Goal: Task Accomplishment & Management: Complete application form

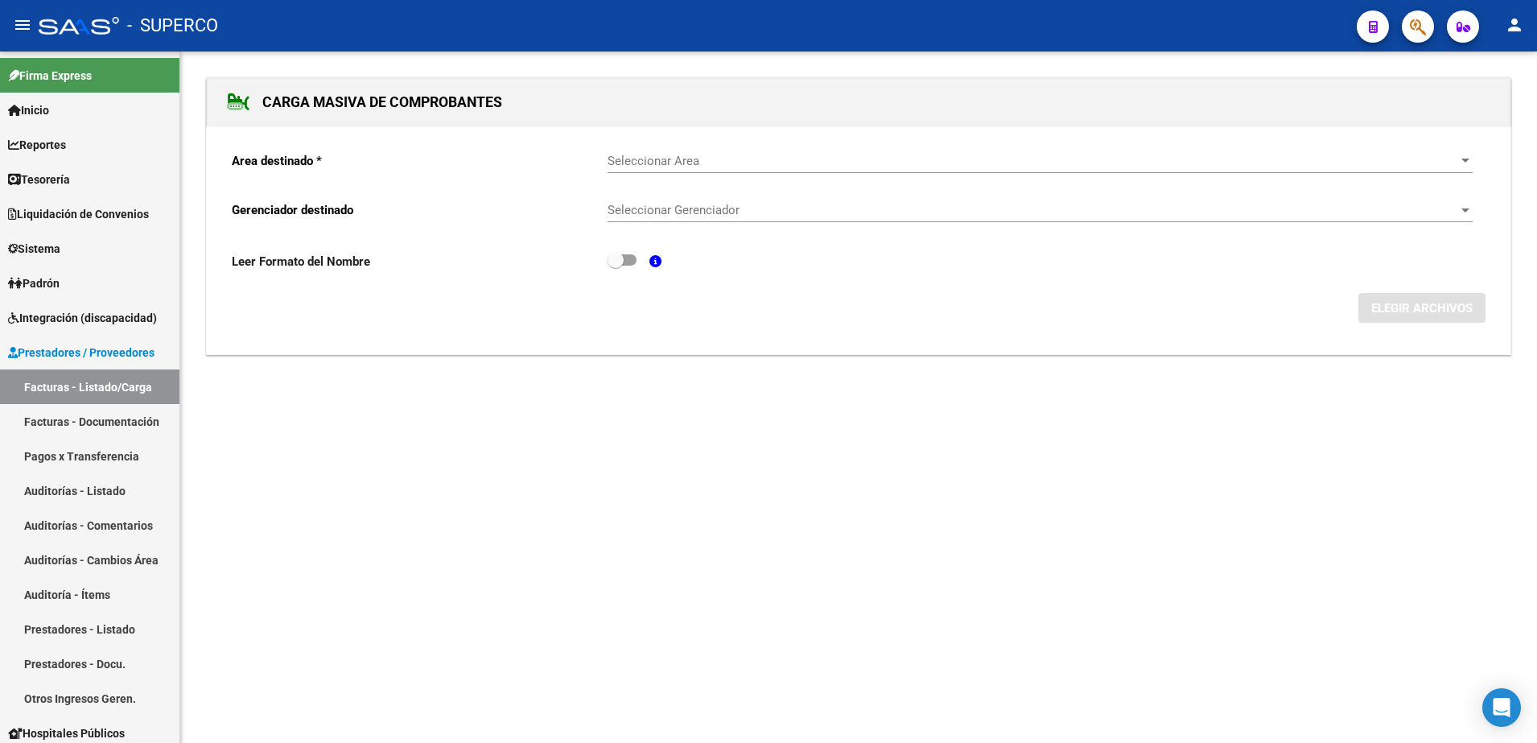
scroll to position [101, 0]
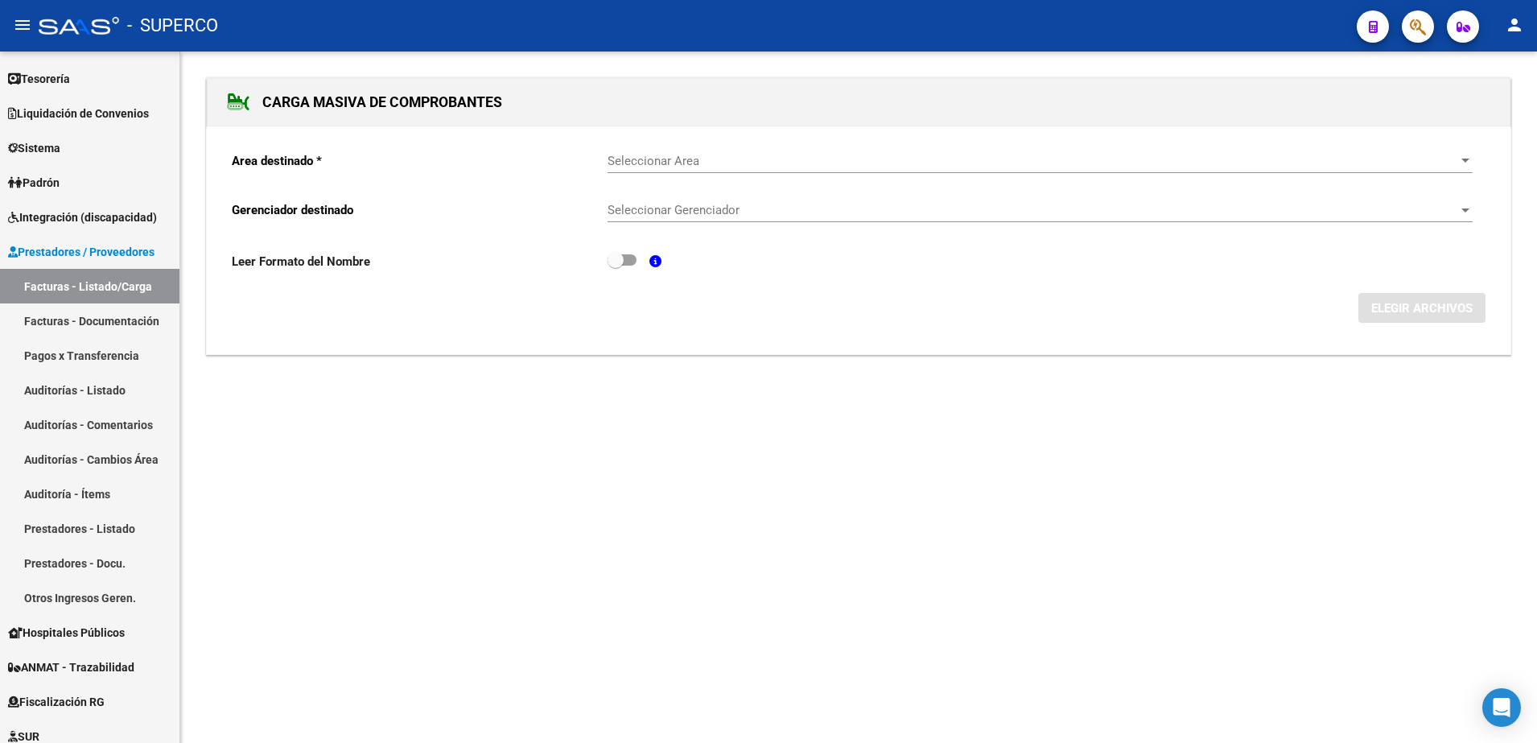
click at [687, 154] on span "Seleccionar Area" at bounding box center [1033, 161] width 851 height 14
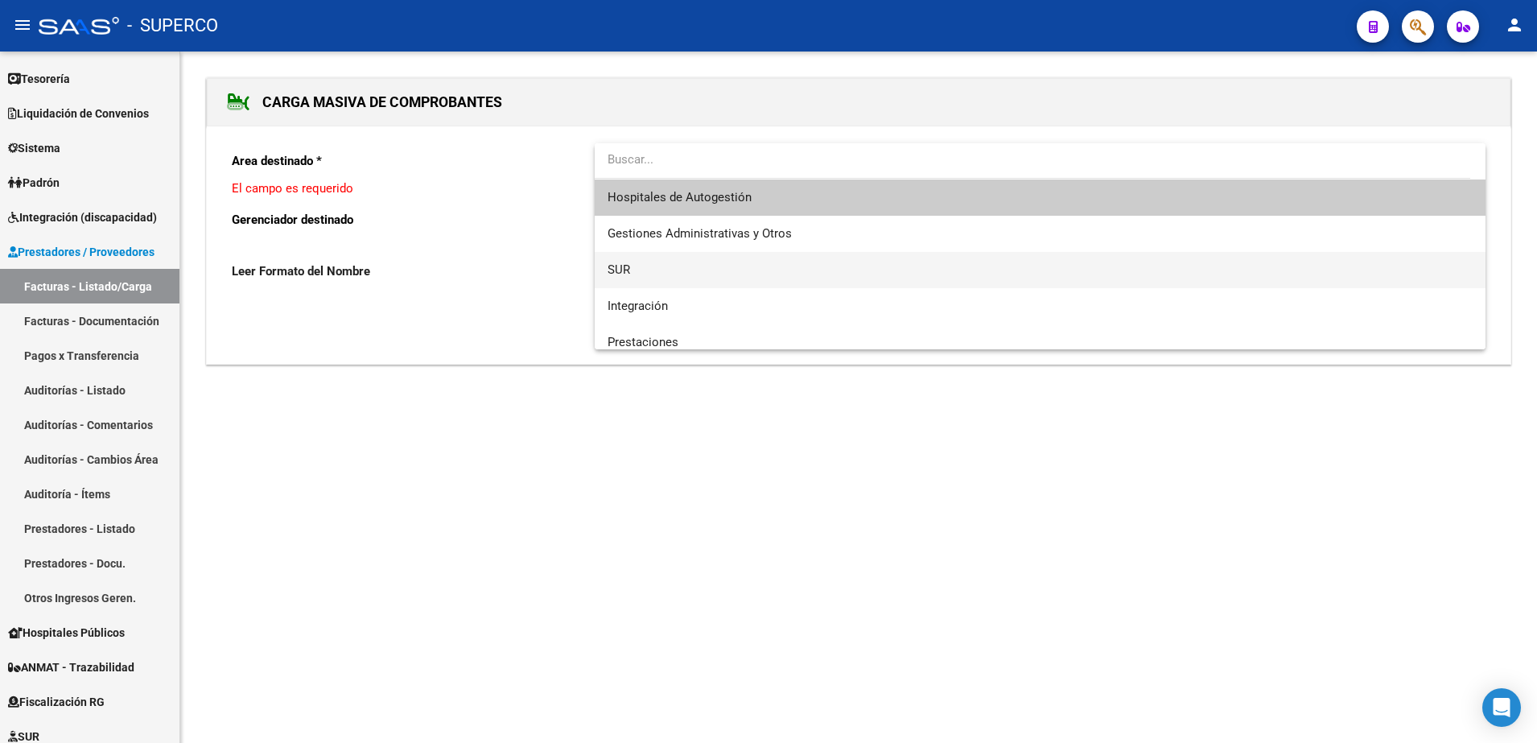
click at [635, 273] on span "SUR" at bounding box center [1040, 270] width 865 height 36
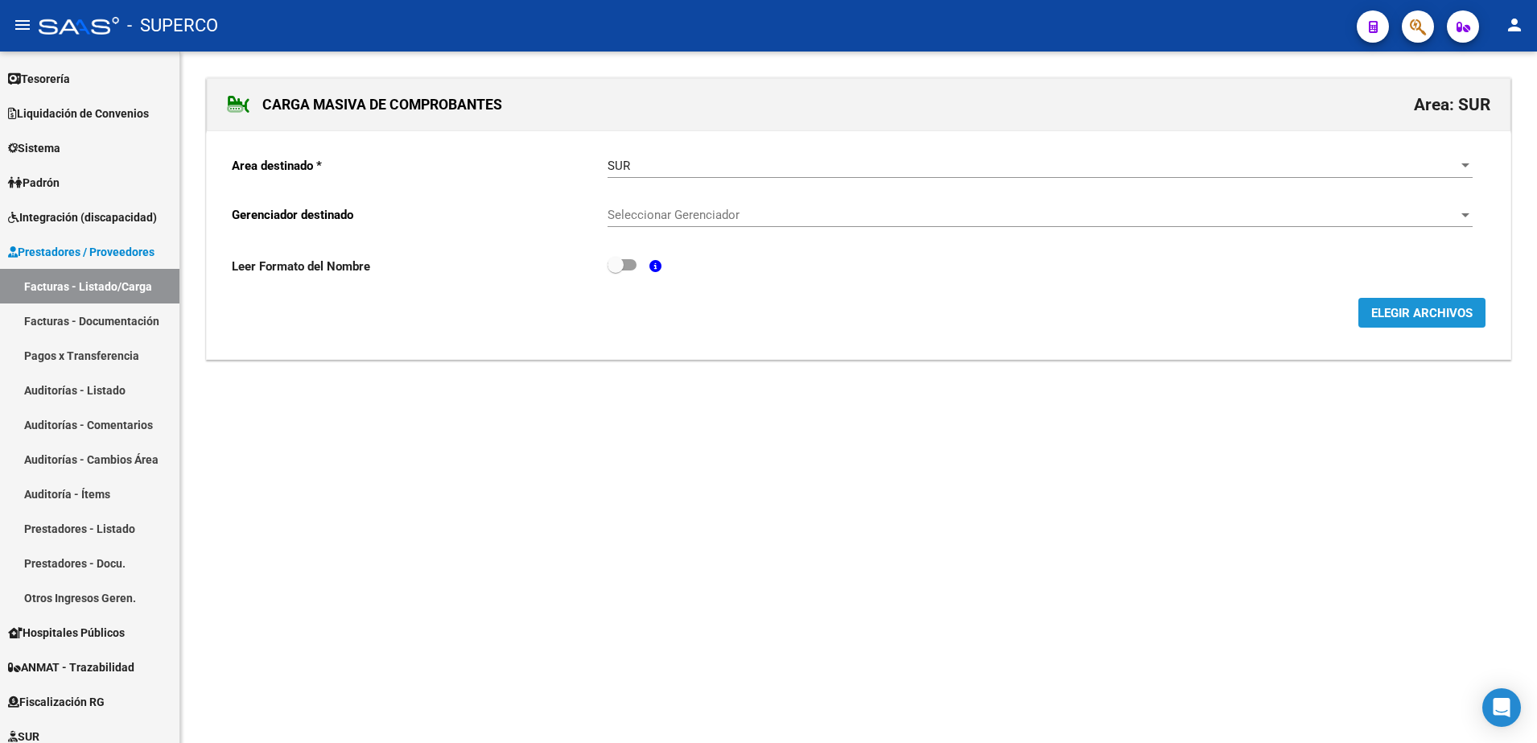
click at [1446, 307] on span "ELEGIR ARCHIVOS" at bounding box center [1422, 313] width 101 height 14
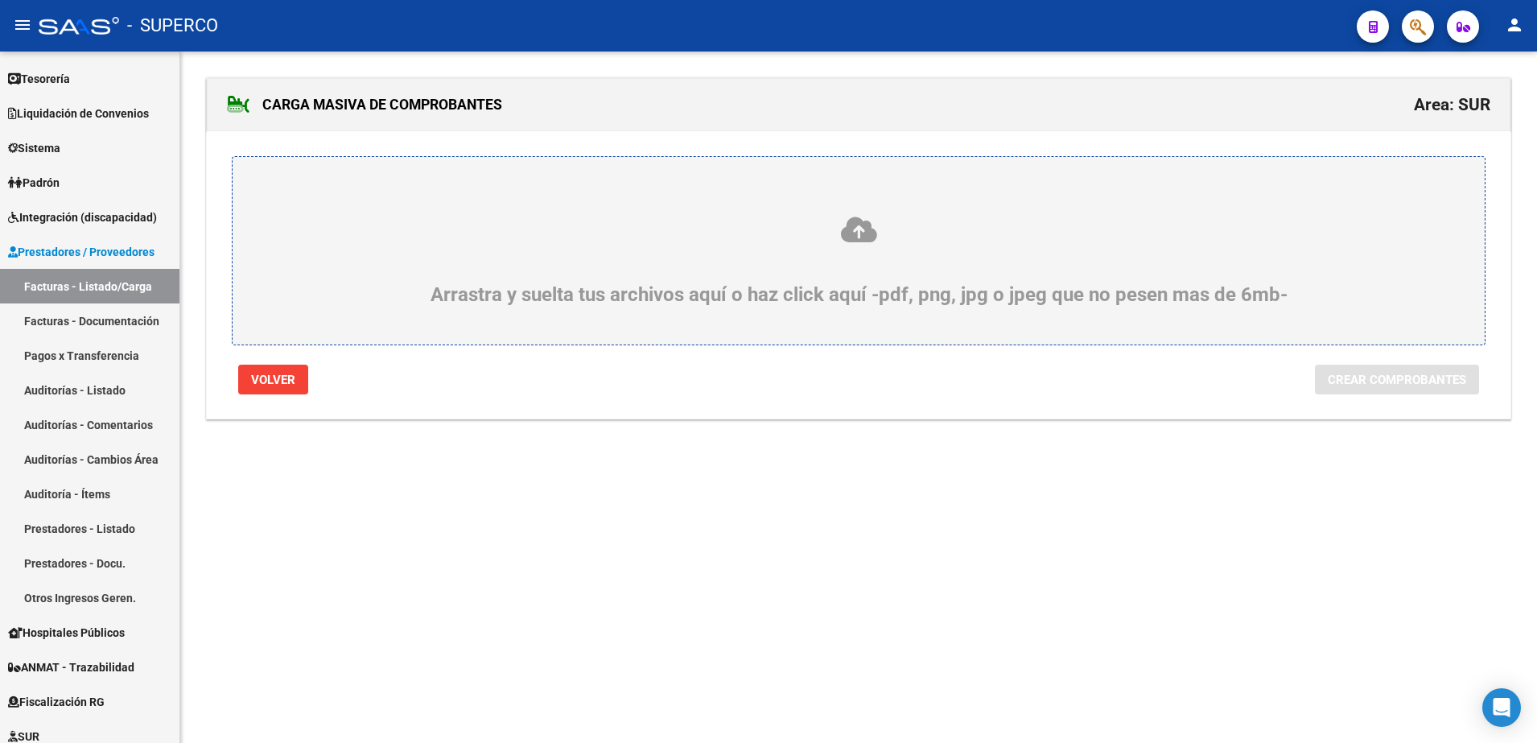
click at [674, 272] on div "Arrastra y suelta tus archivos aquí o haz click aquí -pdf, png, jpg o jpeg que …" at bounding box center [858, 260] width 1175 height 91
click at [0, 0] on input "Arrastra y suelta tus archivos aquí o haz click aquí -pdf, png, jpg o jpeg que …" at bounding box center [0, 0] width 0 height 0
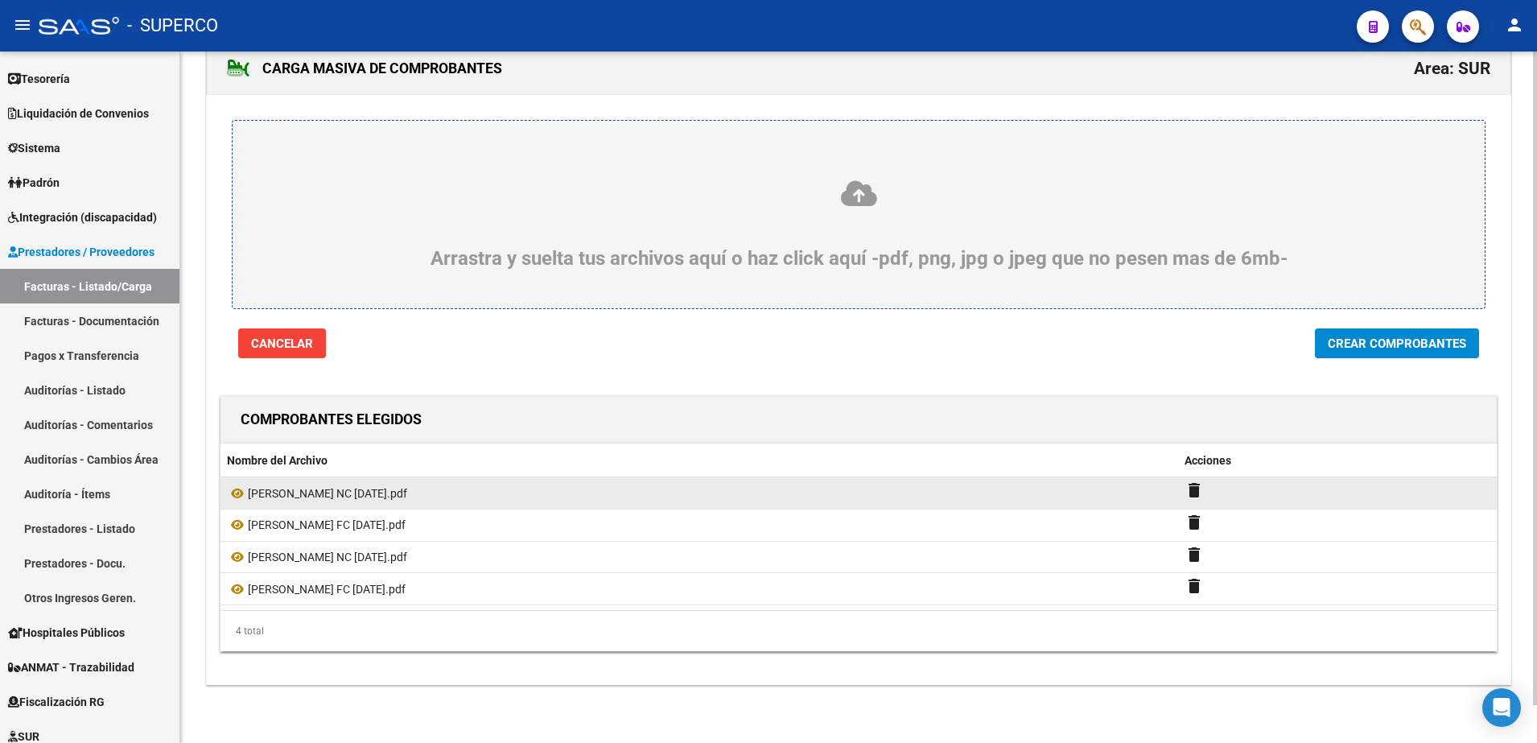
scroll to position [40, 0]
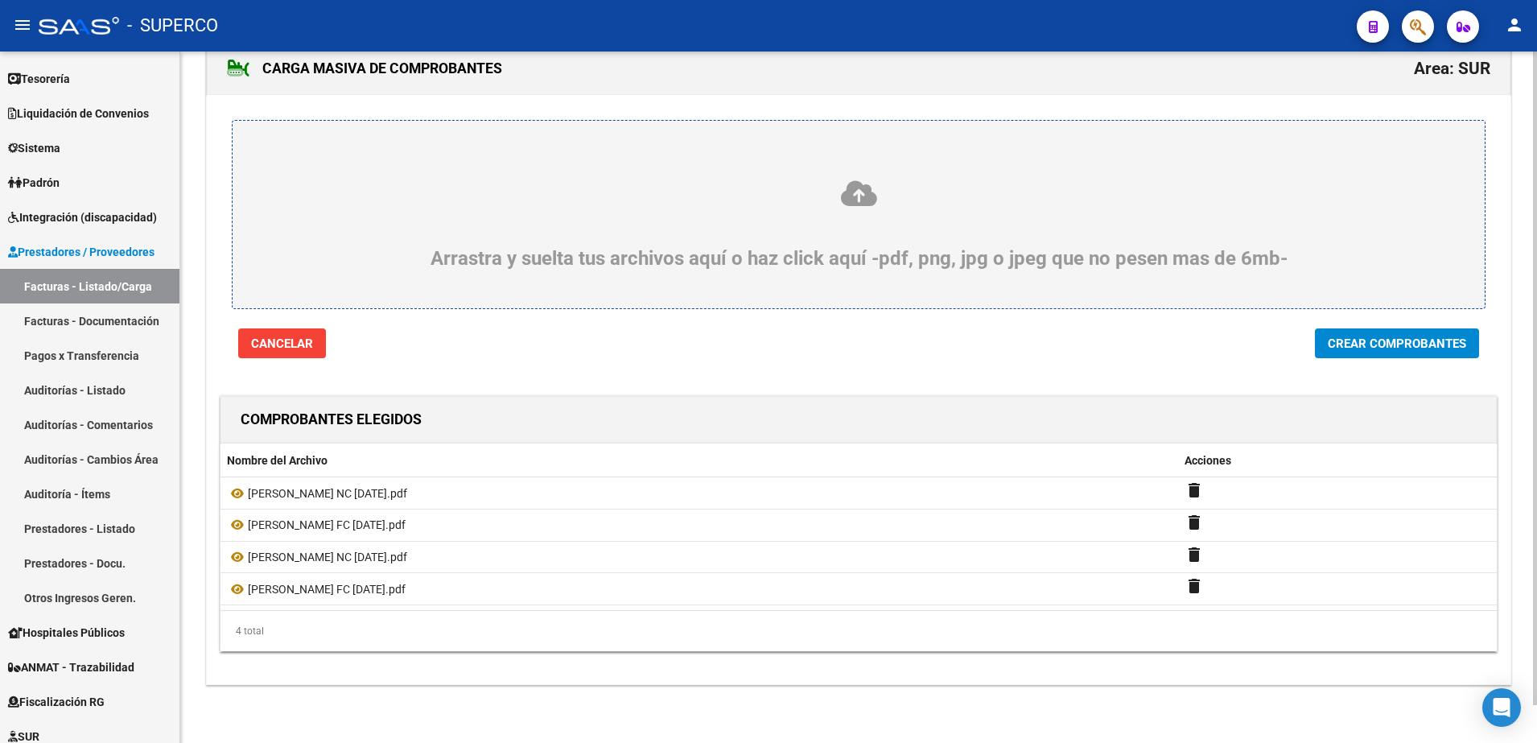
click at [1384, 347] on span "Crear Comprobantes" at bounding box center [1397, 343] width 138 height 14
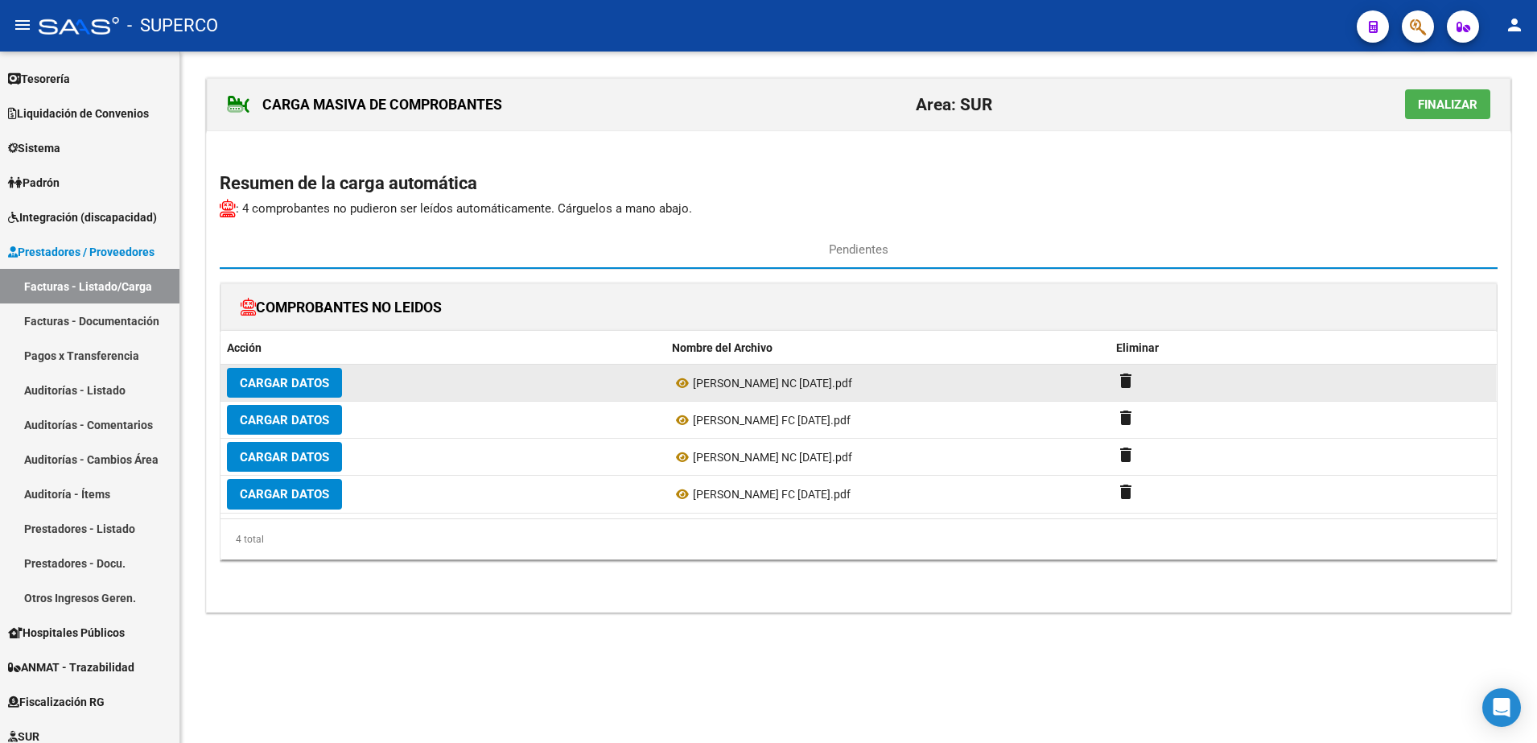
click at [267, 389] on span "Cargar Datos" at bounding box center [284, 383] width 89 height 14
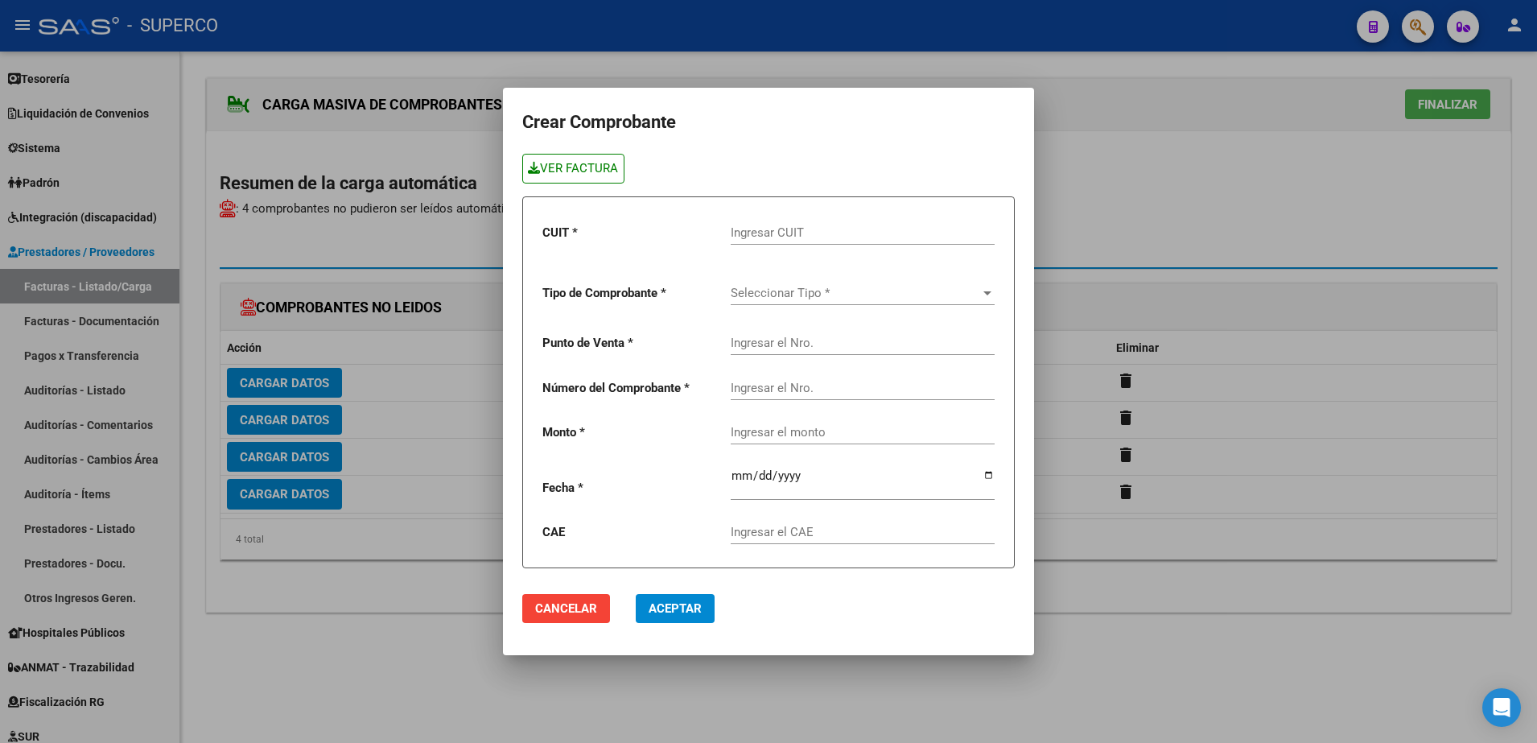
click at [584, 170] on link "VER FACTURA" at bounding box center [573, 169] width 102 height 30
click at [819, 228] on input "Ingresar CUIT" at bounding box center [863, 232] width 264 height 14
type input "30-54584303-6"
click at [835, 292] on span "Seleccionar Tipo *" at bounding box center [856, 293] width 250 height 14
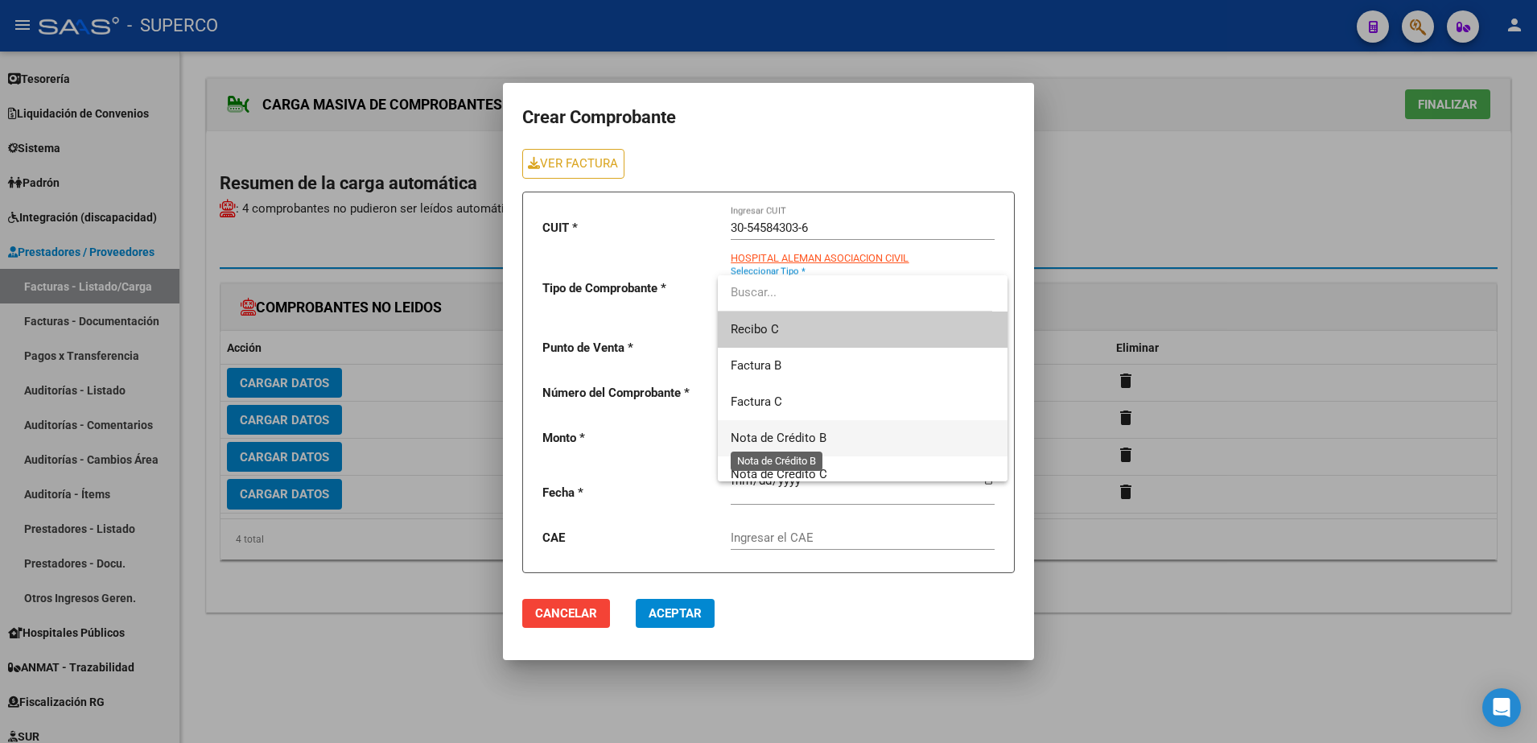
click at [780, 444] on span "Nota de Crédito B" at bounding box center [779, 438] width 96 height 14
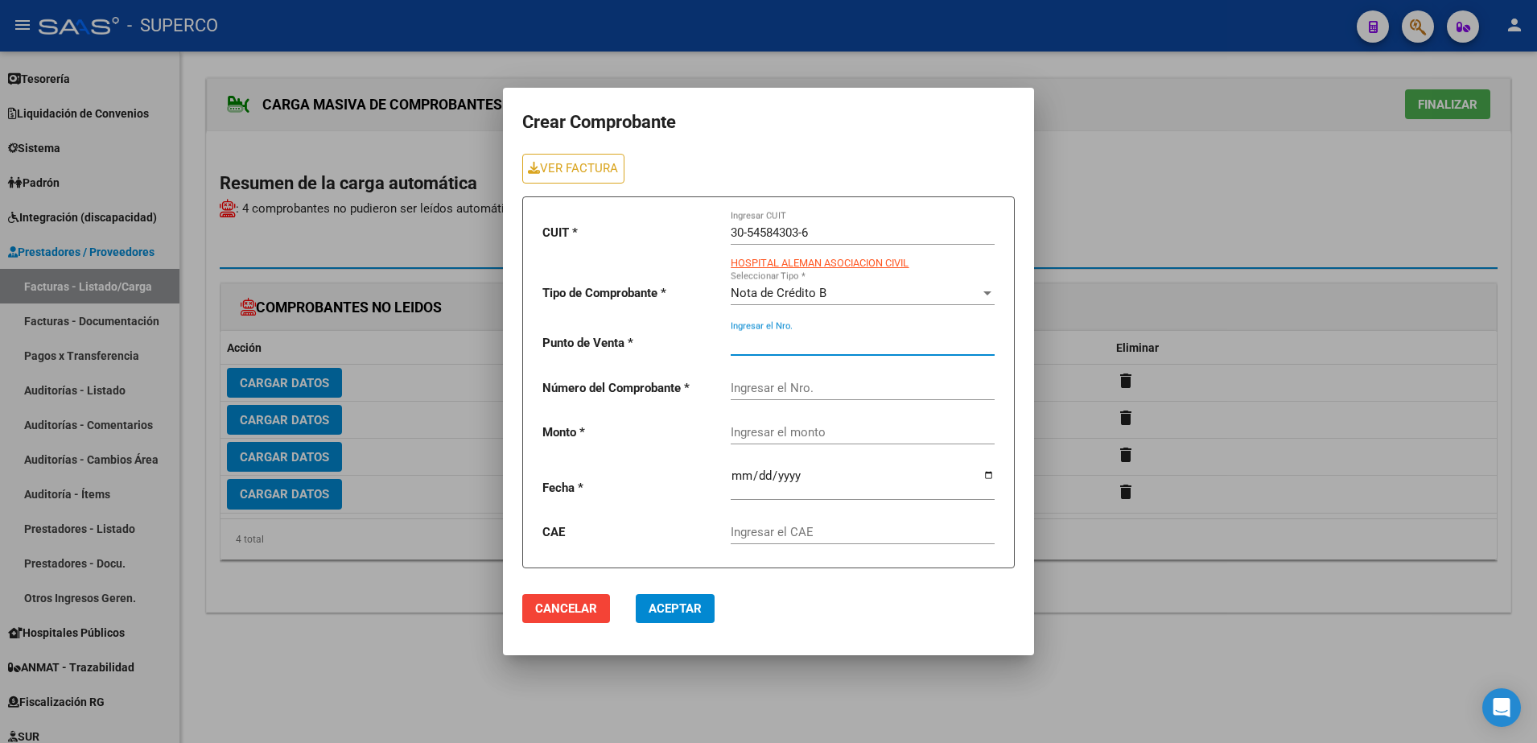
click at [780, 340] on input "Ingresar el Nro." at bounding box center [863, 343] width 264 height 14
type input "0055"
click at [787, 390] on input "Ingresar el Nro." at bounding box center [863, 388] width 264 height 14
type input "00000755"
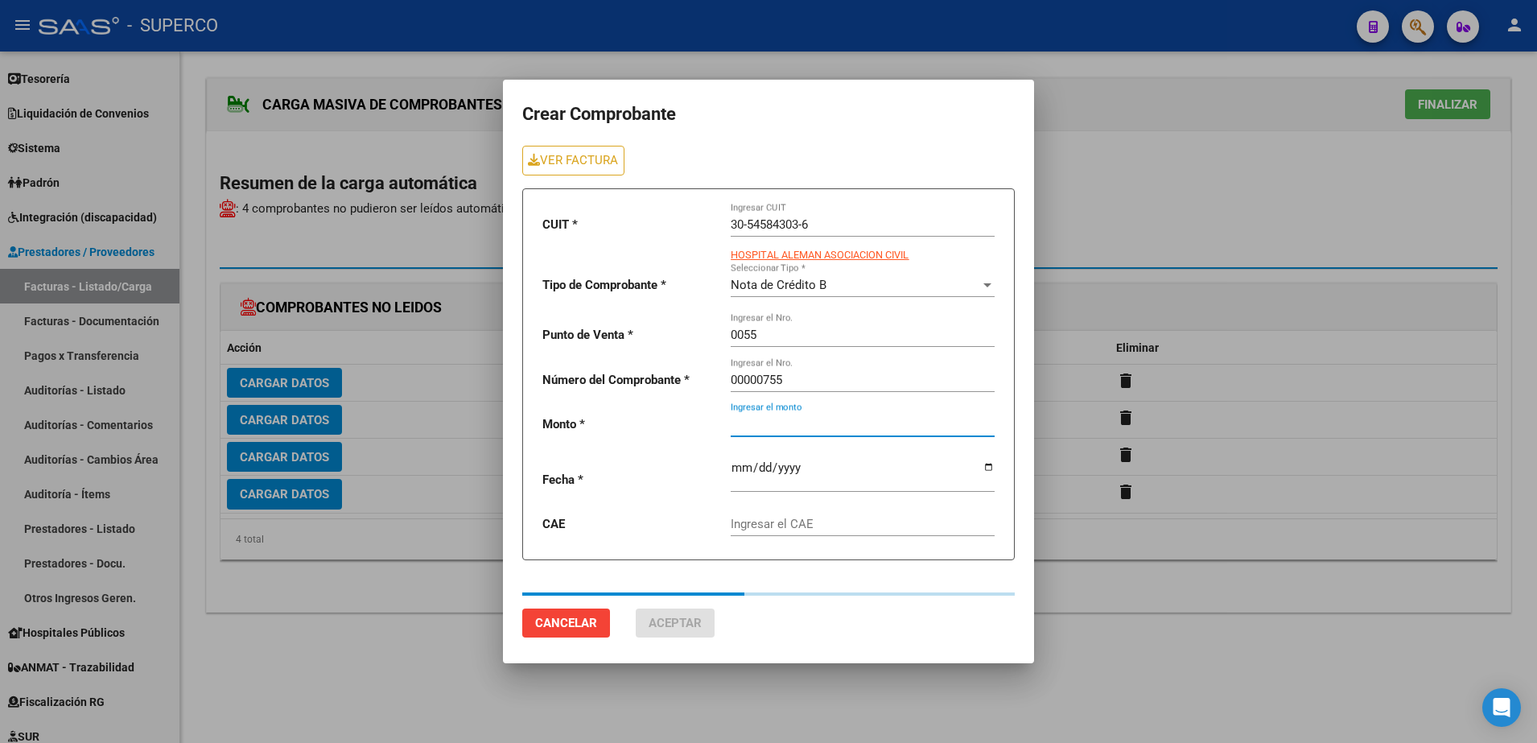
click at [788, 424] on input "Ingresar el monto" at bounding box center [863, 424] width 264 height 14
type input "225000"
type input "[DATE]"
type input "75386655126459"
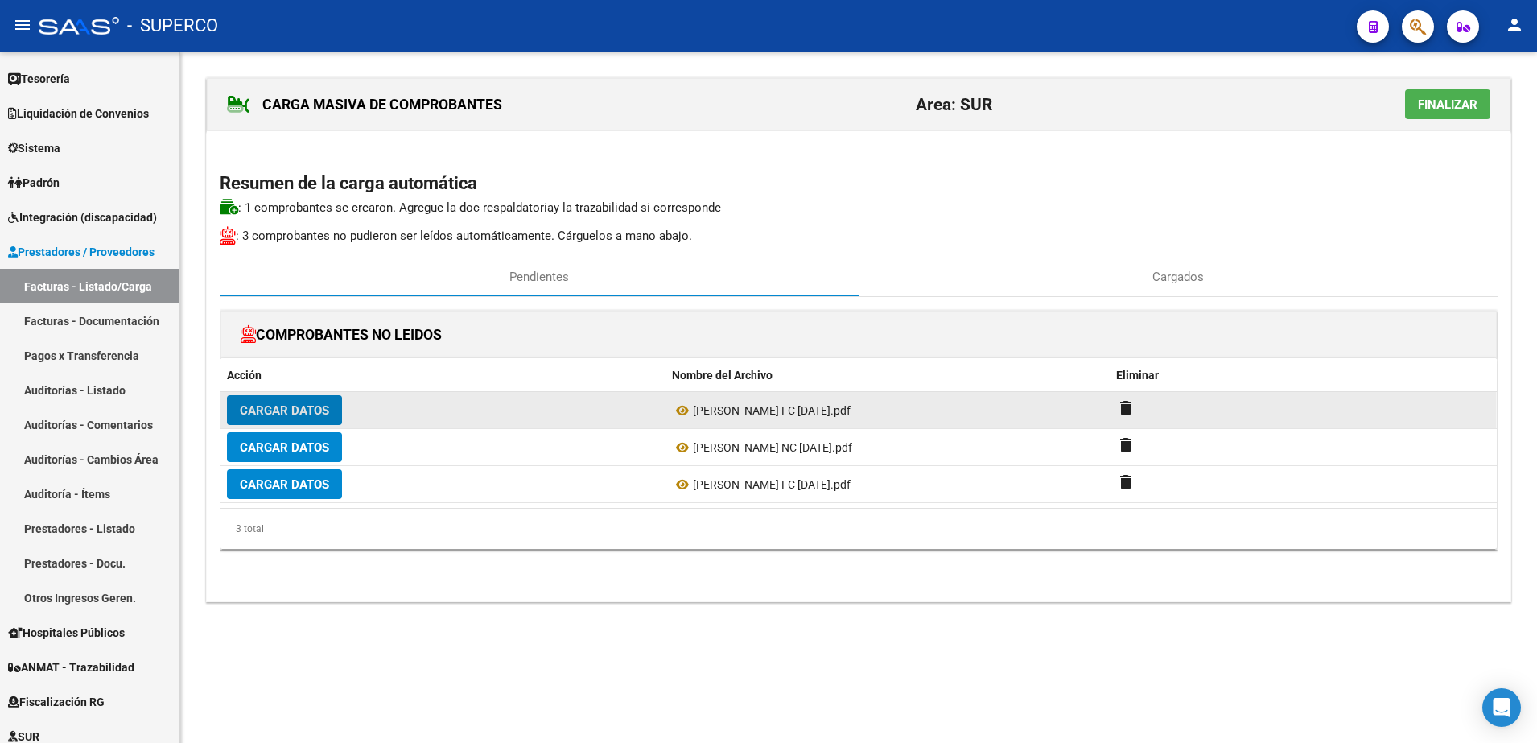
click at [311, 401] on button "Cargar Datos" at bounding box center [284, 410] width 115 height 30
click at [308, 407] on span "Cargar Datos" at bounding box center [284, 410] width 89 height 14
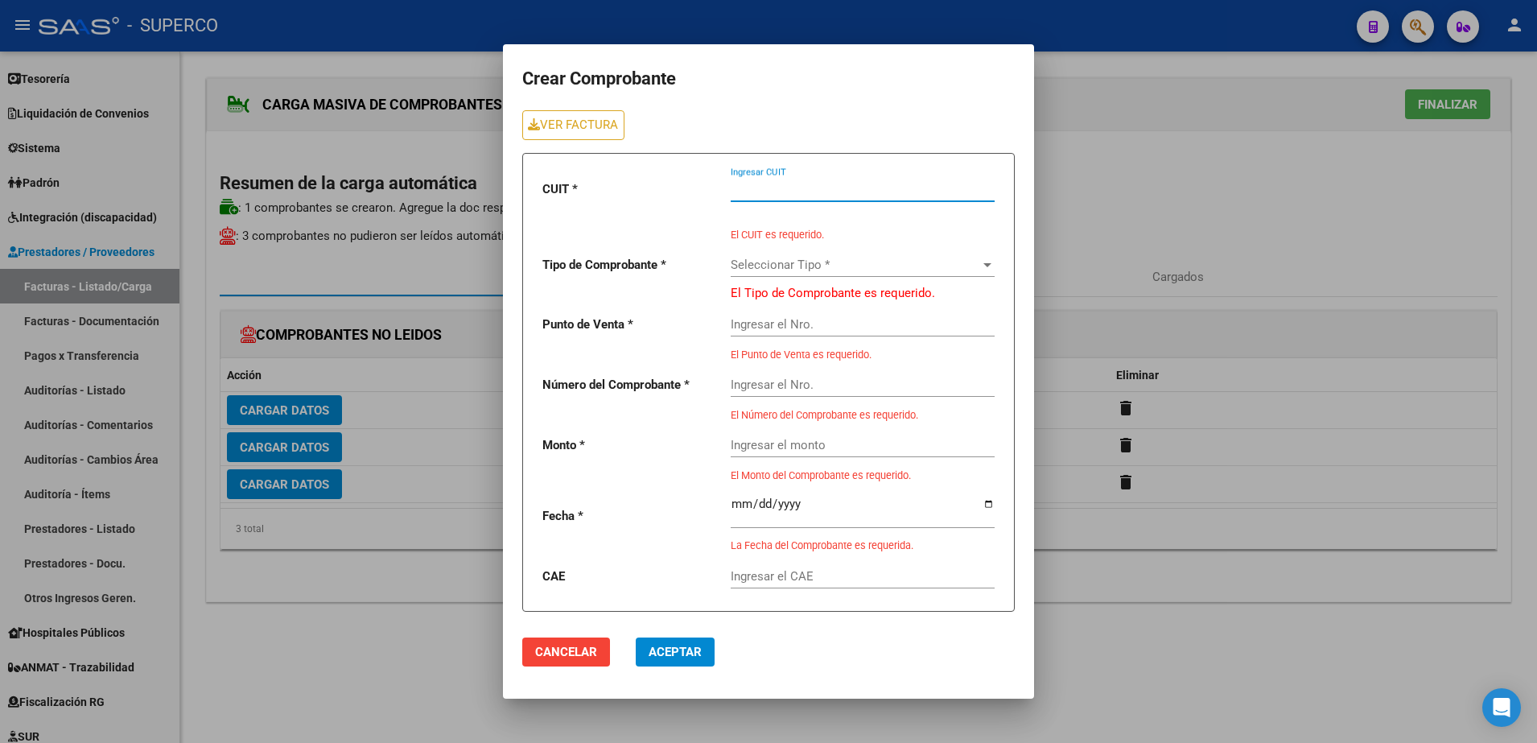
click at [765, 193] on input "Ingresar CUIT" at bounding box center [863, 189] width 264 height 14
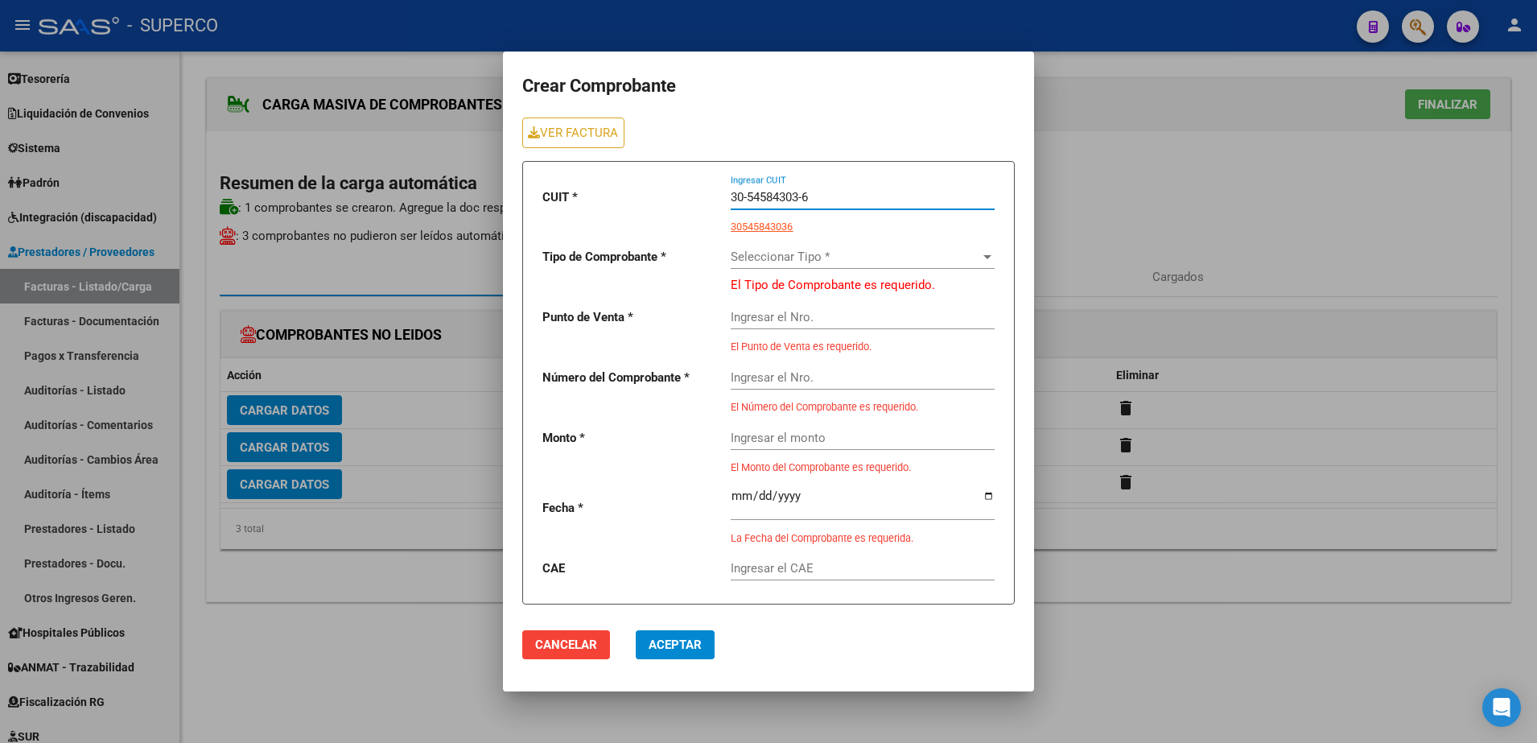
type input "30-54584303-6"
click at [932, 258] on span "Seleccionar Tipo *" at bounding box center [856, 257] width 250 height 14
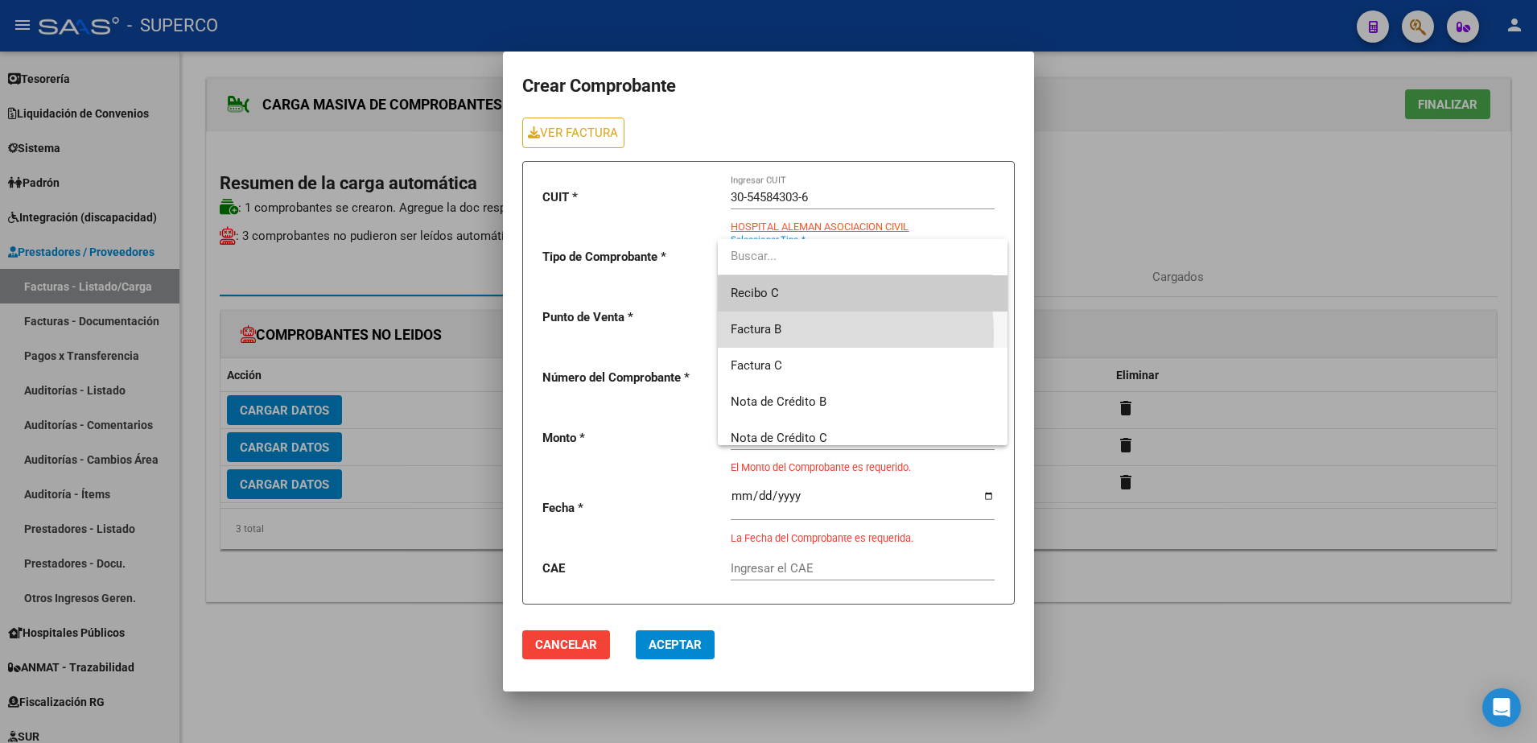
click at [798, 334] on span "Factura B" at bounding box center [863, 330] width 264 height 36
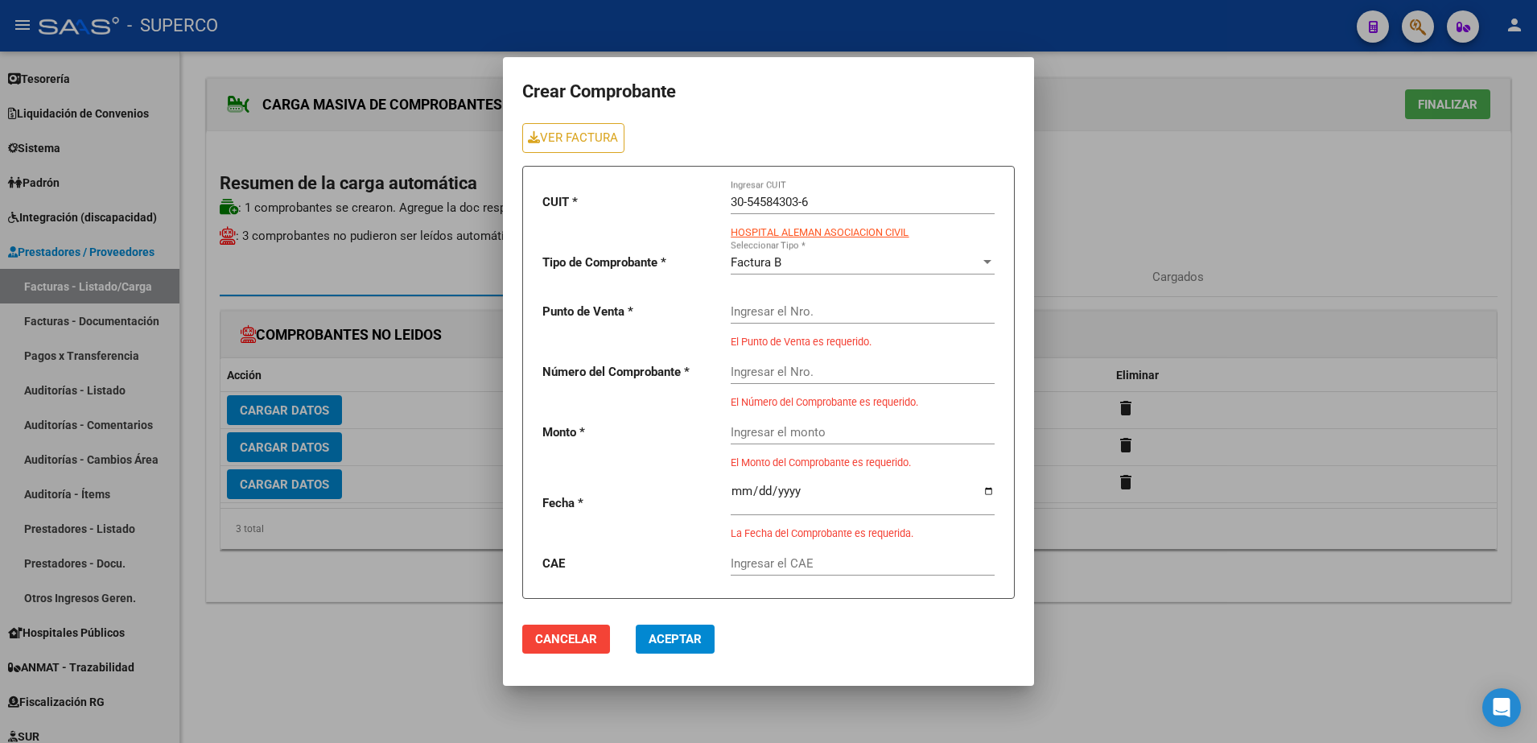
click at [797, 301] on div "Ingresar el Nro." at bounding box center [863, 306] width 264 height 35
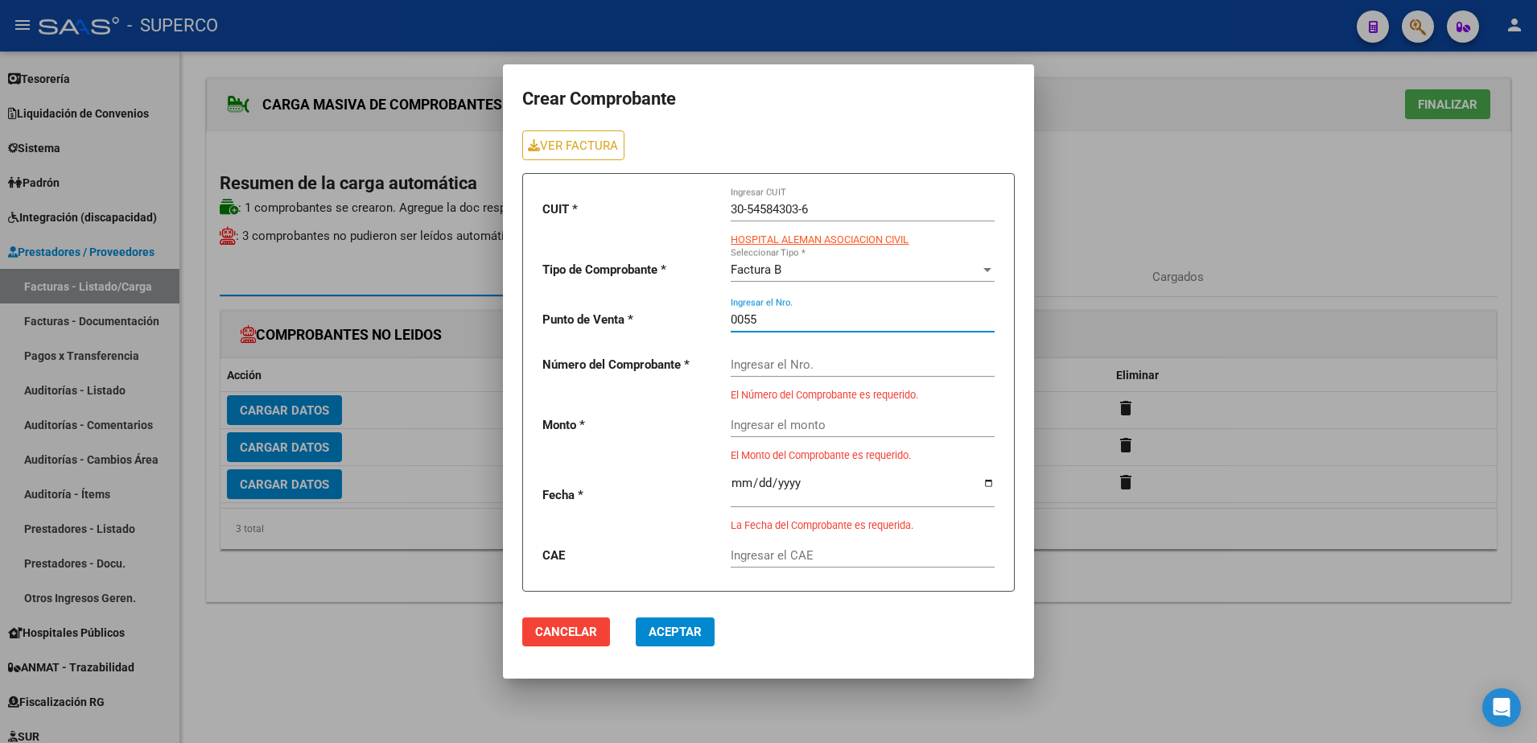
type input "0055"
click at [794, 358] on input "Ingresar el Nro." at bounding box center [863, 364] width 264 height 14
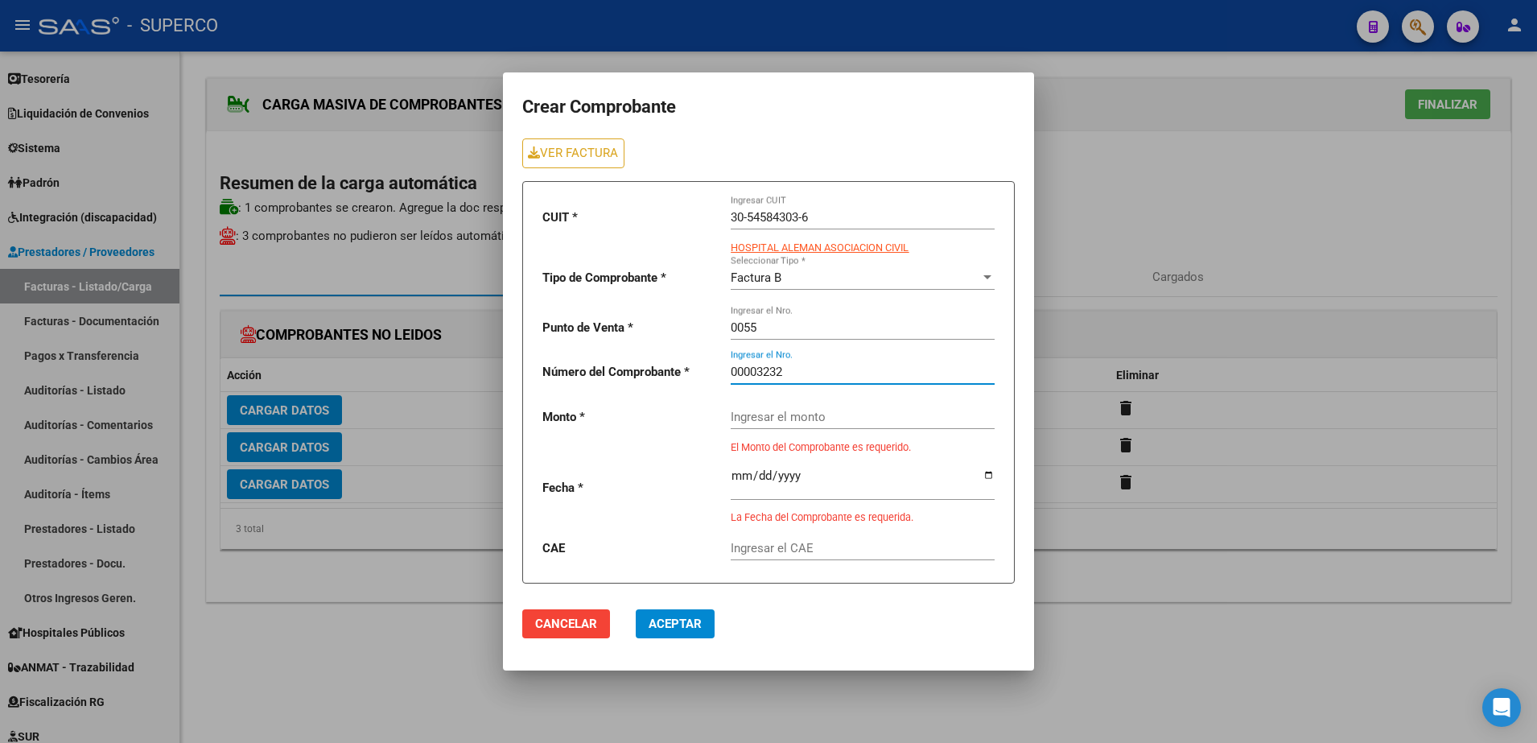
type input "00003232"
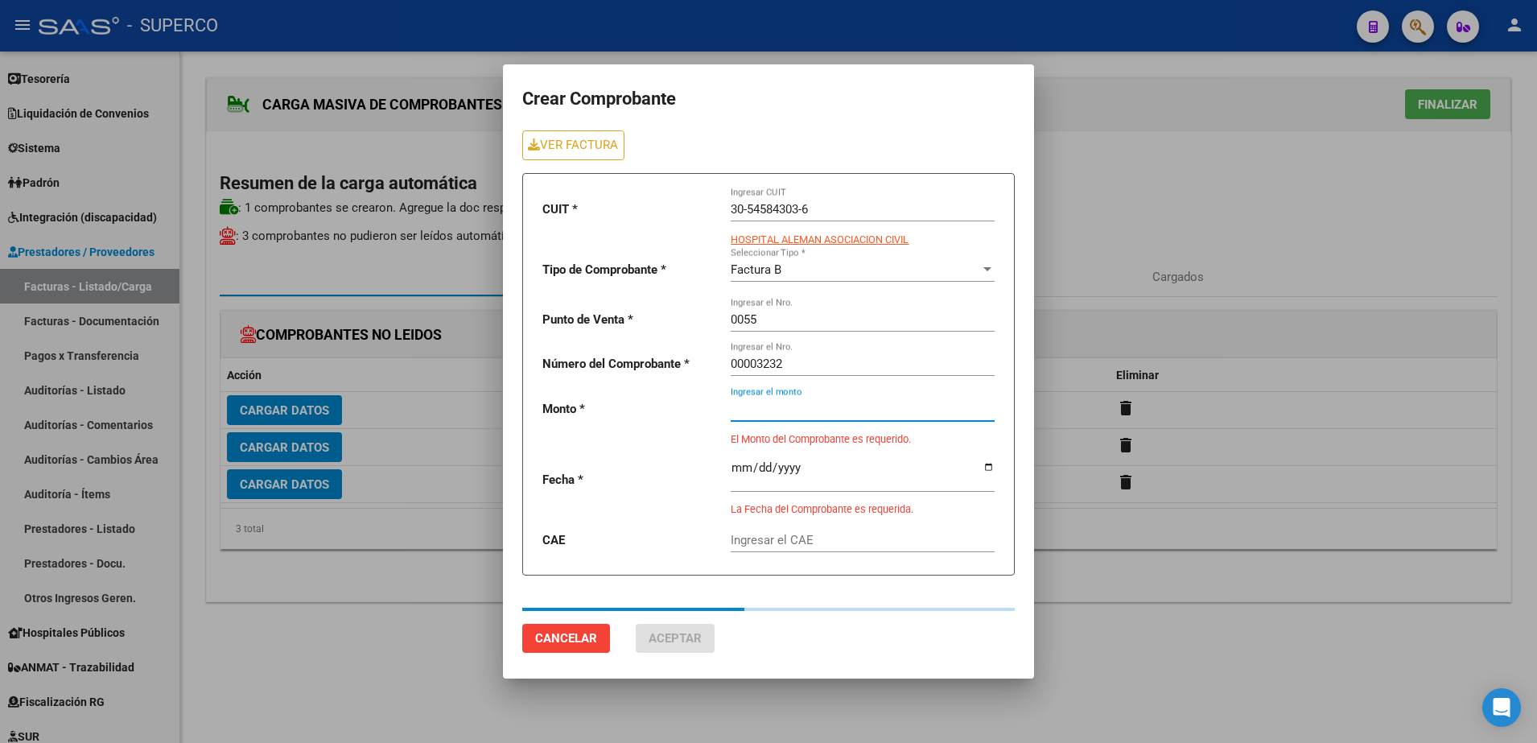
type input "225000"
type input "[DATE]"
type input "75386655074976"
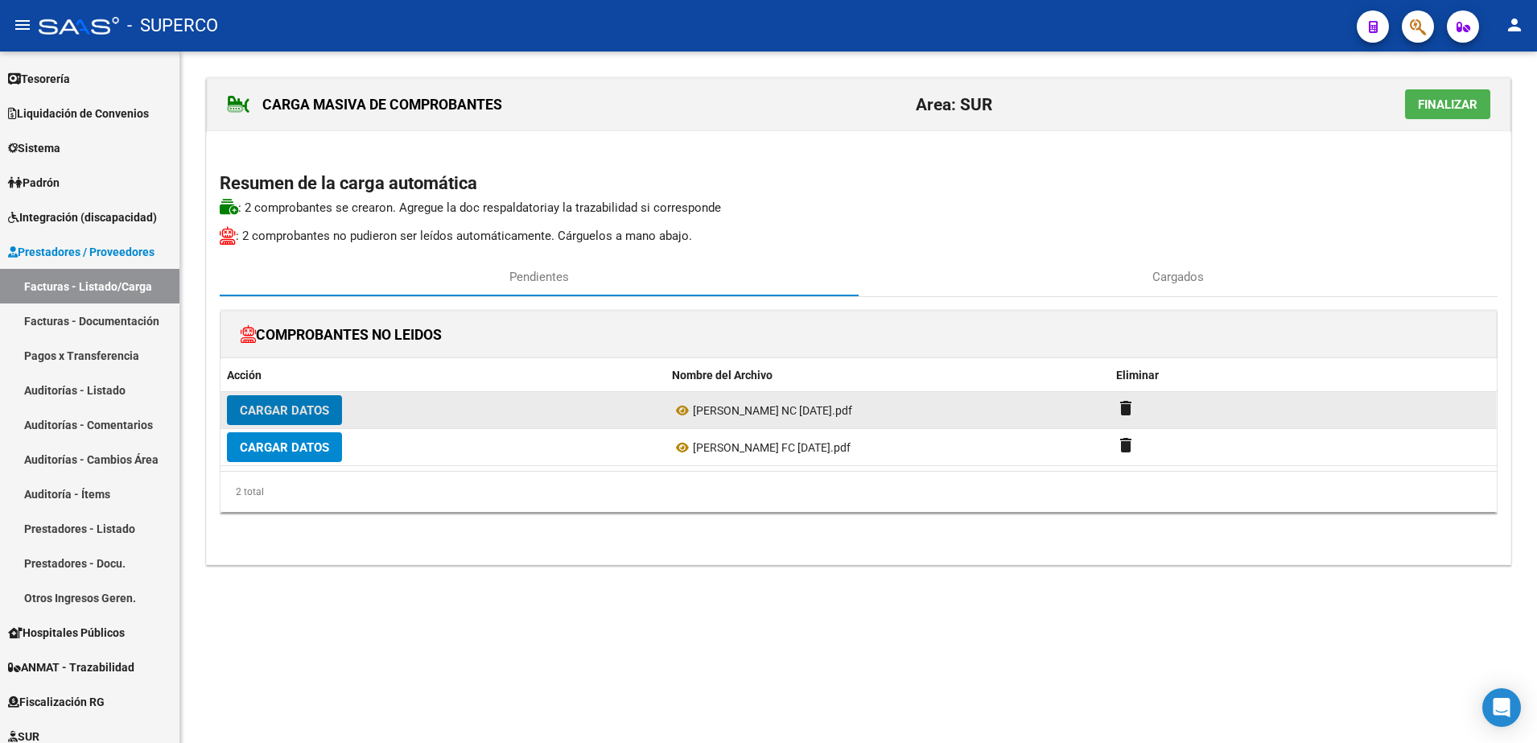
click at [286, 405] on span "Cargar Datos" at bounding box center [284, 410] width 89 height 14
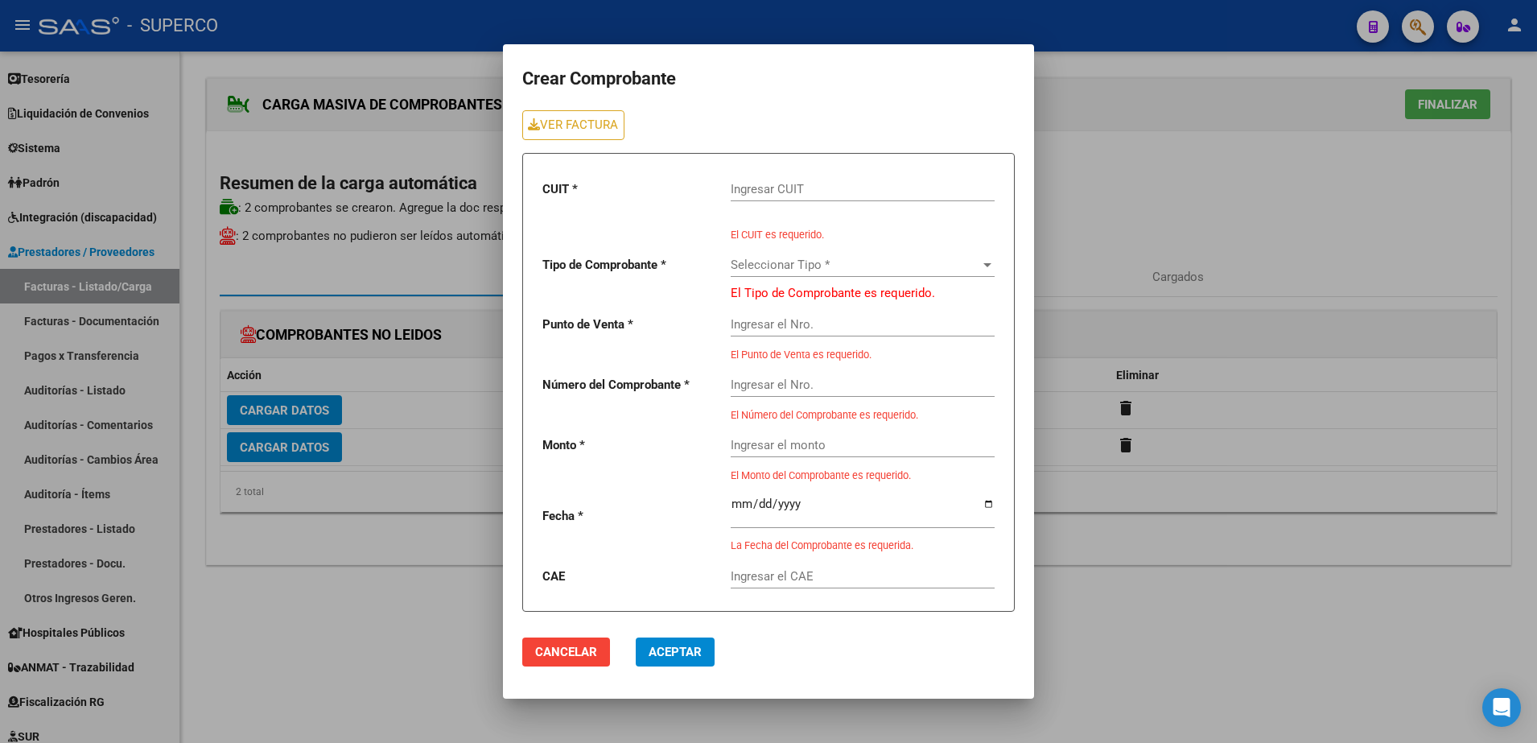
click at [753, 188] on input "Ingresar CUIT" at bounding box center [863, 189] width 264 height 14
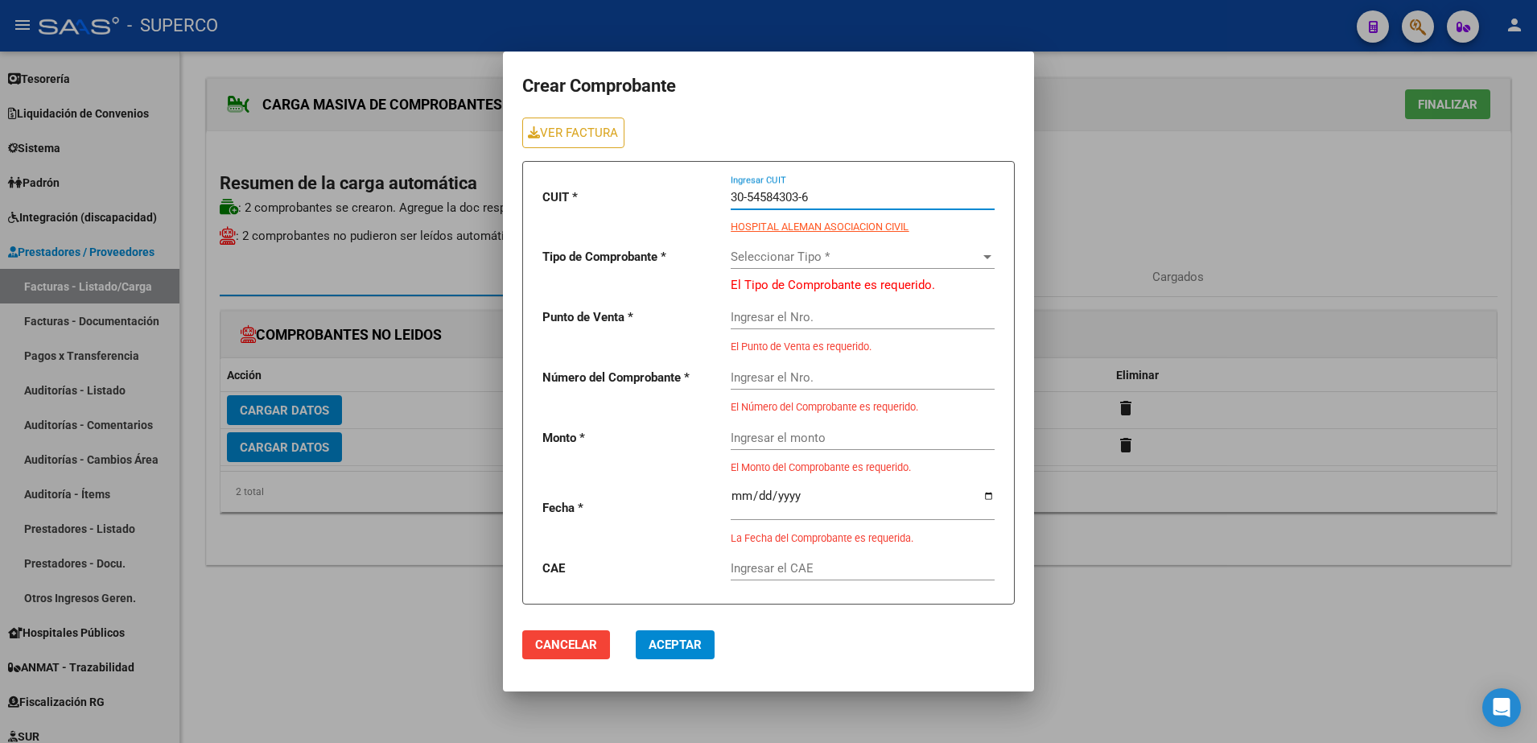
type input "30-54584303-6"
click at [962, 257] on span "Seleccionar Tipo *" at bounding box center [856, 257] width 250 height 14
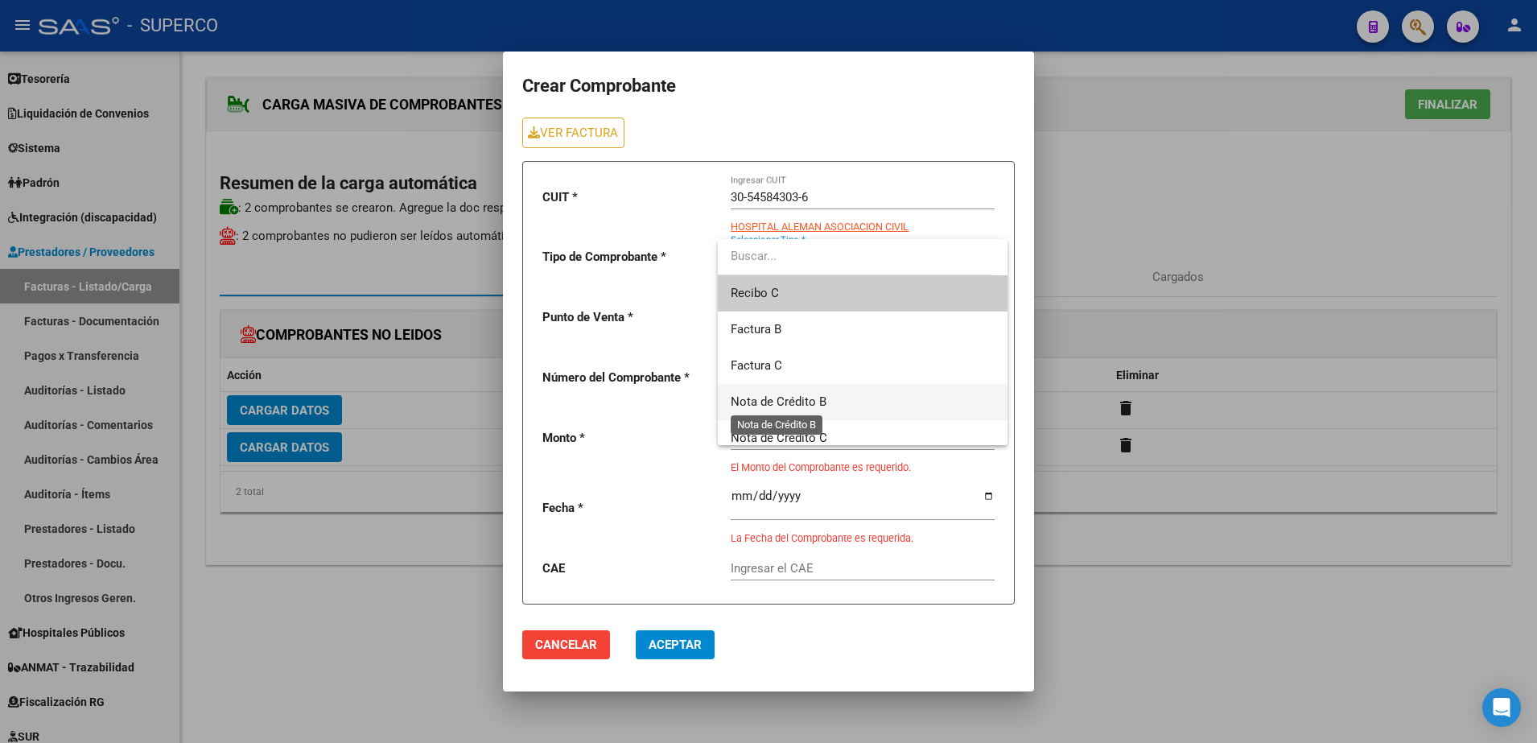
click at [783, 401] on span "Nota de Crédito B" at bounding box center [779, 401] width 96 height 14
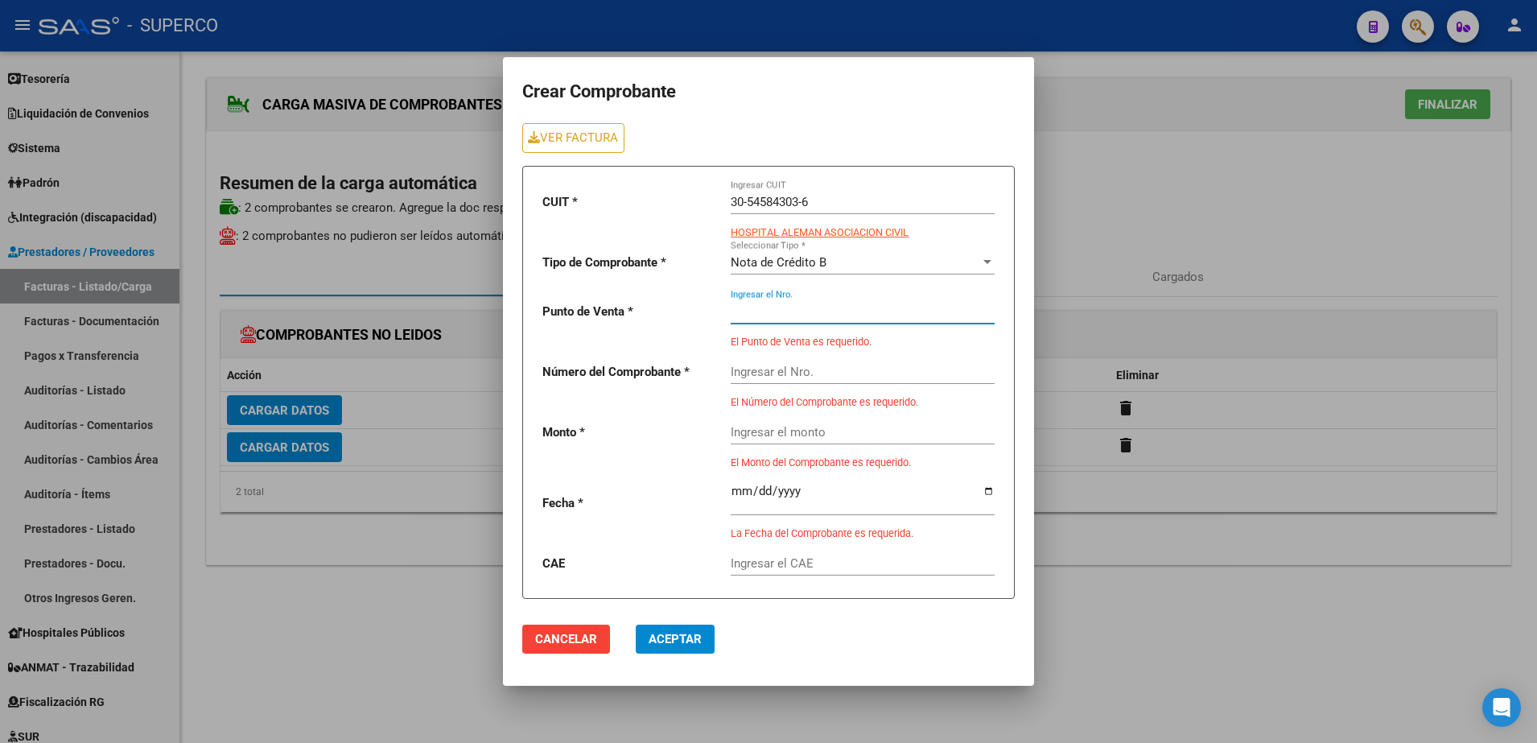
click at [785, 314] on input "Ingresar el Nro." at bounding box center [863, 311] width 264 height 14
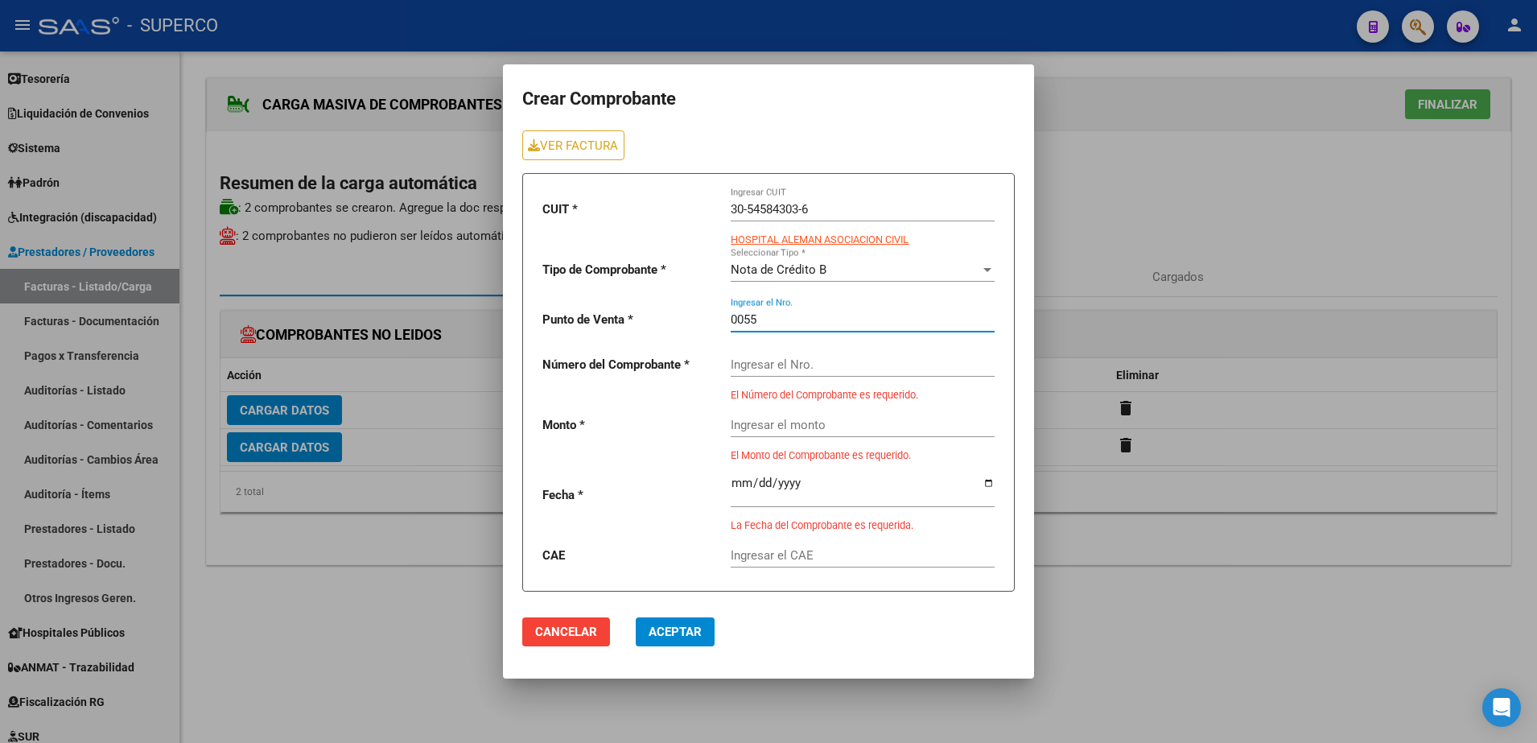
type input "0055"
click at [786, 359] on input "Ingresar el Nro." at bounding box center [863, 364] width 264 height 14
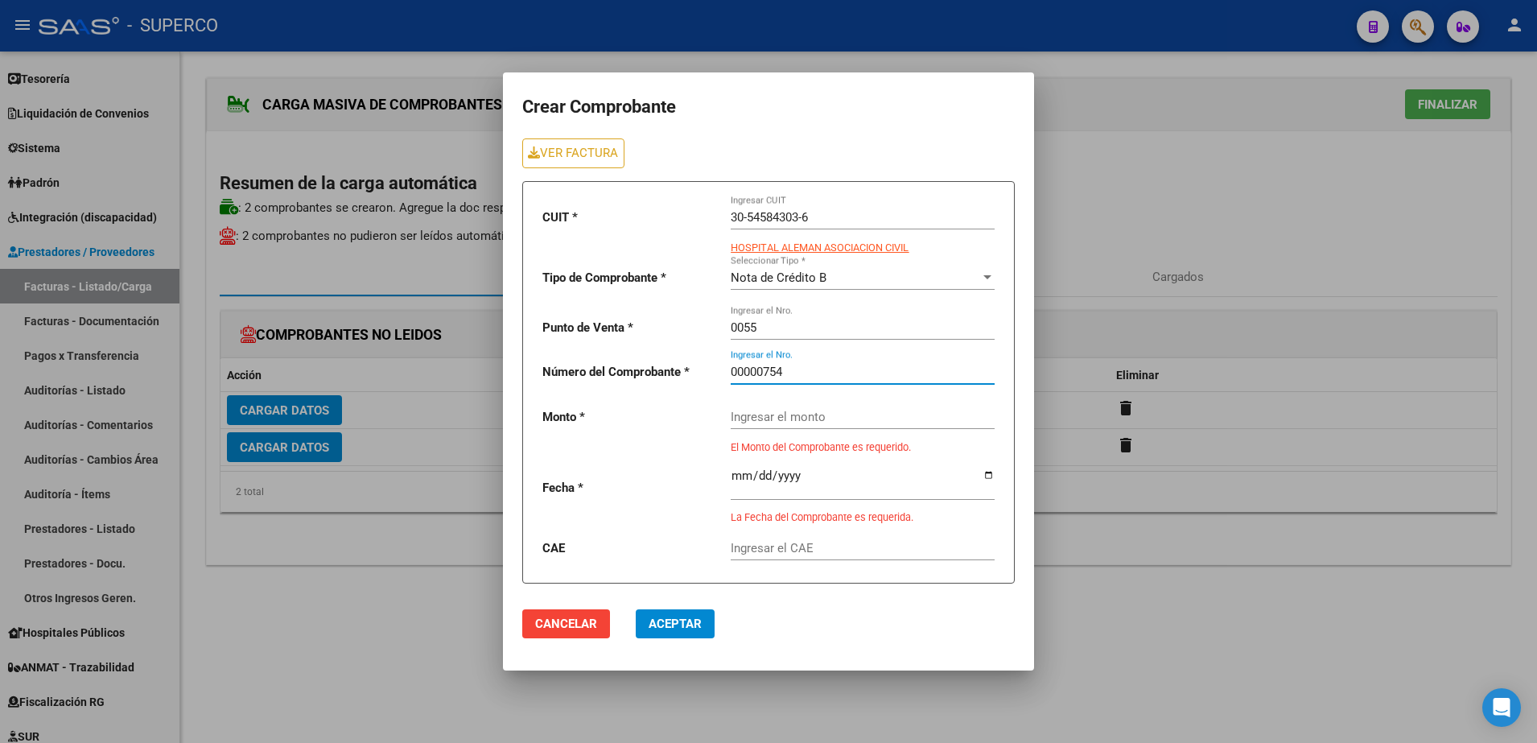
type input "00000754"
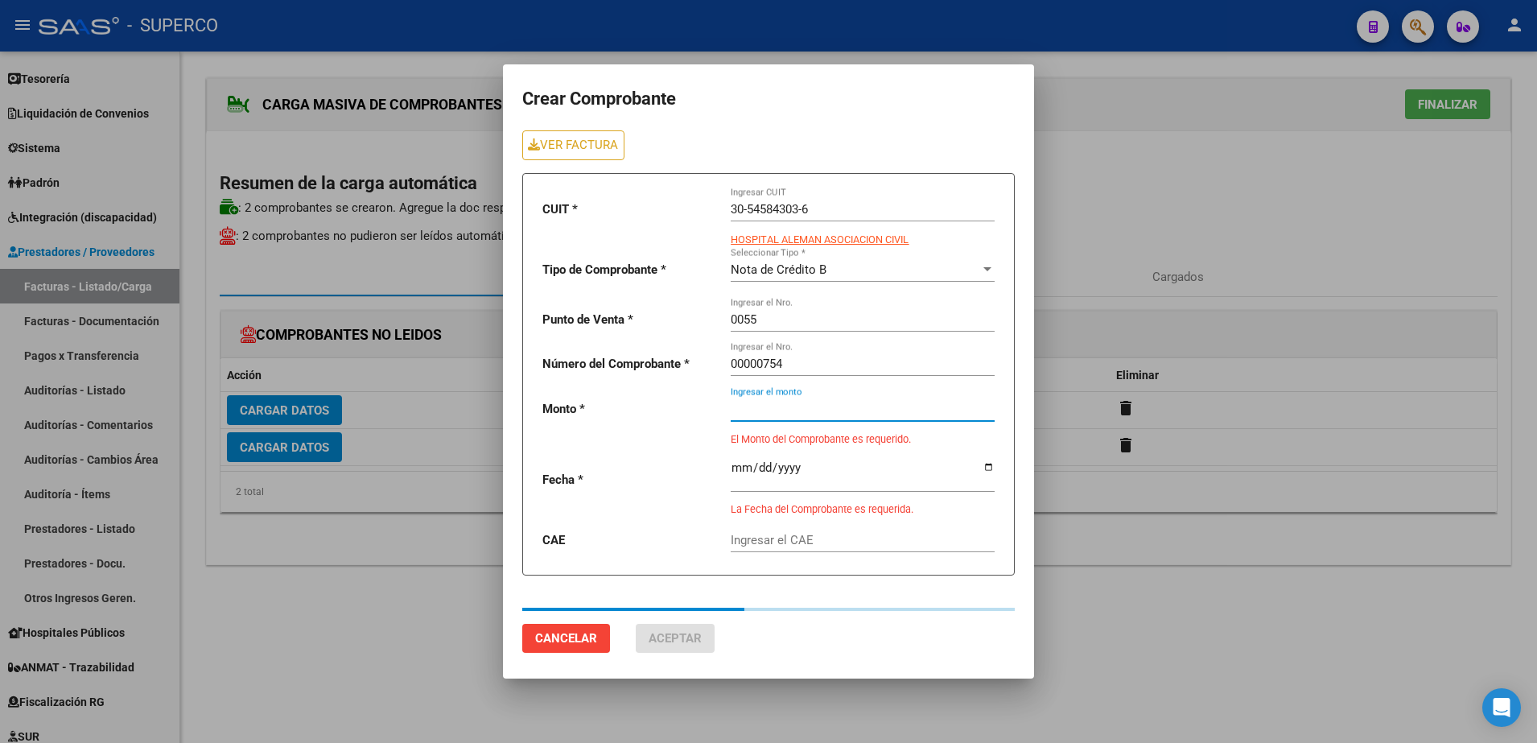
click at [786, 418] on div "Ingresar el monto" at bounding box center [863, 403] width 264 height 35
type input "225000"
type input "[DATE]"
type input "75386654856692"
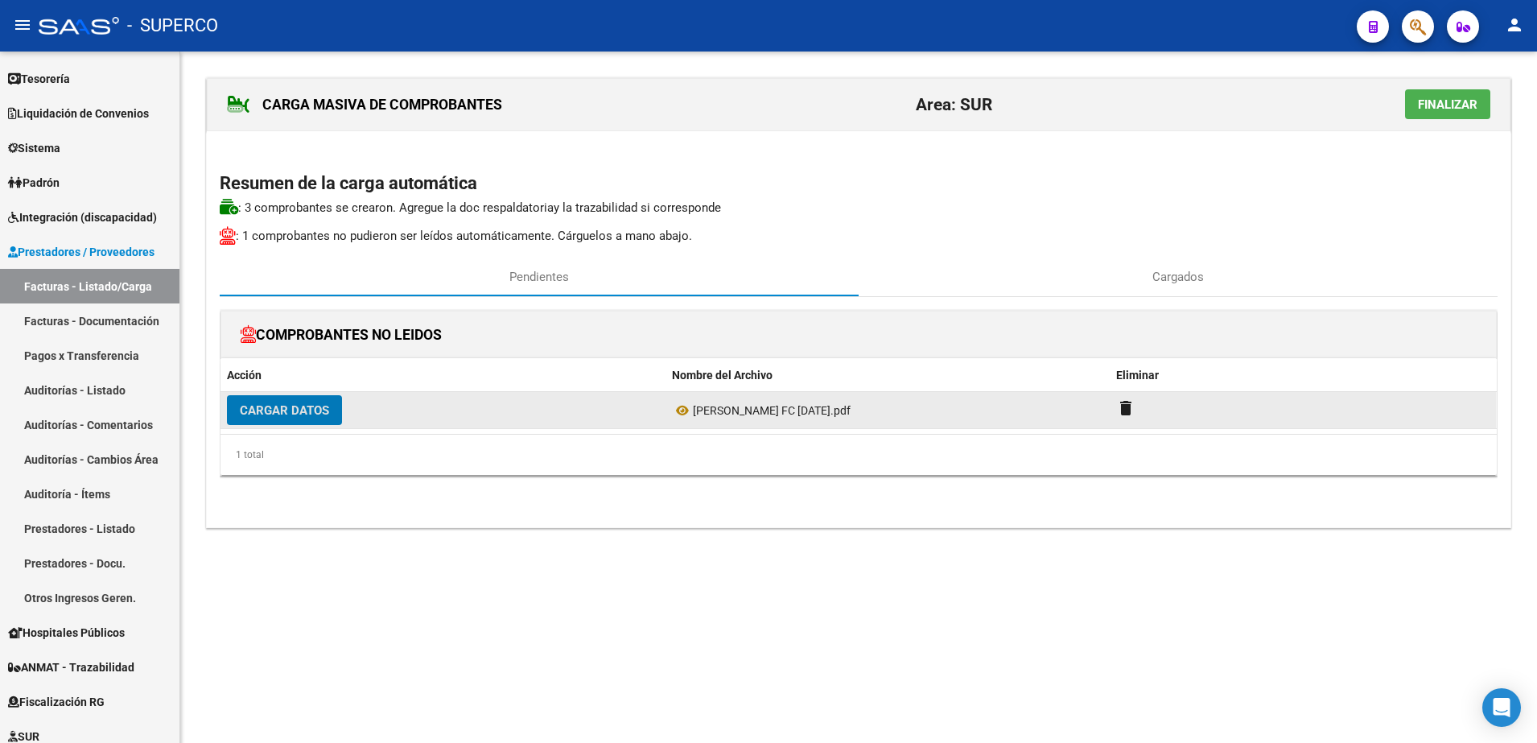
click at [256, 409] on span "Cargar Datos" at bounding box center [284, 410] width 89 height 14
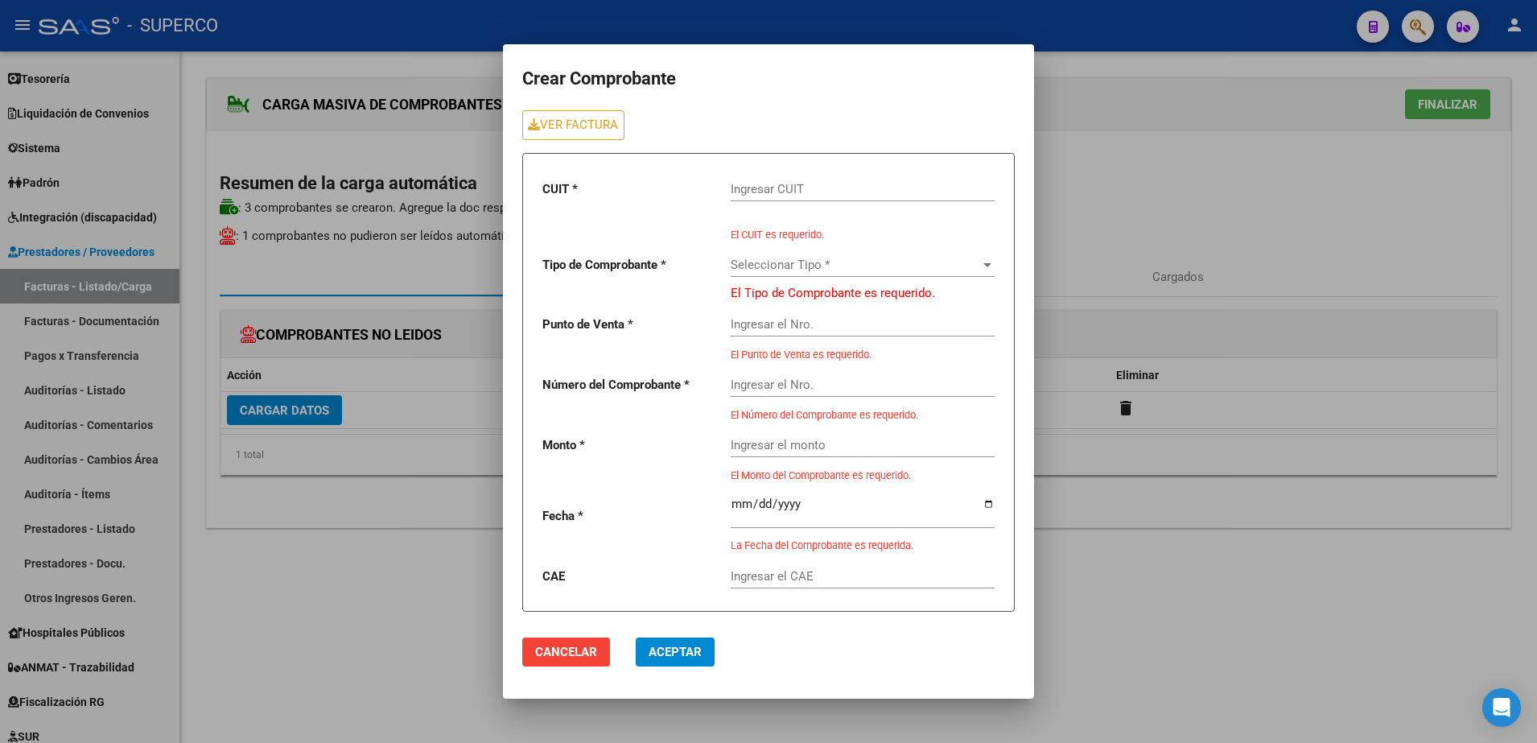
click at [824, 204] on div "Ingresar CUIT" at bounding box center [863, 192] width 264 height 50
click at [836, 182] on input "Ingresar CUIT" at bounding box center [863, 189] width 264 height 14
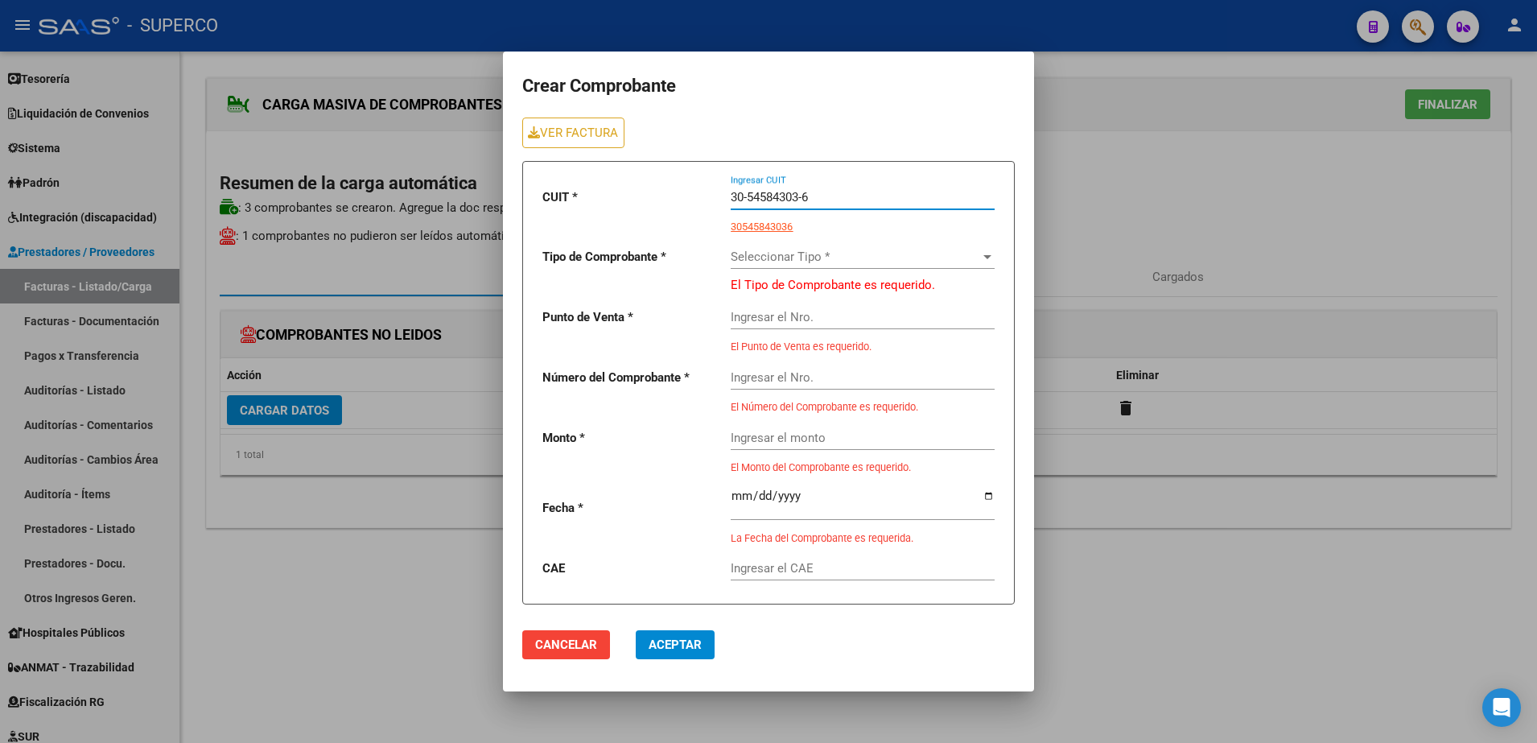
type input "30-54584303-6"
click at [847, 244] on div "Seleccionar Tipo * Seleccionar Tipo *" at bounding box center [863, 251] width 264 height 35
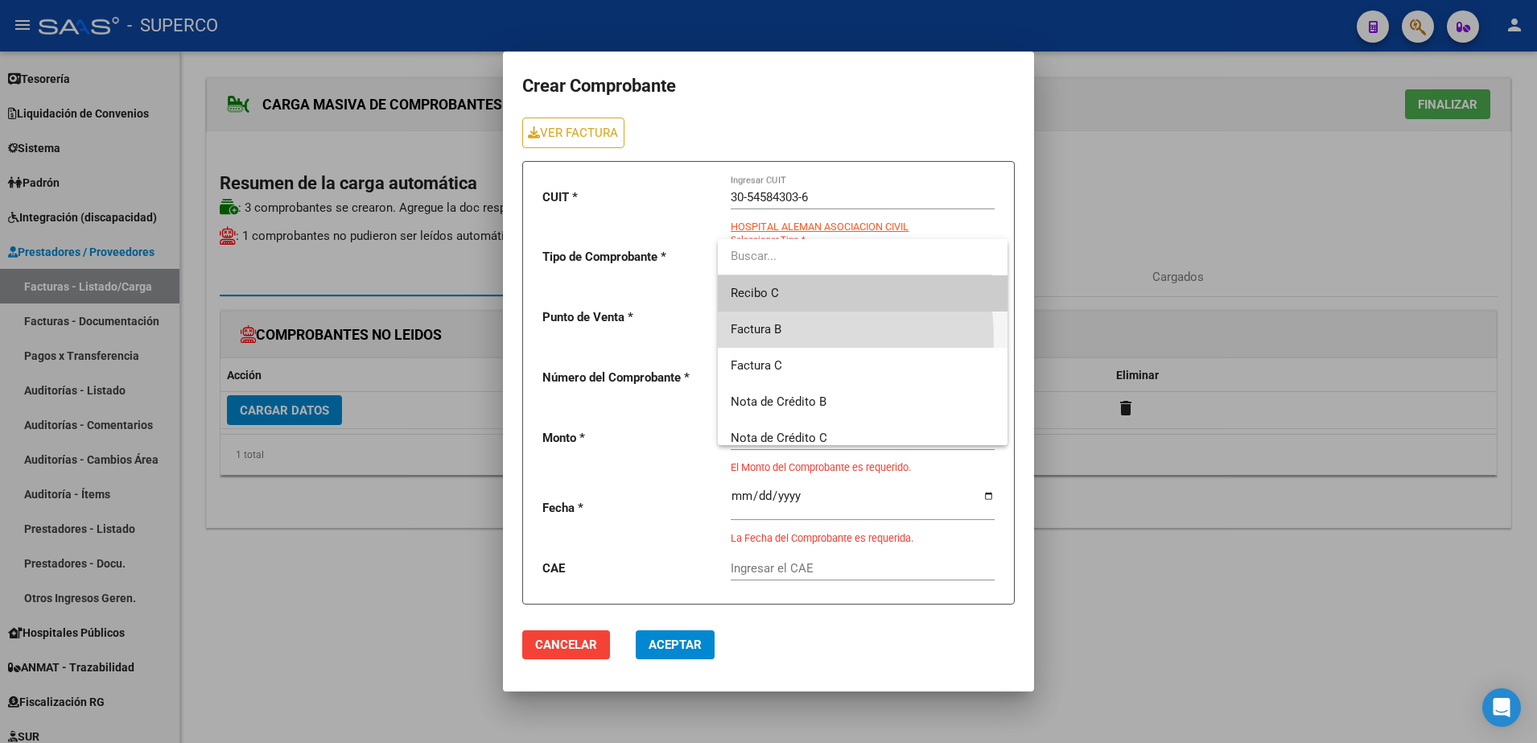
click at [759, 339] on span "Factura B" at bounding box center [863, 330] width 264 height 36
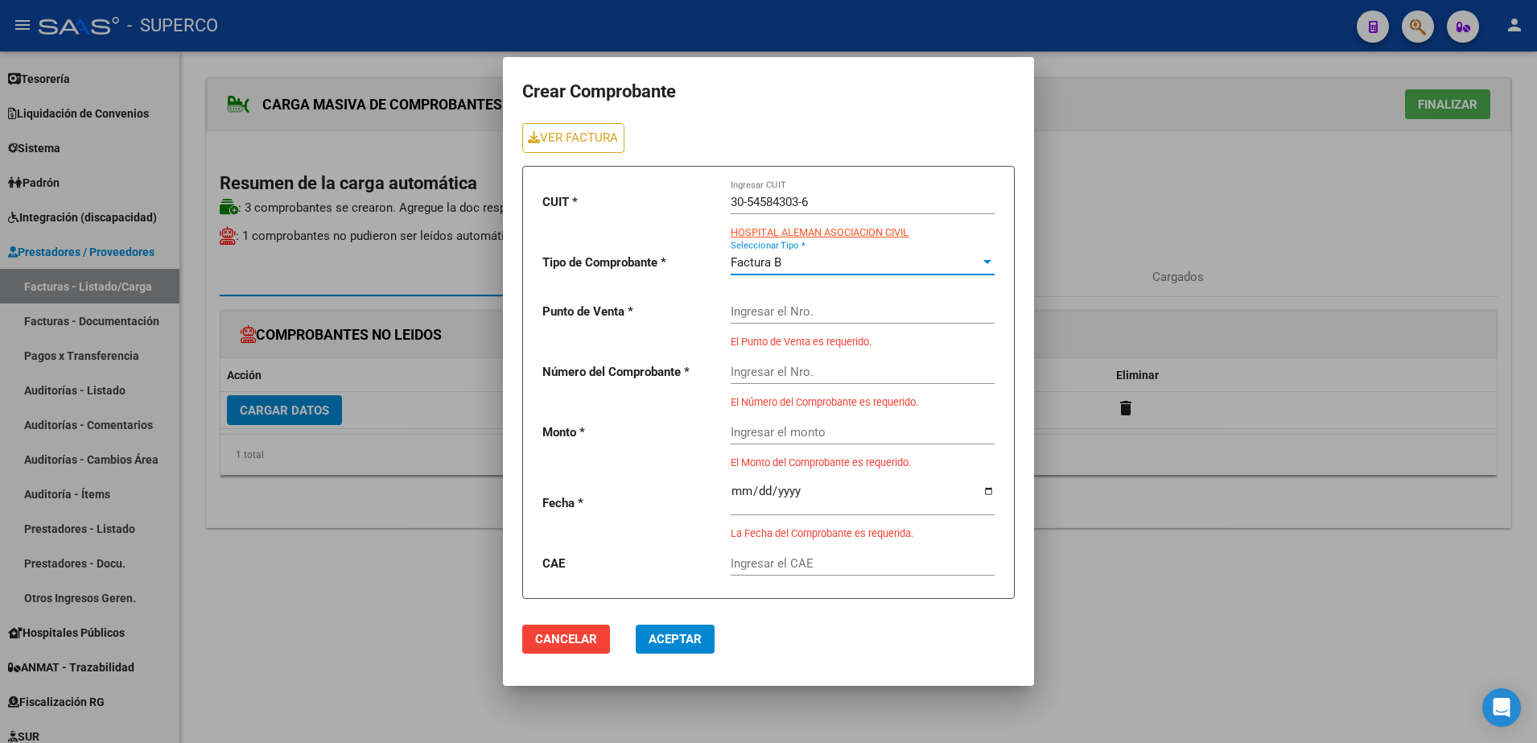
click at [774, 307] on input "Ingresar el Nro." at bounding box center [863, 311] width 264 height 14
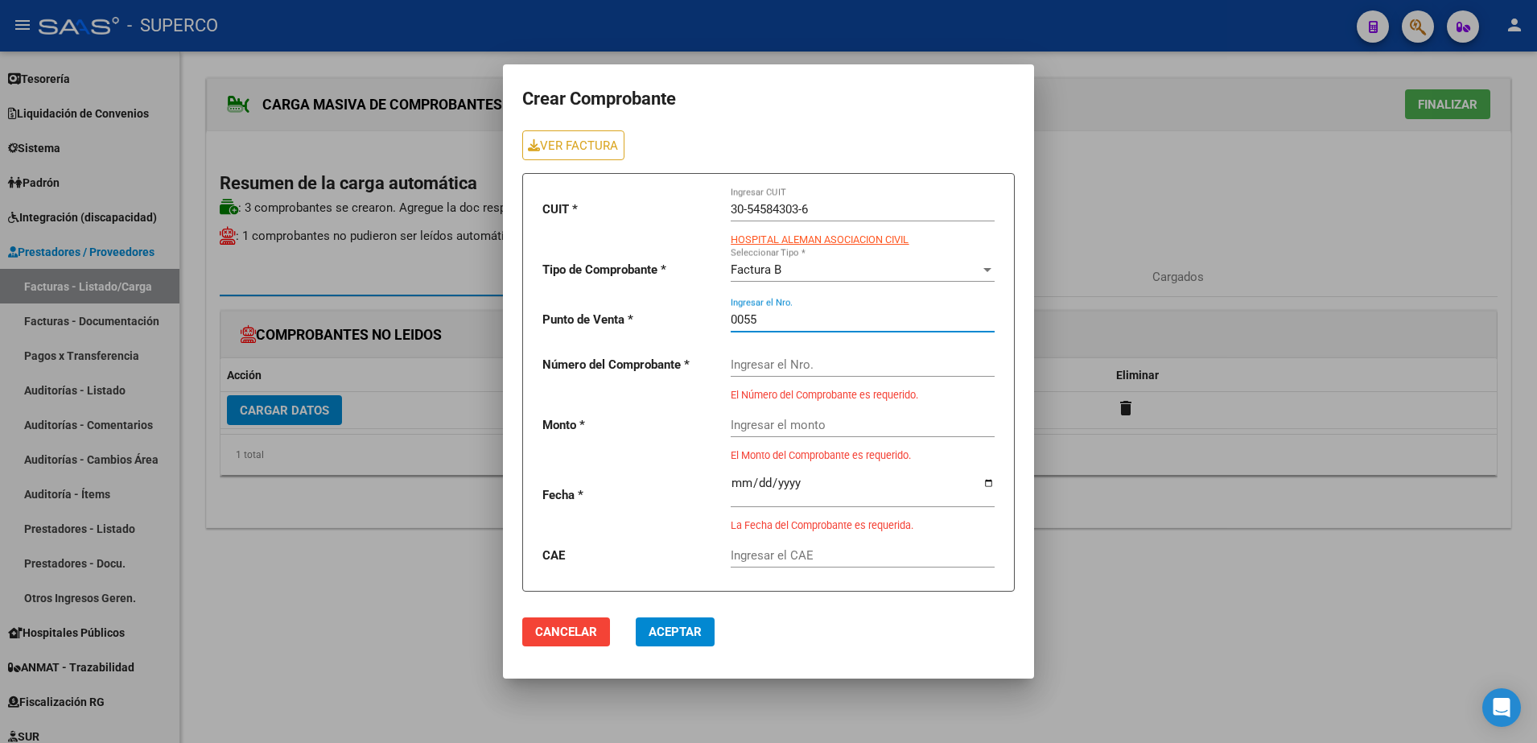
type input "0055"
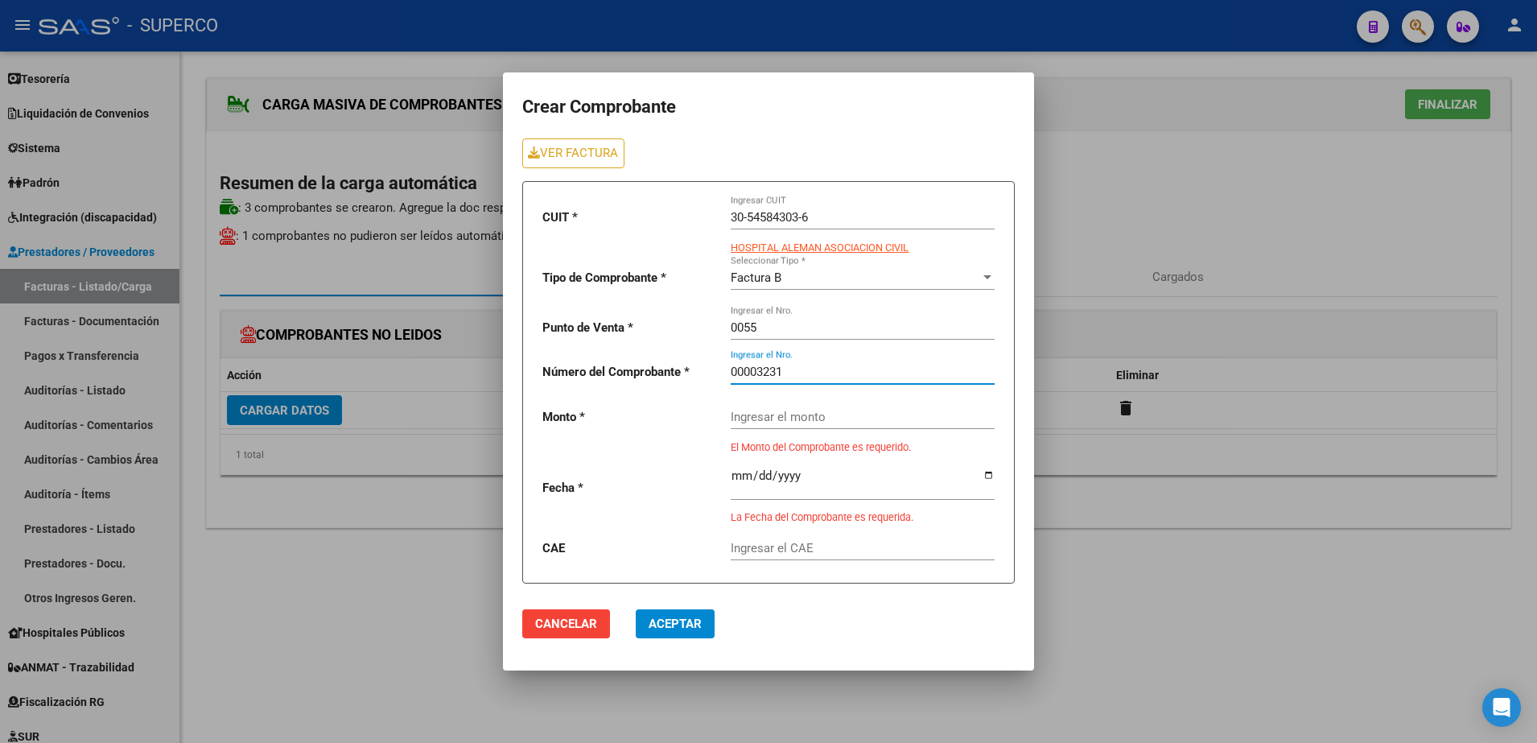
type input "00003231"
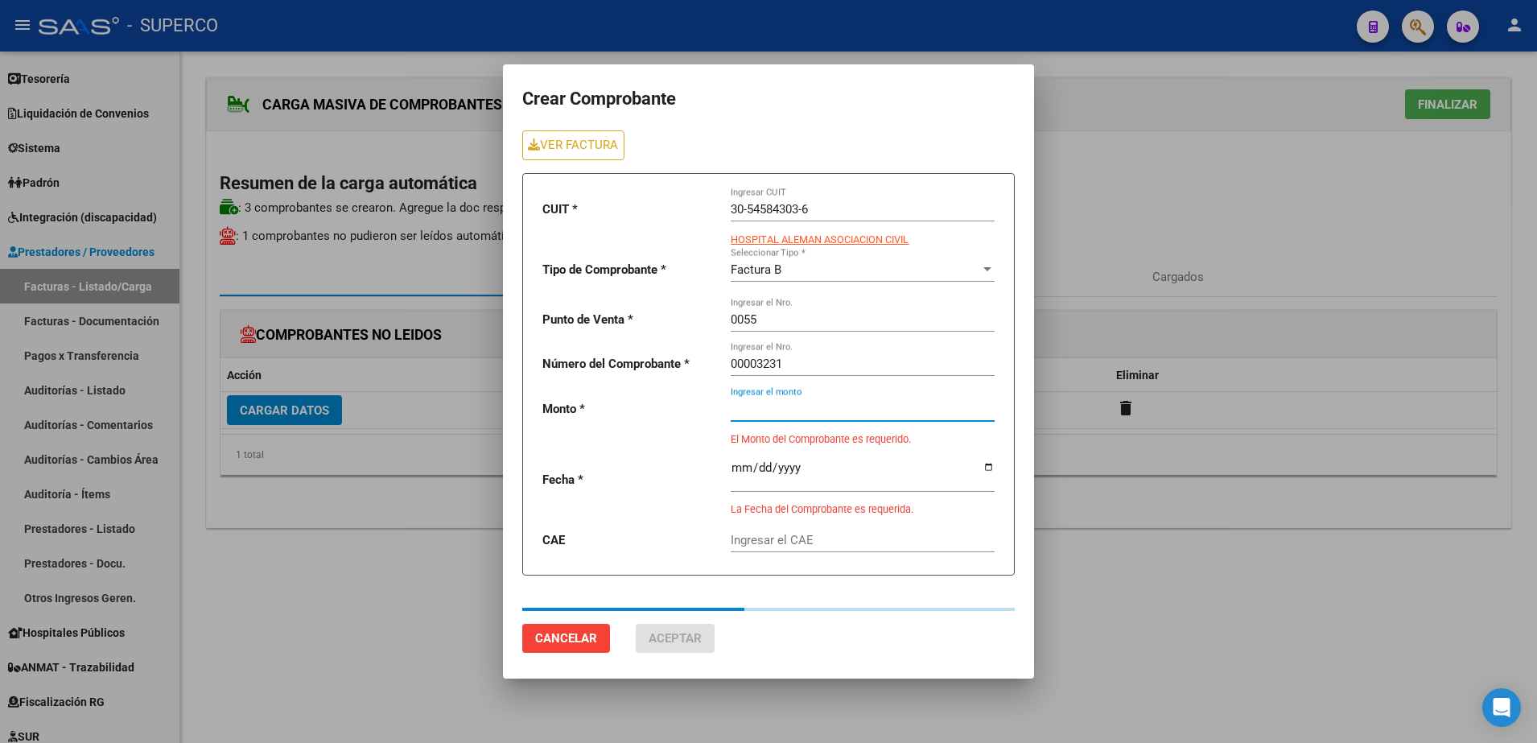
type input "225000"
type input "[DATE]"
type input "75386654789105"
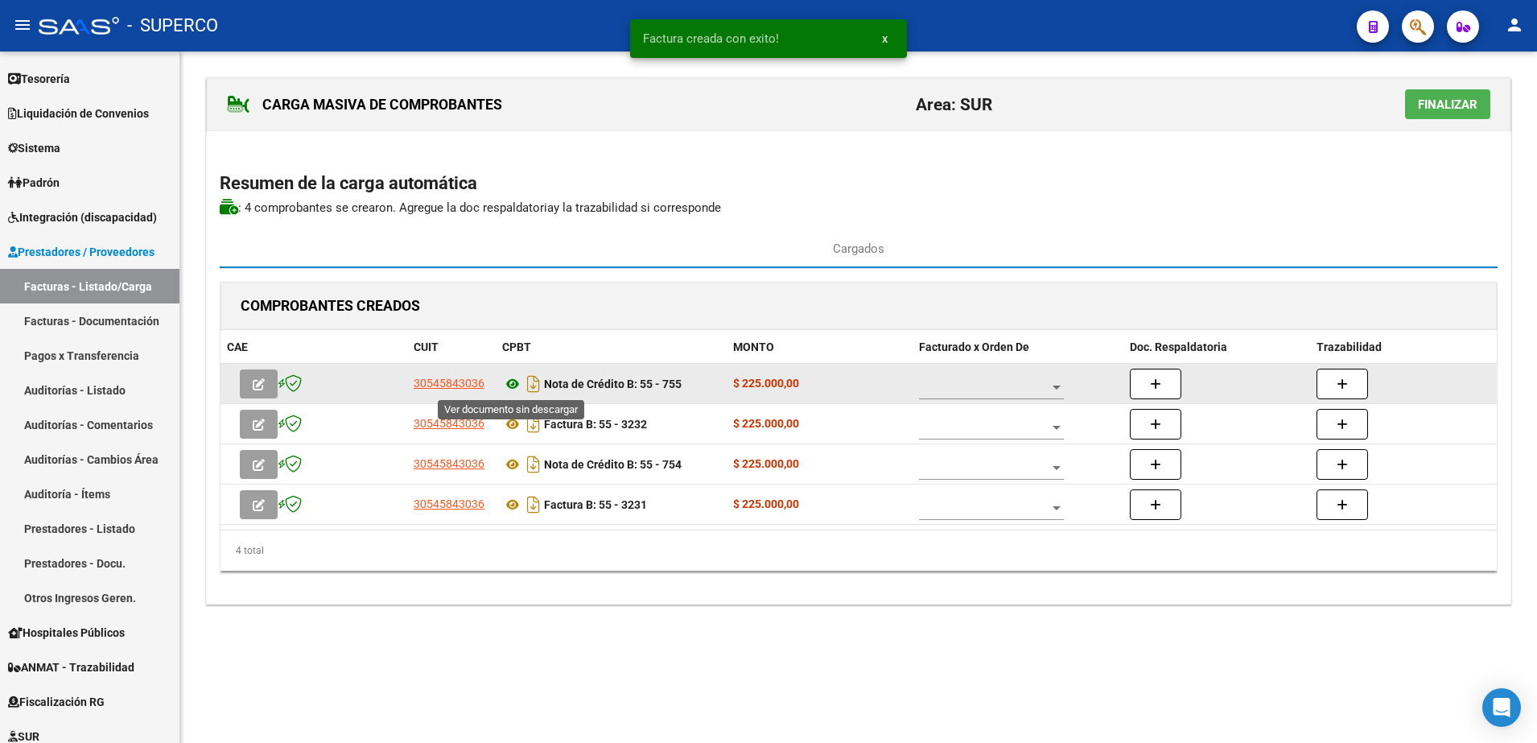
click at [510, 383] on icon at bounding box center [512, 383] width 21 height 19
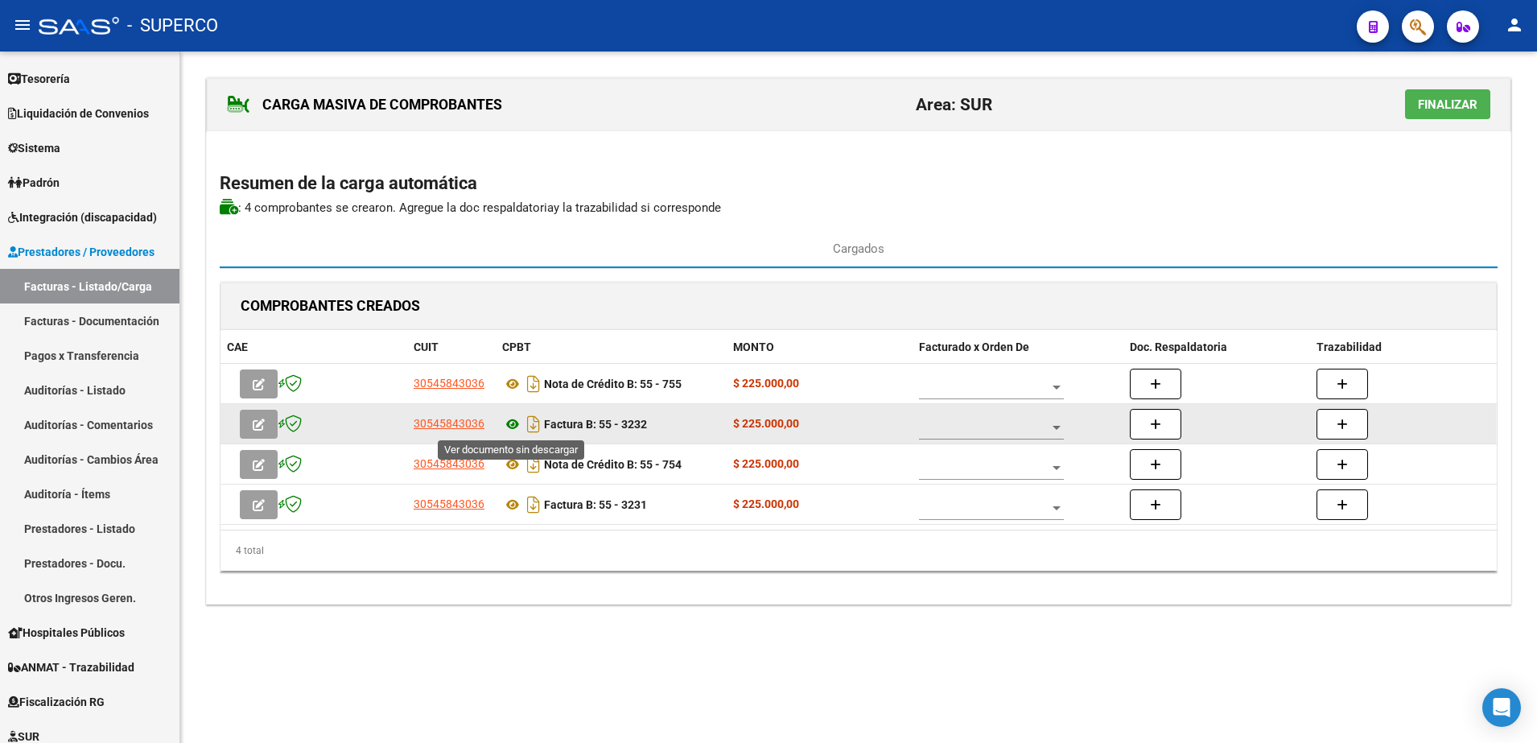
click at [509, 423] on icon at bounding box center [512, 424] width 21 height 19
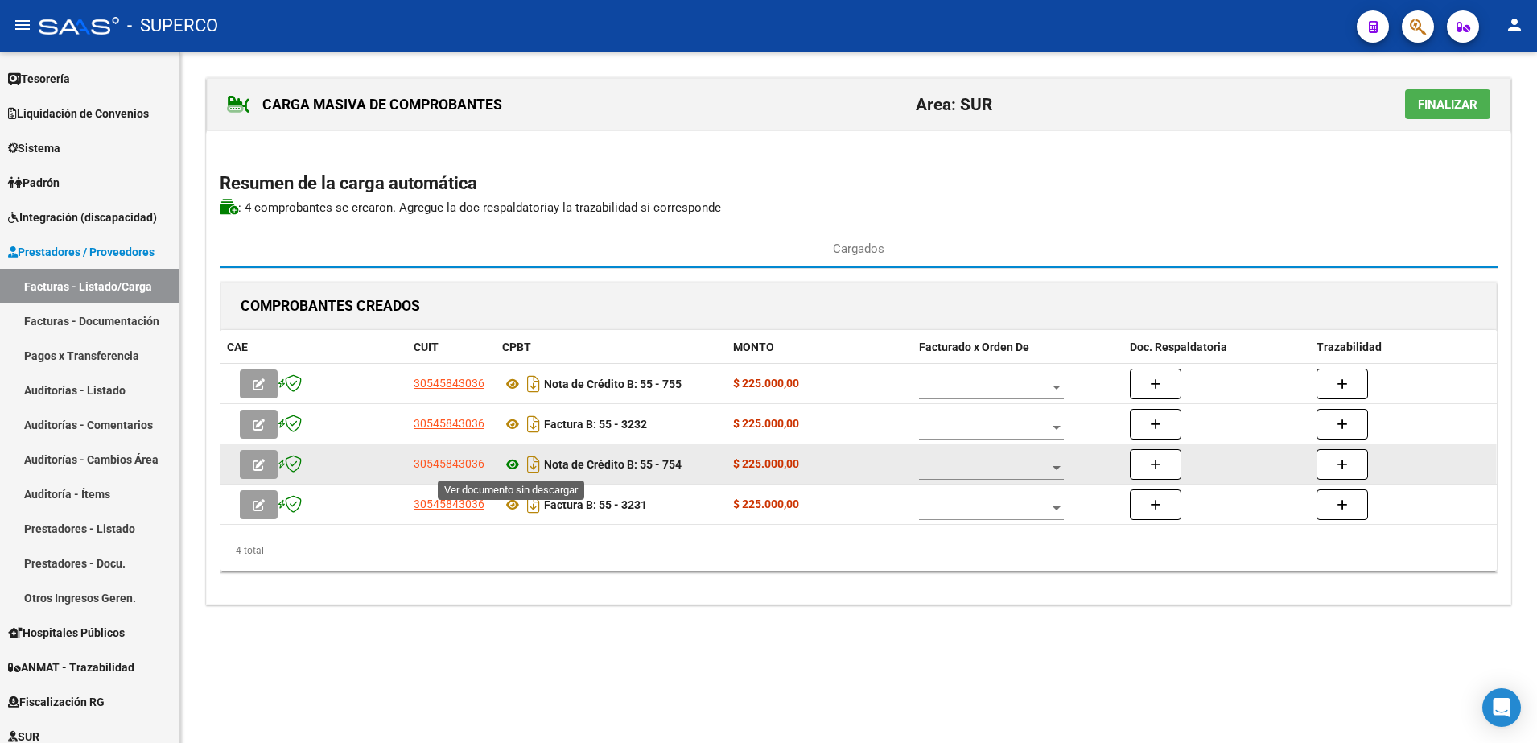
click at [505, 461] on icon at bounding box center [512, 464] width 21 height 19
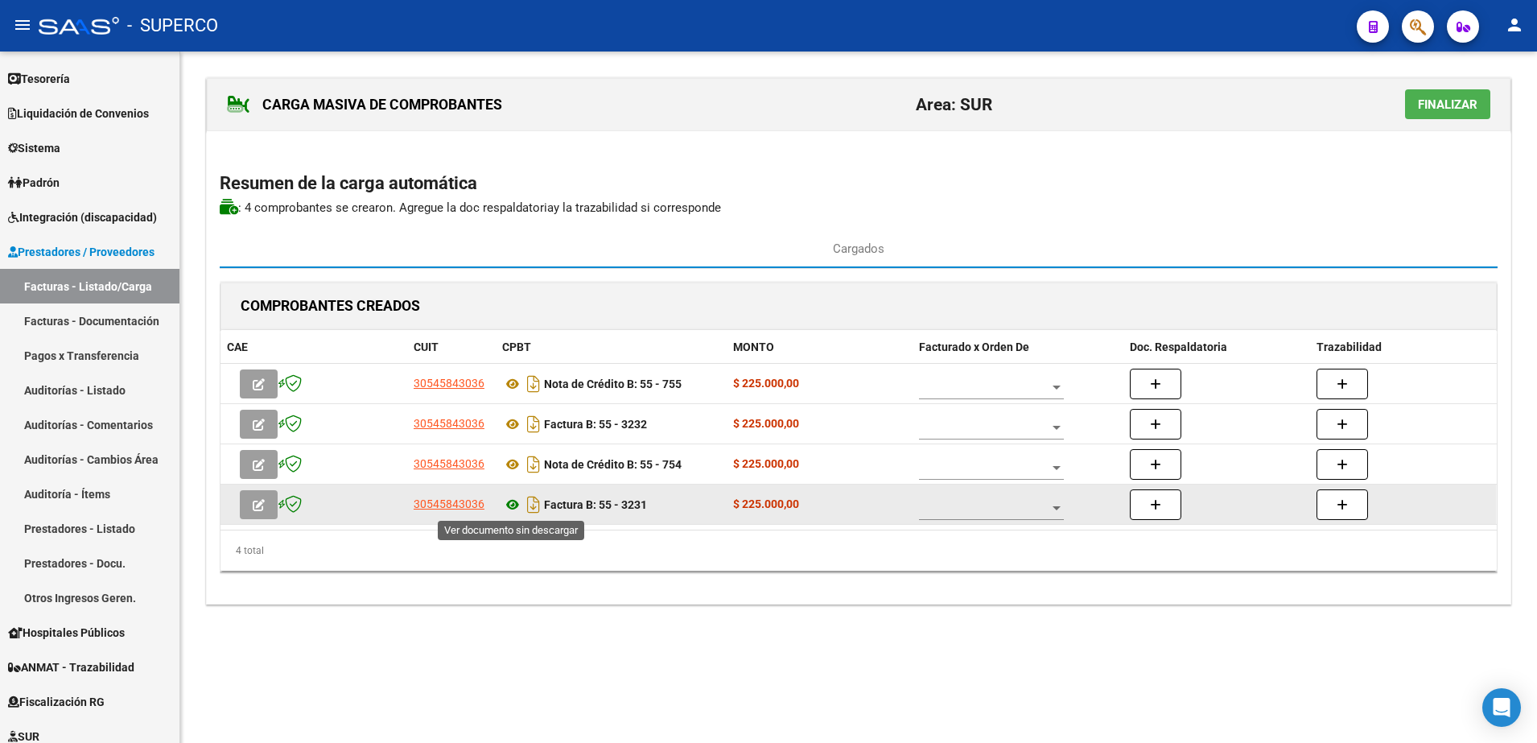
click at [516, 507] on icon at bounding box center [512, 504] width 21 height 19
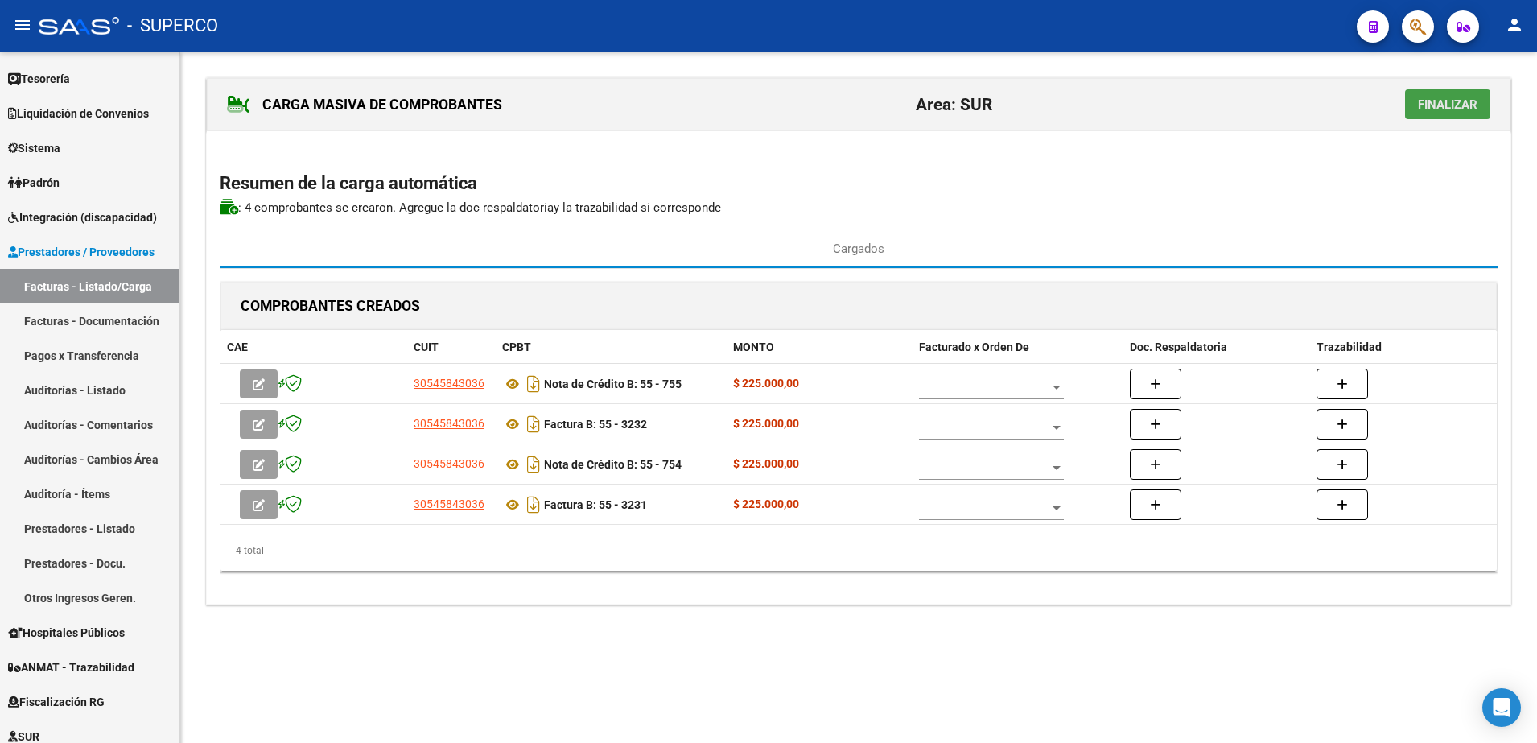
click at [1453, 103] on span "Finalizar" at bounding box center [1448, 104] width 60 height 14
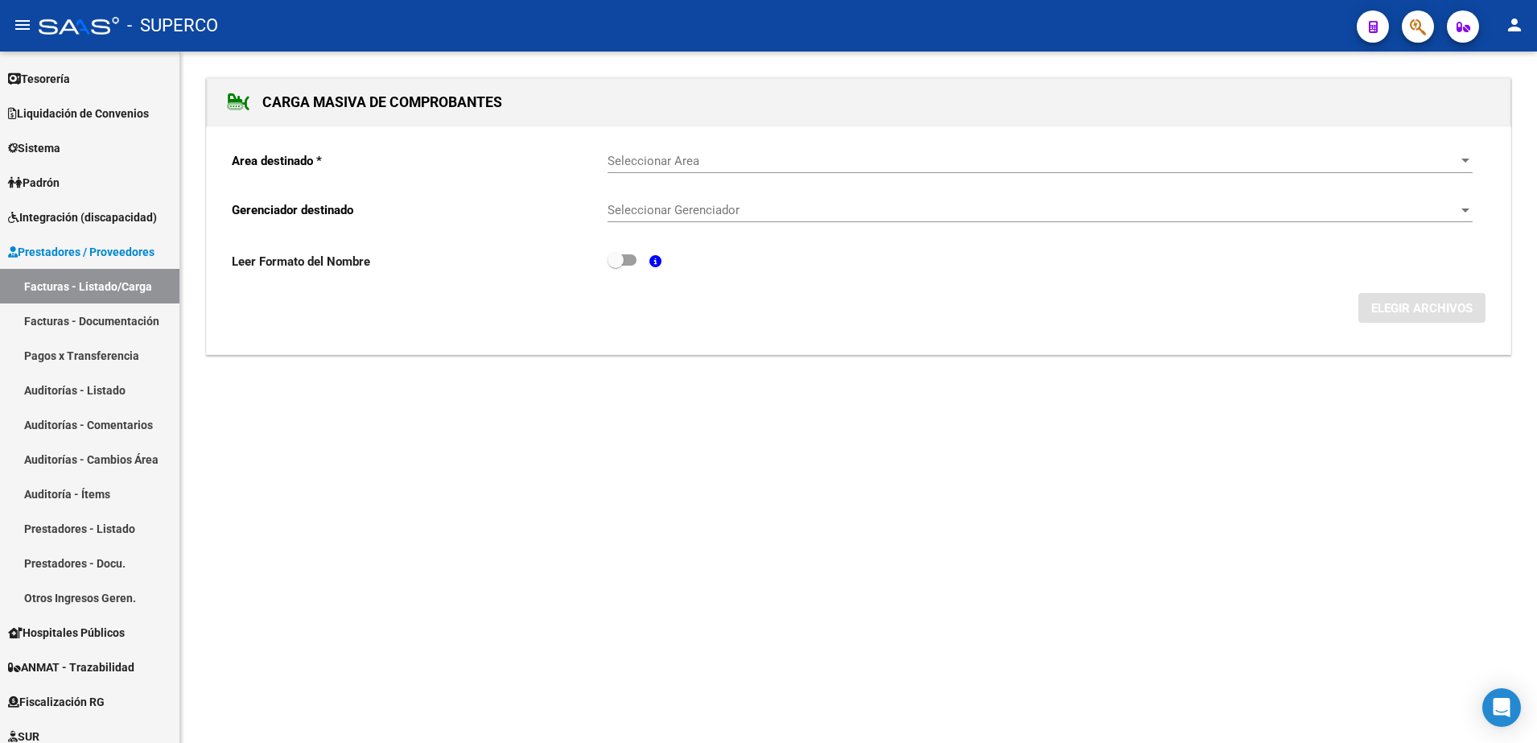
click at [733, 161] on span "Seleccionar Area" at bounding box center [1033, 161] width 851 height 14
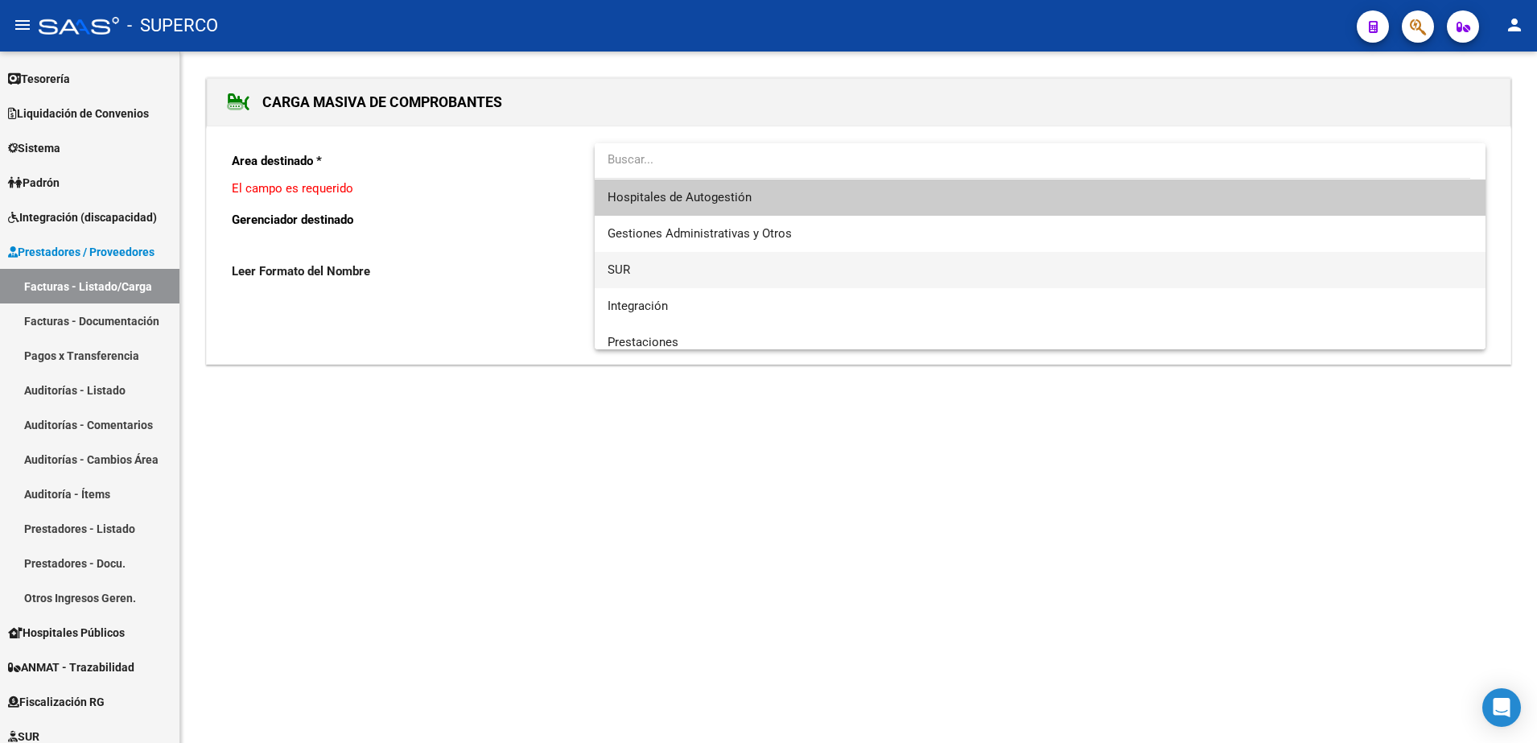
click at [676, 271] on span "SUR" at bounding box center [1040, 270] width 865 height 36
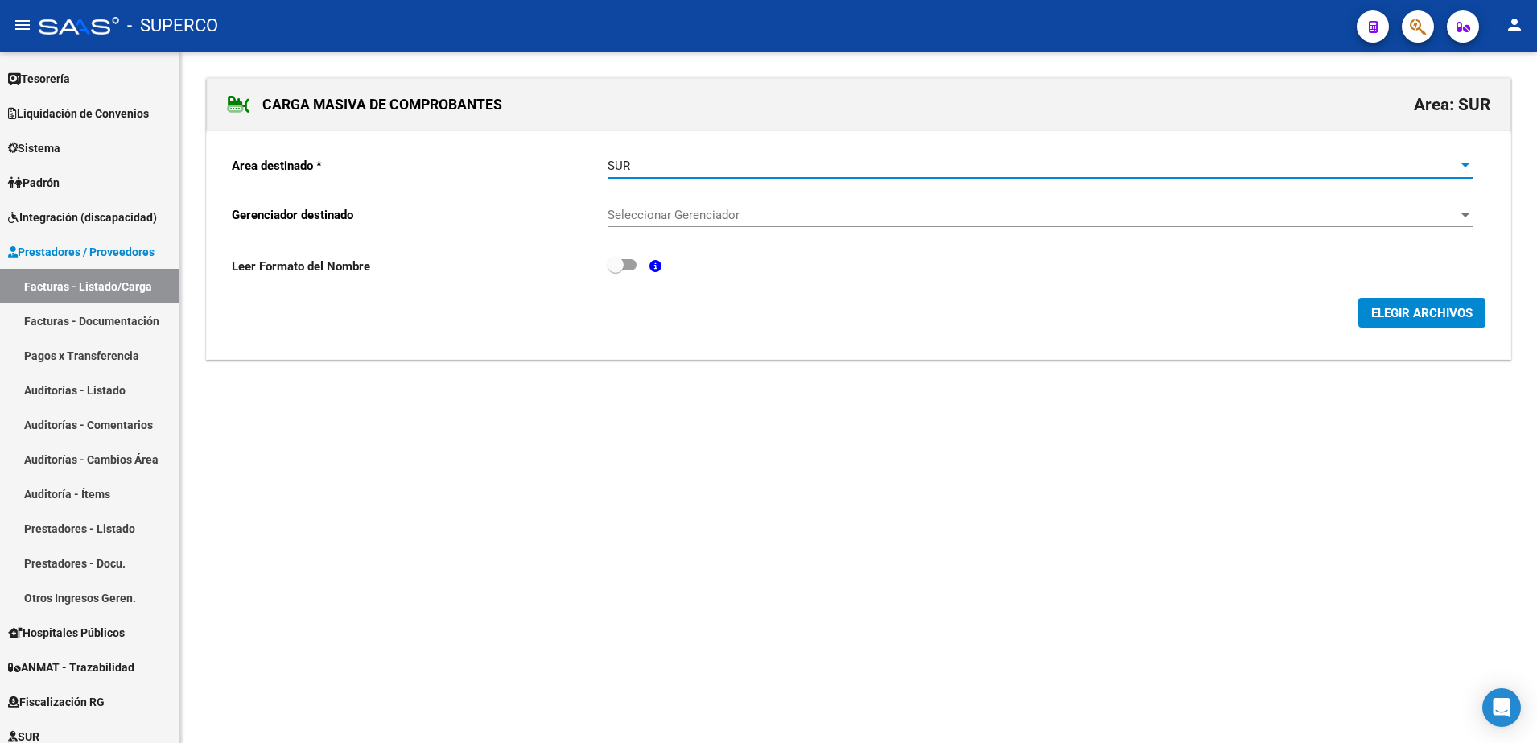
click at [687, 214] on span "Seleccionar Gerenciador" at bounding box center [1033, 215] width 851 height 14
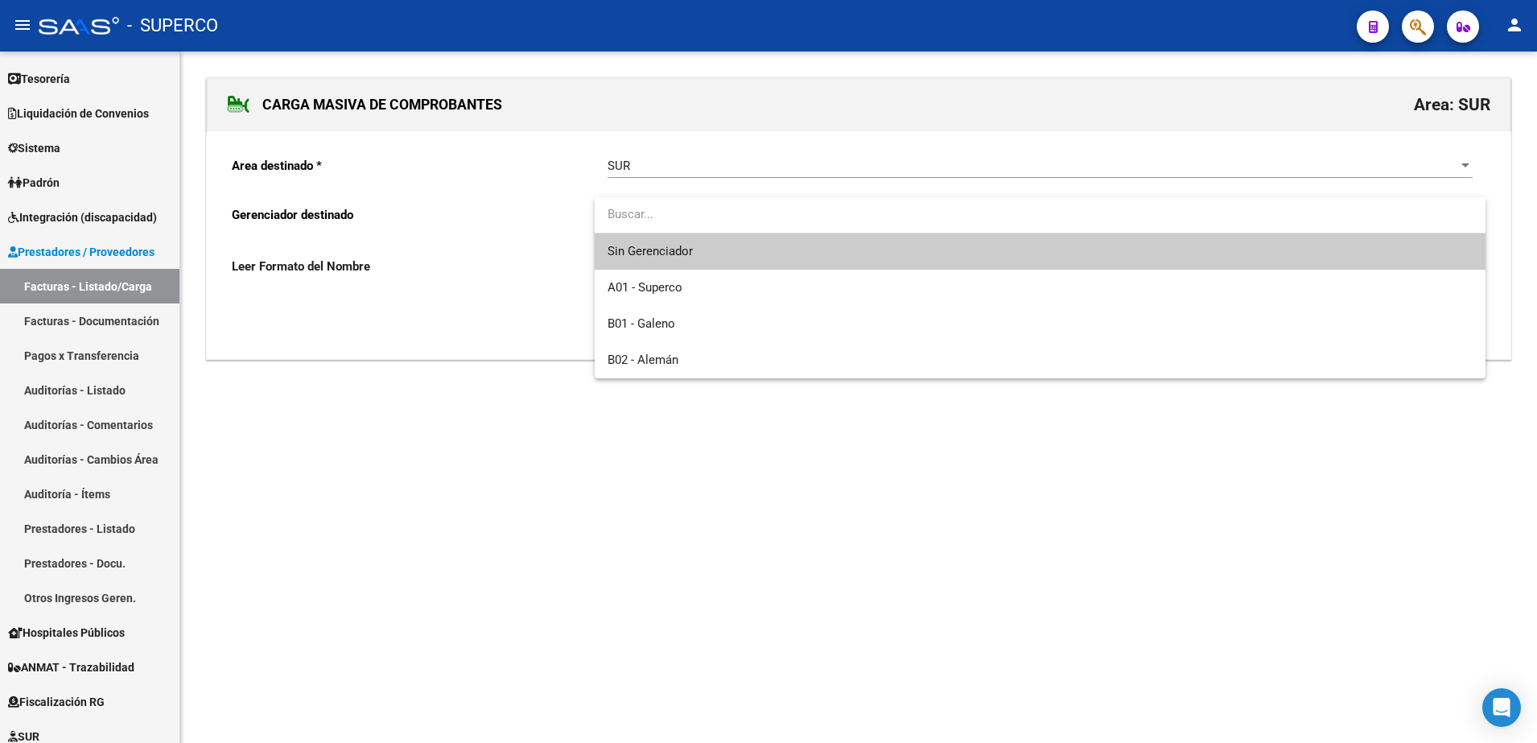
click at [687, 209] on input "dropdown search" at bounding box center [1040, 214] width 891 height 36
click at [477, 390] on div at bounding box center [768, 371] width 1537 height 743
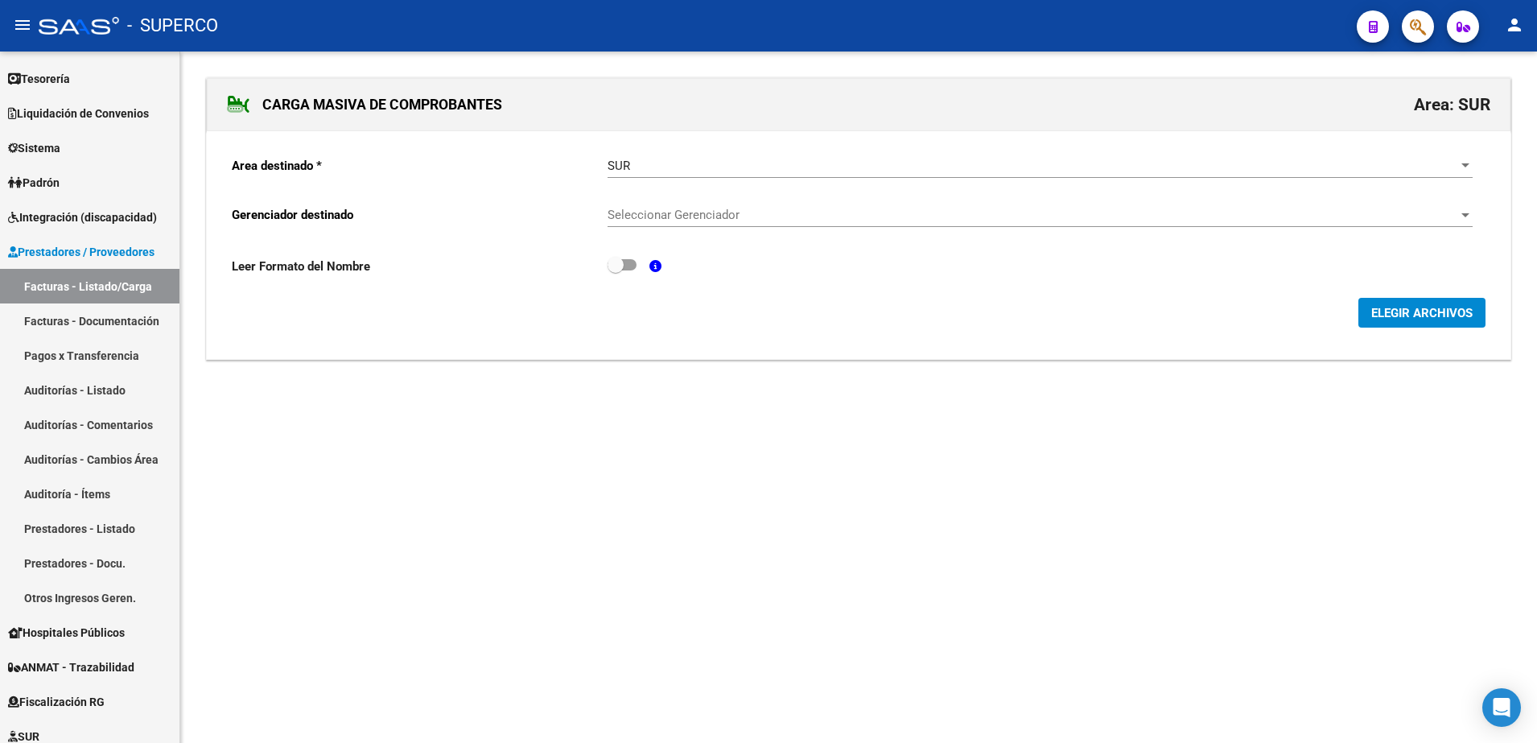
click at [1397, 299] on button "ELEGIR ARCHIVOS" at bounding box center [1422, 313] width 127 height 30
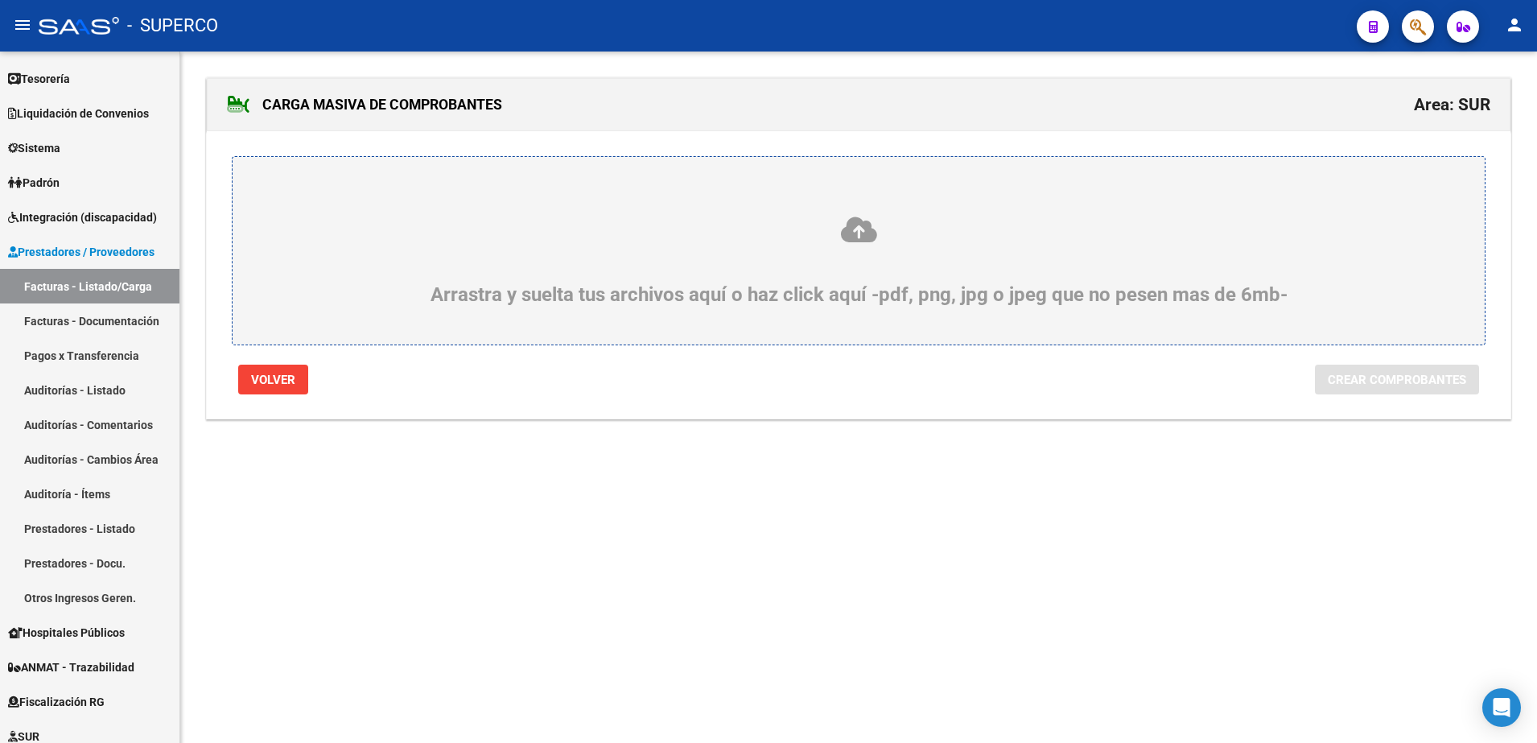
click at [626, 227] on icon at bounding box center [858, 230] width 1175 height 30
click at [0, 0] on input "Arrastra y suelta tus archivos aquí o haz click aquí -pdf, png, jpg o jpeg que …" at bounding box center [0, 0] width 0 height 0
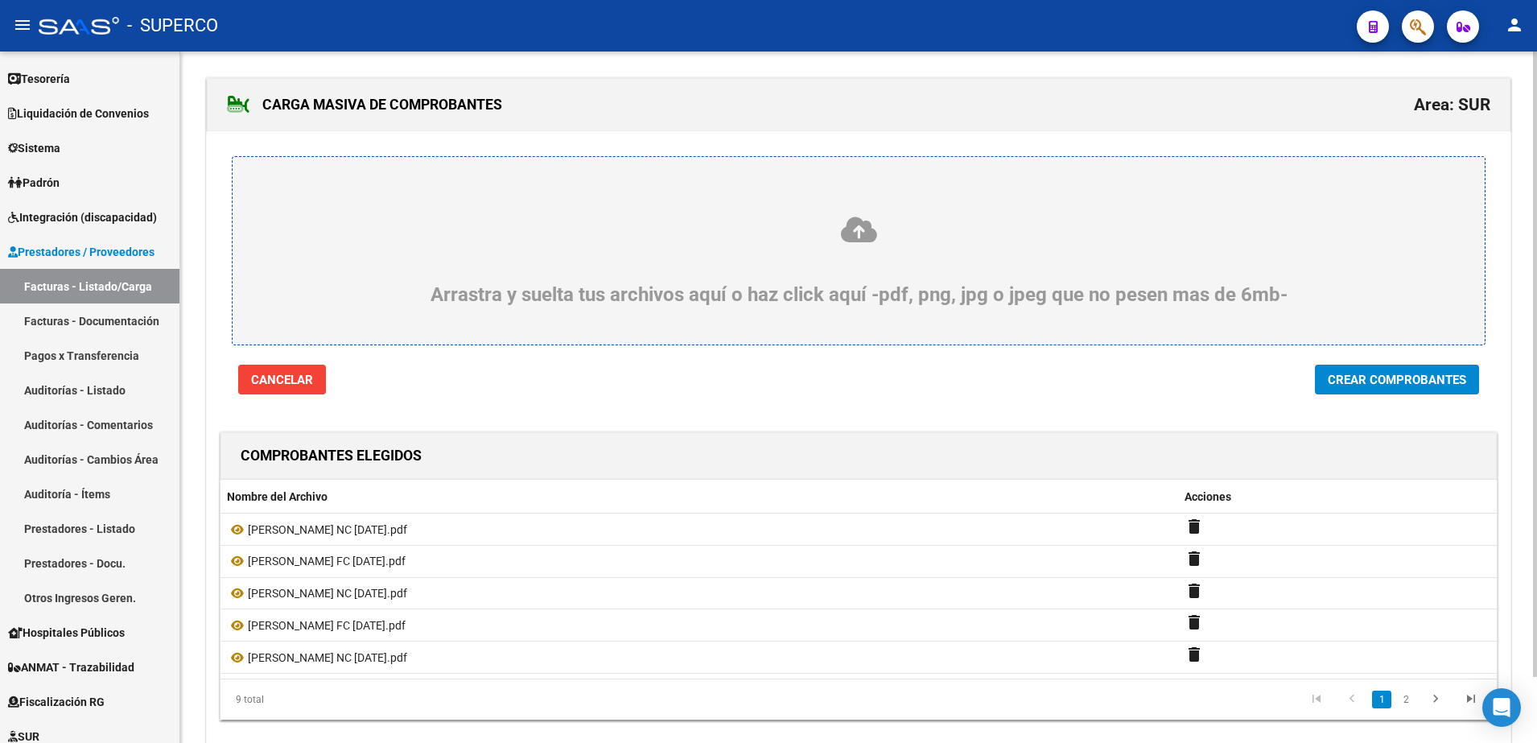
drag, startPoint x: 1533, startPoint y: 474, endPoint x: 688, endPoint y: 384, distance: 850.0
click at [688, 384] on div "Cancelar Crear Comprobantes" at bounding box center [859, 380] width 1280 height 30
click at [1457, 383] on span "Crear Comprobantes" at bounding box center [1397, 380] width 138 height 14
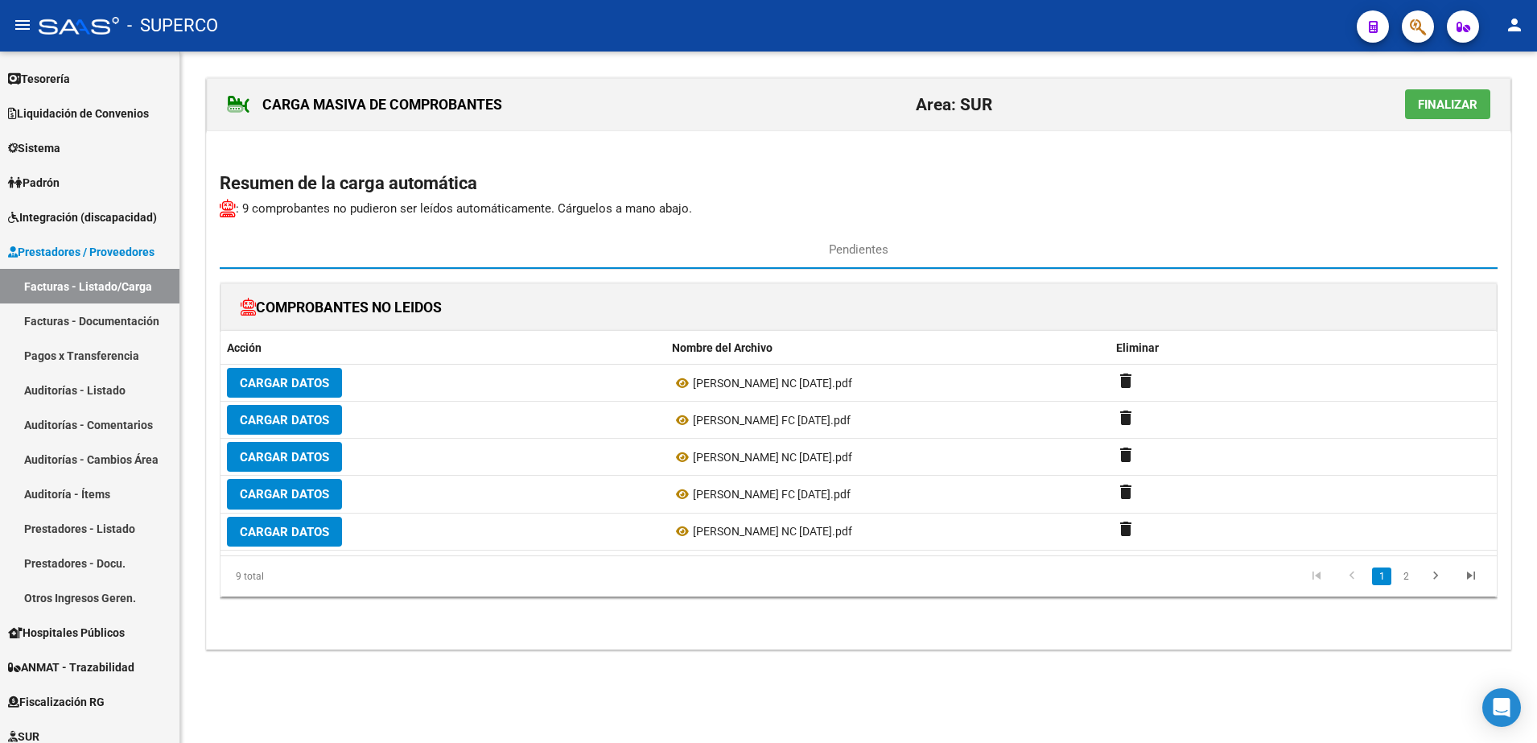
click at [1471, 113] on button "Finalizar" at bounding box center [1447, 104] width 85 height 30
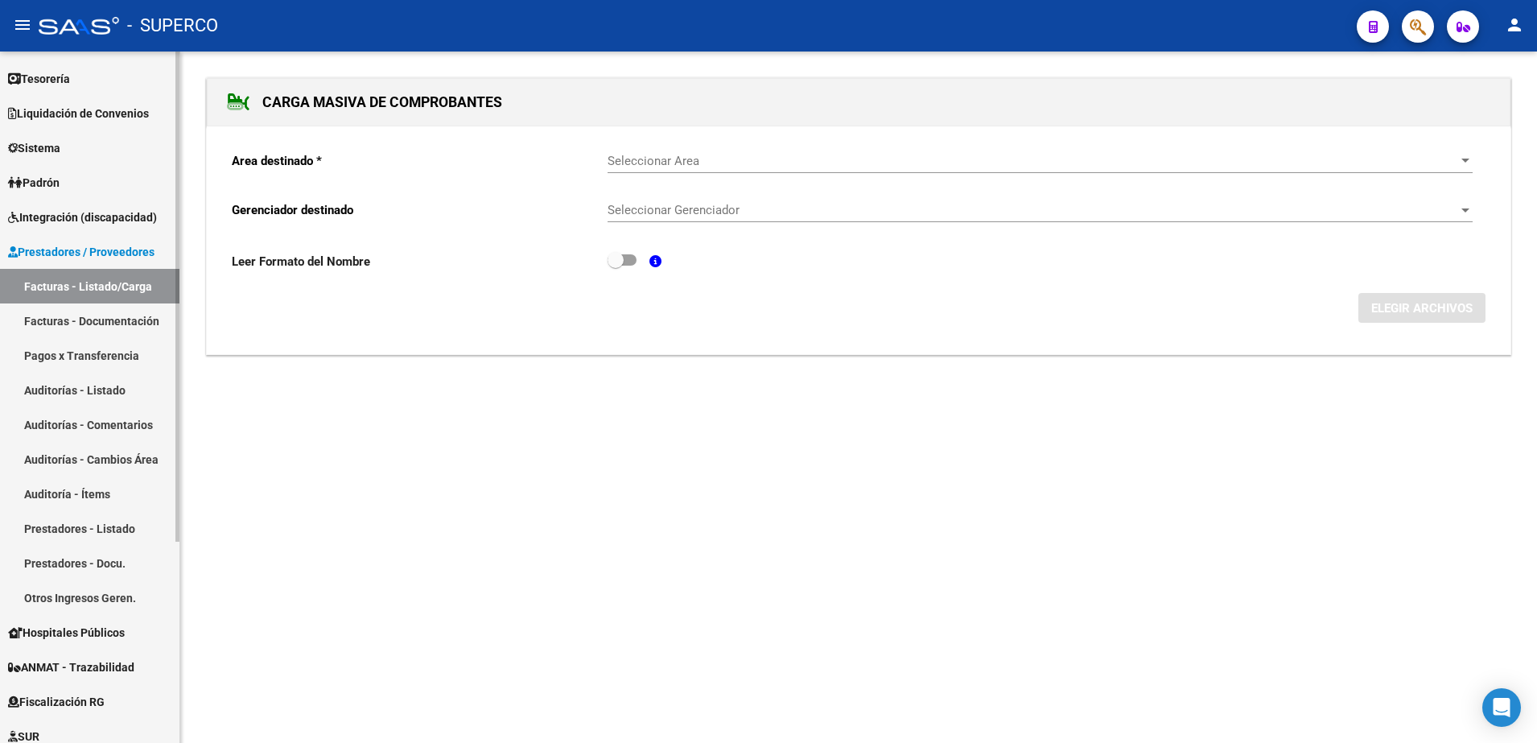
click at [41, 254] on span "Prestadores / Proveedores" at bounding box center [81, 252] width 146 height 18
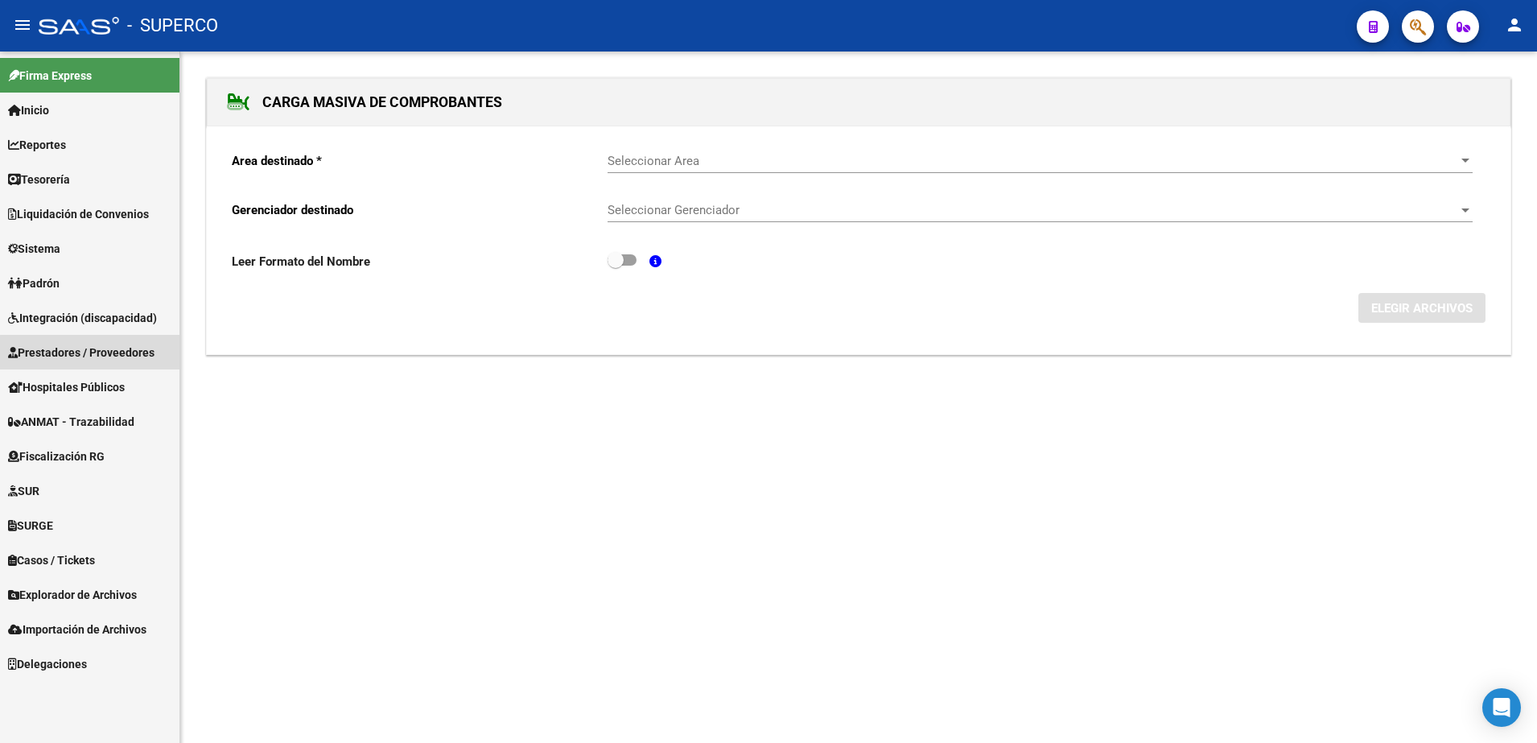
click at [96, 353] on span "Prestadores / Proveedores" at bounding box center [81, 353] width 146 height 18
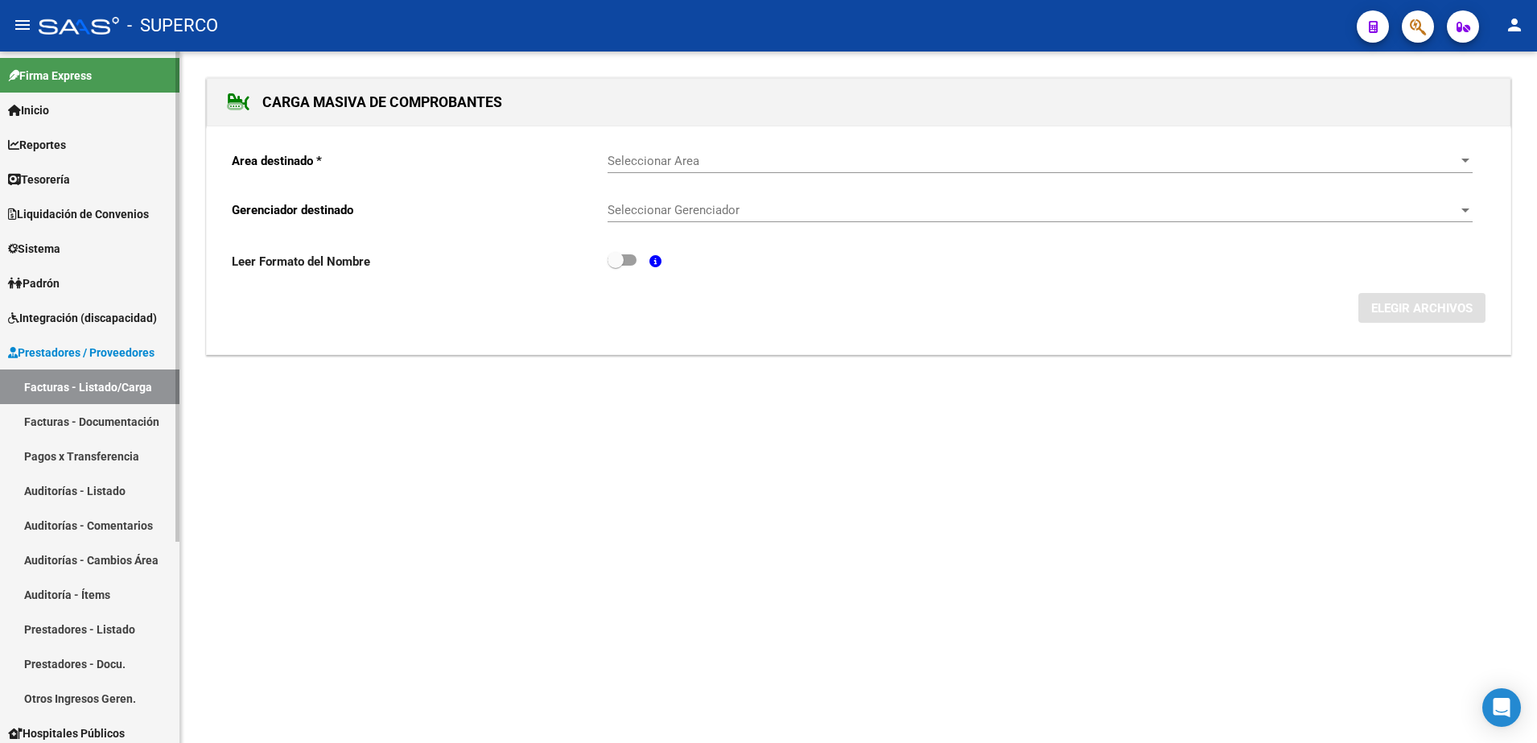
click at [101, 380] on link "Facturas - Listado/Carga" at bounding box center [90, 386] width 180 height 35
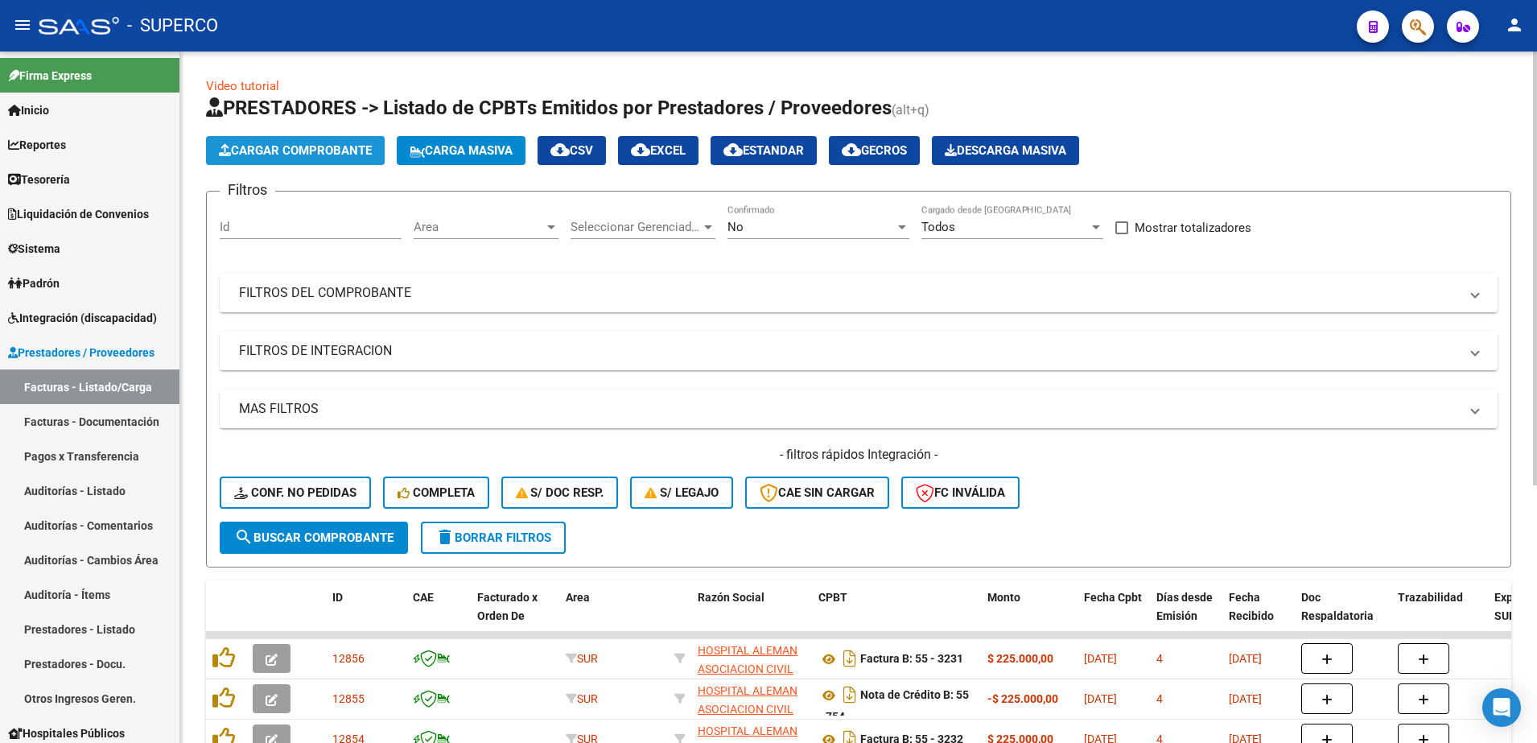
click at [319, 149] on span "Cargar Comprobante" at bounding box center [295, 150] width 153 height 14
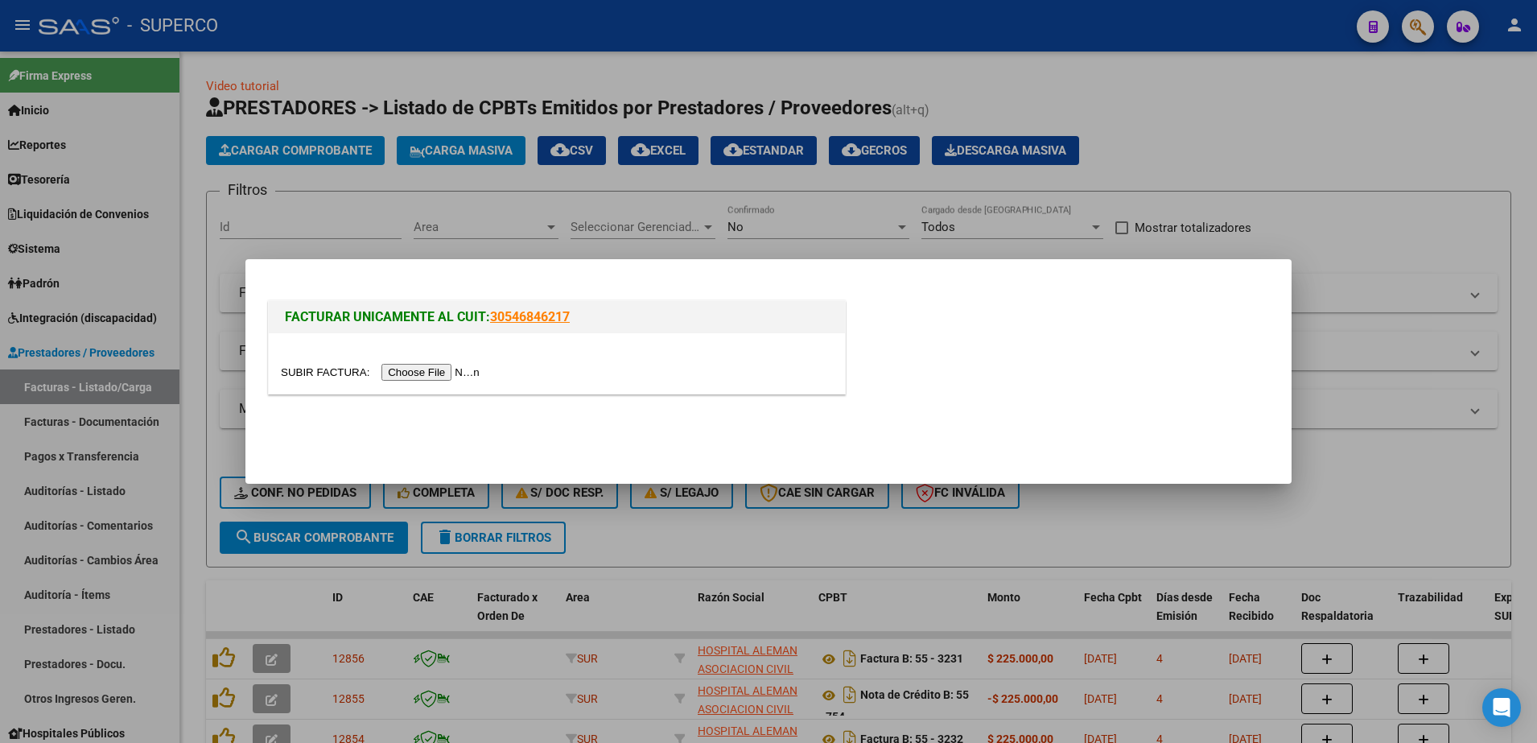
click at [429, 366] on input "file" at bounding box center [383, 372] width 204 height 17
click at [1265, 97] on div at bounding box center [768, 371] width 1537 height 743
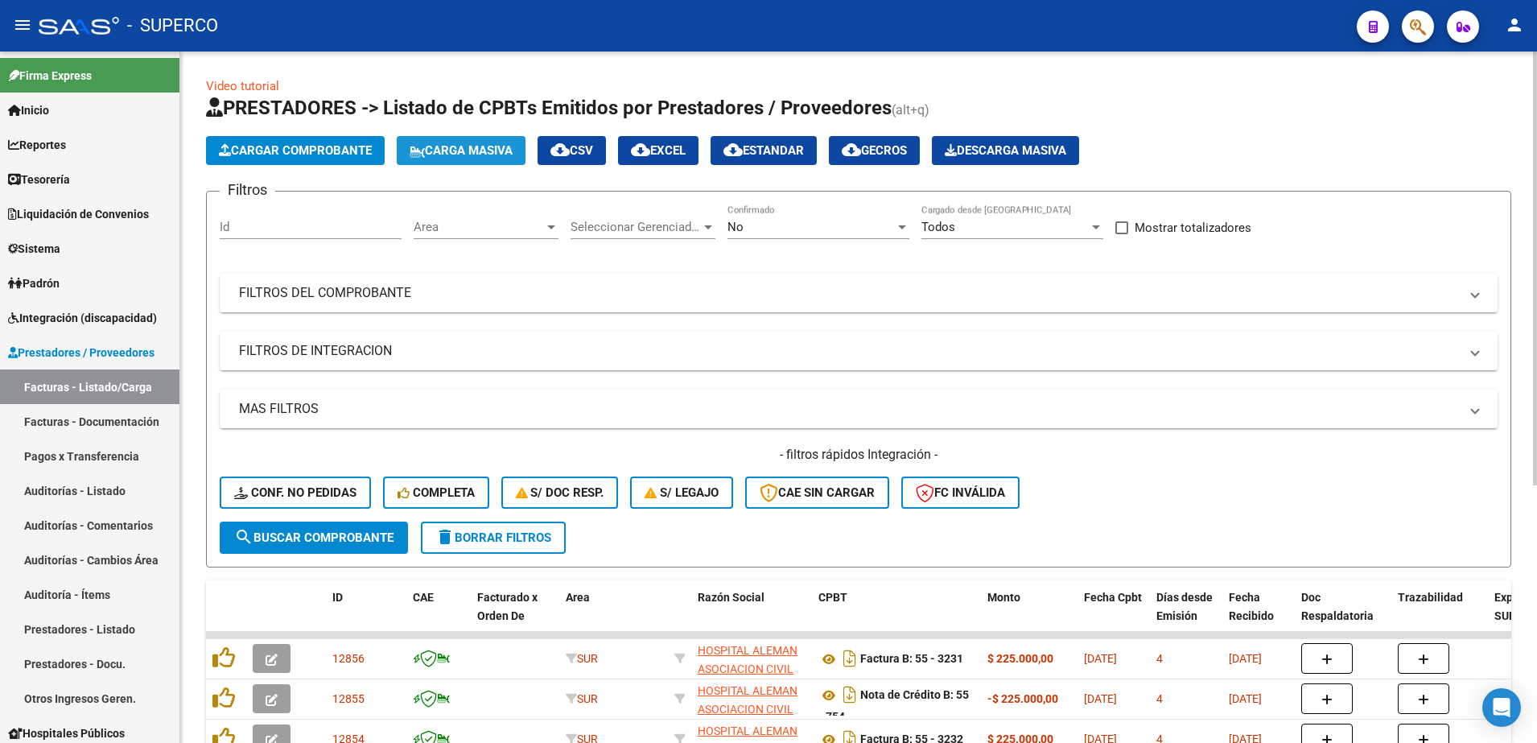
click at [483, 144] on span "Carga Masiva" at bounding box center [461, 150] width 103 height 14
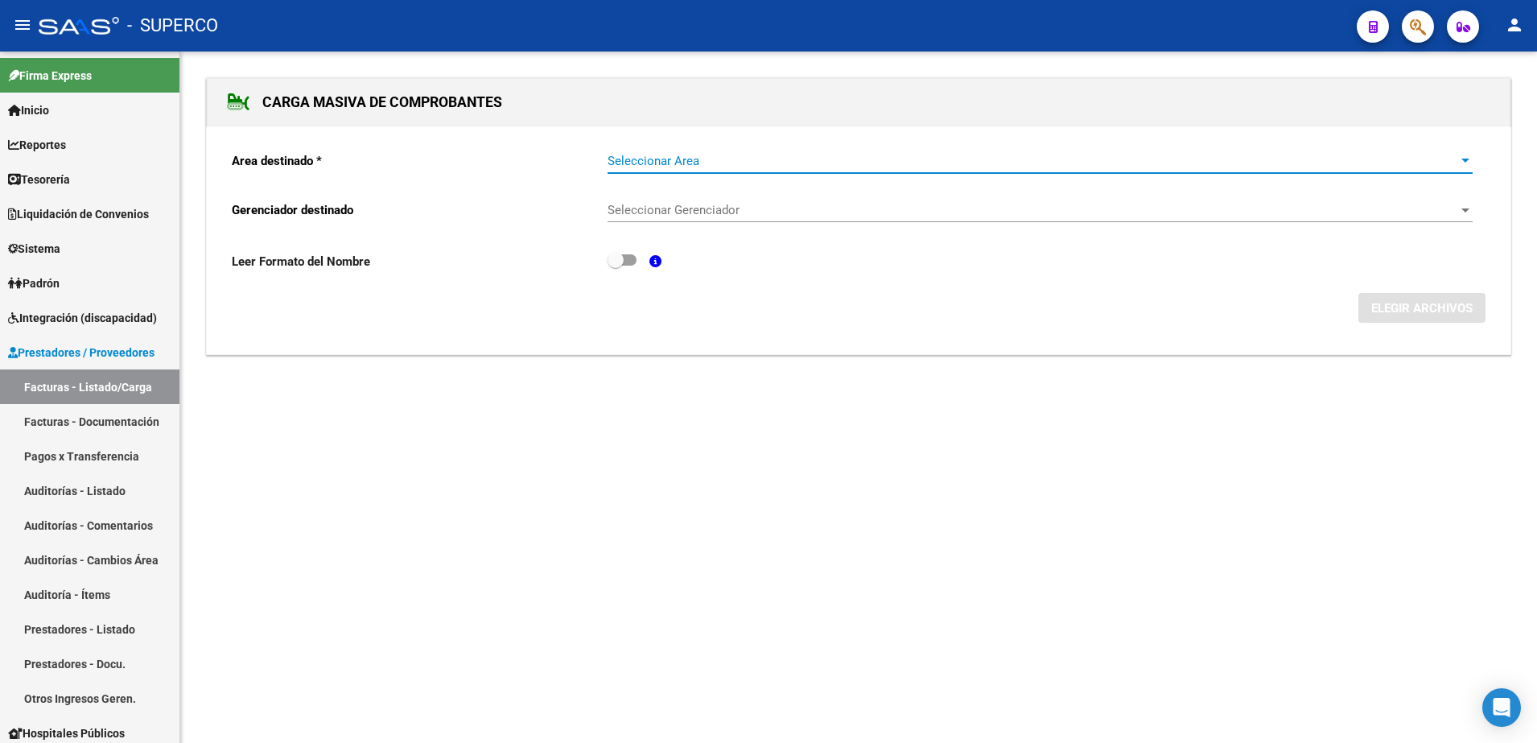
click at [887, 166] on span "Seleccionar Area" at bounding box center [1033, 161] width 851 height 14
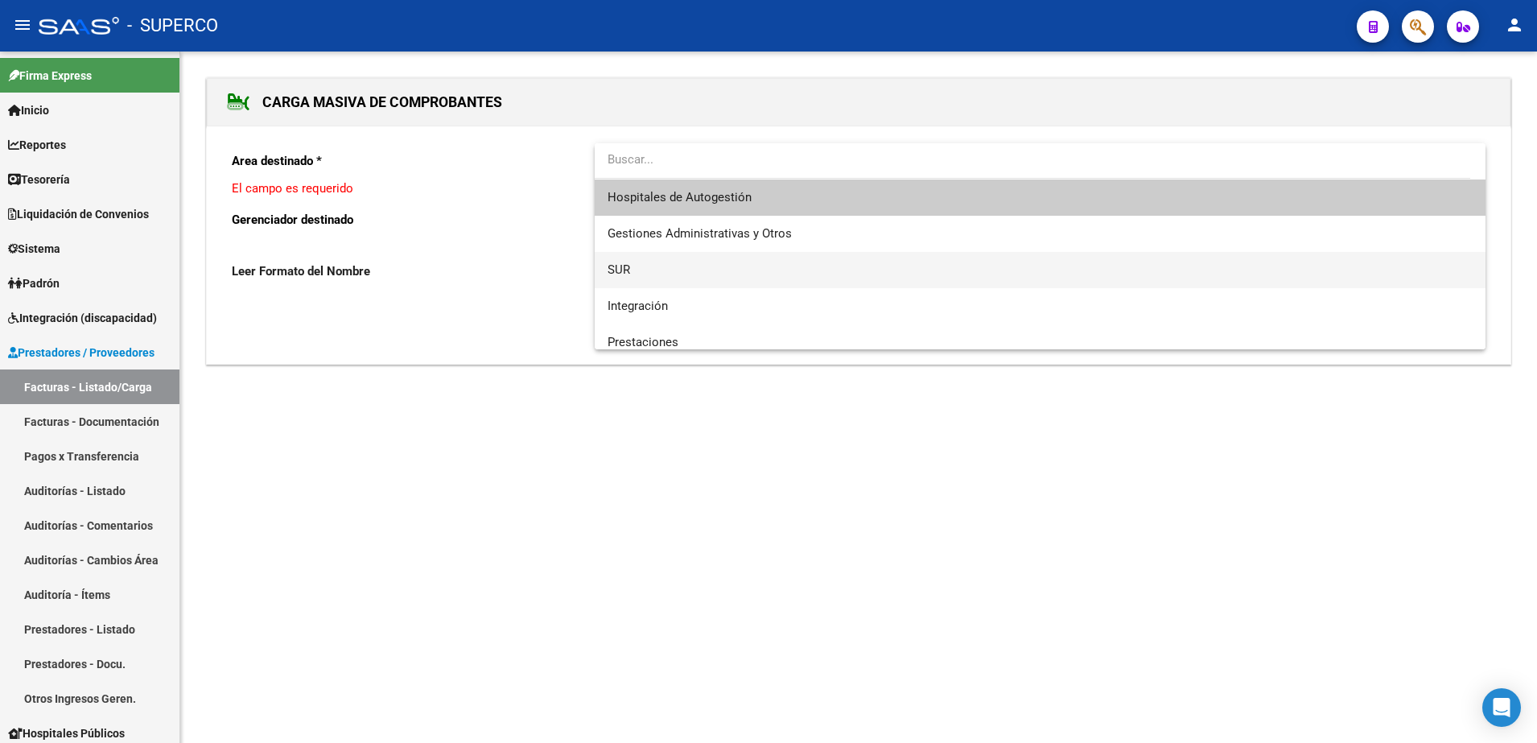
click at [637, 270] on span "SUR" at bounding box center [1040, 270] width 865 height 36
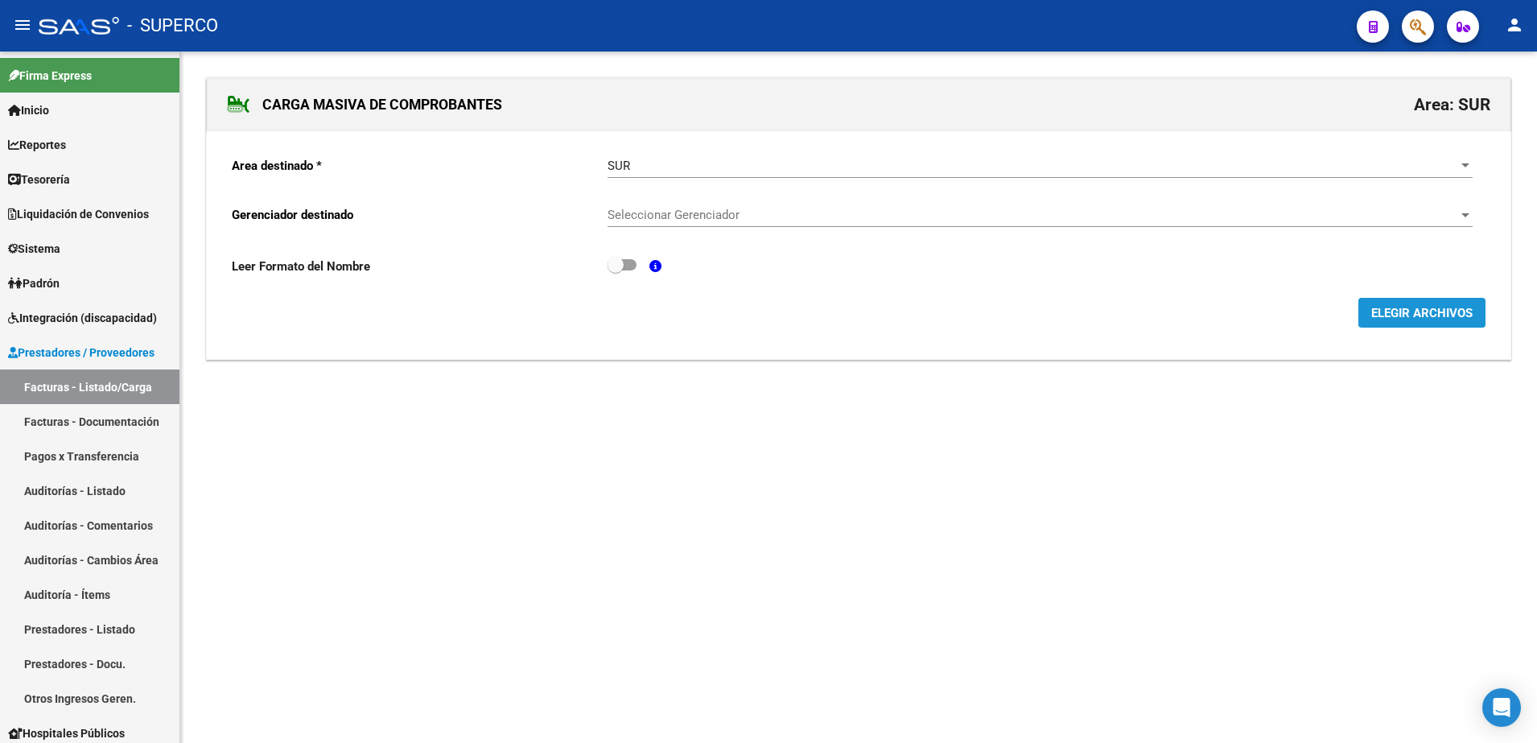
click at [1393, 305] on span "ELEGIR ARCHIVOS" at bounding box center [1422, 312] width 101 height 14
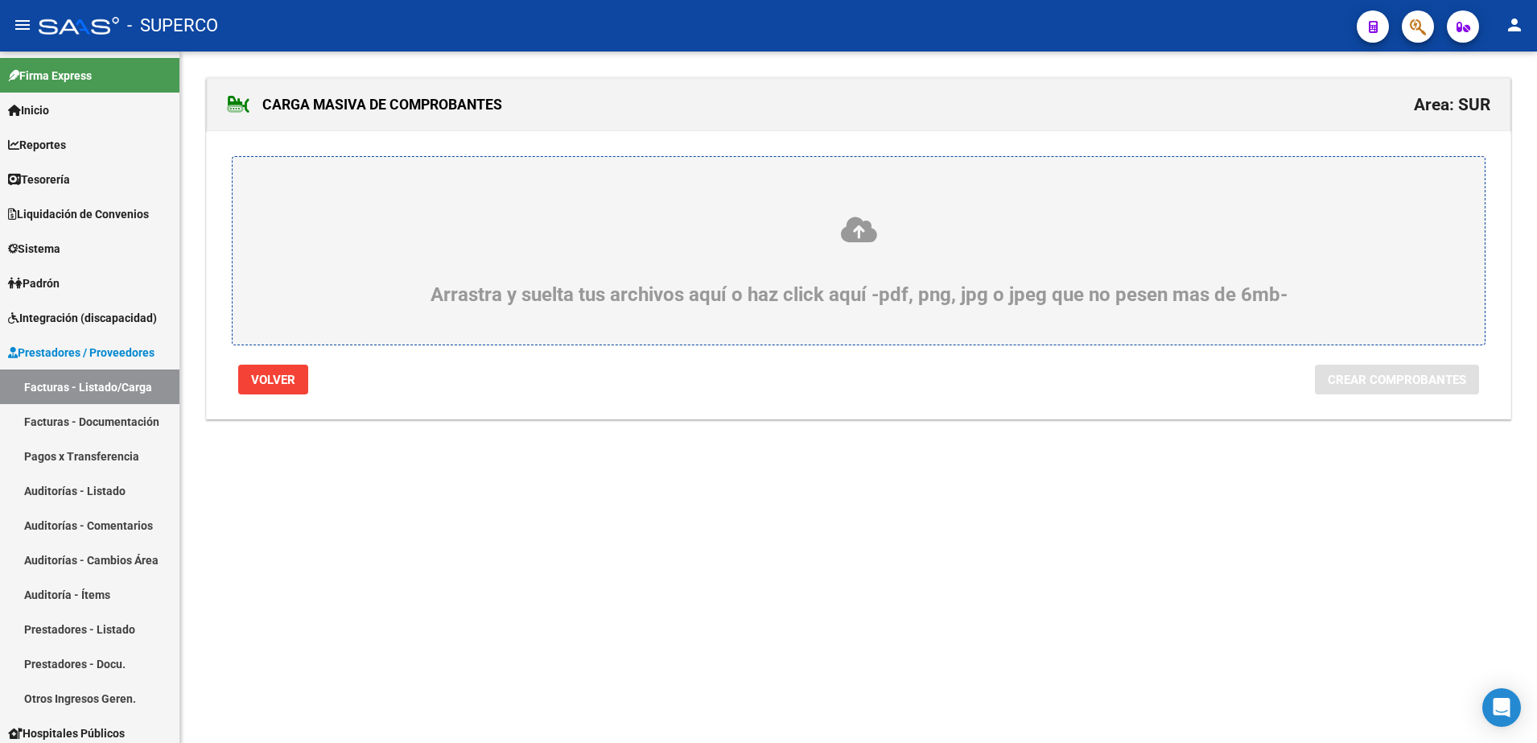
click at [890, 286] on div "Arrastra y suelta tus archivos aquí o haz click aquí -pdf, png, jpg o jpeg que …" at bounding box center [858, 260] width 1175 height 91
click at [0, 0] on input "Arrastra y suelta tus archivos aquí o haz click aquí -pdf, png, jpg o jpeg que …" at bounding box center [0, 0] width 0 height 0
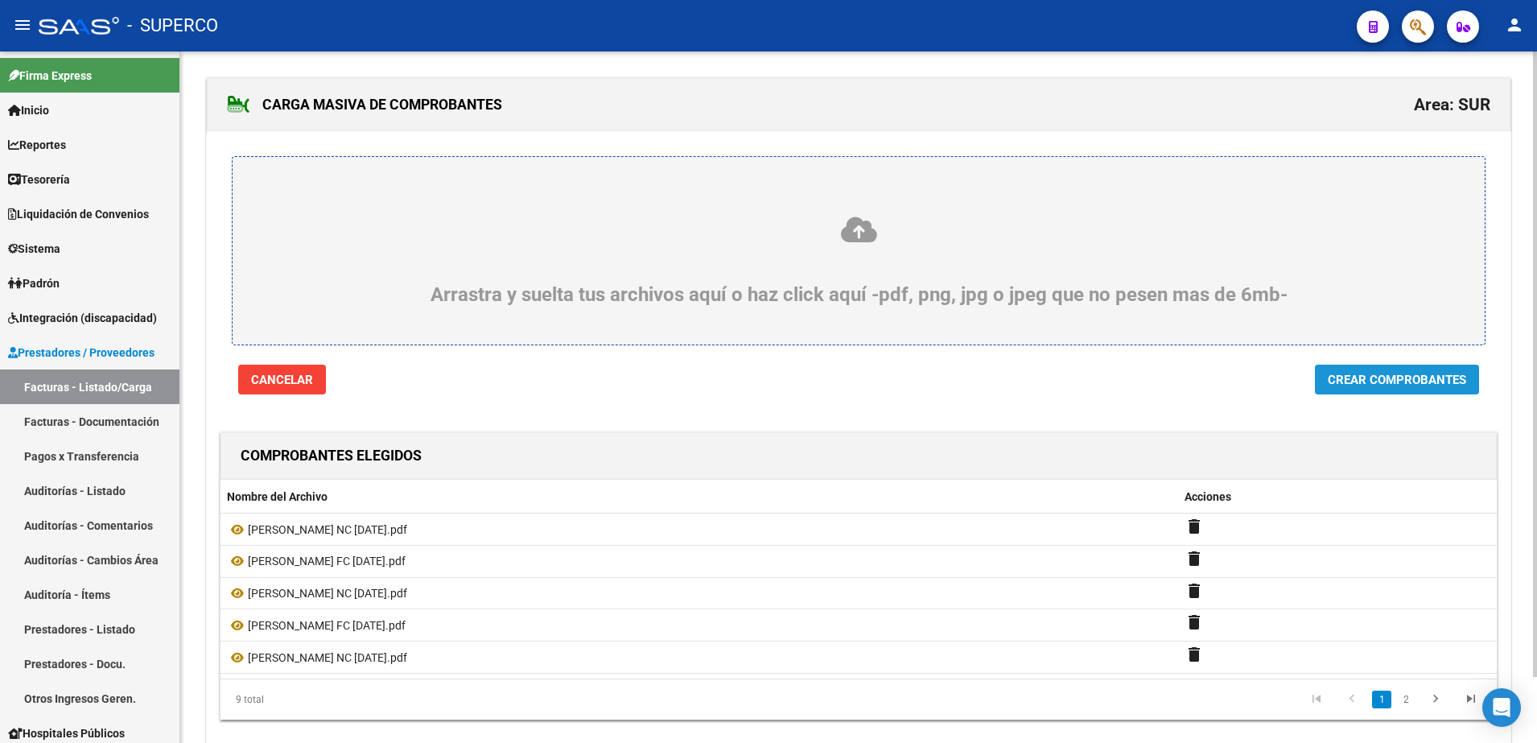
click at [1391, 373] on span "Crear Comprobantes" at bounding box center [1397, 380] width 138 height 14
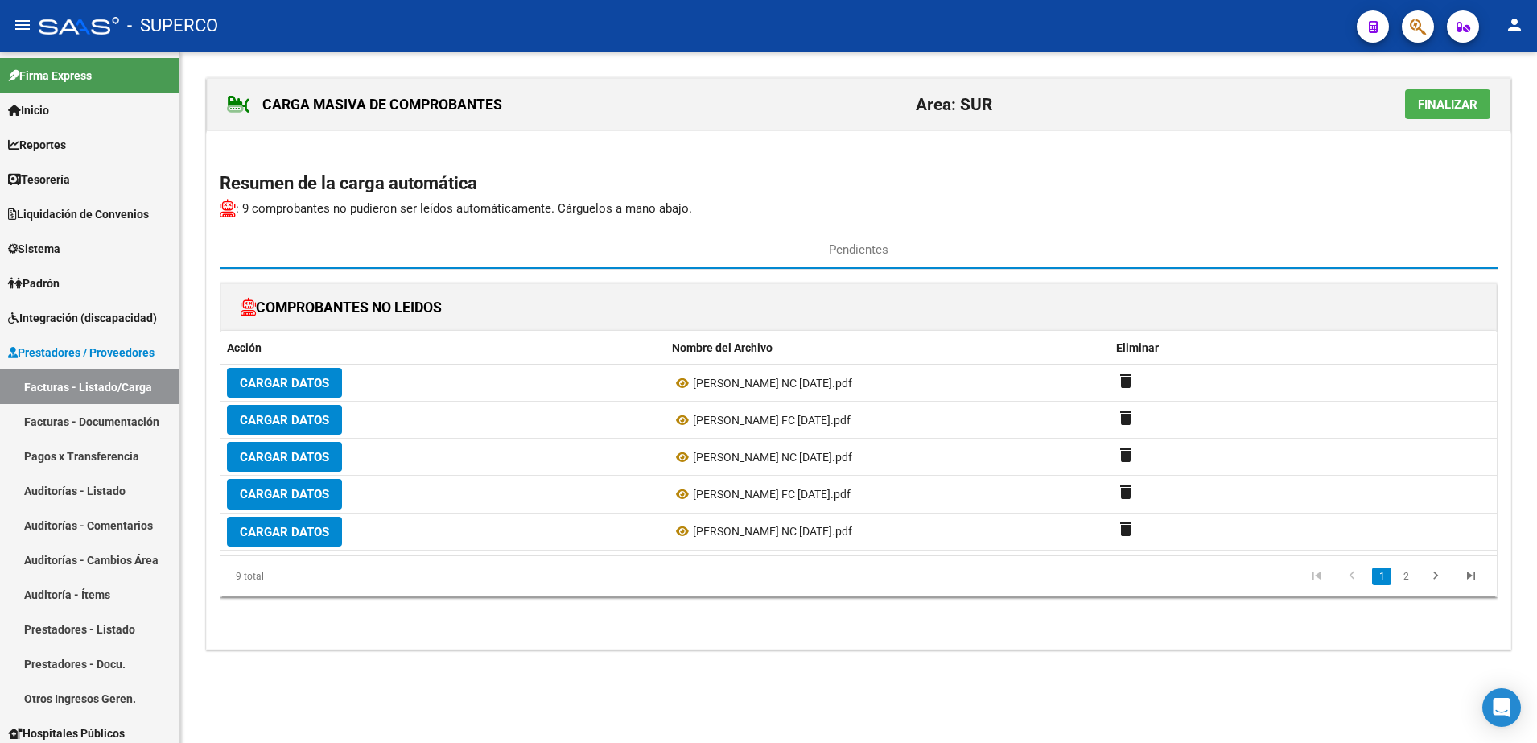
click at [1449, 111] on span "Finalizar" at bounding box center [1448, 104] width 60 height 14
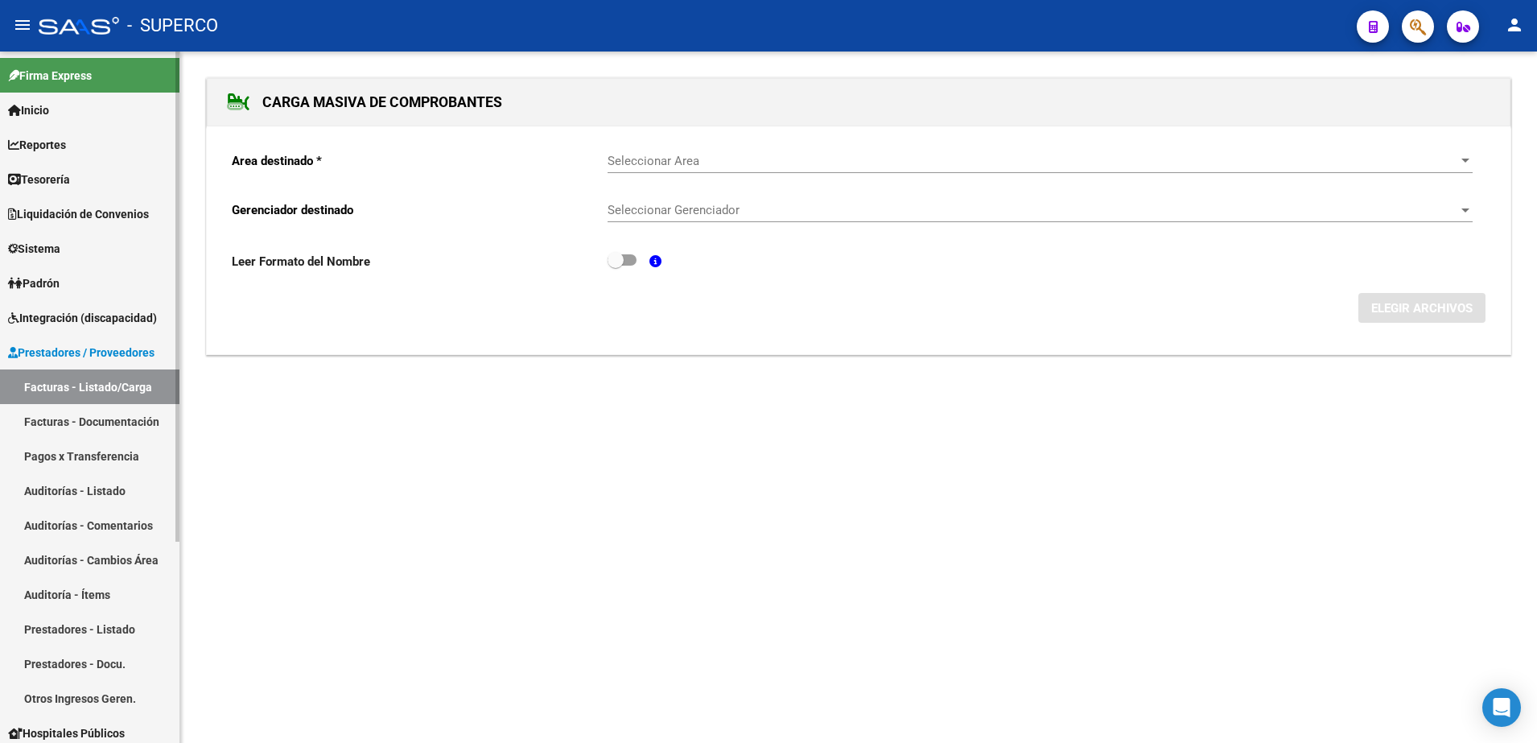
click at [60, 385] on link "Facturas - Listado/Carga" at bounding box center [90, 386] width 180 height 35
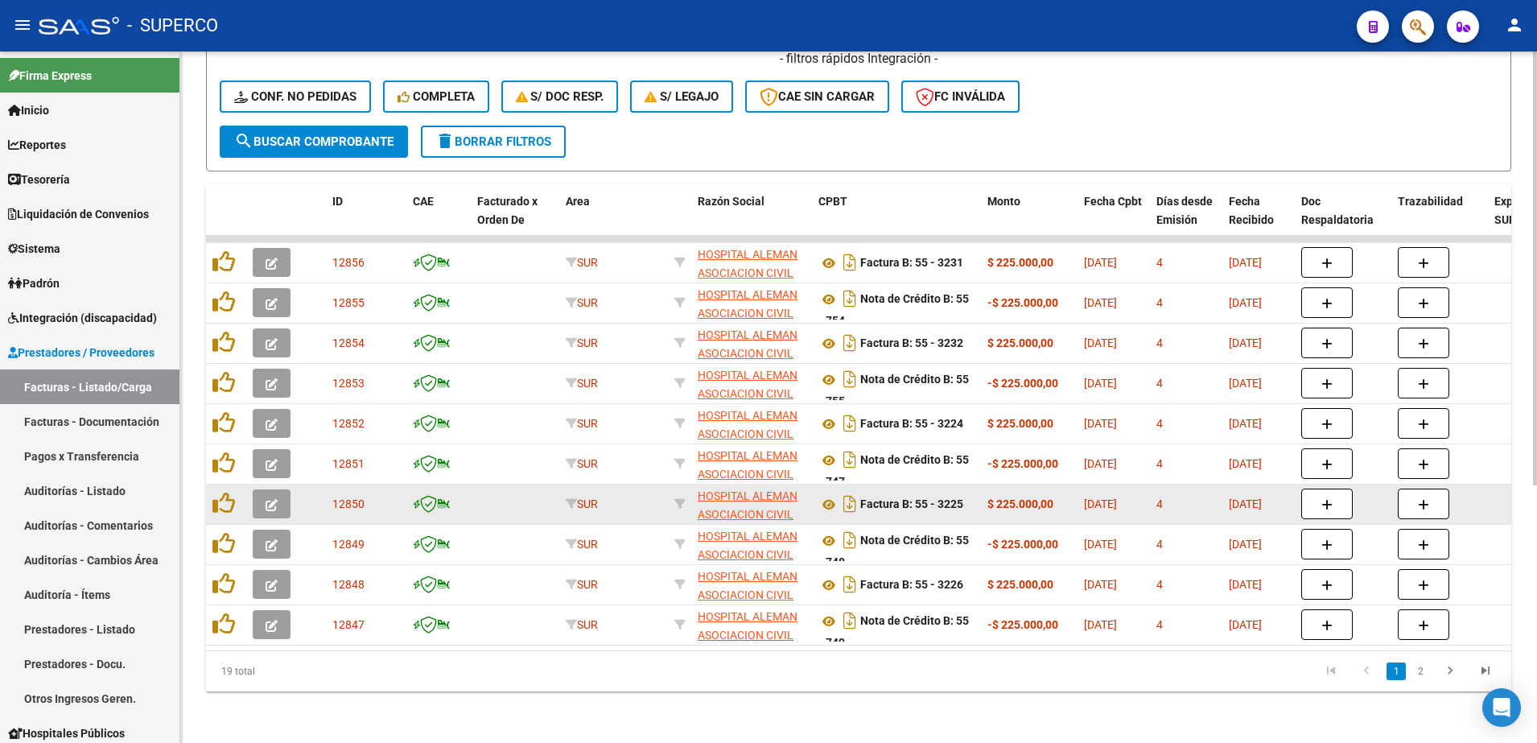
scroll to position [402, 0]
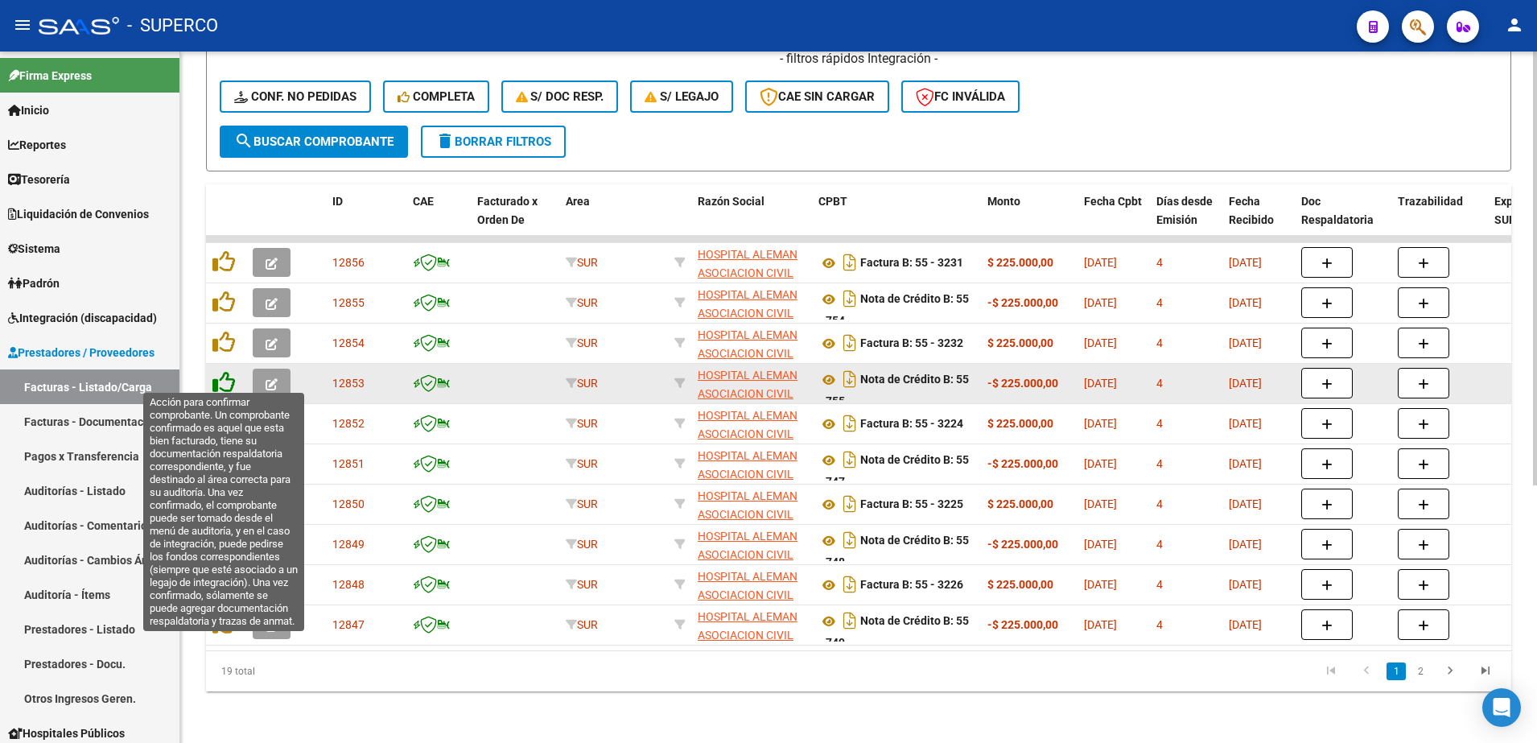
click at [225, 374] on icon at bounding box center [224, 382] width 23 height 23
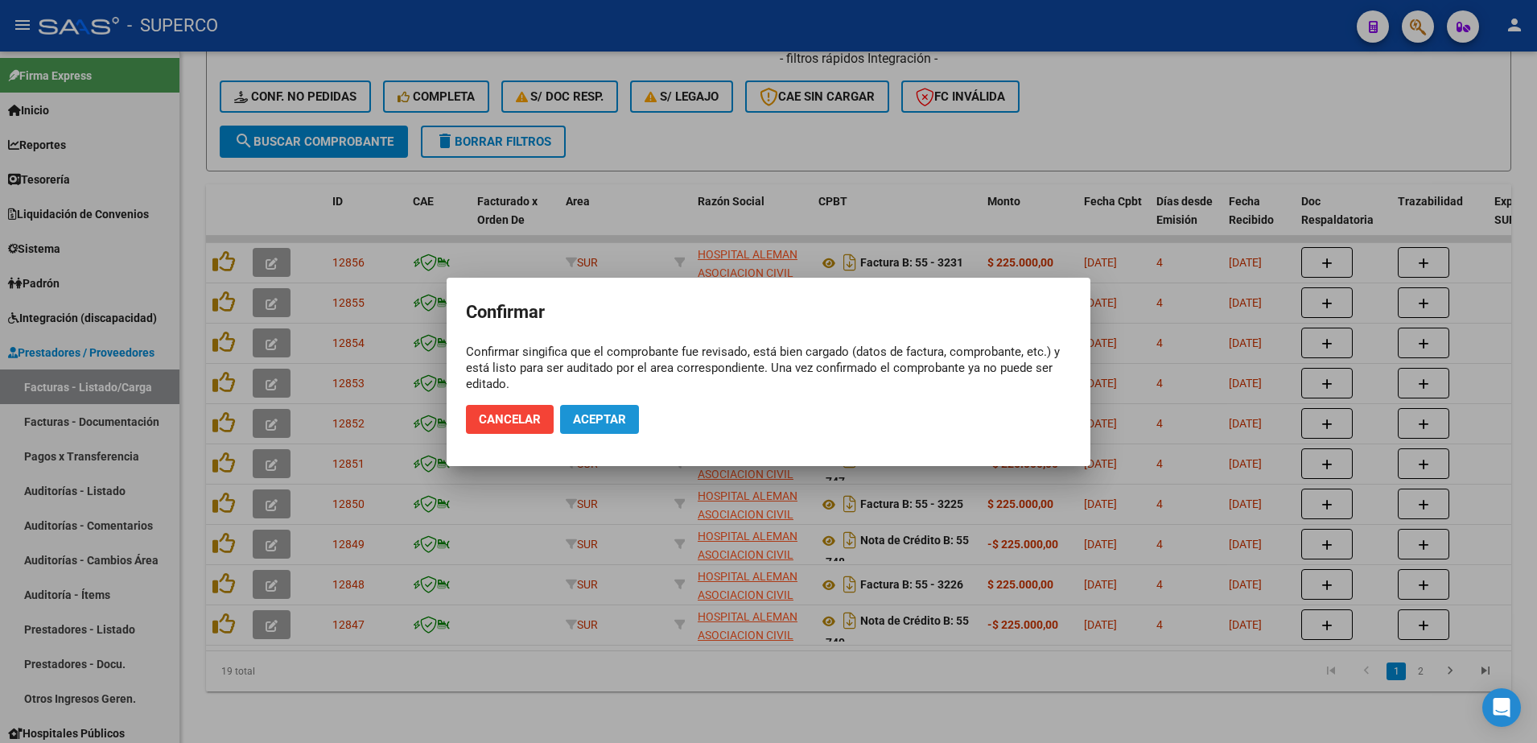
click at [611, 430] on button "Aceptar" at bounding box center [599, 419] width 79 height 29
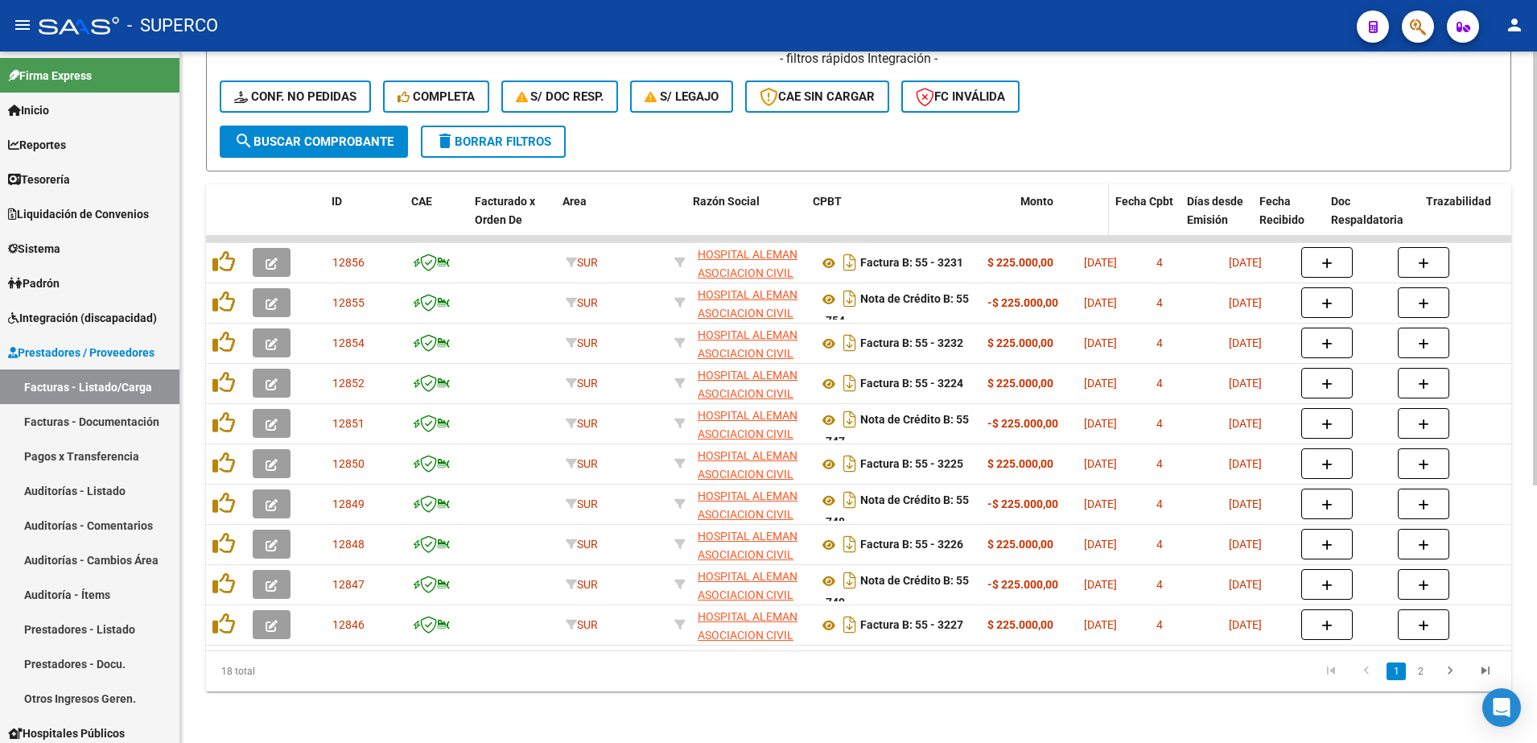
drag, startPoint x: 980, startPoint y: 205, endPoint x: 1032, endPoint y: 200, distance: 51.7
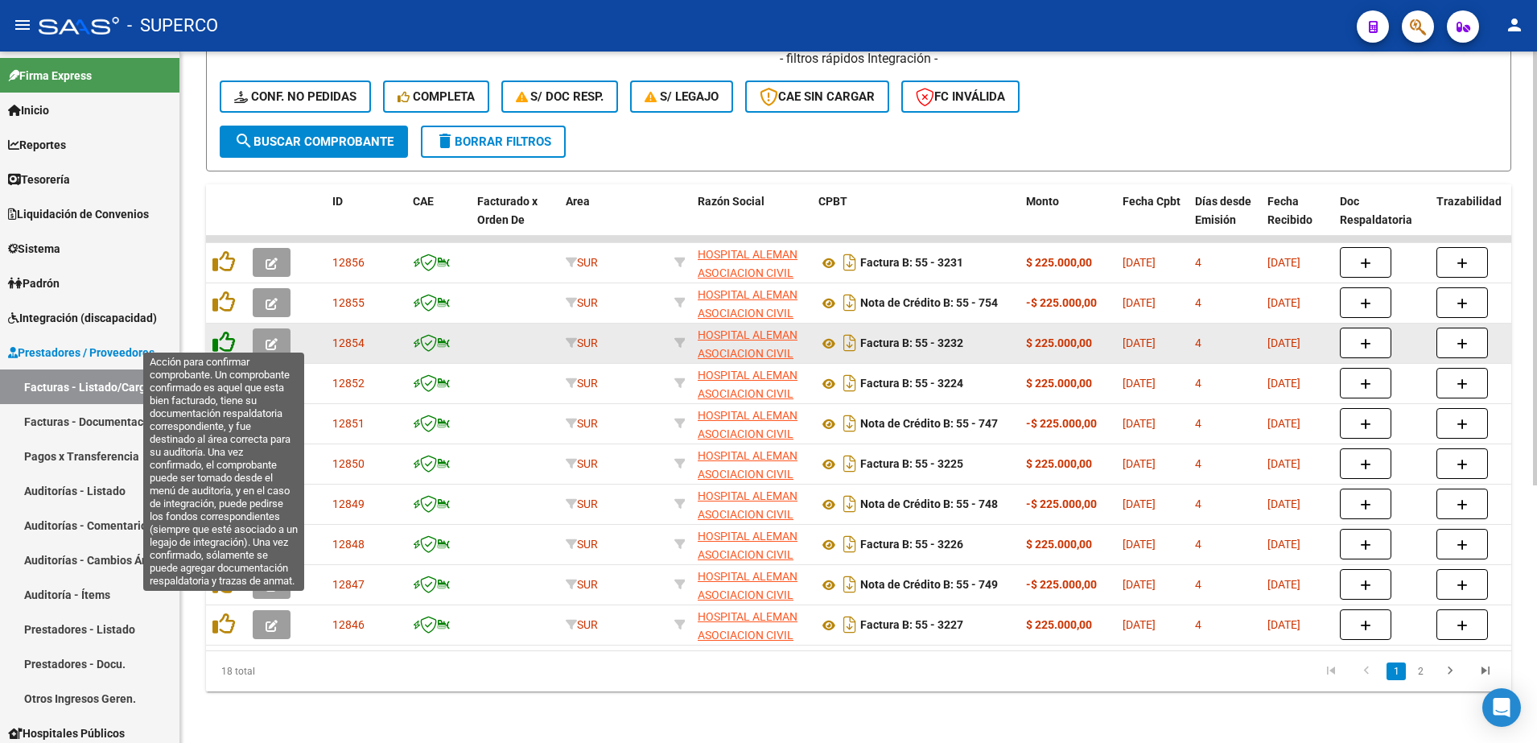
click at [221, 334] on icon at bounding box center [224, 342] width 23 height 23
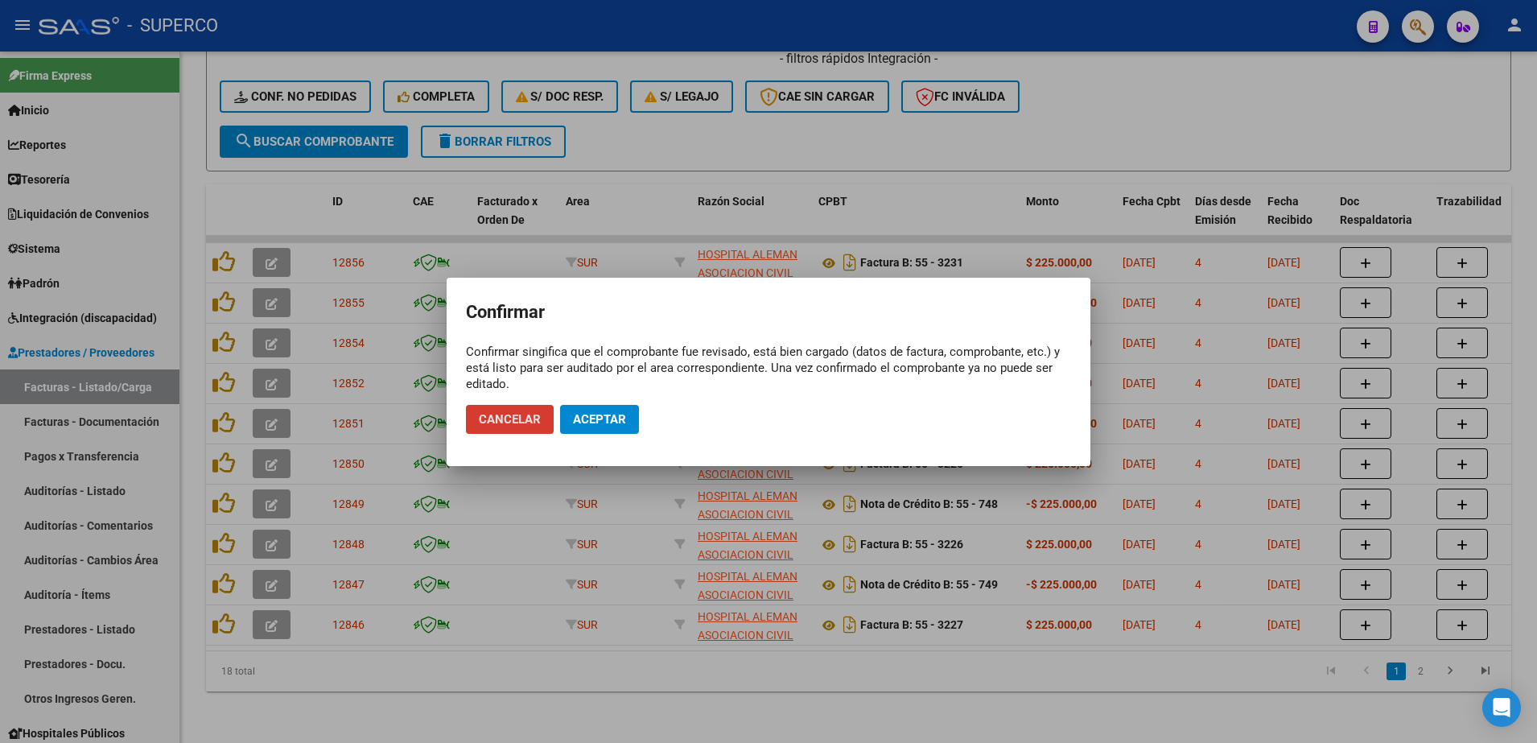
click at [619, 431] on button "Aceptar" at bounding box center [599, 419] width 79 height 29
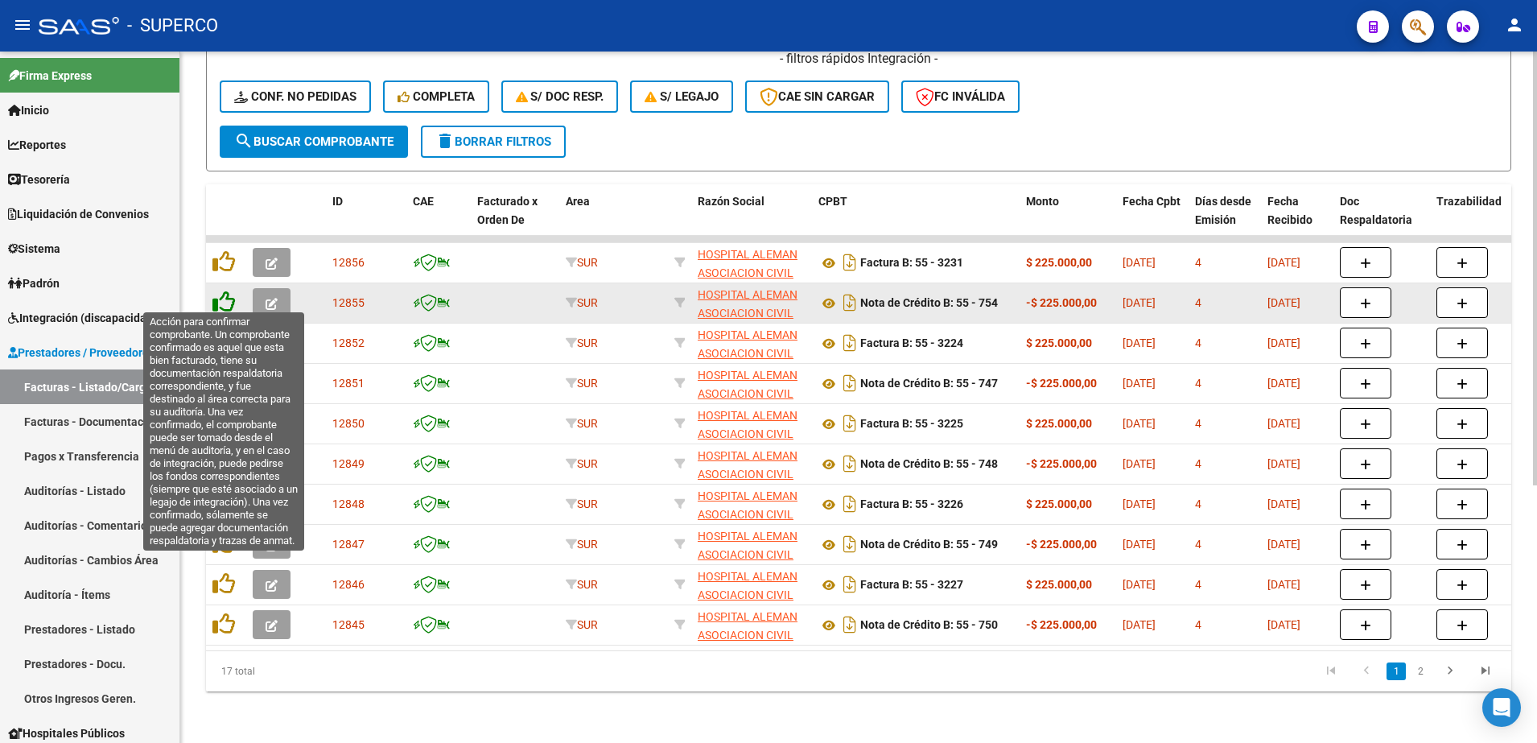
click at [225, 292] on icon at bounding box center [224, 302] width 23 height 23
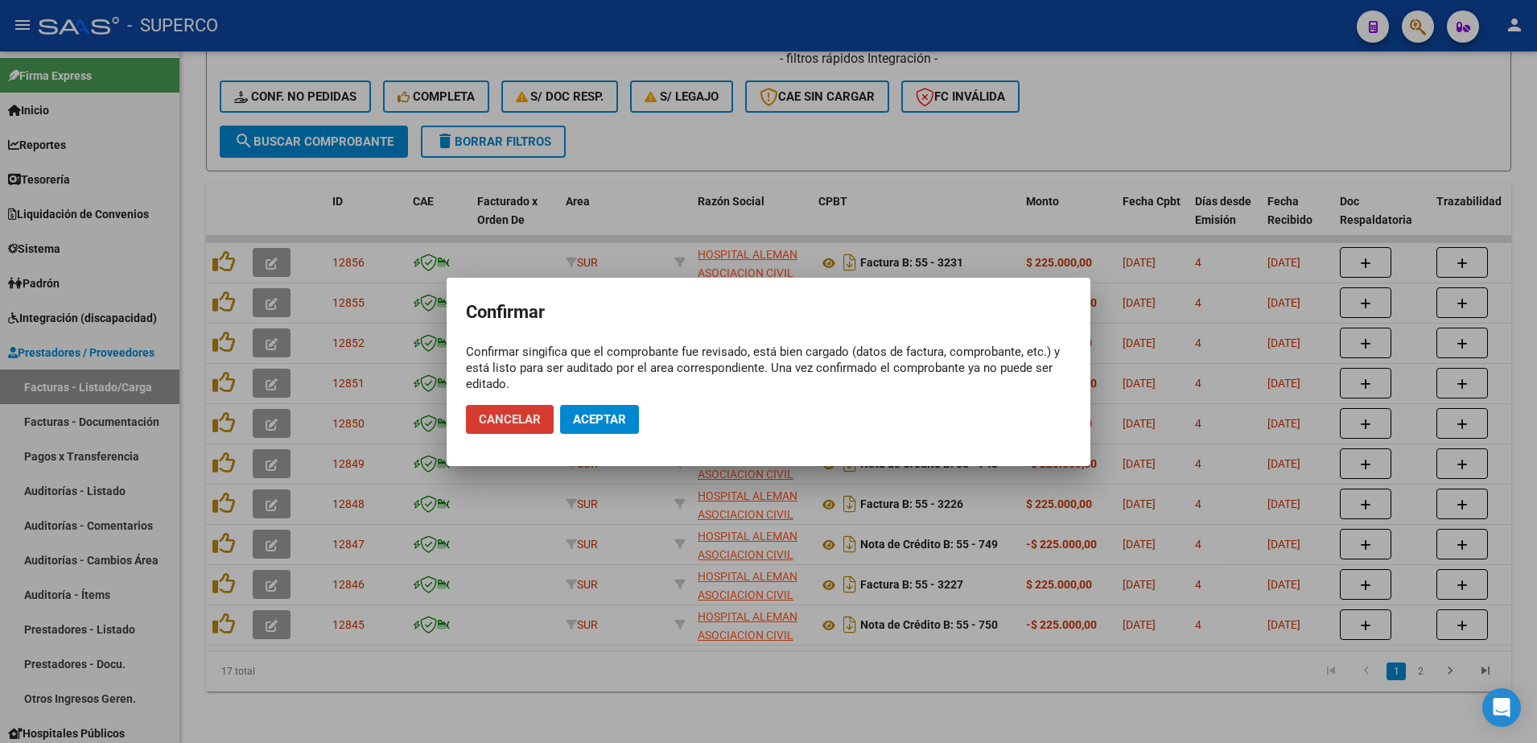
click at [605, 427] on button "Aceptar" at bounding box center [599, 419] width 79 height 29
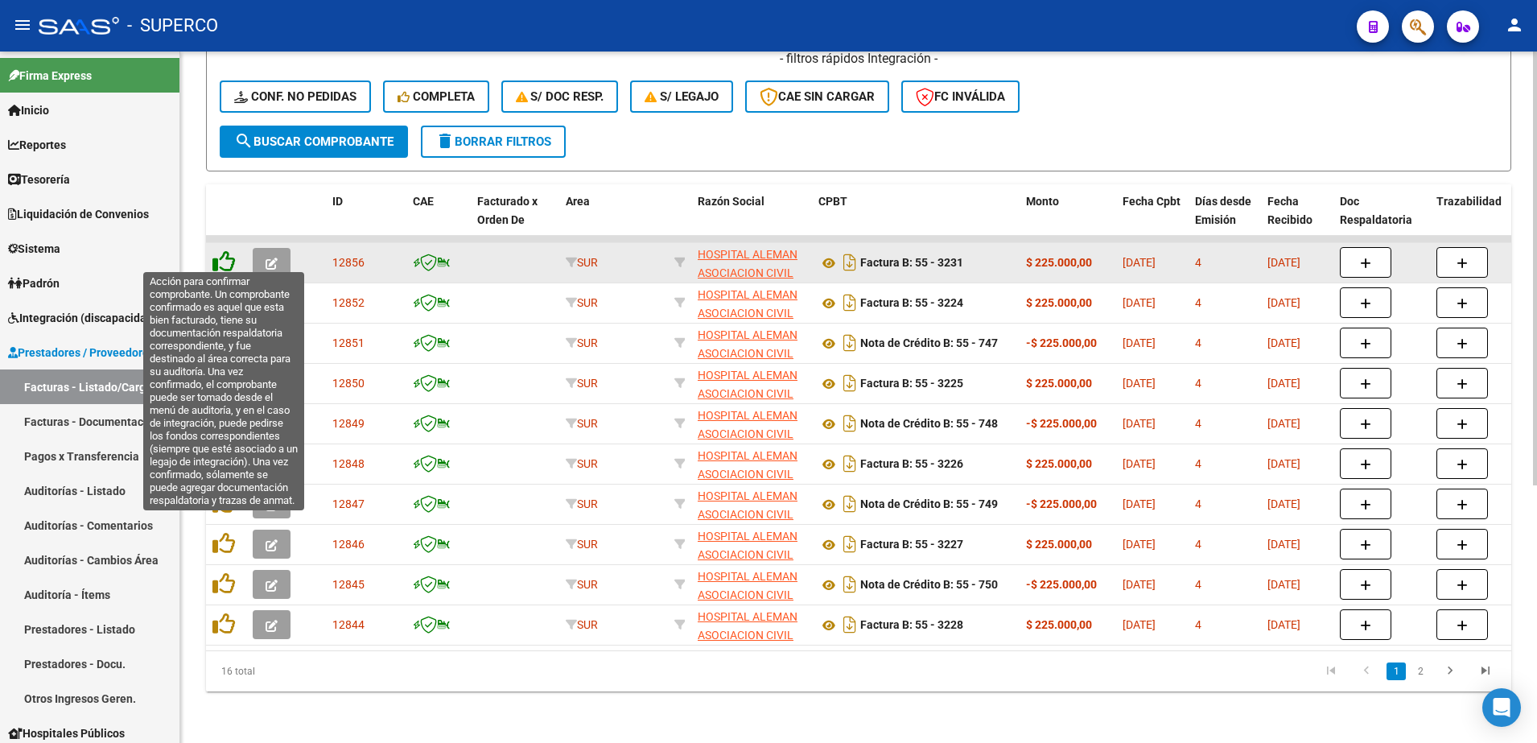
click at [226, 258] on icon at bounding box center [224, 261] width 23 height 23
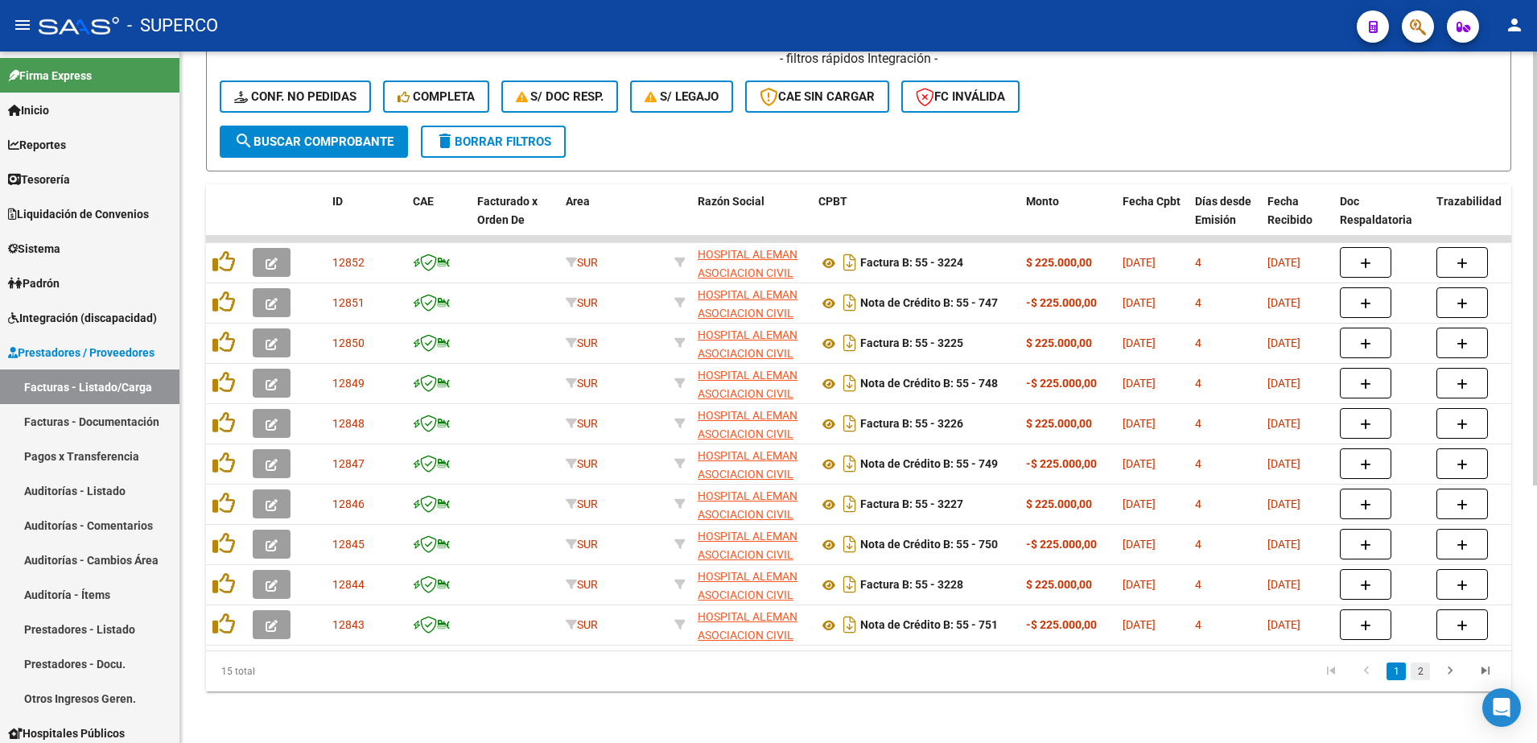
click at [1423, 680] on link "2" at bounding box center [1420, 671] width 19 height 18
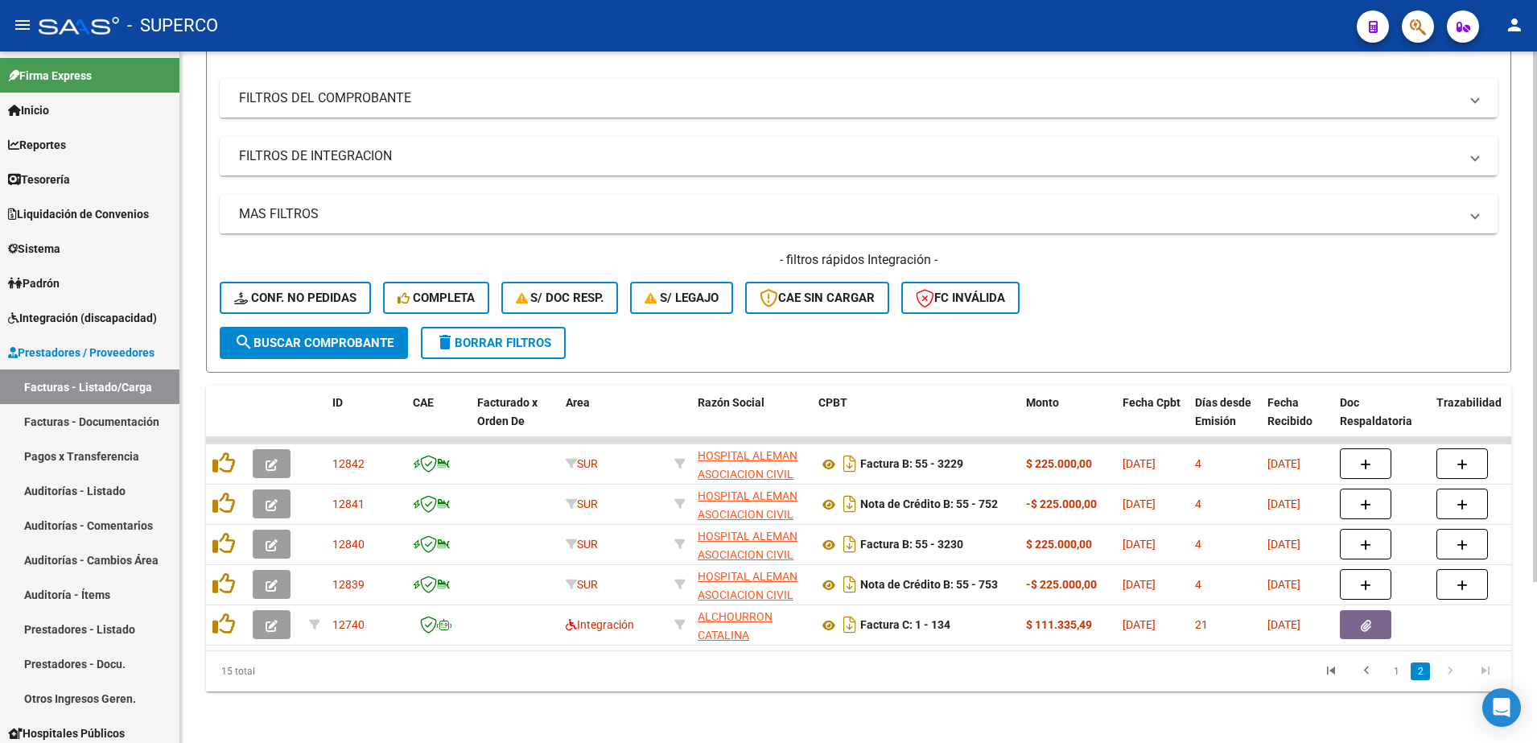
scroll to position [210, 0]
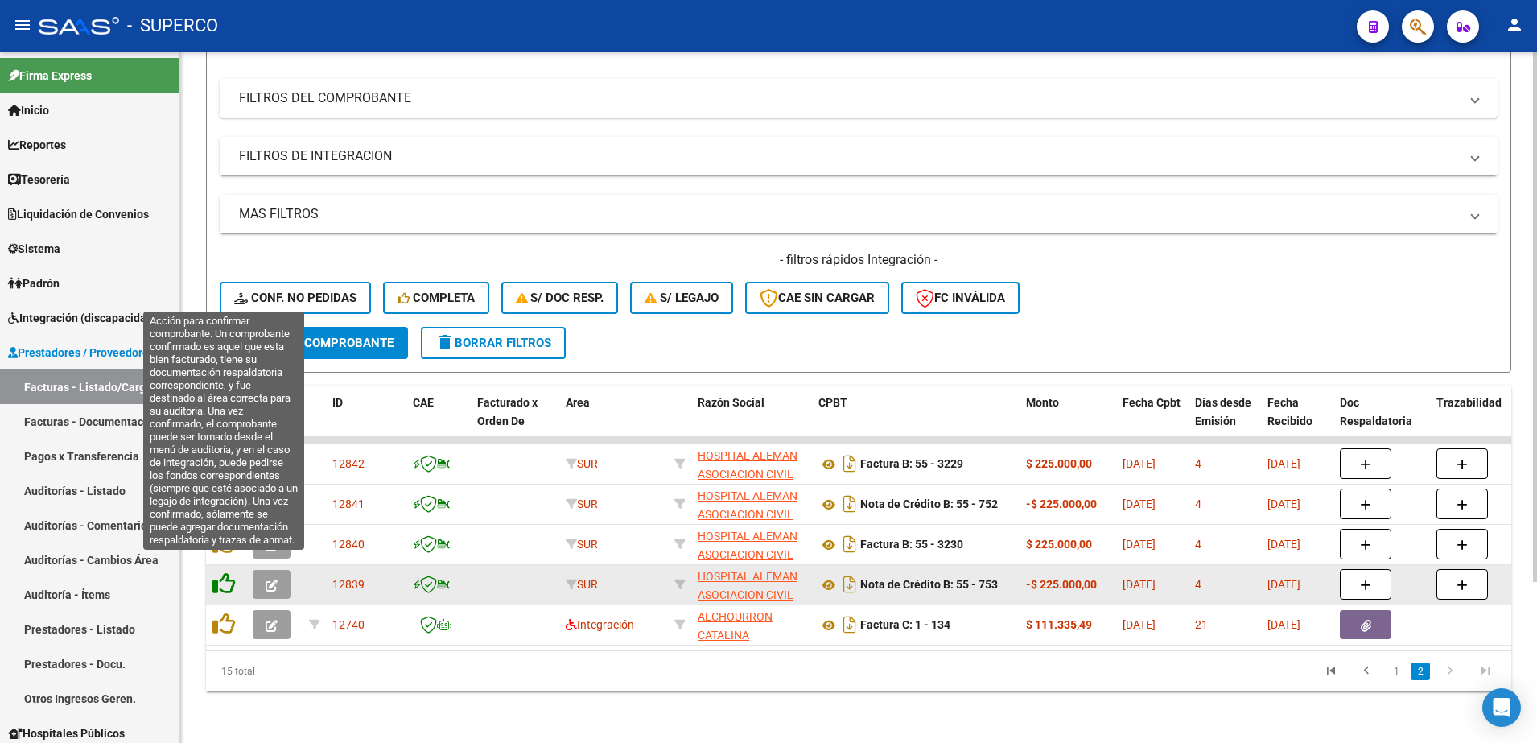
click at [224, 572] on icon at bounding box center [224, 583] width 23 height 23
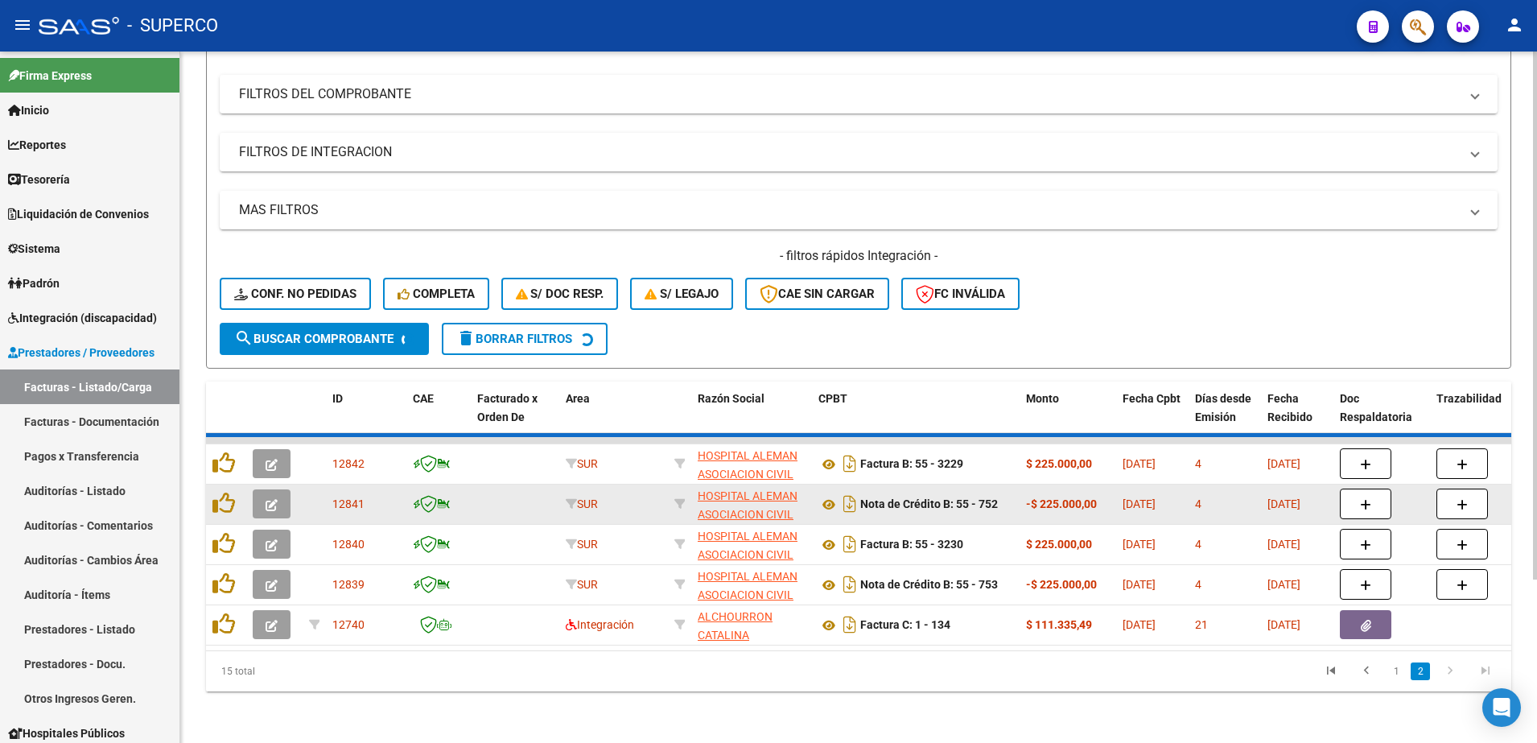
scroll to position [170, 0]
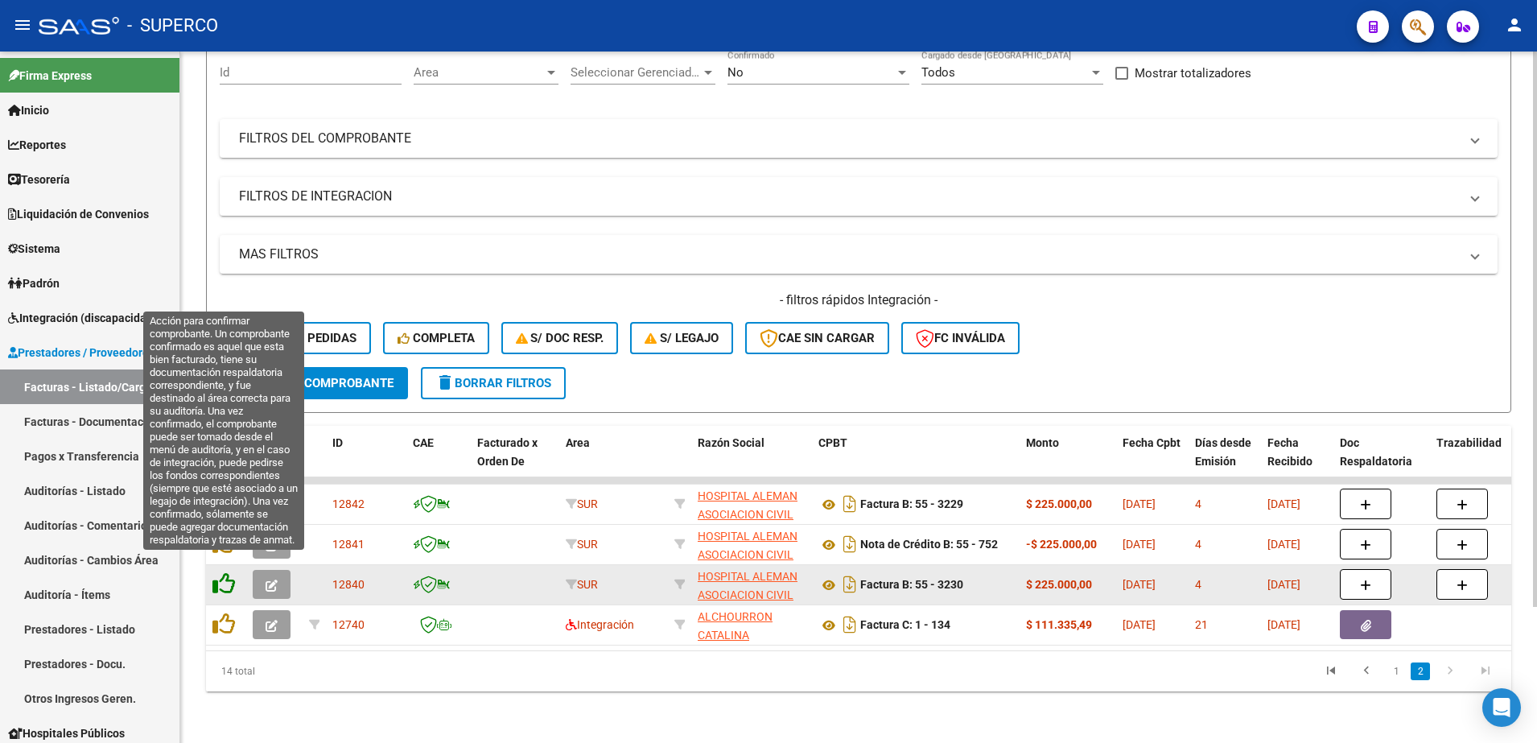
click at [230, 572] on icon at bounding box center [224, 583] width 23 height 23
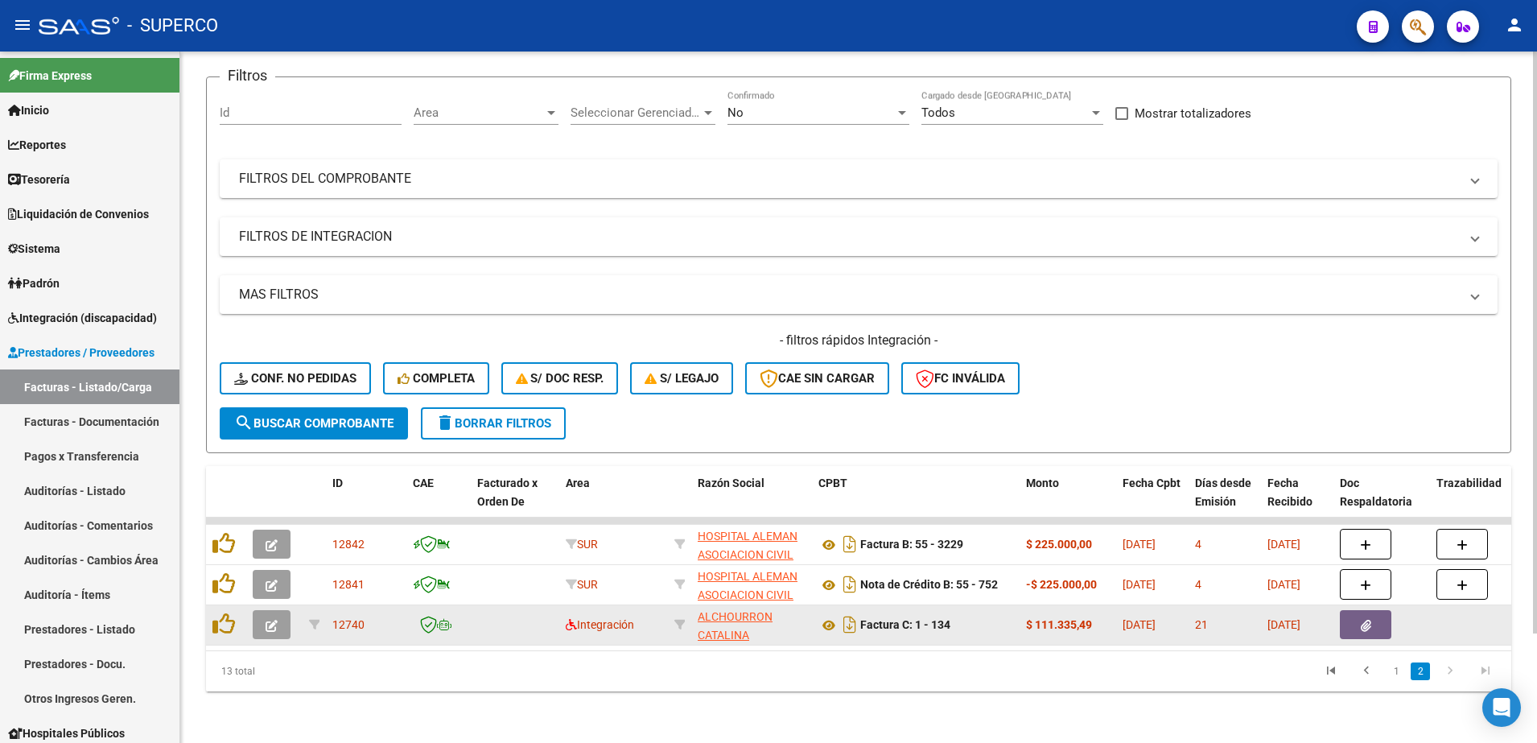
scroll to position [130, 0]
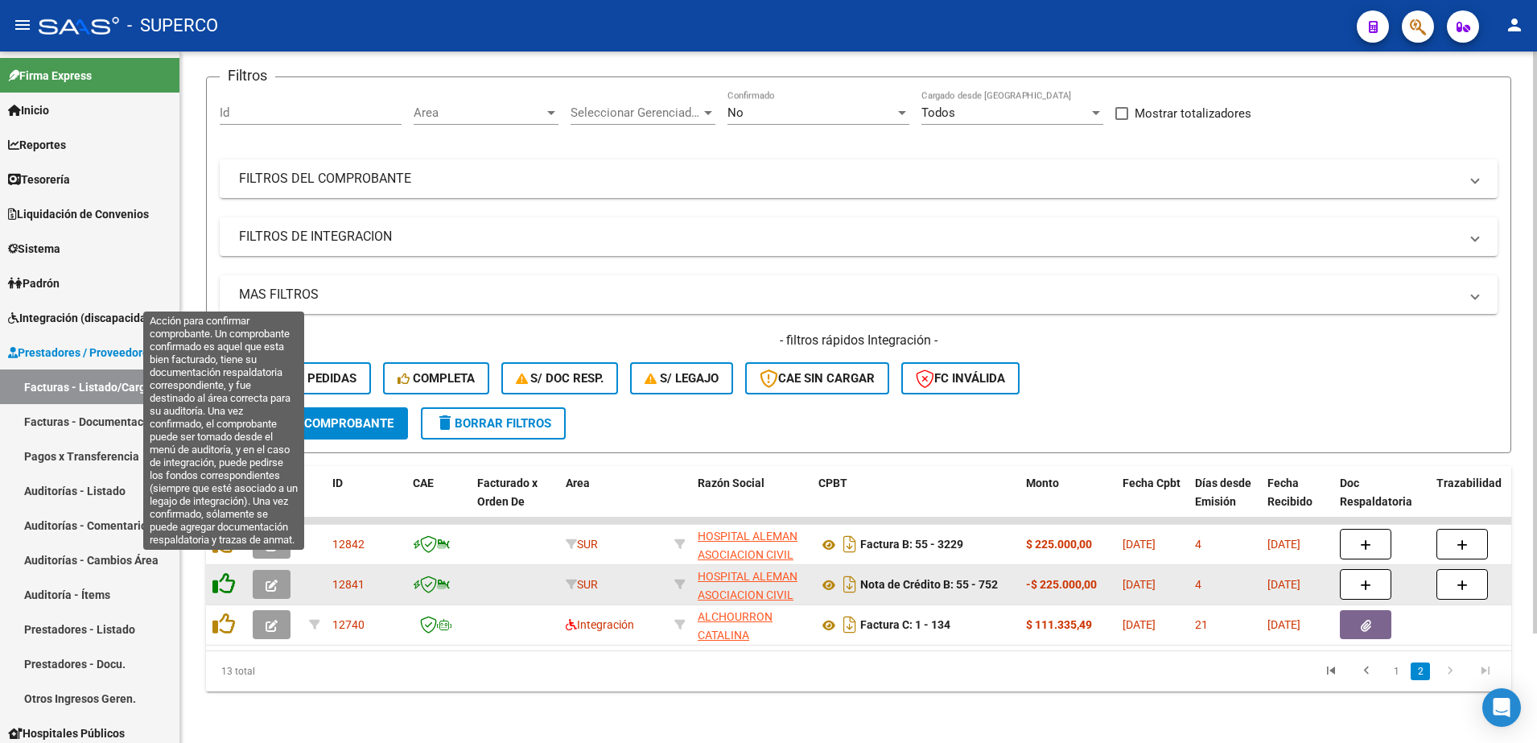
click at [221, 572] on icon at bounding box center [224, 583] width 23 height 23
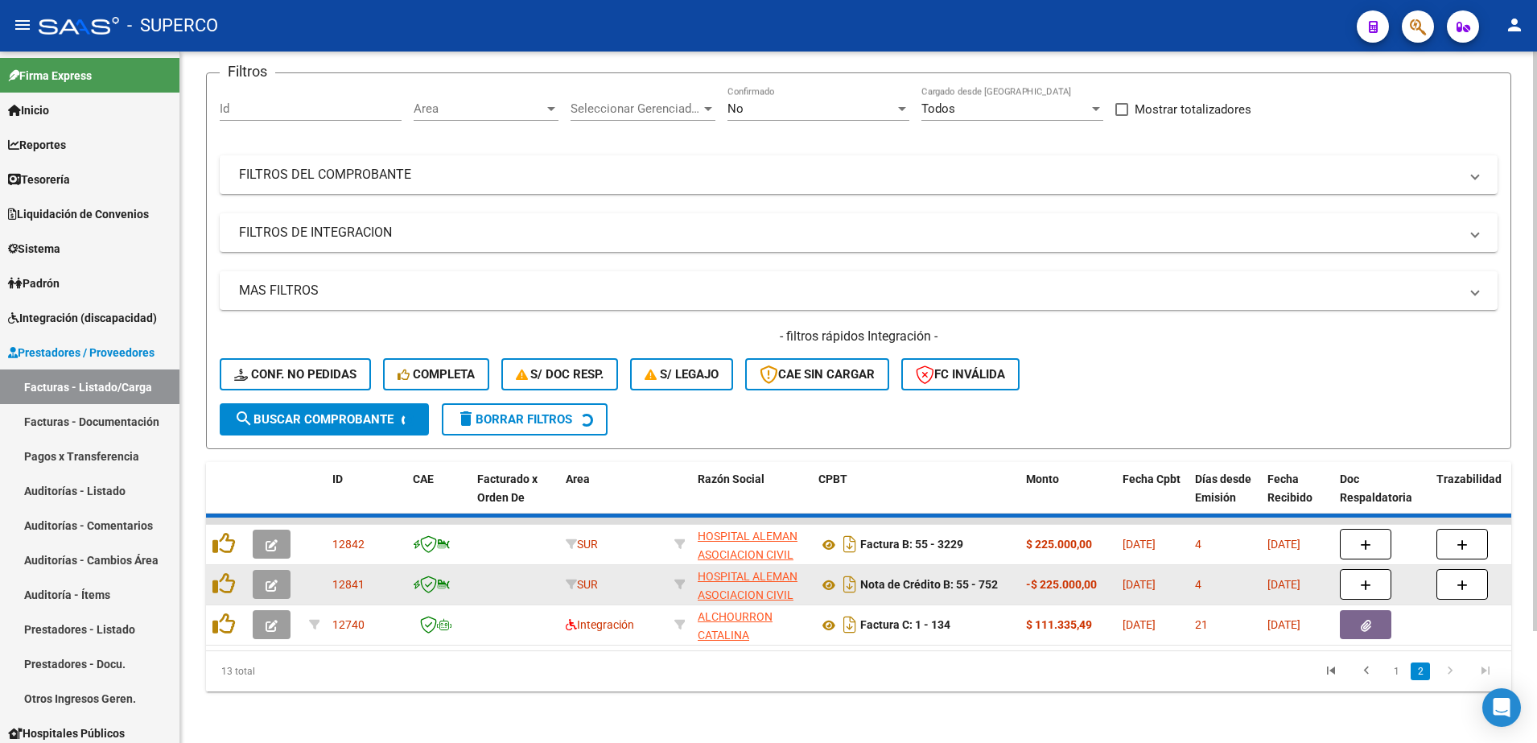
scroll to position [89, 0]
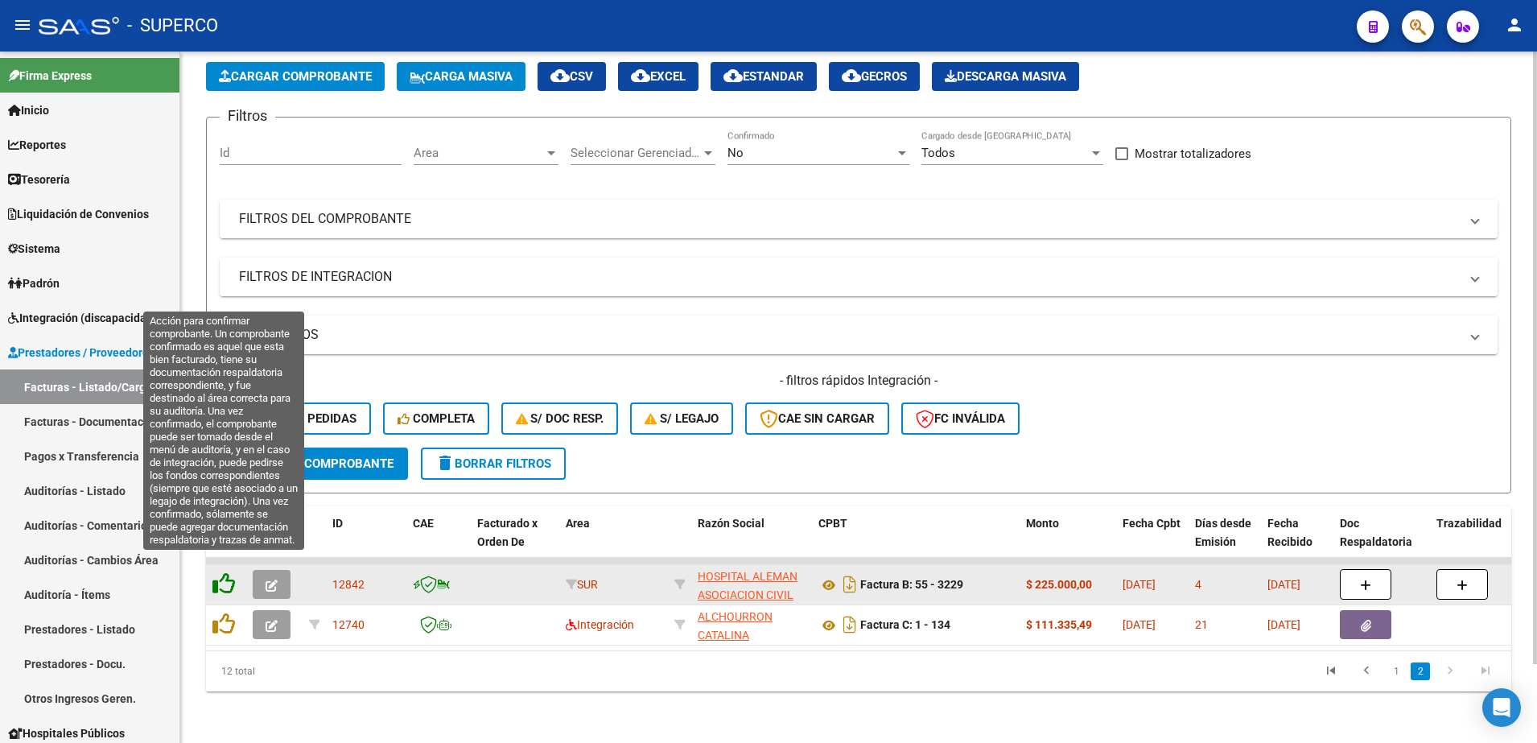
click at [228, 572] on icon at bounding box center [224, 583] width 23 height 23
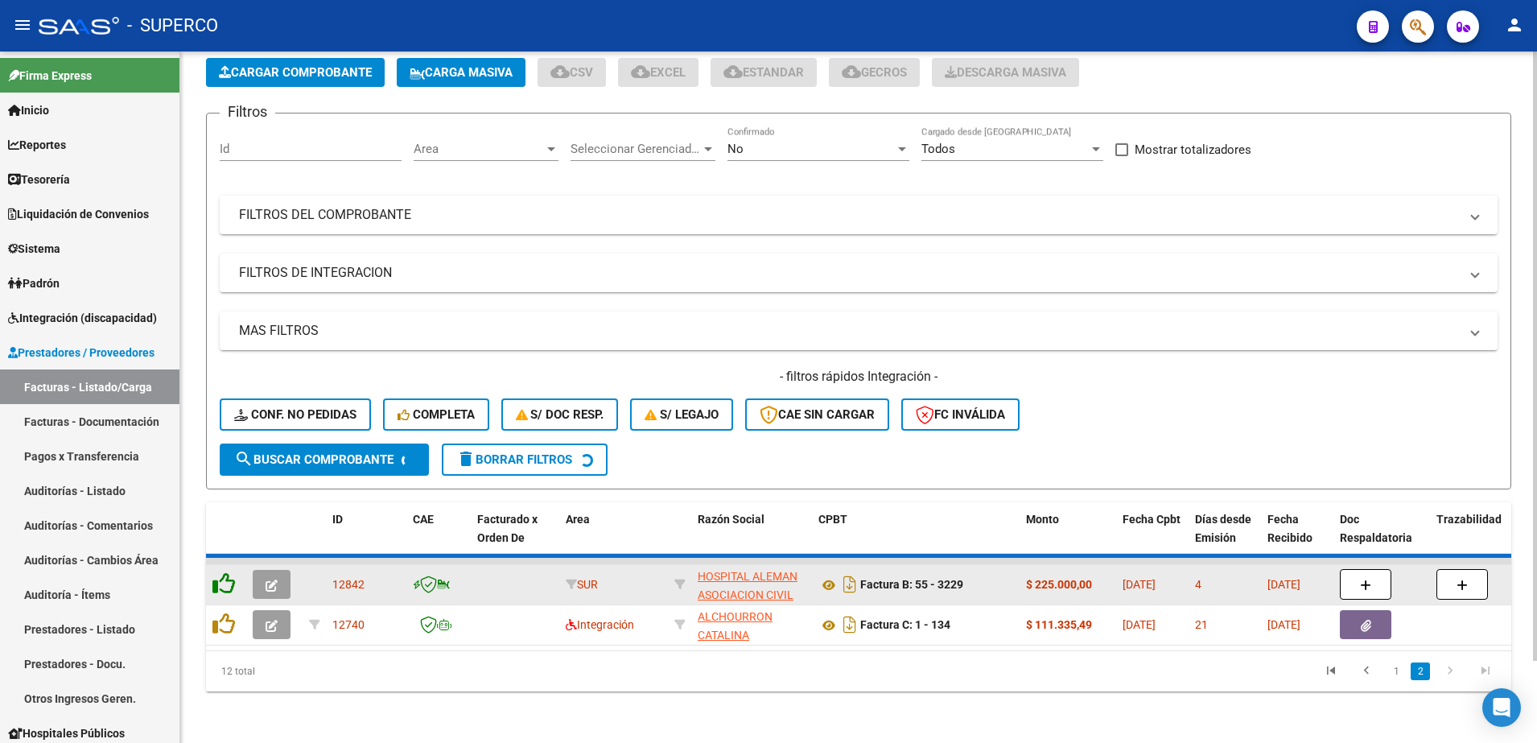
scroll to position [49, 0]
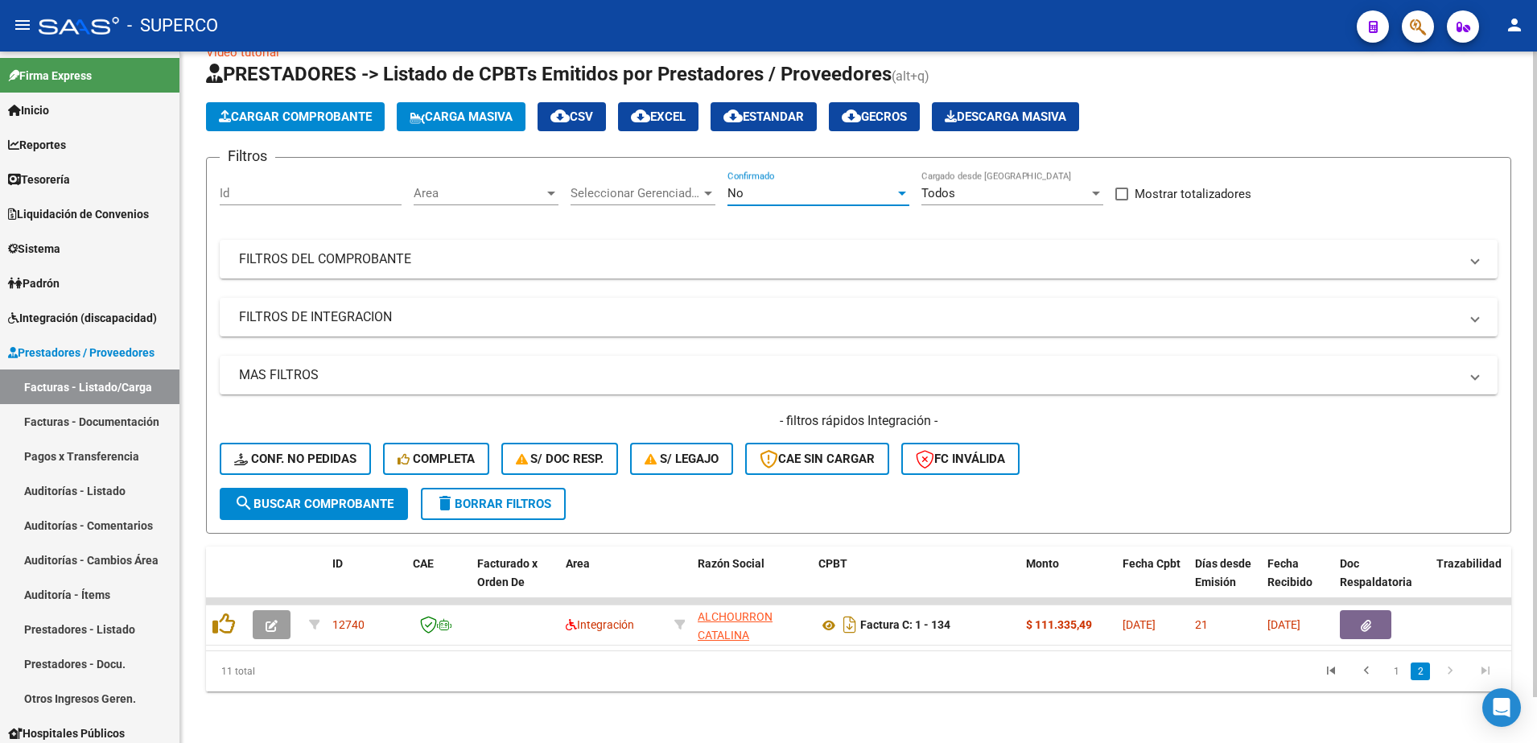
click at [852, 186] on div "No" at bounding box center [811, 193] width 167 height 14
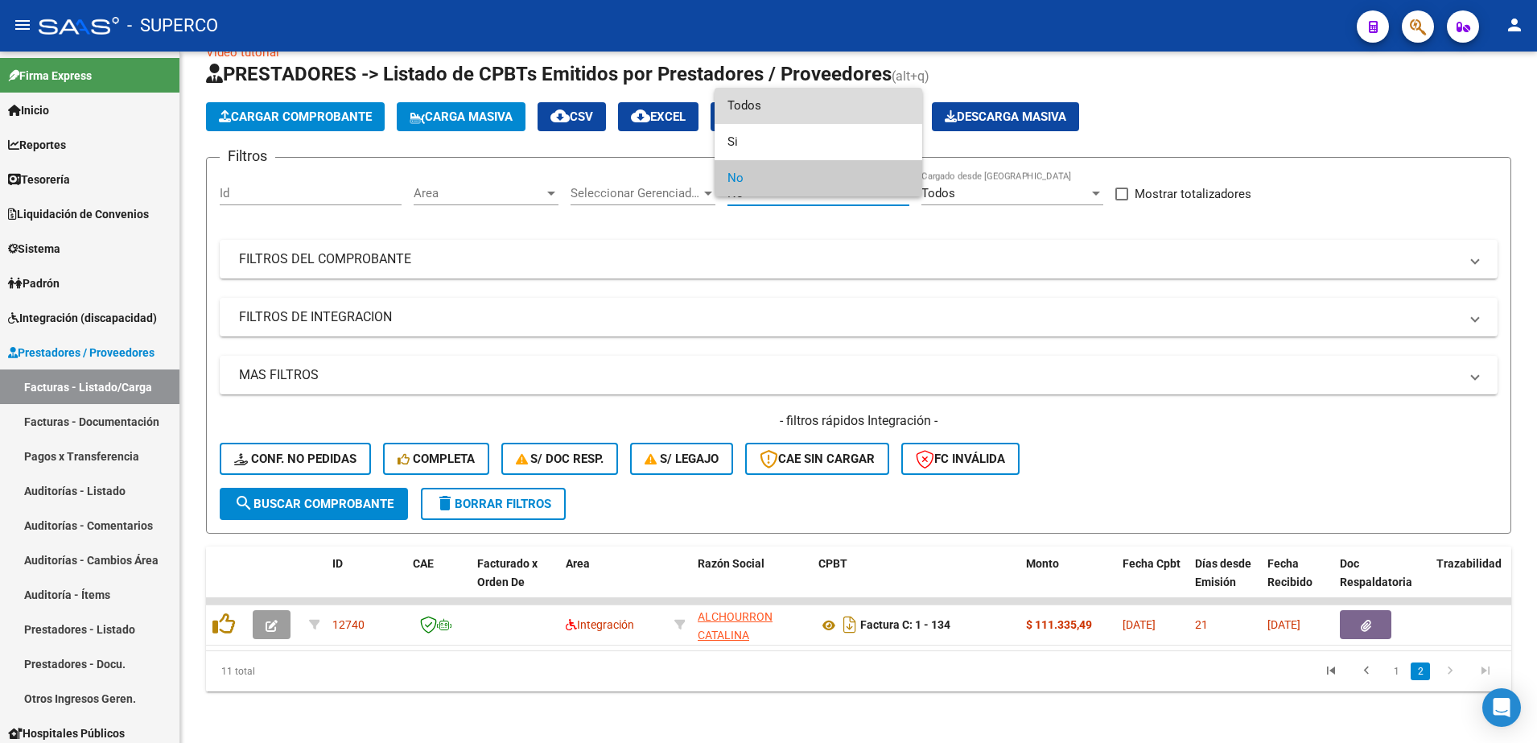
click at [826, 105] on span "Todos" at bounding box center [819, 106] width 182 height 36
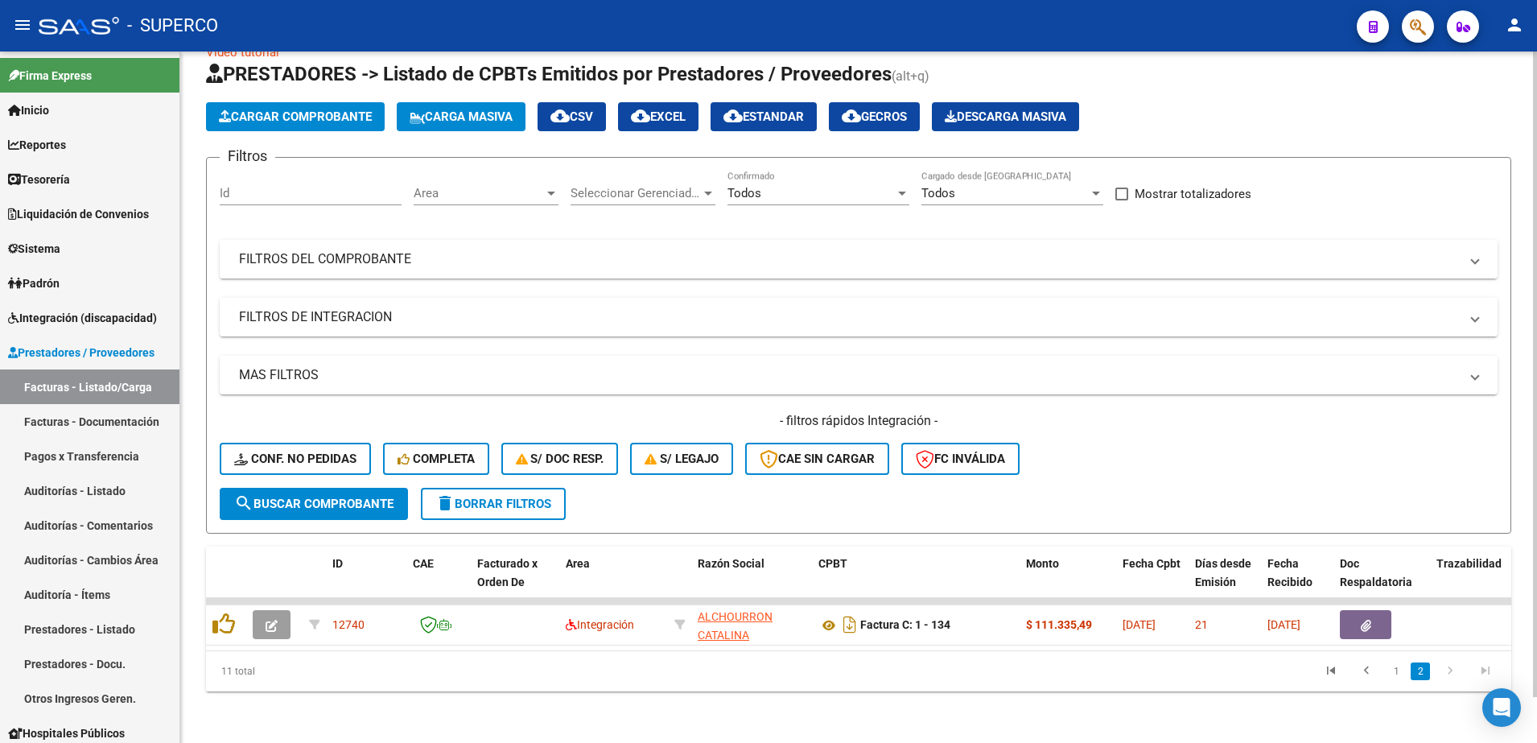
click at [706, 250] on mat-panel-title "FILTROS DEL COMPROBANTE" at bounding box center [849, 259] width 1220 height 18
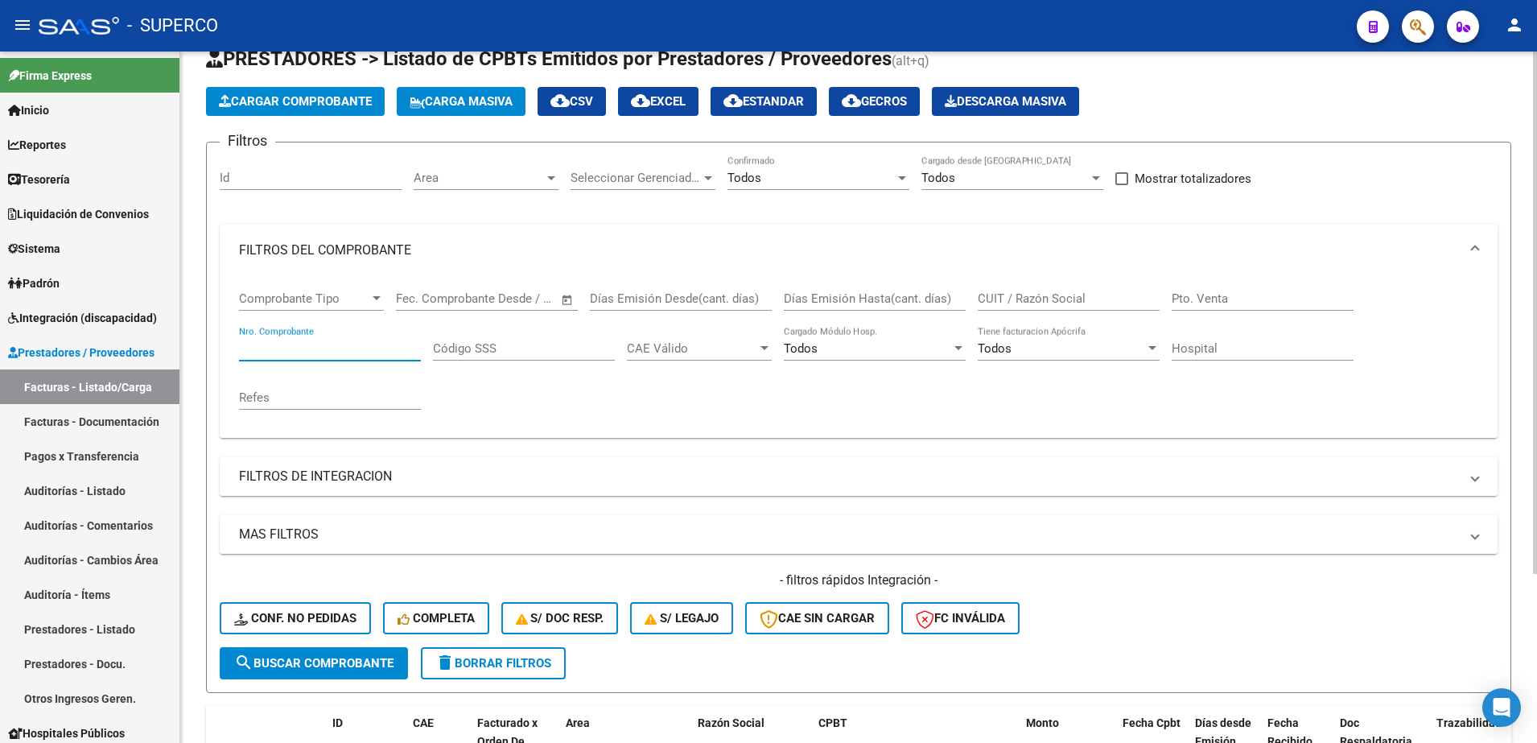
click at [312, 353] on input "Nro. Comprobante" at bounding box center [330, 348] width 182 height 14
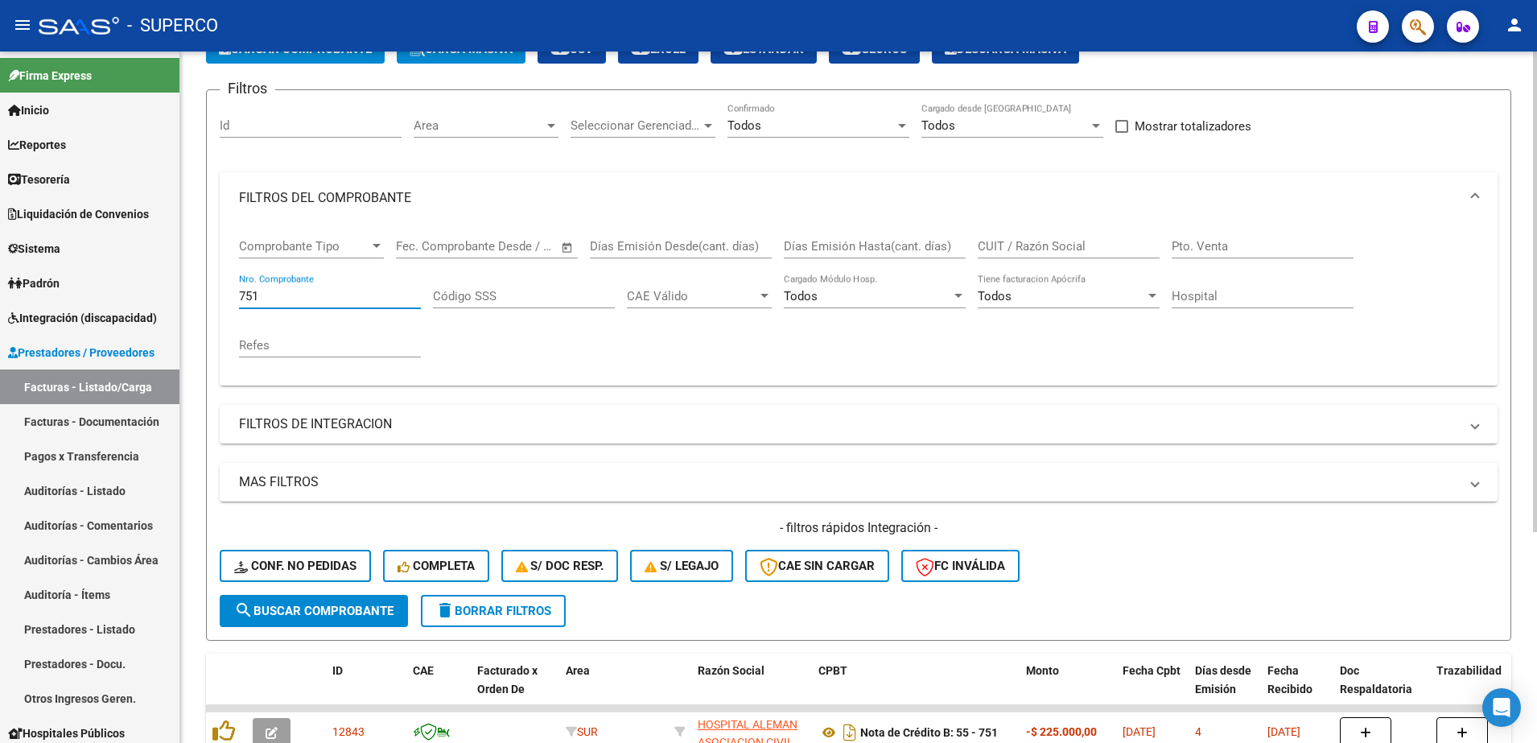
scroll to position [250, 0]
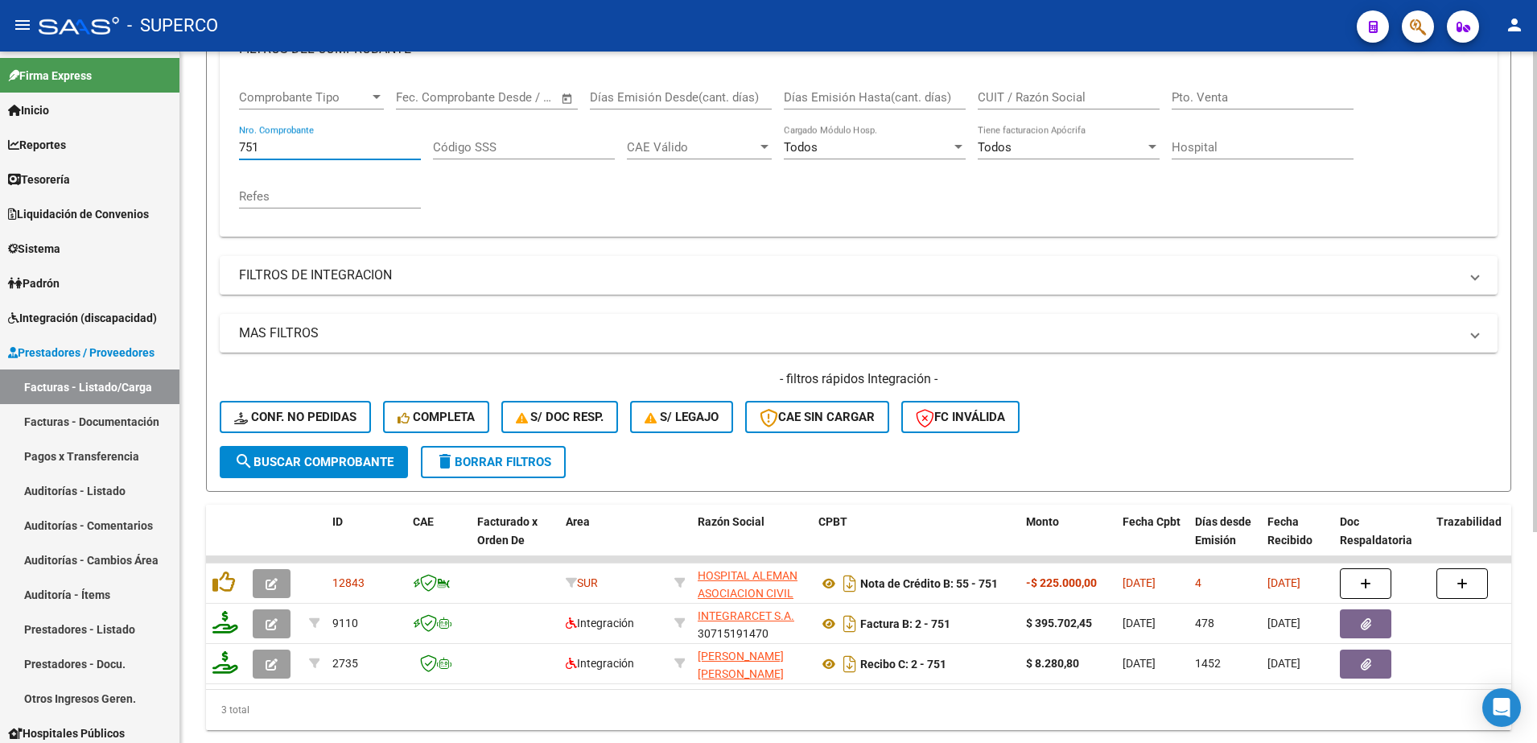
type input "751"
click at [493, 476] on button "delete Borrar Filtros" at bounding box center [493, 462] width 145 height 32
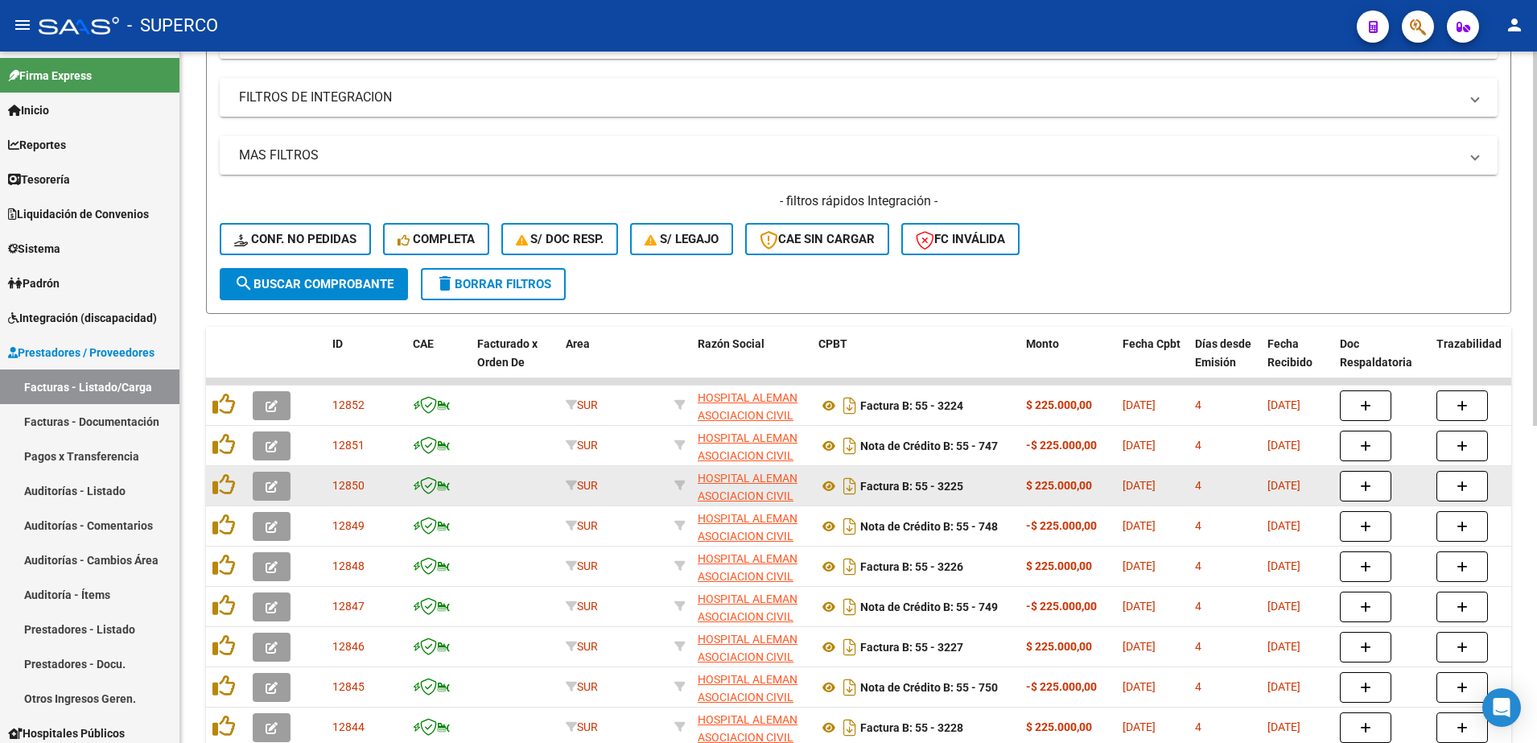
scroll to position [552, 0]
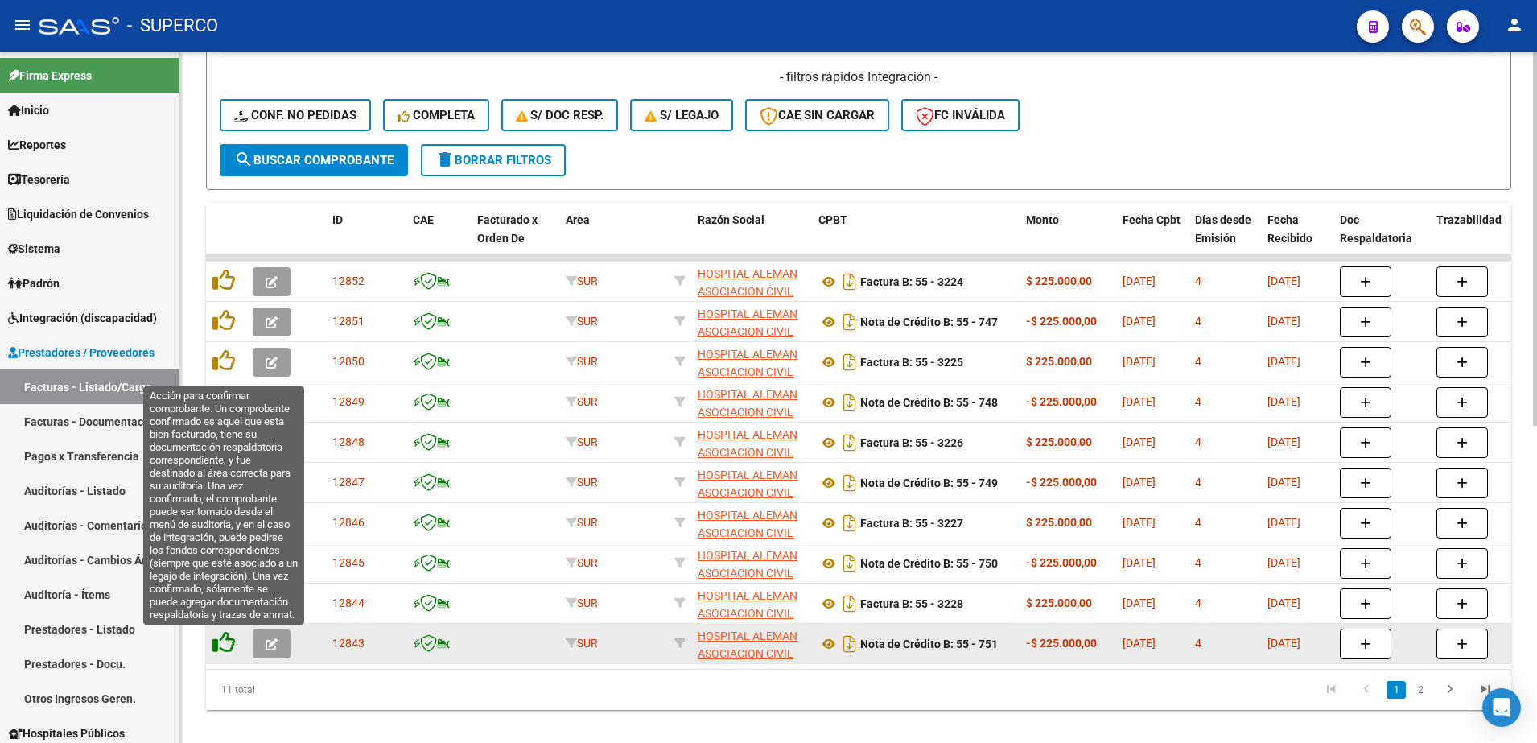
click at [220, 646] on icon at bounding box center [224, 642] width 23 height 23
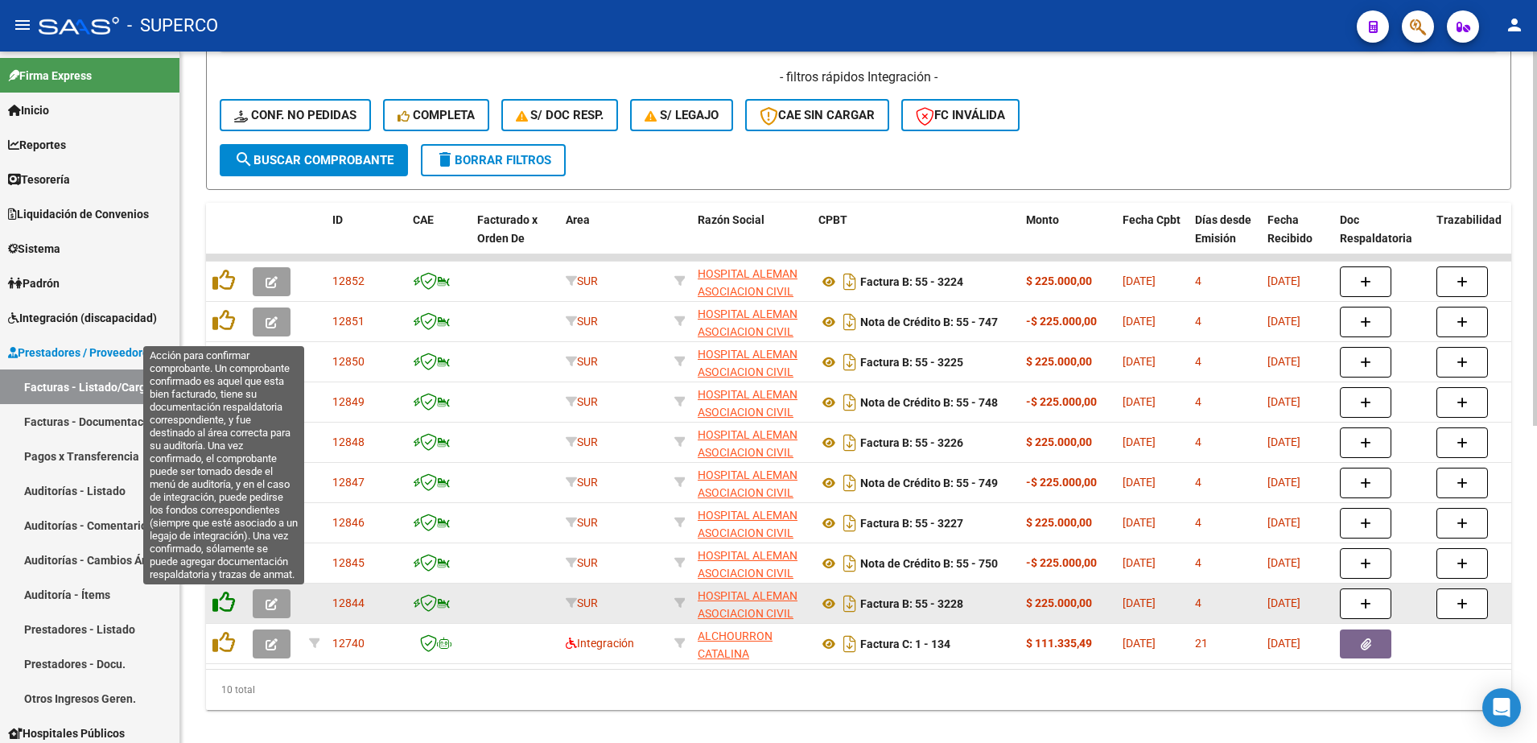
click at [229, 604] on icon at bounding box center [224, 602] width 23 height 23
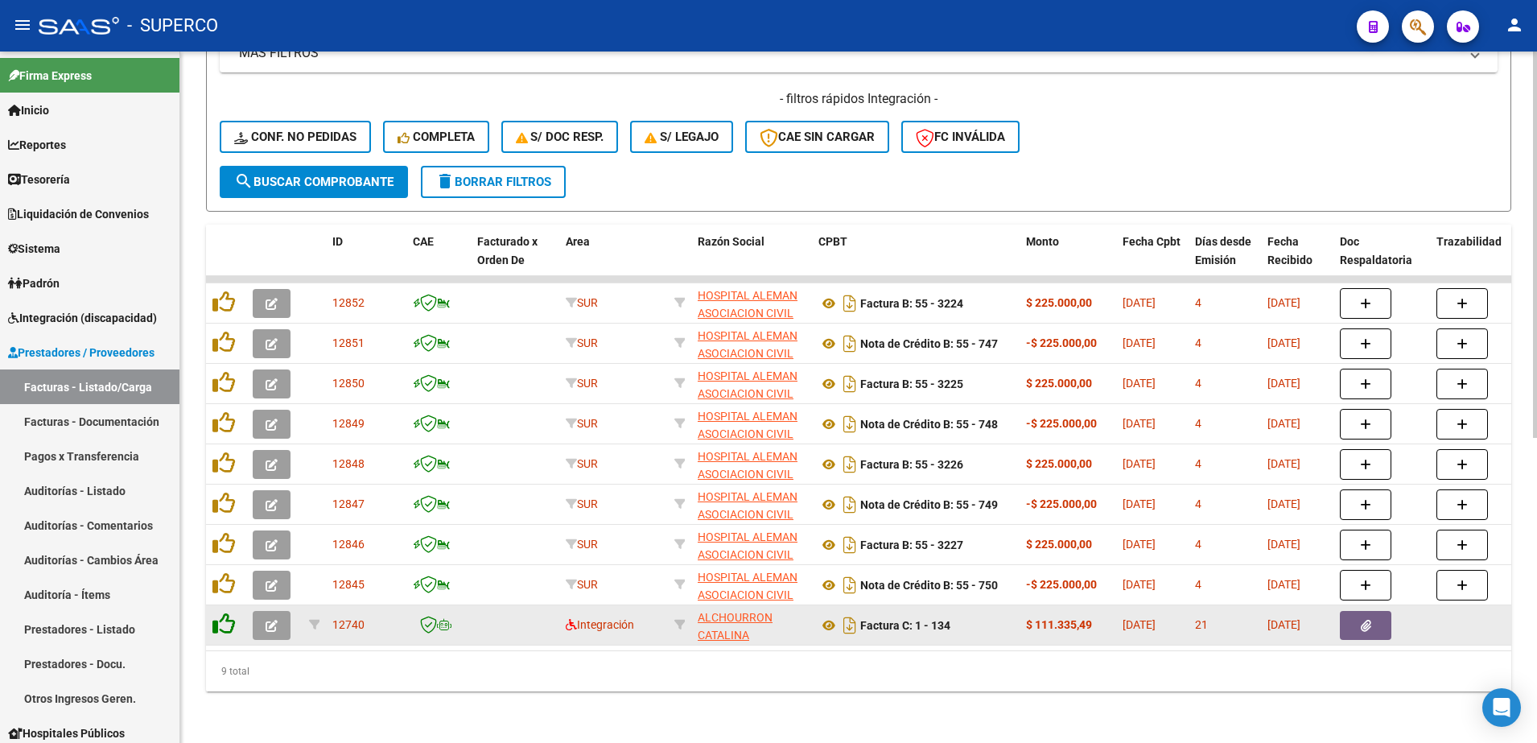
scroll to position [546, 0]
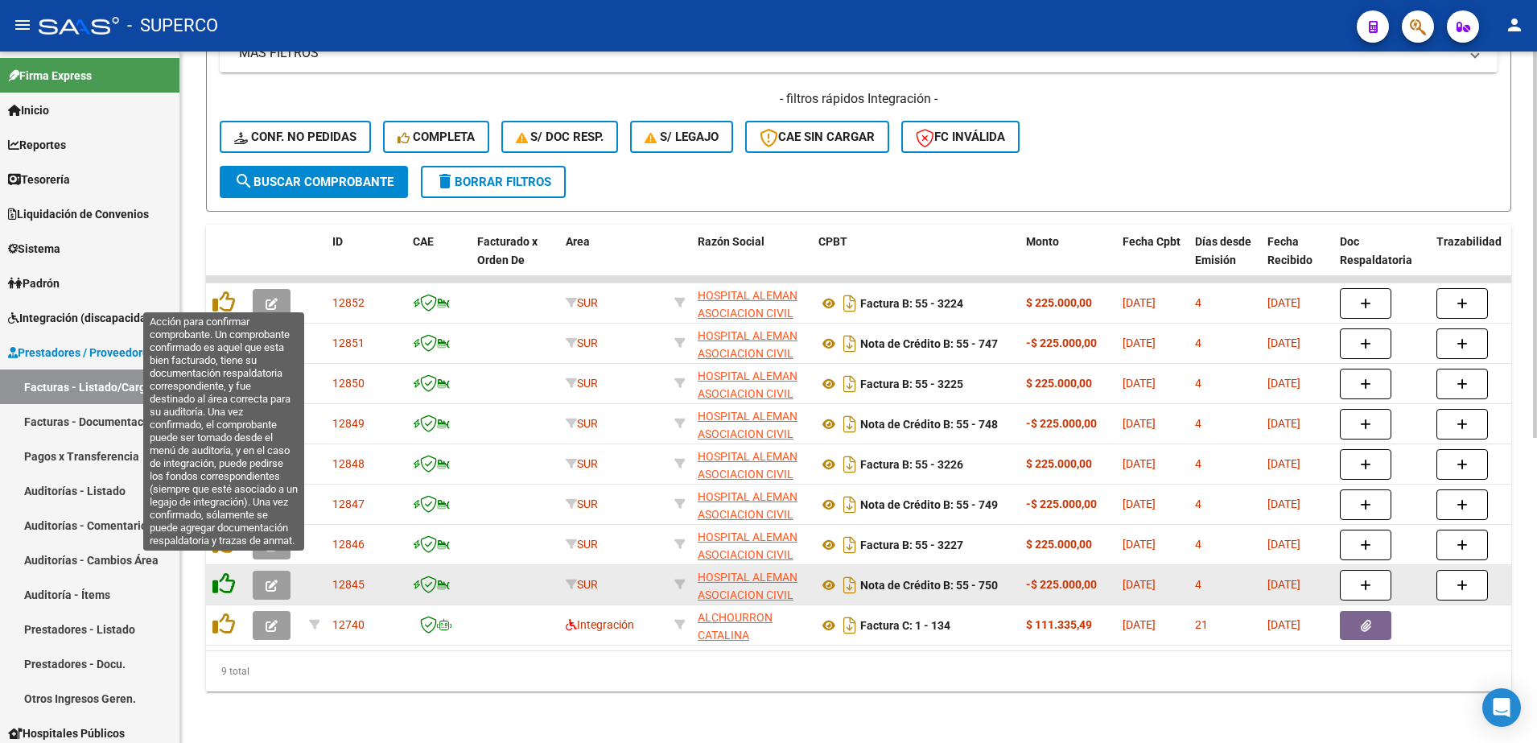
click at [217, 572] on icon at bounding box center [224, 583] width 23 height 23
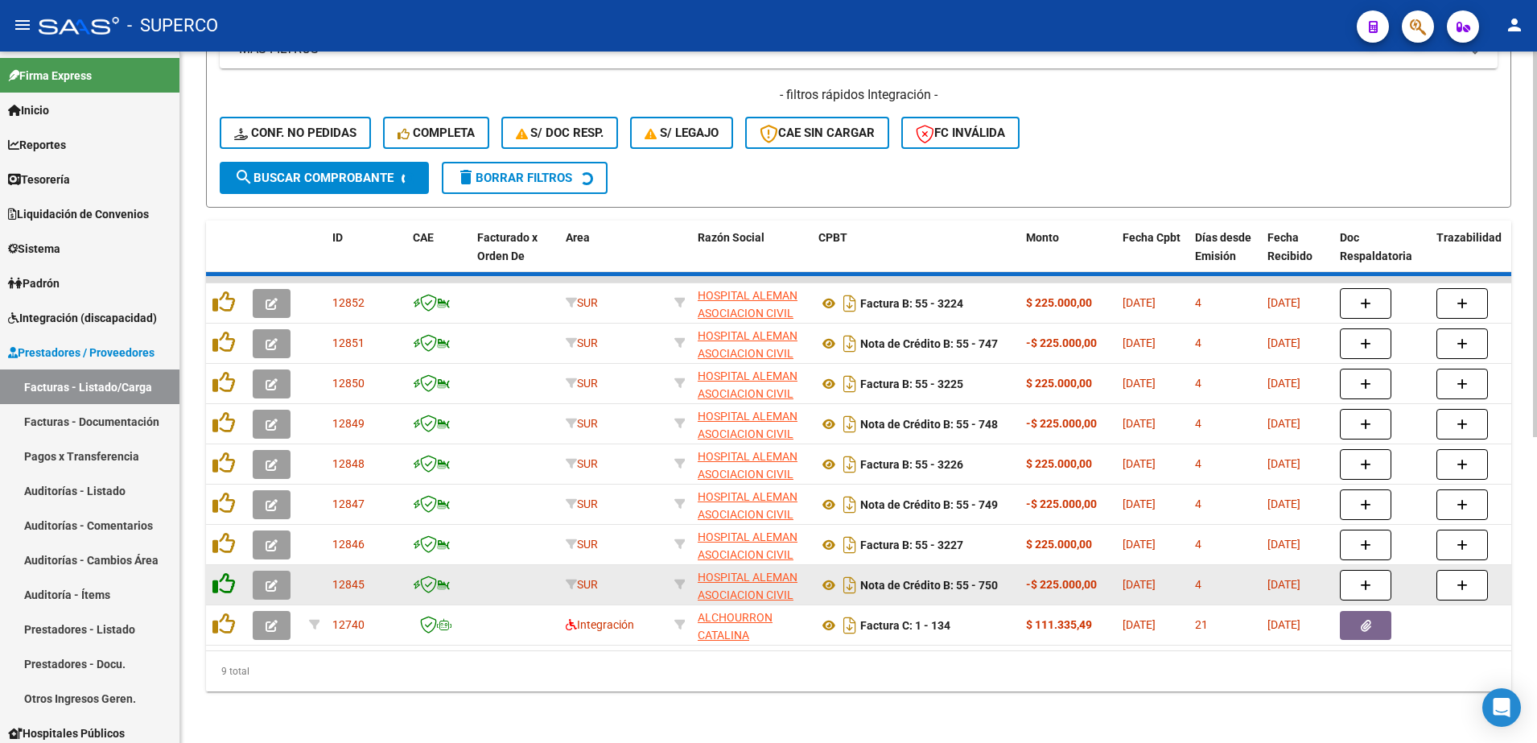
scroll to position [505, 0]
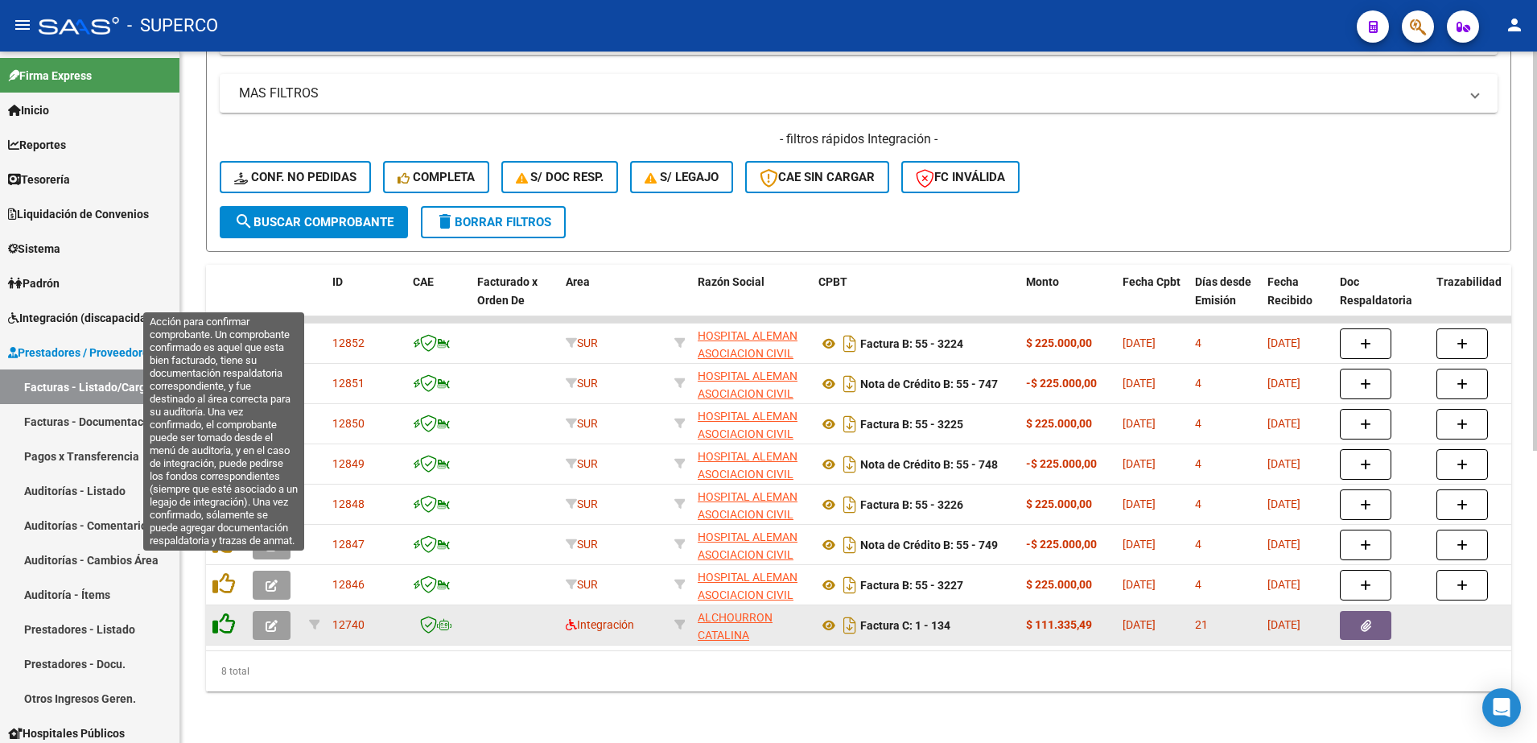
click at [217, 572] on icon at bounding box center [224, 583] width 23 height 23
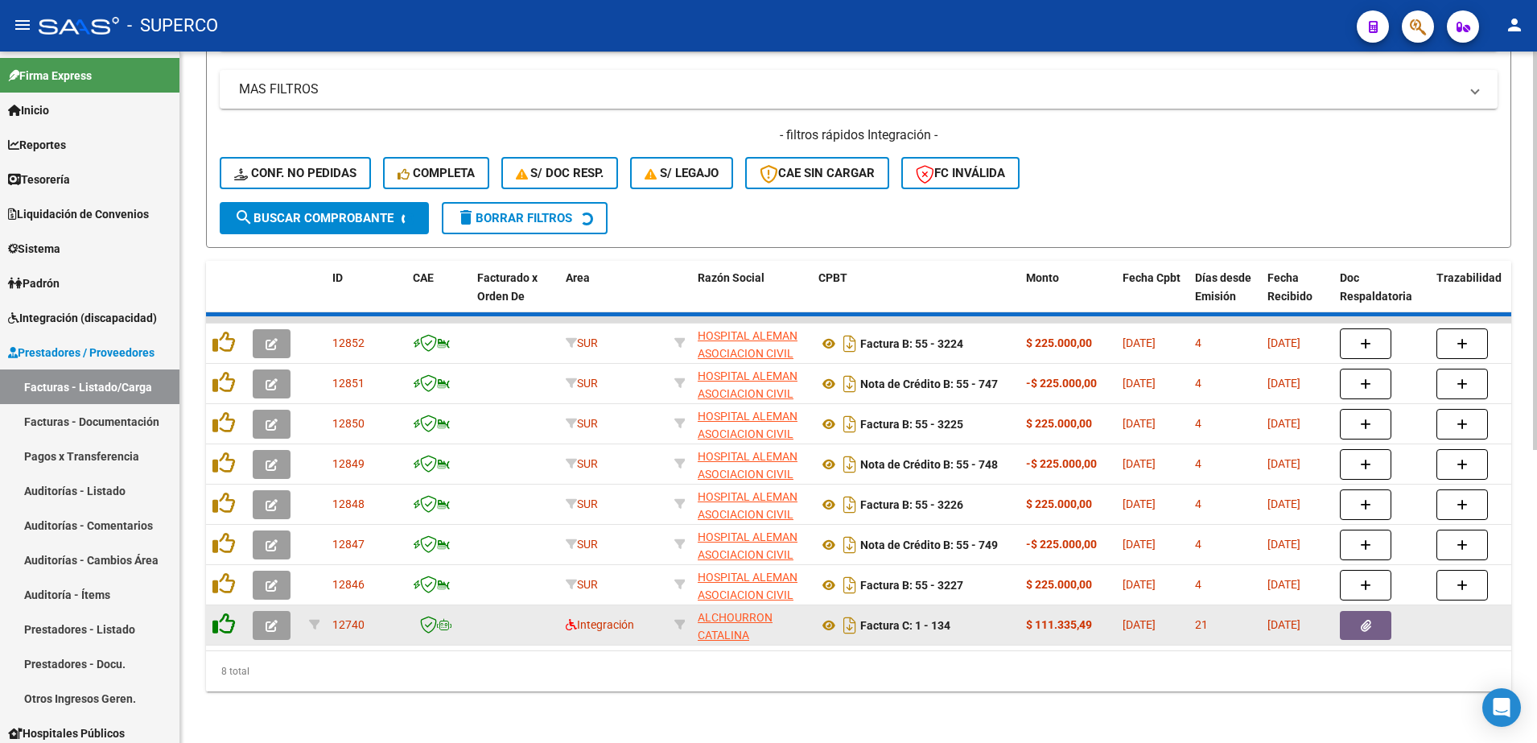
scroll to position [465, 0]
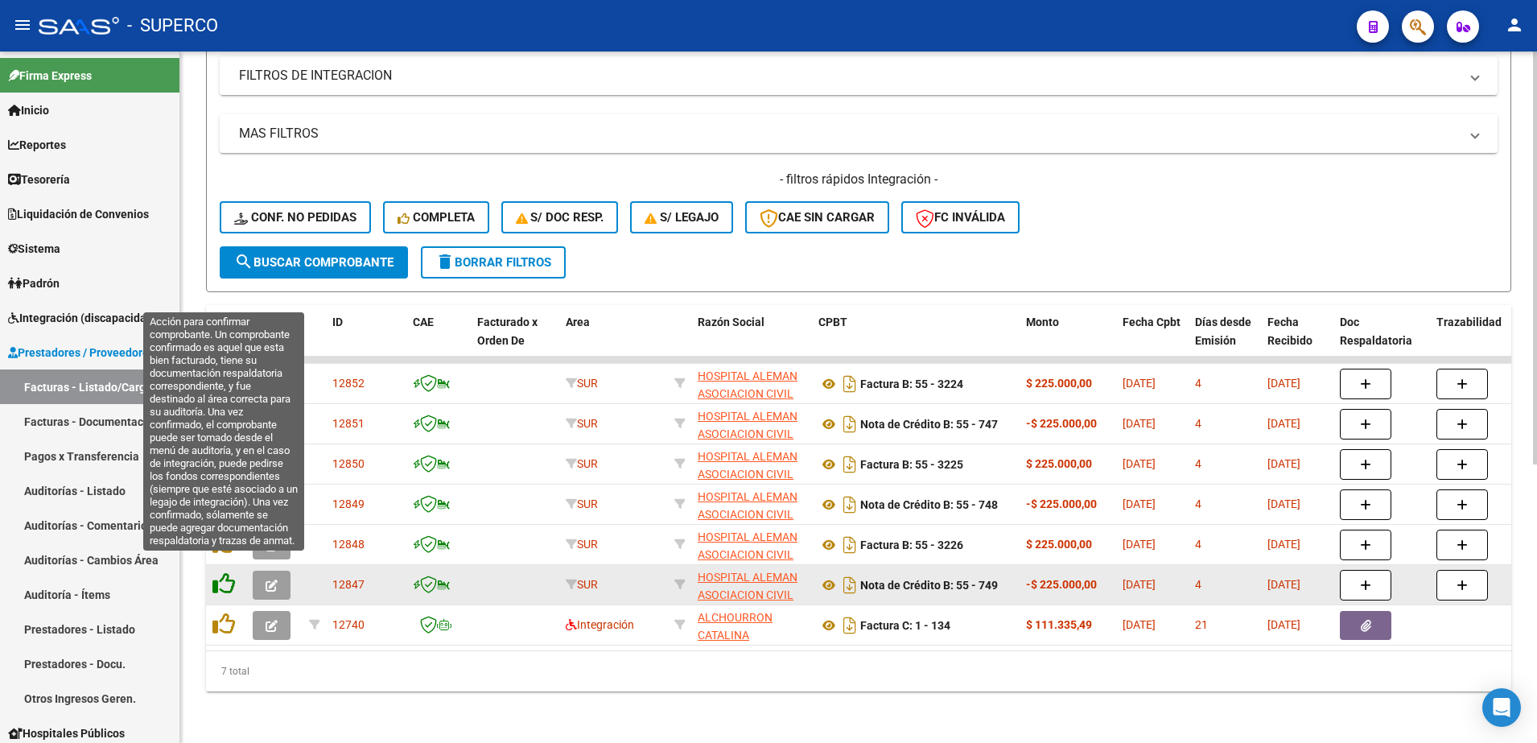
click at [214, 572] on icon at bounding box center [224, 583] width 23 height 23
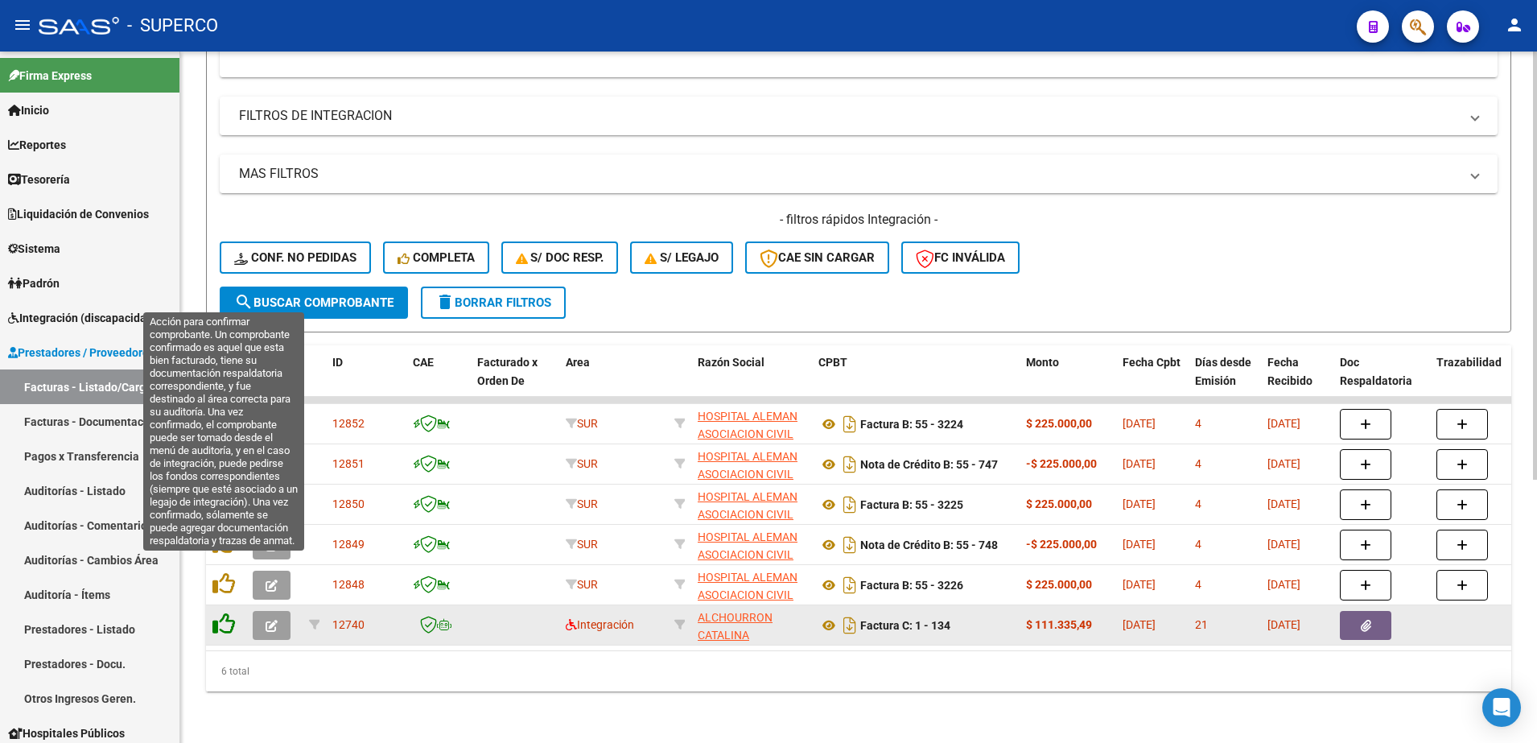
scroll to position [425, 0]
click at [214, 572] on icon at bounding box center [224, 583] width 23 height 23
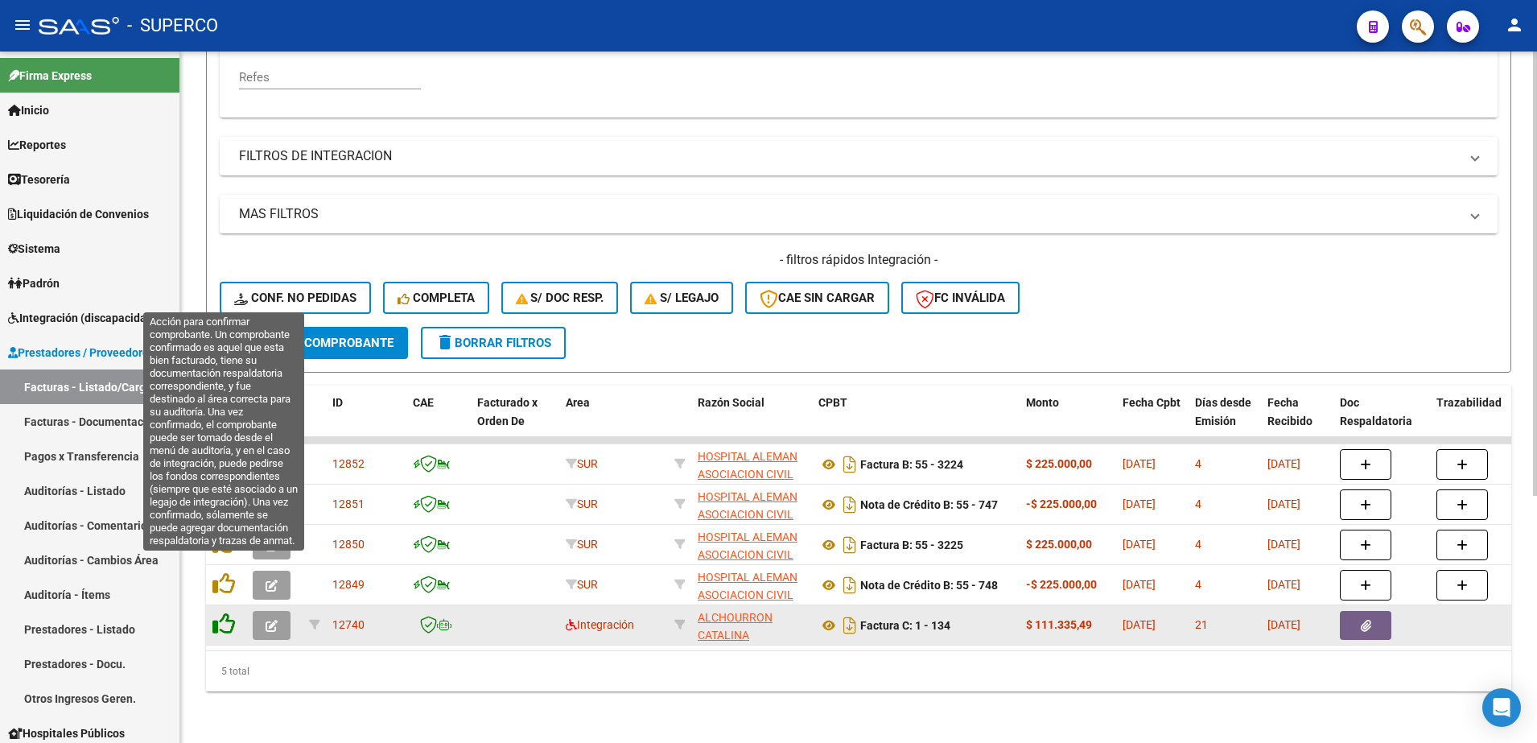
scroll to position [385, 0]
click at [214, 572] on icon at bounding box center [224, 583] width 23 height 23
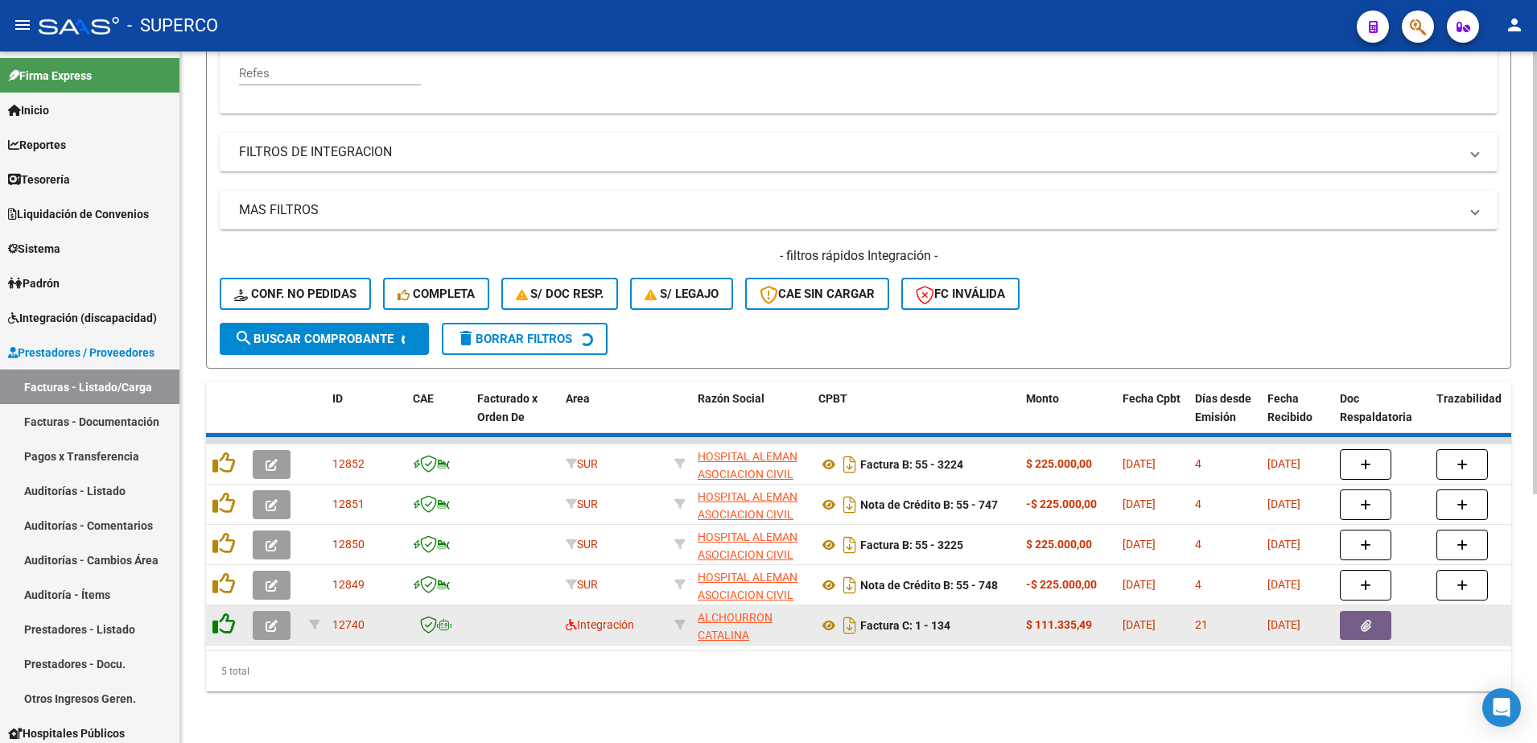
scroll to position [345, 0]
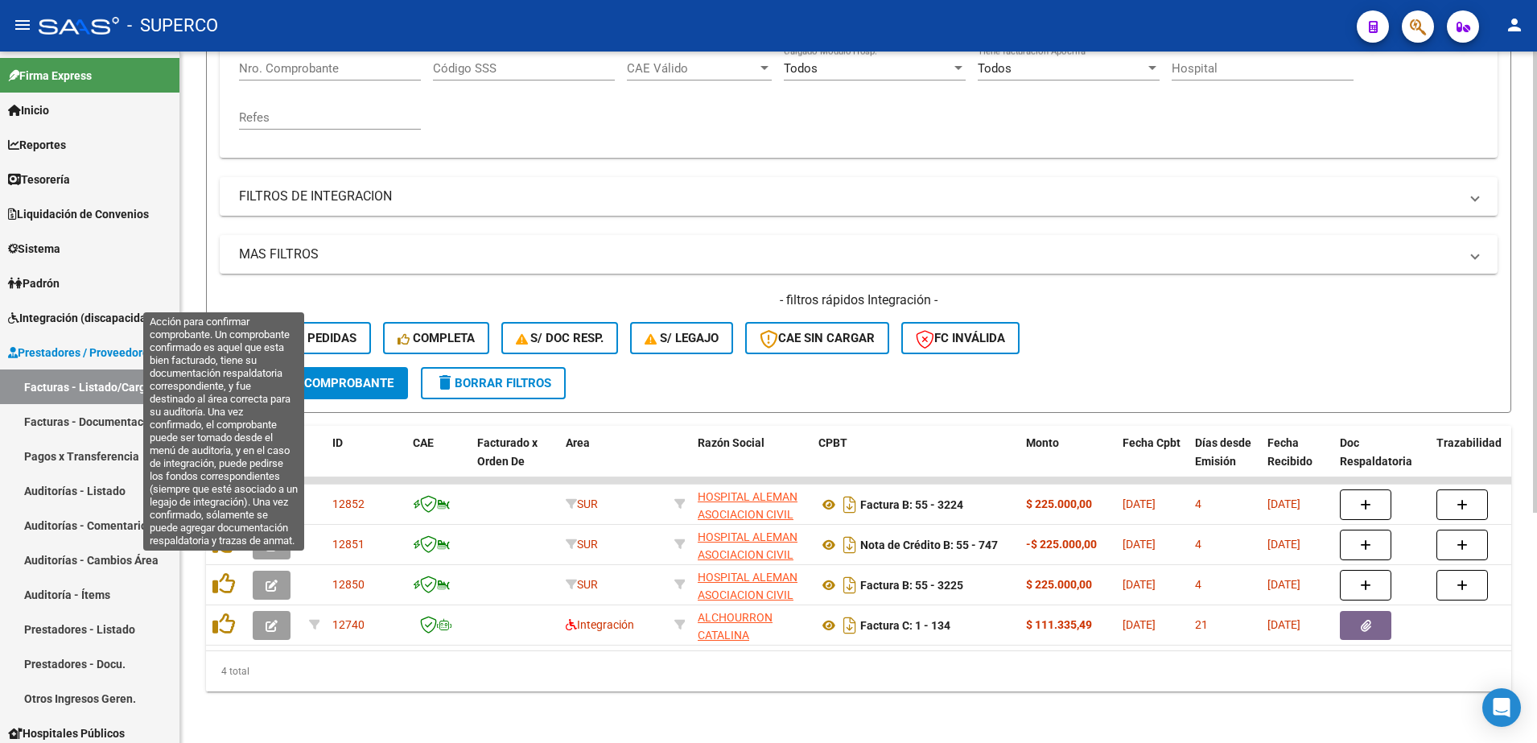
click at [214, 572] on icon at bounding box center [224, 583] width 23 height 23
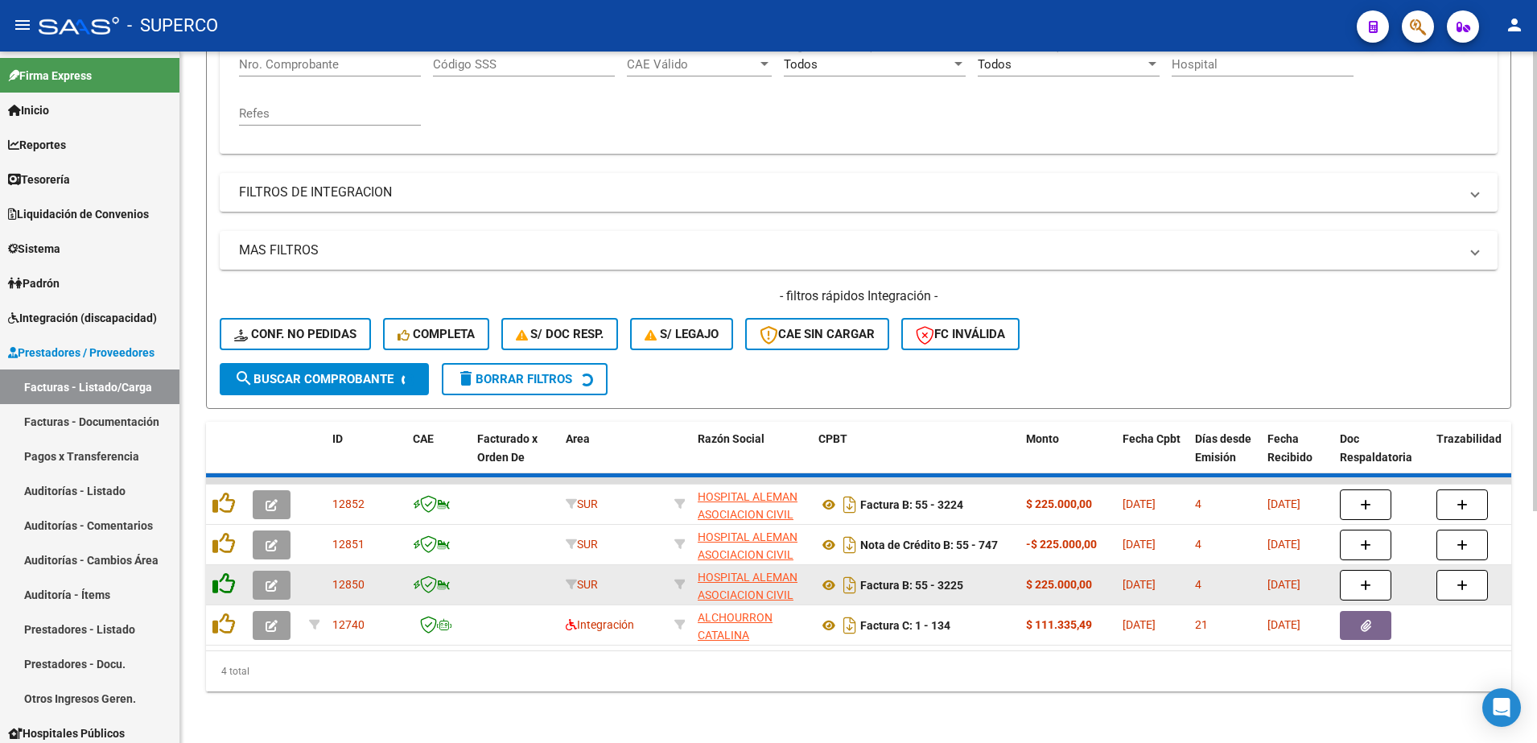
scroll to position [304, 0]
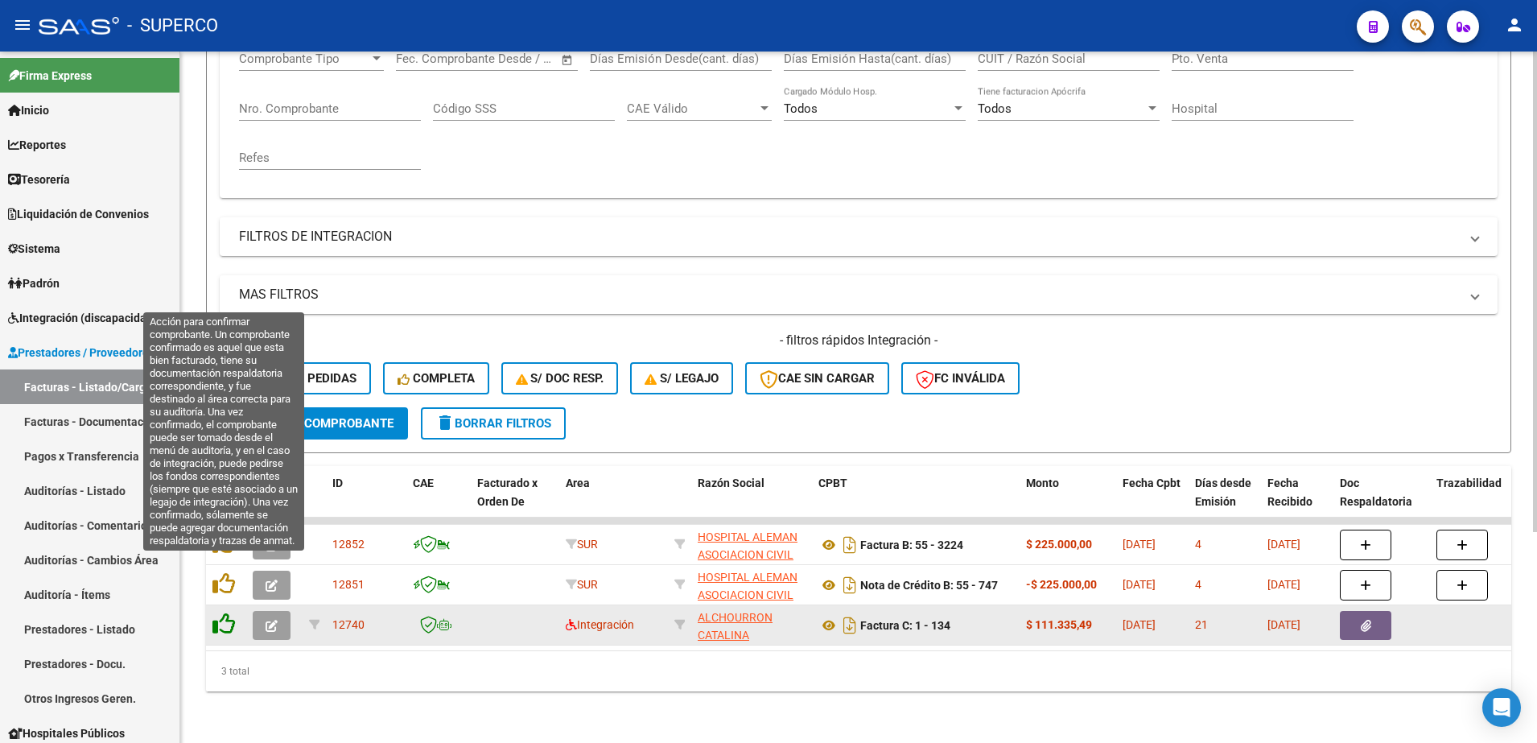
click at [214, 572] on icon at bounding box center [224, 583] width 23 height 23
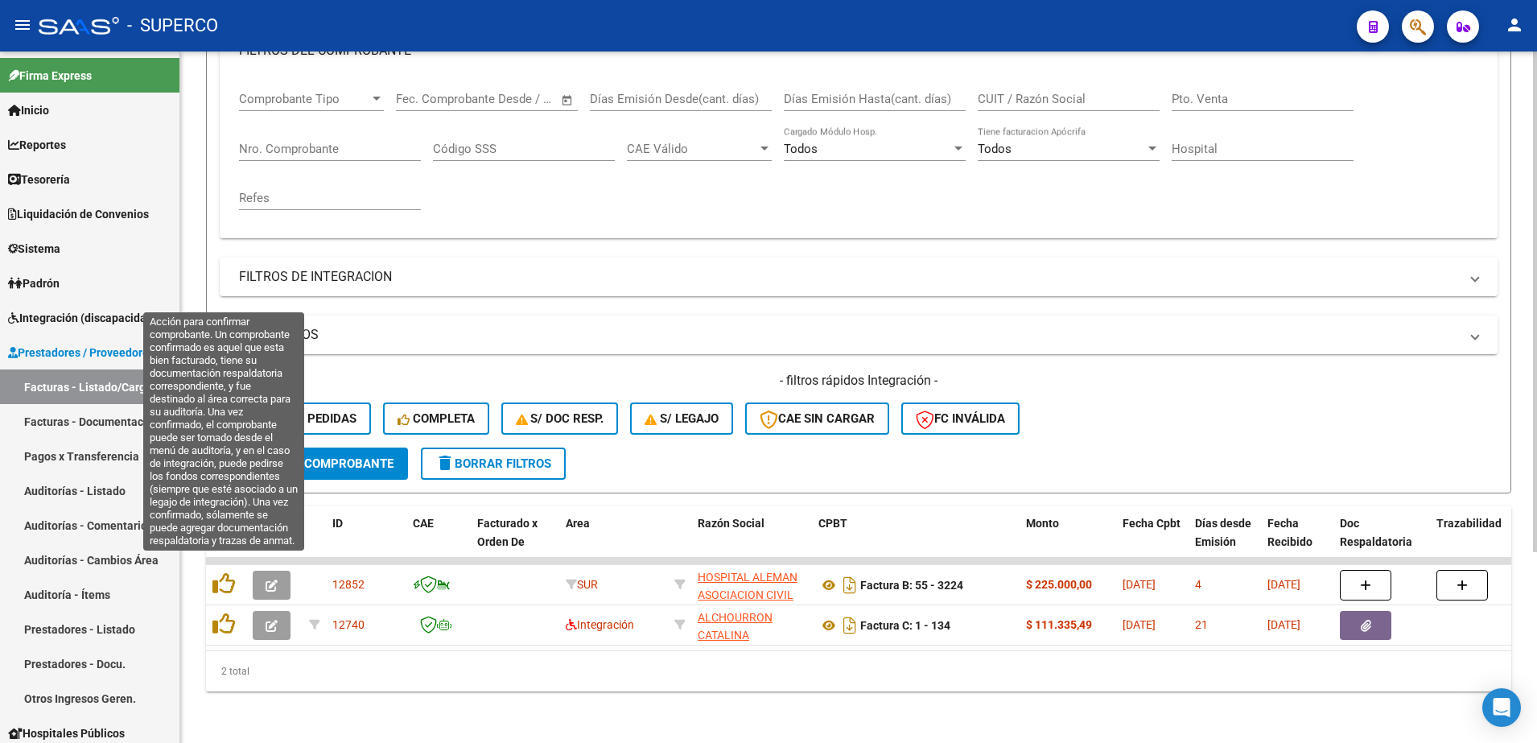
scroll to position [264, 0]
click at [214, 572] on icon at bounding box center [224, 583] width 23 height 23
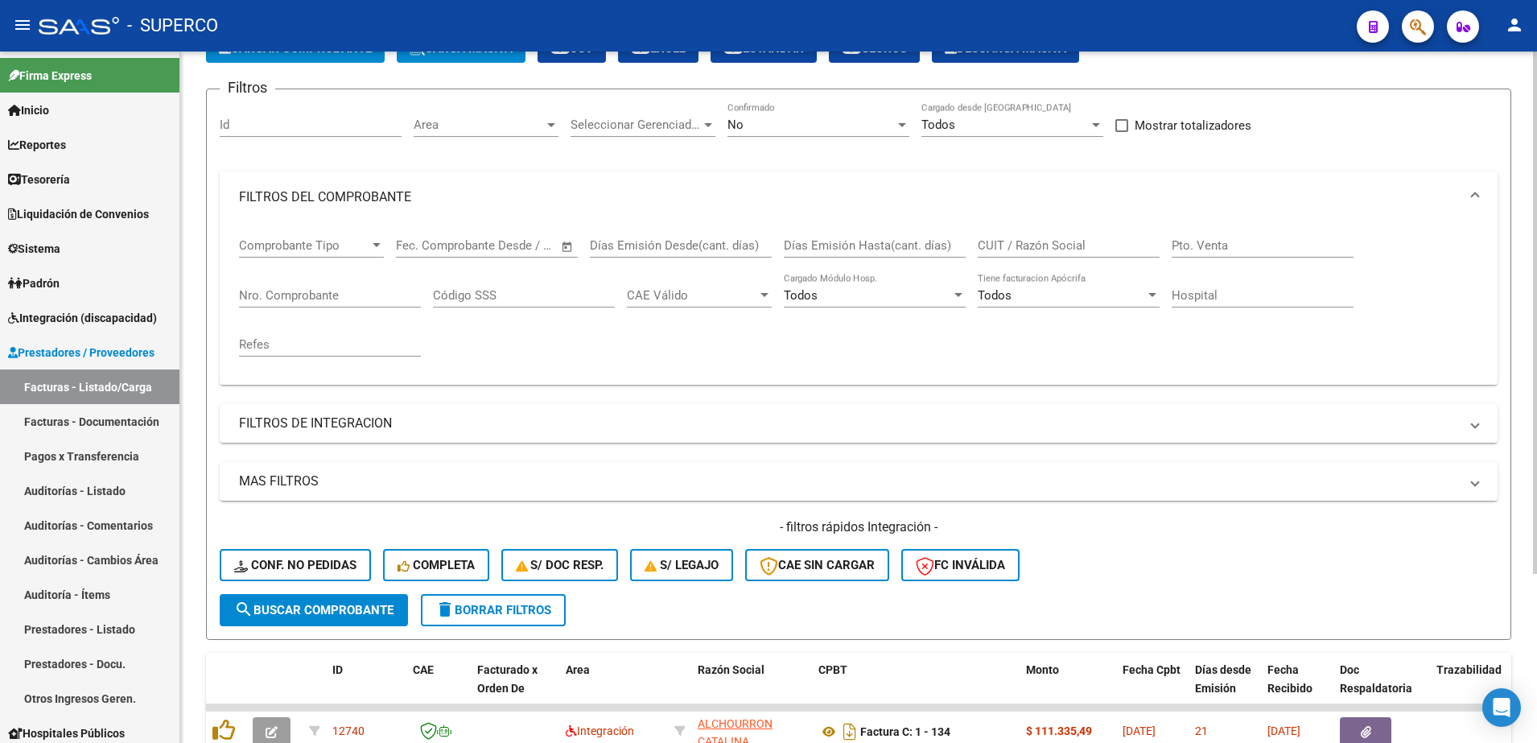
scroll to position [23, 0]
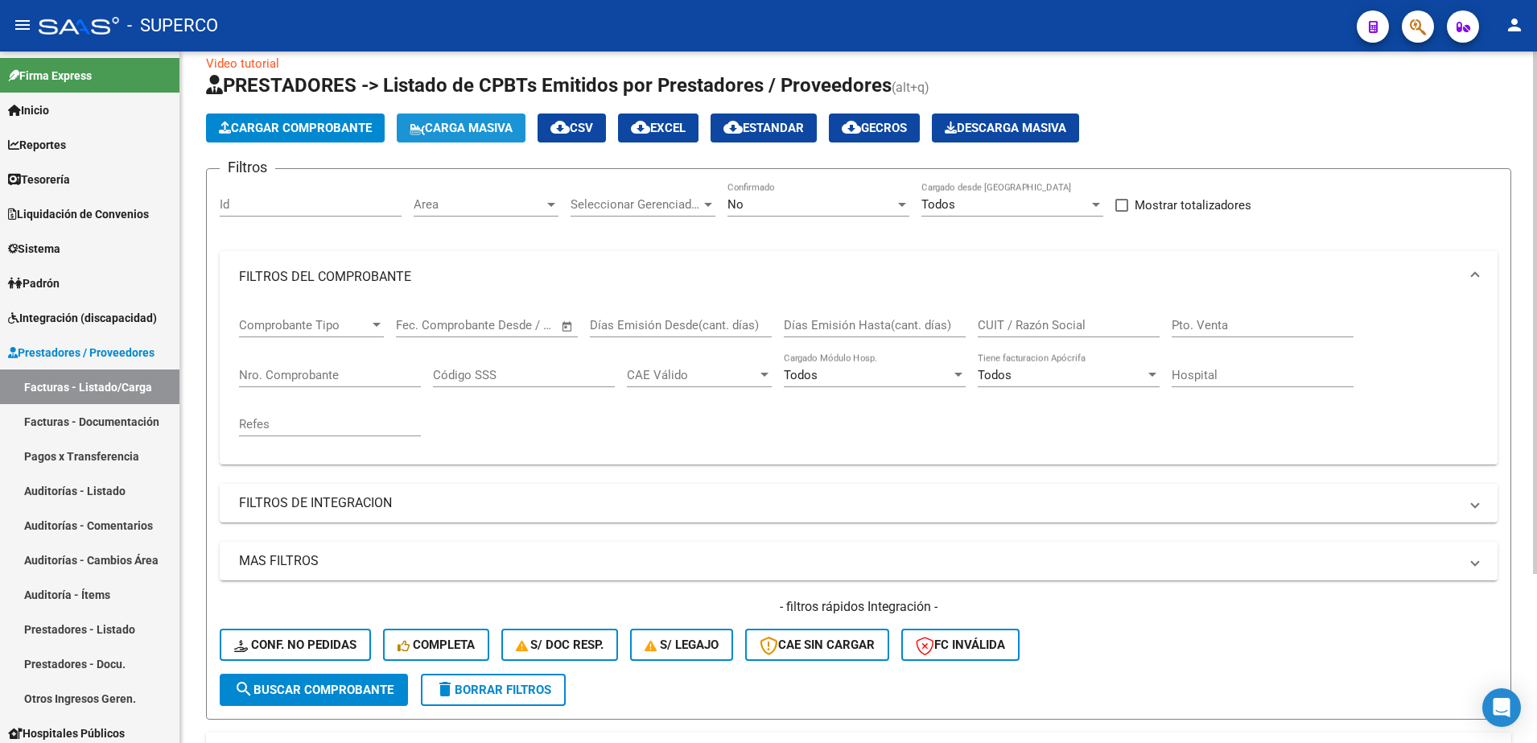
click at [478, 125] on span "Carga Masiva" at bounding box center [461, 128] width 103 height 14
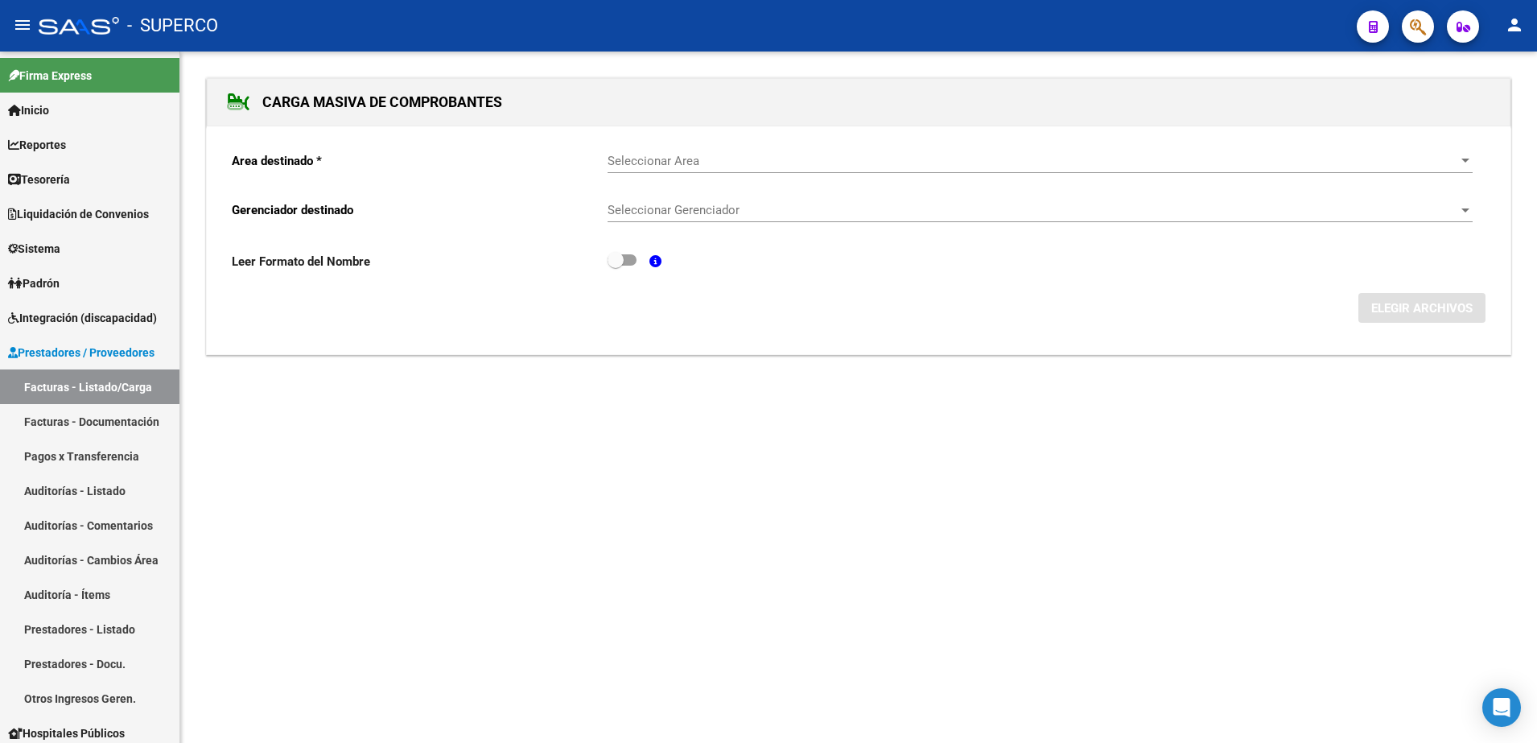
click at [1022, 146] on div "Seleccionar Area Seleccionar Area" at bounding box center [1040, 155] width 865 height 35
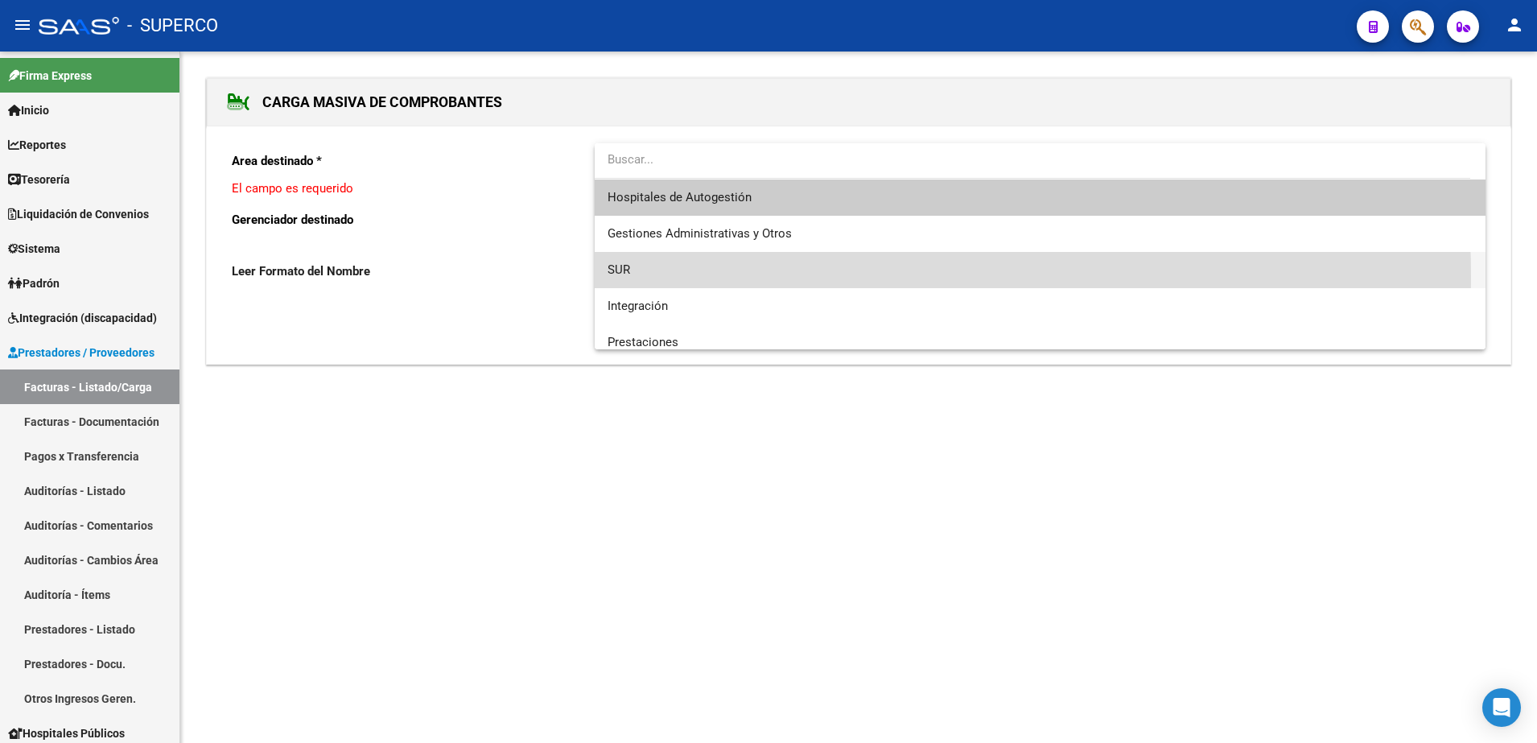
click at [683, 277] on span "SUR" at bounding box center [1040, 270] width 865 height 36
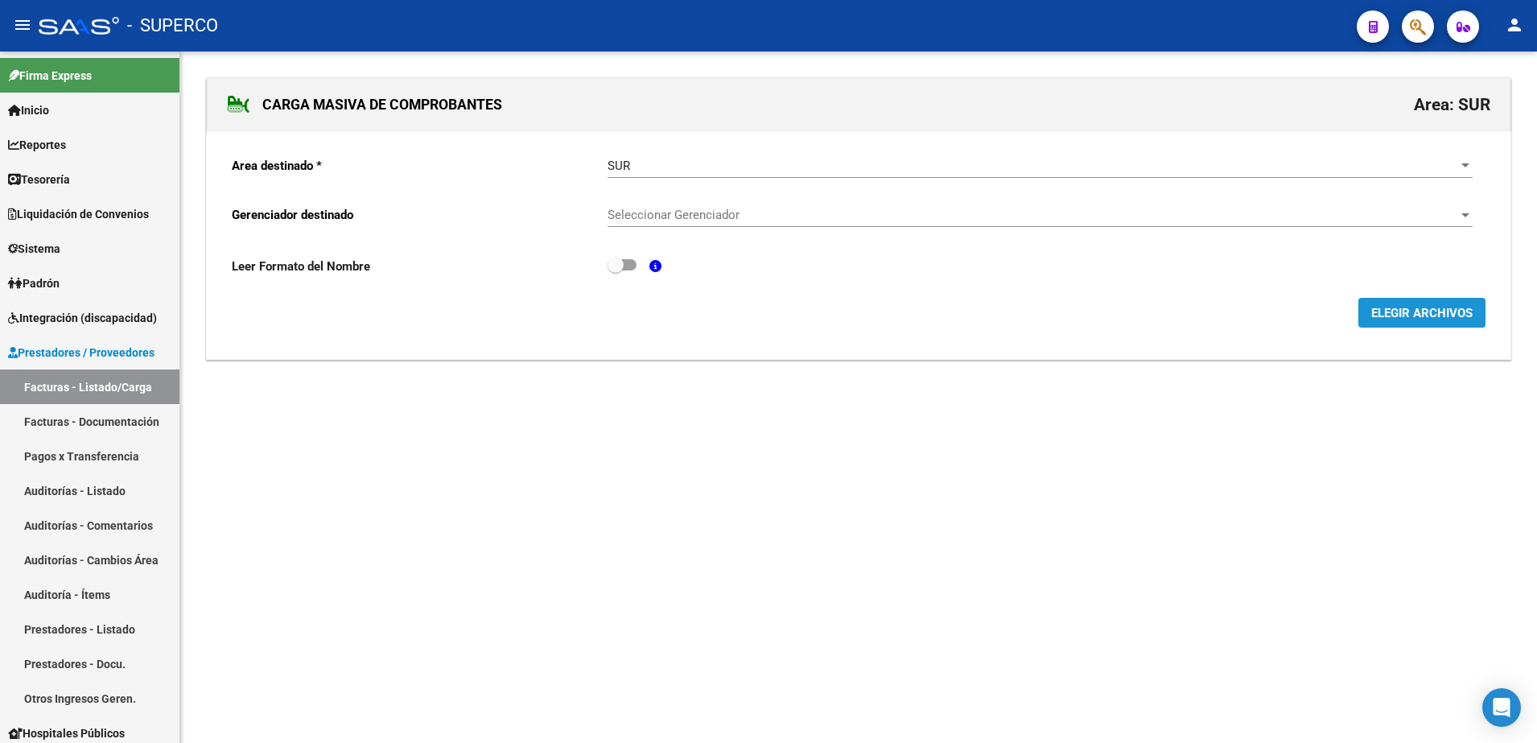
click at [1437, 319] on span "ELEGIR ARCHIVOS" at bounding box center [1422, 313] width 101 height 14
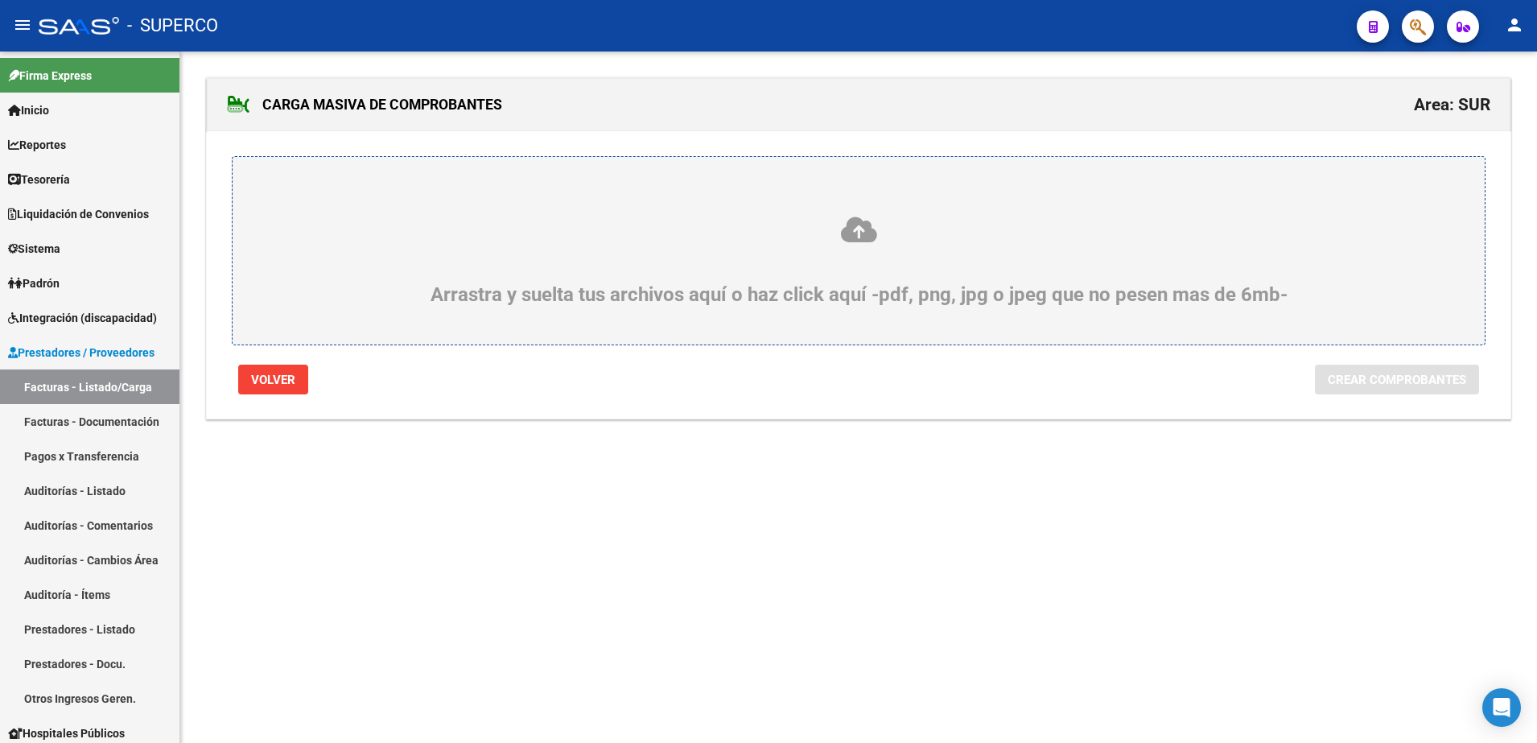
click at [968, 295] on div "Arrastra y suelta tus archivos aquí o haz click aquí -pdf, png, jpg o jpeg que …" at bounding box center [858, 260] width 1175 height 91
click at [0, 0] on input "Arrastra y suelta tus archivos aquí o haz click aquí -pdf, png, jpg o jpeg que …" at bounding box center [0, 0] width 0 height 0
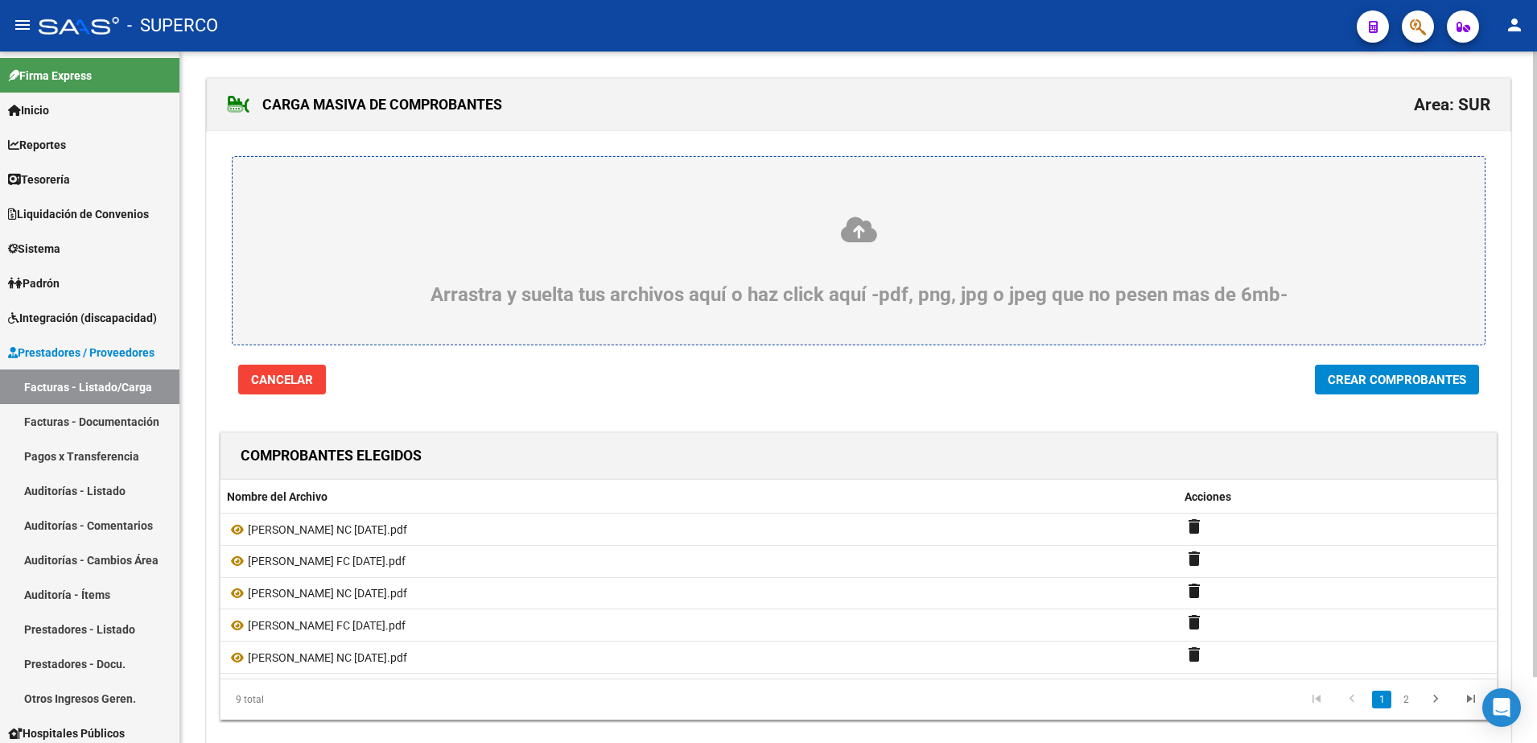
click at [1430, 386] on span "Crear Comprobantes" at bounding box center [1397, 380] width 138 height 14
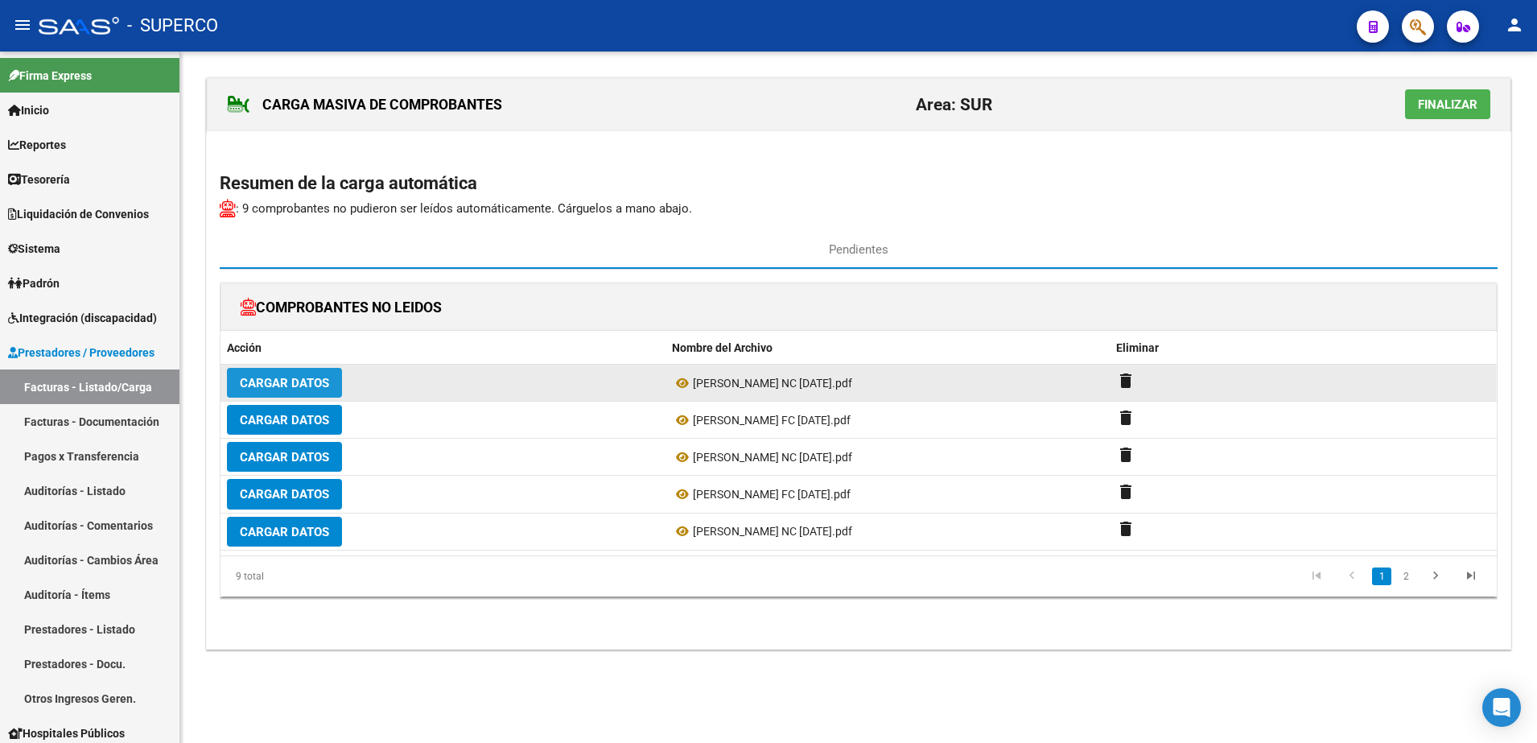
click at [279, 386] on span "Cargar Datos" at bounding box center [284, 383] width 89 height 14
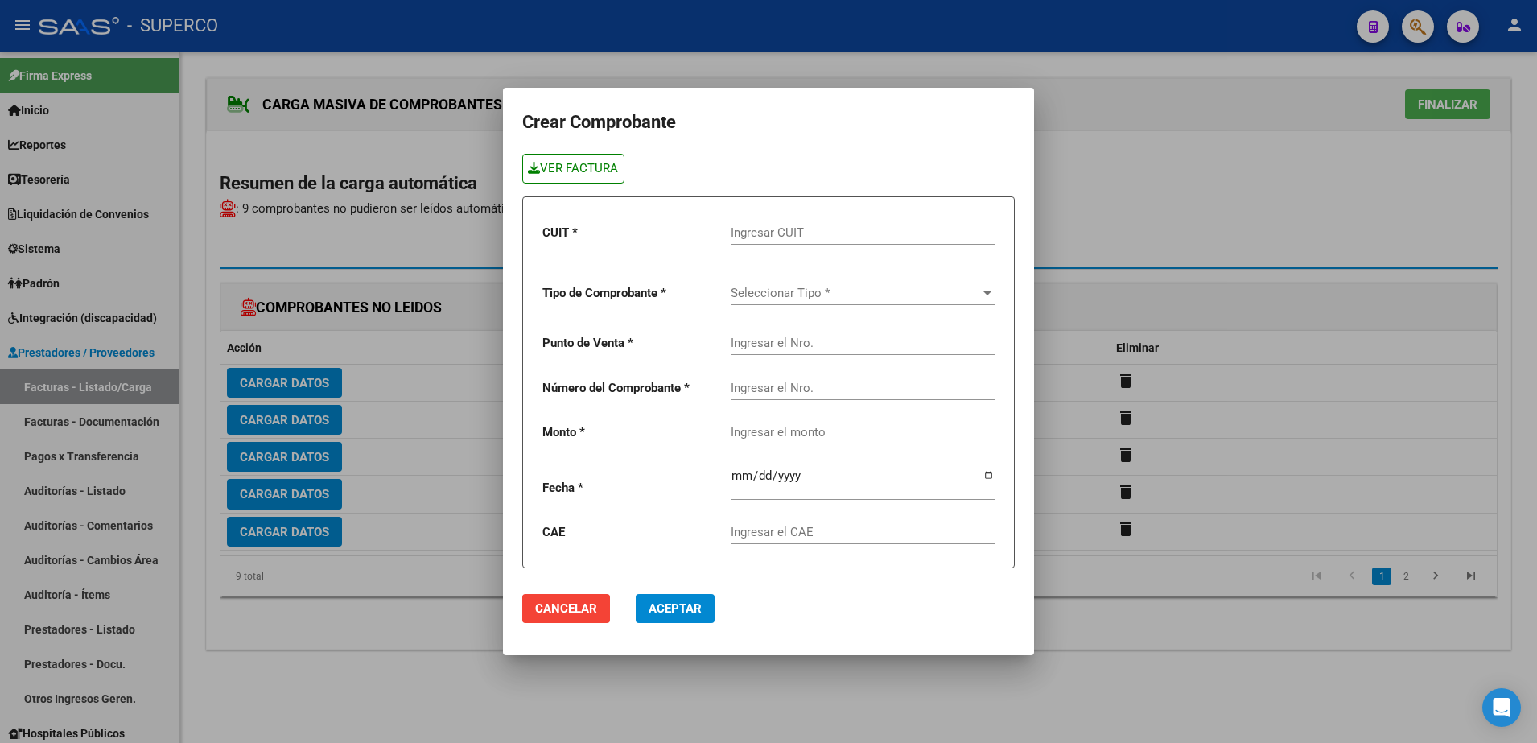
click at [580, 177] on link "VER FACTURA" at bounding box center [573, 169] width 102 height 30
click at [757, 231] on input "Ingresar CUIT" at bounding box center [863, 232] width 264 height 14
type input "30-54584303-6"
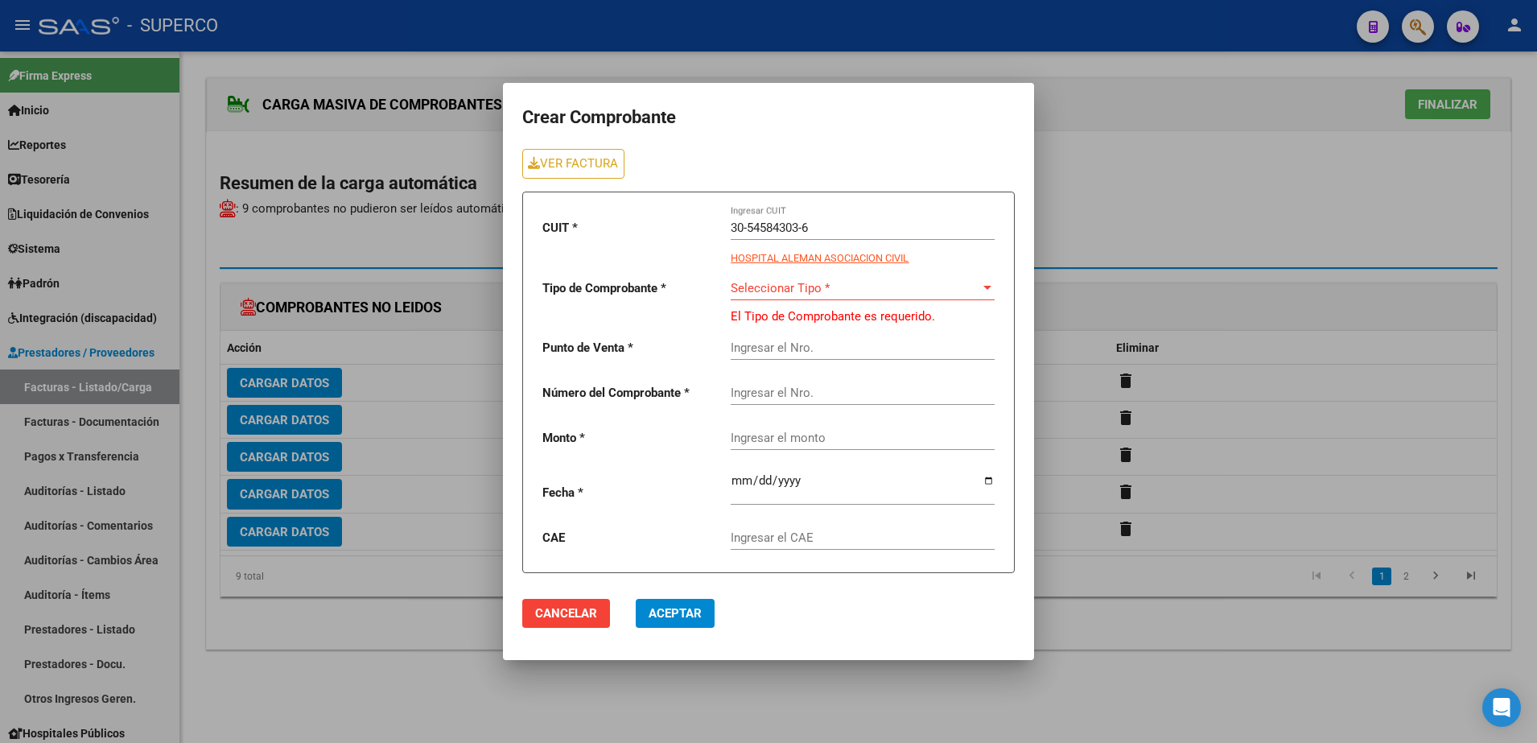
click at [796, 301] on div "Seleccionar Tipo * Seleccionar Tipo *" at bounding box center [863, 291] width 264 height 50
click at [788, 295] on div "Seleccionar Tipo * Seleccionar Tipo *" at bounding box center [863, 283] width 264 height 35
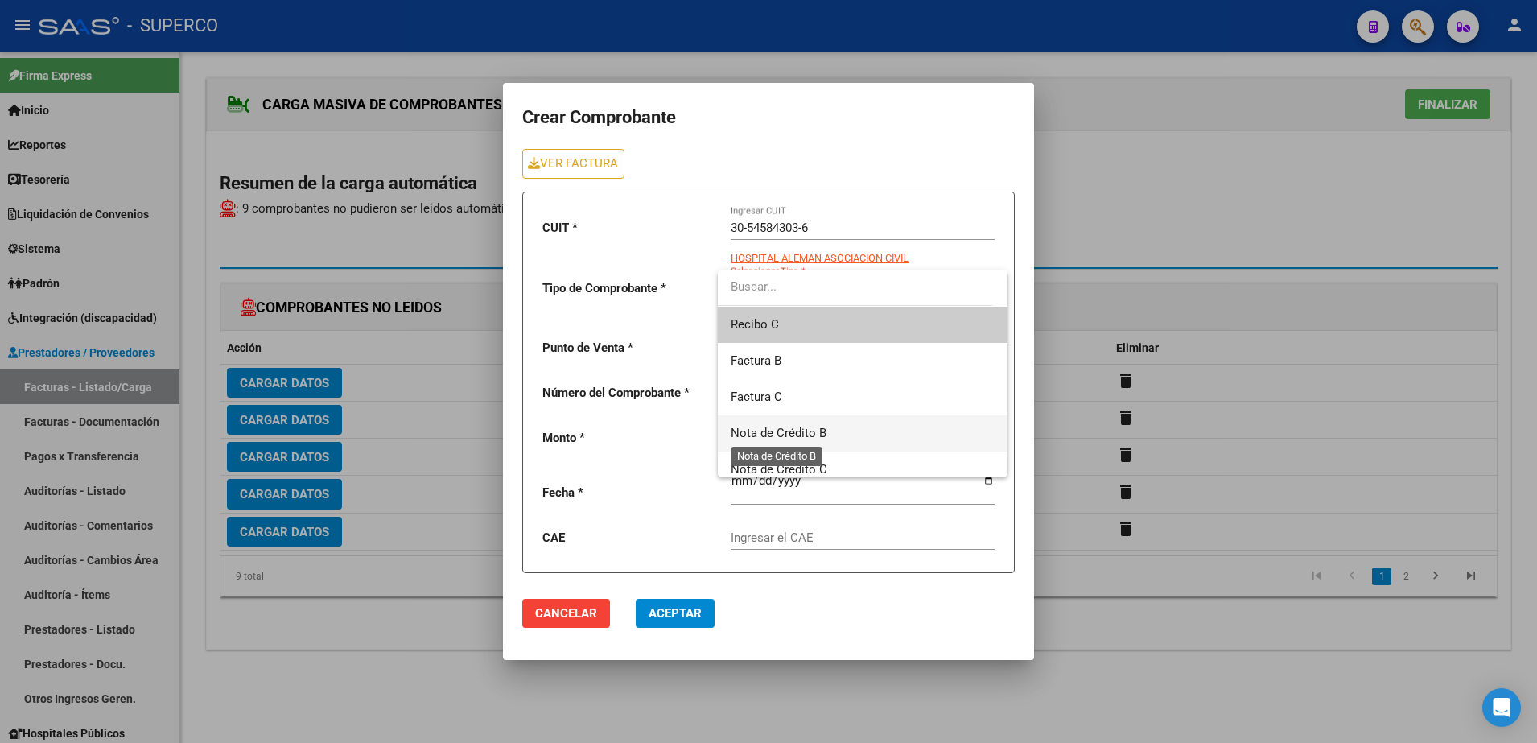
click at [775, 435] on span "Nota de Crédito B" at bounding box center [779, 433] width 96 height 14
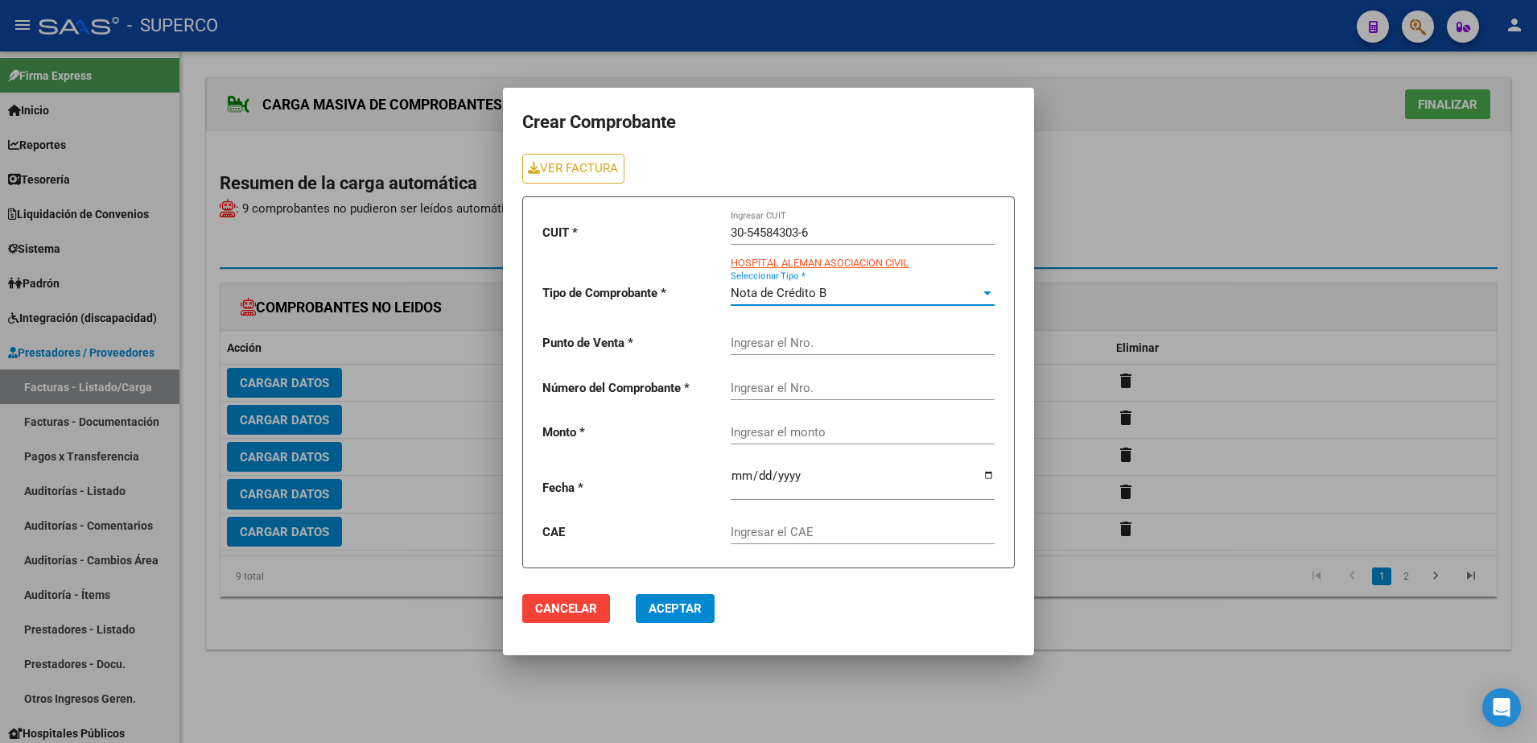
click at [775, 336] on input "Ingresar el Nro." at bounding box center [863, 343] width 264 height 14
type input "0055"
type input "00000760"
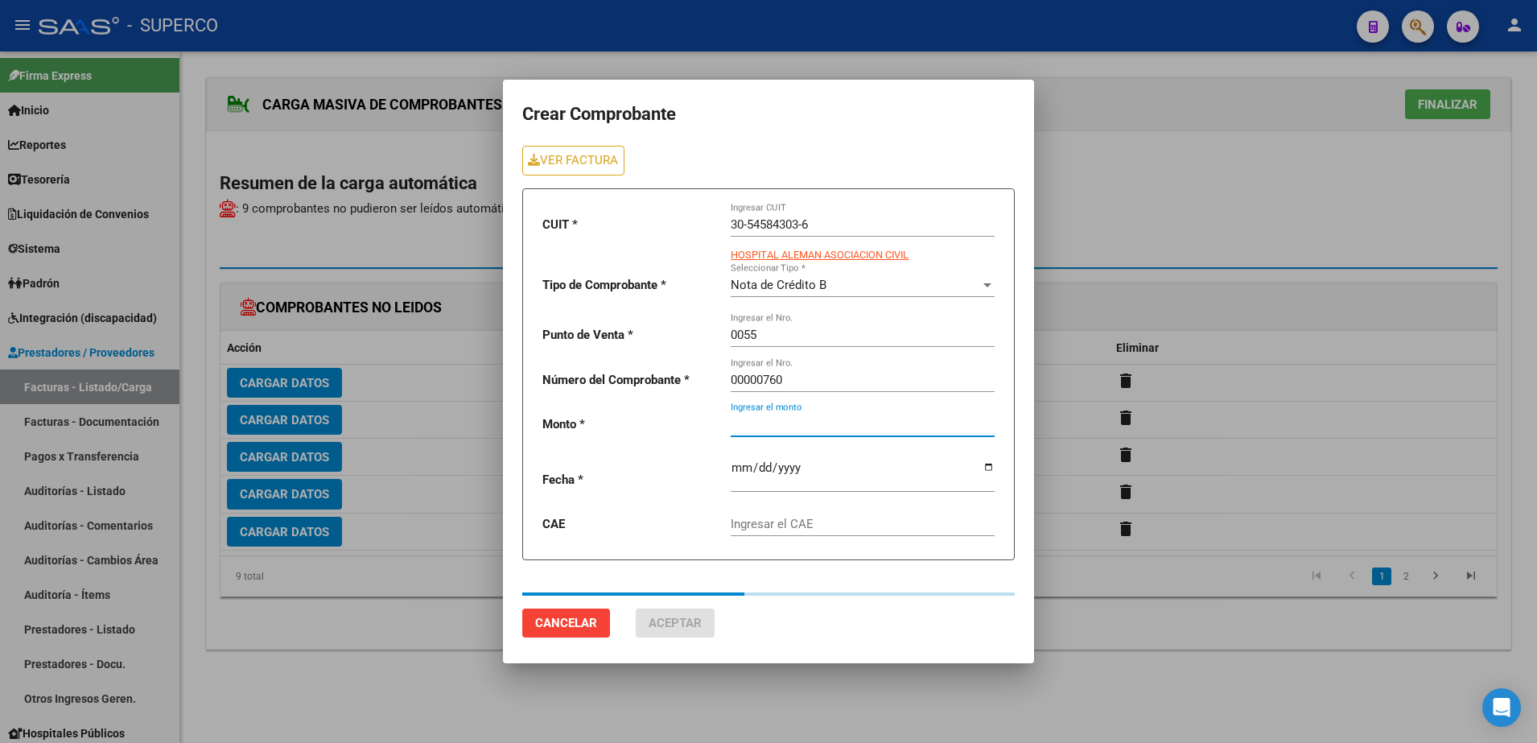
type input "144000"
type input "[DATE]"
type input "75386656494756"
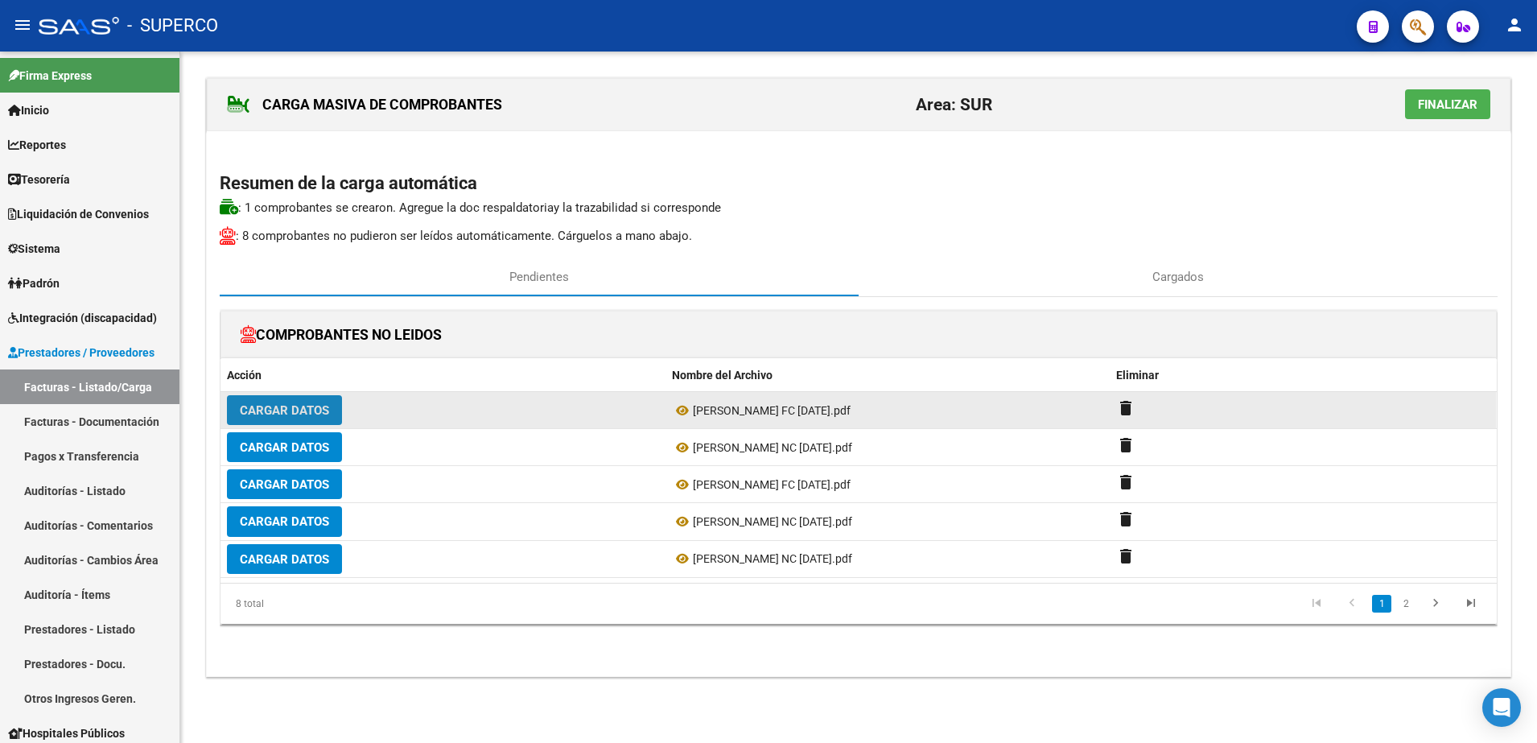
click at [326, 414] on span "Cargar Datos" at bounding box center [284, 410] width 89 height 14
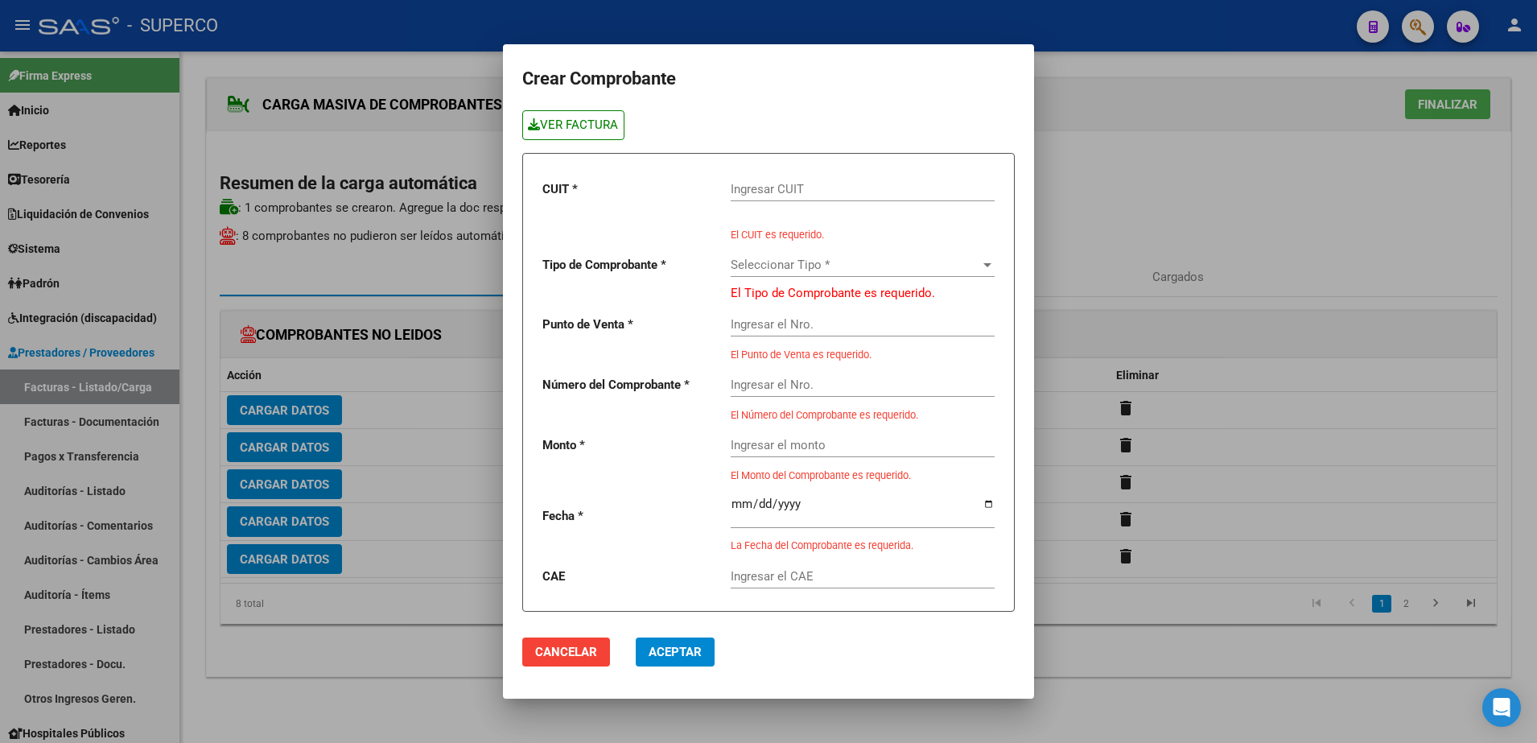
click at [605, 120] on link "VER FACTURA" at bounding box center [573, 125] width 102 height 30
click at [767, 192] on input "Ingresar CUIT" at bounding box center [863, 189] width 264 height 14
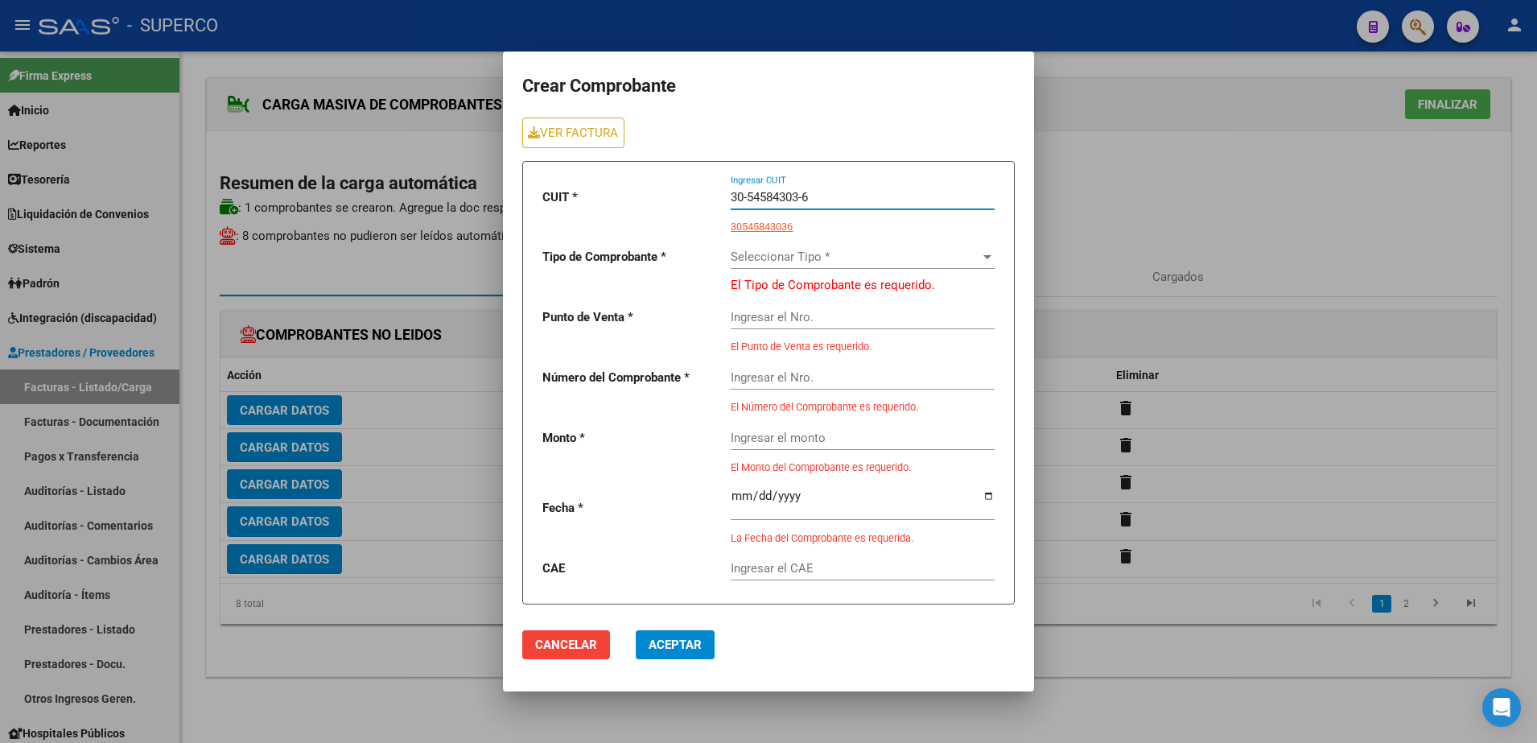
type input "30-54584303-6"
click at [888, 261] on span "Seleccionar Tipo *" at bounding box center [856, 257] width 250 height 14
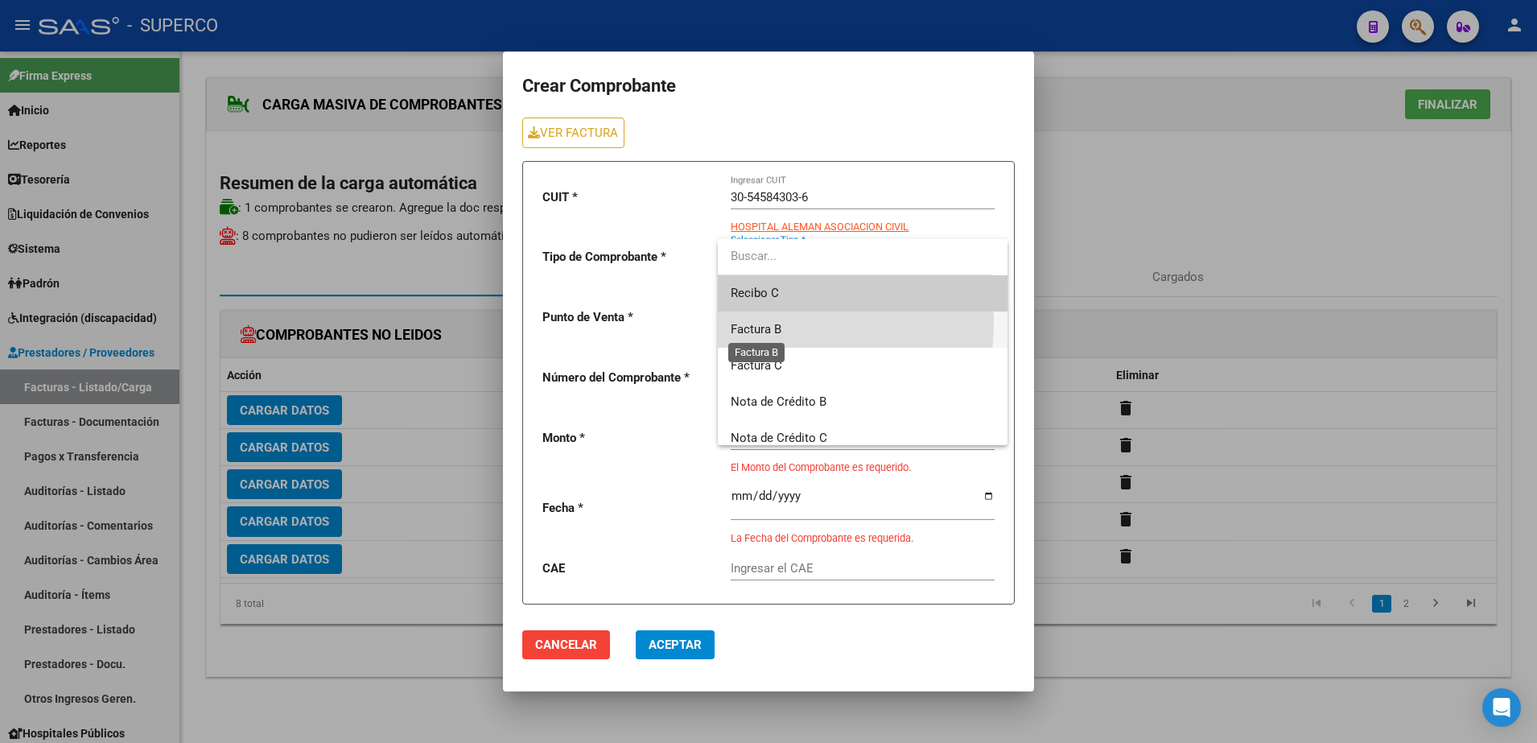
click at [761, 323] on span "Factura B" at bounding box center [756, 329] width 51 height 14
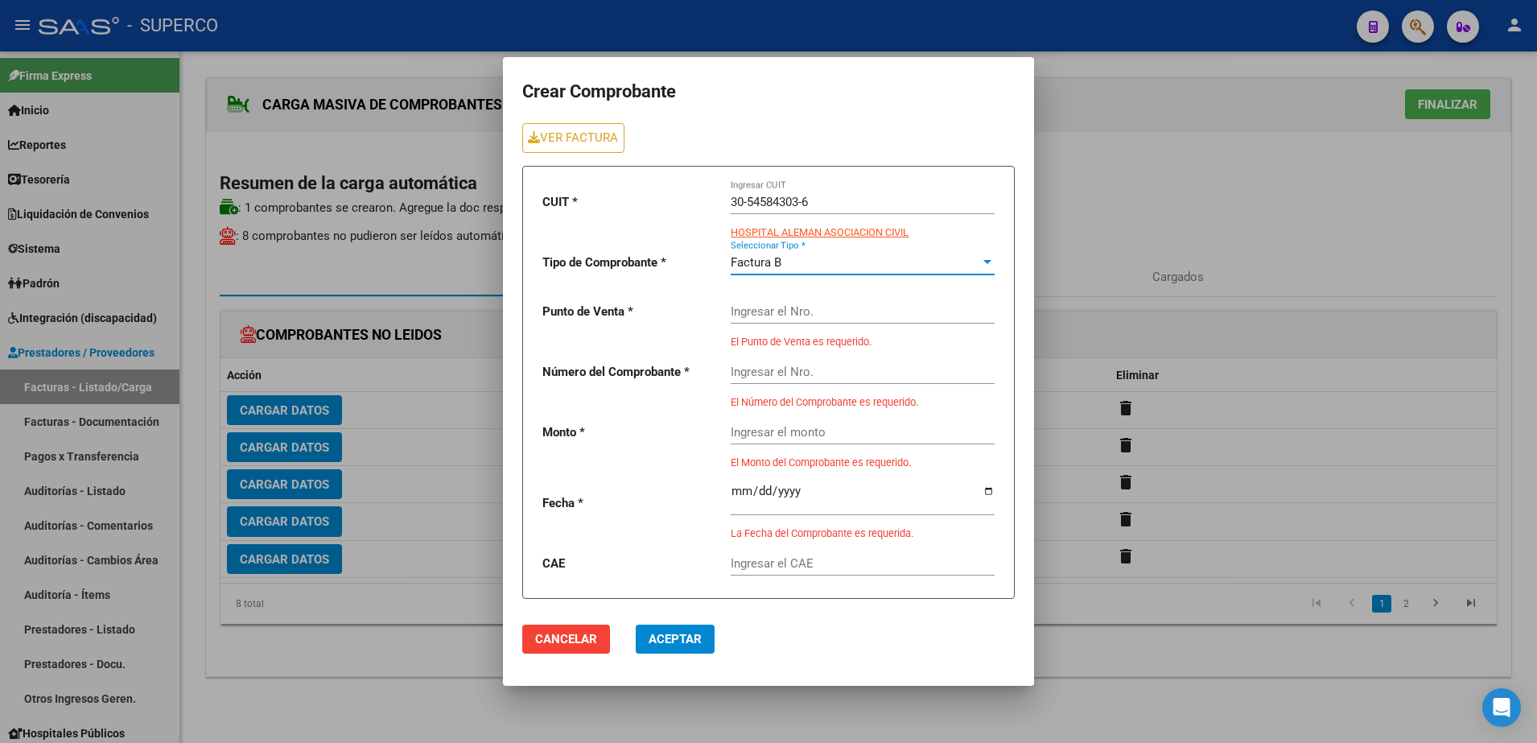
click at [770, 309] on input "Ingresar el Nro." at bounding box center [863, 311] width 264 height 14
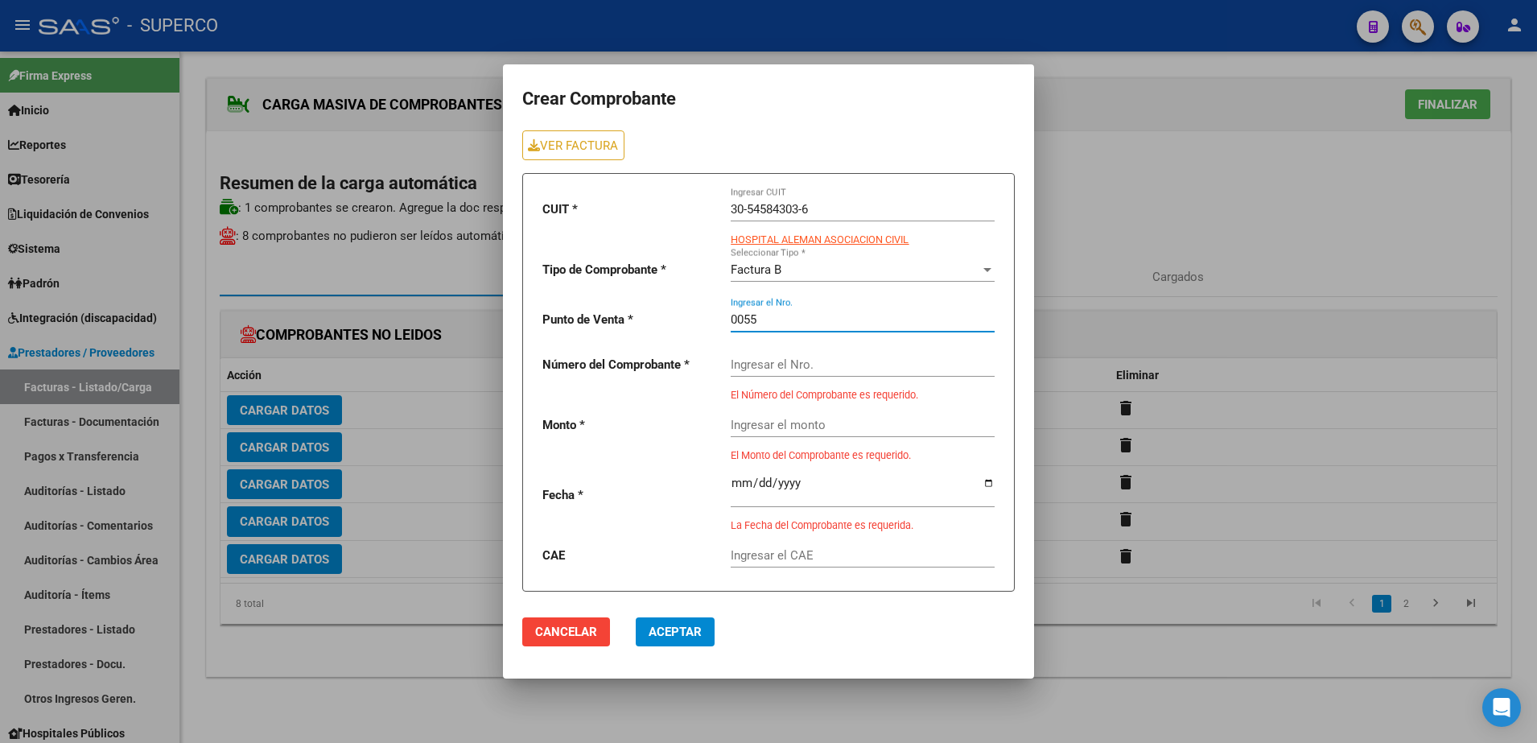
type input "0055"
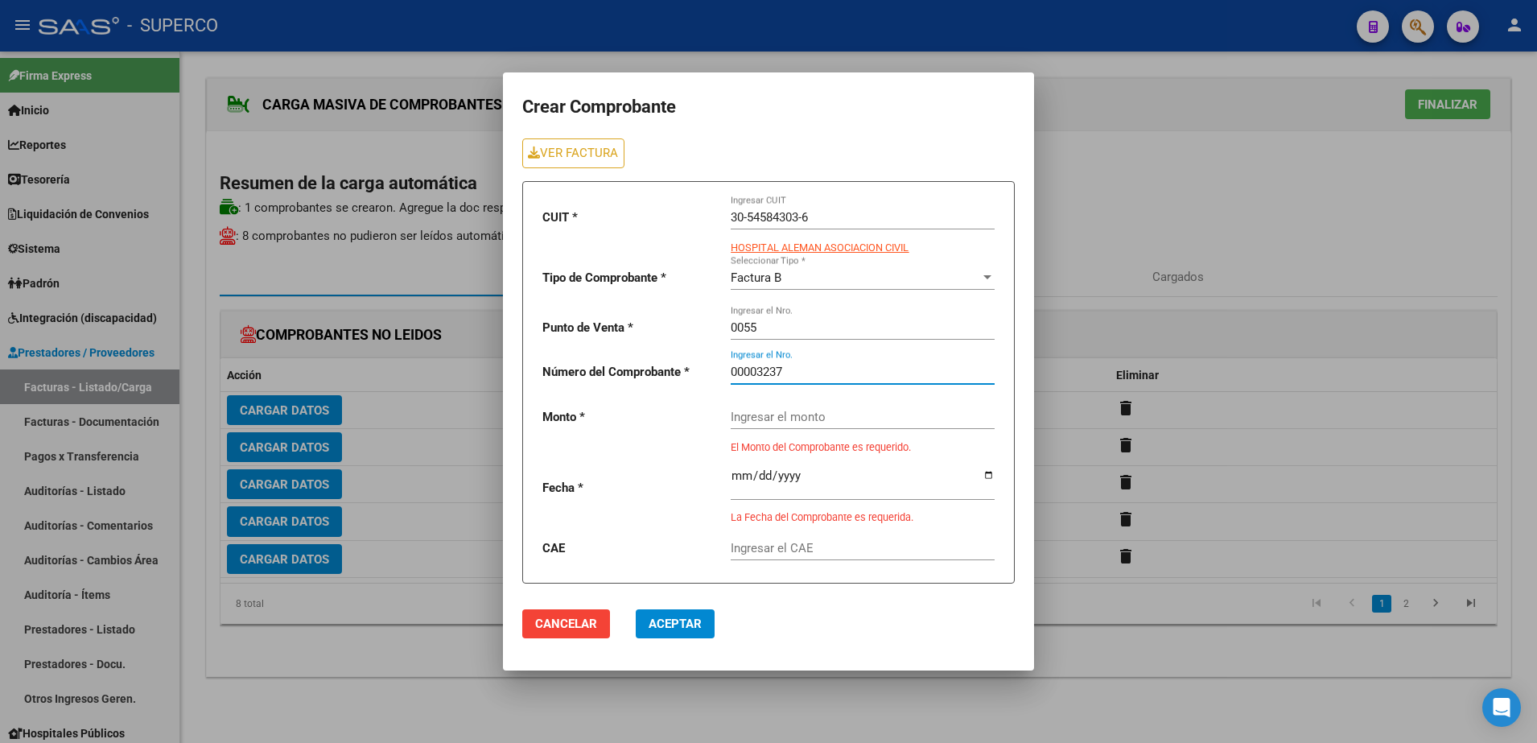
type input "00003237"
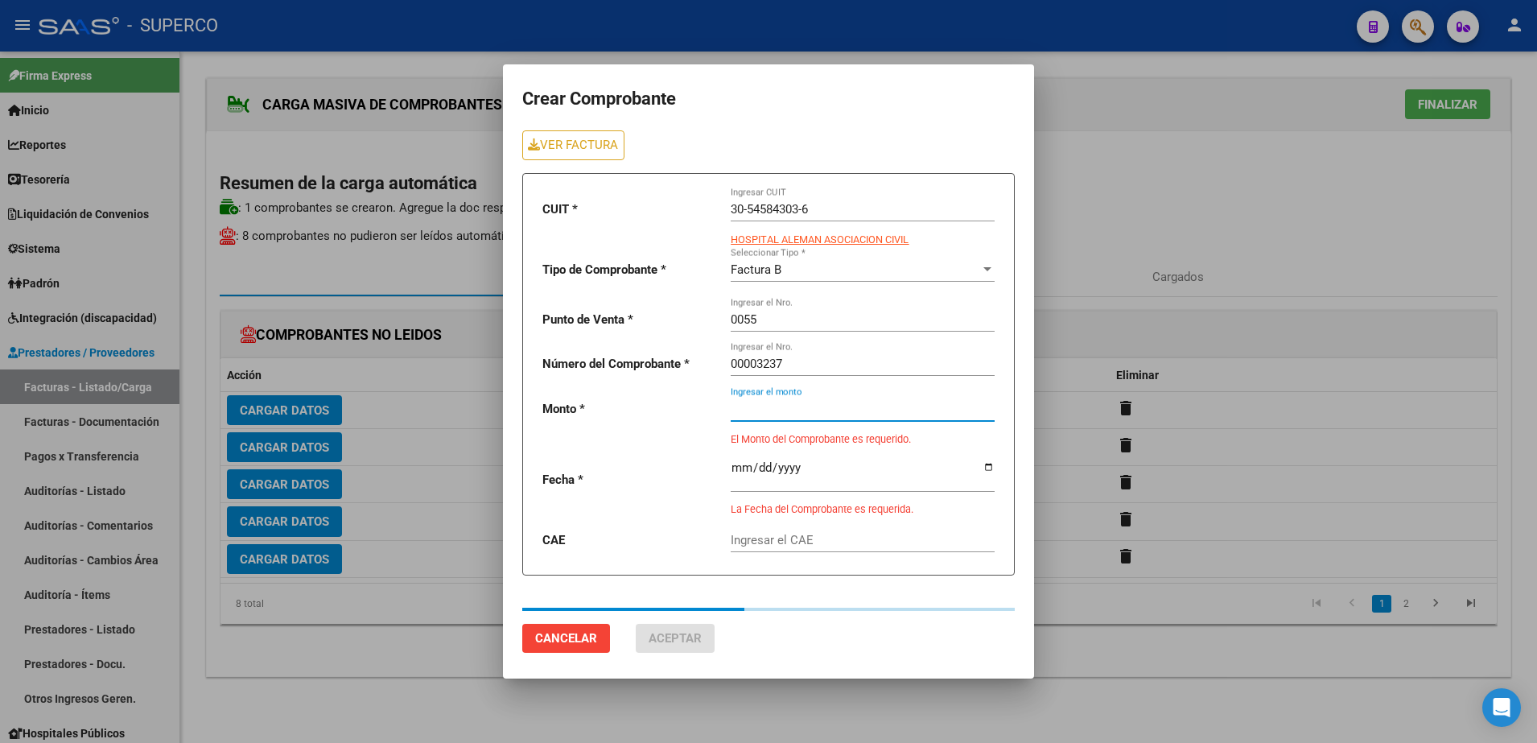
type input "144000"
type input "[DATE]"
type input "75386656428872"
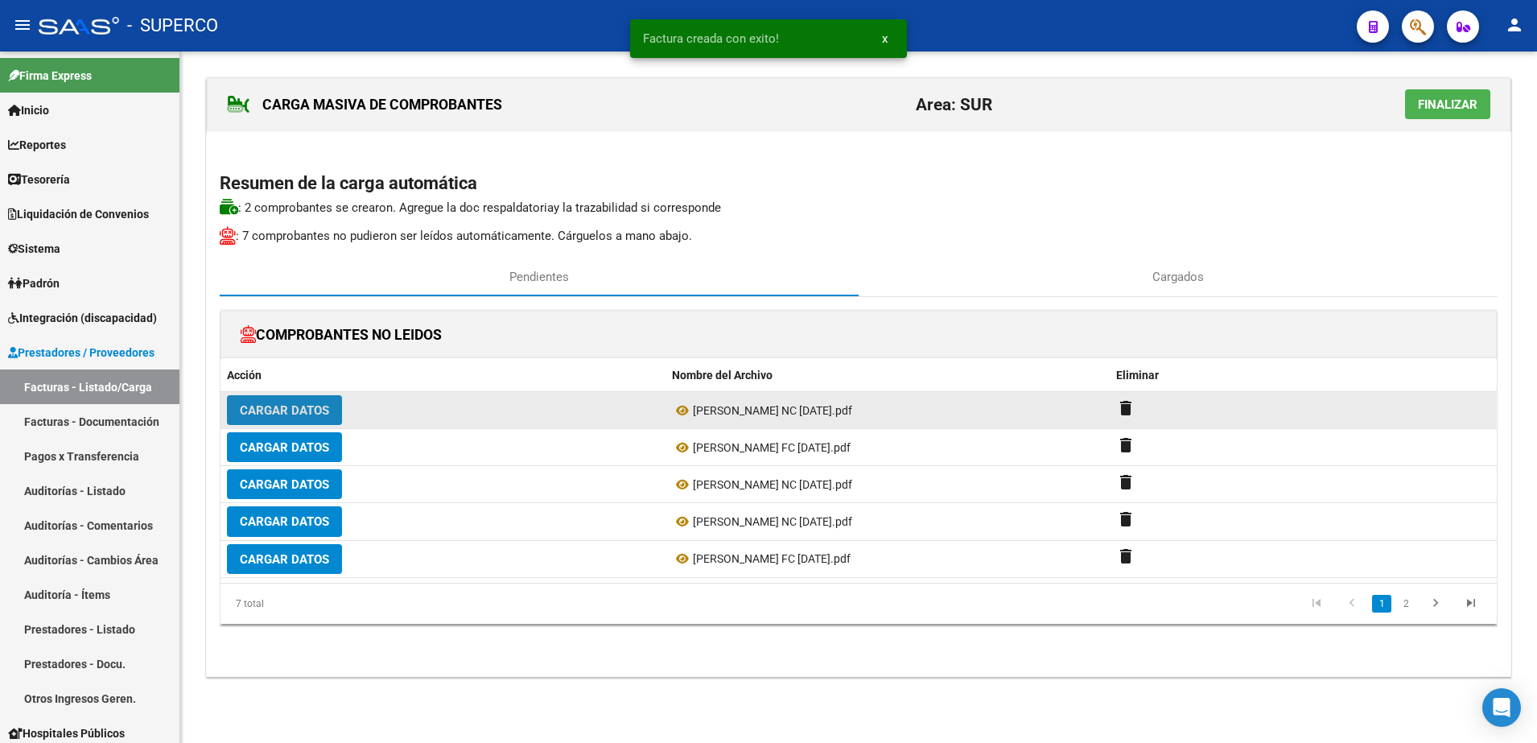
click at [294, 419] on button "Cargar Datos" at bounding box center [284, 410] width 115 height 30
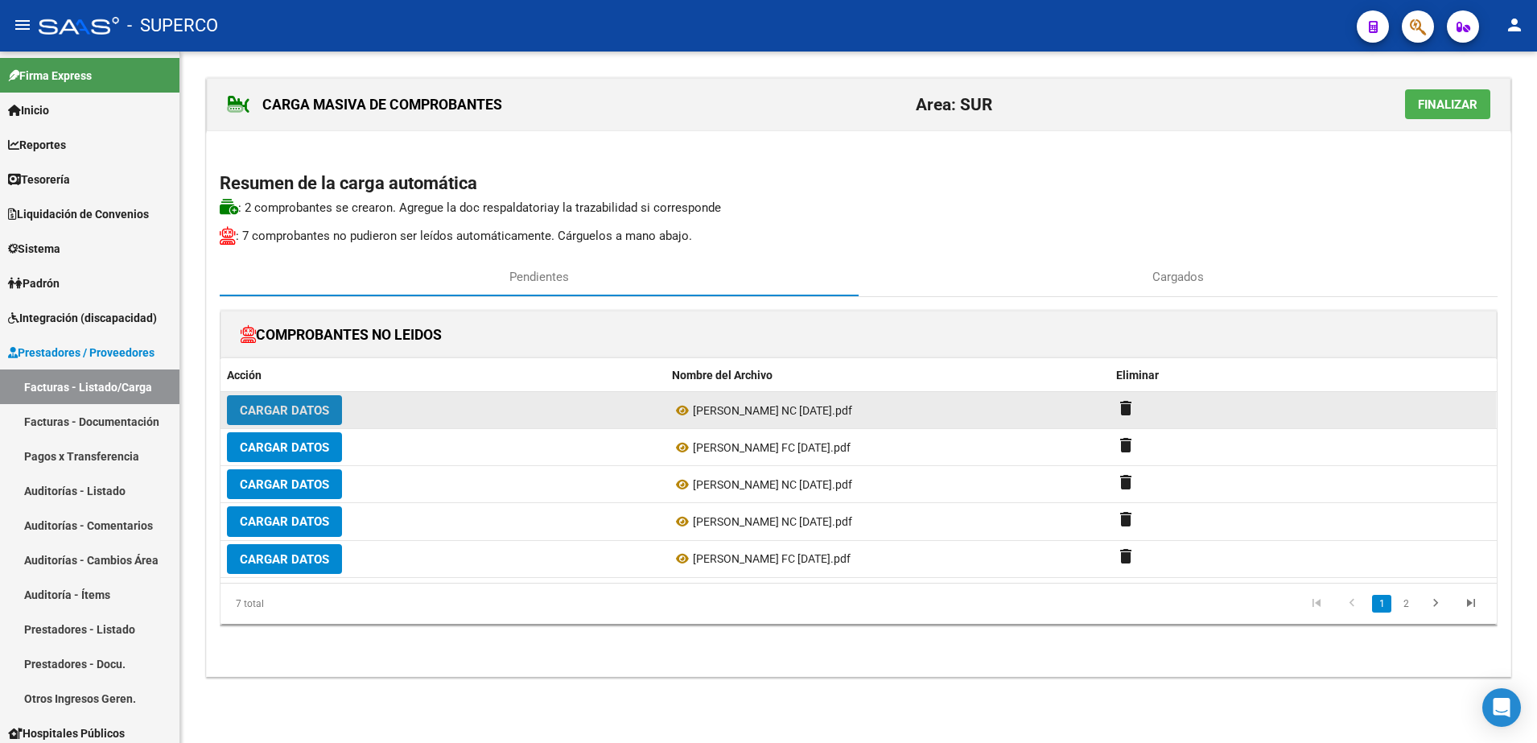
click at [290, 409] on span "Cargar Datos" at bounding box center [284, 410] width 89 height 14
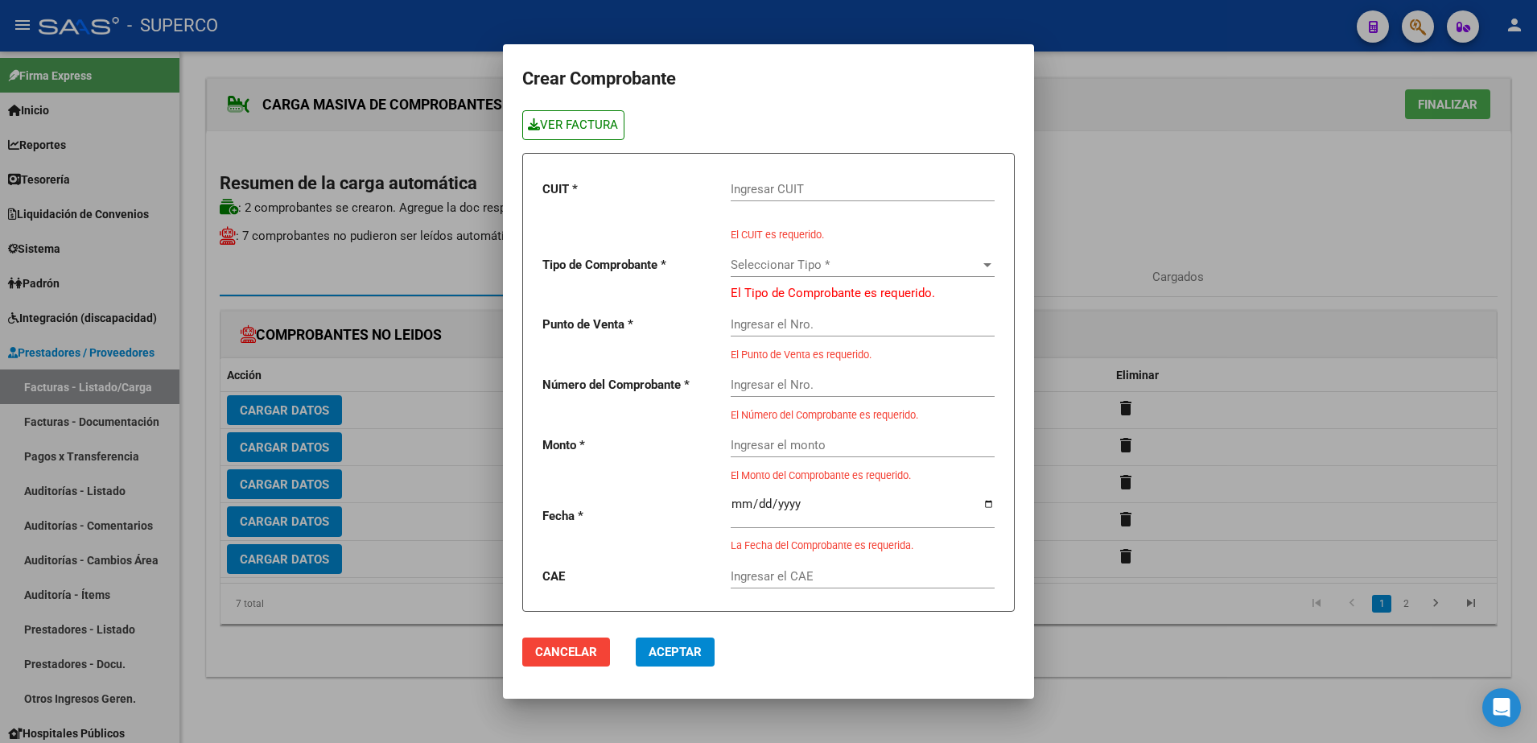
click at [598, 128] on link "VER FACTURA" at bounding box center [573, 125] width 102 height 30
click at [895, 192] on input "Ingresar CUIT" at bounding box center [863, 189] width 264 height 14
type input "30-54584621-7"
click at [945, 264] on span "Seleccionar Tipo *" at bounding box center [856, 265] width 250 height 14
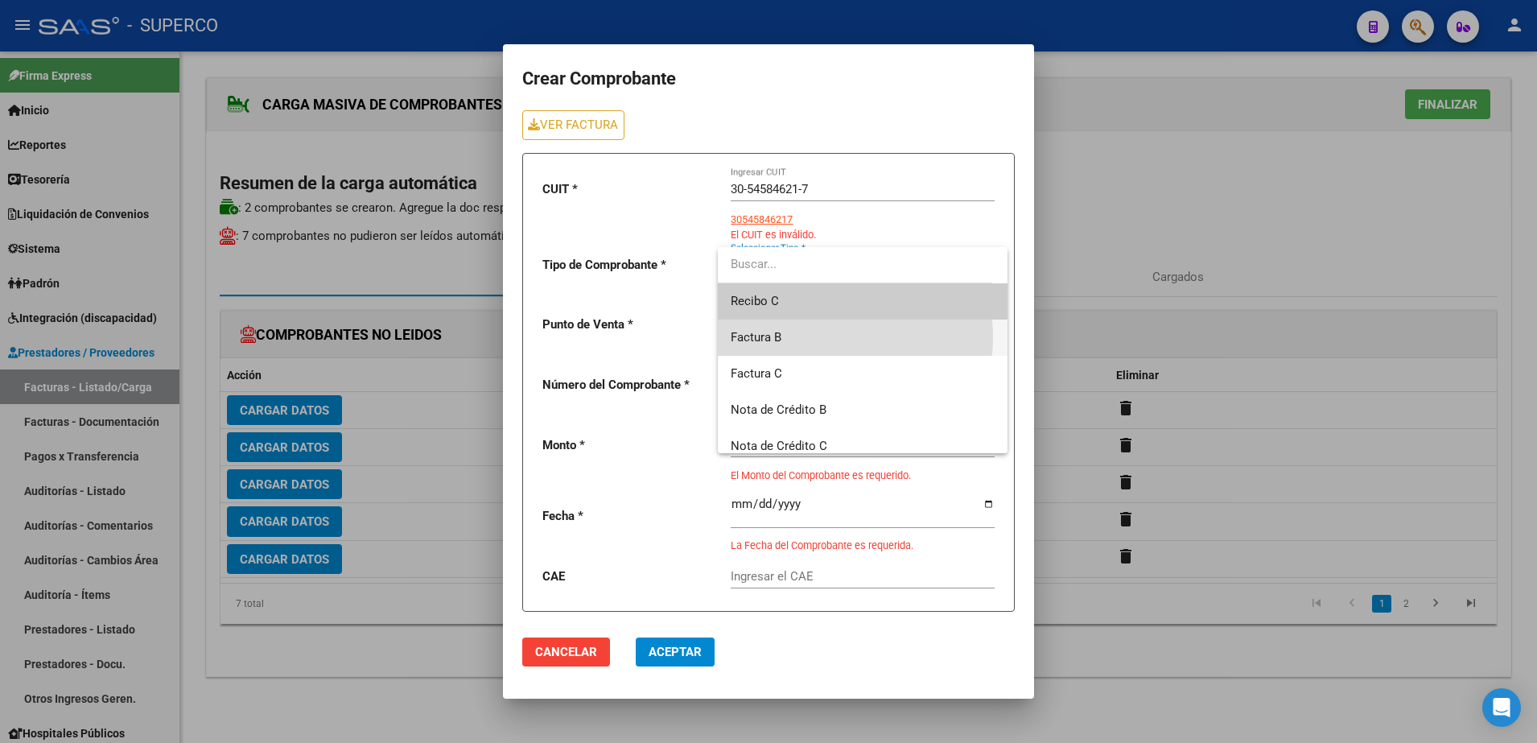
click at [811, 336] on span "Factura B" at bounding box center [863, 338] width 264 height 36
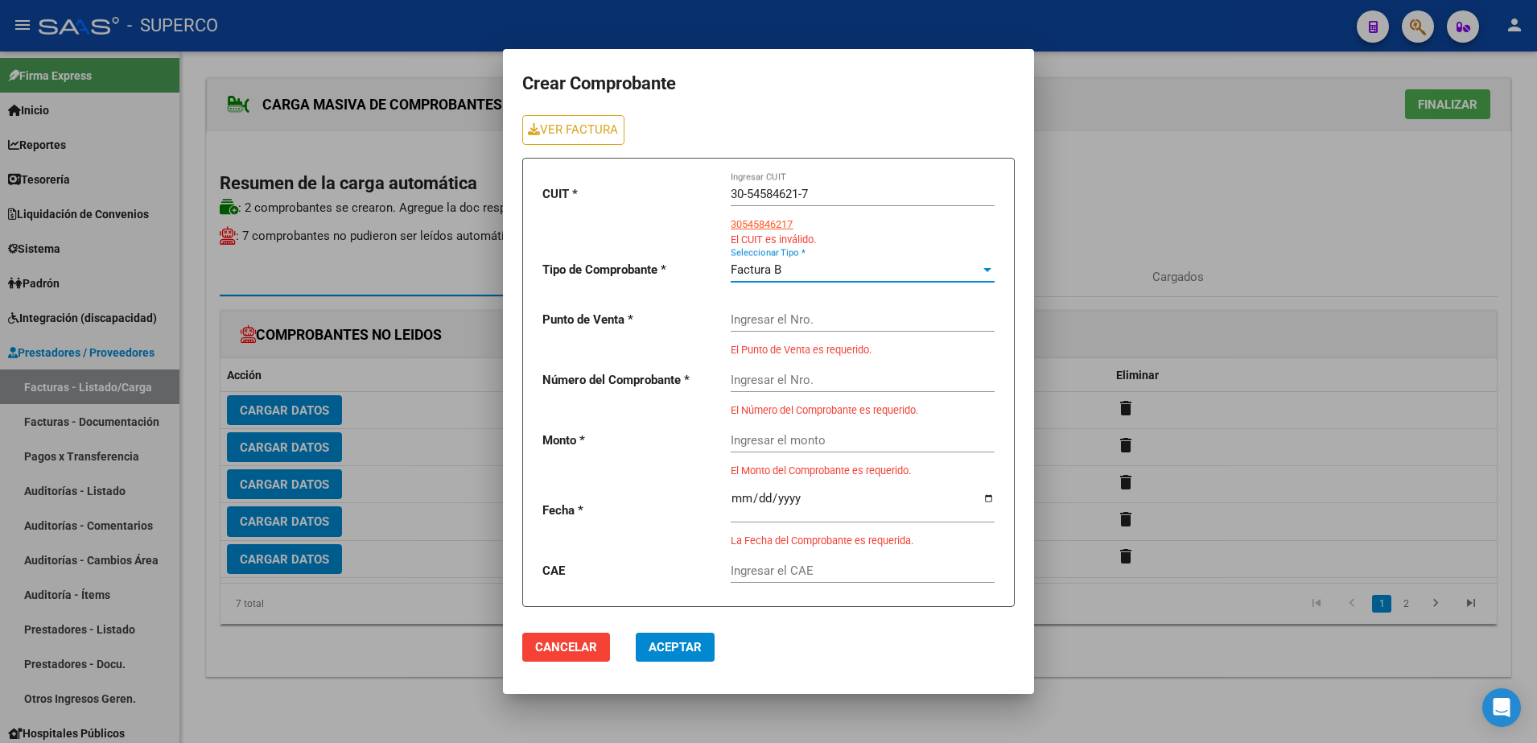
click at [796, 317] on input "Ingresar el Nro." at bounding box center [863, 319] width 264 height 14
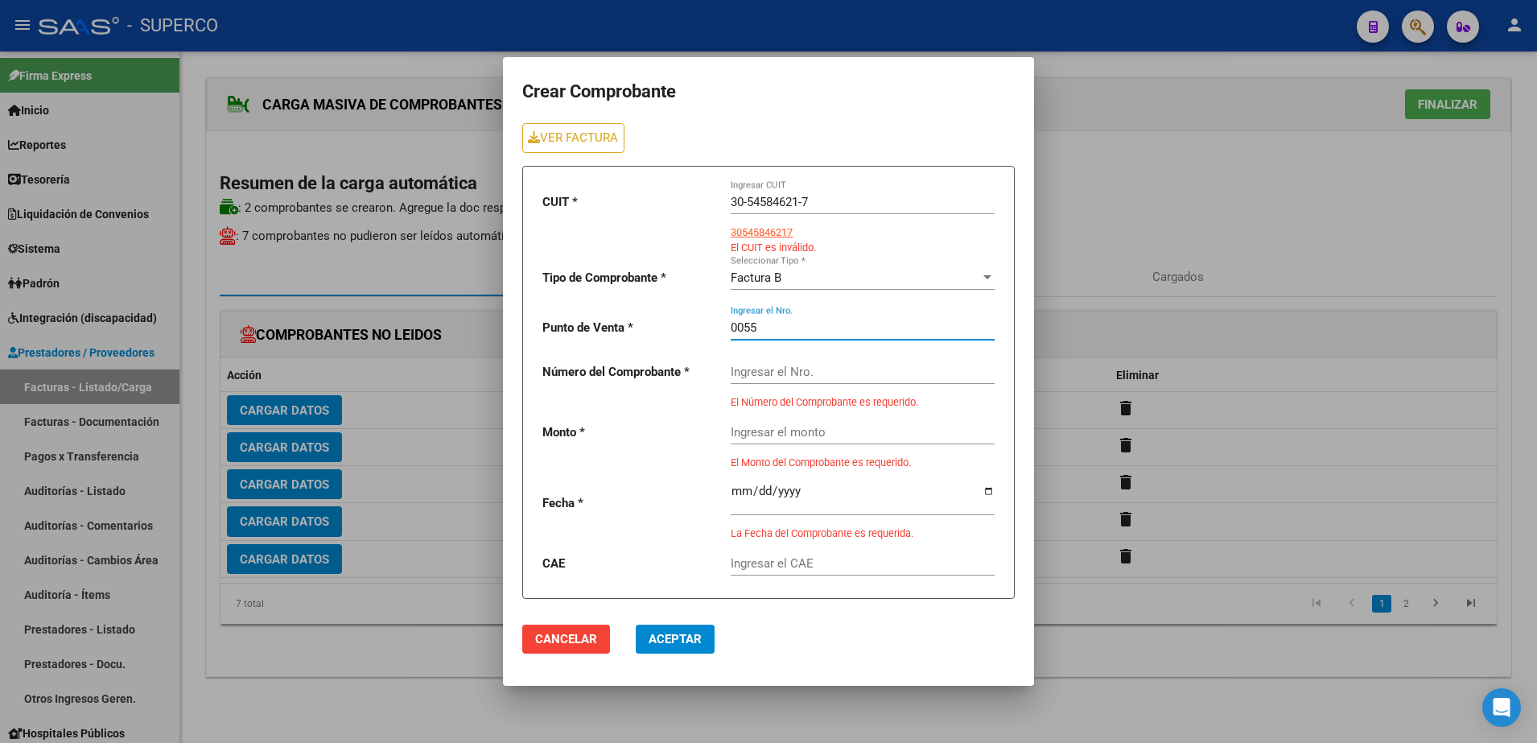
type input "0055"
click at [797, 369] on input "Ingresar el Nro." at bounding box center [863, 372] width 264 height 14
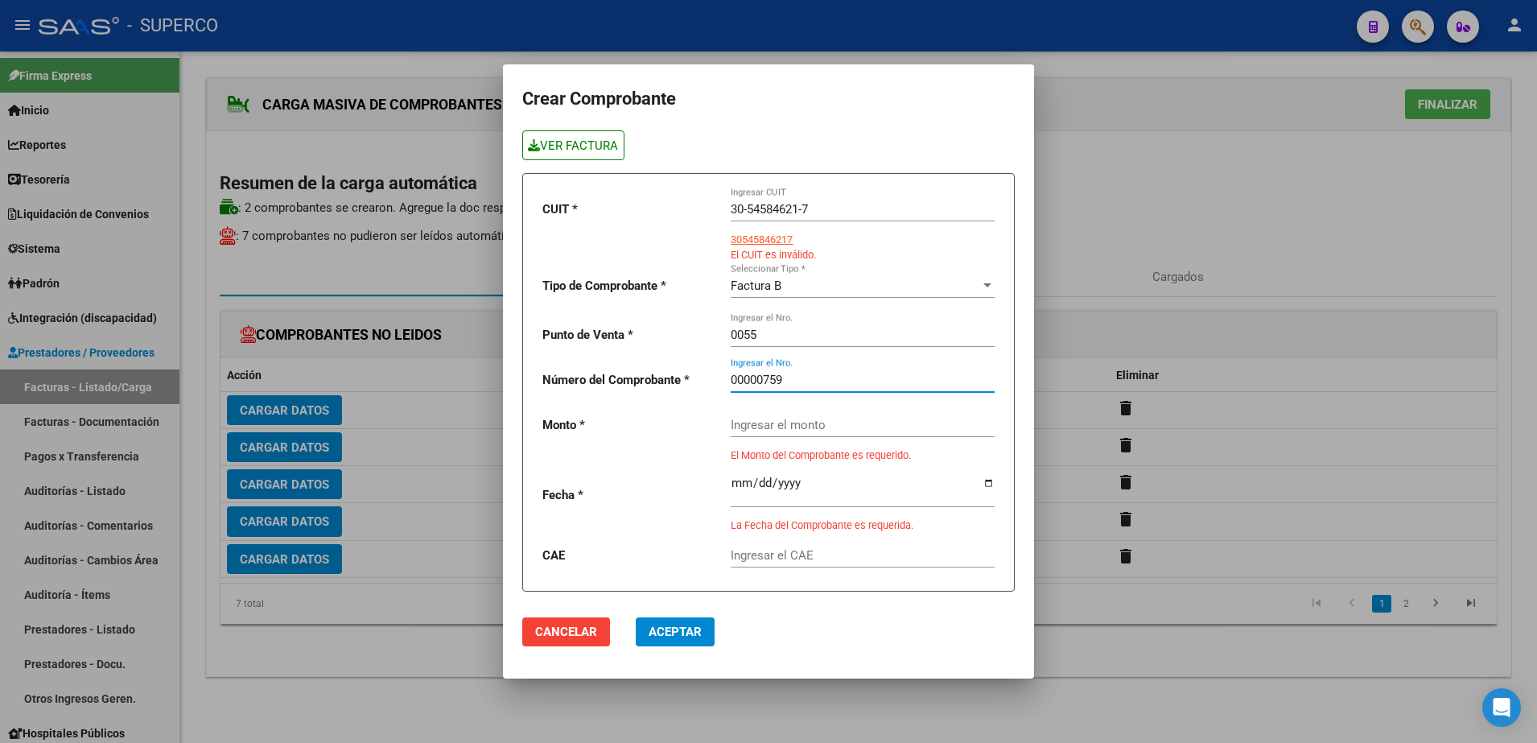
type input "00000759"
click at [572, 147] on link "VER FACTURA" at bounding box center [573, 145] width 102 height 30
click at [905, 283] on div "Factura B" at bounding box center [856, 286] width 250 height 14
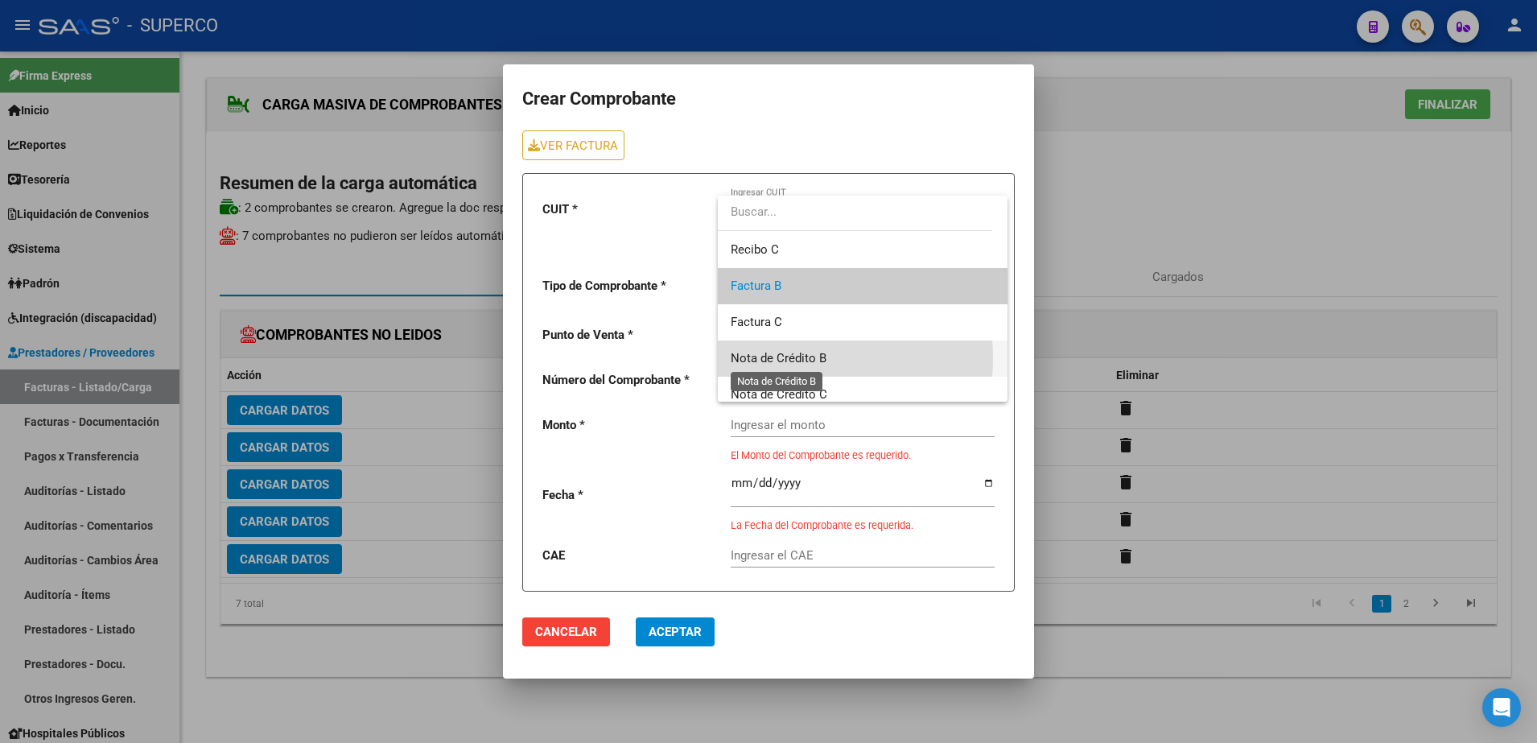
click at [764, 358] on span "Nota de Crédito B" at bounding box center [779, 358] width 96 height 14
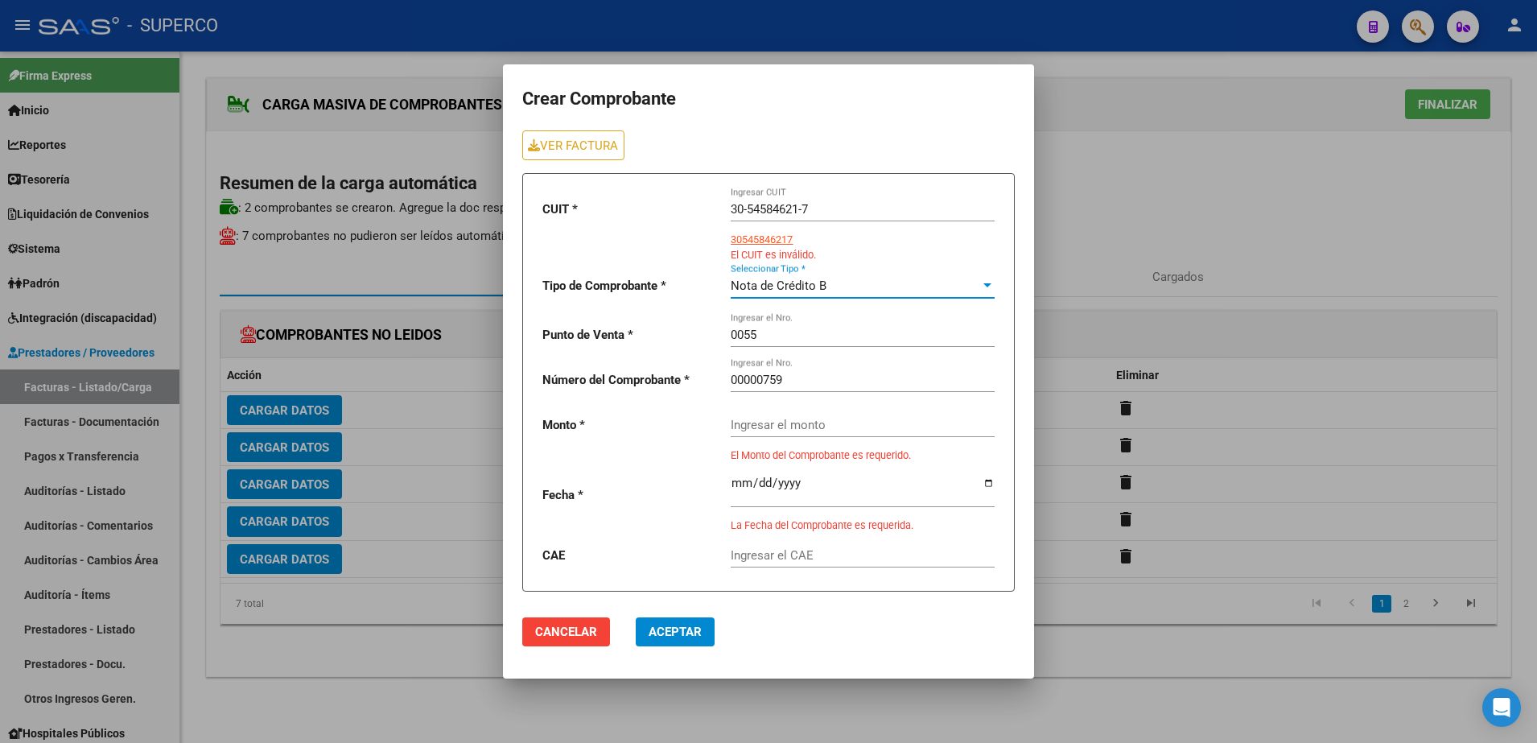
click at [834, 208] on input "30-54584621-7" at bounding box center [863, 209] width 264 height 14
type input "30-54584303-6"
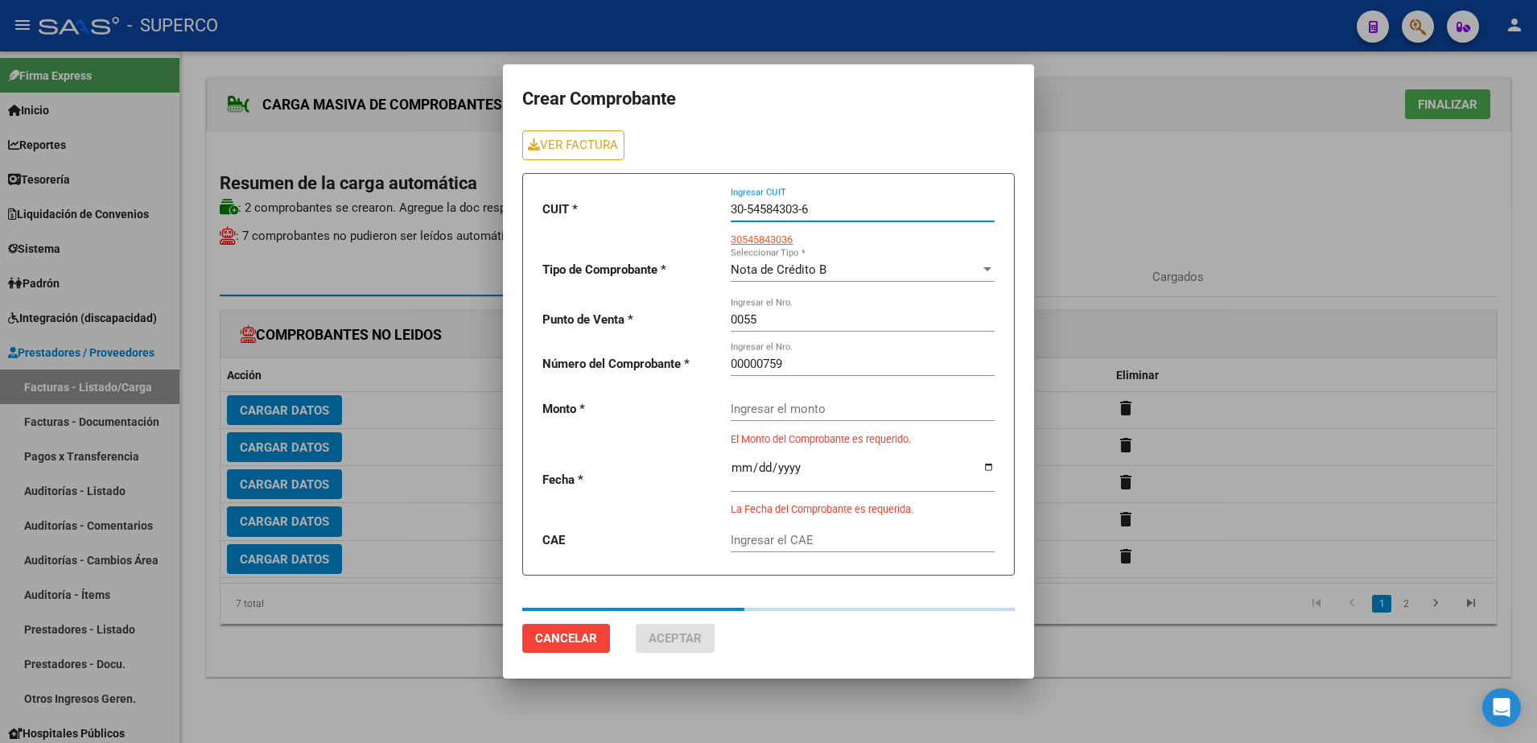
type input "144000"
type input "[DATE]"
type input "75386656274625"
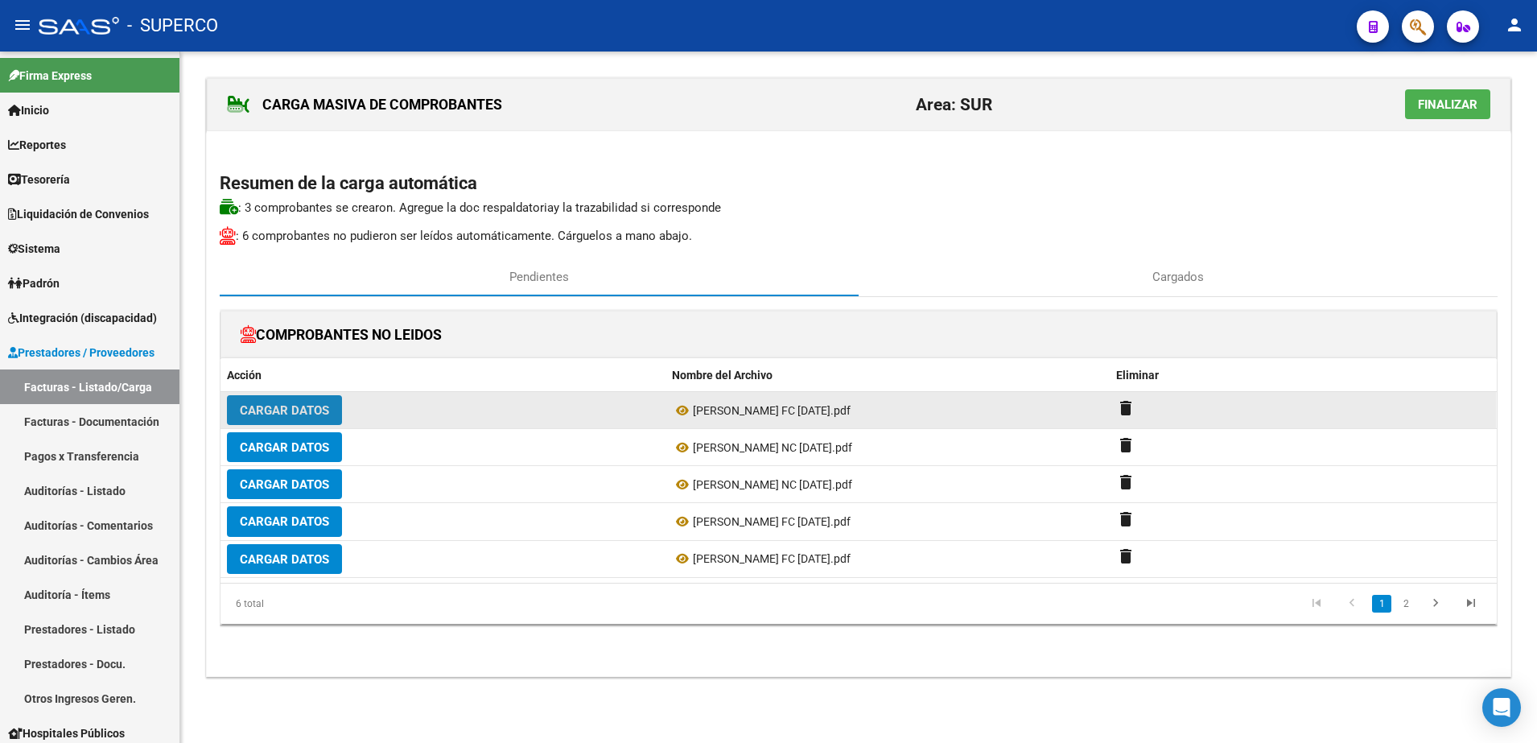
click at [260, 422] on button "Cargar Datos" at bounding box center [284, 410] width 115 height 30
click at [269, 413] on span "Cargar Datos" at bounding box center [284, 410] width 89 height 14
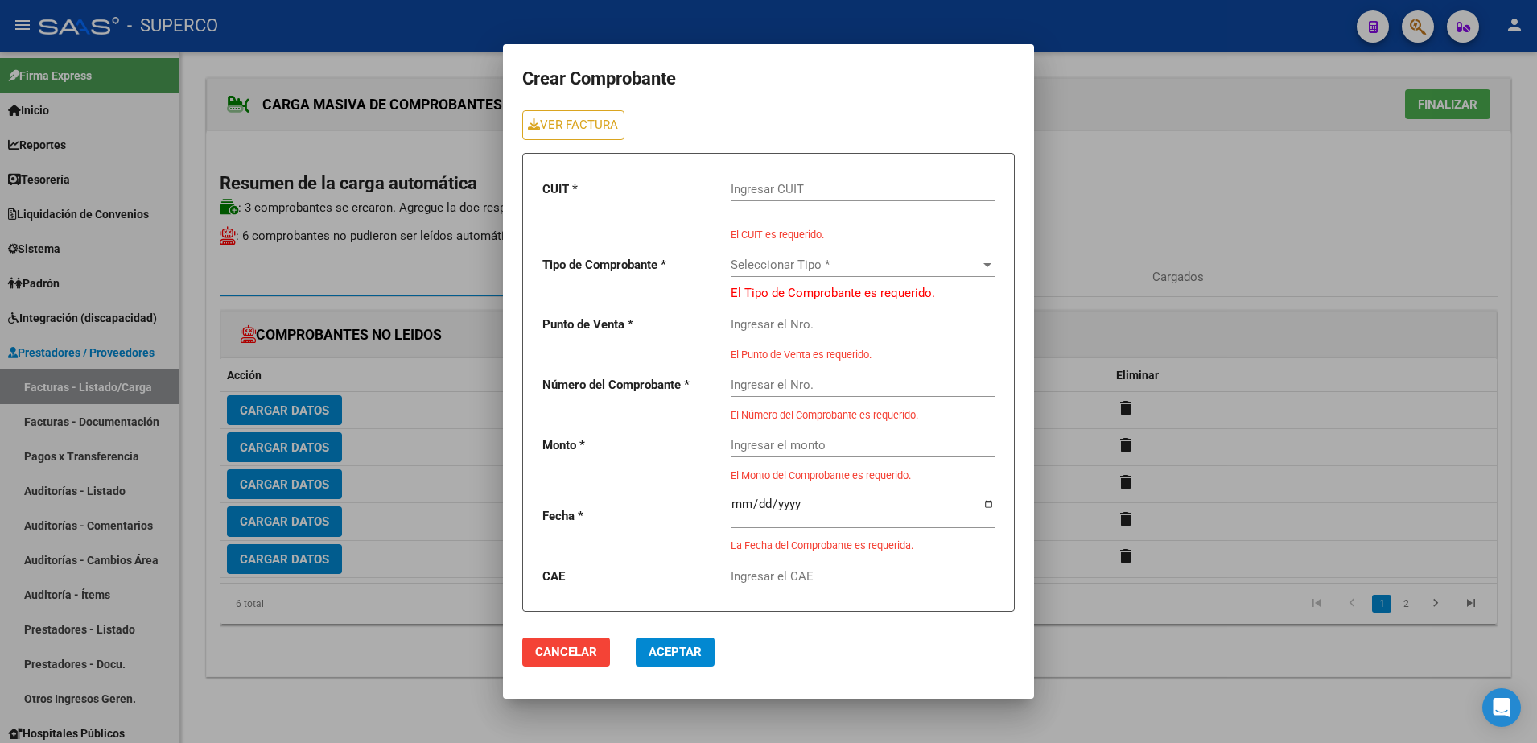
click at [927, 179] on div "Ingresar CUIT" at bounding box center [863, 184] width 264 height 35
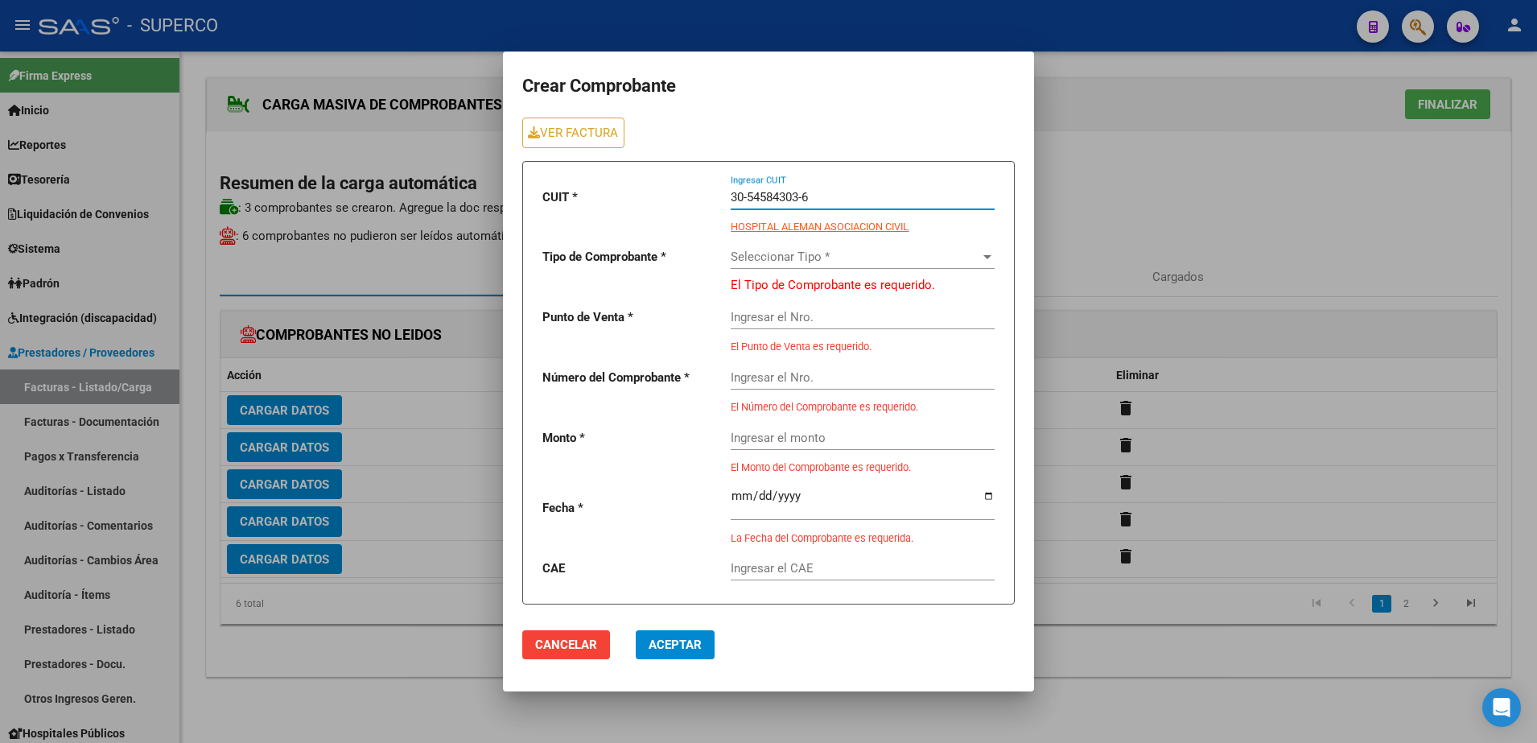
type input "30-54584303-6"
click at [829, 266] on div "Seleccionar Tipo * Seleccionar Tipo *" at bounding box center [863, 251] width 264 height 35
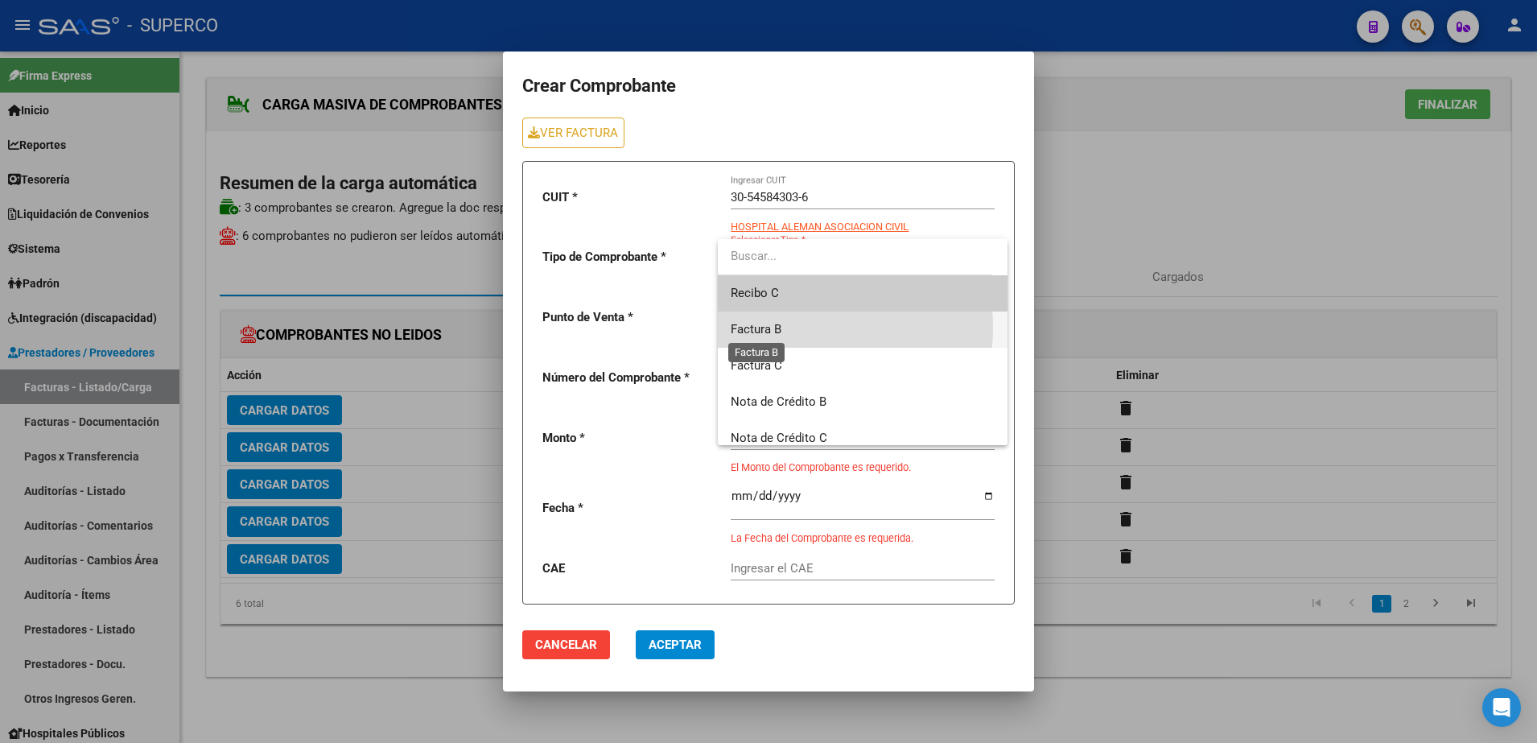
click at [775, 328] on span "Factura B" at bounding box center [756, 329] width 51 height 14
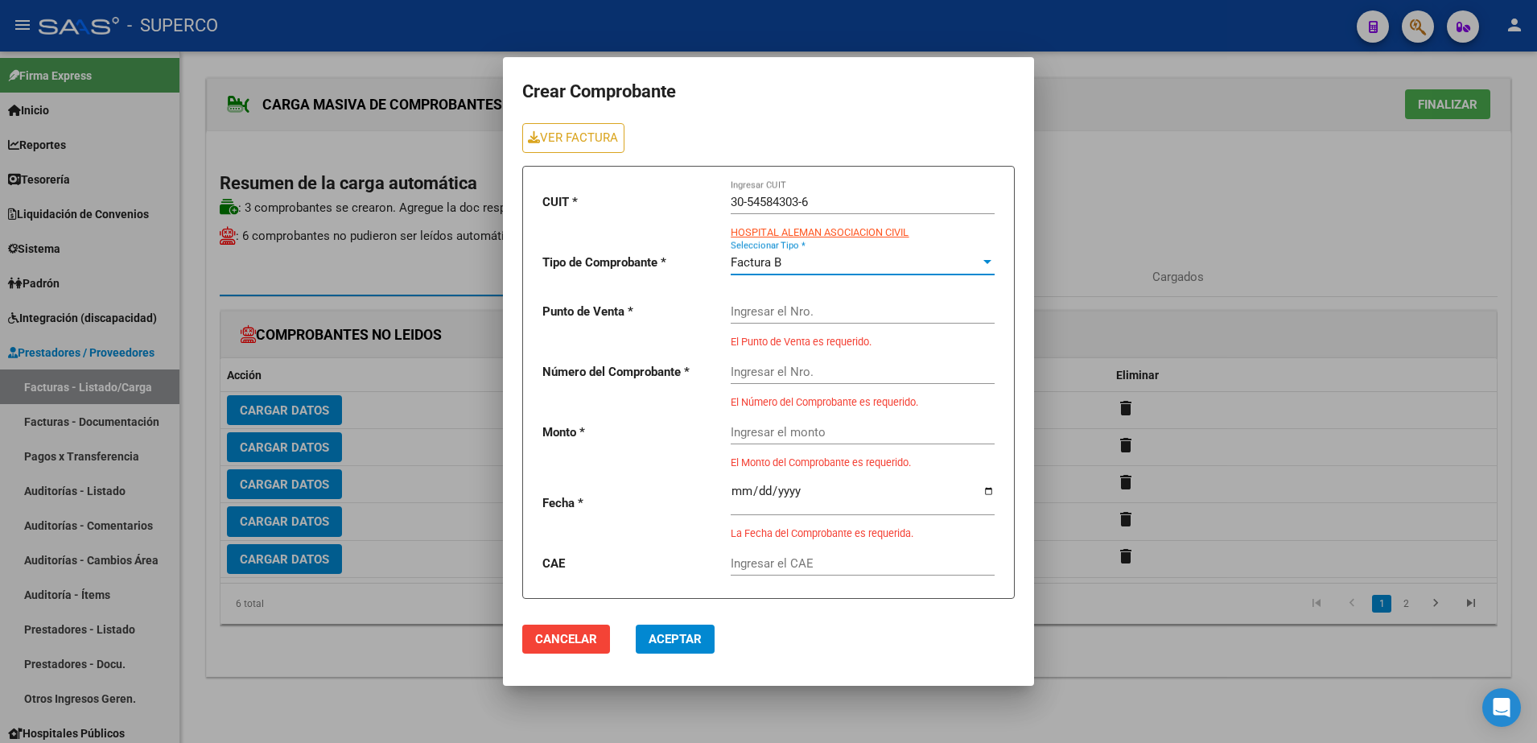
click at [762, 312] on input "Ingresar el Nro." at bounding box center [863, 311] width 264 height 14
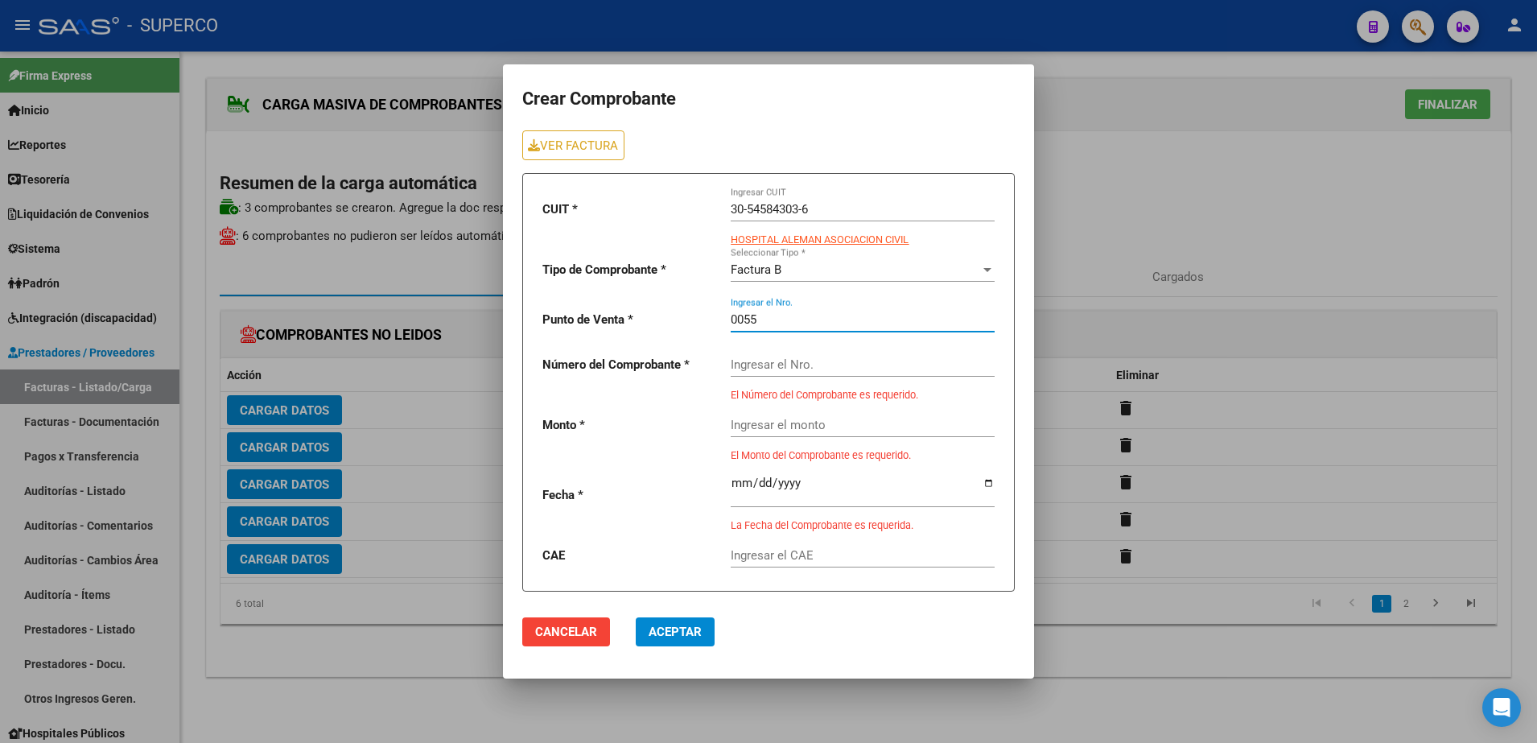
type input "0055"
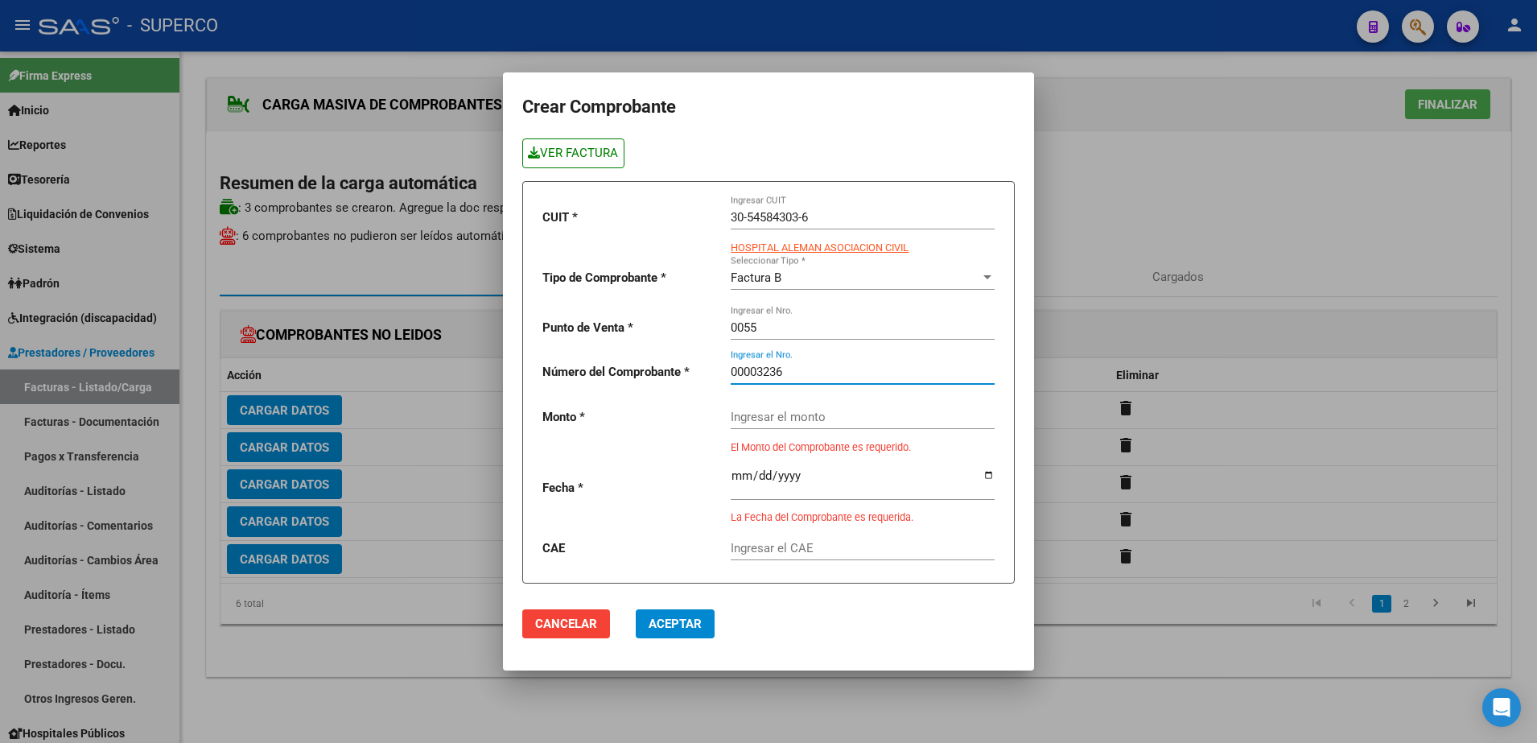
type input "00003236"
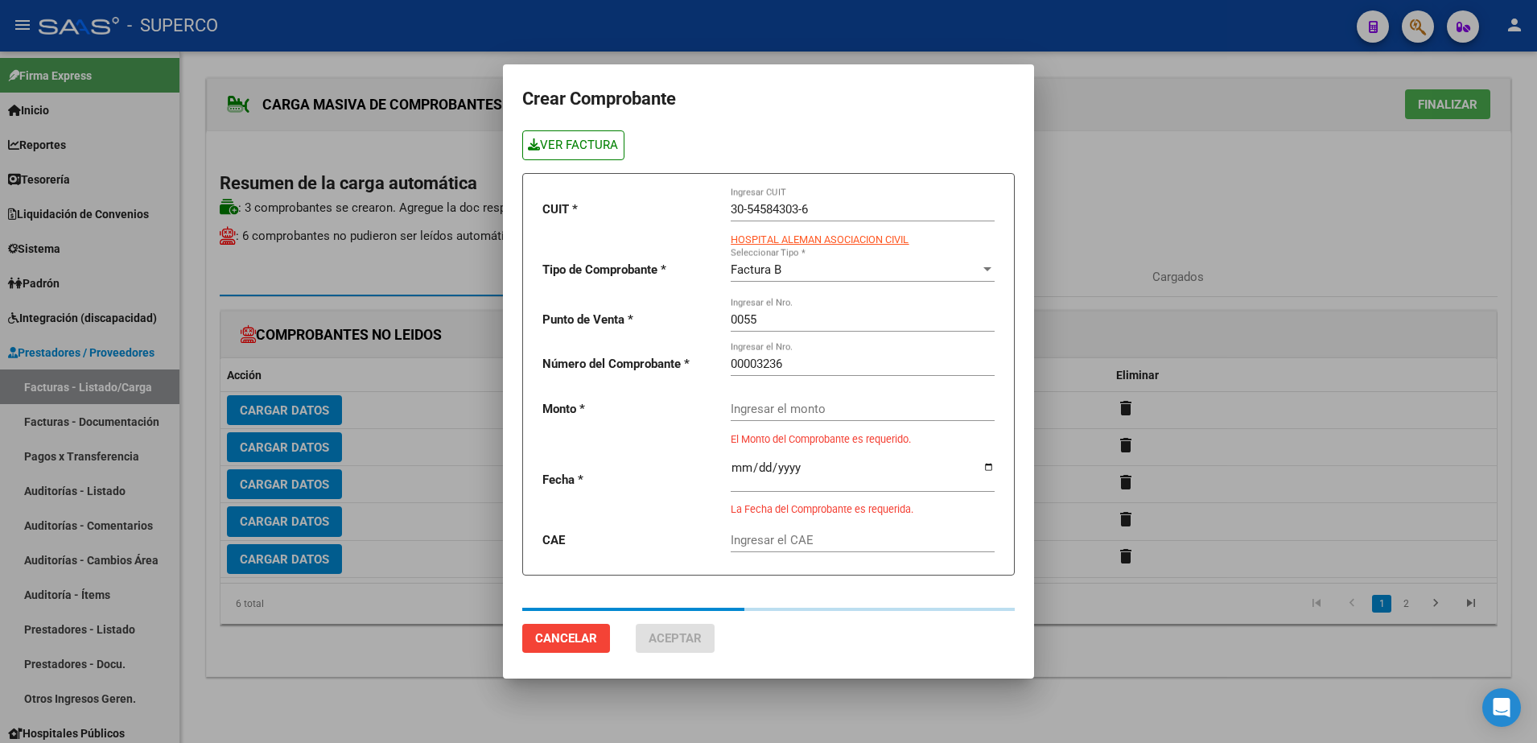
click at [581, 151] on link "VER FACTURA" at bounding box center [573, 145] width 102 height 30
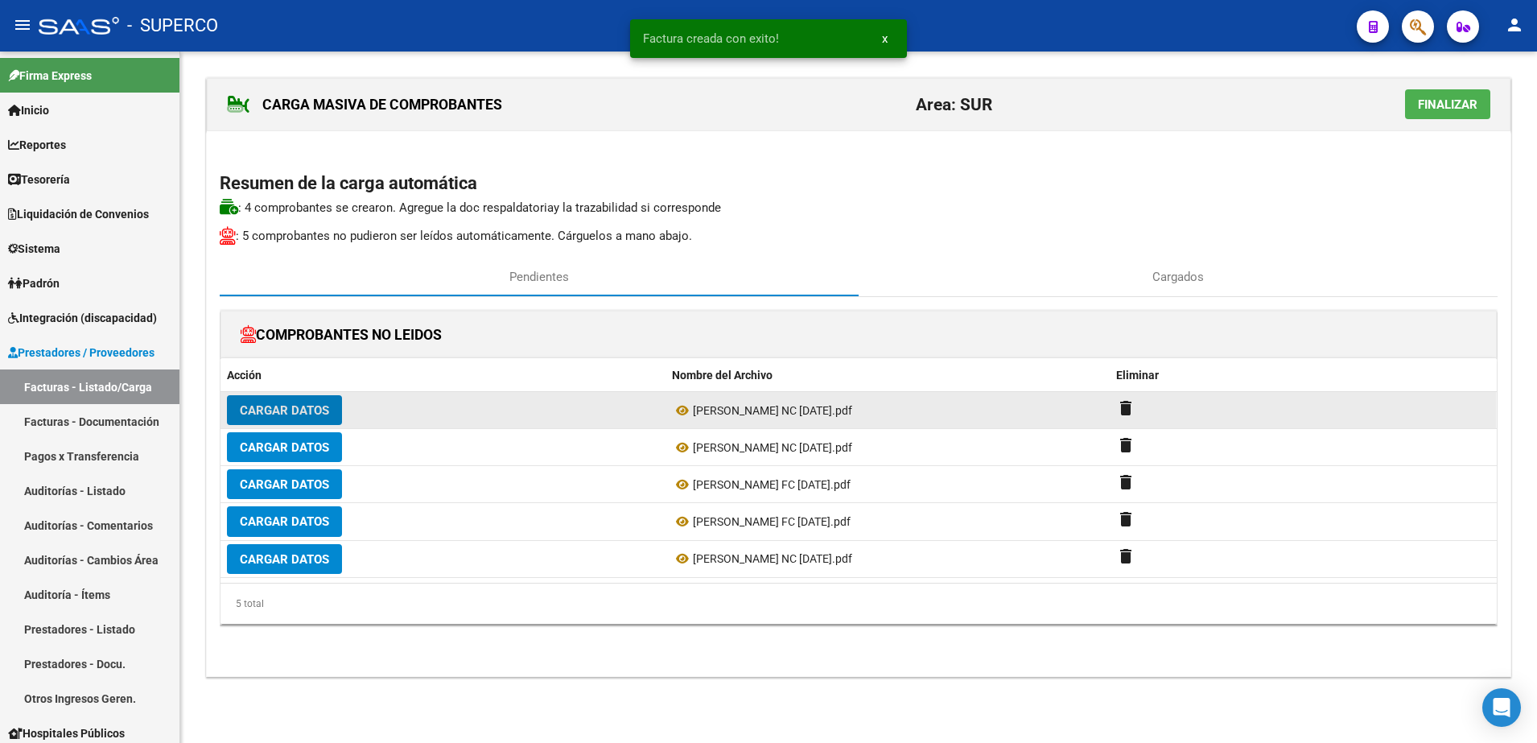
click at [300, 405] on span "Cargar Datos" at bounding box center [284, 410] width 89 height 14
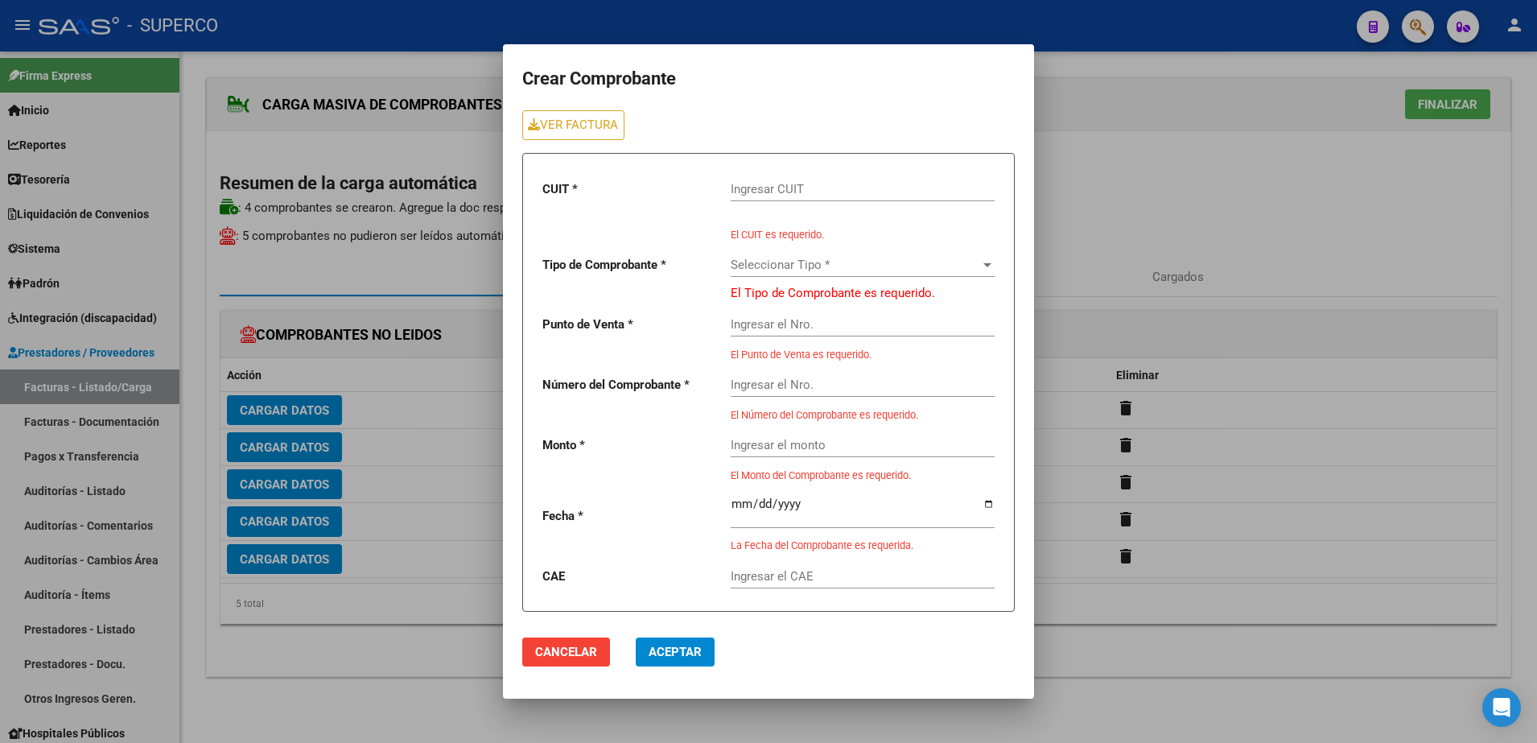
click at [801, 192] on input "Ingresar CUIT" at bounding box center [863, 189] width 264 height 14
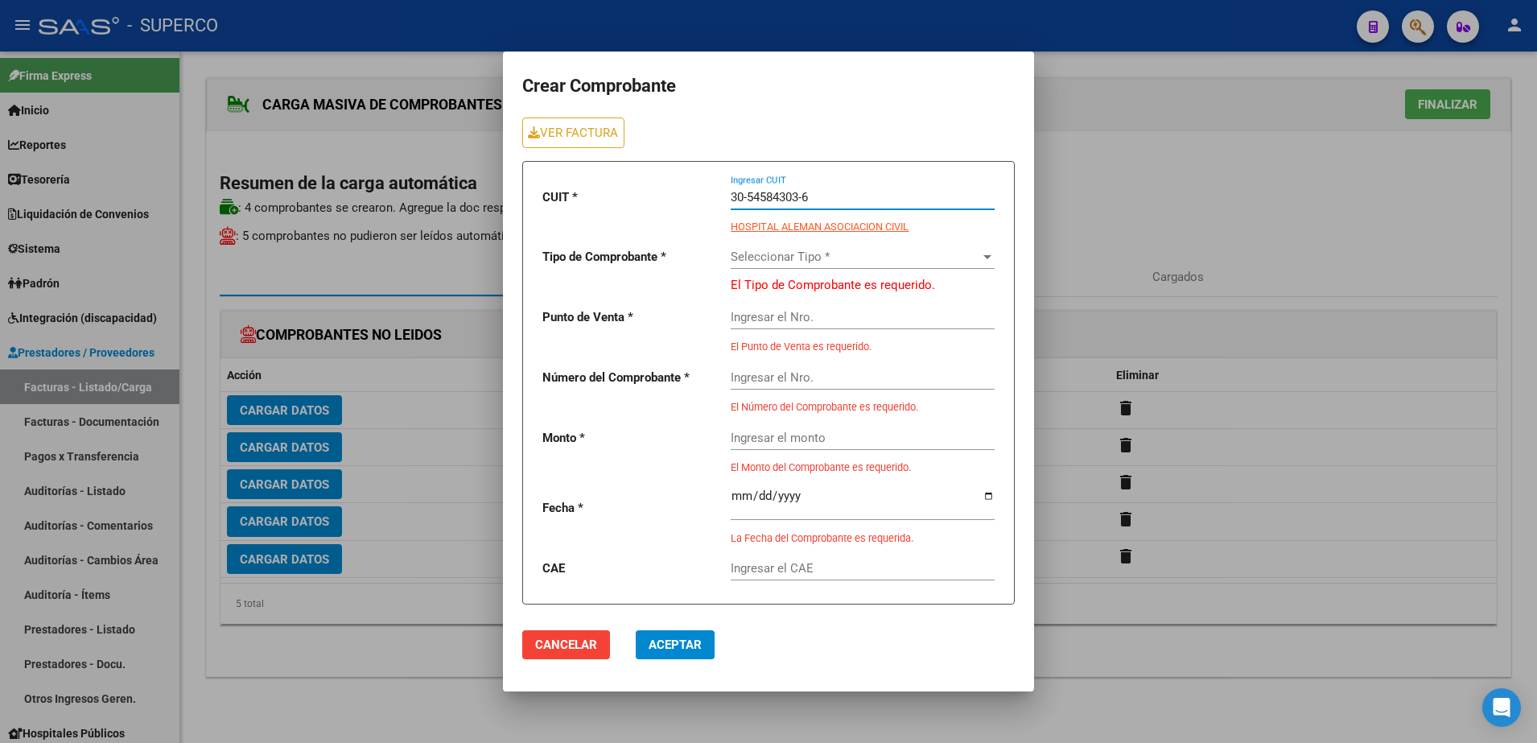
type input "30-54584303-6"
click at [582, 137] on link "VER FACTURA" at bounding box center [573, 133] width 102 height 30
click at [959, 255] on span "Seleccionar Tipo *" at bounding box center [856, 257] width 250 height 14
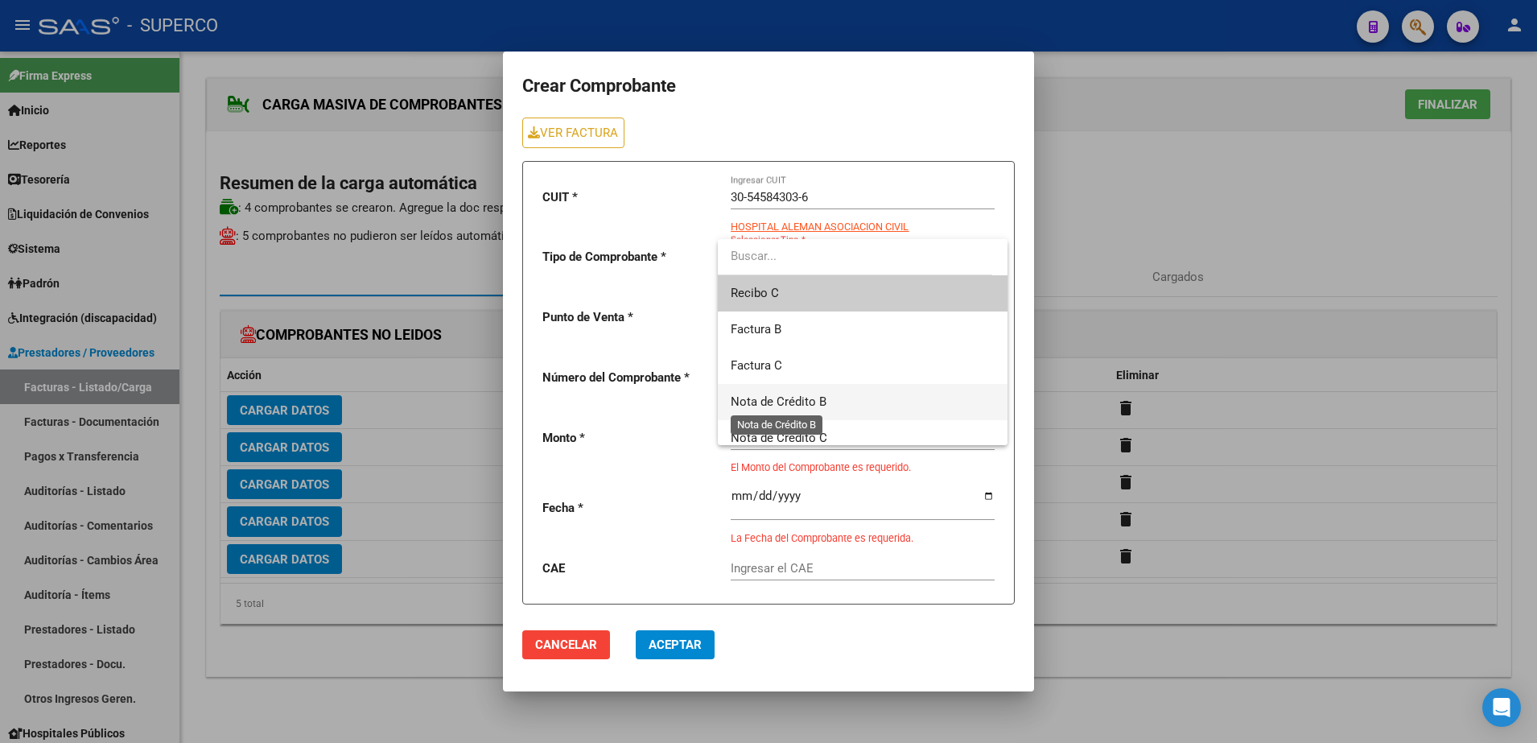
click at [801, 406] on span "Nota de Crédito B" at bounding box center [779, 401] width 96 height 14
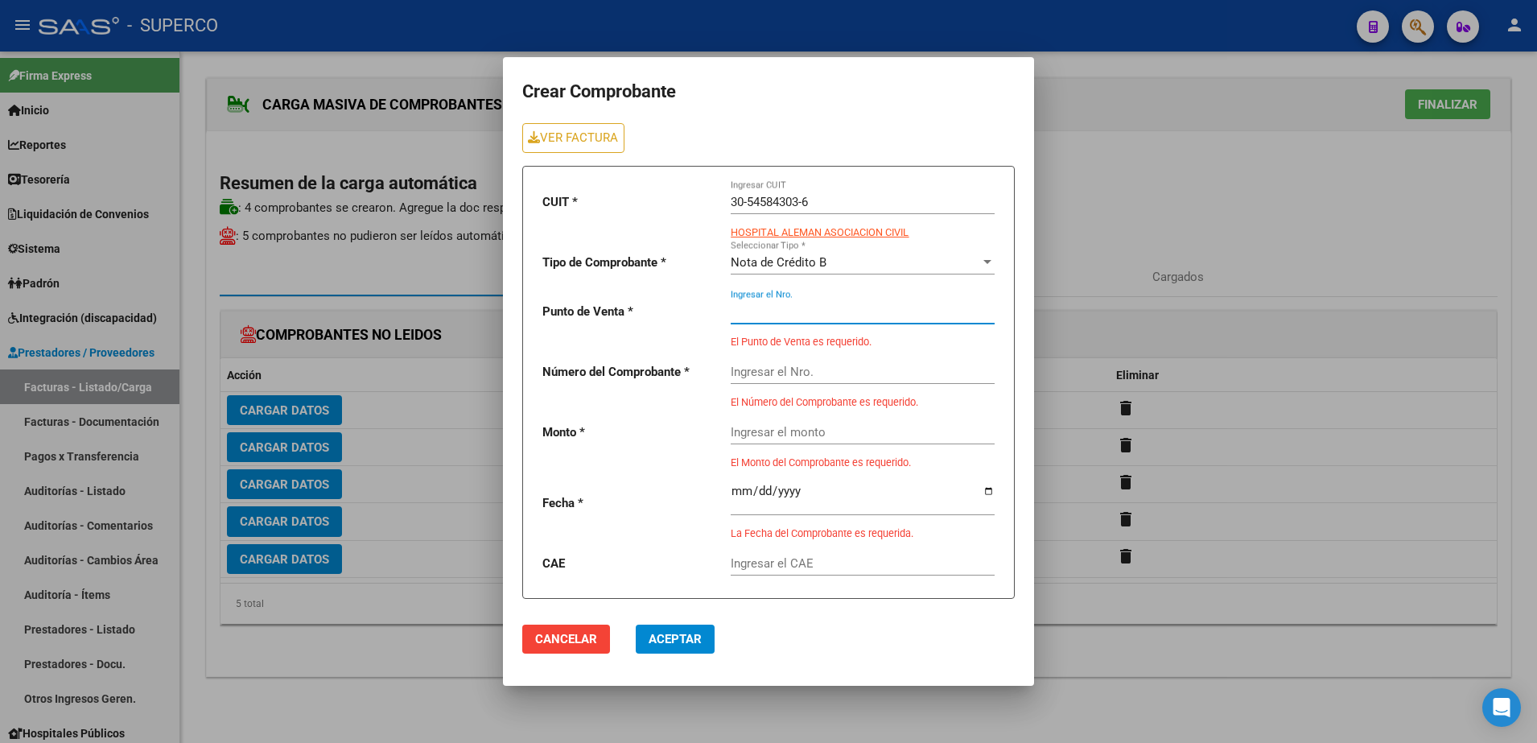
click at [762, 310] on input "Ingresar el Nro." at bounding box center [863, 311] width 264 height 14
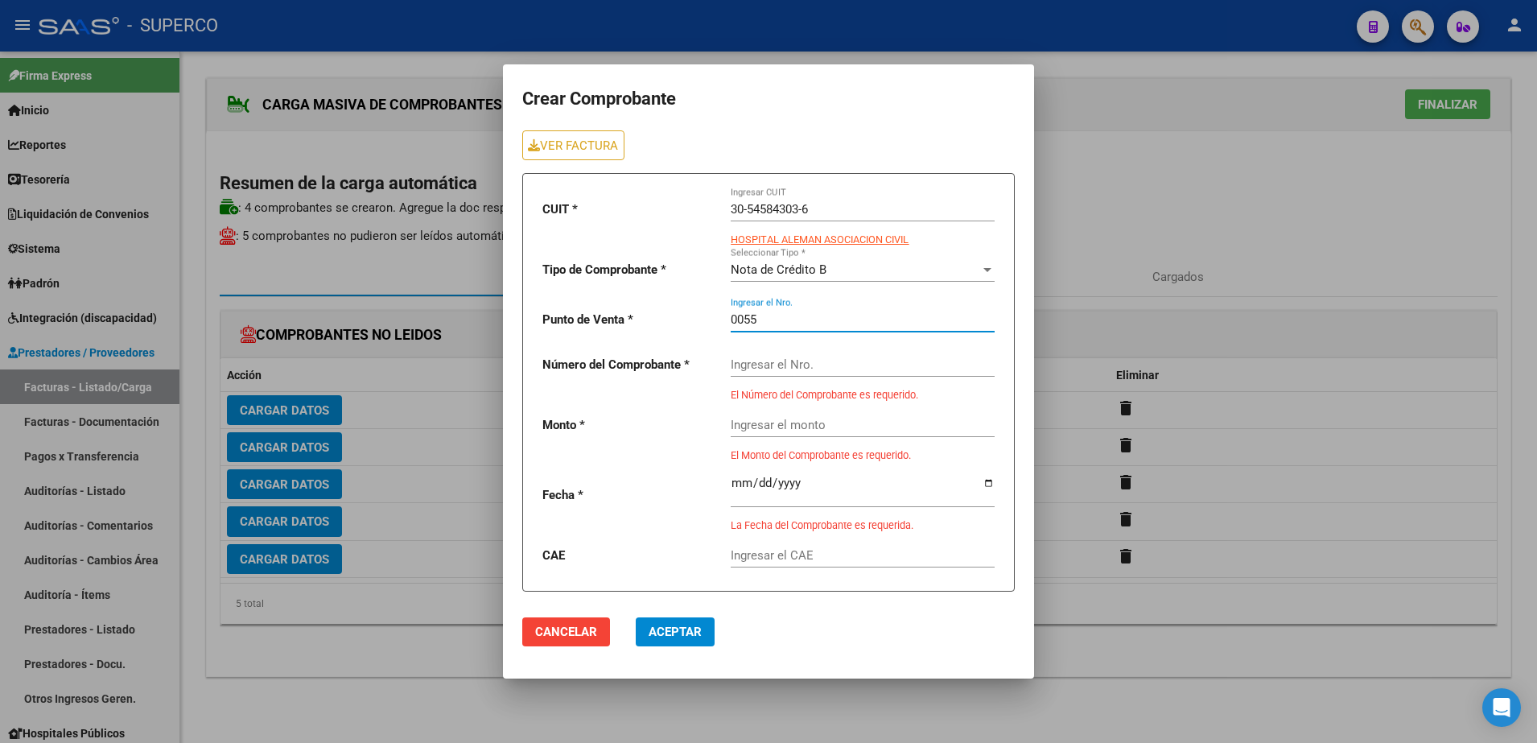
type input "0055"
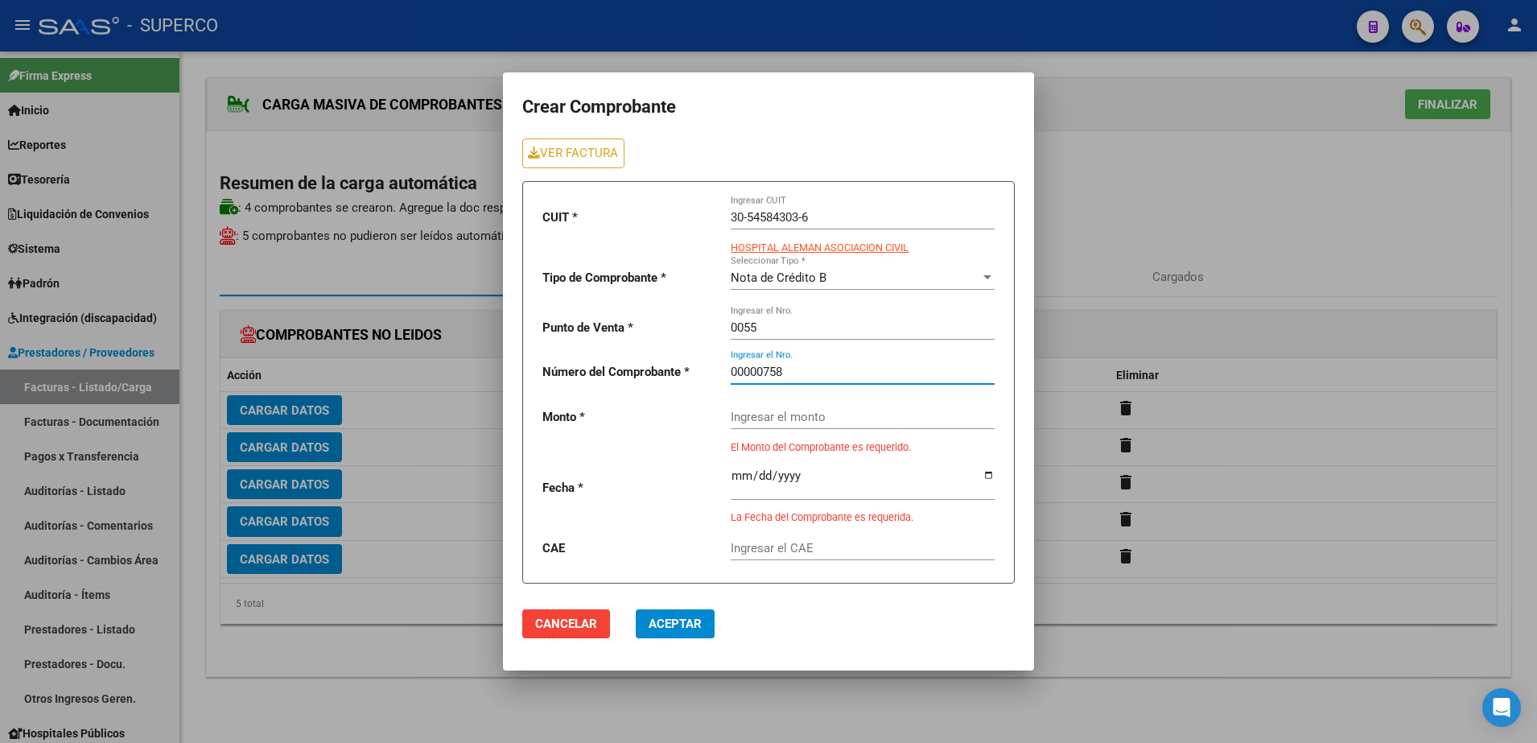
type input "00000758"
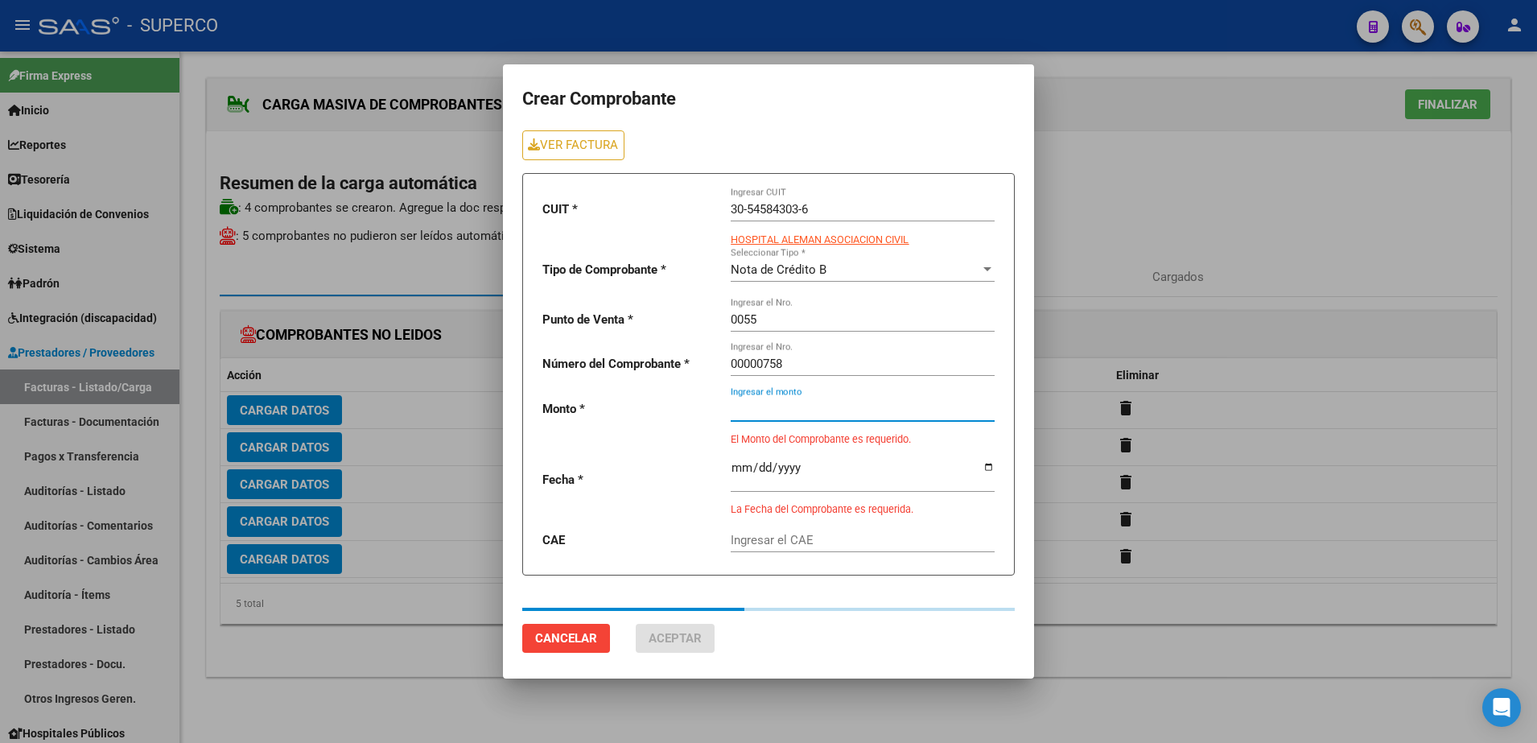
type input "144000"
type input "[DATE]"
type input "75386656005215"
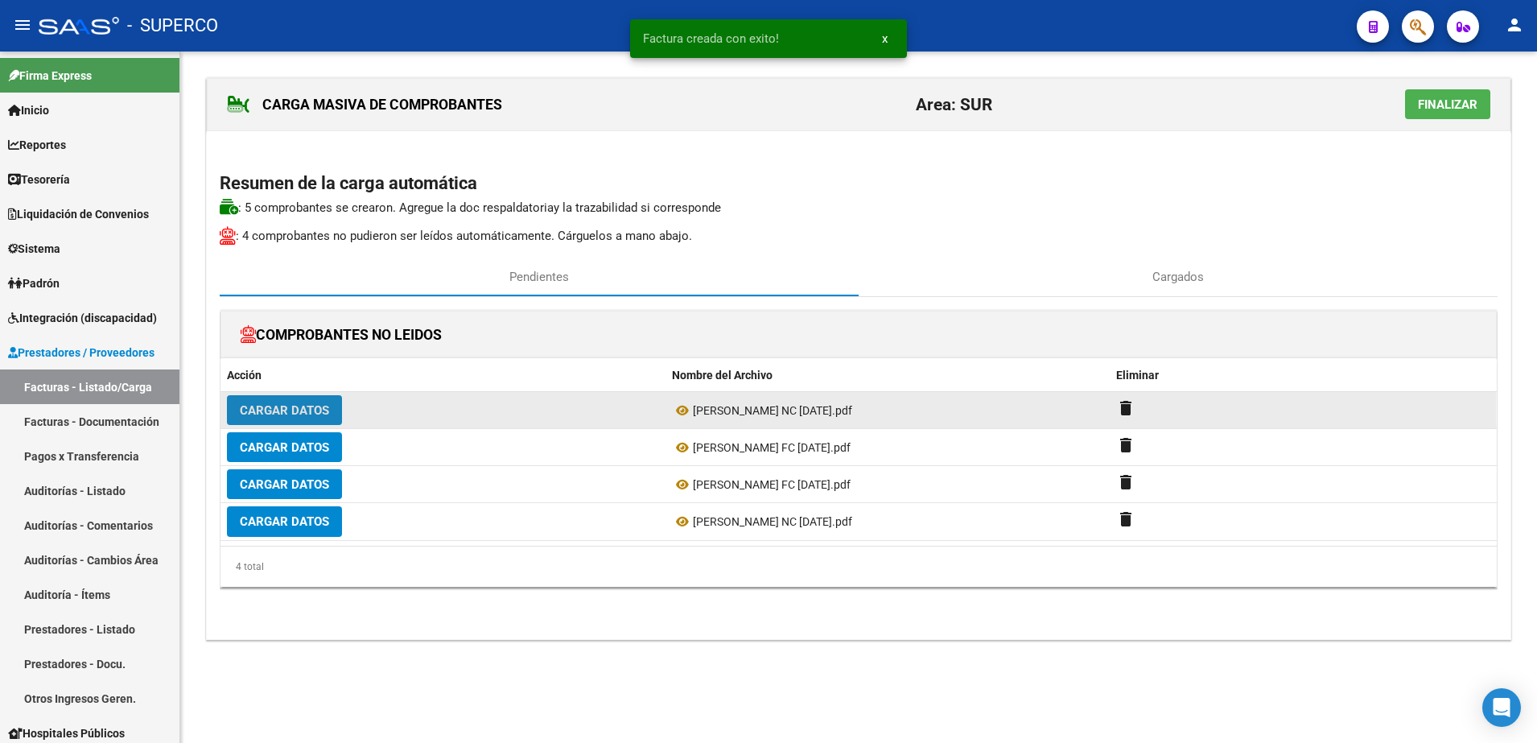
click at [316, 414] on span "Cargar Datos" at bounding box center [284, 410] width 89 height 14
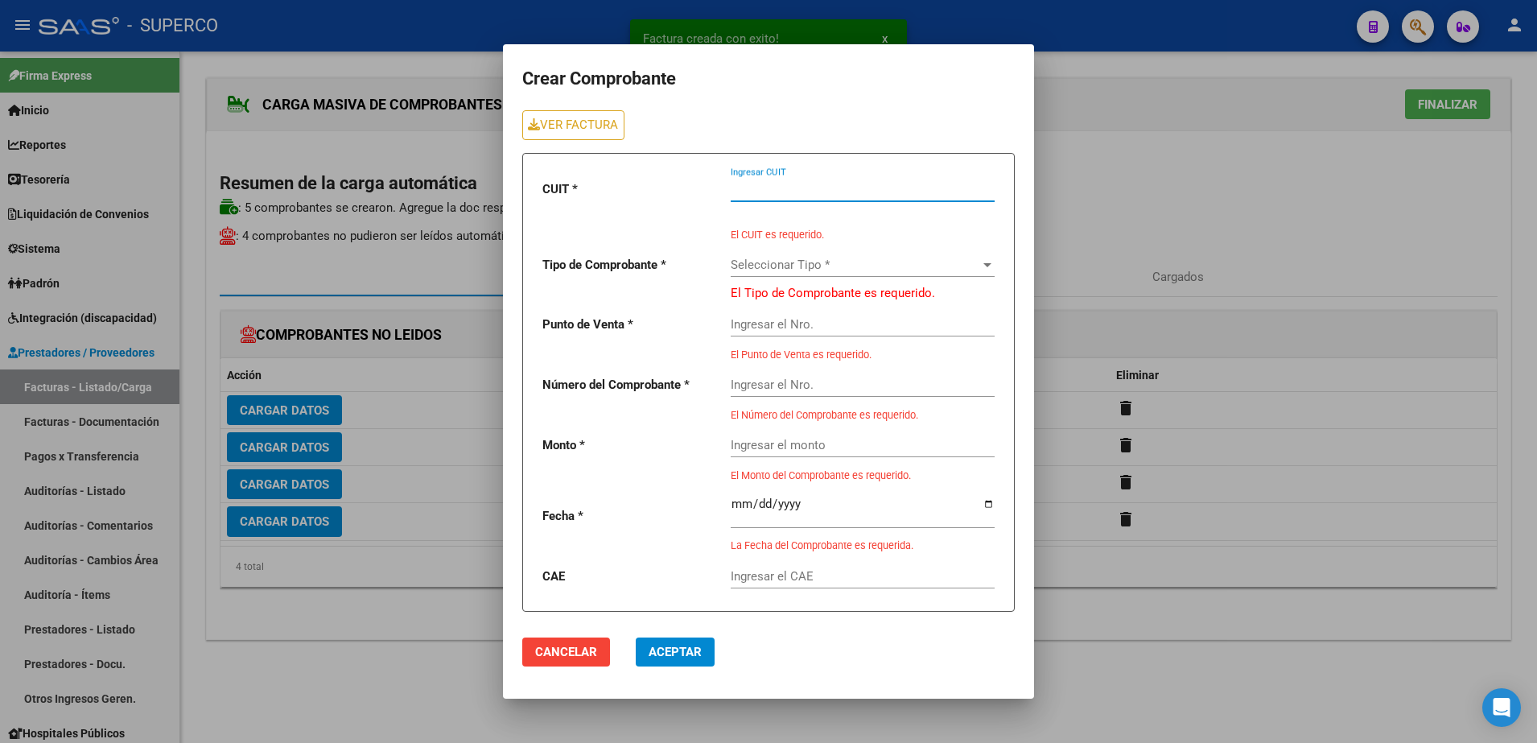
click at [811, 185] on input "Ingresar CUIT" at bounding box center [863, 189] width 264 height 14
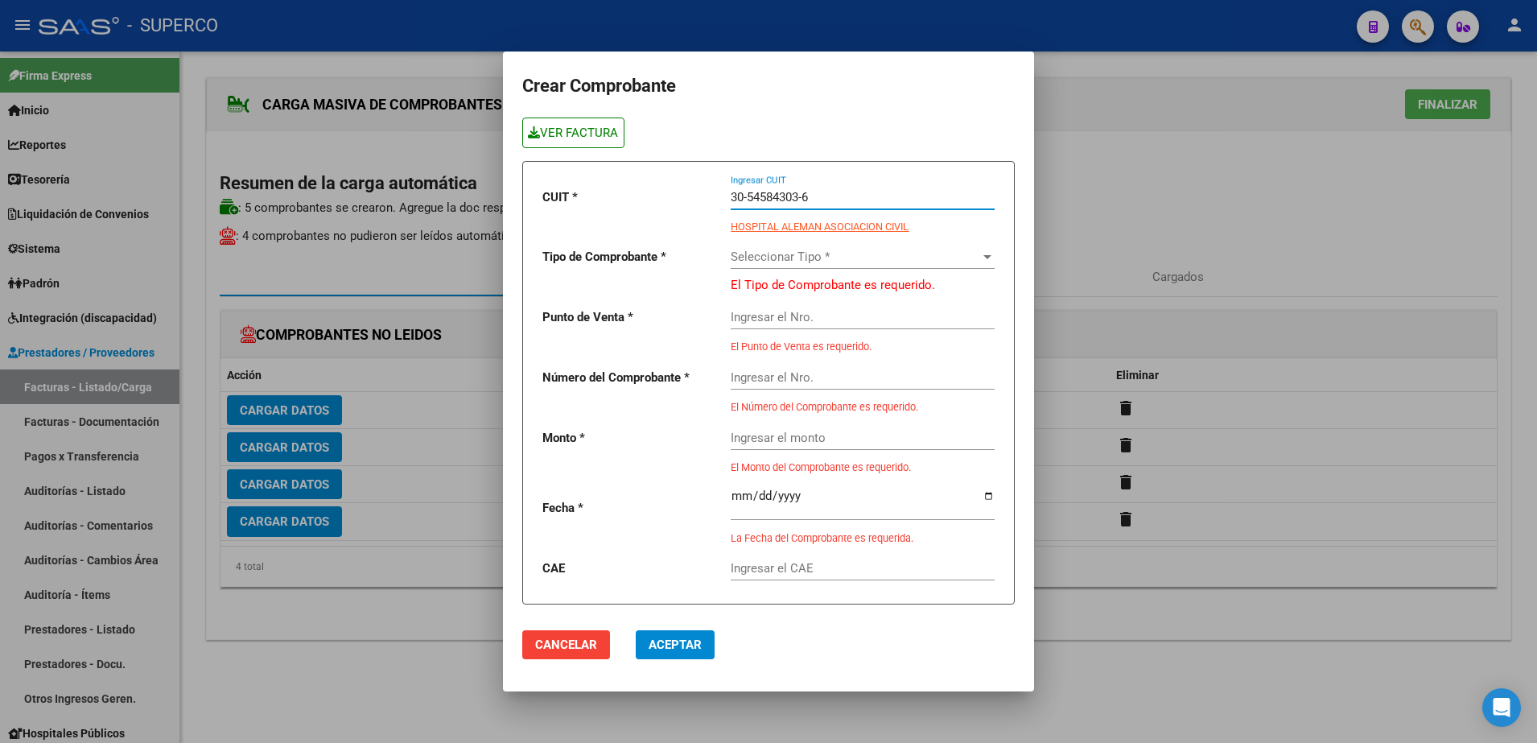
type input "30-54584303-6"
click at [571, 130] on link "VER FACTURA" at bounding box center [573, 133] width 102 height 30
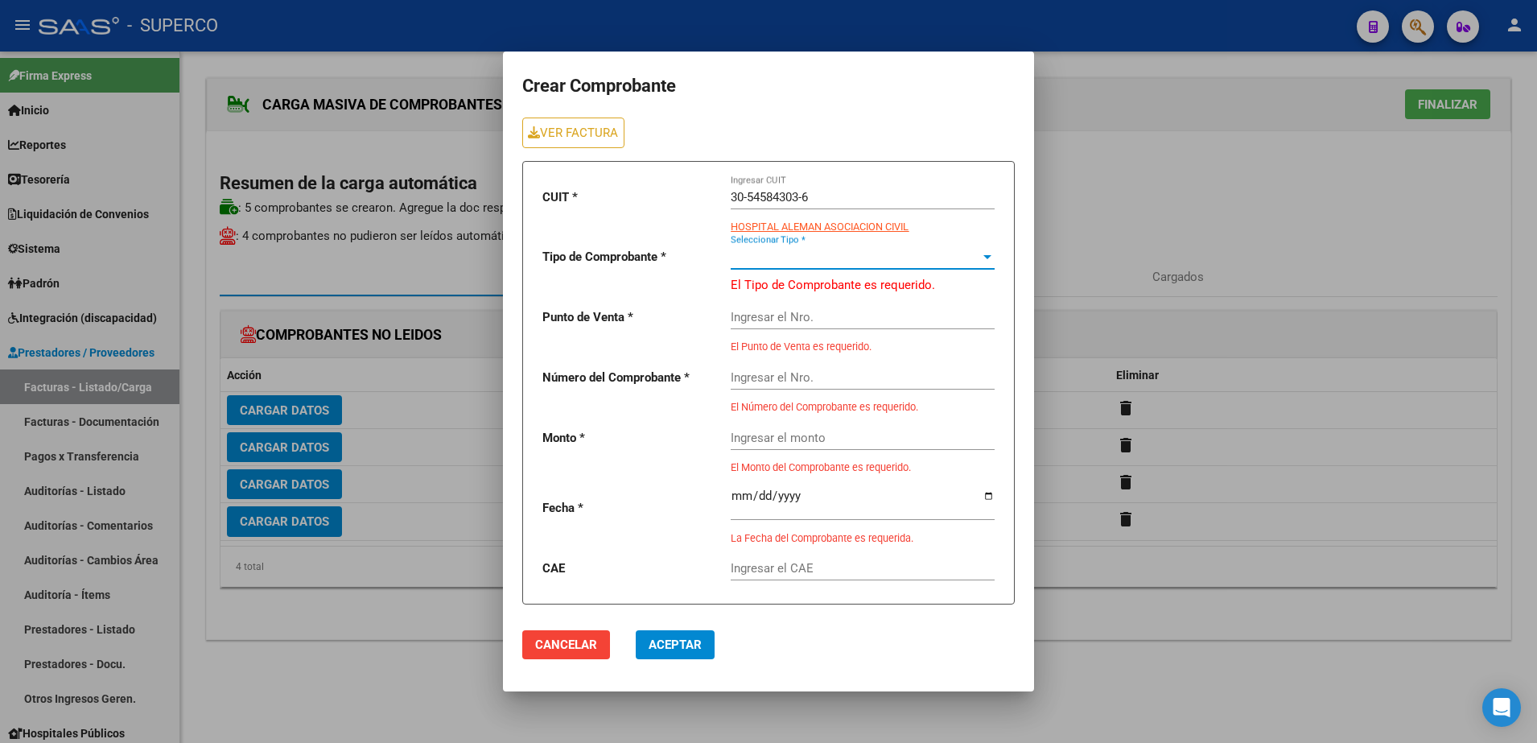
click at [895, 253] on span "Seleccionar Tipo *" at bounding box center [856, 257] width 250 height 14
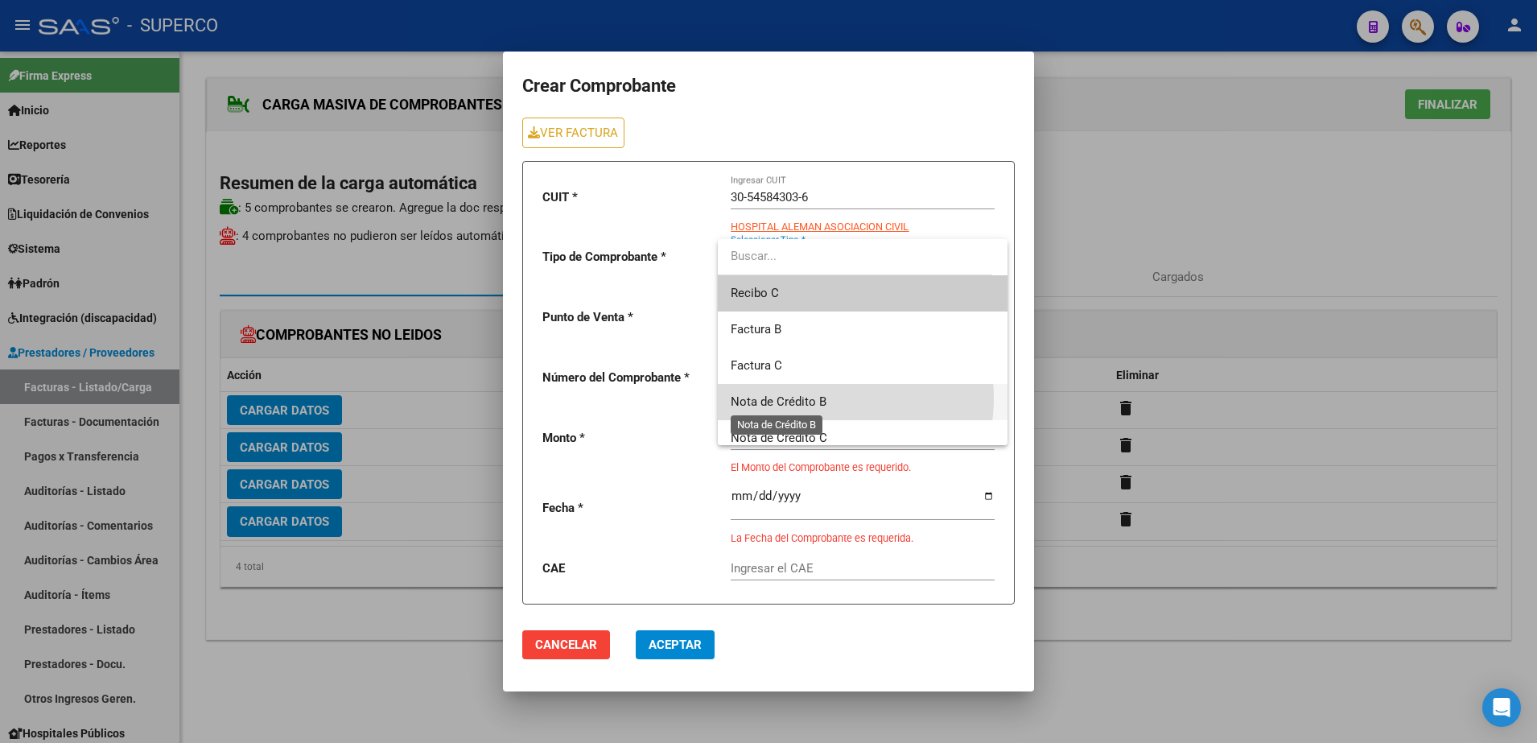
click at [818, 398] on span "Nota de Crédito B" at bounding box center [779, 401] width 96 height 14
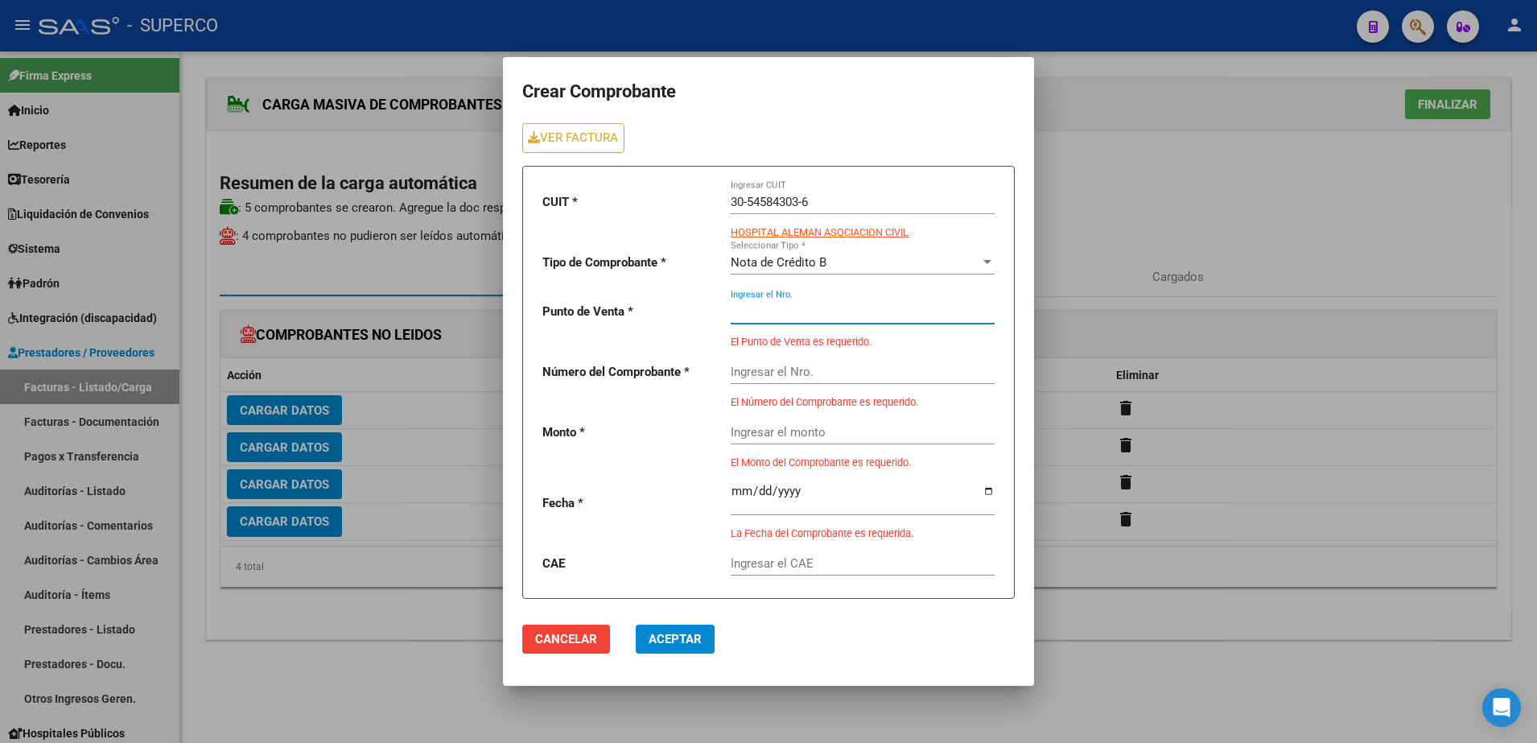
click at [794, 310] on input "Ingresar el Nro." at bounding box center [863, 311] width 264 height 14
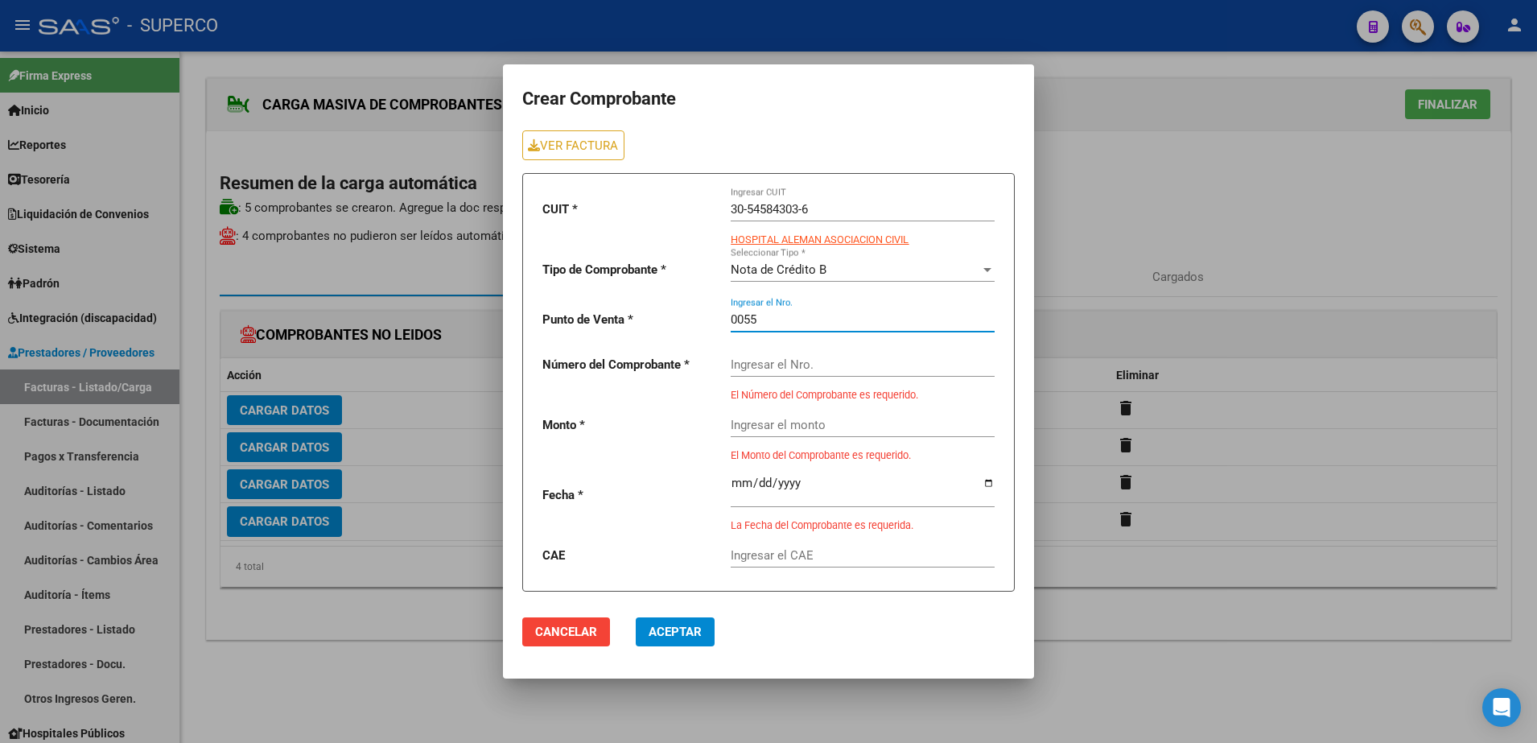
type input "0055"
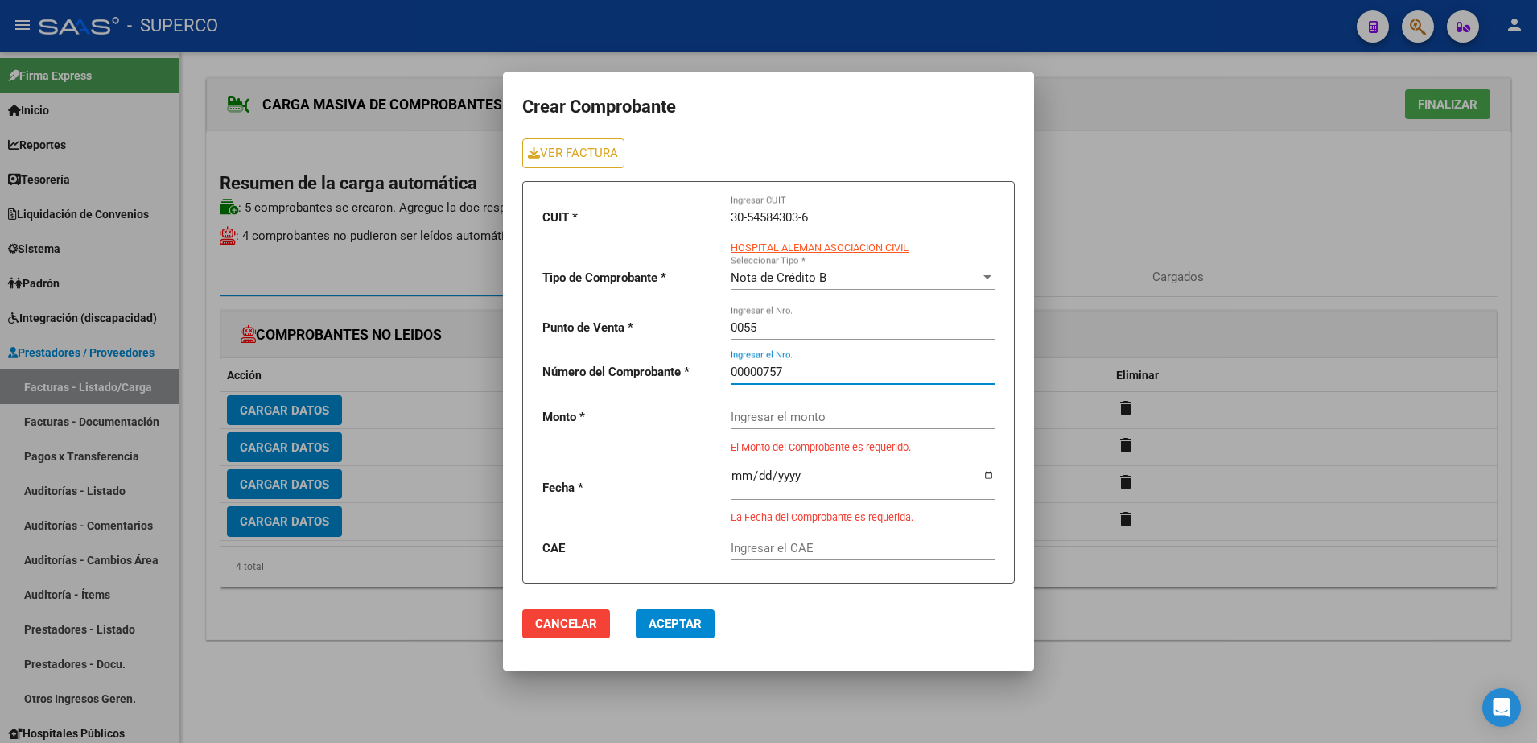
type input "00000757"
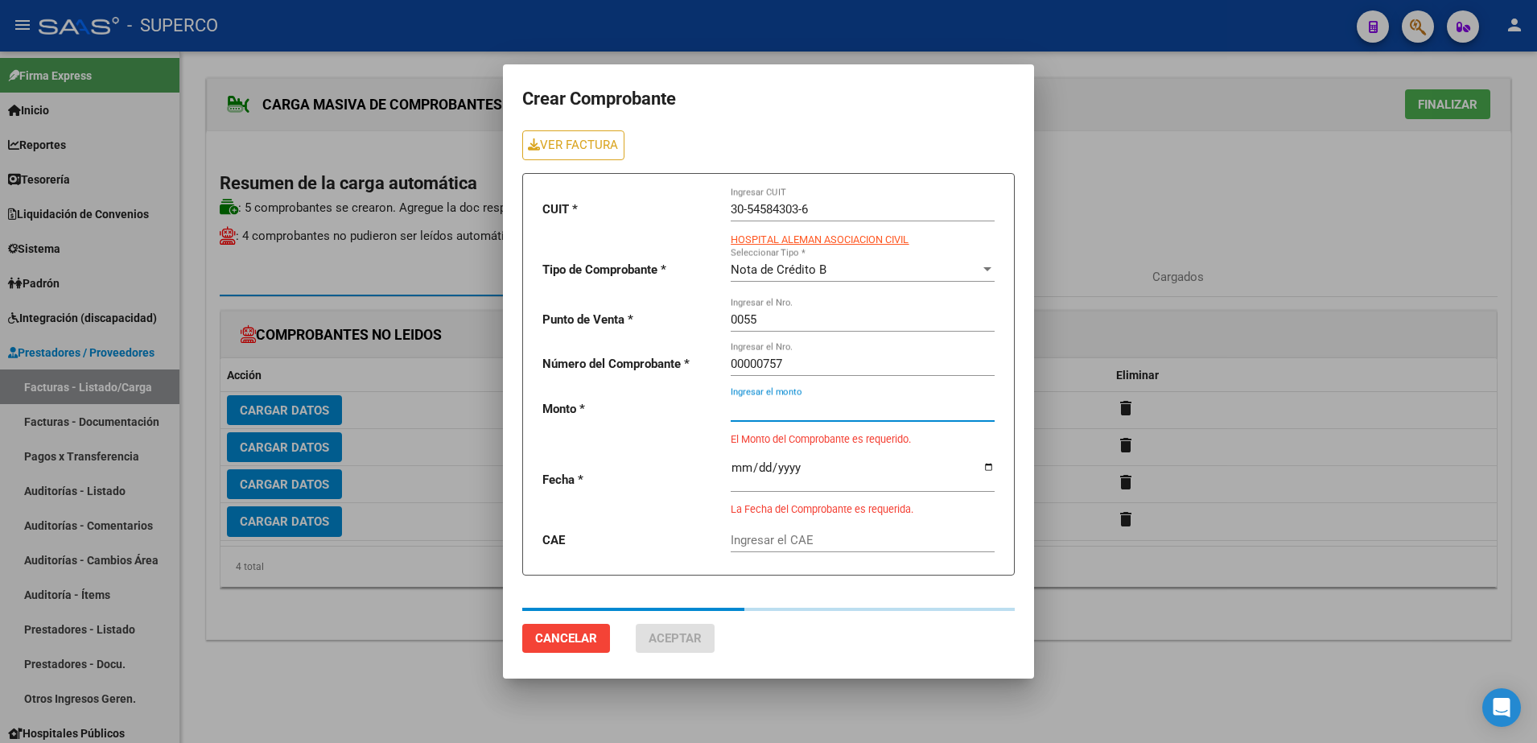
type input "144000"
type input "[DATE]"
type input "75386655763125"
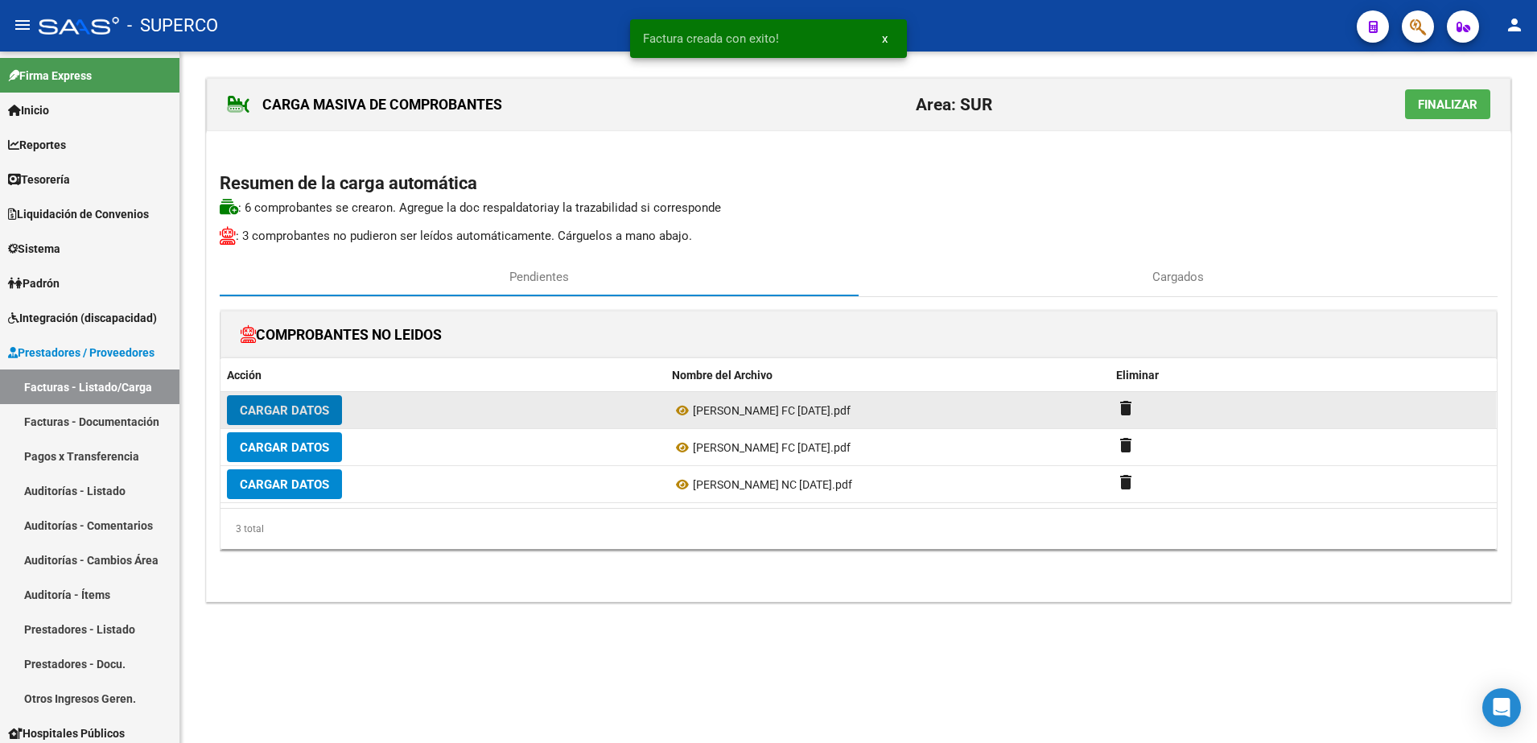
click at [270, 412] on span "Cargar Datos" at bounding box center [284, 410] width 89 height 14
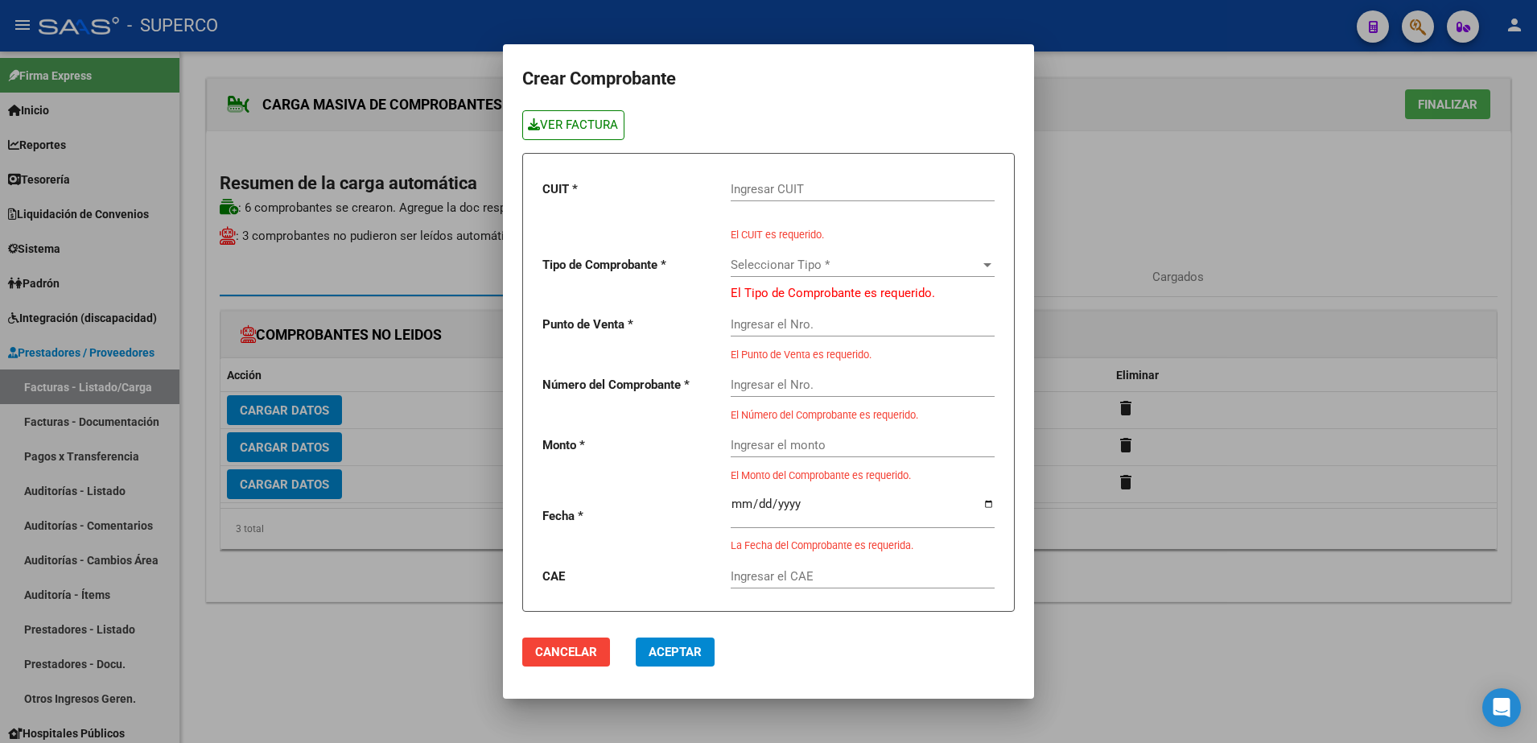
click at [571, 128] on link "VER FACTURA" at bounding box center [573, 125] width 102 height 30
click at [585, 127] on link "VER FACTURA" at bounding box center [573, 125] width 102 height 30
click at [858, 188] on input "Ingresar CUIT" at bounding box center [863, 189] width 264 height 14
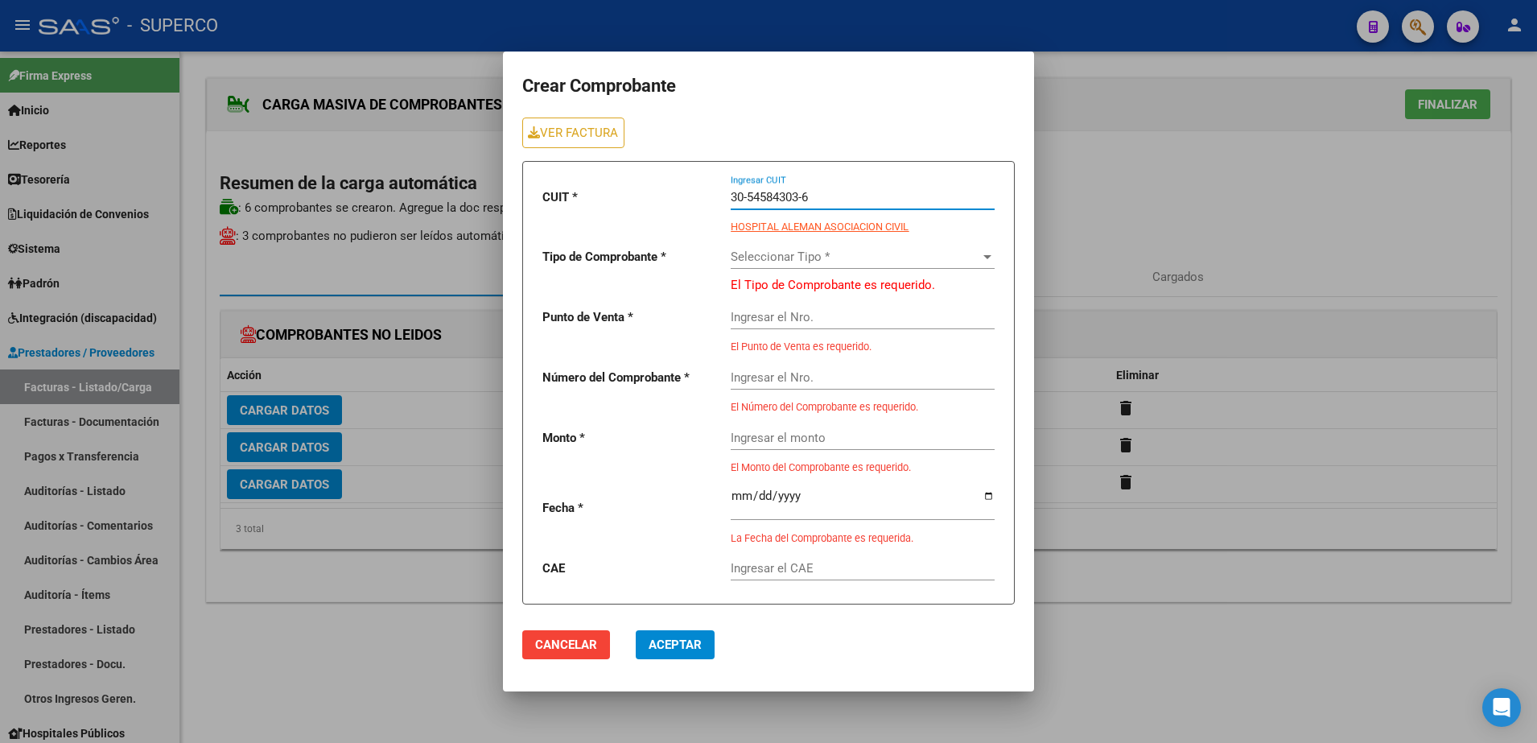
type input "30-54584303-6"
click at [850, 250] on span "Seleccionar Tipo *" at bounding box center [856, 257] width 250 height 14
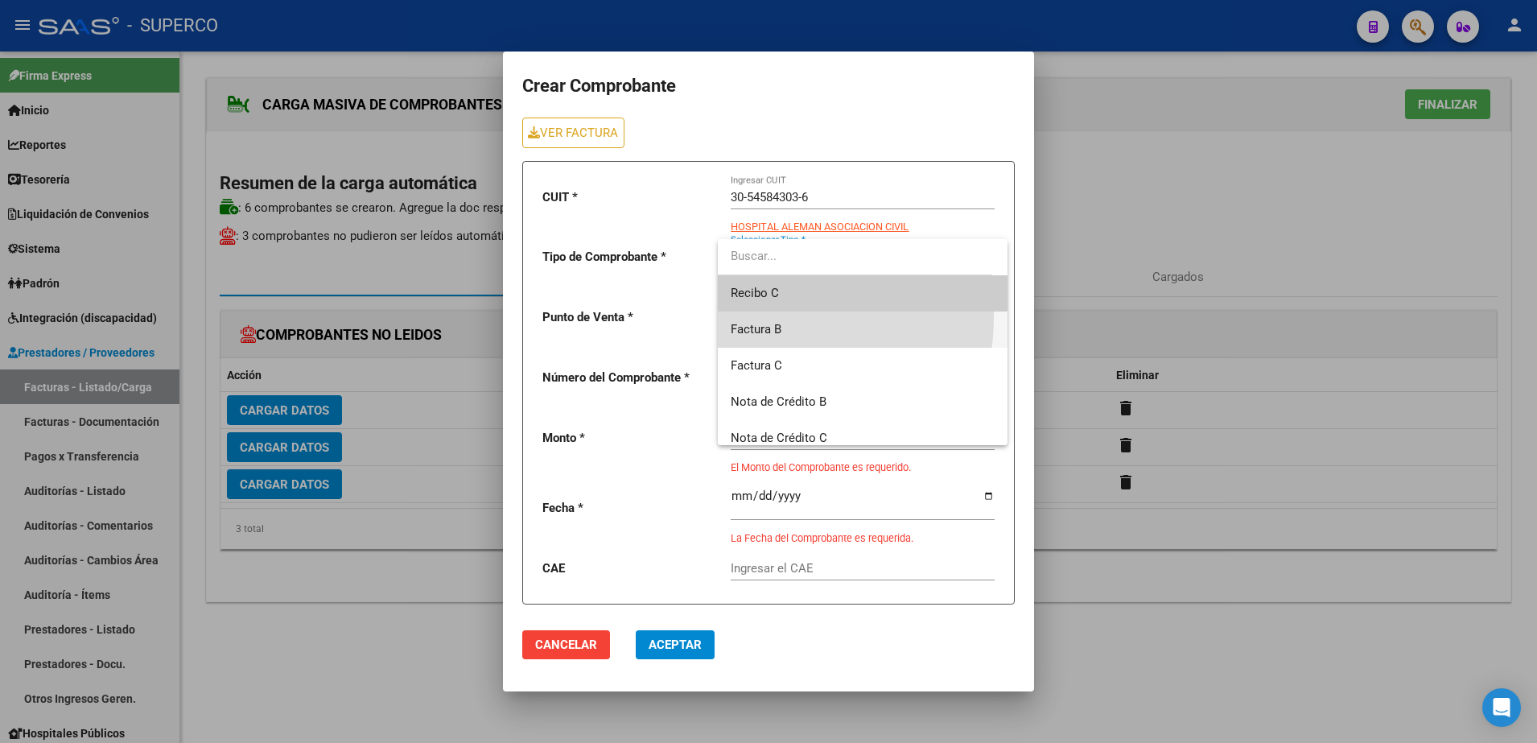
click at [764, 318] on span "Factura B" at bounding box center [863, 330] width 264 height 36
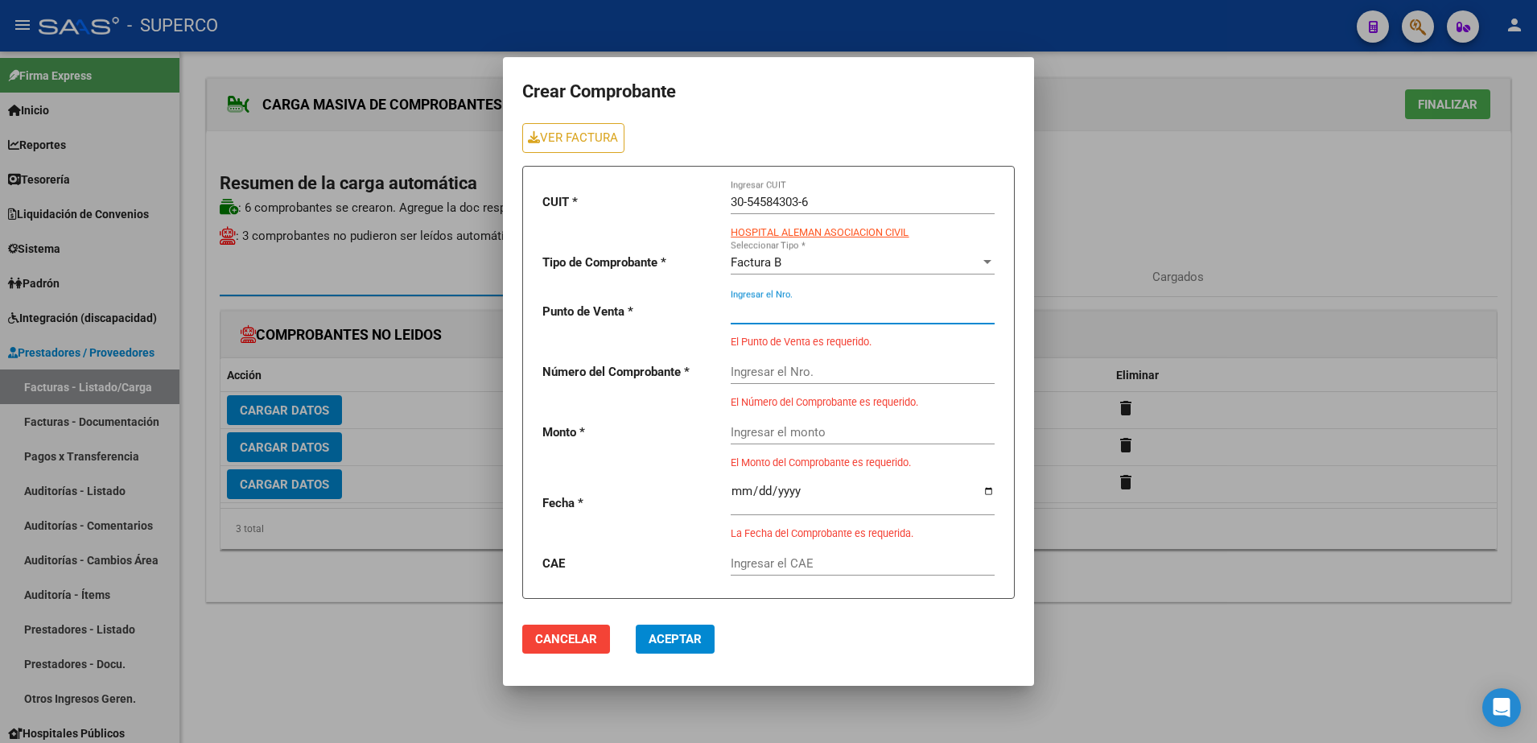
click at [772, 318] on input "Ingresar el Nro." at bounding box center [863, 311] width 264 height 14
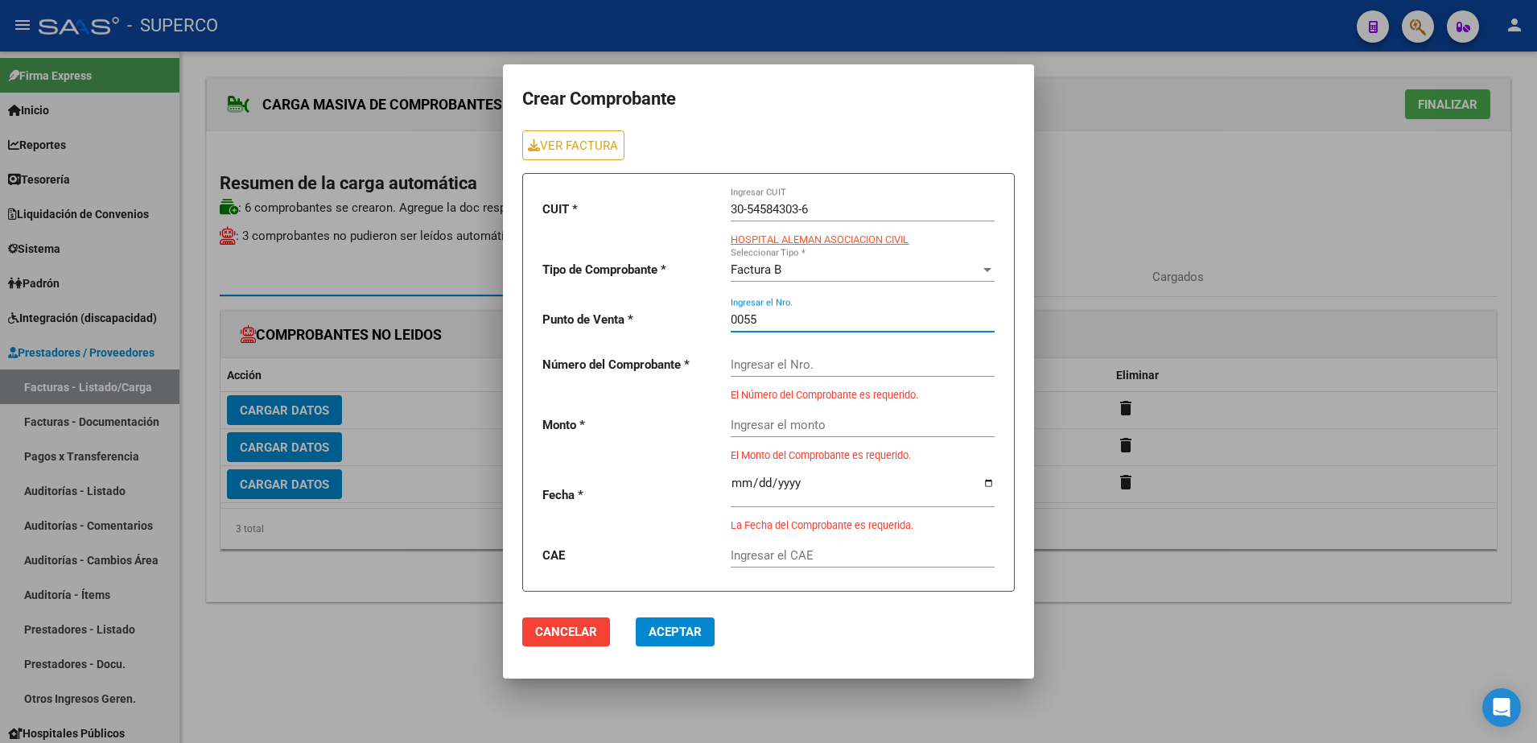
type input "0055"
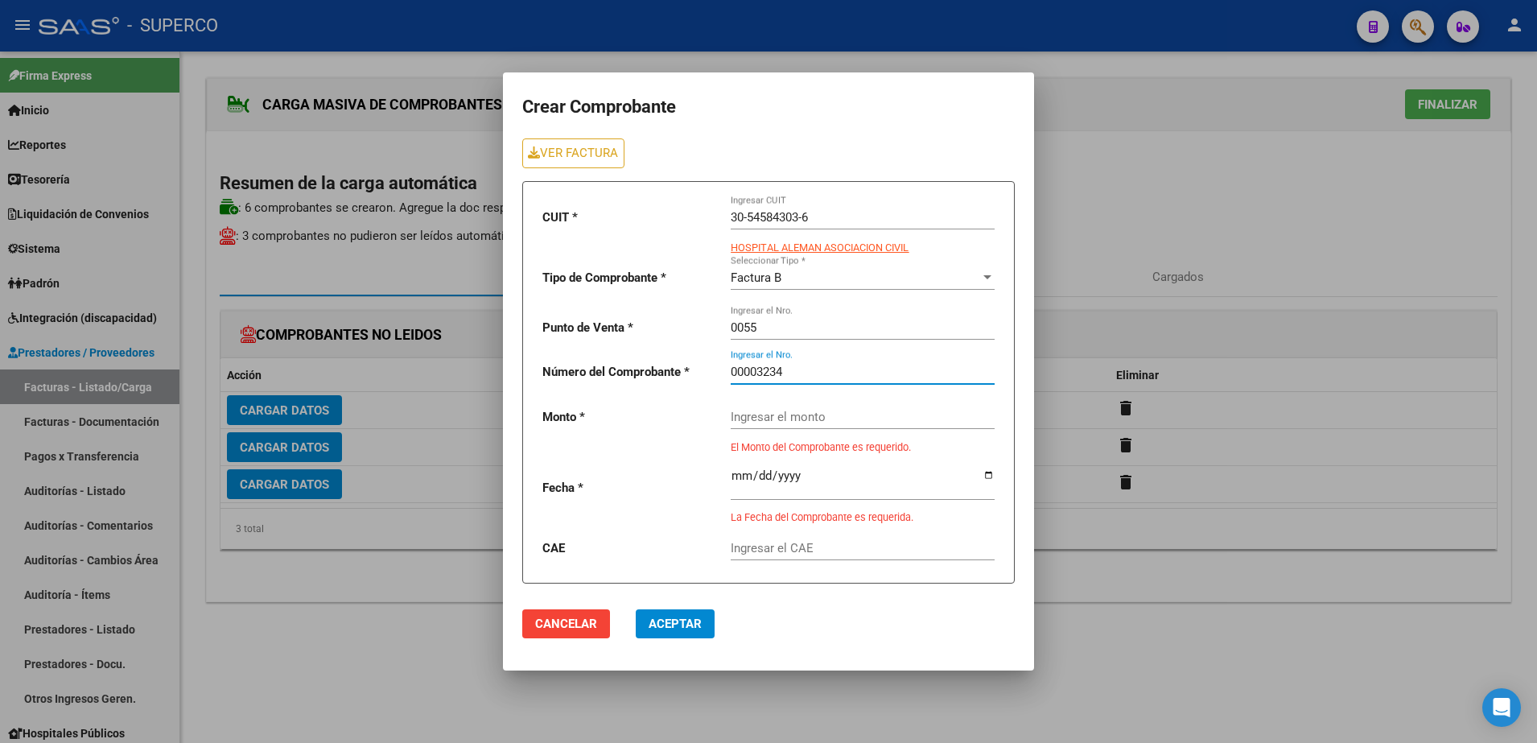
type input "00003234"
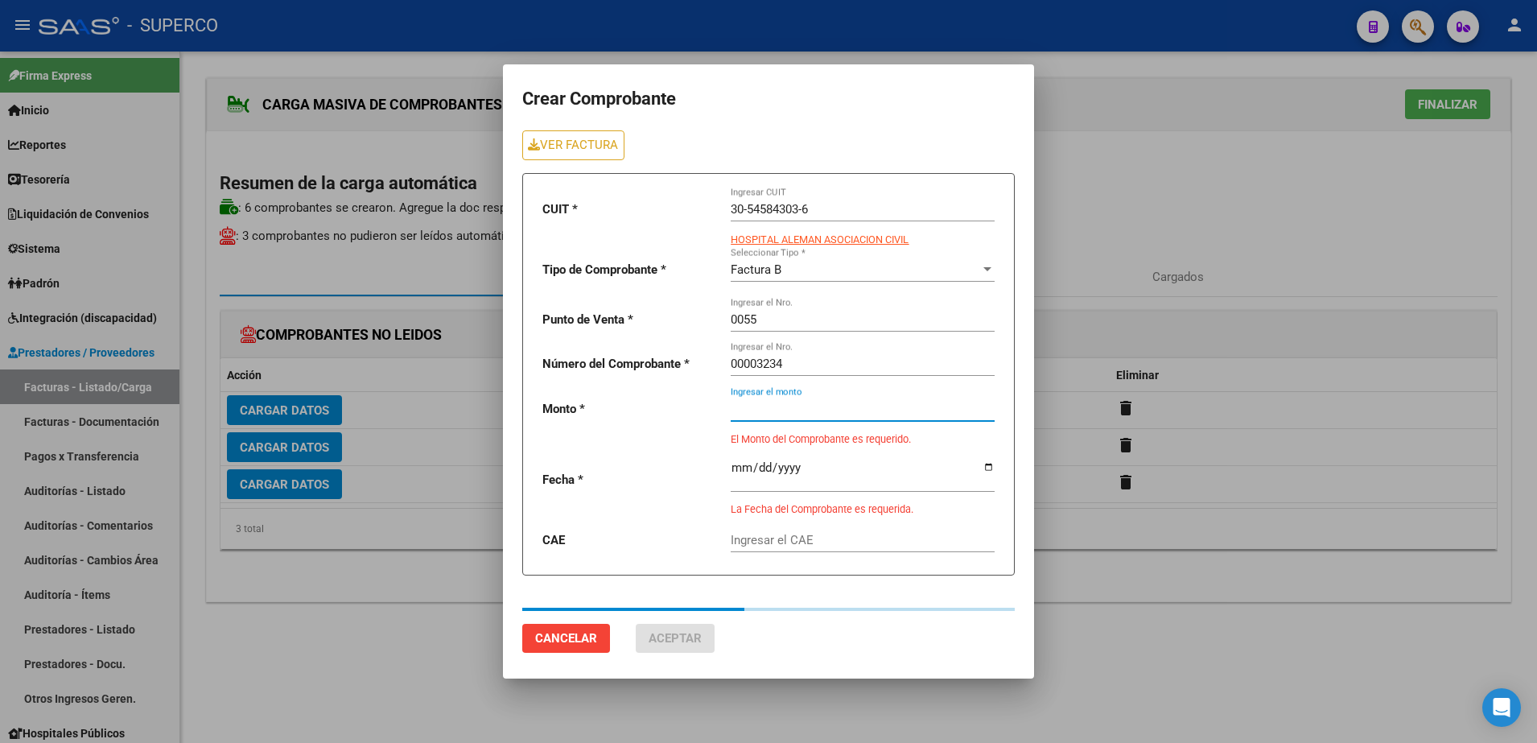
type input "144000"
type input "[DATE]"
type input "75386655664129"
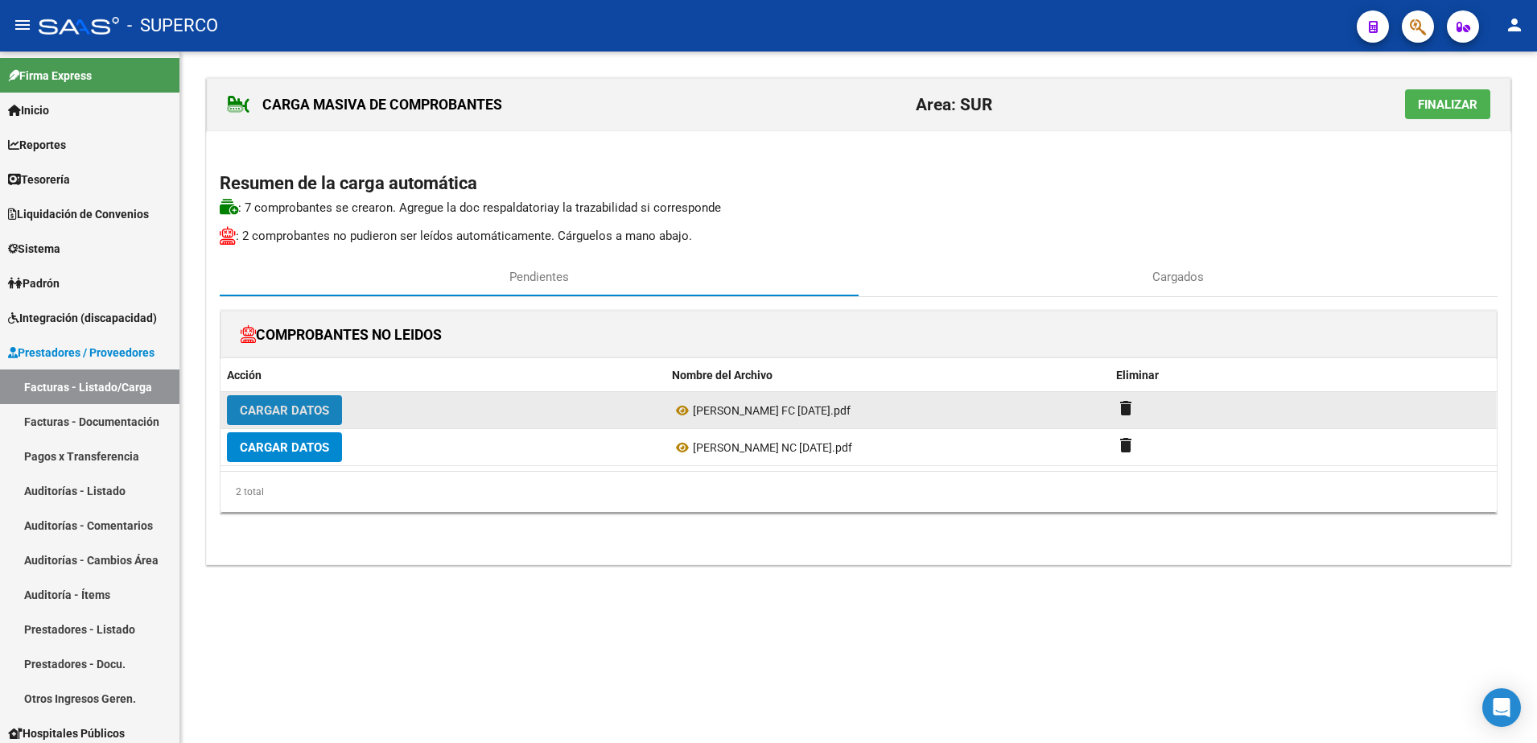
click at [278, 405] on span "Cargar Datos" at bounding box center [284, 410] width 89 height 14
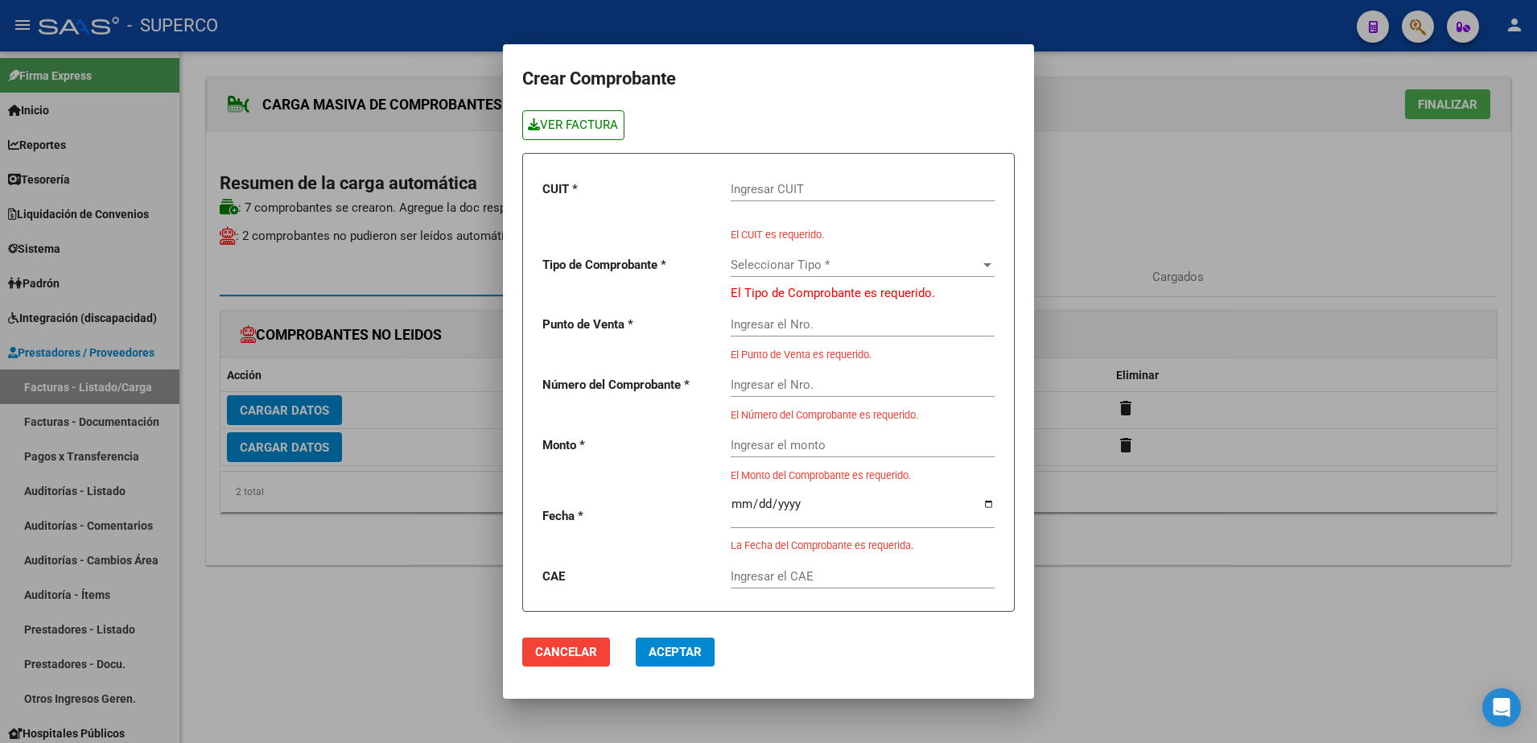
click at [583, 126] on link "VER FACTURA" at bounding box center [573, 125] width 102 height 30
click at [779, 182] on input "Ingresar CUIT" at bounding box center [863, 189] width 264 height 14
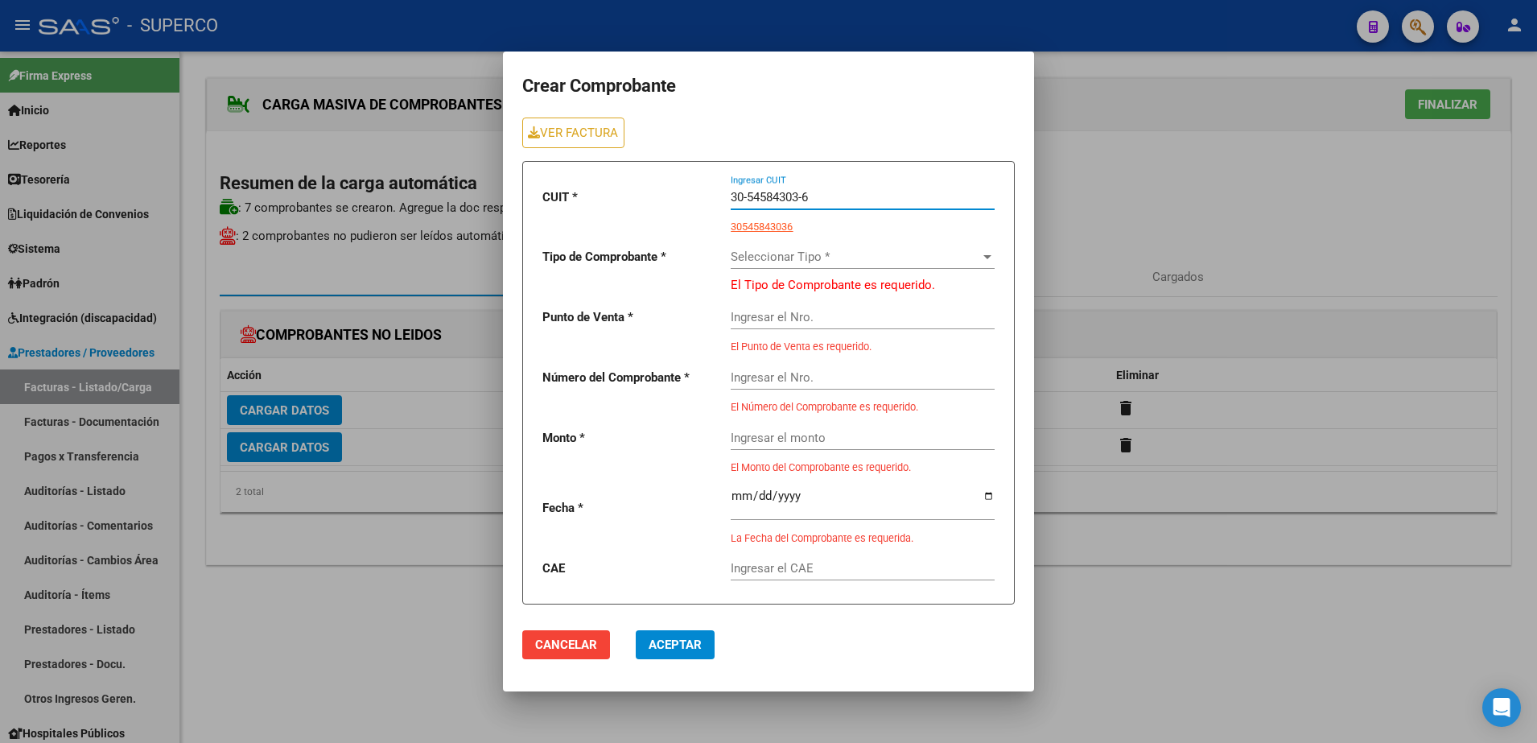
type input "30-54584303-6"
click at [873, 251] on span "Seleccionar Tipo *" at bounding box center [856, 257] width 250 height 14
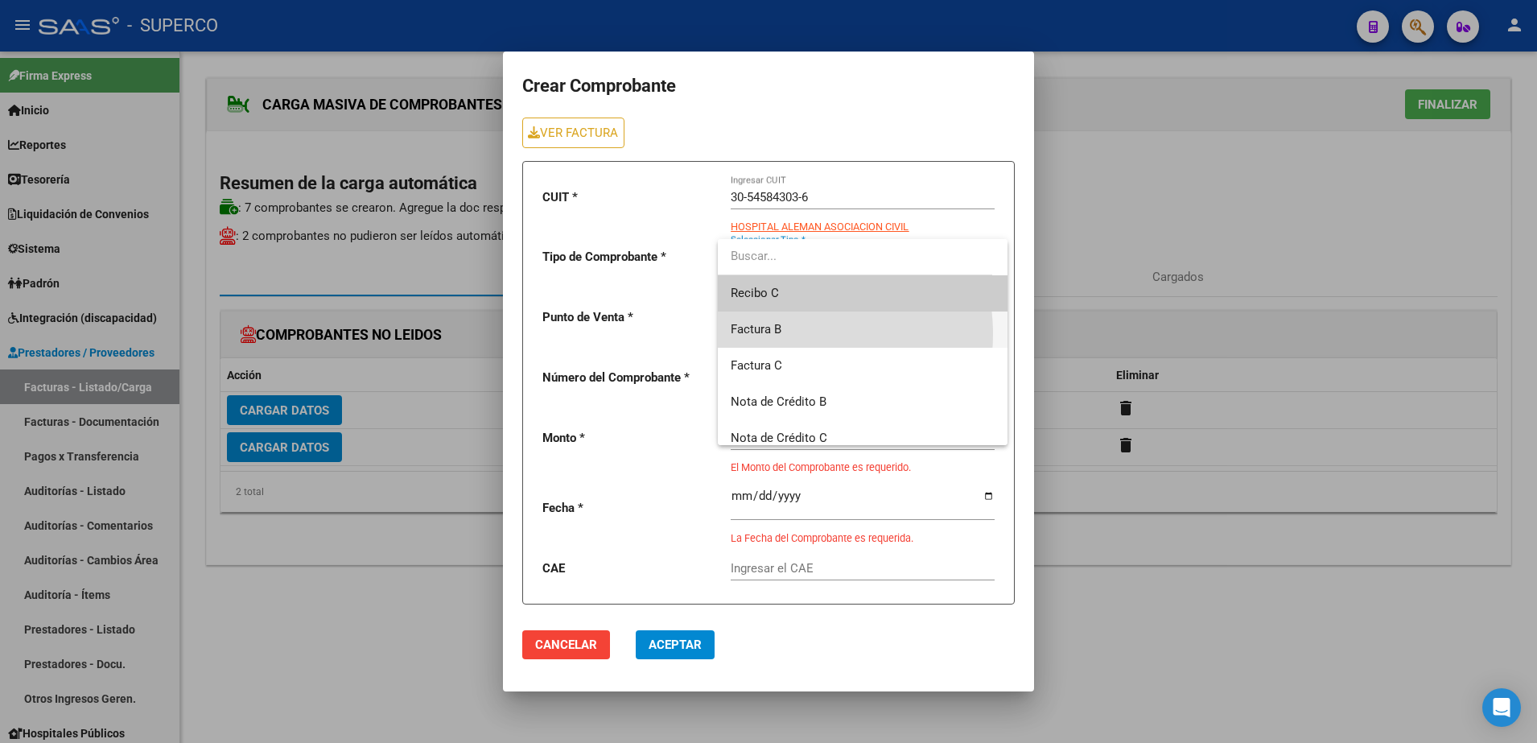
click at [782, 334] on span "Factura B" at bounding box center [863, 330] width 264 height 36
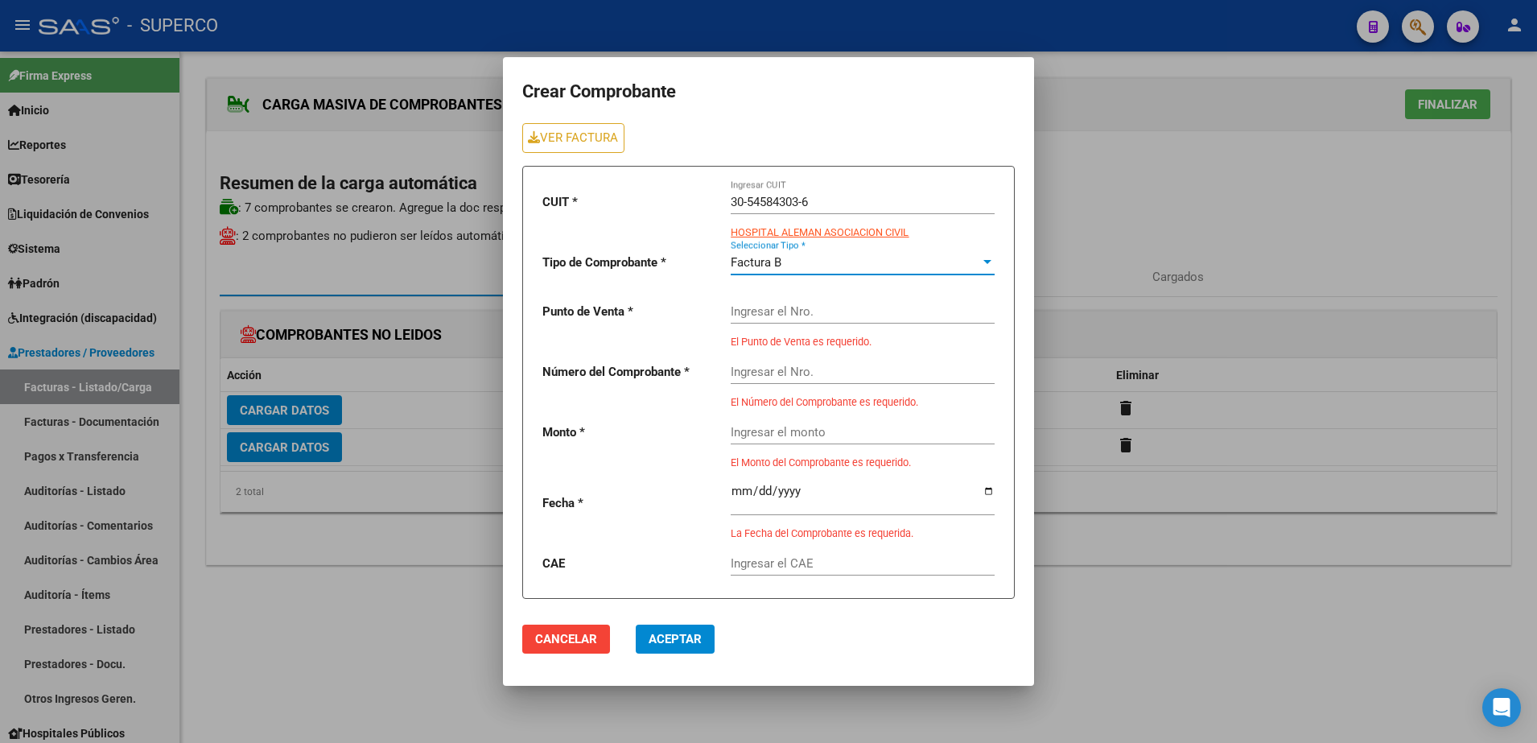
click at [777, 316] on input "Ingresar el Nro." at bounding box center [863, 311] width 264 height 14
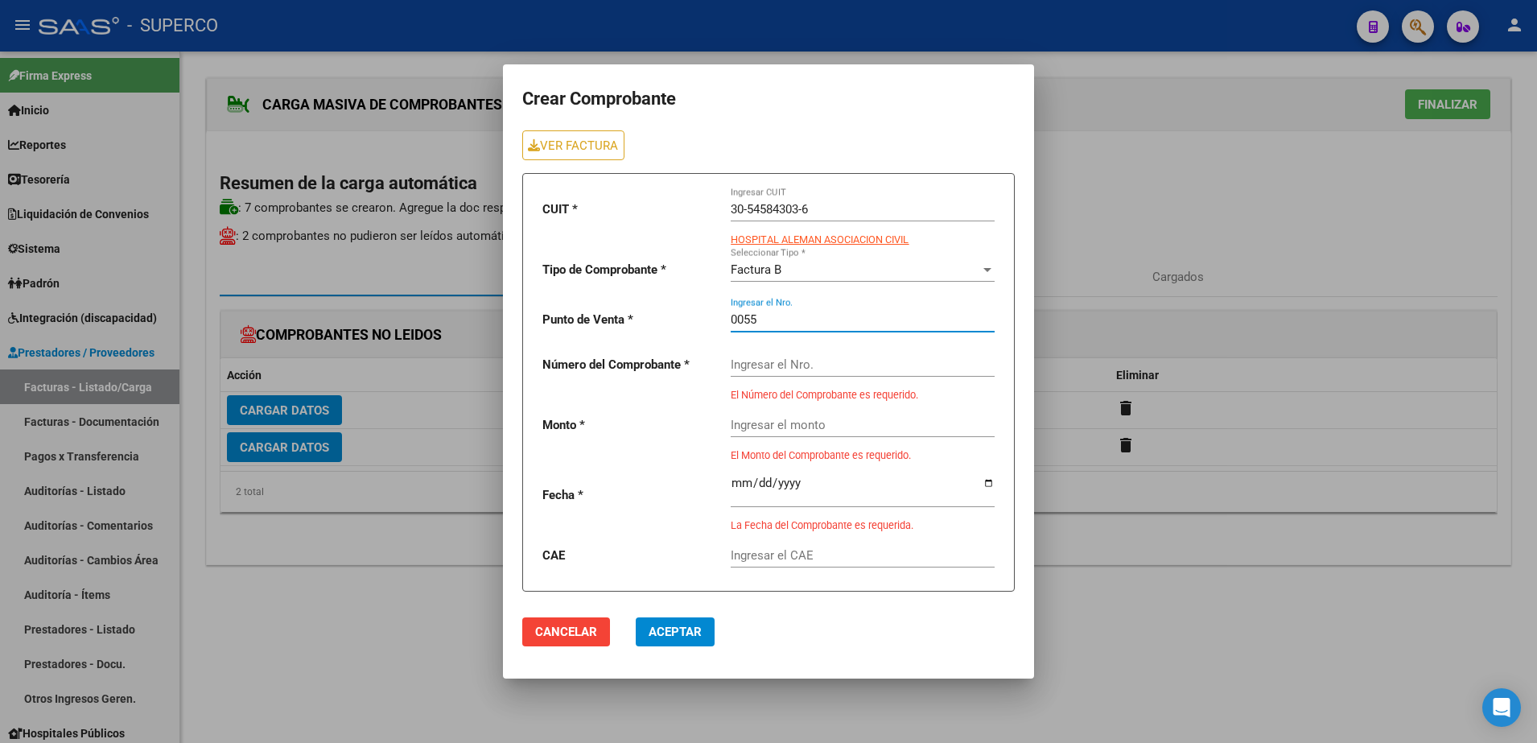
type input "0055"
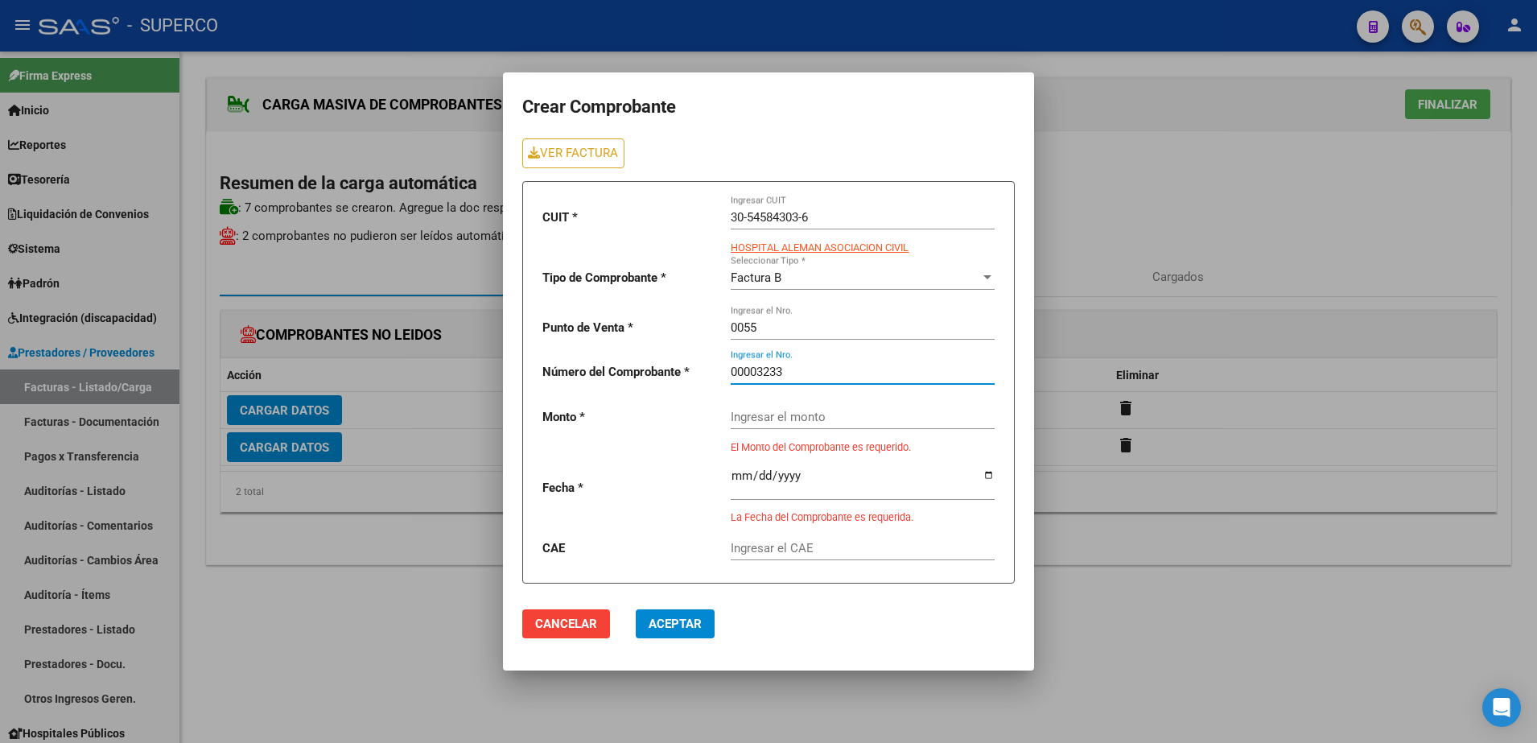
type input "00003233"
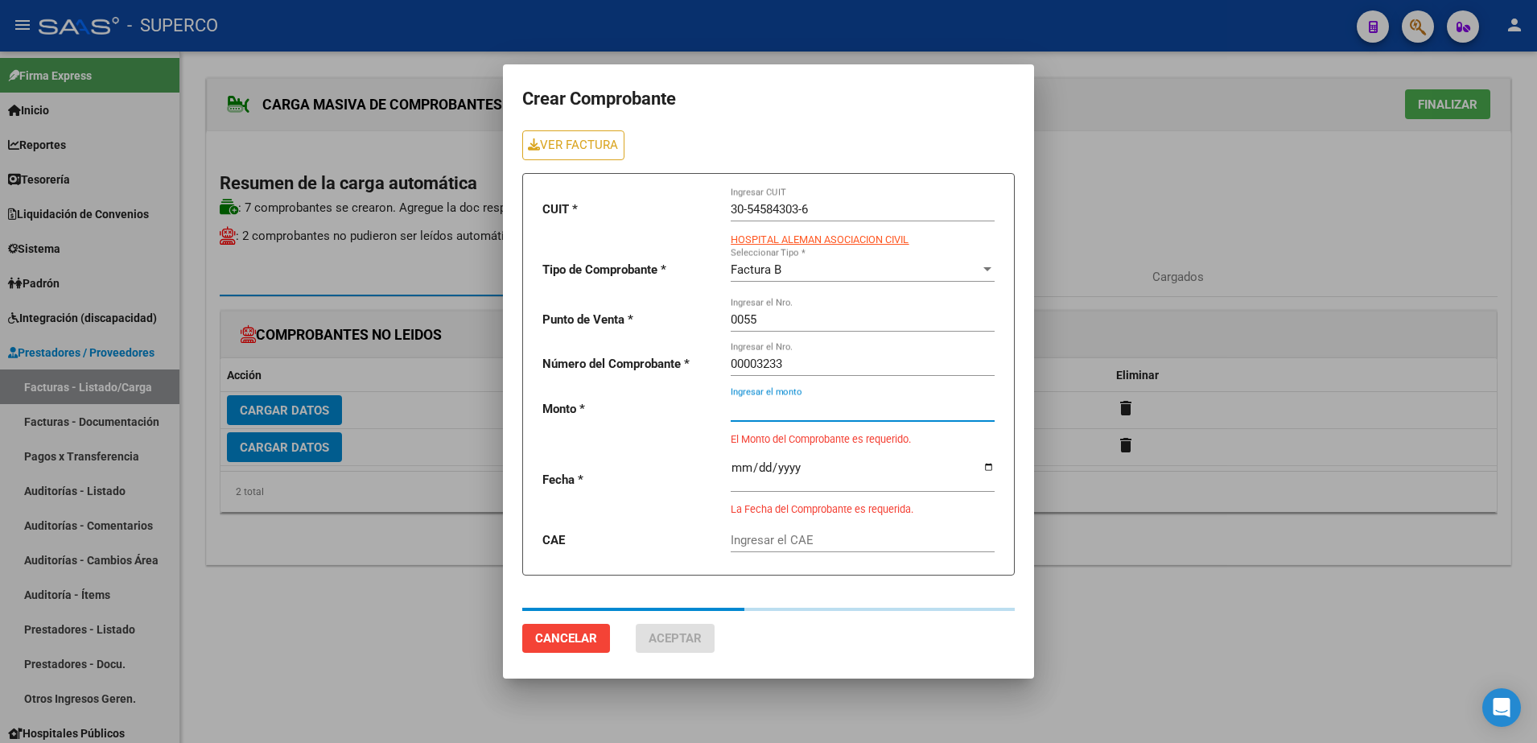
type input "144000"
type input "[DATE]"
type input "75386655411431"
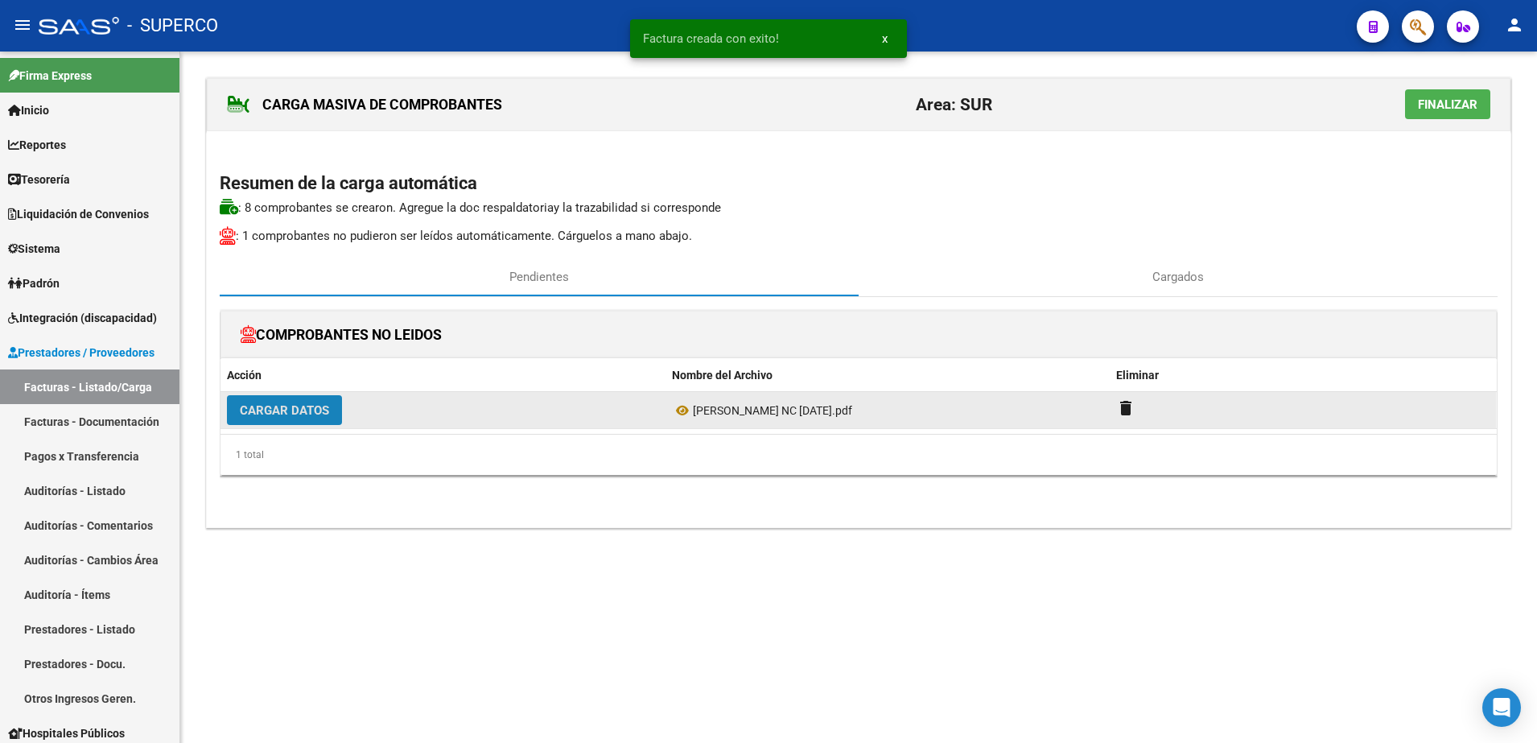
click at [291, 406] on span "Cargar Datos" at bounding box center [284, 410] width 89 height 14
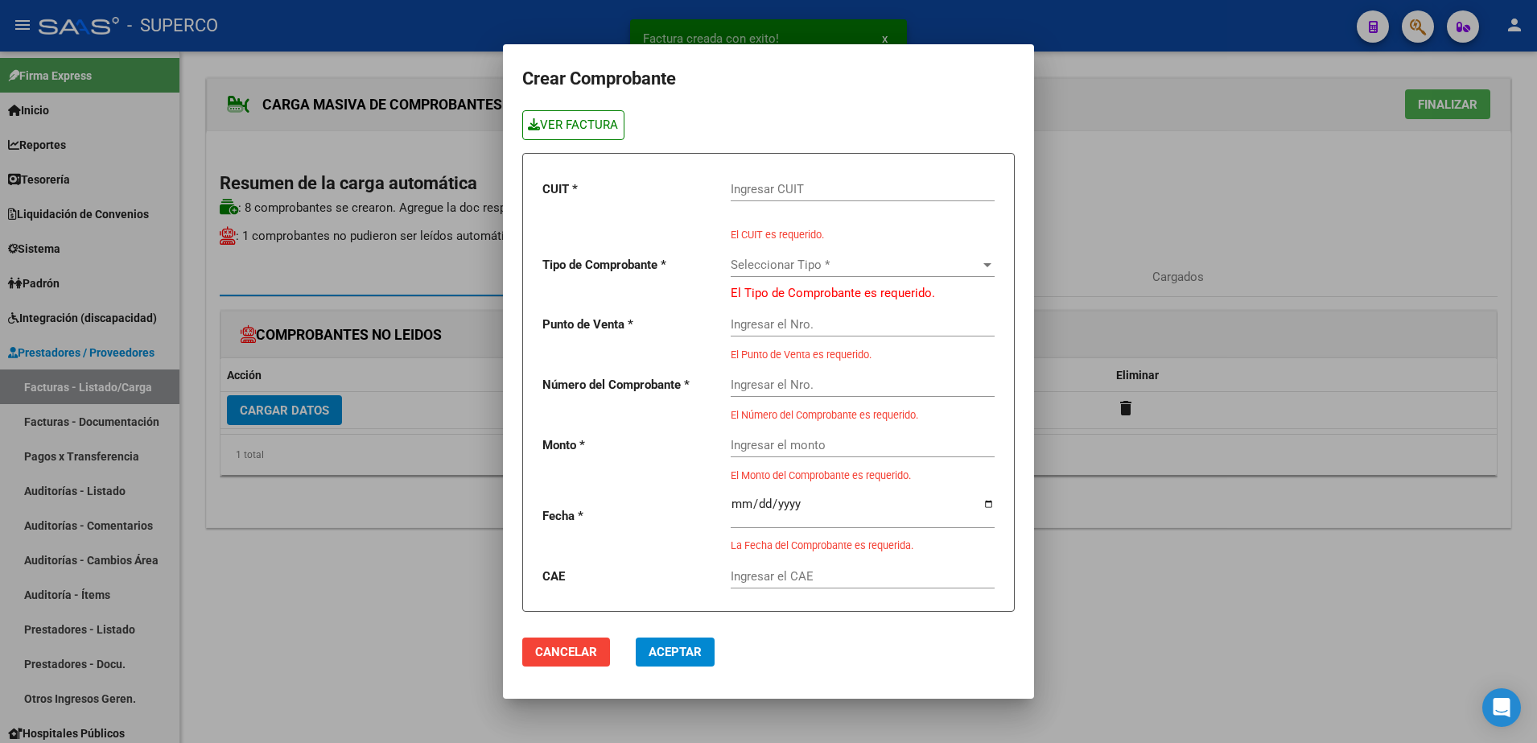
click at [581, 120] on link "VER FACTURA" at bounding box center [573, 125] width 102 height 30
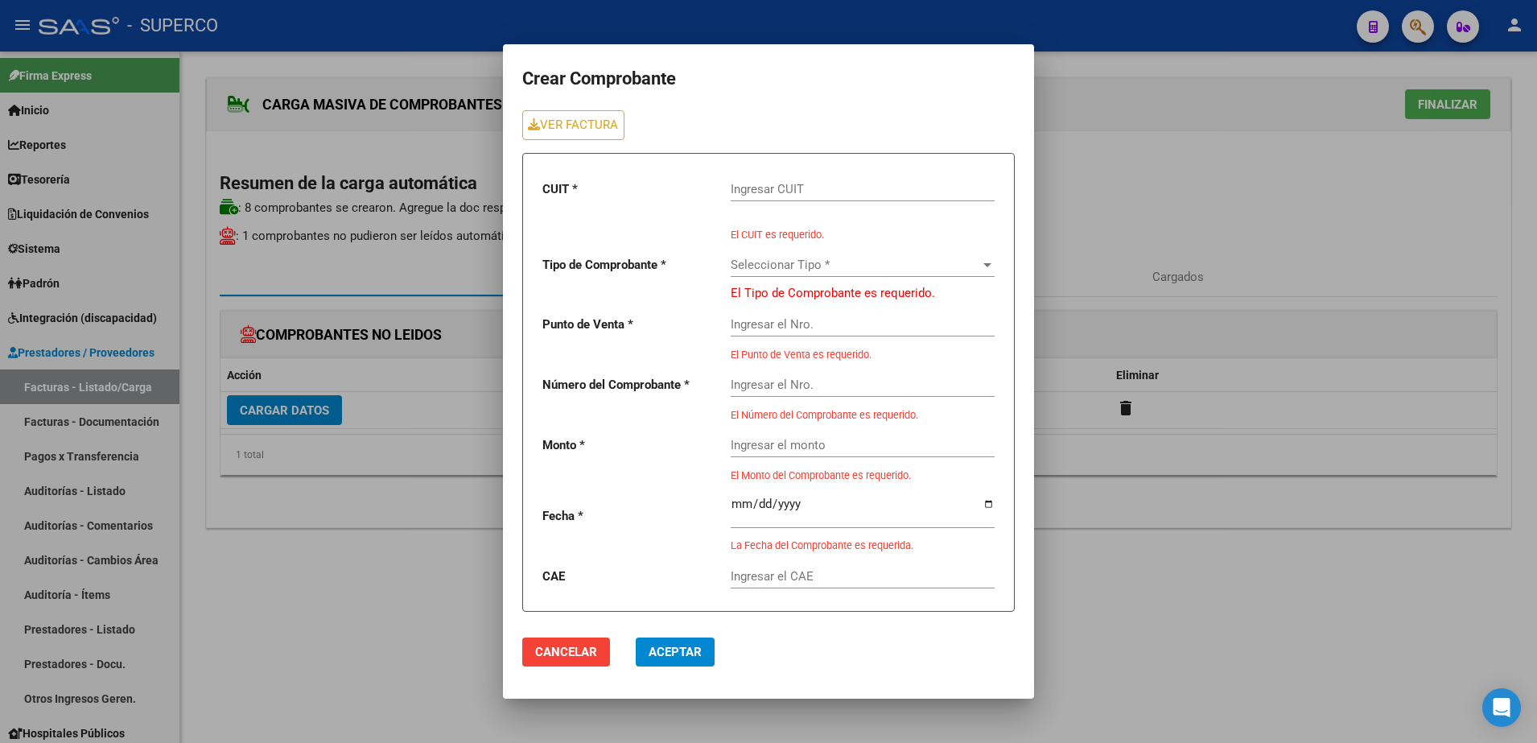
click at [850, 186] on input "Ingresar CUIT" at bounding box center [863, 189] width 264 height 14
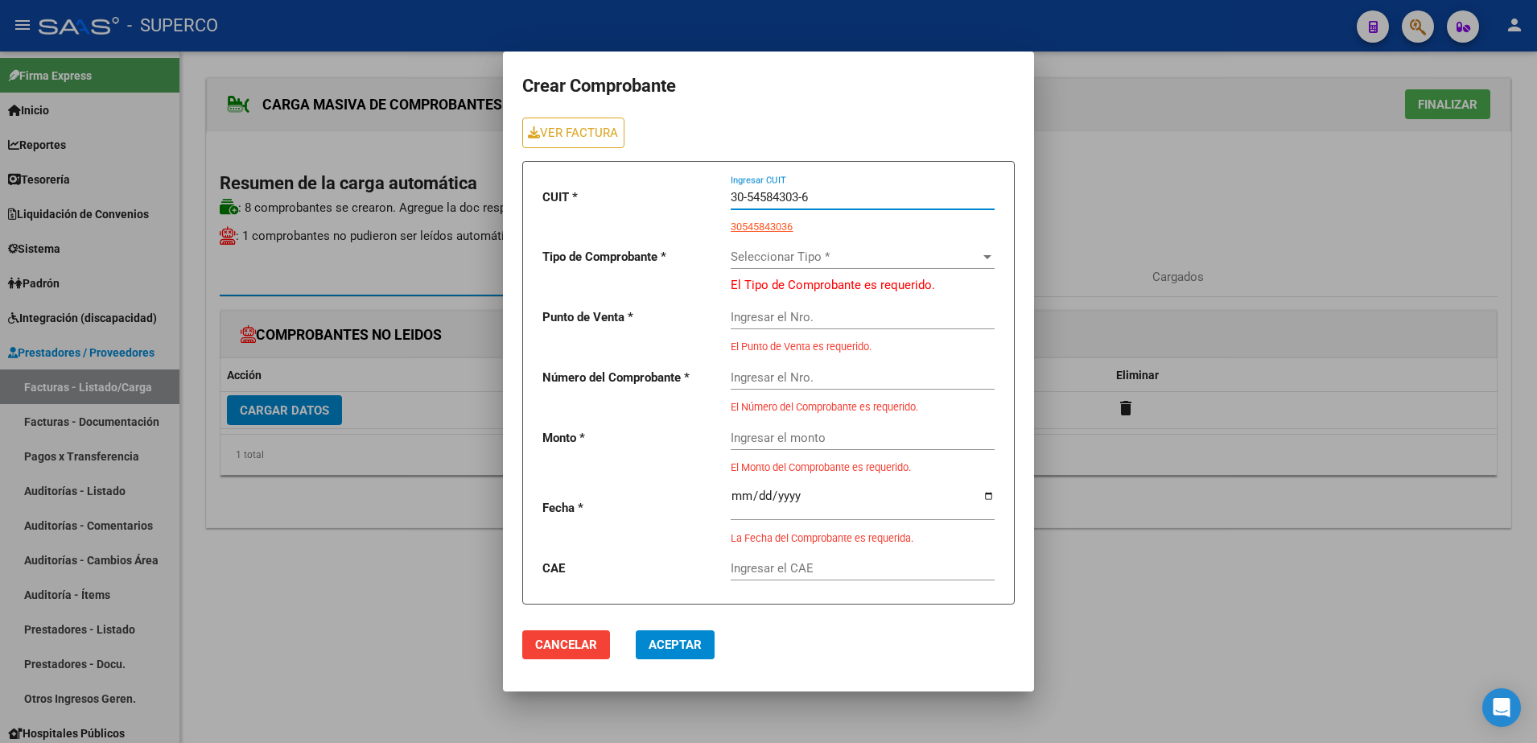
type input "30-54584303-6"
click at [831, 263] on span "Seleccionar Tipo *" at bounding box center [856, 257] width 250 height 14
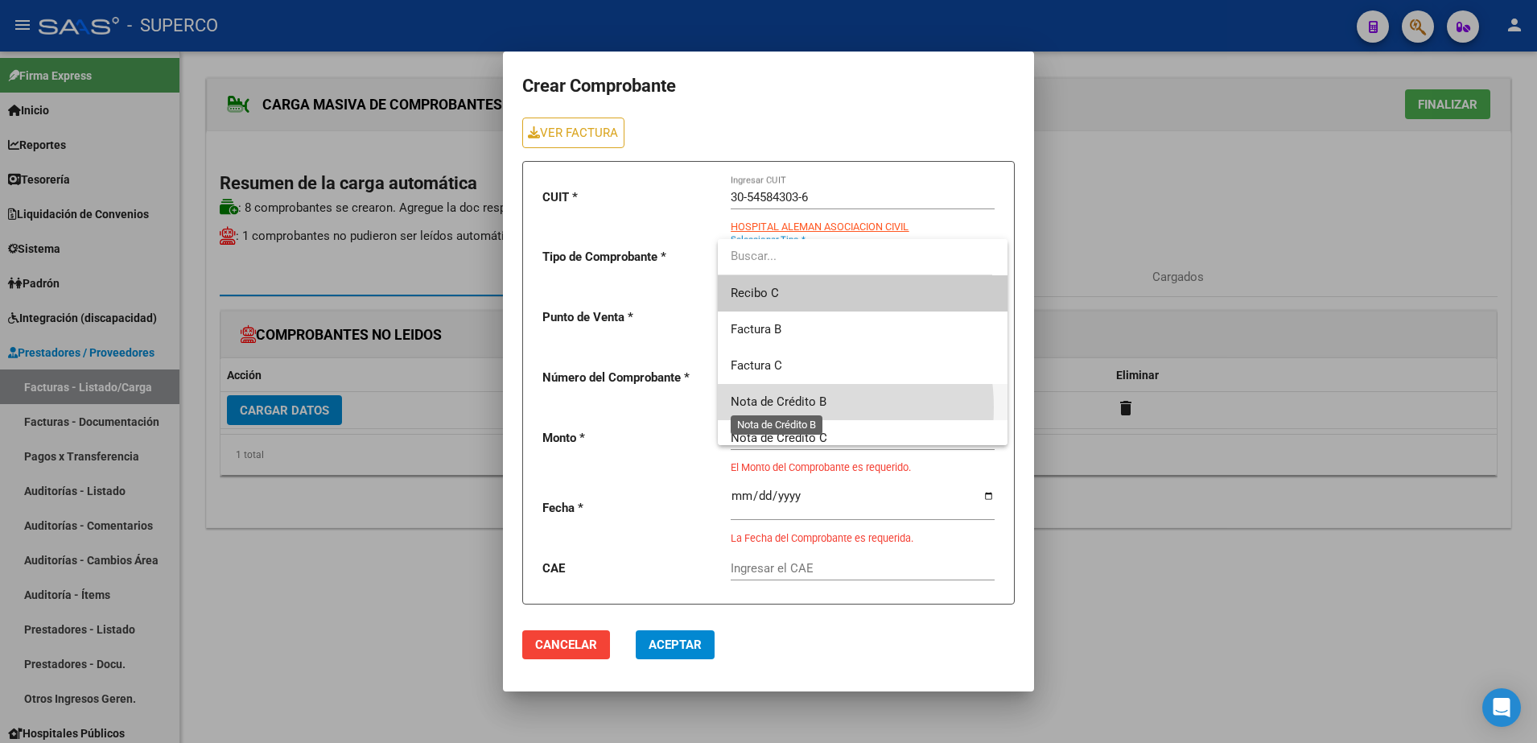
click at [788, 407] on span "Nota de Crédito B" at bounding box center [779, 401] width 96 height 14
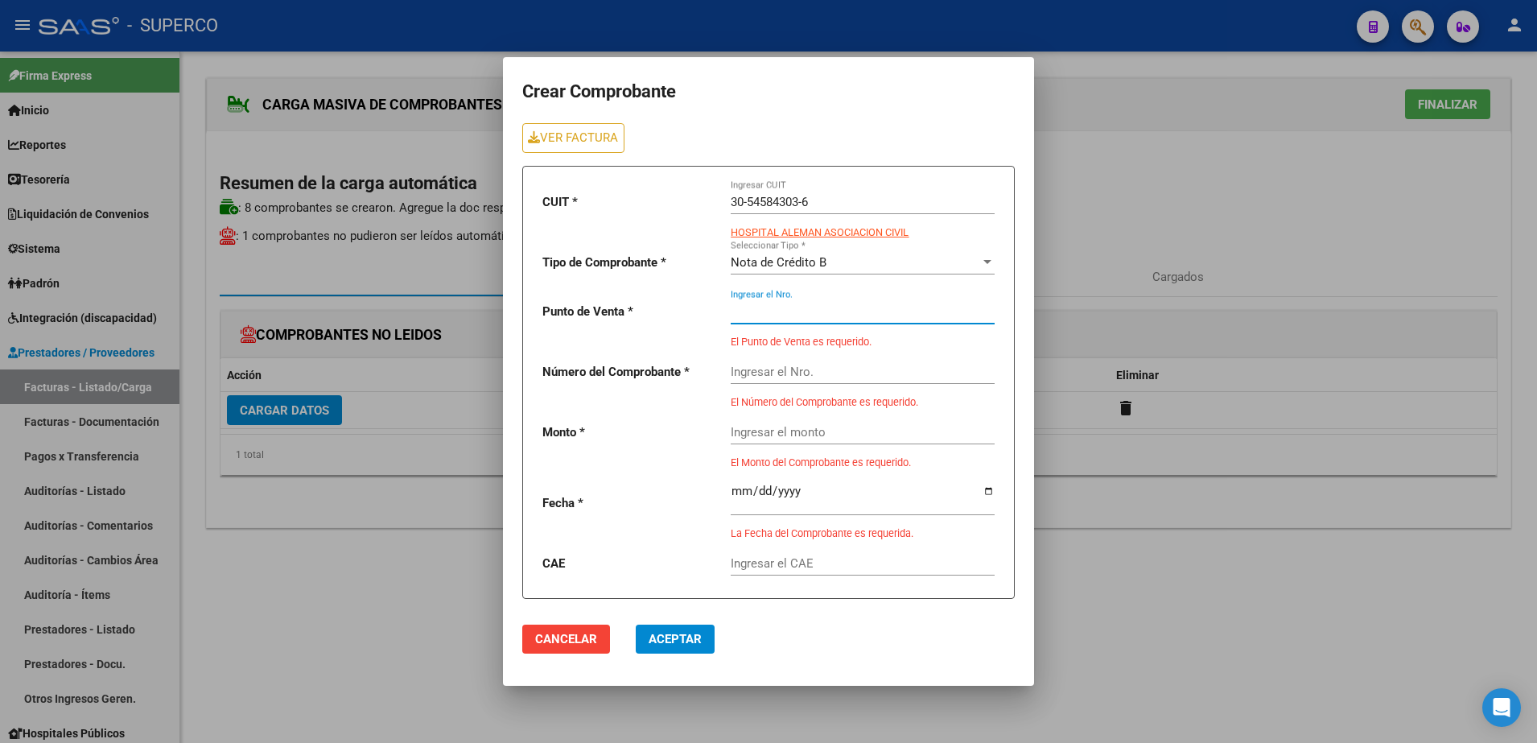
click at [827, 311] on input "Ingresar el Nro." at bounding box center [863, 311] width 264 height 14
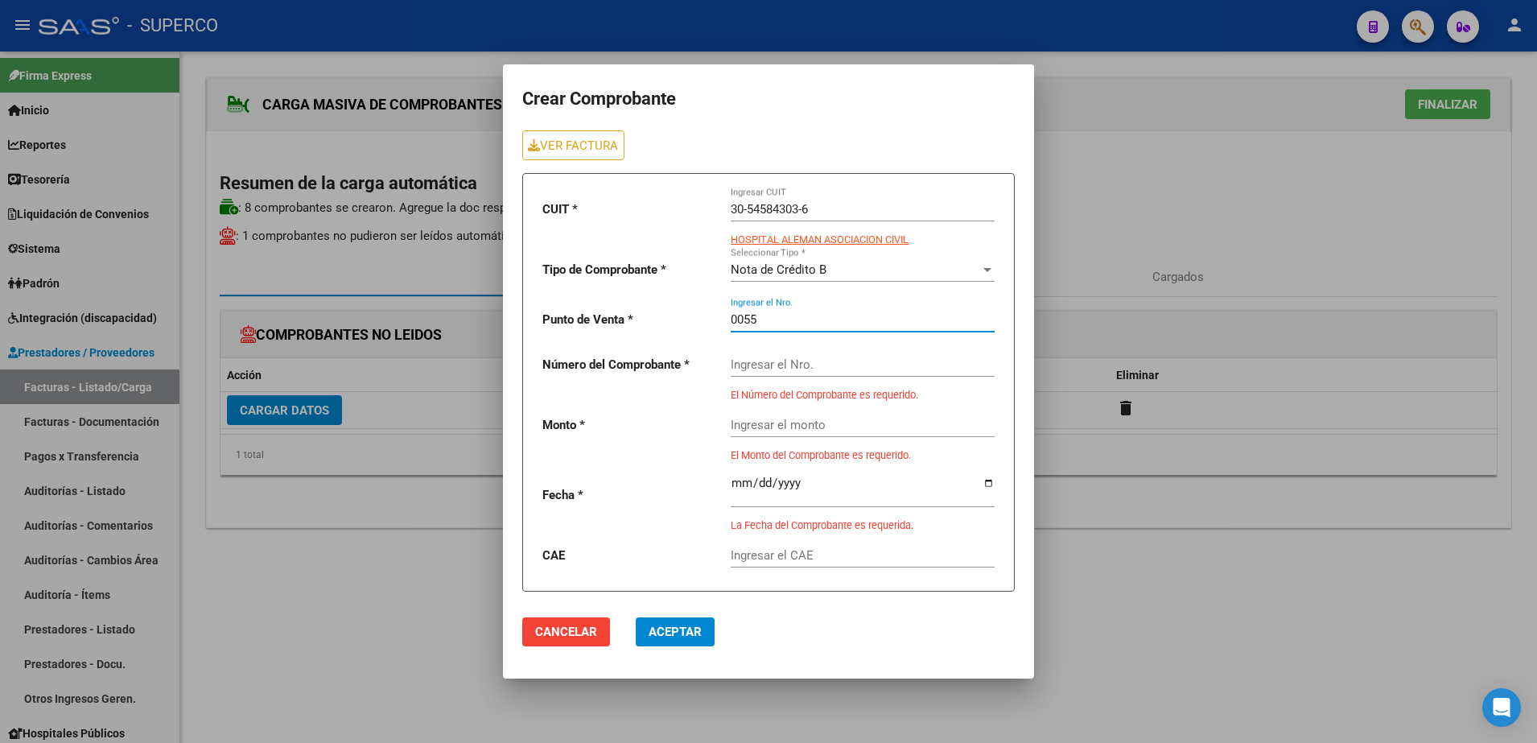
type input "0055"
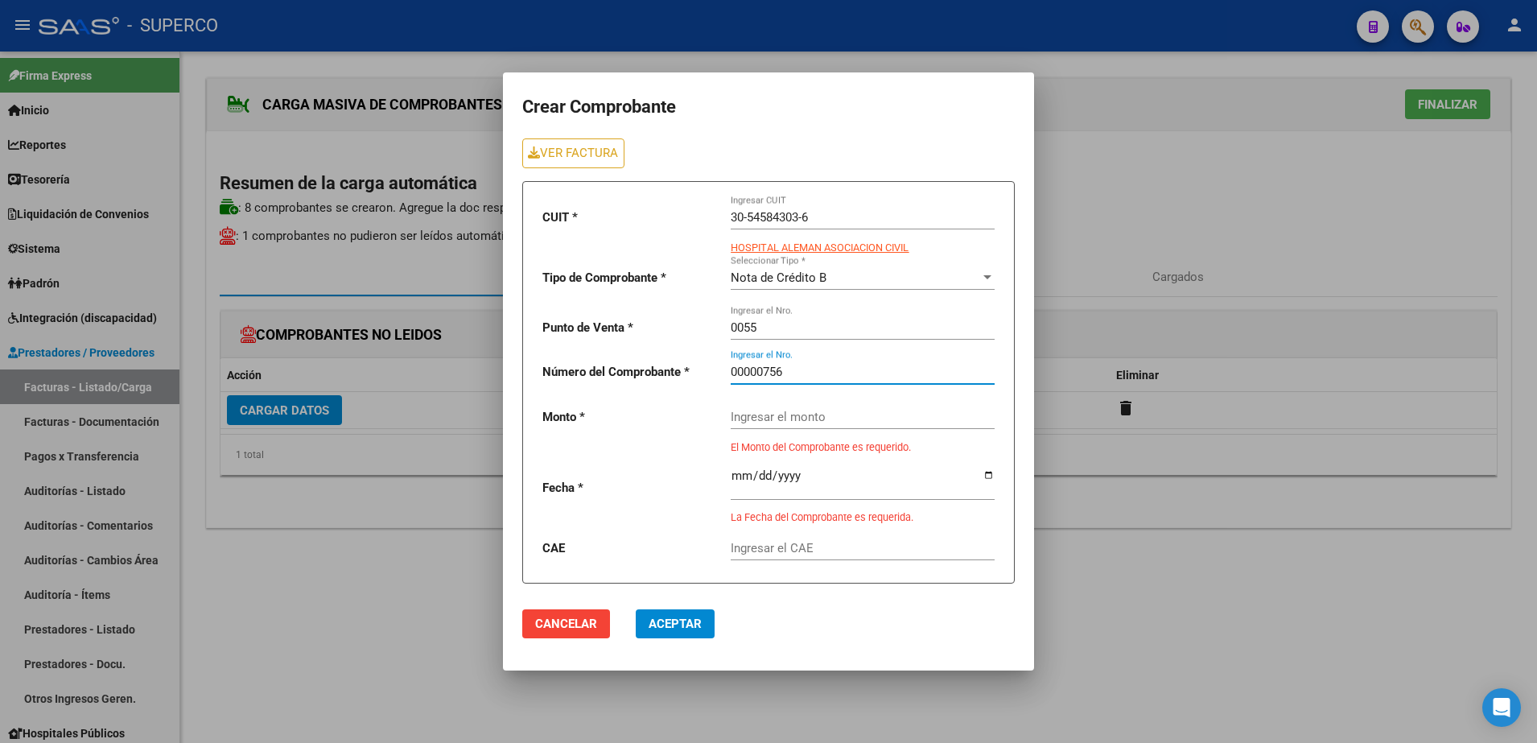
type input "00000756"
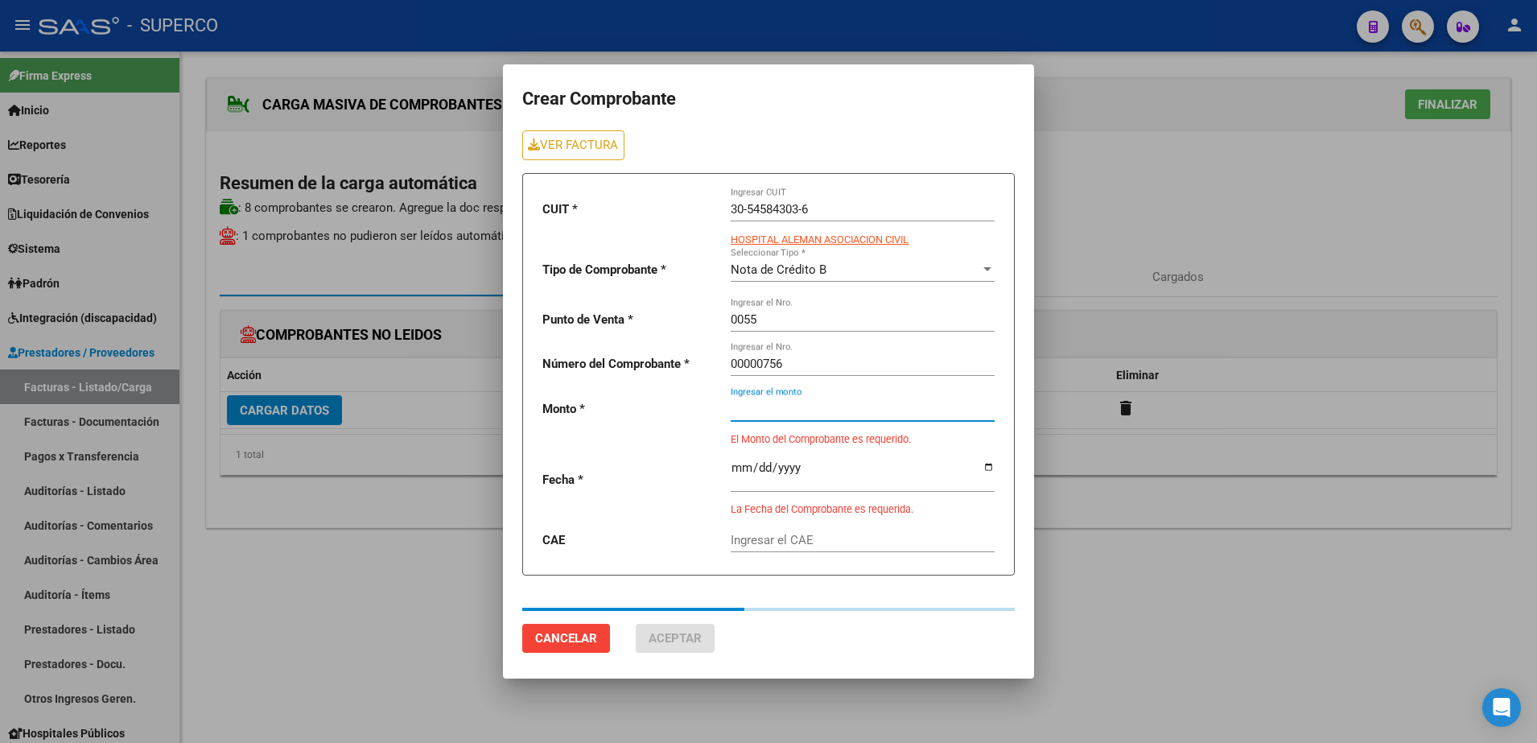
type input "144000"
type input "[DATE]"
type input "75386655503521"
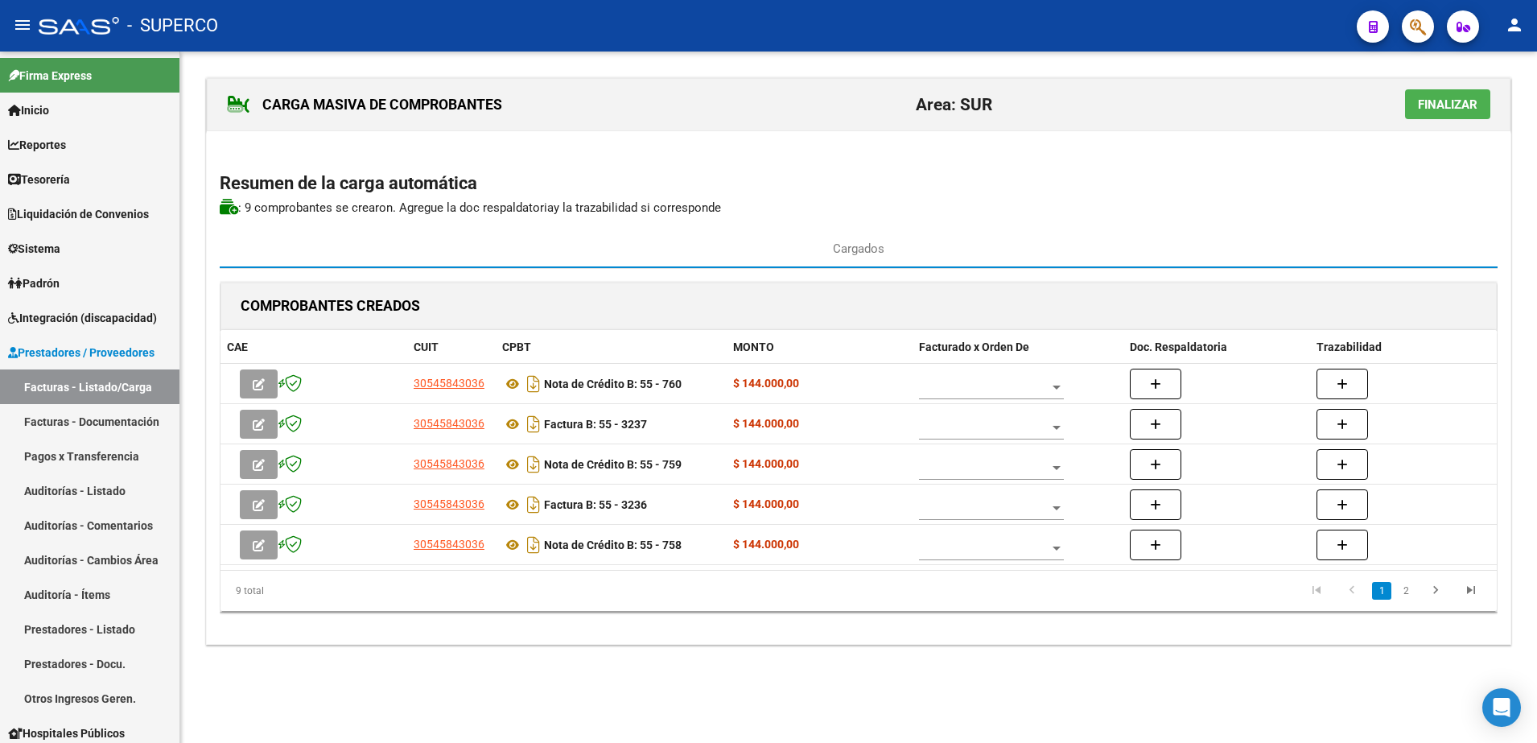
click at [1434, 108] on span "Finalizar" at bounding box center [1448, 104] width 60 height 14
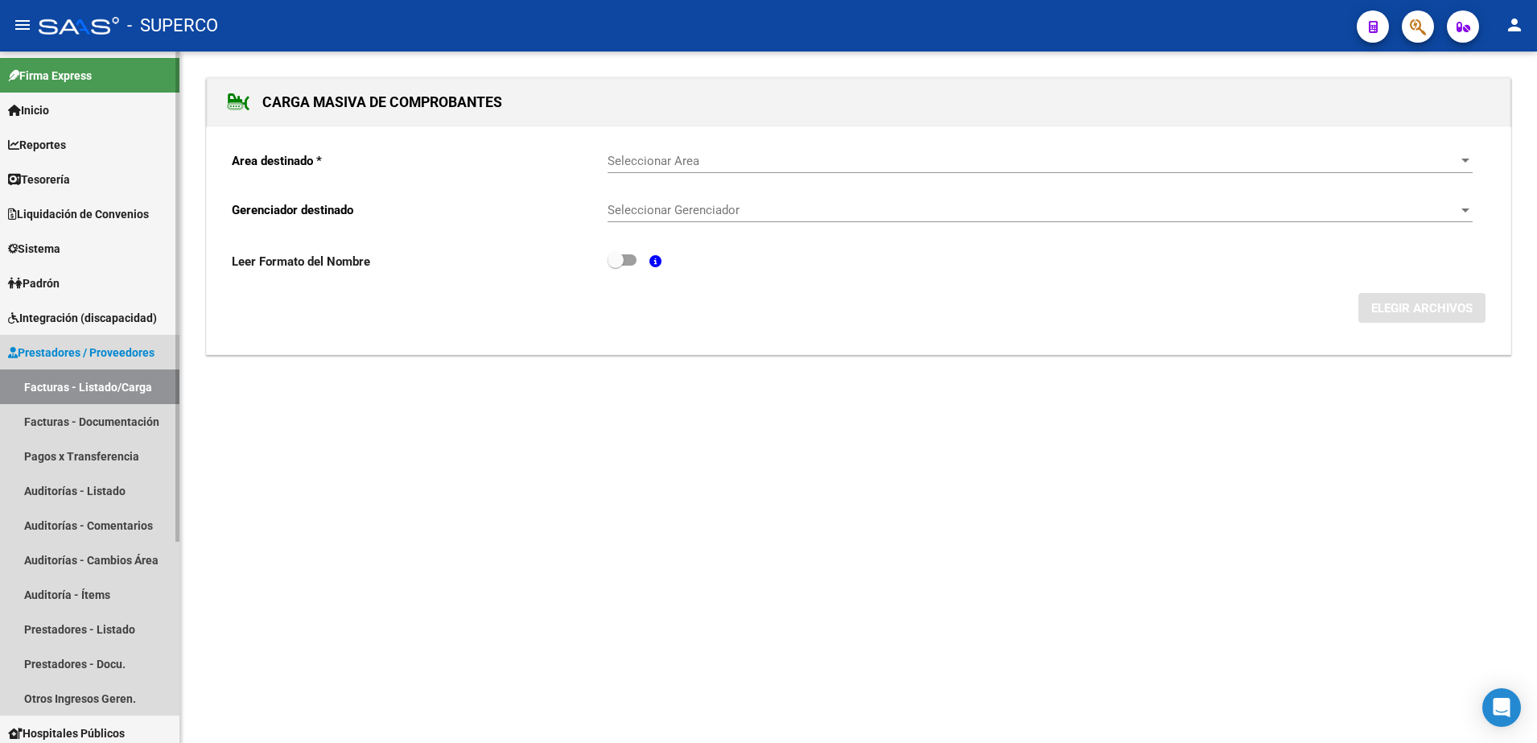
click at [99, 383] on link "Facturas - Listado/Carga" at bounding box center [90, 386] width 180 height 35
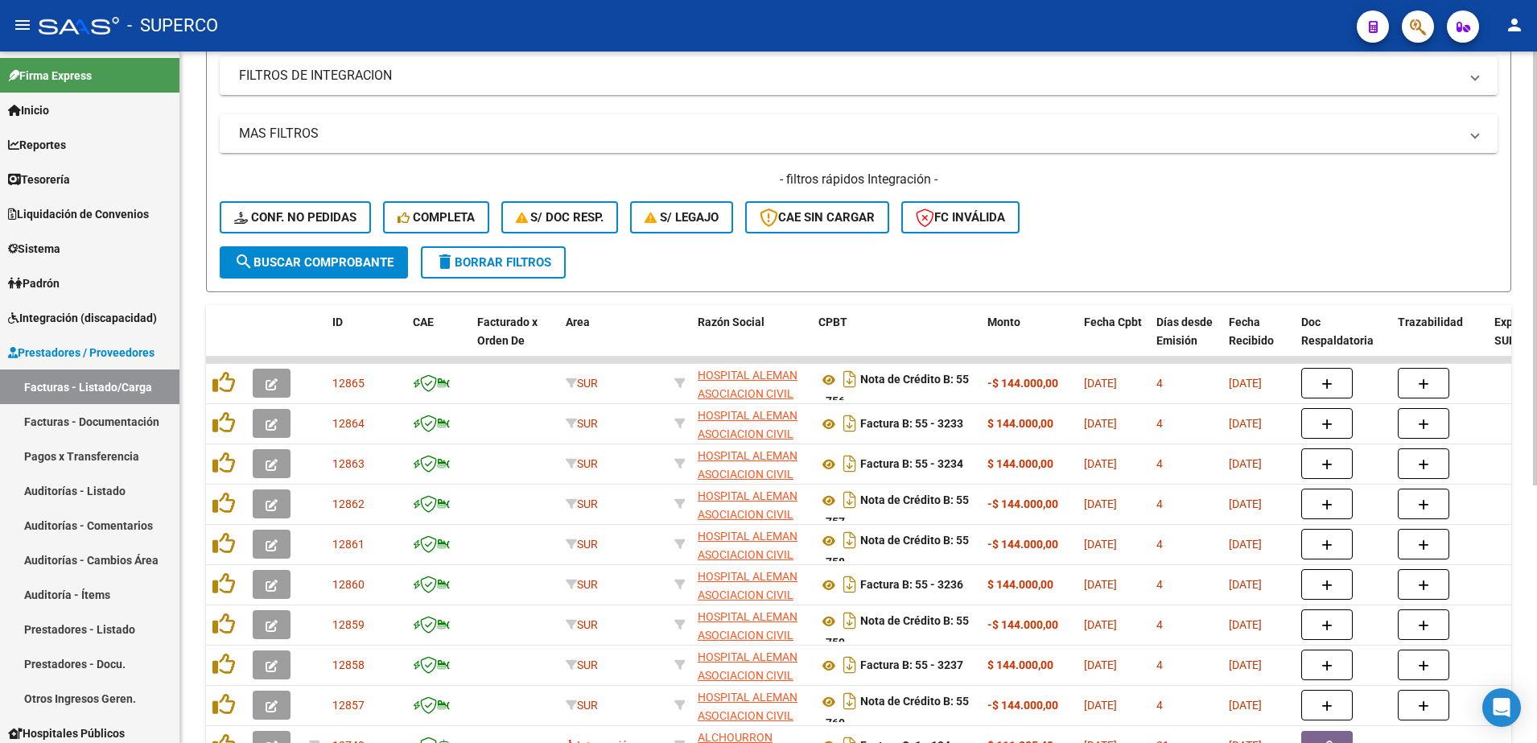
scroll to position [402, 0]
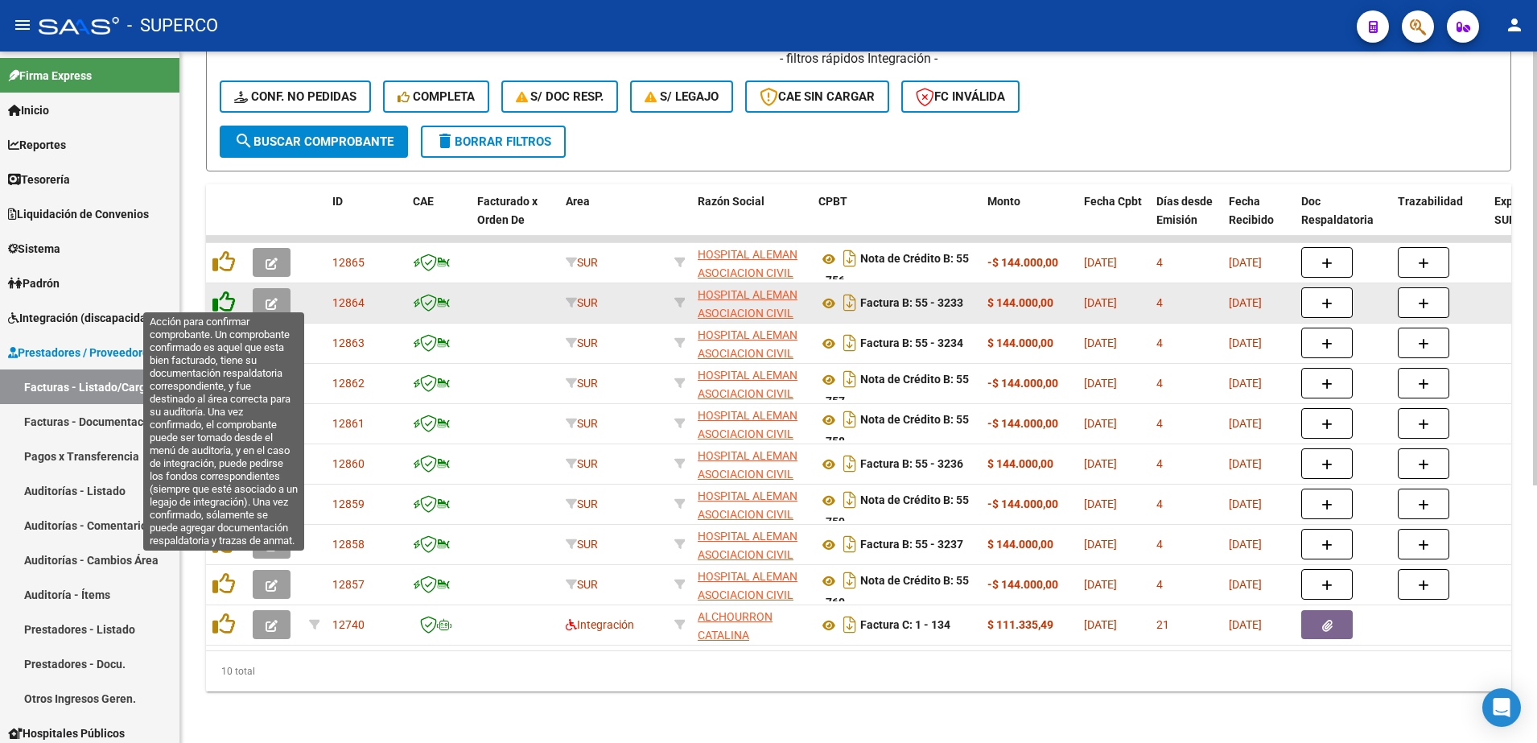
click at [227, 295] on icon at bounding box center [224, 302] width 23 height 23
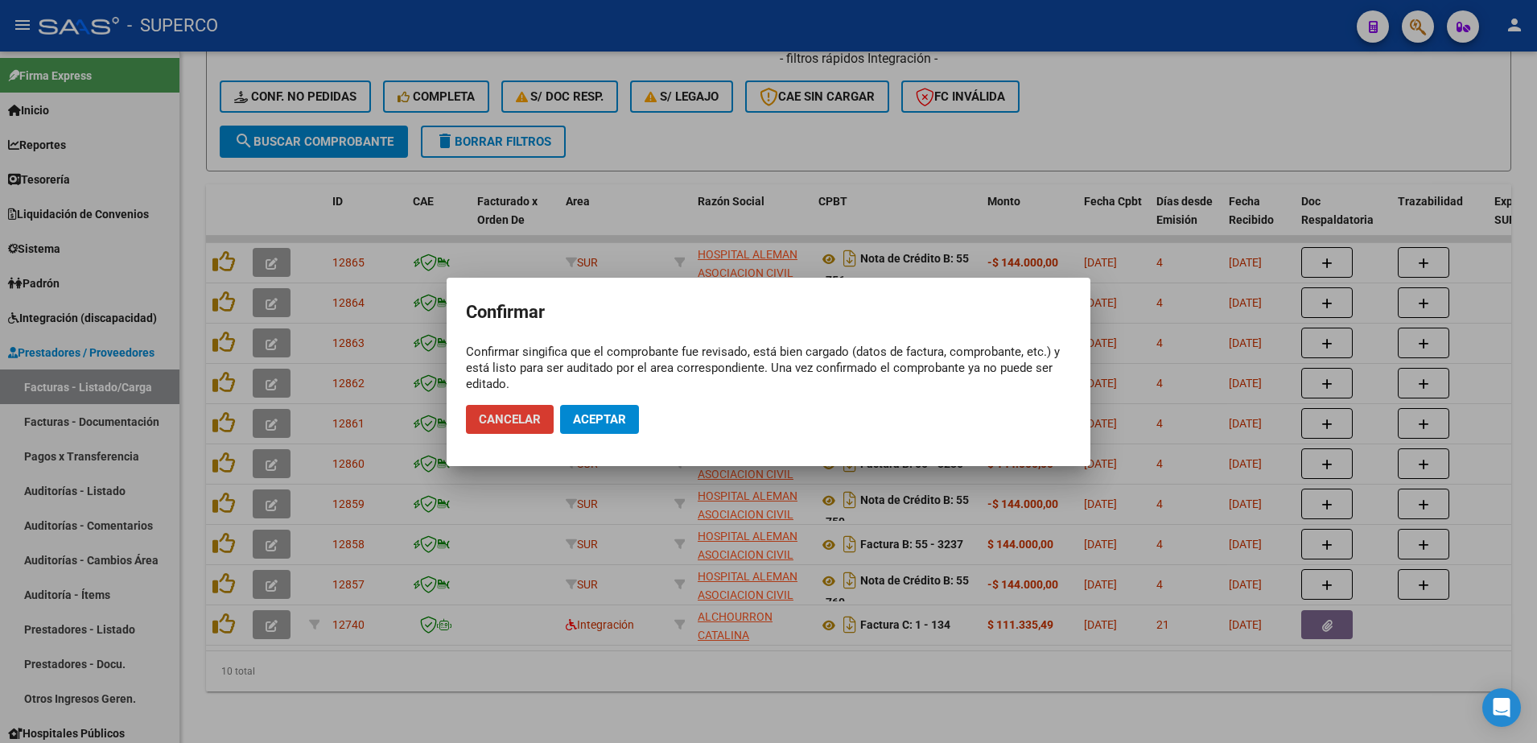
click at [632, 426] on button "Aceptar" at bounding box center [599, 419] width 79 height 29
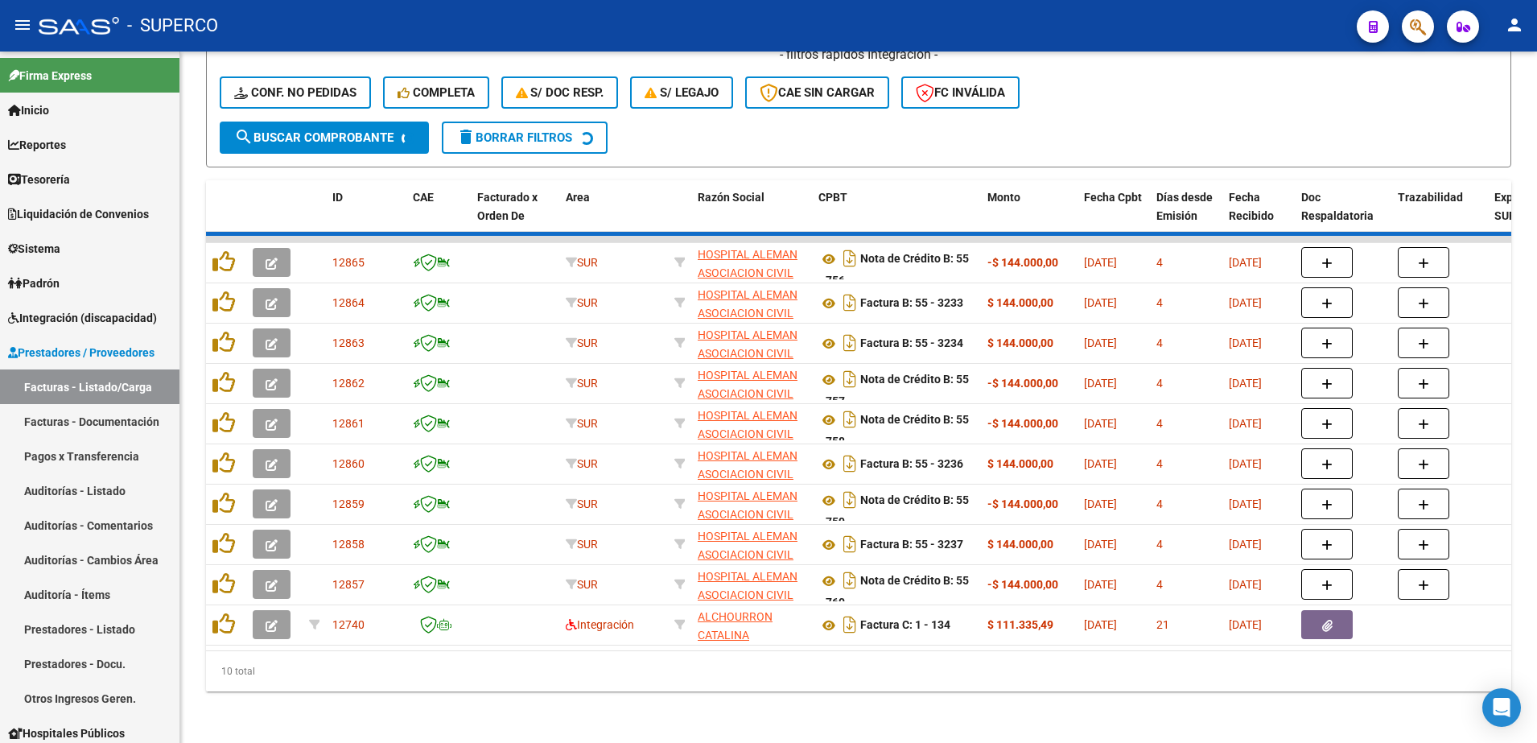
scroll to position [371, 0]
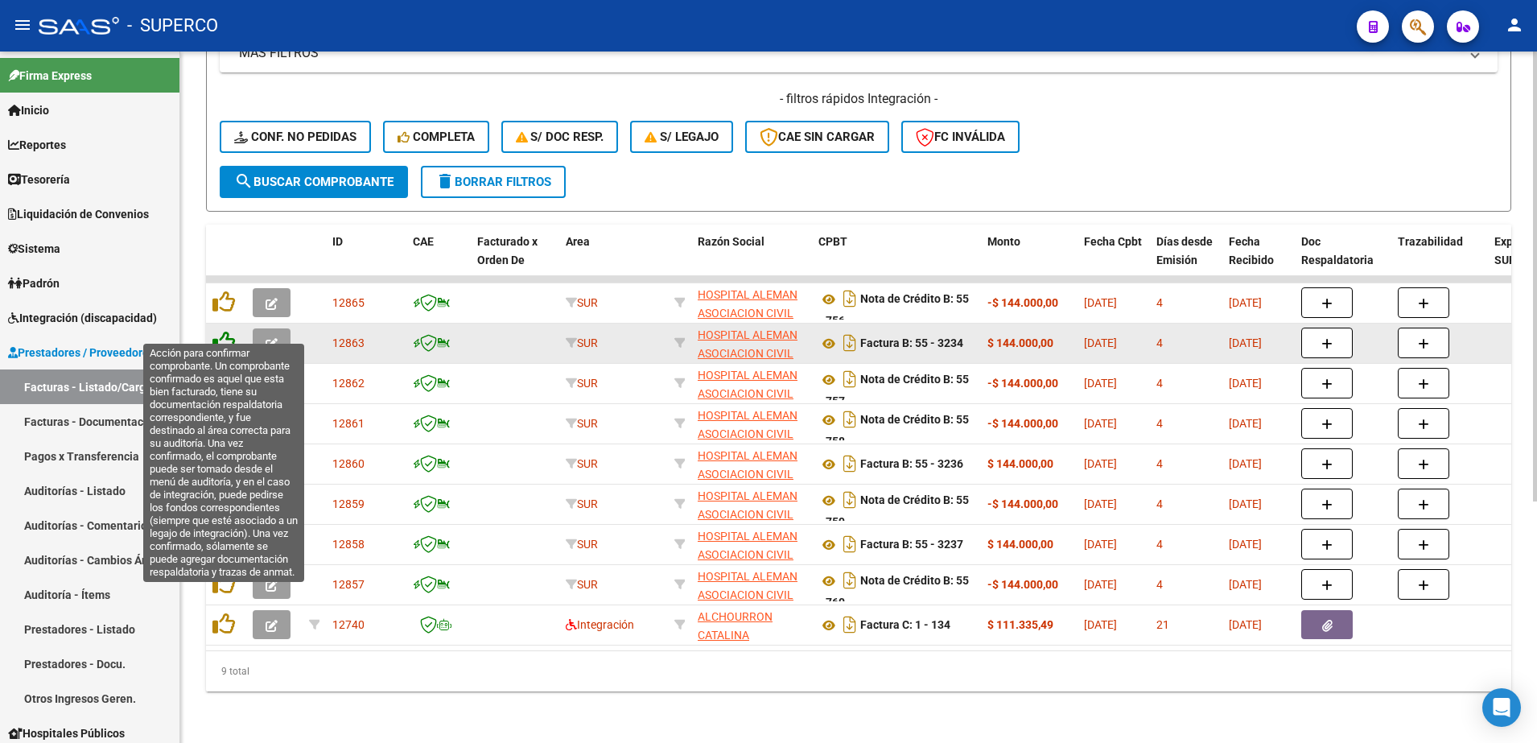
click at [225, 331] on icon at bounding box center [224, 342] width 23 height 23
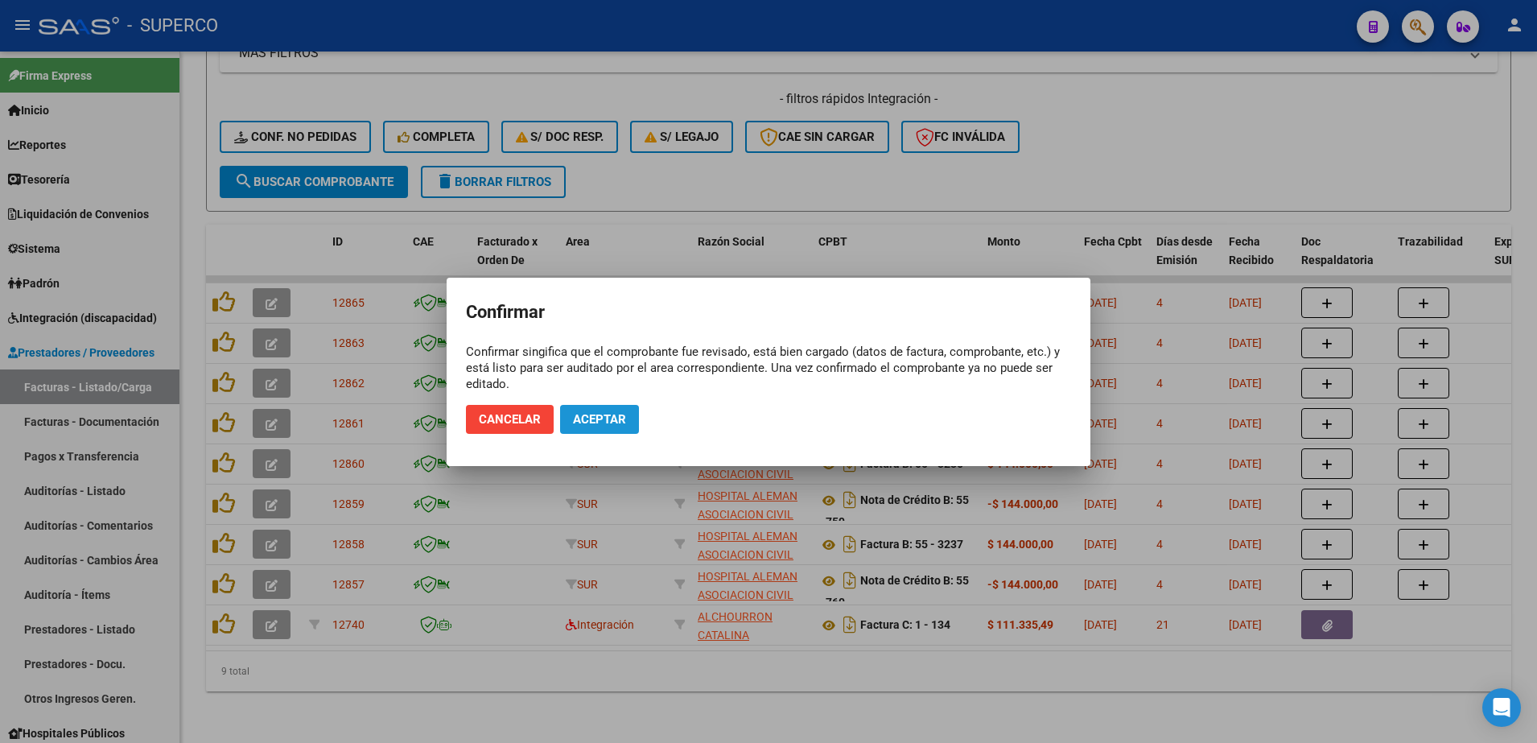
click at [592, 419] on span "Aceptar" at bounding box center [599, 419] width 53 height 14
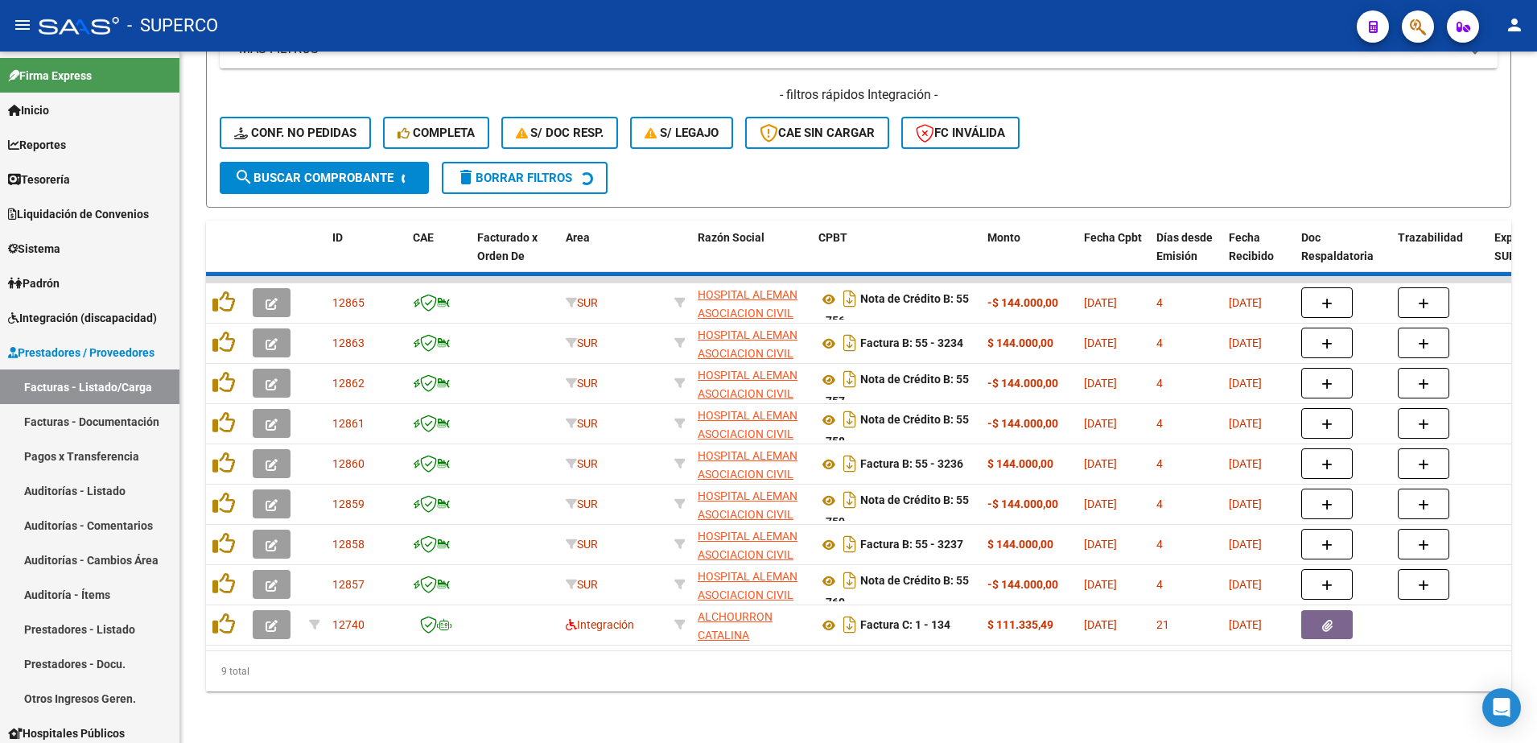
scroll to position [331, 0]
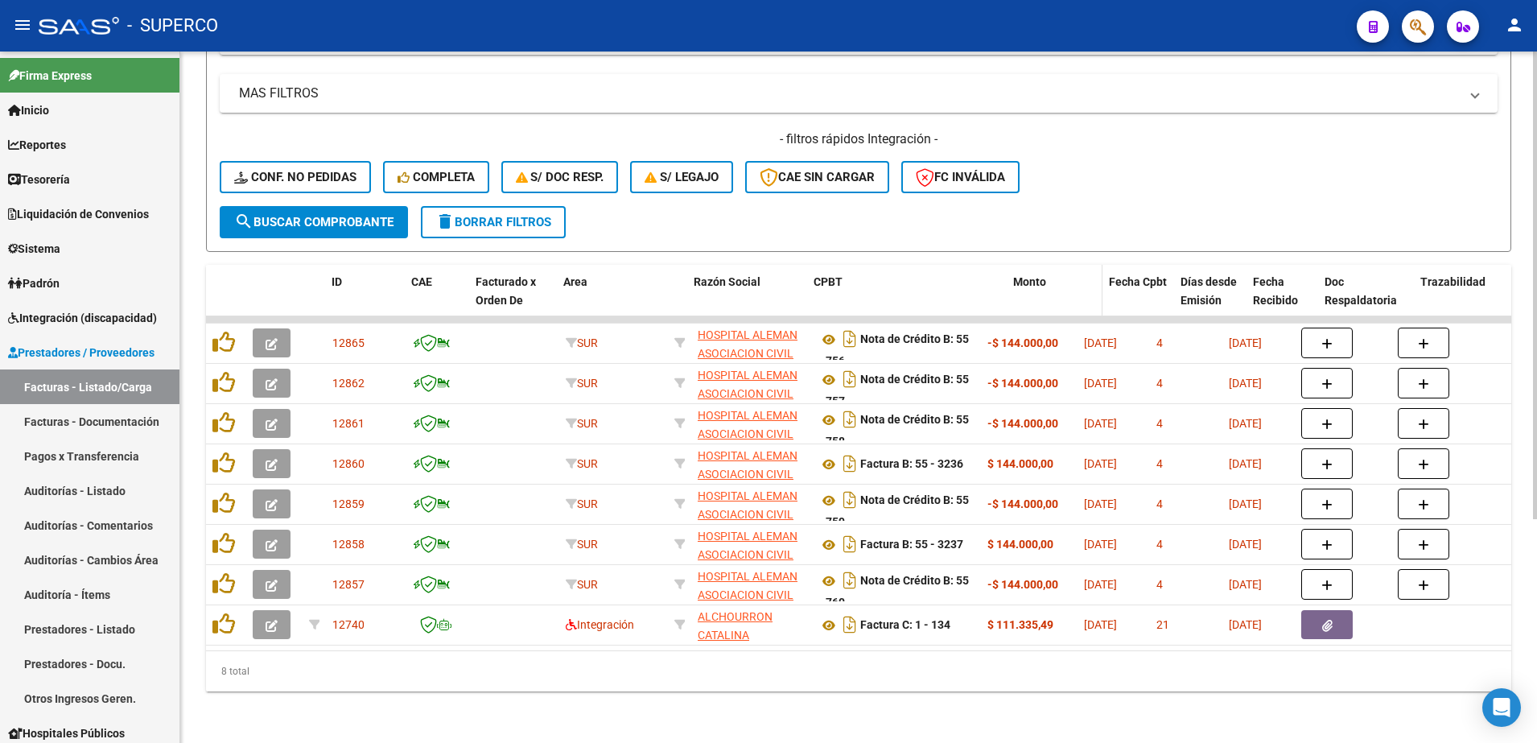
drag, startPoint x: 978, startPoint y: 280, endPoint x: 1019, endPoint y: 279, distance: 41.1
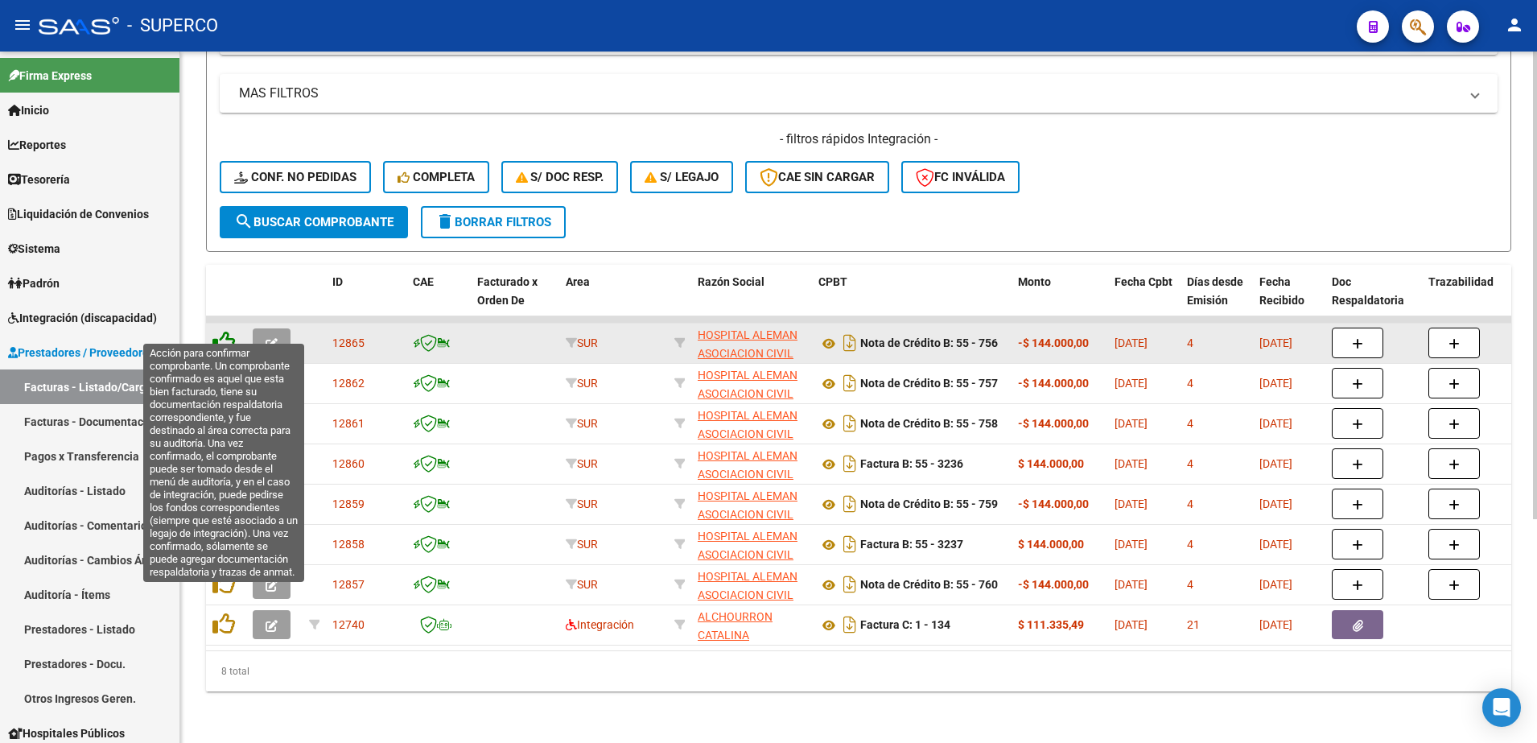
click at [223, 331] on icon at bounding box center [224, 342] width 23 height 23
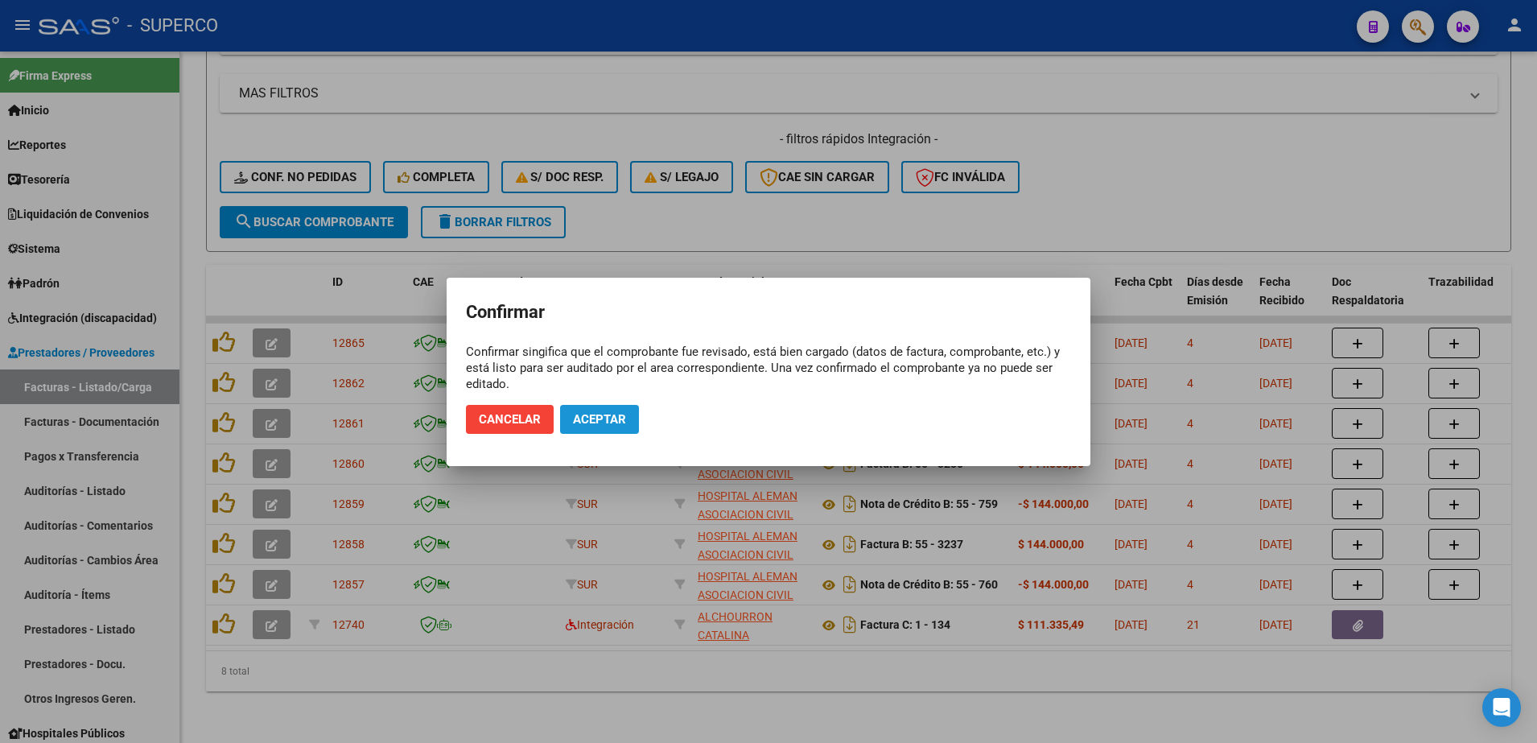
click at [618, 428] on button "Aceptar" at bounding box center [599, 419] width 79 height 29
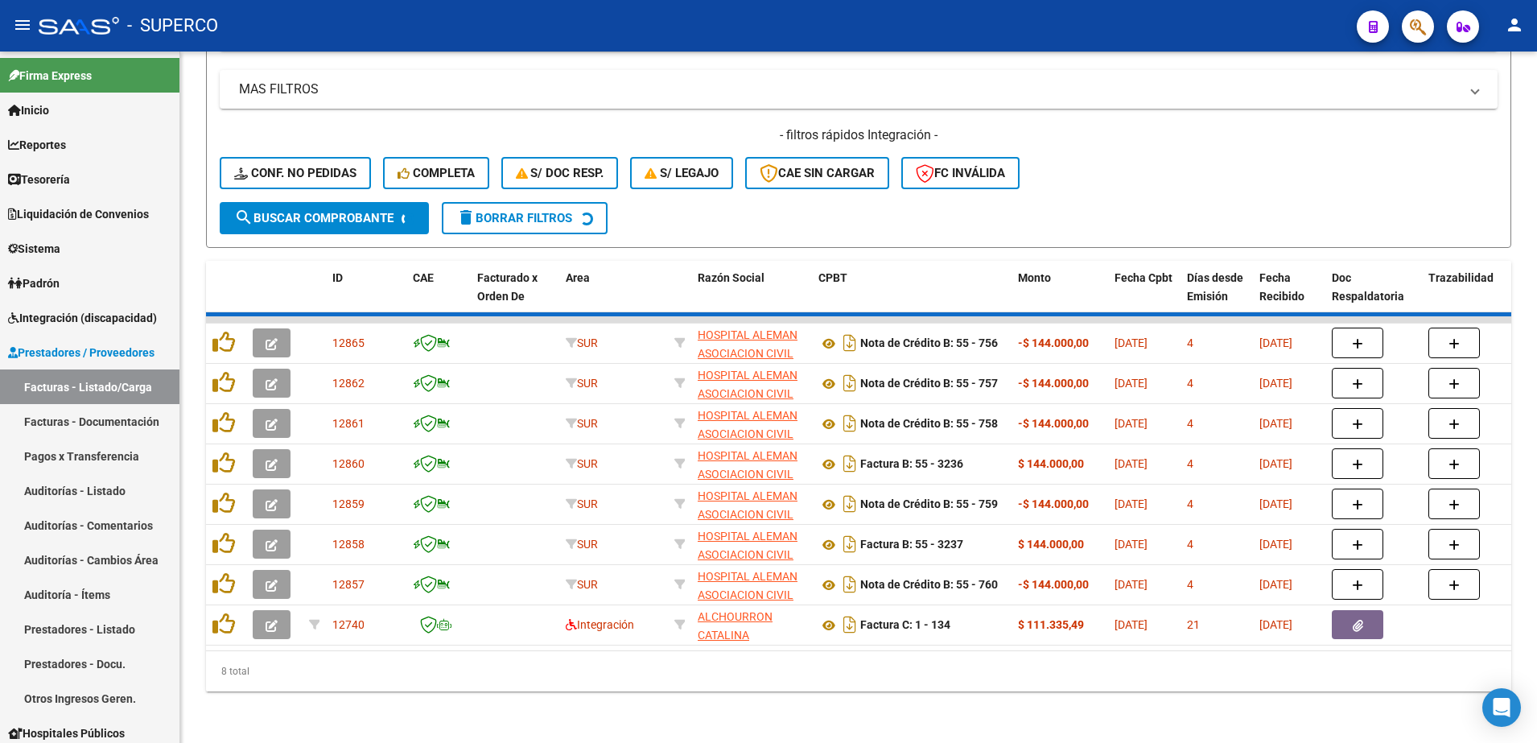
scroll to position [291, 0]
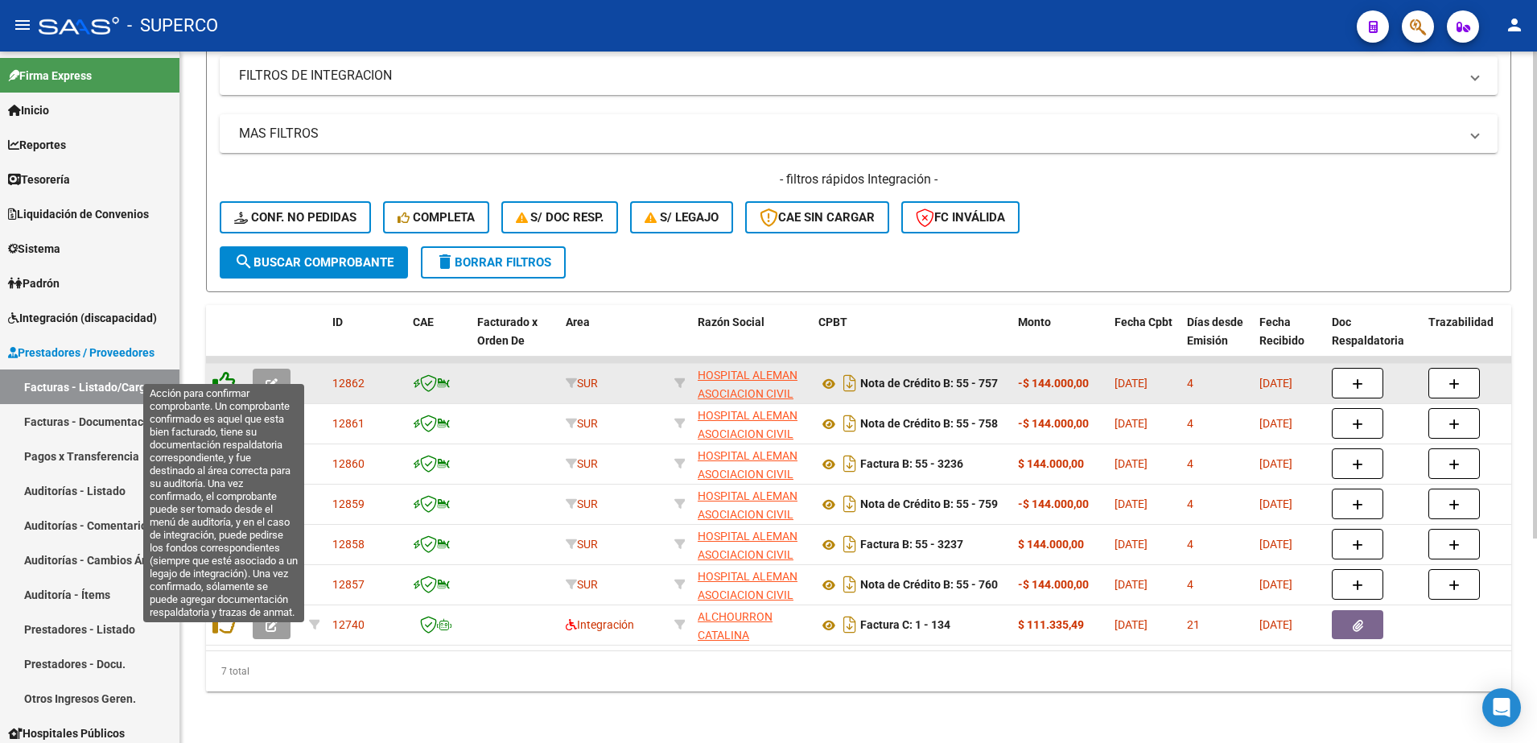
click at [223, 371] on icon at bounding box center [224, 382] width 23 height 23
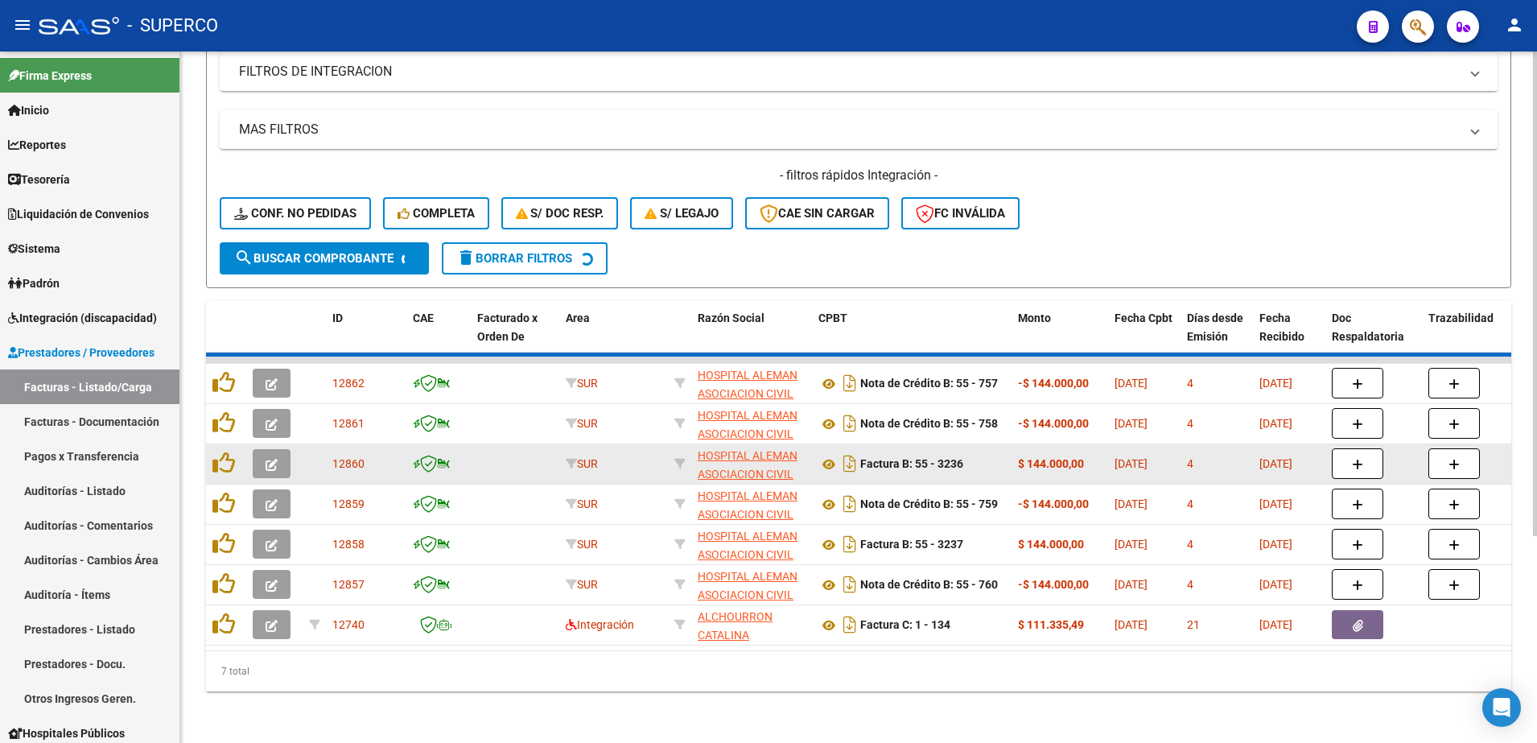
scroll to position [250, 0]
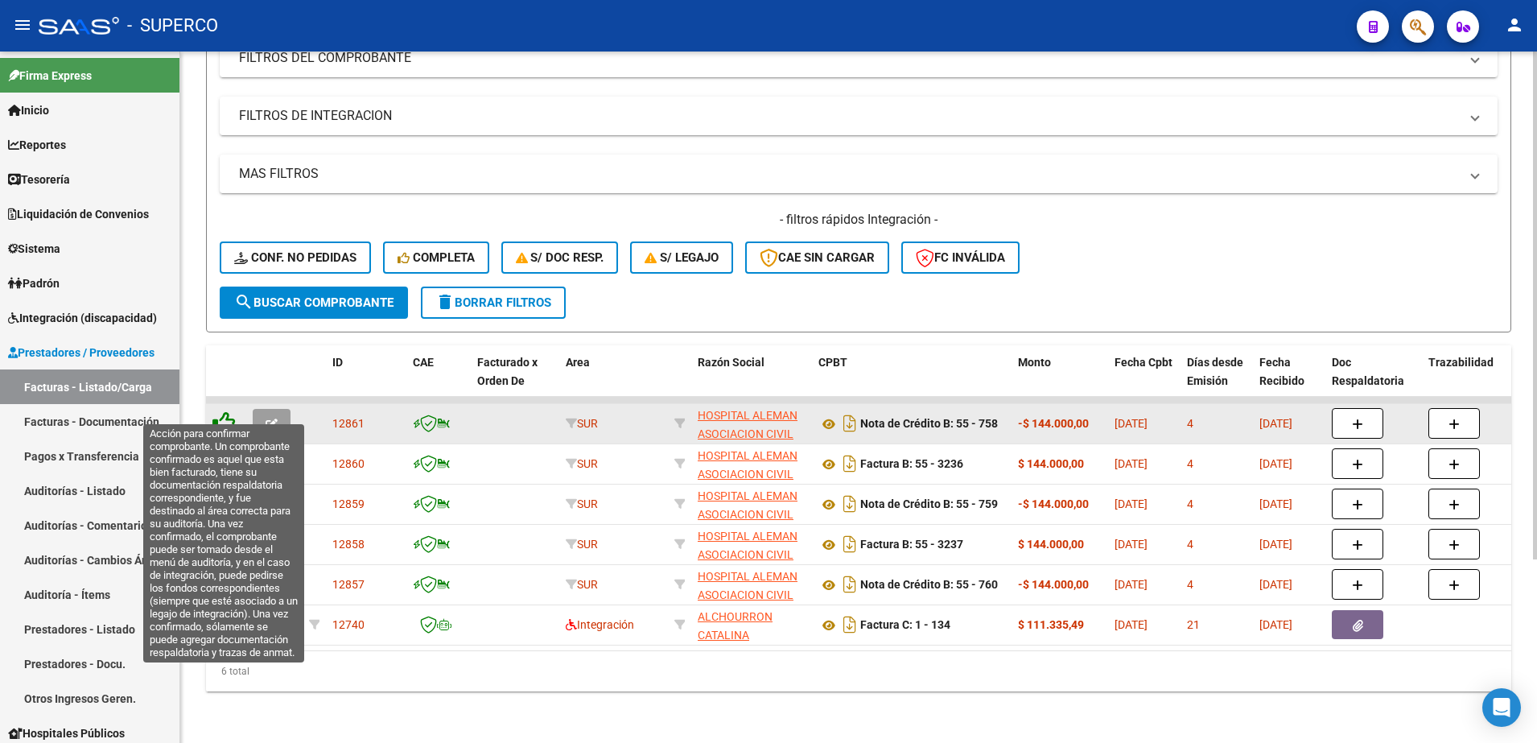
click at [225, 412] on icon at bounding box center [224, 422] width 23 height 23
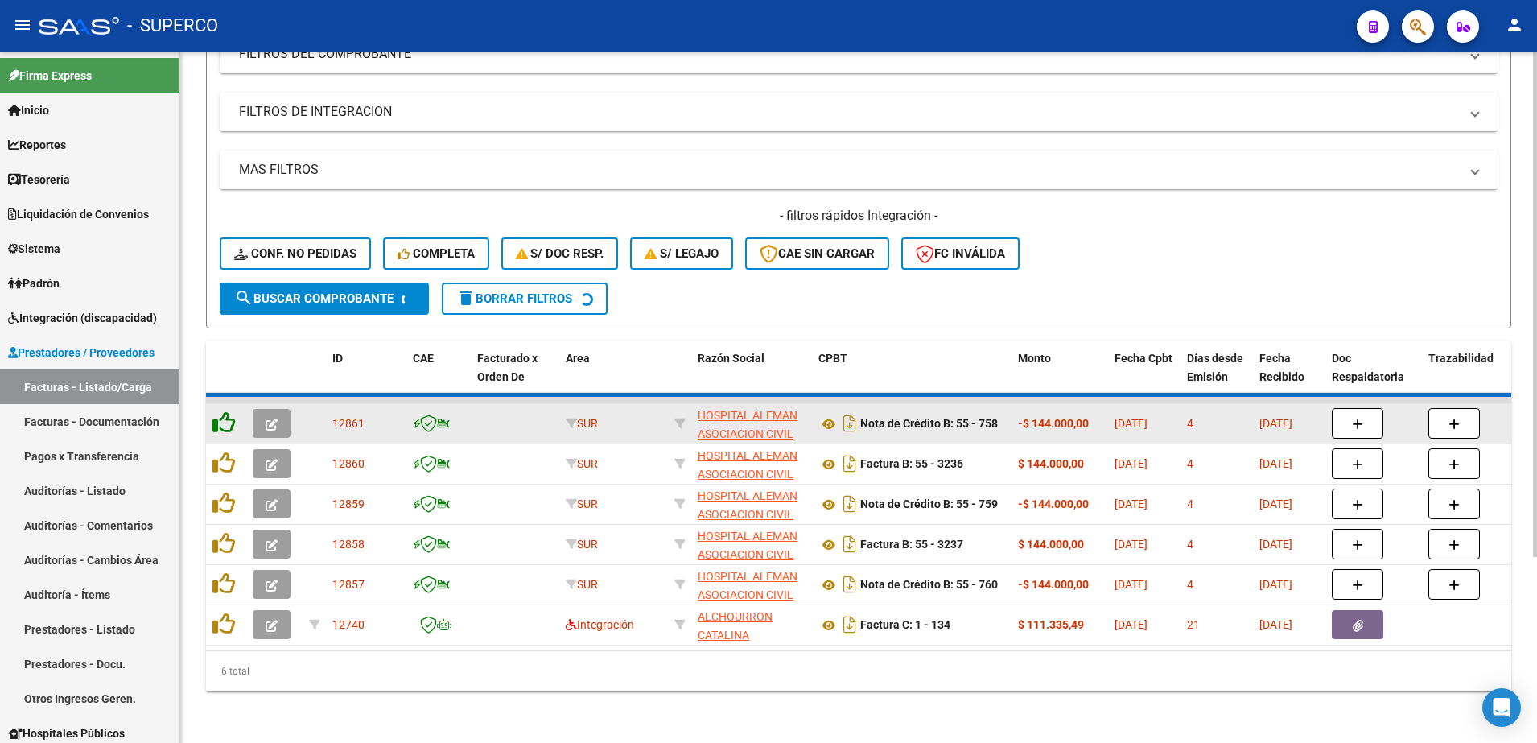
scroll to position [210, 0]
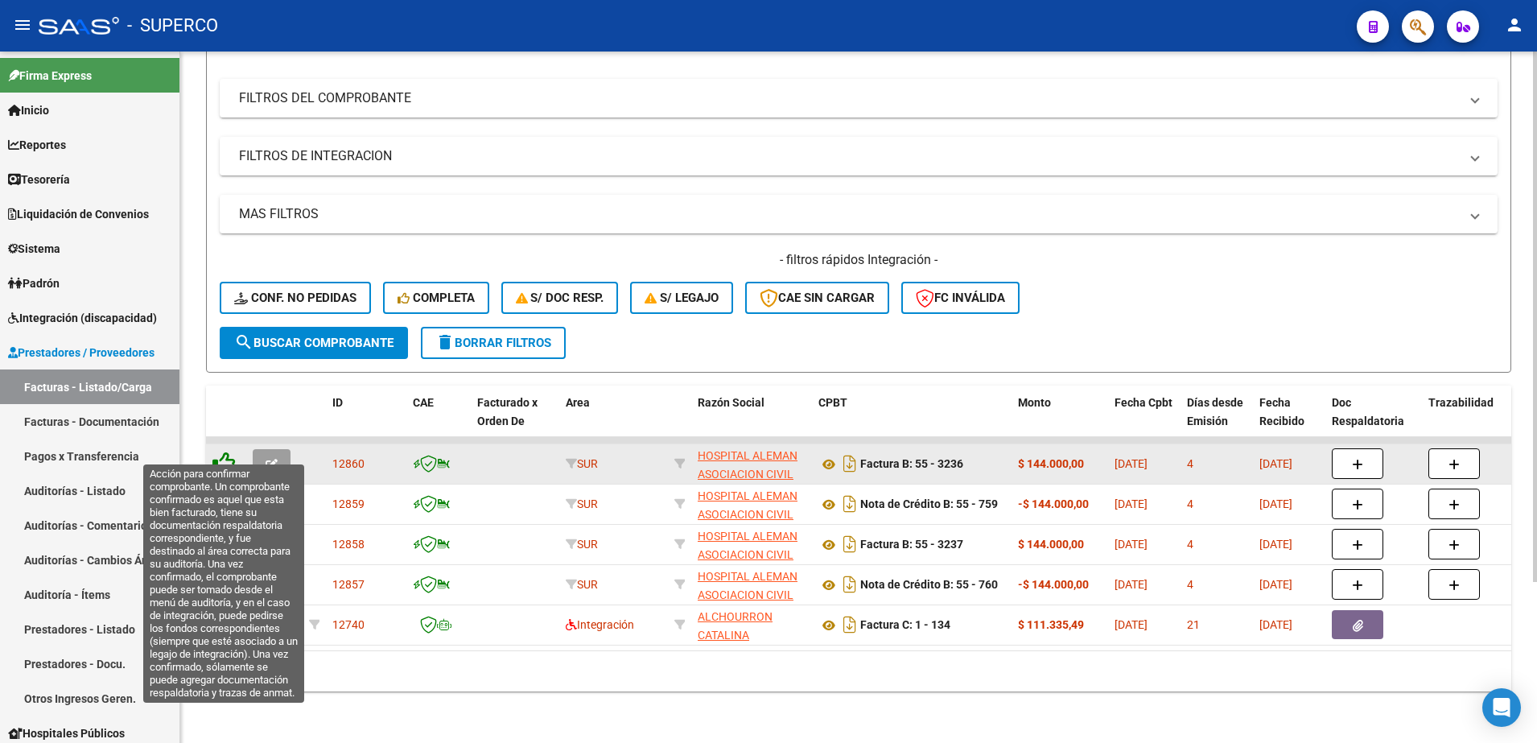
click at [234, 456] on icon at bounding box center [224, 463] width 23 height 23
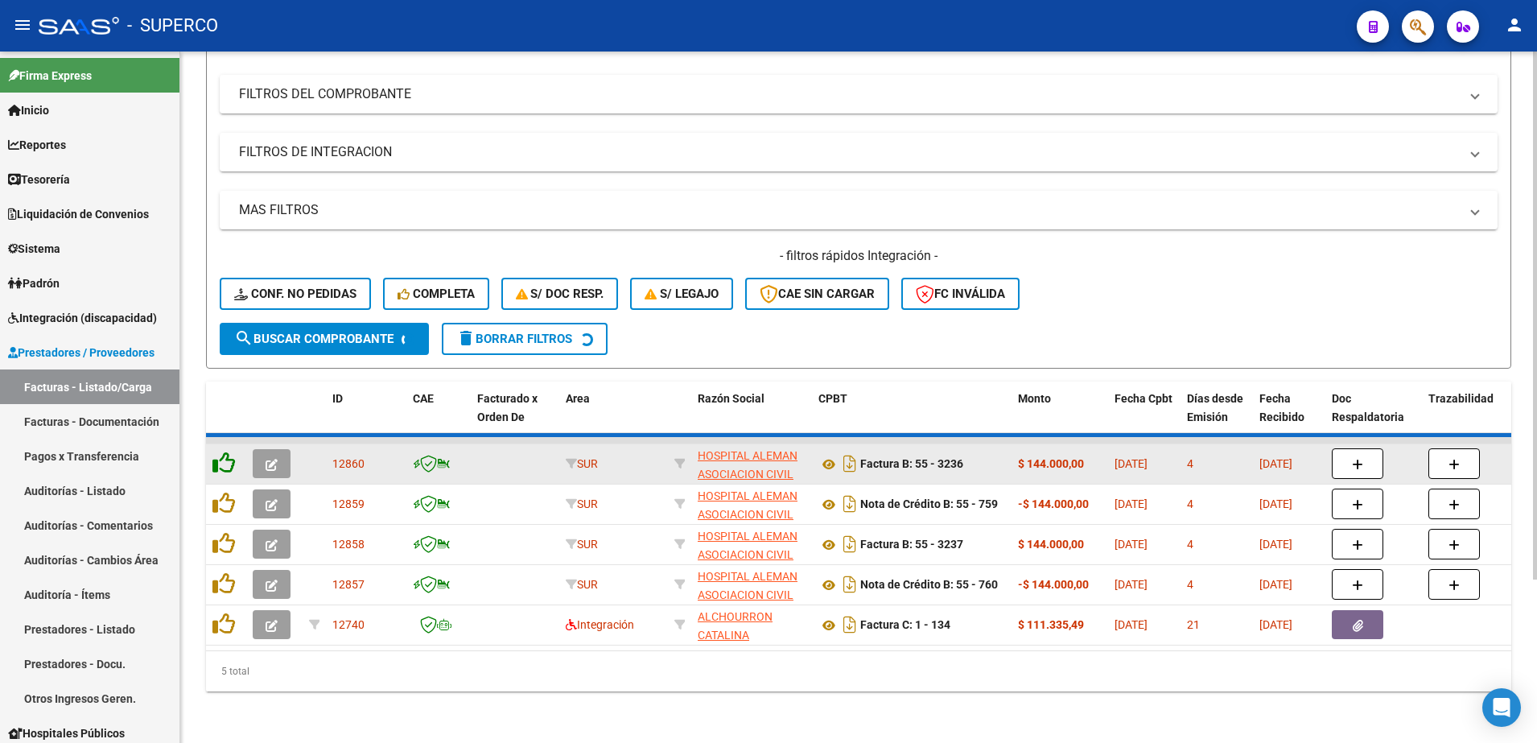
scroll to position [170, 0]
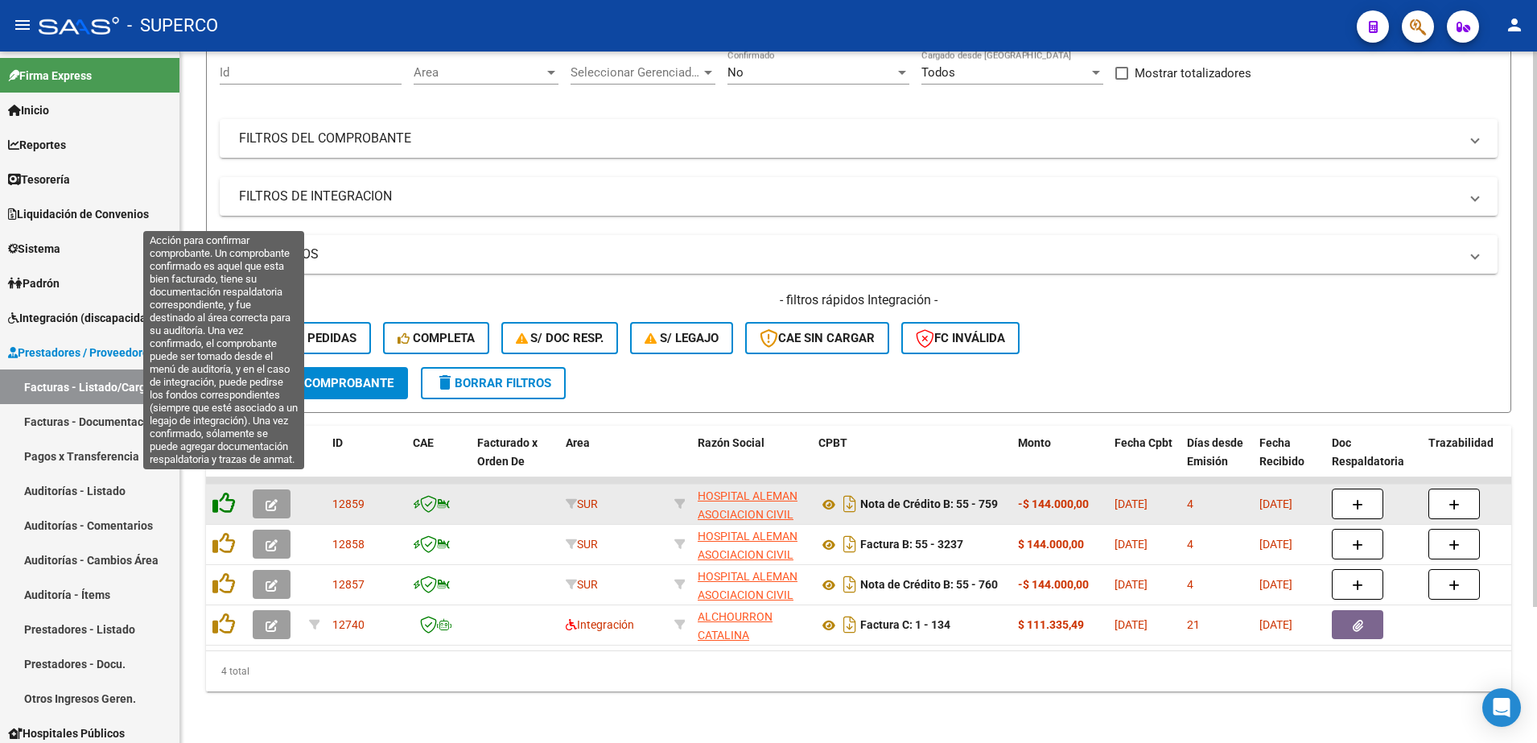
click at [218, 496] on icon at bounding box center [224, 503] width 23 height 23
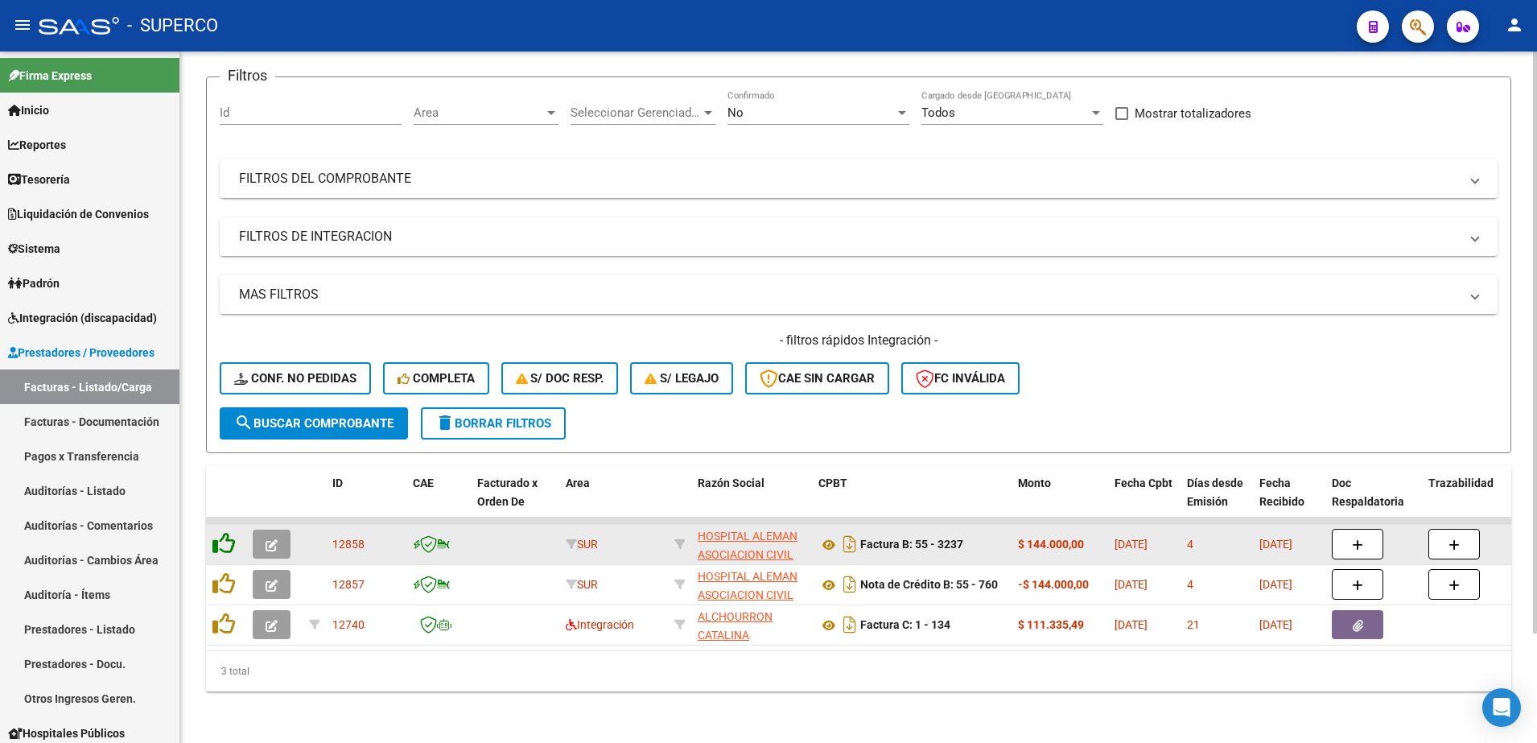
scroll to position [130, 0]
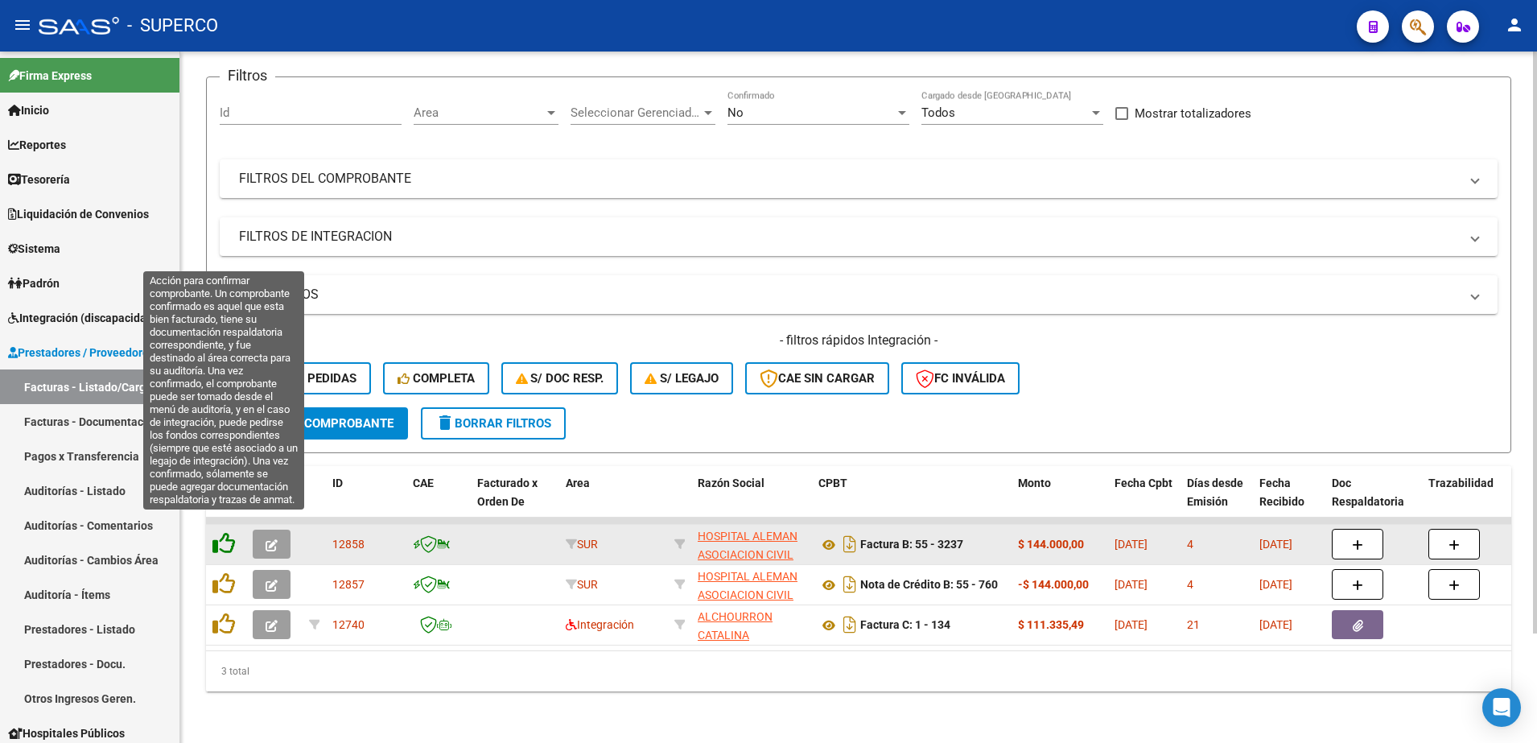
click at [229, 532] on icon at bounding box center [224, 543] width 23 height 23
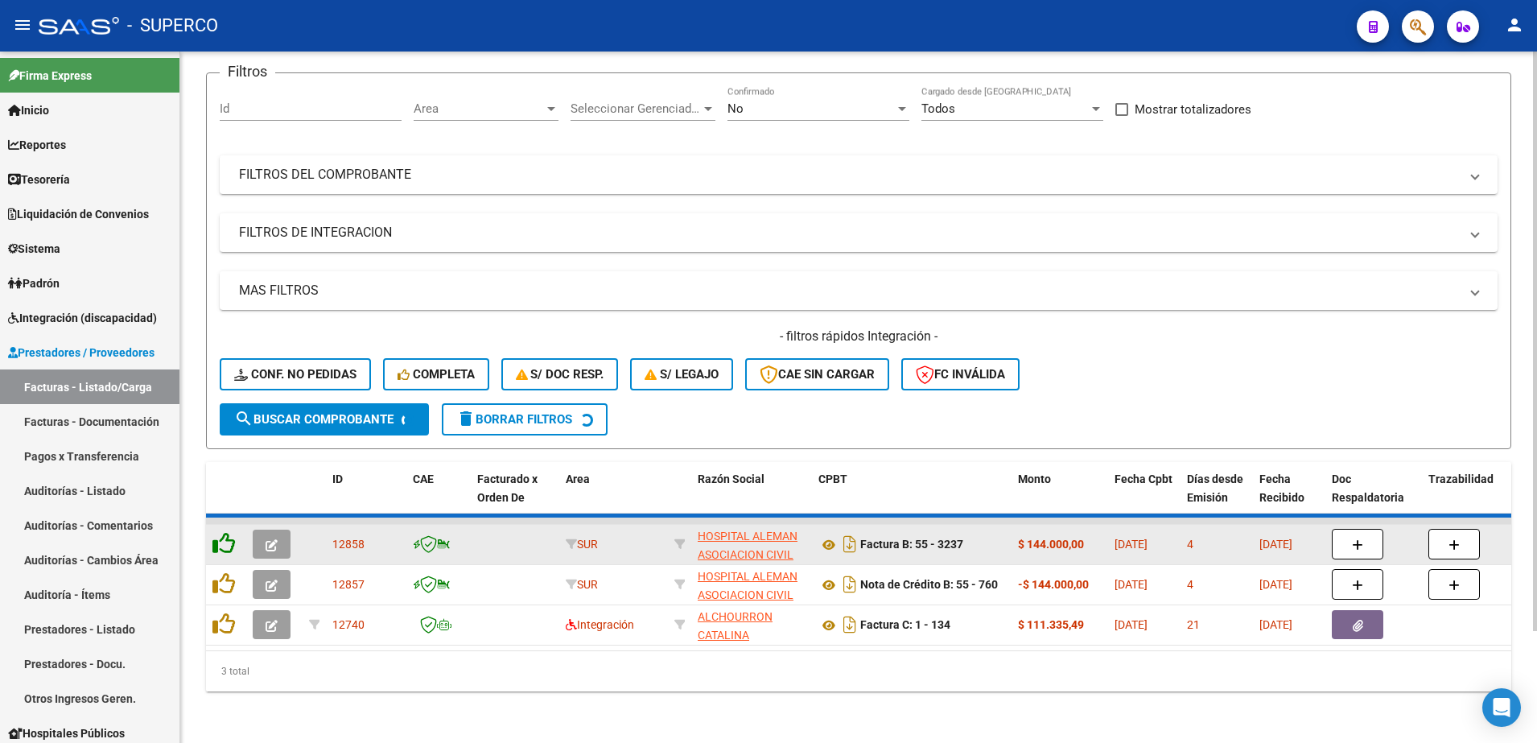
scroll to position [89, 0]
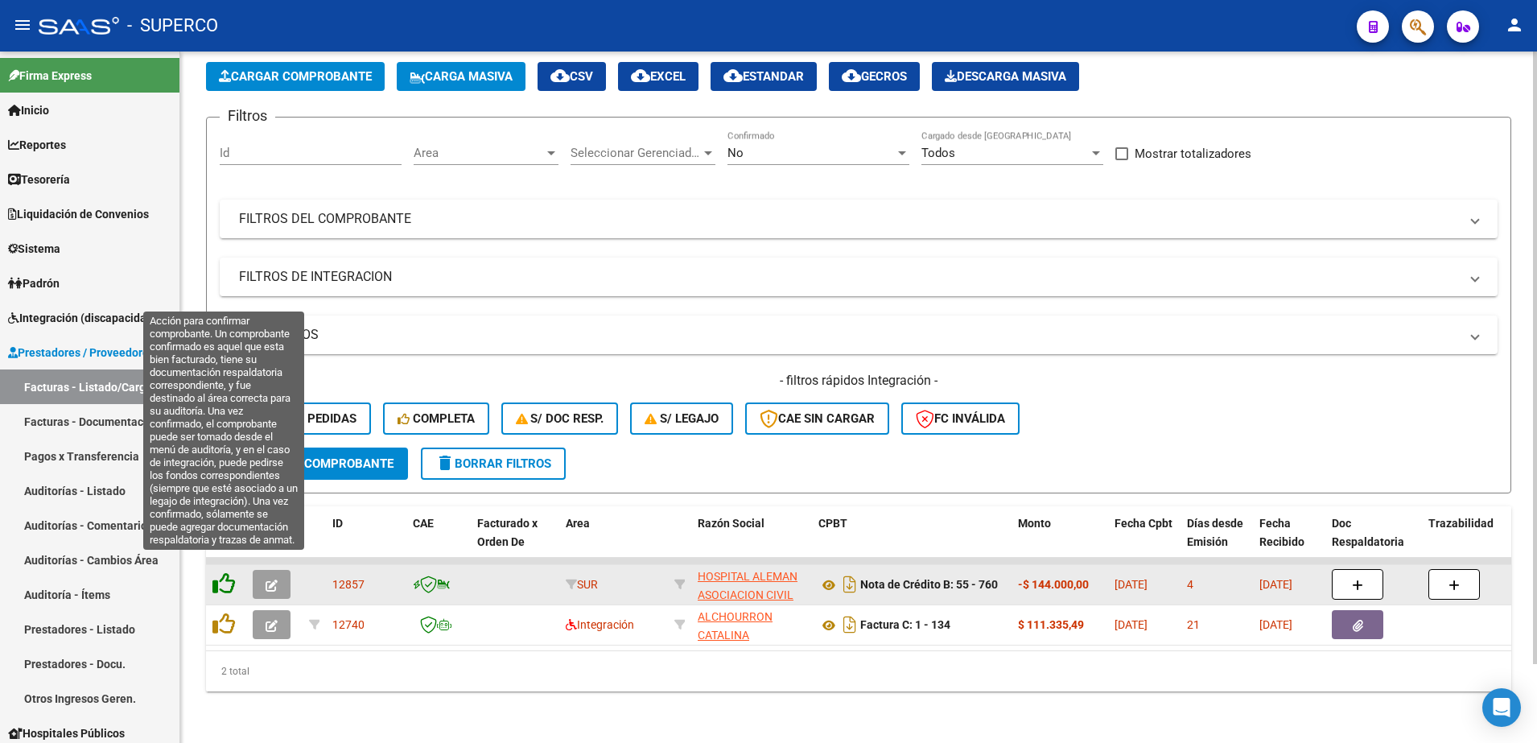
click at [225, 572] on icon at bounding box center [224, 583] width 23 height 23
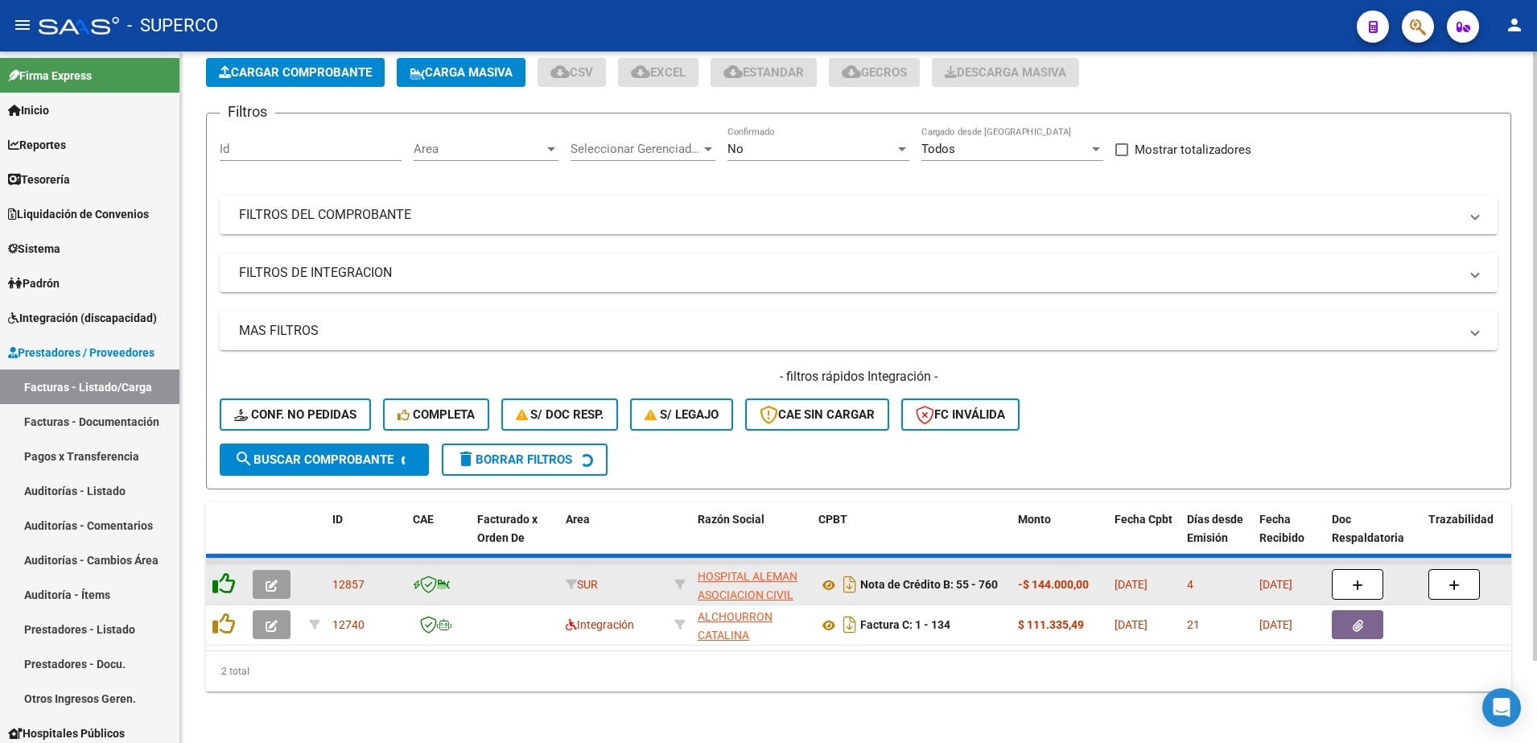
scroll to position [49, 0]
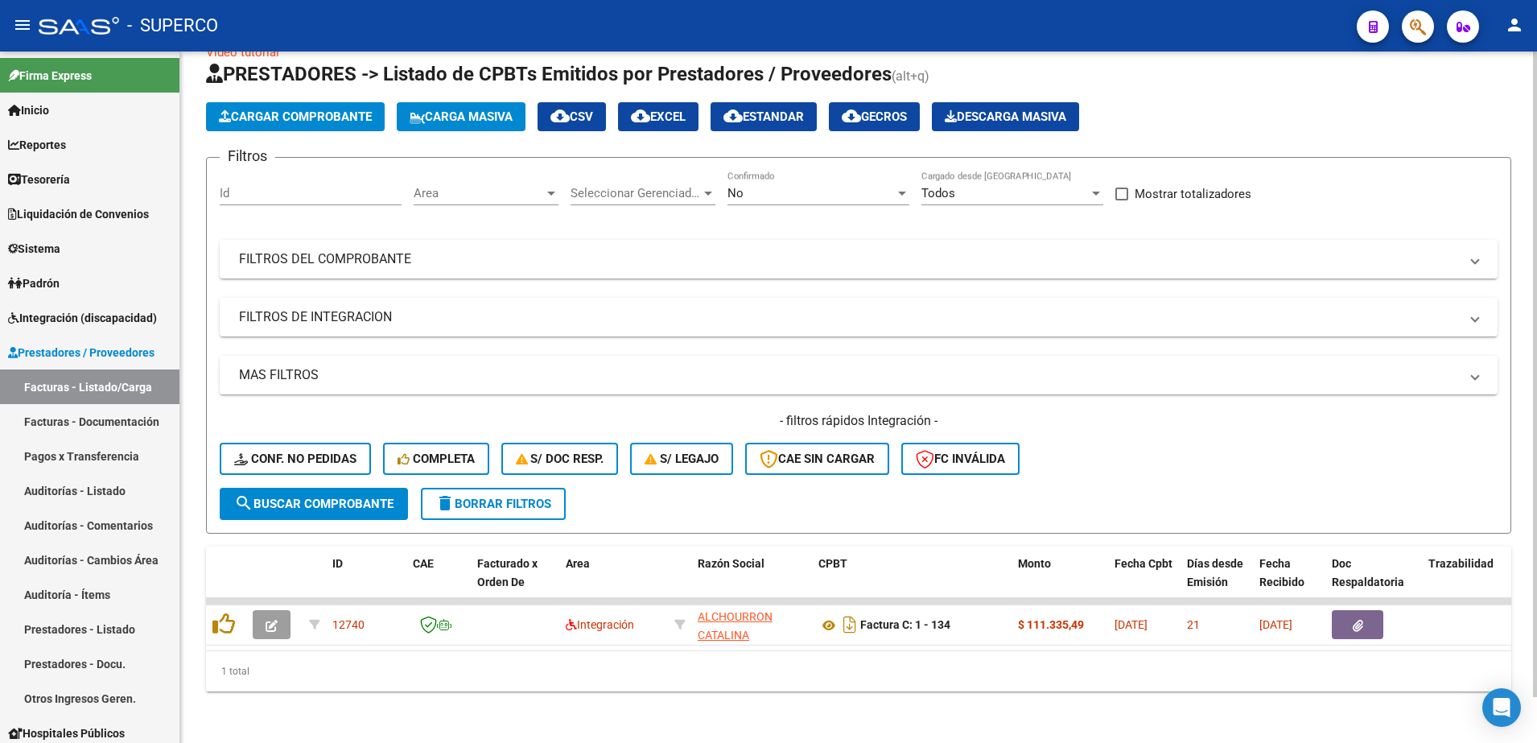
click at [803, 186] on div "No" at bounding box center [811, 193] width 167 height 14
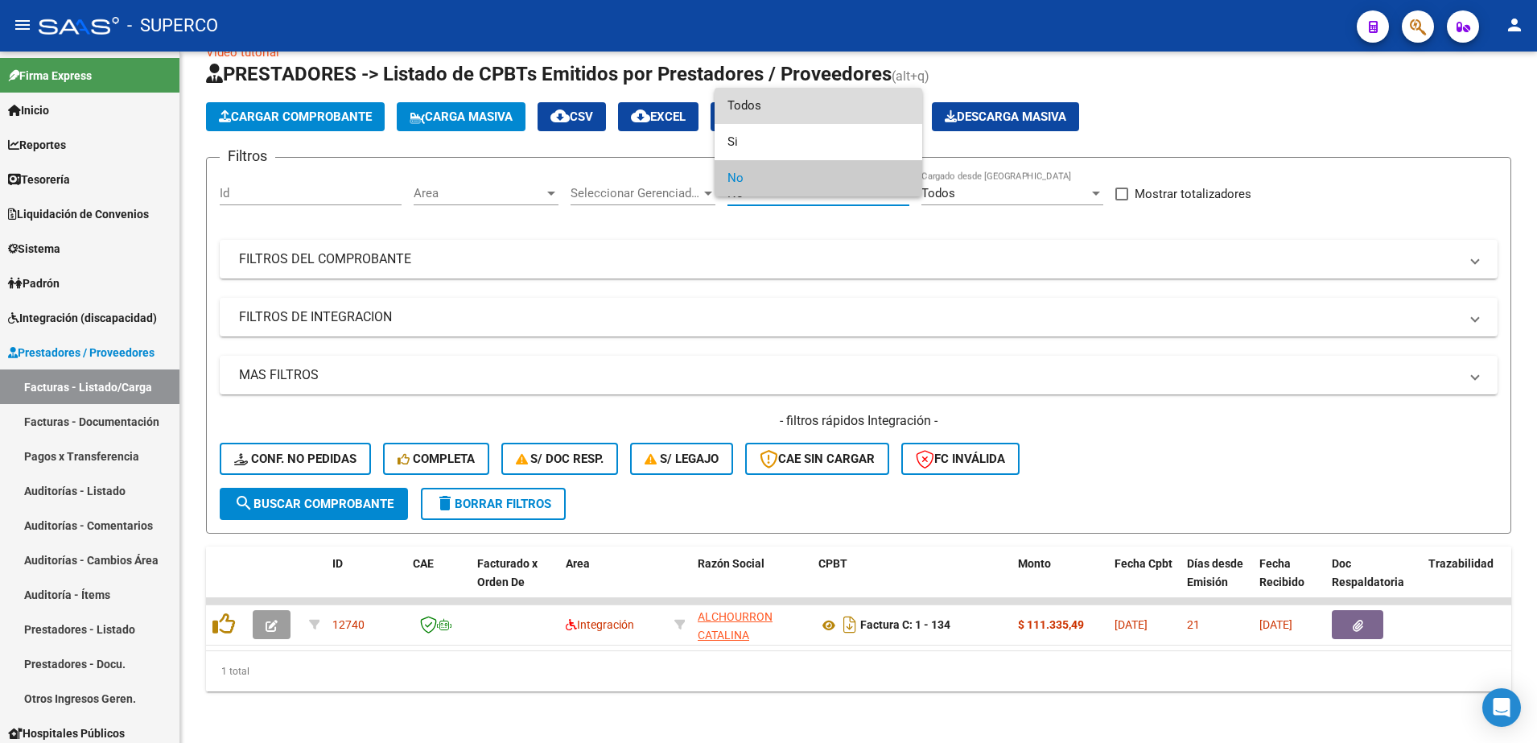
click at [797, 101] on span "Todos" at bounding box center [819, 106] width 182 height 36
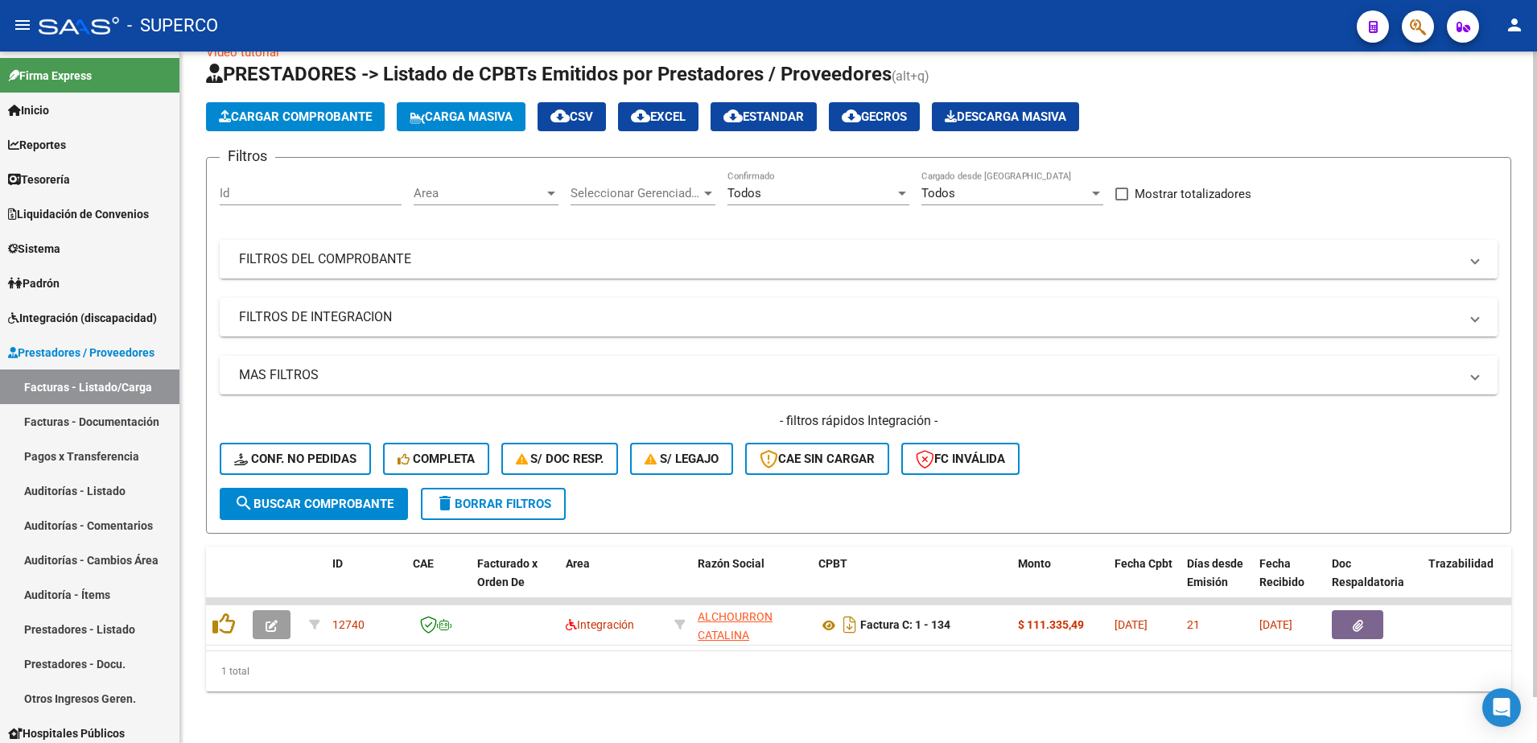
click at [677, 250] on mat-panel-title "FILTROS DEL COMPROBANTE" at bounding box center [849, 259] width 1220 height 18
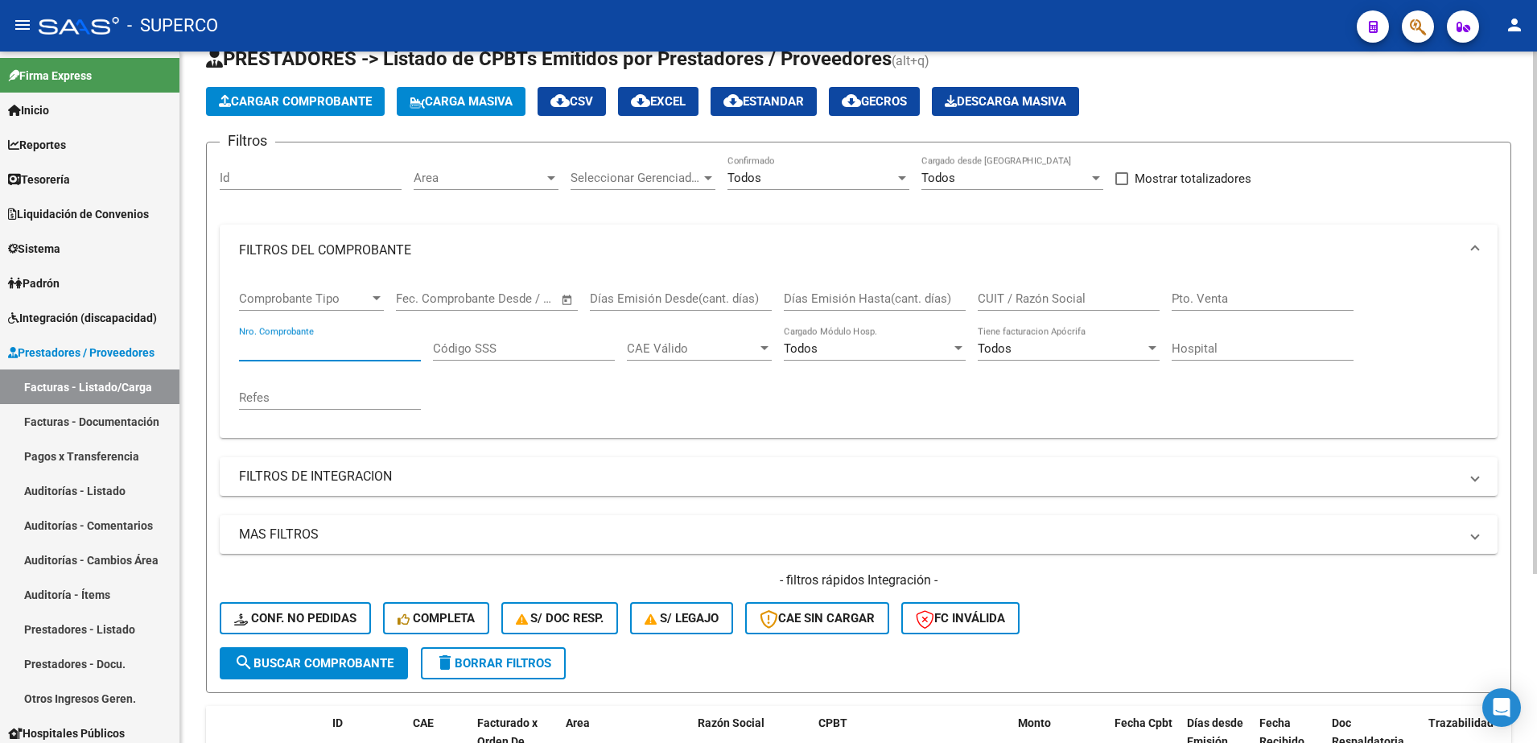
click at [319, 346] on input "Nro. Comprobante" at bounding box center [330, 348] width 182 height 14
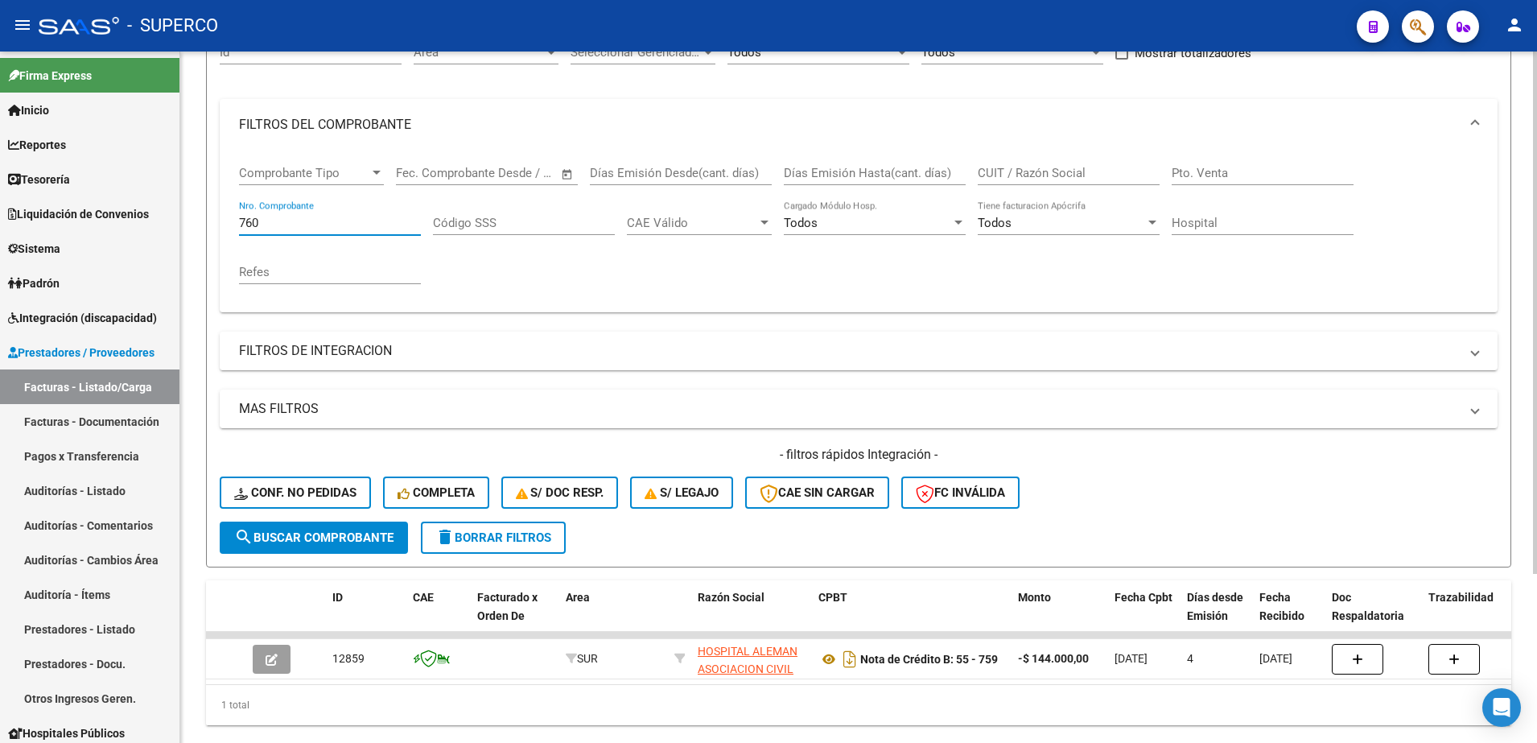
scroll to position [201, 0]
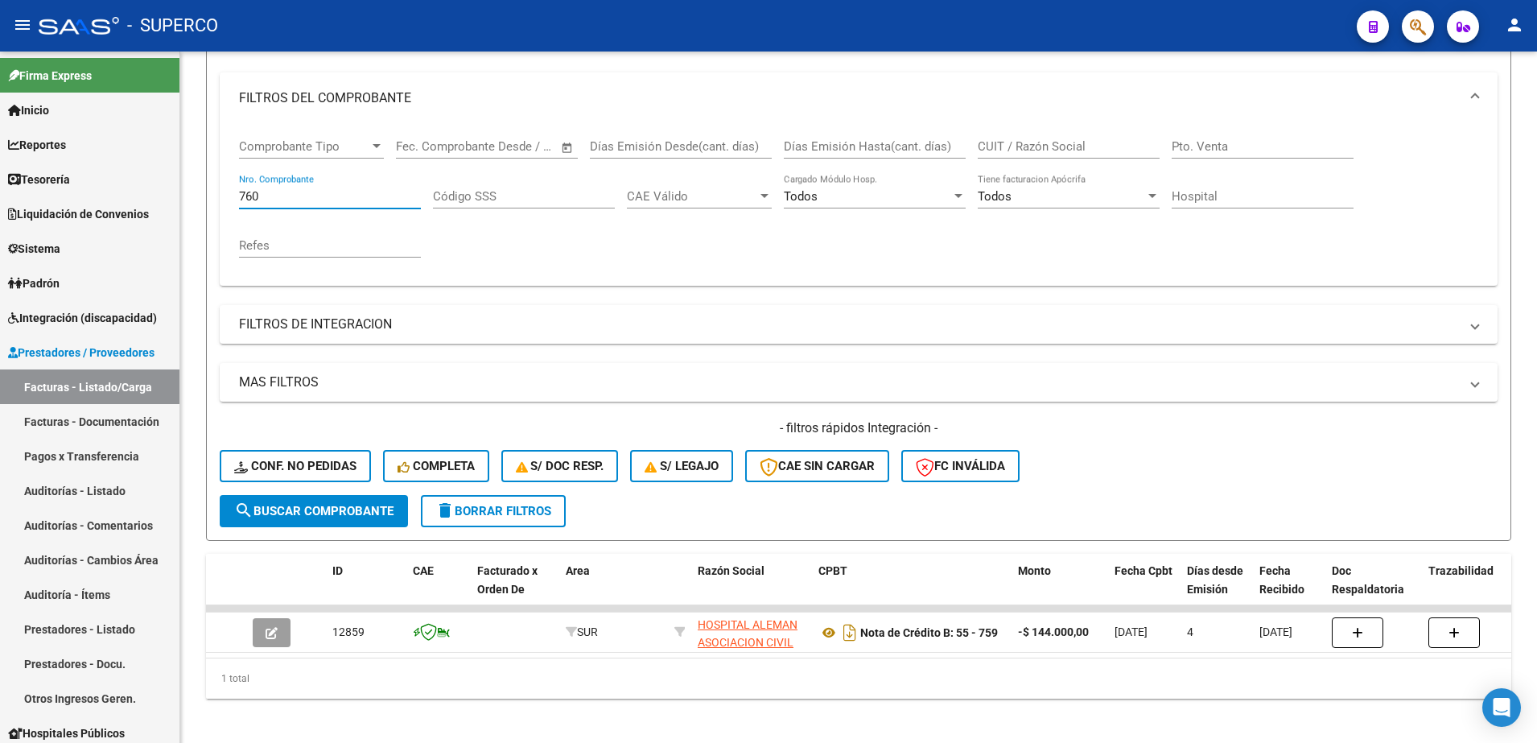
type input "760"
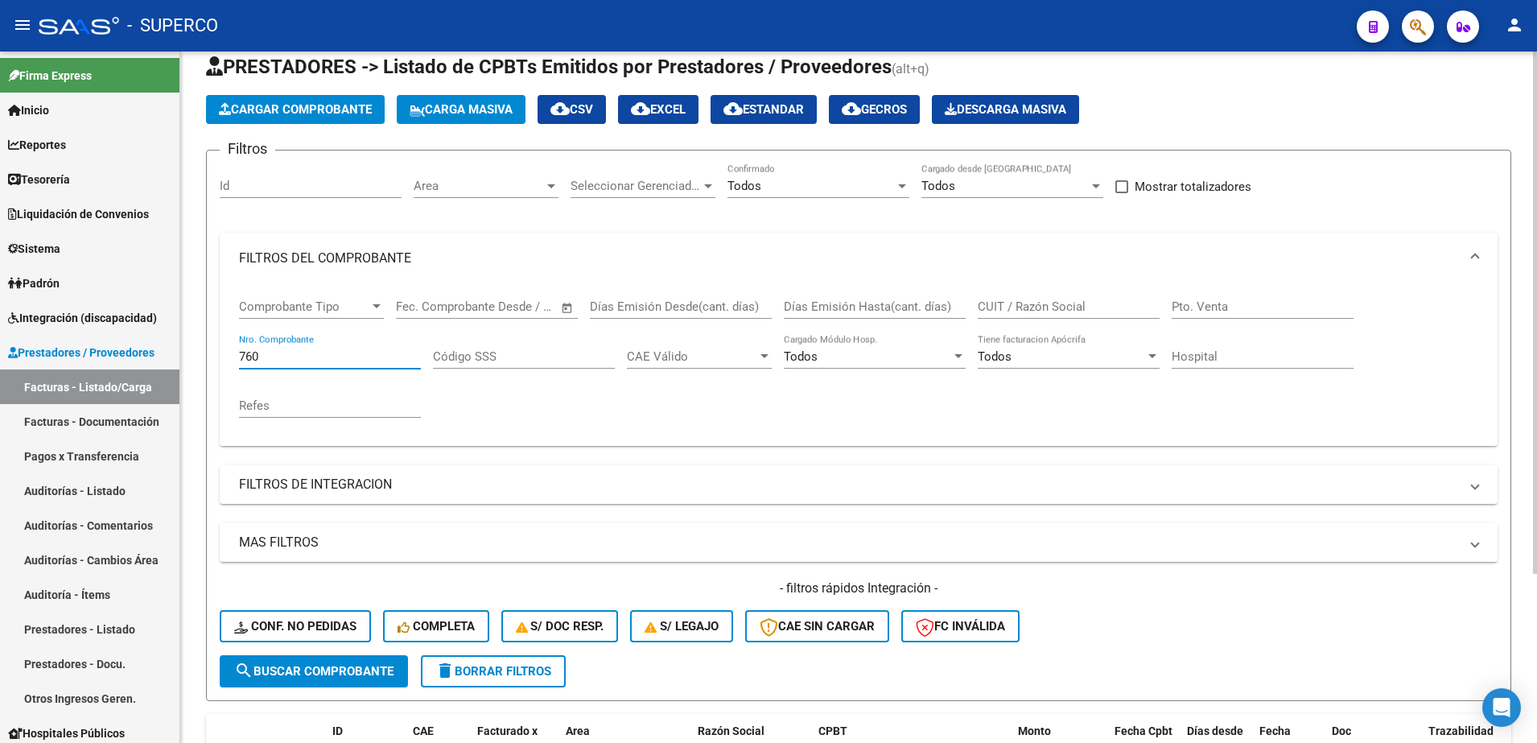
scroll to position [0, 0]
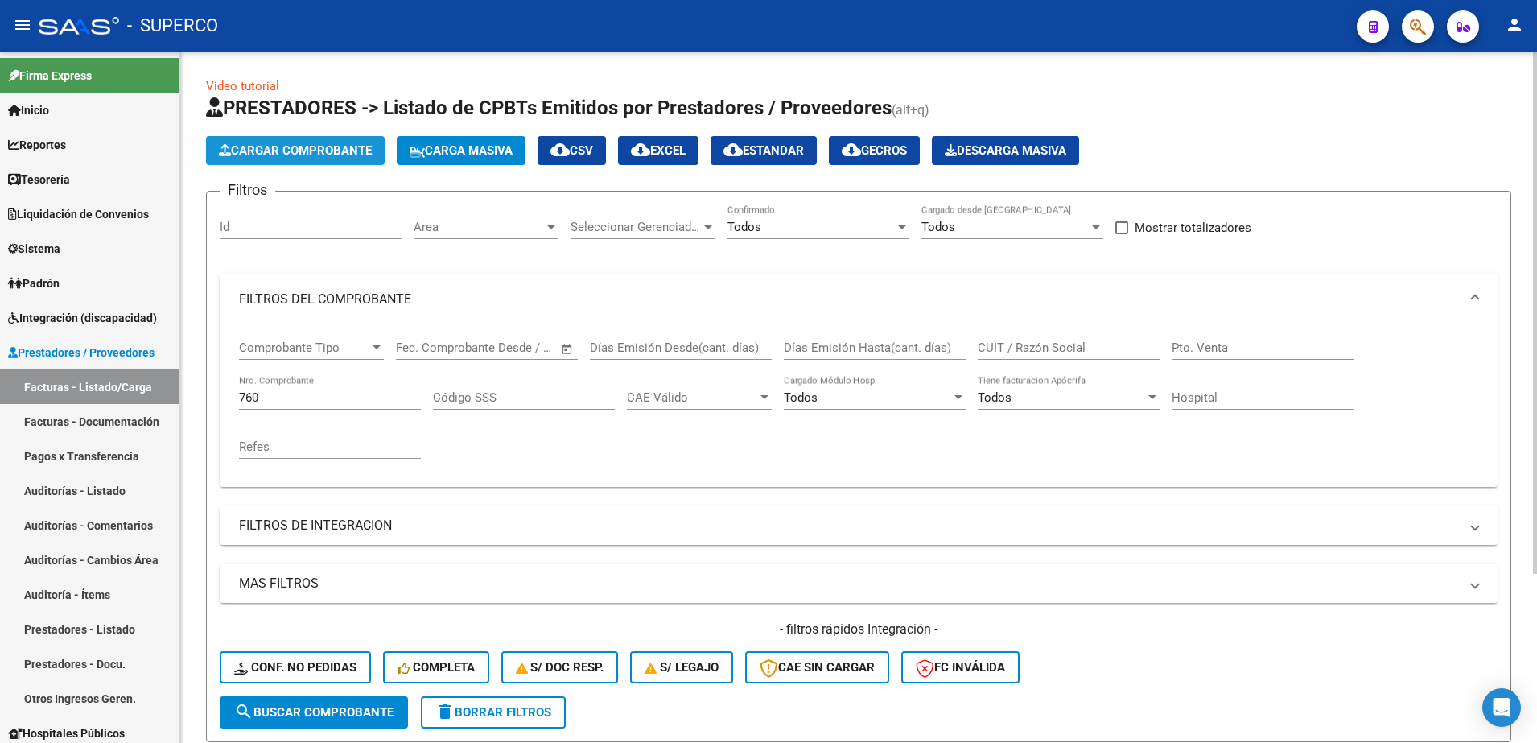
click at [293, 148] on span "Cargar Comprobante" at bounding box center [295, 150] width 153 height 14
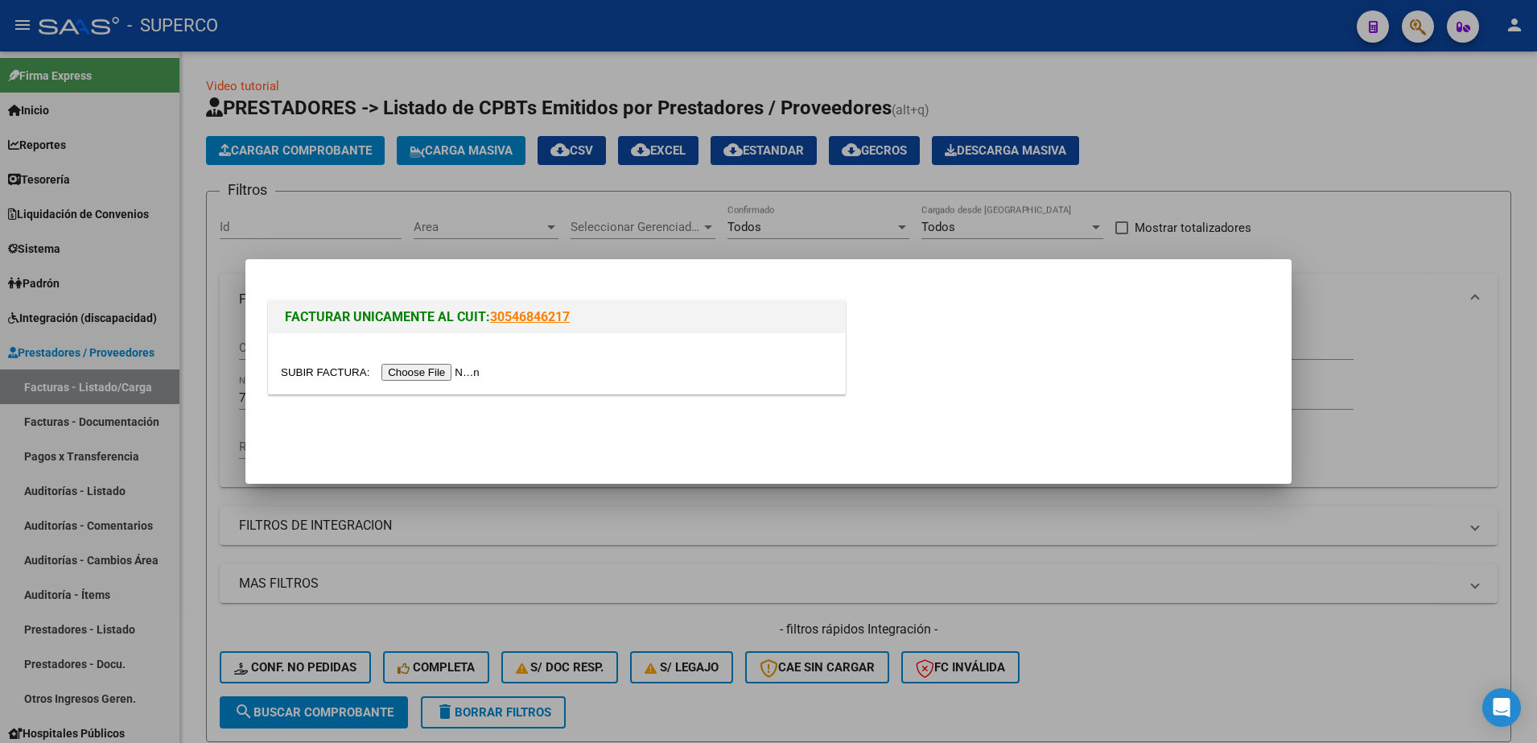
click at [424, 376] on input "file" at bounding box center [383, 372] width 204 height 17
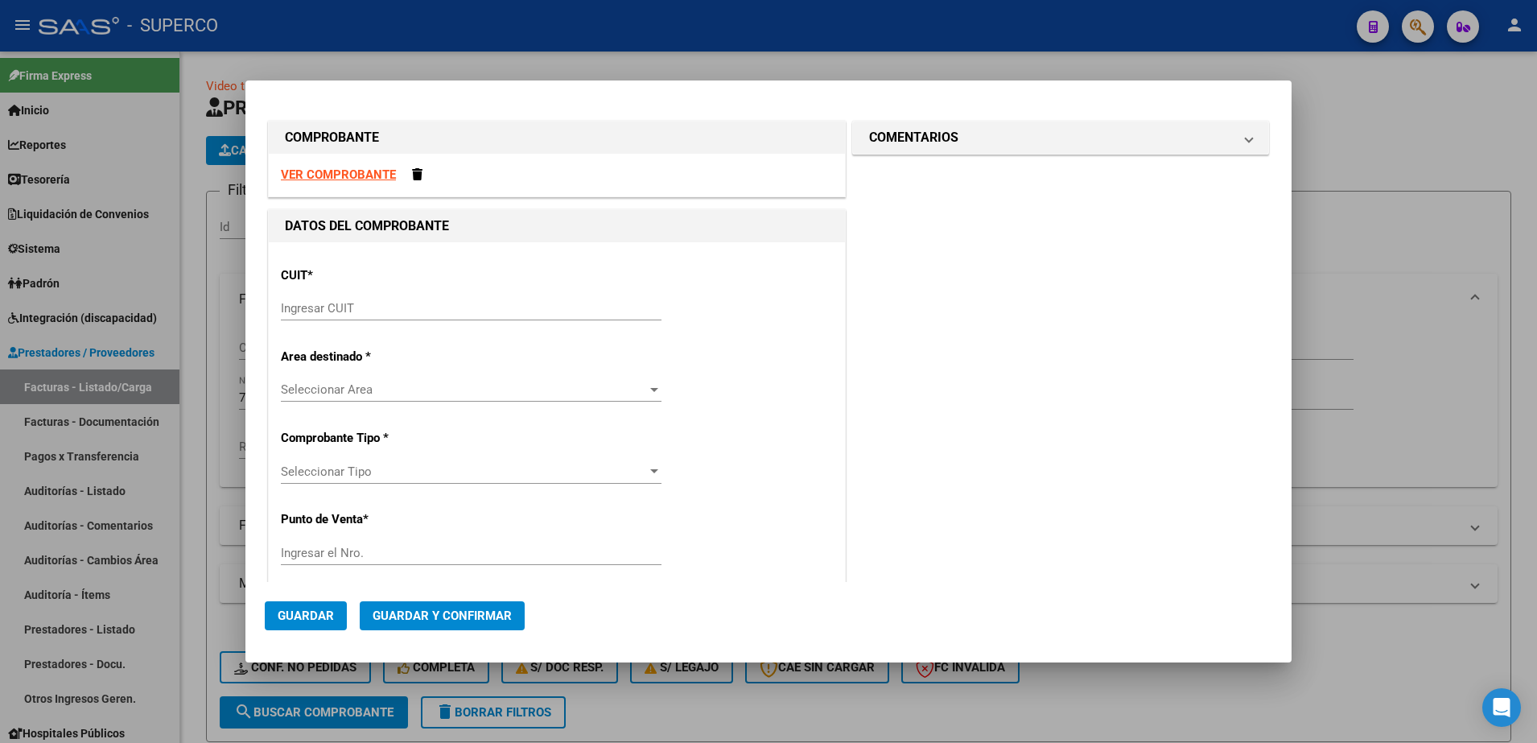
click at [420, 296] on div "Ingresar CUIT" at bounding box center [471, 308] width 381 height 24
click at [415, 310] on input "Ingresar CUIT" at bounding box center [471, 308] width 381 height 14
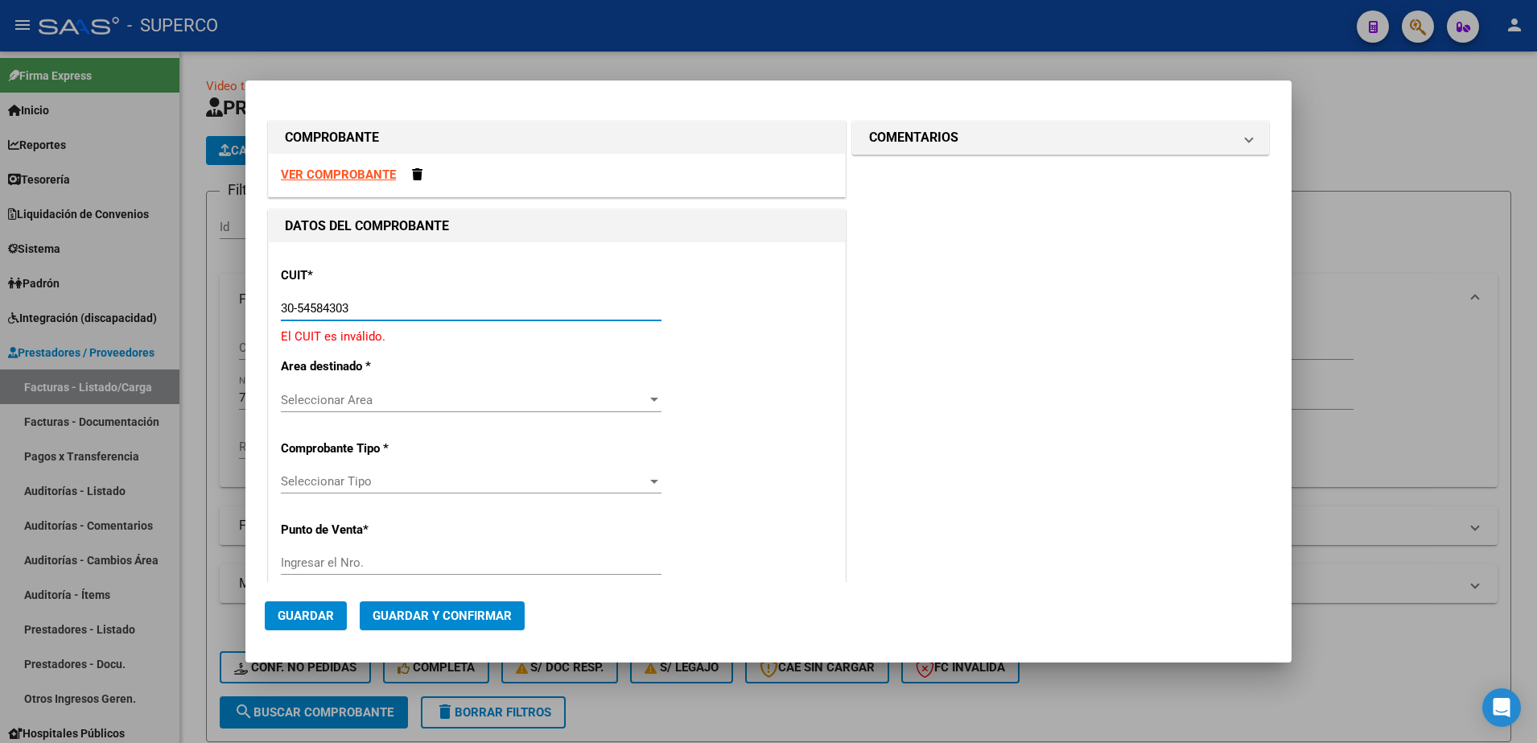
type input "30-54584303-6"
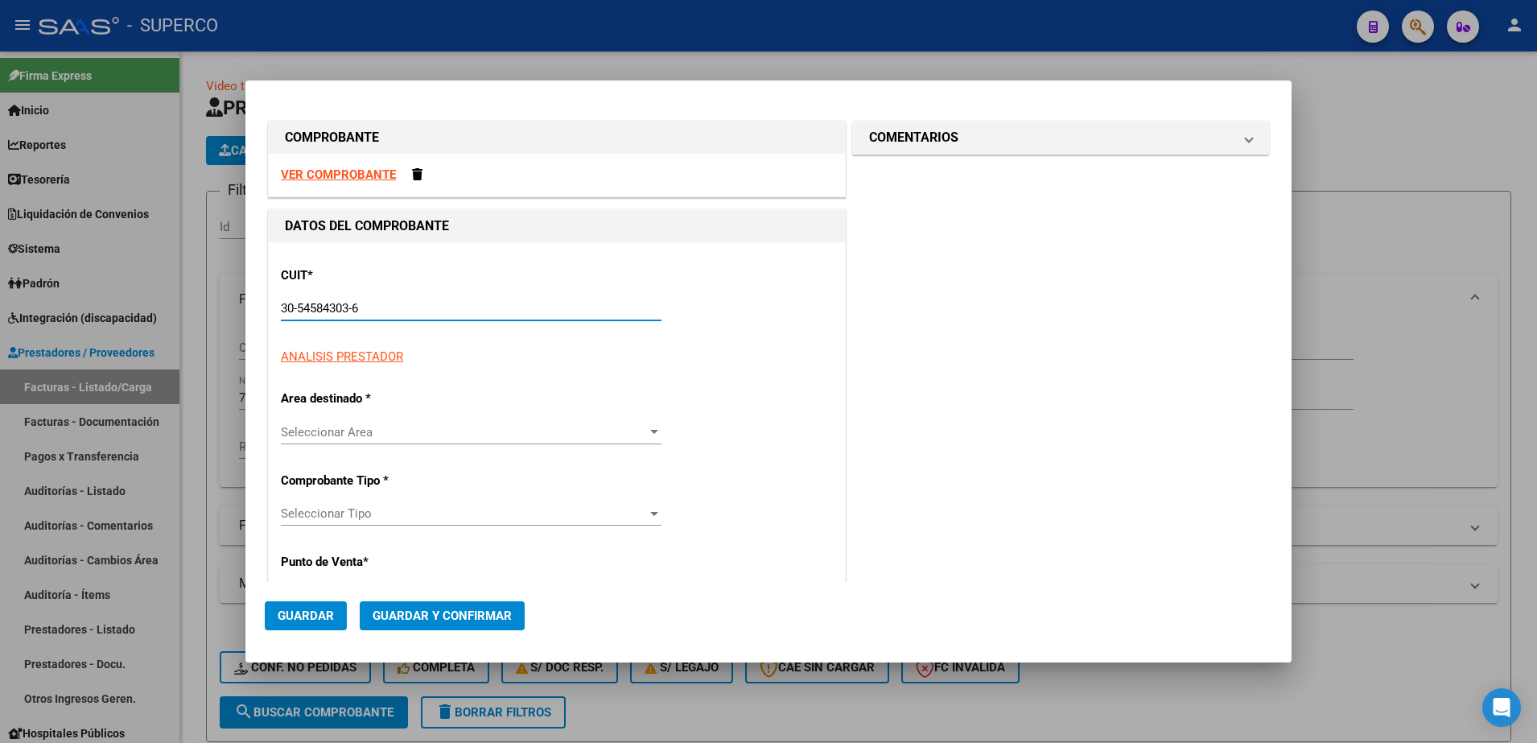
type input "55"
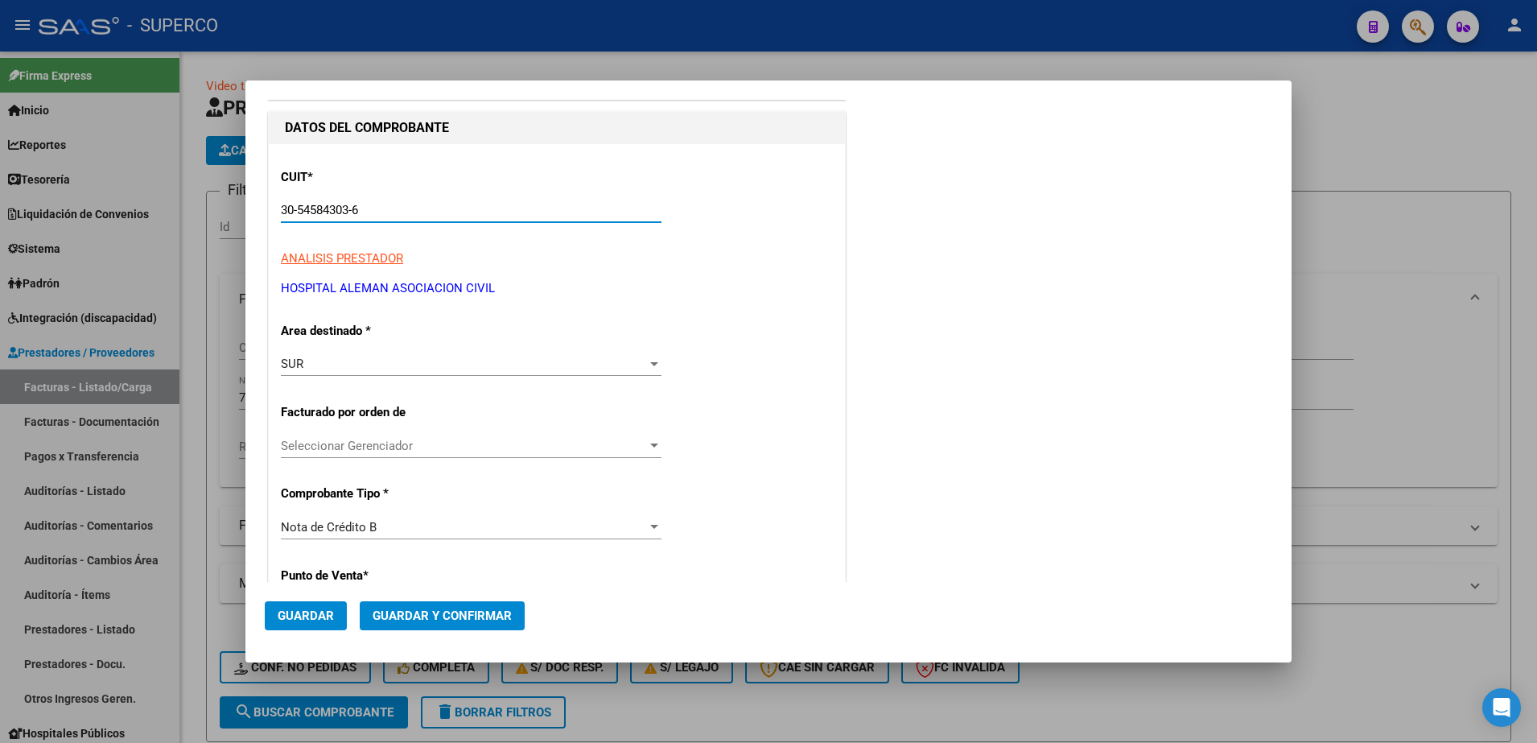
scroll to position [101, 0]
type input "30-54584303-6"
click at [475, 518] on div "Nota de Crédito B" at bounding box center [464, 525] width 366 height 14
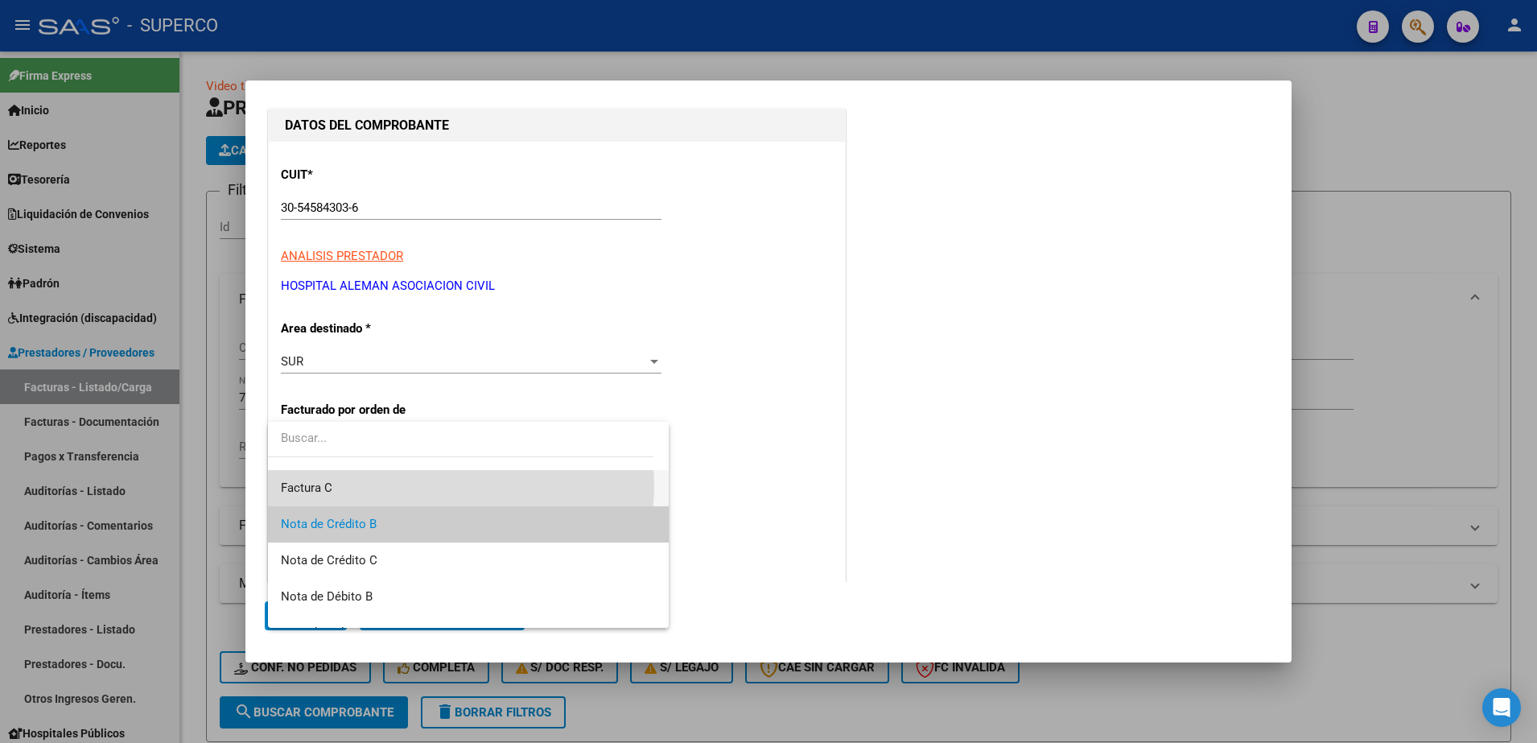
click at [456, 486] on span "Factura C" at bounding box center [468, 488] width 375 height 36
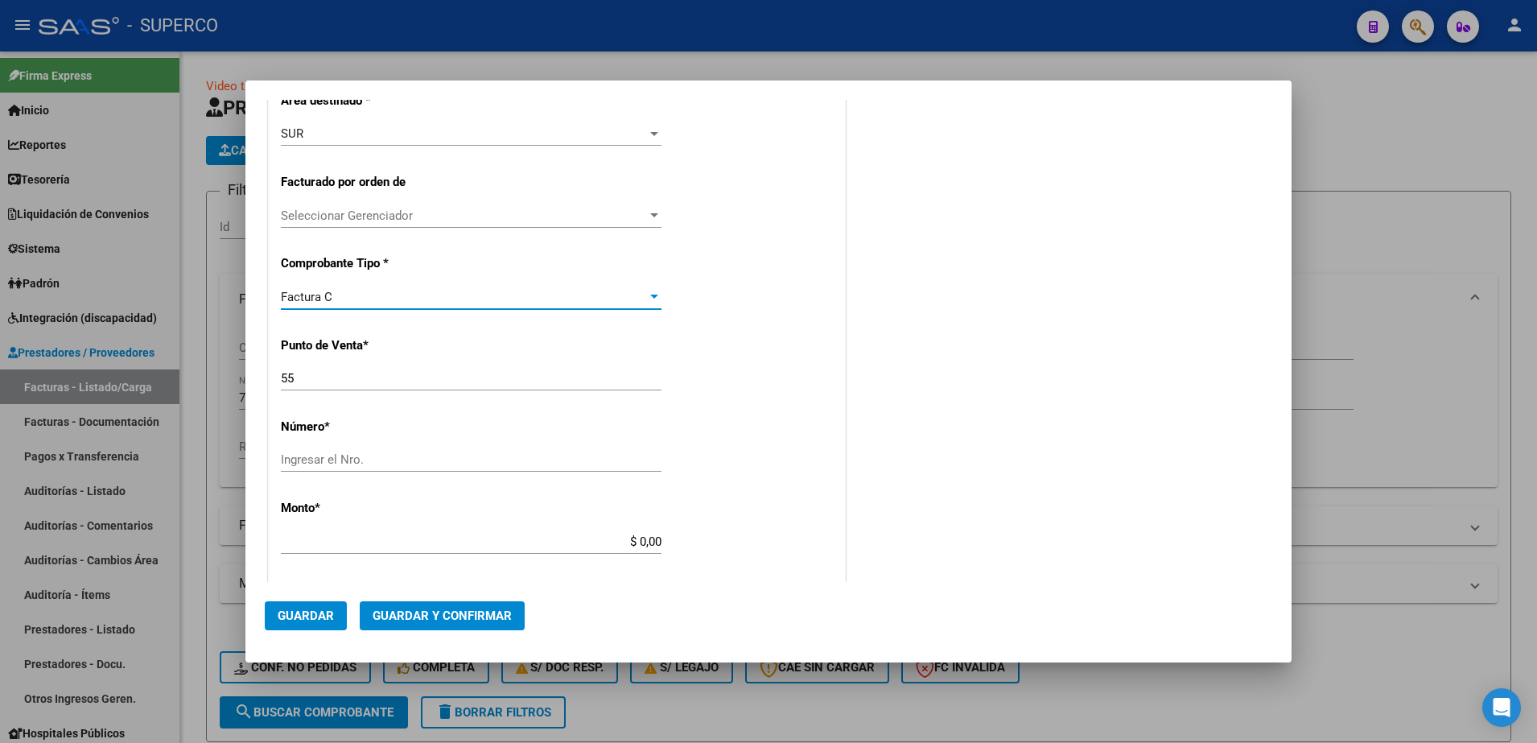
scroll to position [402, 0]
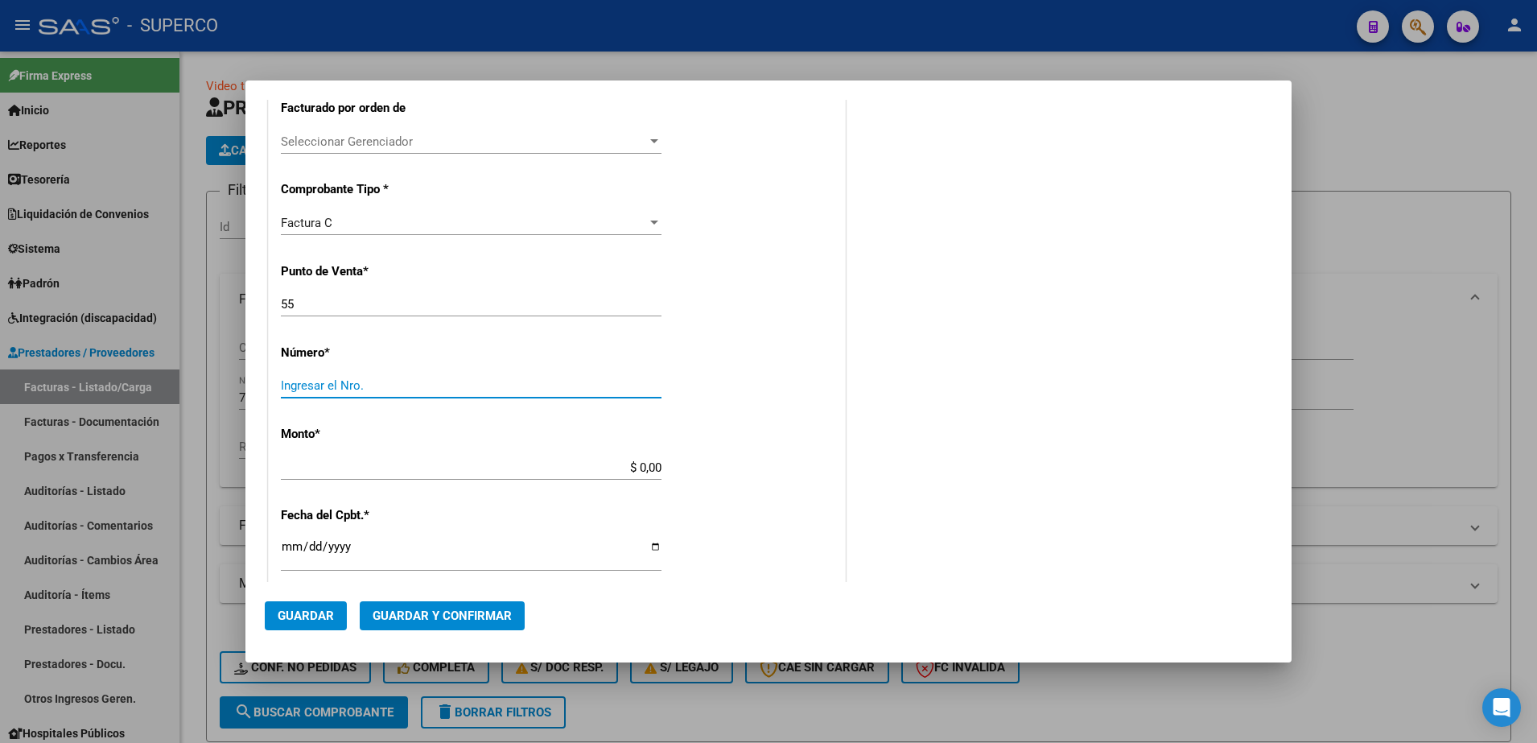
click at [383, 390] on input "Ingresar el Nro." at bounding box center [471, 385] width 381 height 14
type input "3235"
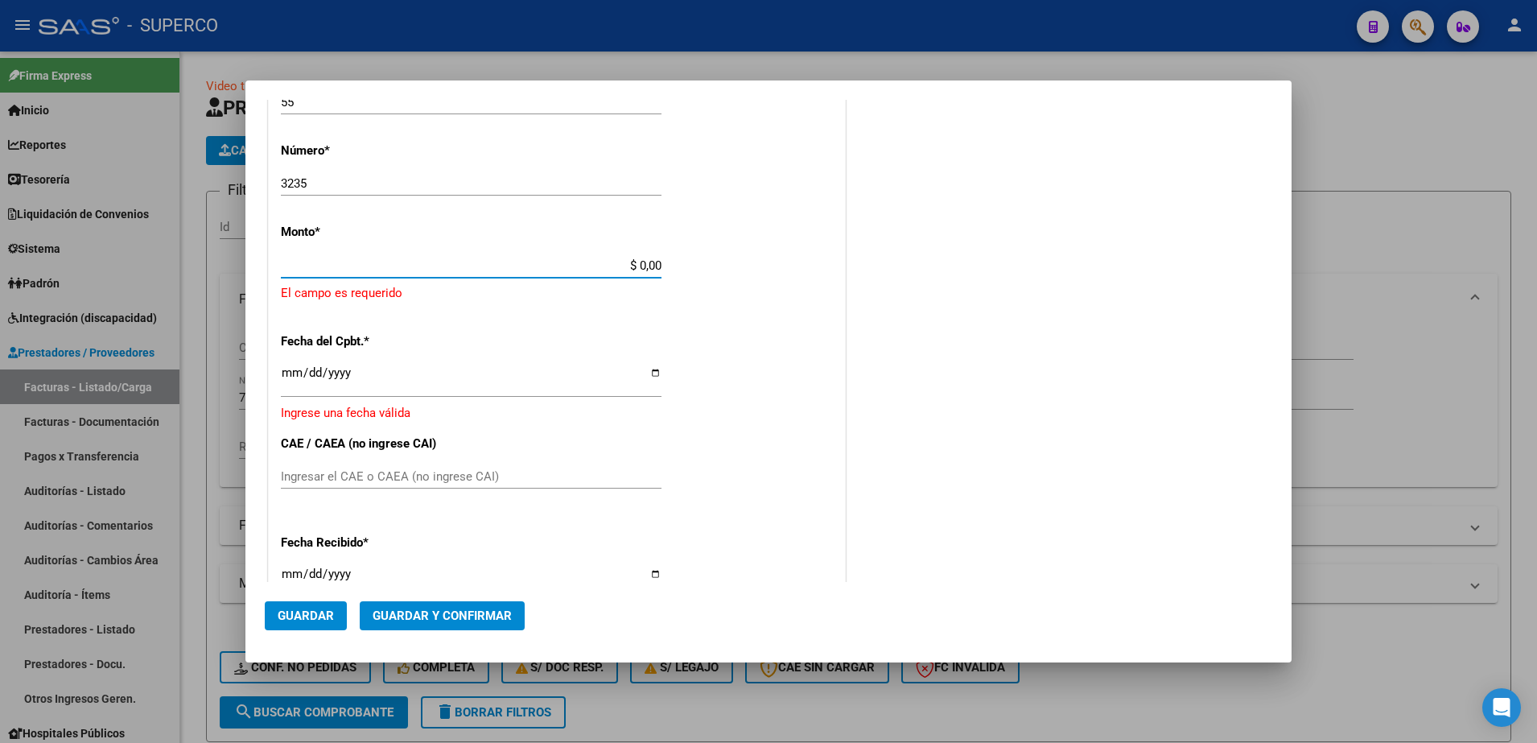
scroll to position [604, 0]
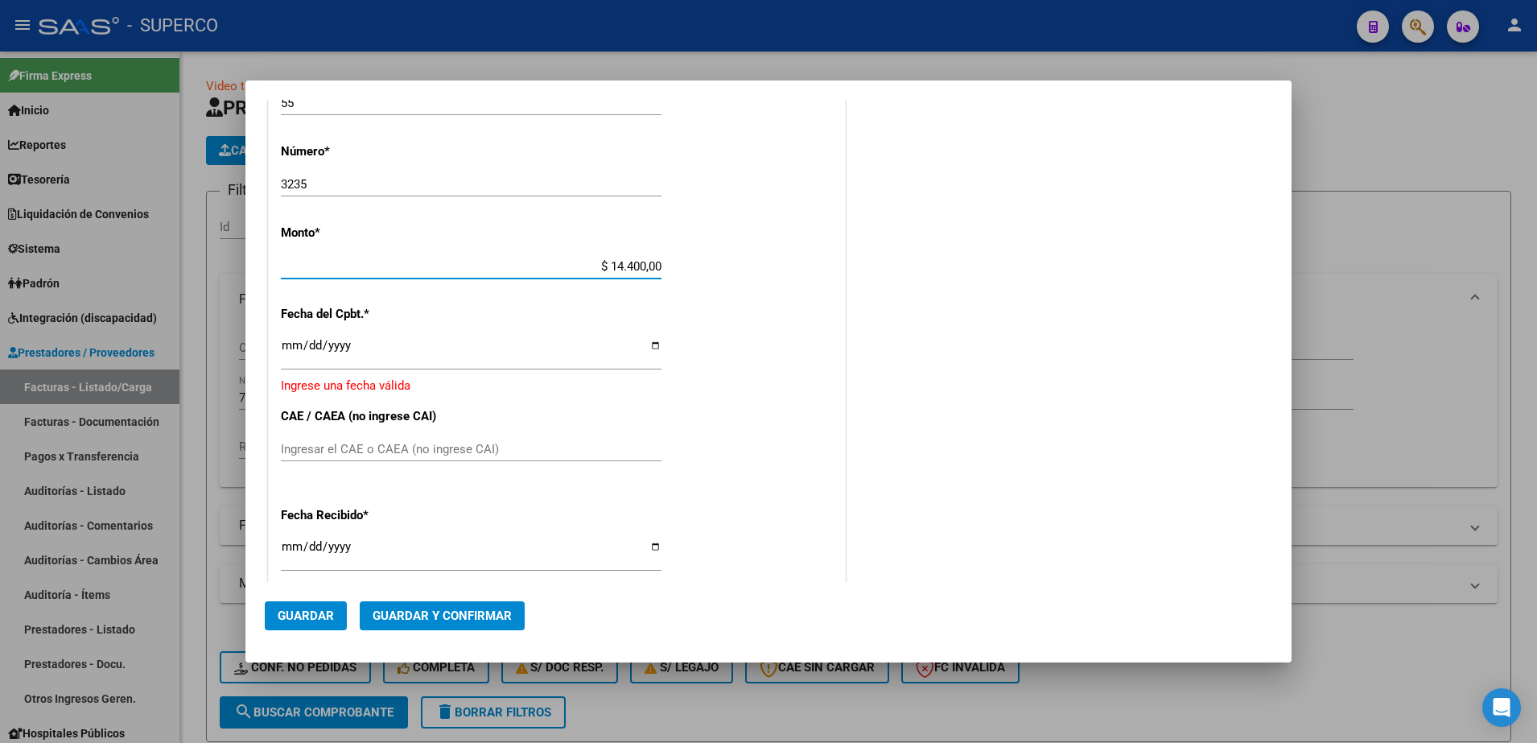
type input "$ 144.000,00"
click at [284, 348] on input "Ingresar la fecha" at bounding box center [471, 352] width 381 height 26
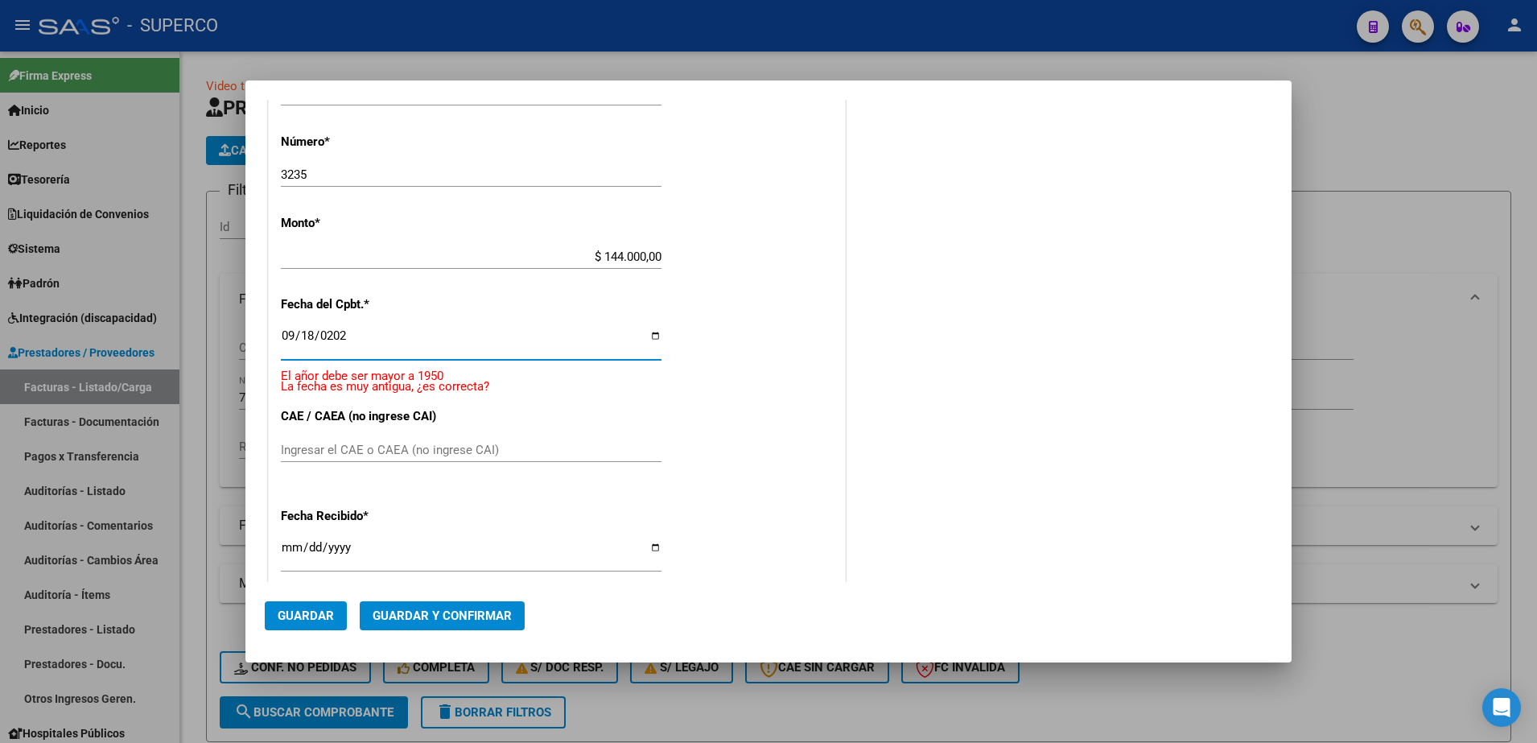
type input "[DATE]"
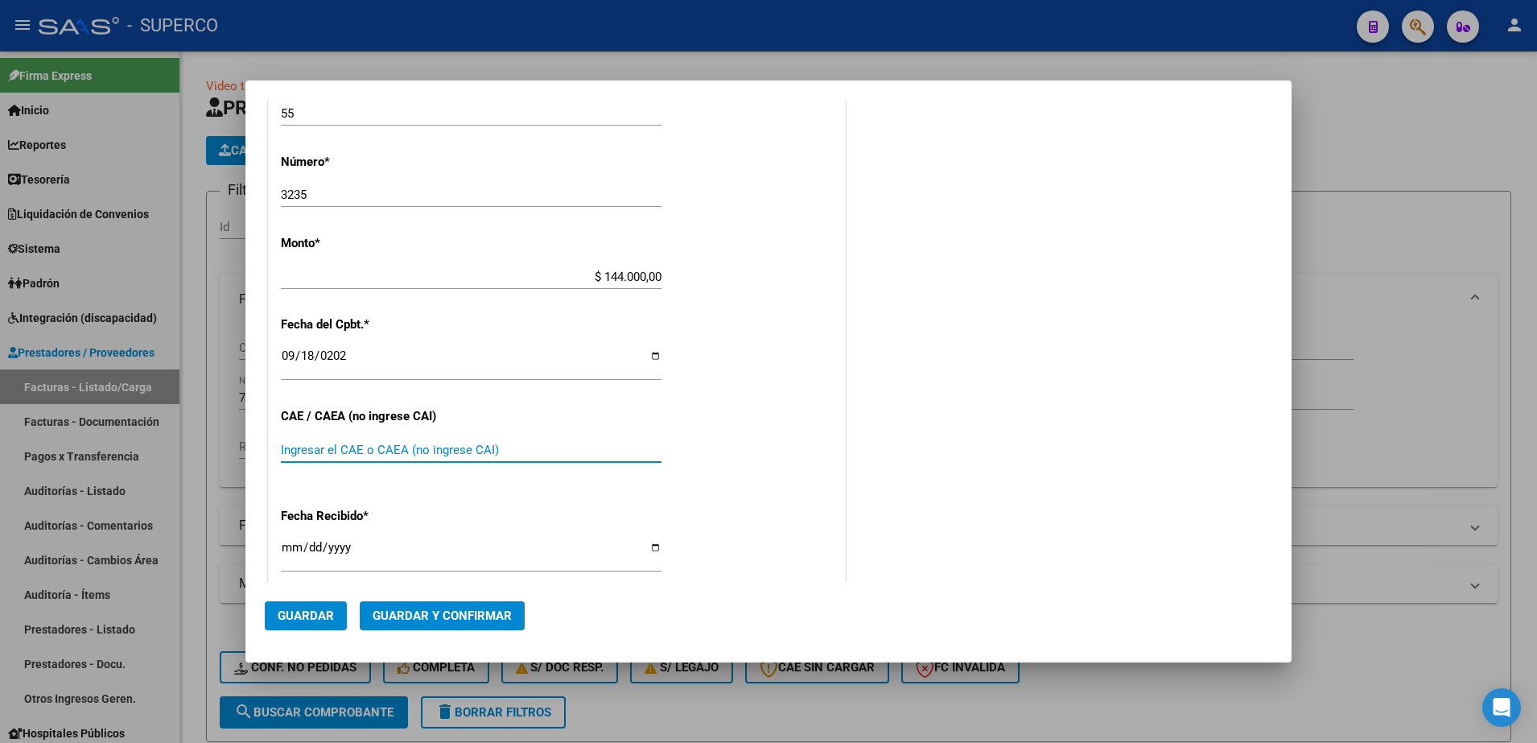
click at [613, 443] on input "Ingresar el CAE o CAEA (no ingrese CAI)" at bounding box center [471, 450] width 381 height 14
type input "75386655934582"
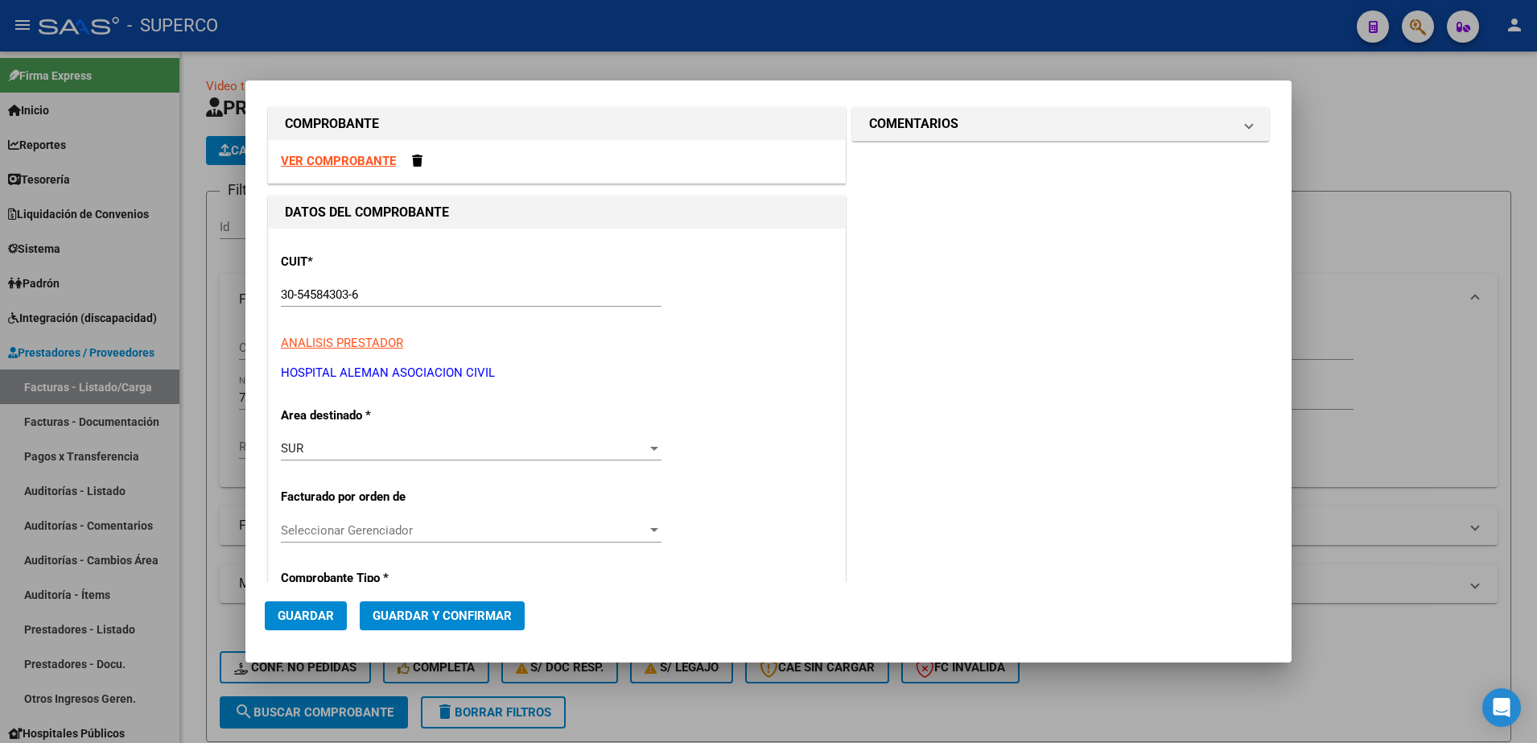
scroll to position [0, 0]
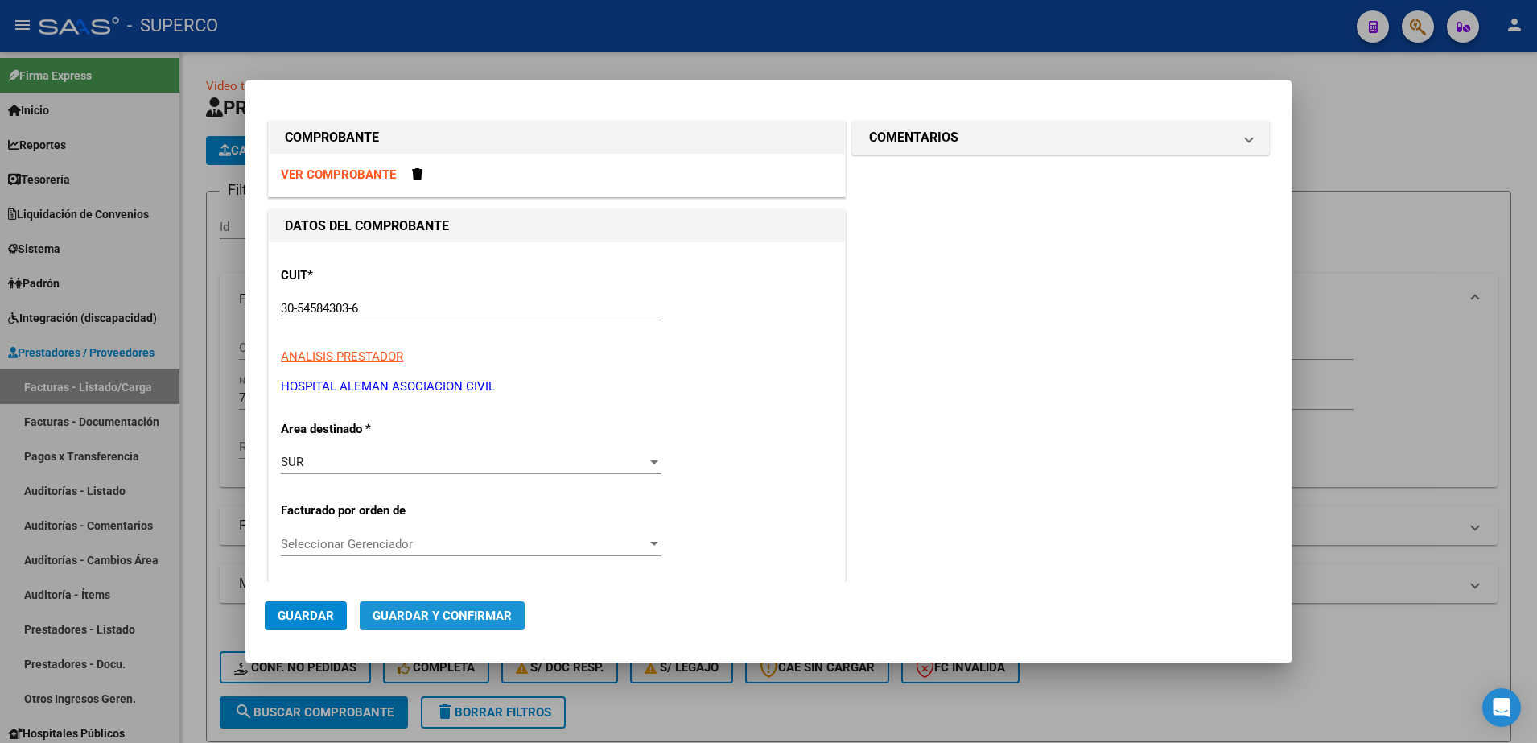
click at [450, 621] on span "Guardar y Confirmar" at bounding box center [442, 616] width 139 height 14
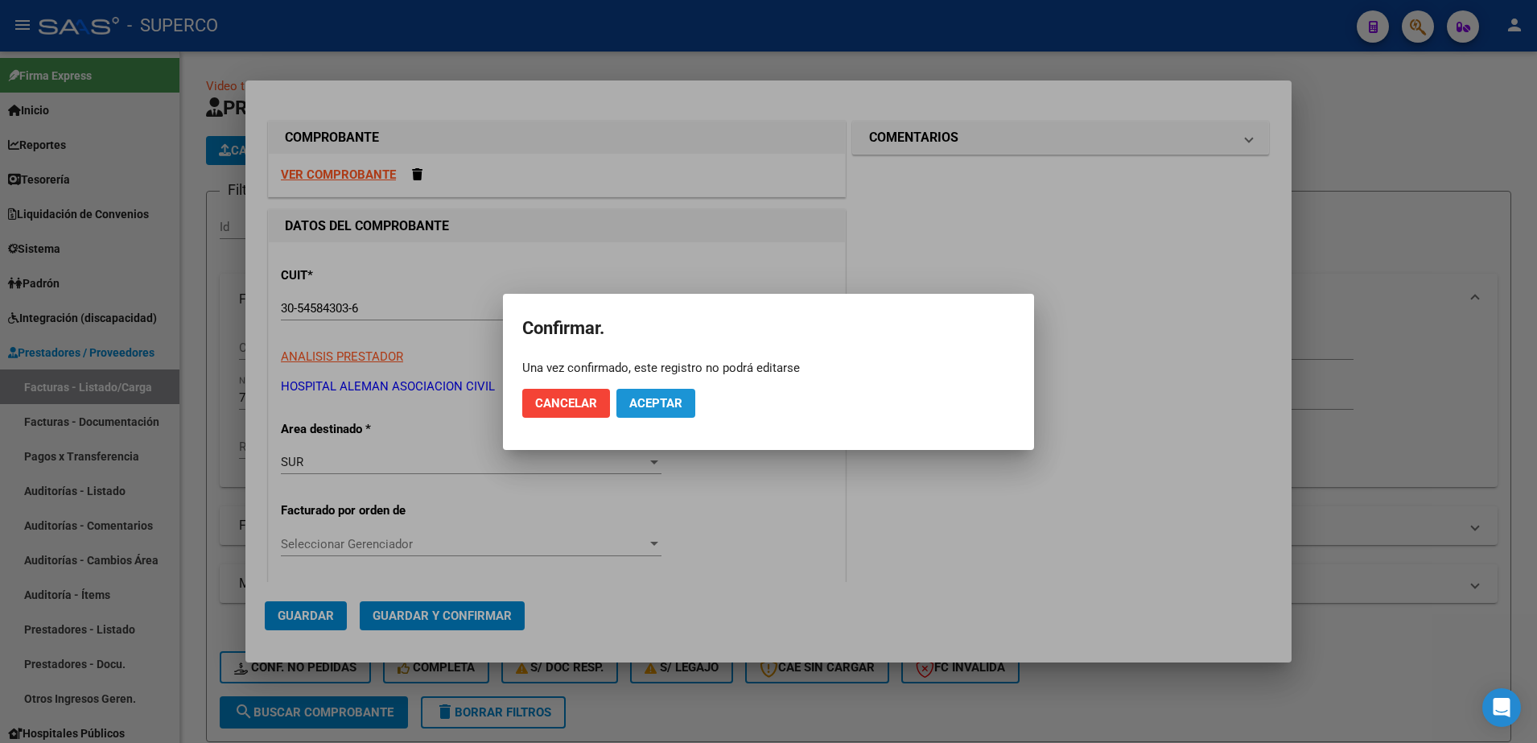
click at [646, 412] on button "Aceptar" at bounding box center [656, 403] width 79 height 29
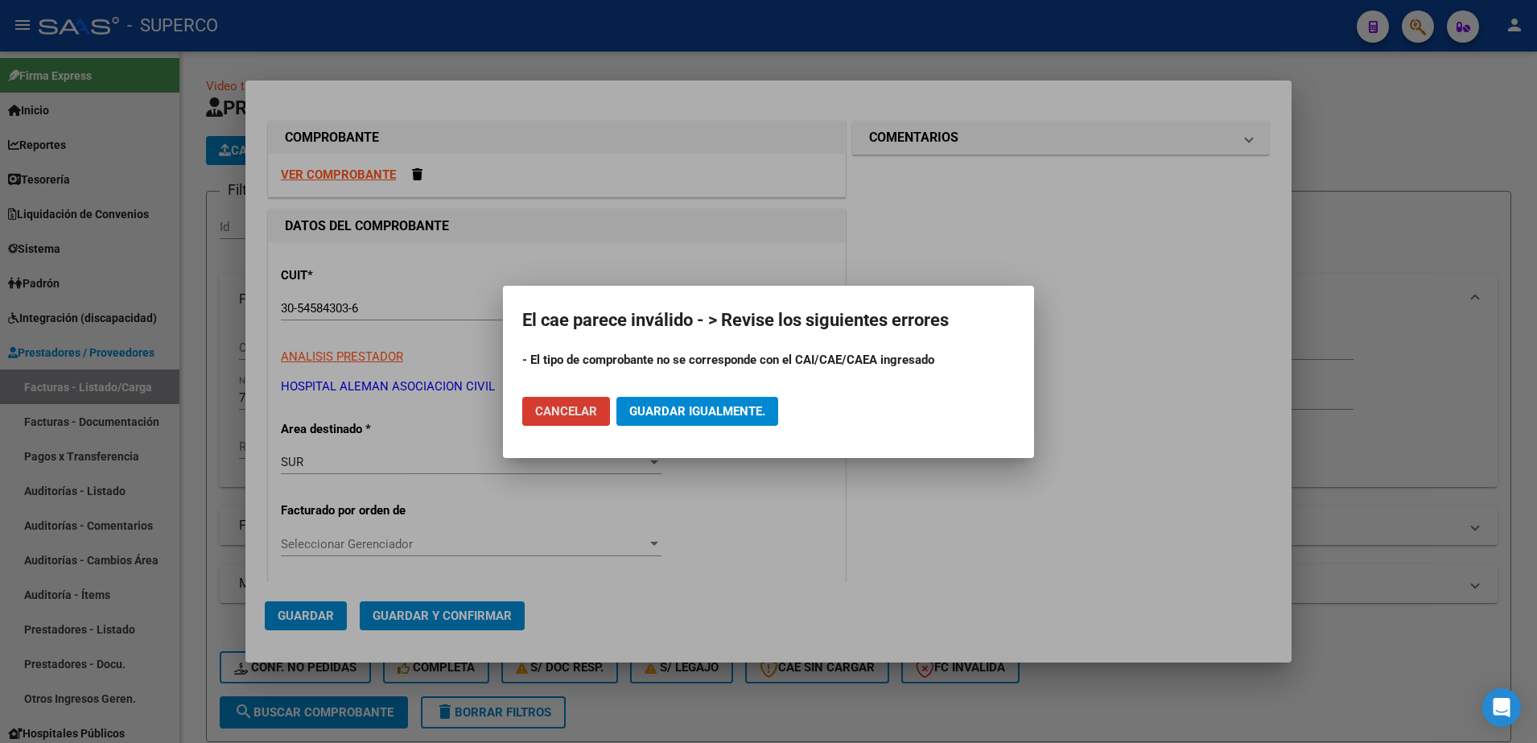
click at [877, 567] on div at bounding box center [768, 371] width 1537 height 743
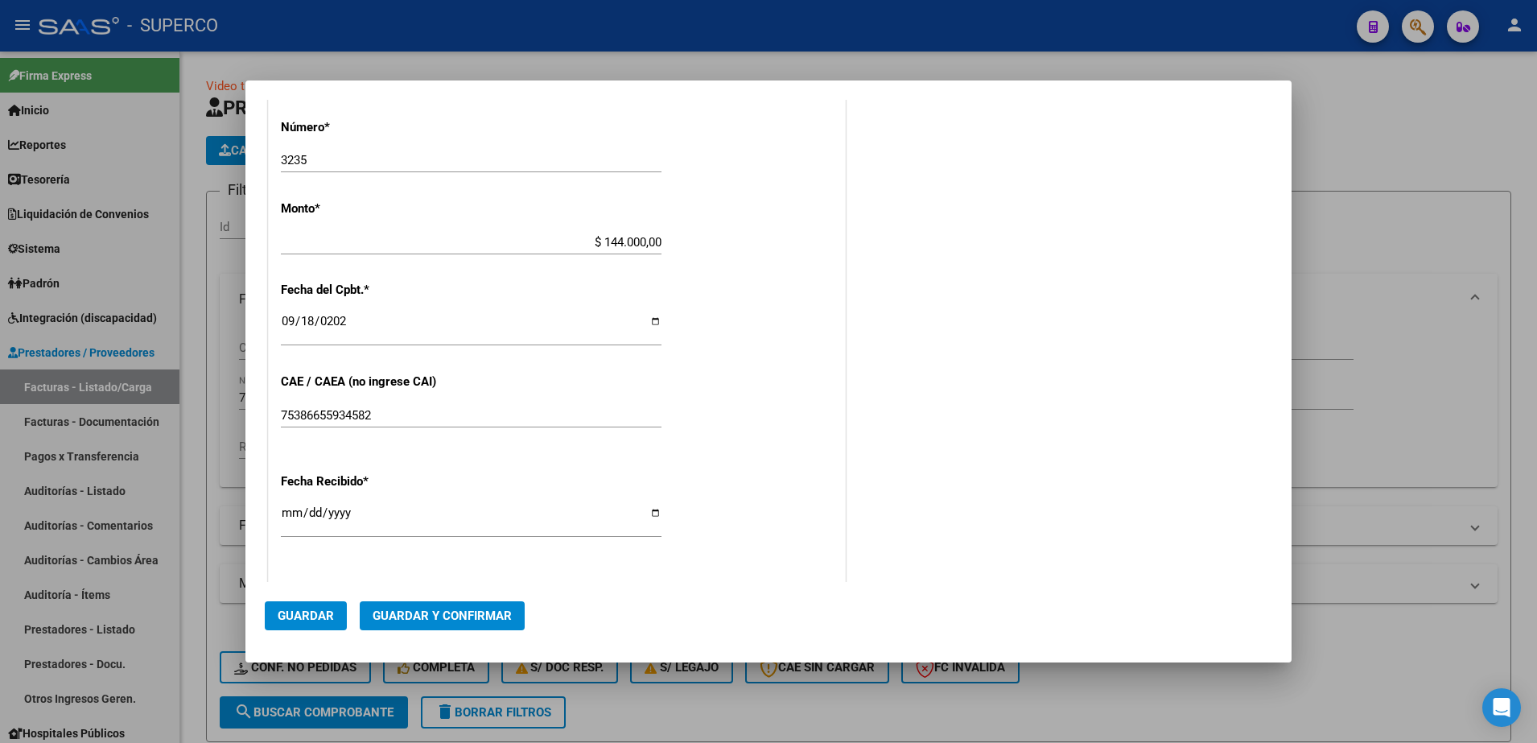
scroll to position [704, 0]
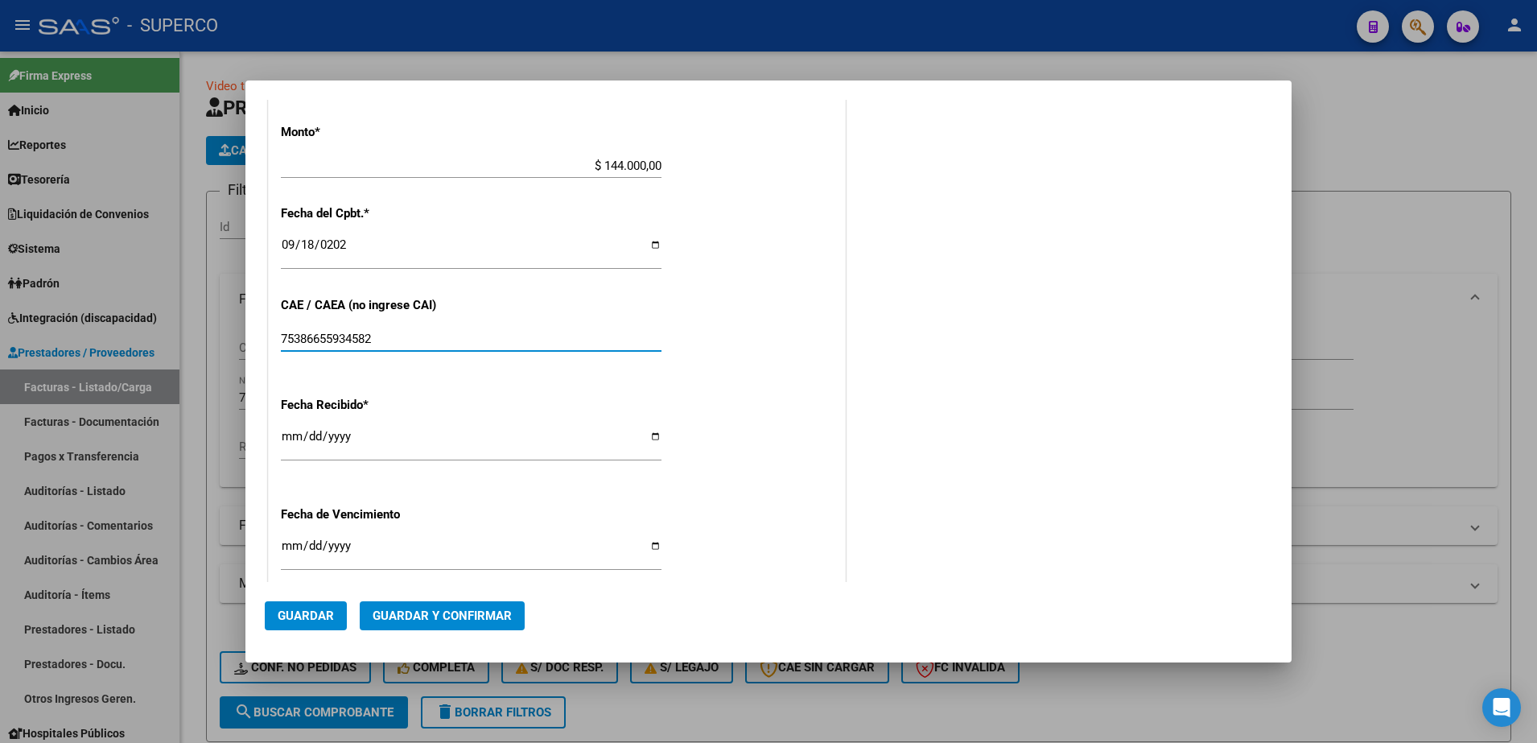
click at [484, 334] on input "75386655934582" at bounding box center [471, 339] width 381 height 14
click at [309, 347] on div "75386655934582 Ingresar el CAE o CAEA (no ingrese CAI)" at bounding box center [471, 339] width 381 height 24
click at [302, 341] on input "75386655934582" at bounding box center [471, 339] width 381 height 14
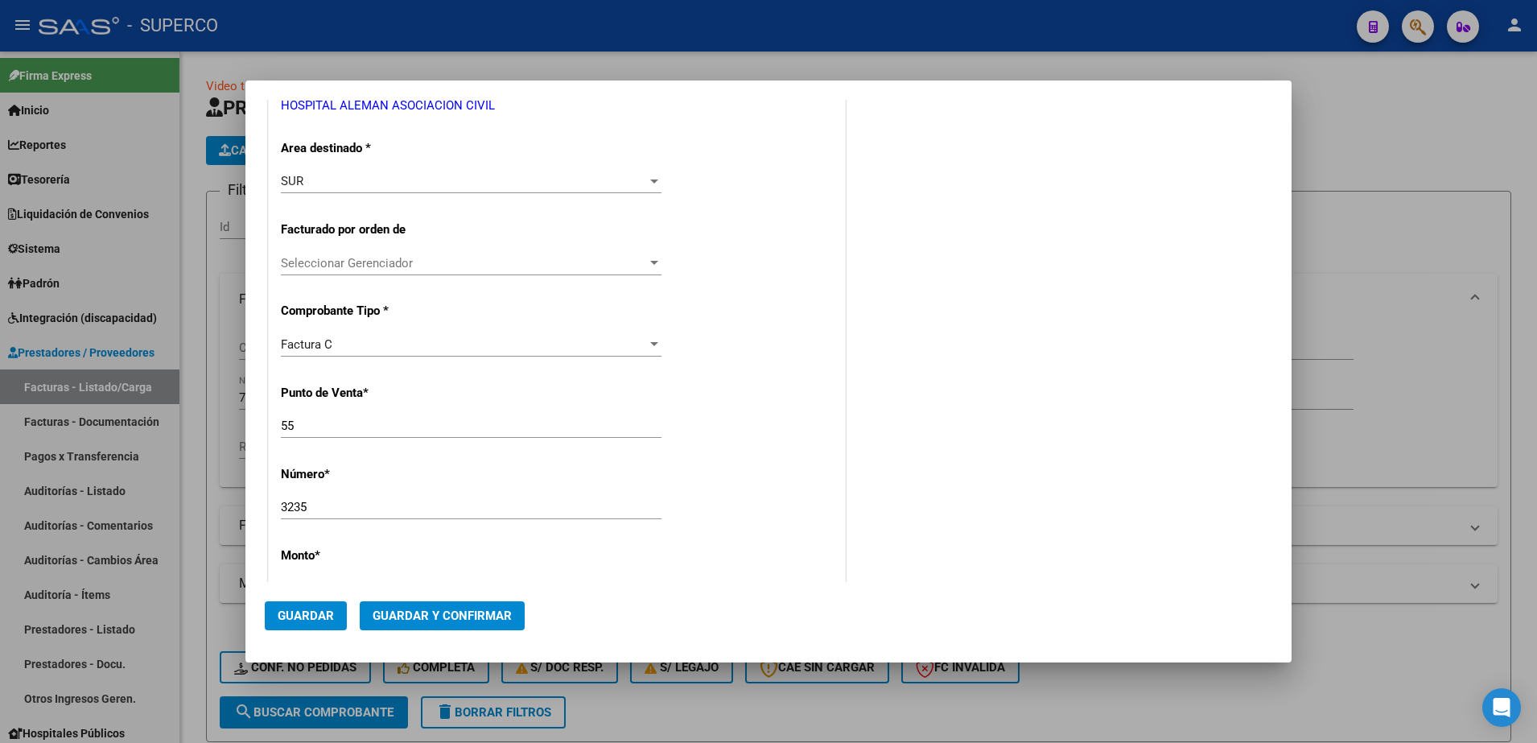
scroll to position [302, 0]
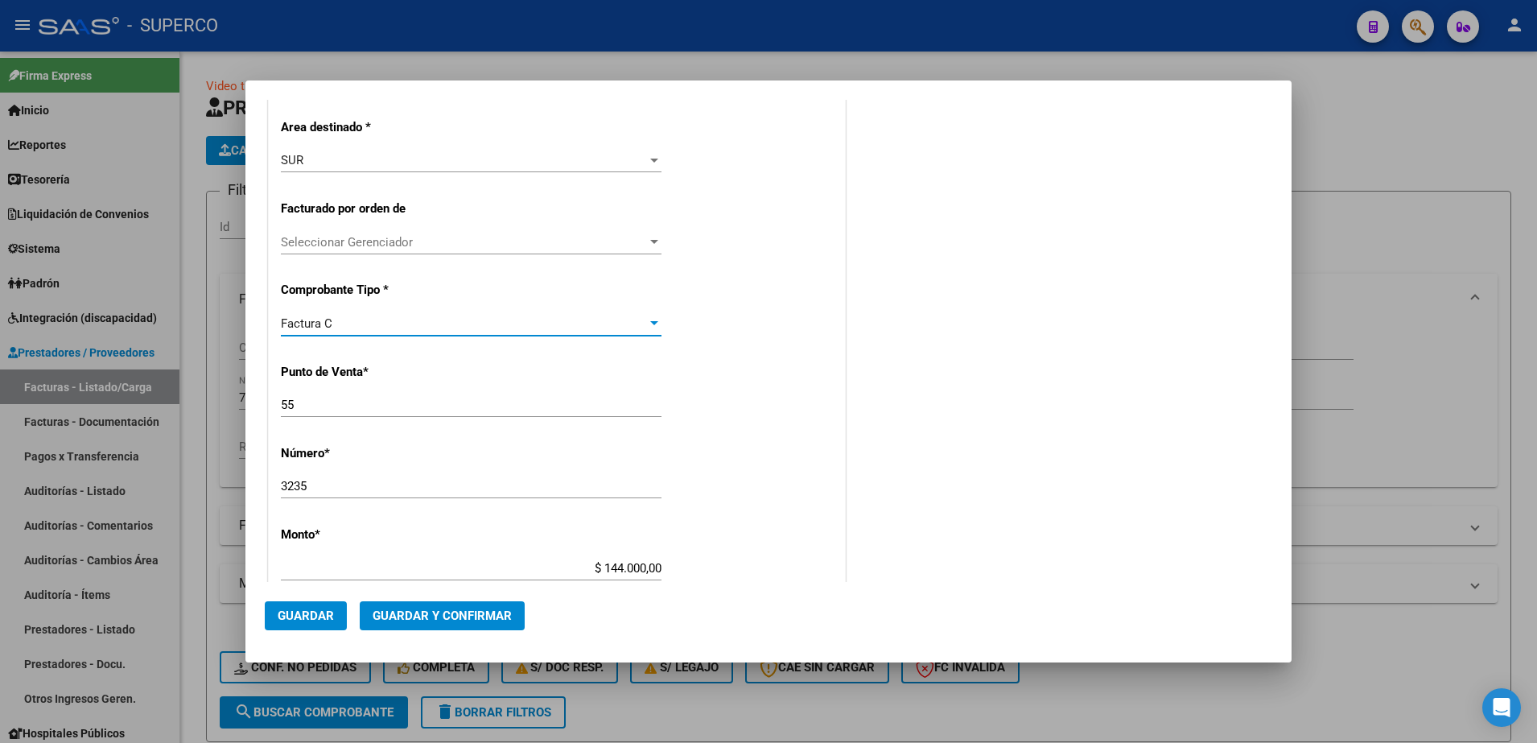
click at [596, 330] on div "Factura C" at bounding box center [464, 323] width 366 height 14
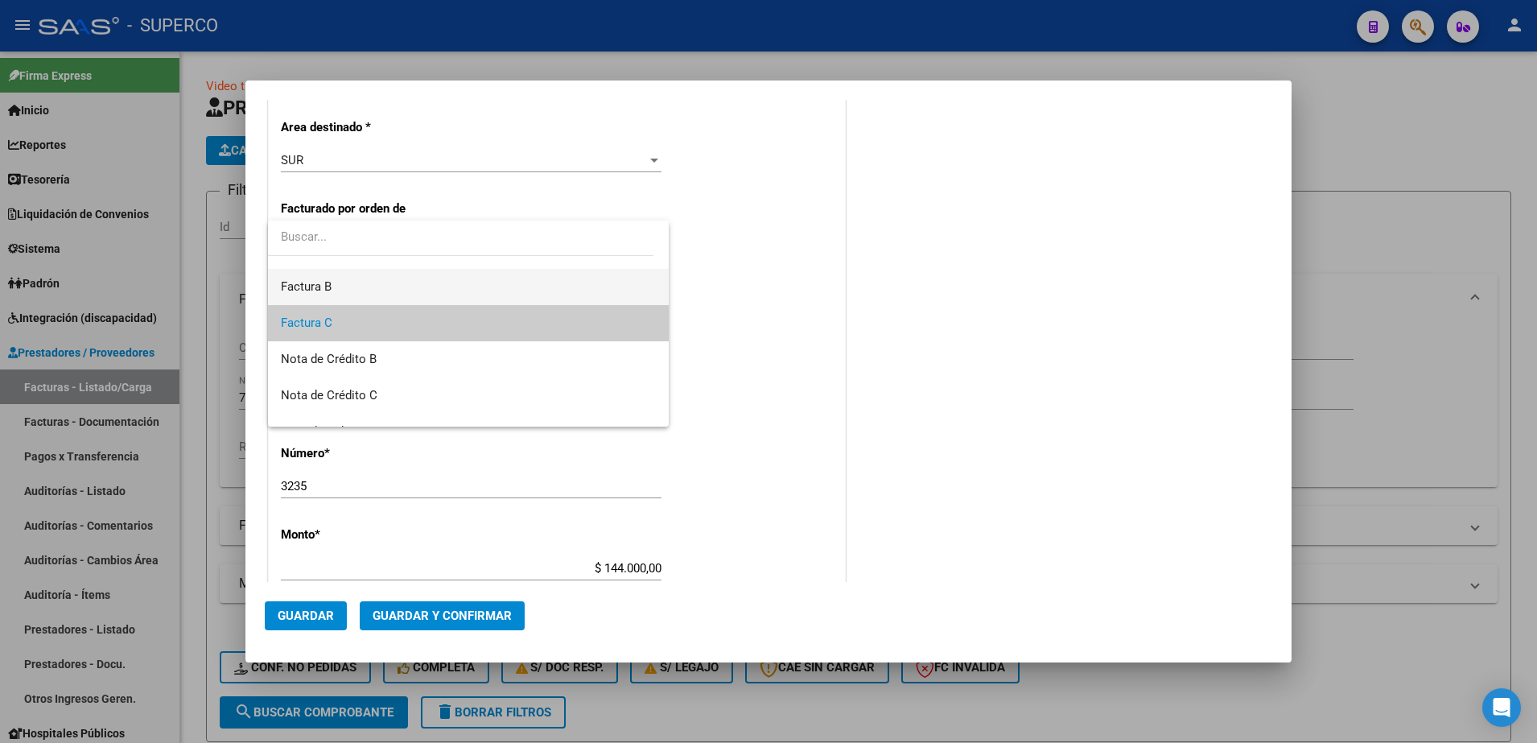
click at [422, 283] on span "Factura B" at bounding box center [468, 287] width 375 height 36
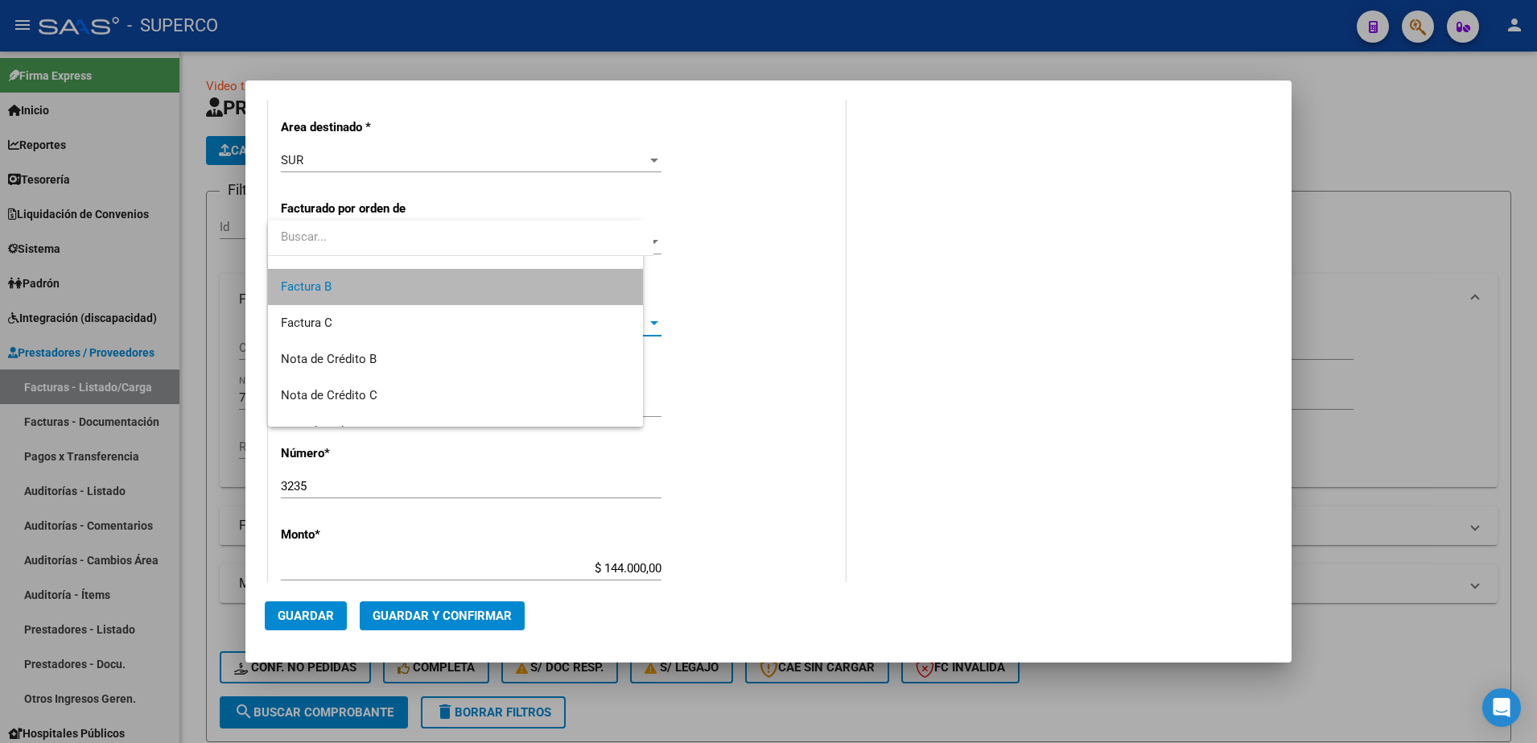
scroll to position [36, 0]
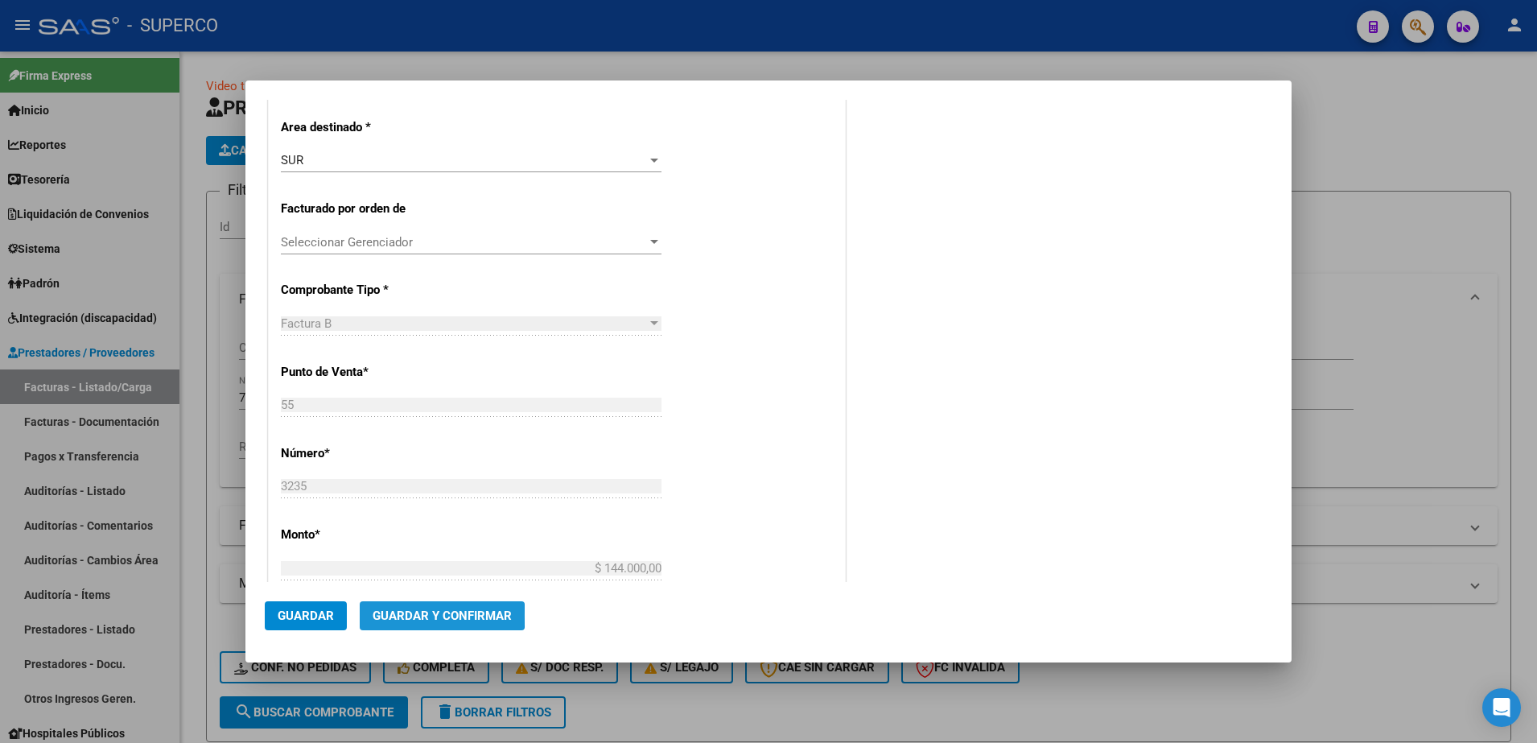
click at [415, 615] on span "Guardar y Confirmar" at bounding box center [442, 616] width 139 height 14
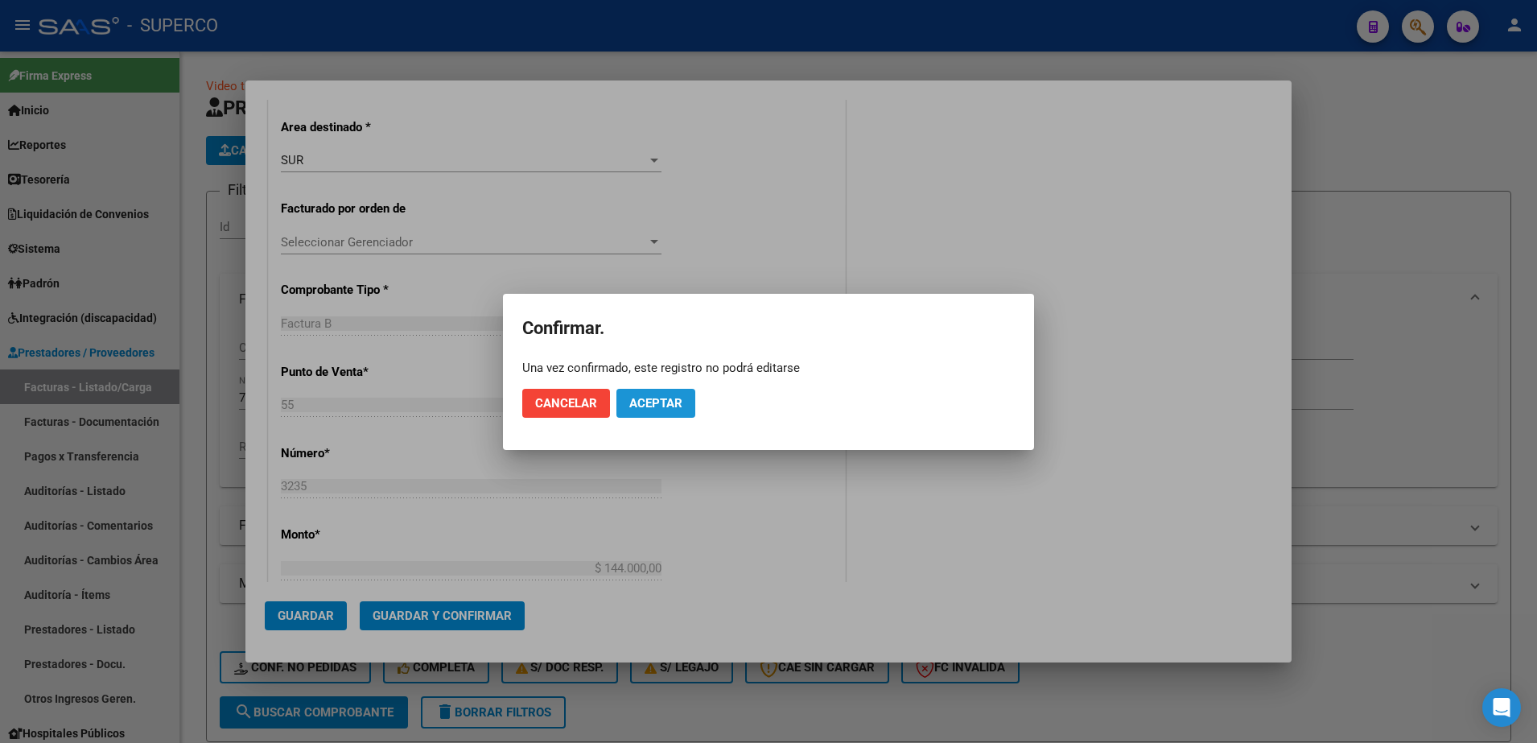
click at [659, 398] on span "Aceptar" at bounding box center [655, 403] width 53 height 14
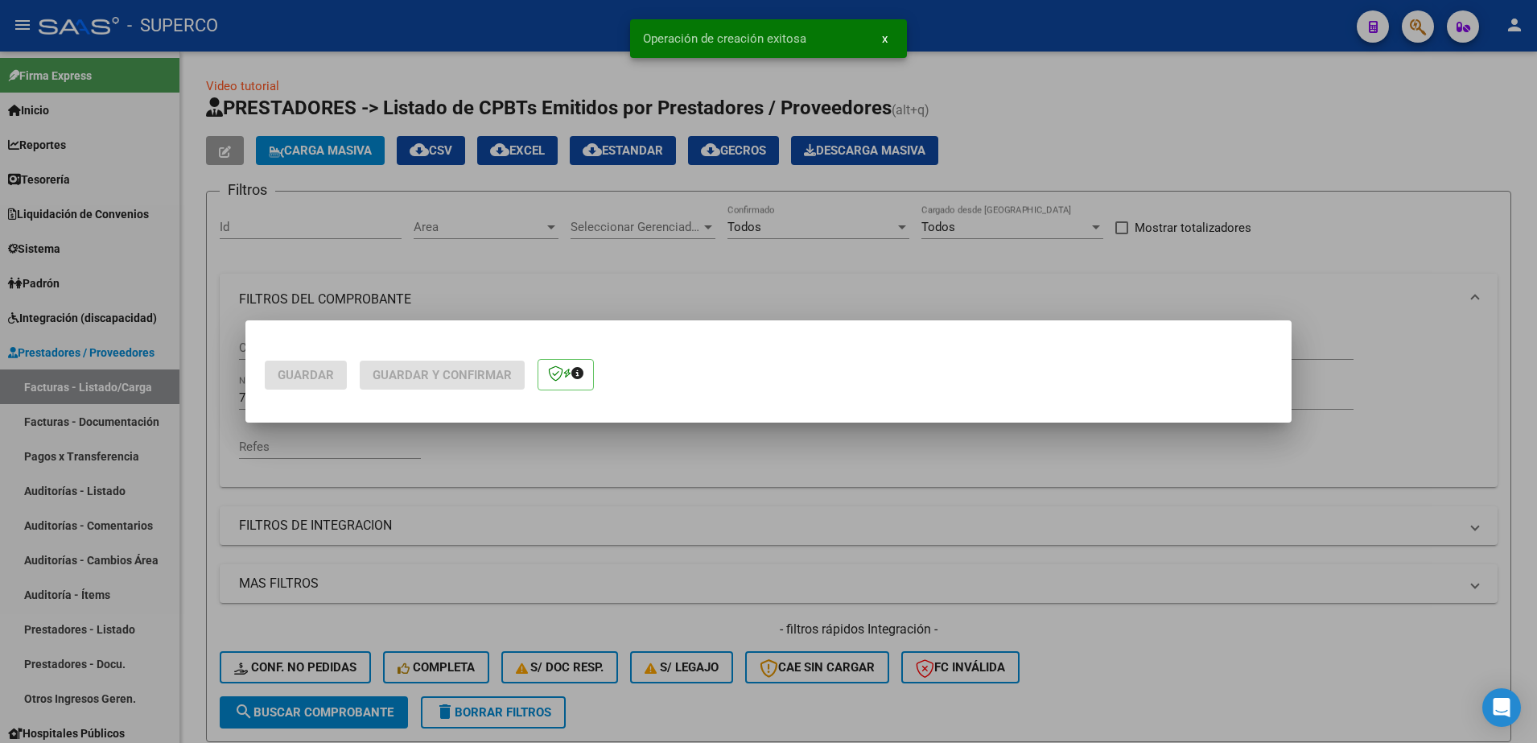
scroll to position [0, 0]
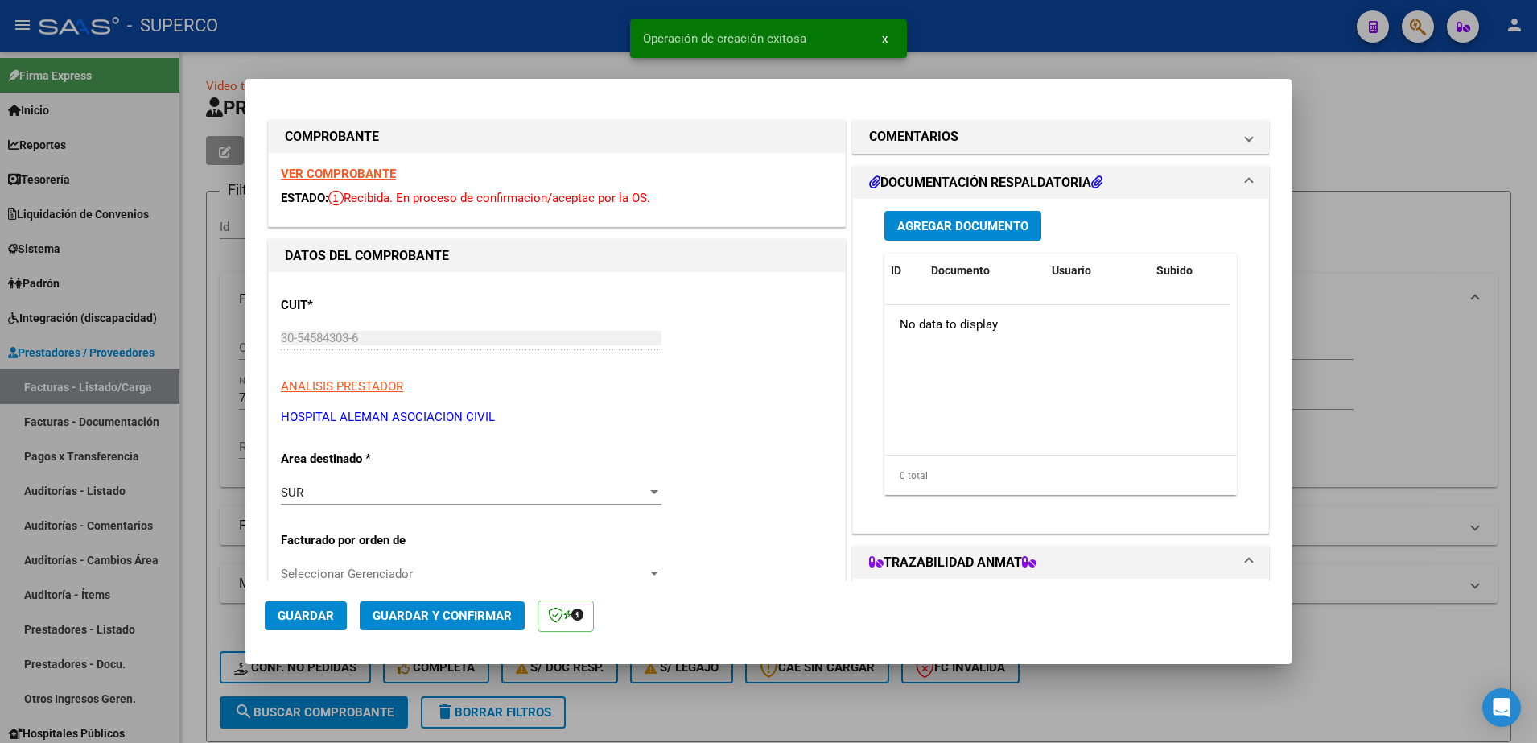
click at [1422, 95] on div at bounding box center [768, 371] width 1537 height 743
type input "$ 0,00"
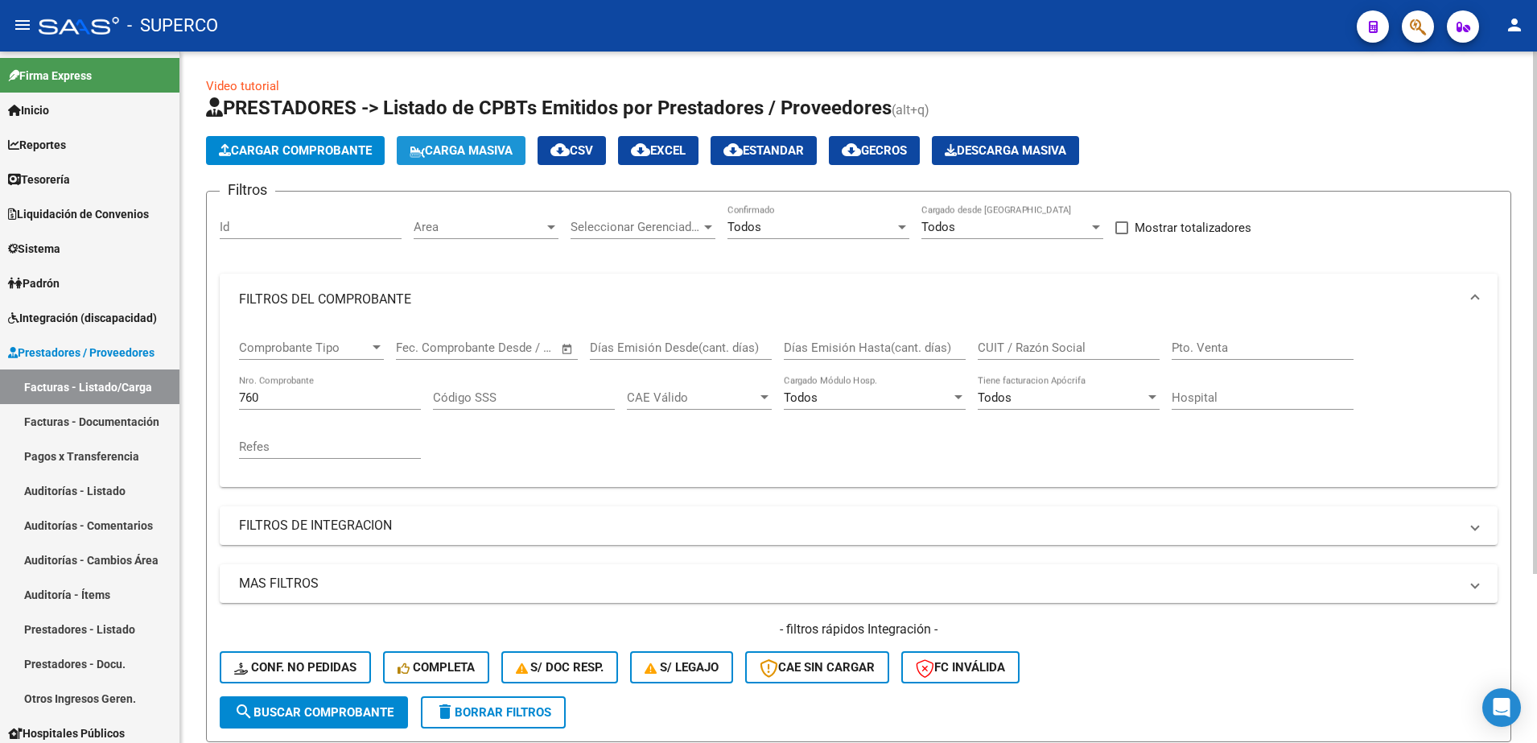
click at [438, 152] on span "Carga Masiva" at bounding box center [461, 150] width 103 height 14
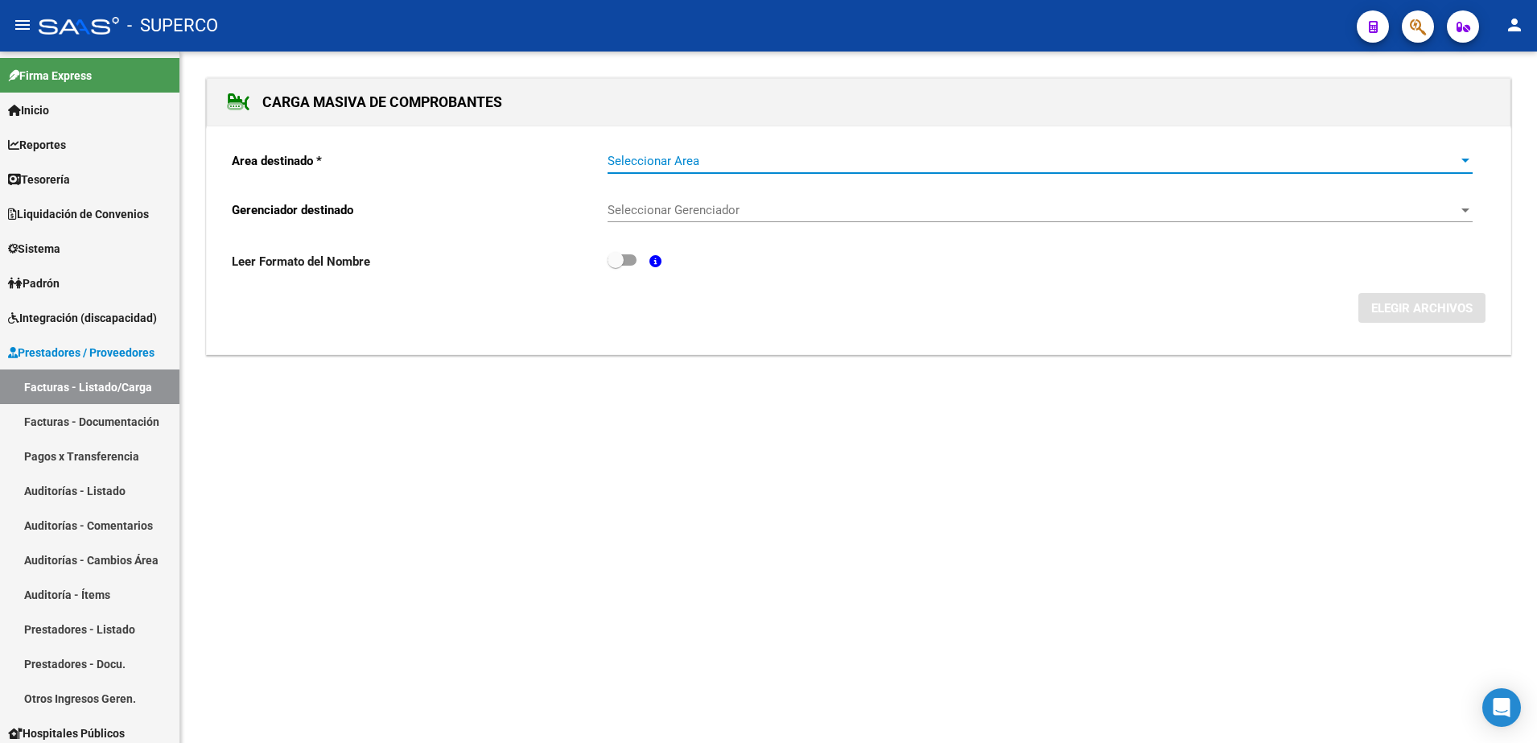
click at [864, 158] on span "Seleccionar Area" at bounding box center [1033, 161] width 851 height 14
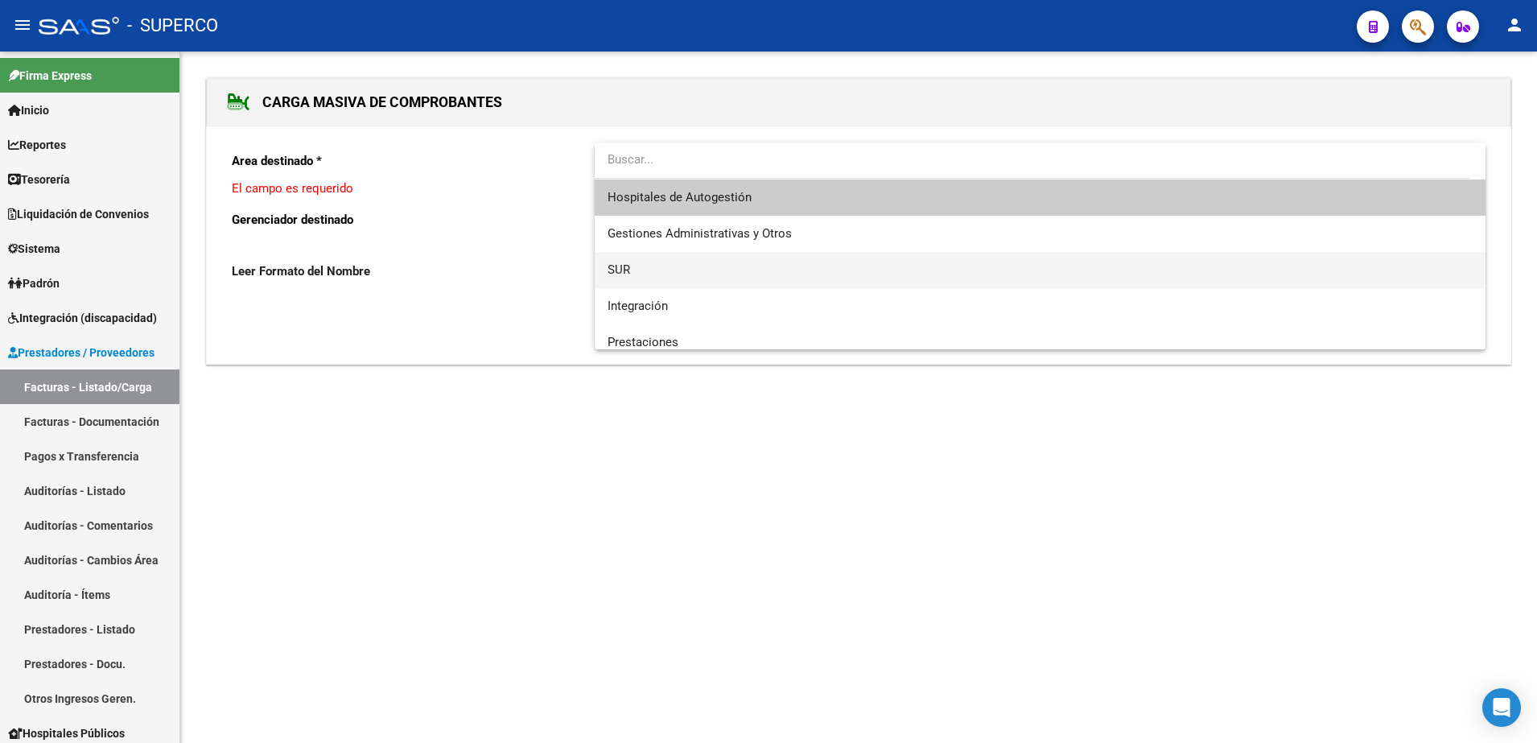
click at [642, 279] on span "SUR" at bounding box center [1040, 270] width 865 height 36
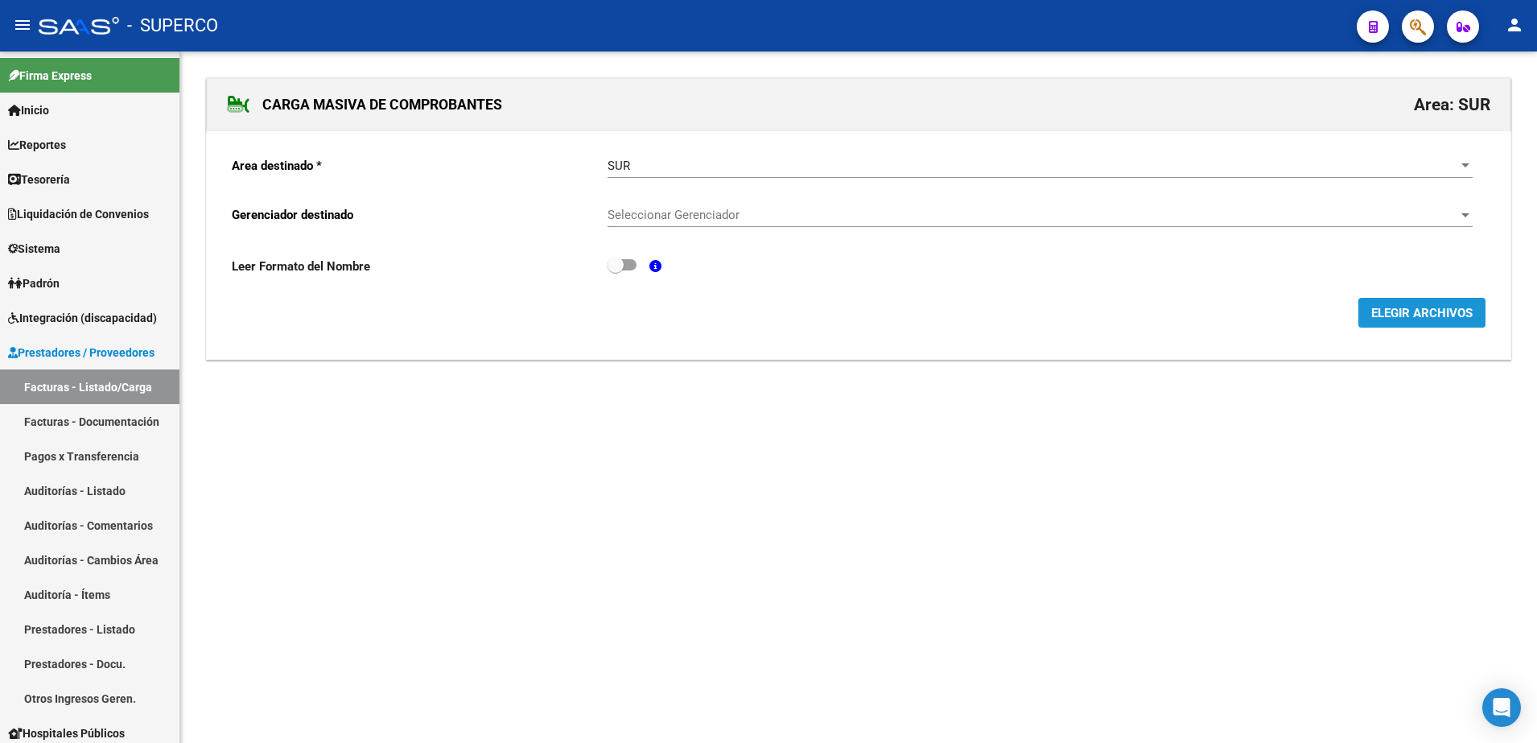
click at [1424, 320] on button "ELEGIR ARCHIVOS" at bounding box center [1422, 313] width 127 height 30
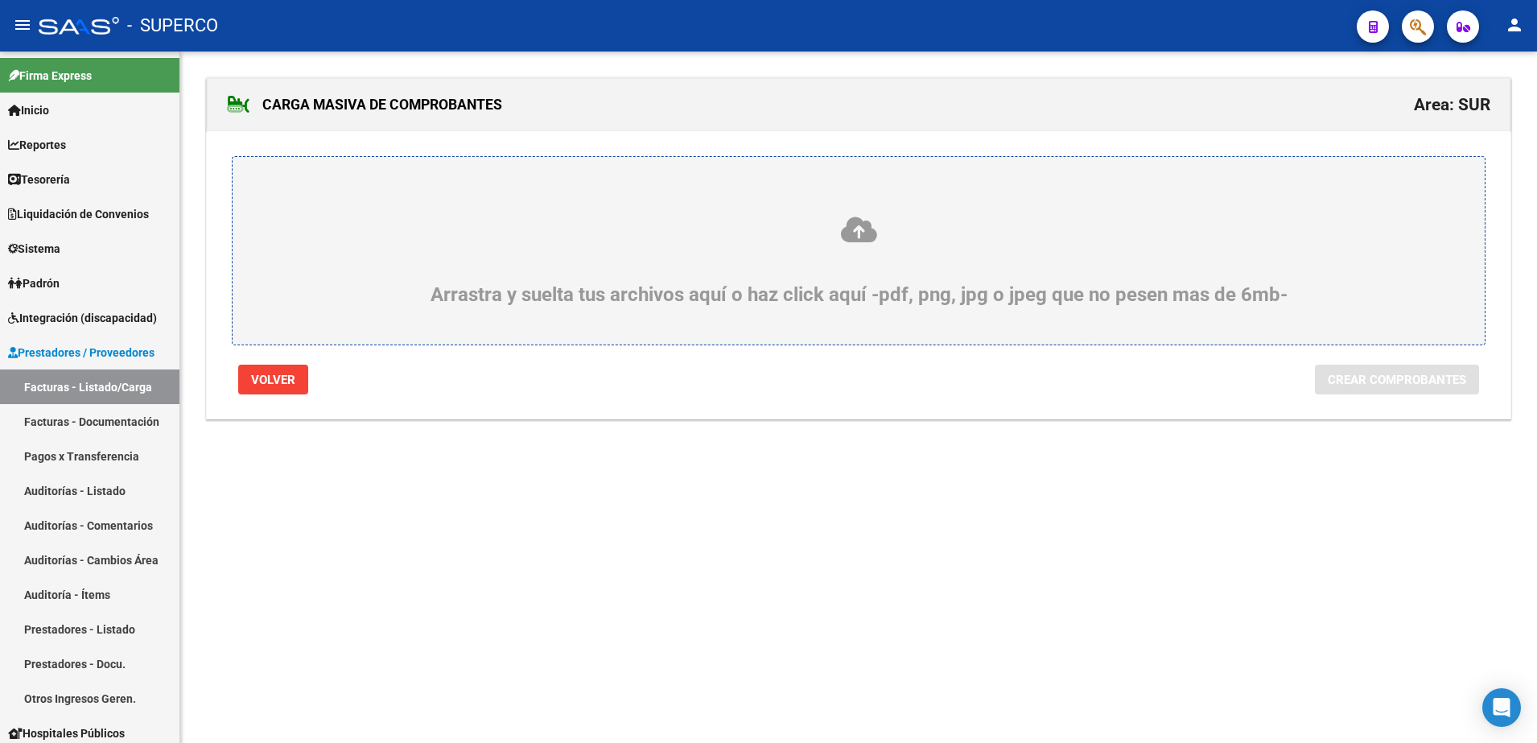
click at [577, 274] on div "Arrastra y suelta tus archivos aquí o haz click aquí -pdf, png, jpg o jpeg que …" at bounding box center [858, 260] width 1175 height 91
click at [0, 0] on input "Arrastra y suelta tus archivos aquí o haz click aquí -pdf, png, jpg o jpeg que …" at bounding box center [0, 0] width 0 height 0
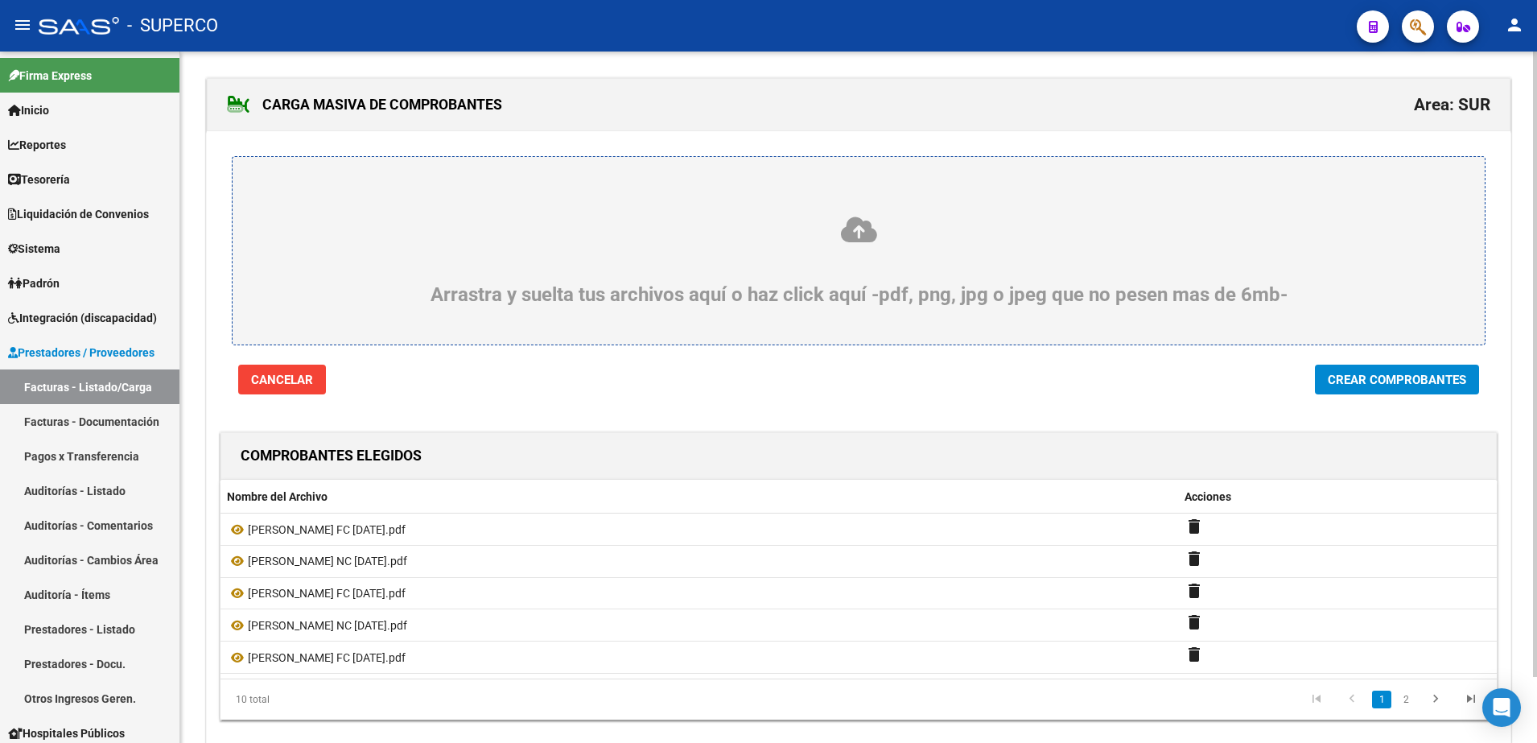
click at [1426, 385] on span "Crear Comprobantes" at bounding box center [1397, 380] width 138 height 14
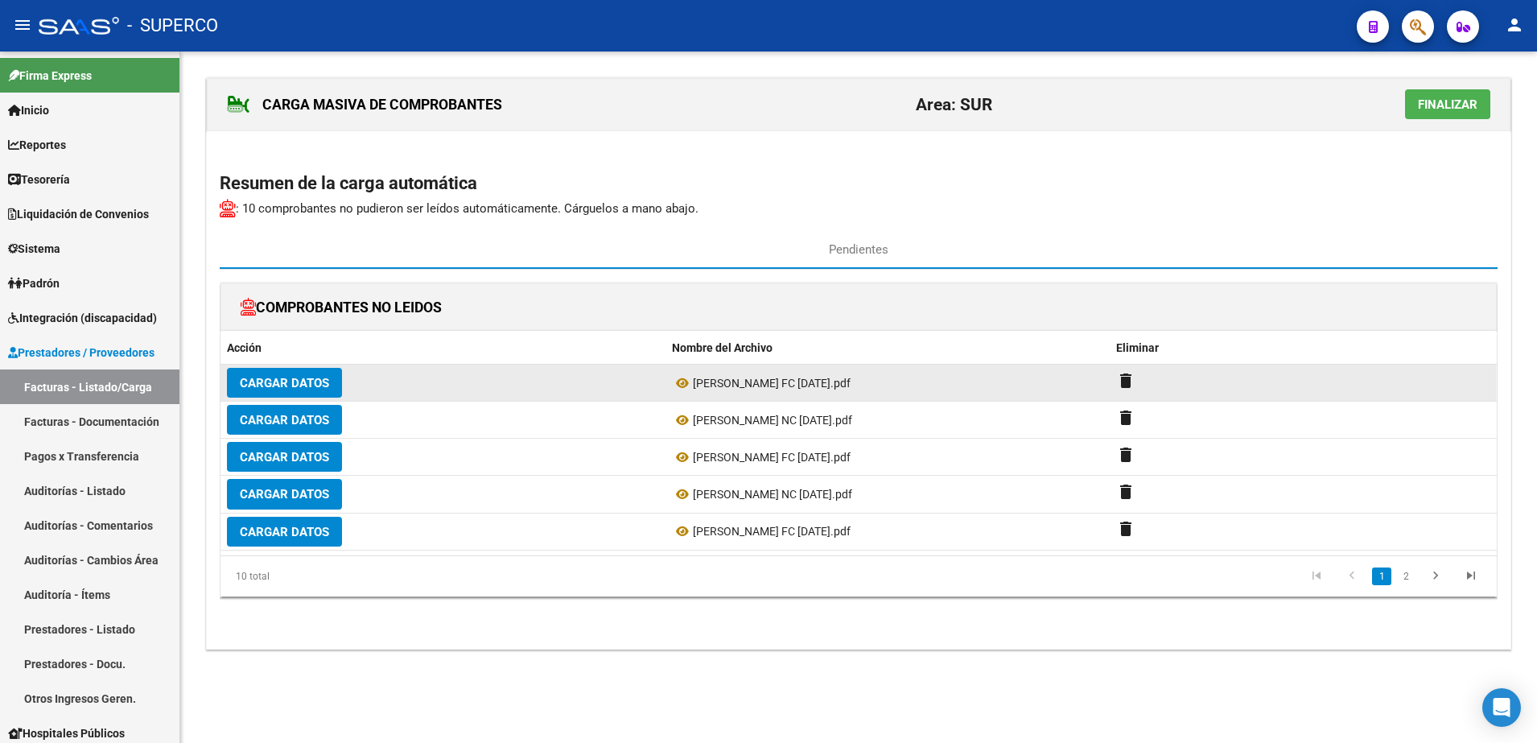
click at [288, 385] on span "Cargar Datos" at bounding box center [284, 383] width 89 height 14
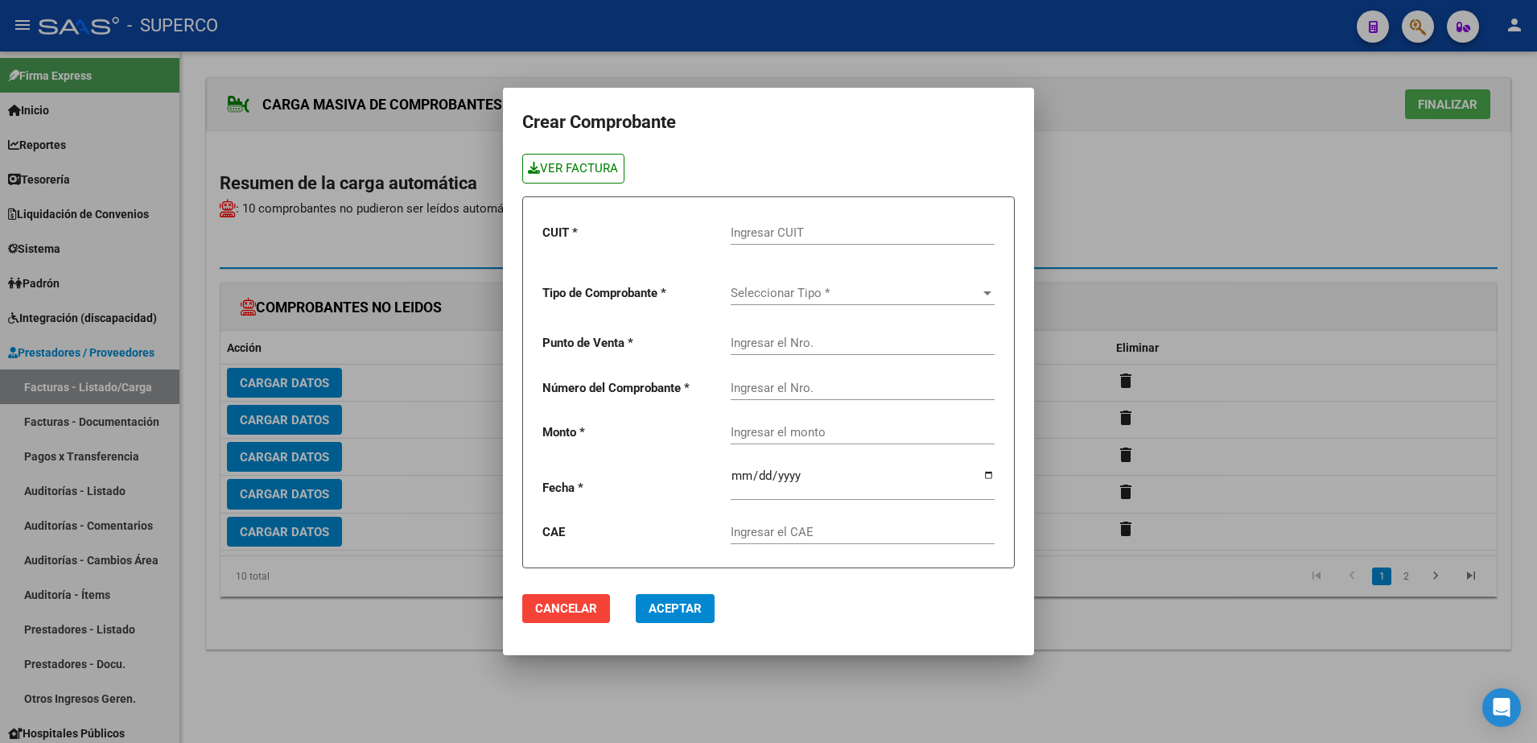
click at [582, 167] on link "VER FACTURA" at bounding box center [573, 169] width 102 height 30
click at [876, 231] on input "Ingresar CUIT" at bounding box center [863, 232] width 264 height 14
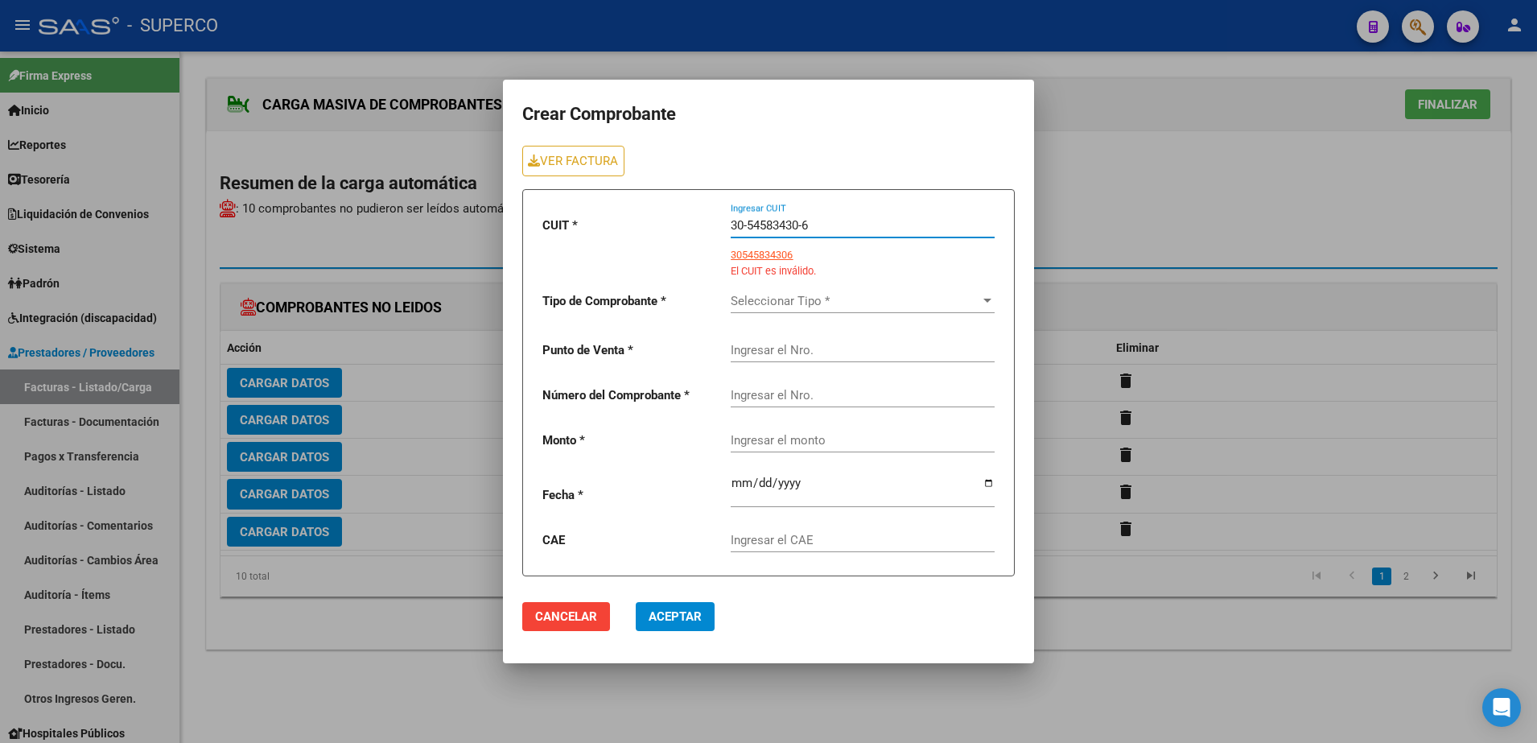
type input "30-54583430-6"
click at [853, 303] on span "Seleccionar Tipo *" at bounding box center [856, 301] width 250 height 14
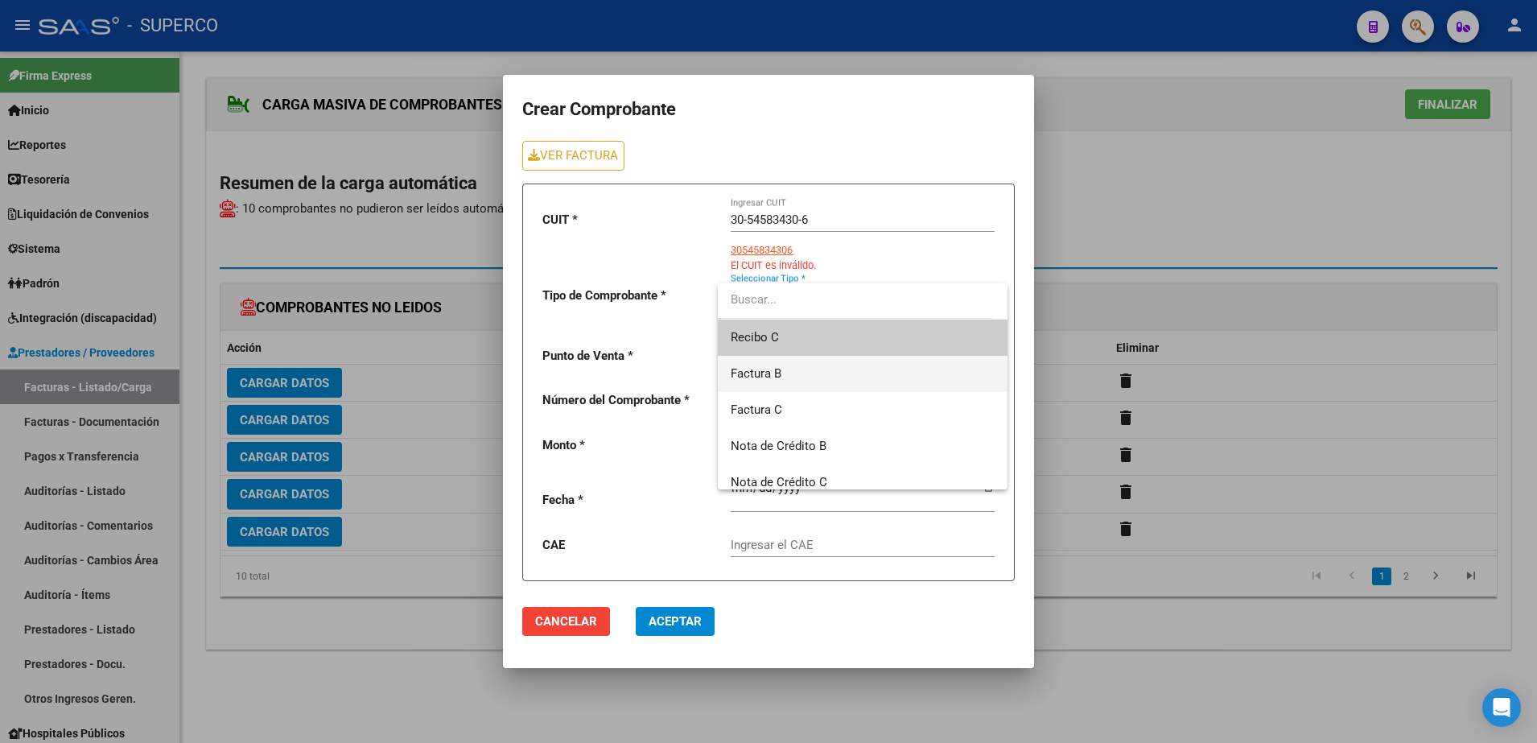
drag, startPoint x: 785, startPoint y: 366, endPoint x: 791, endPoint y: 361, distance: 8.6
click at [784, 366] on span "Factura B" at bounding box center [863, 374] width 264 height 36
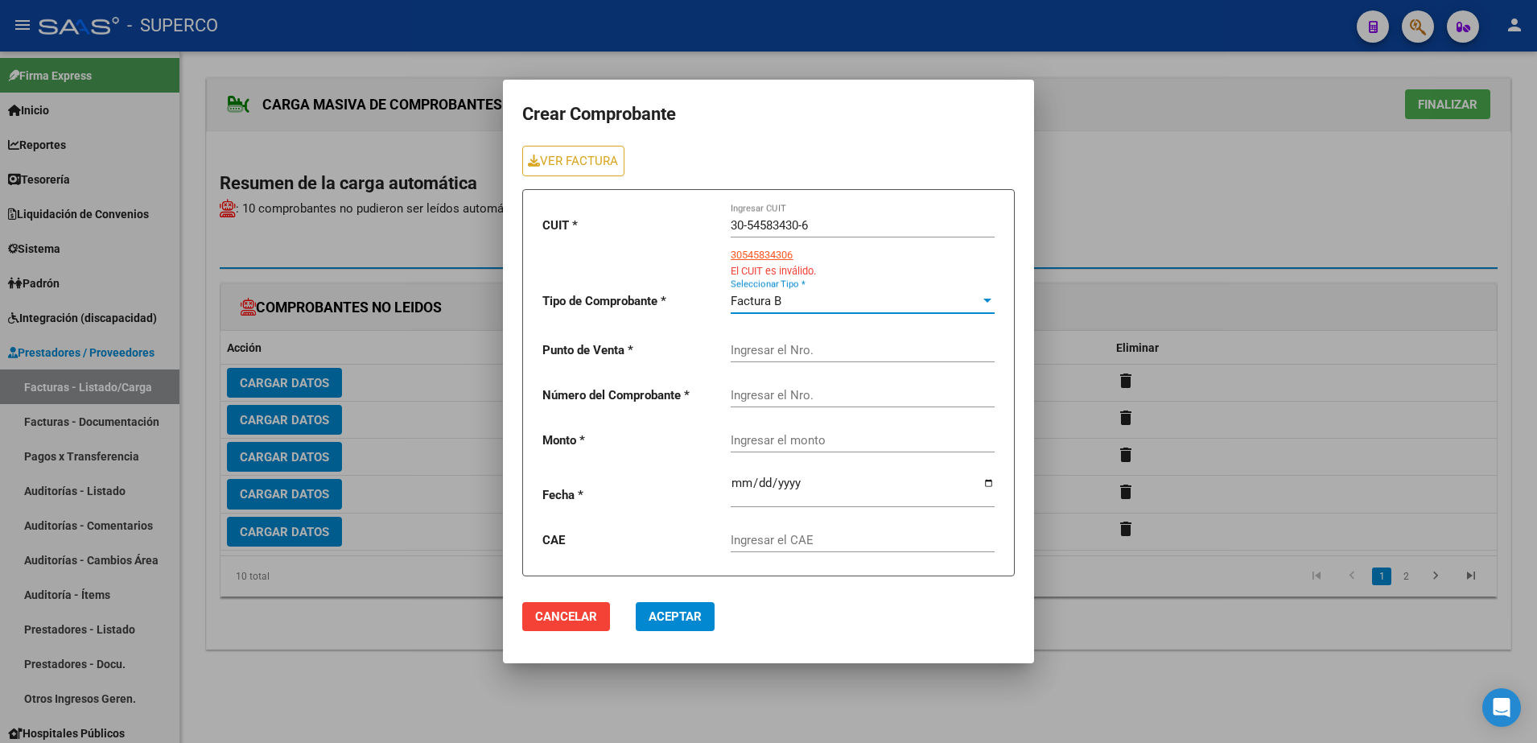
click at [793, 354] on input "Ingresar el Nro." at bounding box center [863, 350] width 264 height 14
type input "0055"
click at [731, 394] on input "3238" at bounding box center [863, 395] width 264 height 14
type input "00003238"
click at [826, 224] on input "30-54583430-6" at bounding box center [863, 225] width 264 height 14
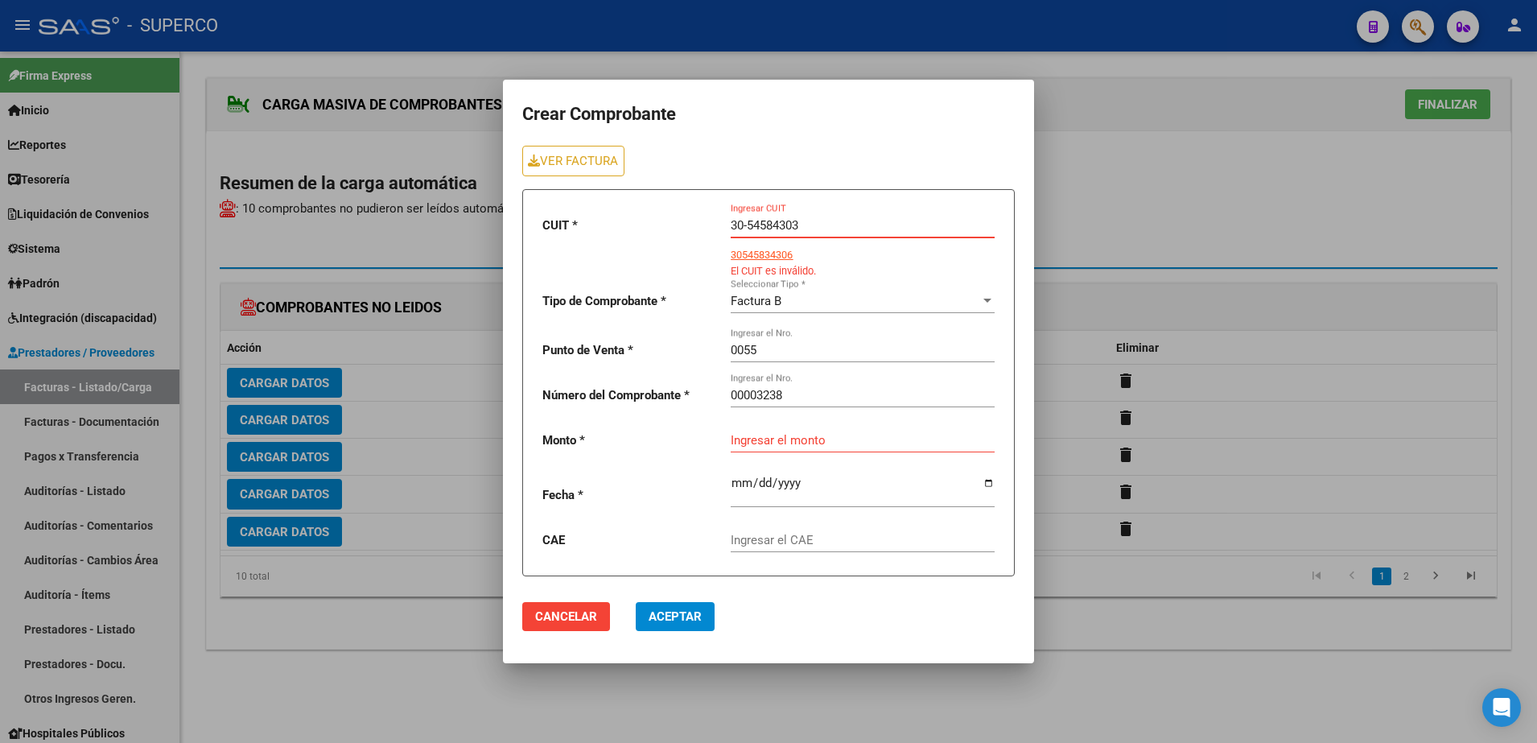
type input "30-54584303-6"
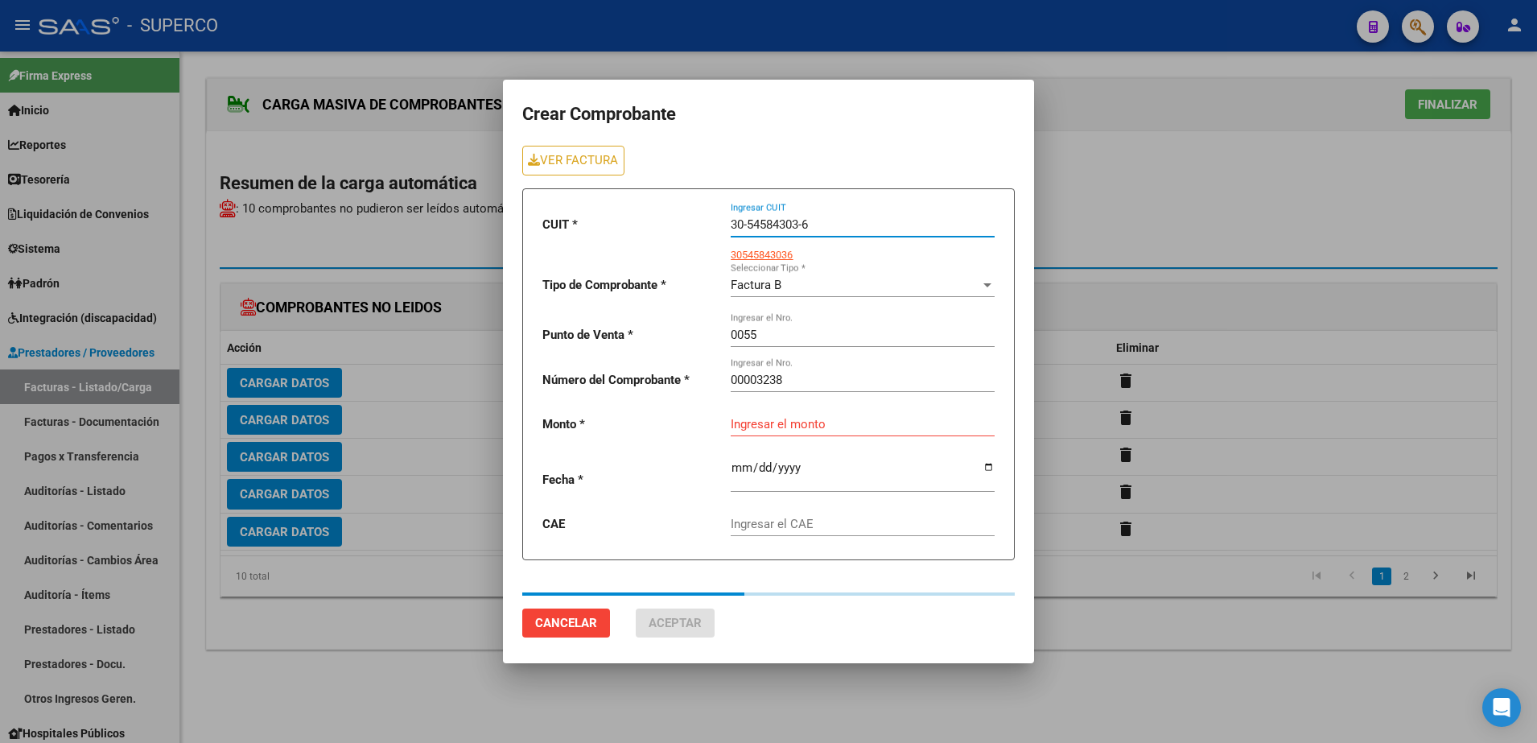
type input "225000"
type input "[DATE]"
type input "75386656603228"
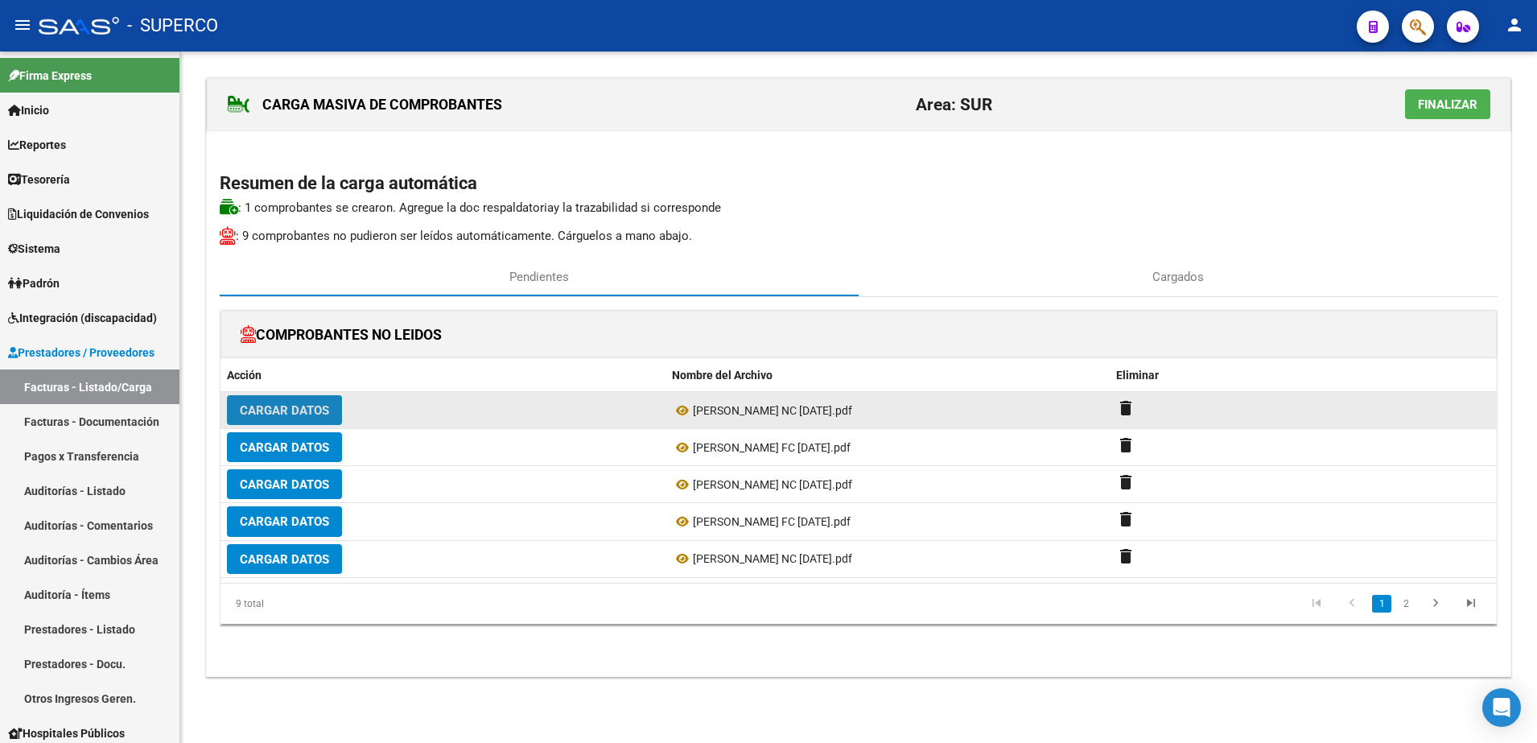
click at [311, 417] on span "Cargar Datos" at bounding box center [284, 410] width 89 height 14
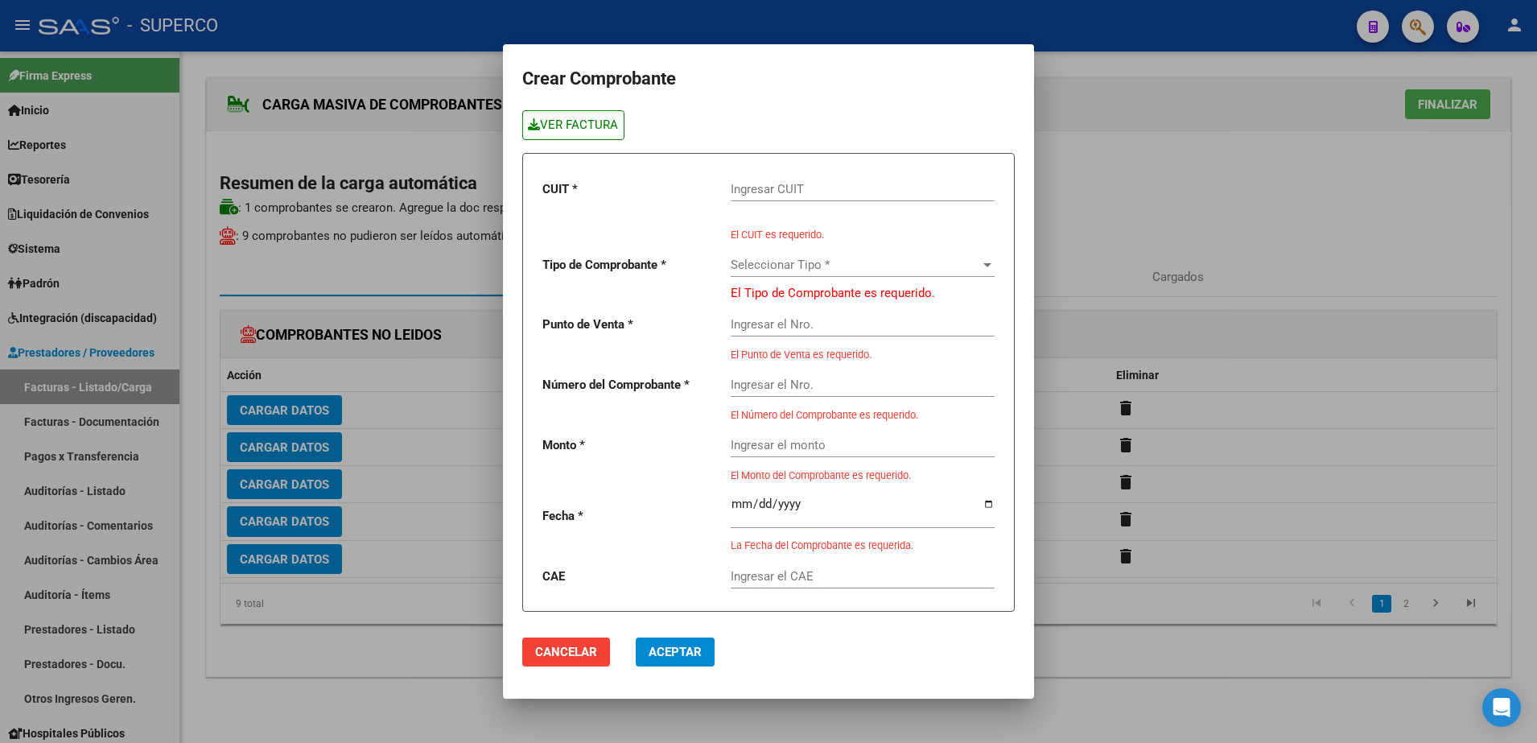
click at [563, 118] on link "VER FACTURA" at bounding box center [573, 125] width 102 height 30
click at [875, 185] on input "Ingresar CUIT" at bounding box center [863, 189] width 264 height 14
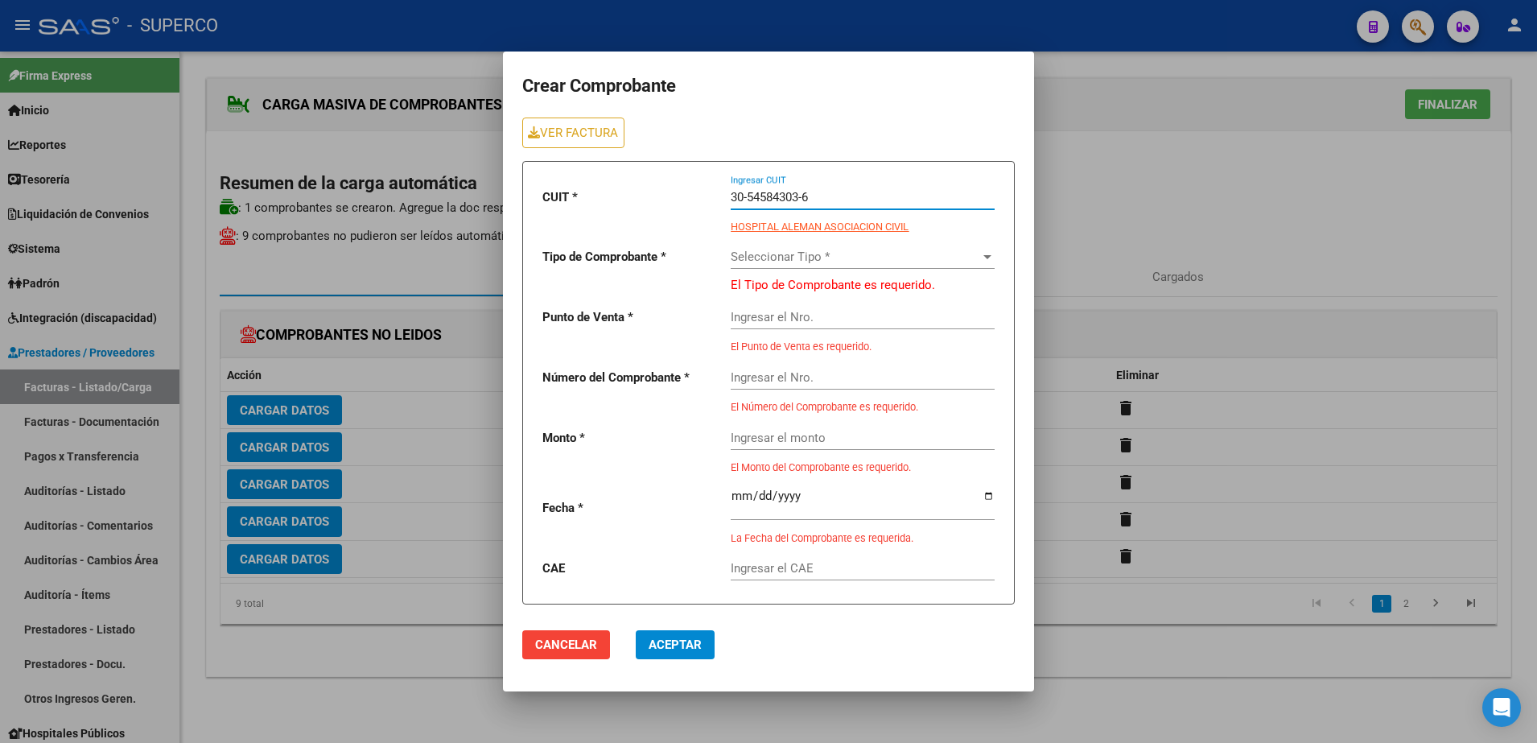
type input "30-54584303-6"
click at [889, 264] on div "Seleccionar Tipo * Seleccionar Tipo *" at bounding box center [863, 251] width 264 height 35
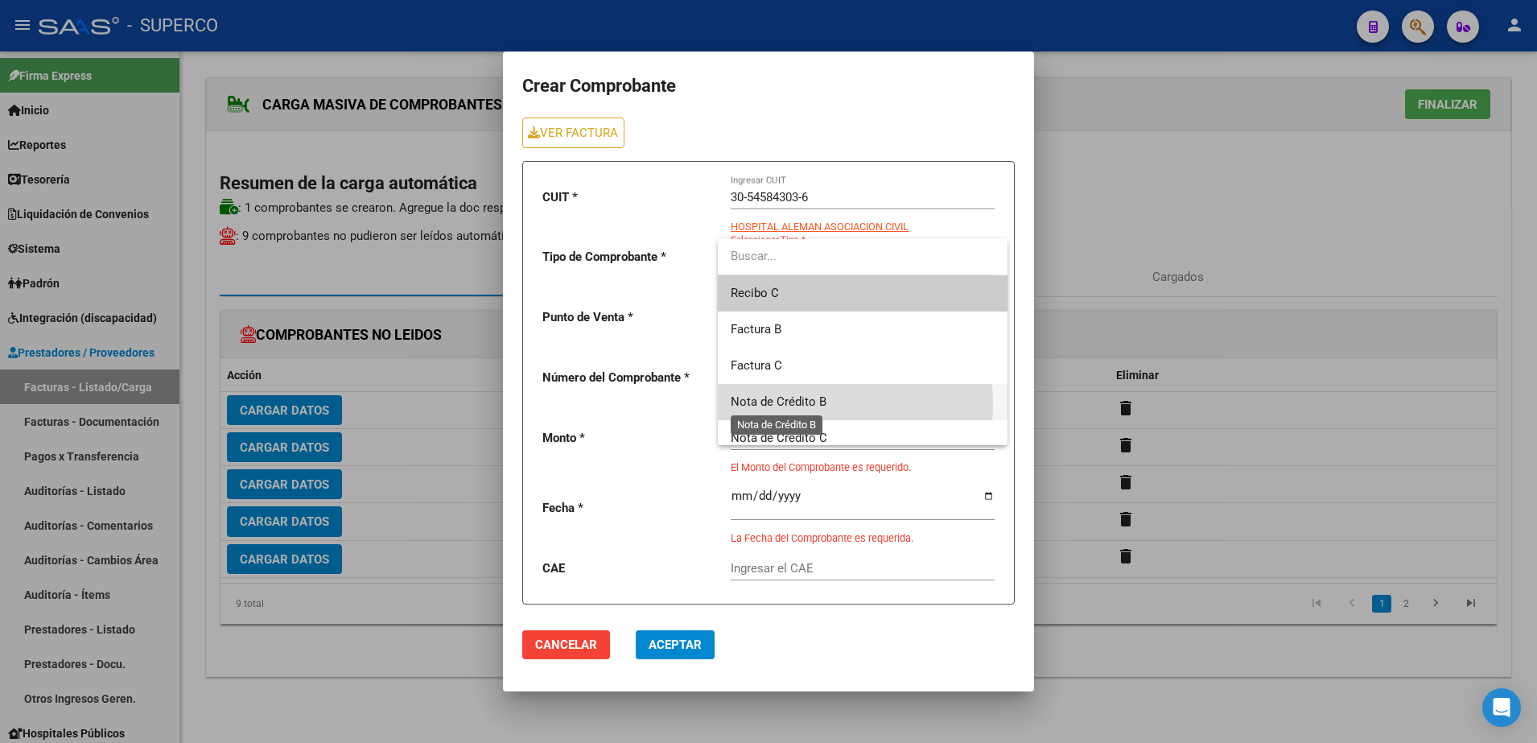
click at [790, 403] on span "Nota de Crédito B" at bounding box center [779, 401] width 96 height 14
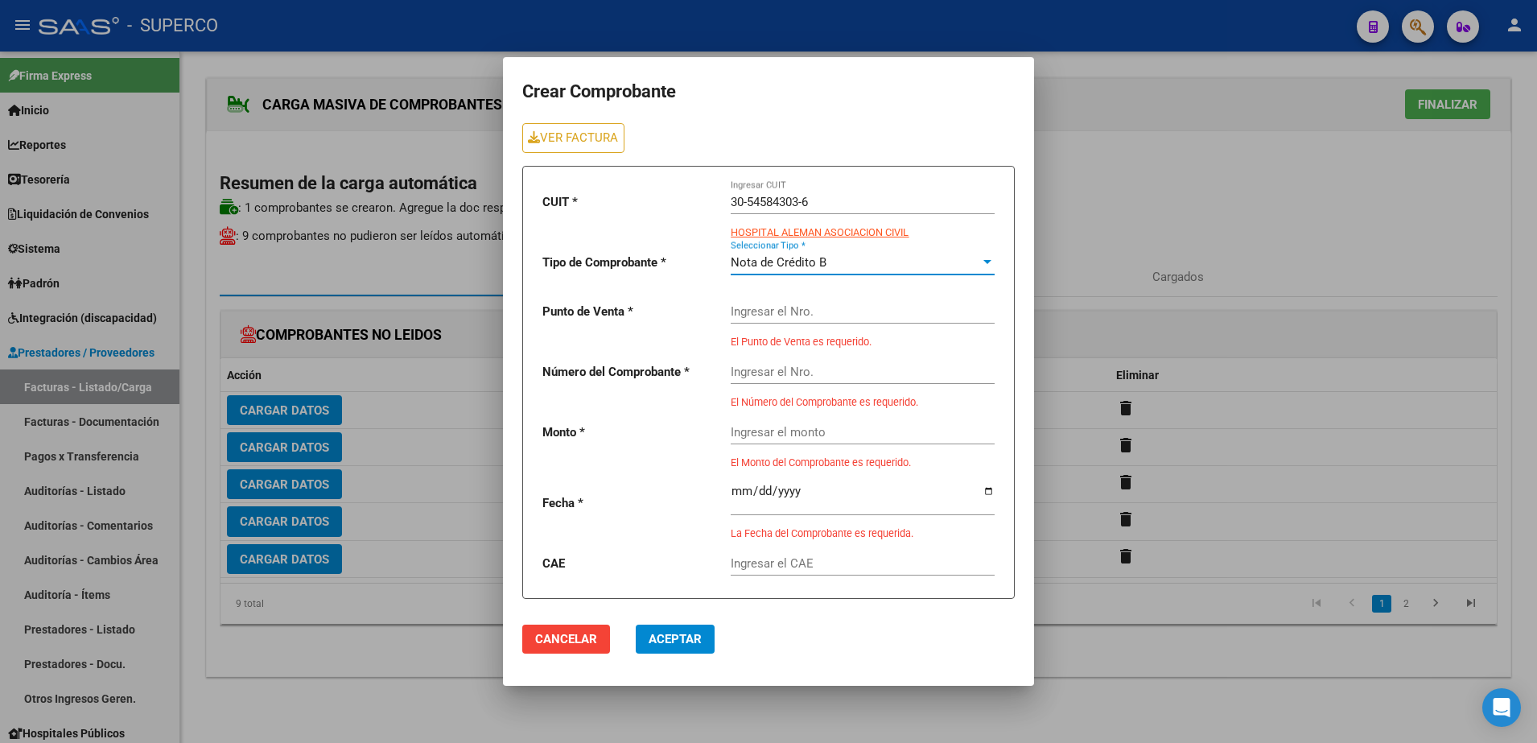
click at [807, 304] on input "Ingresar el Nro." at bounding box center [863, 311] width 264 height 14
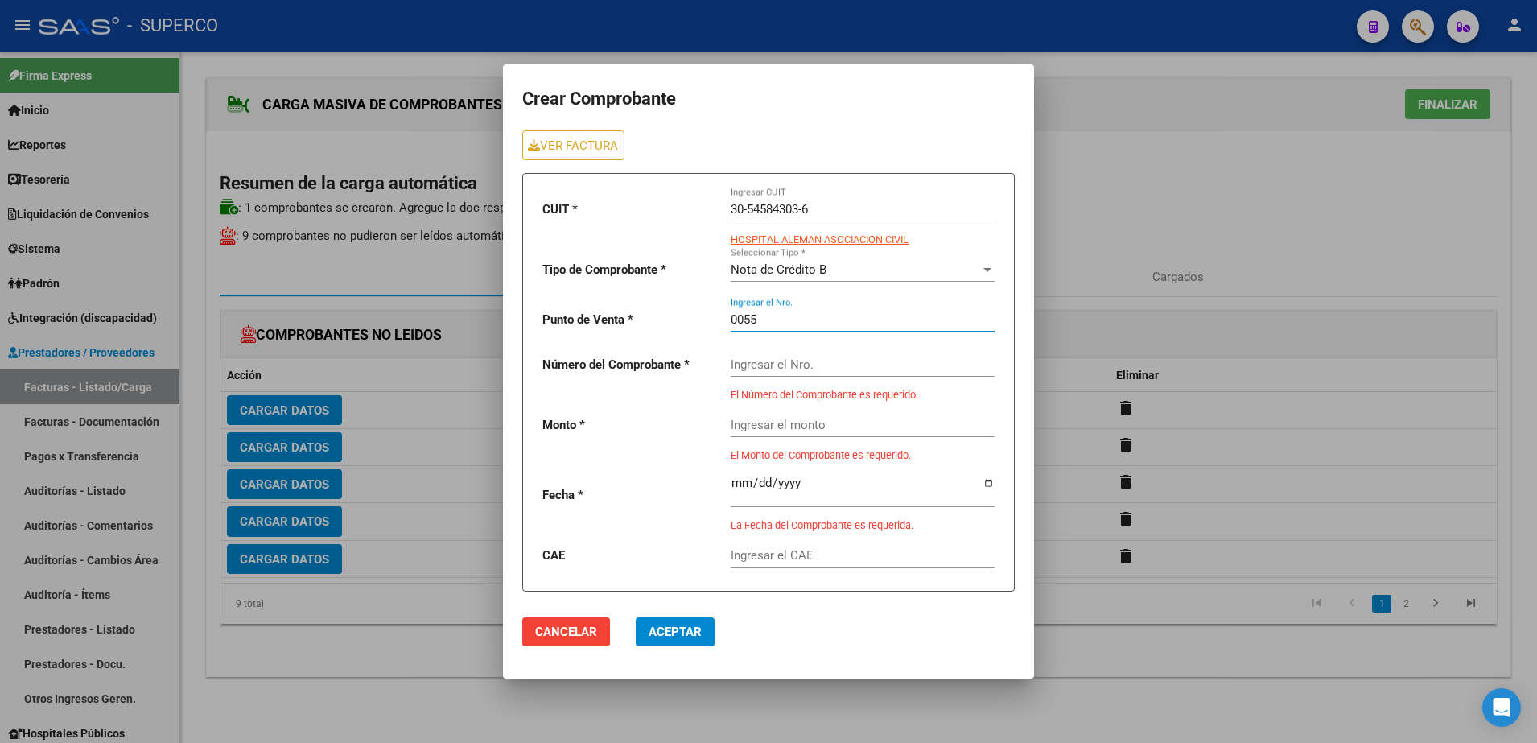
type input "0055"
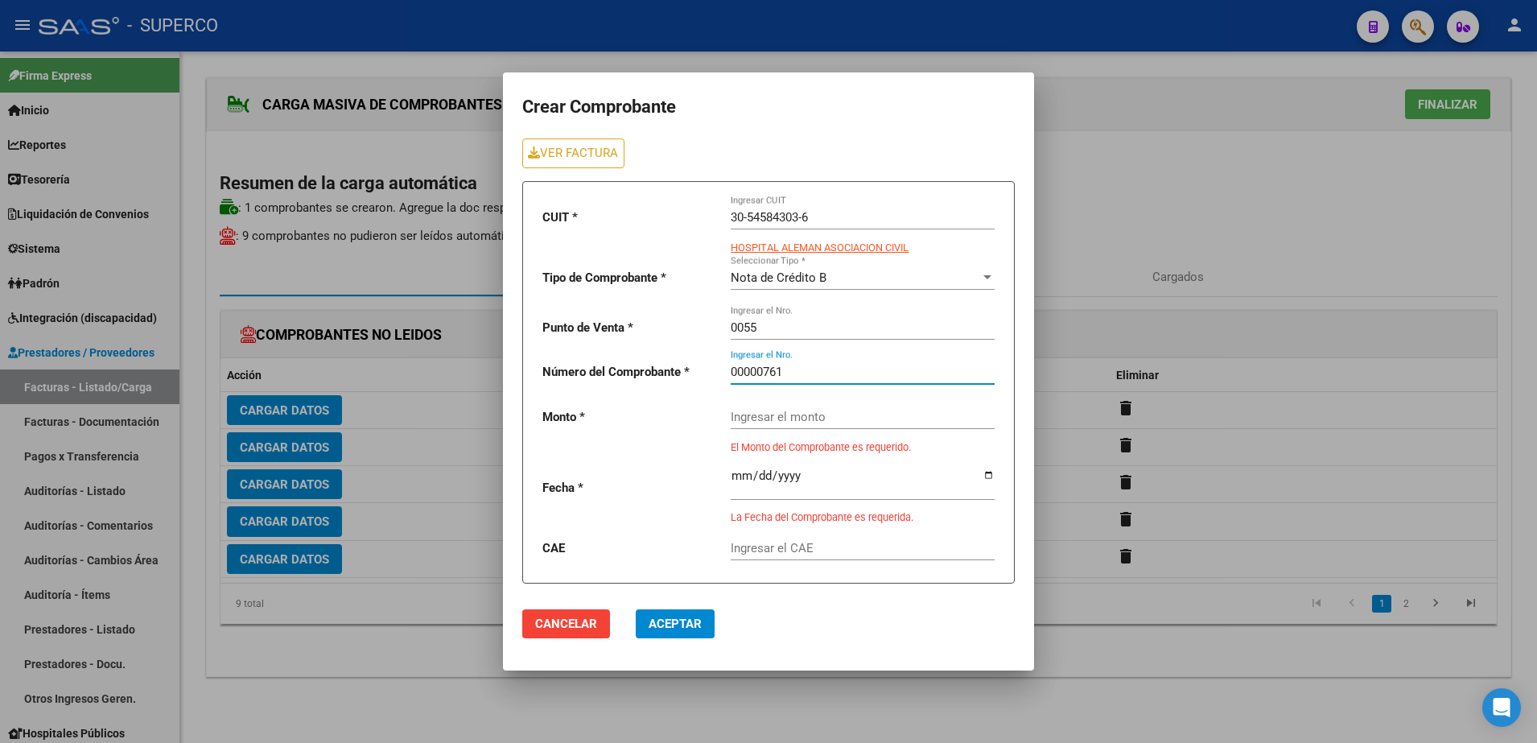
type input "00000761"
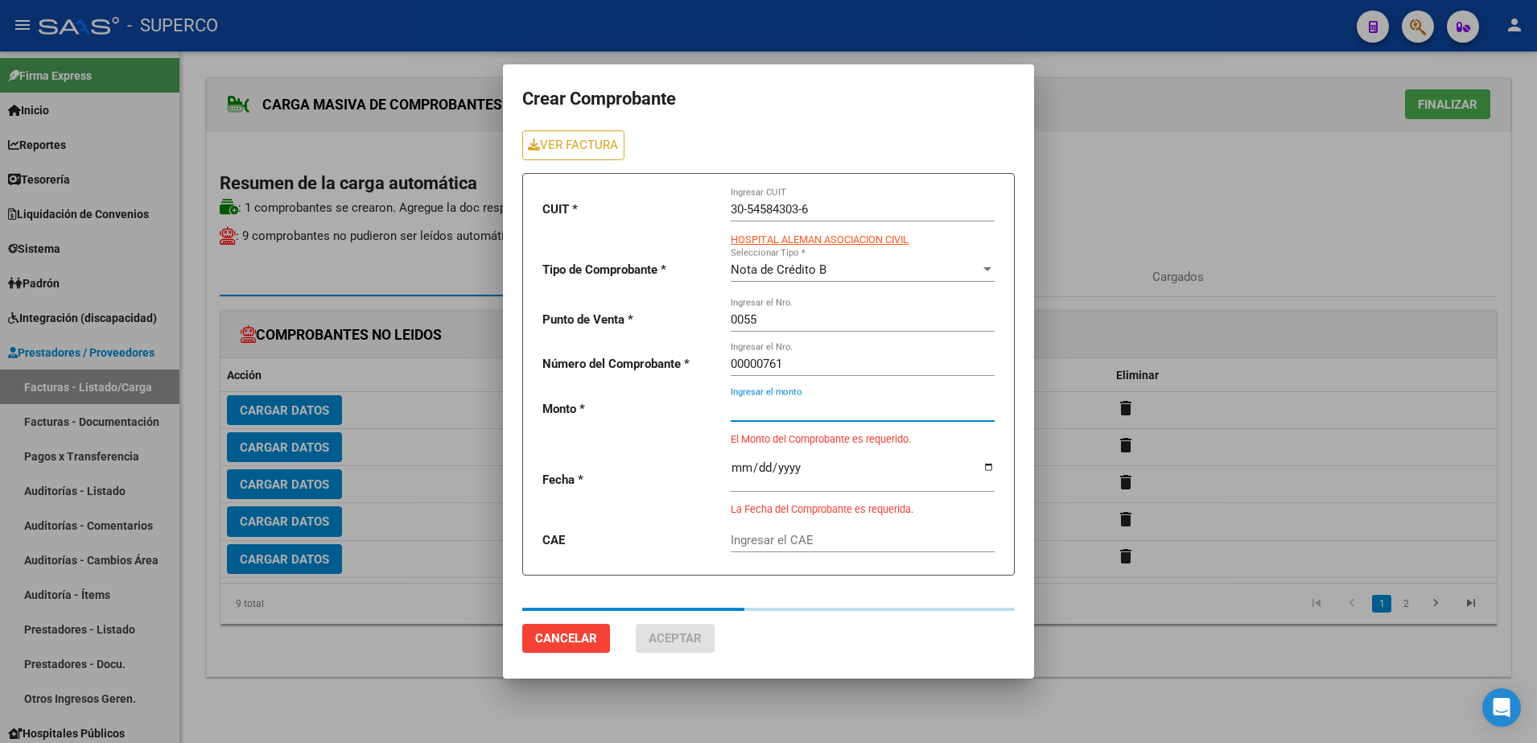
type input "225000"
type input "[DATE]"
type input "75386656662107"
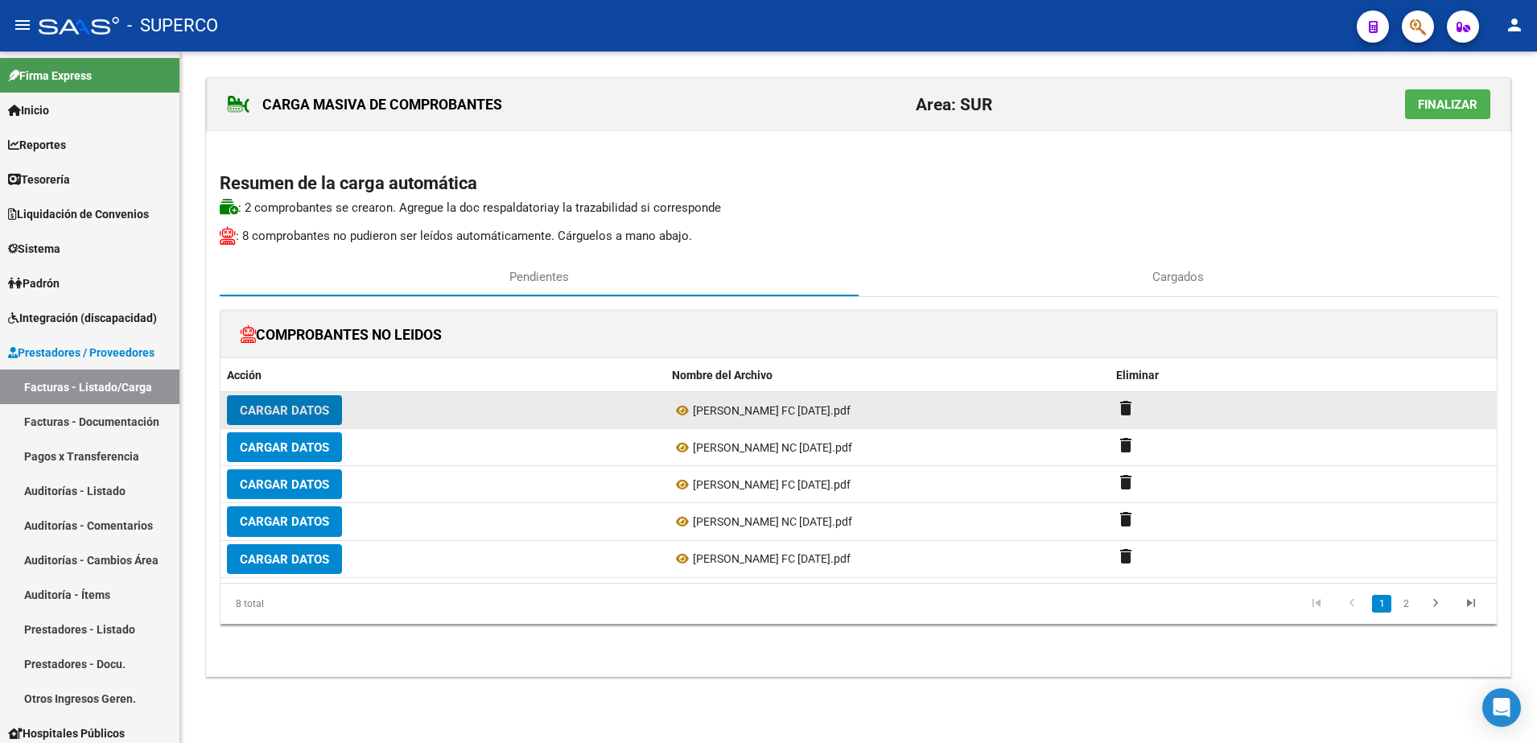
click at [299, 412] on span "Cargar Datos" at bounding box center [284, 410] width 89 height 14
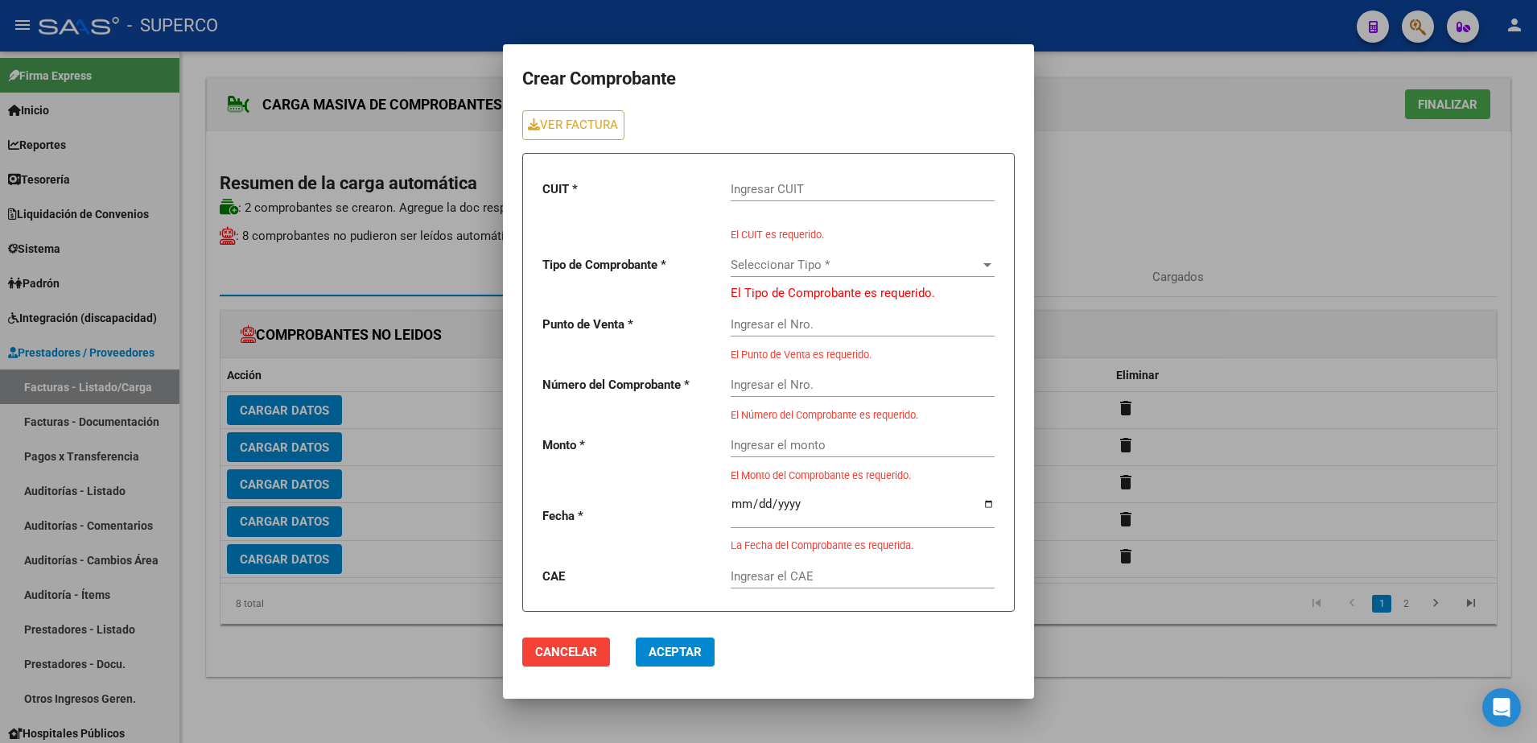
click at [895, 203] on div "Ingresar CUIT" at bounding box center [863, 192] width 264 height 50
click at [898, 192] on input "Ingresar CUIT" at bounding box center [863, 189] width 264 height 14
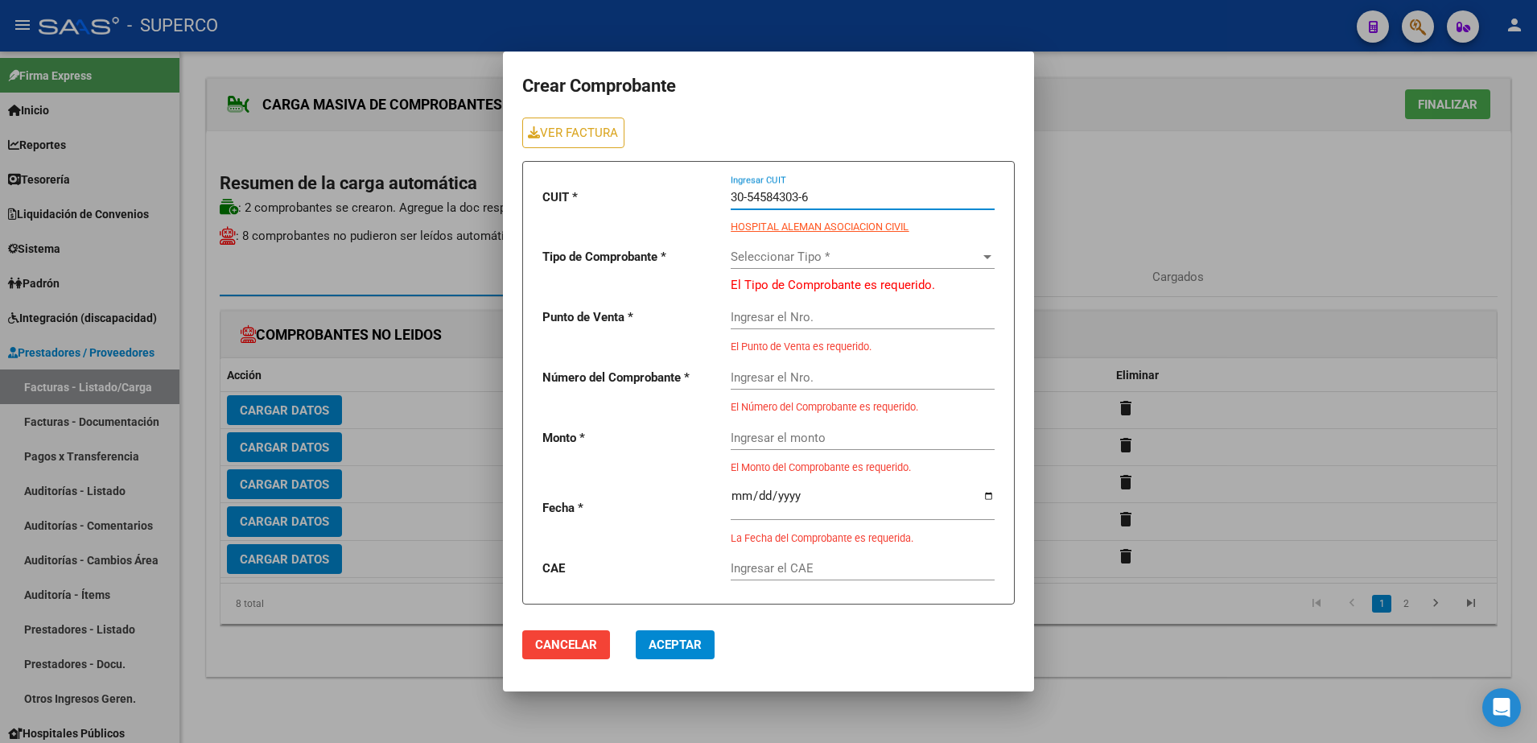
type input "30-54584303-6"
click at [958, 257] on span "Seleccionar Tipo *" at bounding box center [856, 257] width 250 height 14
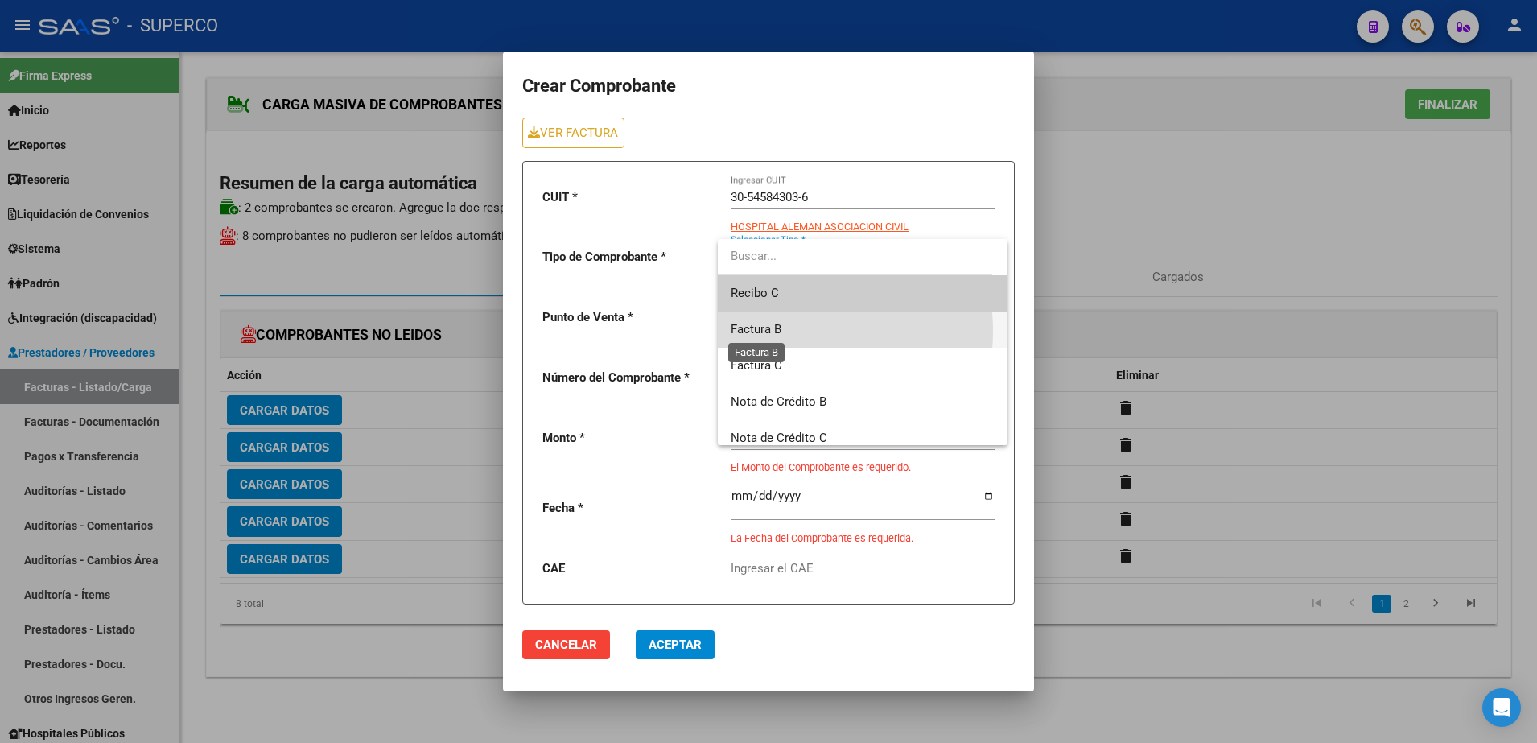
click at [780, 331] on span "Factura B" at bounding box center [756, 329] width 51 height 14
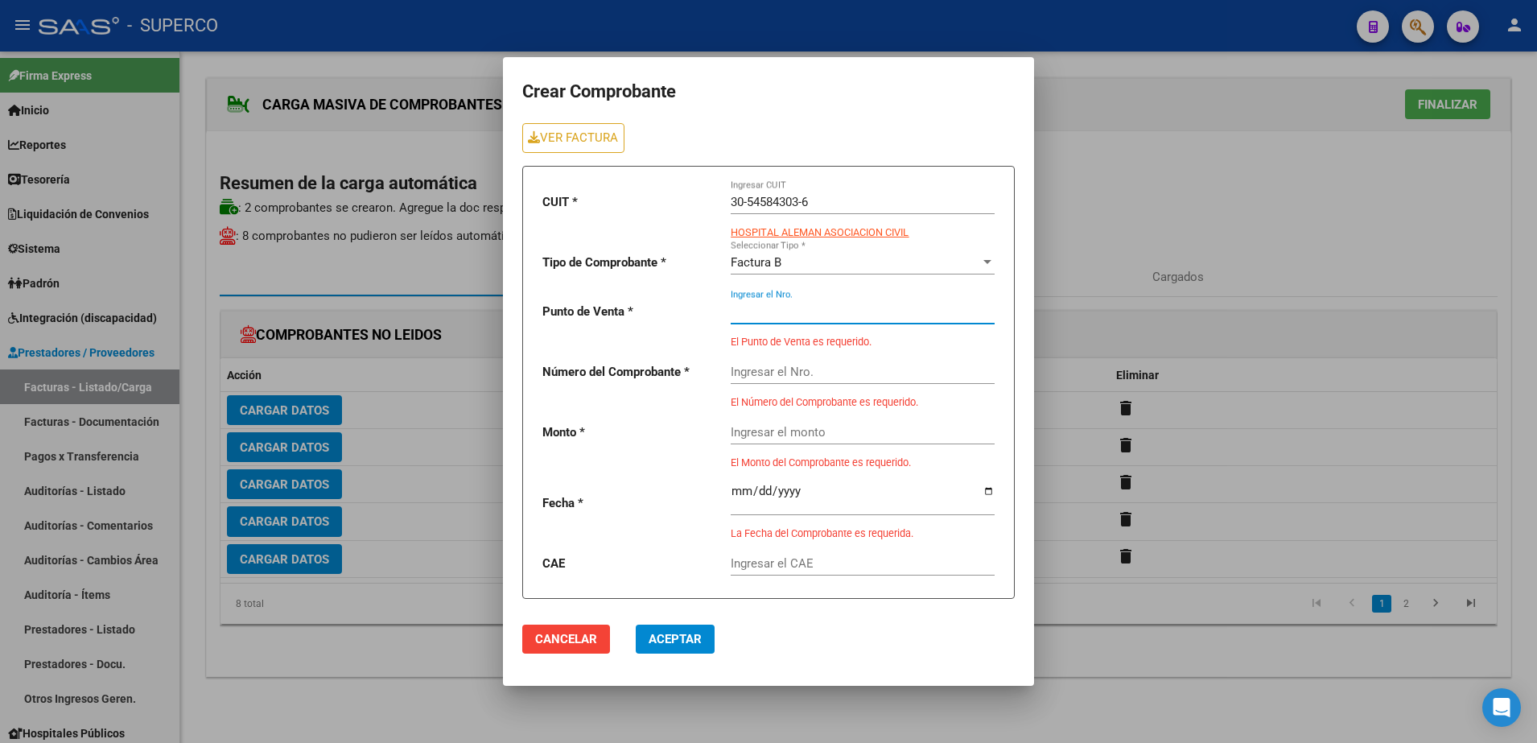
click at [782, 308] on input "Ingresar el Nro." at bounding box center [863, 311] width 264 height 14
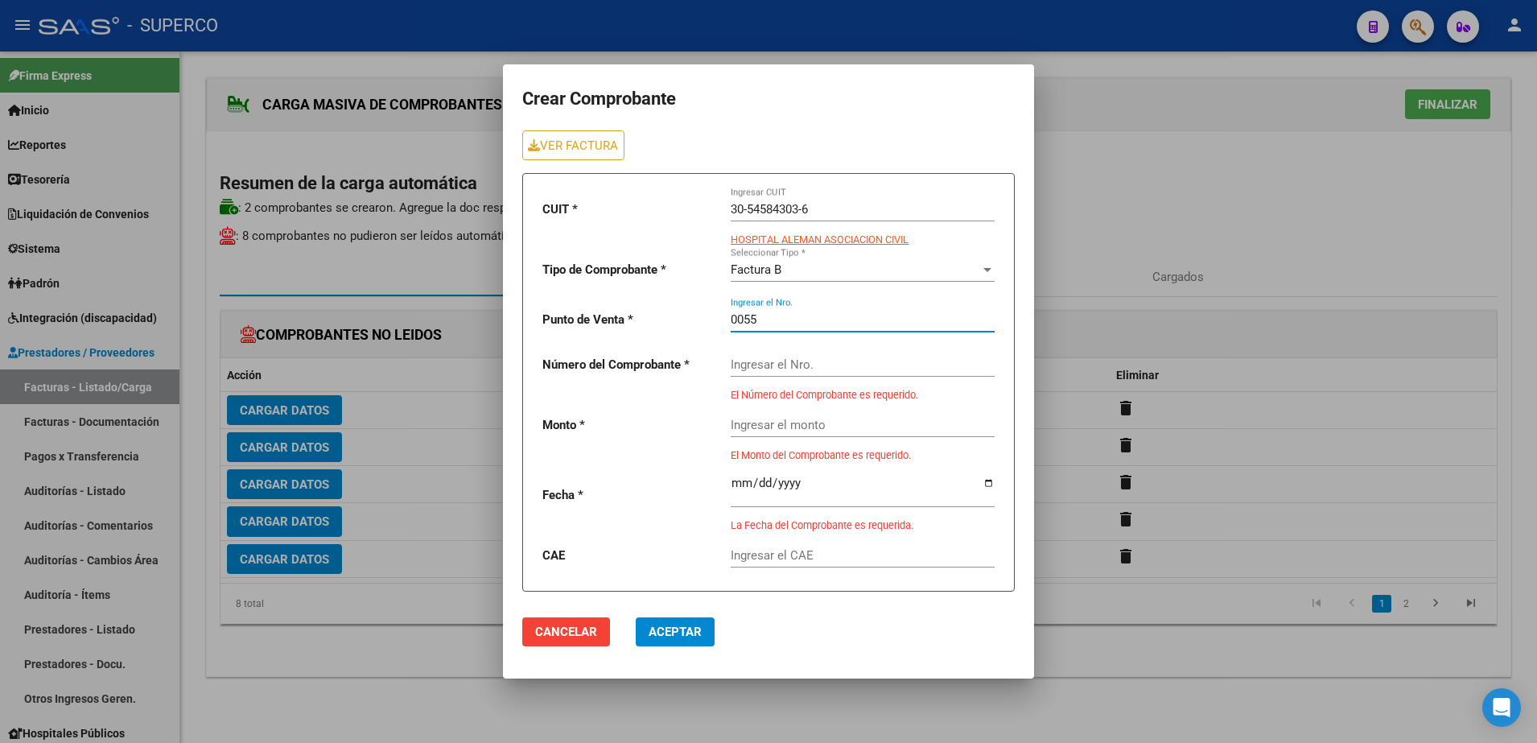
type input "0055"
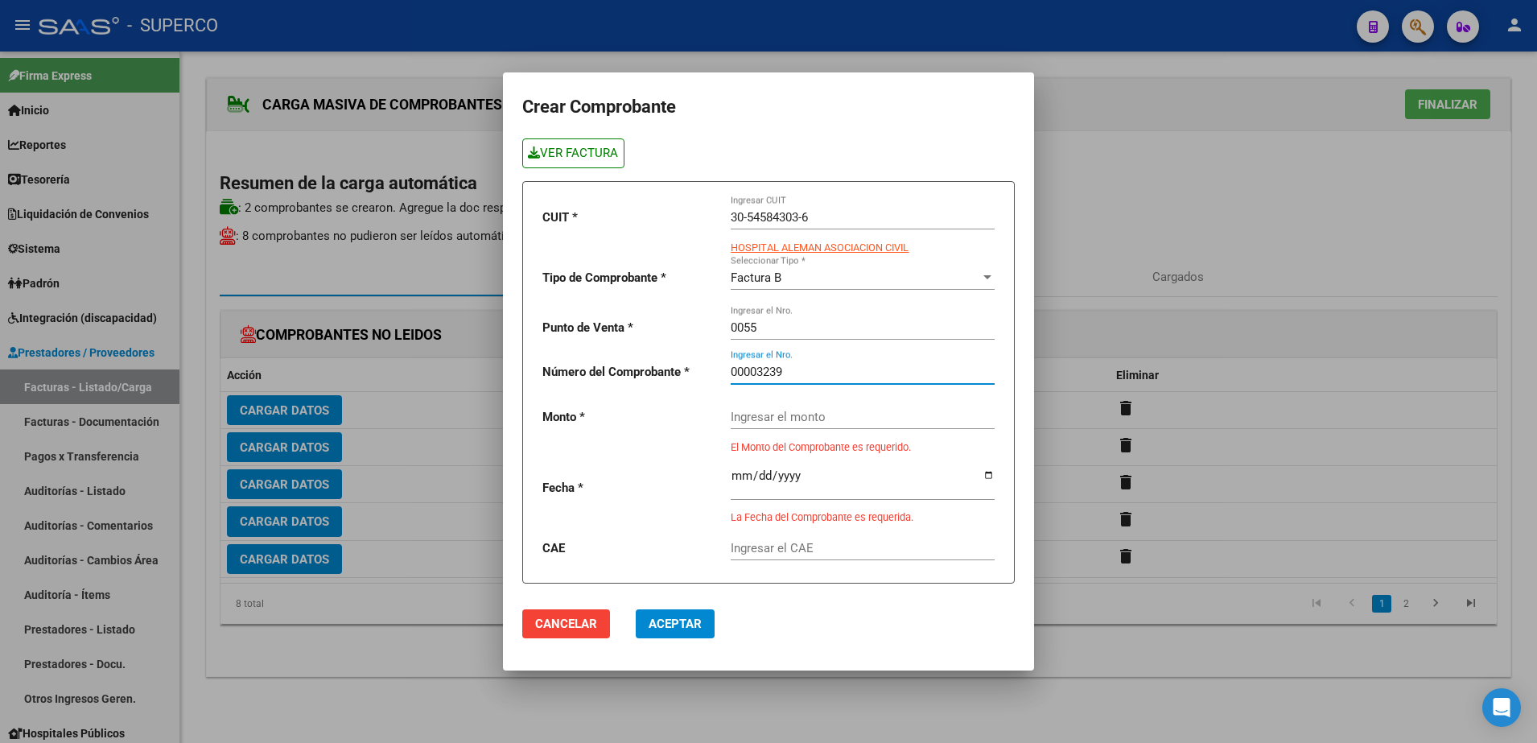
type input "00003239"
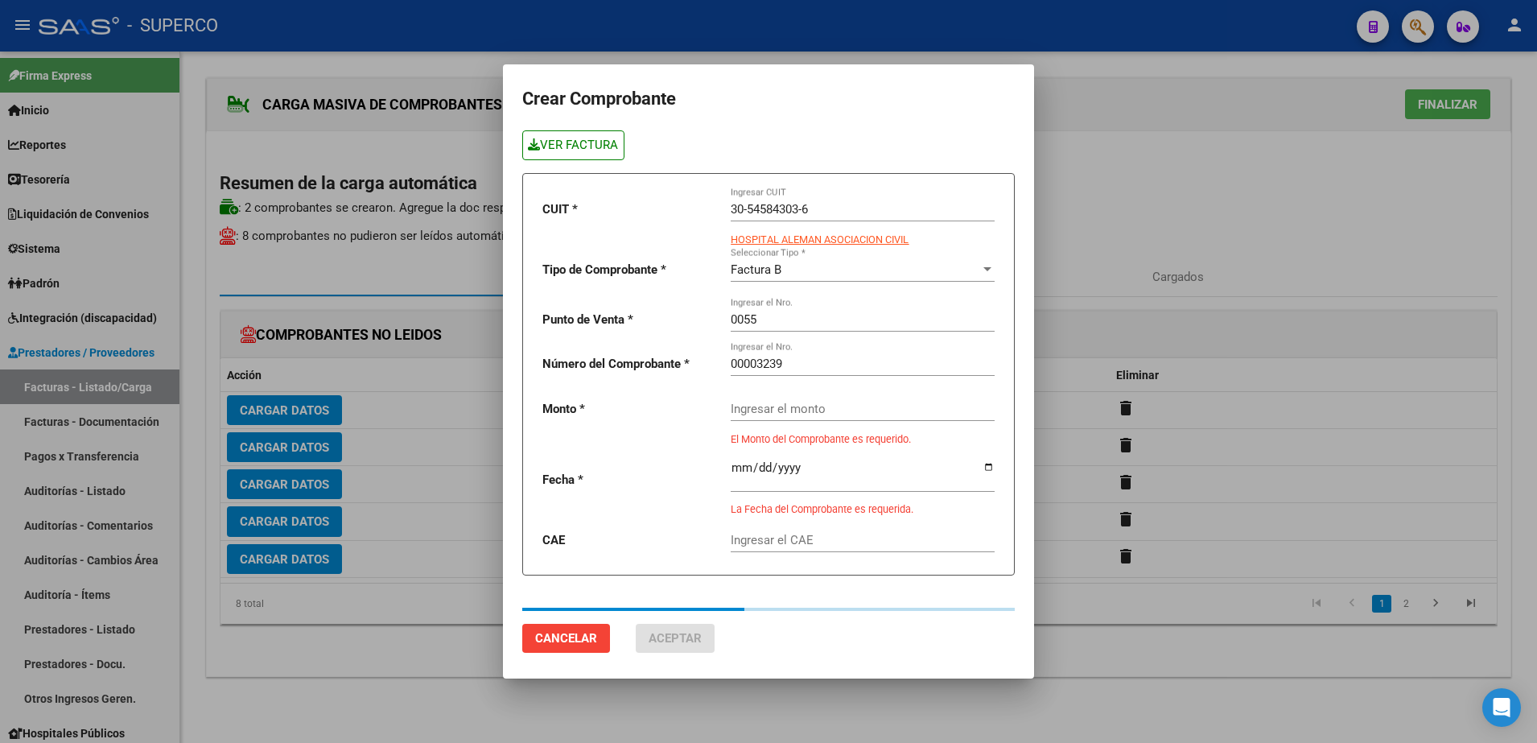
click at [590, 154] on link "VER FACTURA" at bounding box center [573, 145] width 102 height 30
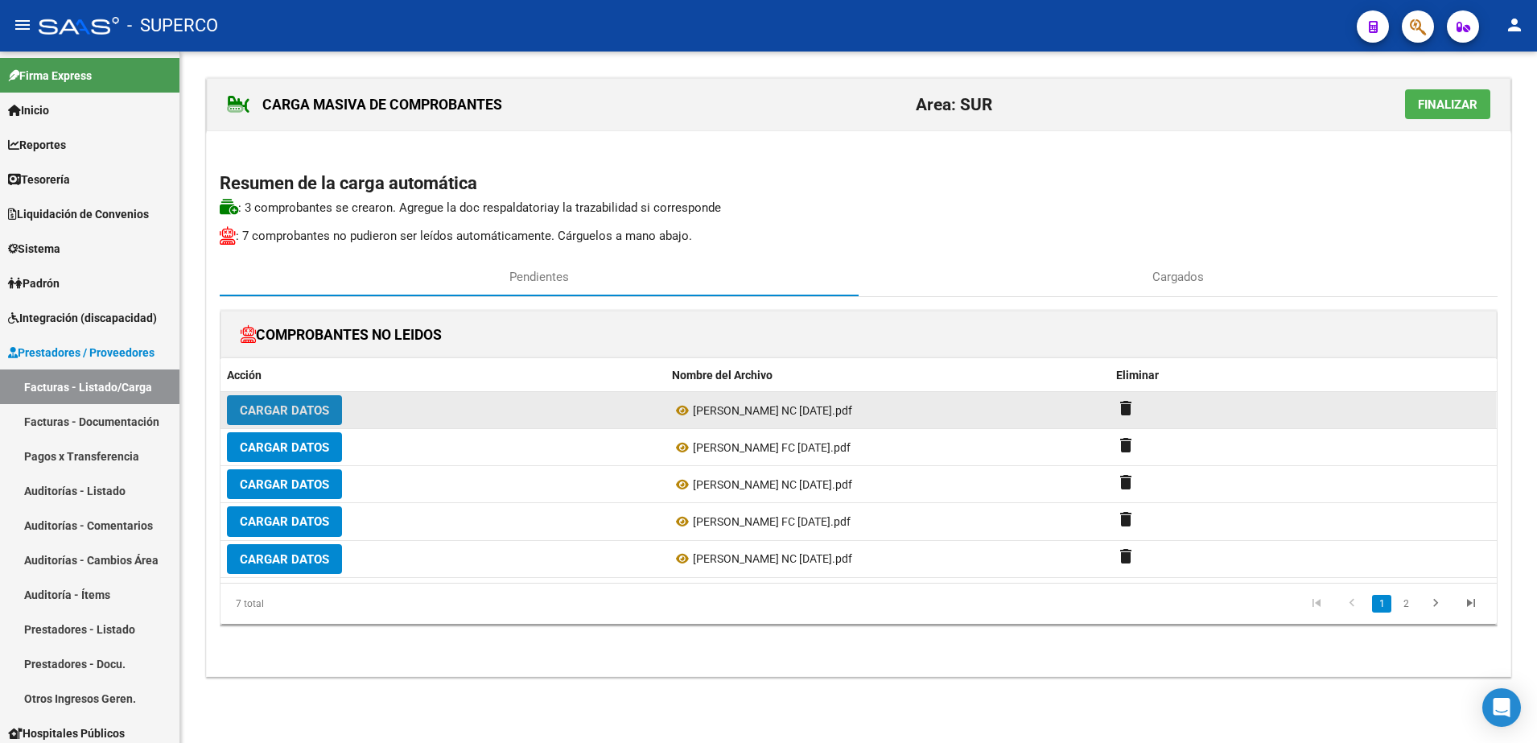
click at [295, 403] on span "Cargar Datos" at bounding box center [284, 410] width 89 height 14
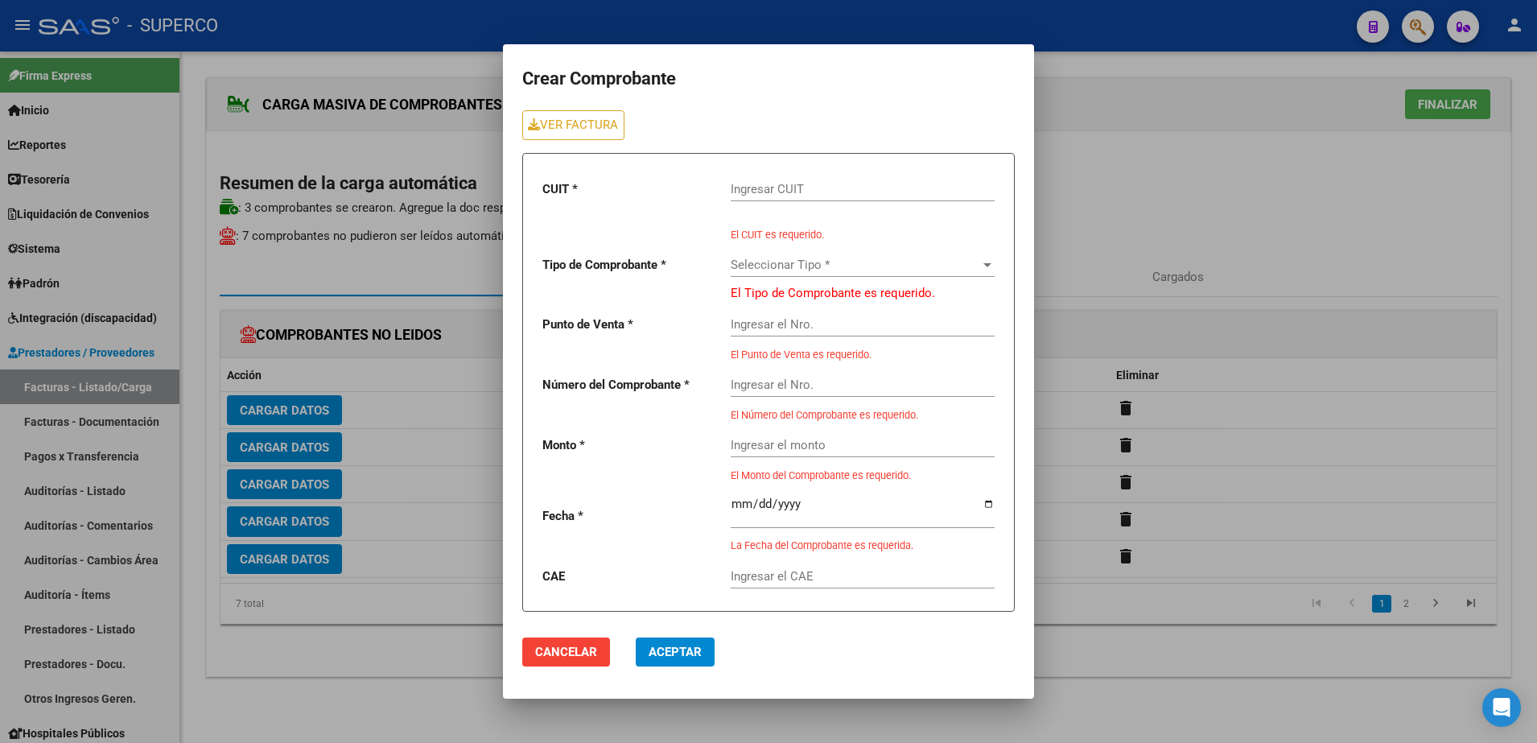
click at [902, 170] on div "Ingresar CUIT" at bounding box center [863, 184] width 264 height 35
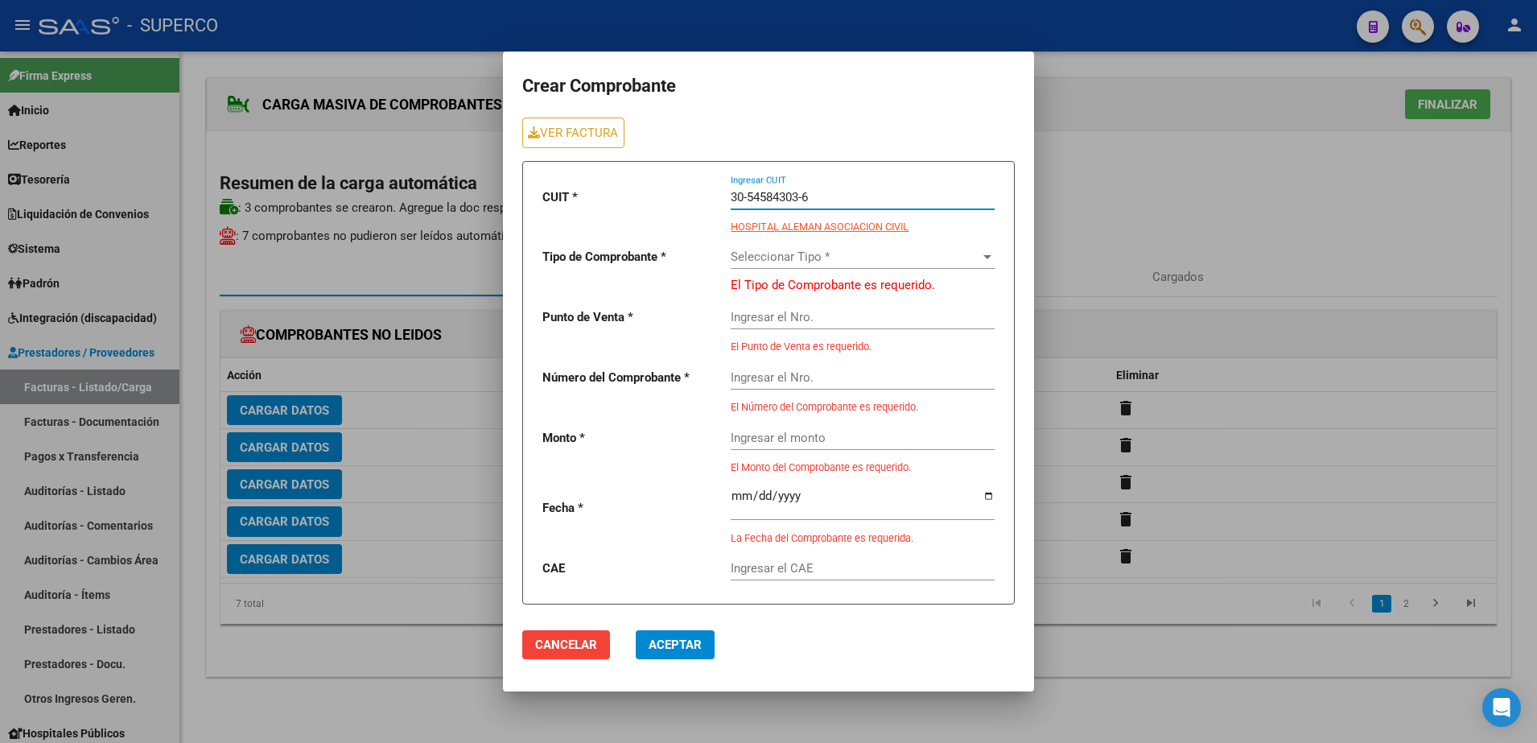
type input "30-54584303-6"
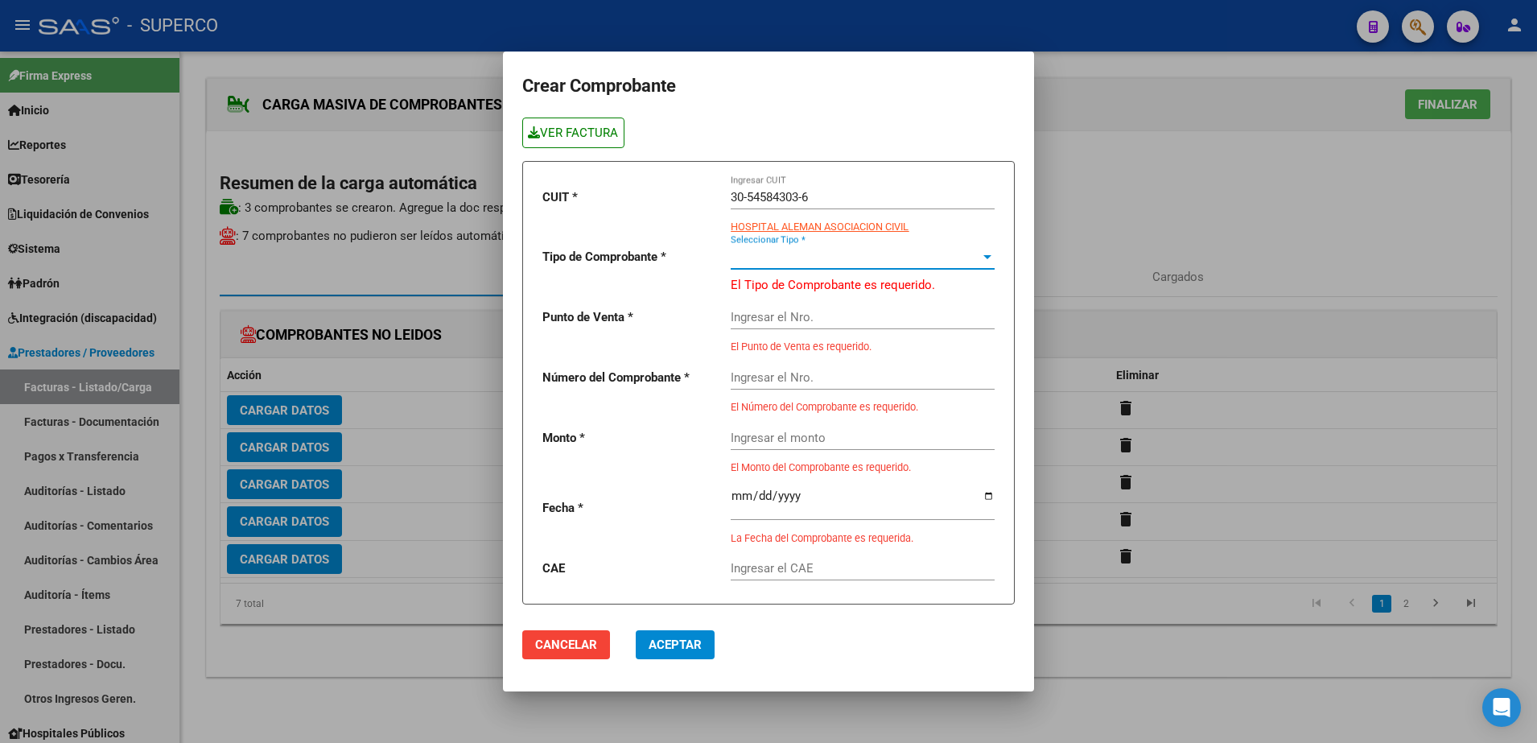
click at [552, 133] on link "VER FACTURA" at bounding box center [573, 133] width 102 height 30
click at [966, 250] on span "Seleccionar Tipo *" at bounding box center [856, 257] width 250 height 14
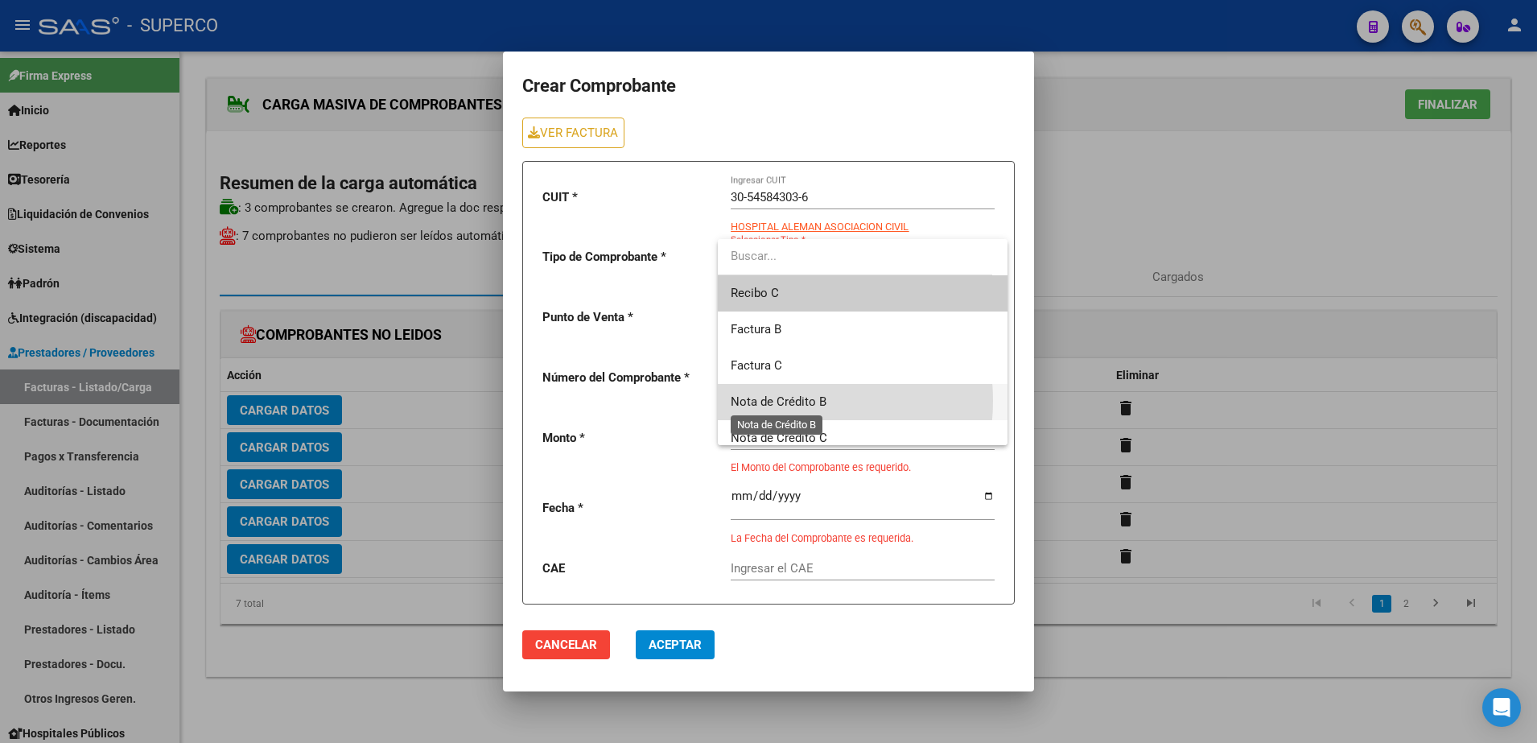
click at [774, 401] on span "Nota de Crédito B" at bounding box center [779, 401] width 96 height 14
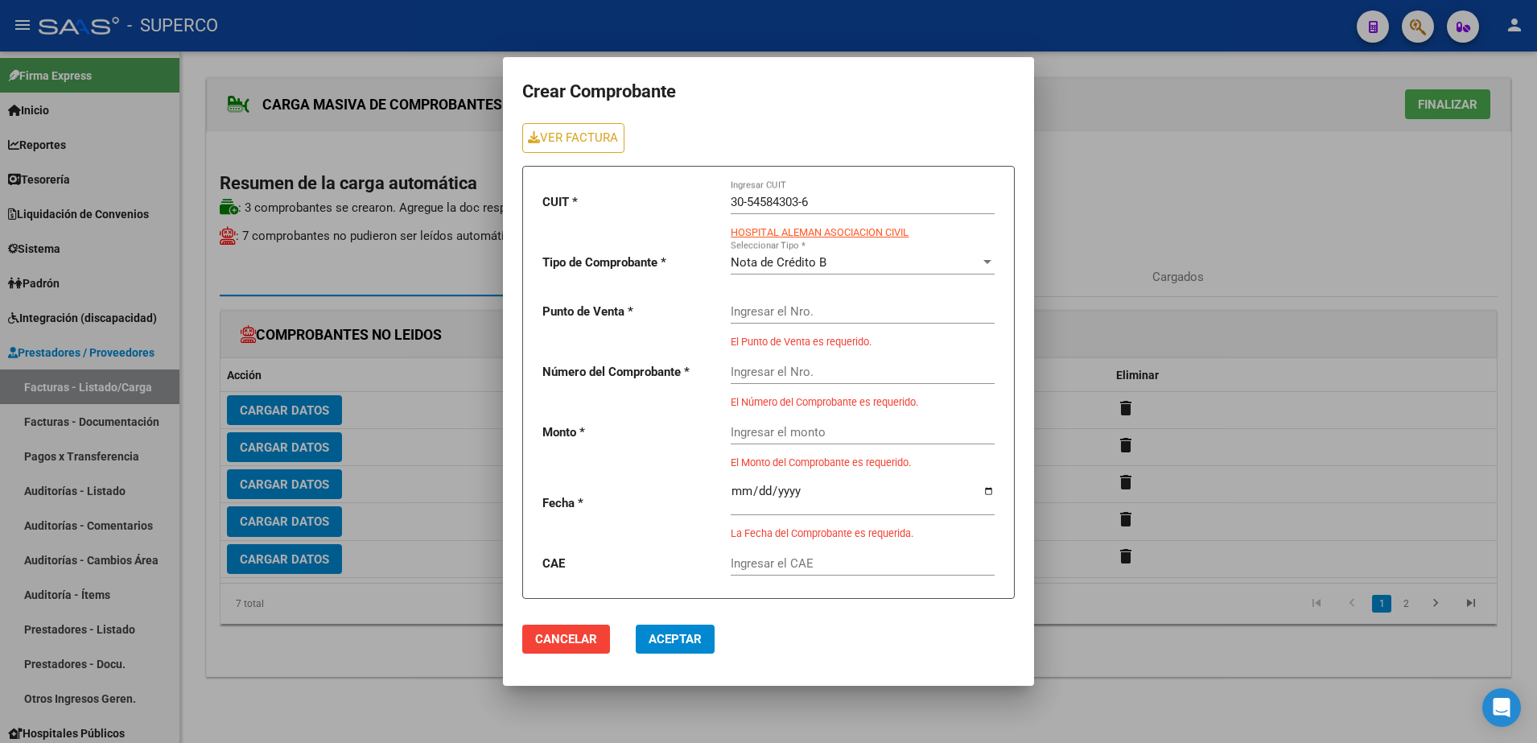
click at [800, 319] on div "Ingresar el Nro." at bounding box center [863, 306] width 264 height 35
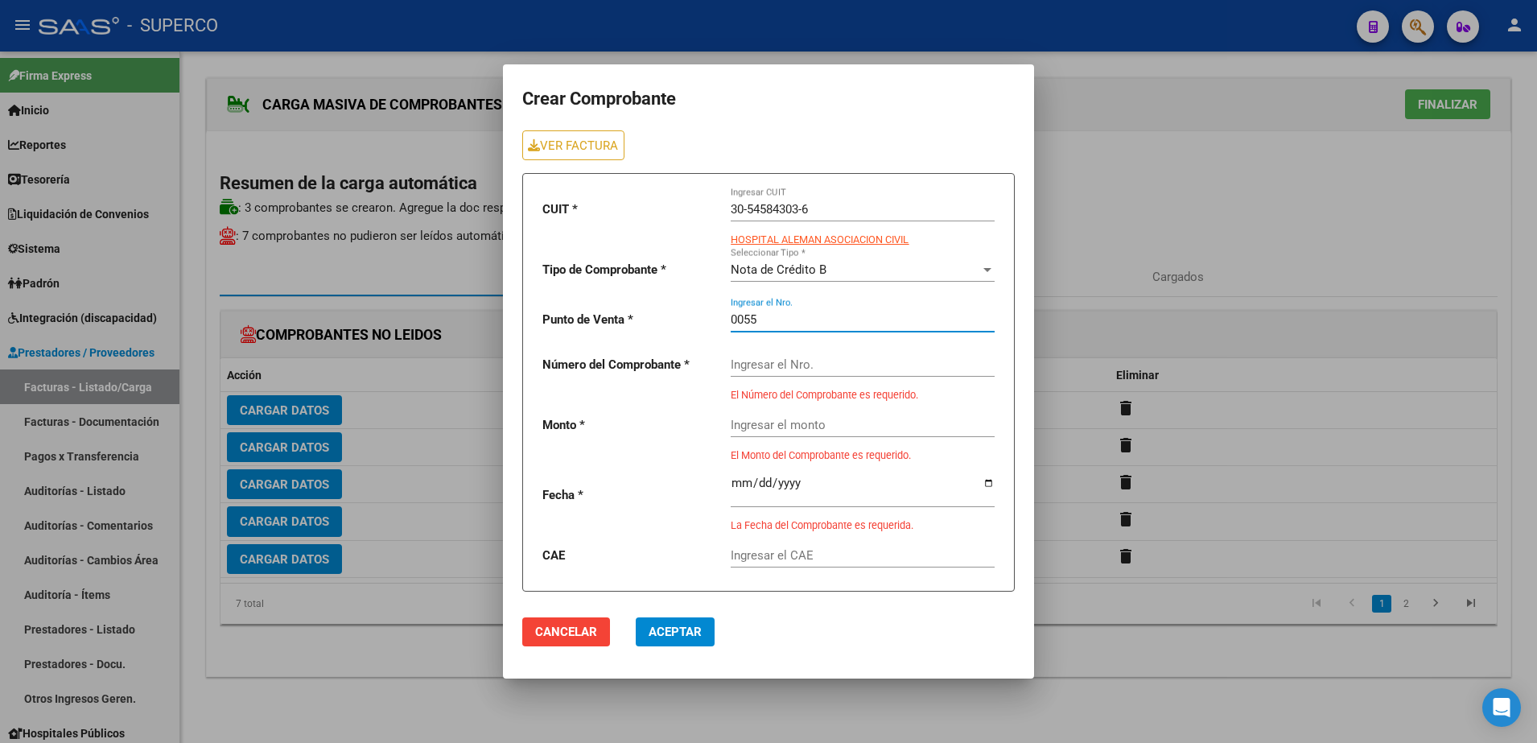
type input "0055"
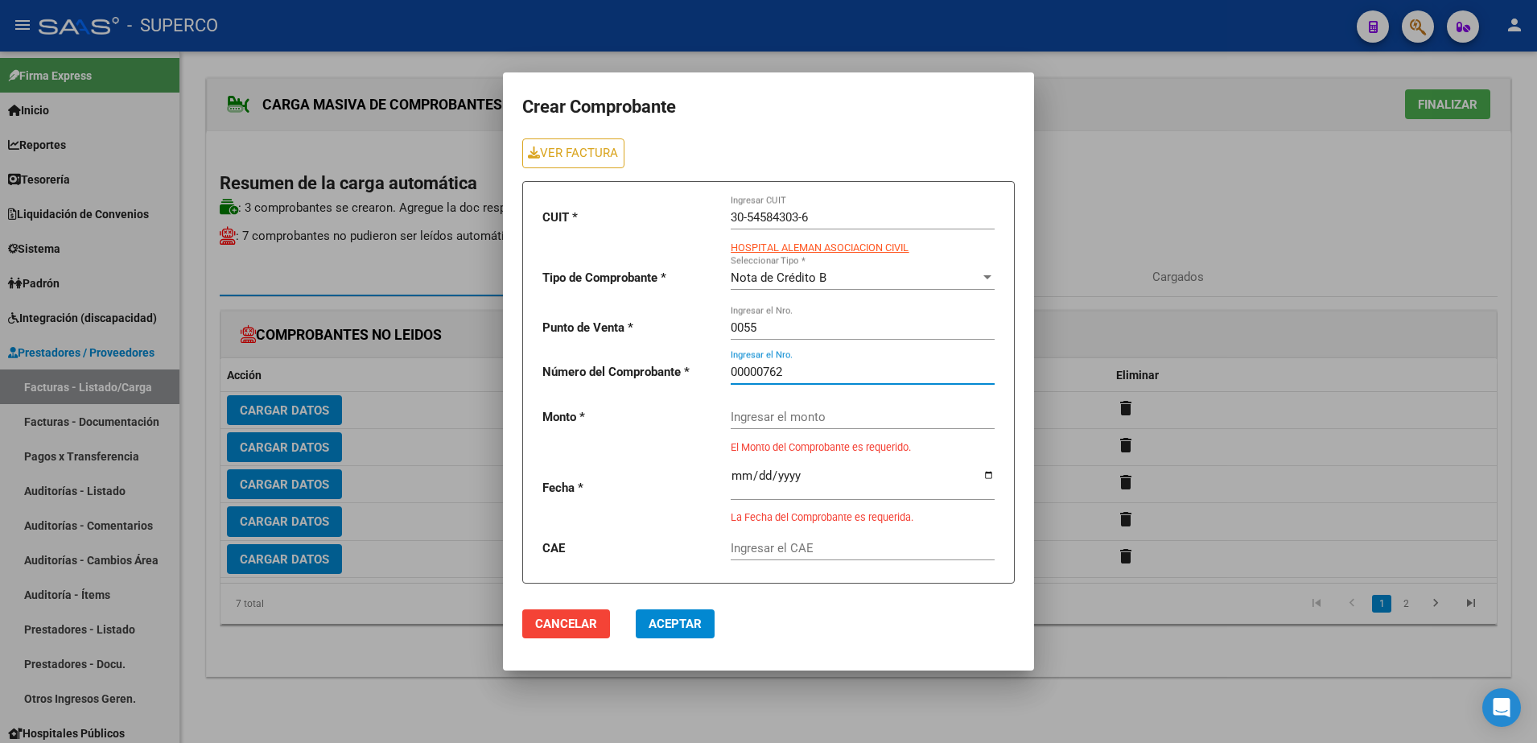
type input "00000762"
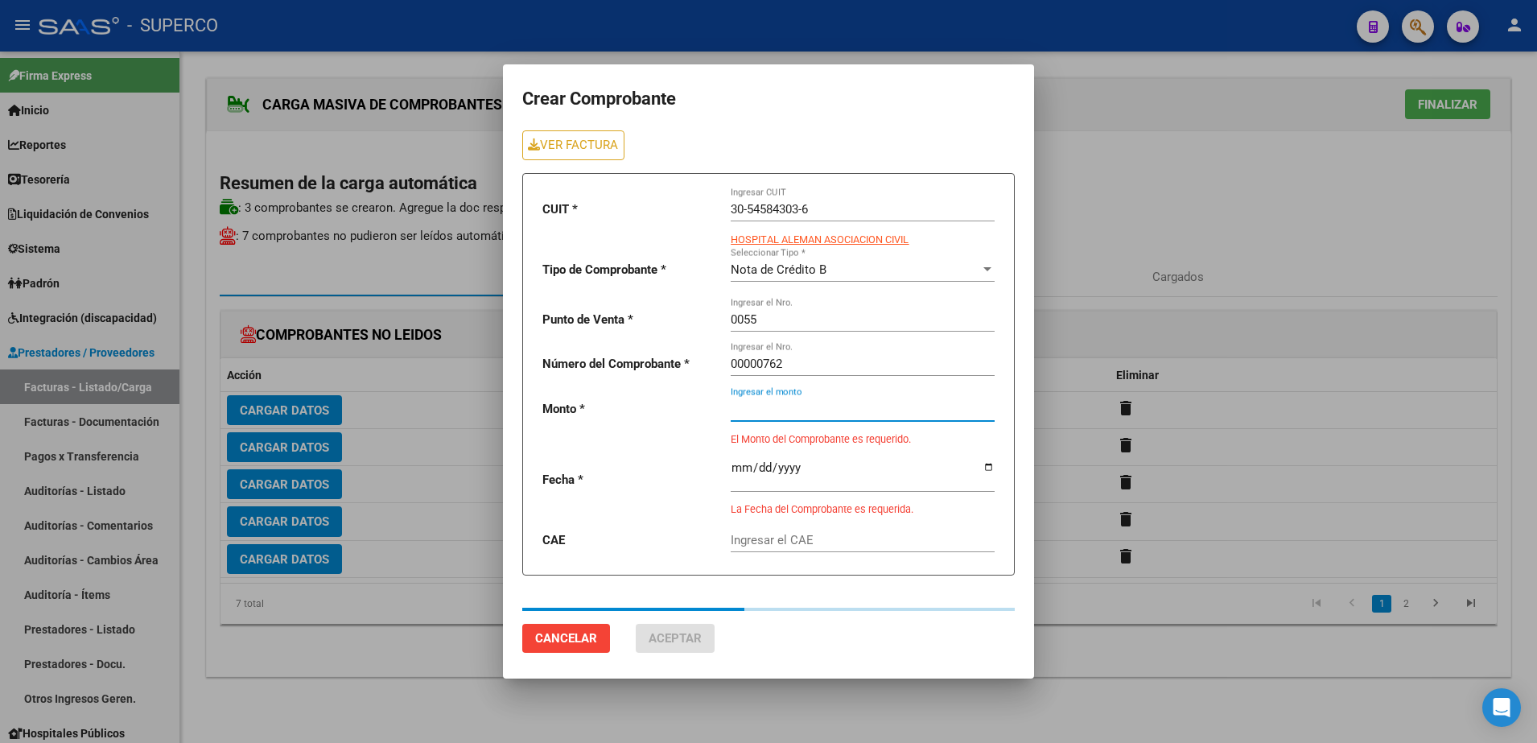
type input "225000"
type input "[DATE]"
type input "75386656888543"
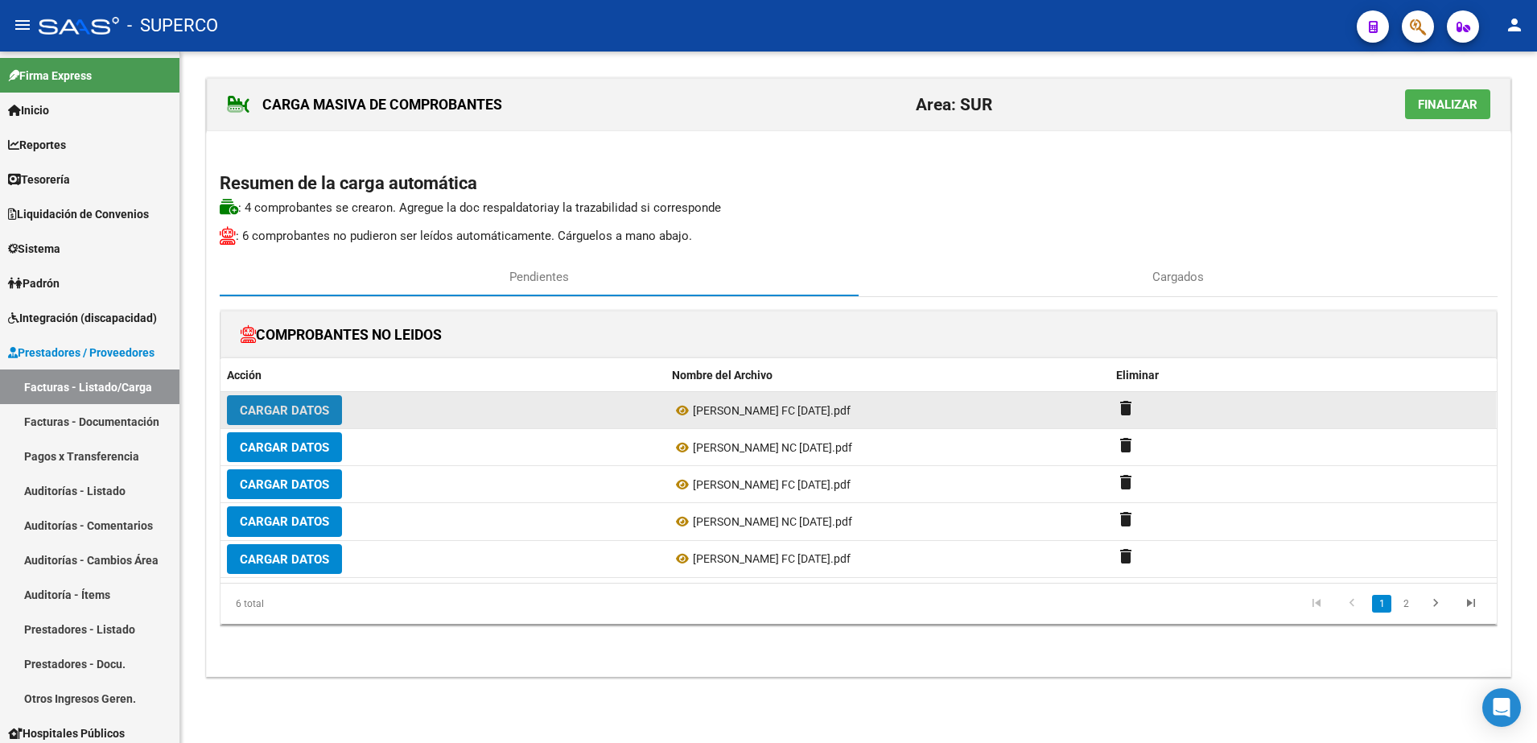
click at [258, 408] on span "Cargar Datos" at bounding box center [284, 410] width 89 height 14
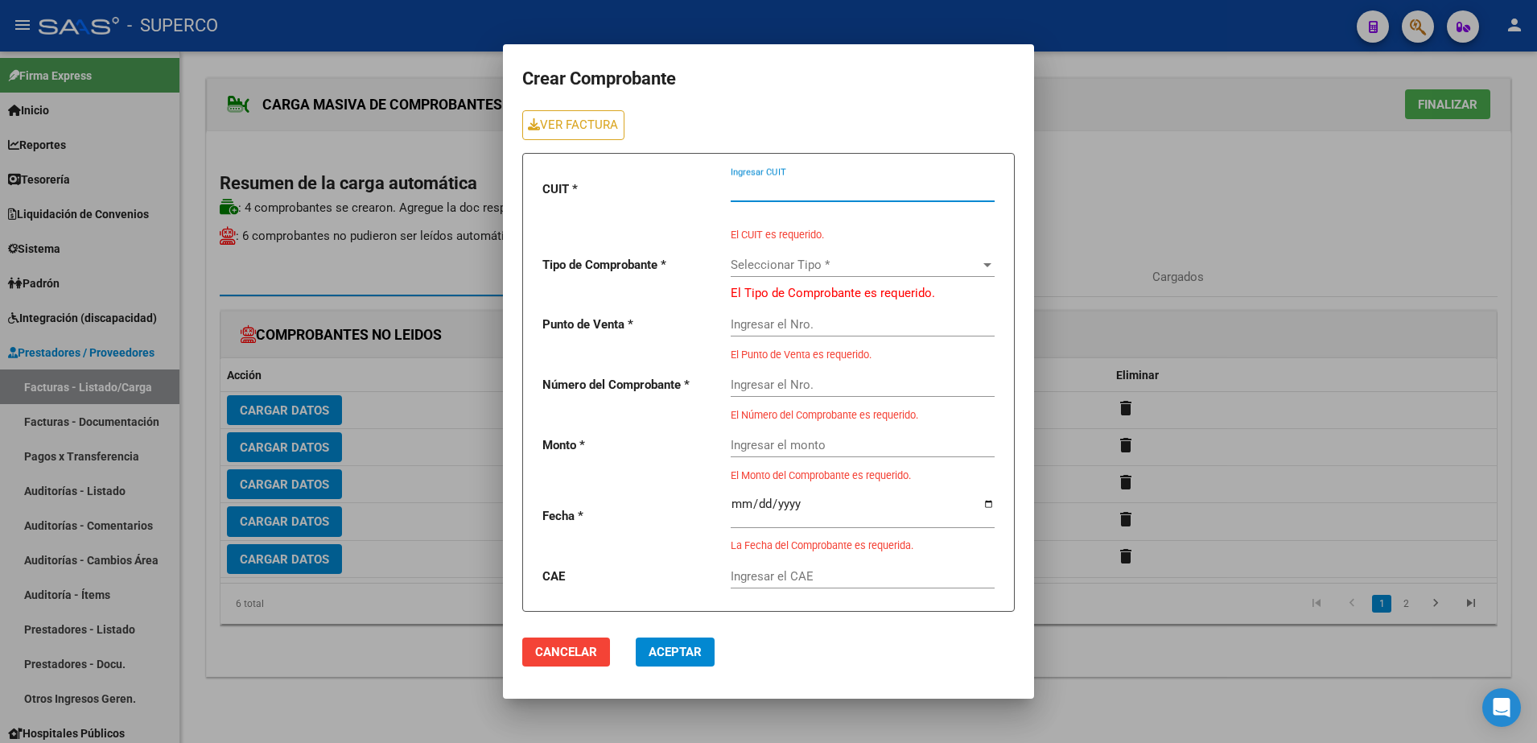
click at [887, 182] on input "Ingresar CUIT" at bounding box center [863, 189] width 264 height 14
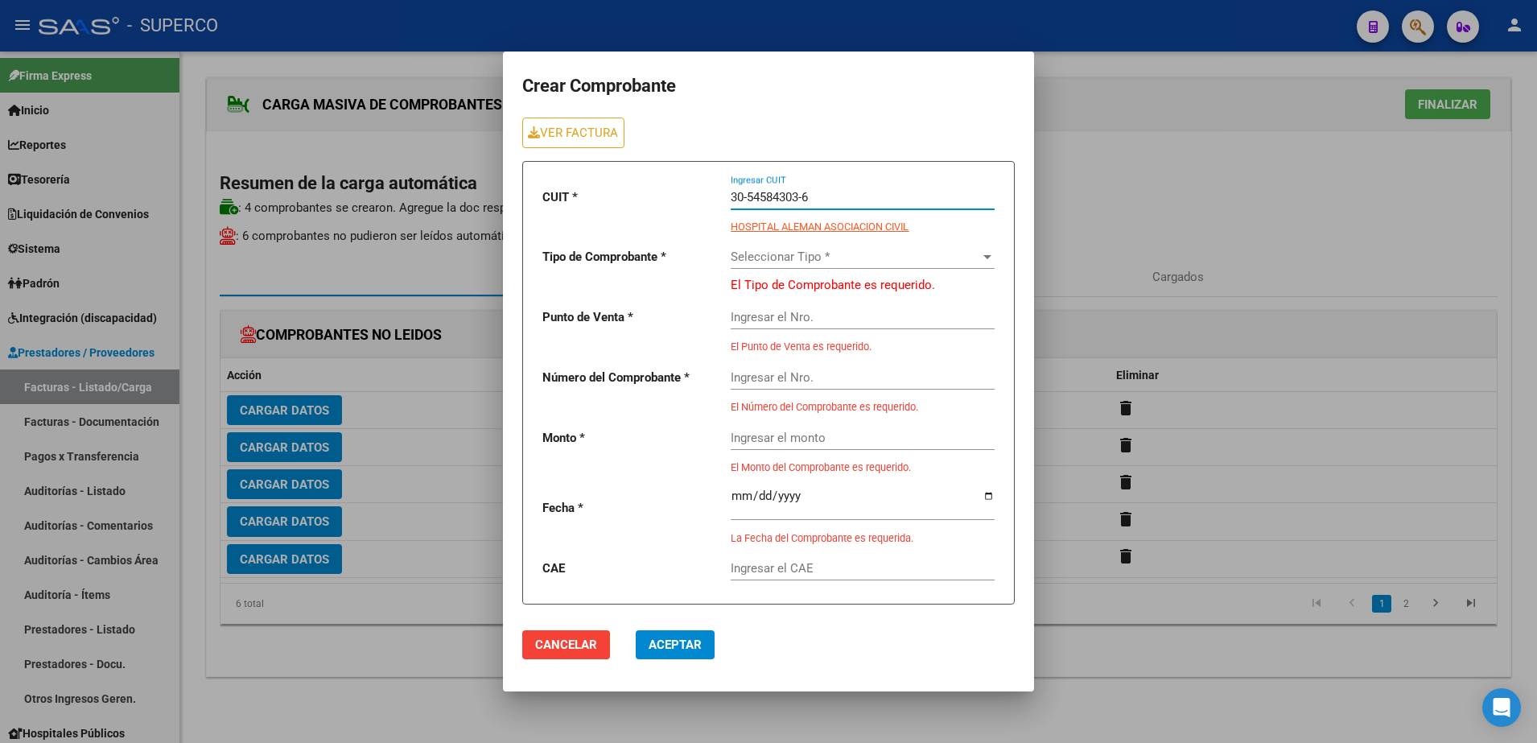
type input "30-54584303-6"
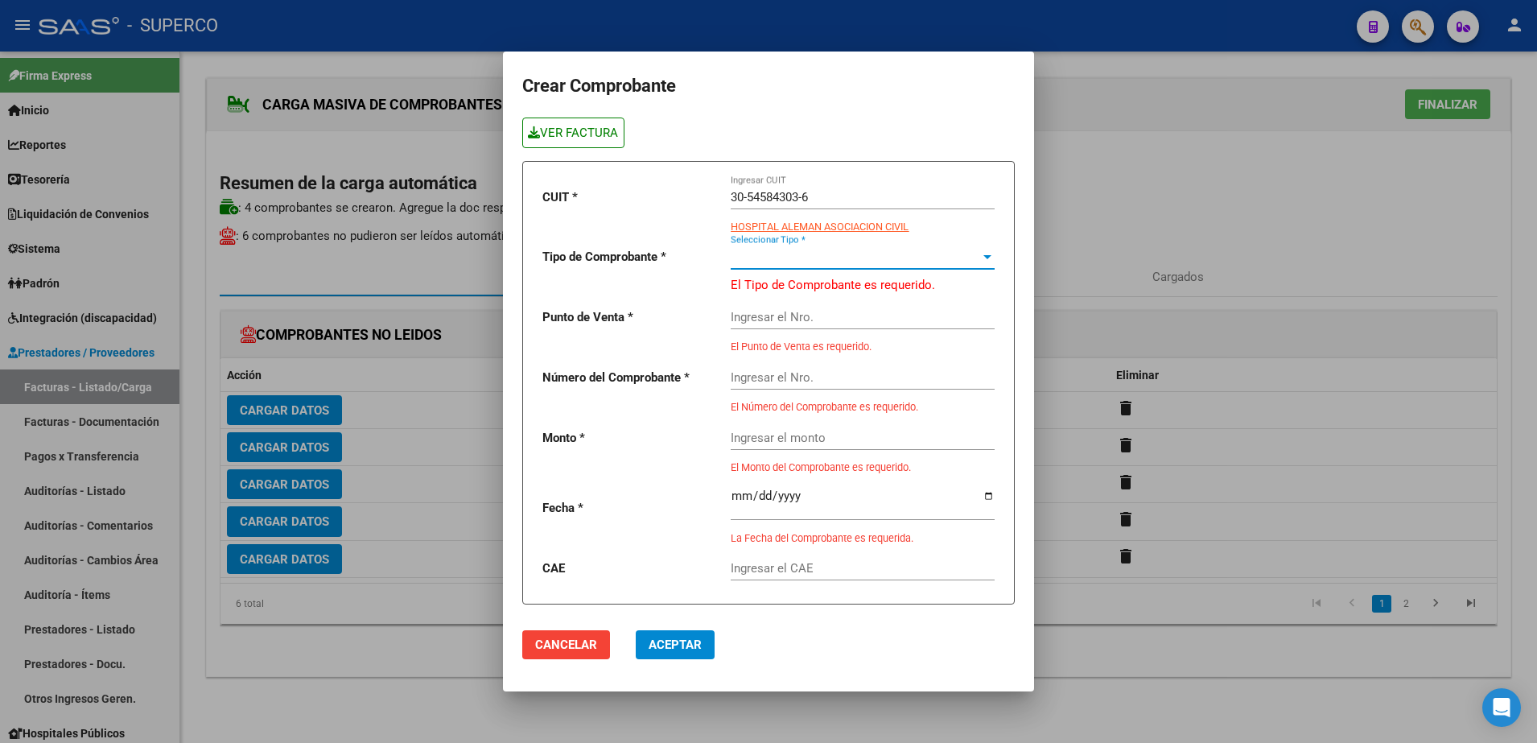
click at [570, 142] on link "VER FACTURA" at bounding box center [573, 133] width 102 height 30
click at [926, 261] on span "Seleccionar Tipo *" at bounding box center [856, 257] width 250 height 14
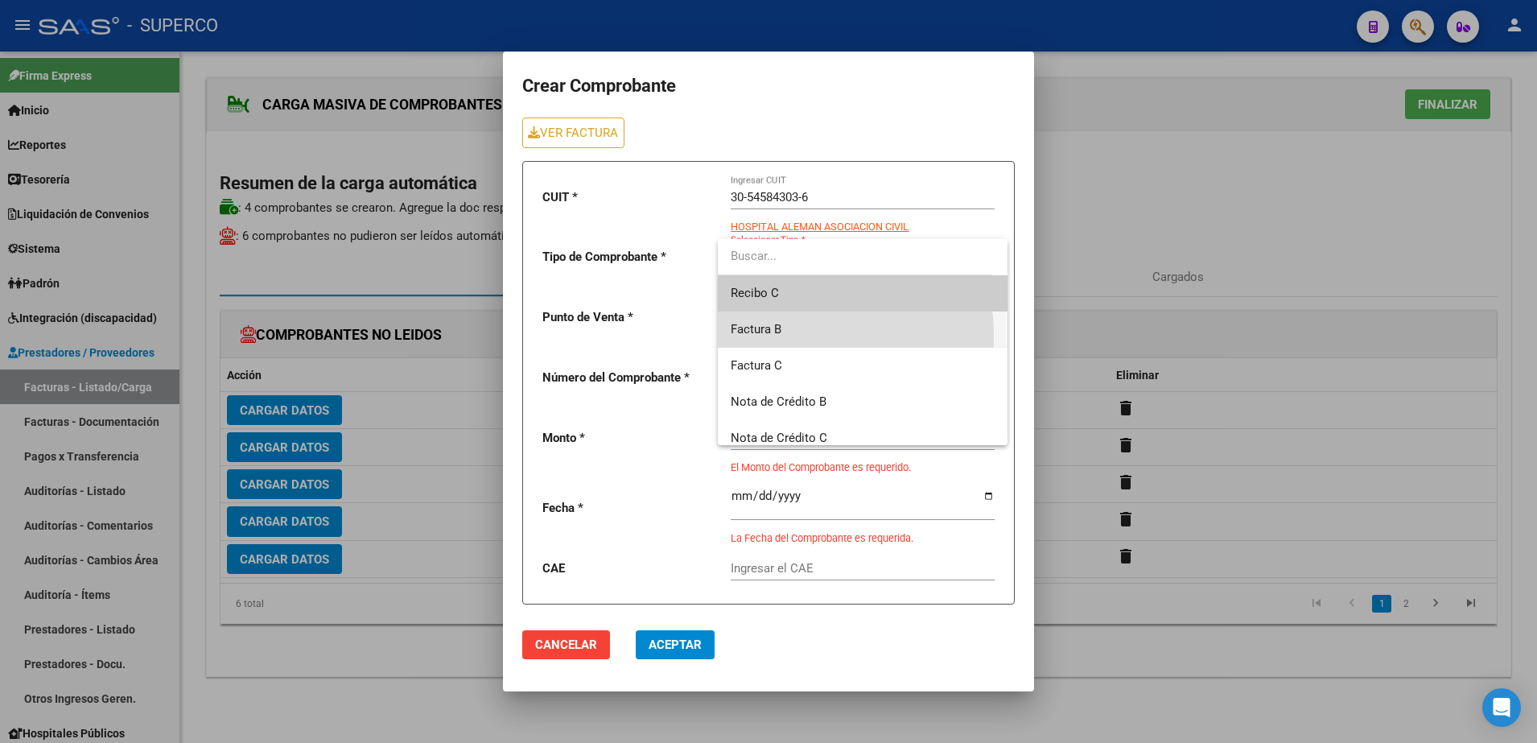
click at [789, 336] on span "Factura B" at bounding box center [863, 330] width 264 height 36
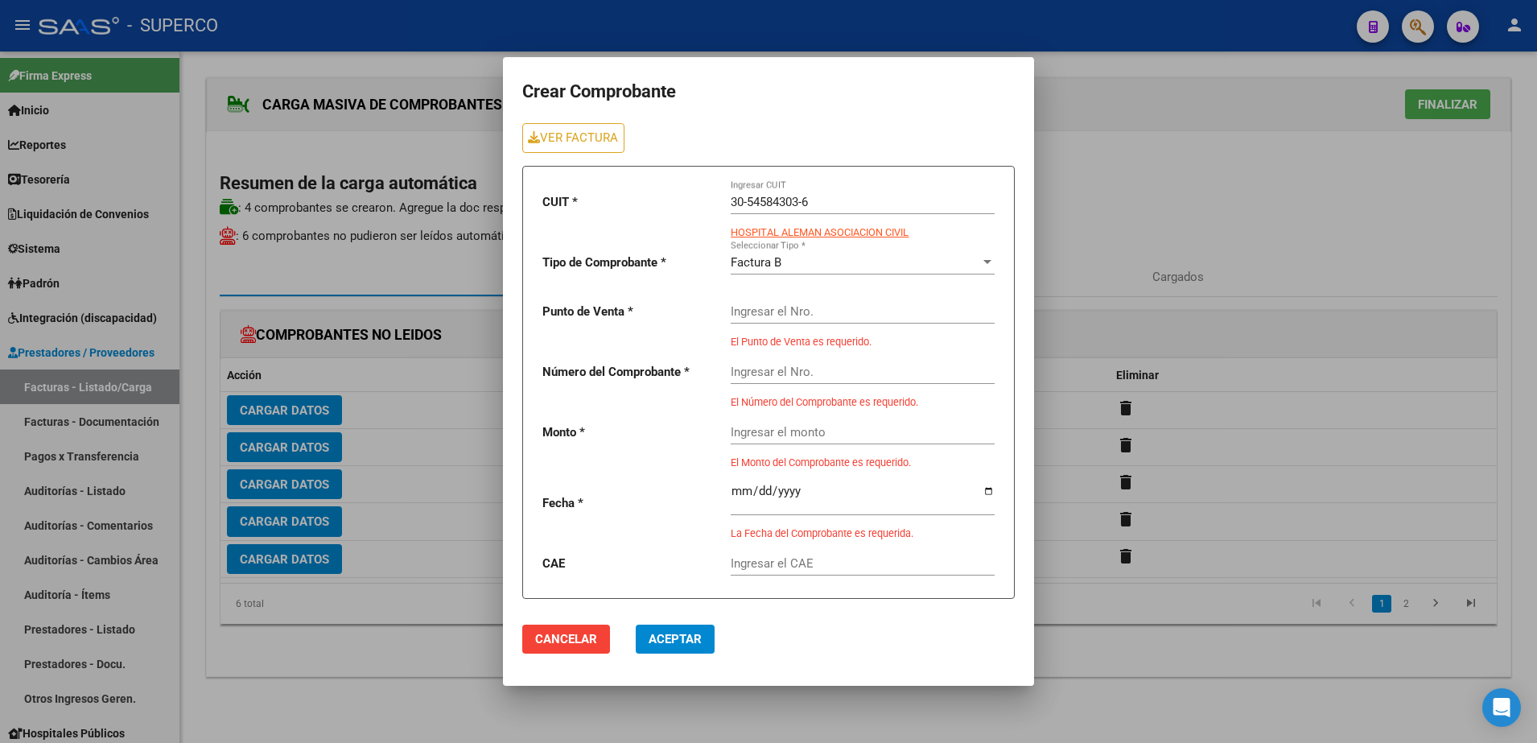
click at [783, 297] on div "Ingresar el Nro." at bounding box center [863, 306] width 264 height 35
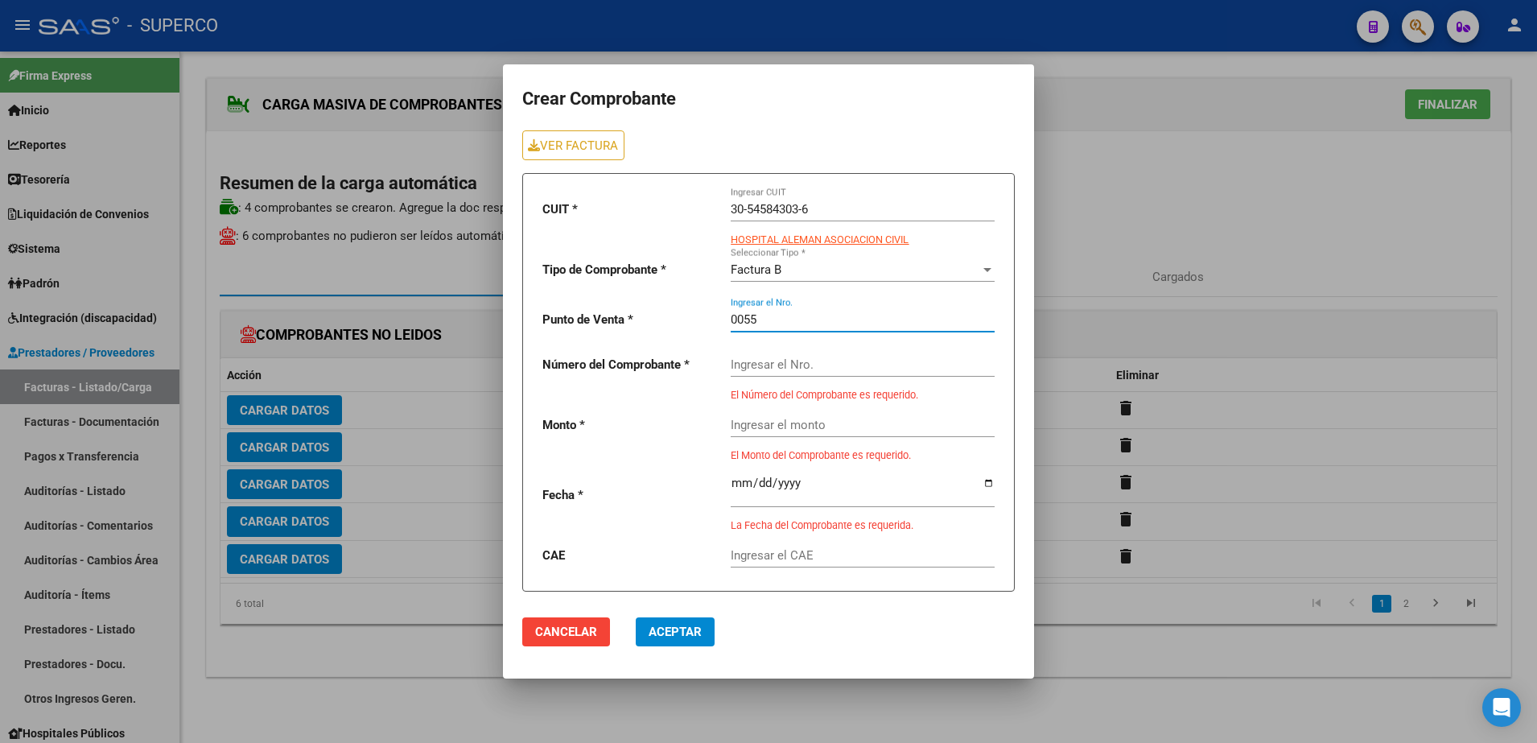
type input "0055"
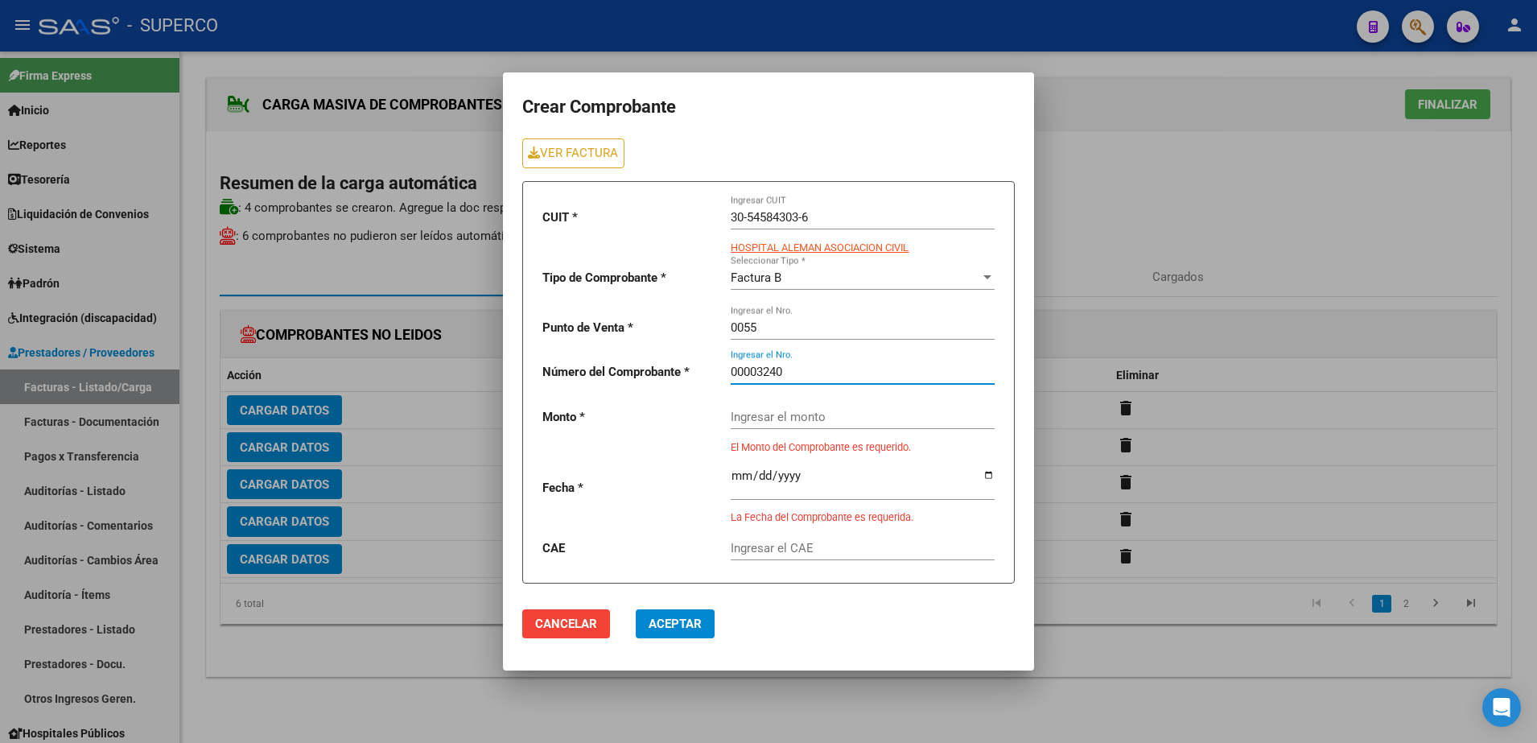
type input "00003240"
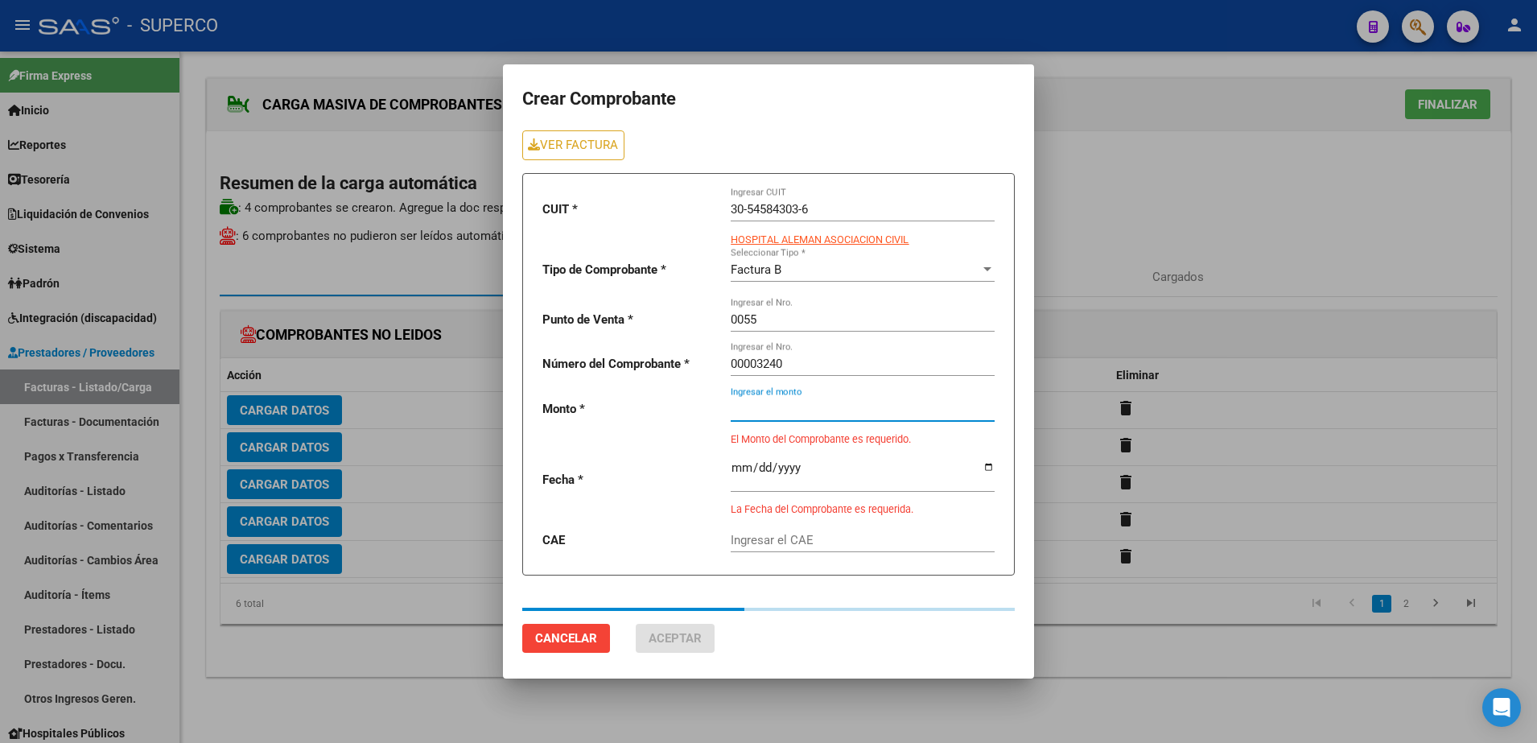
type input "225000"
type input "[DATE]"
type input "75386656998946"
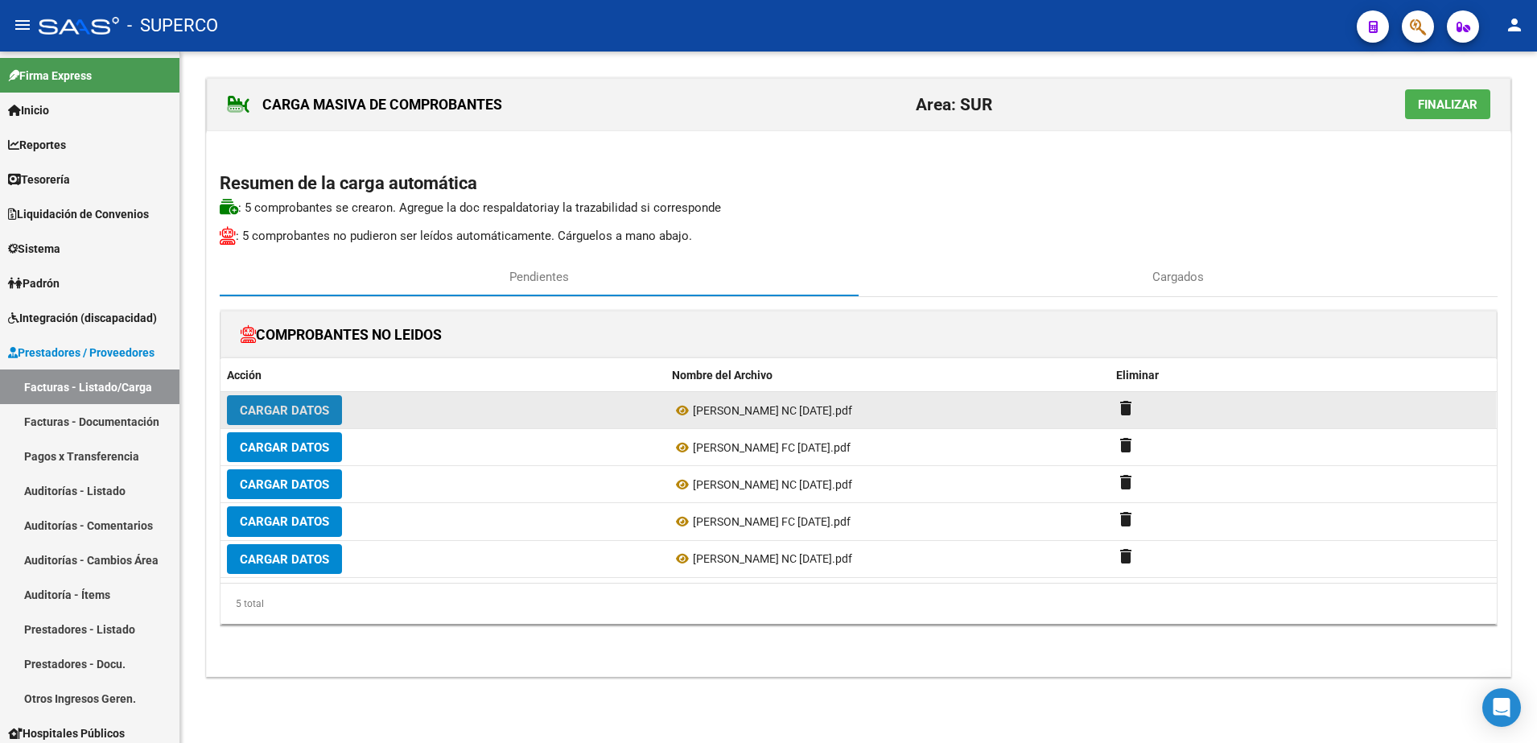
click at [257, 422] on button "Cargar Datos" at bounding box center [284, 410] width 115 height 30
click at [287, 401] on button "Cargar Datos" at bounding box center [284, 410] width 115 height 30
click at [281, 409] on span "Cargar Datos" at bounding box center [284, 410] width 89 height 14
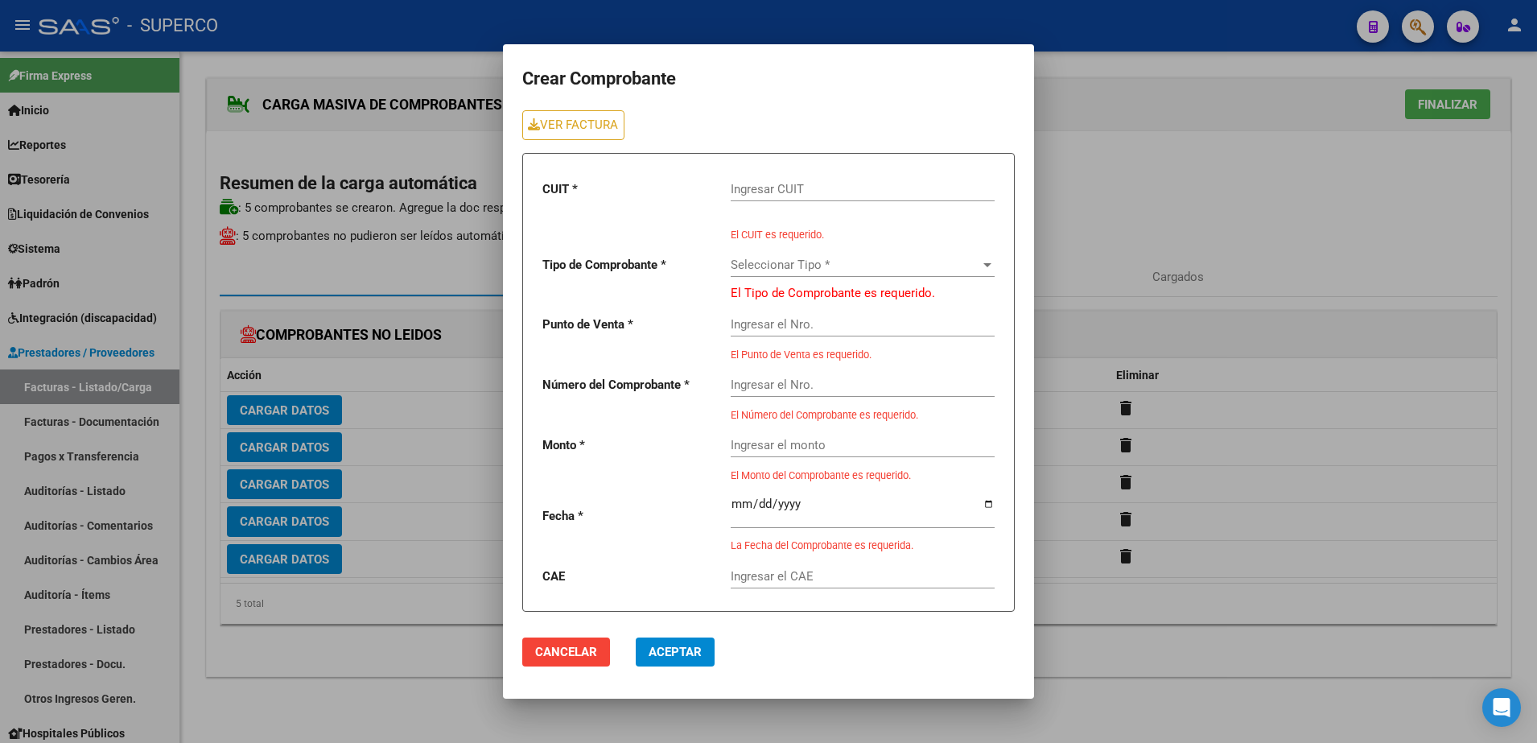
click at [913, 189] on input "Ingresar CUIT" at bounding box center [863, 189] width 264 height 14
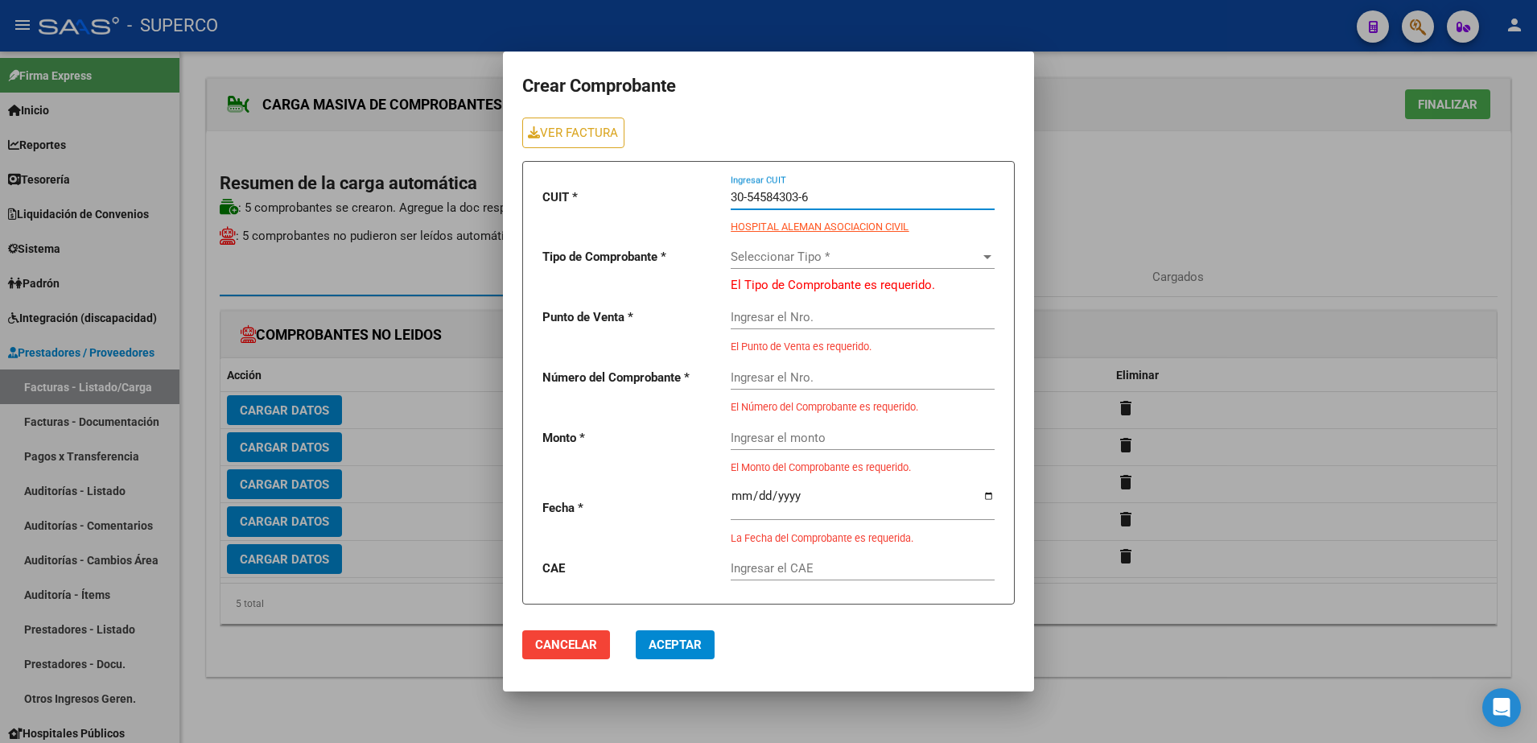
type input "30-54584303-6"
click at [911, 258] on span "Seleccionar Tipo *" at bounding box center [856, 257] width 250 height 14
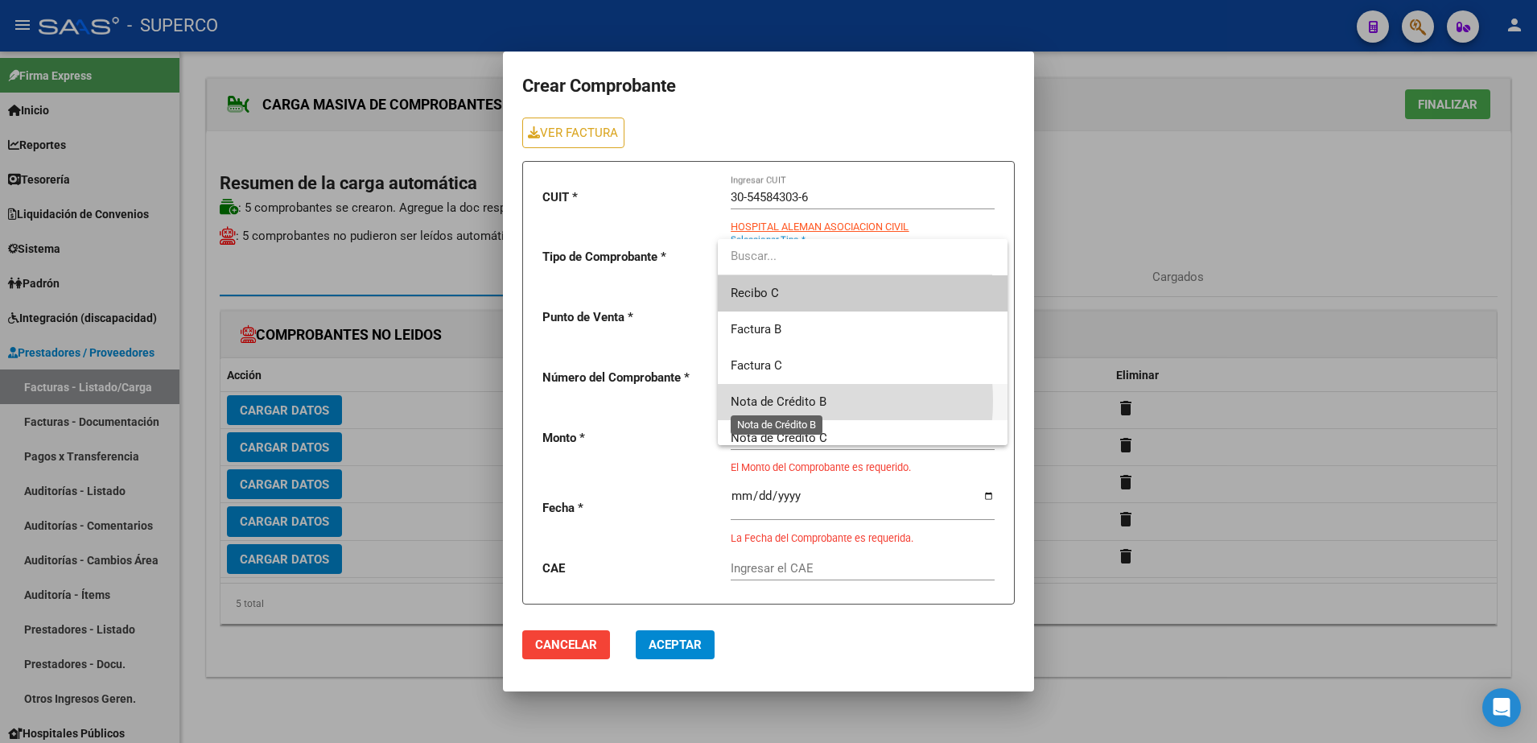
click at [770, 401] on span "Nota de Crédito B" at bounding box center [779, 401] width 96 height 14
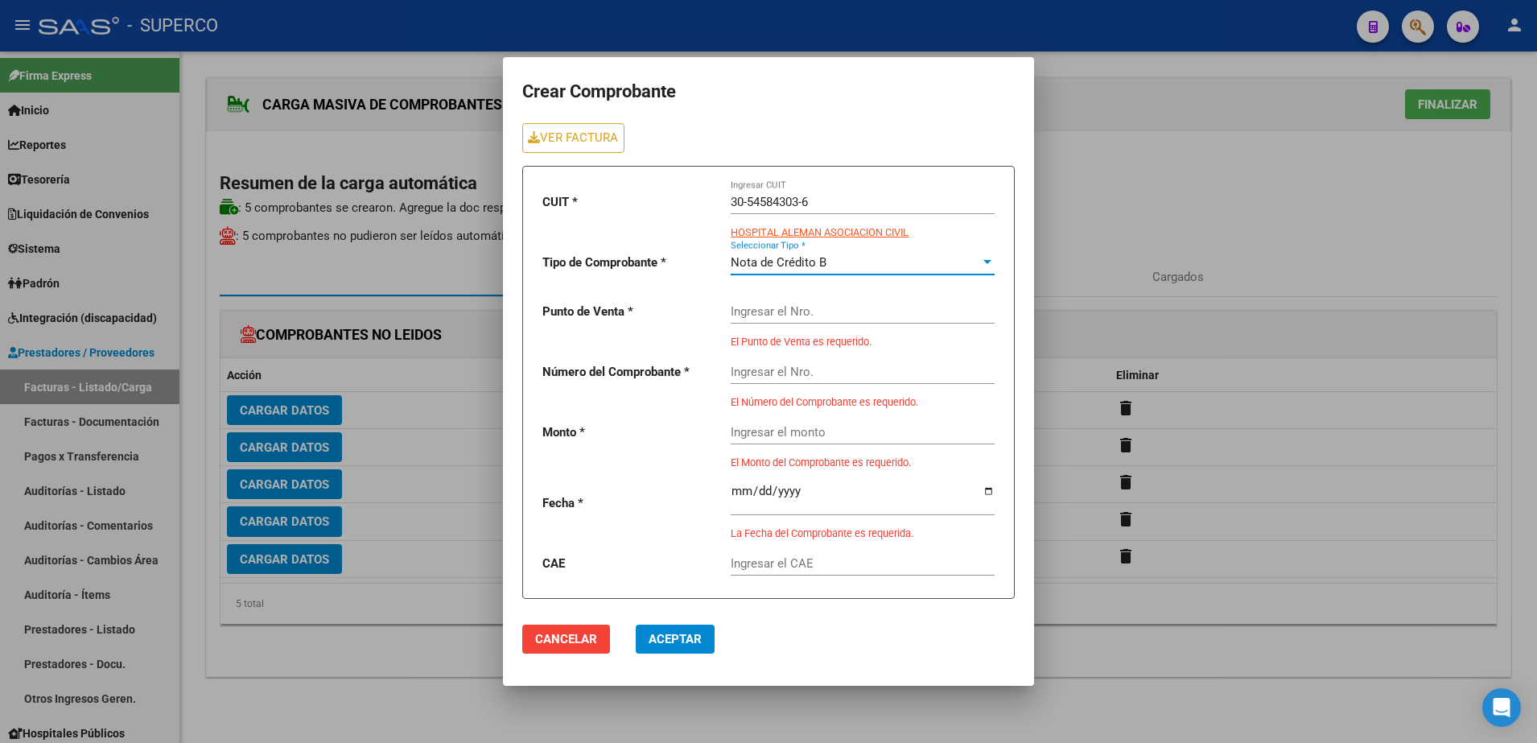
click at [764, 311] on input "Ingresar el Nro." at bounding box center [863, 311] width 264 height 14
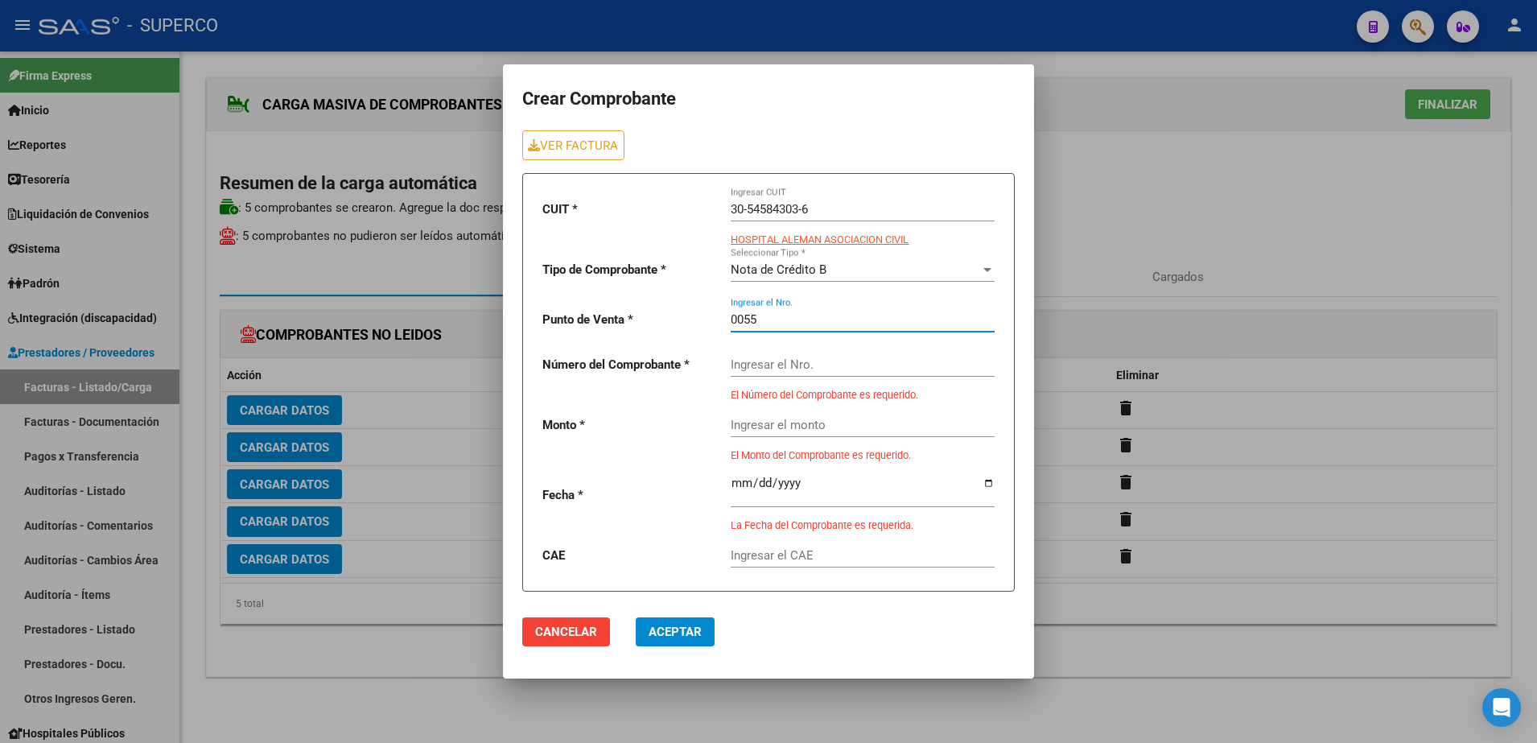
type input "0055"
click at [769, 349] on div "Ingresar el Nro." at bounding box center [863, 359] width 264 height 35
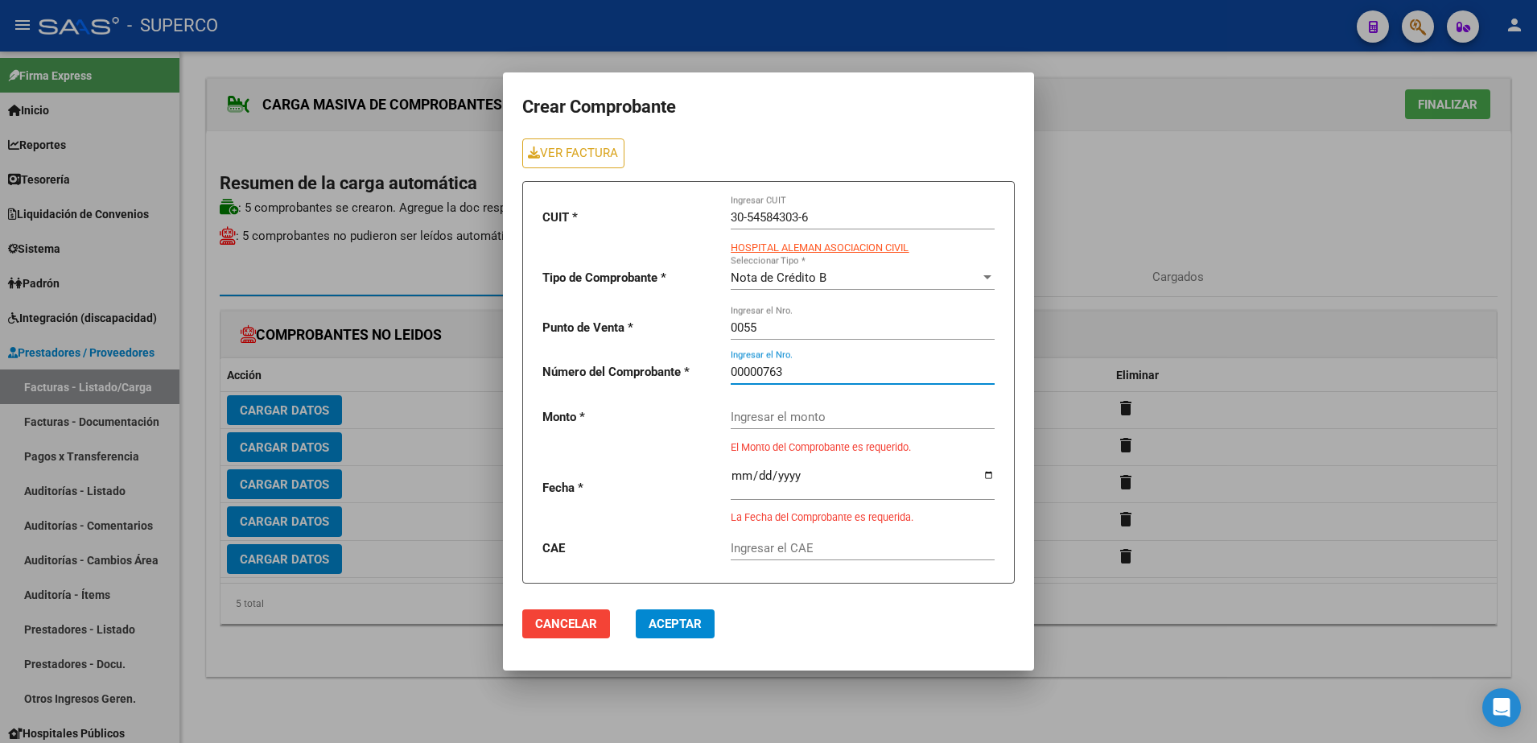
type input "00000763"
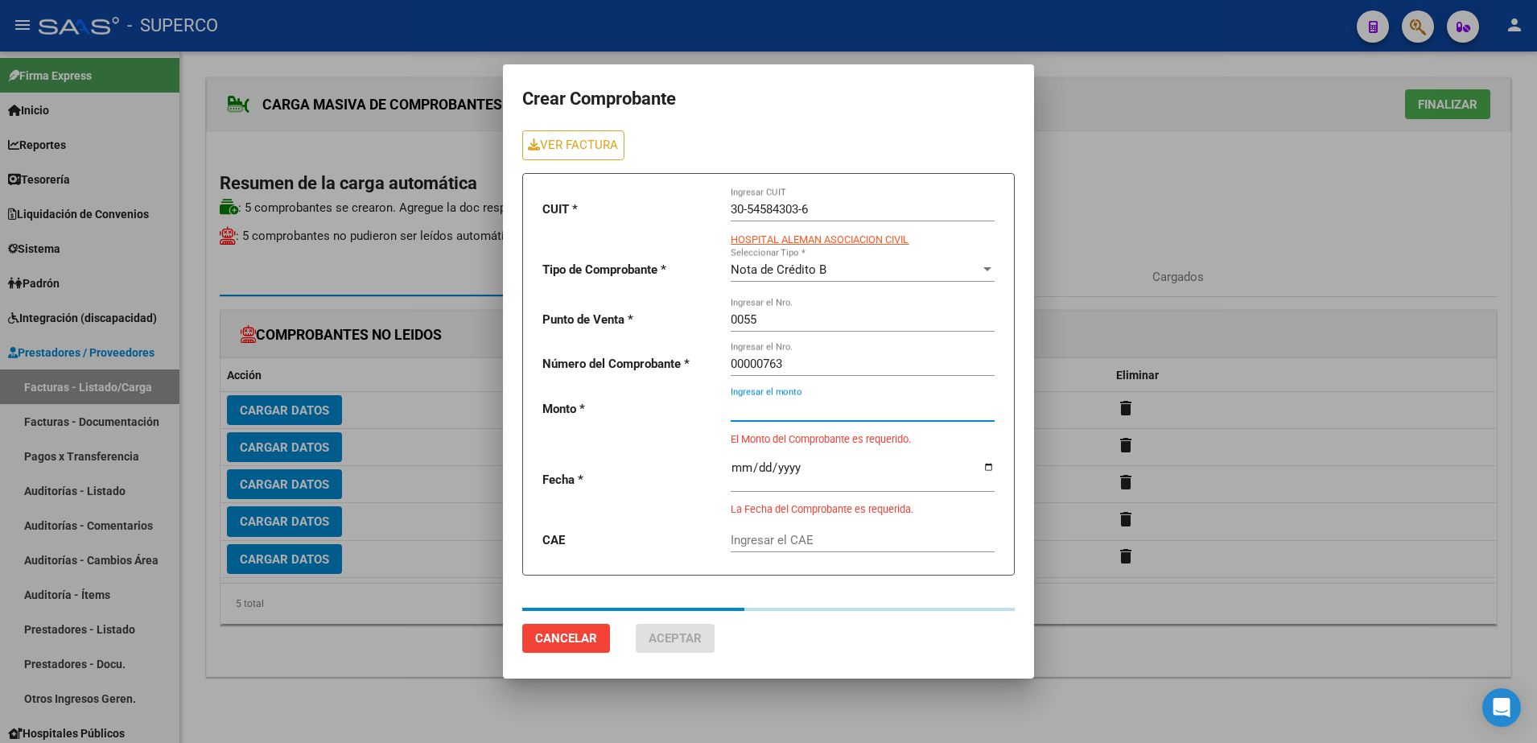
type input "225000"
type input "[DATE]"
type input "75386657067193"
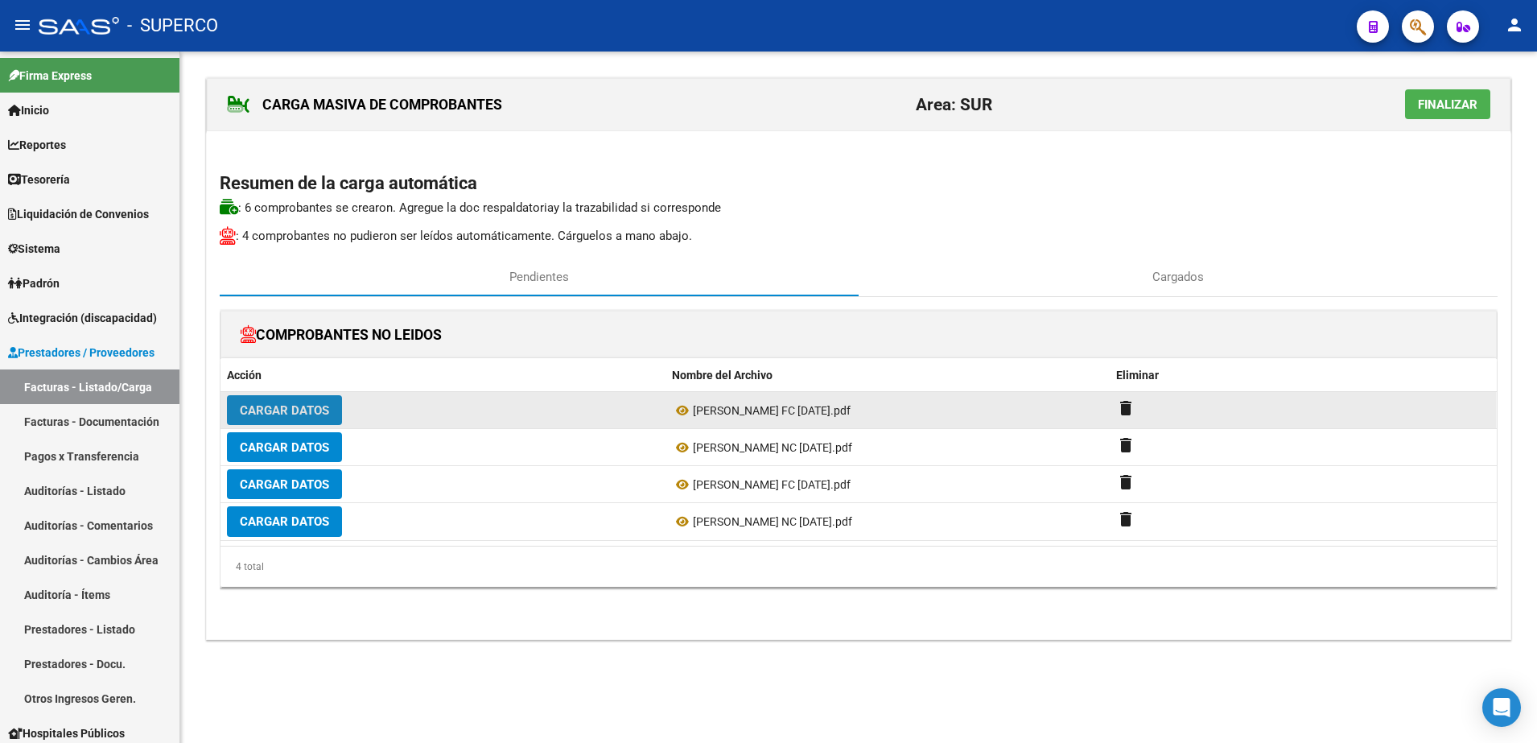
click at [275, 410] on span "Cargar Datos" at bounding box center [284, 410] width 89 height 14
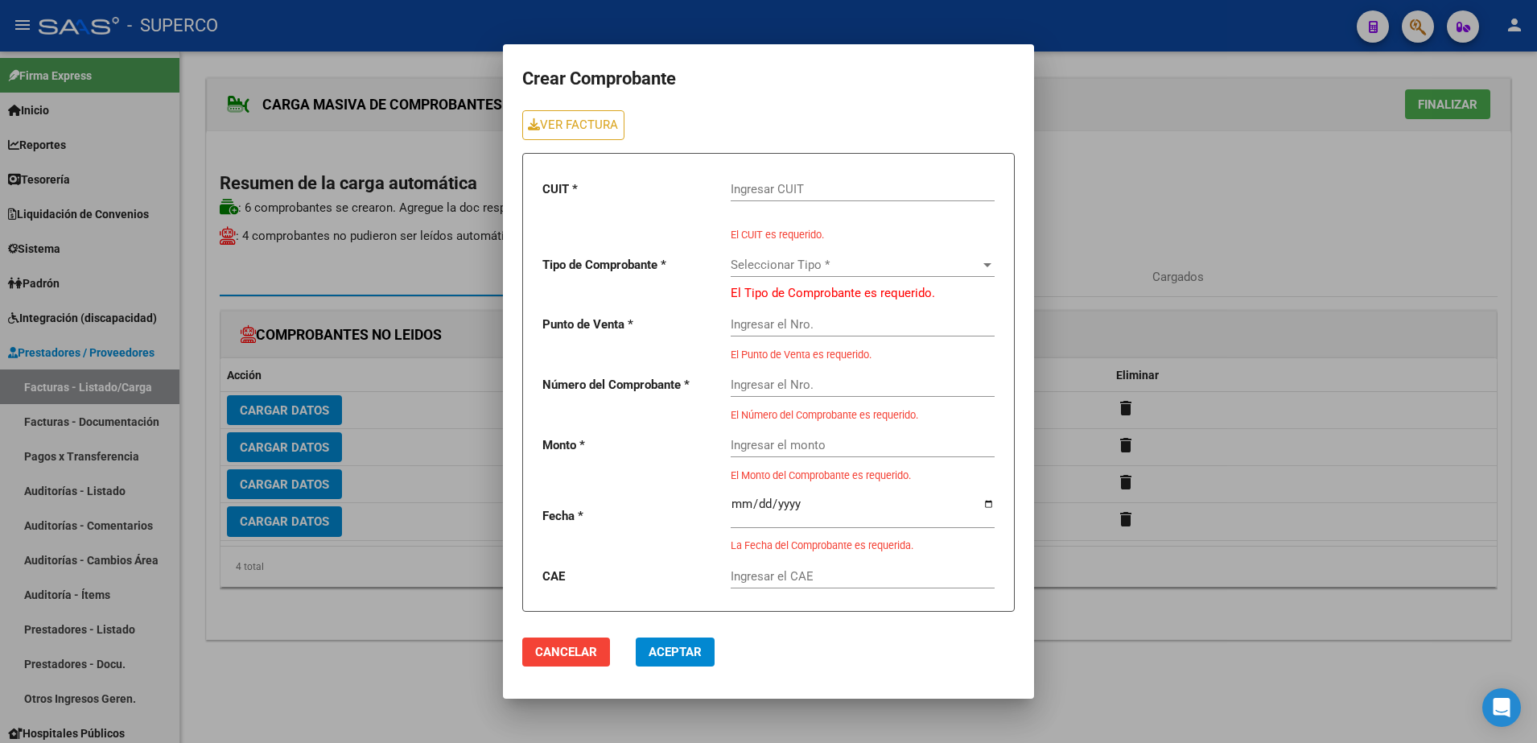
click at [800, 200] on div "Ingresar CUIT" at bounding box center [863, 184] width 264 height 35
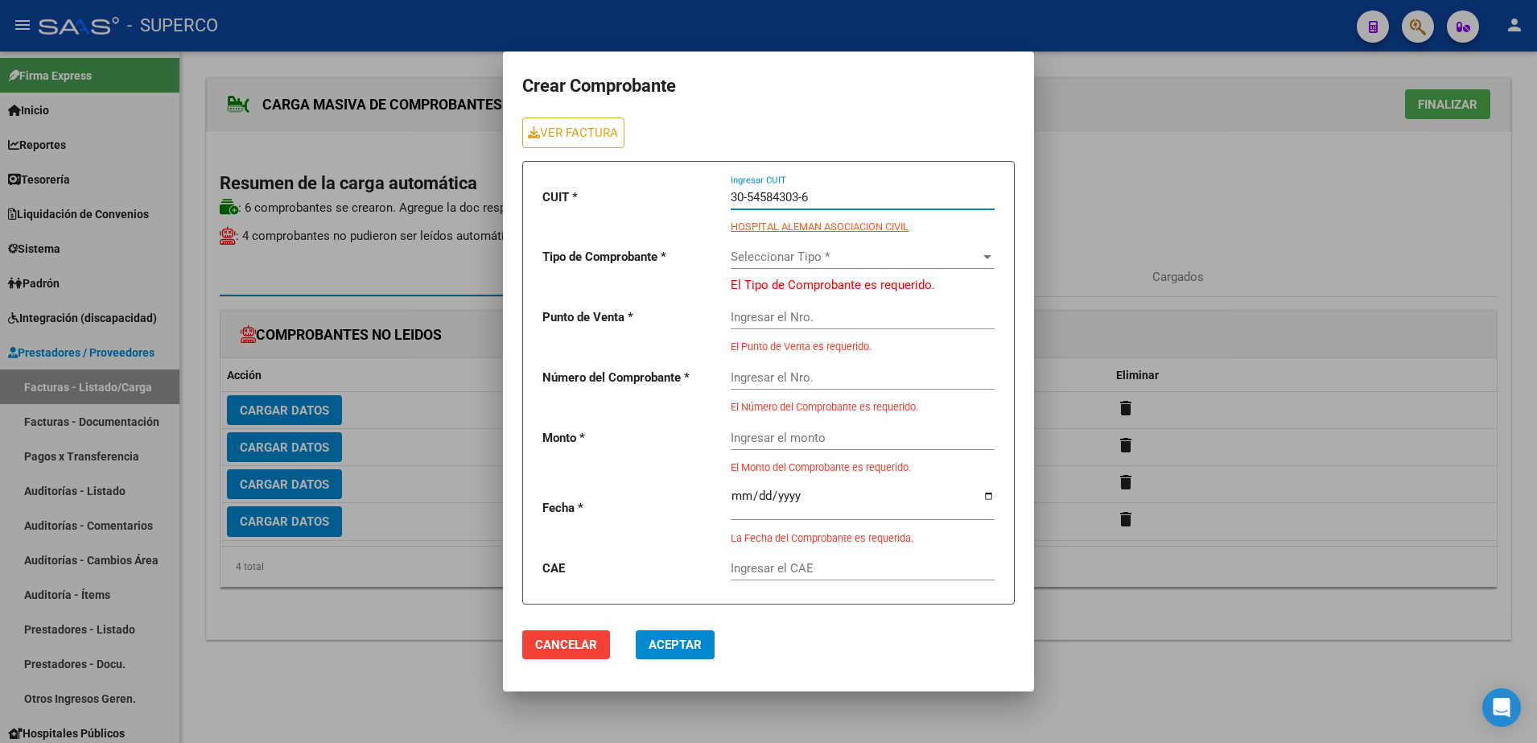
type input "30-54584303-6"
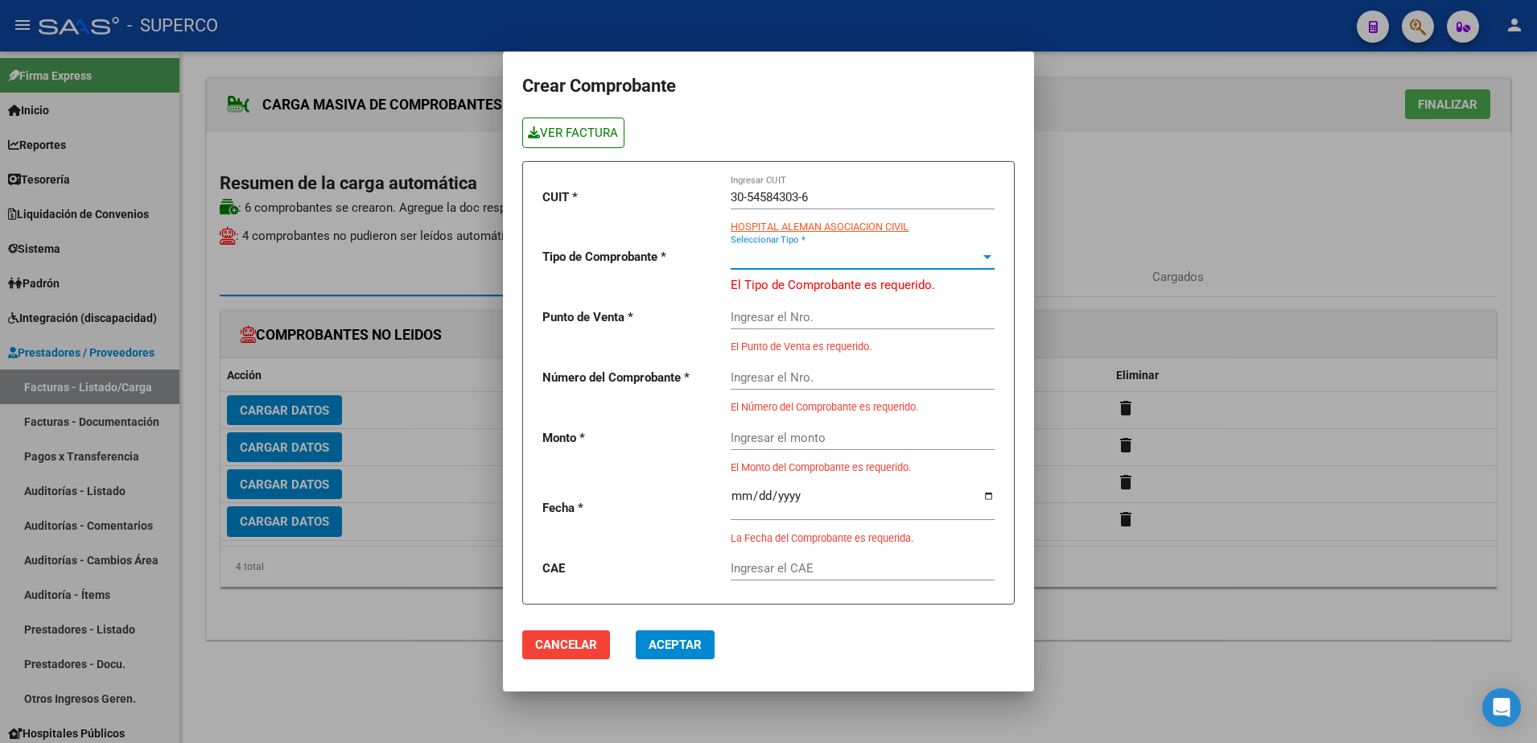
click at [568, 133] on link "VER FACTURA" at bounding box center [573, 133] width 102 height 30
click at [976, 266] on div "Seleccionar Tipo * Seleccionar Tipo *" at bounding box center [863, 251] width 264 height 35
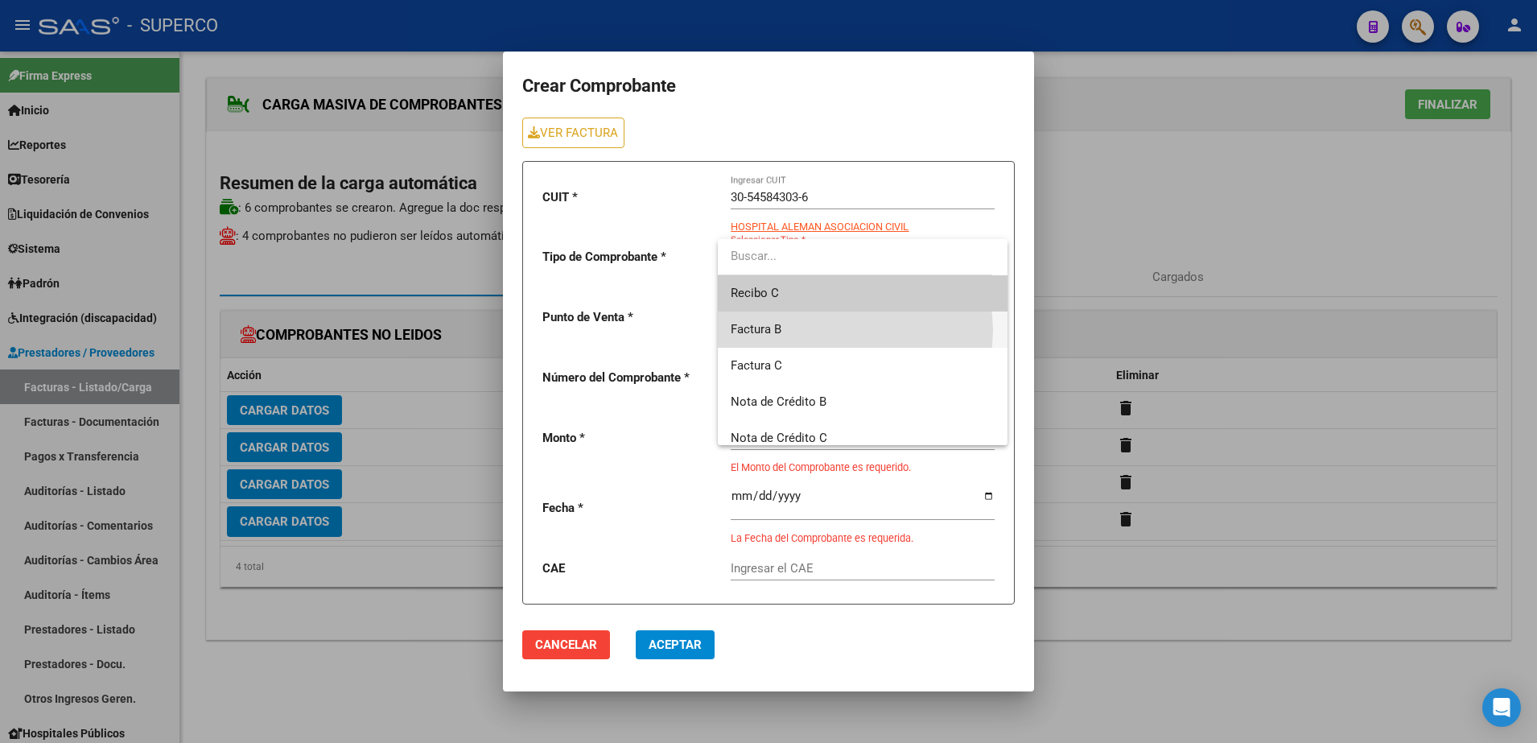
click at [847, 330] on span "Factura B" at bounding box center [863, 330] width 264 height 36
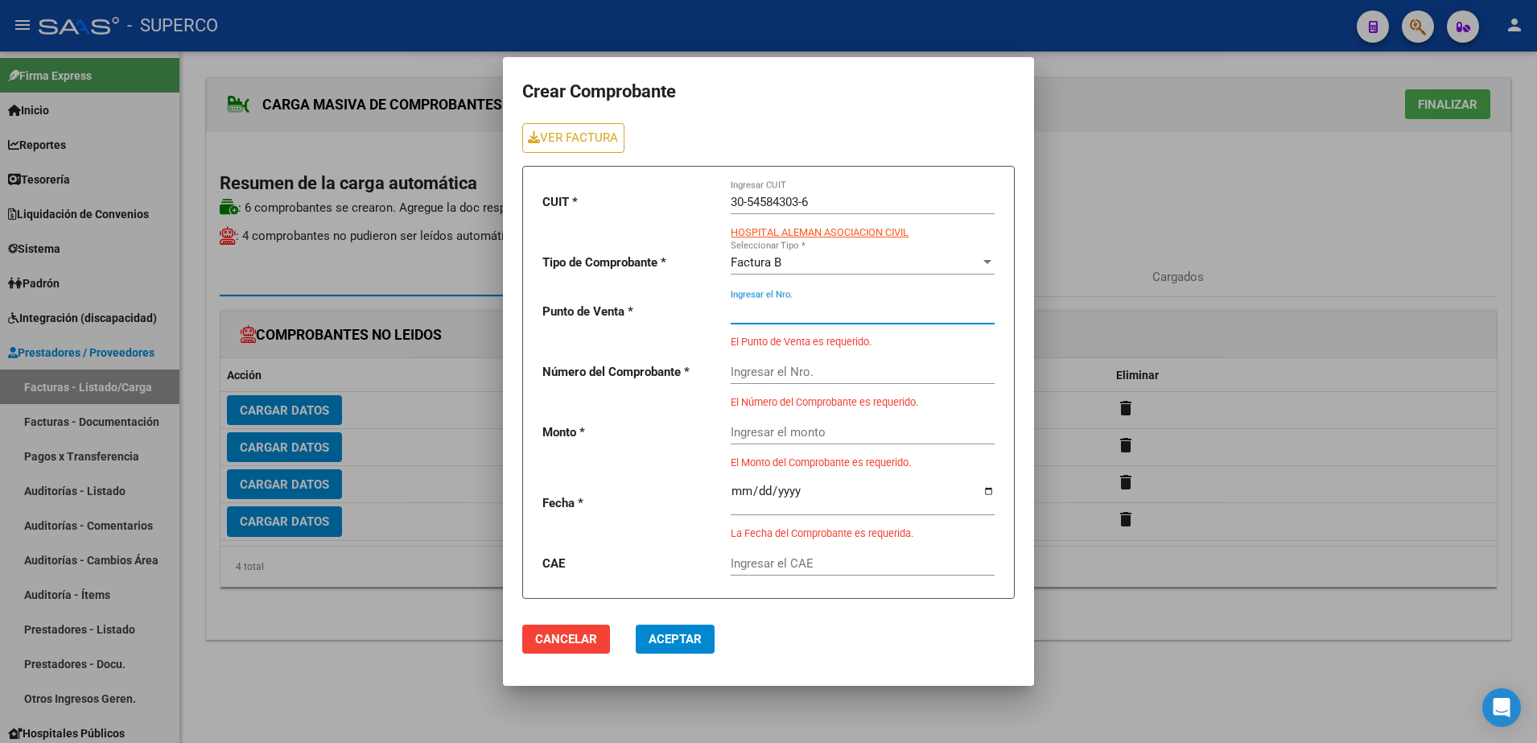
click at [804, 312] on input "Ingresar el Nro." at bounding box center [863, 311] width 264 height 14
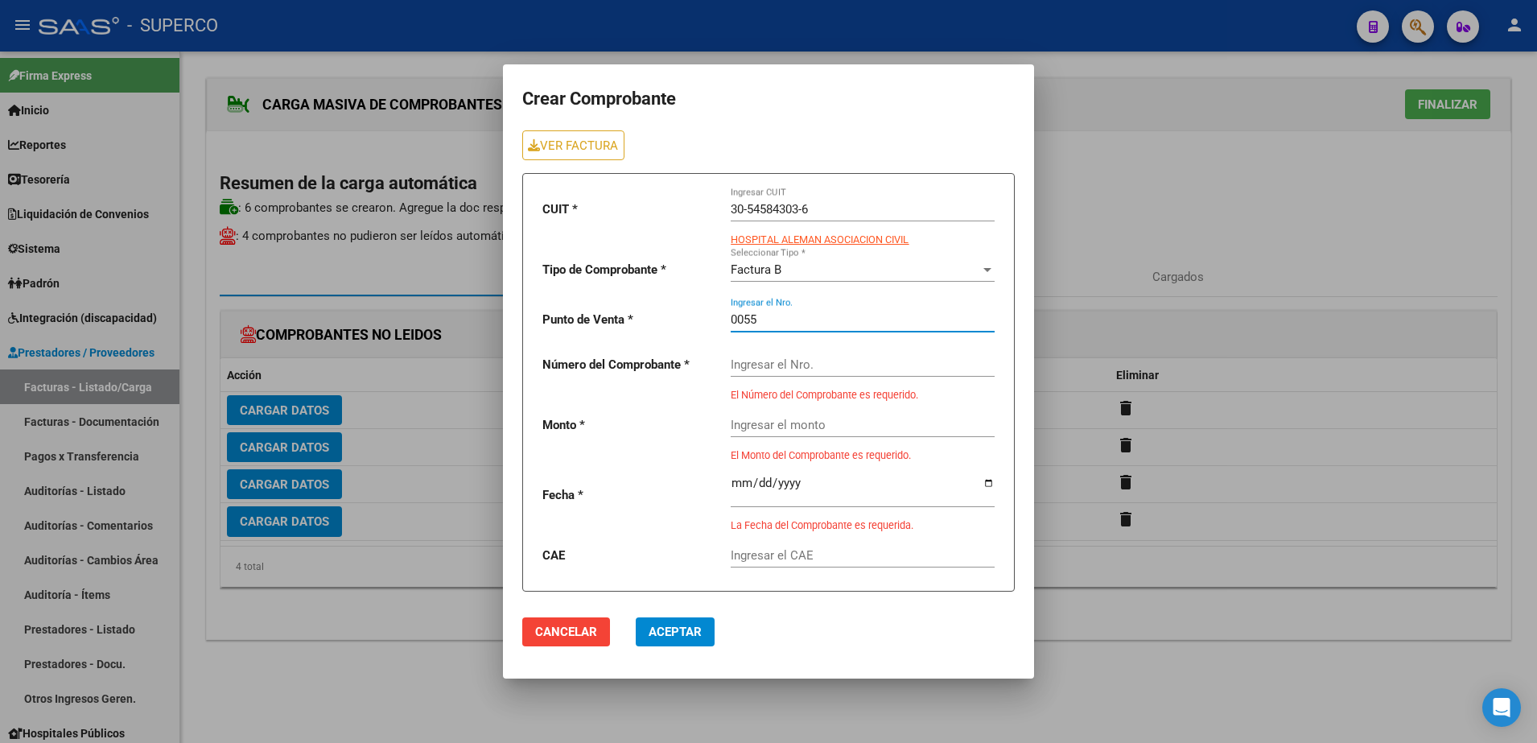
type input "0055"
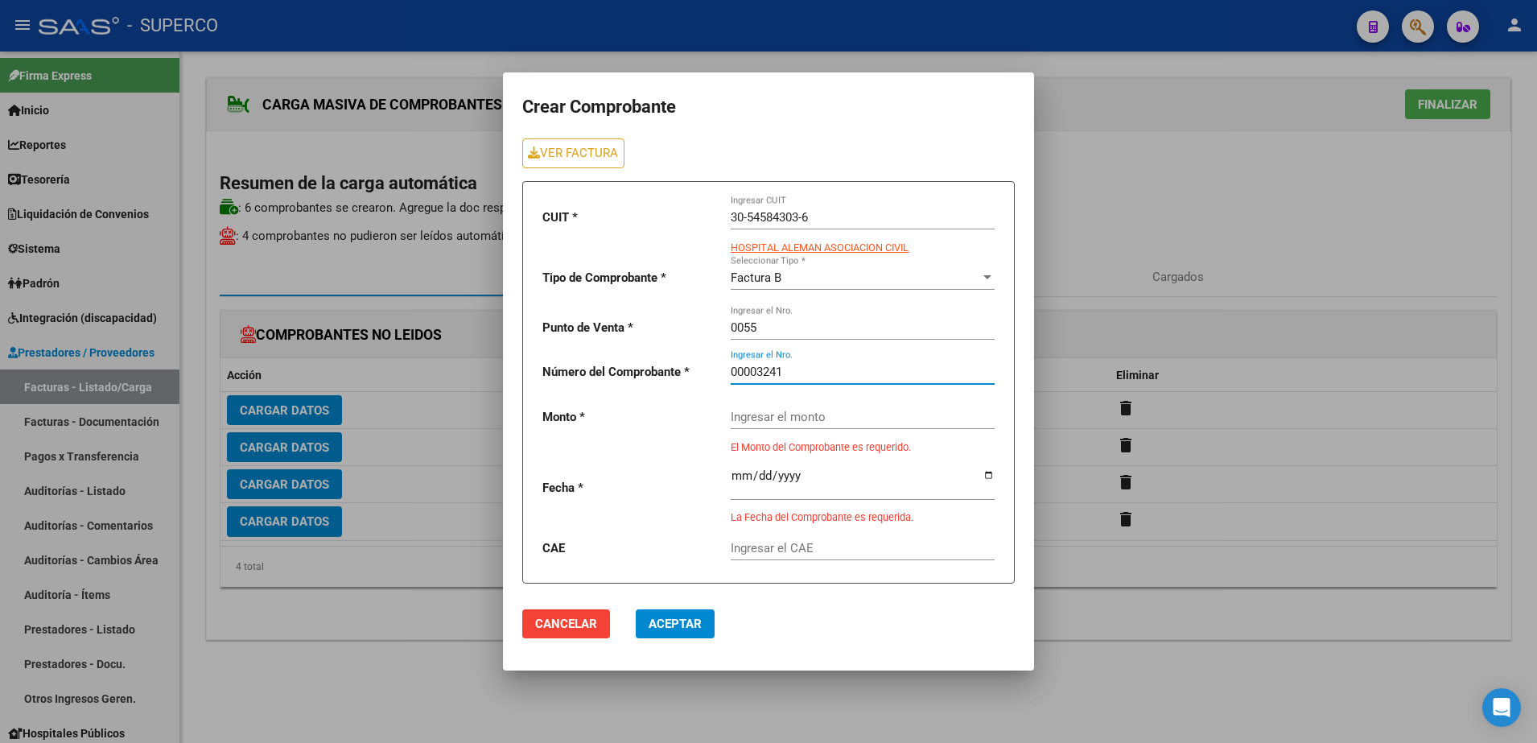
type input "00003241"
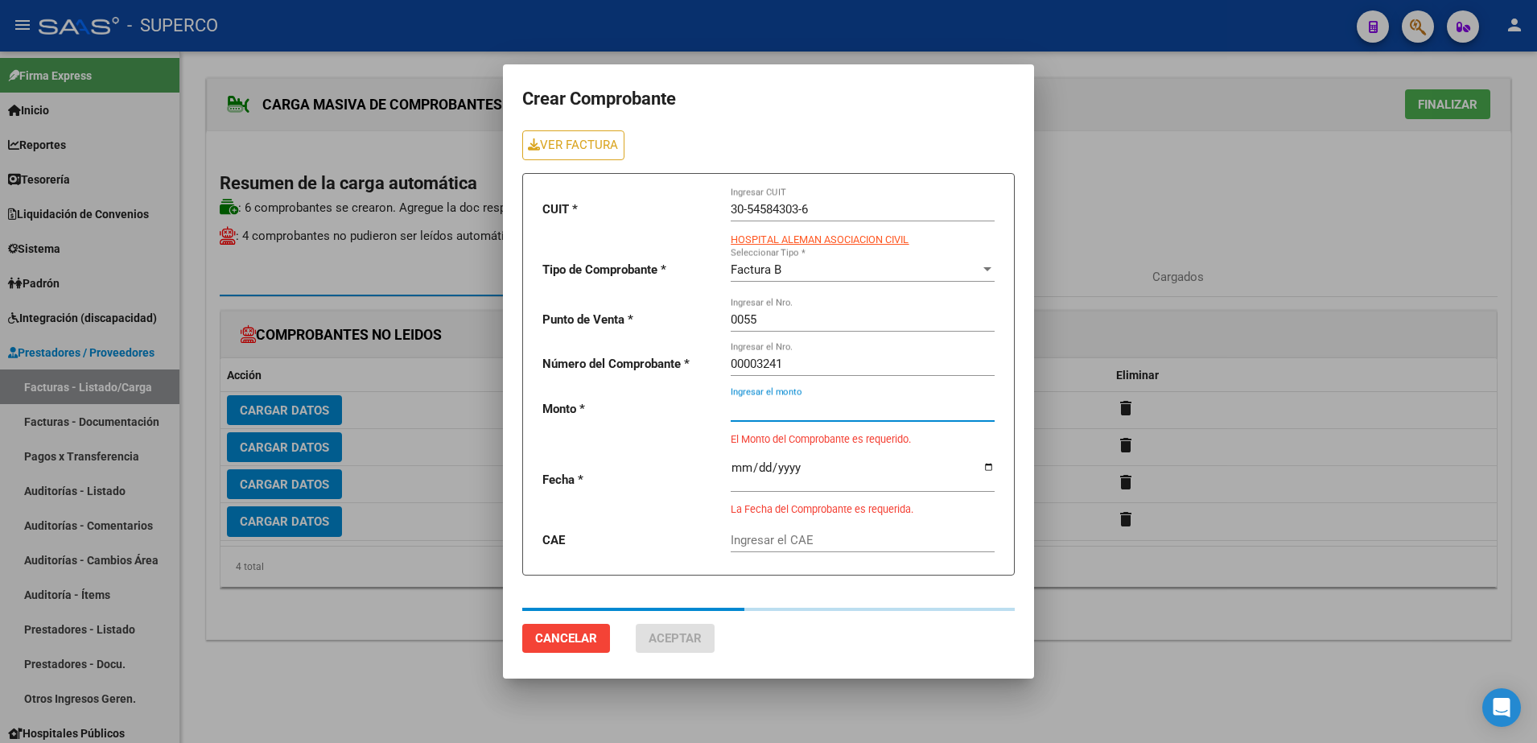
type input "225000"
type input "[DATE]"
type input "75386657198417"
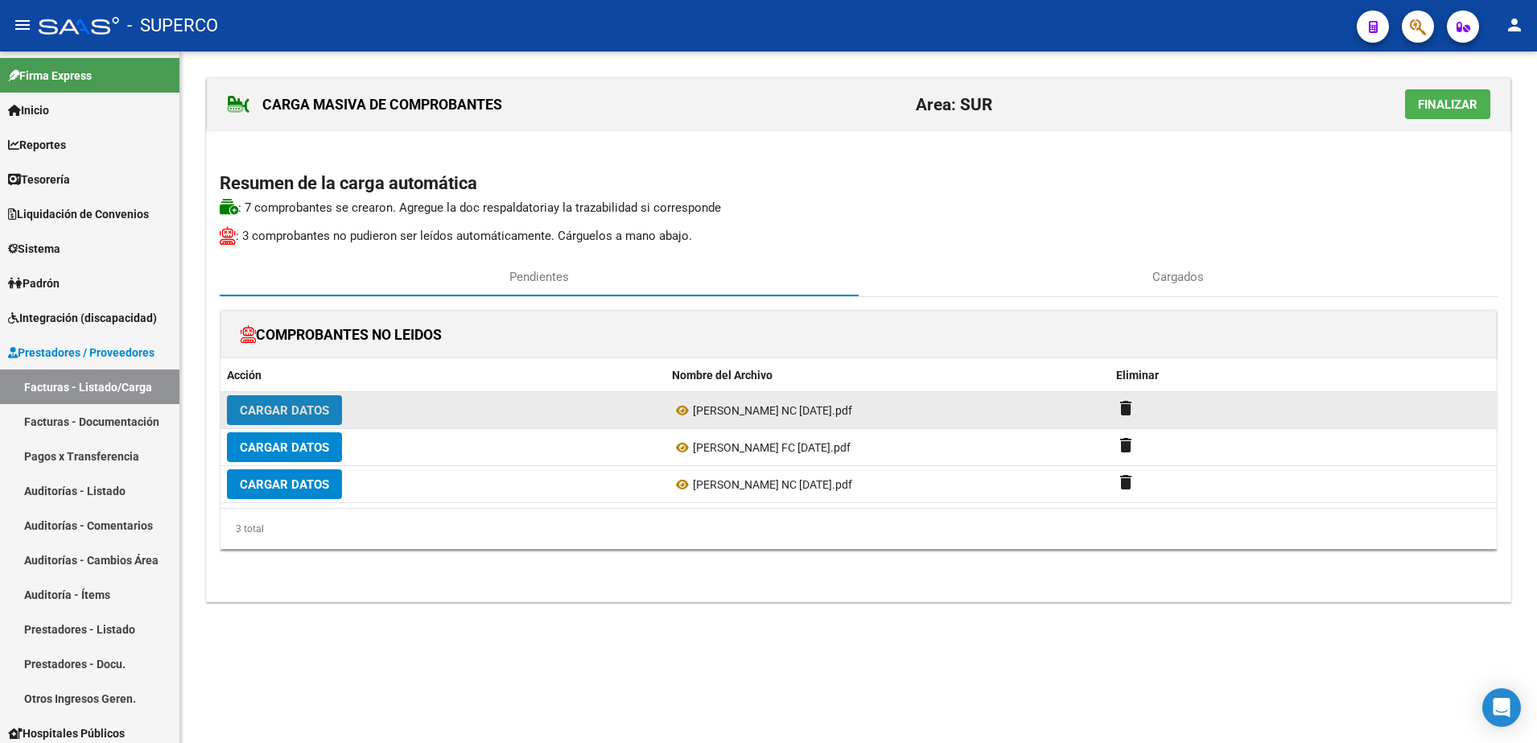
click at [272, 410] on span "Cargar Datos" at bounding box center [284, 410] width 89 height 14
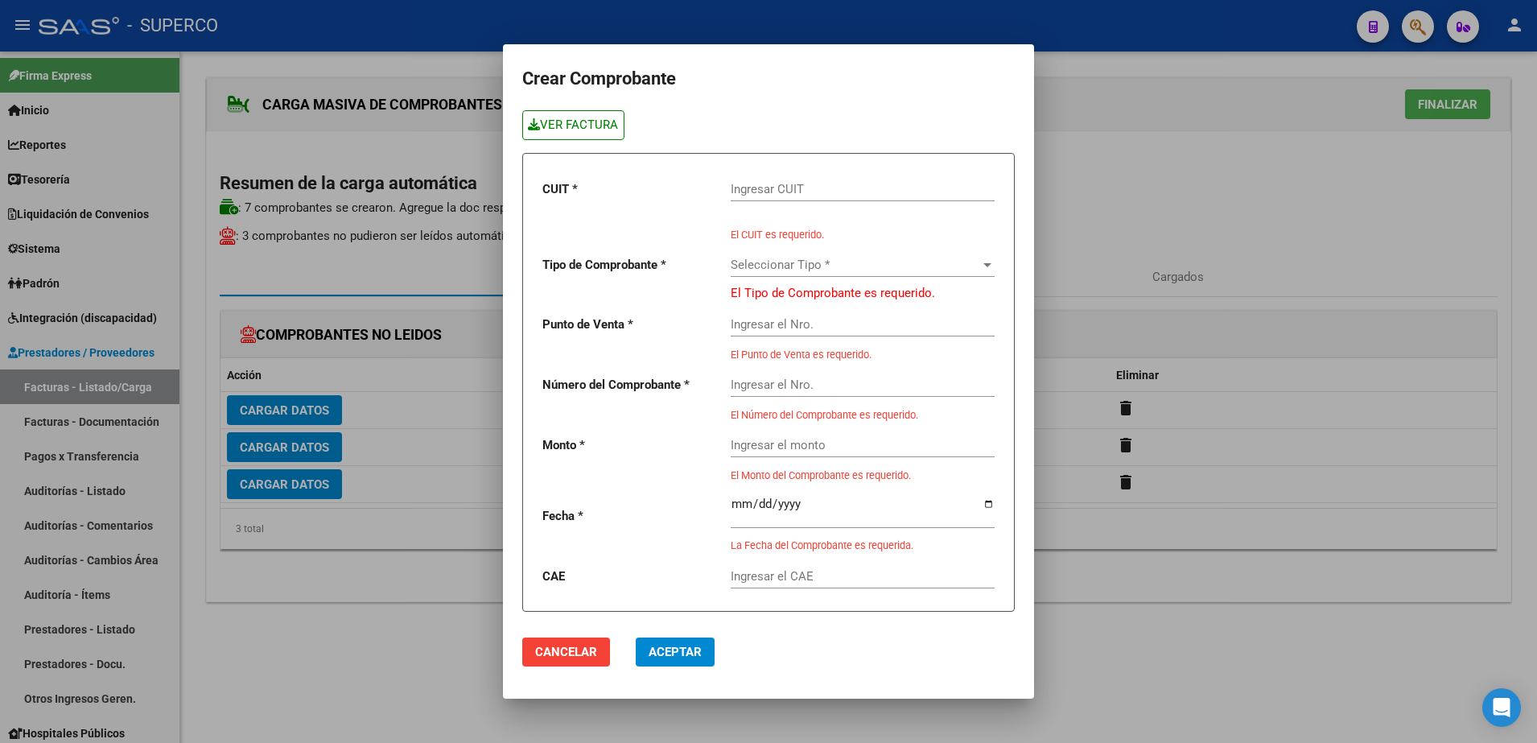
click at [600, 119] on link "VER FACTURA" at bounding box center [573, 125] width 102 height 30
click at [898, 191] on input "Ingresar CUIT" at bounding box center [863, 189] width 264 height 14
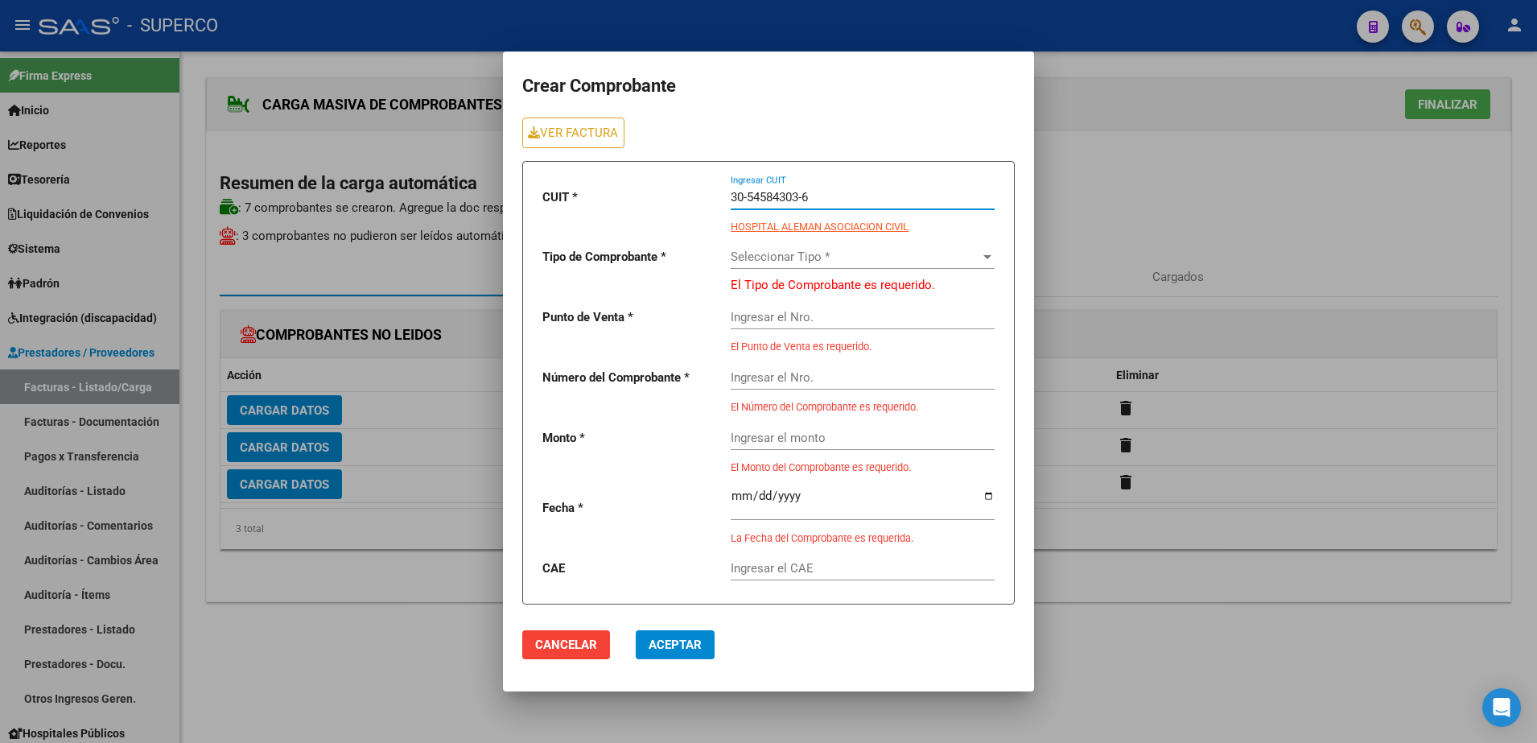
type input "30-54584303-6"
click at [898, 259] on span "Seleccionar Tipo *" at bounding box center [856, 257] width 250 height 14
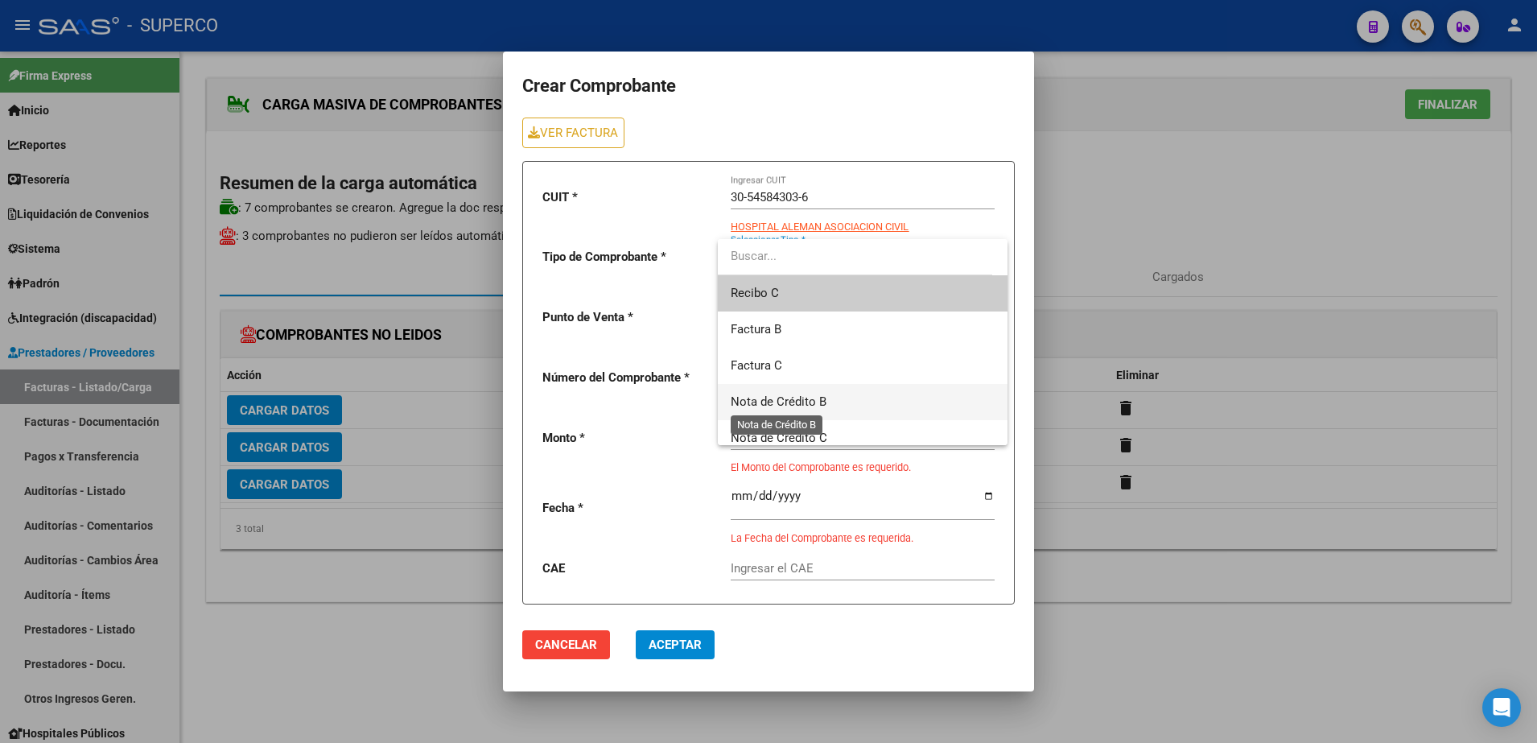
click at [800, 399] on span "Nota de Crédito B" at bounding box center [779, 401] width 96 height 14
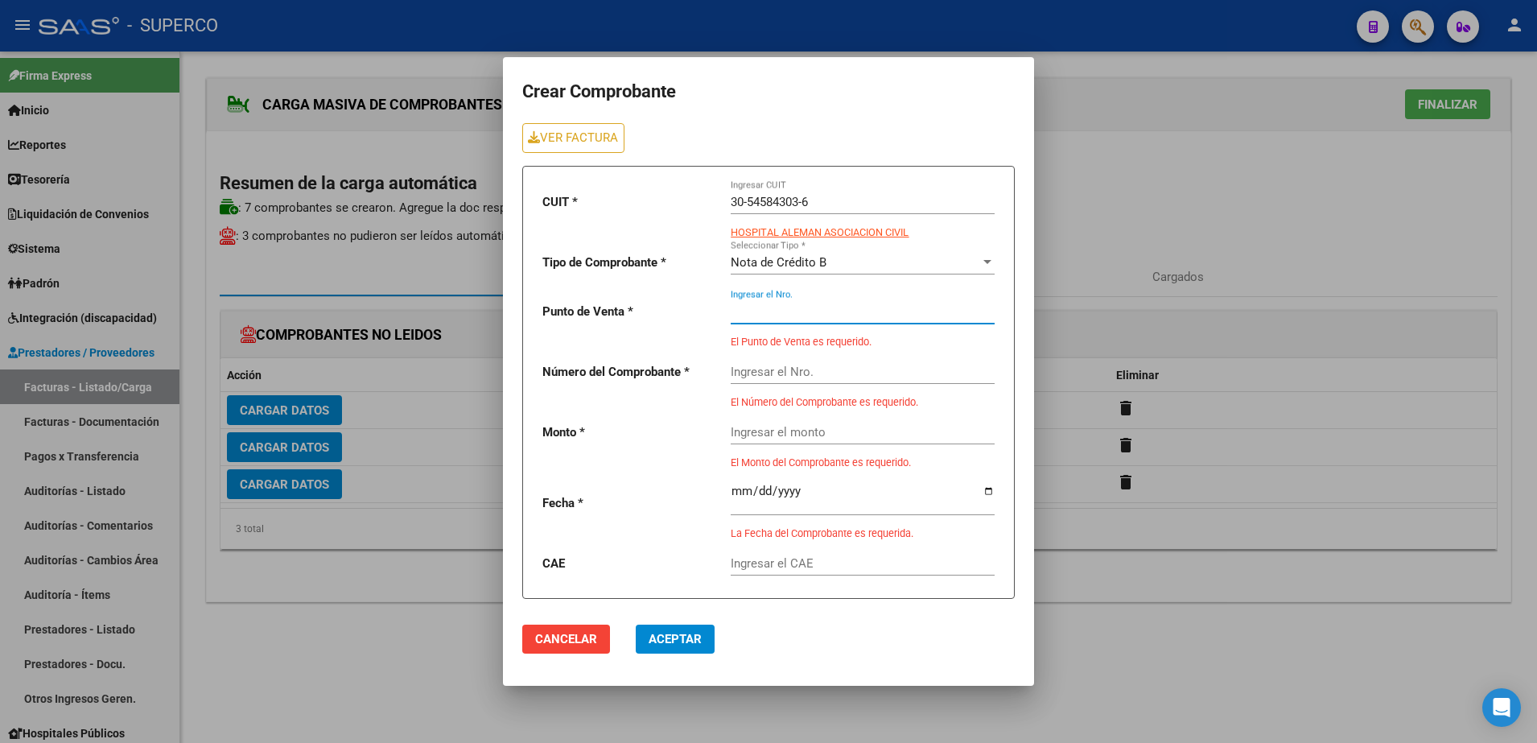
click at [805, 309] on input "Ingresar el Nro." at bounding box center [863, 311] width 264 height 14
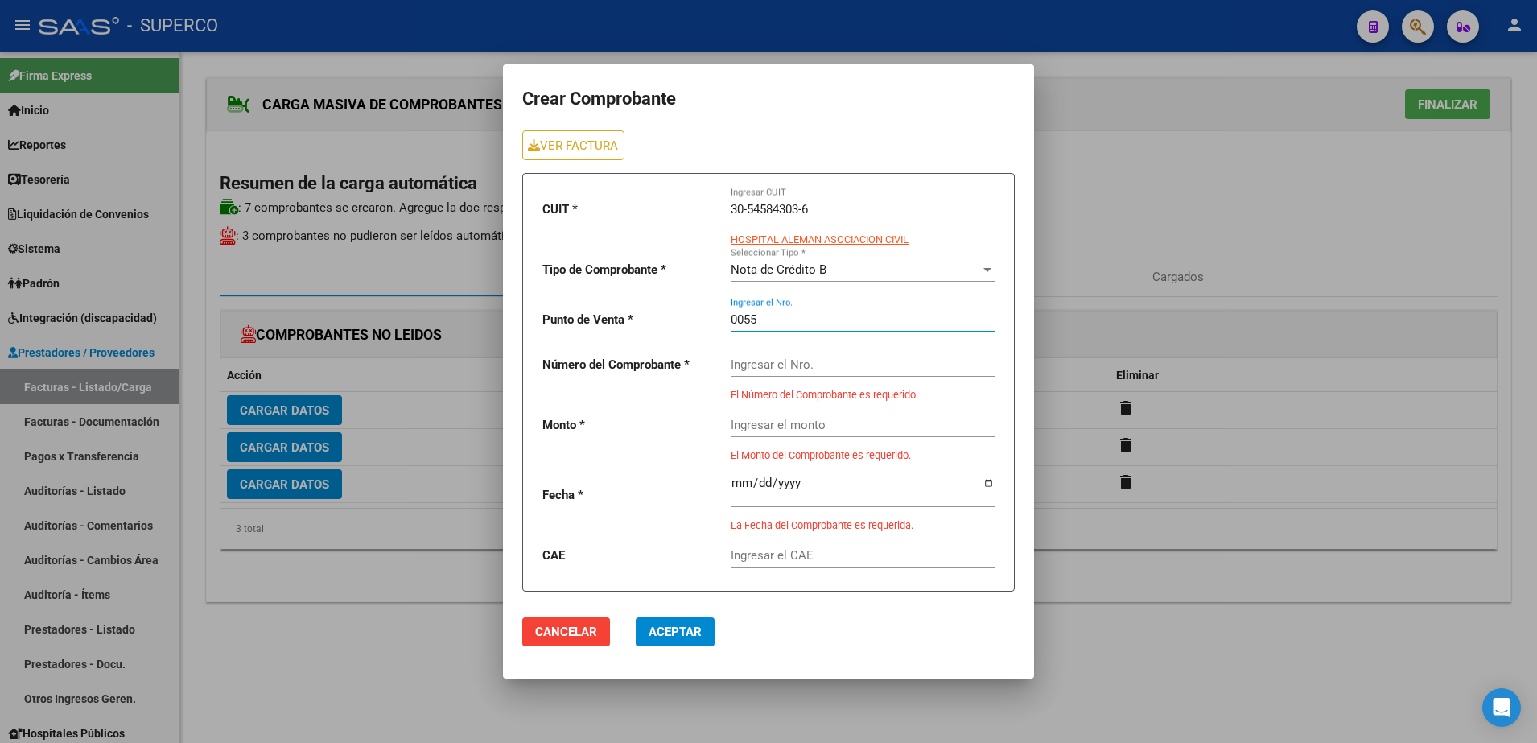
type input "0055"
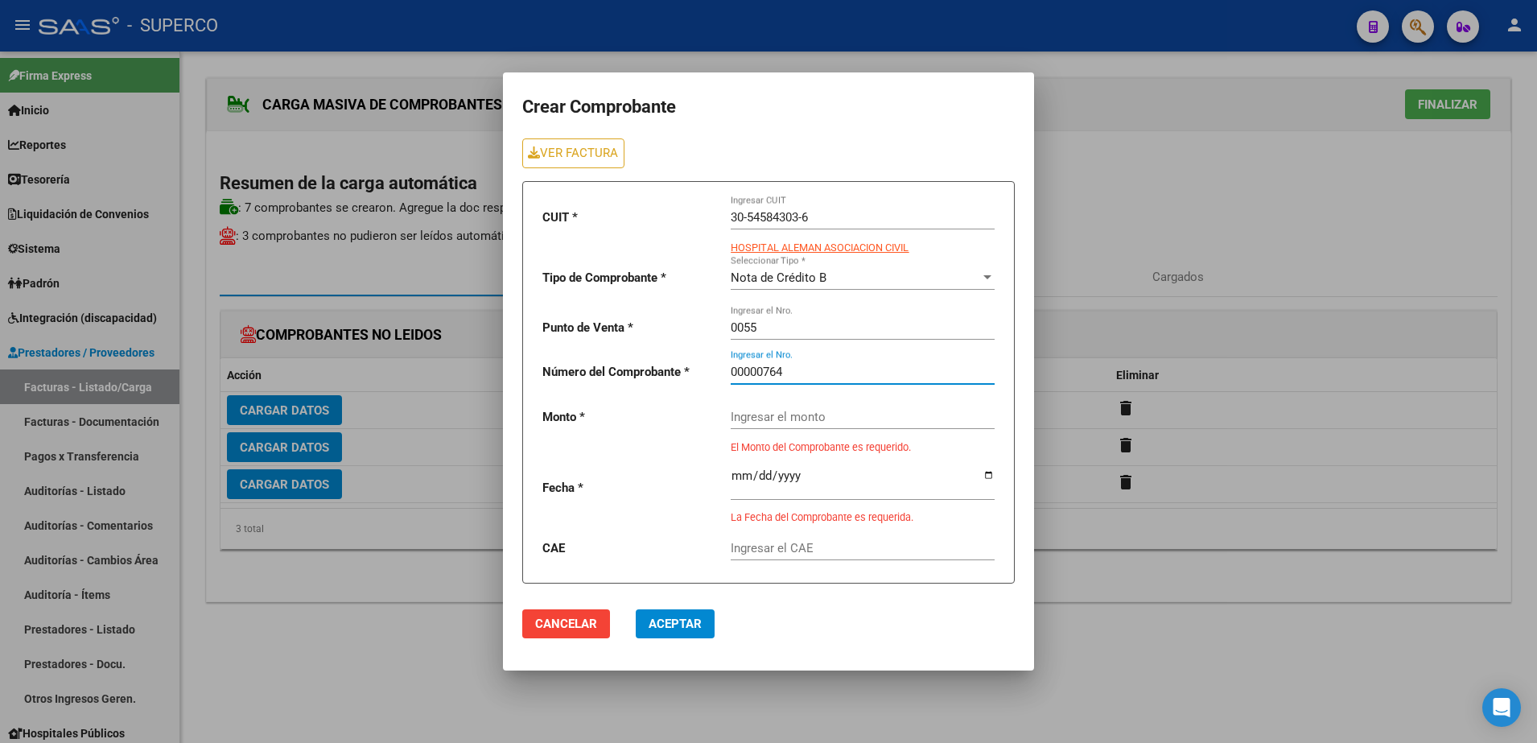
type input "00000764"
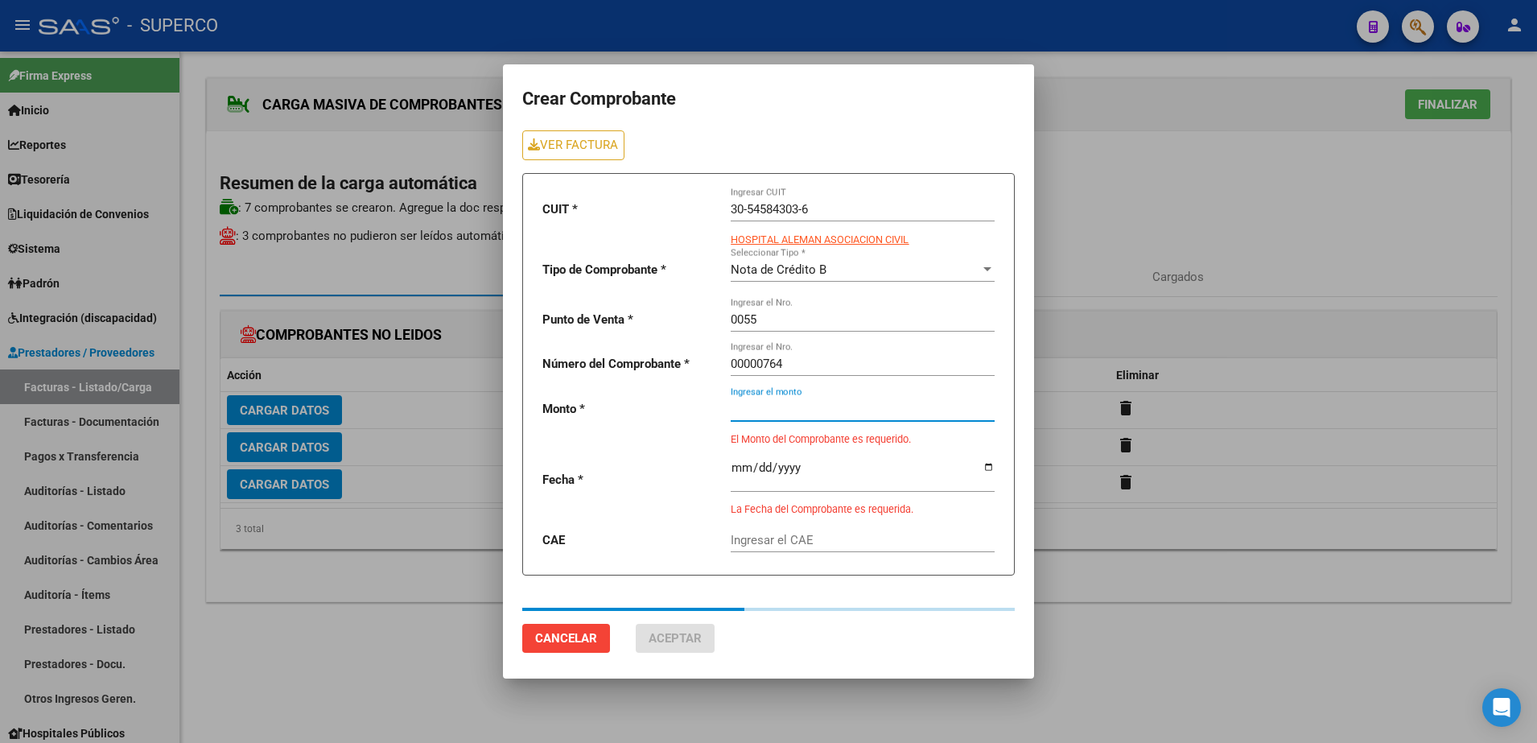
type input "225000"
type input "[DATE]"
type input "75386657260967"
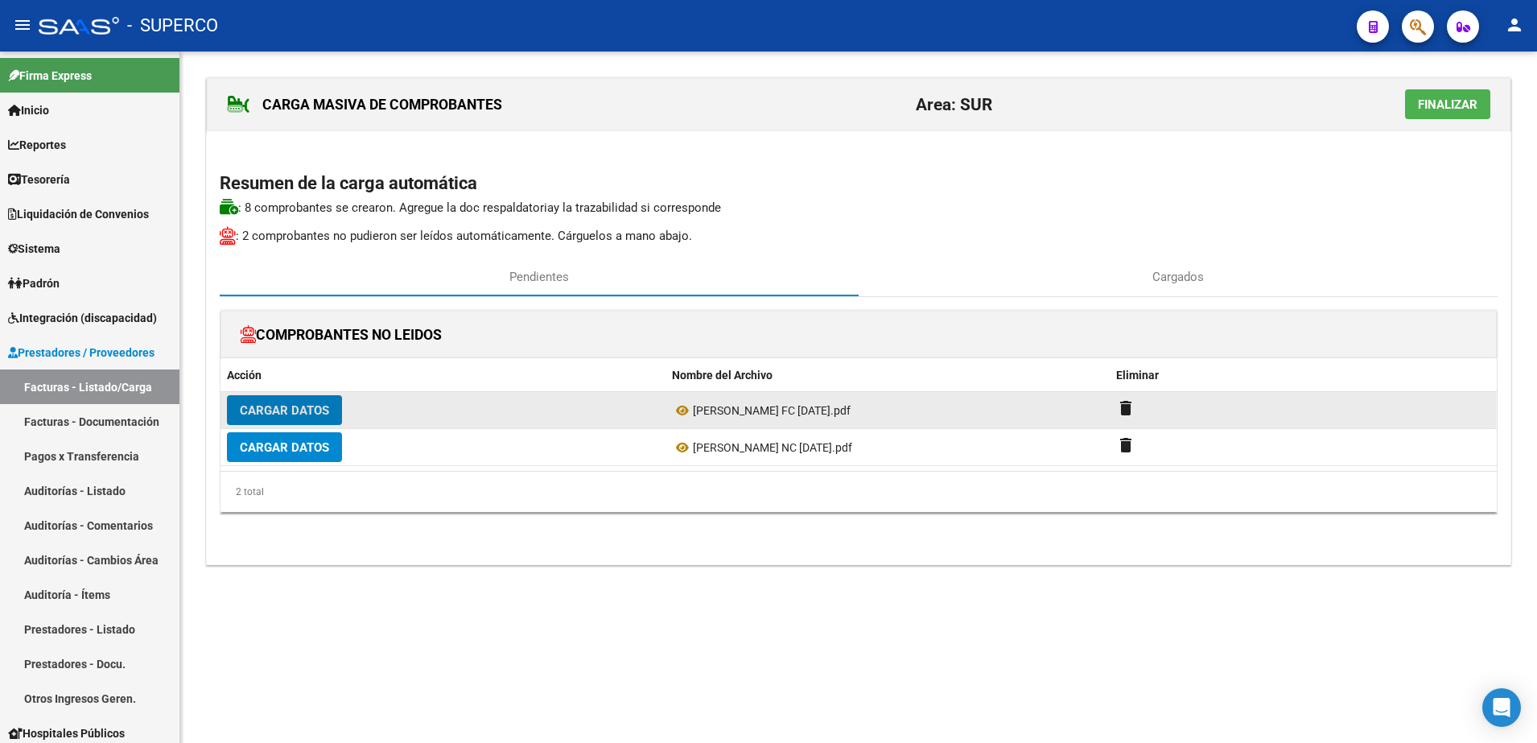
click at [304, 411] on span "Cargar Datos" at bounding box center [284, 410] width 89 height 14
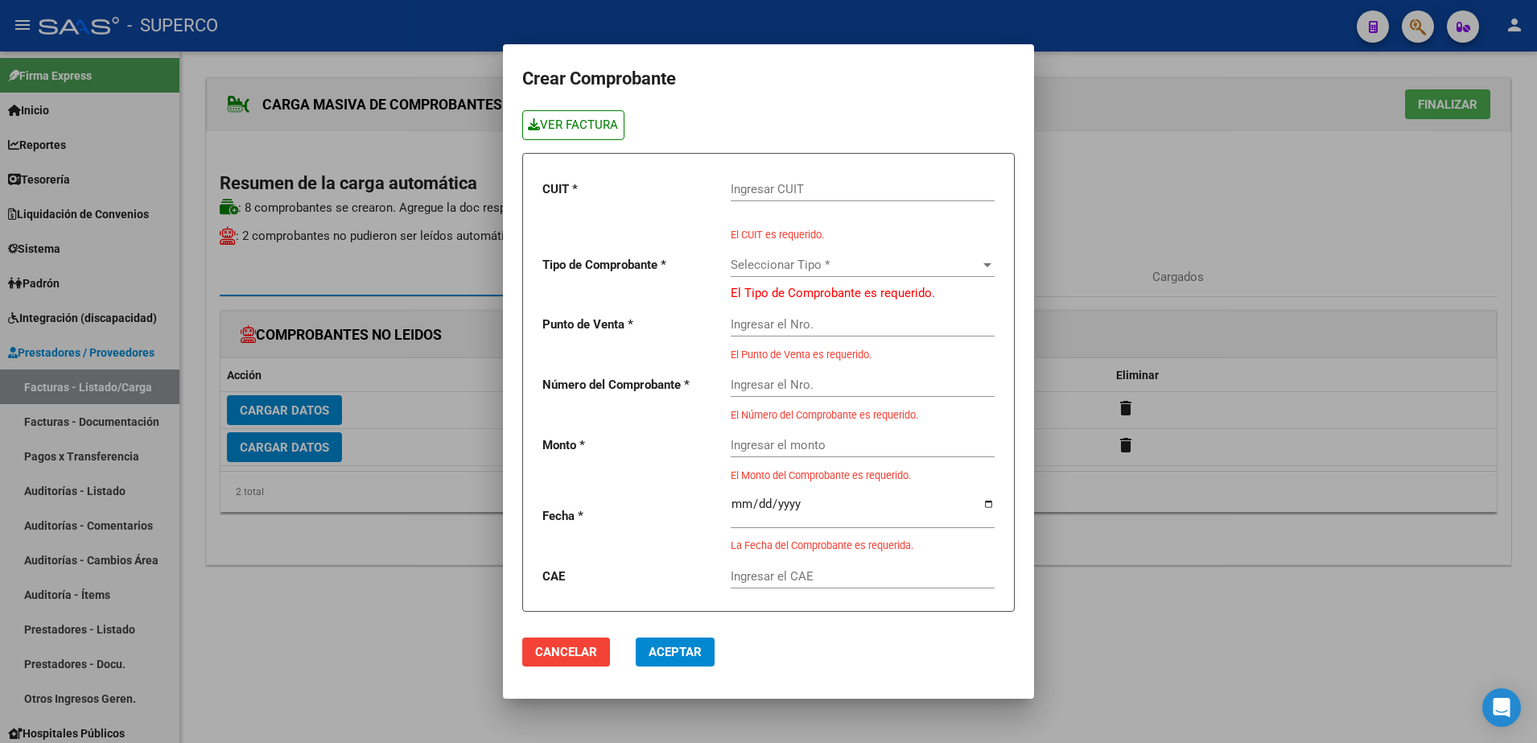
click at [583, 125] on link "VER FACTURA" at bounding box center [573, 125] width 102 height 30
click at [885, 188] on input "Ingresar CUIT" at bounding box center [863, 189] width 264 height 14
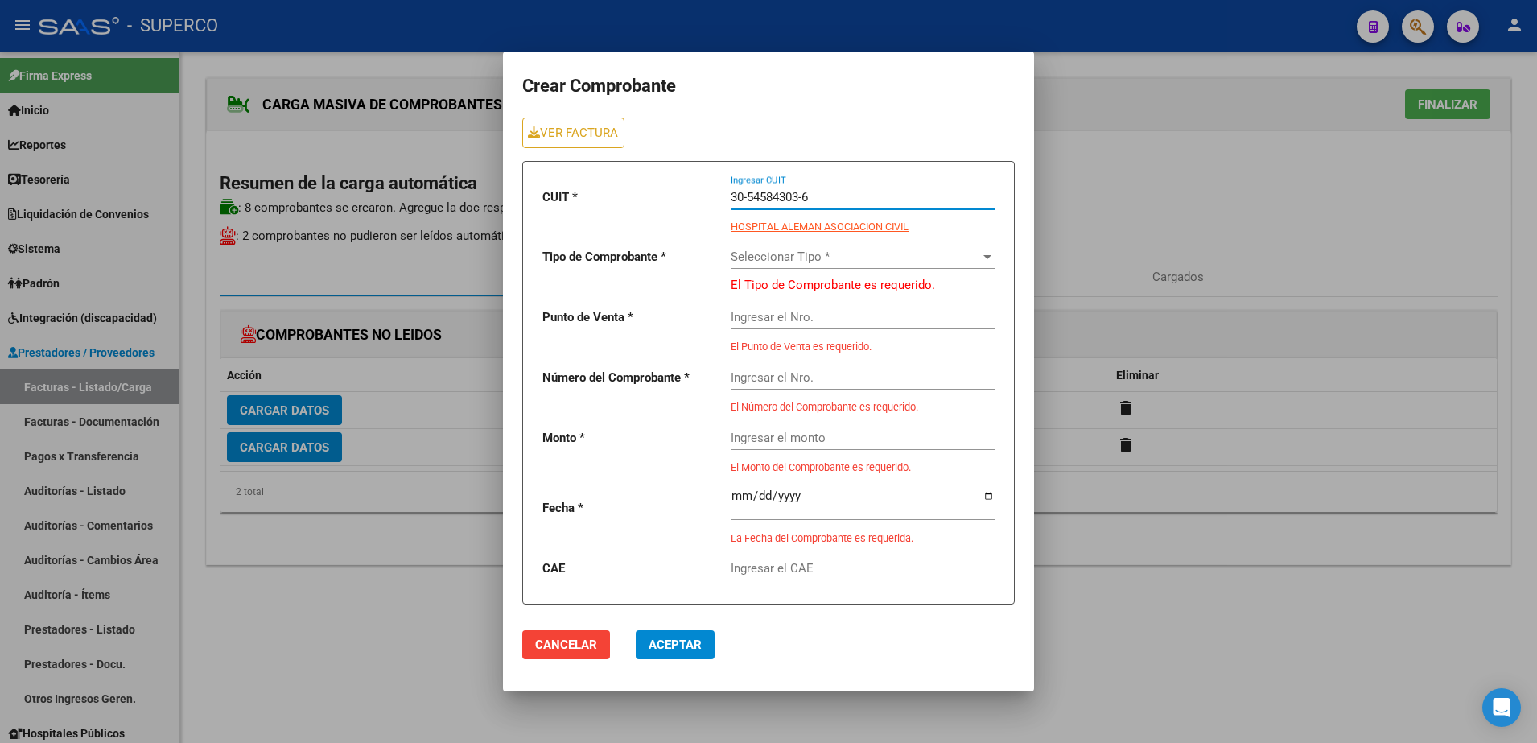
type input "30-54584303-6"
click at [877, 250] on span "Seleccionar Tipo *" at bounding box center [856, 257] width 250 height 14
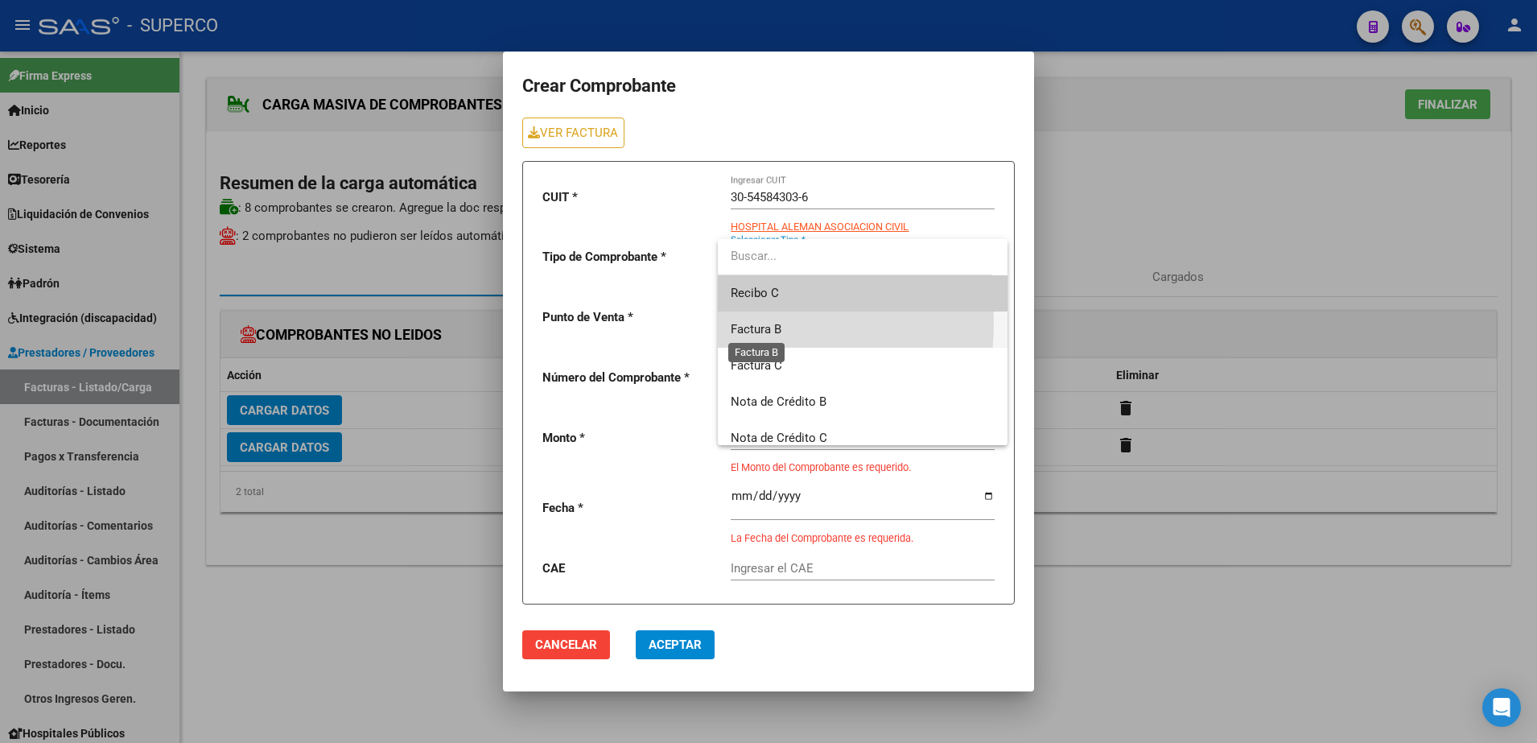
click at [757, 324] on span "Factura B" at bounding box center [756, 329] width 51 height 14
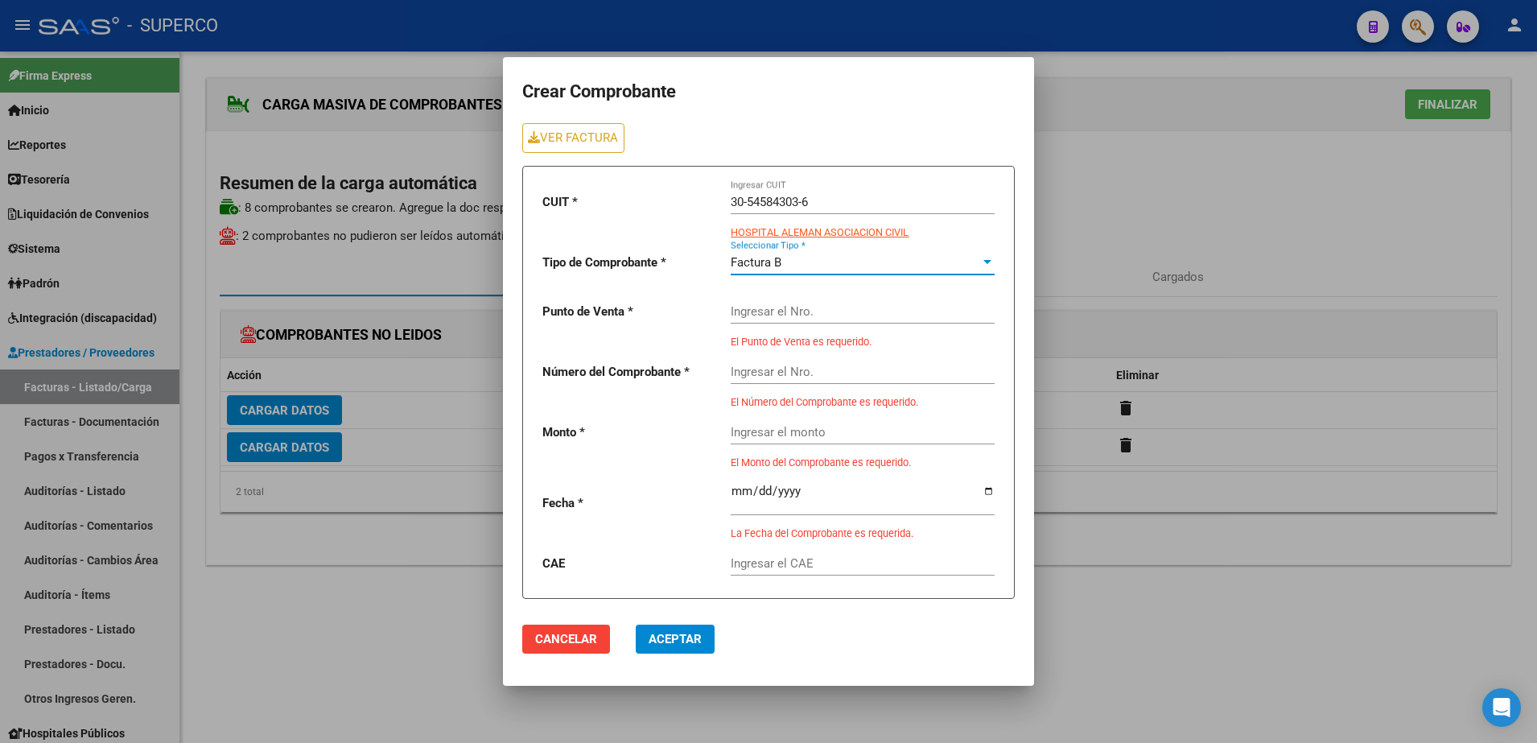
click at [762, 315] on input "Ingresar el Nro." at bounding box center [863, 311] width 264 height 14
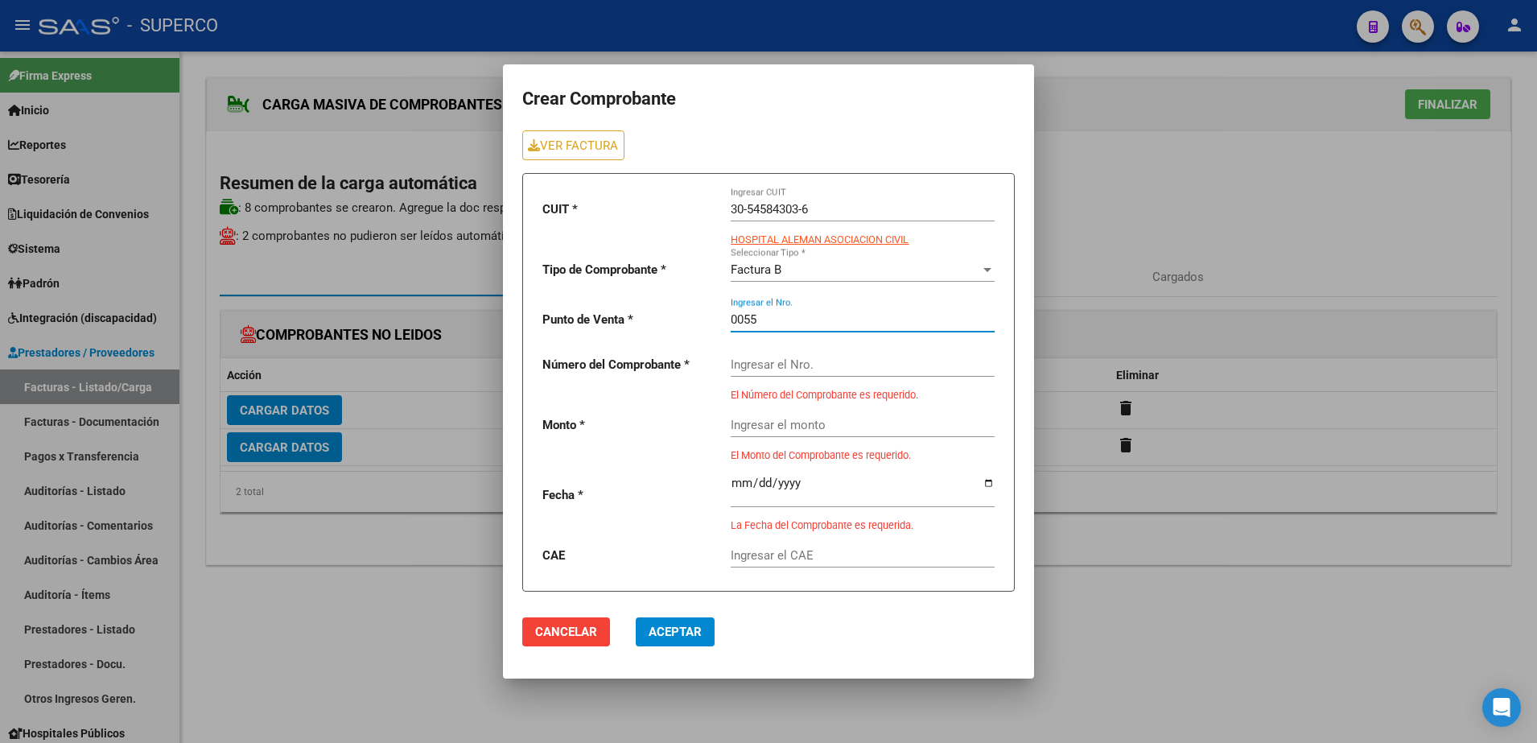
type input "0055"
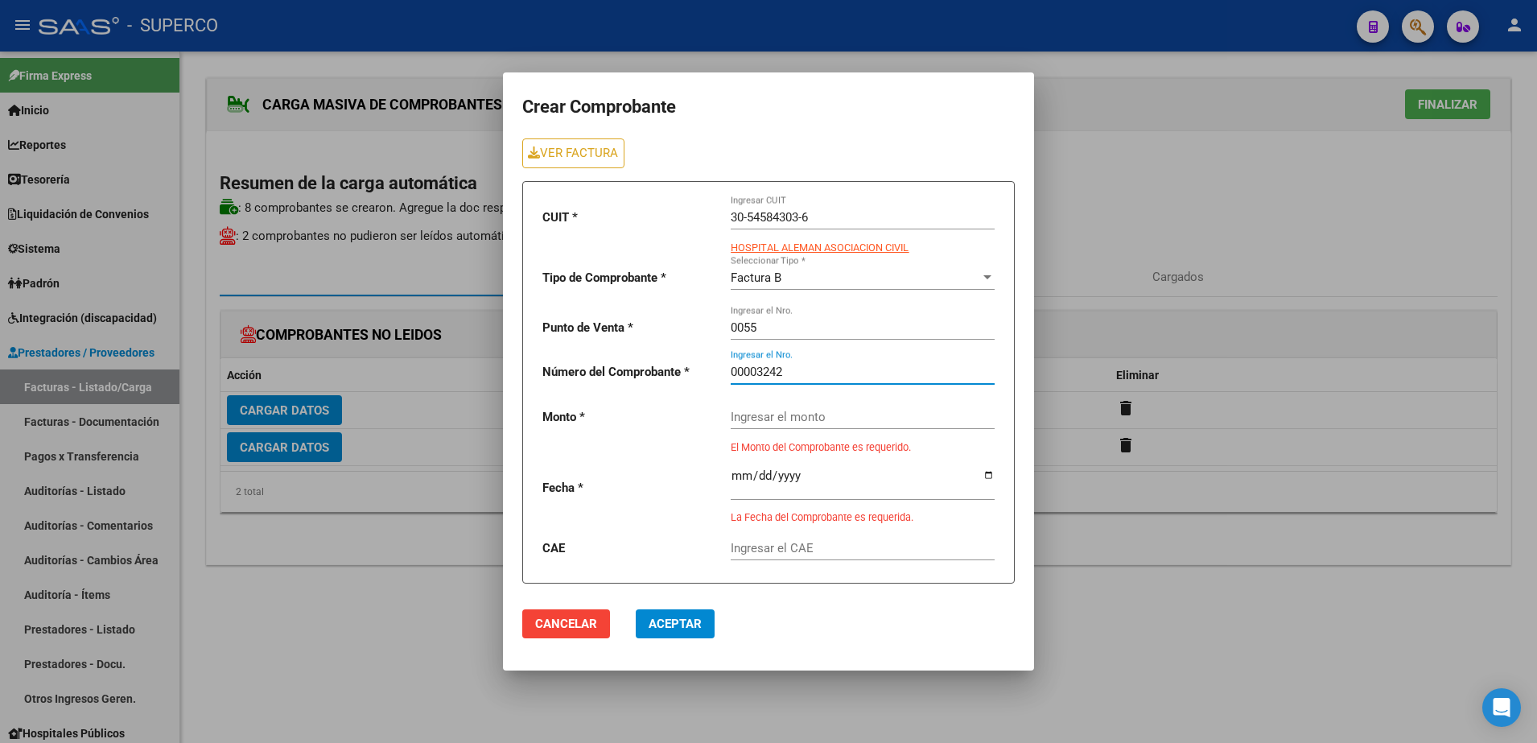
type input "00003242"
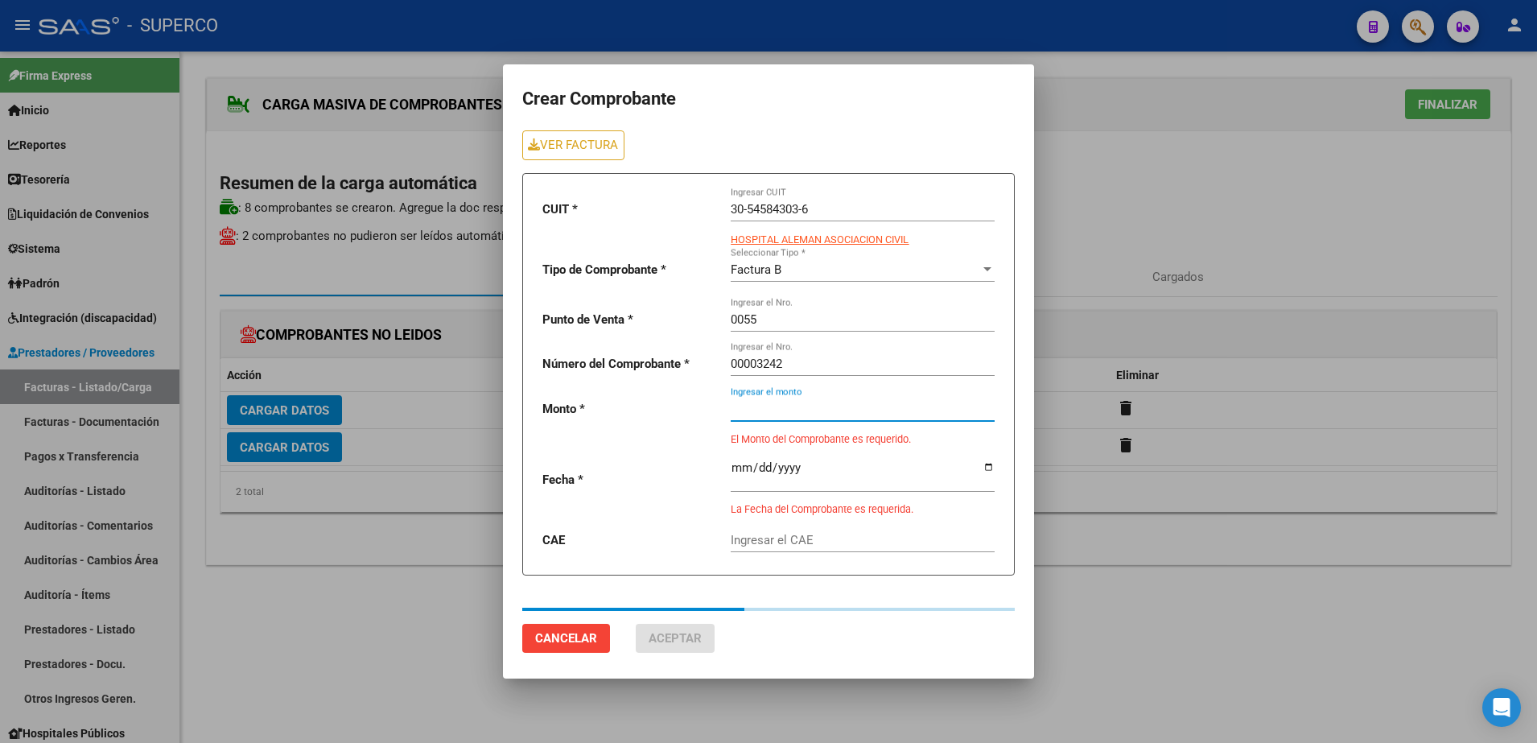
type input "225000"
type input "[DATE]"
type input "75386657436772"
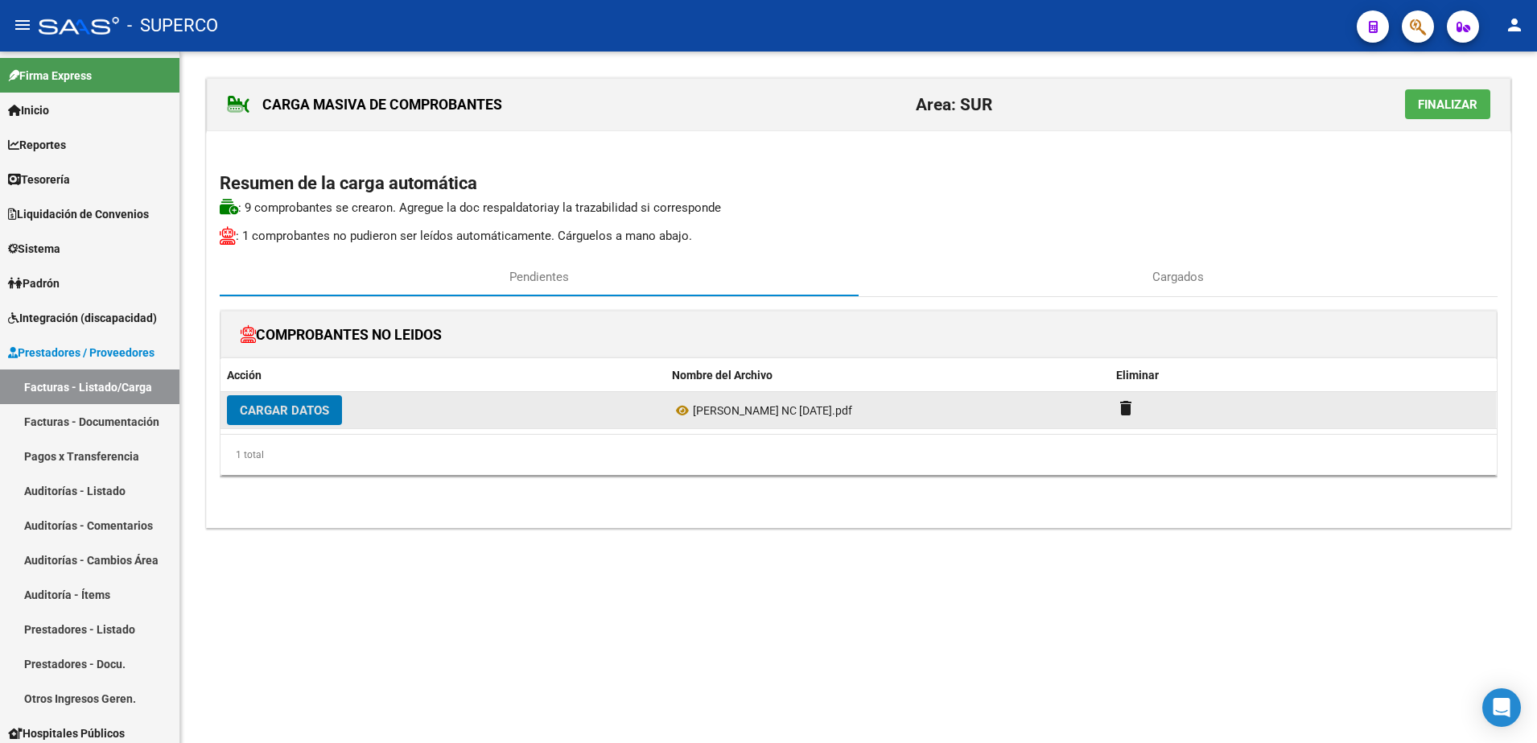
click at [312, 420] on button "Cargar Datos" at bounding box center [284, 410] width 115 height 30
click at [303, 410] on span "Cargar Datos" at bounding box center [284, 410] width 89 height 14
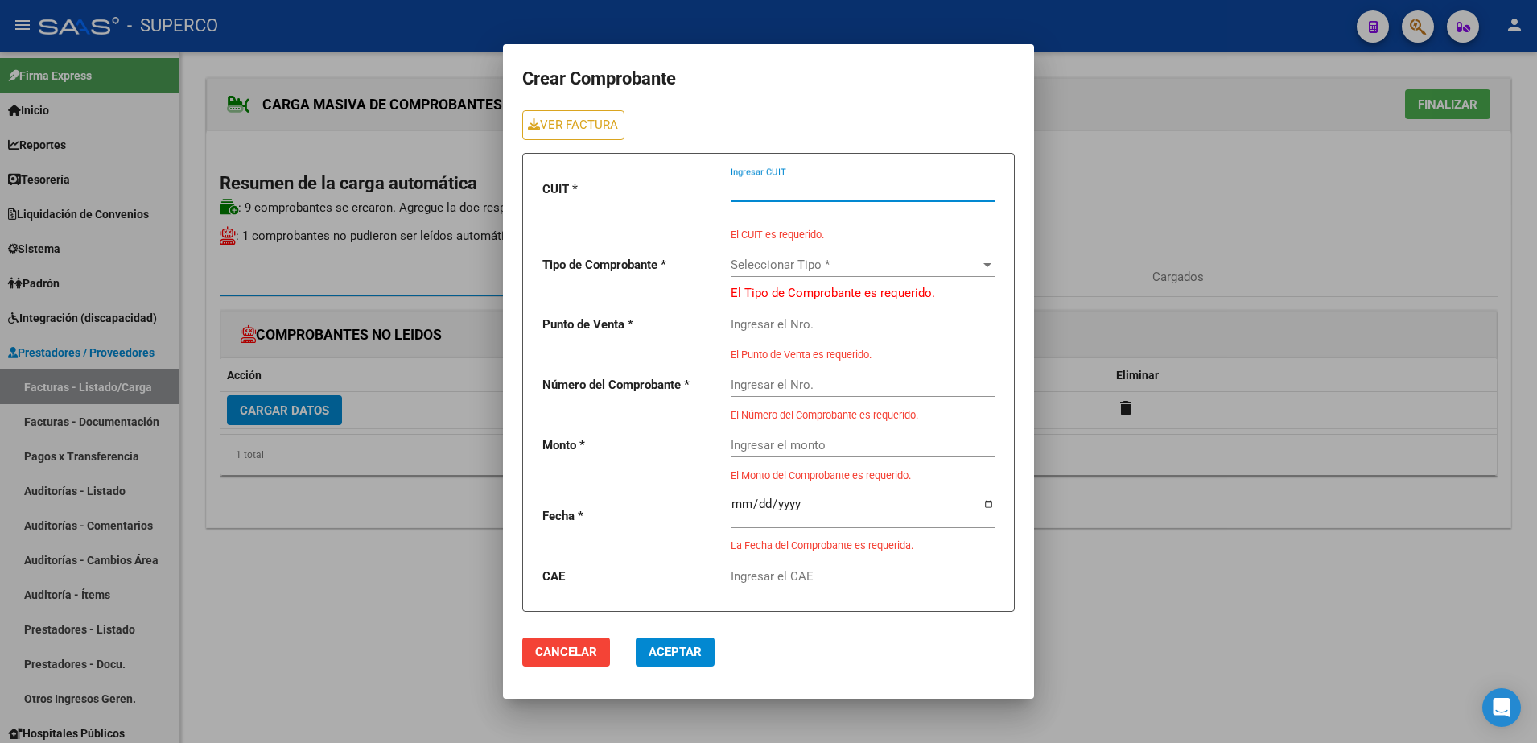
click at [784, 189] on input "Ingresar CUIT" at bounding box center [863, 189] width 264 height 14
click at [574, 131] on link "VER FACTURA" at bounding box center [573, 125] width 102 height 30
click at [788, 193] on input "Ingresar CUIT" at bounding box center [863, 189] width 264 height 14
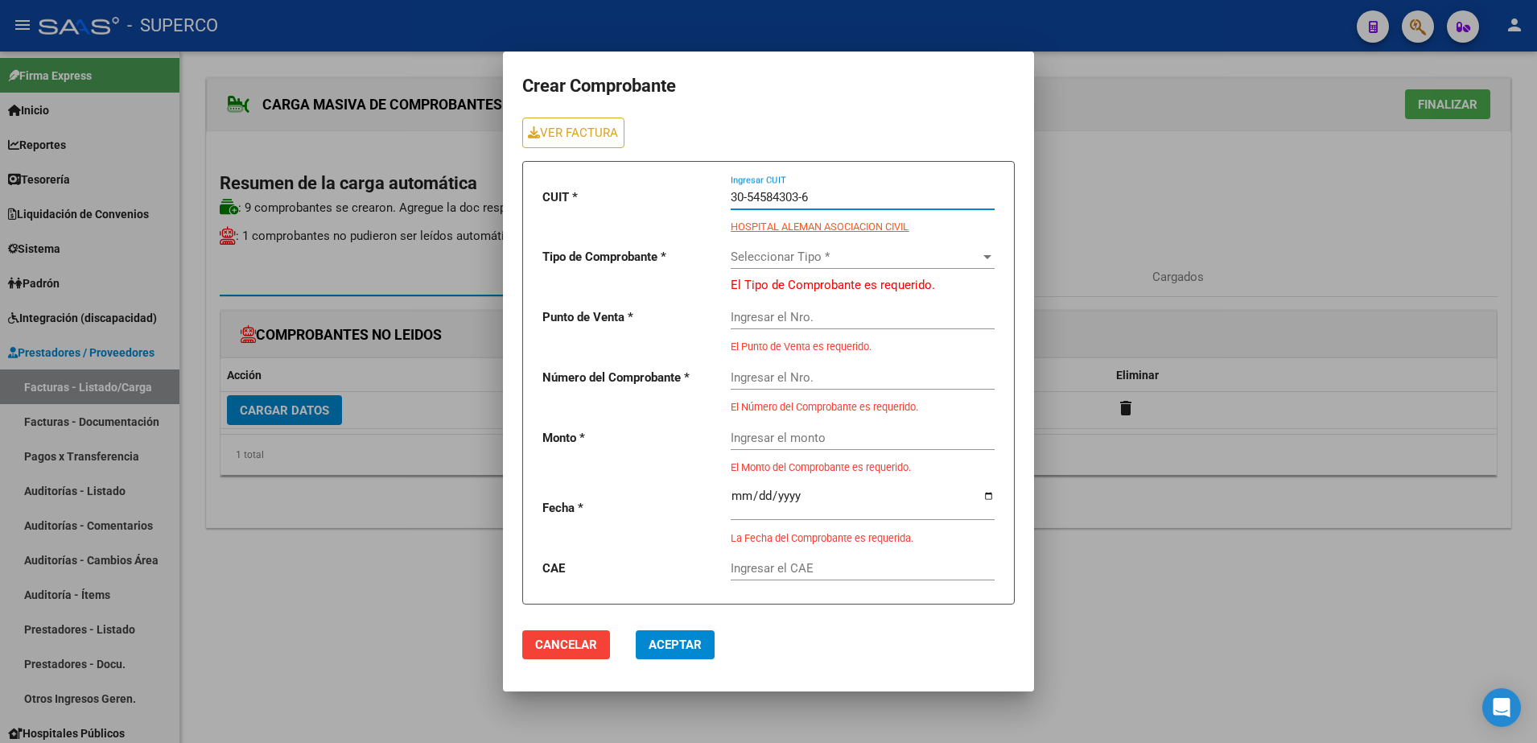
type input "30-54584303-6"
click at [831, 254] on span "Seleccionar Tipo *" at bounding box center [856, 257] width 250 height 14
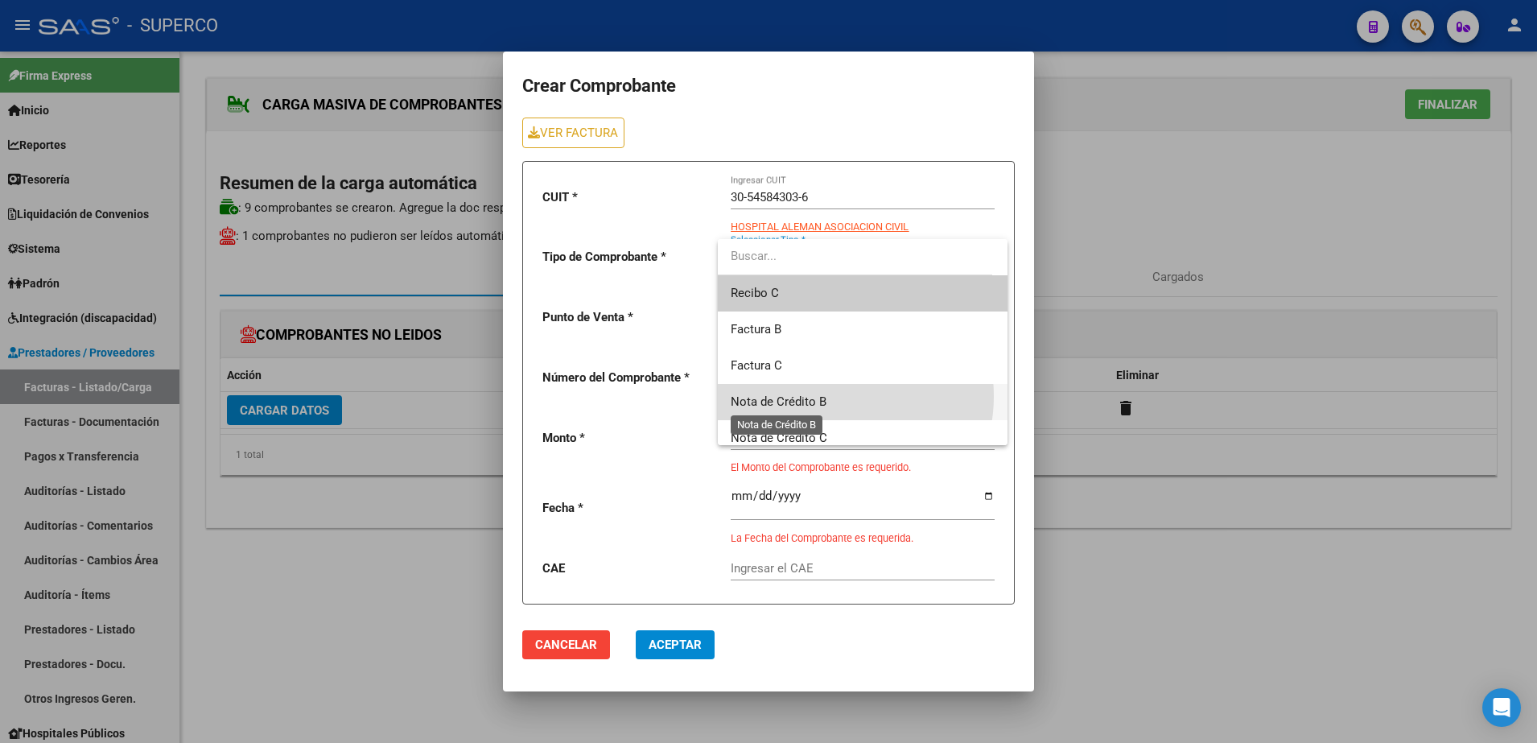
click at [822, 396] on span "Nota de Crédito B" at bounding box center [779, 401] width 96 height 14
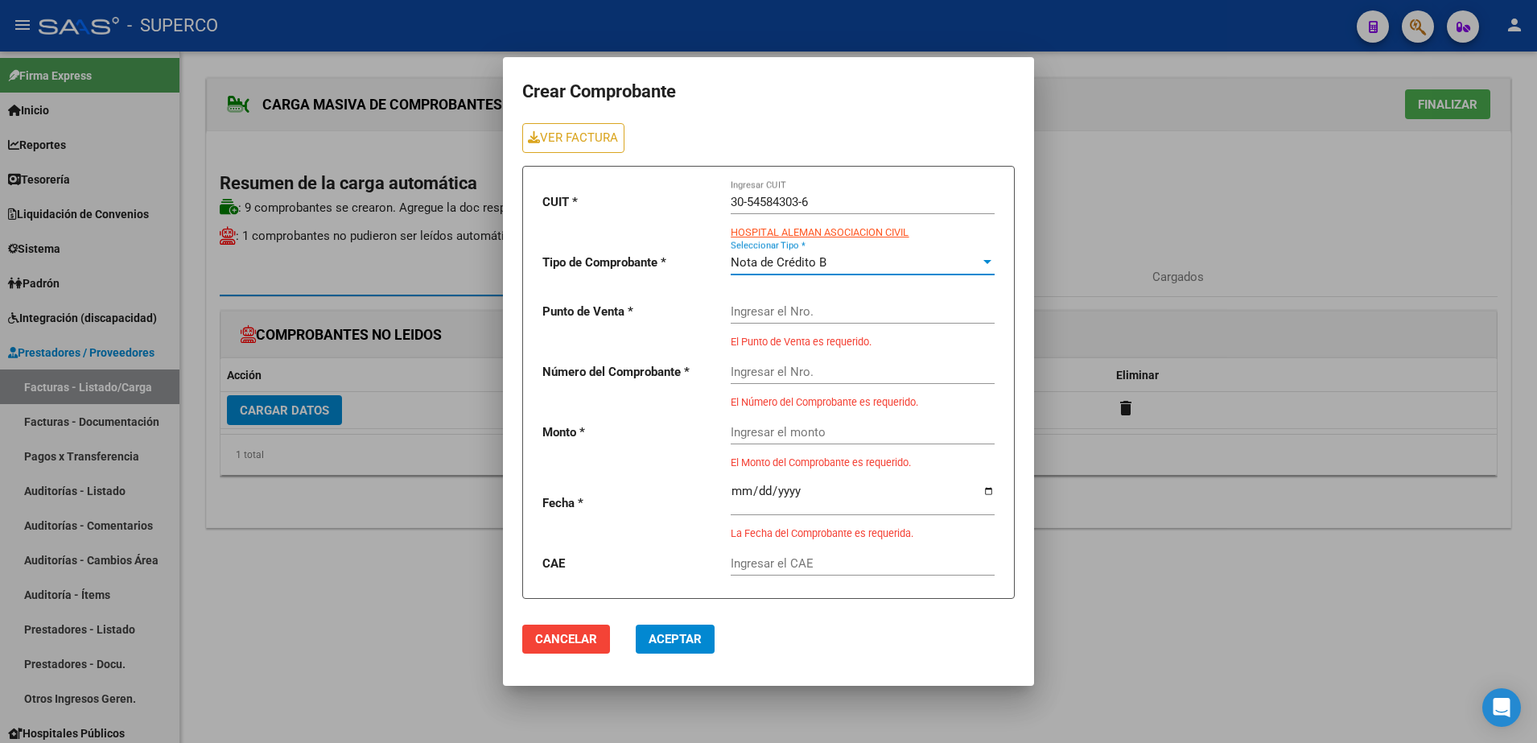
click at [846, 320] on div "Ingresar el Nro." at bounding box center [863, 306] width 264 height 35
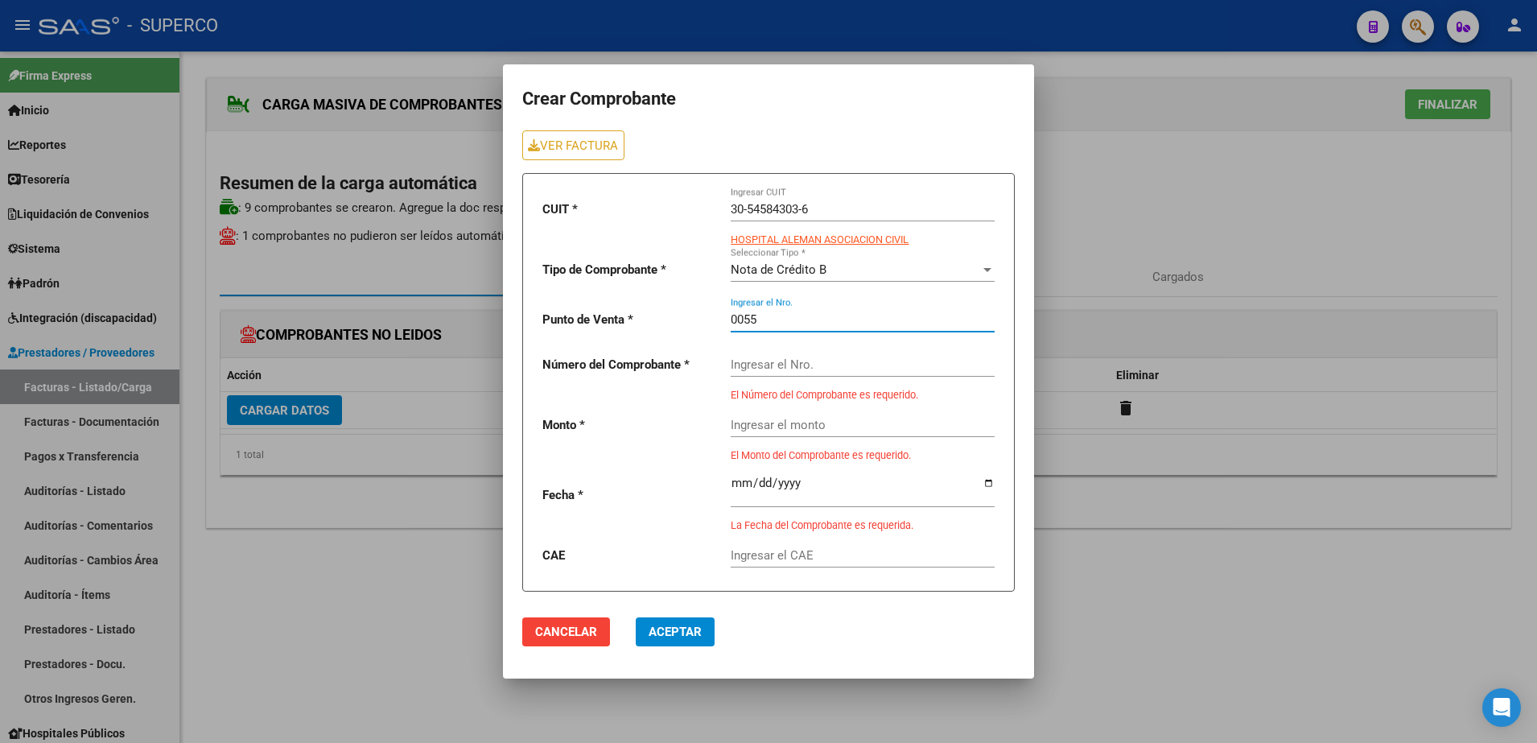
type input "0055"
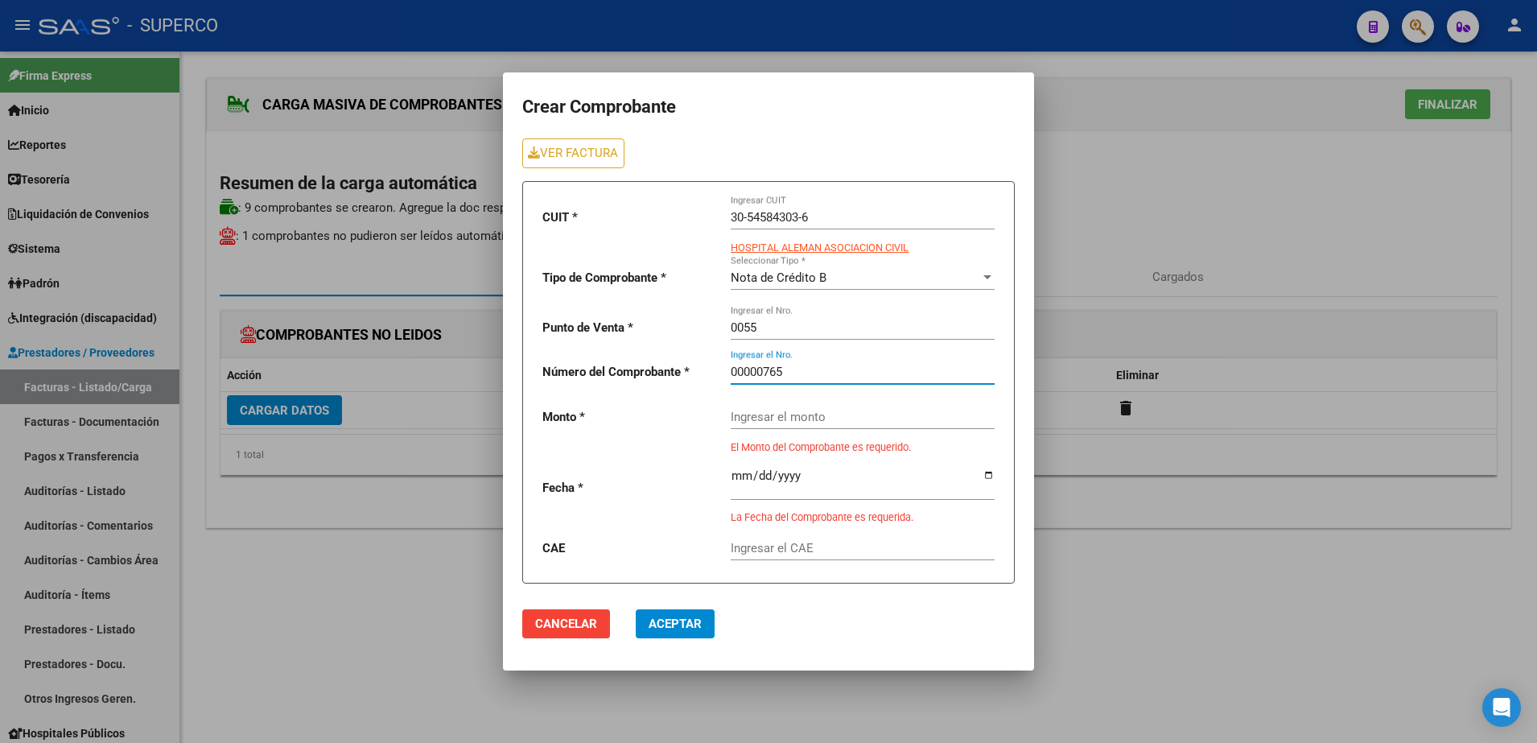
type input "00000765"
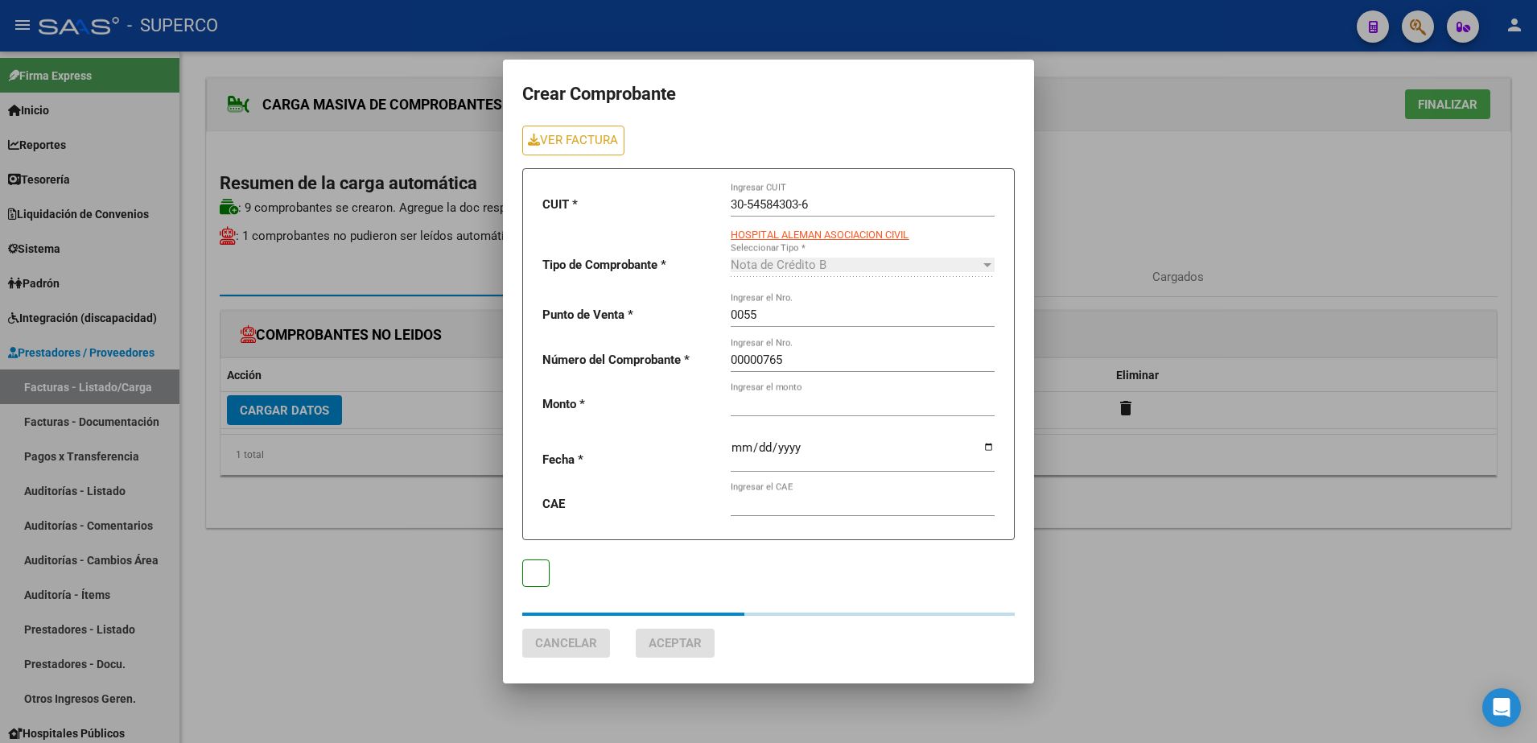
type input "225000"
type input "[DATE]"
type input "75386657505538"
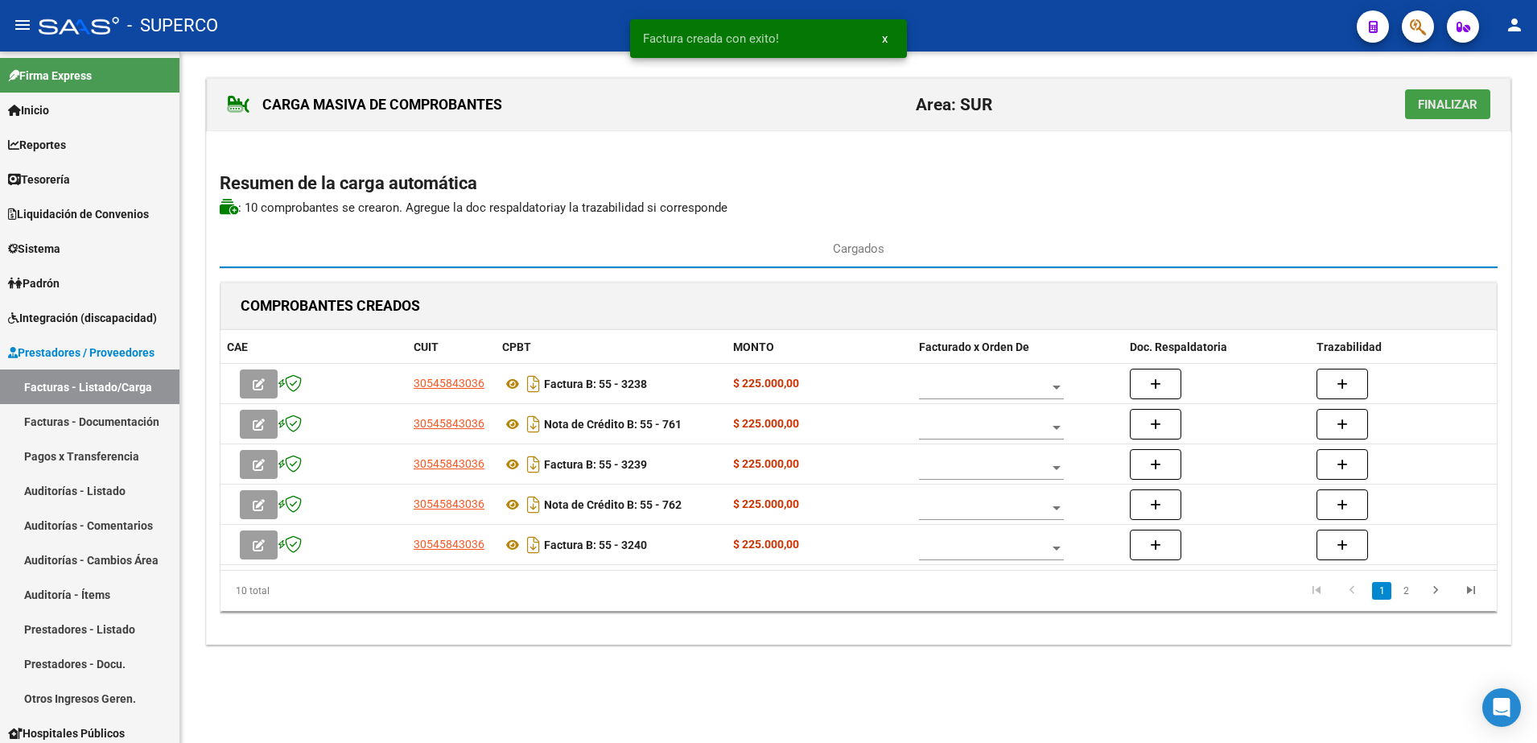
click at [1449, 109] on span "Finalizar" at bounding box center [1448, 104] width 60 height 14
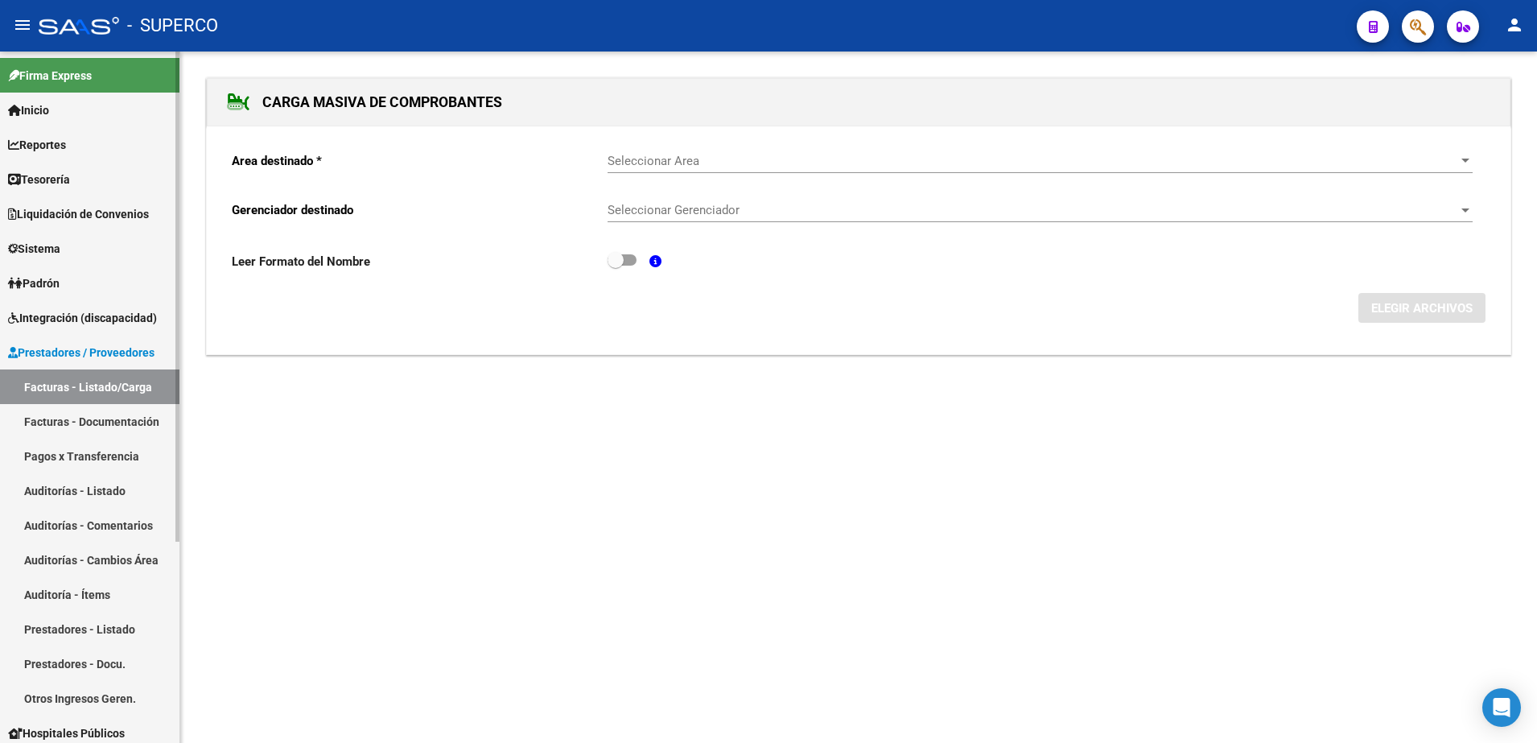
click at [131, 386] on link "Facturas - Listado/Carga" at bounding box center [90, 386] width 180 height 35
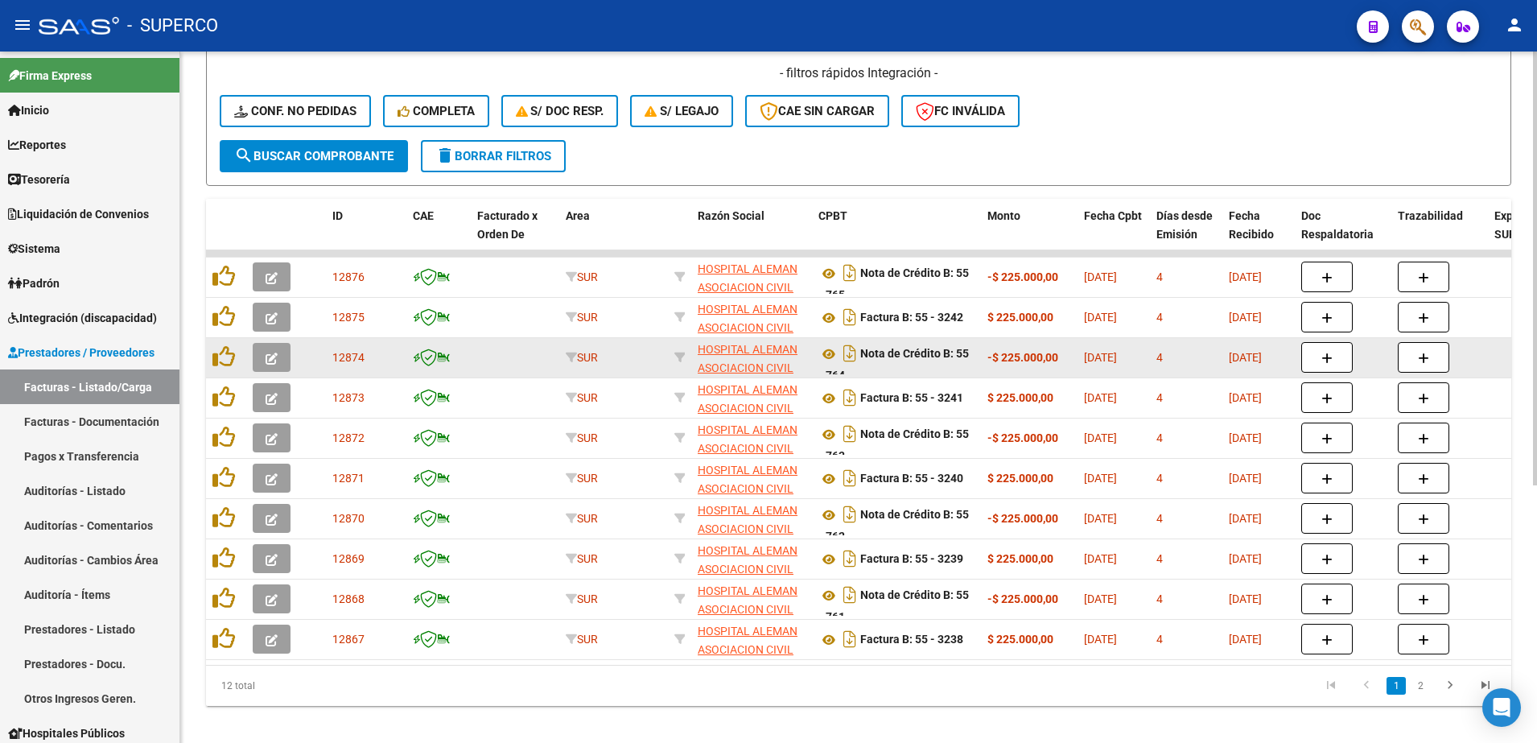
scroll to position [402, 0]
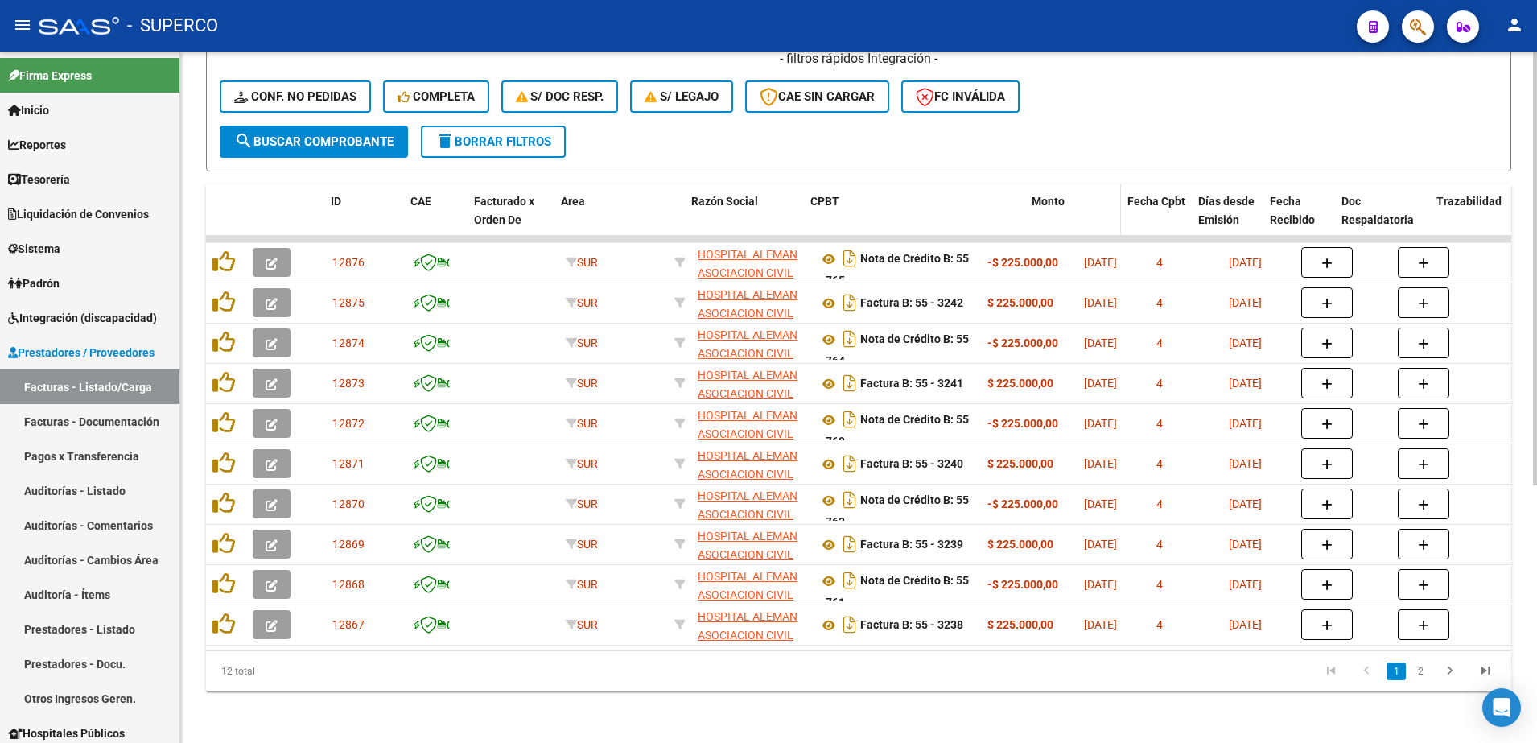
drag, startPoint x: 979, startPoint y: 200, endPoint x: 1049, endPoint y: 200, distance: 70.0
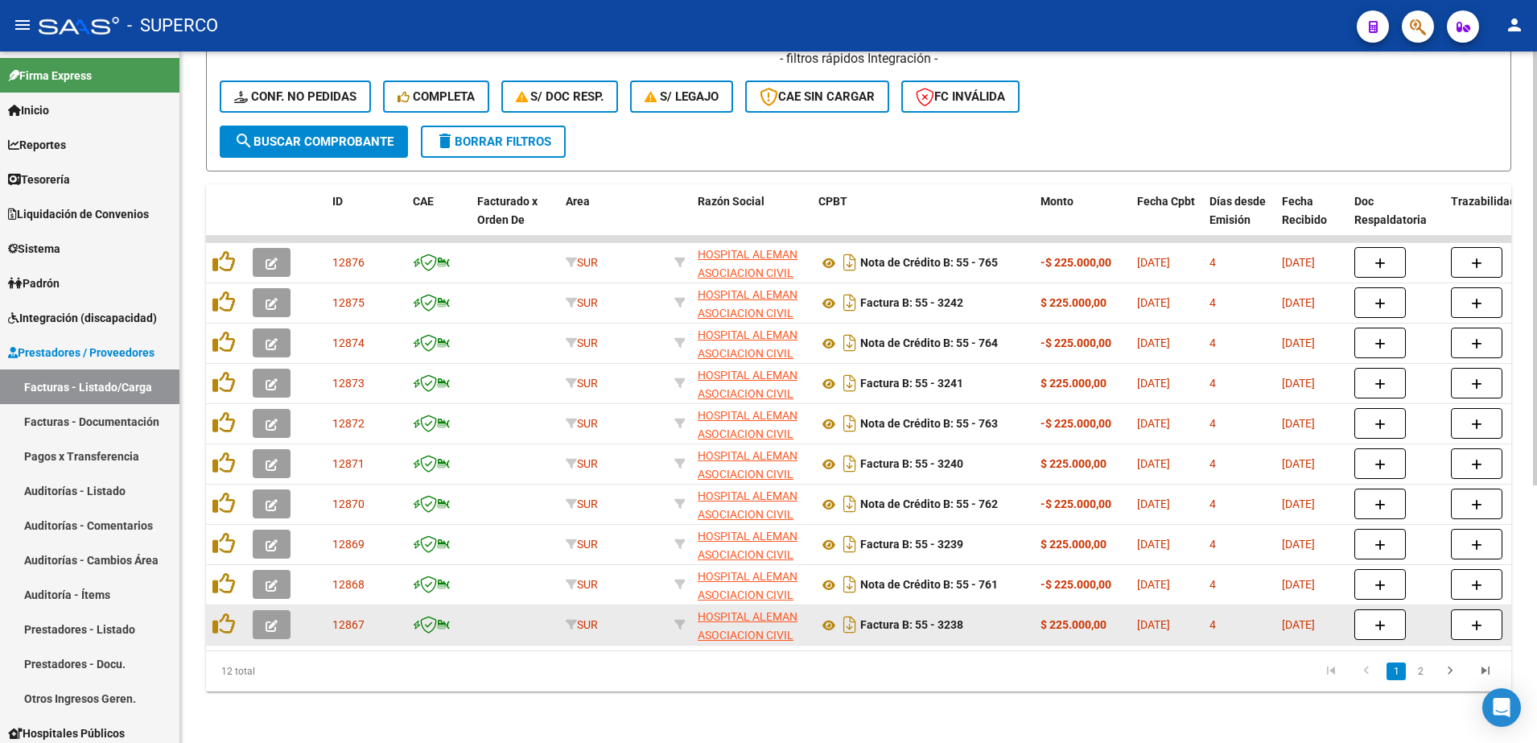
click at [211, 616] on datatable-body-cell at bounding box center [226, 624] width 40 height 39
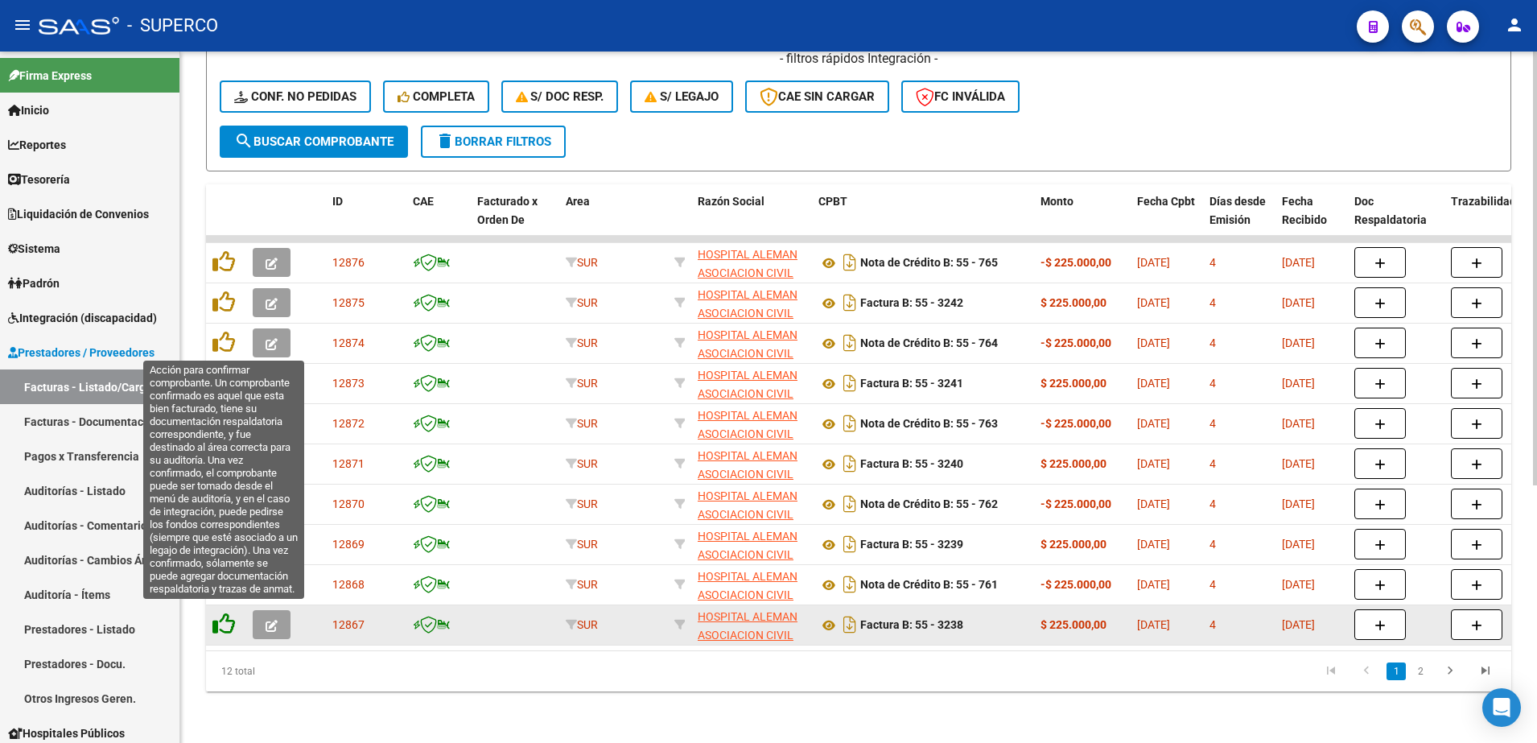
click at [222, 619] on icon at bounding box center [224, 624] width 23 height 23
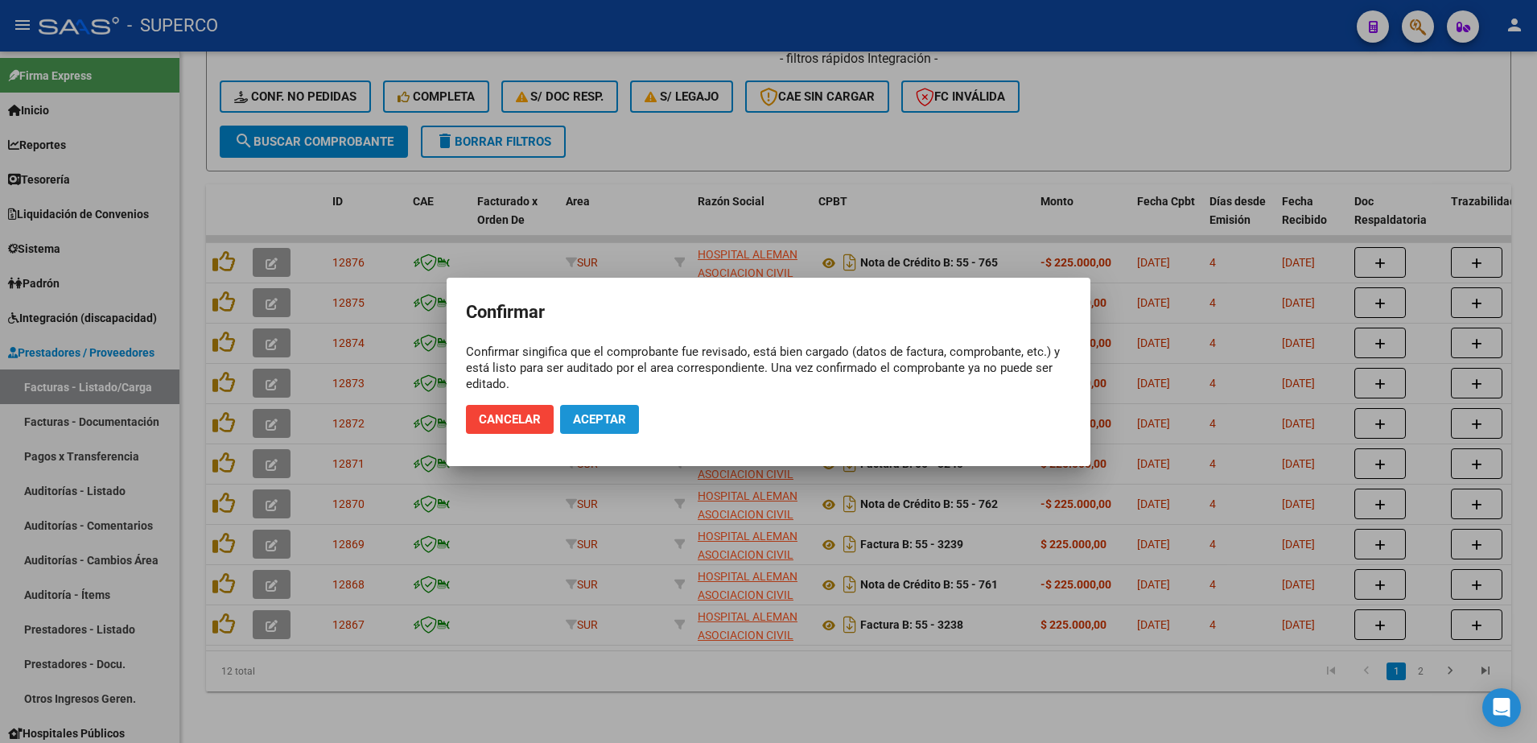
click at [586, 415] on span "Aceptar" at bounding box center [599, 419] width 53 height 14
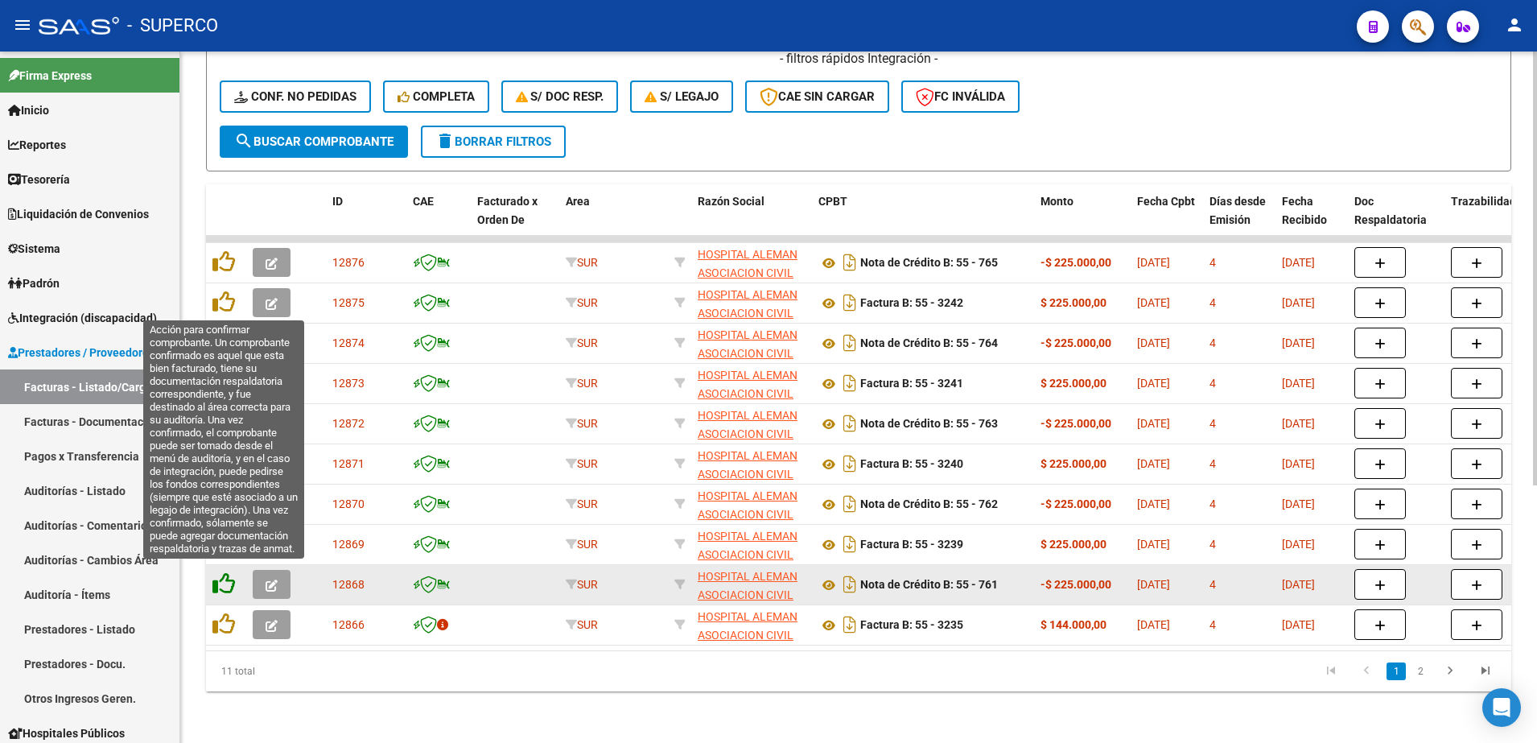
click at [223, 574] on icon at bounding box center [224, 583] width 23 height 23
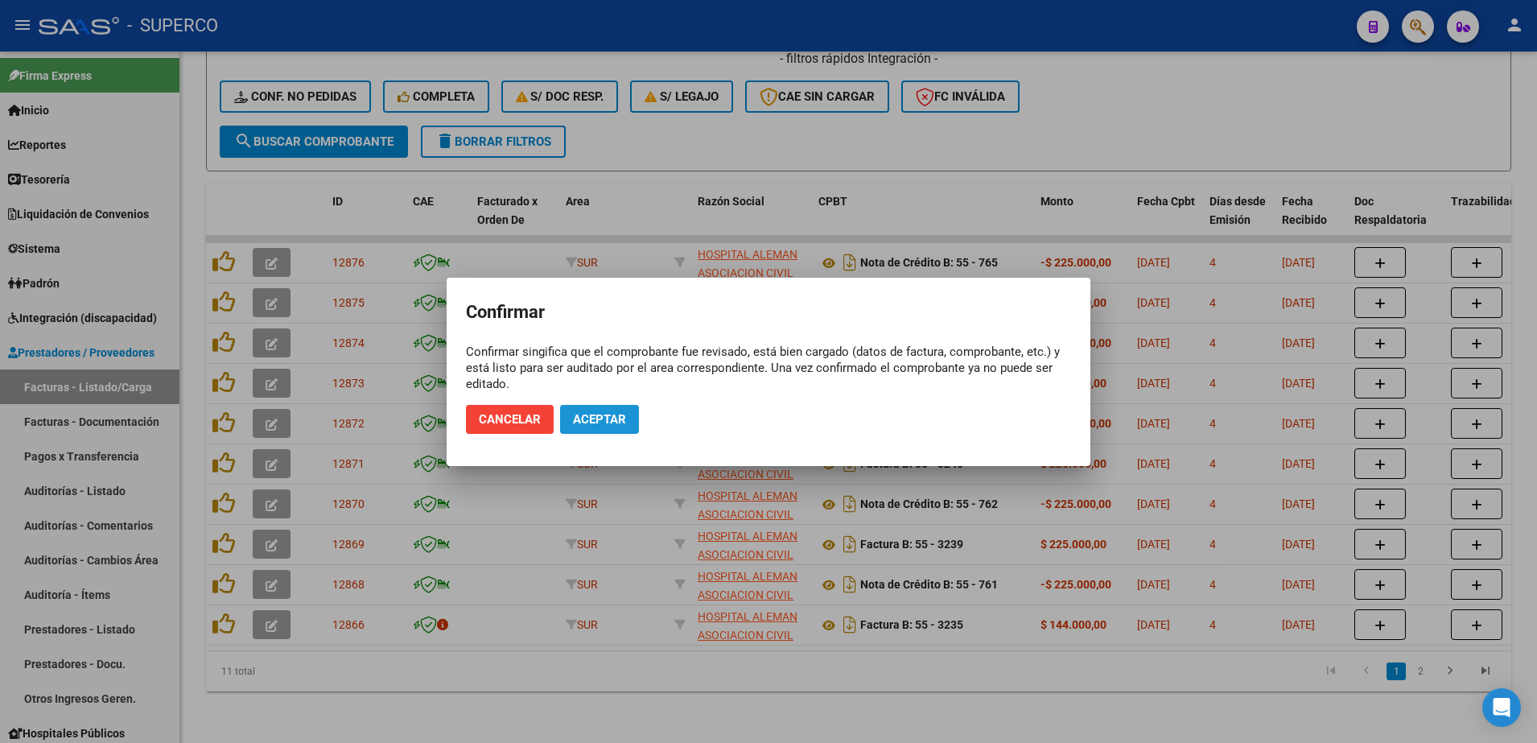
click at [599, 425] on span "Aceptar" at bounding box center [599, 419] width 53 height 14
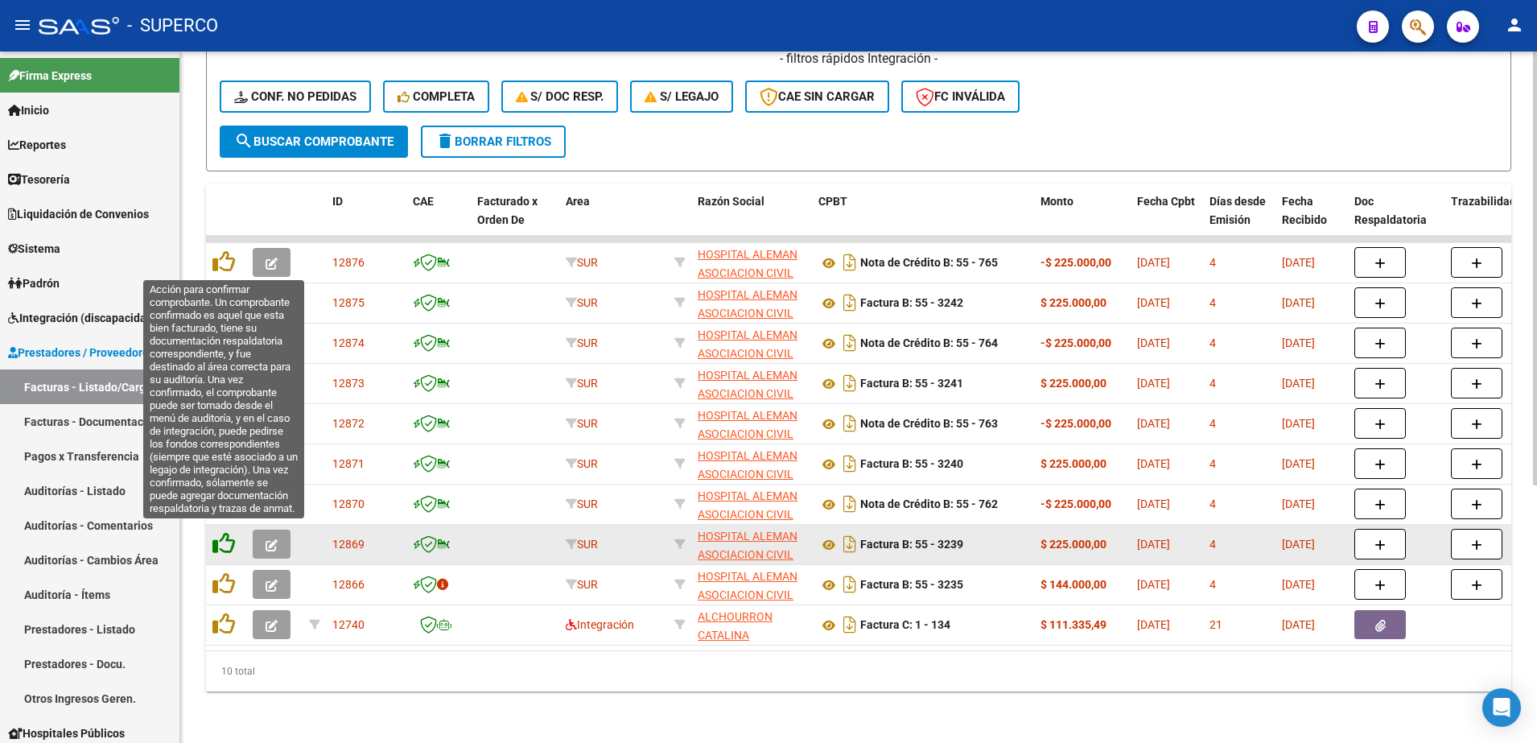
click at [214, 539] on icon at bounding box center [224, 543] width 23 height 23
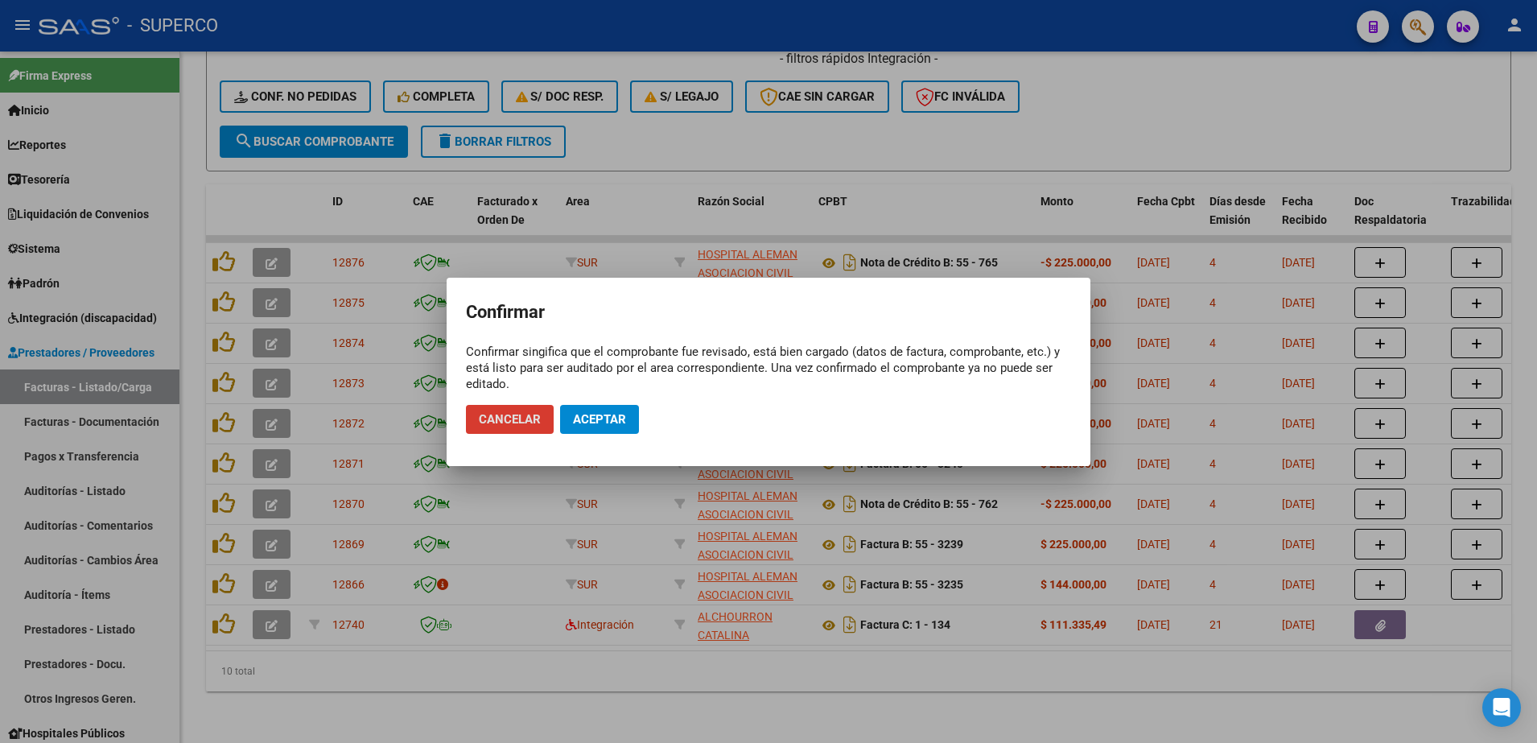
click at [621, 426] on button "Aceptar" at bounding box center [599, 419] width 79 height 29
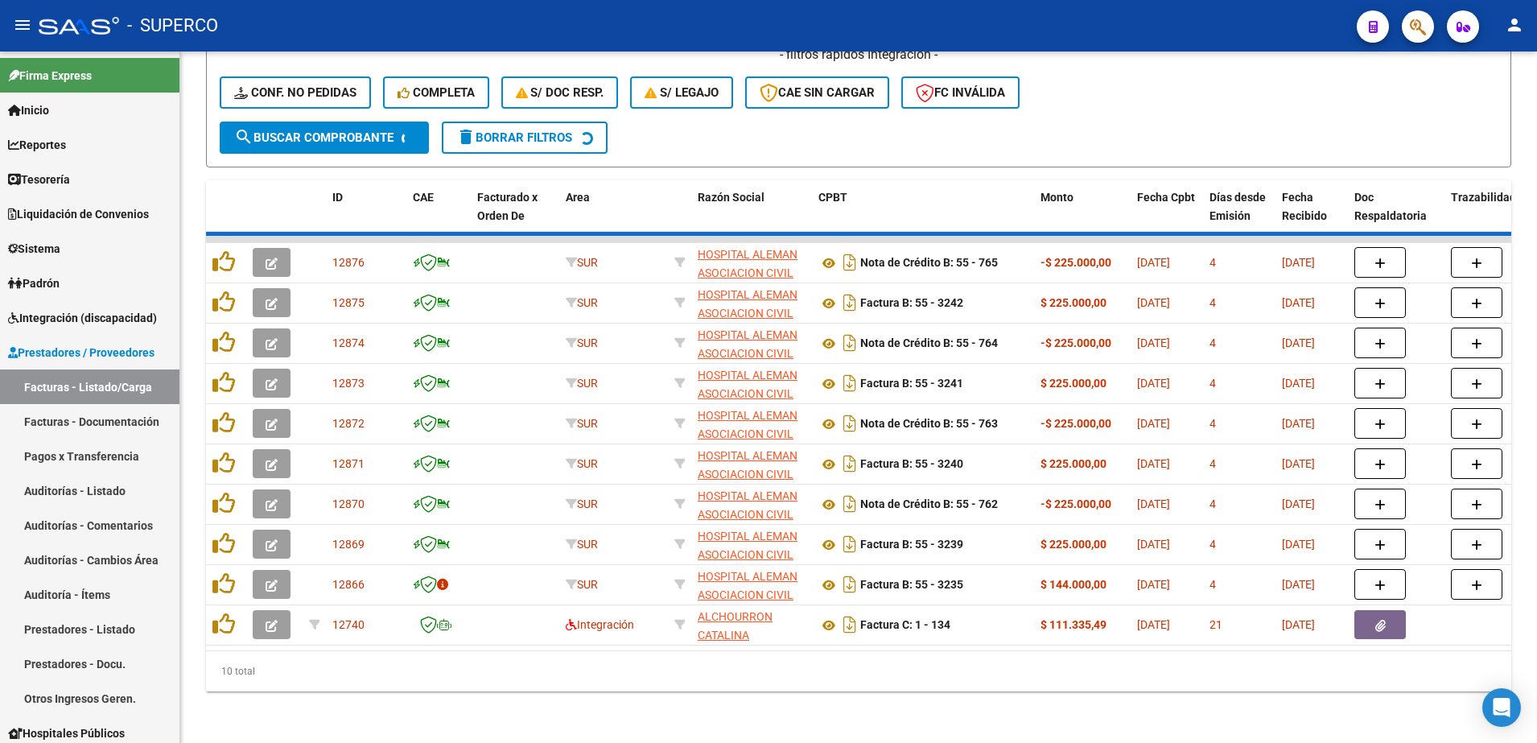
scroll to position [371, 0]
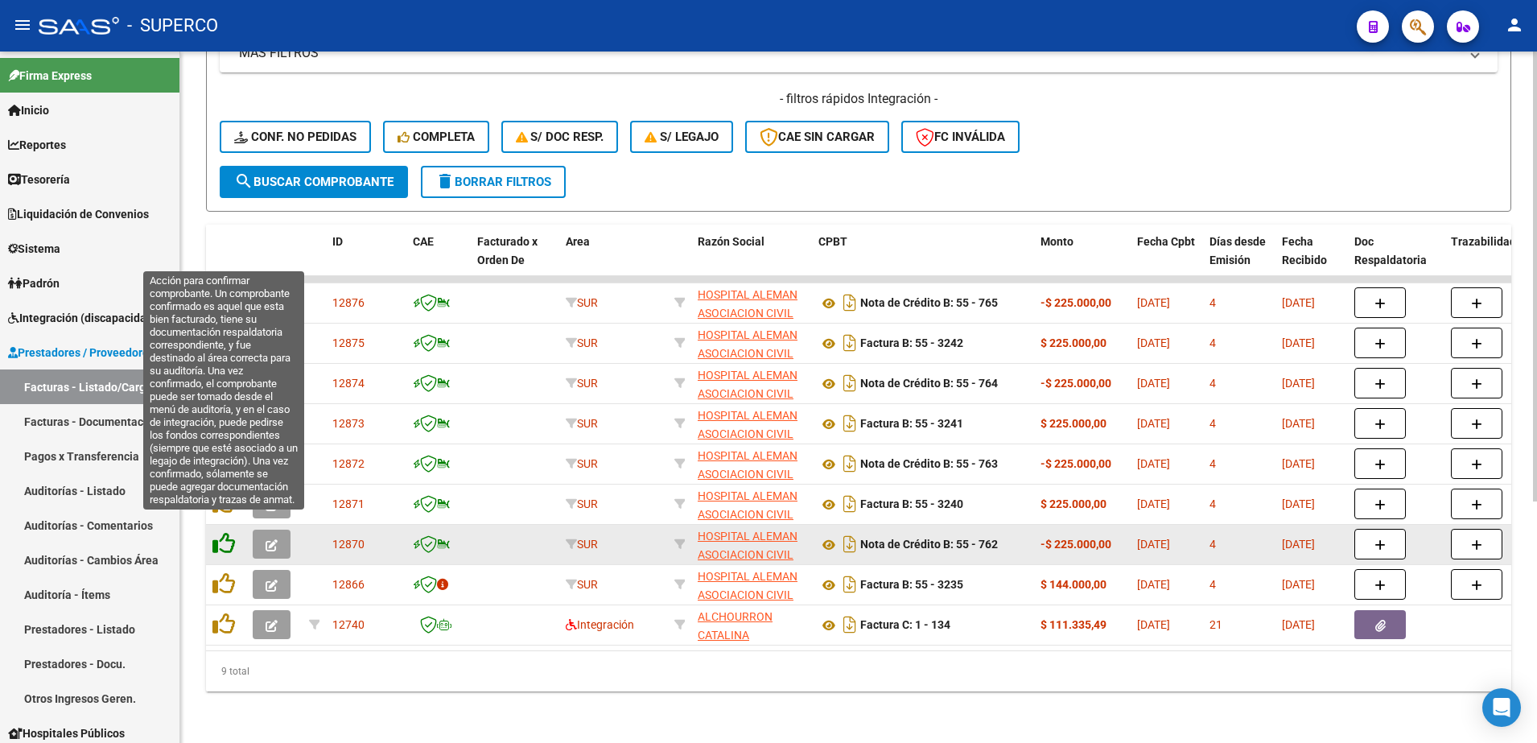
click at [222, 532] on icon at bounding box center [224, 543] width 23 height 23
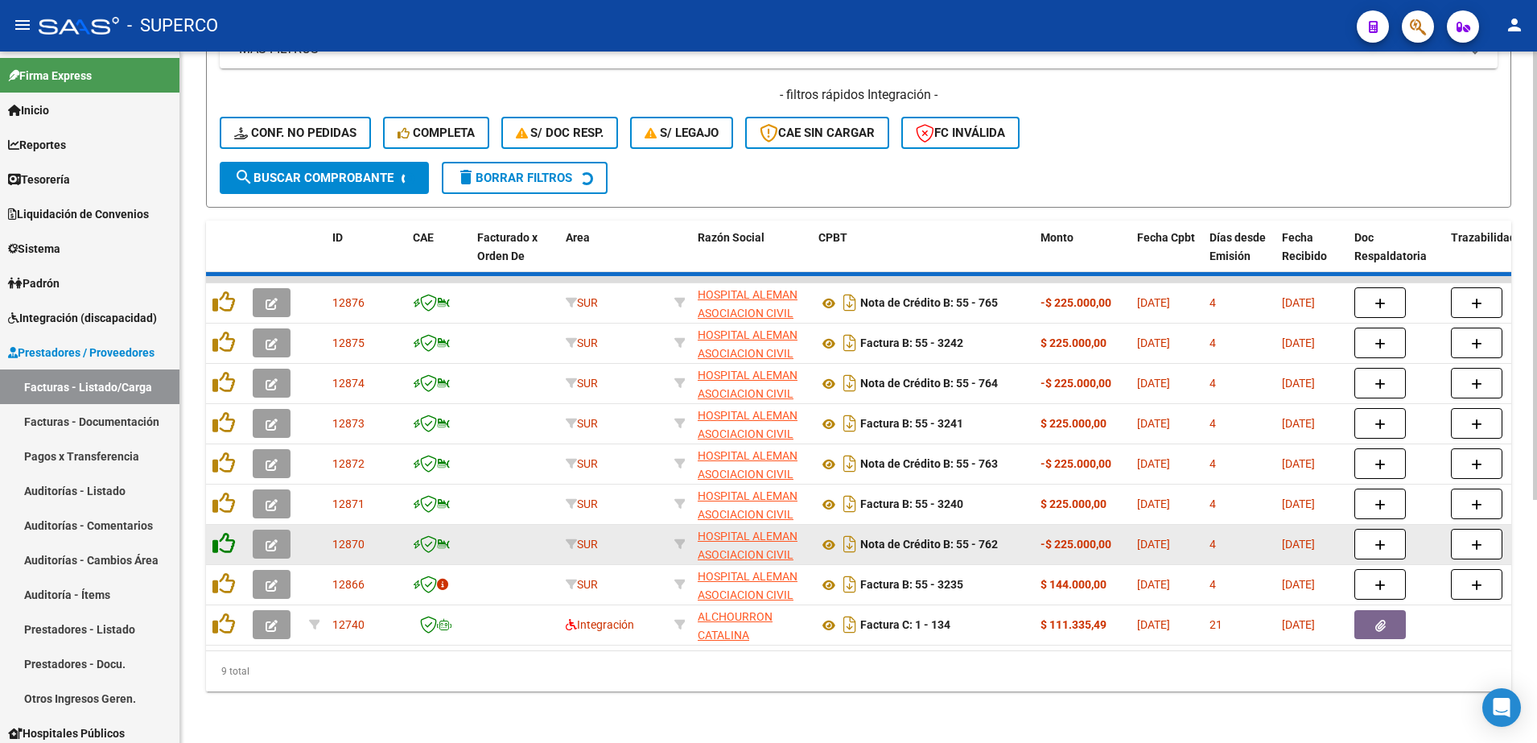
scroll to position [331, 0]
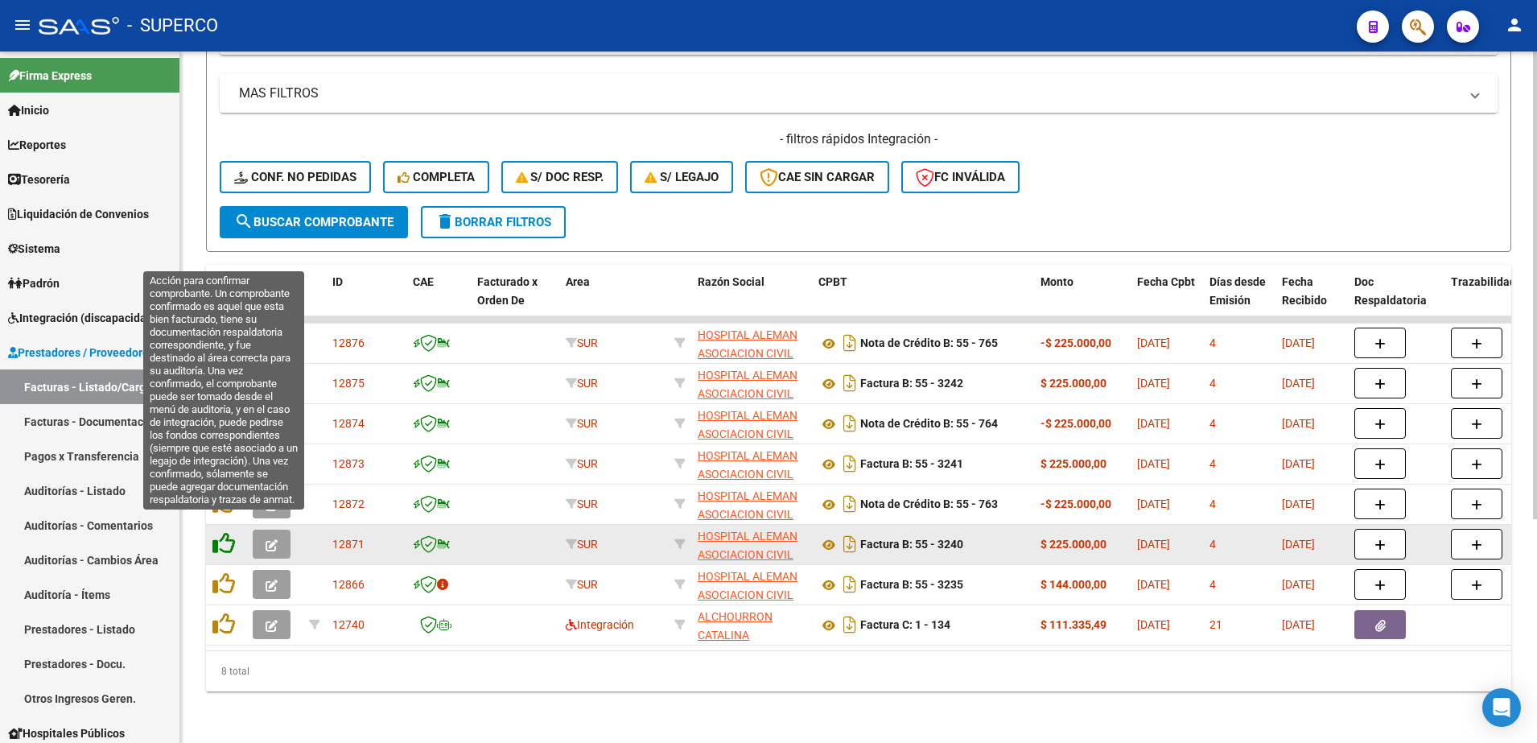
click at [222, 532] on icon at bounding box center [224, 543] width 23 height 23
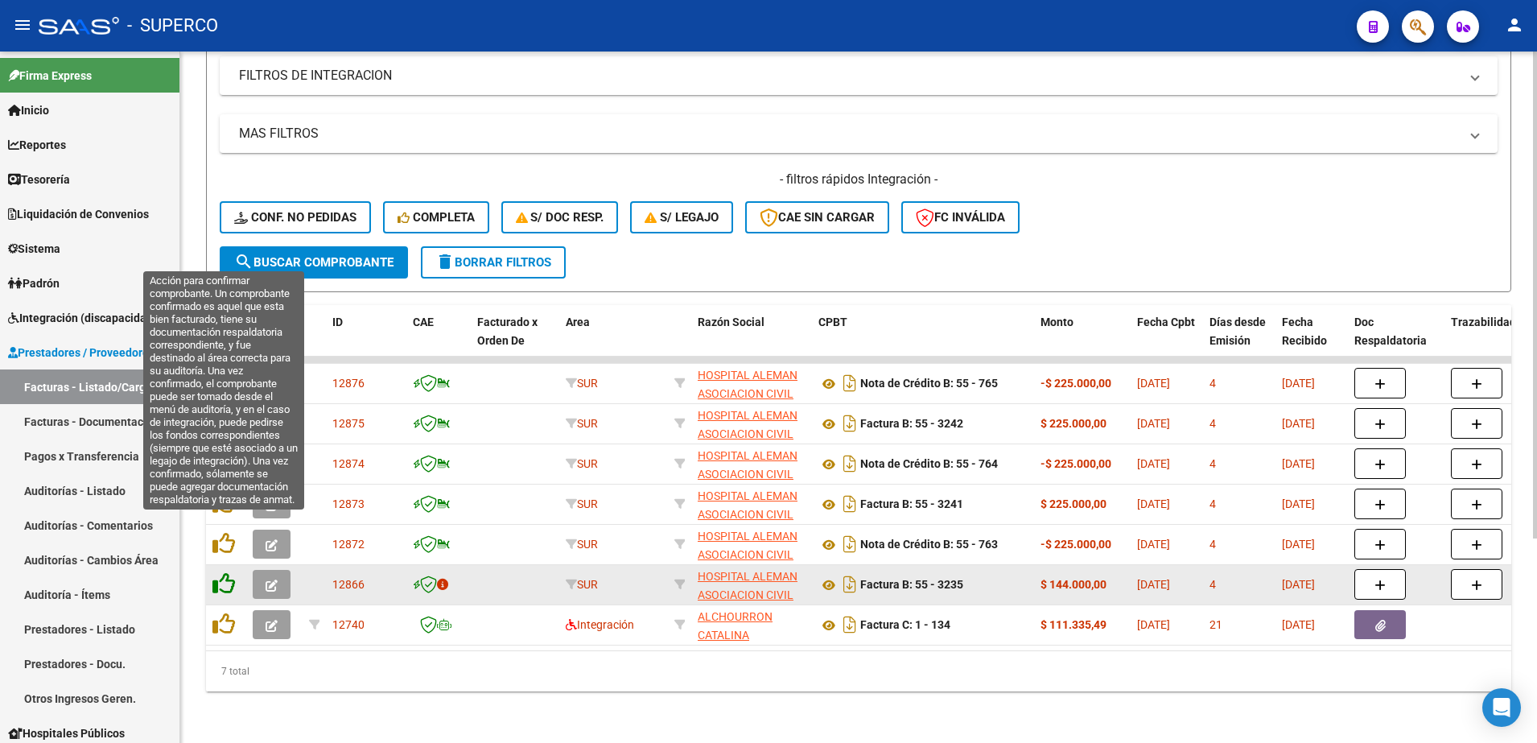
scroll to position [291, 0]
click at [222, 532] on icon at bounding box center [224, 543] width 23 height 23
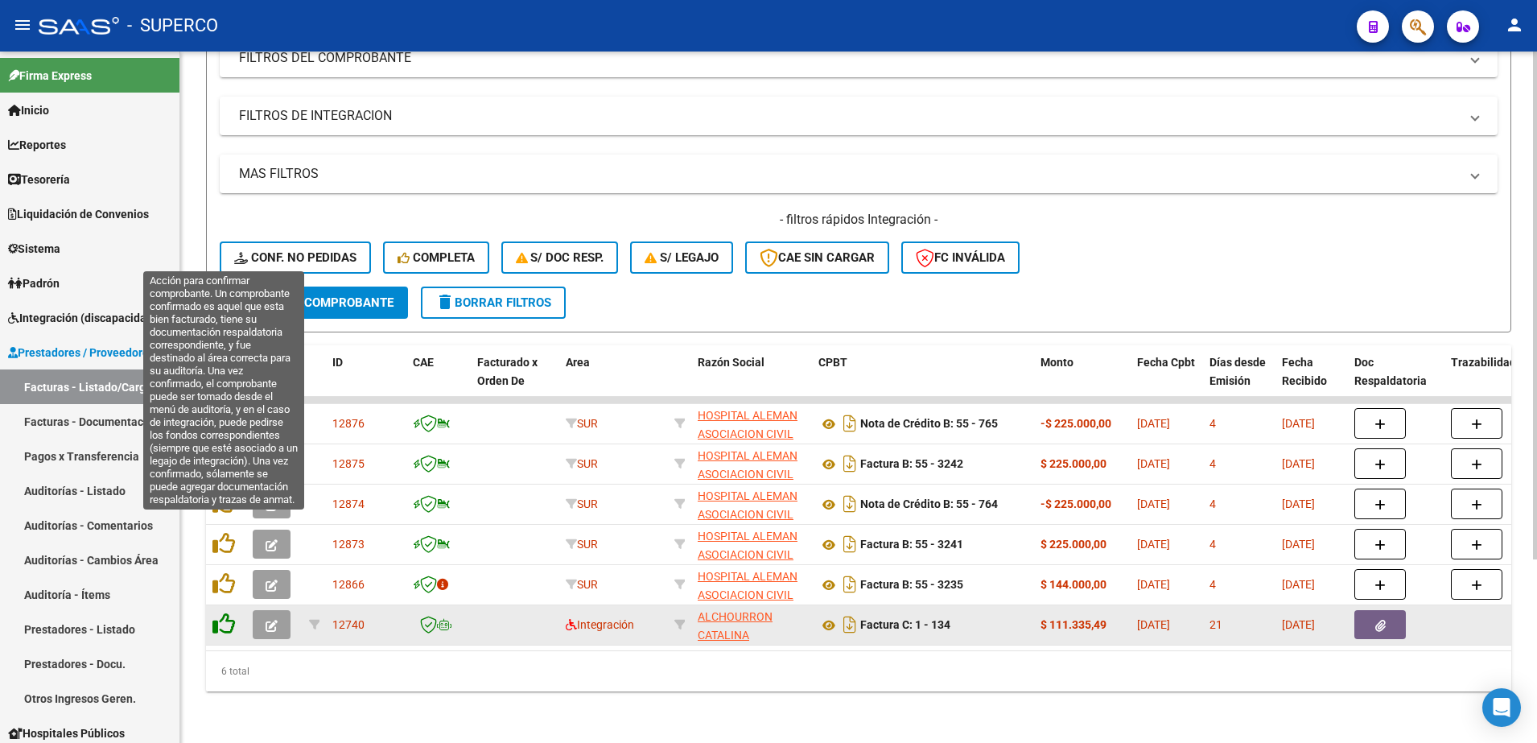
scroll to position [250, 0]
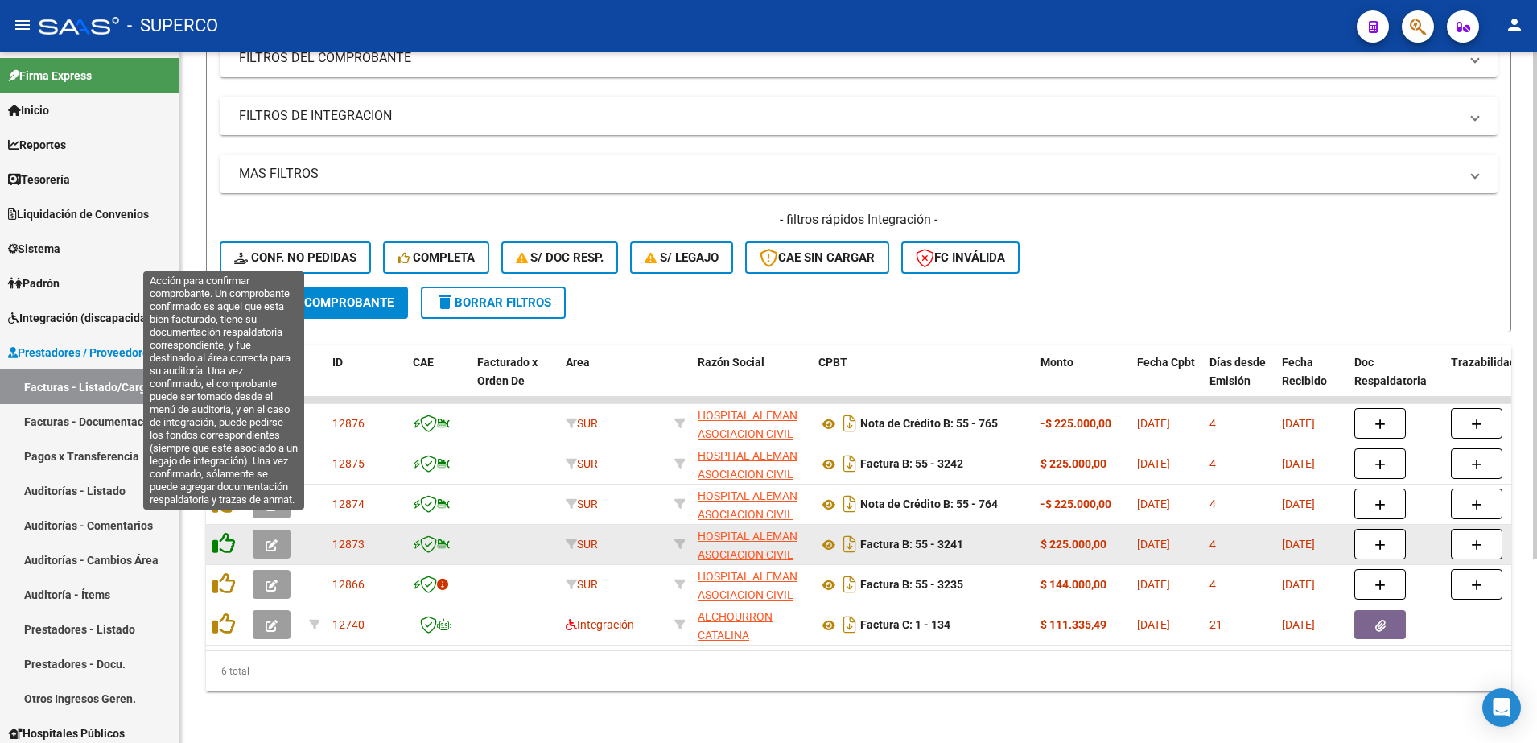
click at [222, 532] on icon at bounding box center [224, 543] width 23 height 23
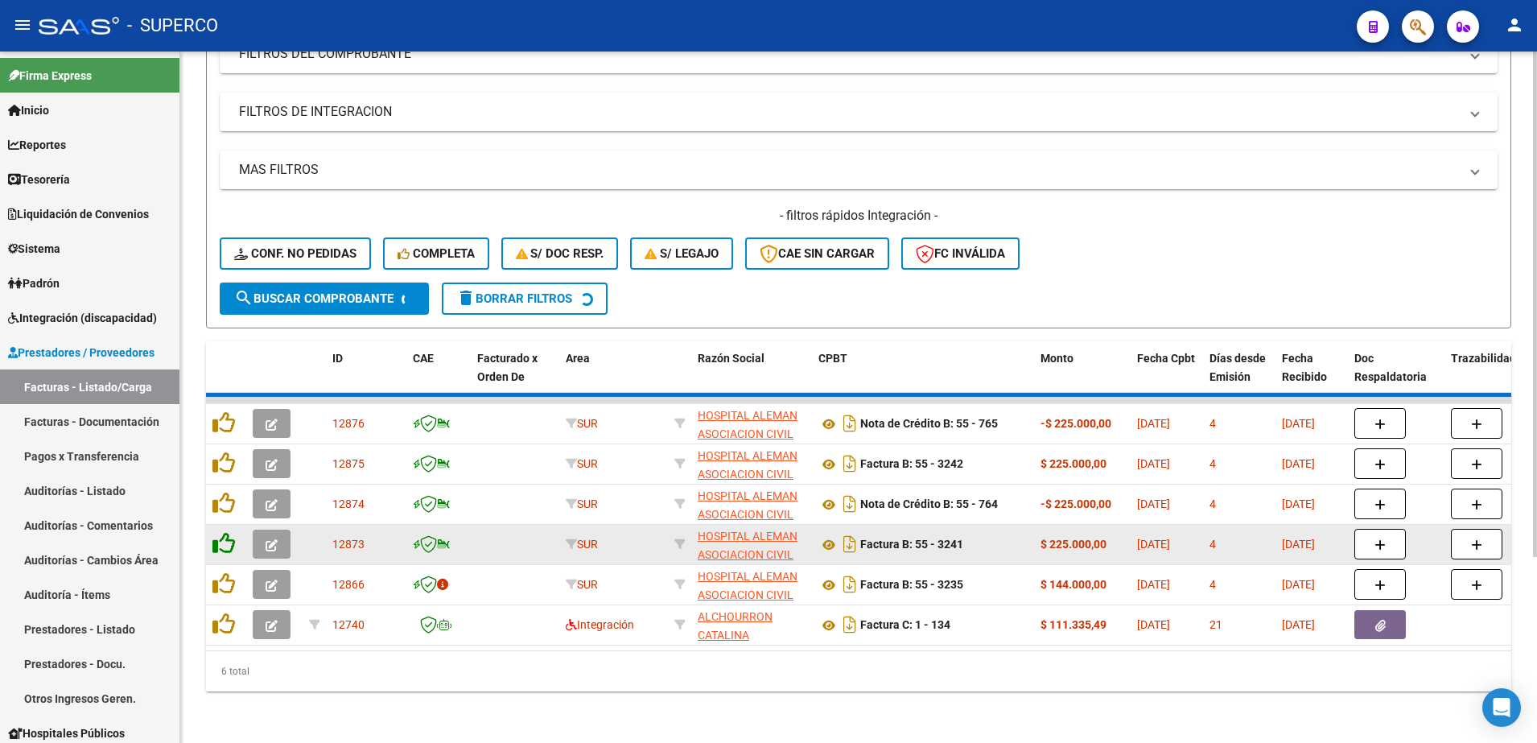
scroll to position [210, 0]
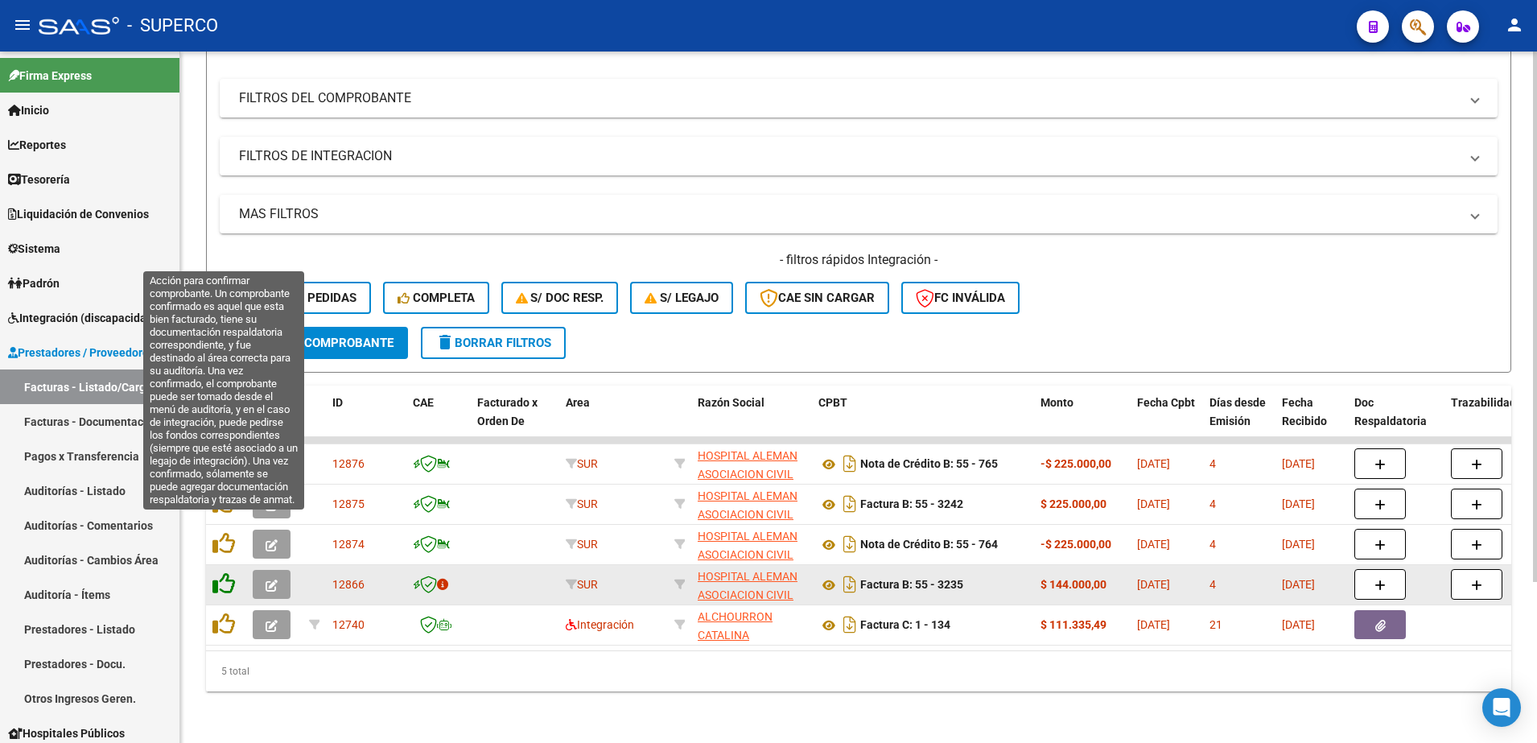
click at [222, 532] on icon at bounding box center [224, 543] width 23 height 23
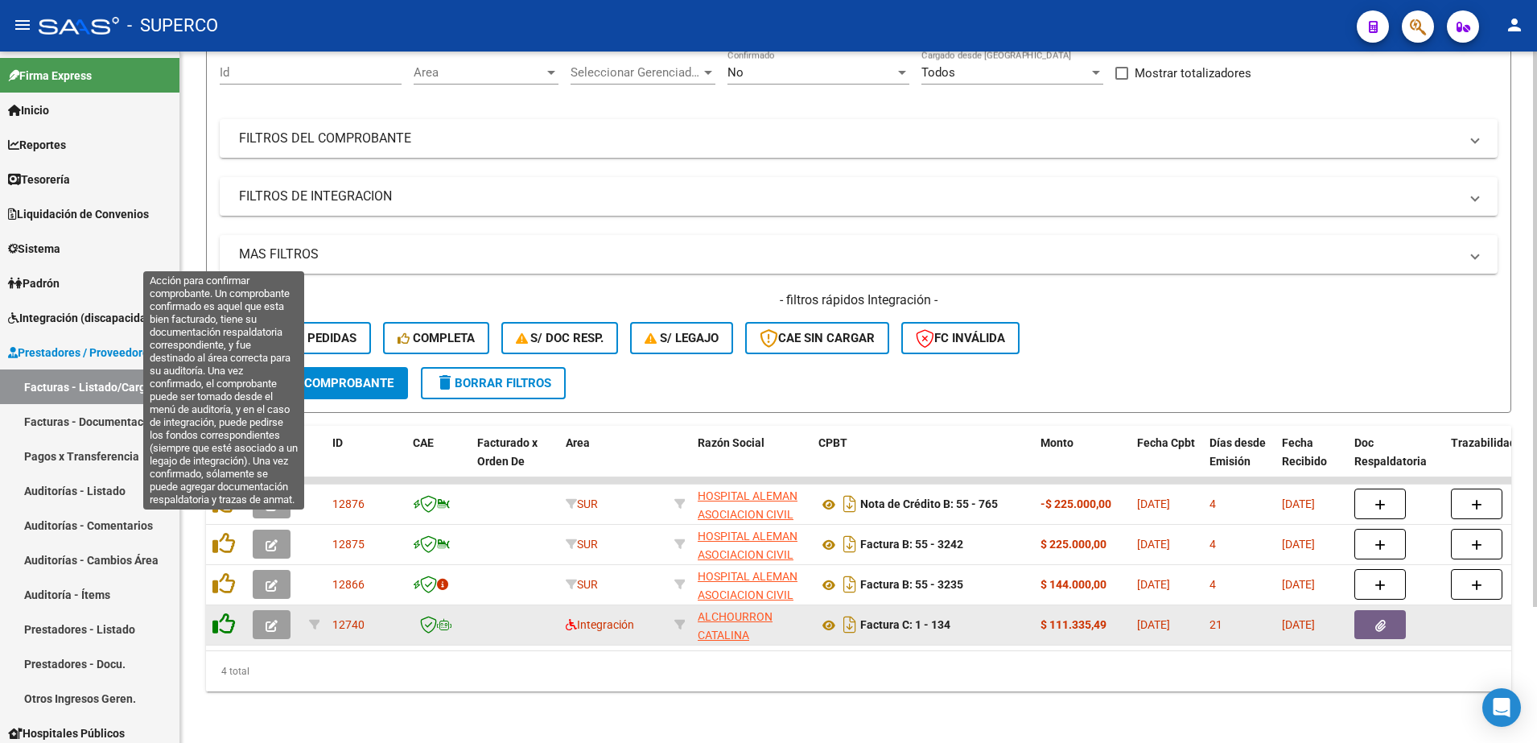
scroll to position [170, 0]
click at [222, 532] on icon at bounding box center [224, 543] width 23 height 23
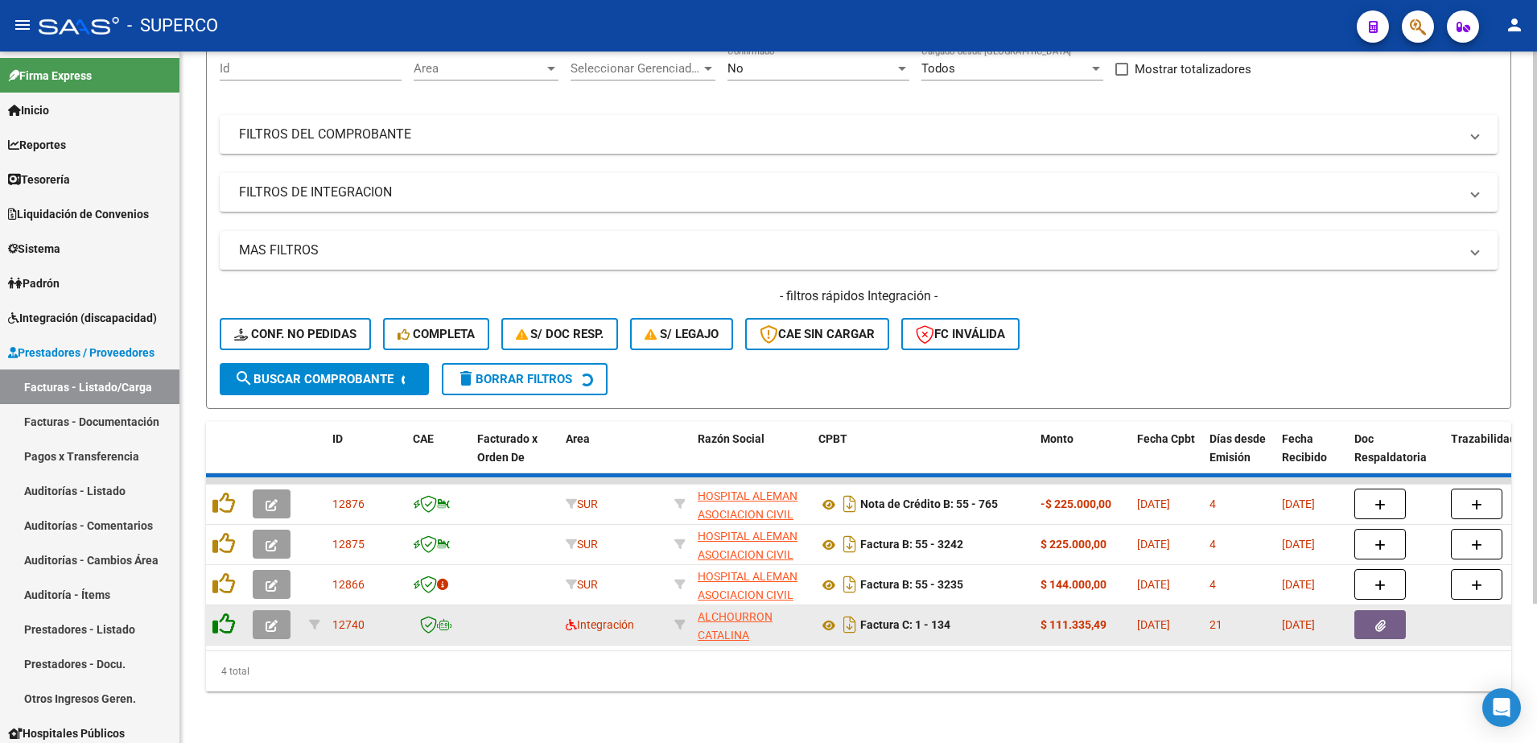
scroll to position [130, 0]
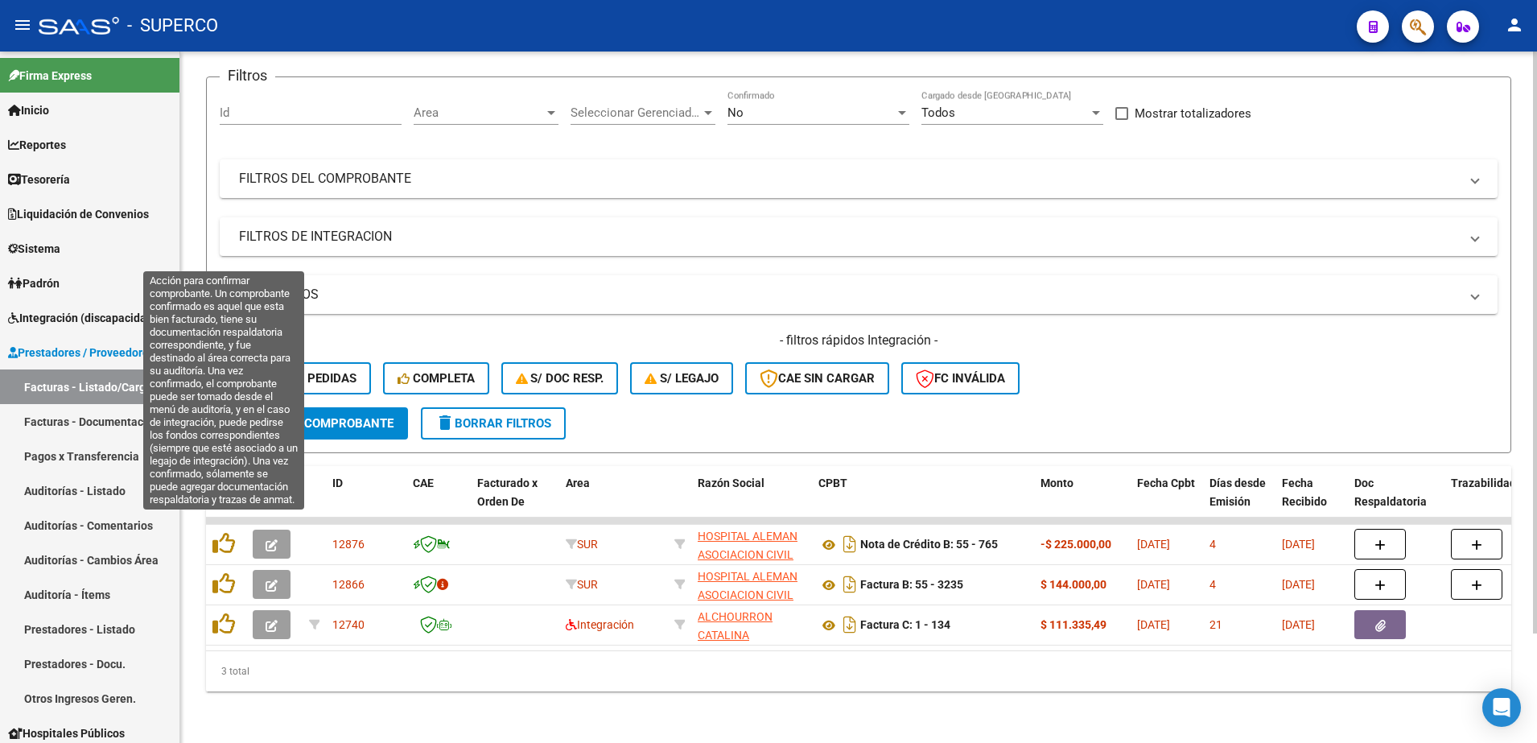
click at [222, 532] on icon at bounding box center [224, 543] width 23 height 23
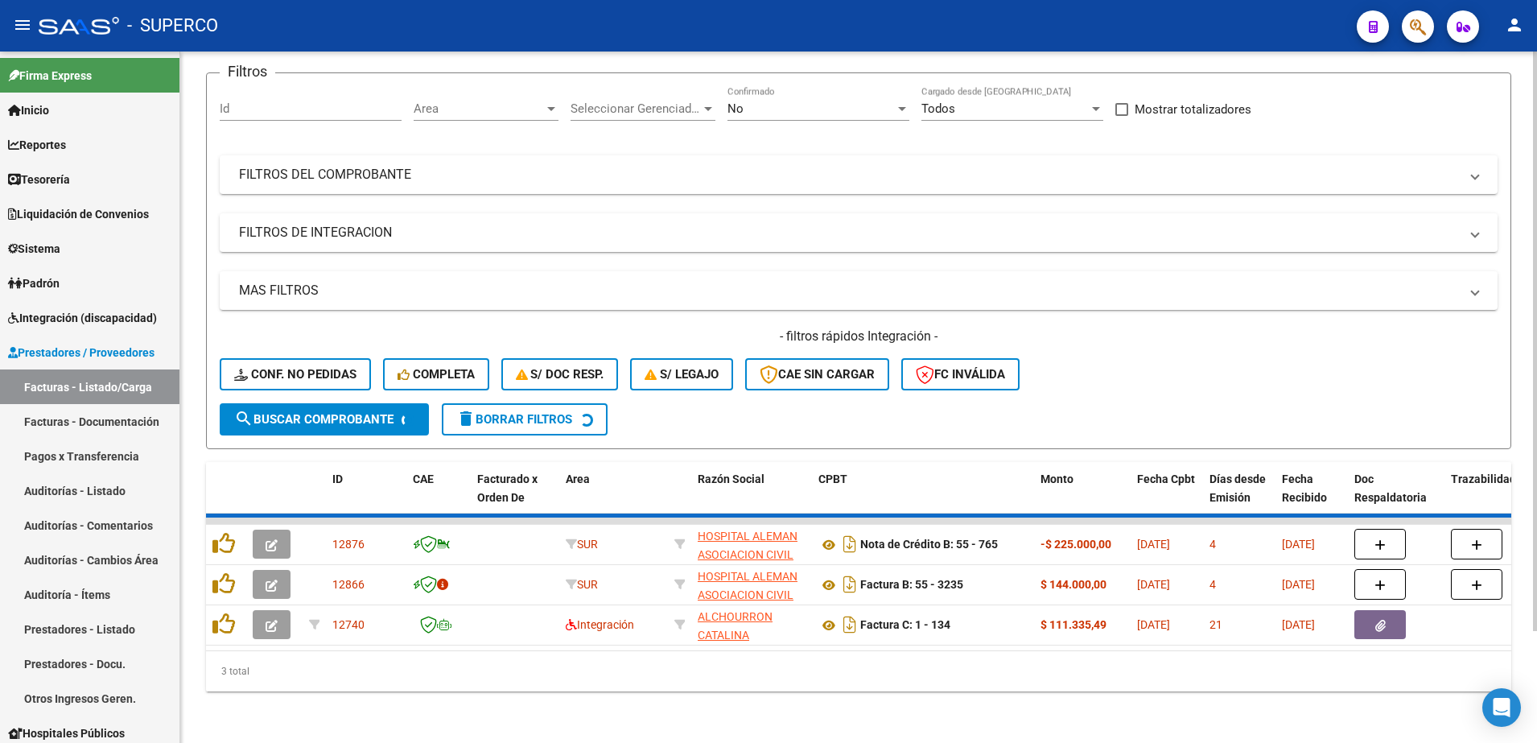
scroll to position [89, 0]
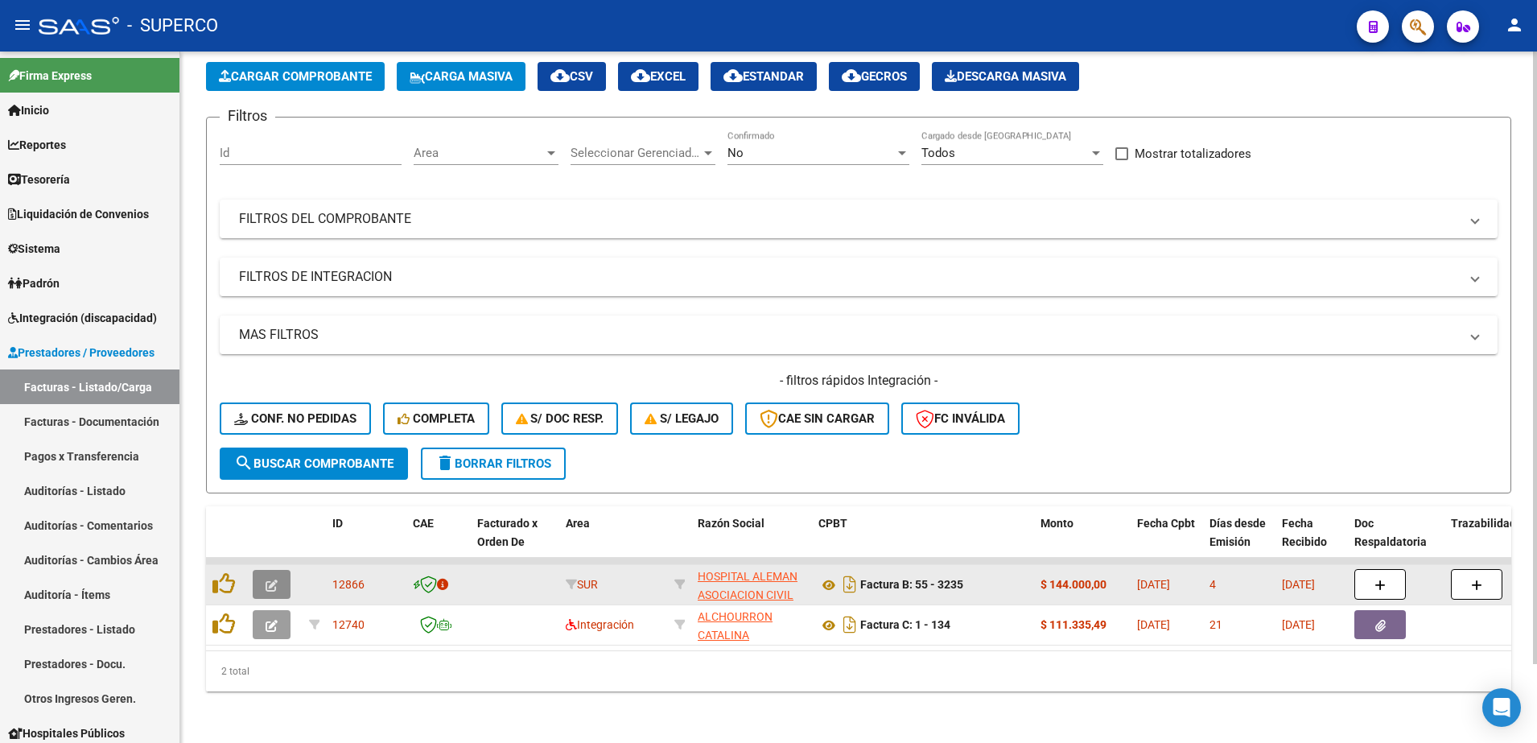
click at [278, 572] on button "button" at bounding box center [272, 584] width 38 height 29
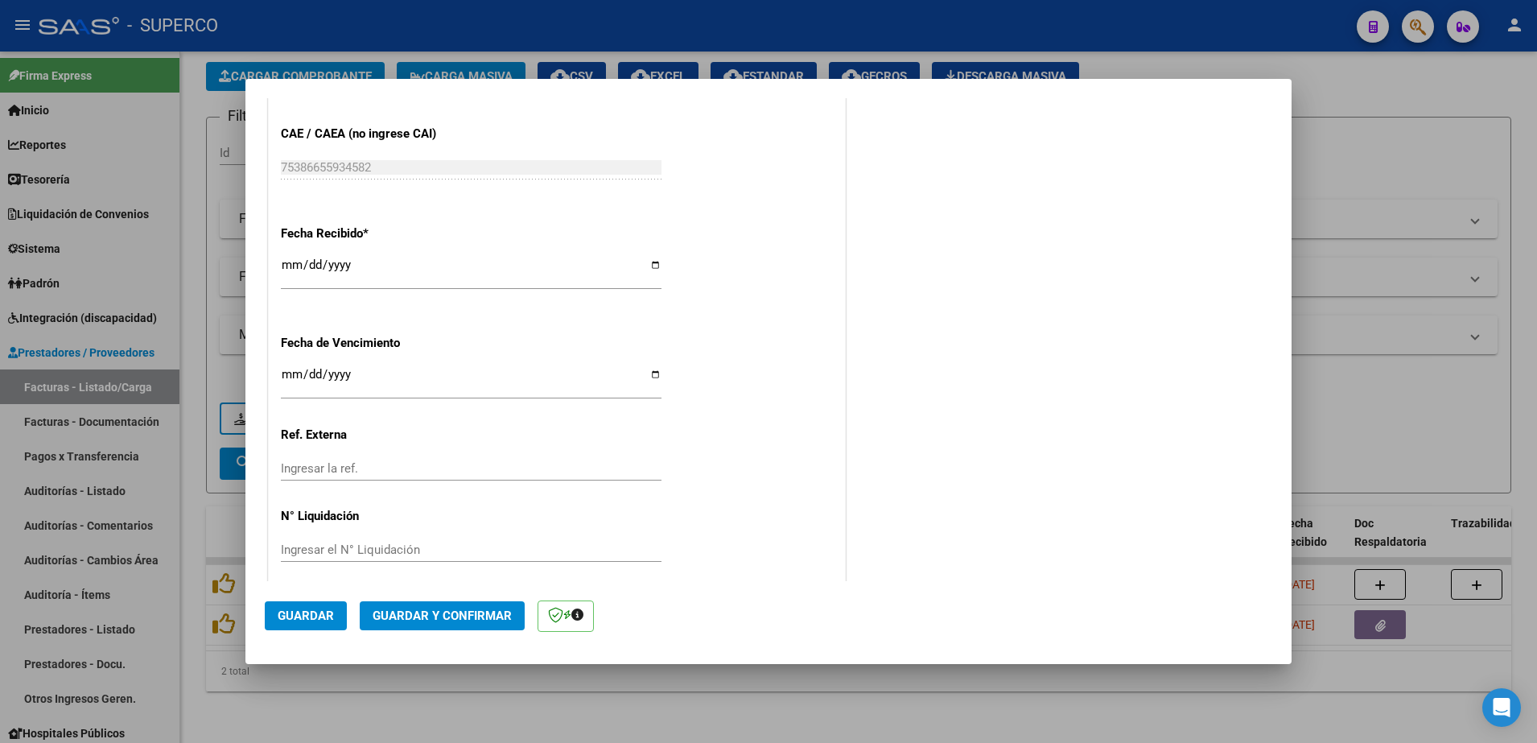
scroll to position [917, 0]
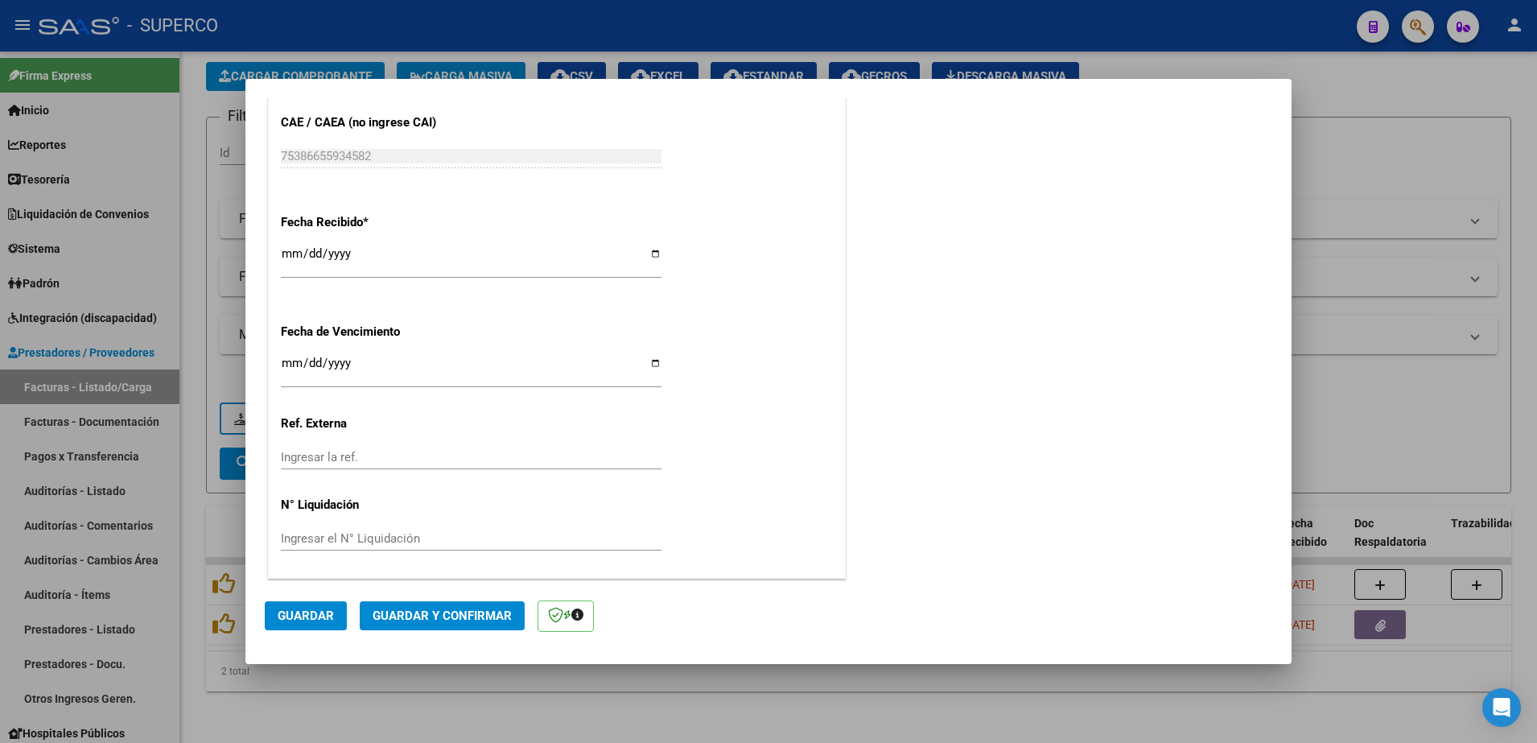
click at [442, 687] on div at bounding box center [768, 371] width 1537 height 743
type input "$ 0,00"
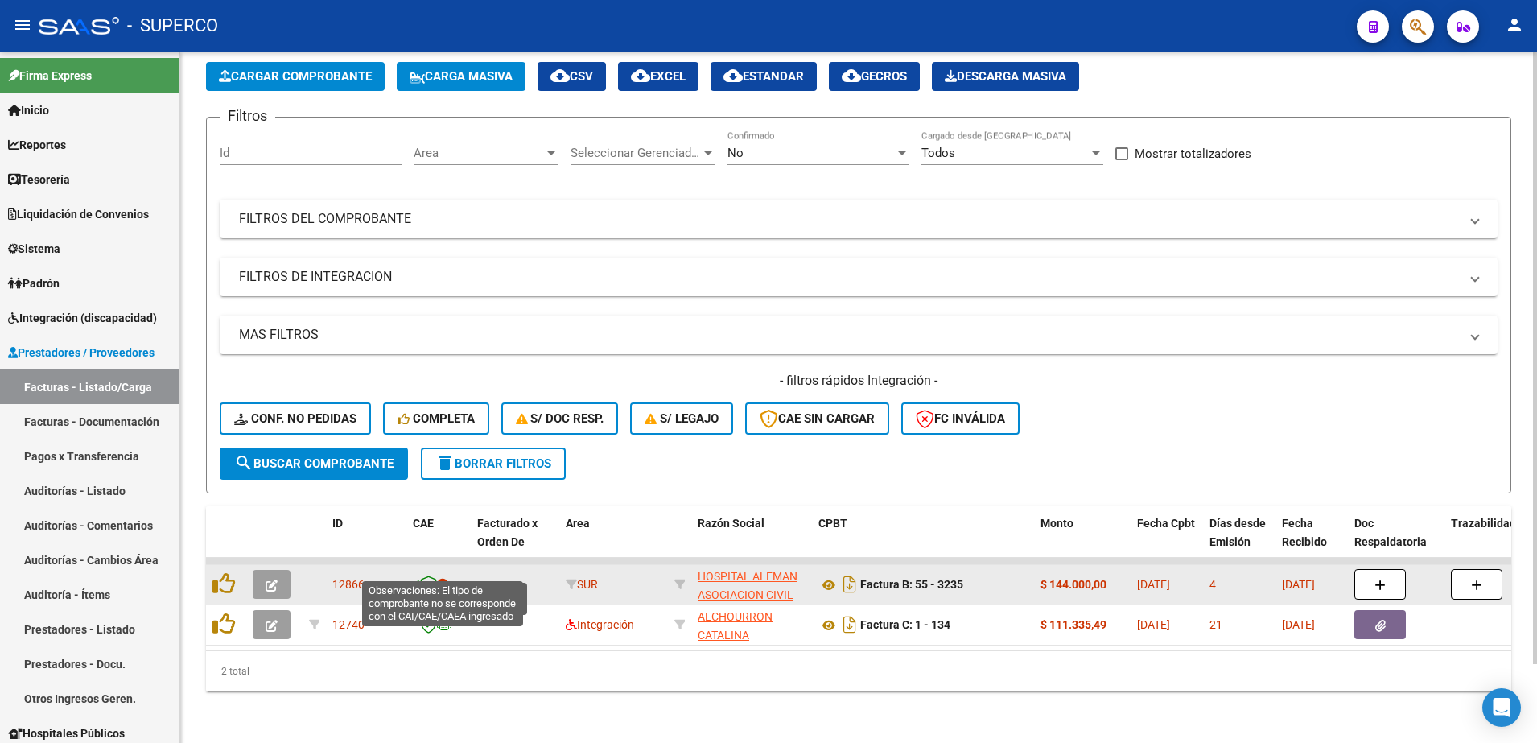
click at [442, 579] on icon at bounding box center [442, 584] width 11 height 11
click at [425, 576] on icon at bounding box center [428, 585] width 17 height 18
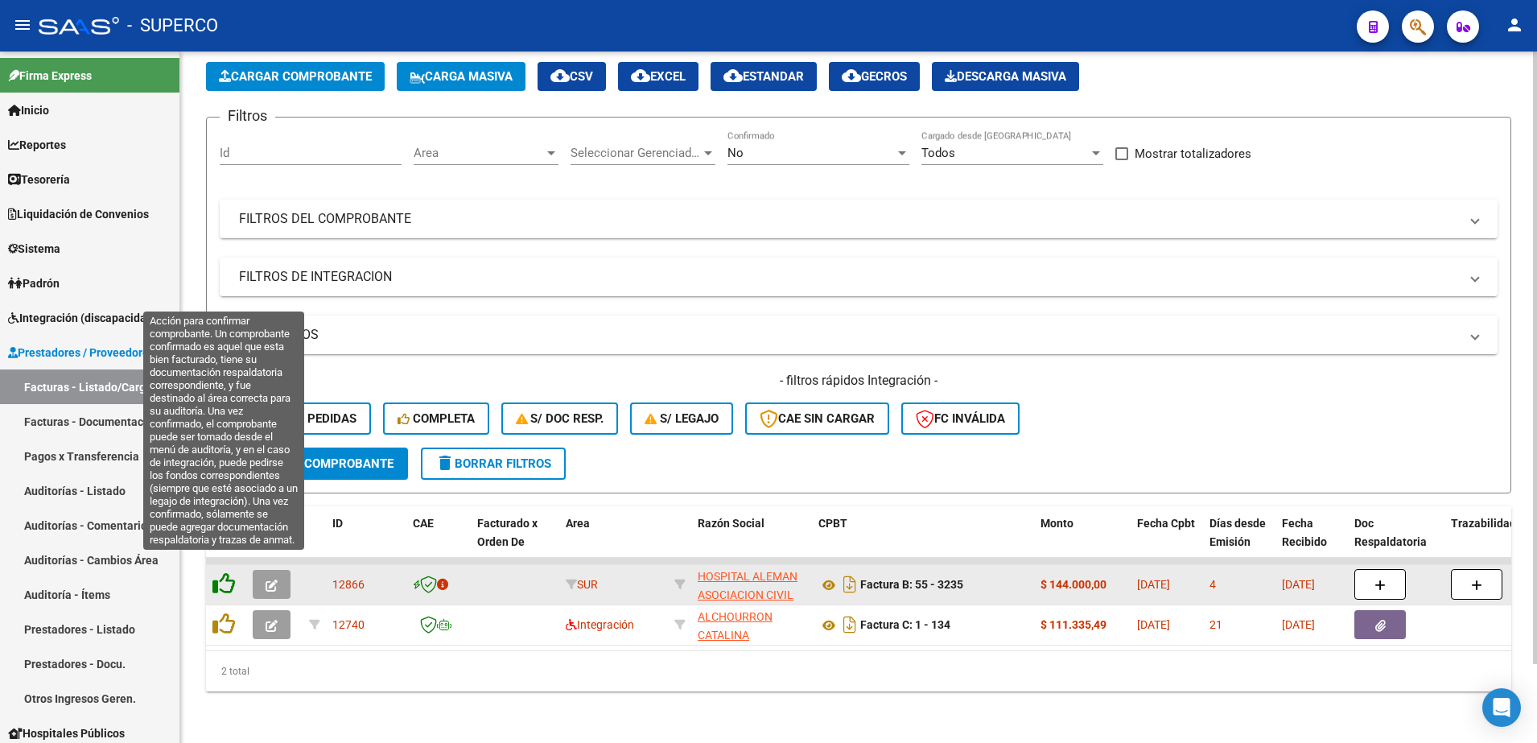
click at [231, 572] on icon at bounding box center [224, 583] width 23 height 23
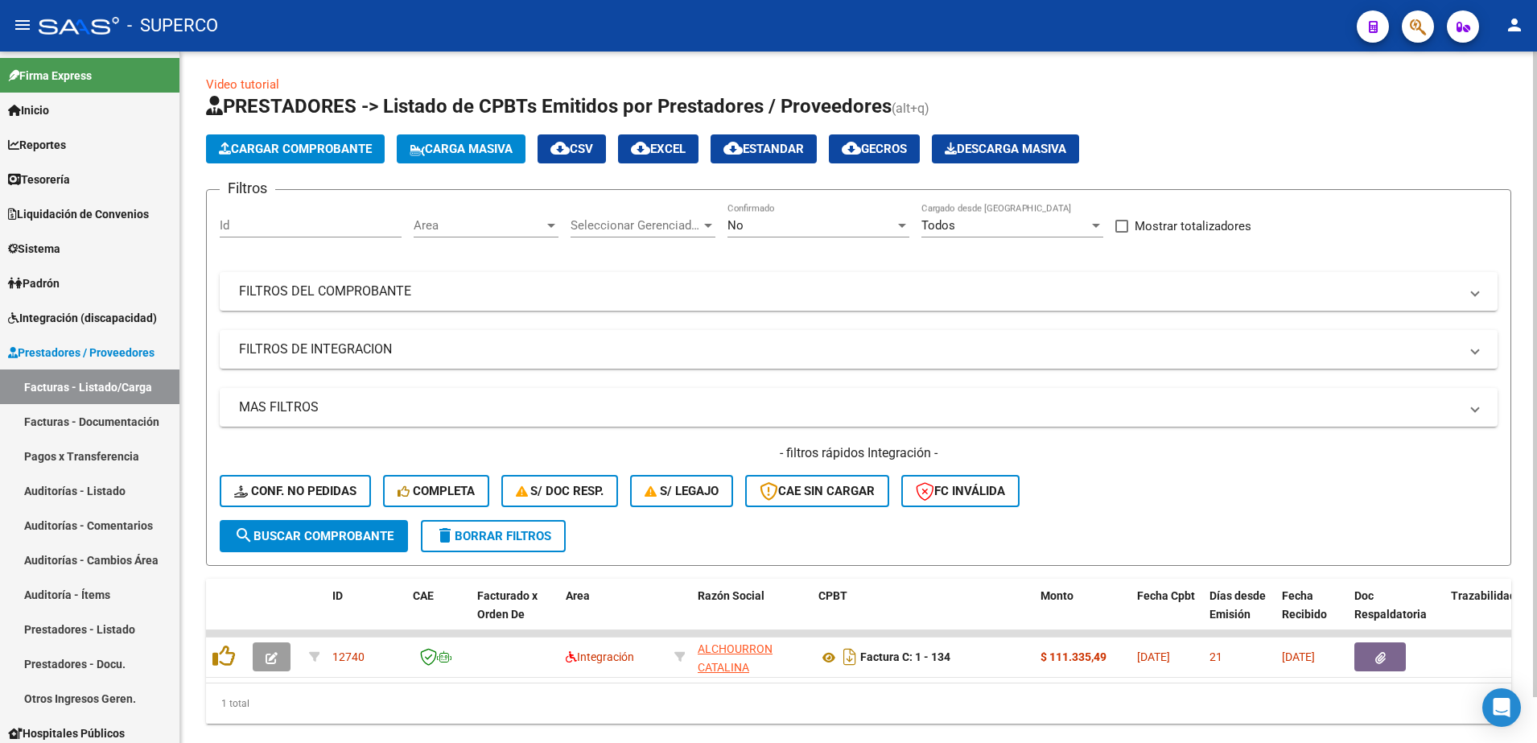
scroll to position [0, 0]
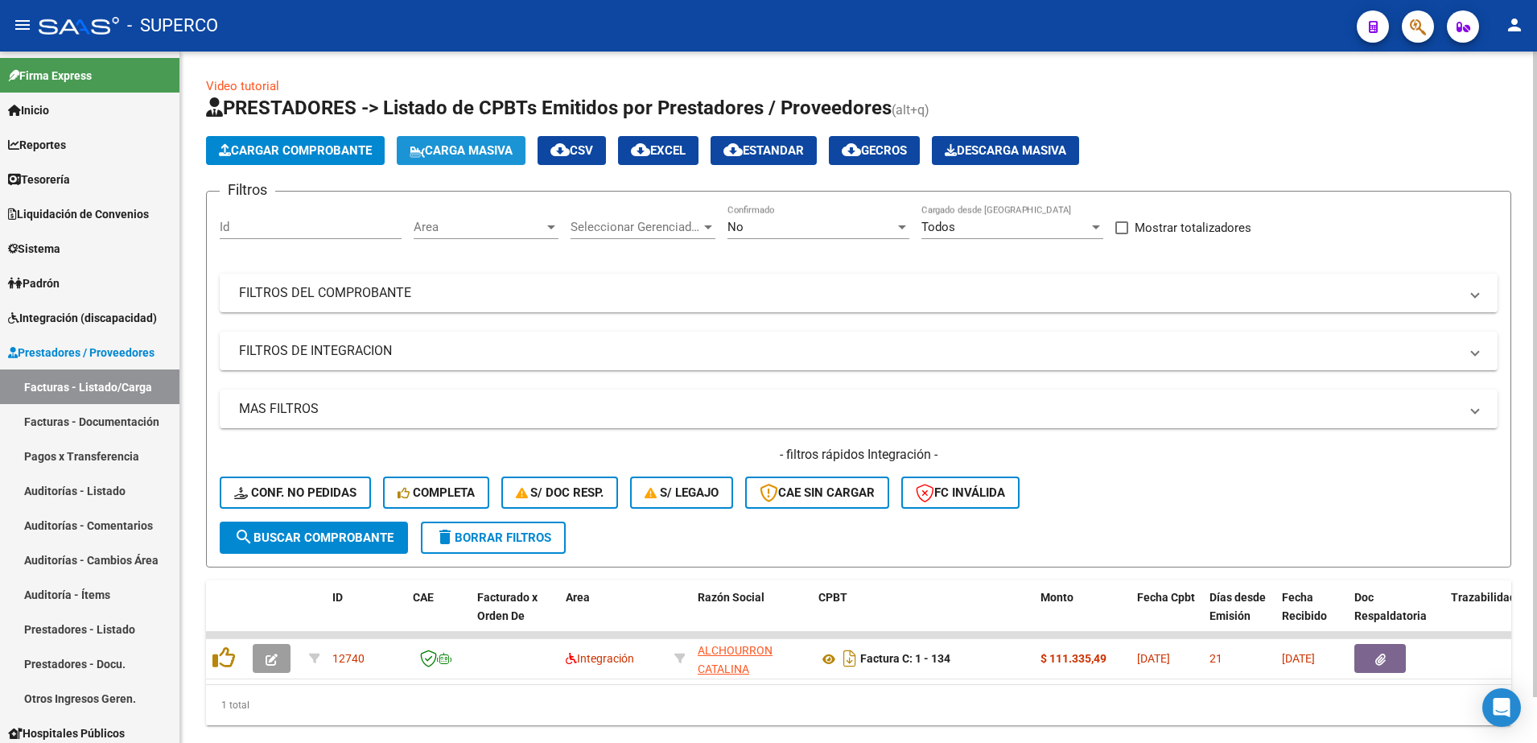
click at [471, 156] on span "Carga Masiva" at bounding box center [461, 150] width 103 height 14
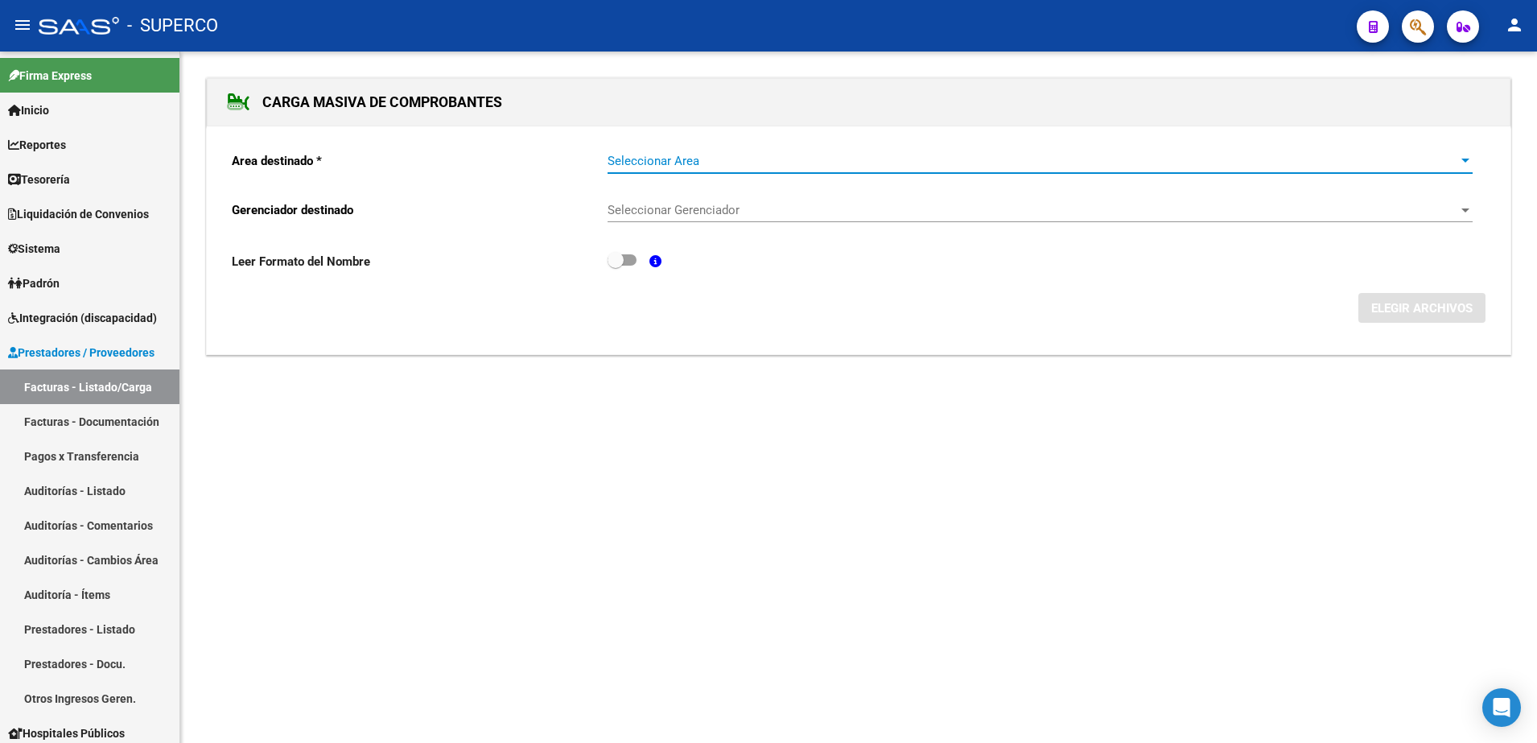
click at [867, 156] on span "Seleccionar Area" at bounding box center [1033, 161] width 851 height 14
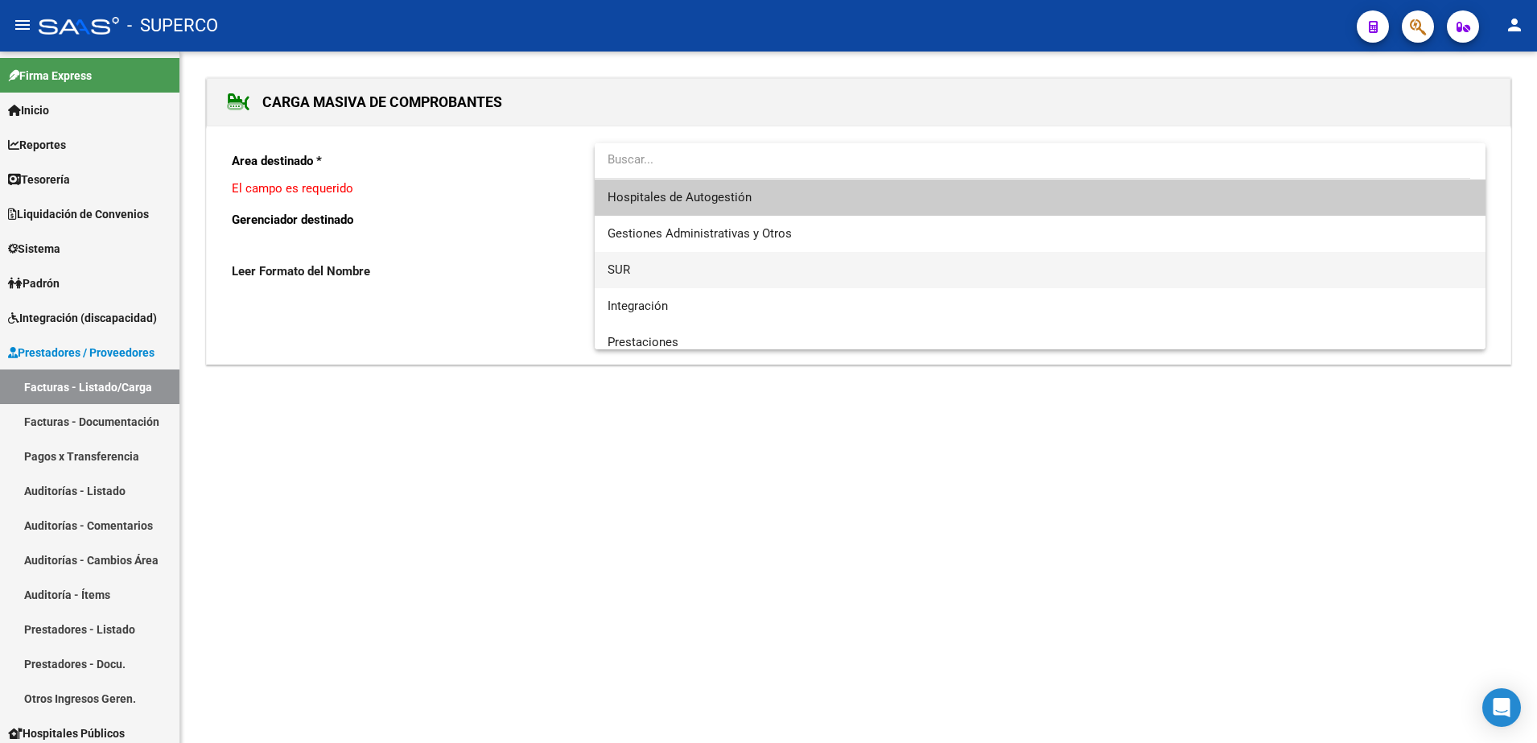
click at [717, 270] on span "SUR" at bounding box center [1040, 270] width 865 height 36
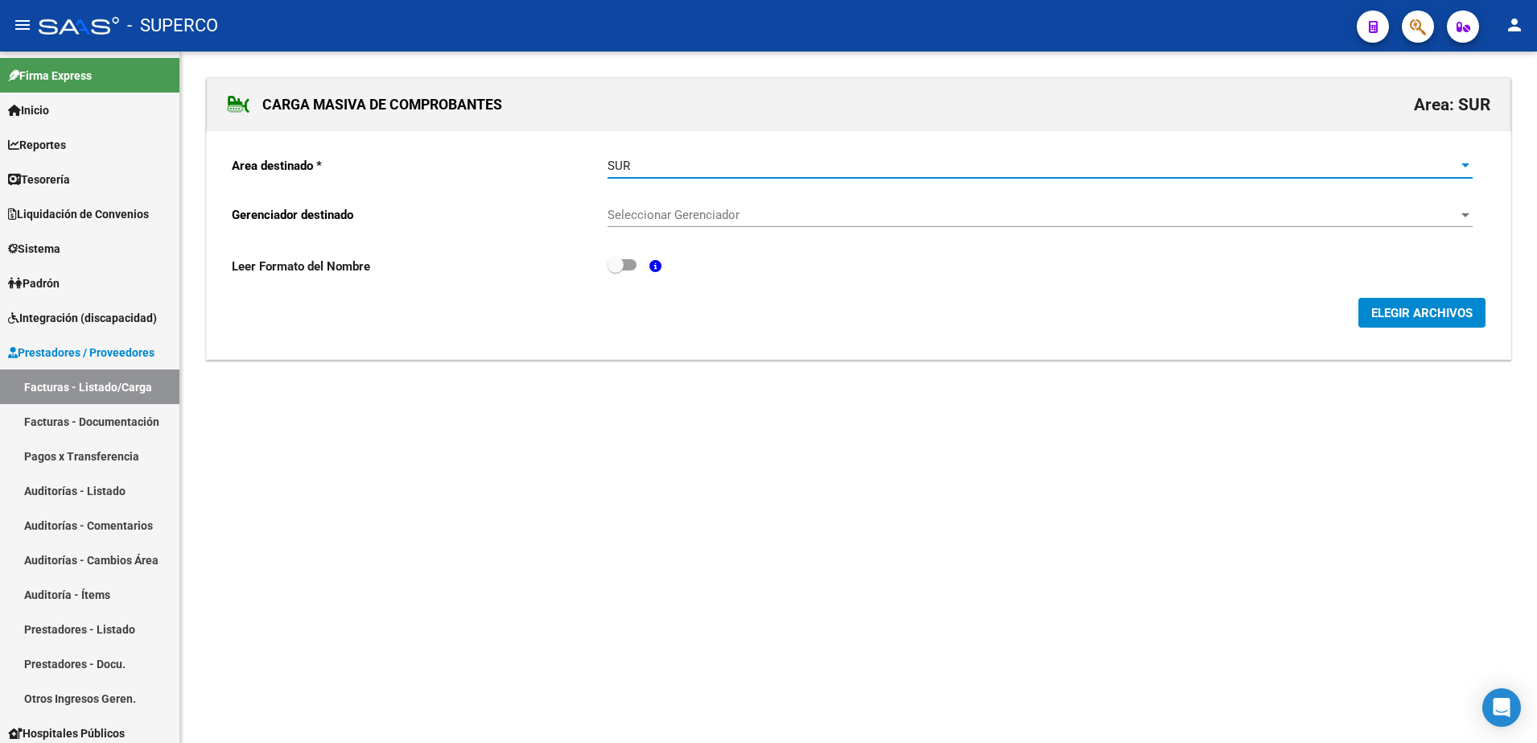
click at [1438, 315] on span "ELEGIR ARCHIVOS" at bounding box center [1422, 313] width 101 height 14
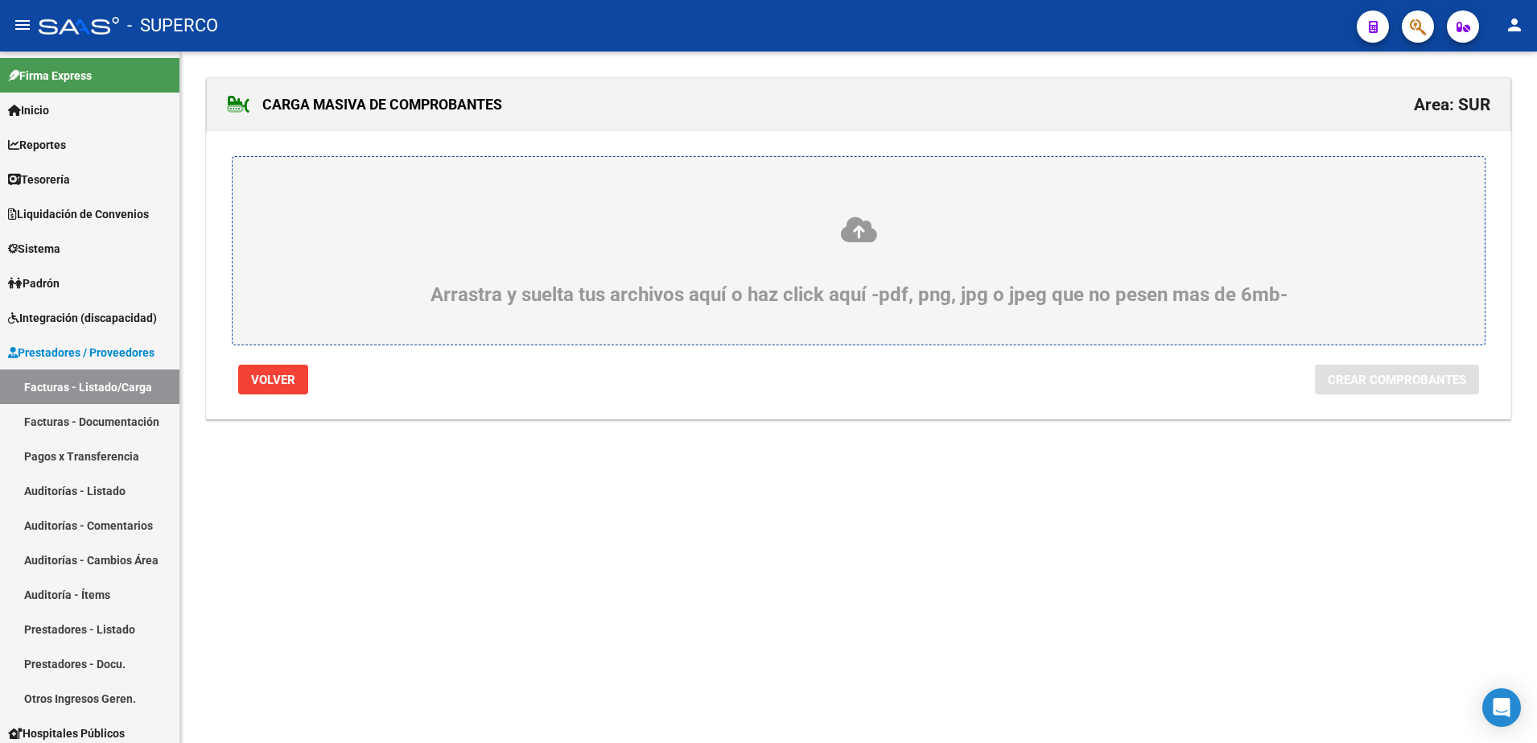
click at [885, 266] on div "Arrastra y suelta tus archivos aquí o haz click aquí -pdf, png, jpg o jpeg que …" at bounding box center [858, 260] width 1175 height 91
click at [0, 0] on input "Arrastra y suelta tus archivos aquí o haz click aquí -pdf, png, jpg o jpeg que …" at bounding box center [0, 0] width 0 height 0
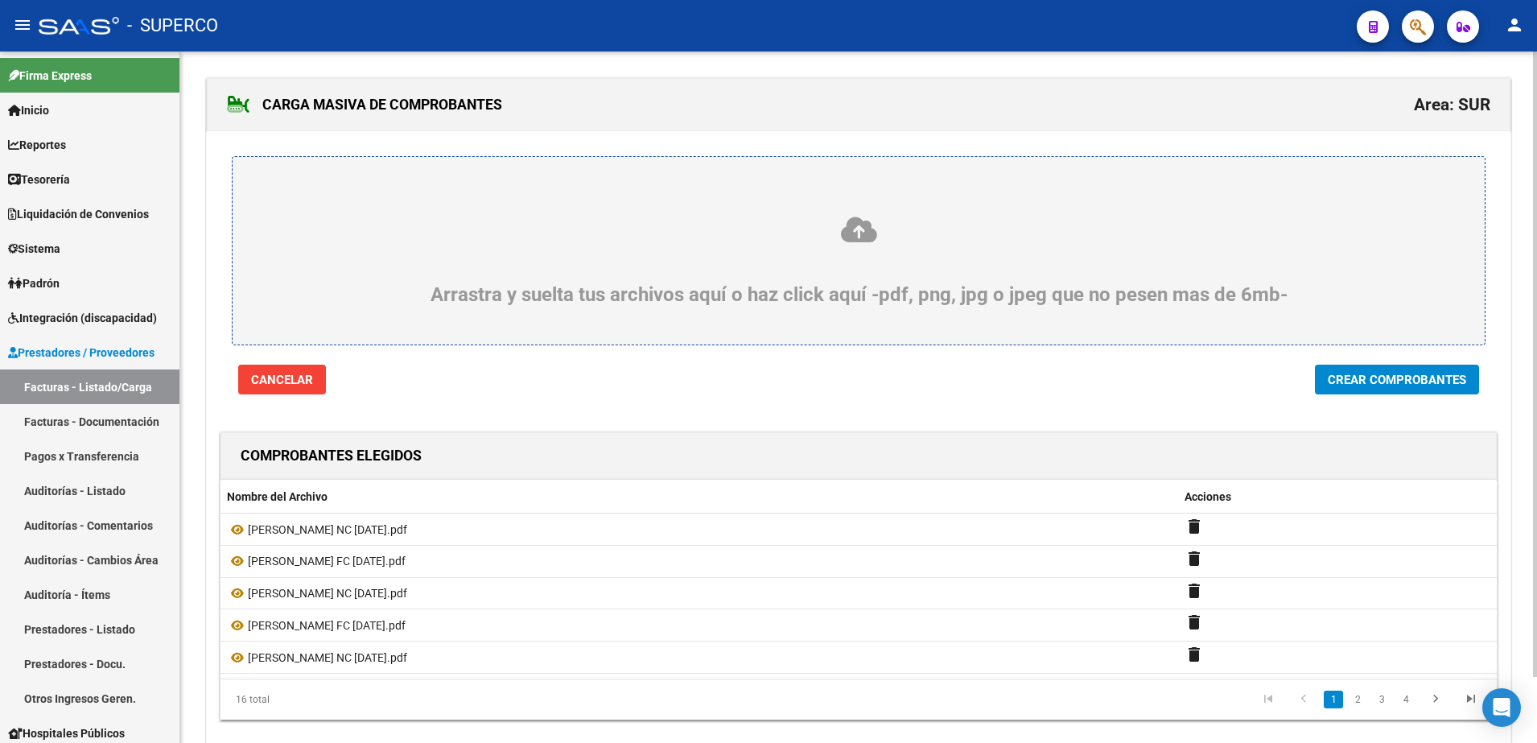
click at [1381, 382] on span "Crear Comprobantes" at bounding box center [1397, 380] width 138 height 14
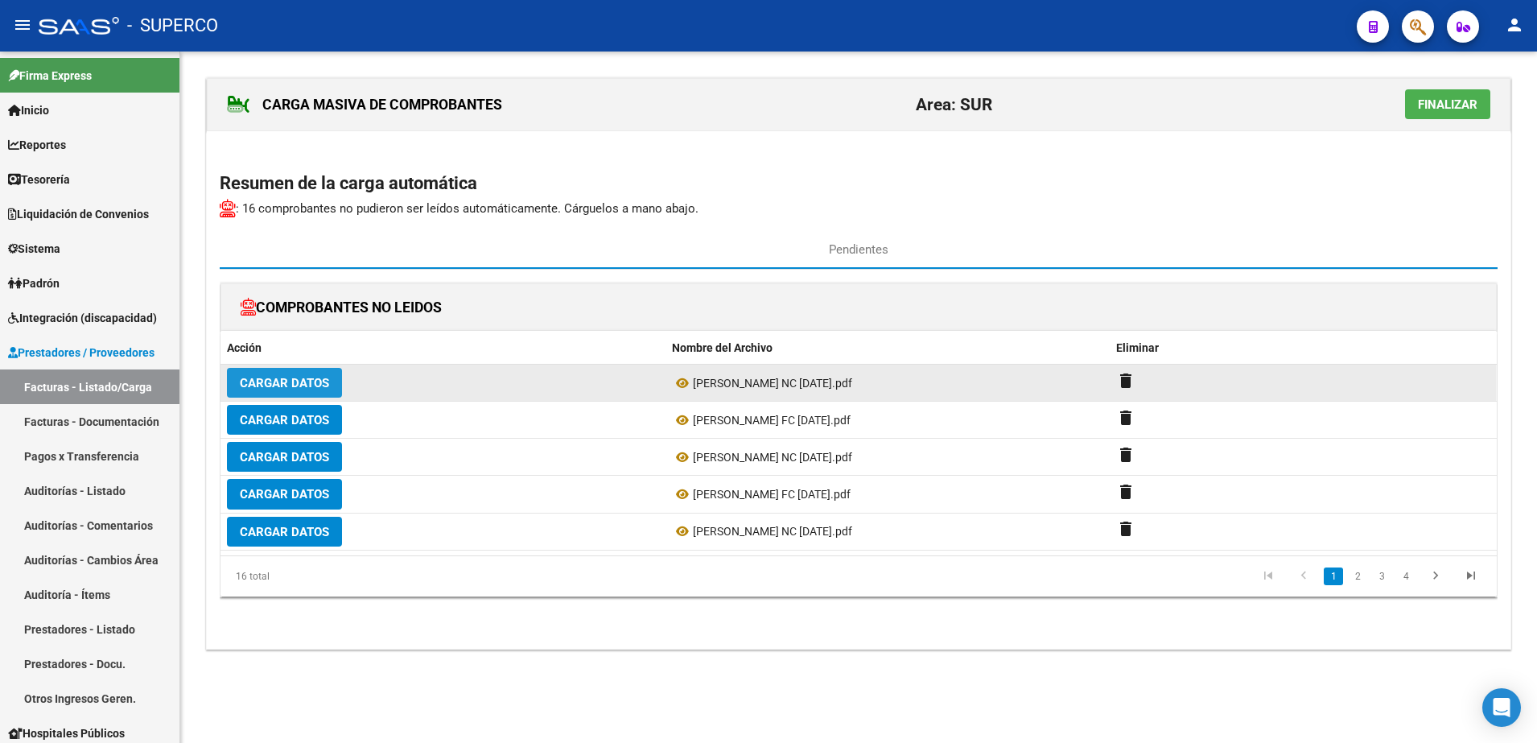
click at [268, 386] on span "Cargar Datos" at bounding box center [284, 383] width 89 height 14
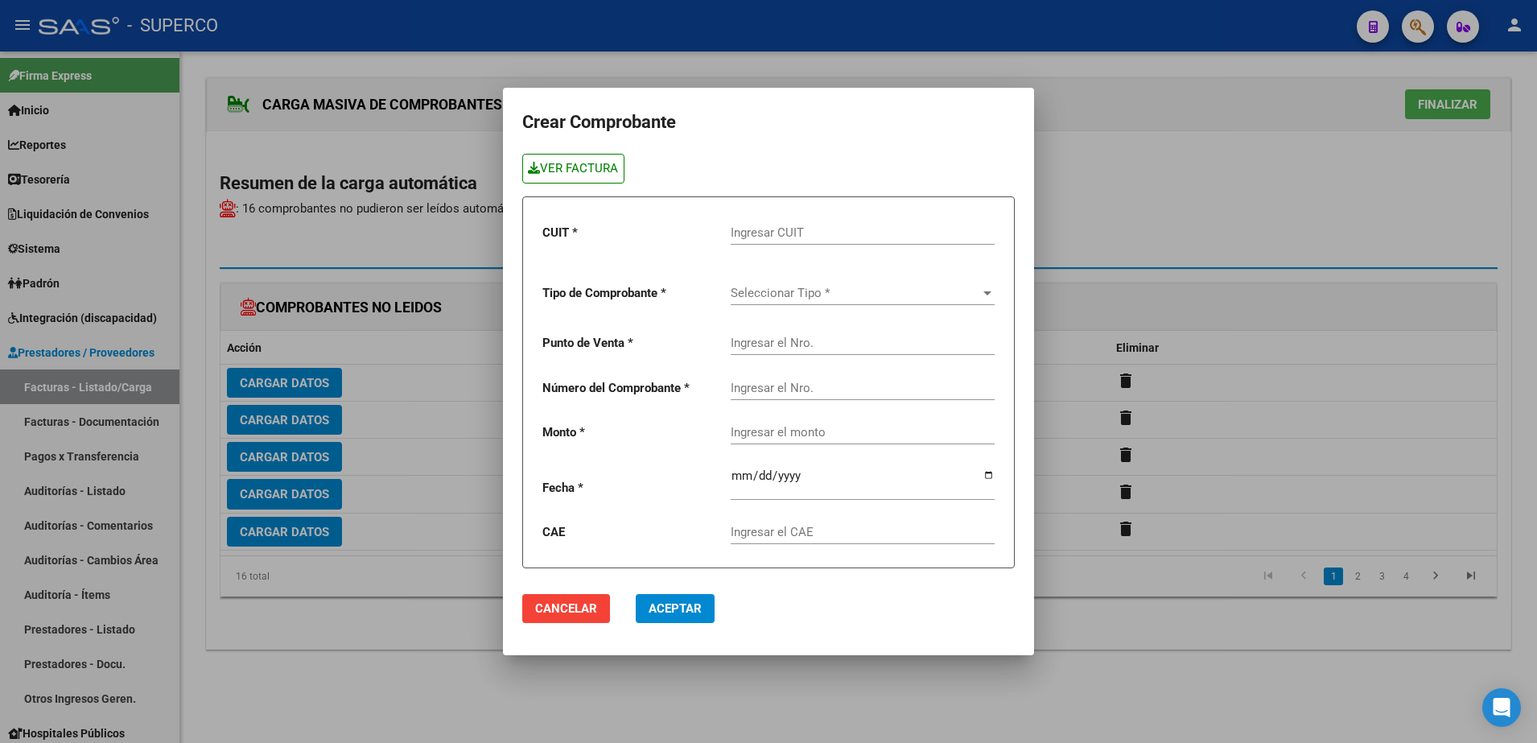
click at [575, 163] on link "VER FACTURA" at bounding box center [573, 169] width 102 height 30
click at [1318, 208] on div at bounding box center [768, 371] width 1537 height 743
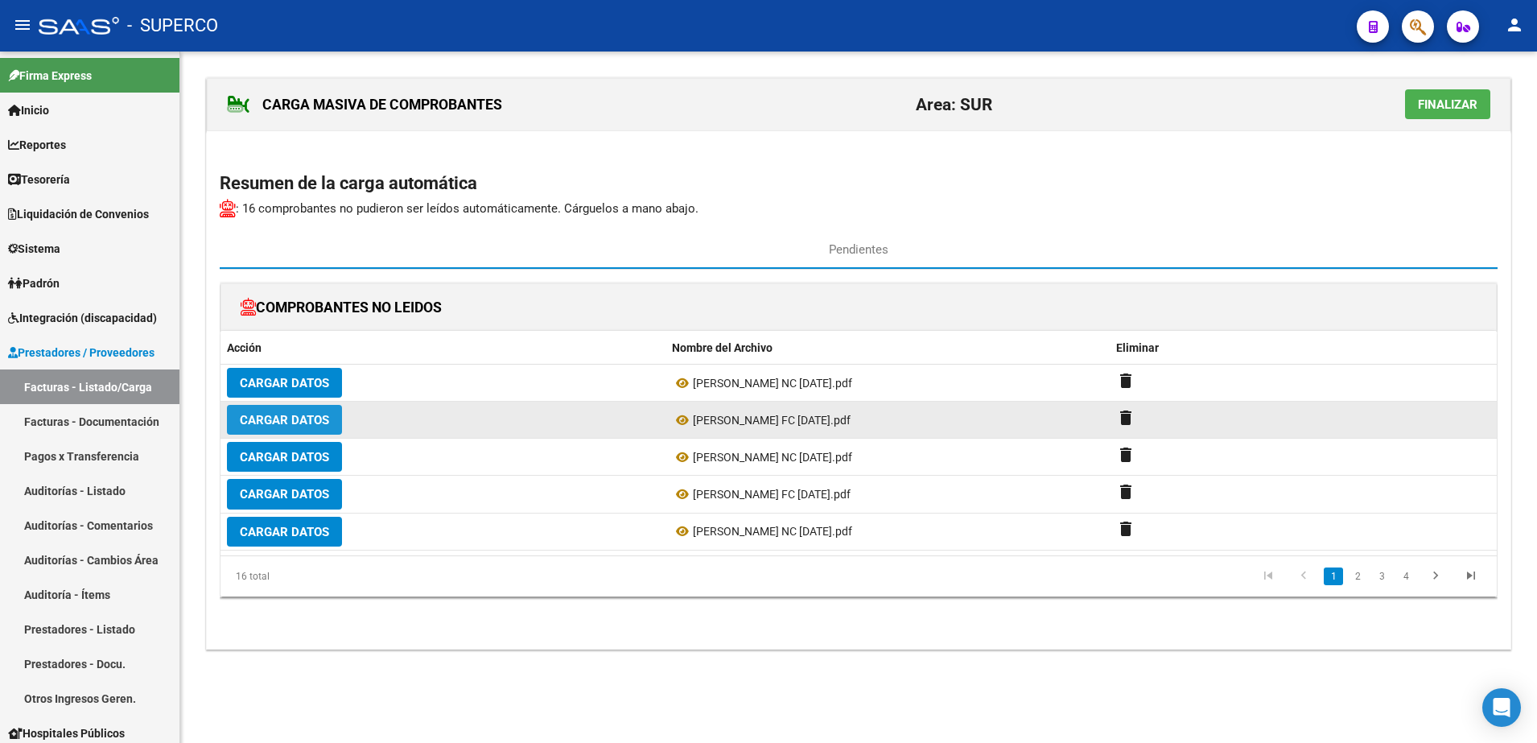
click at [297, 420] on span "Cargar Datos" at bounding box center [284, 420] width 89 height 14
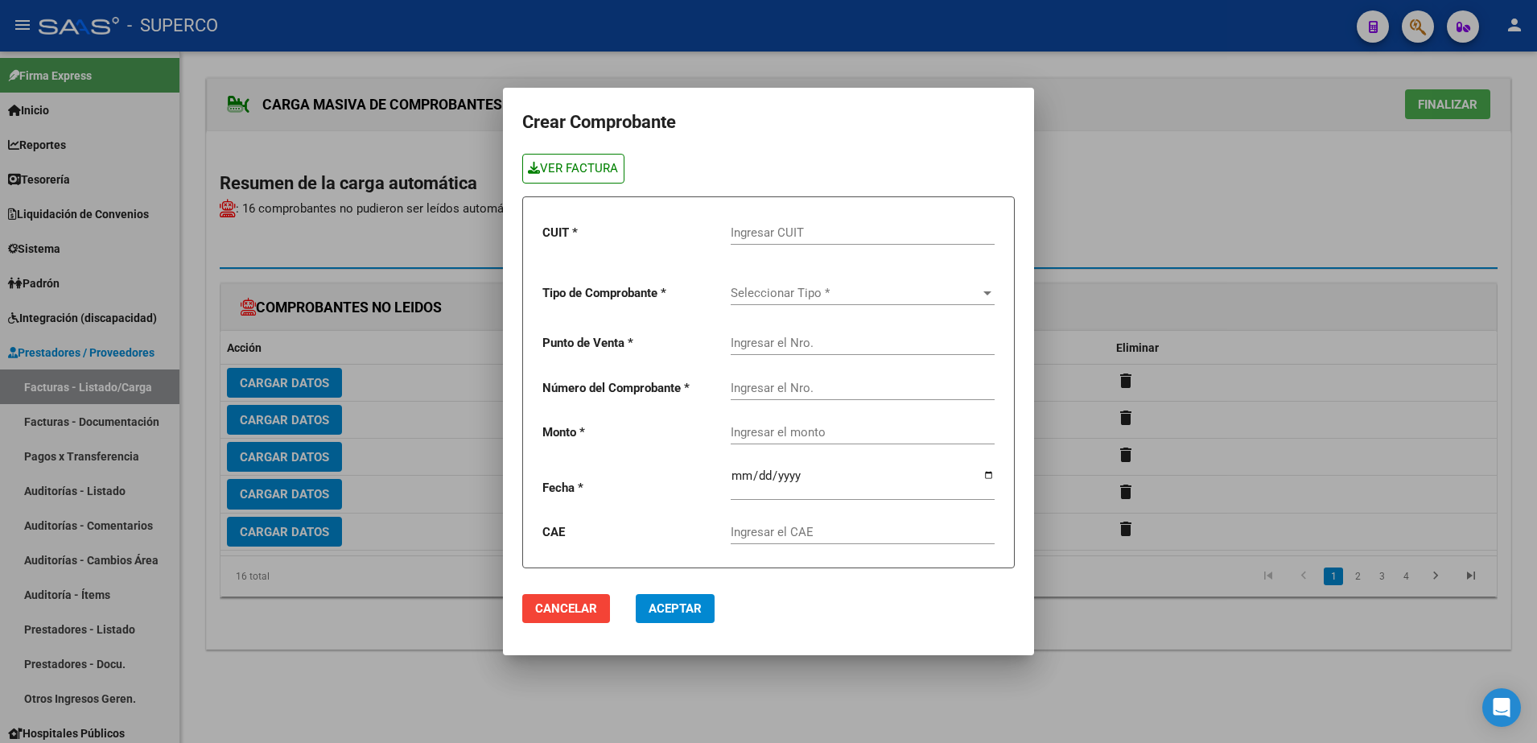
click at [555, 171] on link "VER FACTURA" at bounding box center [573, 169] width 102 height 30
click at [1175, 169] on div at bounding box center [768, 371] width 1537 height 743
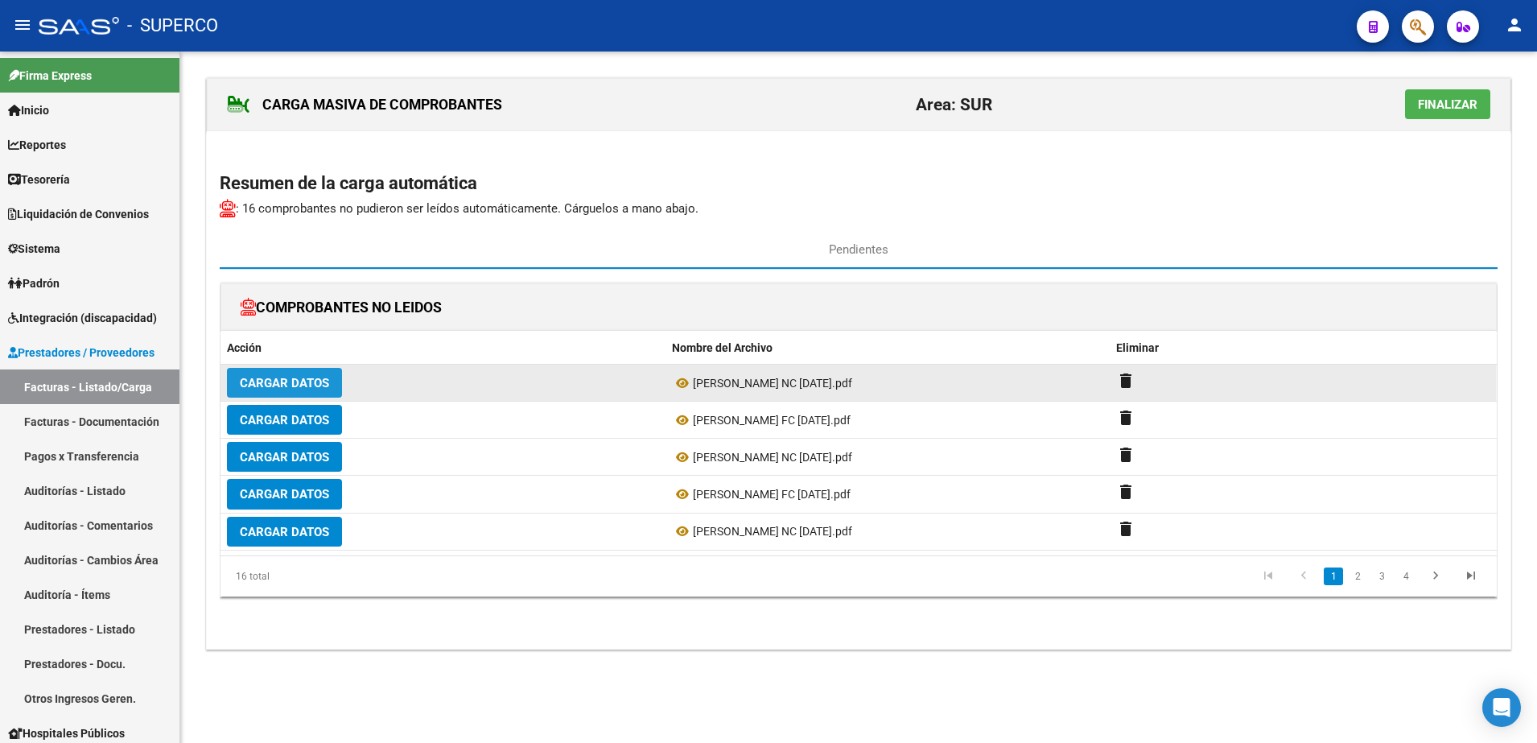
click at [247, 389] on span "Cargar Datos" at bounding box center [284, 383] width 89 height 14
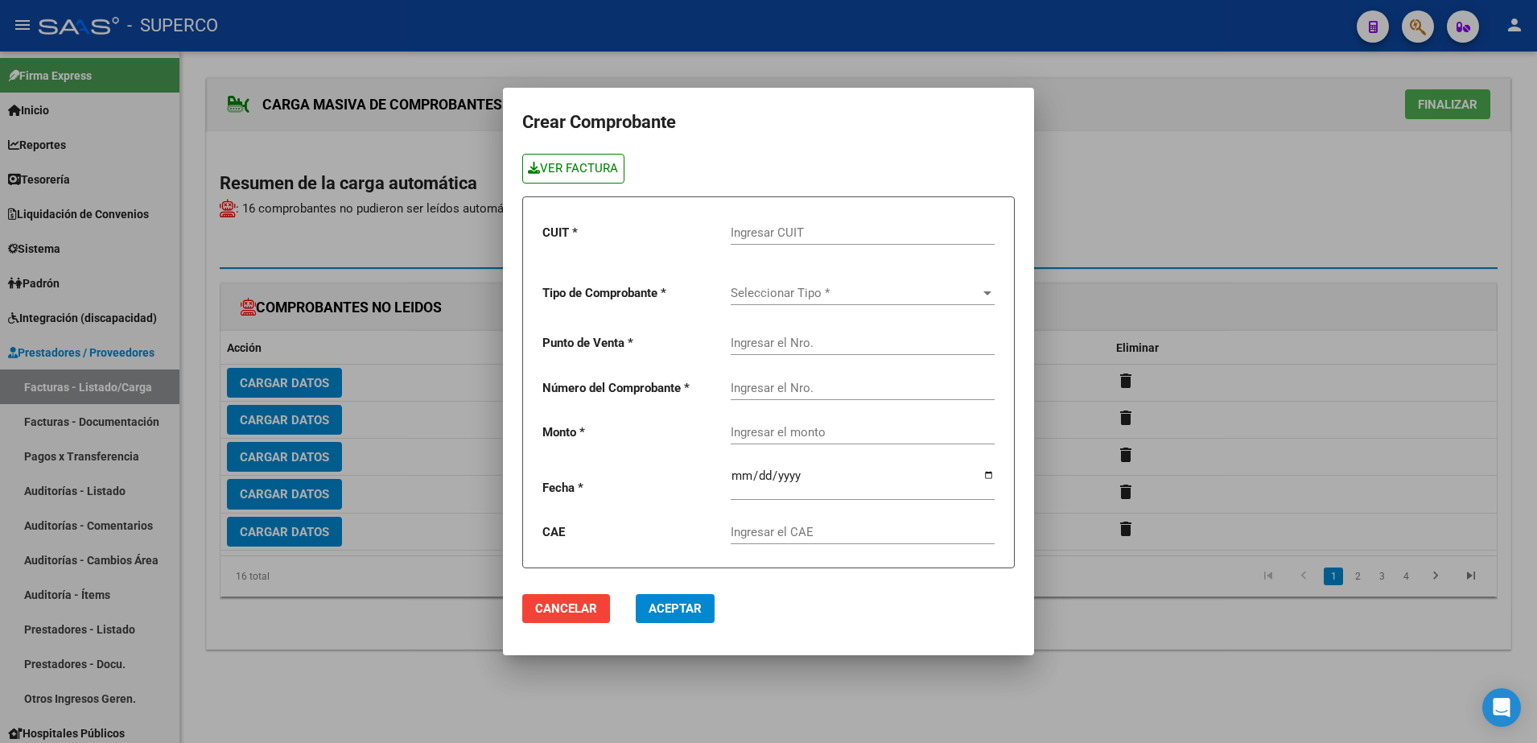
click at [591, 166] on link "VER FACTURA" at bounding box center [573, 169] width 102 height 30
click at [855, 227] on input "Ingresar CUIT" at bounding box center [863, 232] width 264 height 14
type input "30-54584303-6"
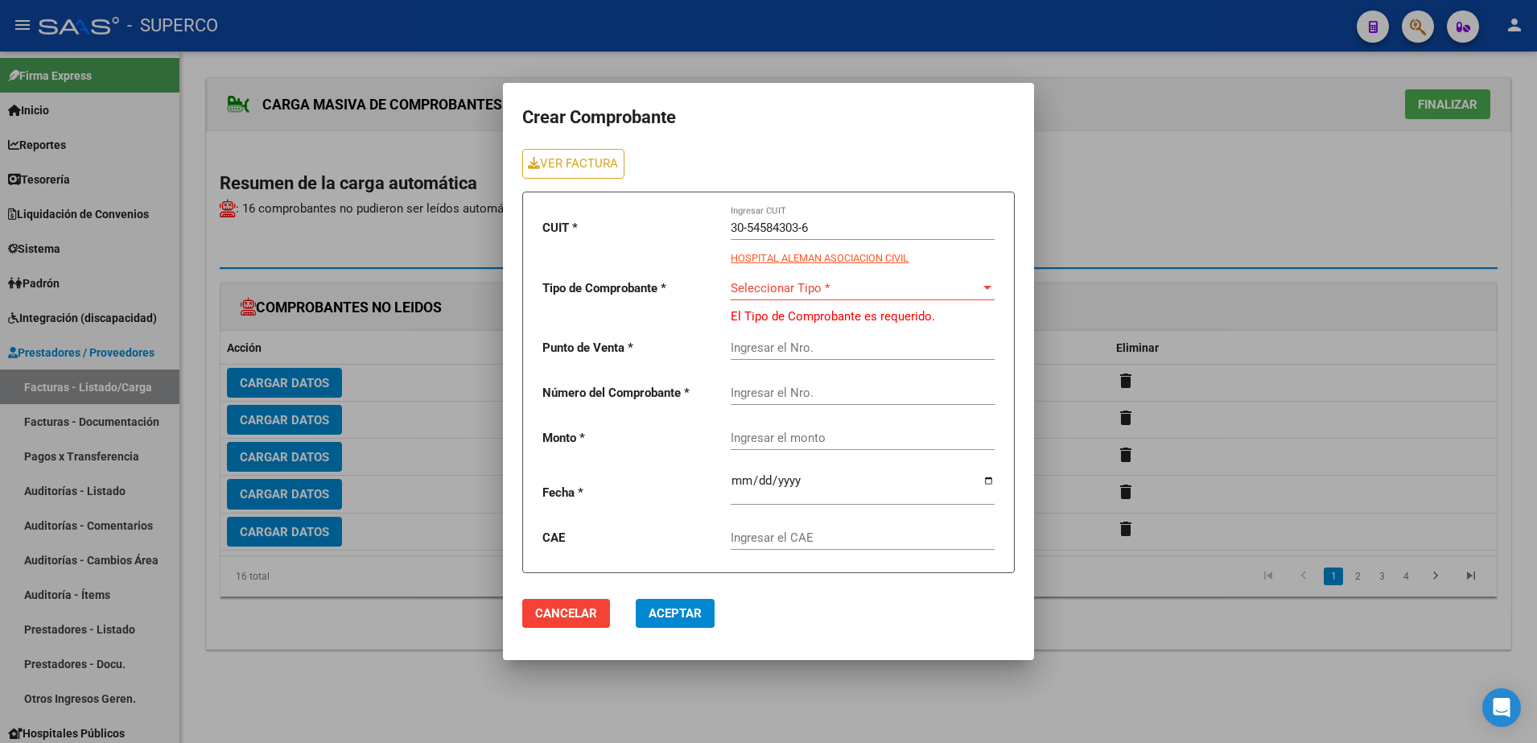
click at [946, 279] on div "Seleccionar Tipo * Seleccionar Tipo *" at bounding box center [863, 283] width 264 height 35
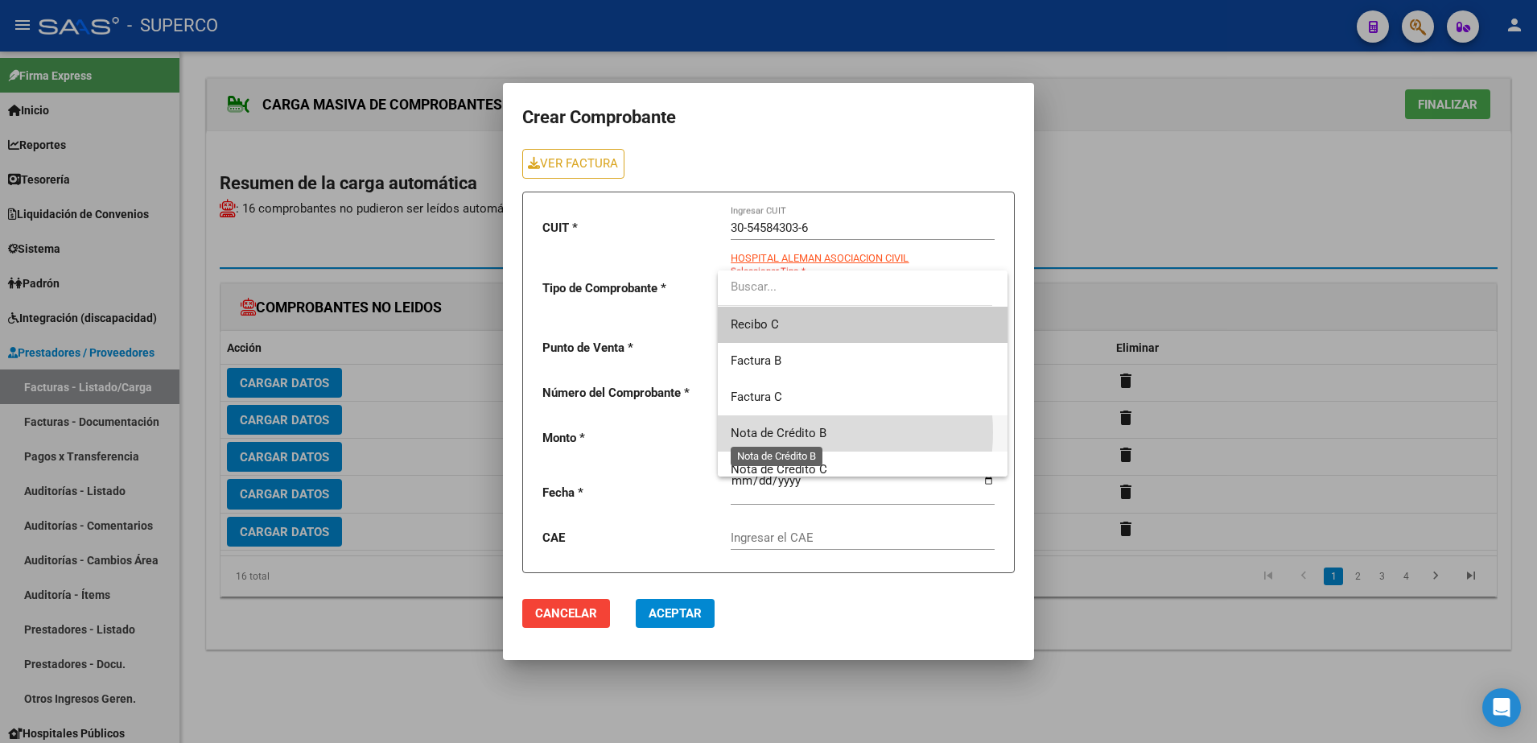
click at [789, 432] on span "Nota de Crédito B" at bounding box center [779, 433] width 96 height 14
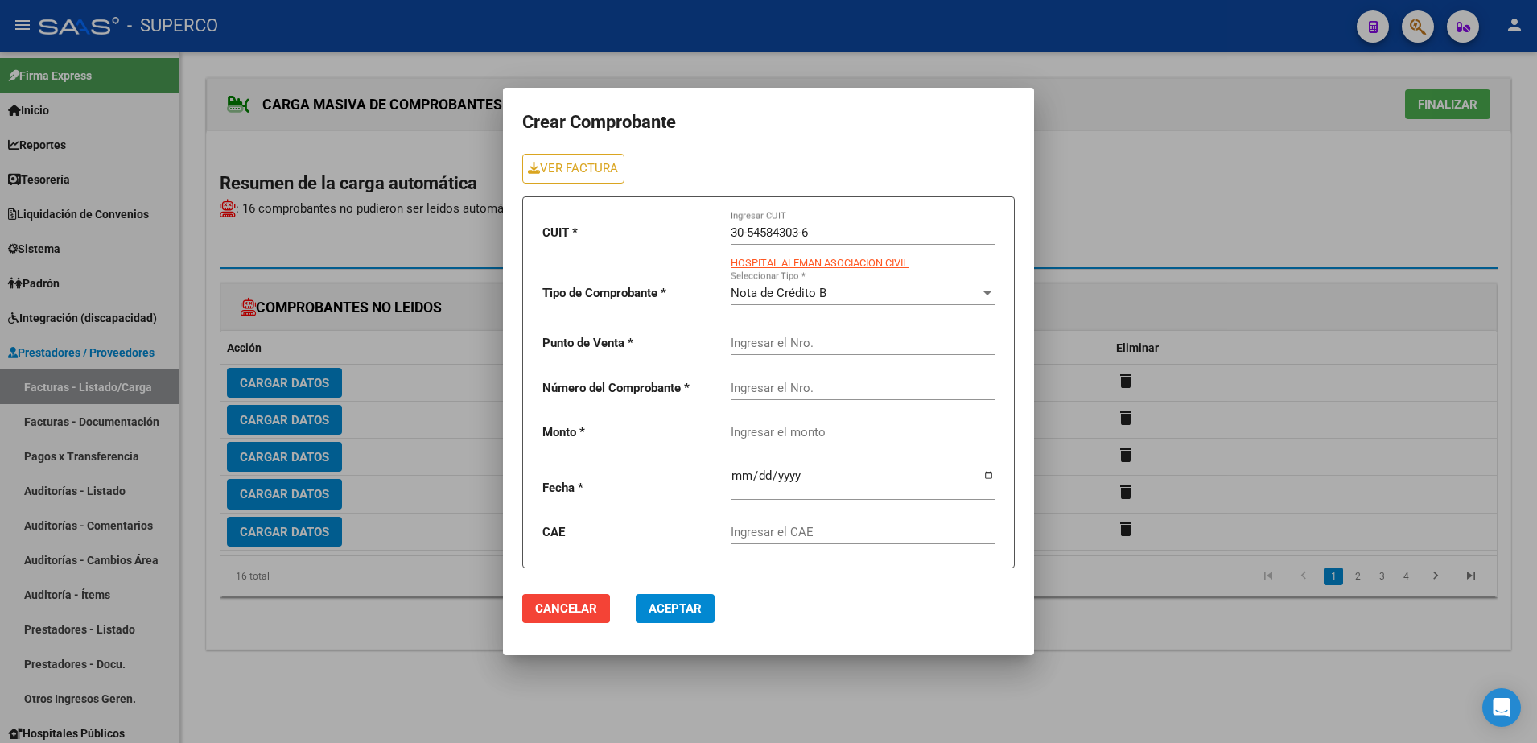
click at [809, 332] on div "Ingresar el Nro." at bounding box center [863, 337] width 264 height 35
type input "0055"
type input "00000772"
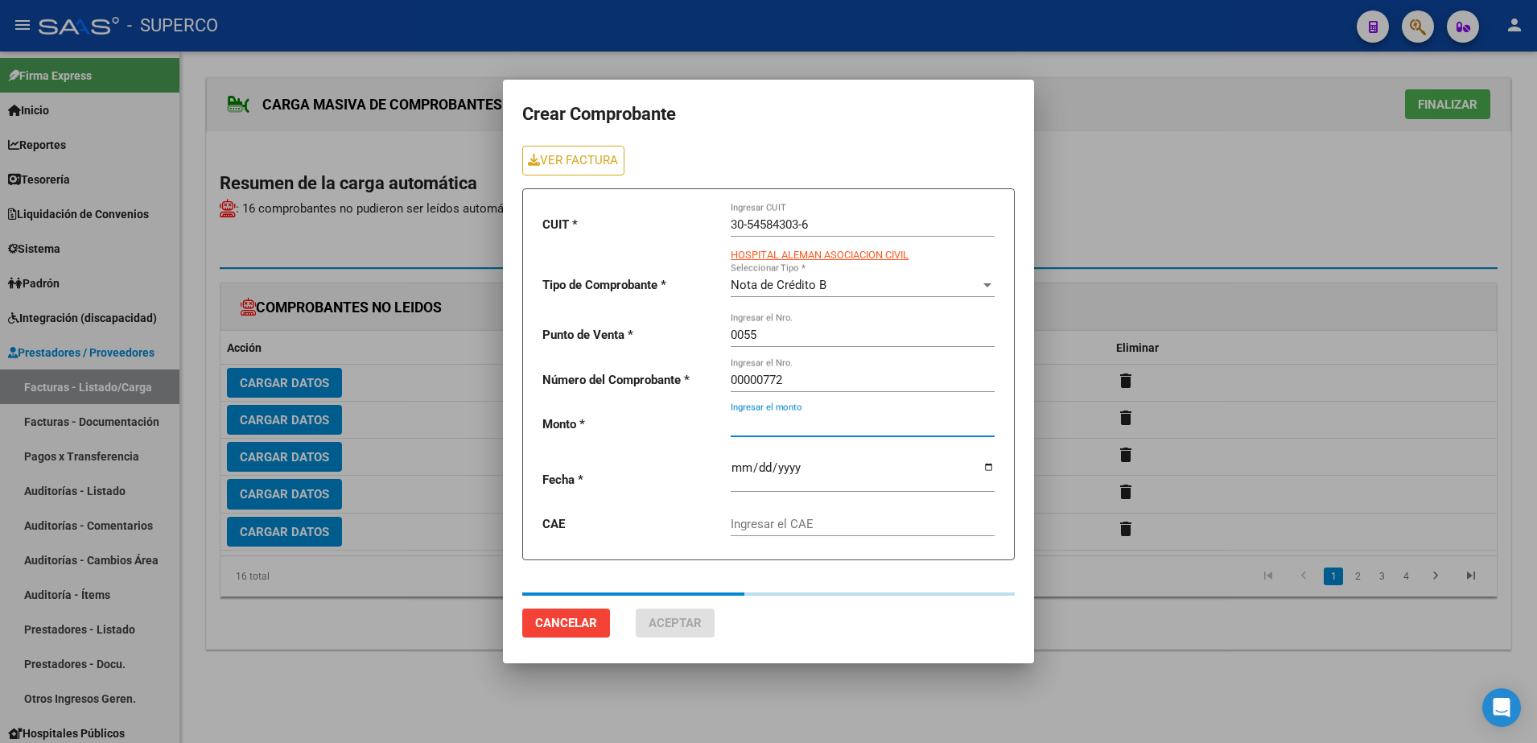
type input "48000"
type input "[DATE]"
type input "75386659164542"
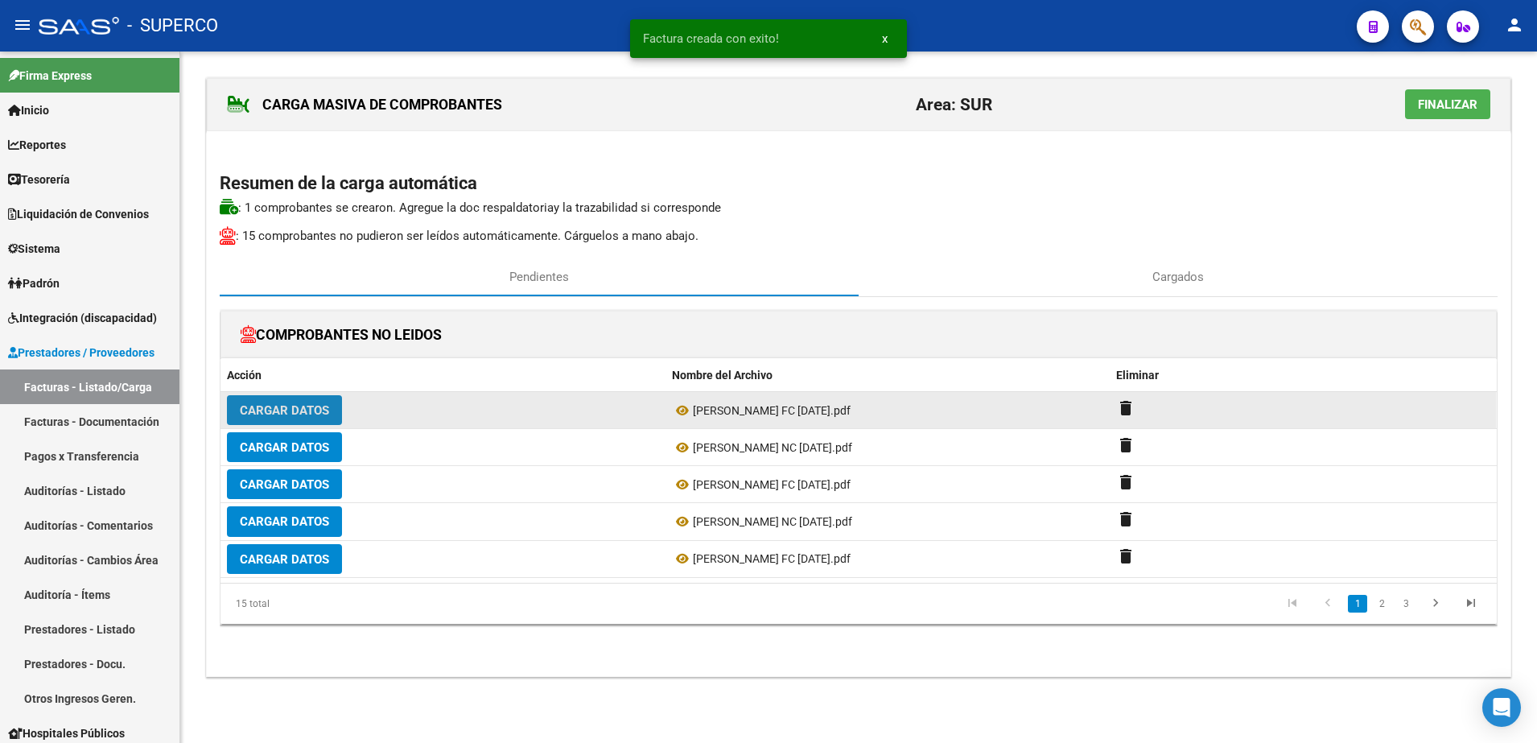
click at [274, 419] on button "Cargar Datos" at bounding box center [284, 410] width 115 height 30
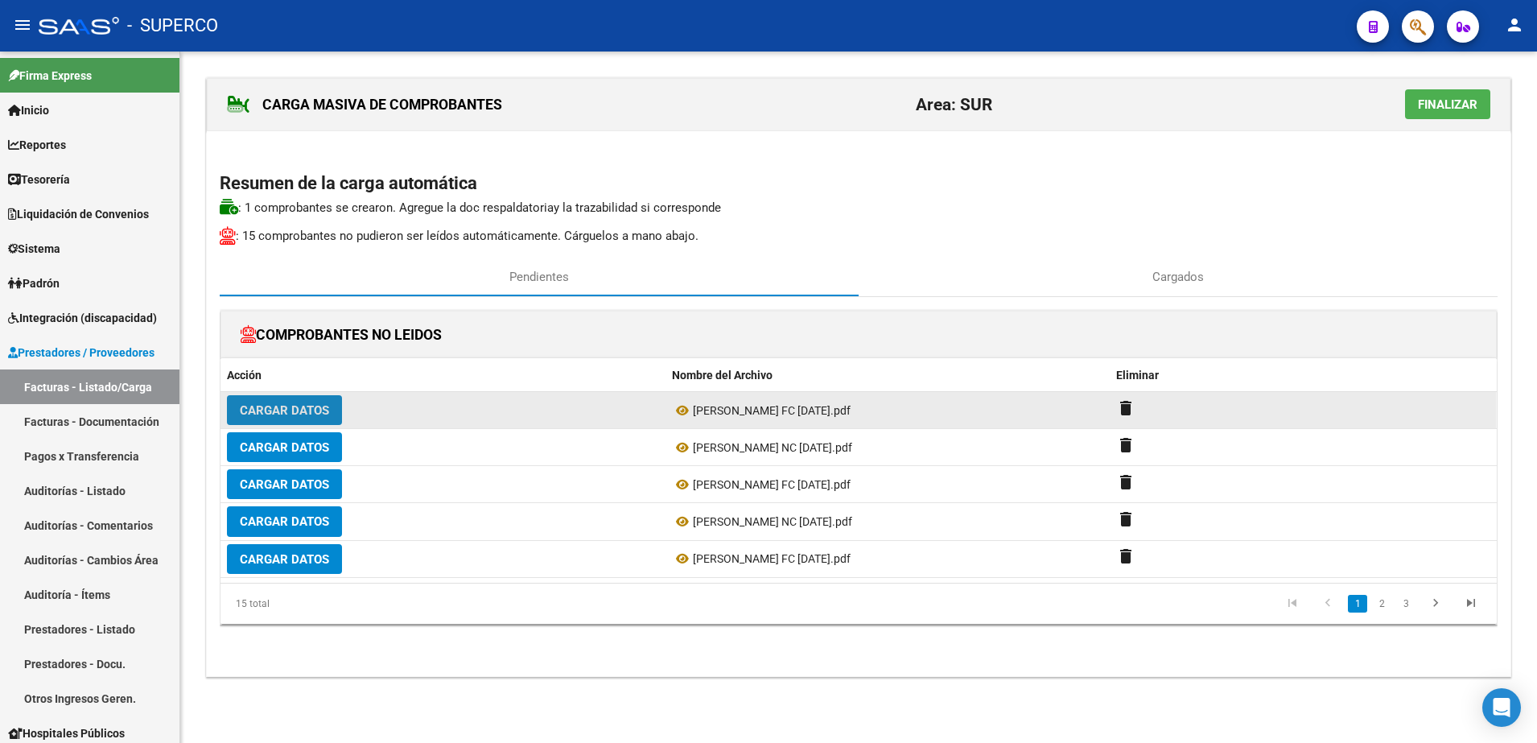
click at [274, 418] on button "Cargar Datos" at bounding box center [284, 410] width 115 height 30
click at [274, 415] on span "Cargar Datos" at bounding box center [284, 410] width 89 height 14
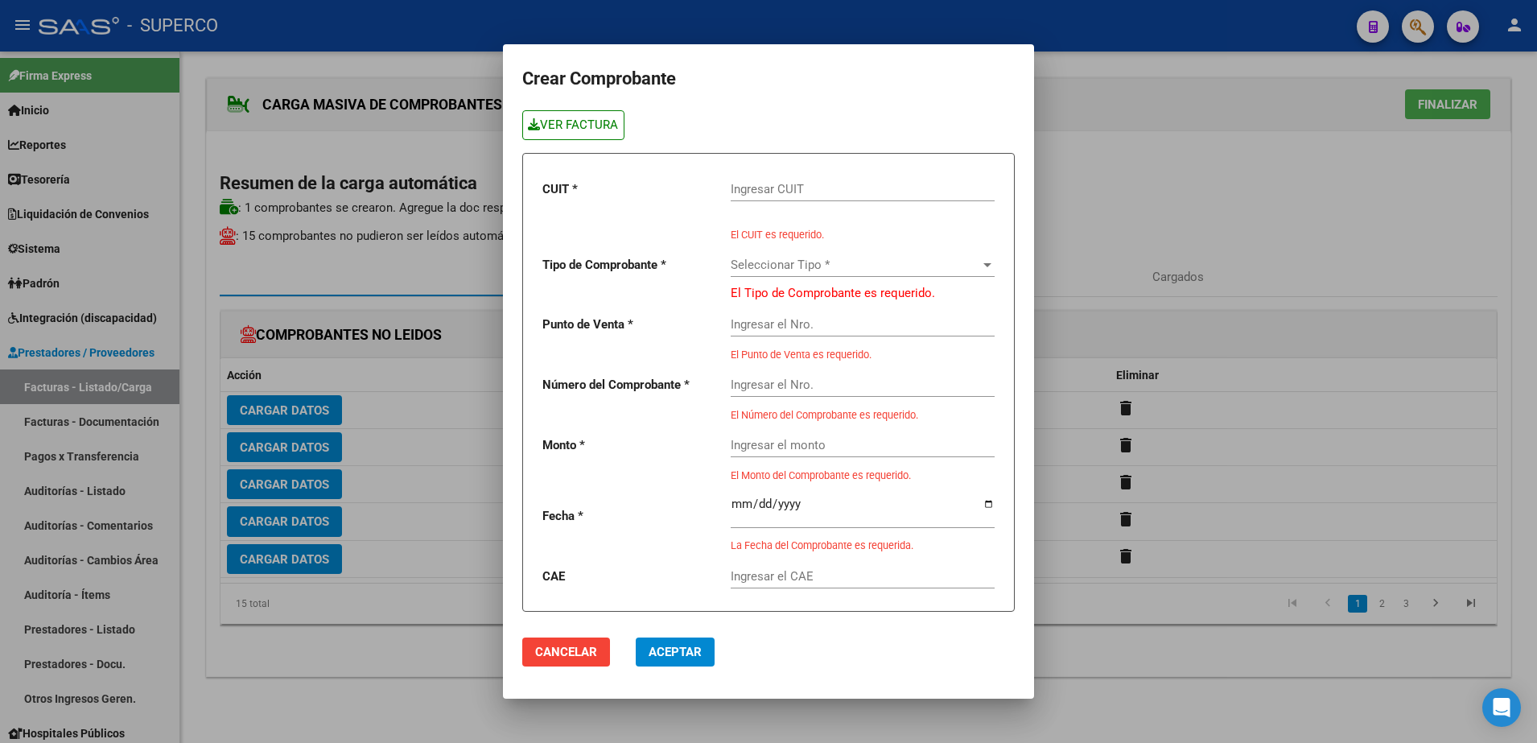
click at [565, 114] on link "VER FACTURA" at bounding box center [573, 125] width 102 height 30
click at [807, 182] on input "Ingresar CUIT" at bounding box center [863, 189] width 264 height 14
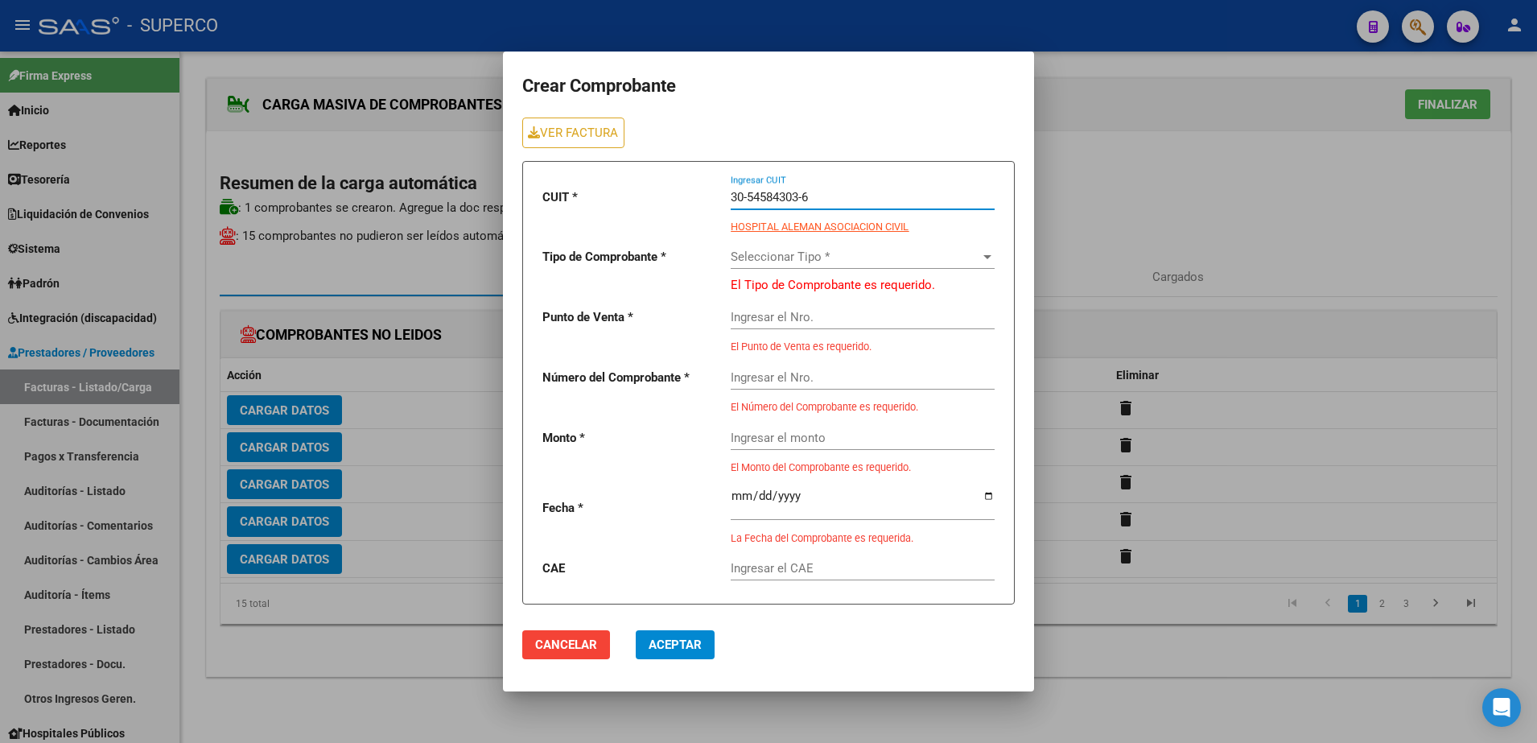
type input "30-54584303-6"
click at [922, 268] on div "Seleccionar Tipo * Seleccionar Tipo *" at bounding box center [863, 251] width 264 height 35
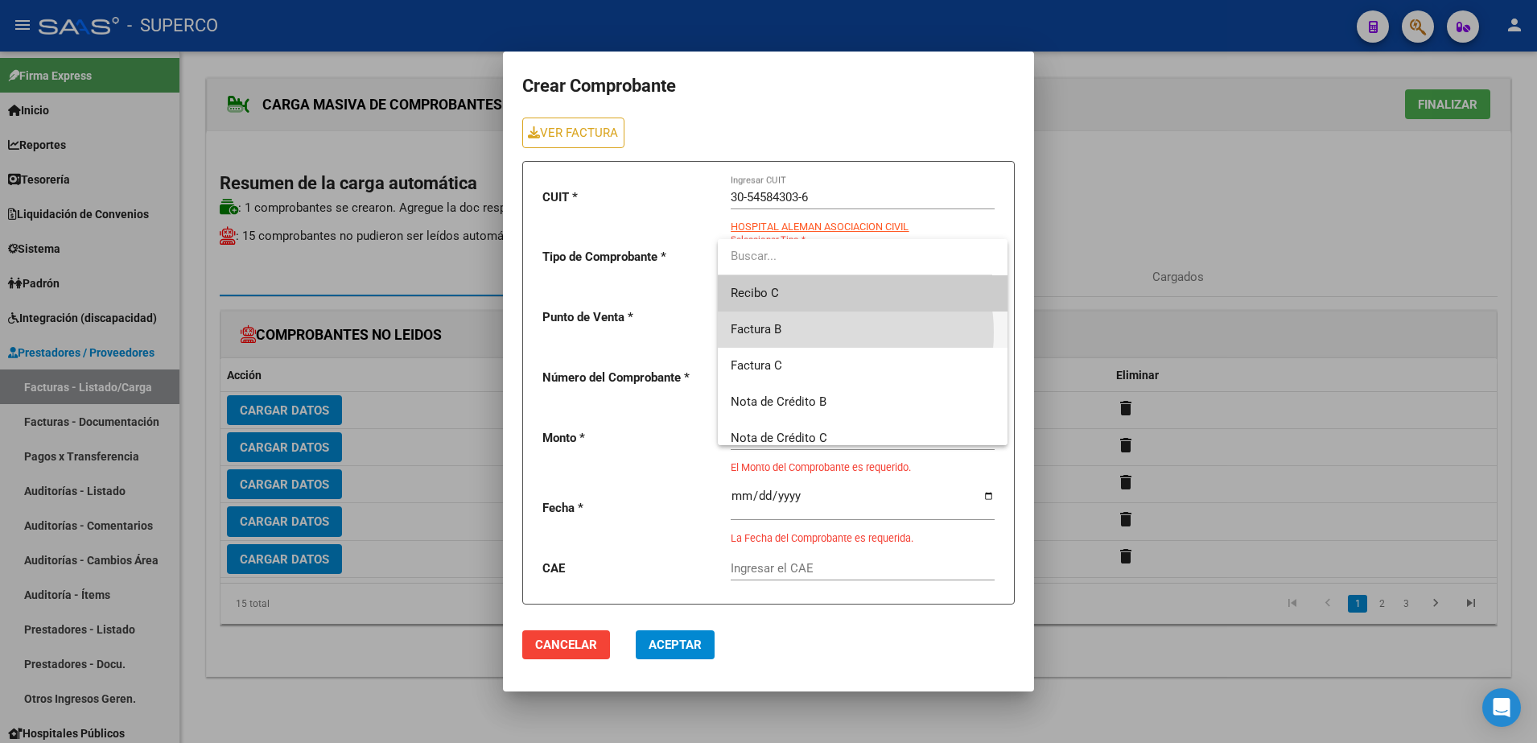
click at [827, 332] on span "Factura B" at bounding box center [863, 330] width 264 height 36
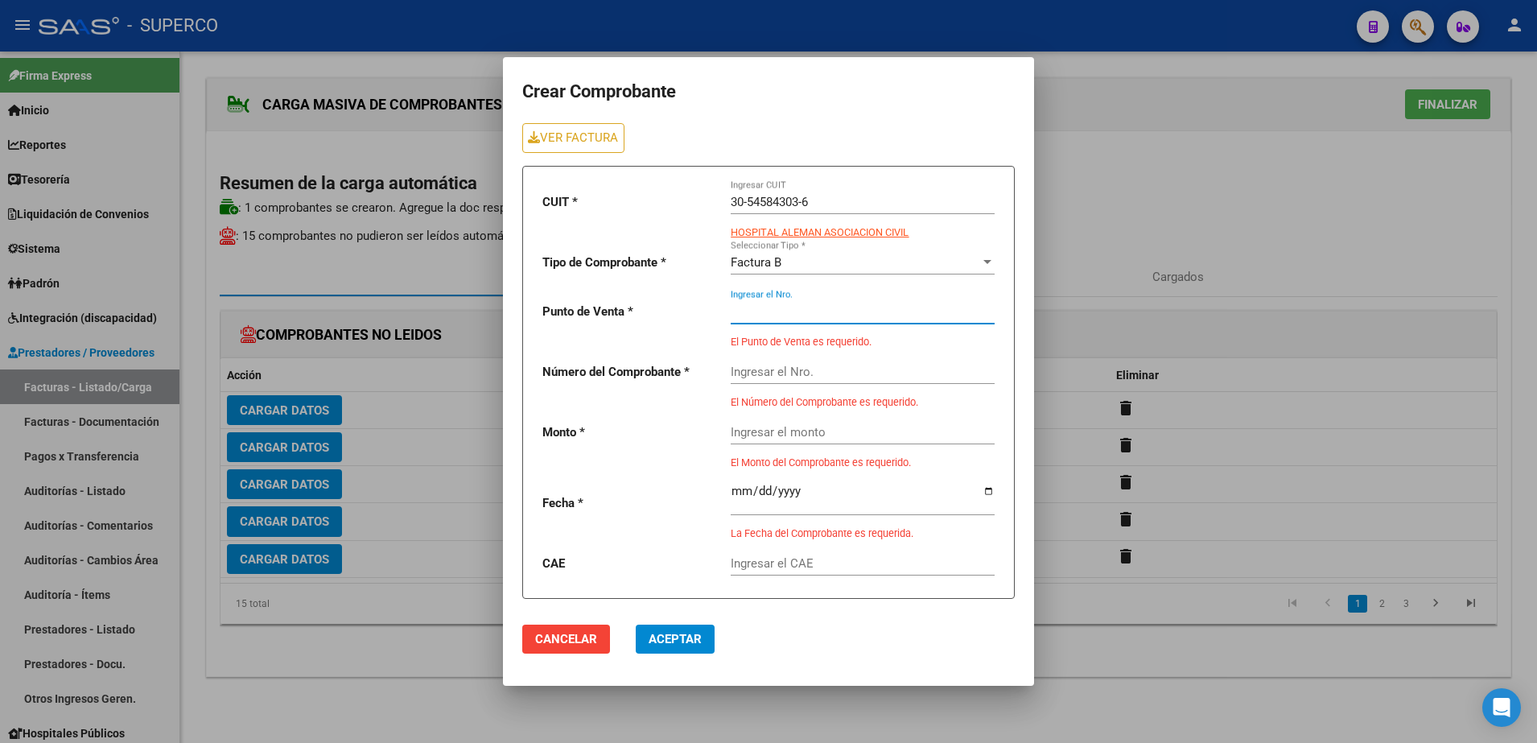
click at [827, 316] on input "Ingresar el Nro." at bounding box center [863, 311] width 264 height 14
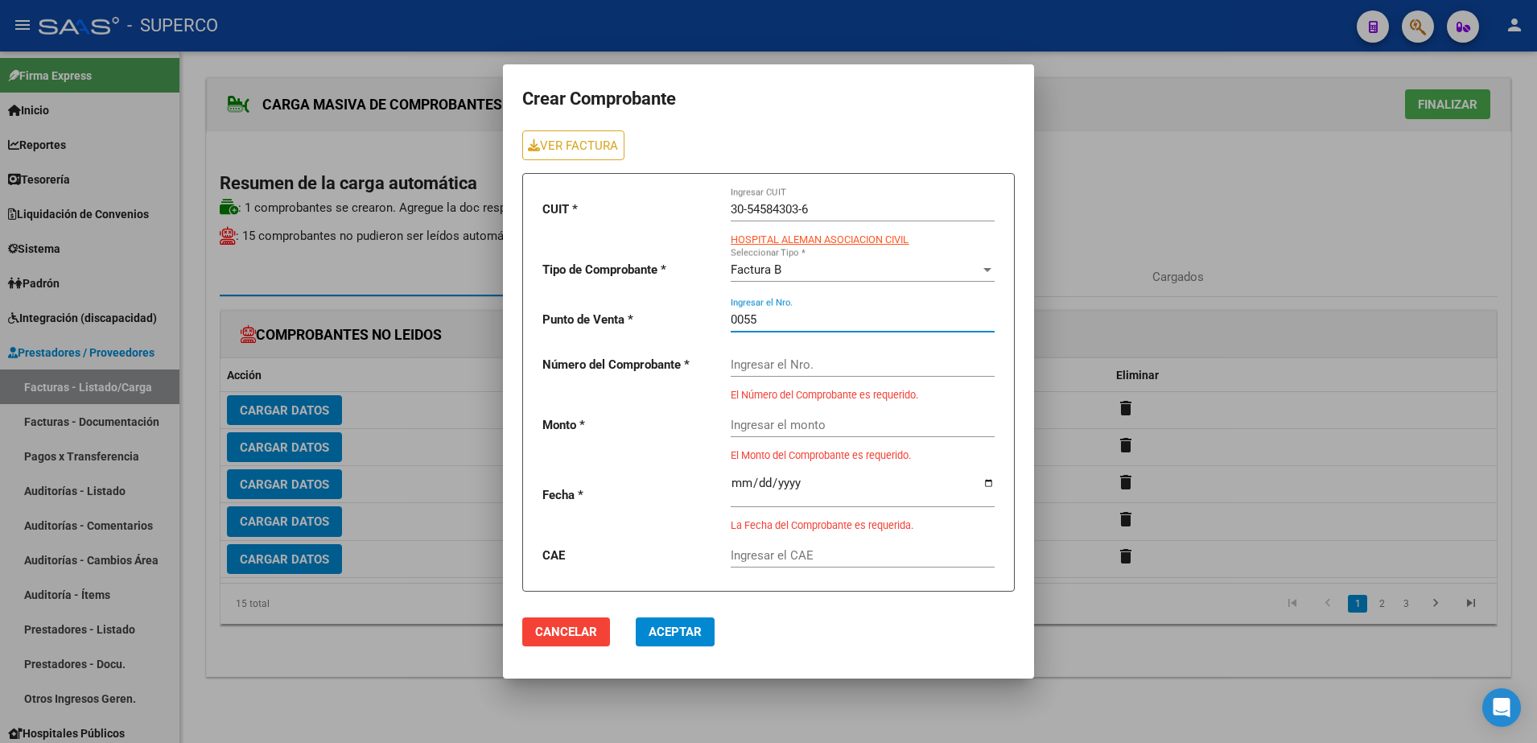
type input "0055"
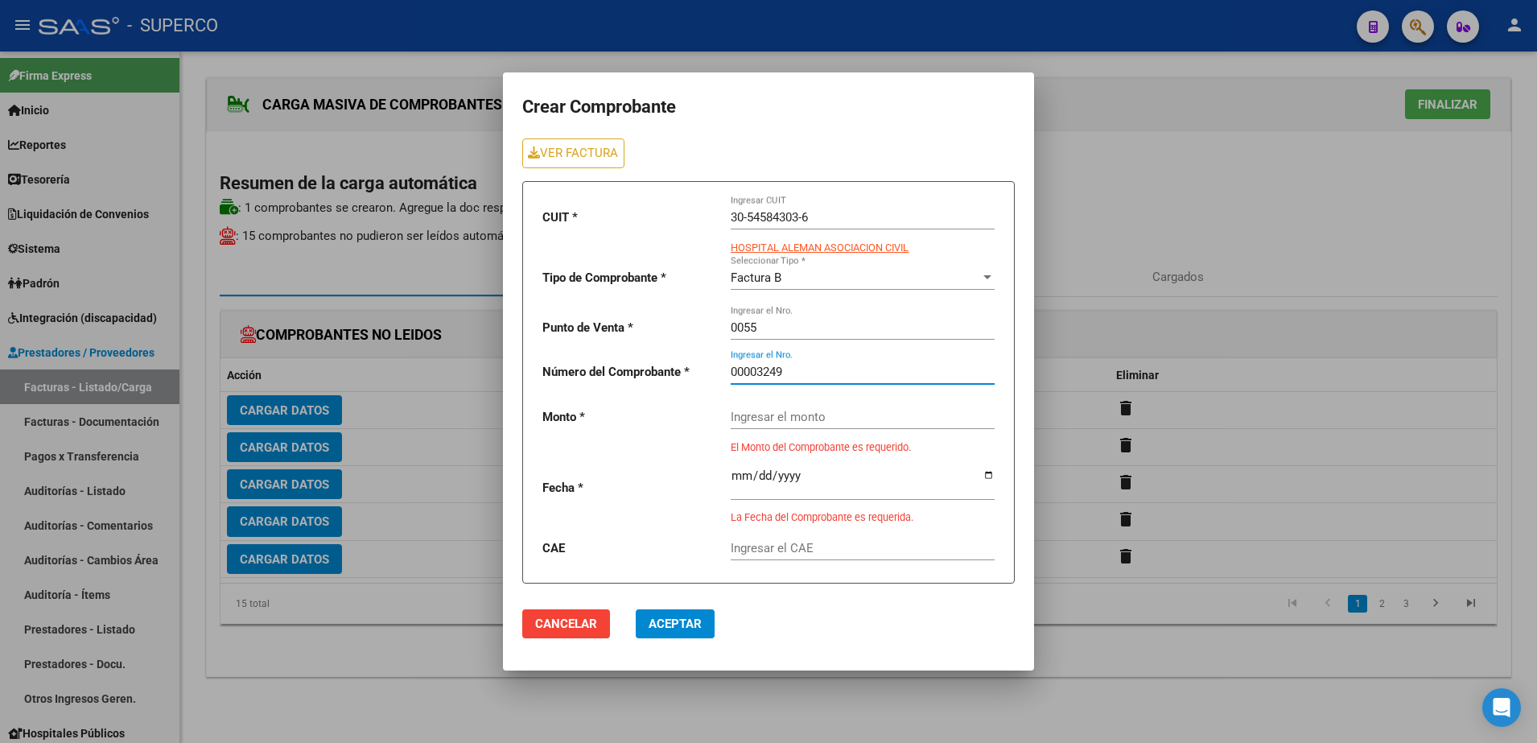
type input "00003249"
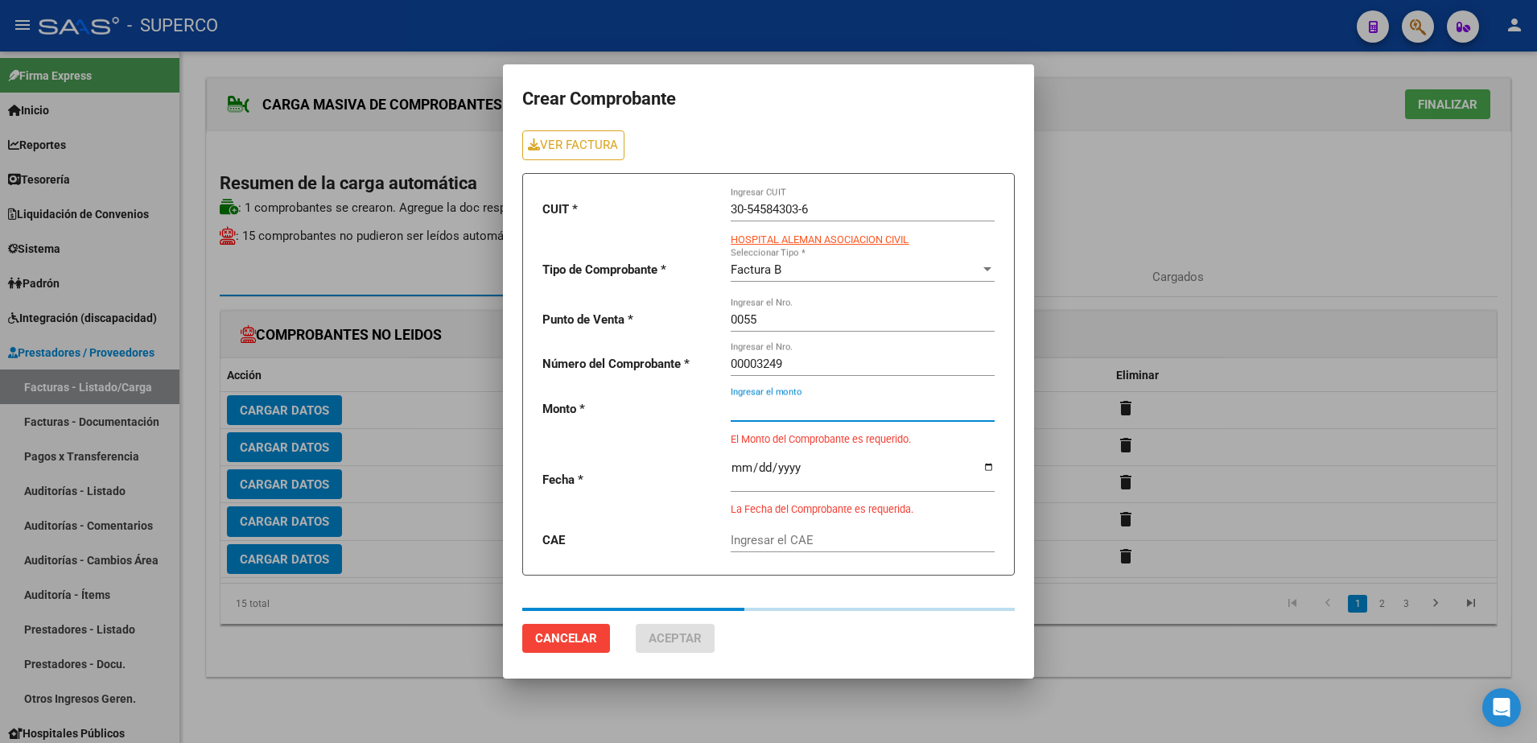
type input "48000"
type input "[DATE]"
type input "75386659092241"
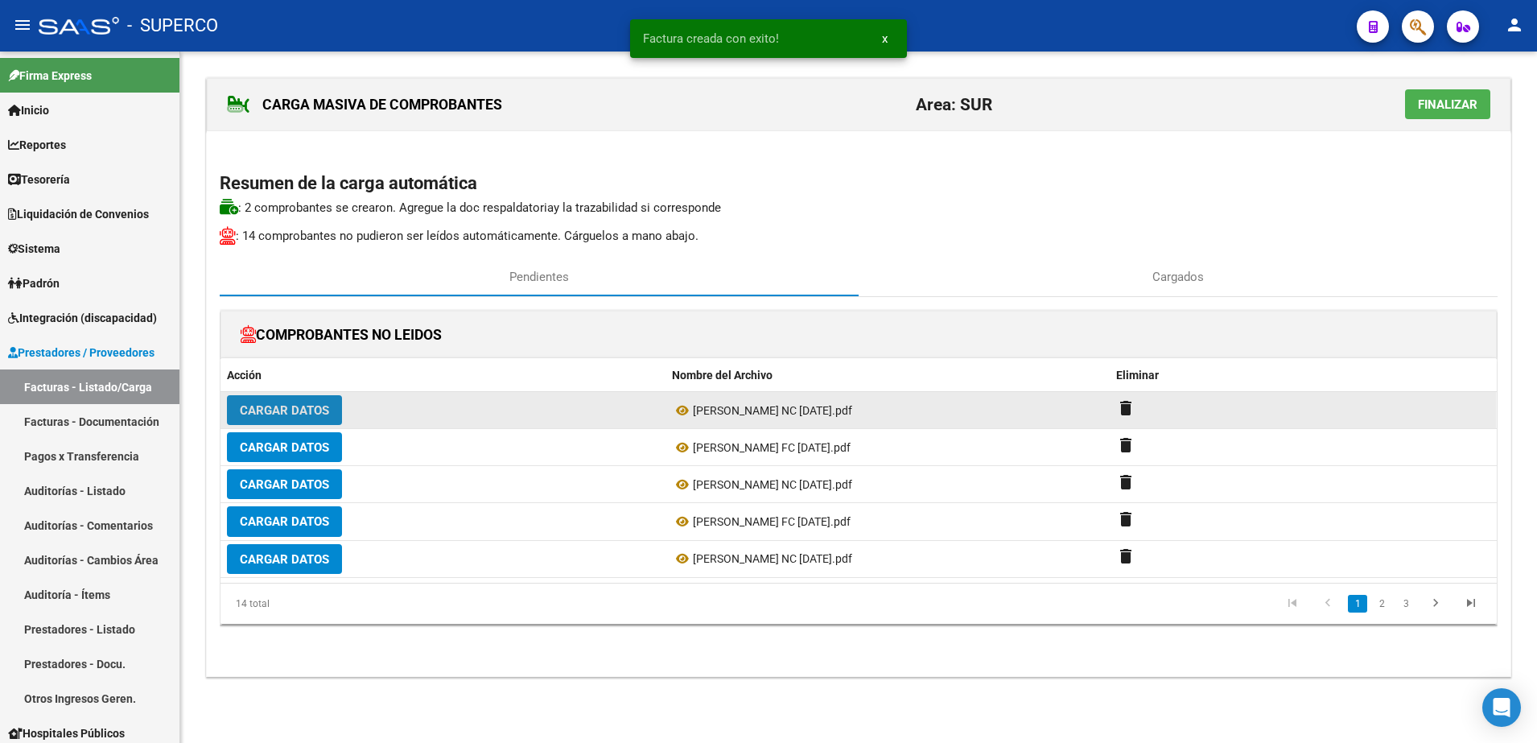
click at [282, 410] on span "Cargar Datos" at bounding box center [284, 410] width 89 height 14
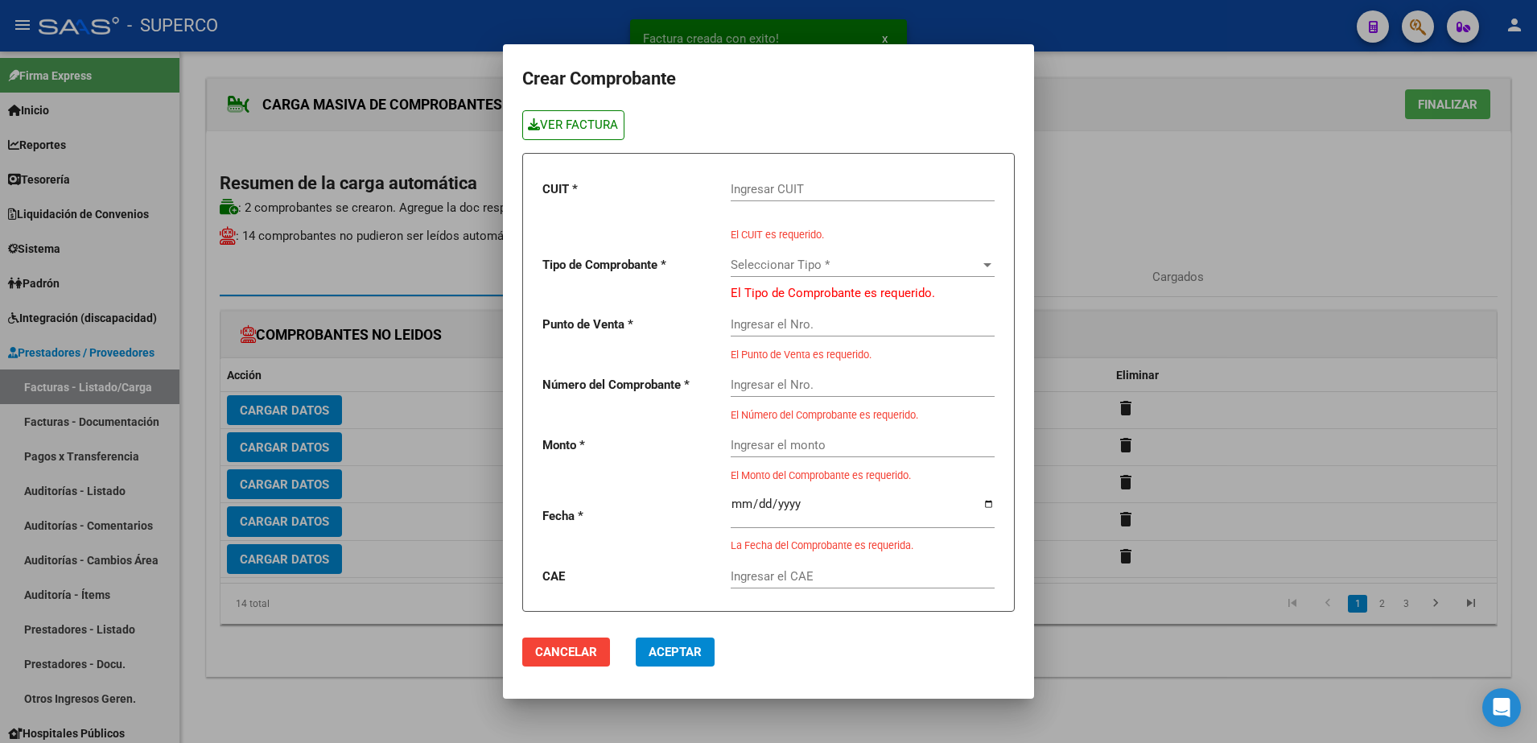
click at [566, 128] on link "VER FACTURA" at bounding box center [573, 125] width 102 height 30
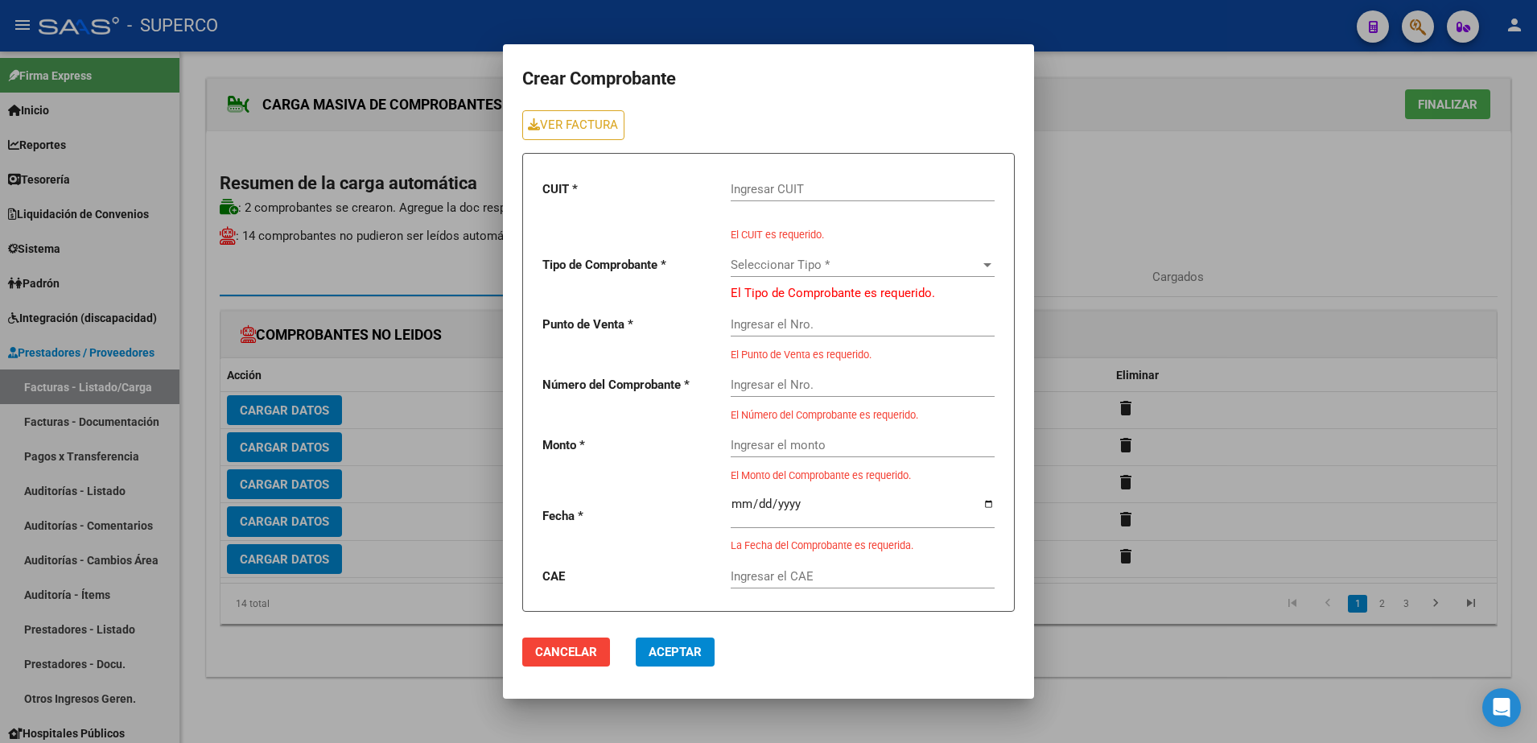
click at [805, 179] on div "Ingresar CUIT" at bounding box center [863, 184] width 264 height 35
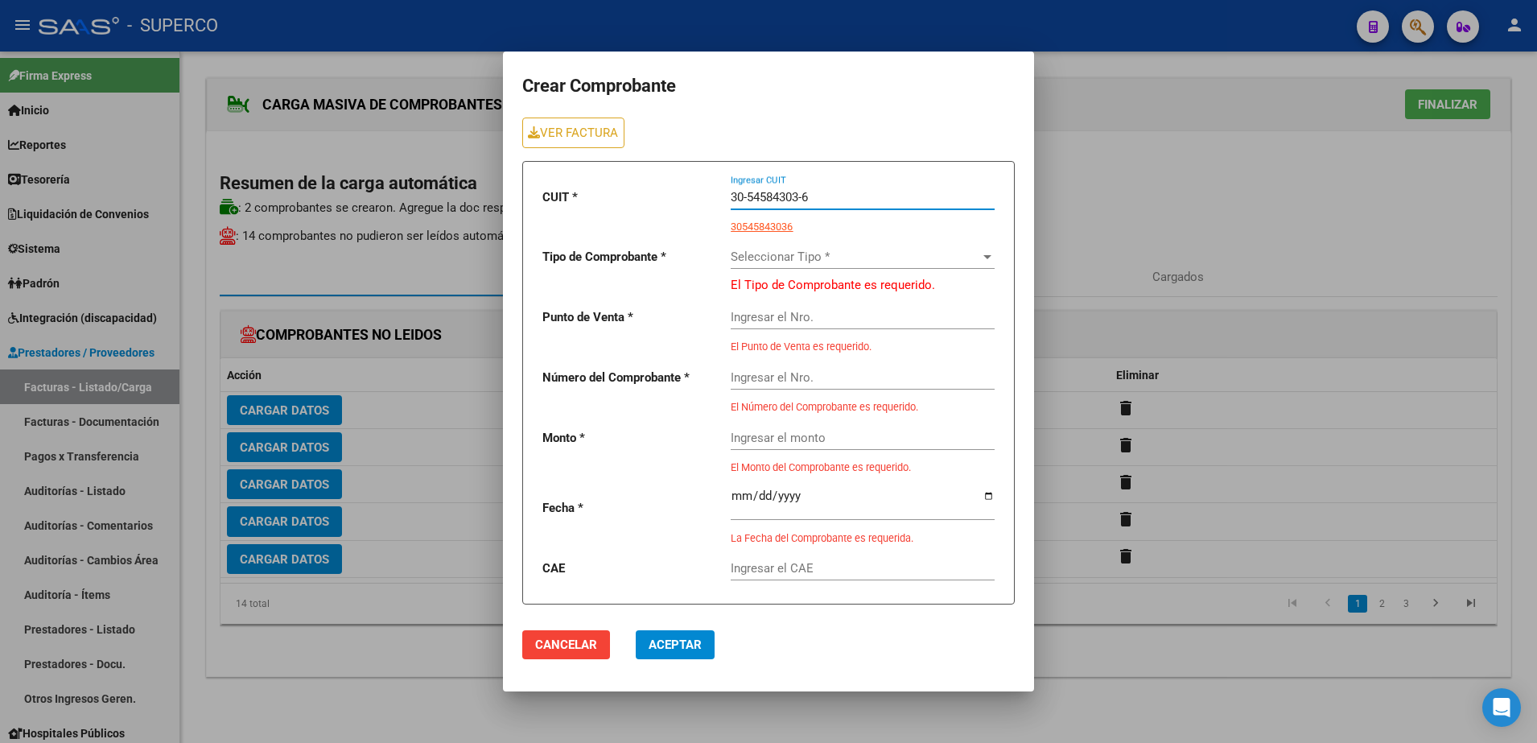
type input "30-54584303-6"
click at [843, 255] on span "Seleccionar Tipo *" at bounding box center [856, 257] width 250 height 14
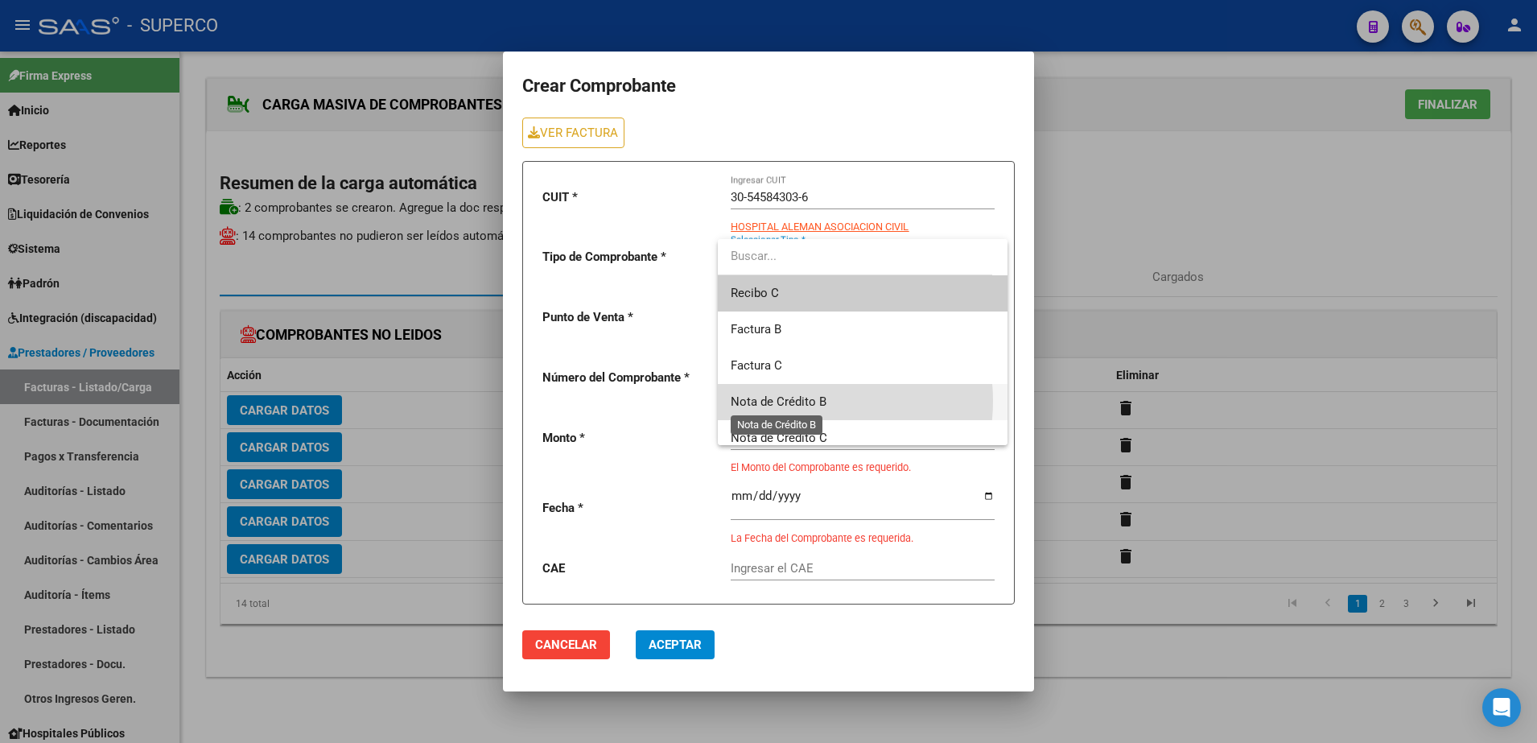
drag, startPoint x: 792, startPoint y: 401, endPoint x: 796, endPoint y: 378, distance: 23.7
click at [792, 402] on span "Nota de Crédito B" at bounding box center [779, 401] width 96 height 14
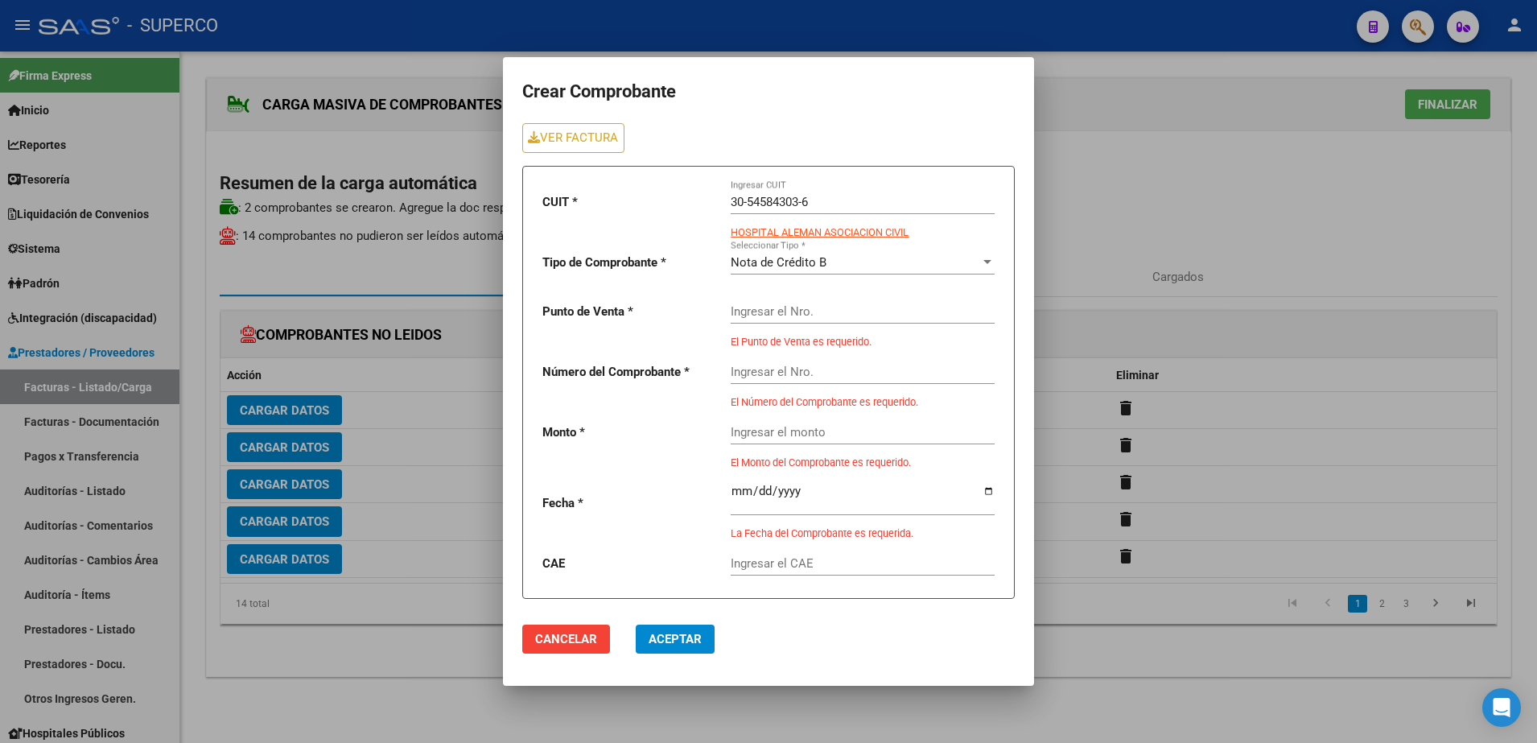
click at [787, 320] on div "Ingresar el Nro." at bounding box center [863, 306] width 264 height 35
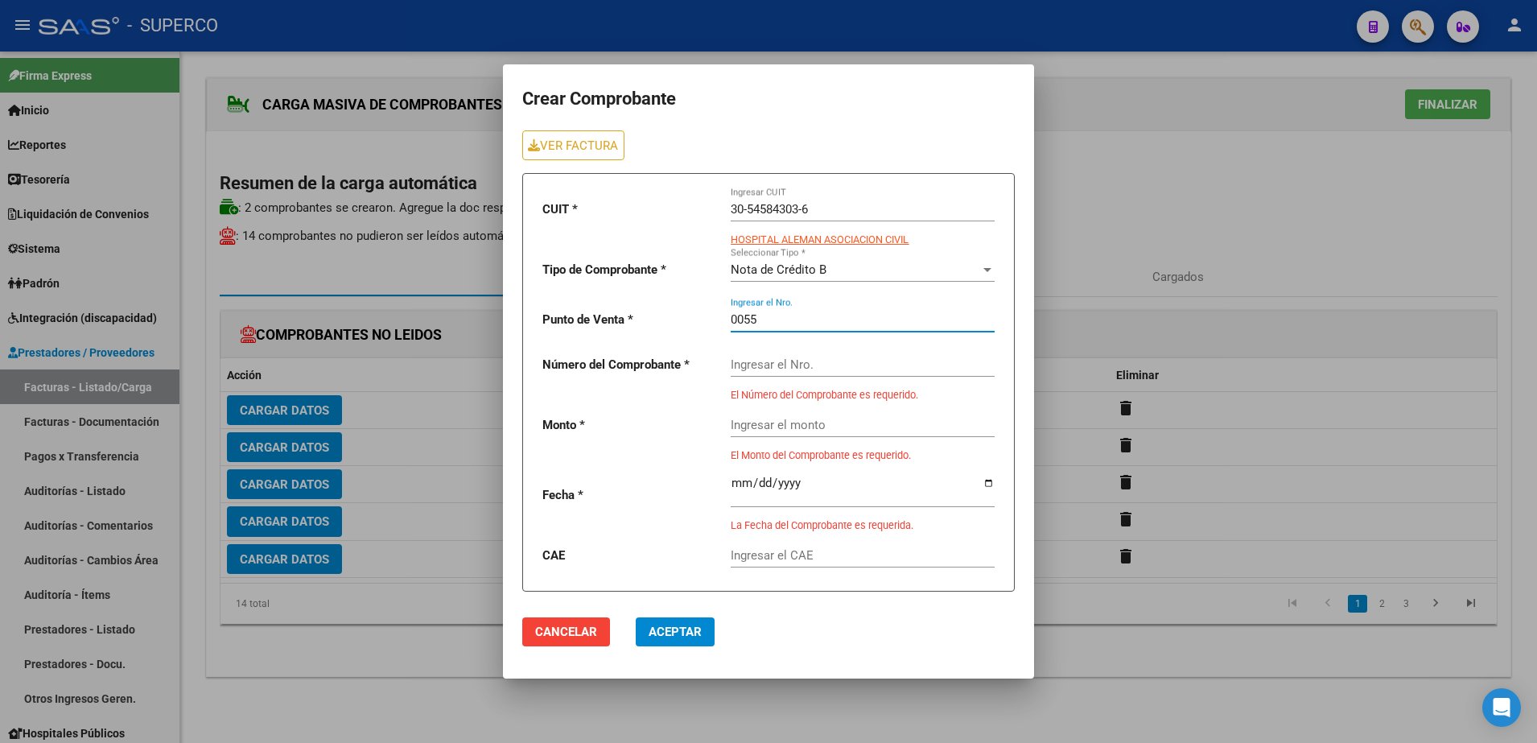
type input "0055"
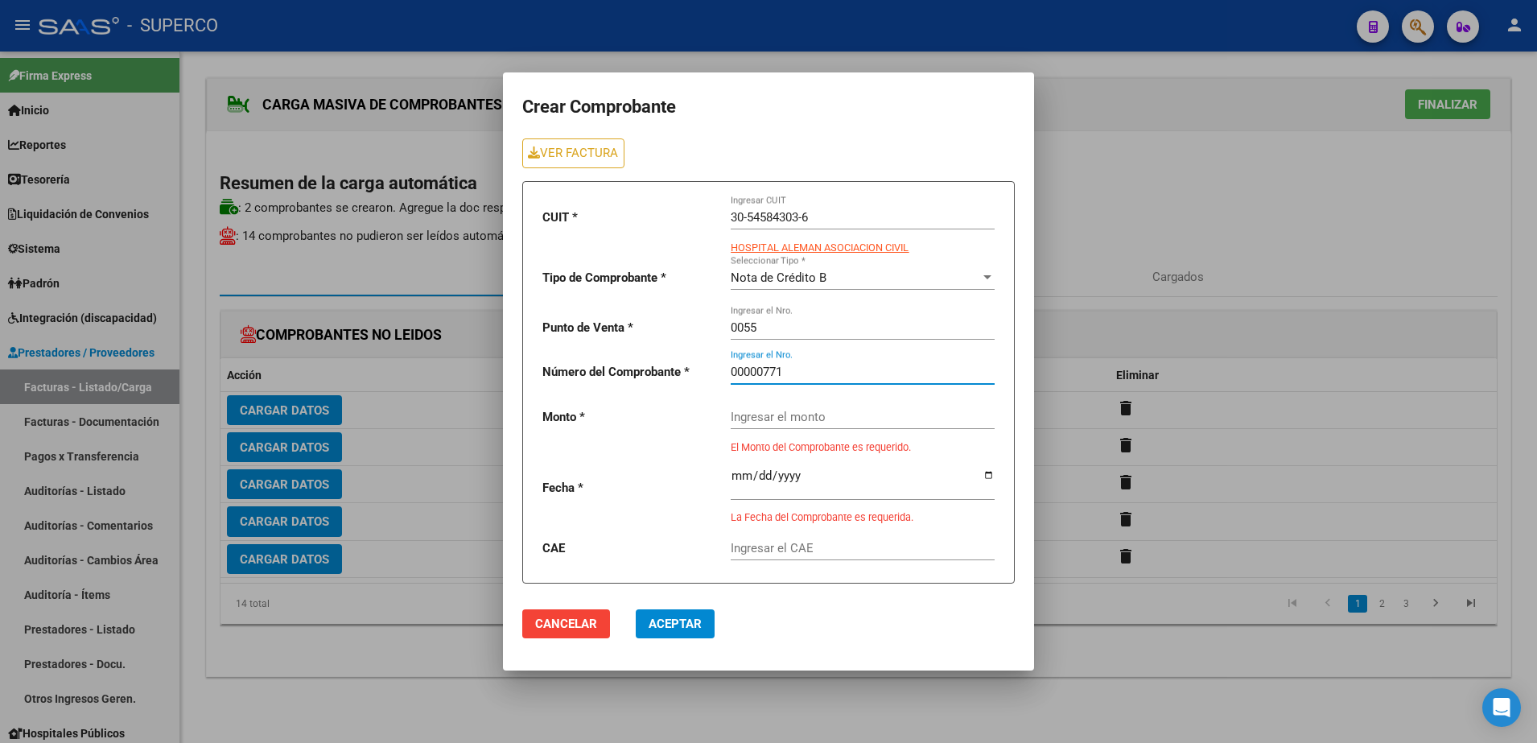
type input "00000771"
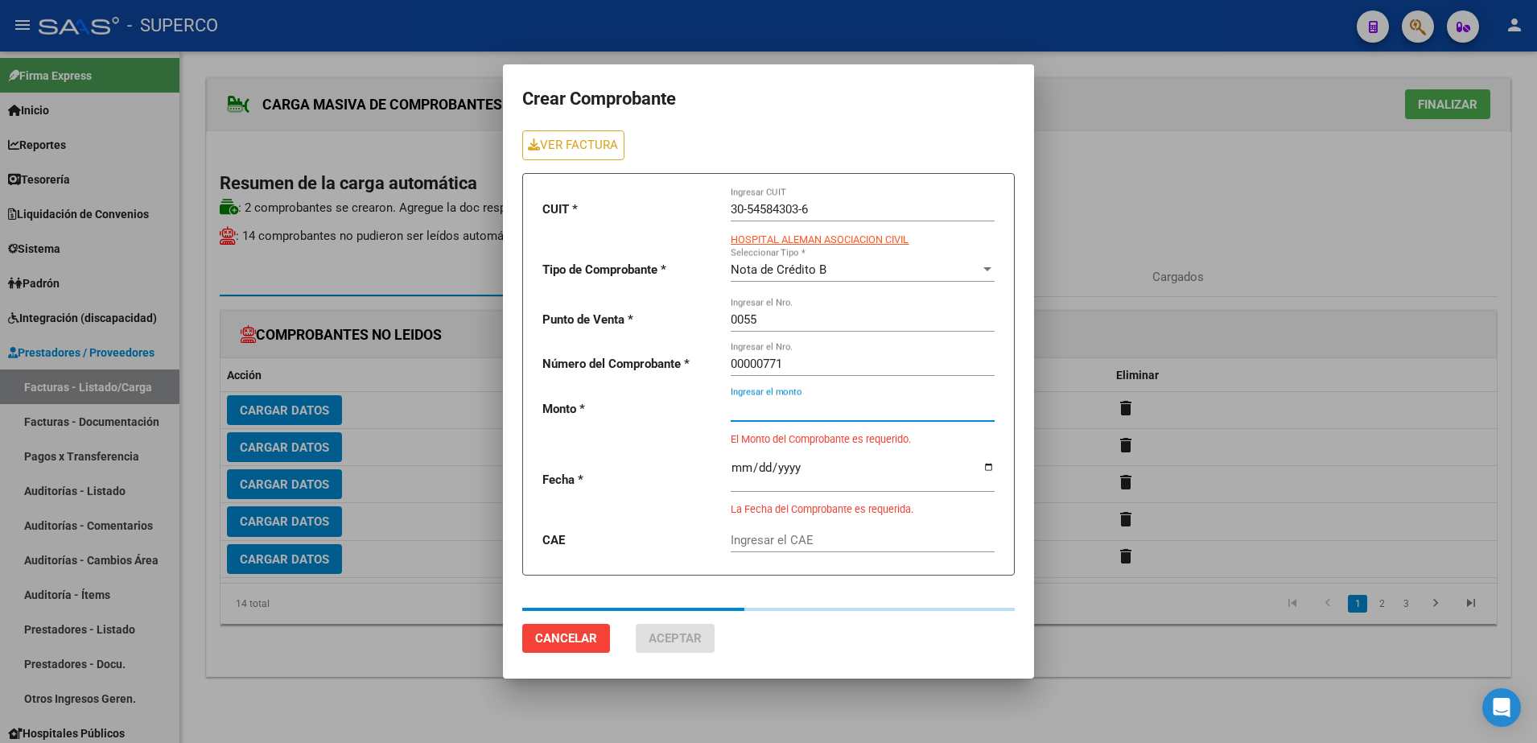
type input "48000"
type input "[DATE]"
type input "75386658938288"
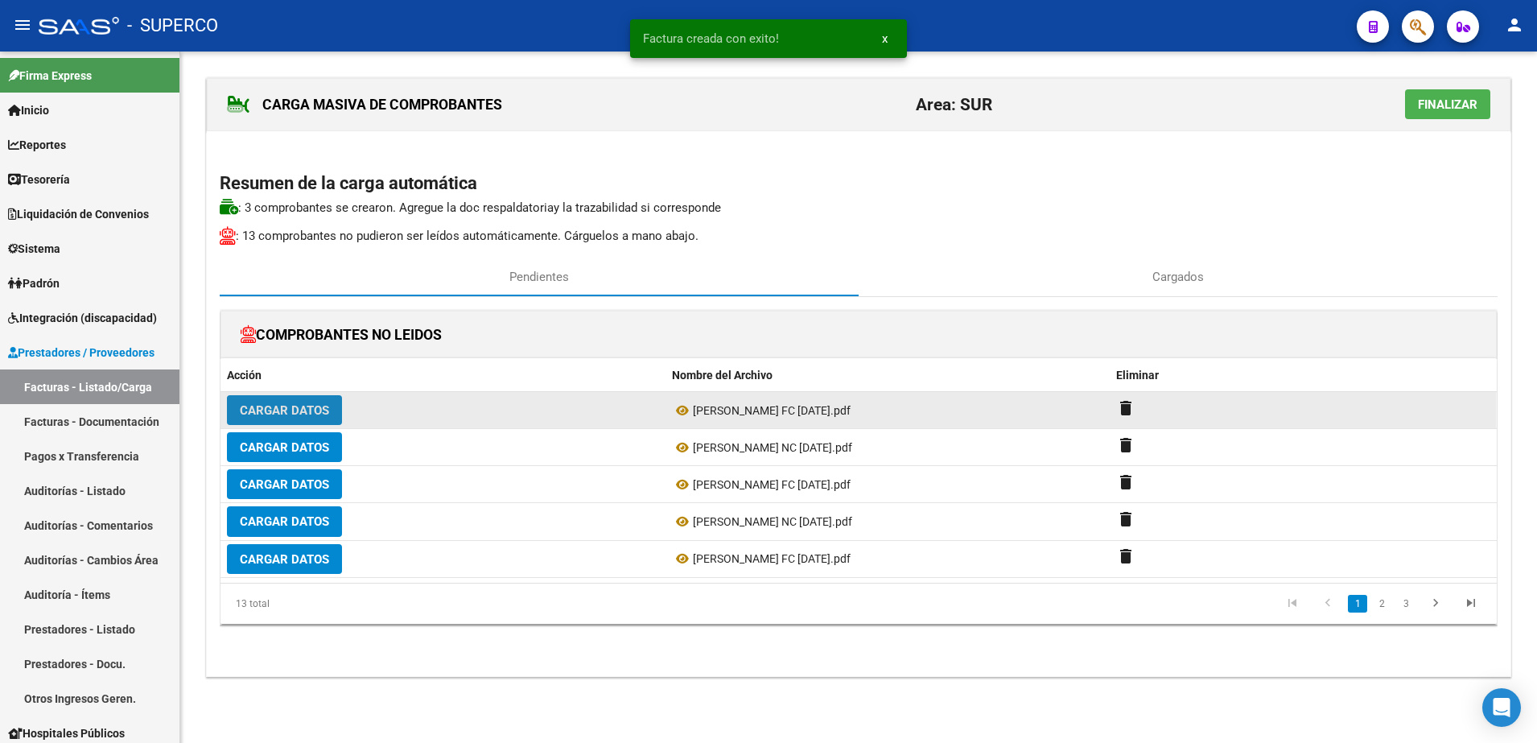
click at [320, 411] on span "Cargar Datos" at bounding box center [284, 410] width 89 height 14
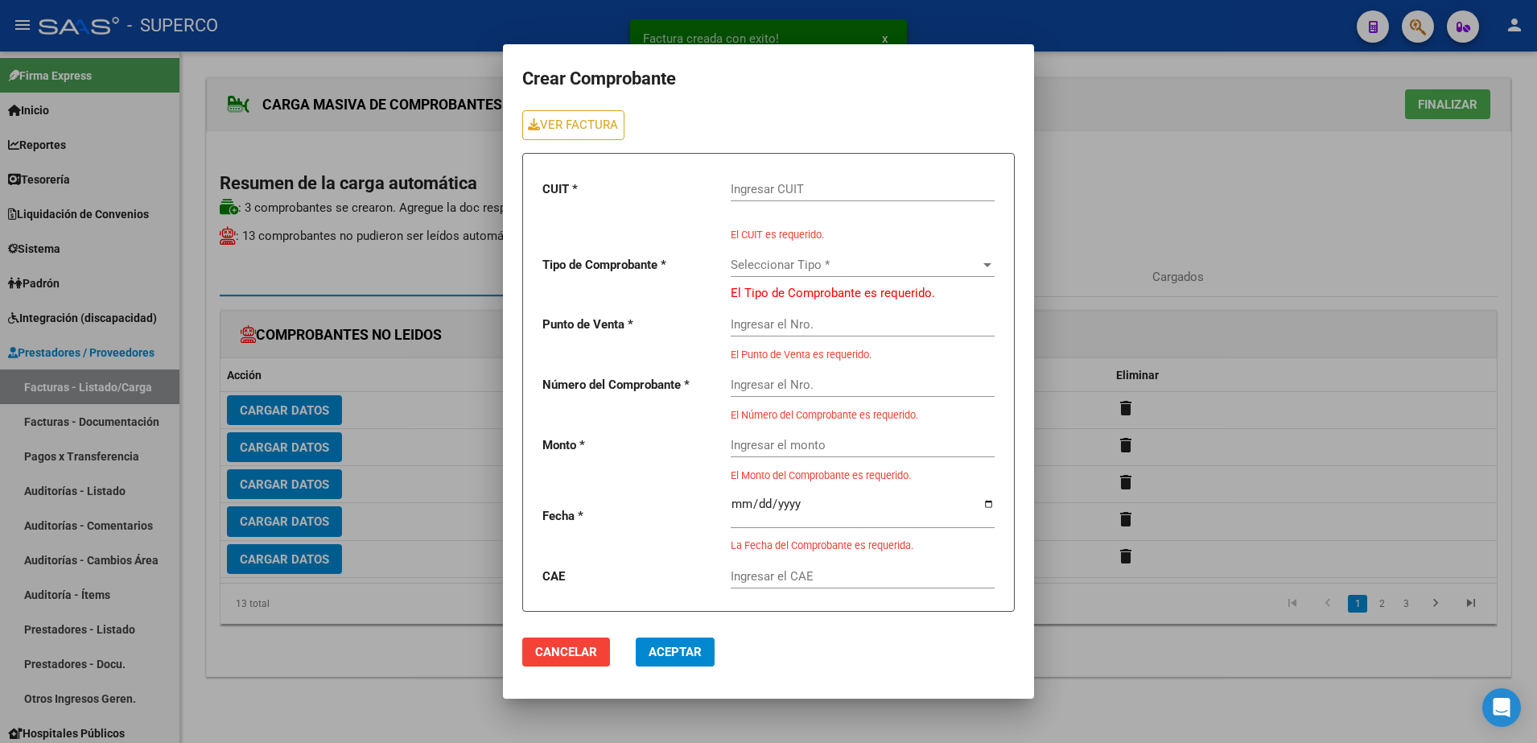
click at [876, 196] on input "Ingresar CUIT" at bounding box center [863, 189] width 264 height 14
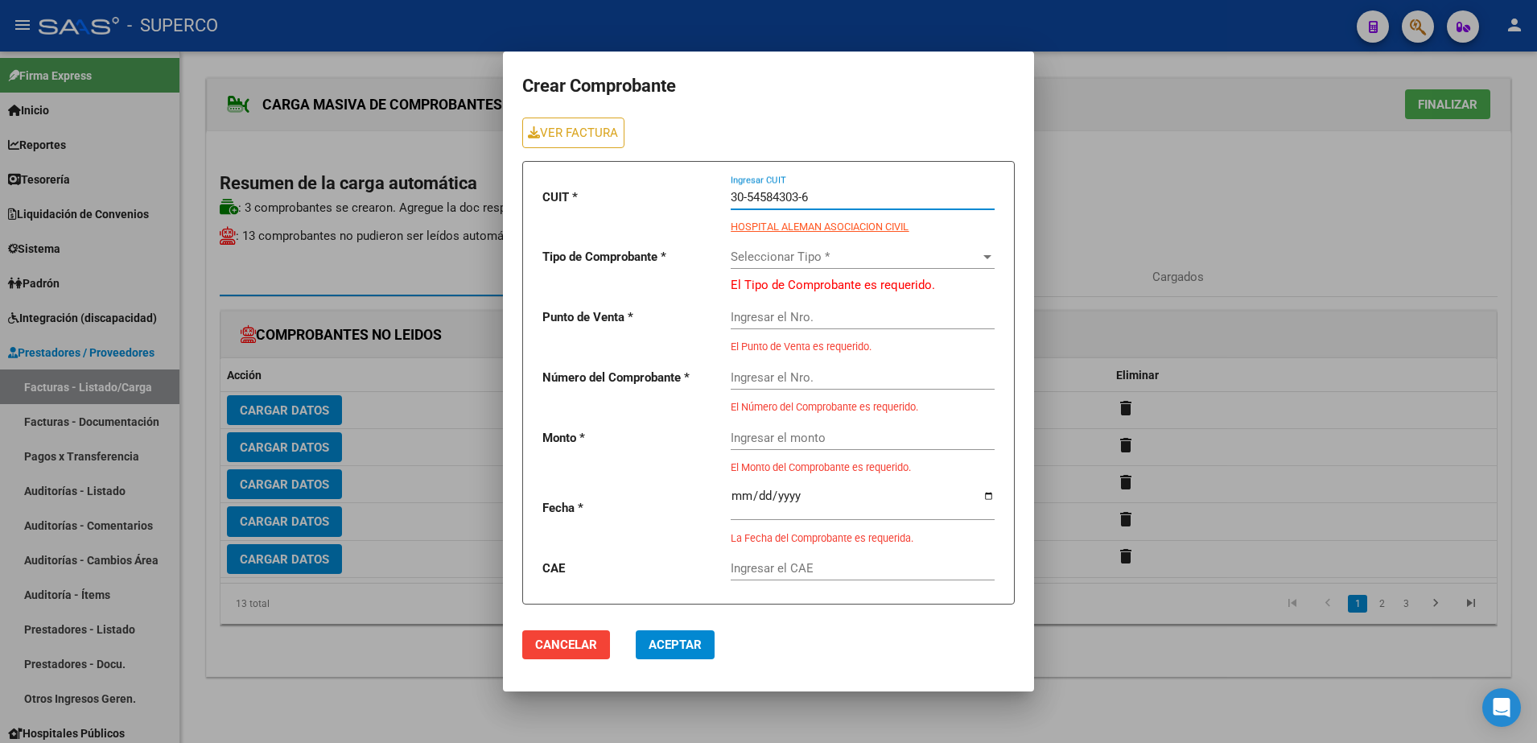
type input "30-54584303-6"
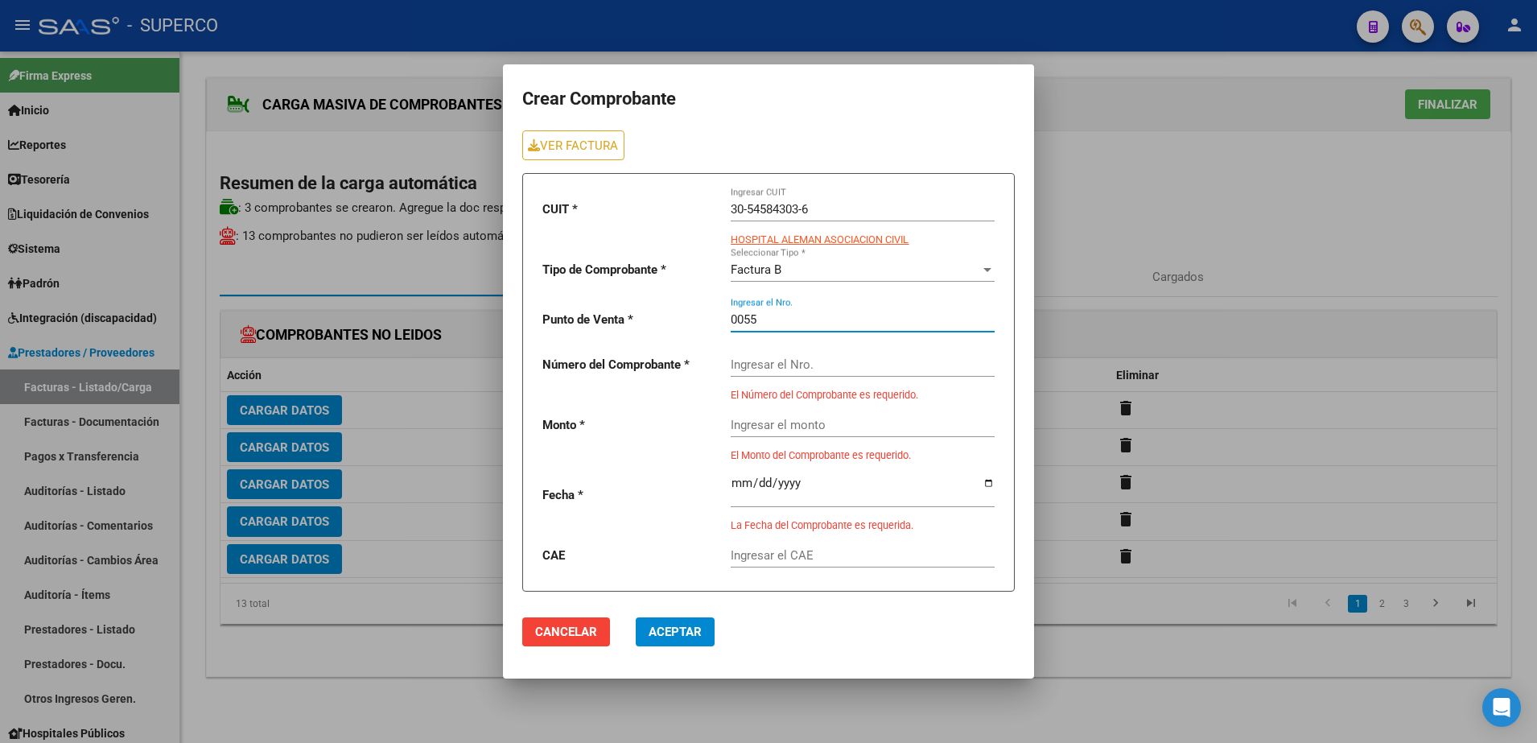
type input "0055"
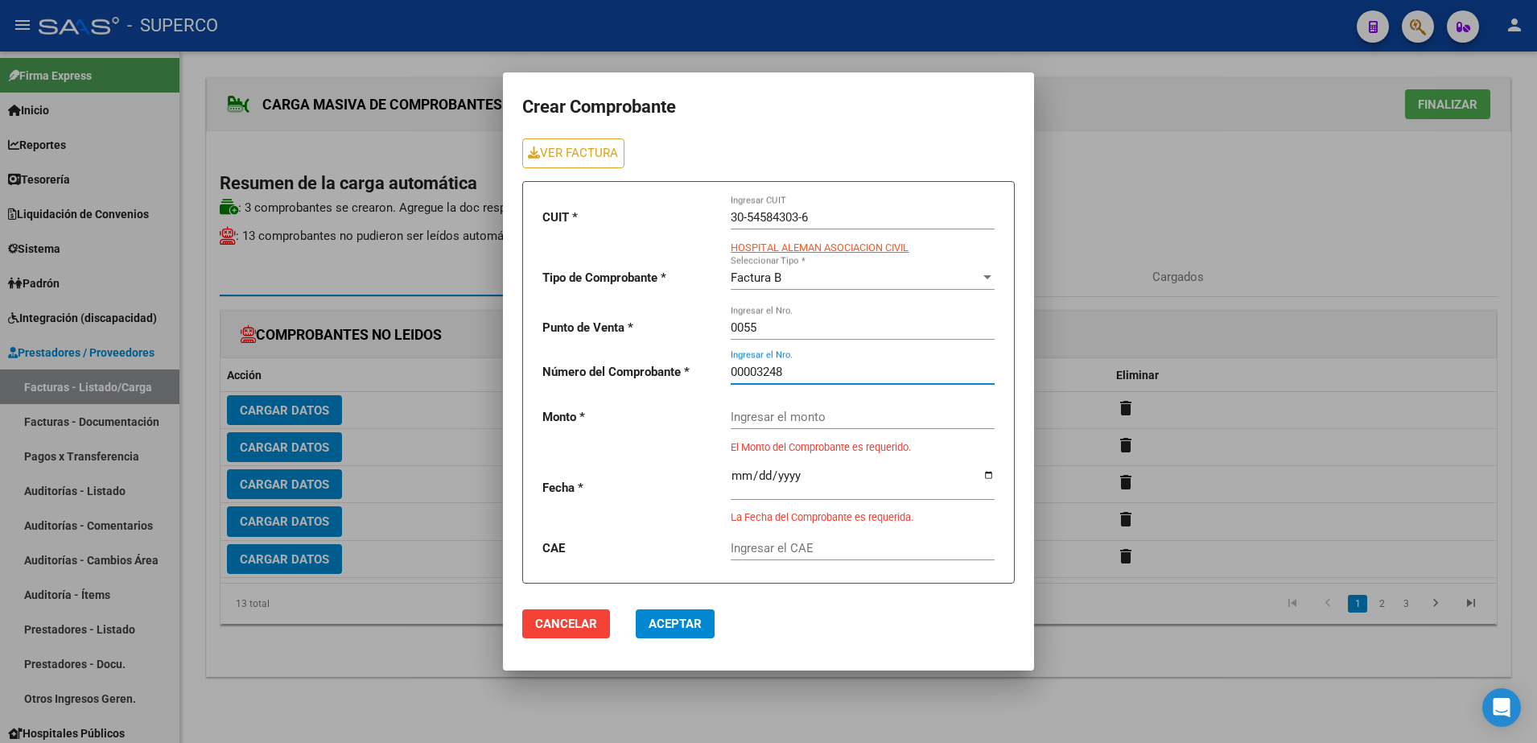
type input "00003248"
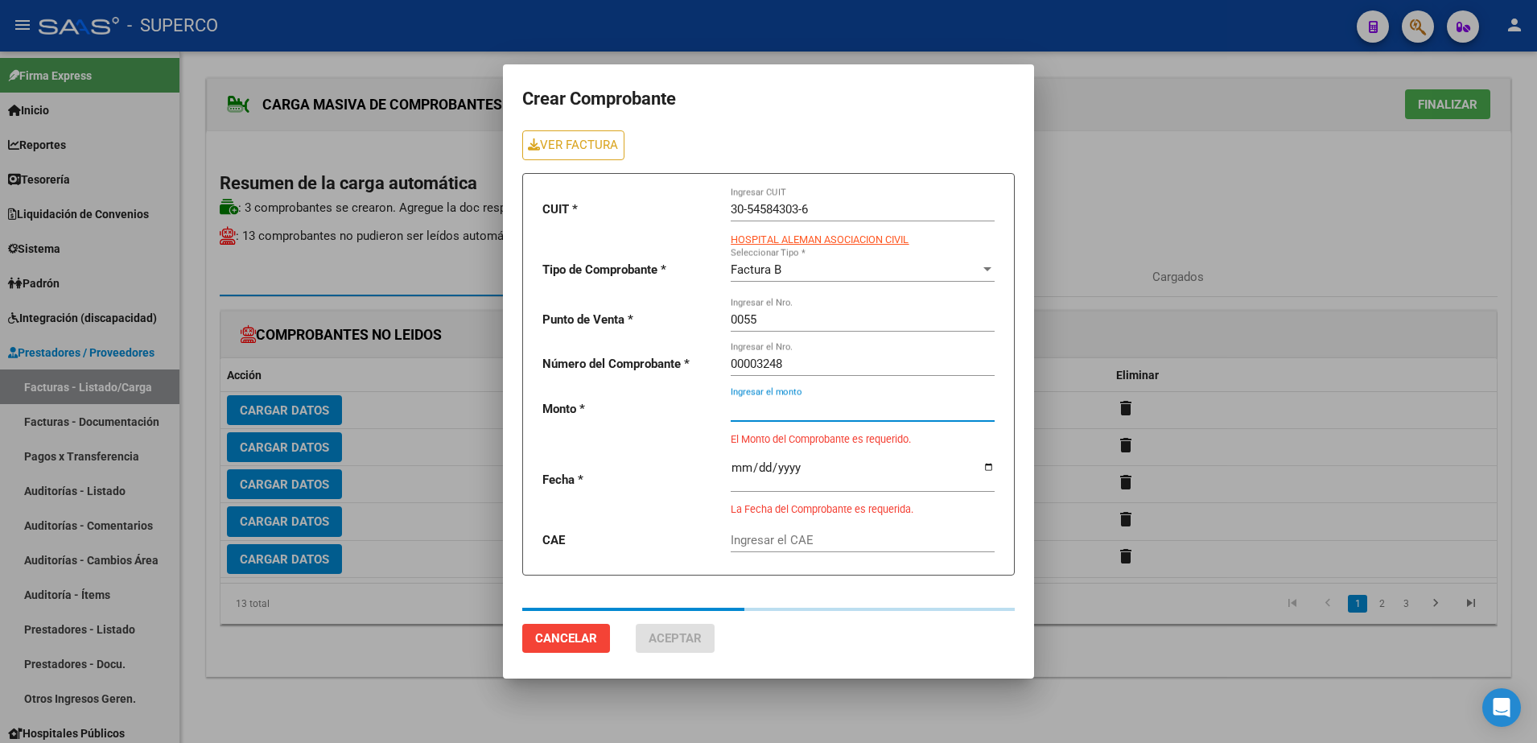
type input "48000"
type input "[DATE]"
type input "75386658866796"
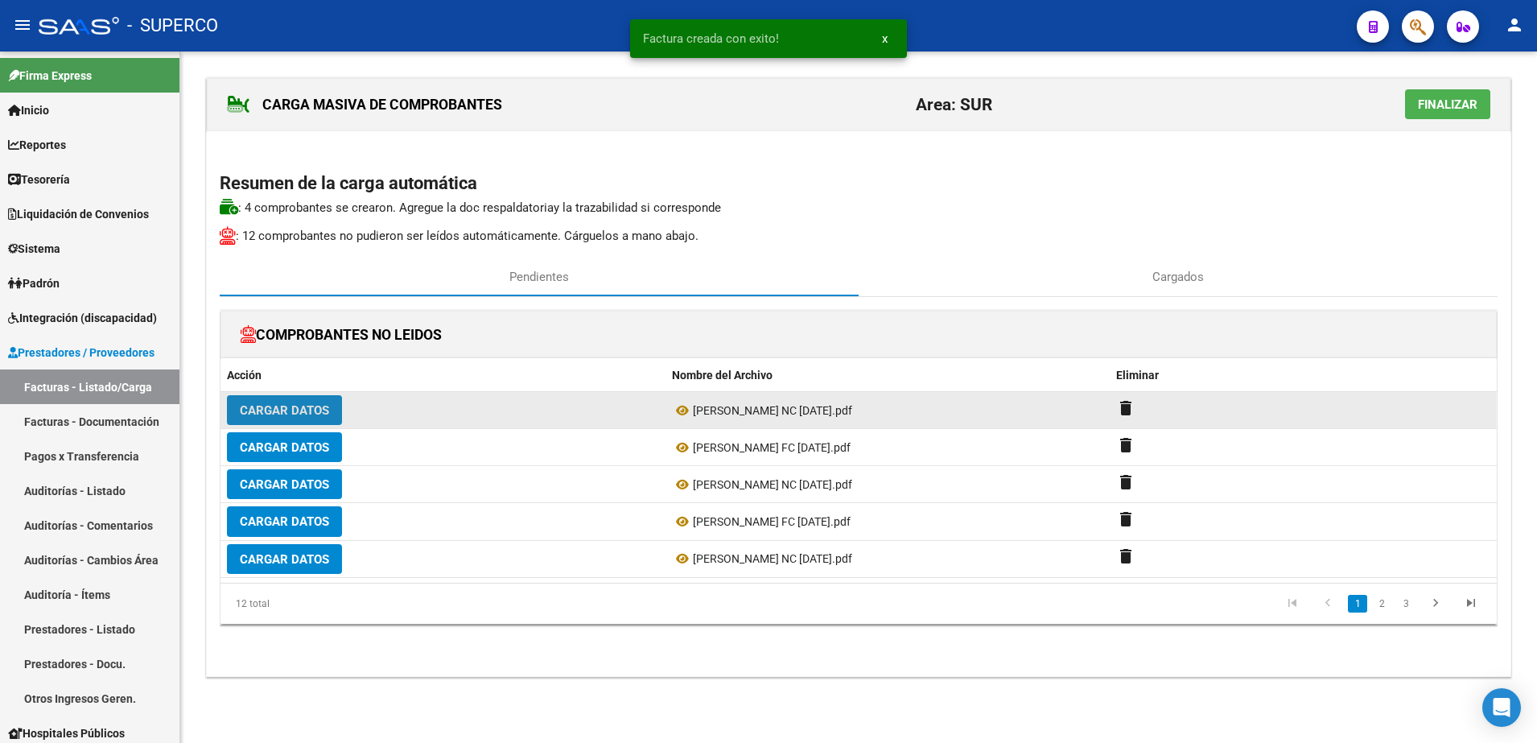
click at [319, 402] on span "Cargar Datos" at bounding box center [284, 409] width 89 height 14
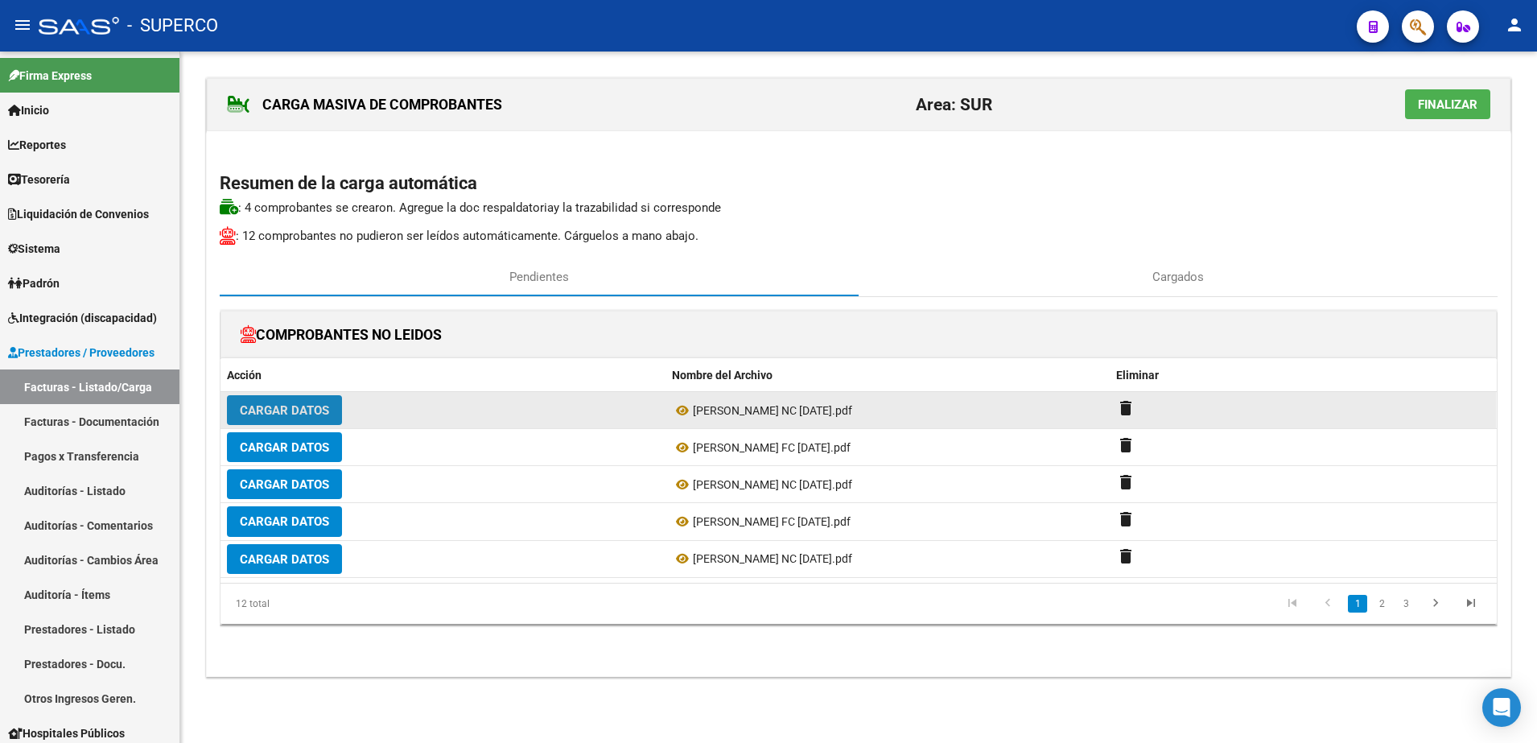
click at [299, 409] on span "Cargar Datos" at bounding box center [284, 410] width 89 height 14
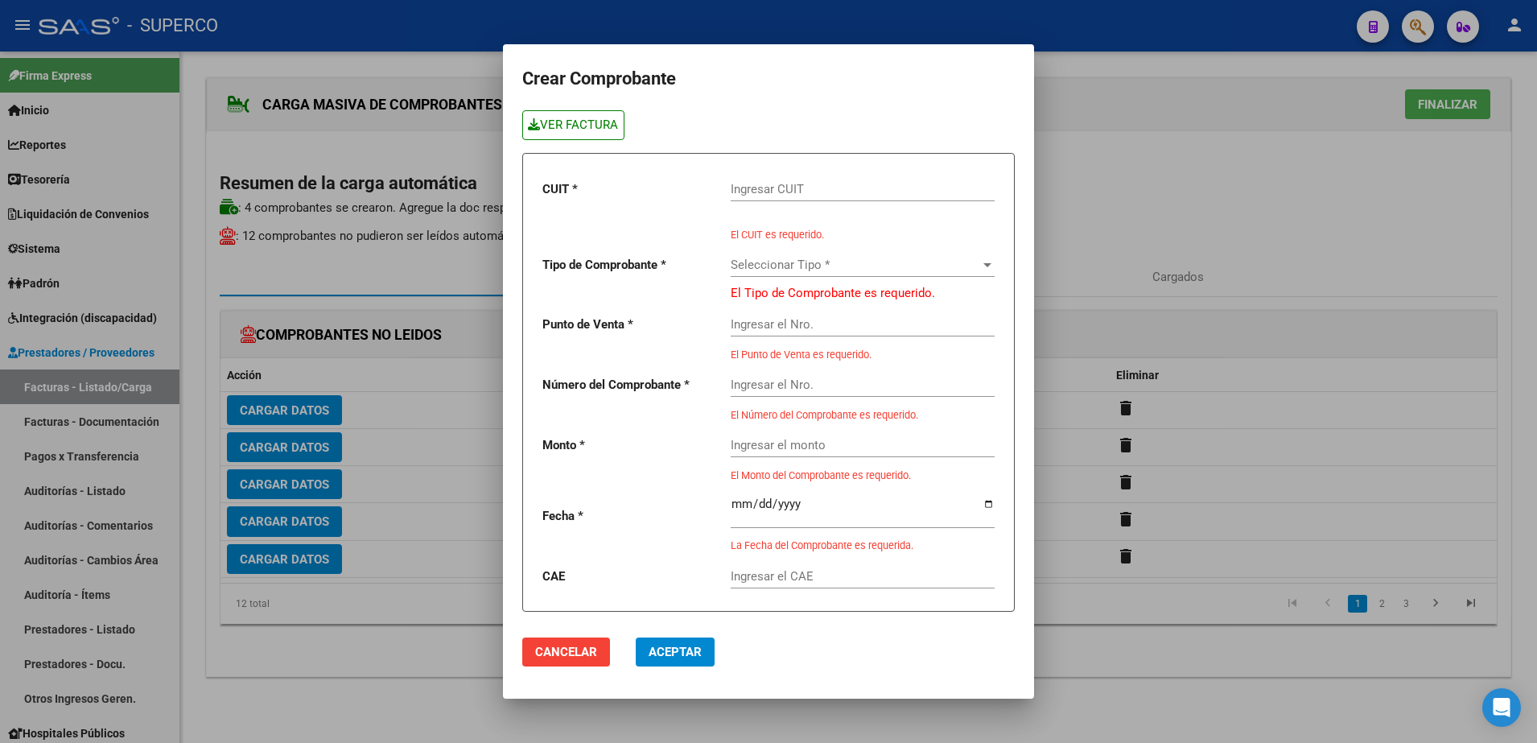
click at [622, 122] on link "VER FACTURA" at bounding box center [573, 125] width 102 height 30
click at [901, 188] on input "Ingresar CUIT" at bounding box center [863, 189] width 264 height 14
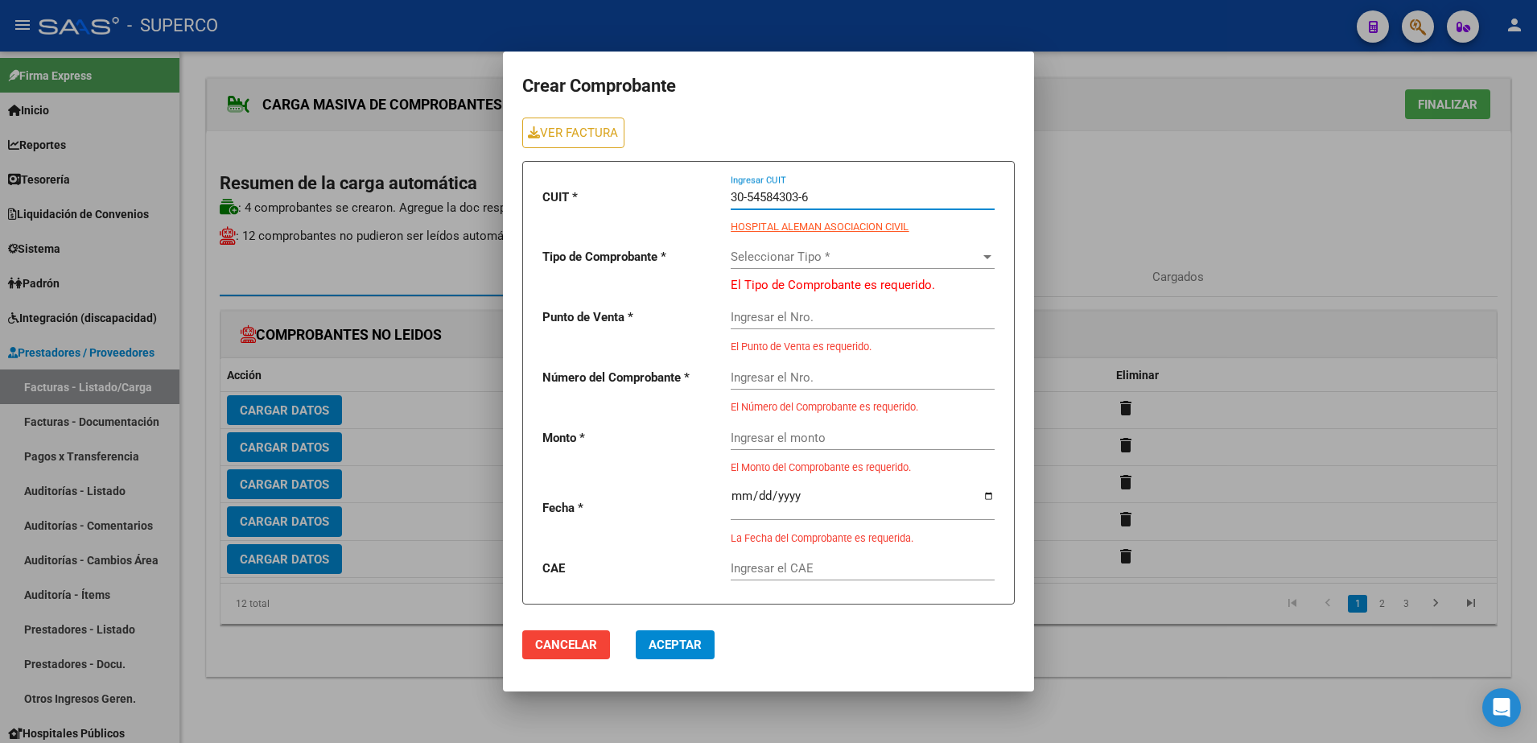
type input "30-54584303-6"
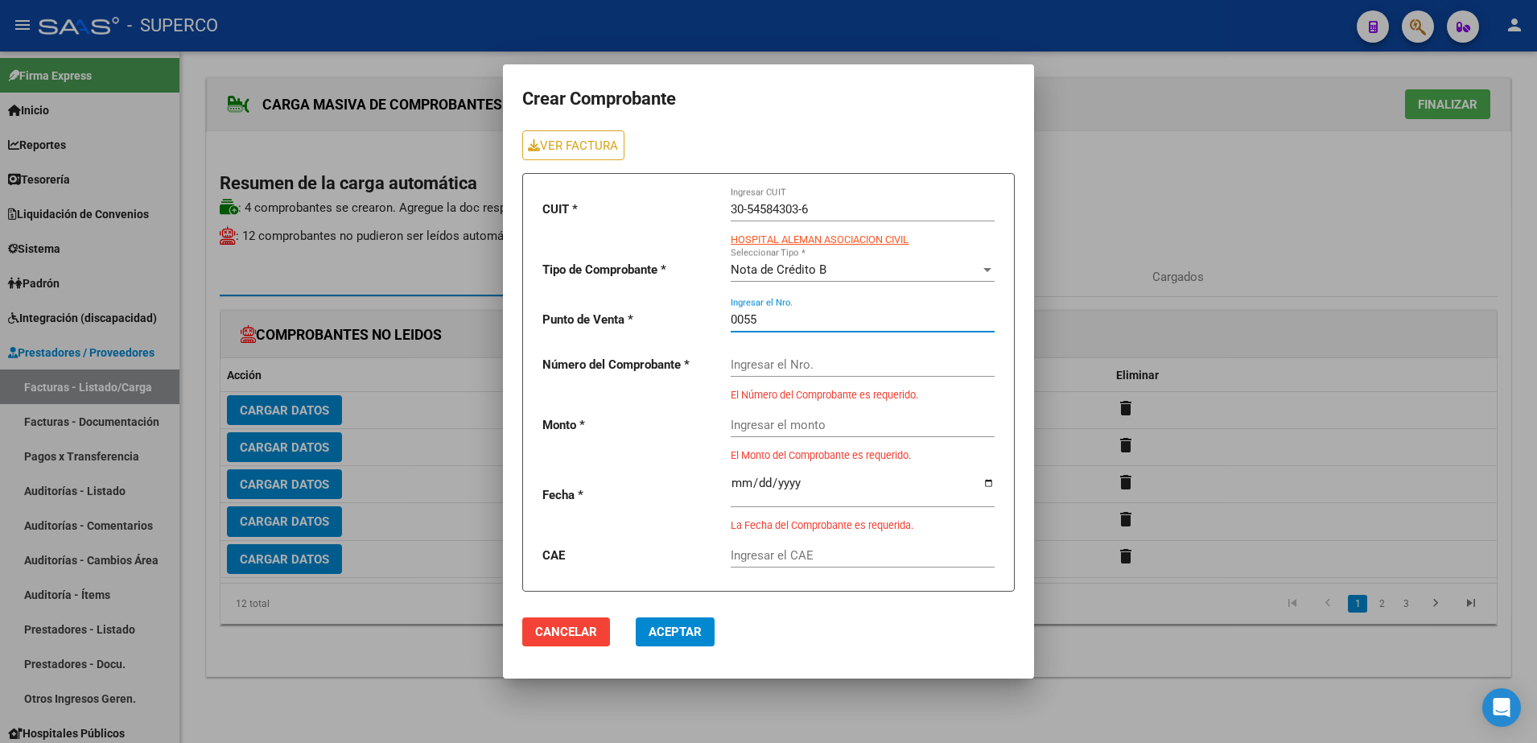
type input "0055"
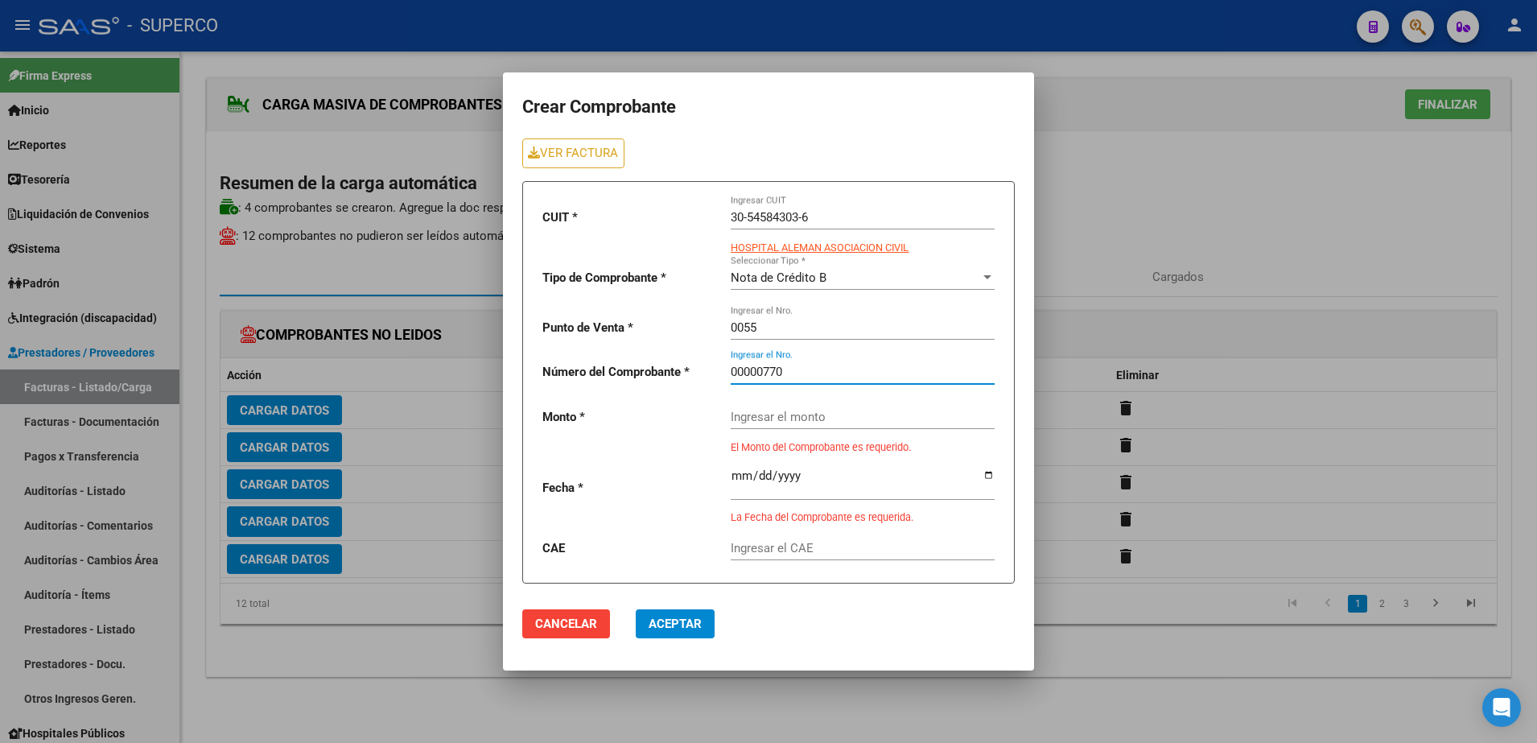
type input "00000770"
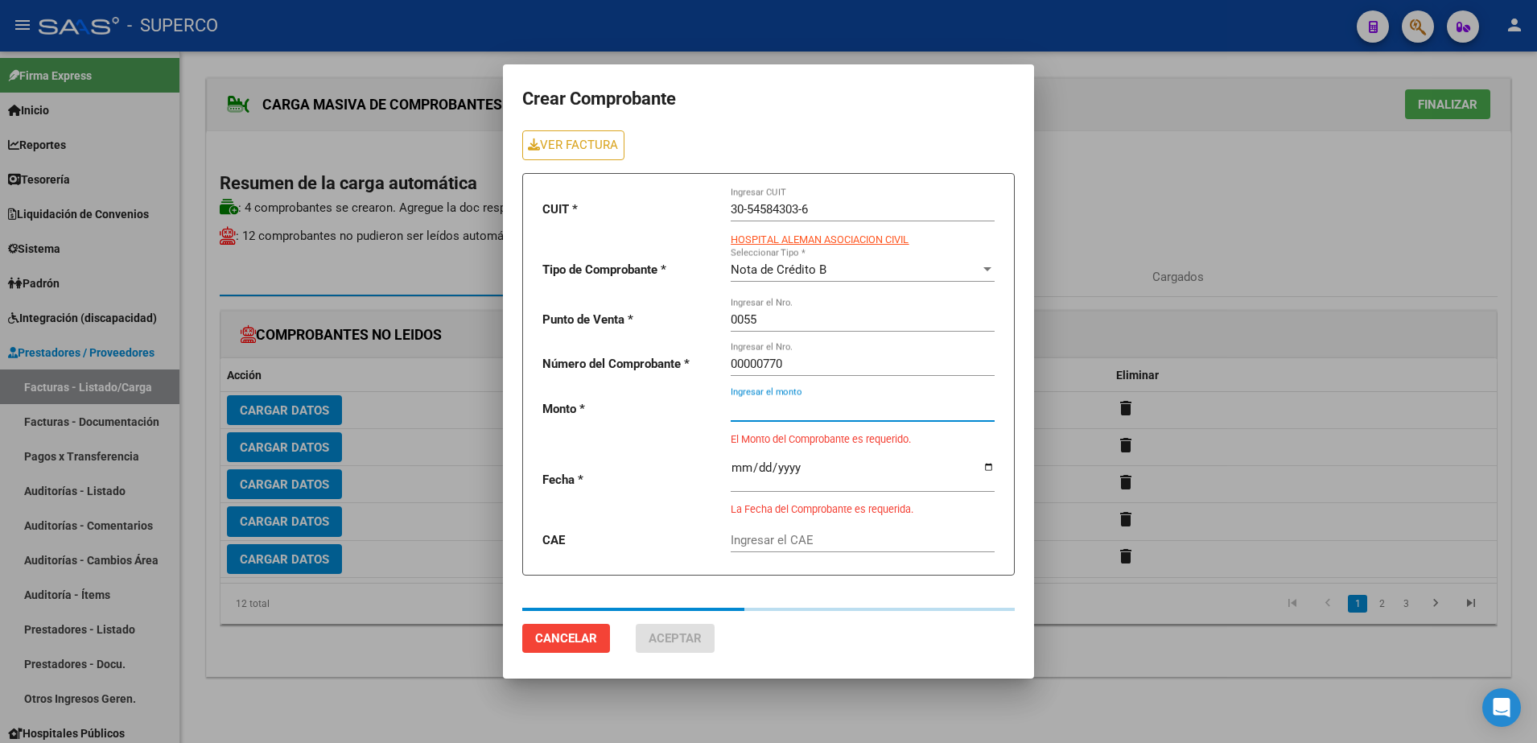
type input "48000"
type input "[DATE]"
type input "75386658743685"
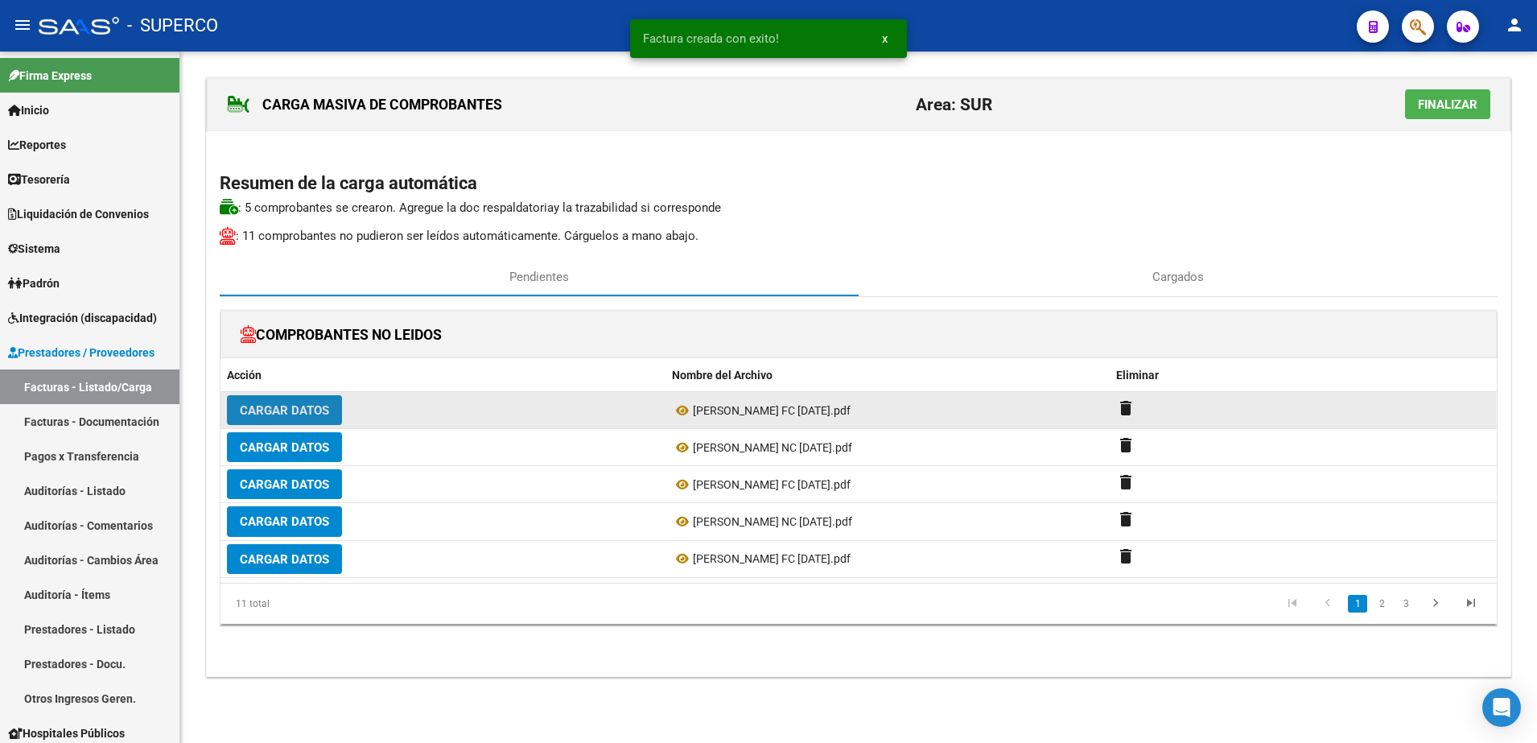
click at [266, 410] on span "Cargar Datos" at bounding box center [284, 410] width 89 height 14
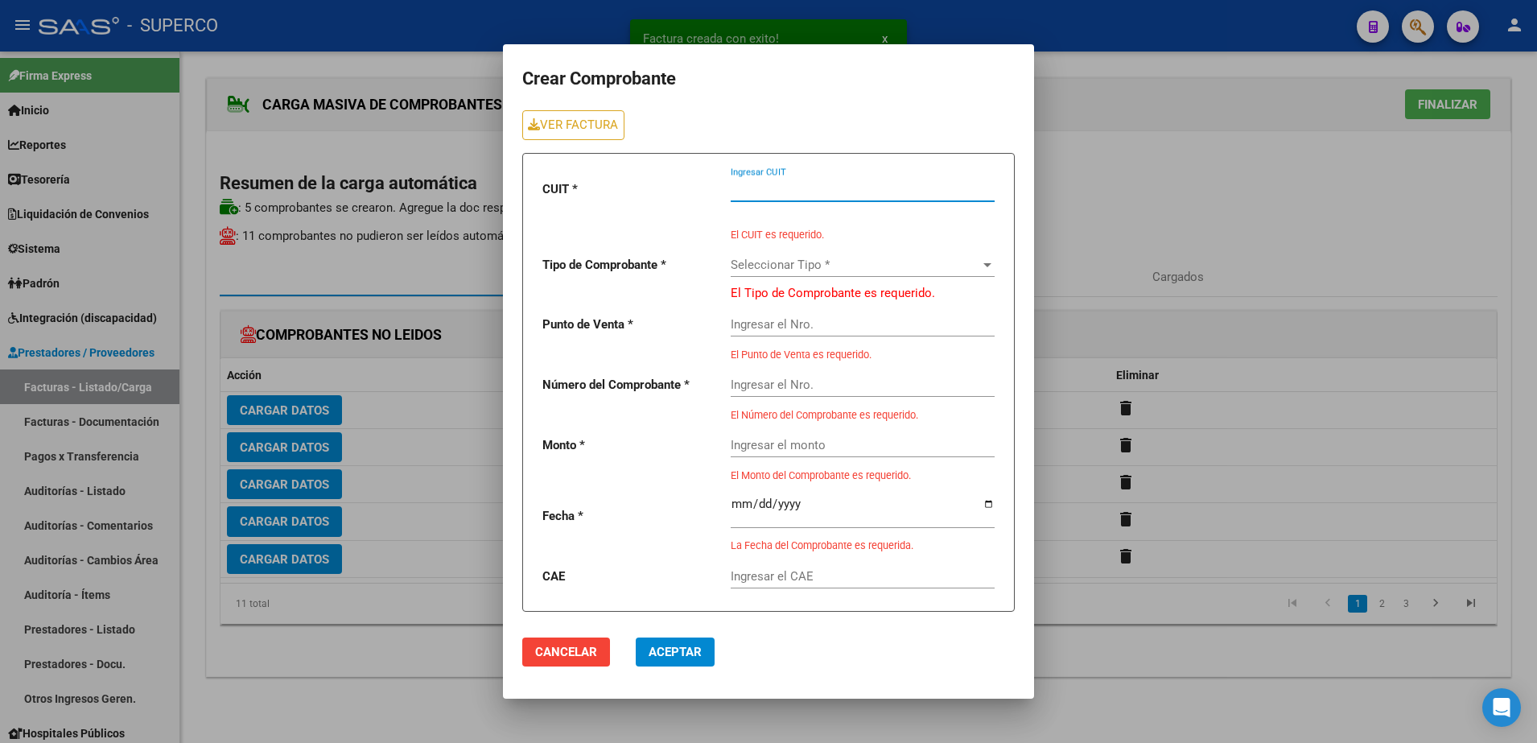
click at [866, 193] on input "Ingresar CUIT" at bounding box center [863, 189] width 264 height 14
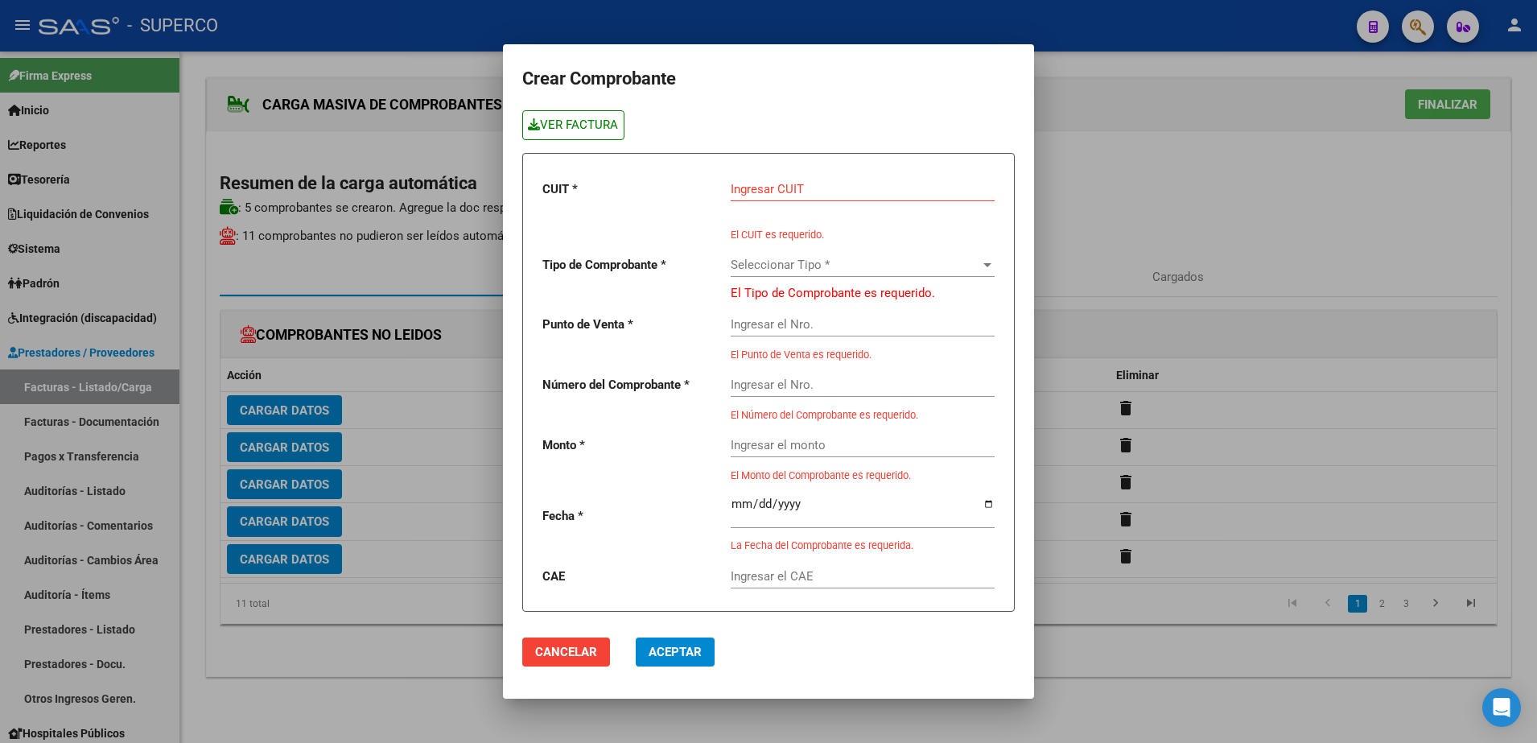
click at [620, 132] on link "VER FACTURA" at bounding box center [573, 125] width 102 height 30
click at [811, 182] on input "Ingresar CUIT" at bounding box center [863, 189] width 264 height 14
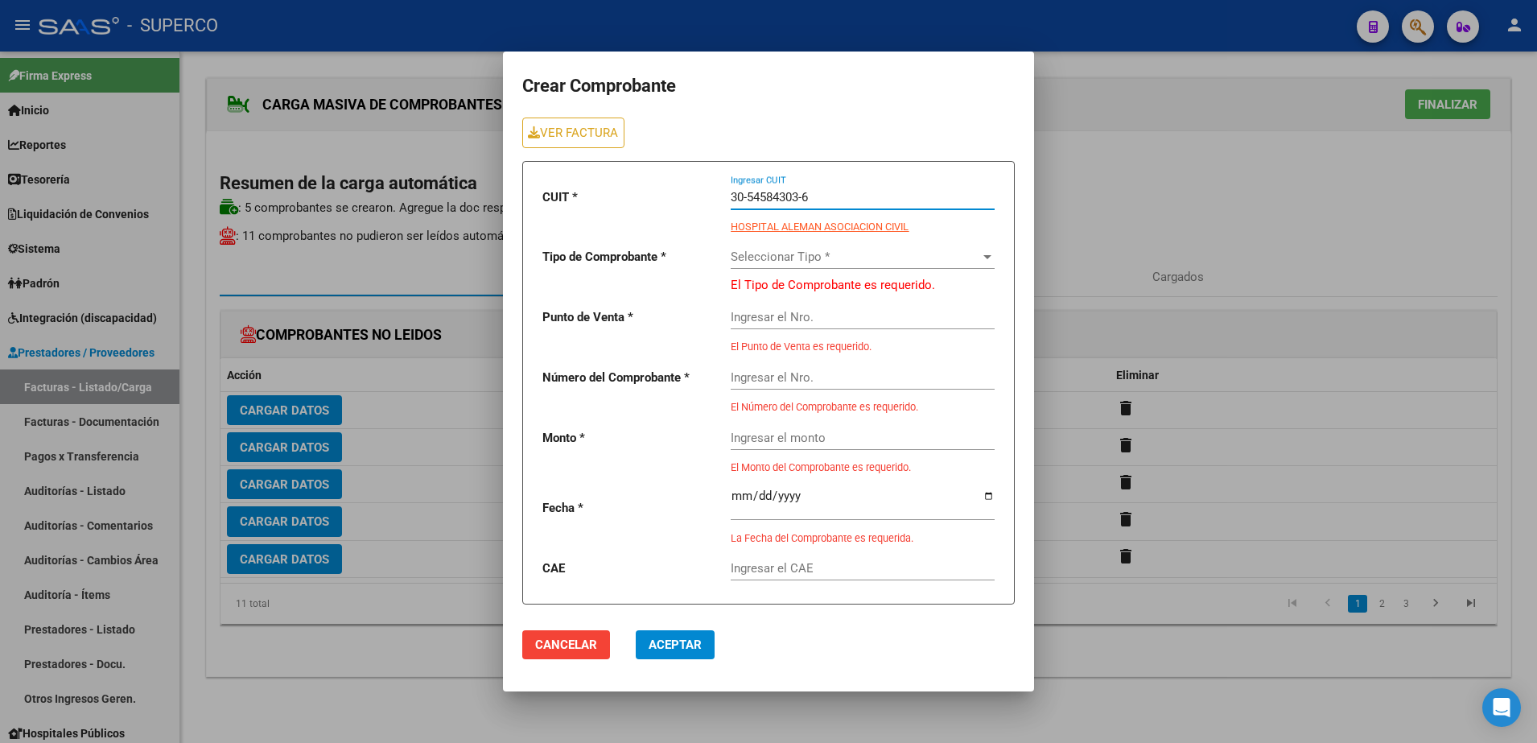
type input "30-54584303-6"
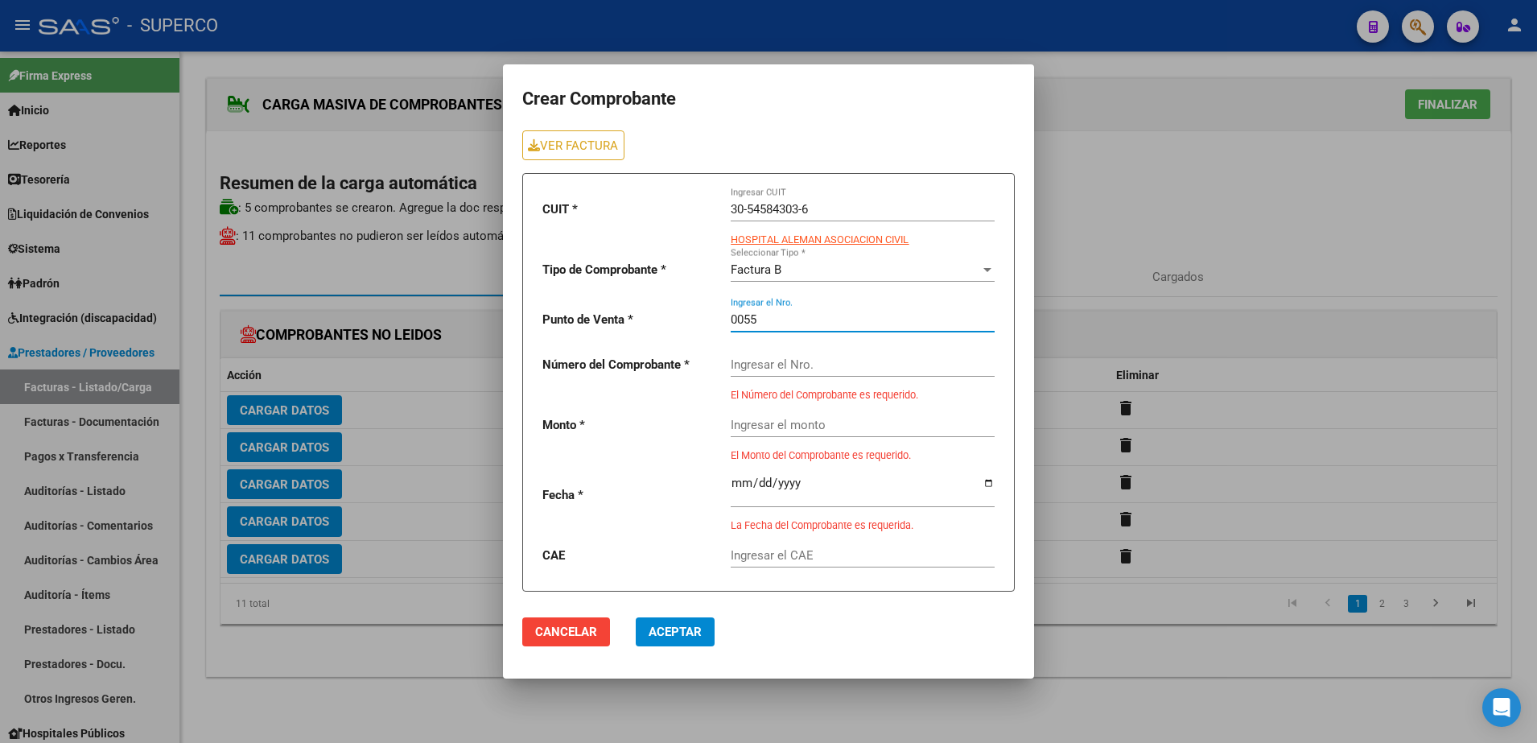
type input "0055"
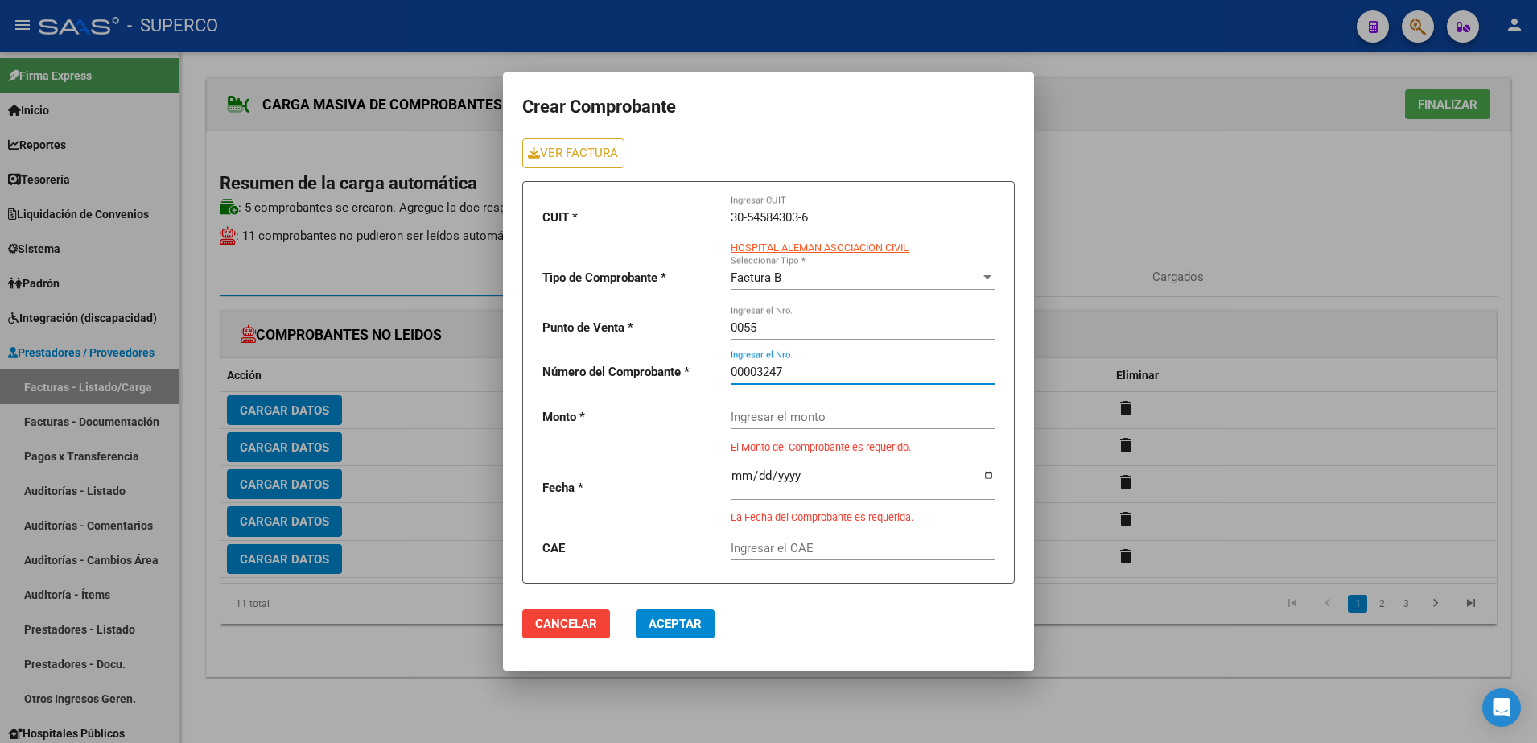
type input "00003247"
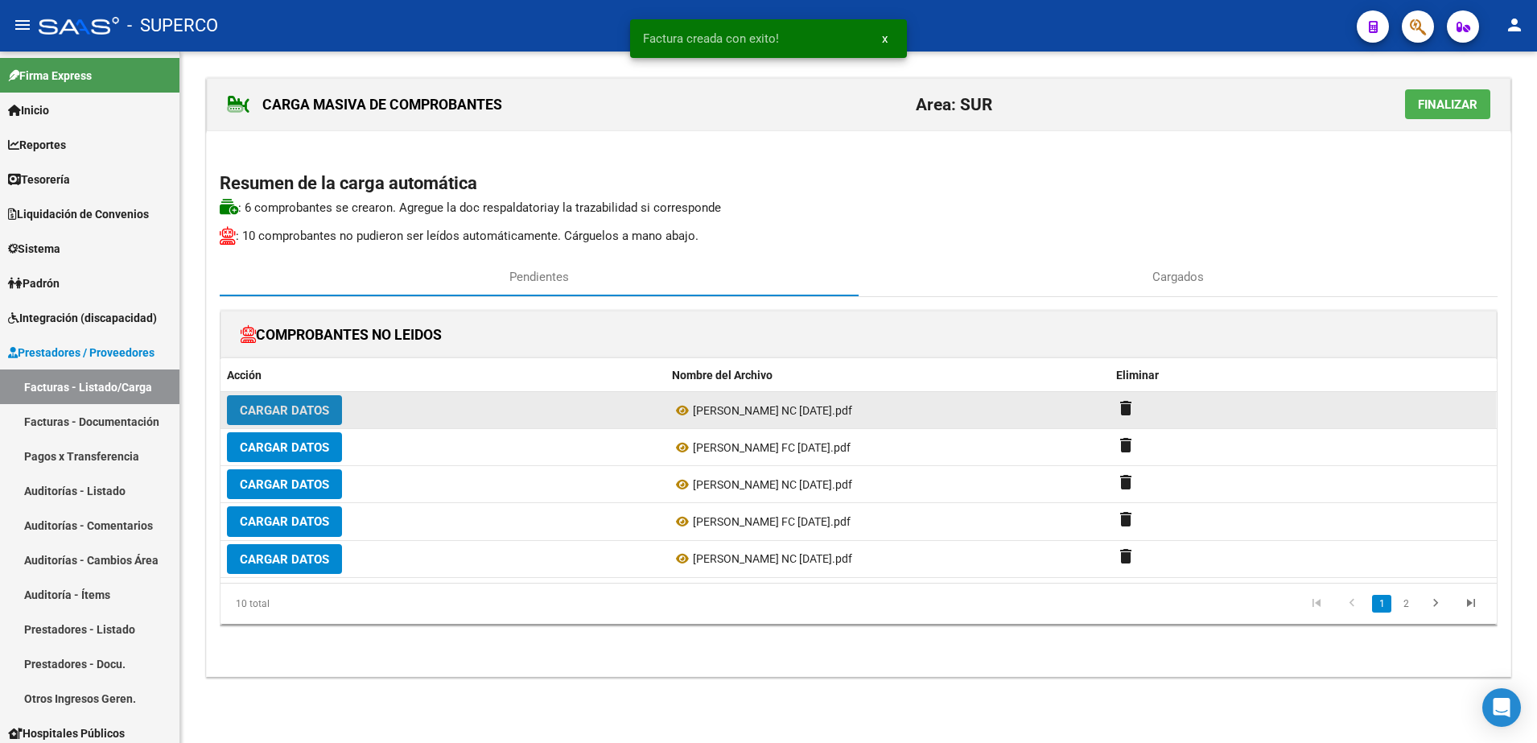
click at [328, 414] on span "Cargar Datos" at bounding box center [284, 410] width 89 height 14
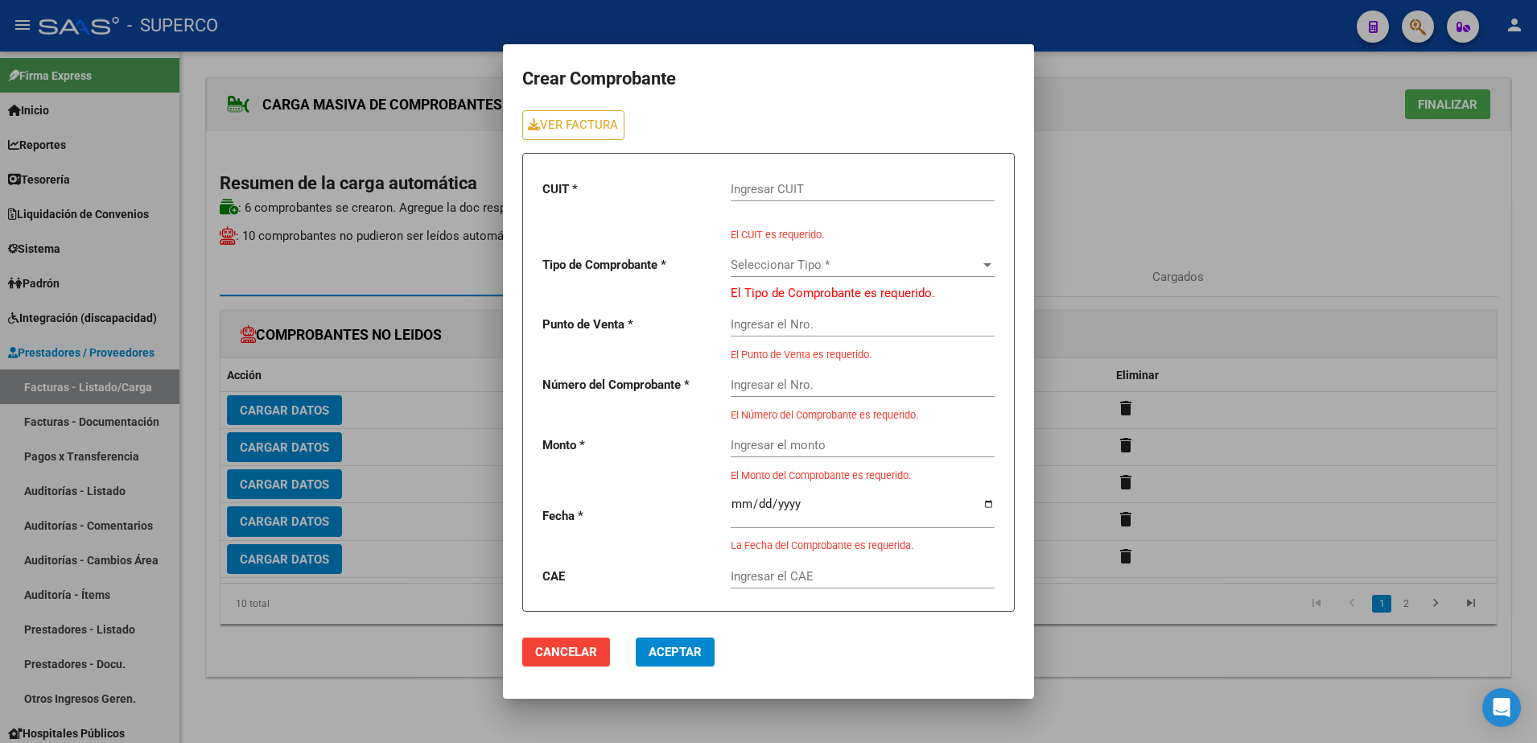
click at [889, 200] on div "Ingresar CUIT" at bounding box center [863, 184] width 264 height 35
click at [889, 191] on input "Ingresar CUIT" at bounding box center [863, 189] width 264 height 14
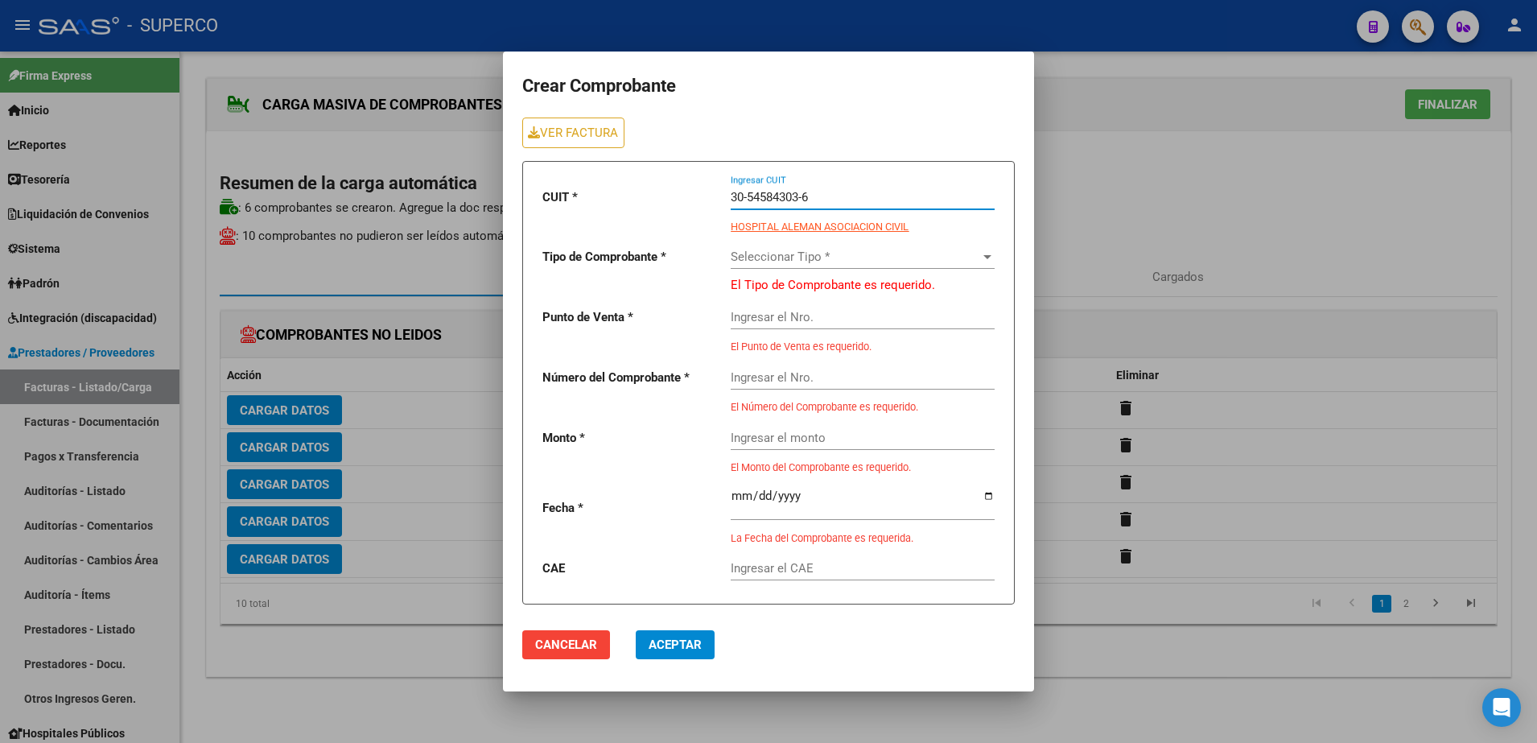
type input "30-54584303-6"
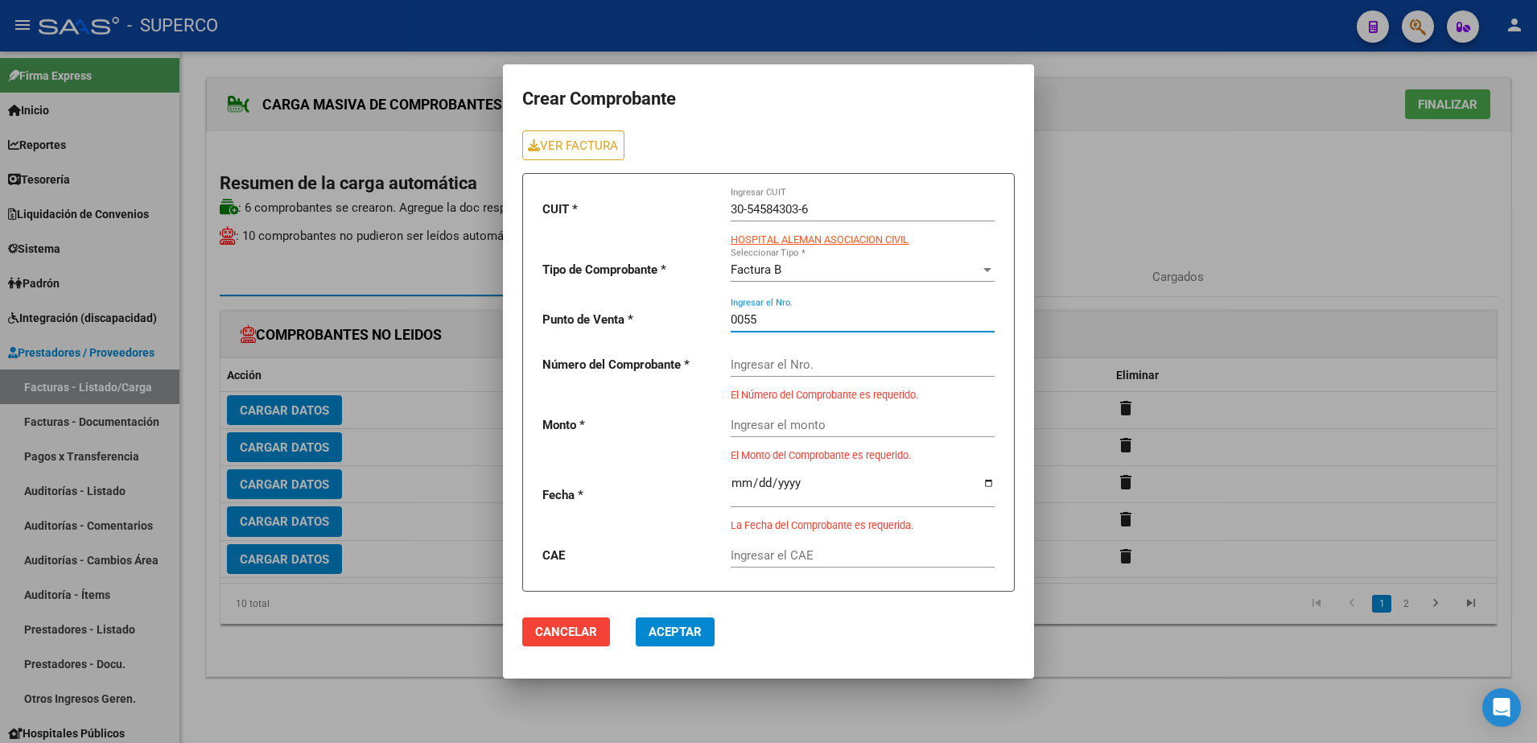
type input "0055"
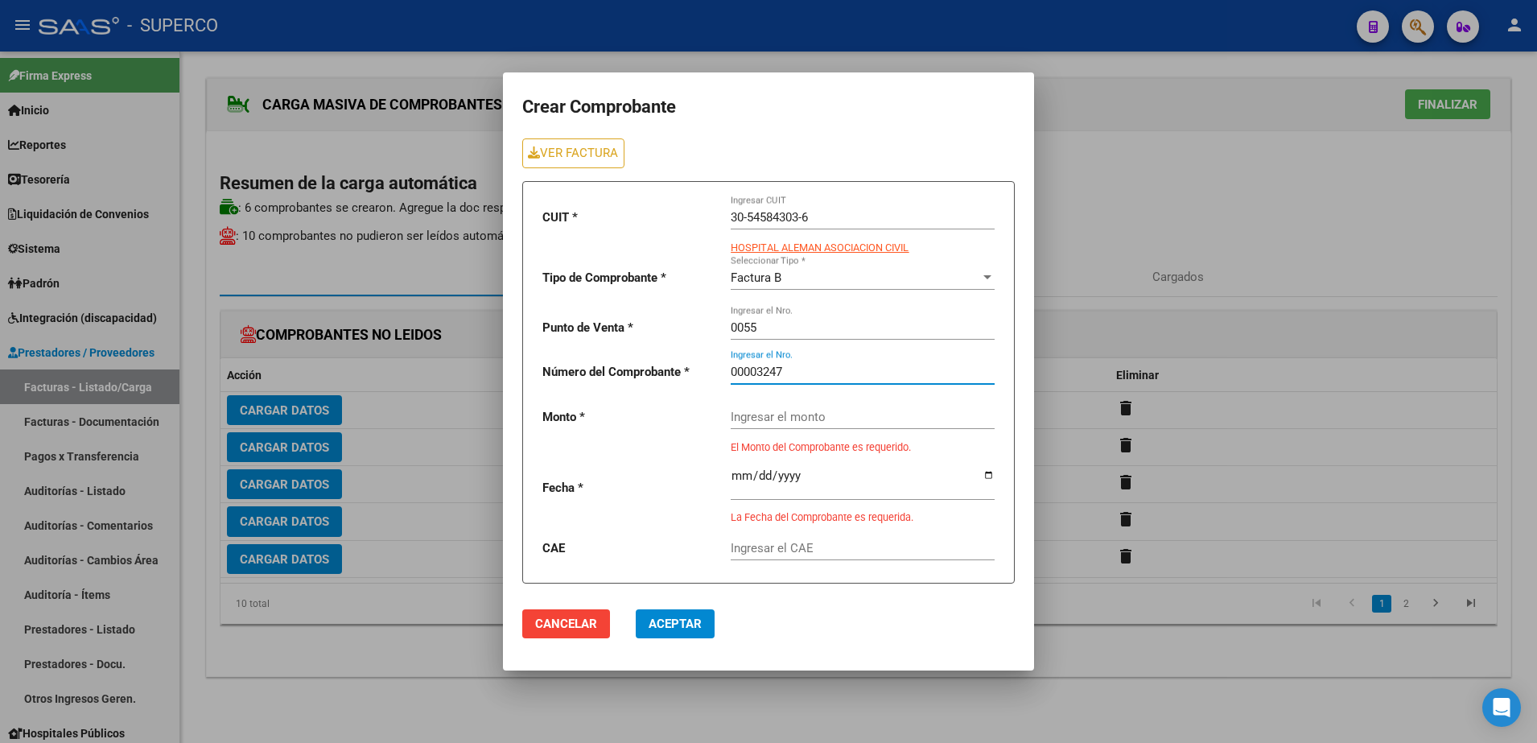
type input "00003247"
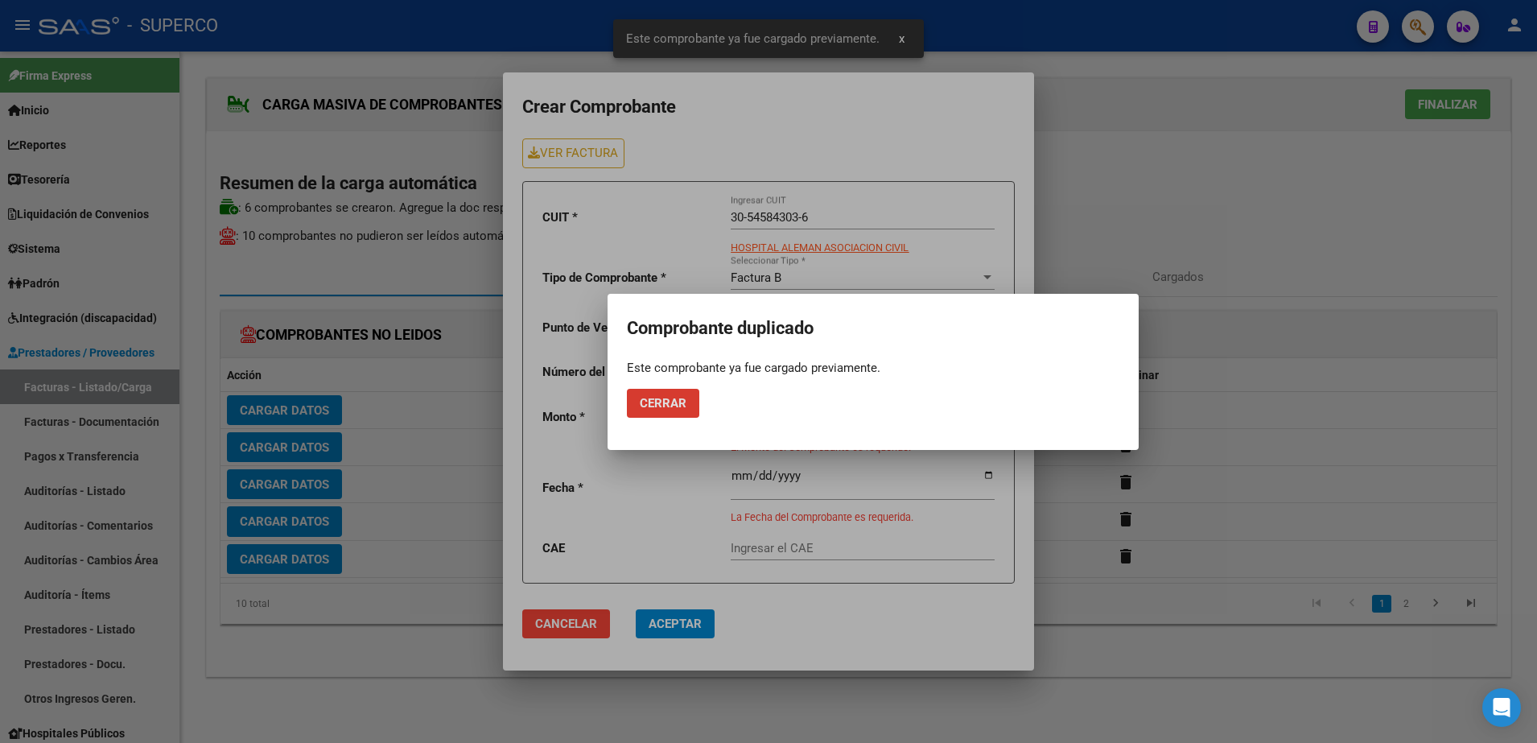
click at [627, 389] on button "Cerrar" at bounding box center [663, 403] width 72 height 29
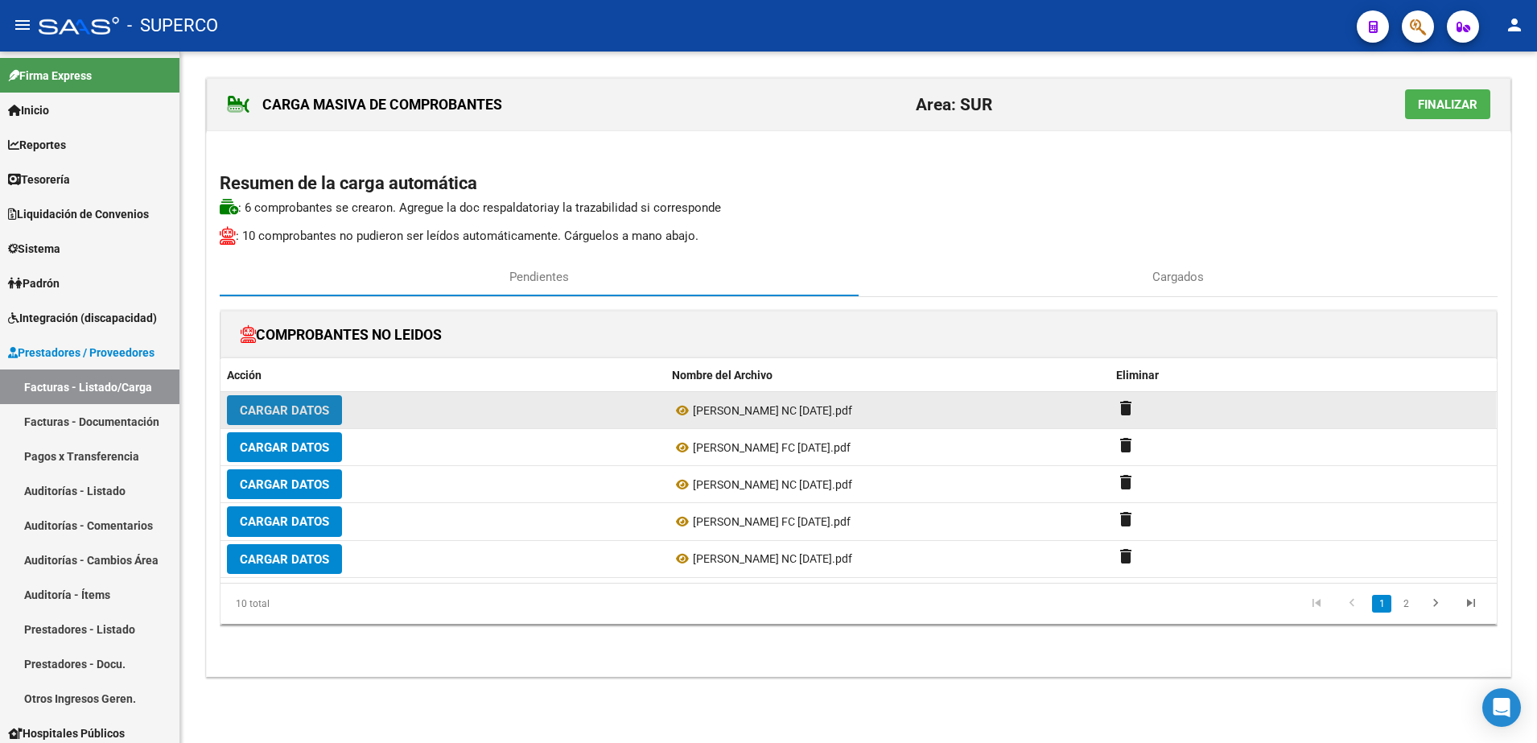
click at [311, 408] on span "Cargar Datos" at bounding box center [284, 410] width 89 height 14
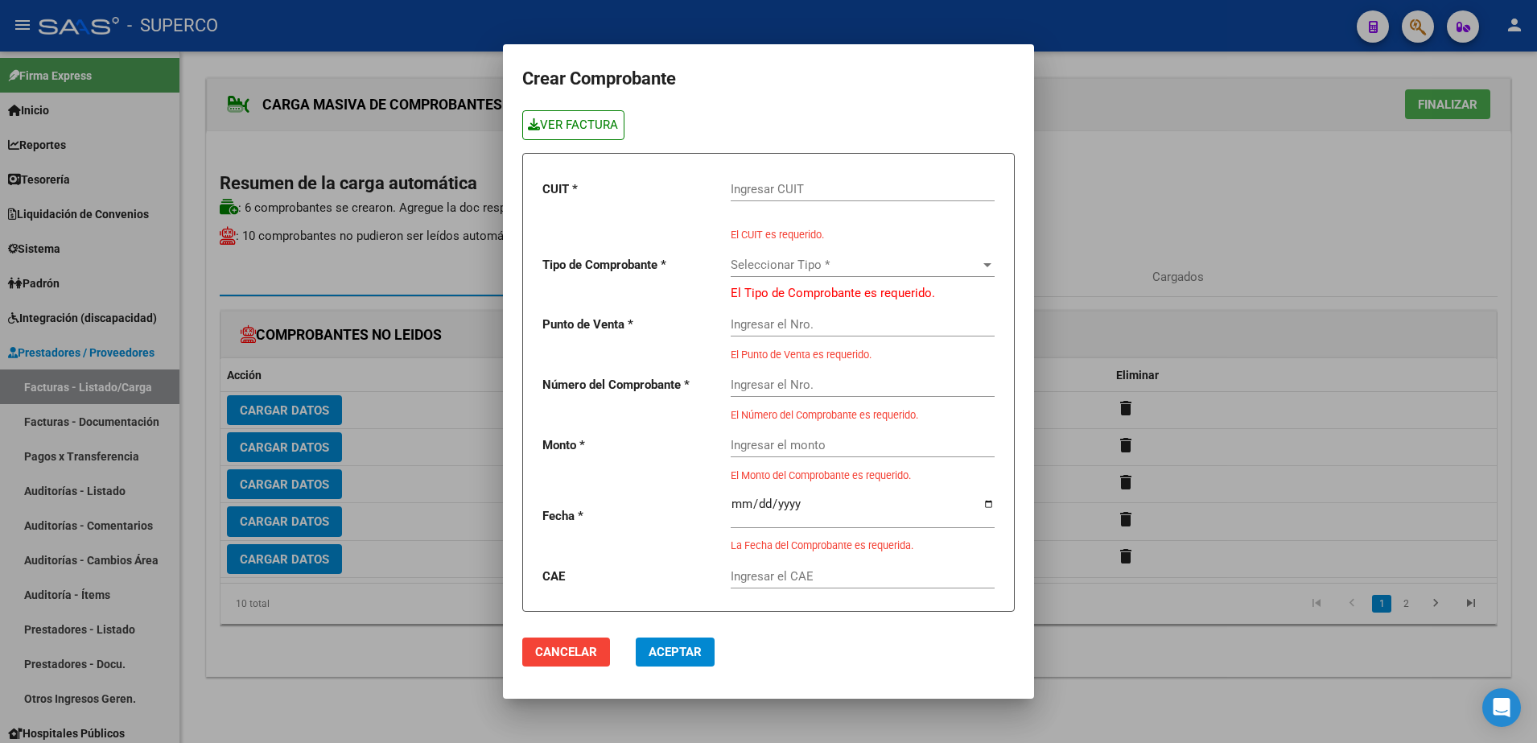
click at [567, 133] on link "VER FACTURA" at bounding box center [573, 125] width 102 height 30
click at [799, 207] on div "Ingresar CUIT" at bounding box center [863, 192] width 264 height 50
click at [807, 195] on input "Ingresar CUIT" at bounding box center [863, 189] width 264 height 14
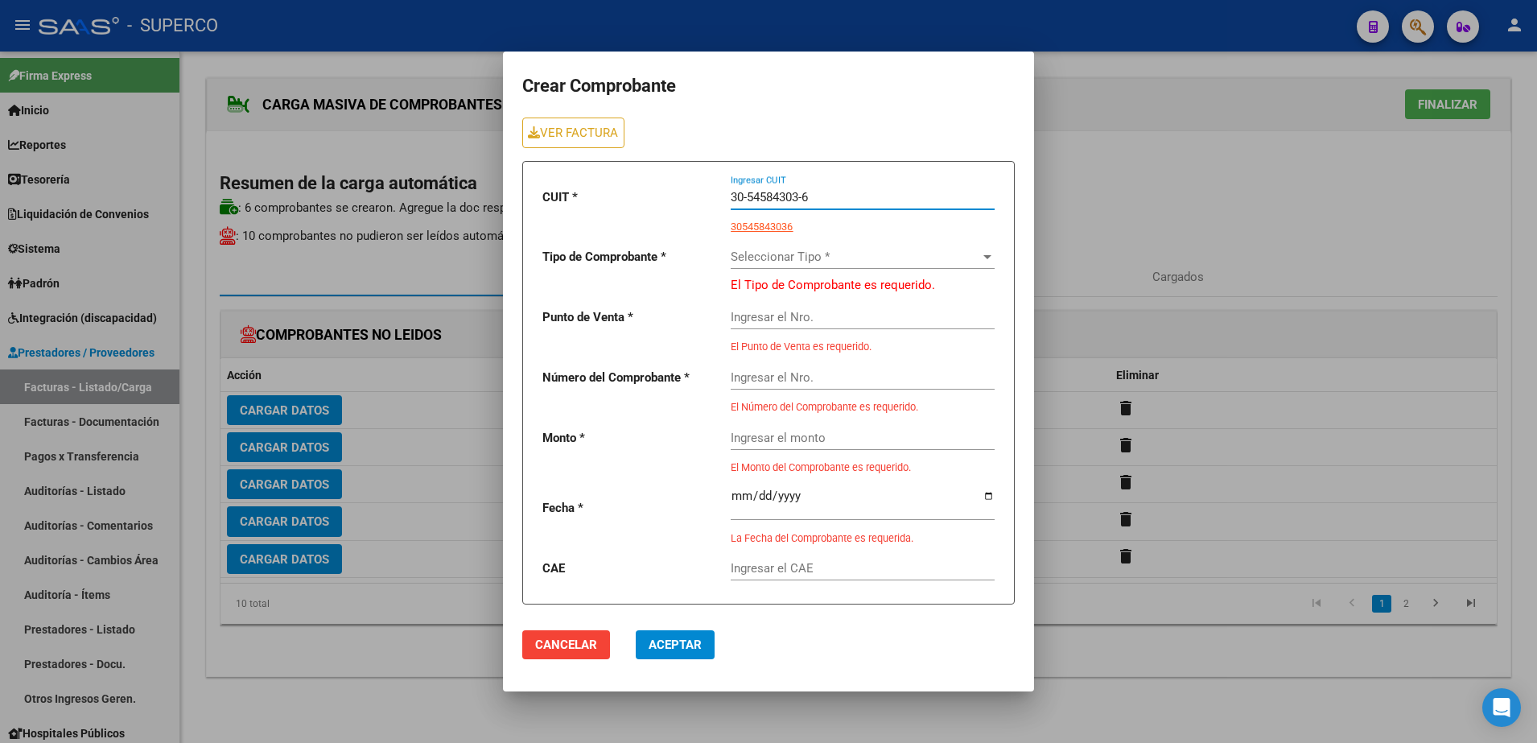
type input "30-54584303-6"
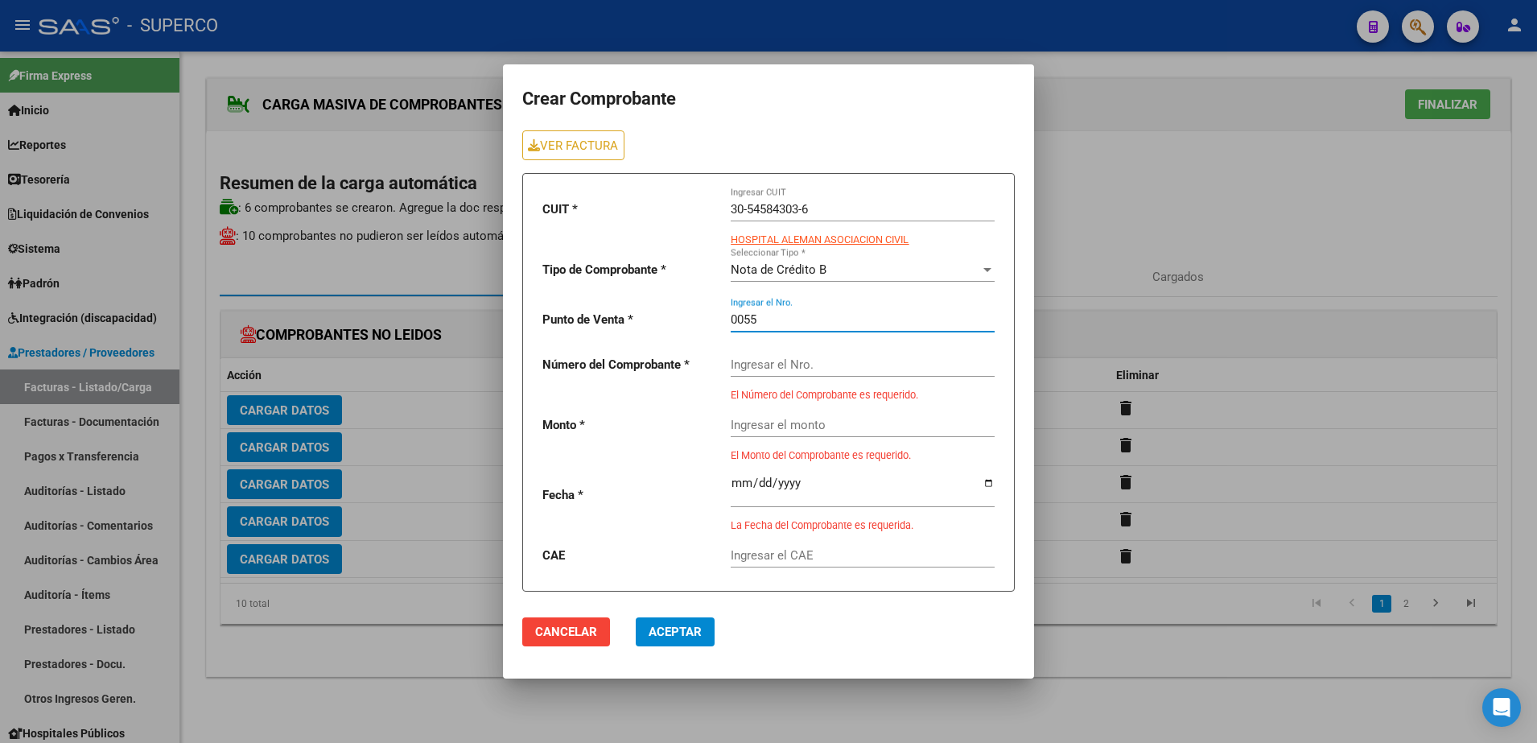
type input "0055"
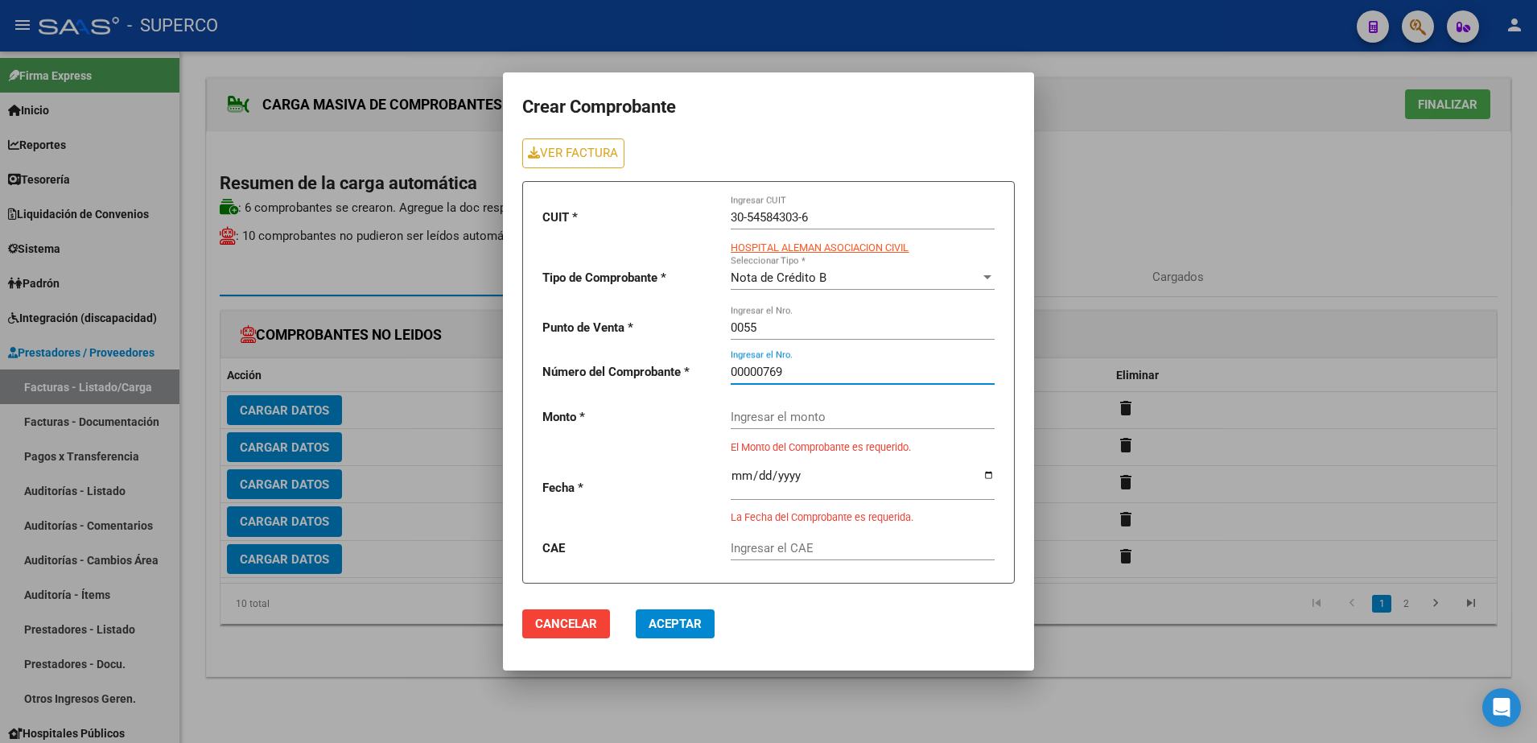
type input "00000769"
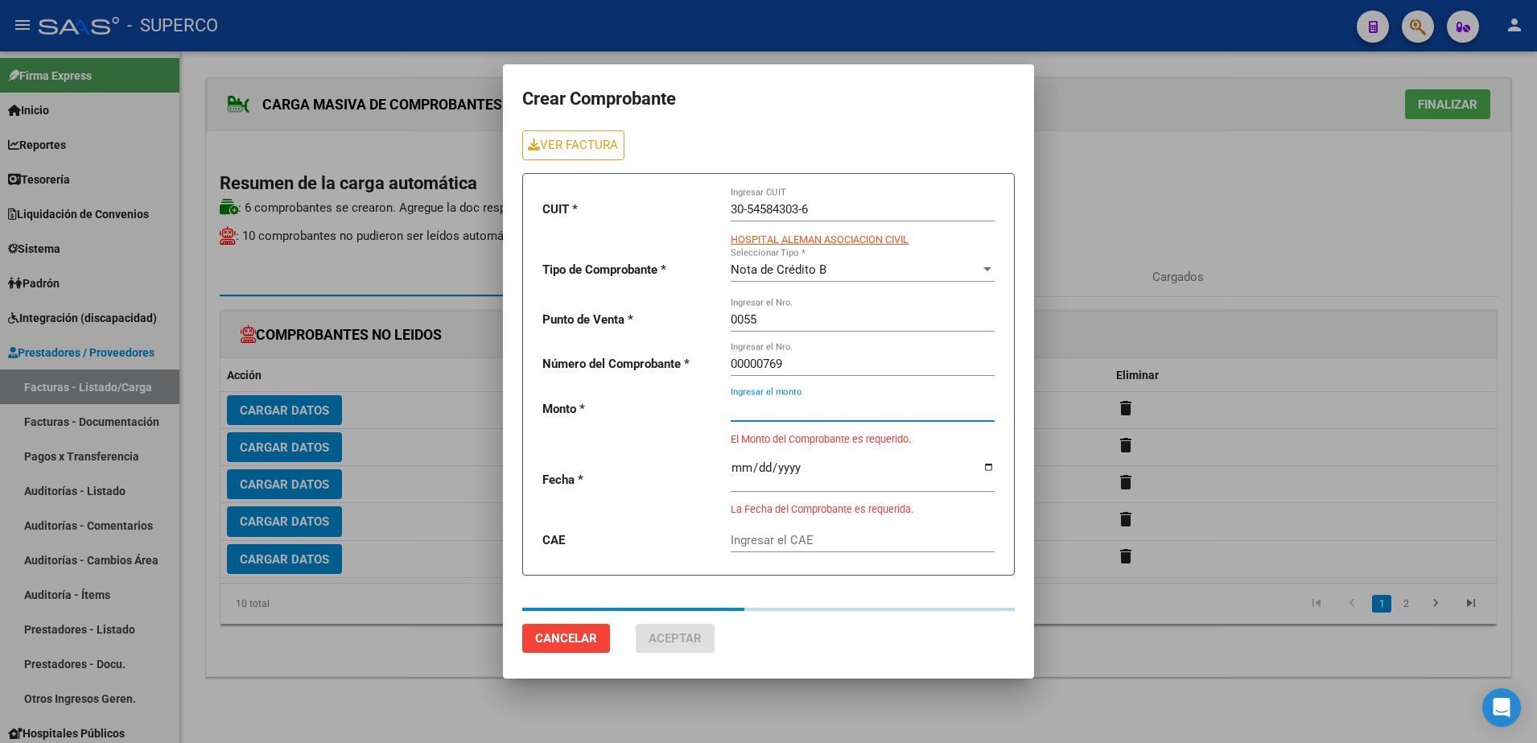
type input "48000"
type input "[DATE]"
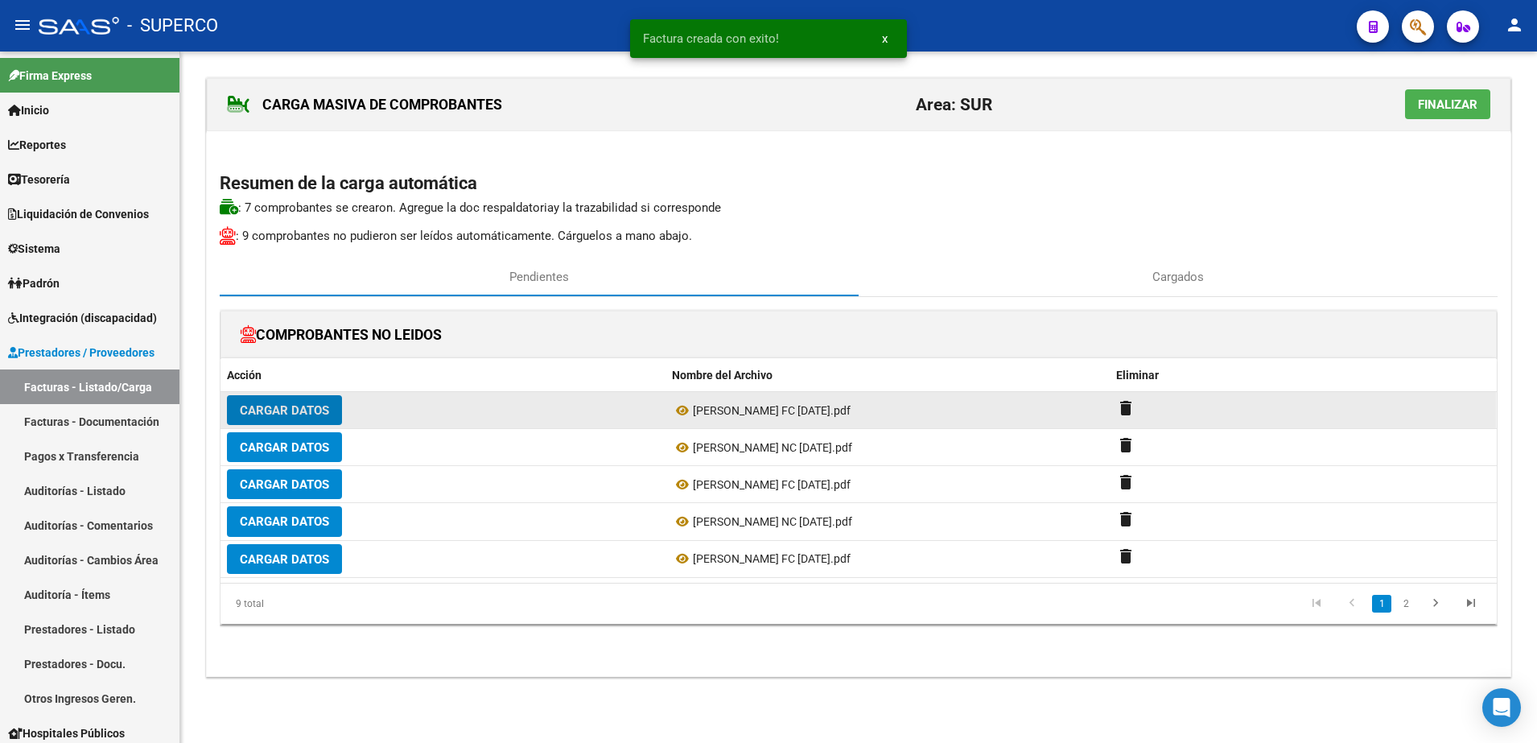
click at [276, 419] on button "Cargar Datos" at bounding box center [284, 410] width 115 height 30
click at [313, 411] on span "Cargar Datos" at bounding box center [284, 410] width 89 height 14
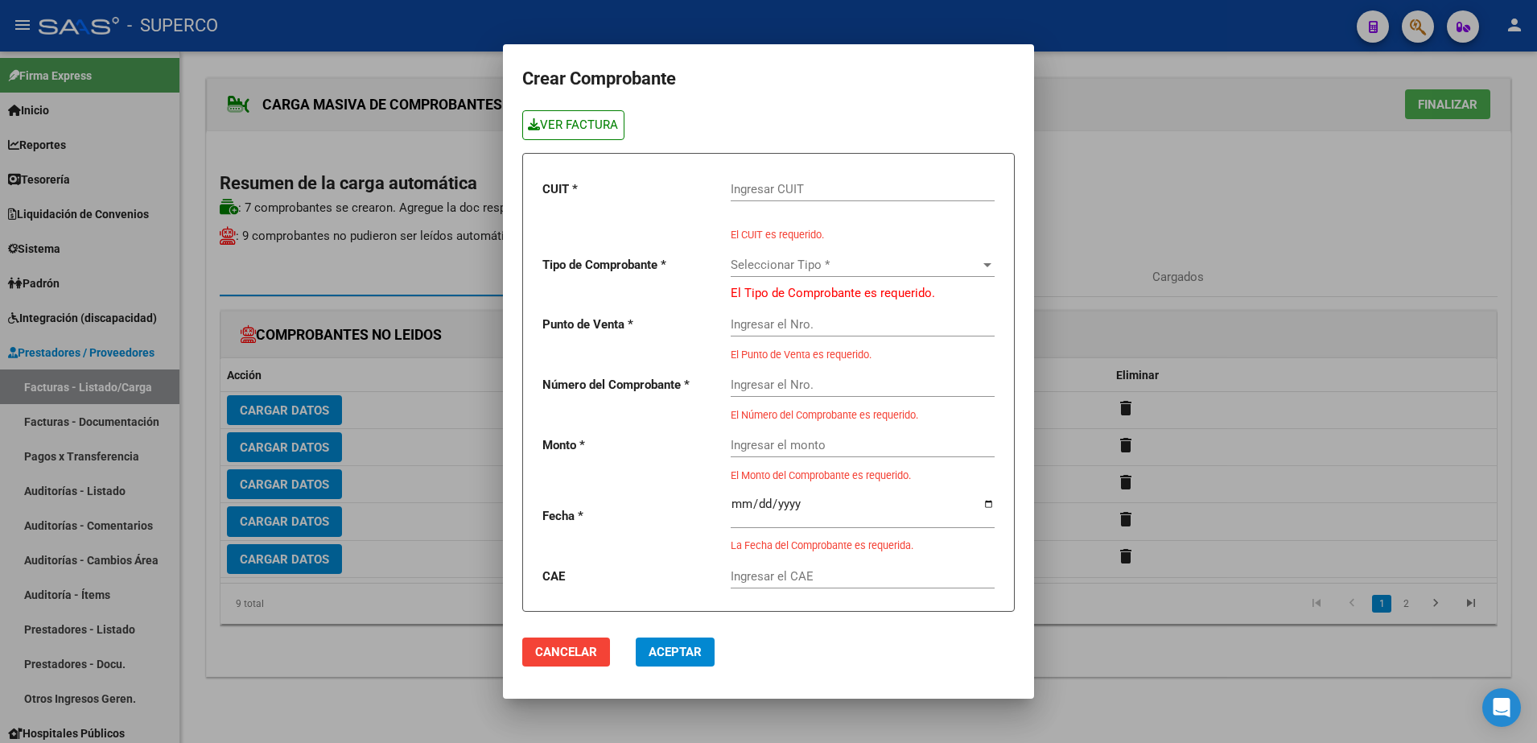
click at [573, 123] on link "VER FACTURA" at bounding box center [573, 125] width 102 height 30
click at [781, 194] on input "Ingresar CUIT" at bounding box center [863, 189] width 264 height 14
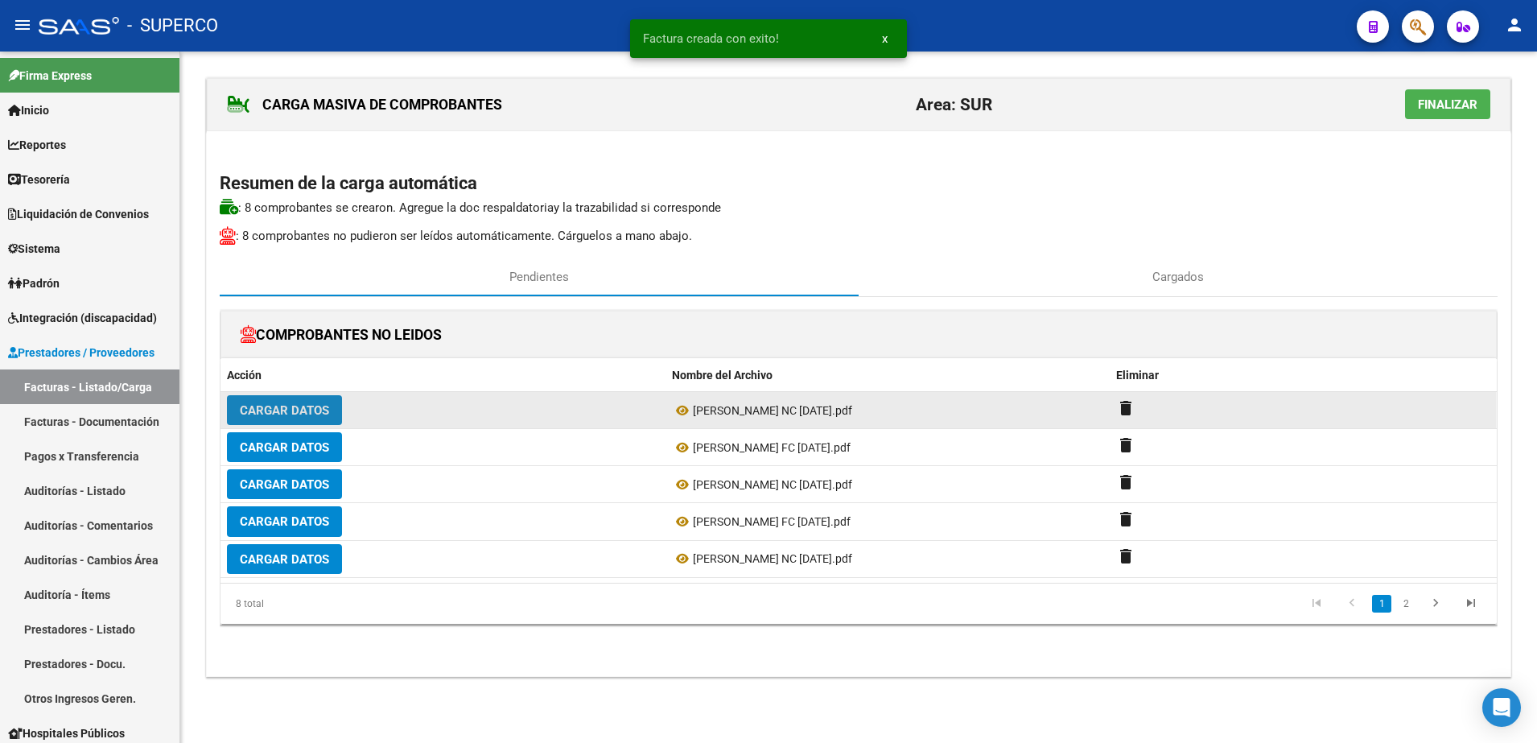
click at [303, 416] on span "Cargar Datos" at bounding box center [284, 410] width 89 height 14
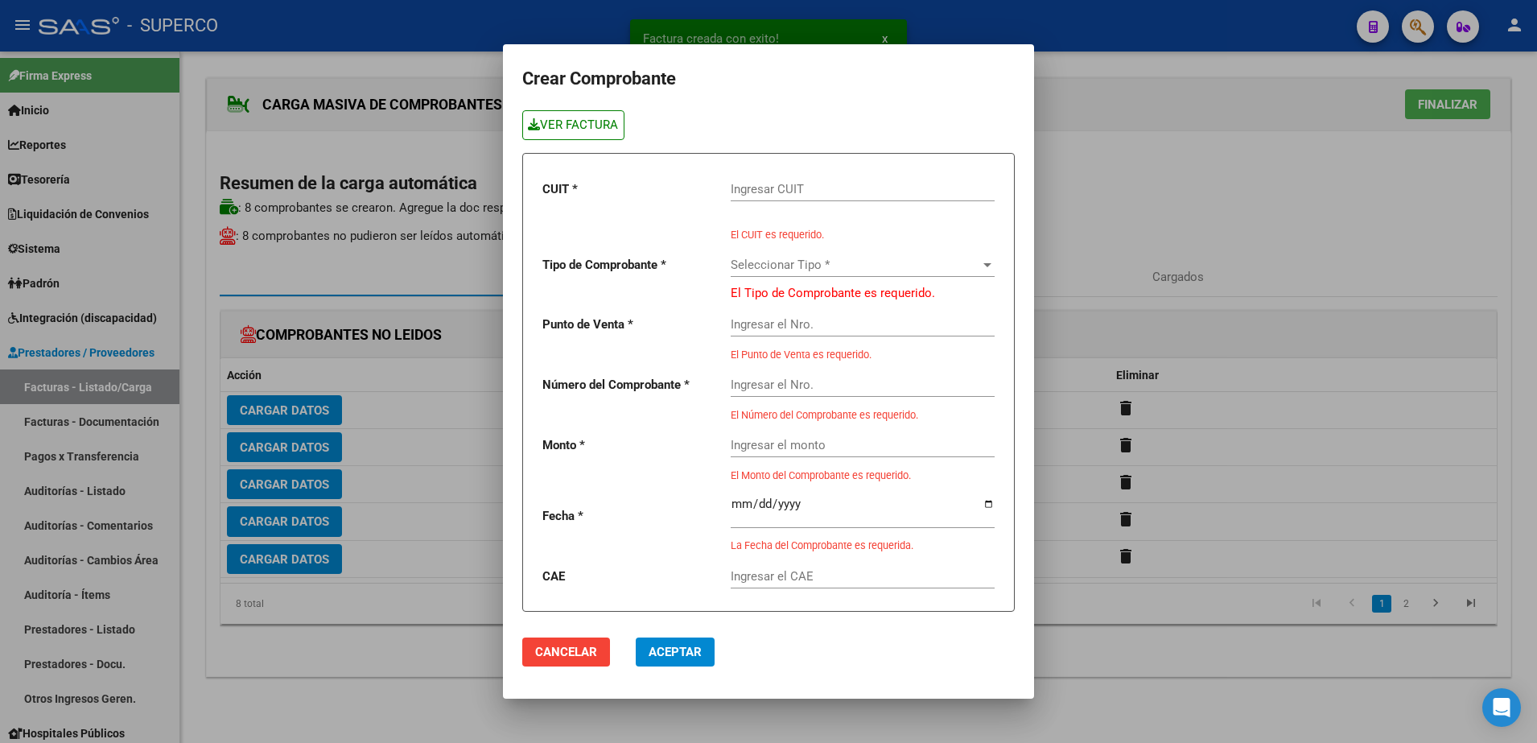
click at [593, 123] on link "VER FACTURA" at bounding box center [573, 125] width 102 height 30
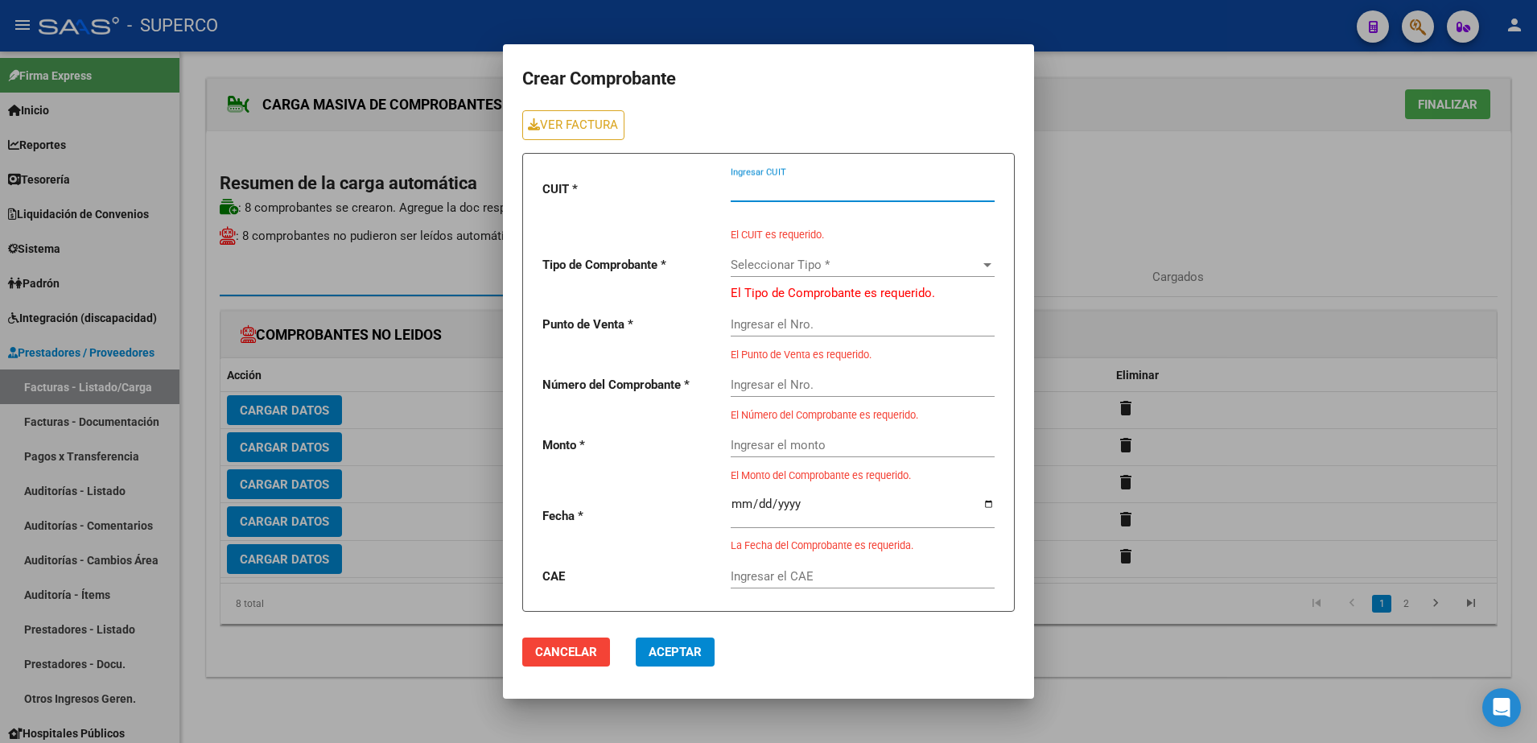
click at [791, 192] on input "Ingresar CUIT" at bounding box center [863, 189] width 264 height 14
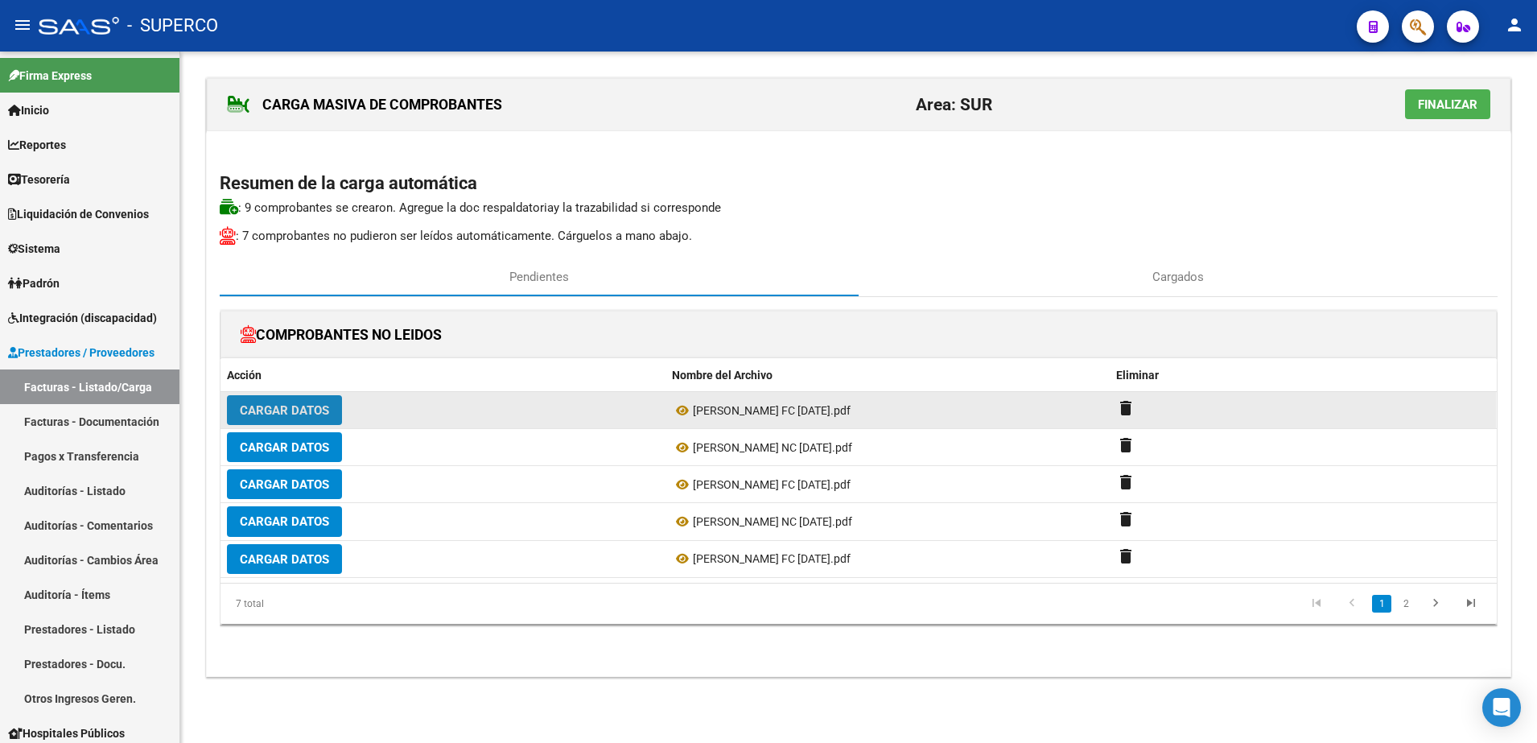
click at [312, 401] on button "Cargar Datos" at bounding box center [284, 410] width 115 height 30
click at [312, 404] on span "Cargar Datos" at bounding box center [284, 410] width 89 height 14
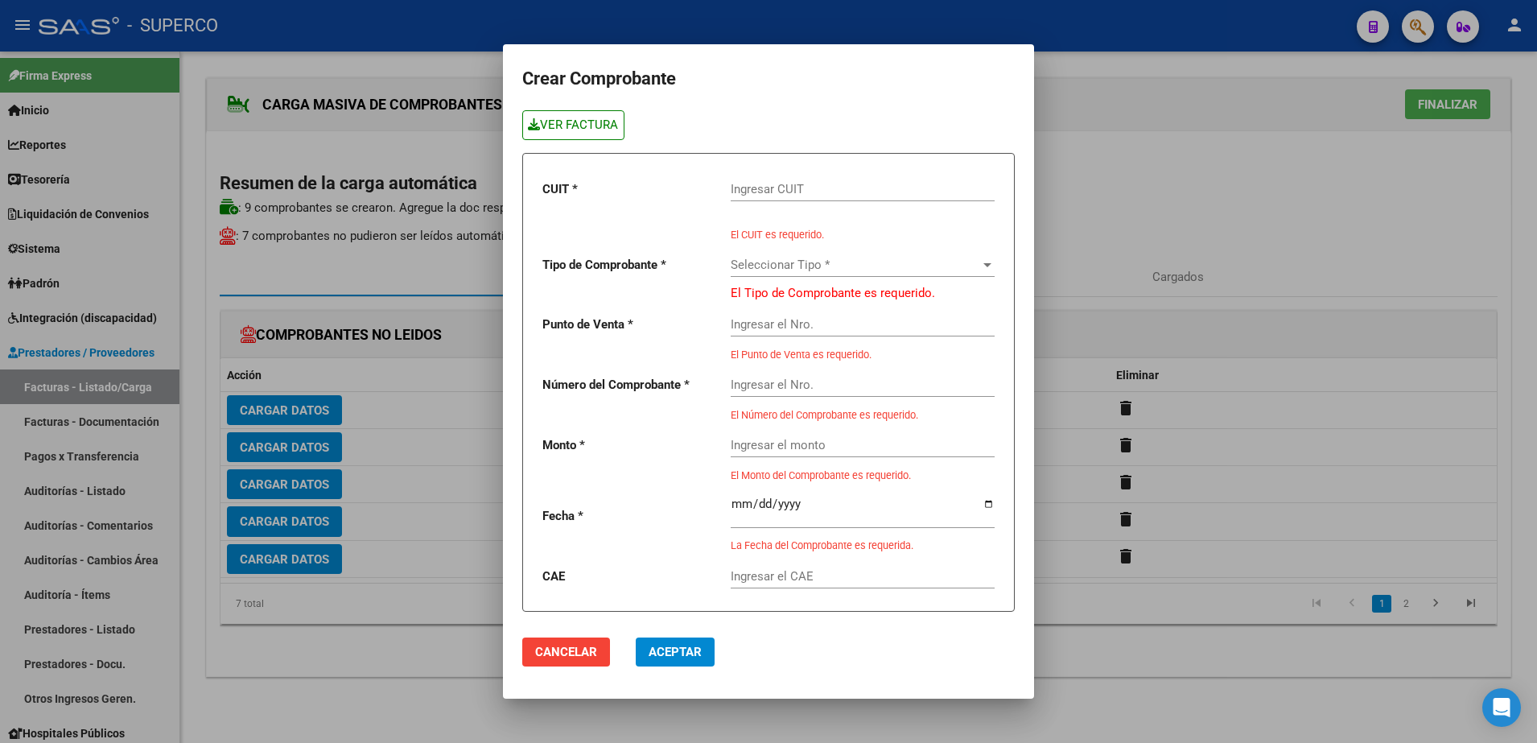
click at [597, 128] on link "VER FACTURA" at bounding box center [573, 125] width 102 height 30
click at [750, 184] on input "Ingresar CUIT" at bounding box center [863, 189] width 264 height 14
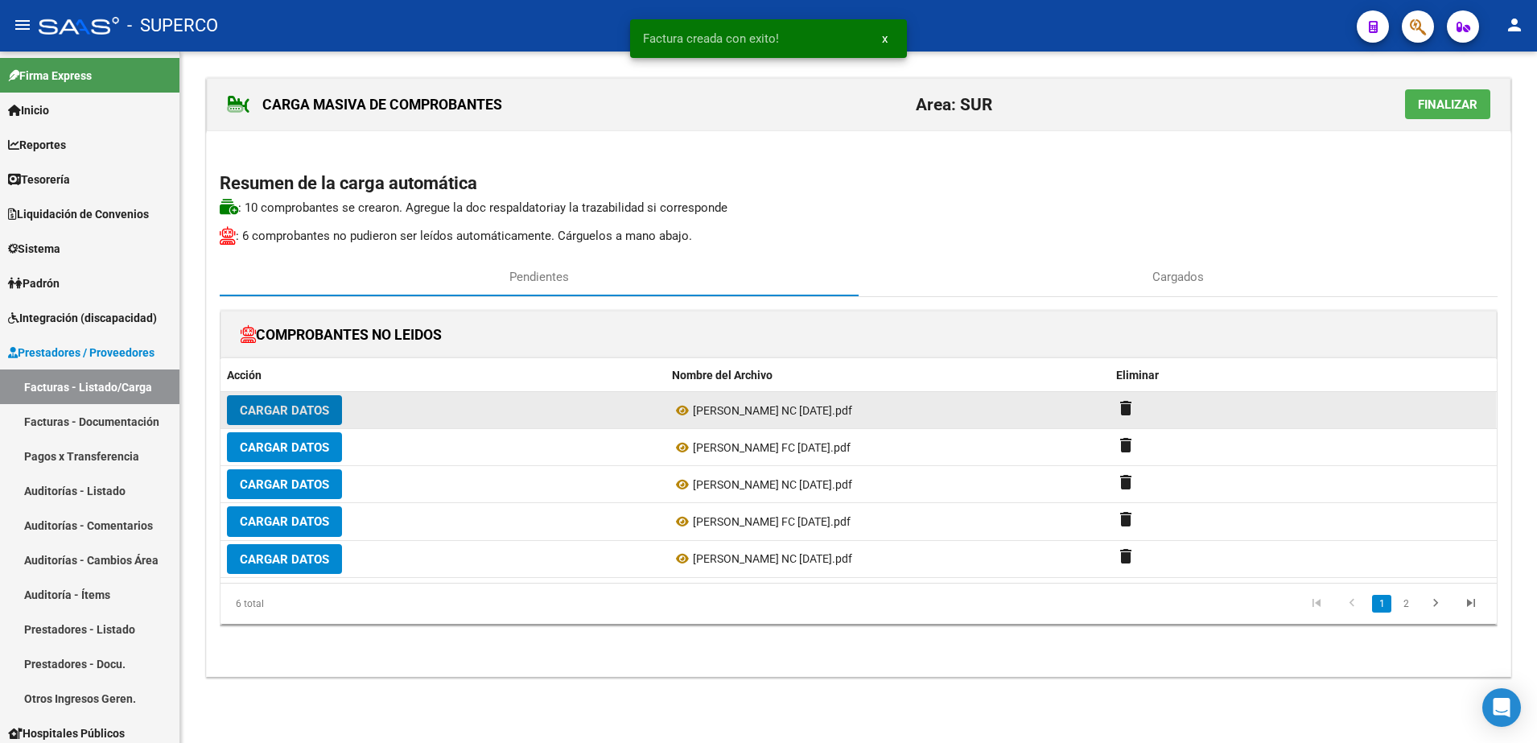
click at [290, 420] on button "Cargar Datos" at bounding box center [284, 410] width 115 height 30
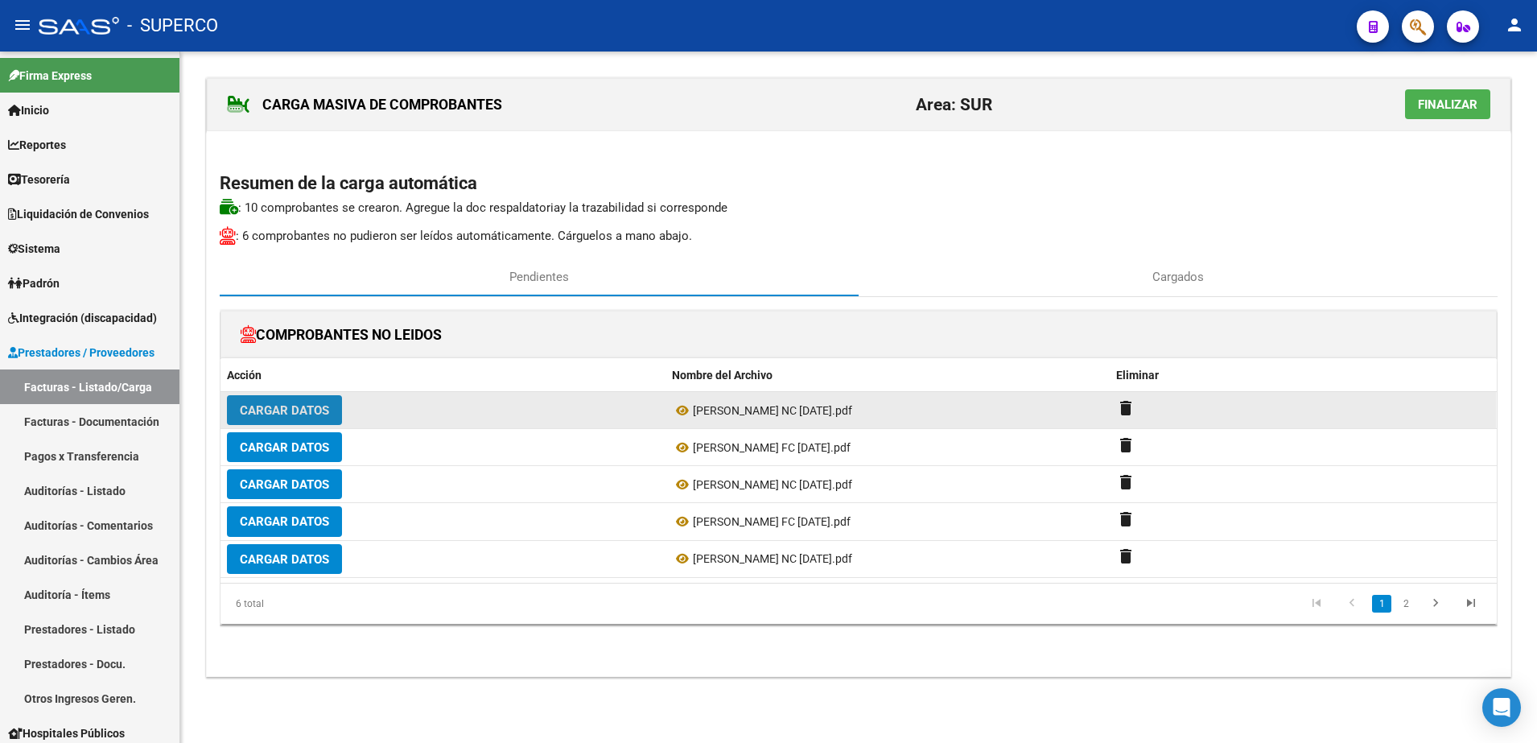
click at [315, 403] on span "Cargar Datos" at bounding box center [284, 410] width 89 height 14
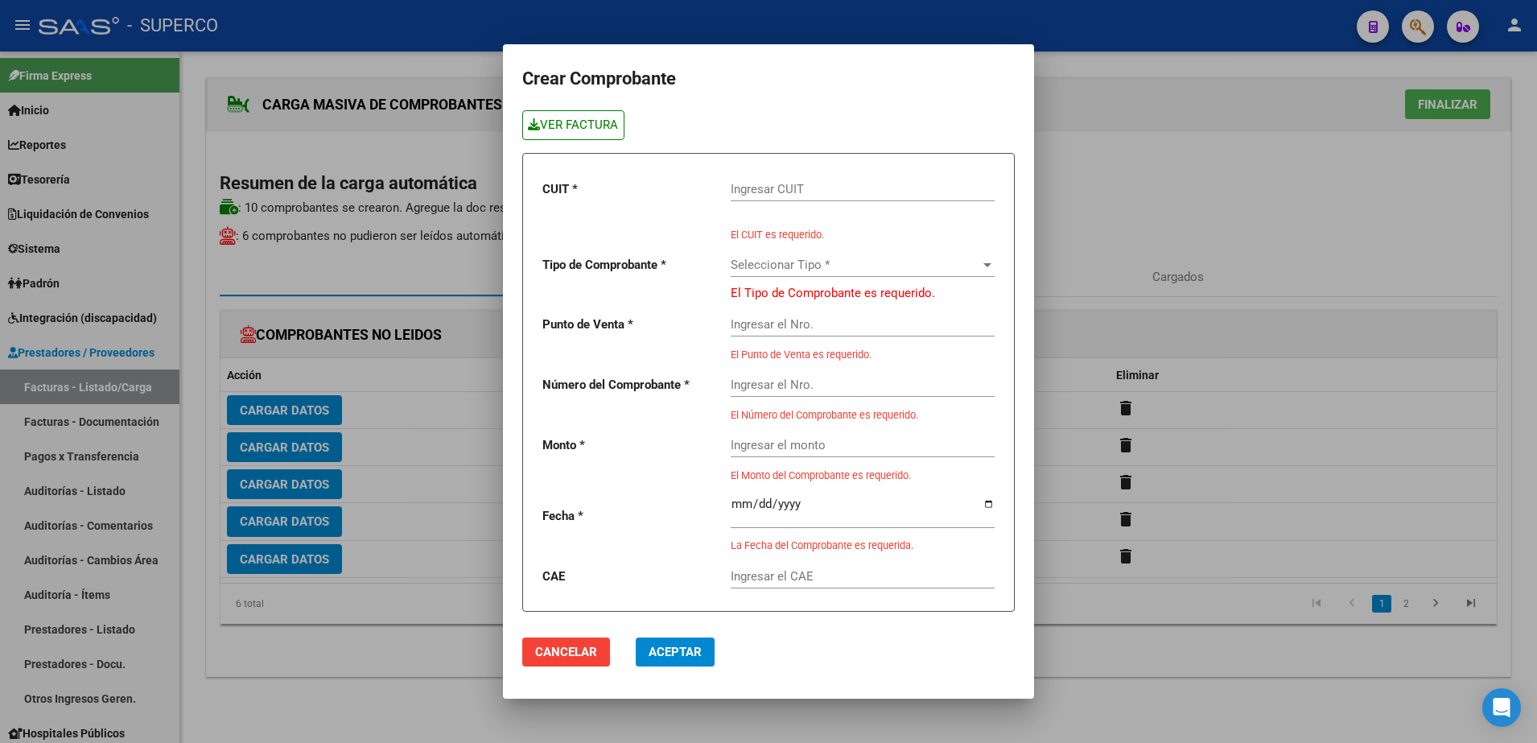
click at [555, 122] on link "VER FACTURA" at bounding box center [573, 125] width 102 height 30
click at [782, 193] on input "Ingresar CUIT" at bounding box center [863, 189] width 264 height 14
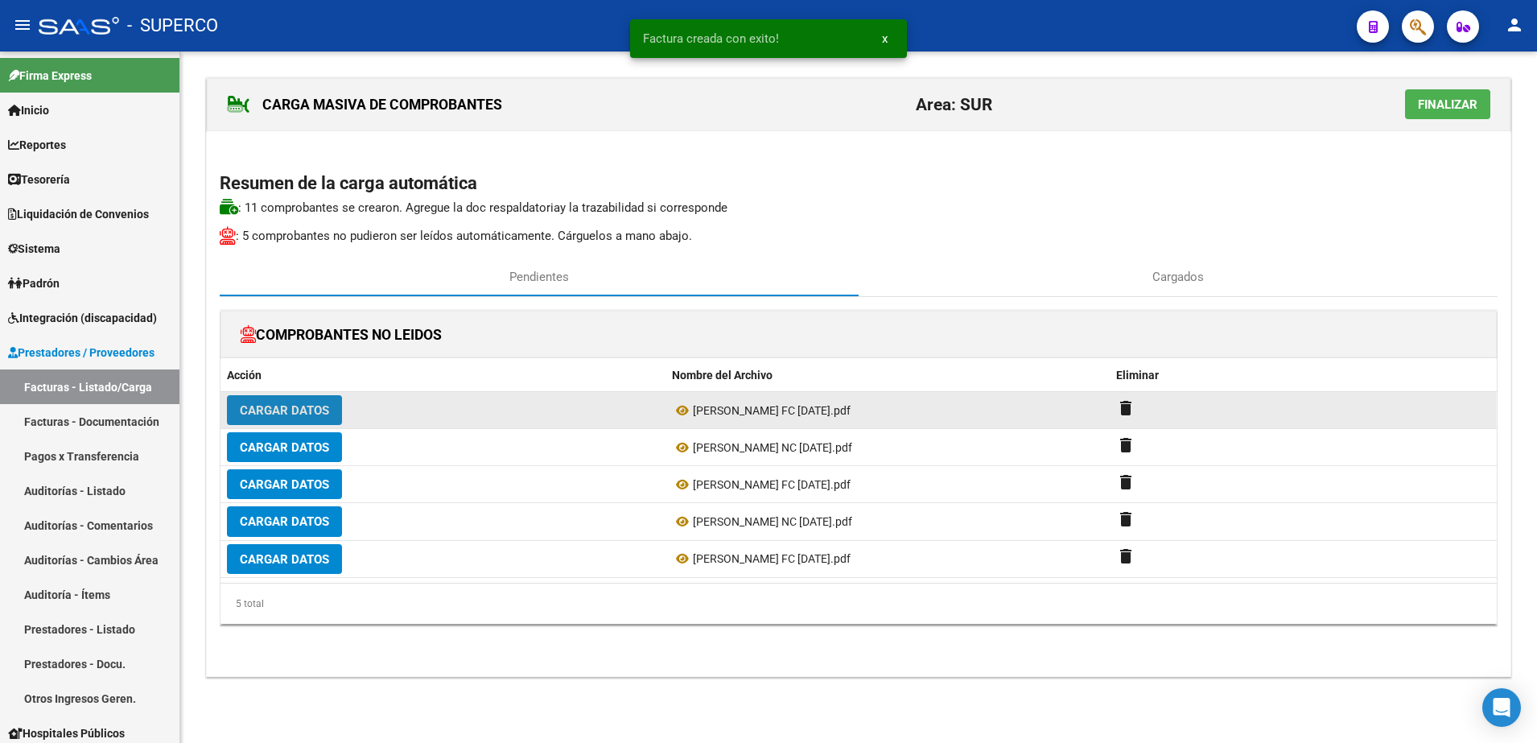
click at [312, 403] on span "Cargar Datos" at bounding box center [284, 409] width 89 height 14
click at [319, 403] on span "Cargar Datos" at bounding box center [284, 410] width 89 height 14
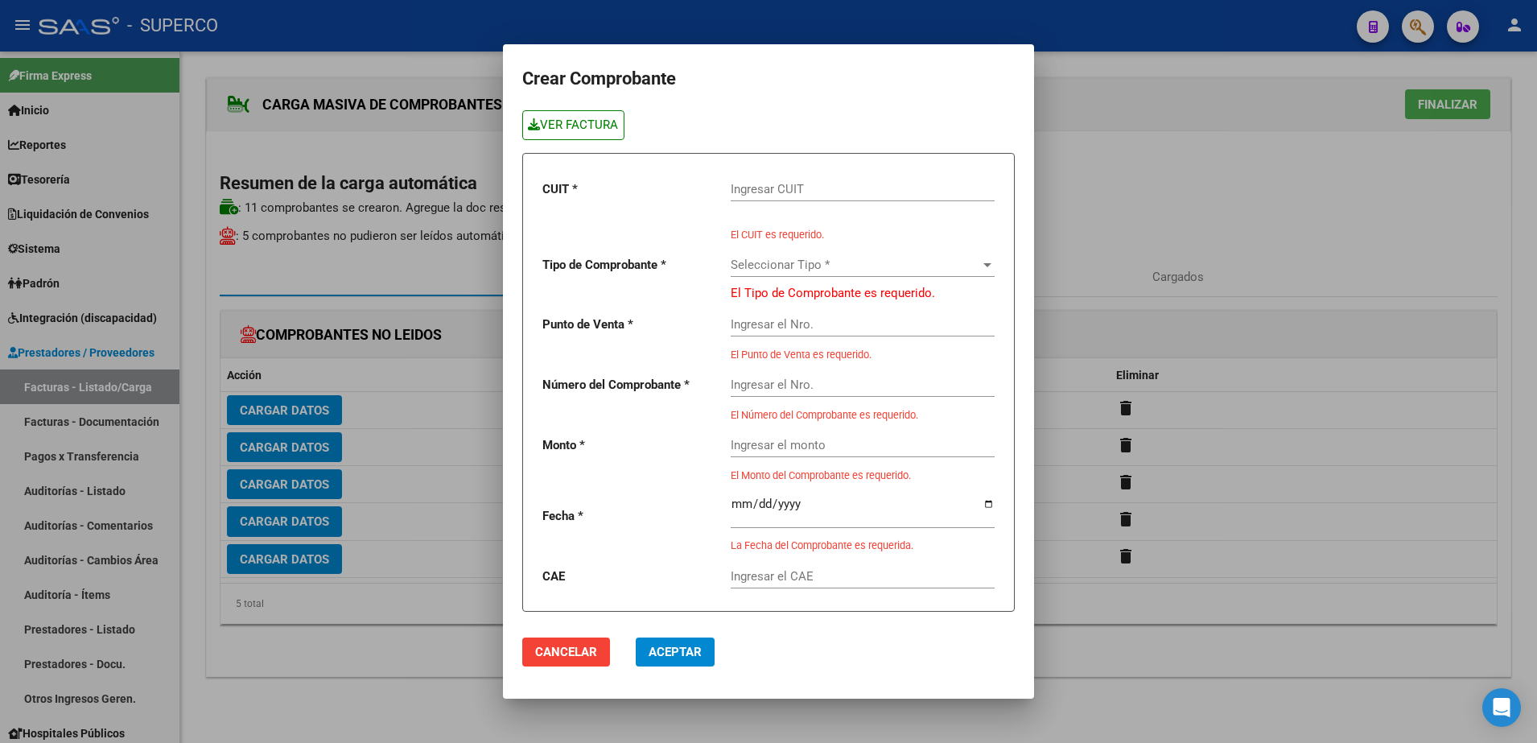
click at [559, 138] on link "VER FACTURA" at bounding box center [573, 125] width 102 height 30
click at [820, 185] on input "Ingresar CUIT" at bounding box center [863, 189] width 264 height 14
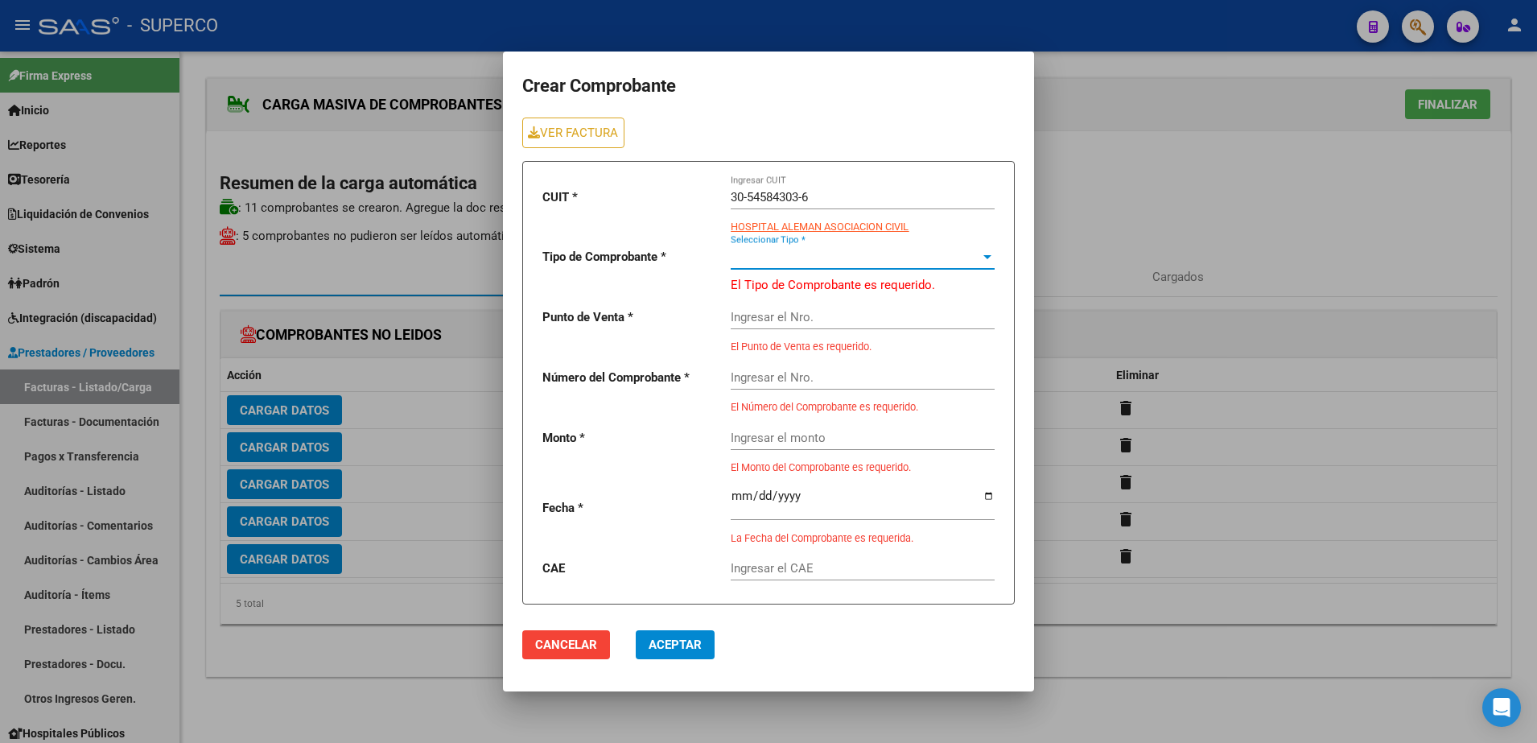
click at [894, 258] on span "Seleccionar Tipo *" at bounding box center [856, 257] width 250 height 14
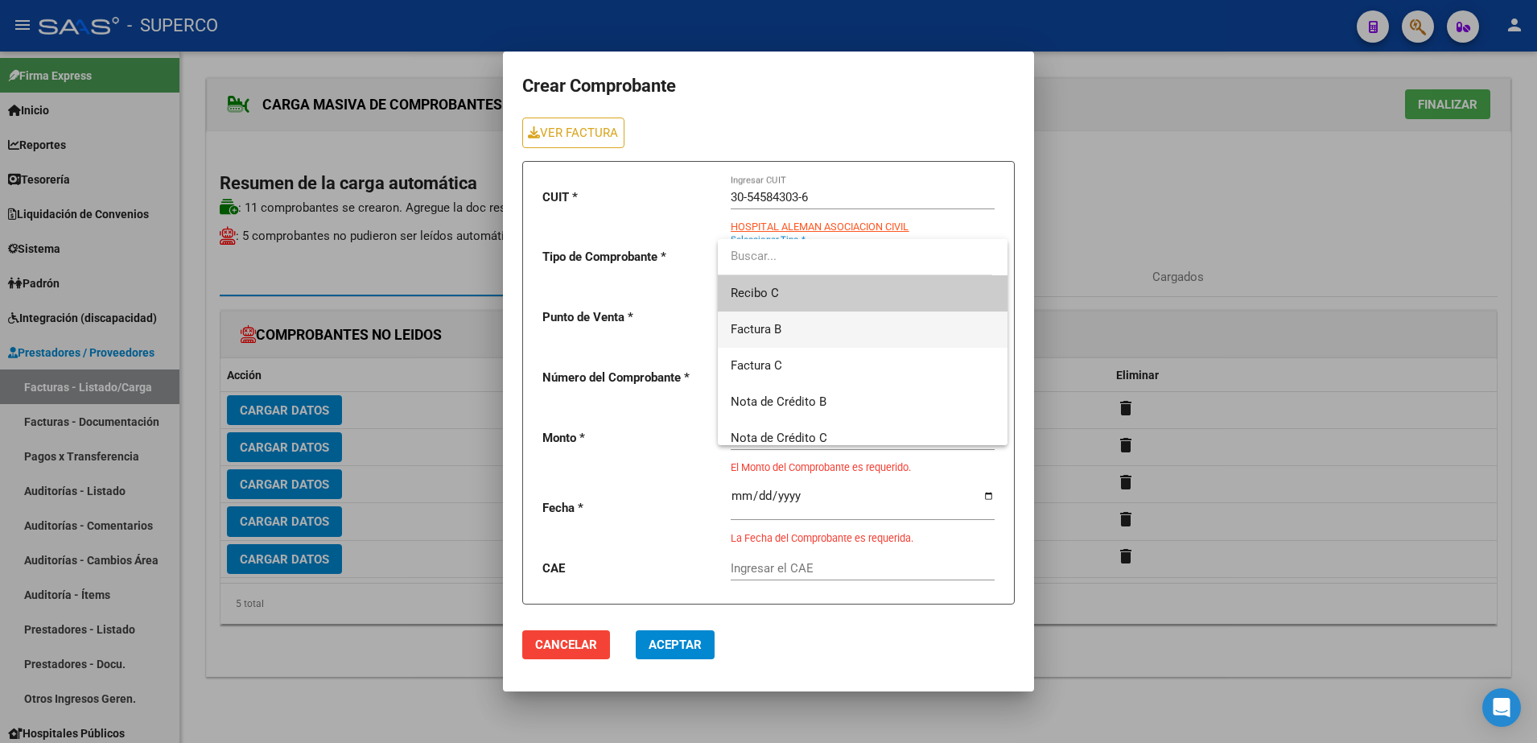
click at [844, 326] on span "Factura B" at bounding box center [863, 330] width 264 height 36
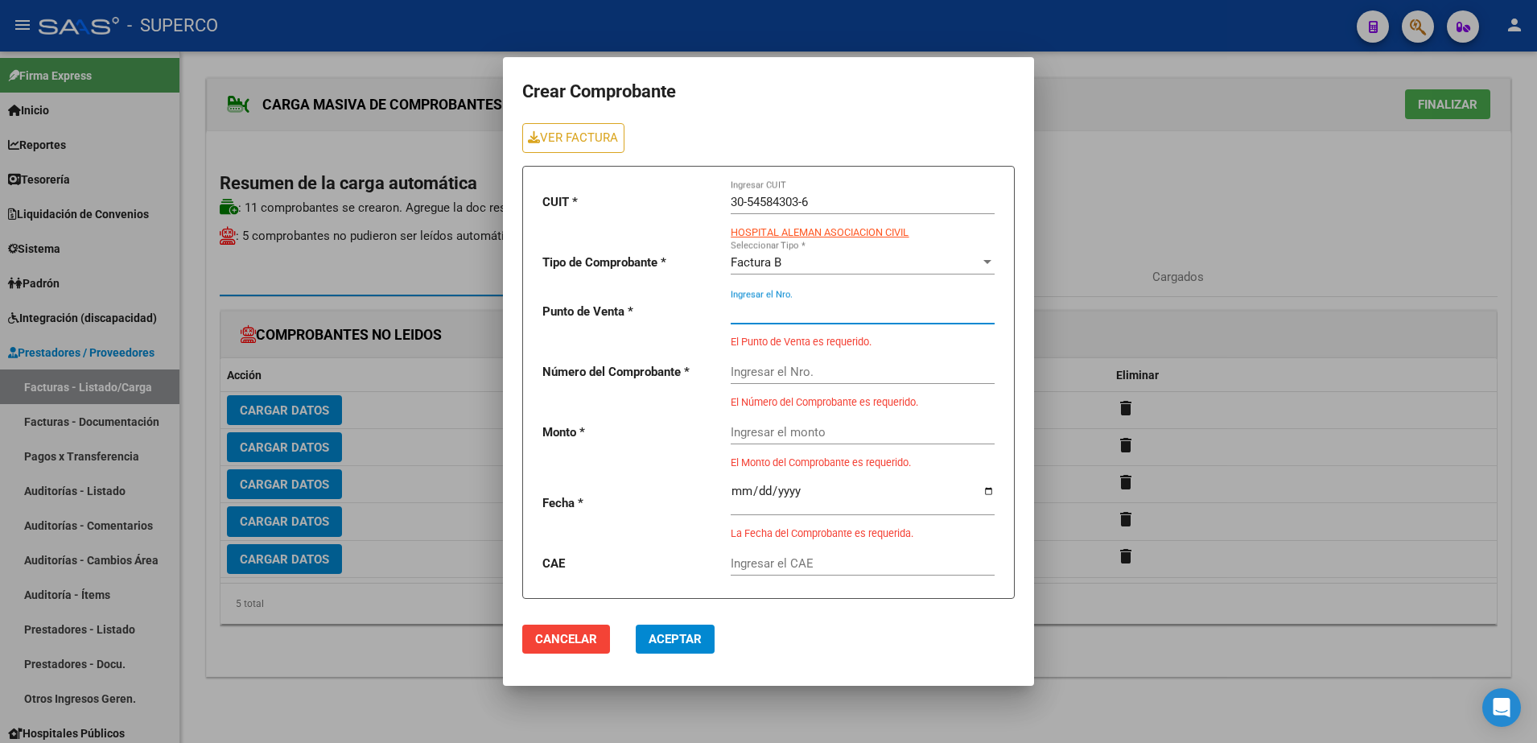
click at [853, 304] on input "Ingresar el Nro." at bounding box center [863, 311] width 264 height 14
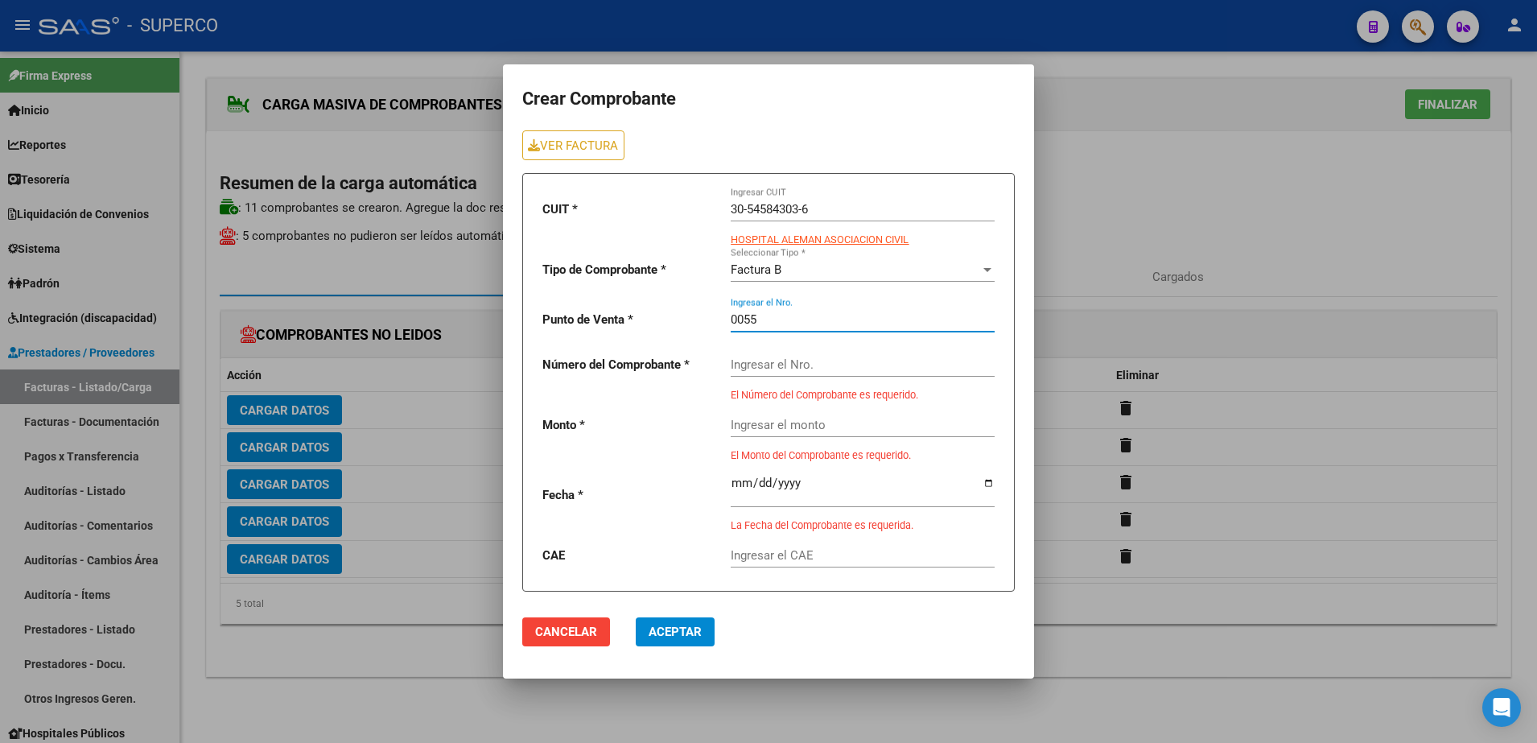
click at [832, 366] on input "Ingresar el Nro." at bounding box center [863, 364] width 264 height 14
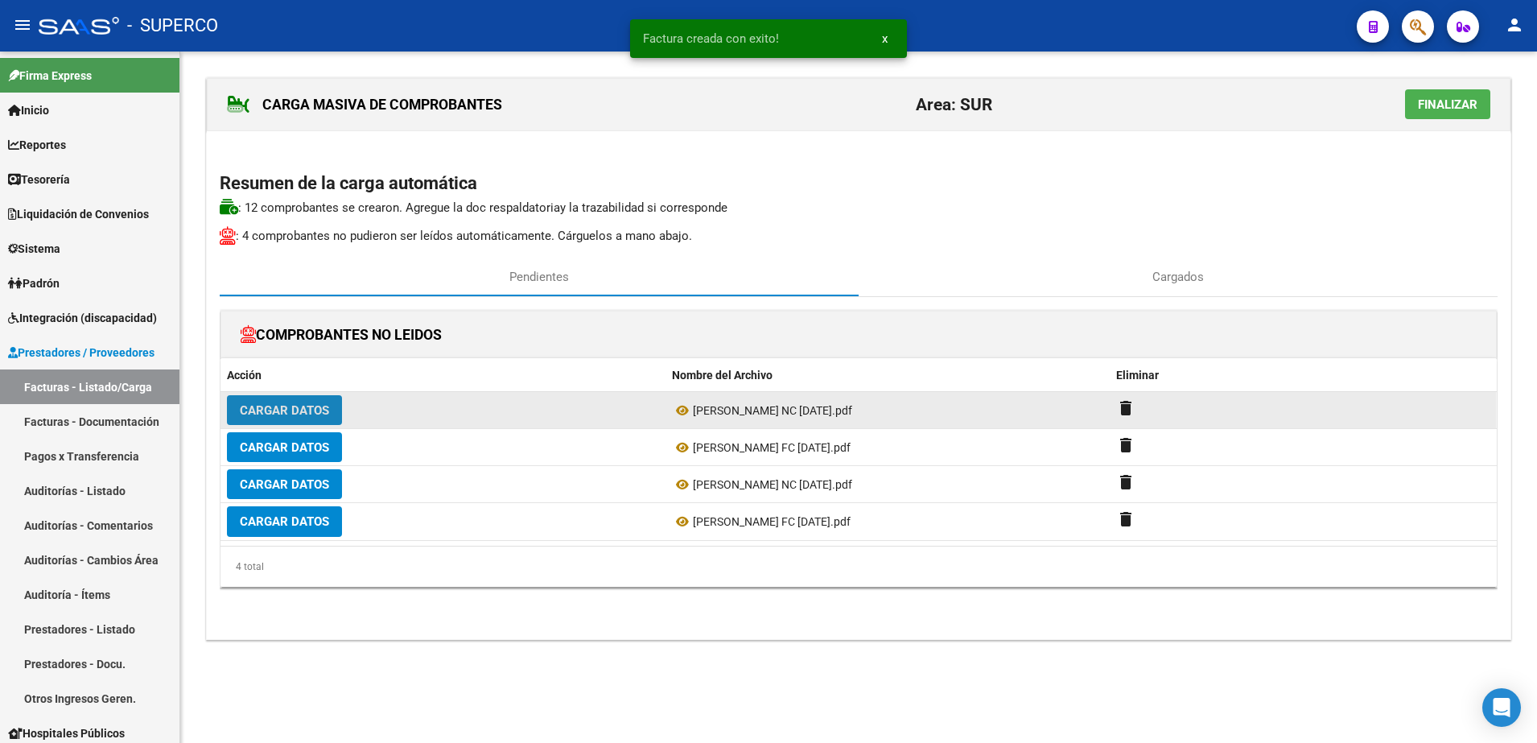
click at [295, 400] on button "Cargar Datos" at bounding box center [284, 410] width 115 height 30
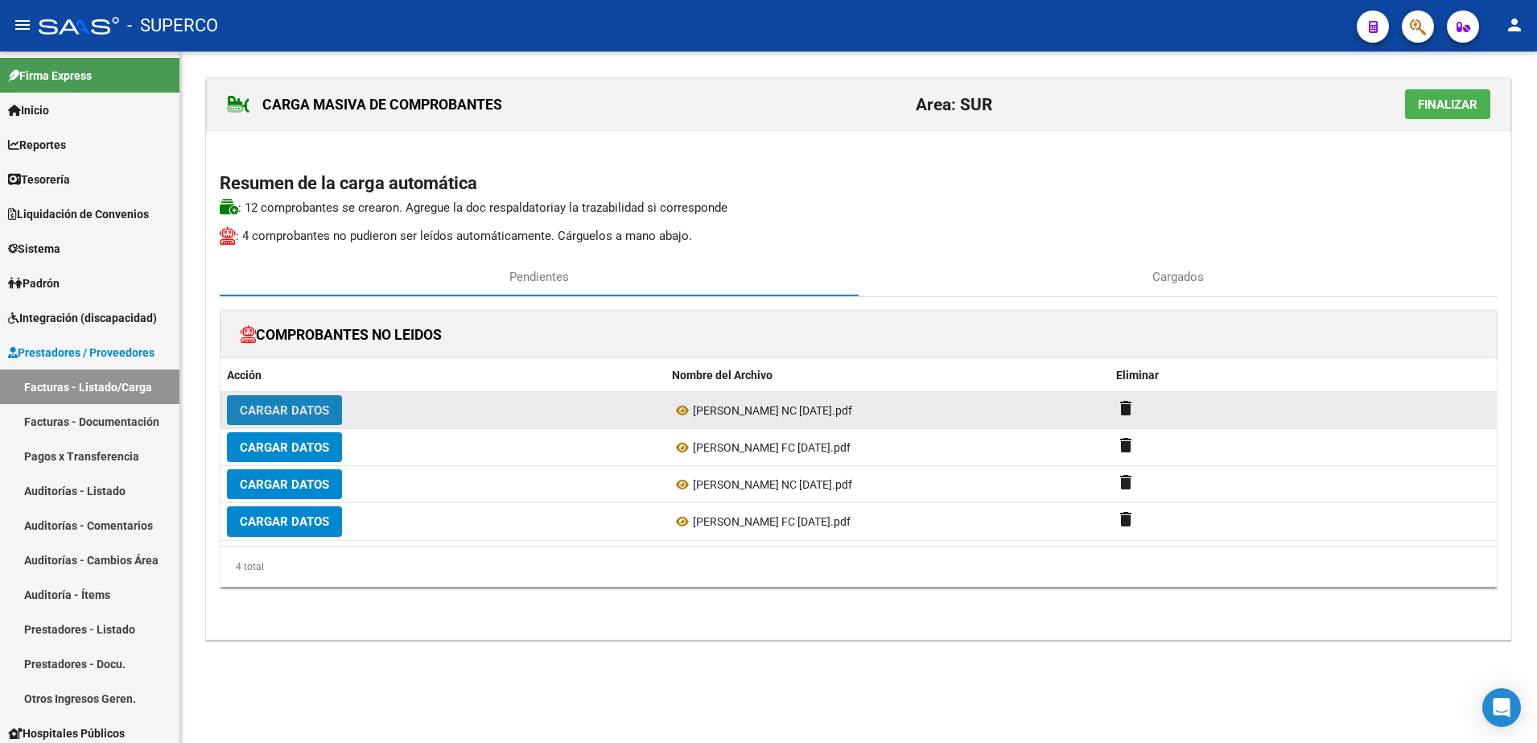
click at [263, 410] on span "Cargar Datos" at bounding box center [284, 410] width 89 height 14
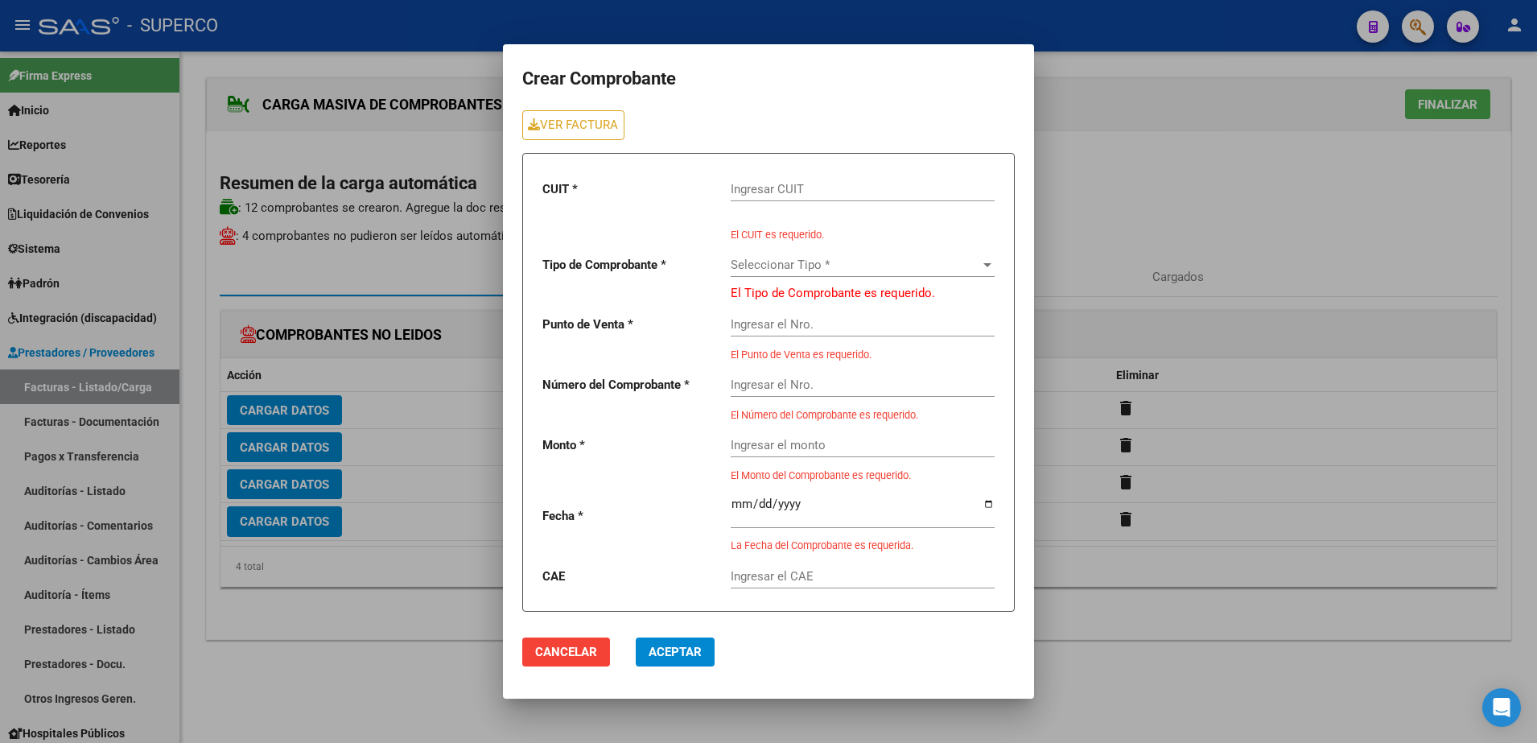
click at [811, 188] on input "Ingresar CUIT" at bounding box center [863, 189] width 264 height 14
click at [567, 121] on link "VER FACTURA" at bounding box center [573, 125] width 102 height 30
click at [797, 188] on input "Ingresar CUIT" at bounding box center [863, 189] width 264 height 14
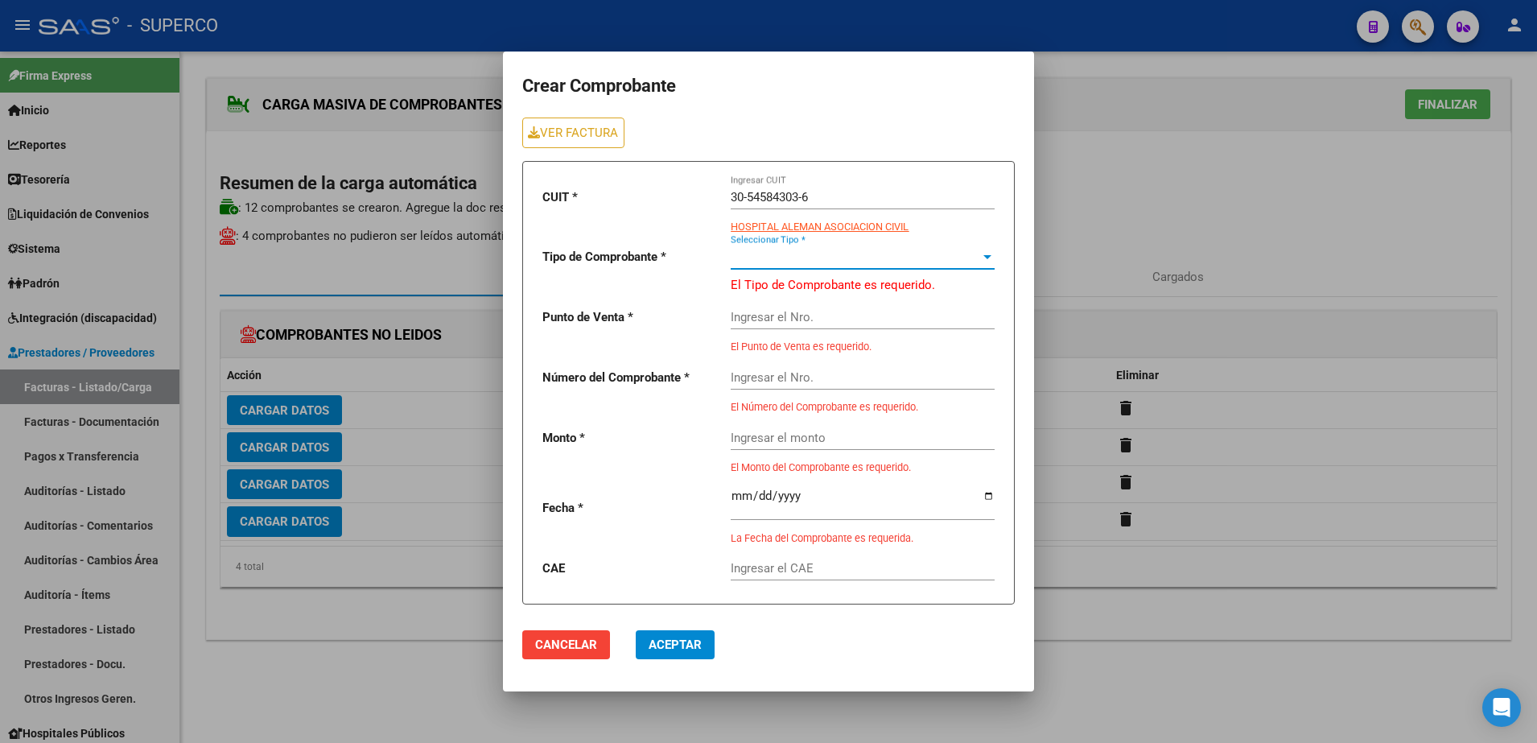
click at [859, 258] on span "Seleccionar Tipo *" at bounding box center [856, 257] width 250 height 14
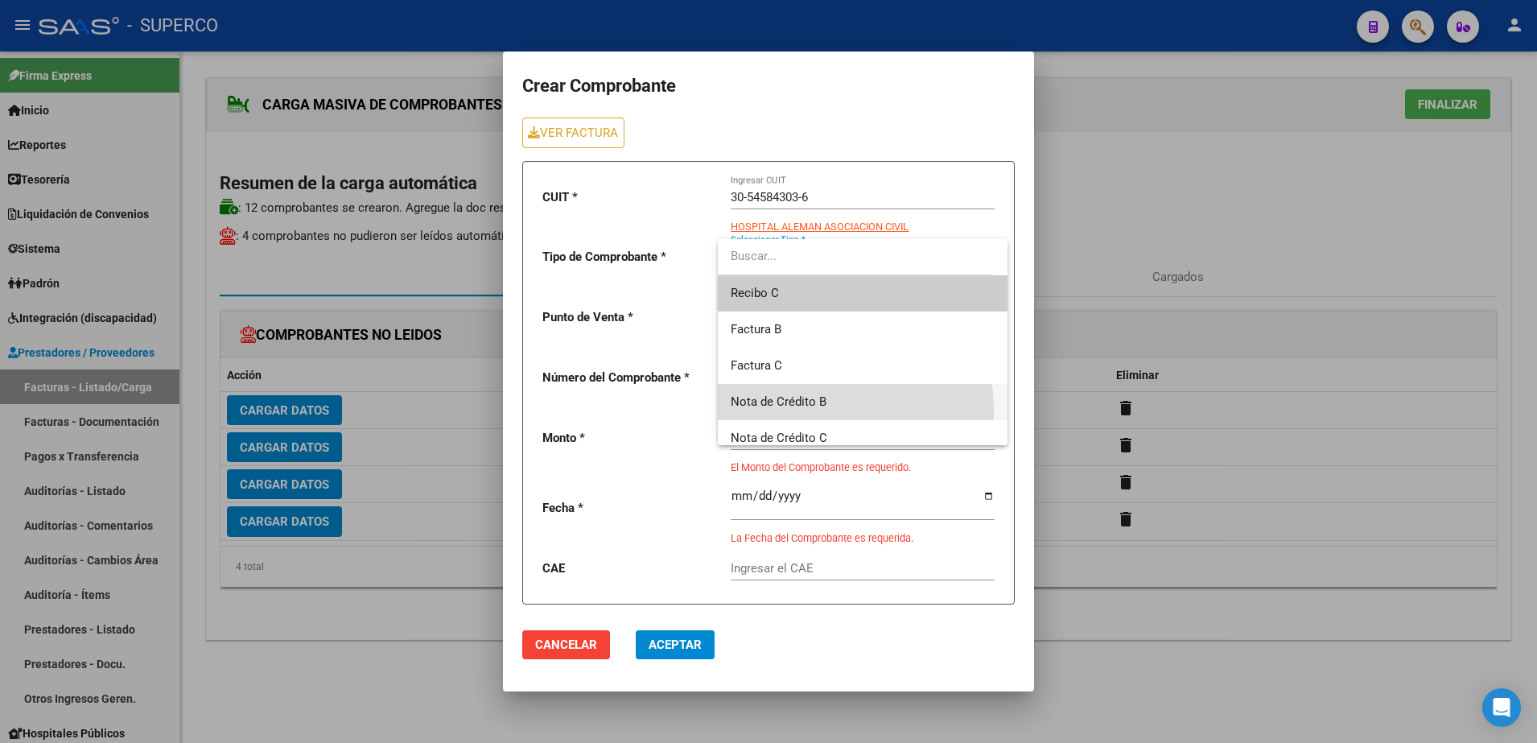
click at [802, 411] on span "Nota de Crédito B" at bounding box center [863, 402] width 264 height 36
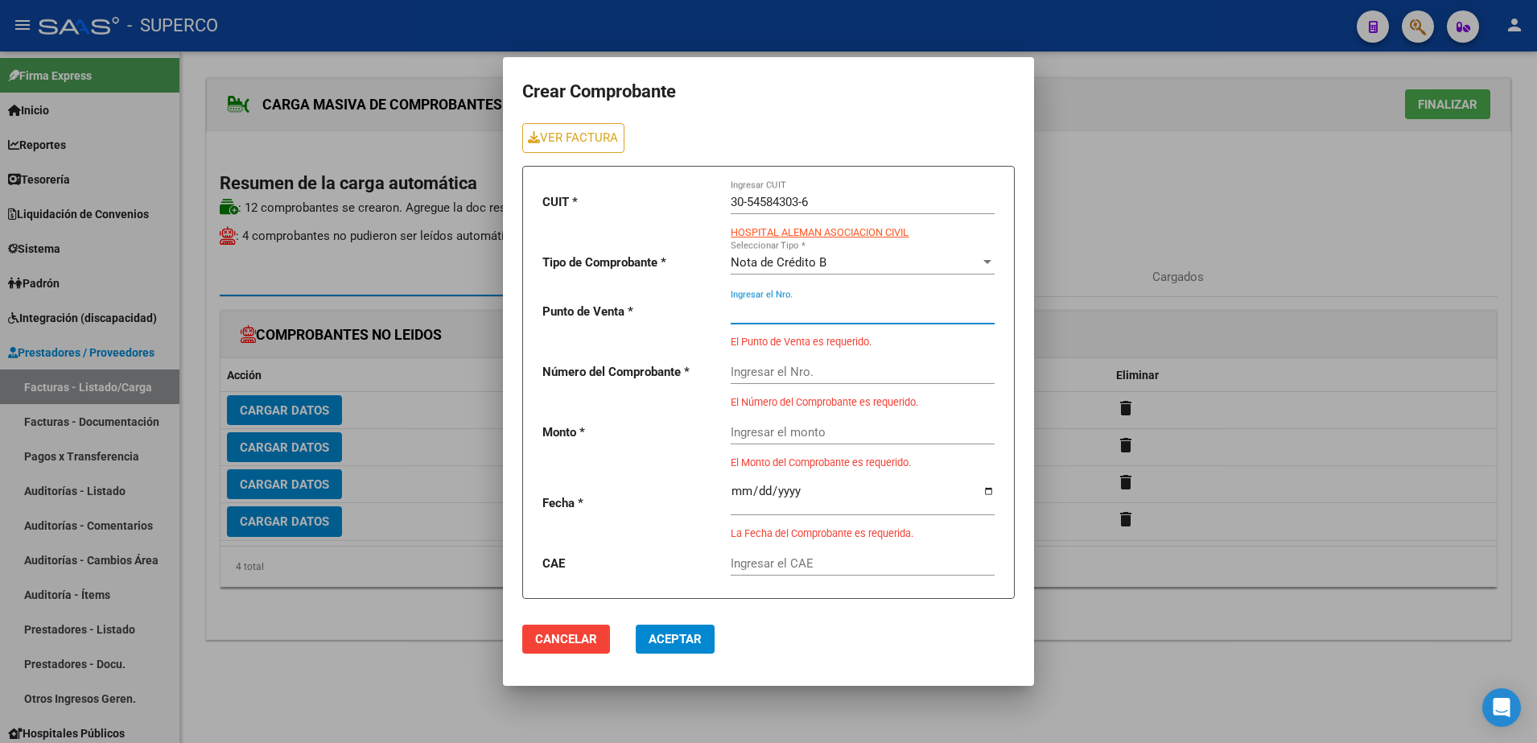
click at [772, 304] on input "Ingresar el Nro." at bounding box center [863, 311] width 264 height 14
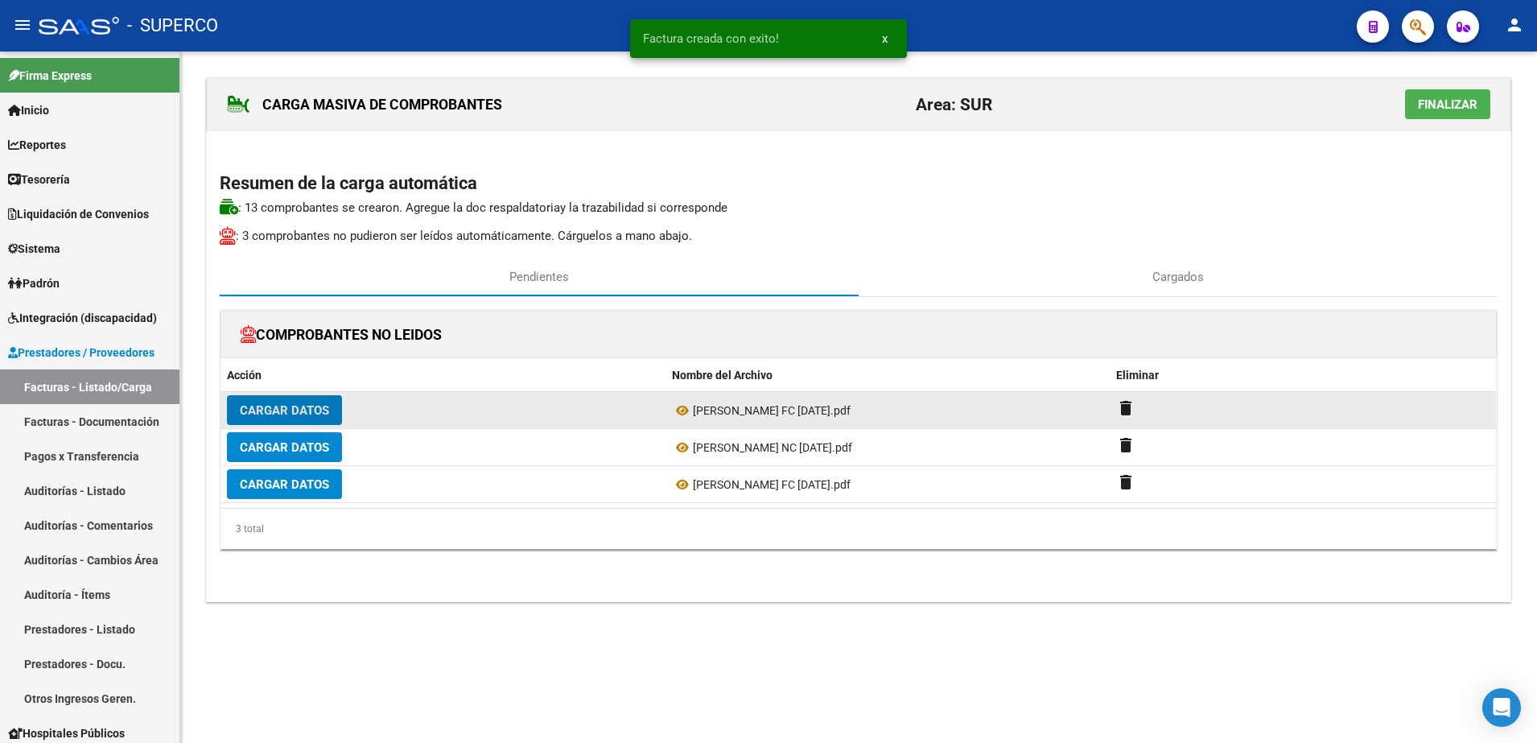
click at [286, 419] on button "Cargar Datos" at bounding box center [284, 410] width 115 height 30
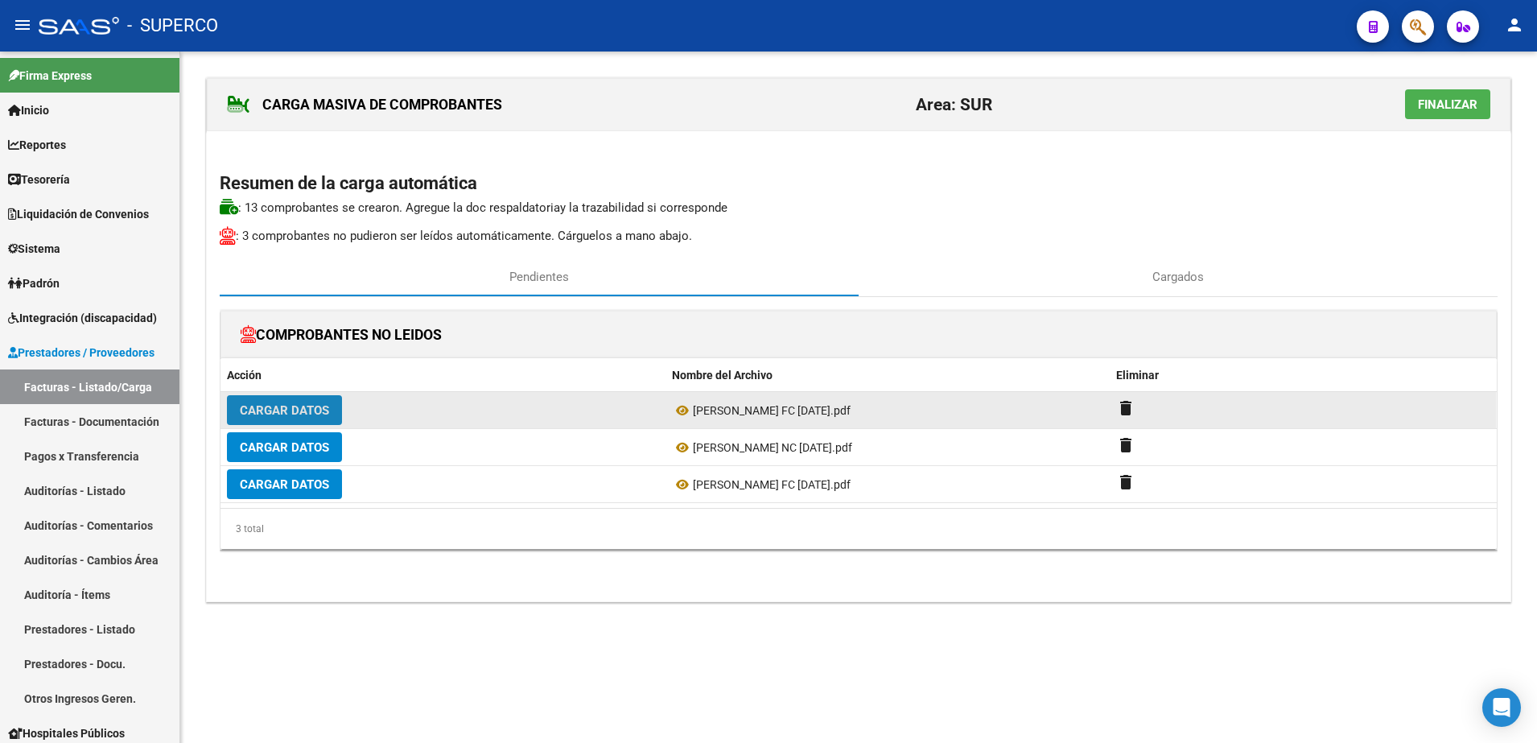
click at [291, 412] on span "Cargar Datos" at bounding box center [284, 410] width 89 height 14
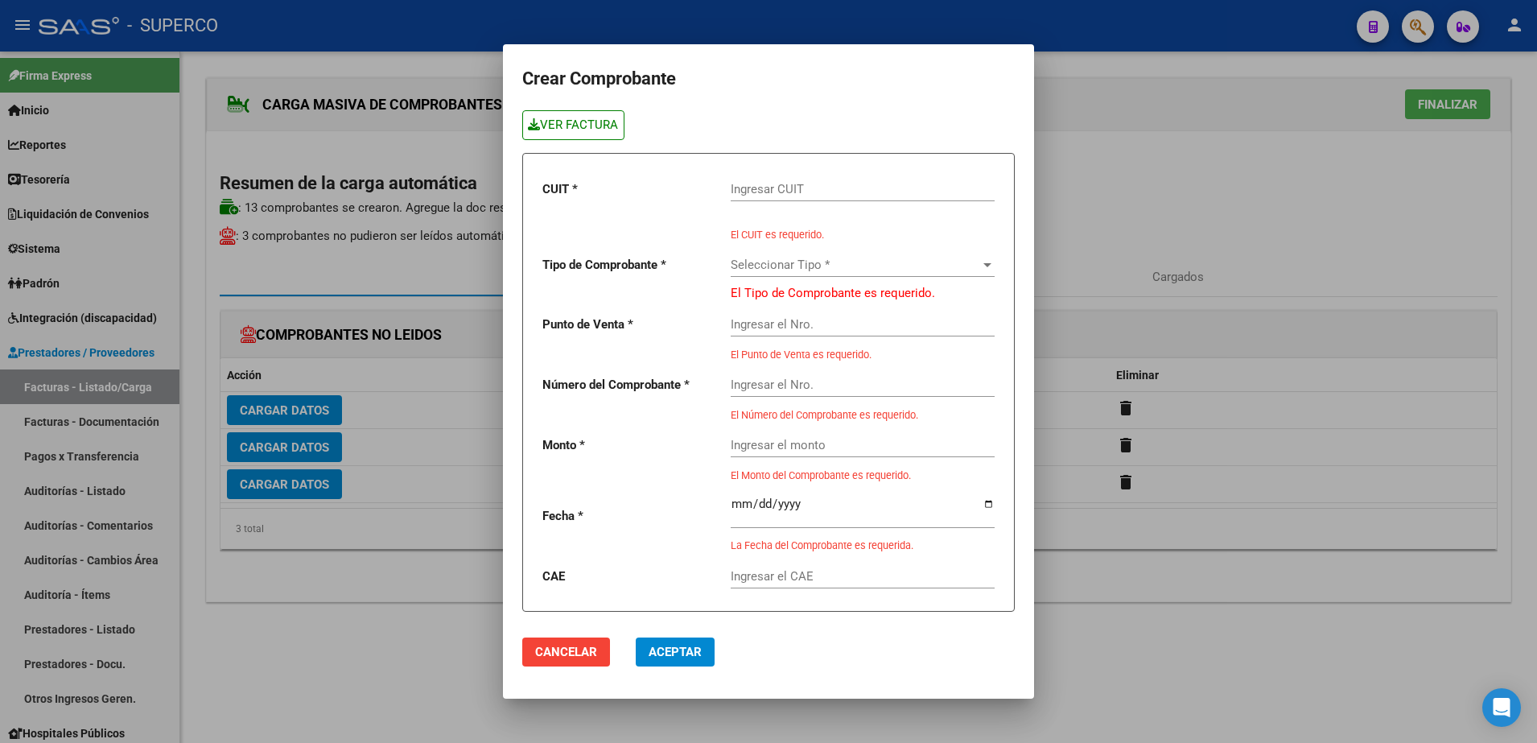
click at [589, 126] on link "VER FACTURA" at bounding box center [573, 125] width 102 height 30
click at [826, 187] on input "Ingresar CUIT" at bounding box center [863, 189] width 264 height 14
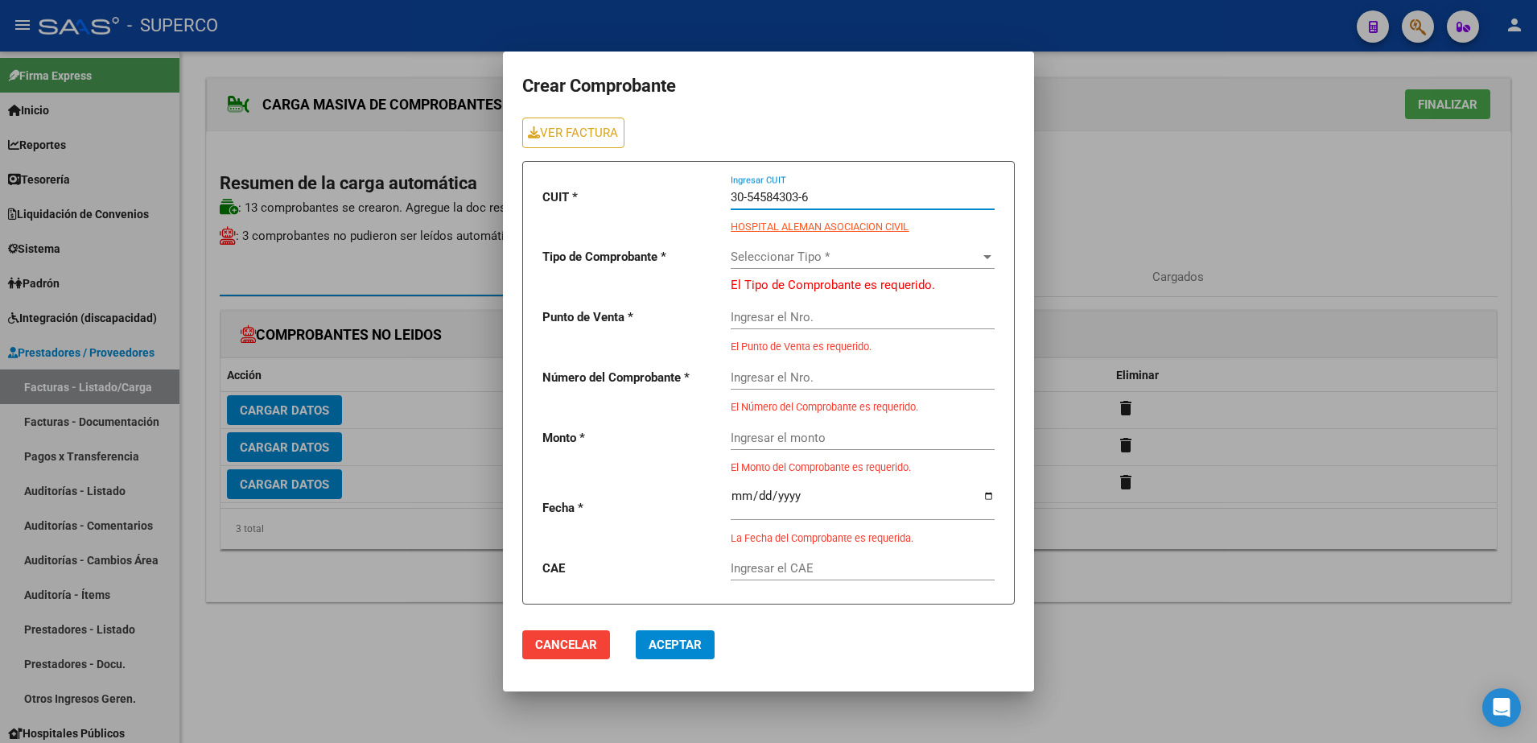
click at [835, 260] on span "Seleccionar Tipo *" at bounding box center [856, 257] width 250 height 14
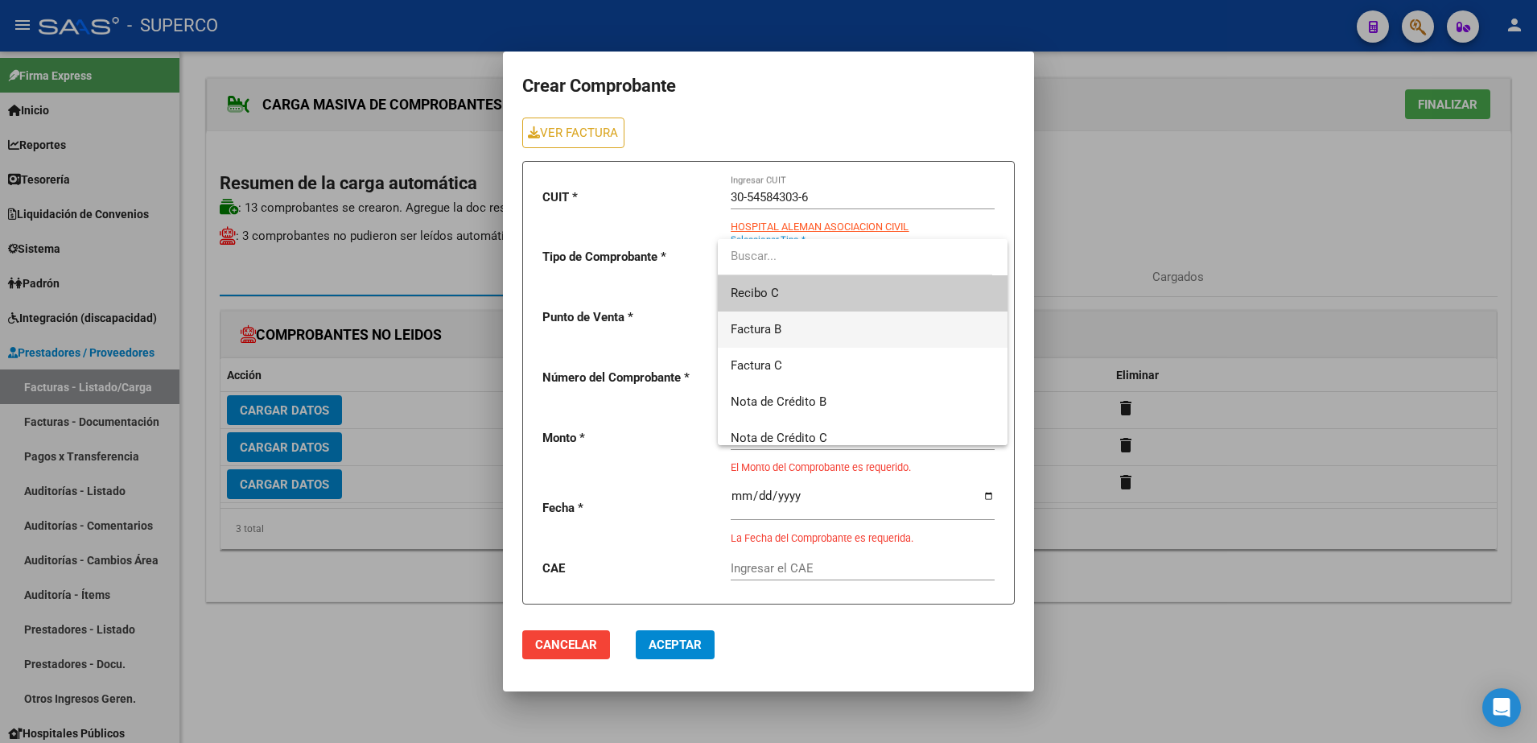
click at [823, 326] on span "Factura B" at bounding box center [863, 330] width 264 height 36
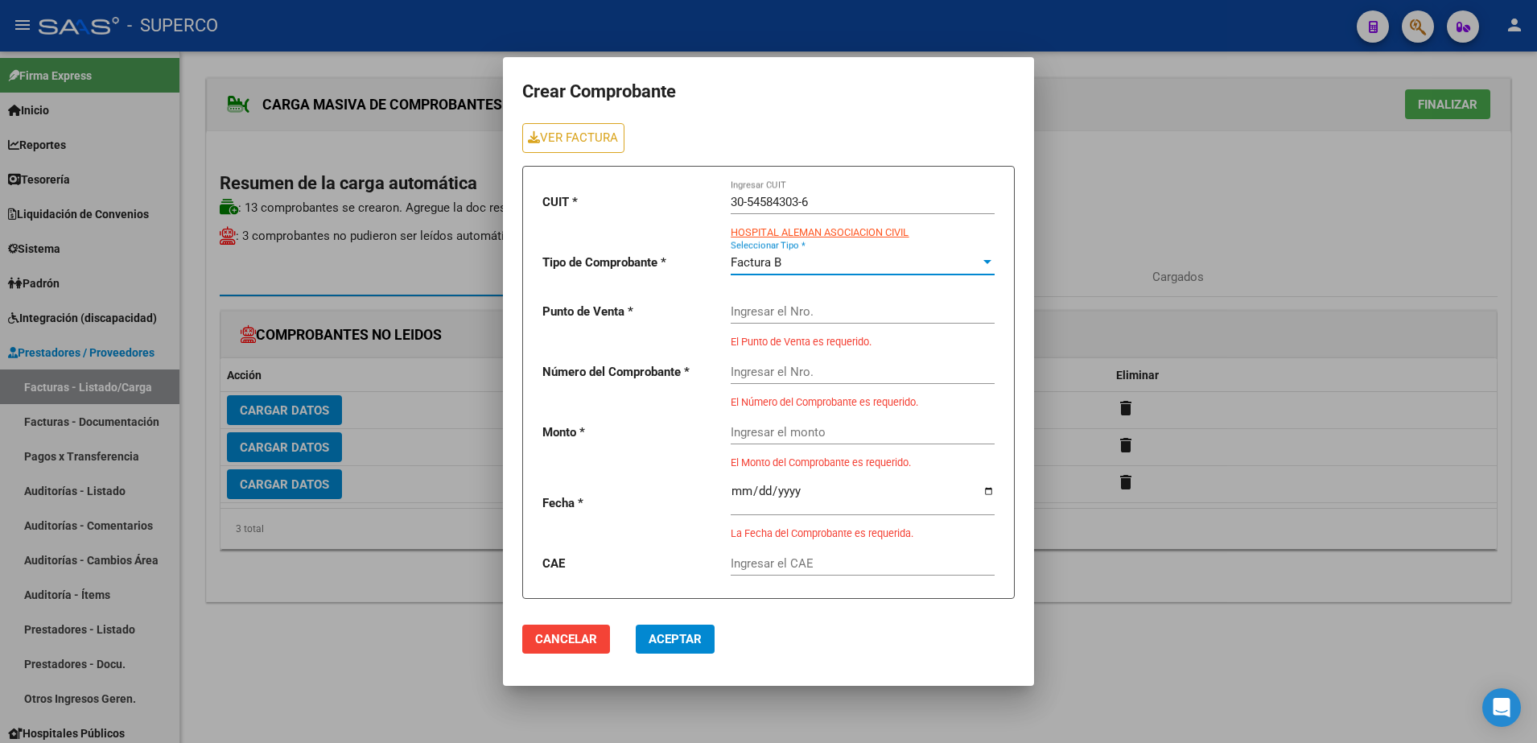
click at [823, 310] on input "Ingresar el Nro." at bounding box center [863, 311] width 264 height 14
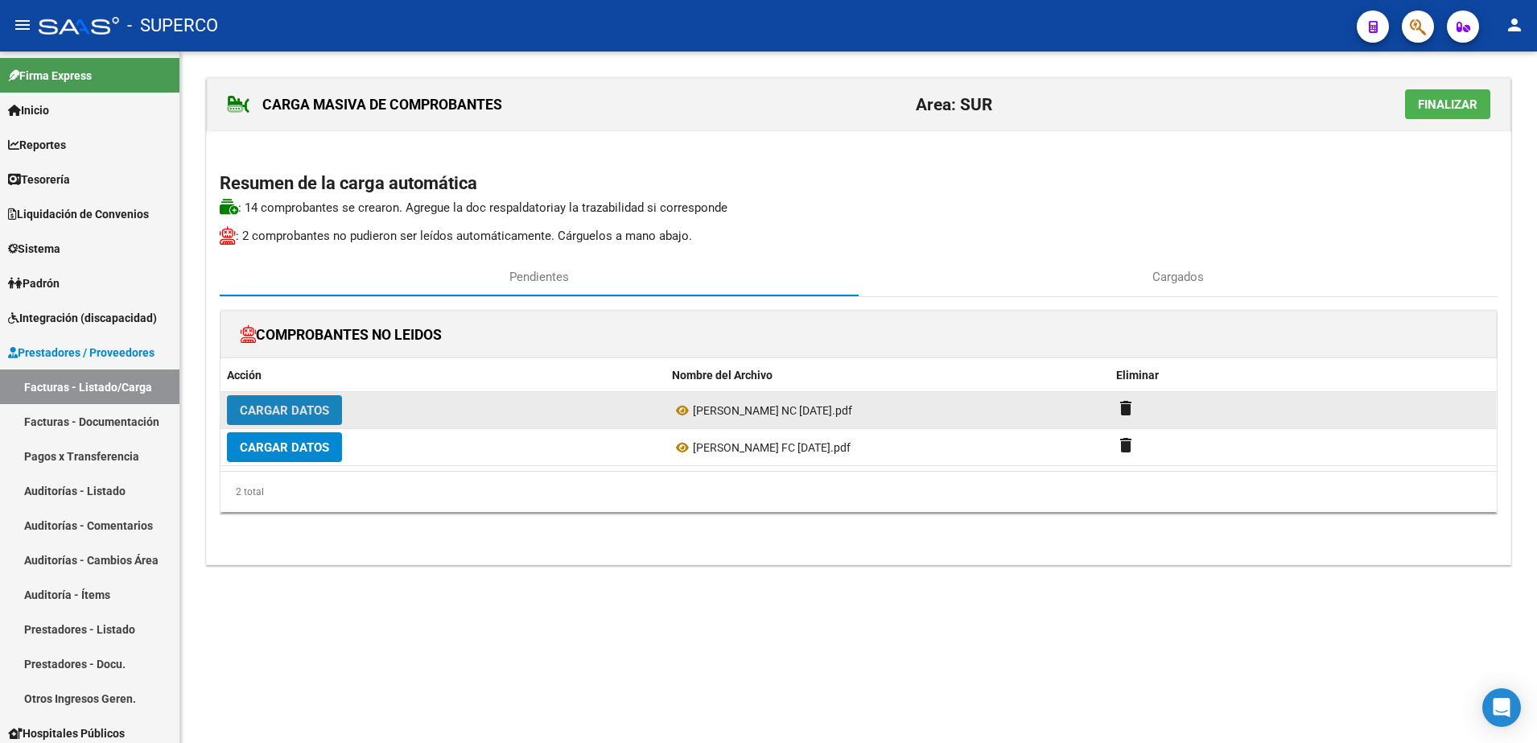
click at [296, 410] on span "Cargar Datos" at bounding box center [284, 410] width 89 height 14
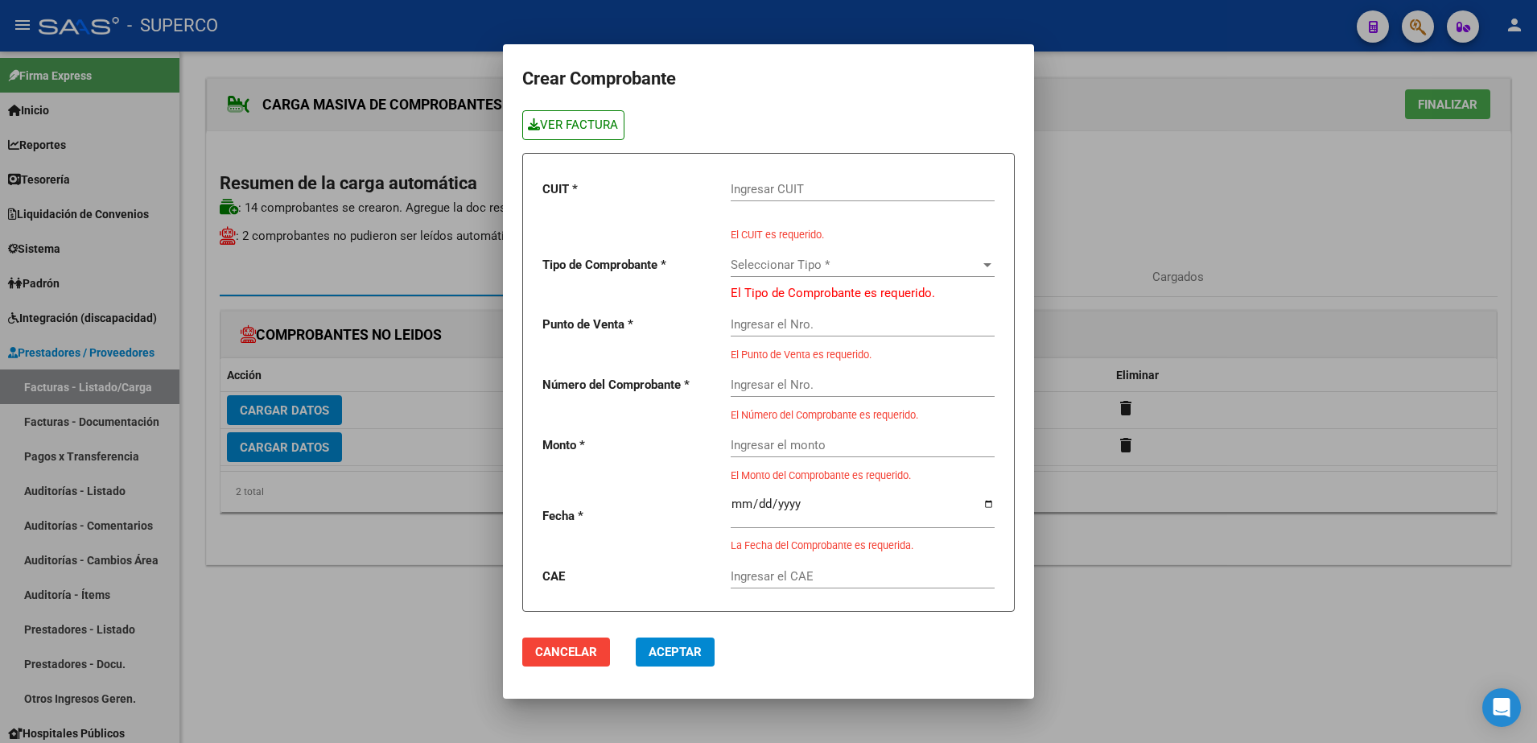
click at [604, 119] on link "VER FACTURA" at bounding box center [573, 125] width 102 height 30
click at [831, 175] on div "Ingresar CUIT" at bounding box center [863, 184] width 264 height 35
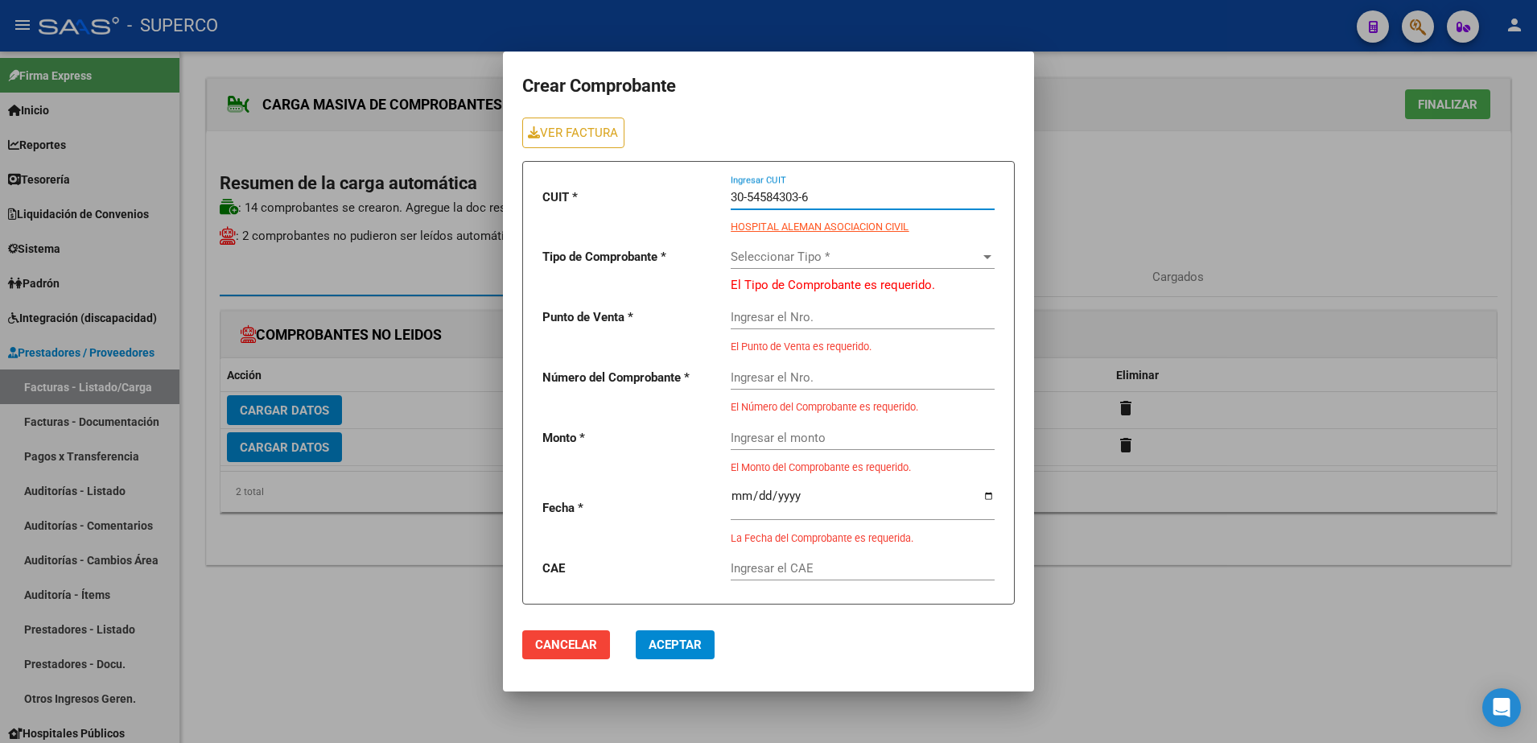
click at [845, 258] on span "Seleccionar Tipo *" at bounding box center [856, 257] width 250 height 14
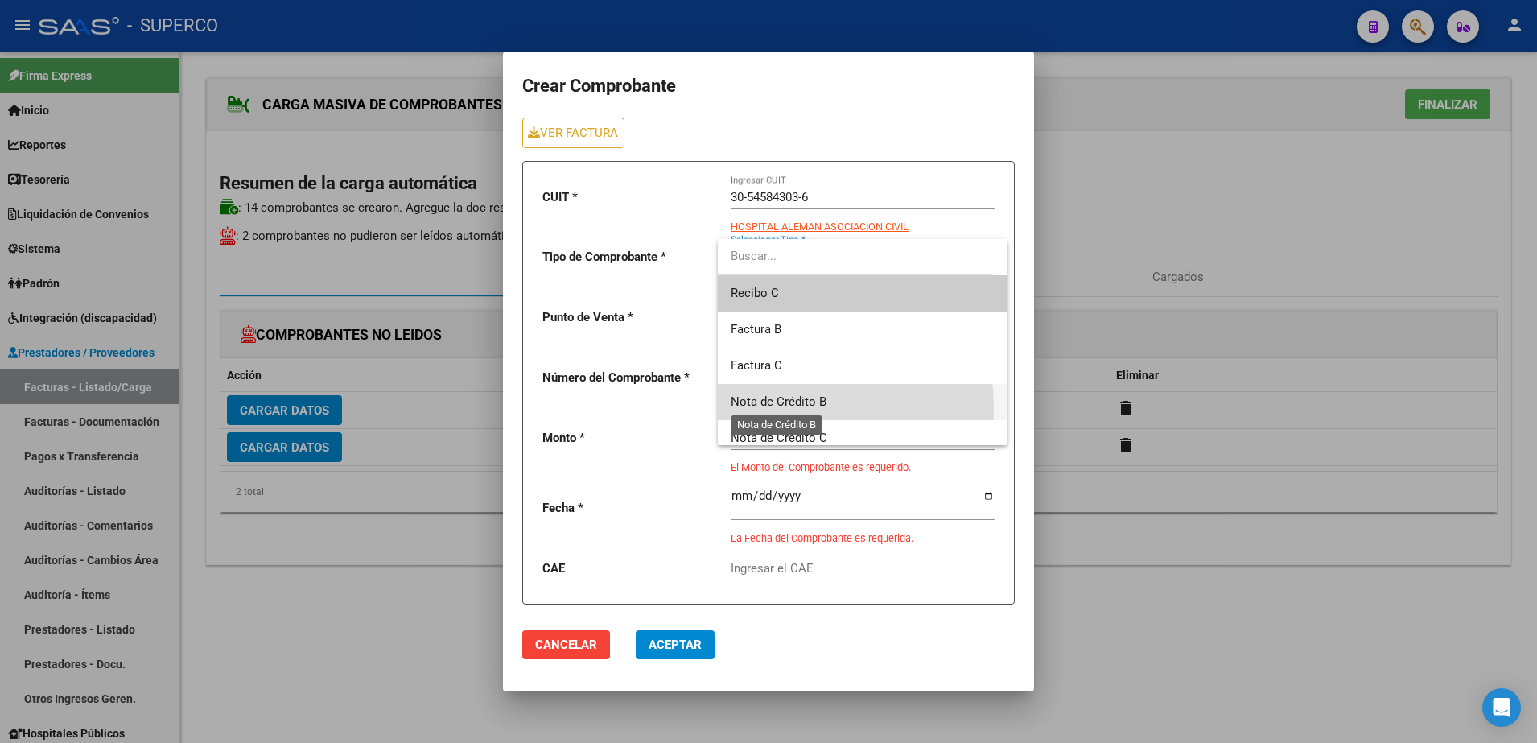
click at [791, 408] on span "Nota de Crédito B" at bounding box center [779, 401] width 96 height 14
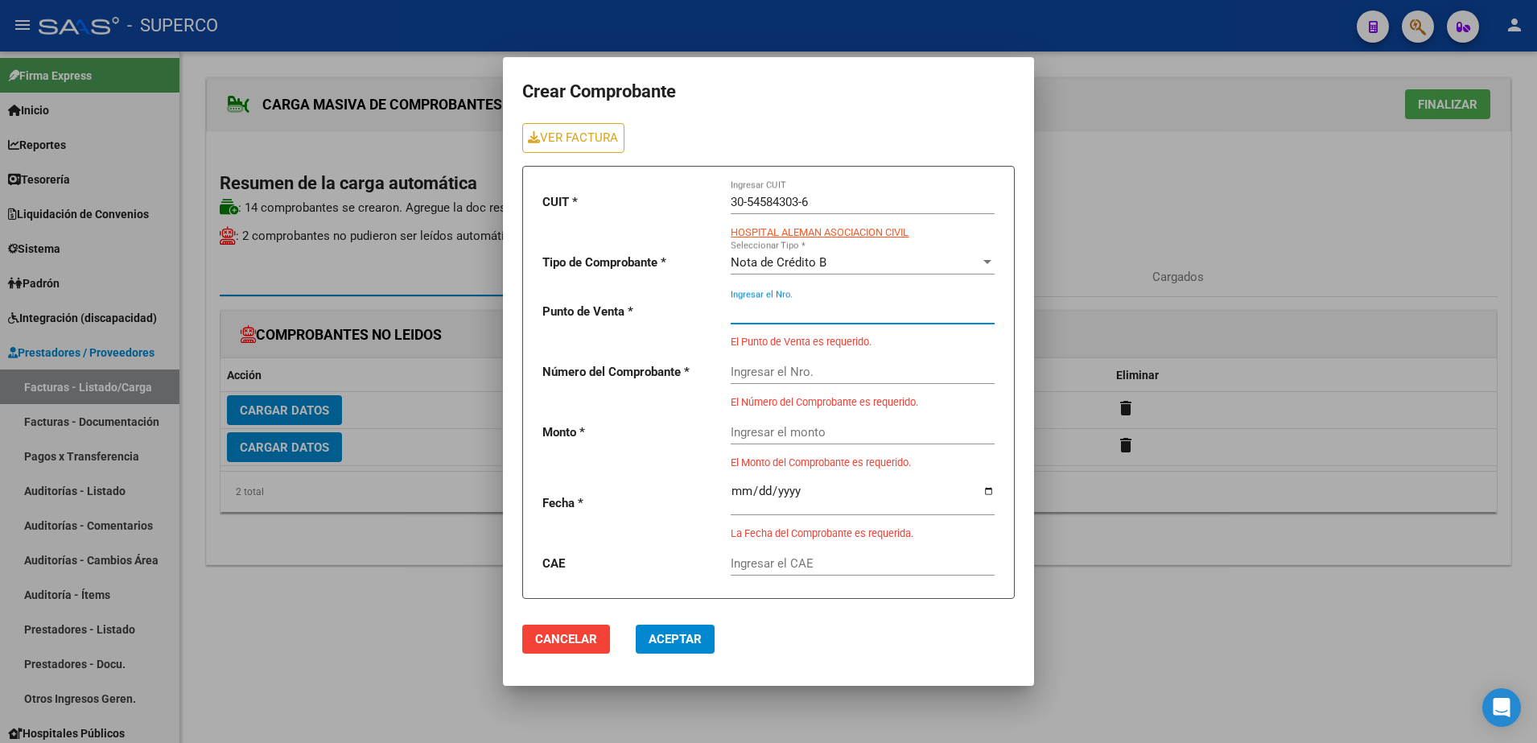
click at [770, 307] on input "Ingresar el Nro." at bounding box center [863, 311] width 264 height 14
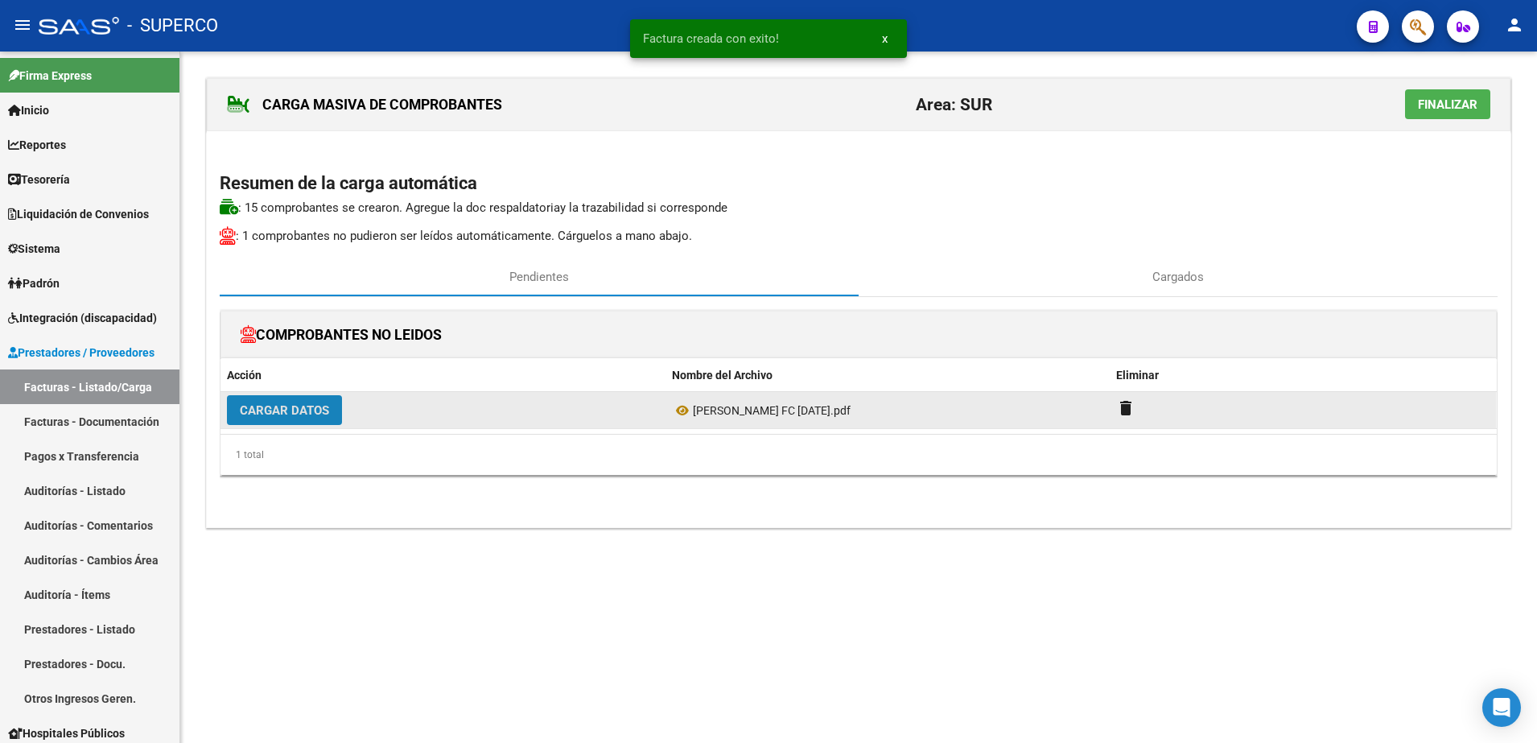
click at [278, 423] on button "Cargar Datos" at bounding box center [284, 410] width 115 height 30
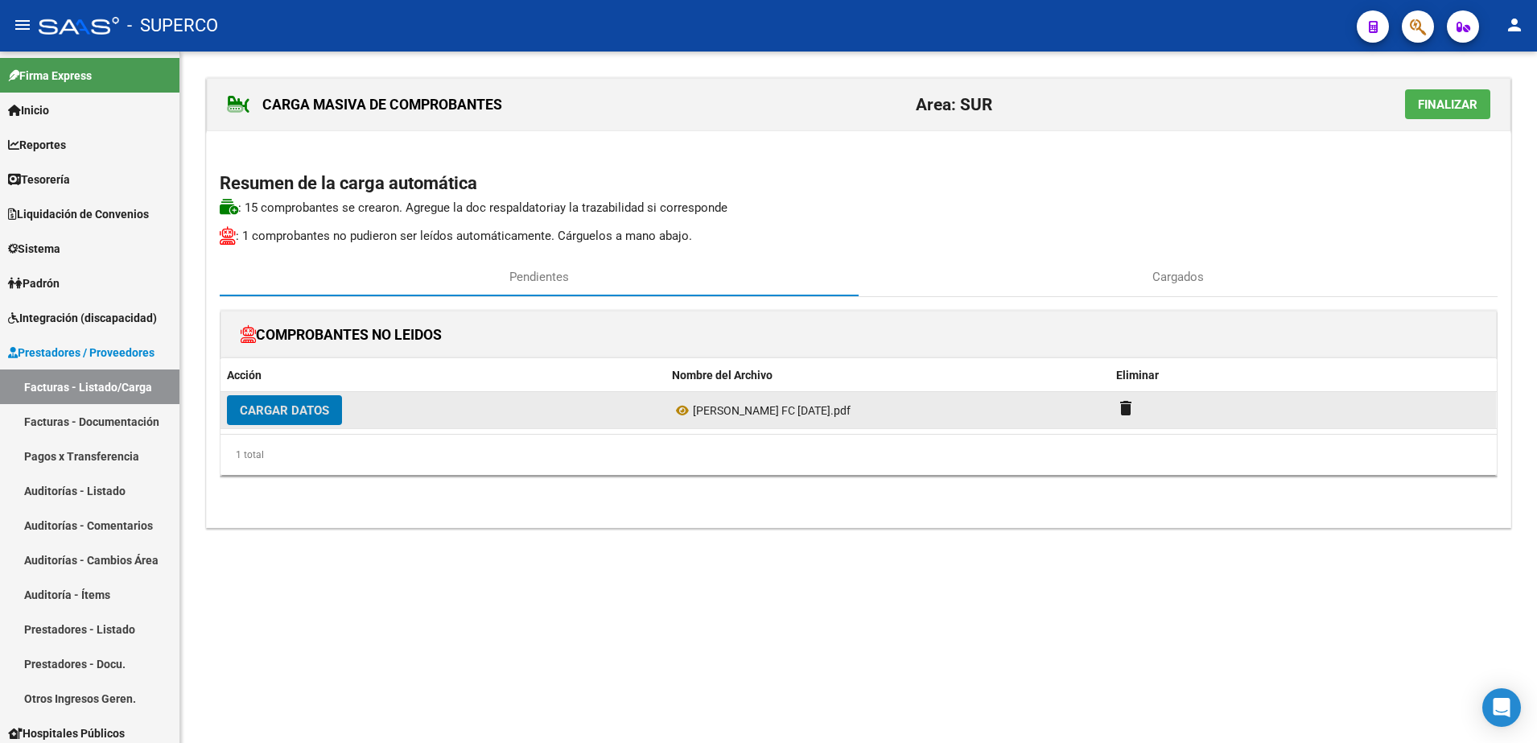
click at [303, 409] on span "Cargar Datos" at bounding box center [284, 410] width 89 height 14
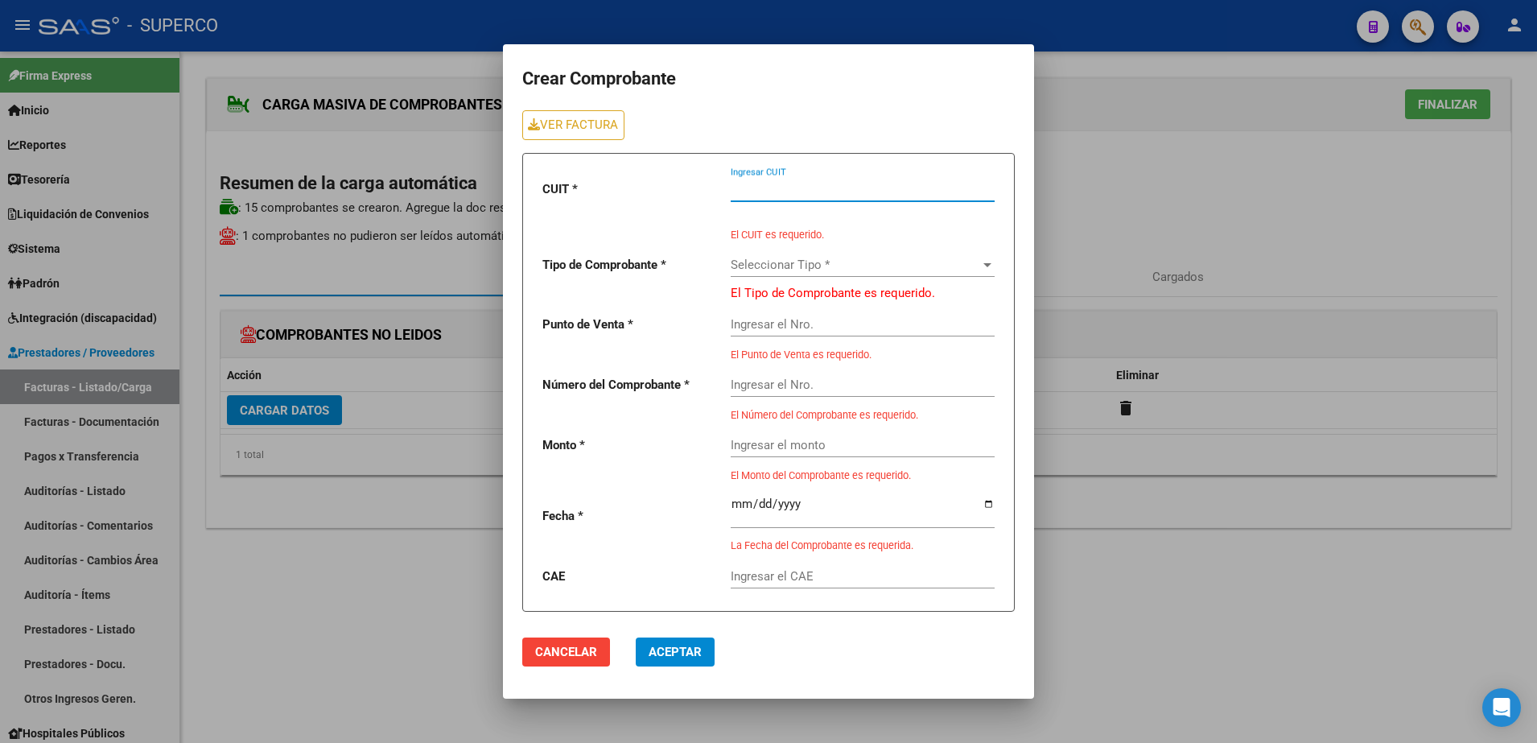
click at [769, 192] on input "Ingresar CUIT" at bounding box center [863, 189] width 264 height 14
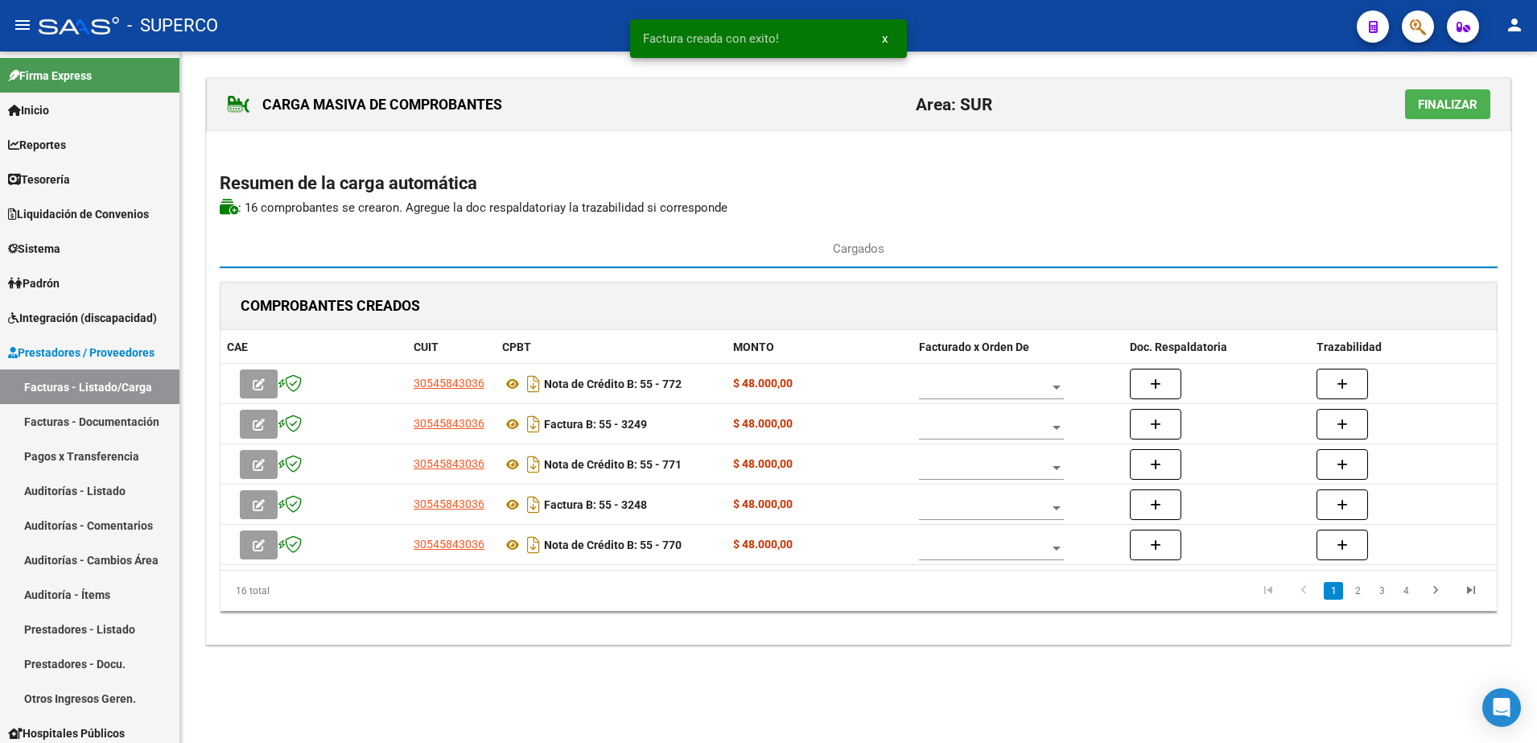
click at [1459, 111] on span "Finalizar" at bounding box center [1448, 104] width 60 height 14
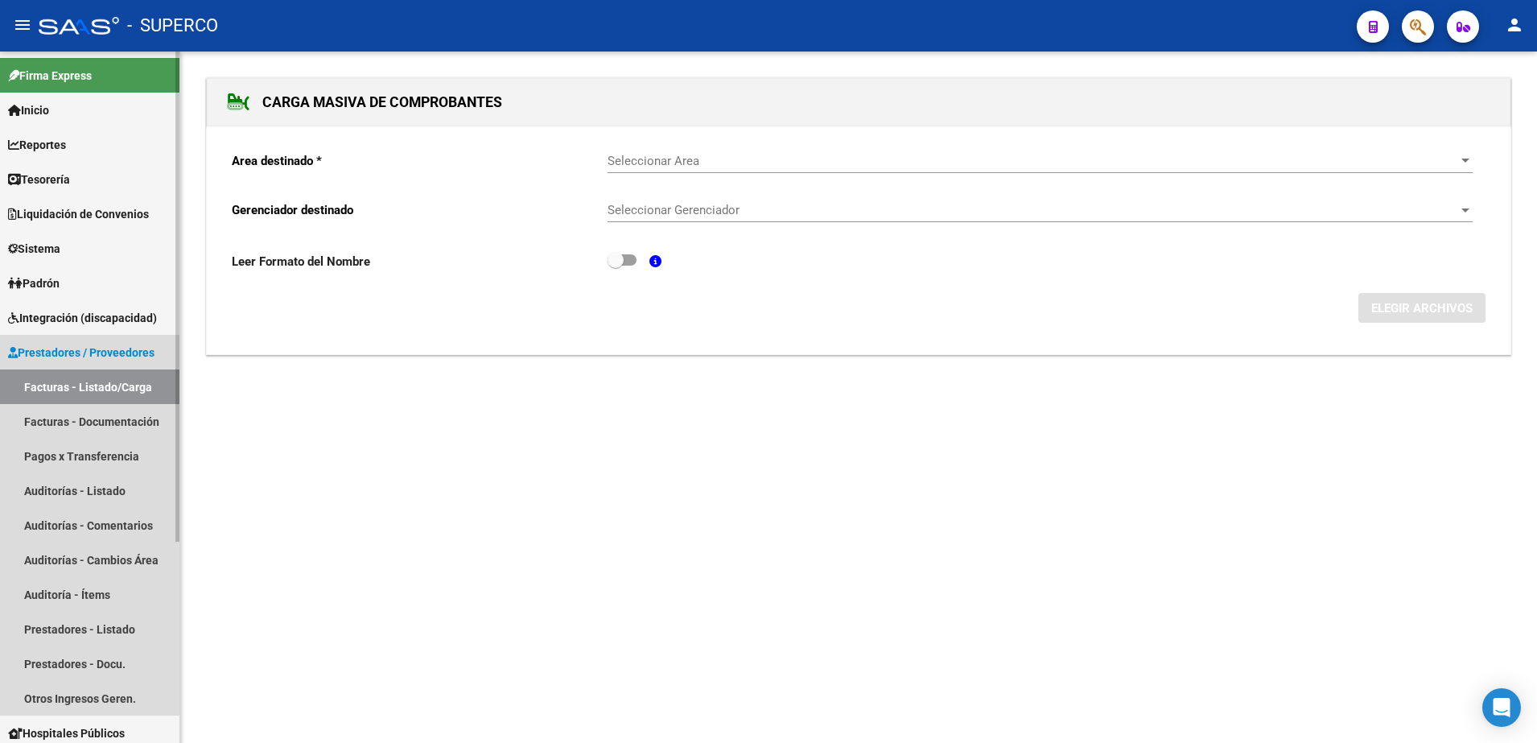
click at [94, 396] on link "Facturas - Listado/Carga" at bounding box center [90, 386] width 180 height 35
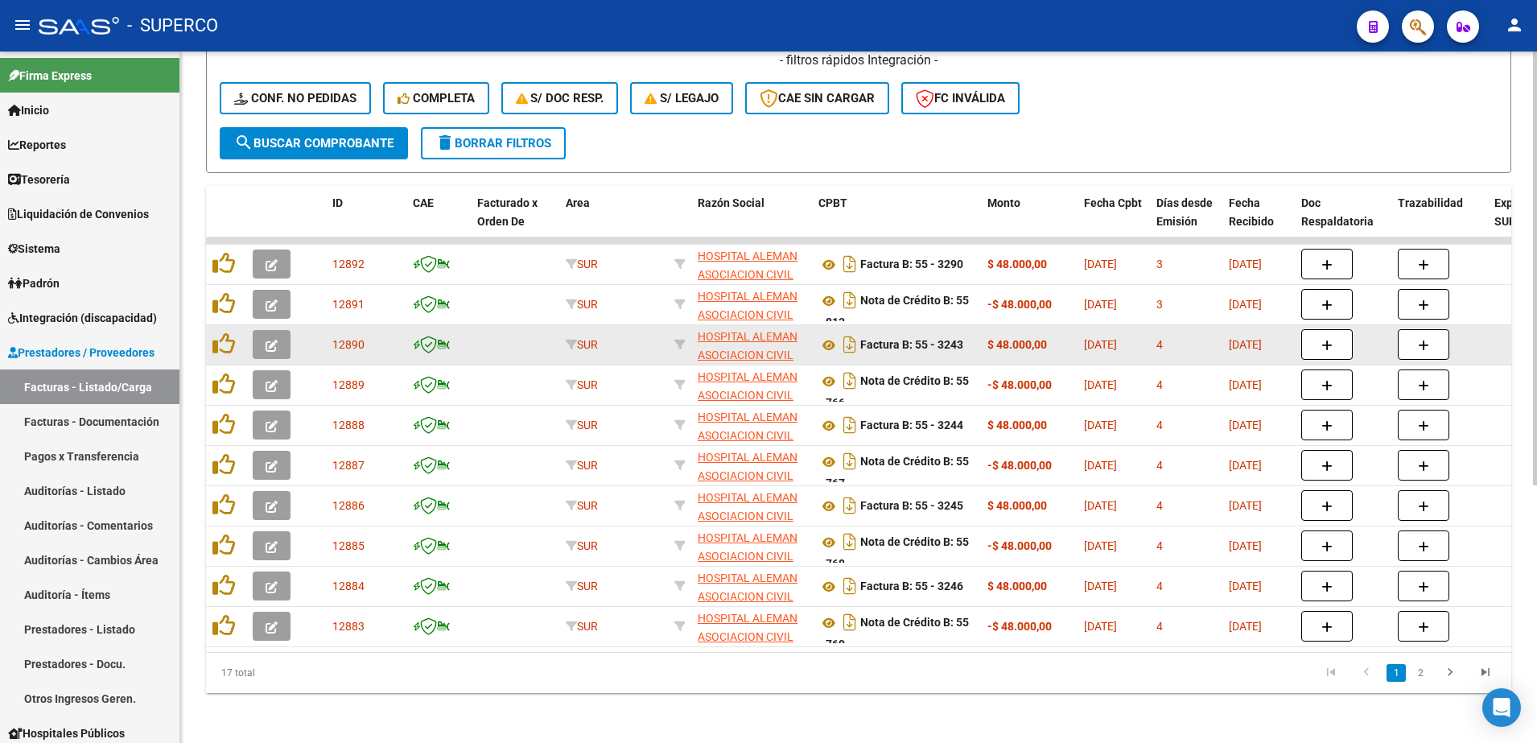
scroll to position [411, 0]
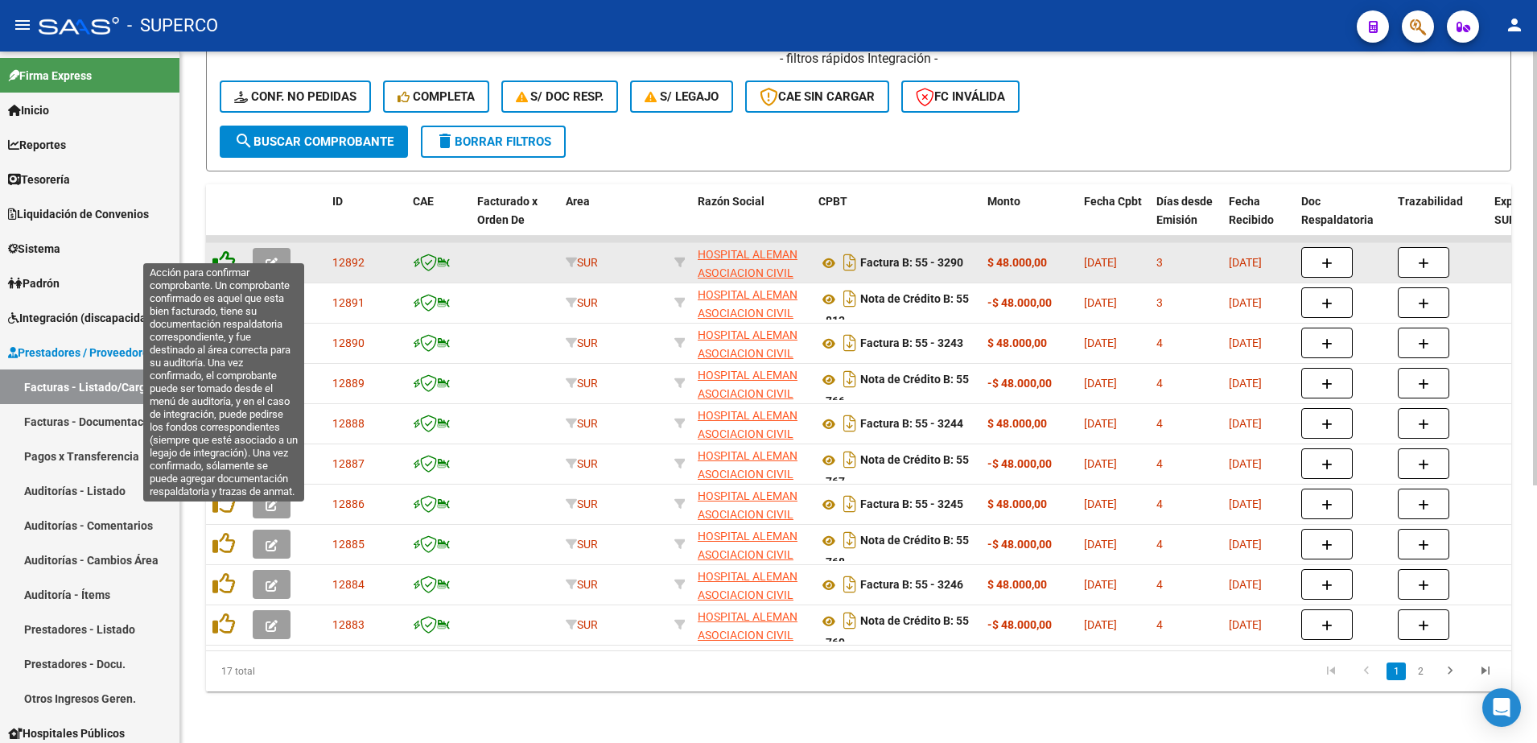
click at [228, 250] on icon at bounding box center [224, 261] width 23 height 23
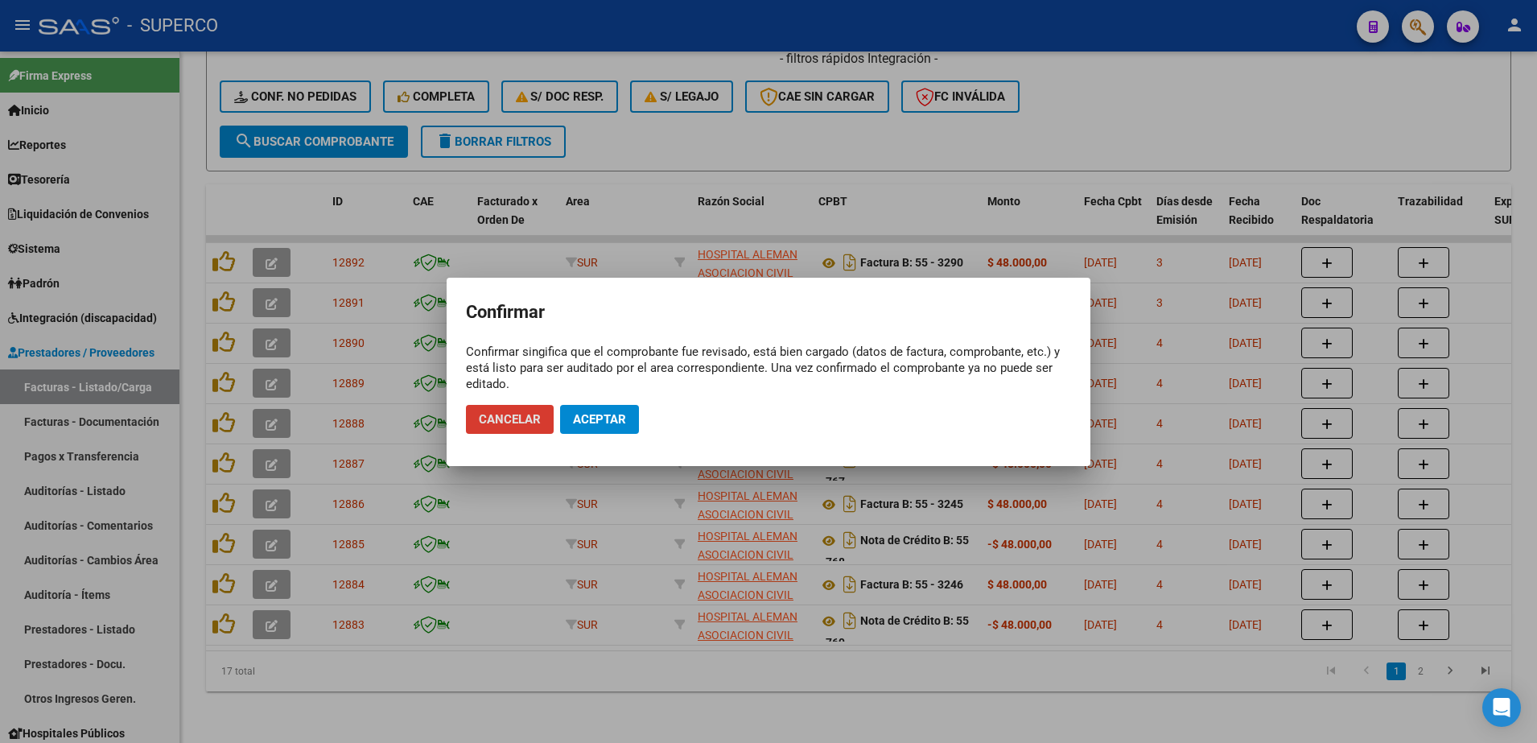
click at [596, 405] on button "Aceptar" at bounding box center [599, 419] width 79 height 29
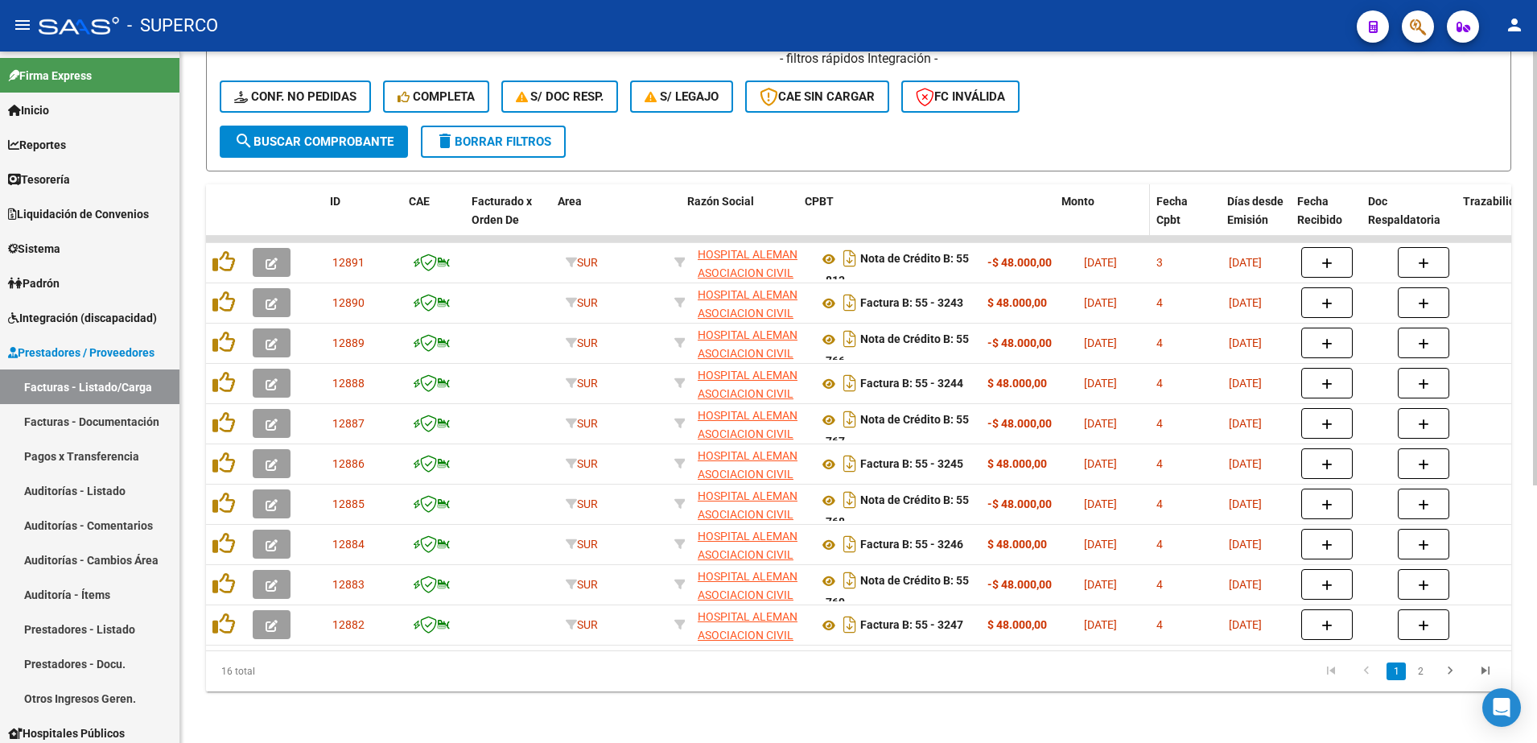
drag, startPoint x: 978, startPoint y: 184, endPoint x: 1097, endPoint y: 175, distance: 119.5
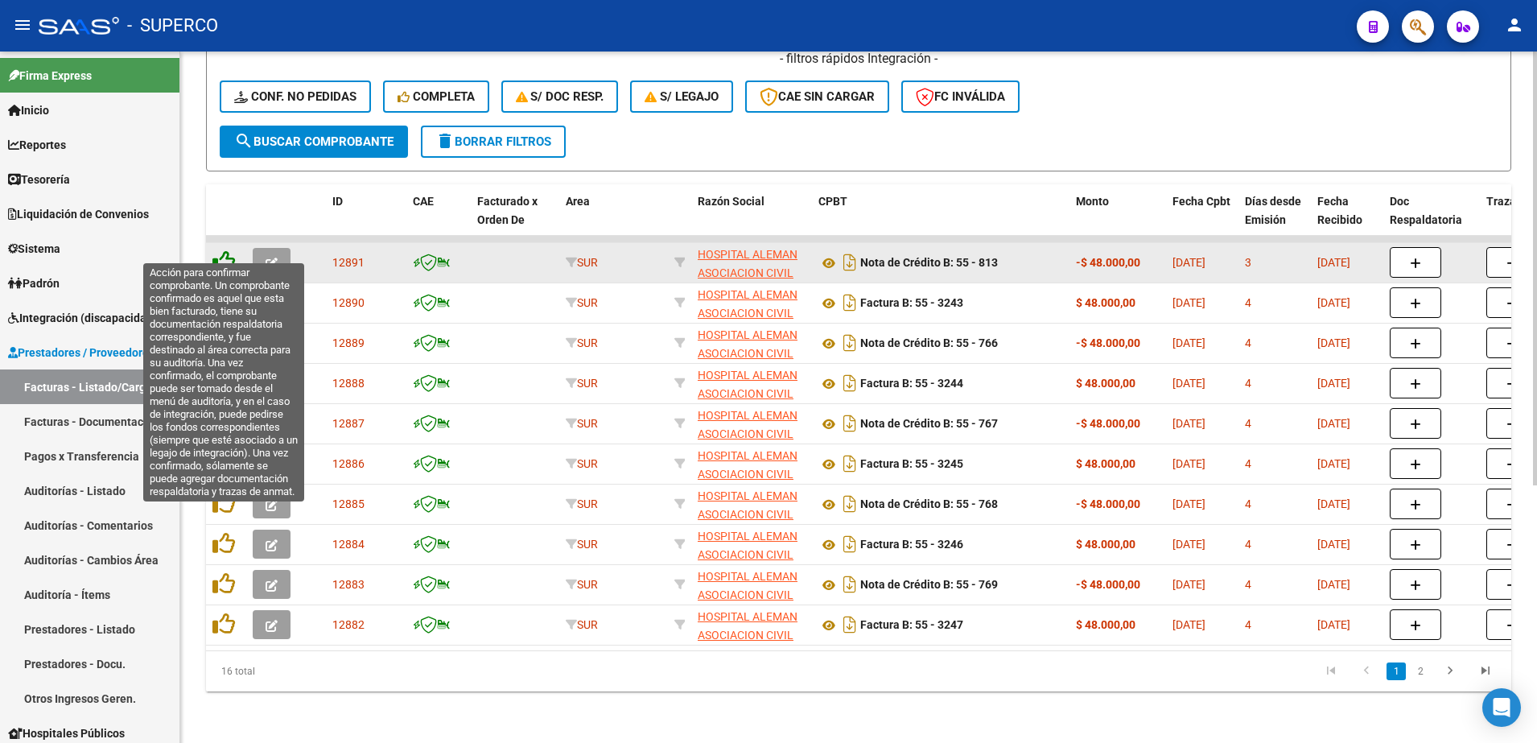
click at [225, 250] on icon at bounding box center [224, 261] width 23 height 23
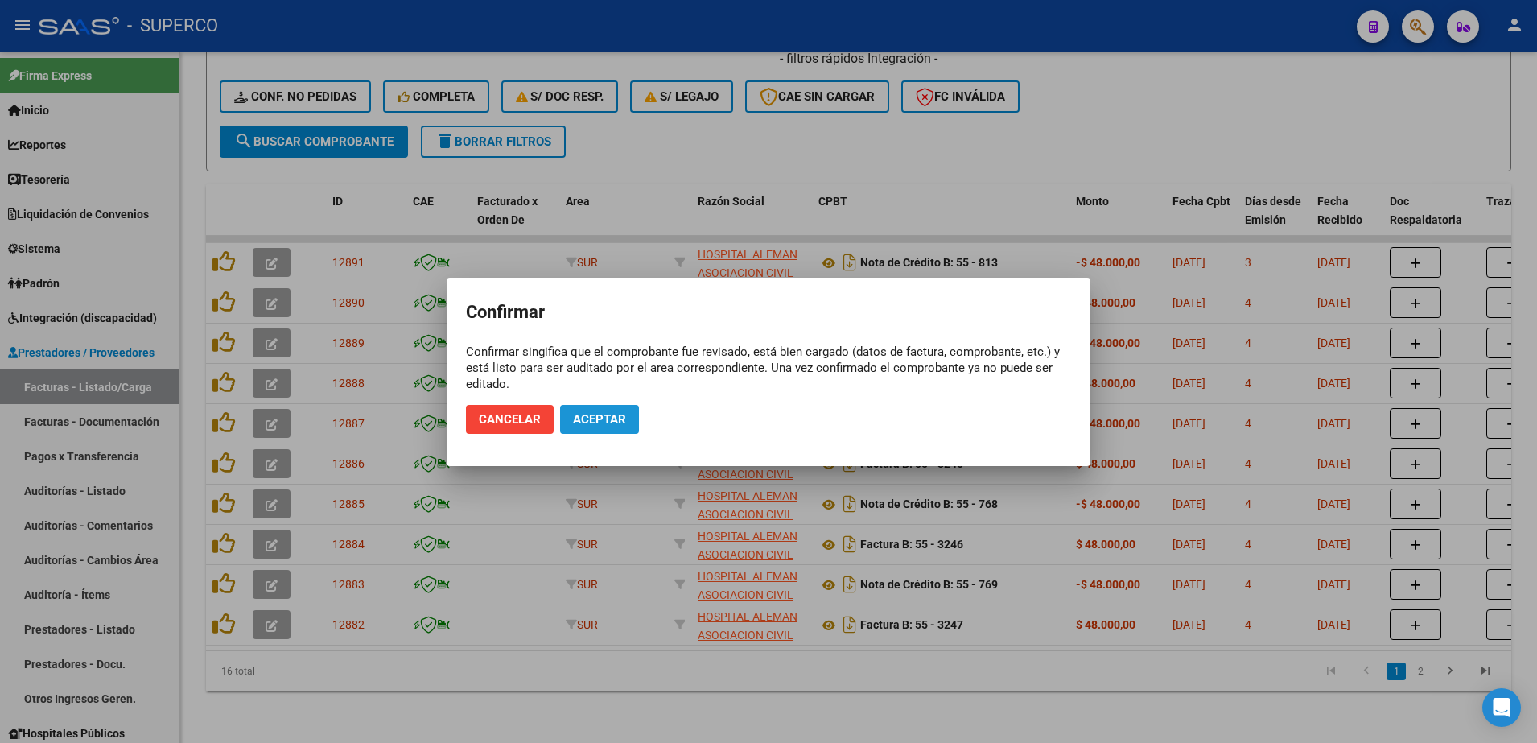
click at [613, 422] on span "Aceptar" at bounding box center [599, 419] width 53 height 14
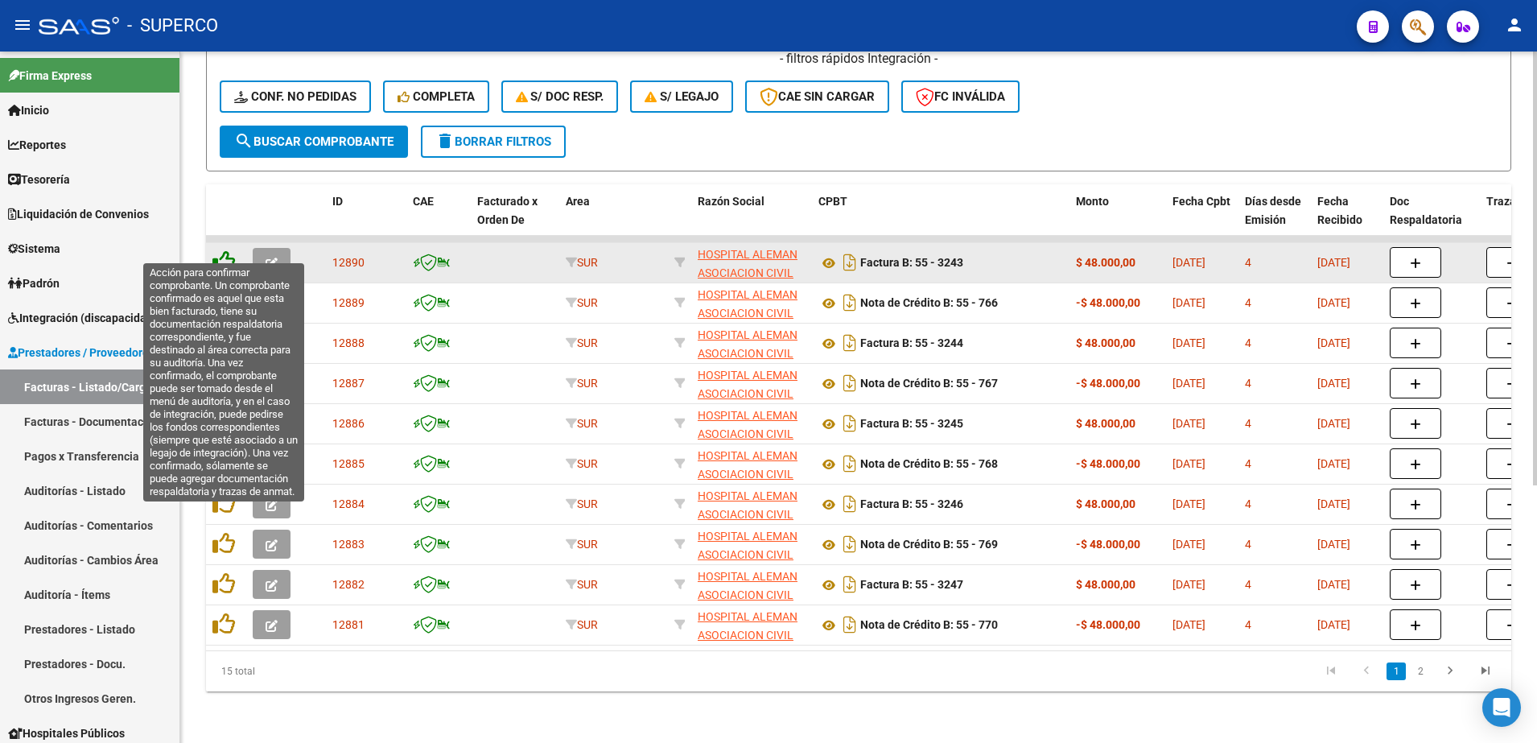
click at [225, 250] on icon at bounding box center [224, 261] width 23 height 23
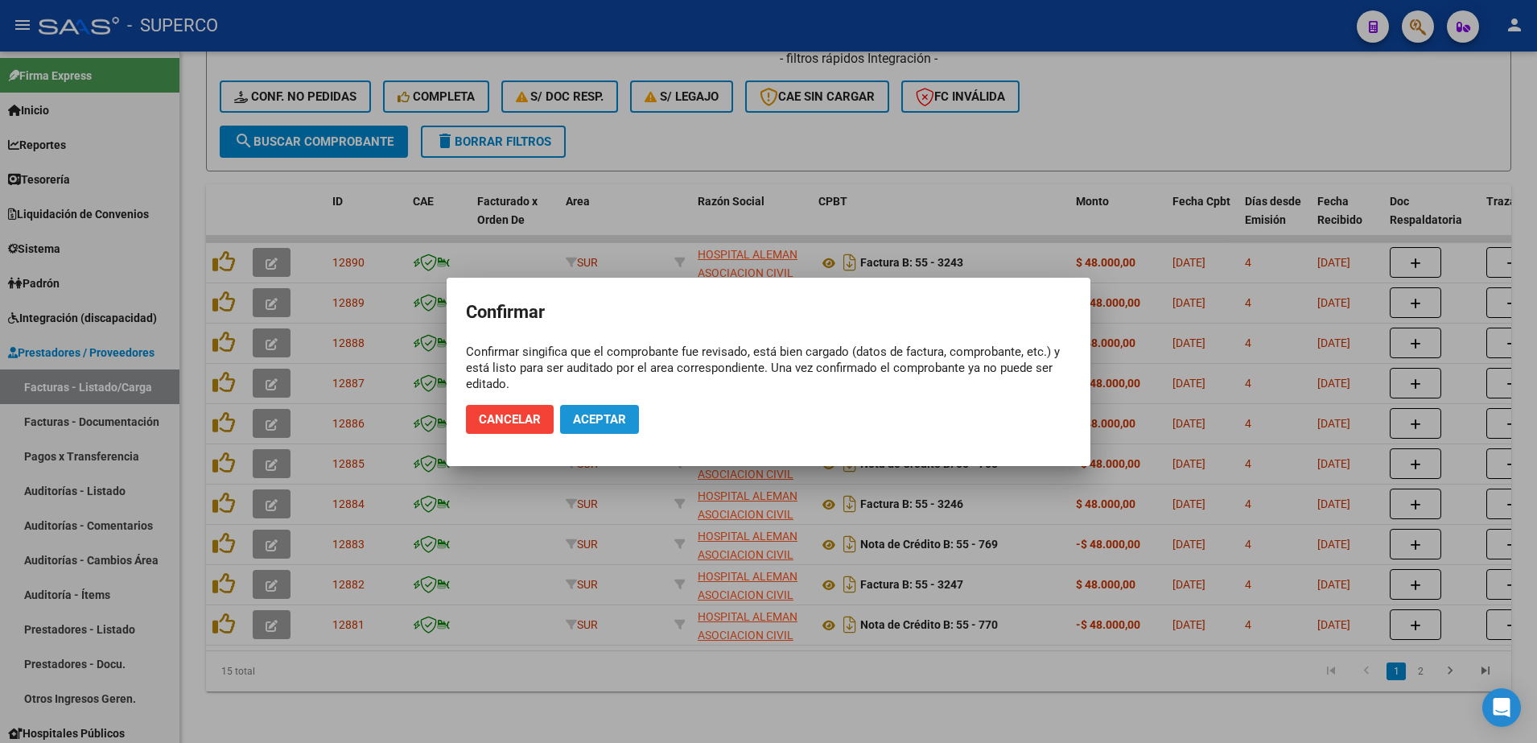
click at [593, 423] on span "Aceptar" at bounding box center [599, 419] width 53 height 14
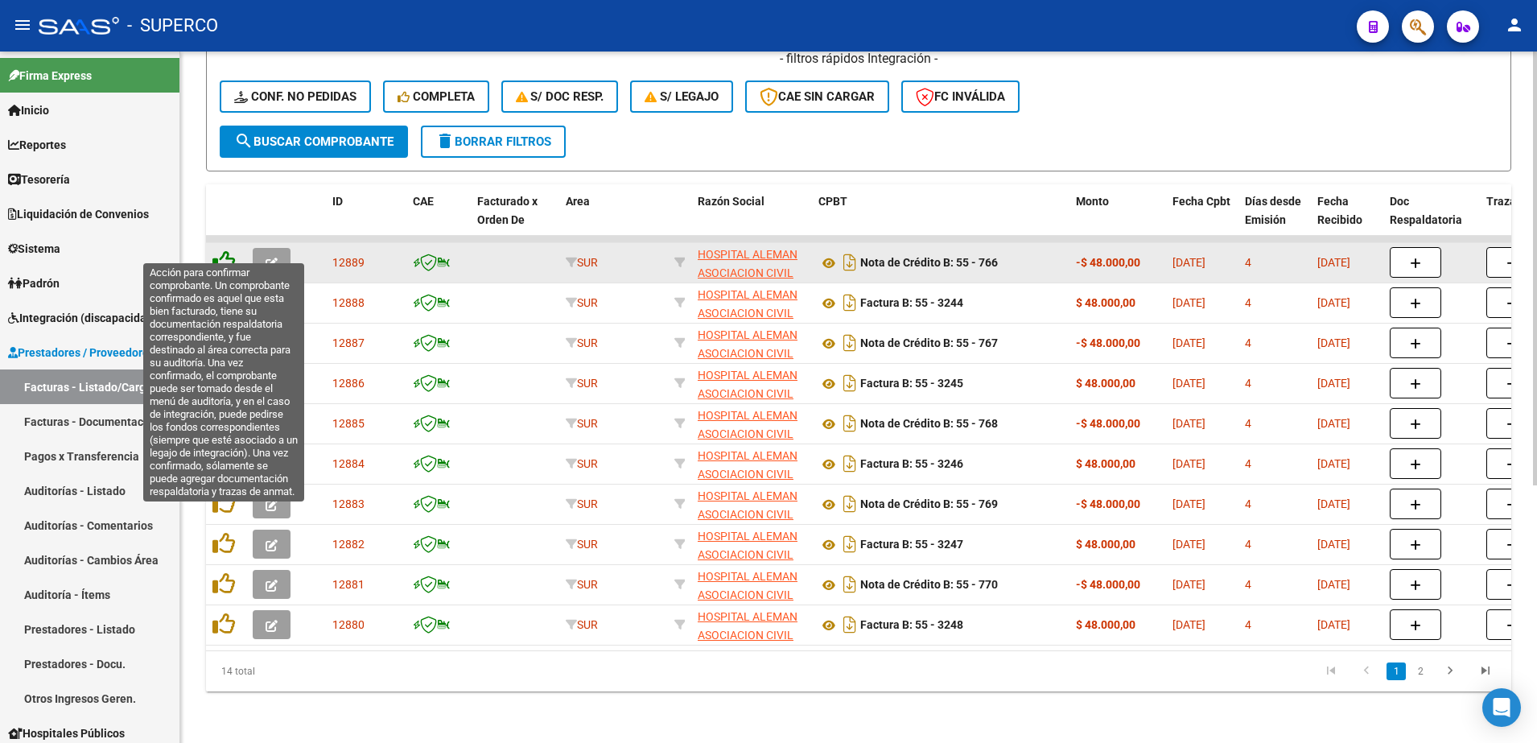
click at [224, 250] on icon at bounding box center [224, 261] width 23 height 23
click at [219, 250] on icon at bounding box center [224, 261] width 23 height 23
click at [229, 250] on icon at bounding box center [224, 261] width 23 height 23
click at [223, 250] on icon at bounding box center [224, 261] width 23 height 23
click at [229, 250] on icon at bounding box center [224, 261] width 23 height 23
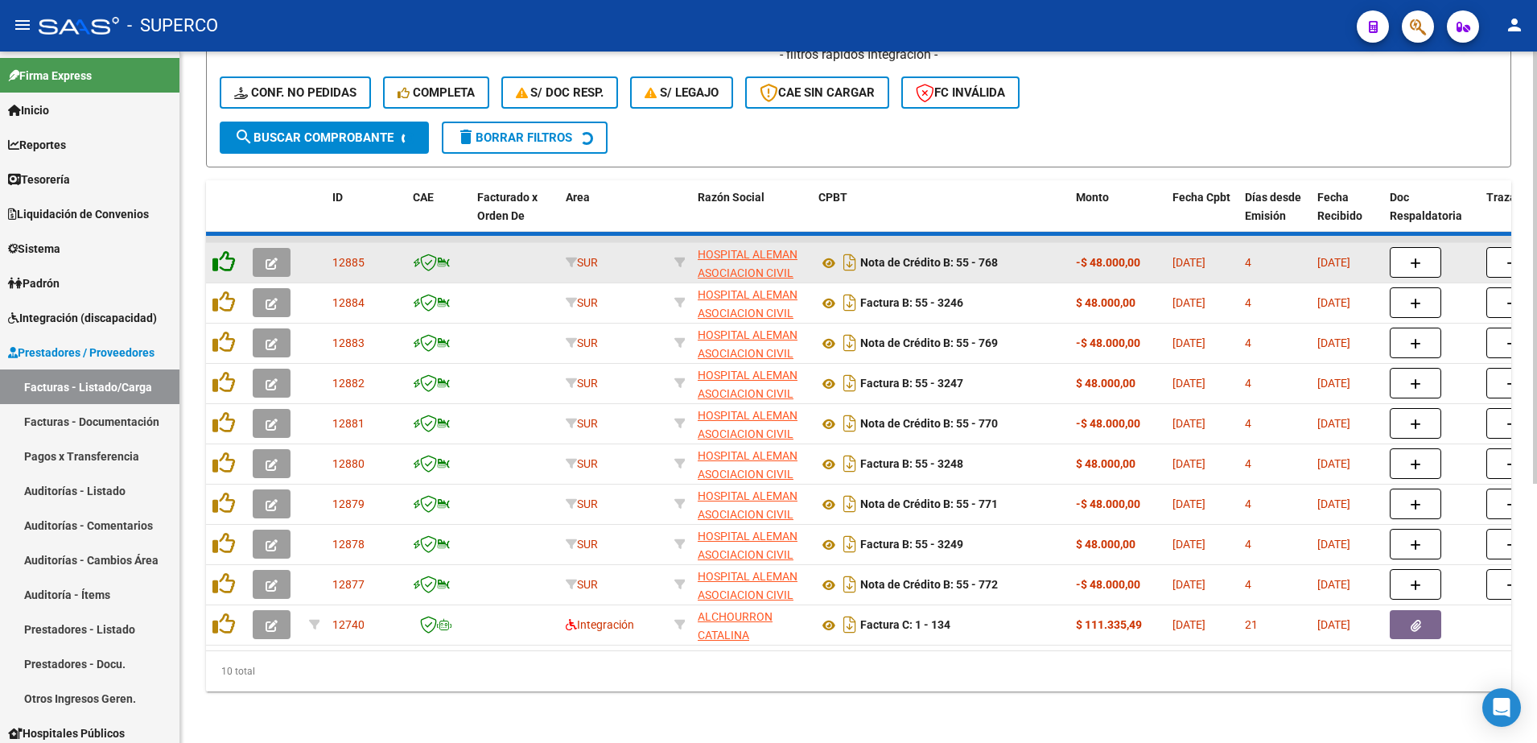
scroll to position [371, 0]
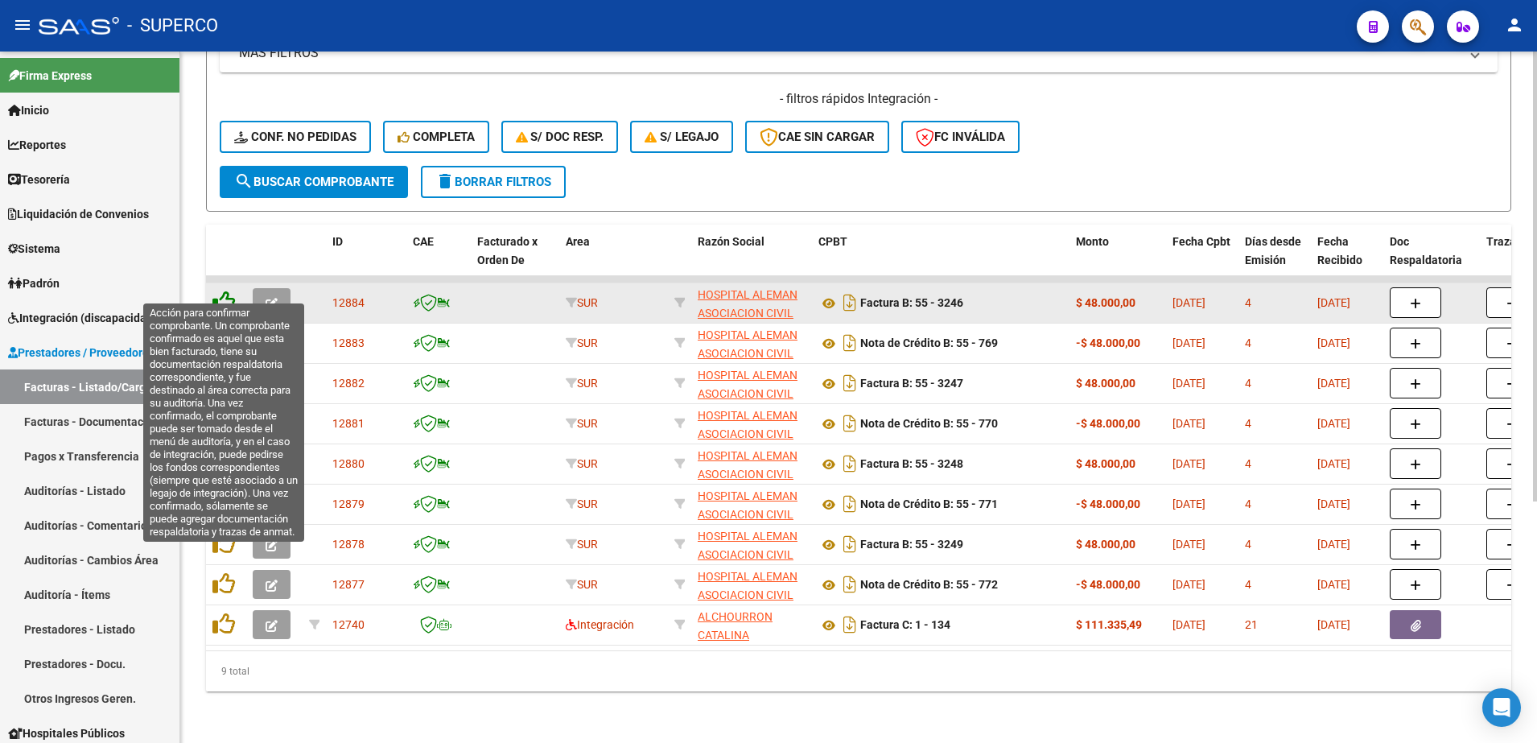
click at [217, 291] on icon at bounding box center [224, 302] width 23 height 23
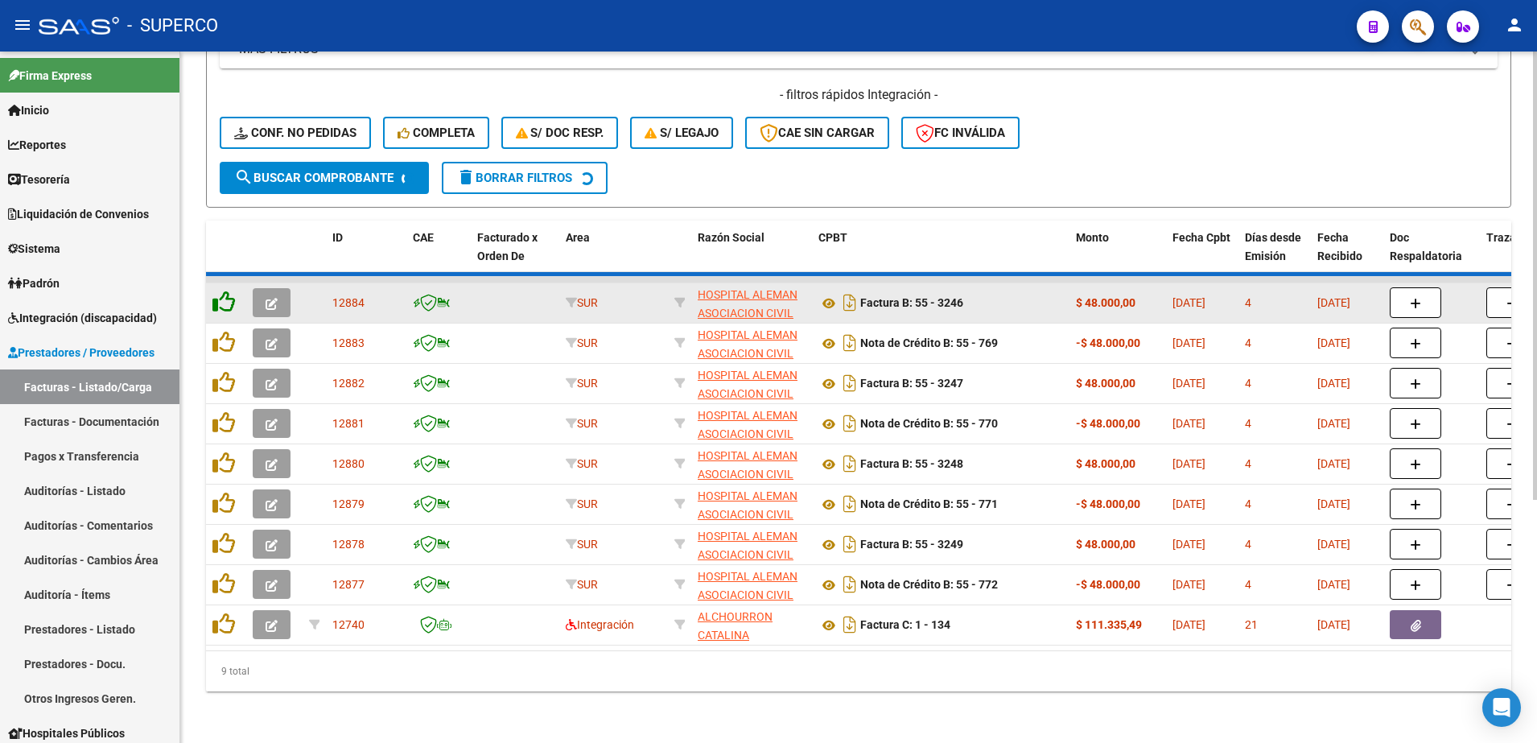
scroll to position [331, 0]
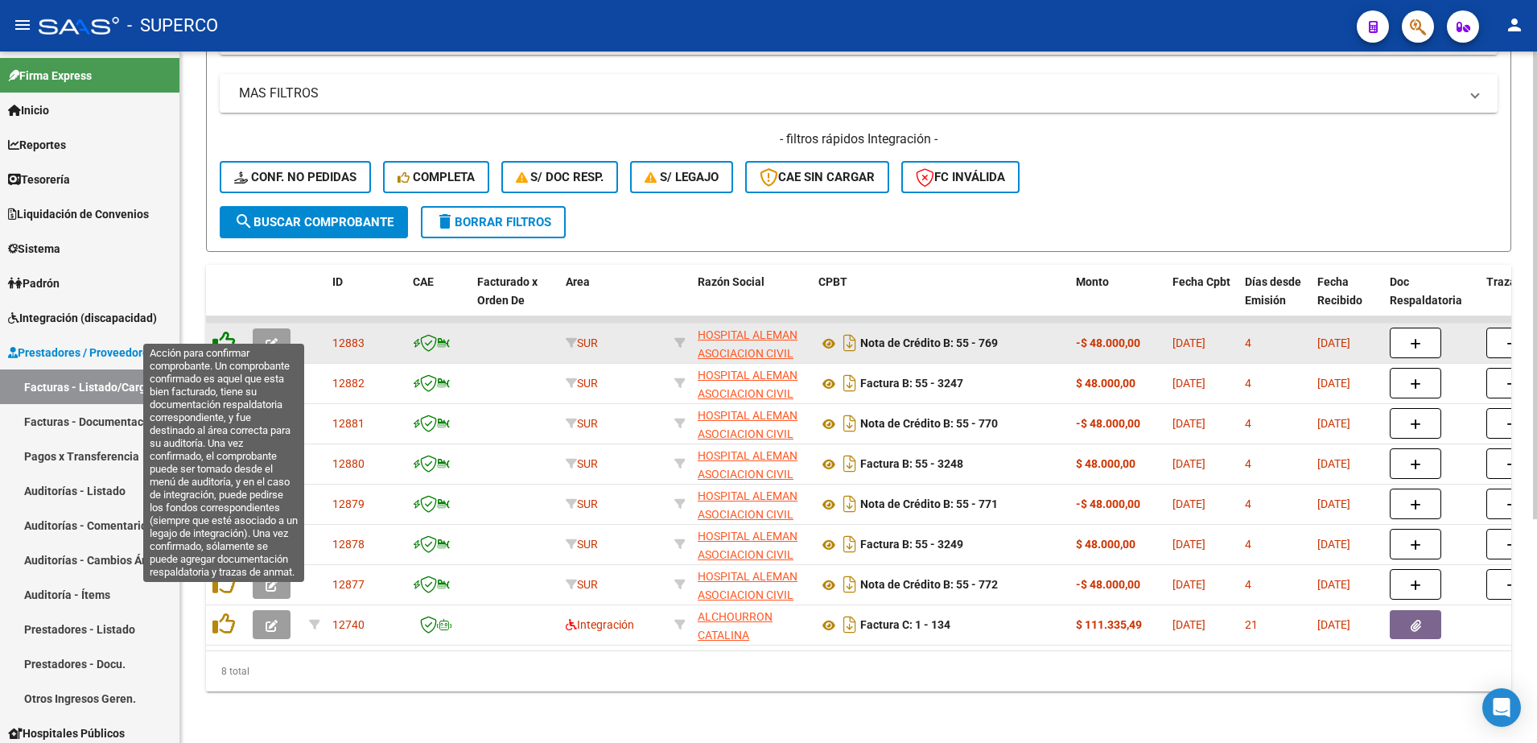
click at [227, 331] on icon at bounding box center [224, 342] width 23 height 23
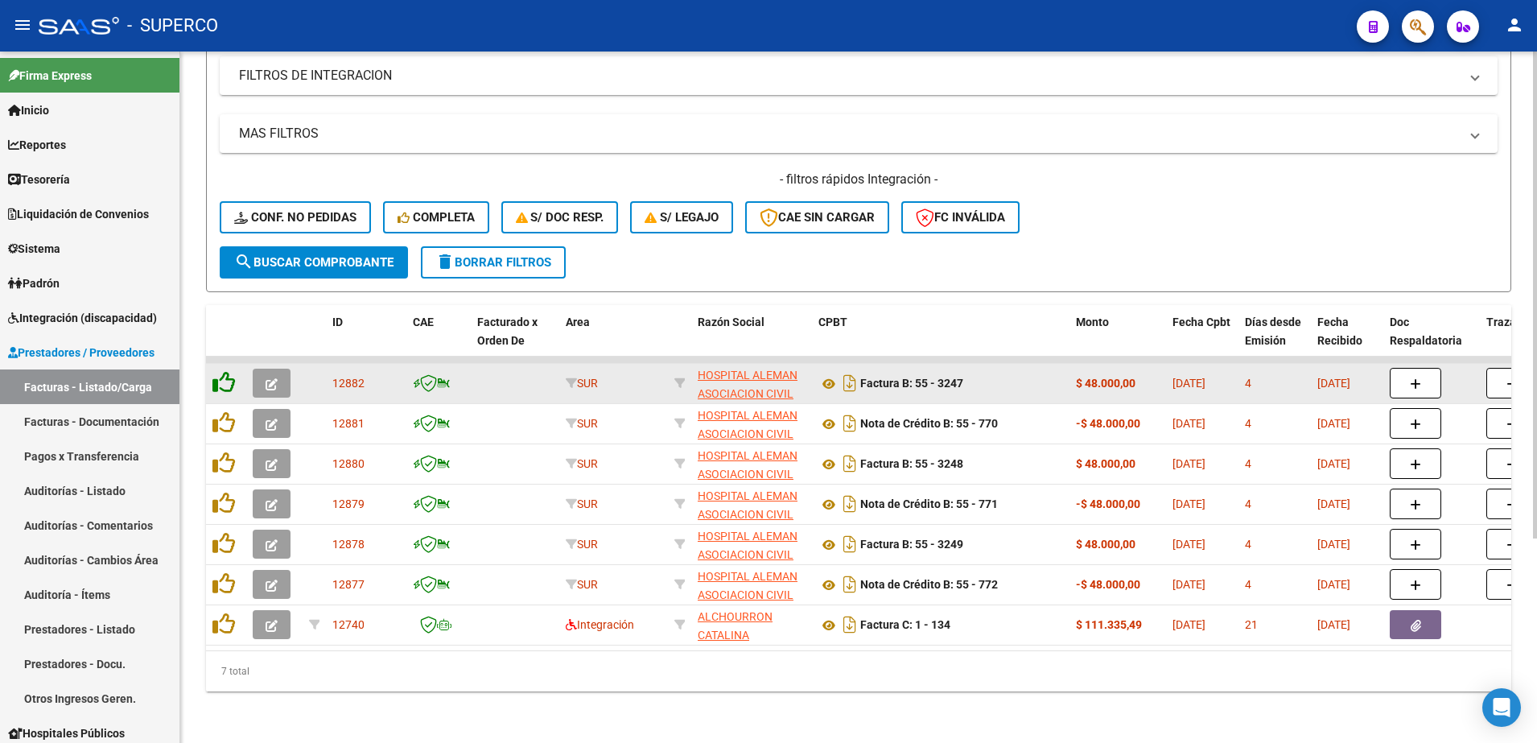
scroll to position [291, 0]
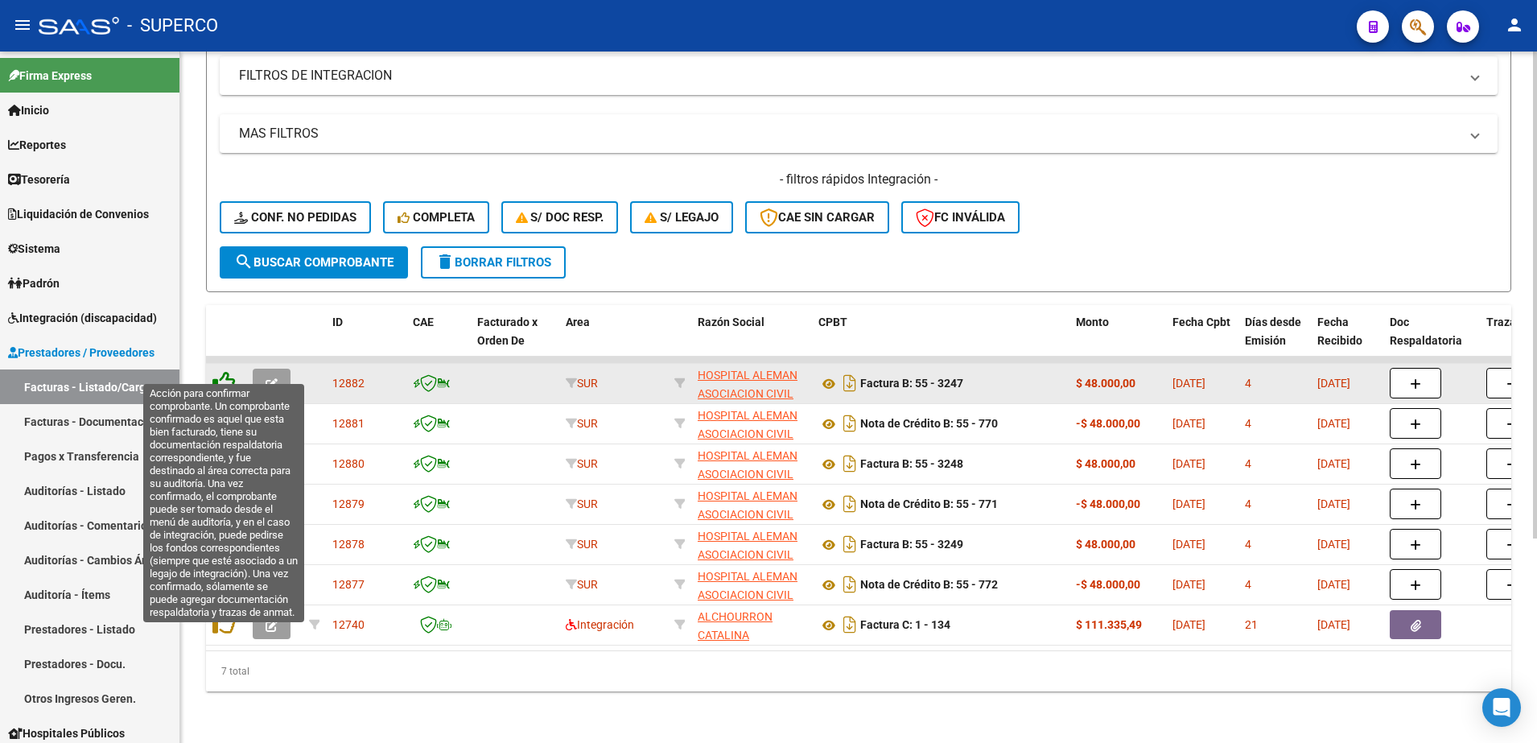
click at [227, 373] on icon at bounding box center [224, 382] width 23 height 23
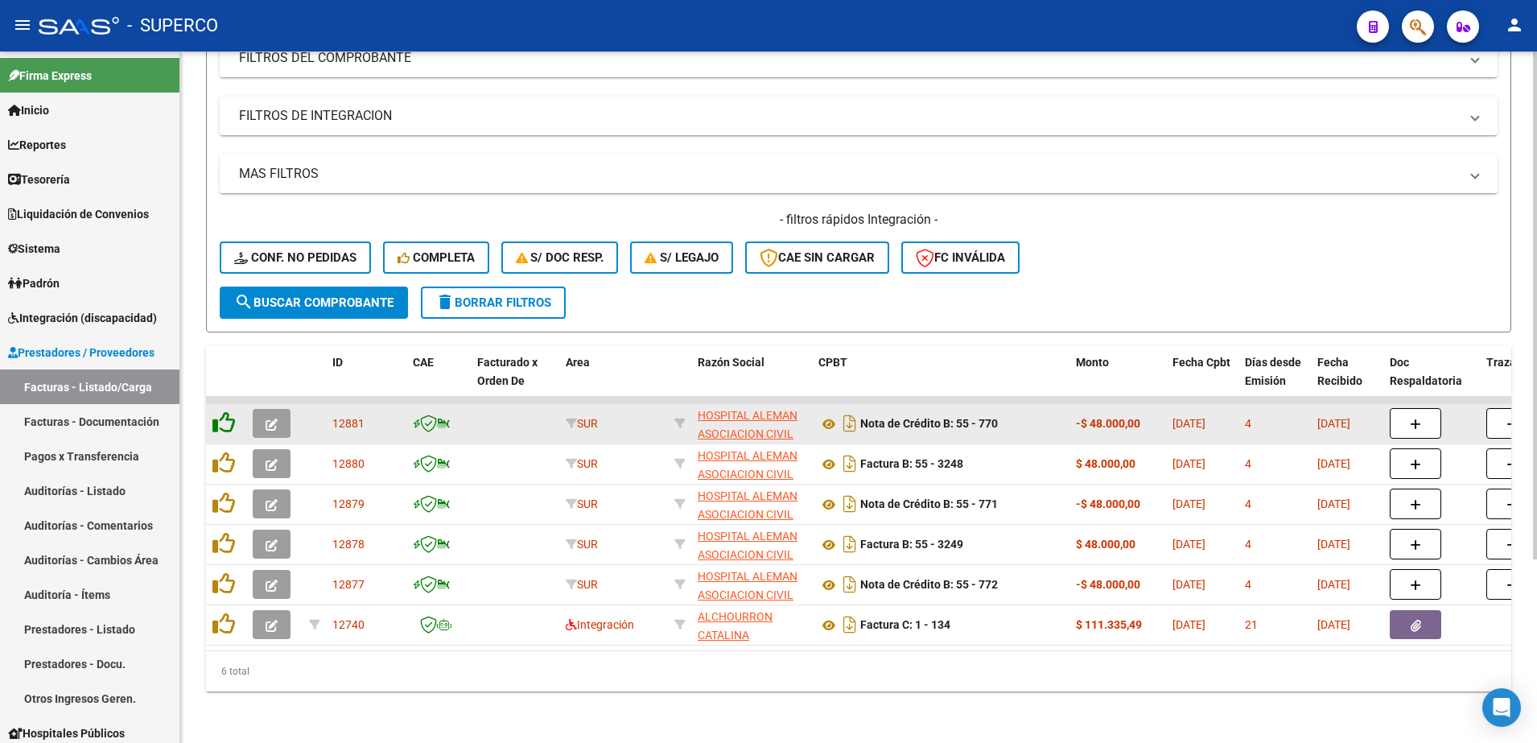
scroll to position [250, 0]
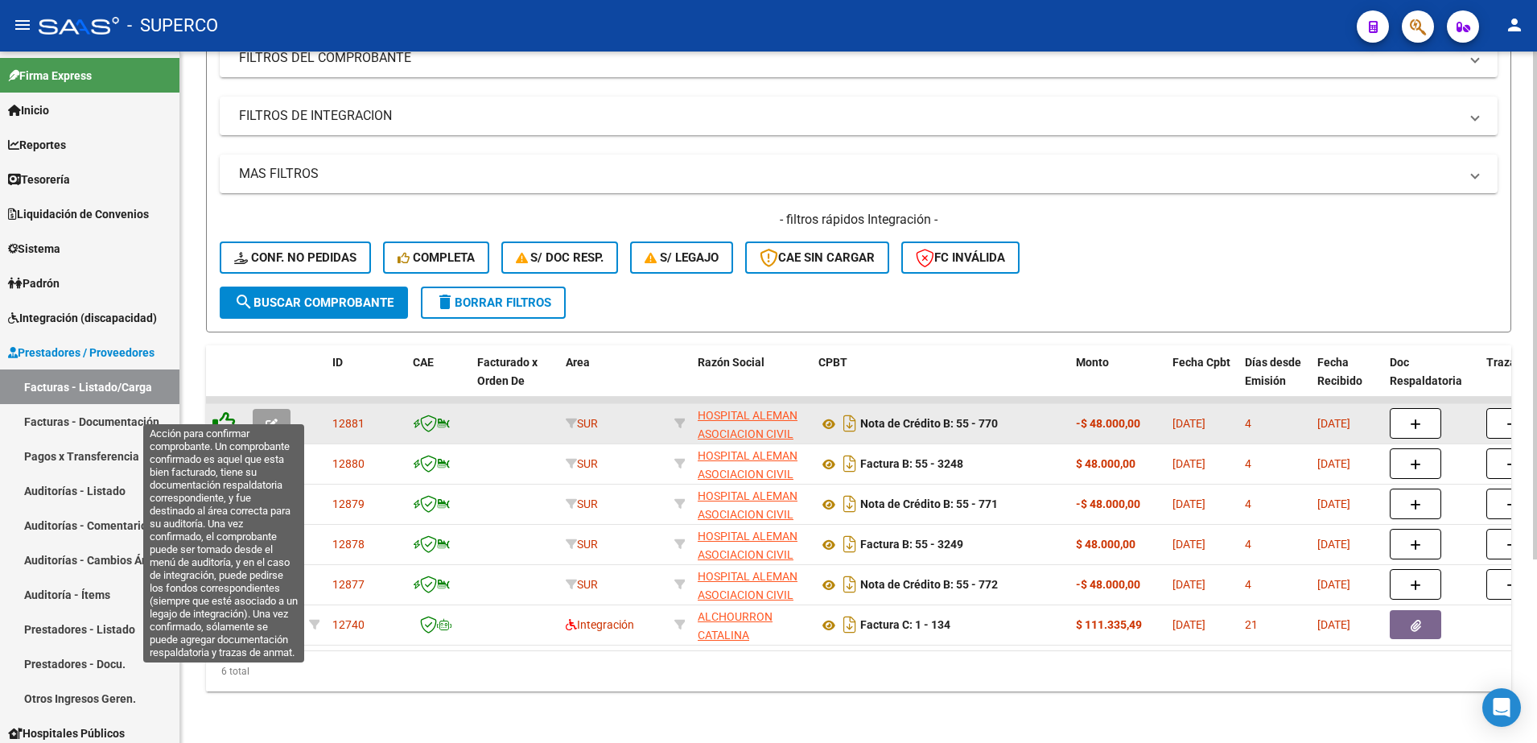
click at [221, 411] on icon at bounding box center [224, 422] width 23 height 23
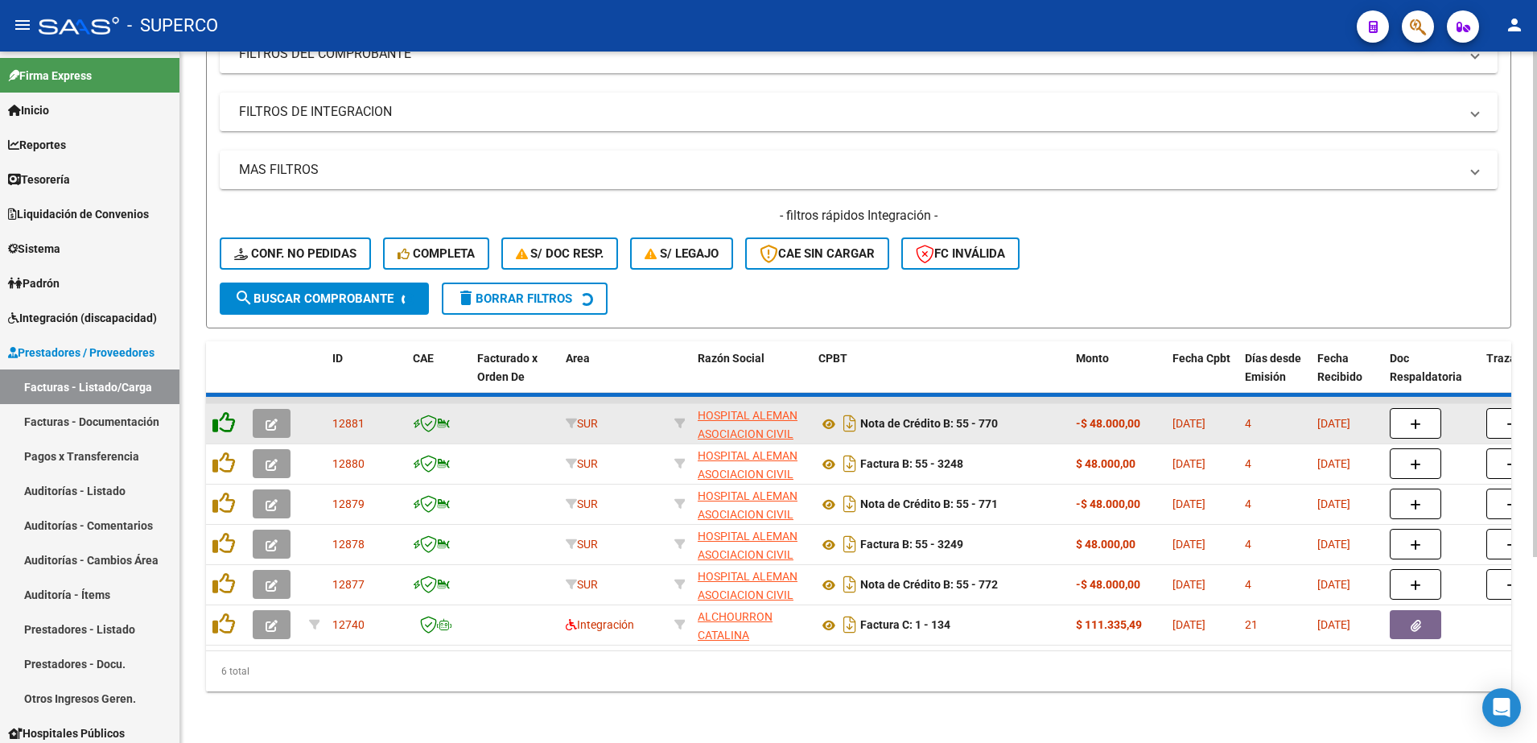
scroll to position [210, 0]
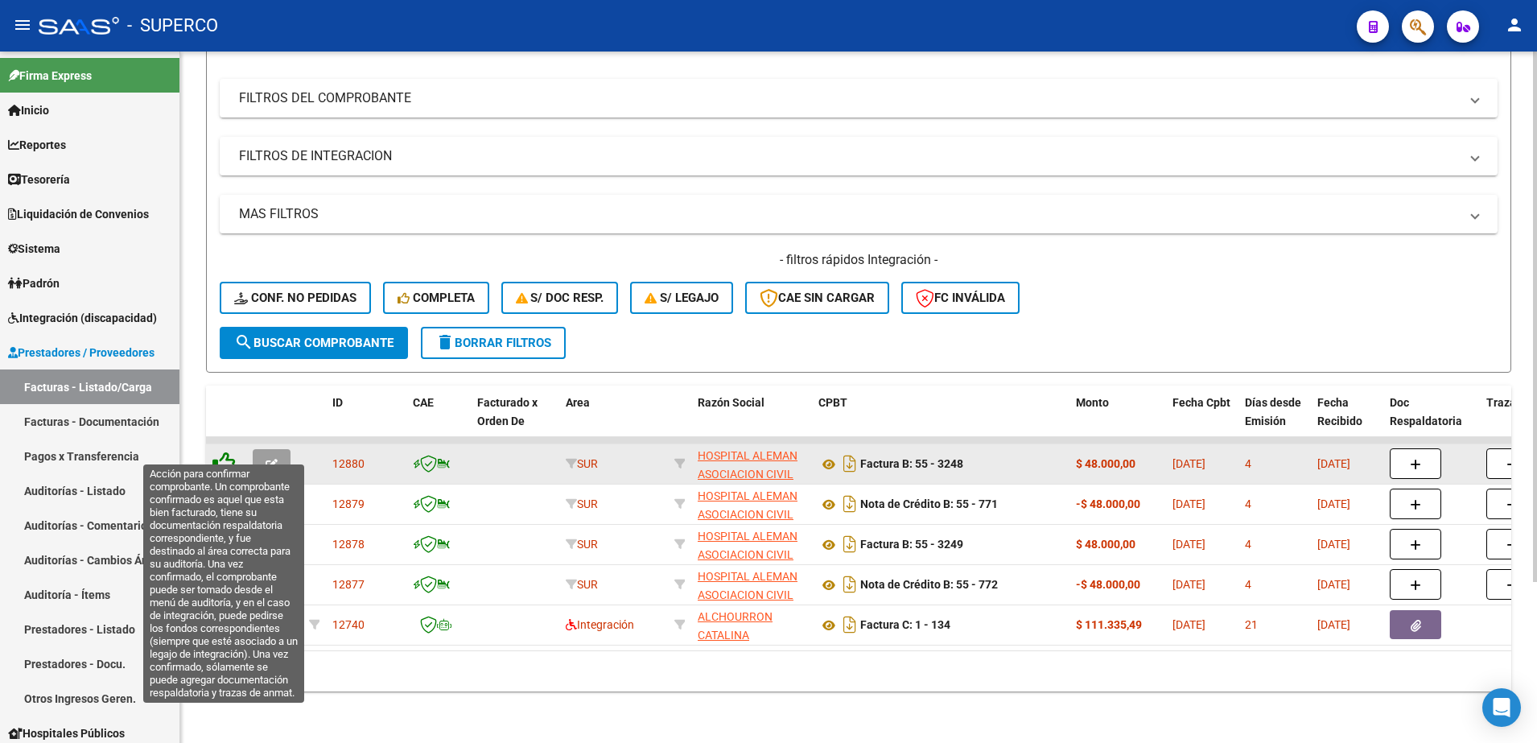
click at [220, 452] on icon at bounding box center [224, 463] width 23 height 23
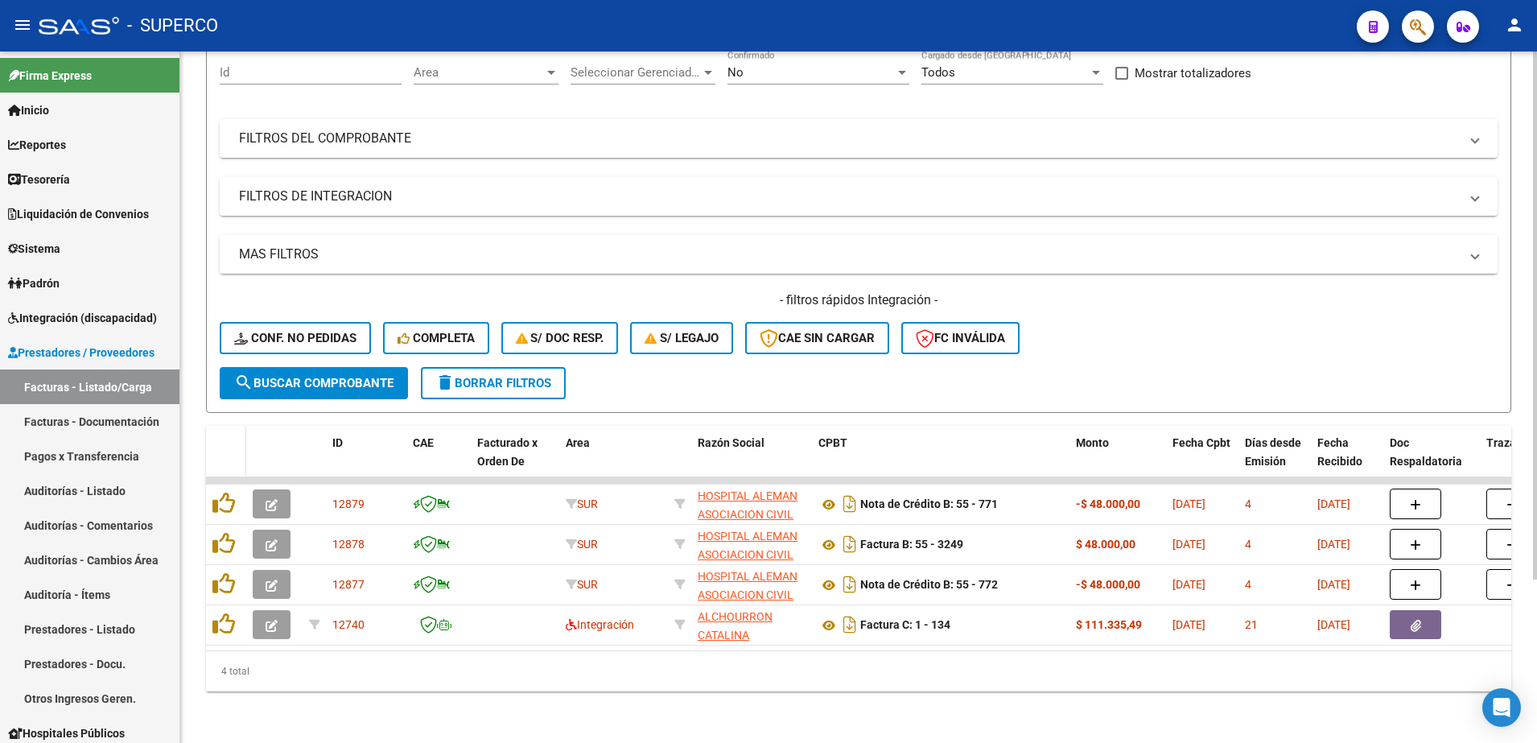
scroll to position [170, 0]
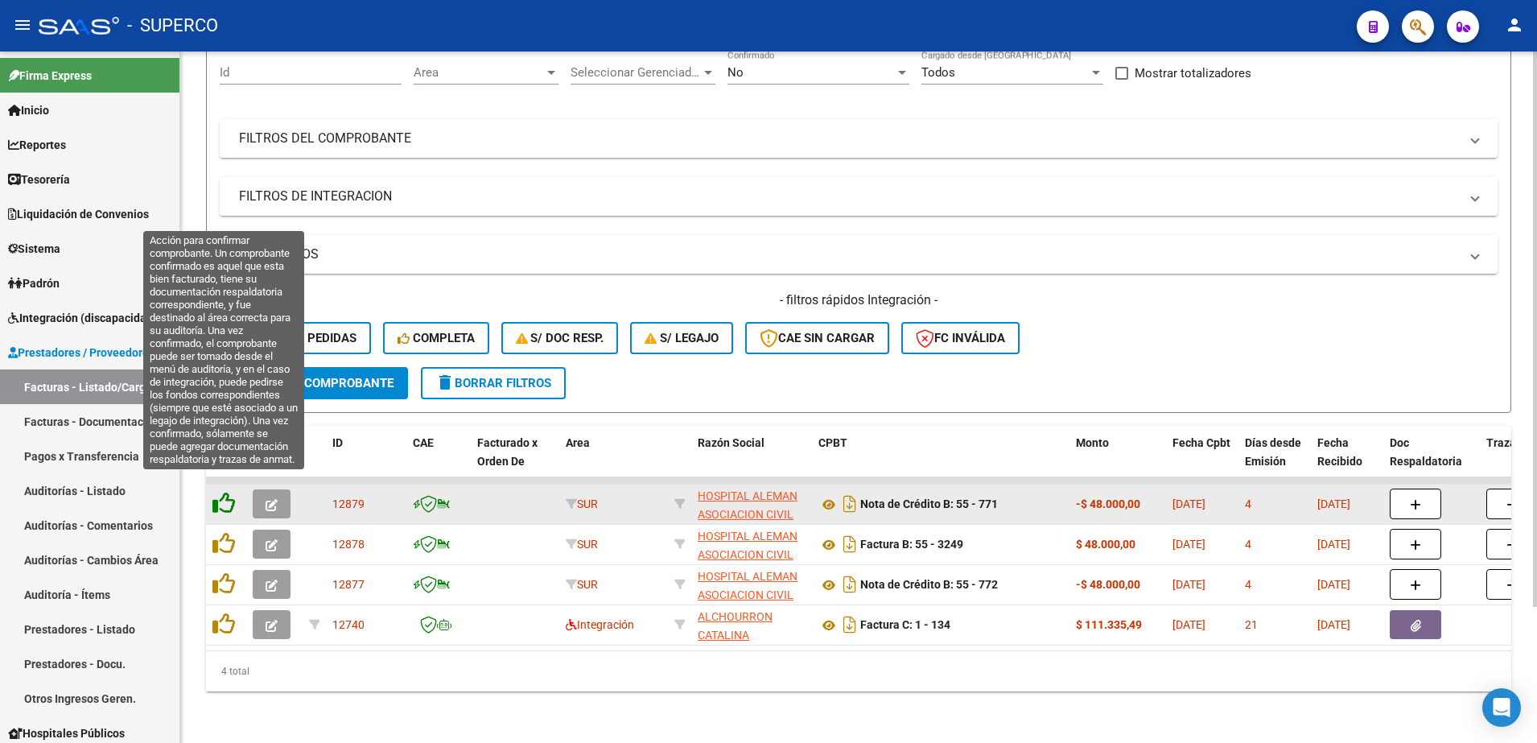
click at [224, 492] on icon at bounding box center [224, 503] width 23 height 23
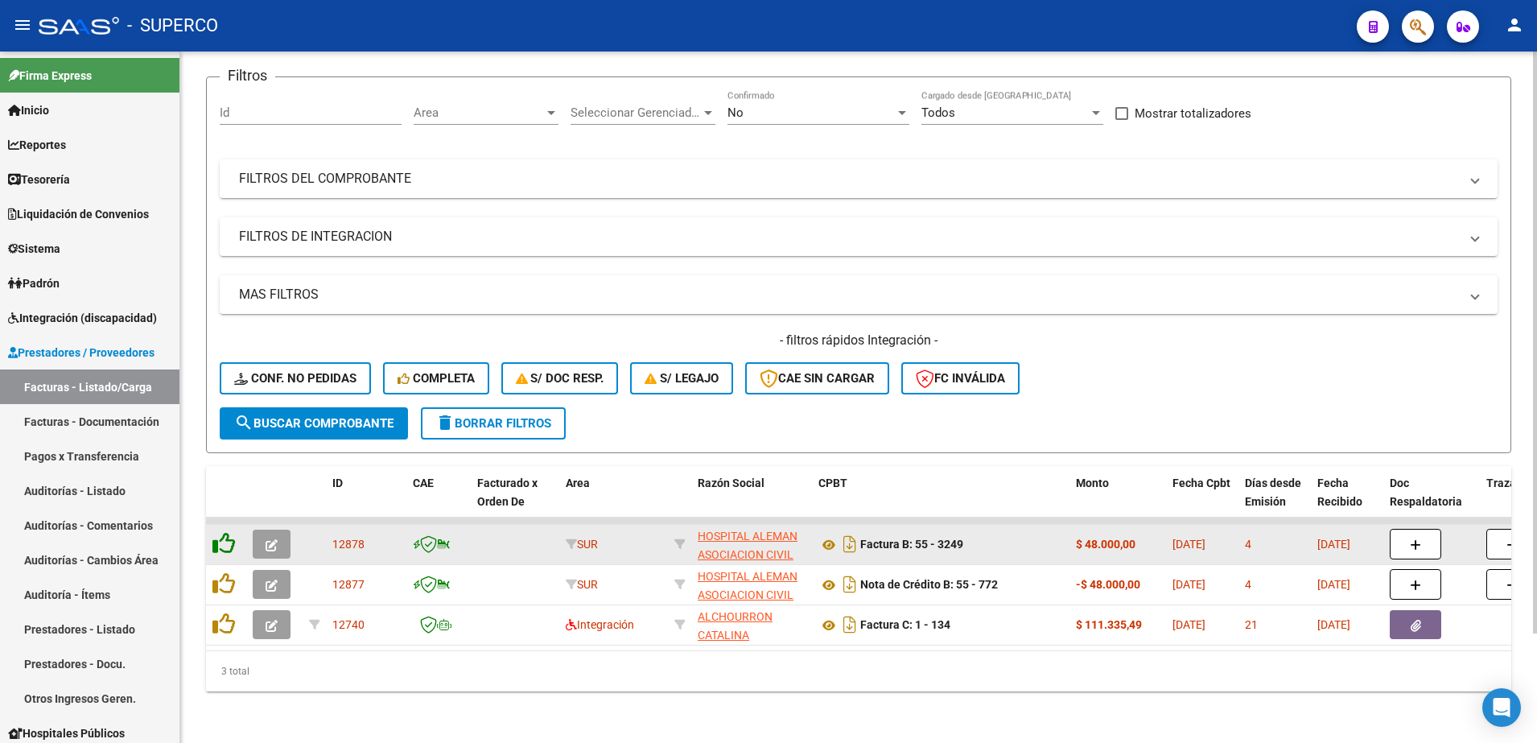
scroll to position [130, 0]
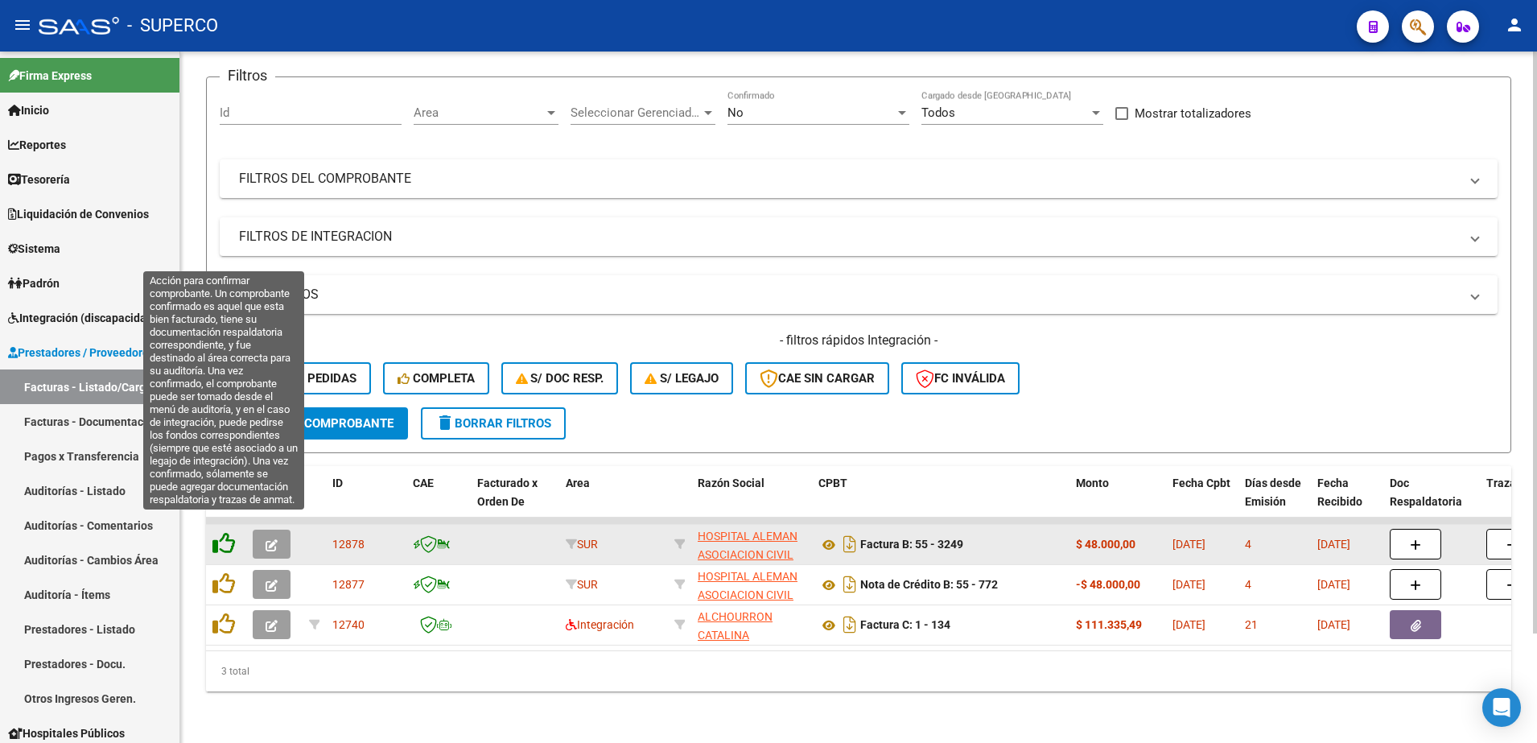
click at [229, 532] on icon at bounding box center [224, 543] width 23 height 23
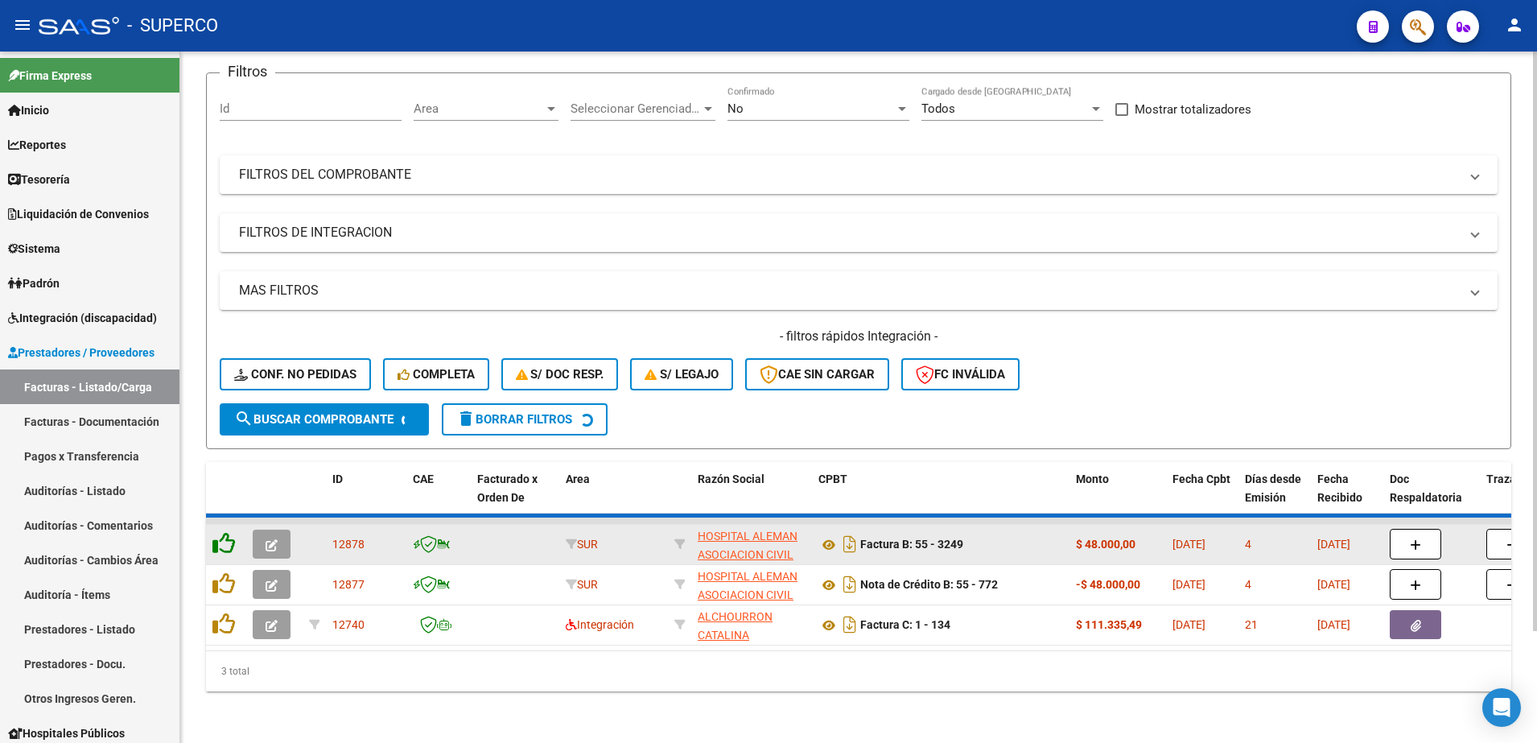
scroll to position [89, 0]
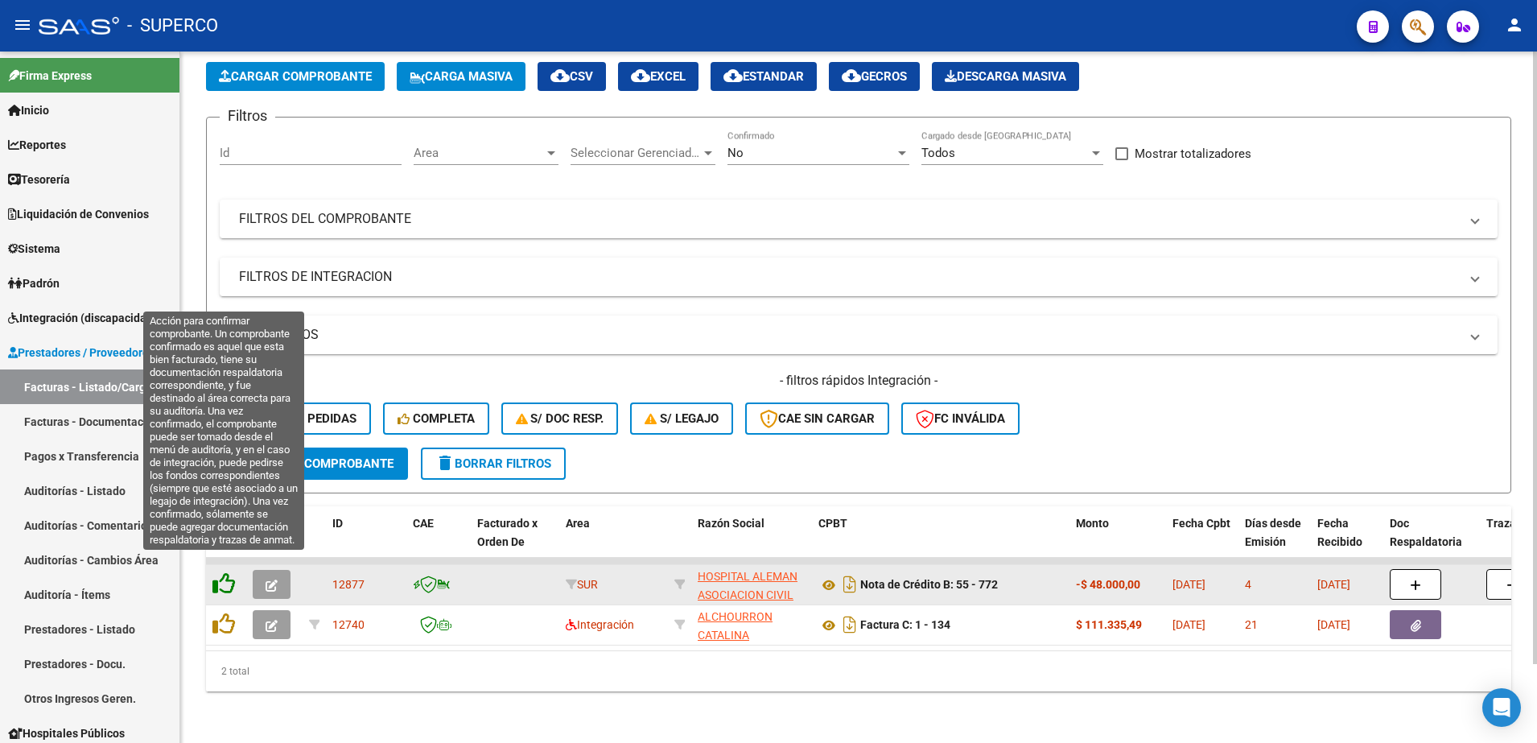
click at [226, 572] on icon at bounding box center [224, 583] width 23 height 23
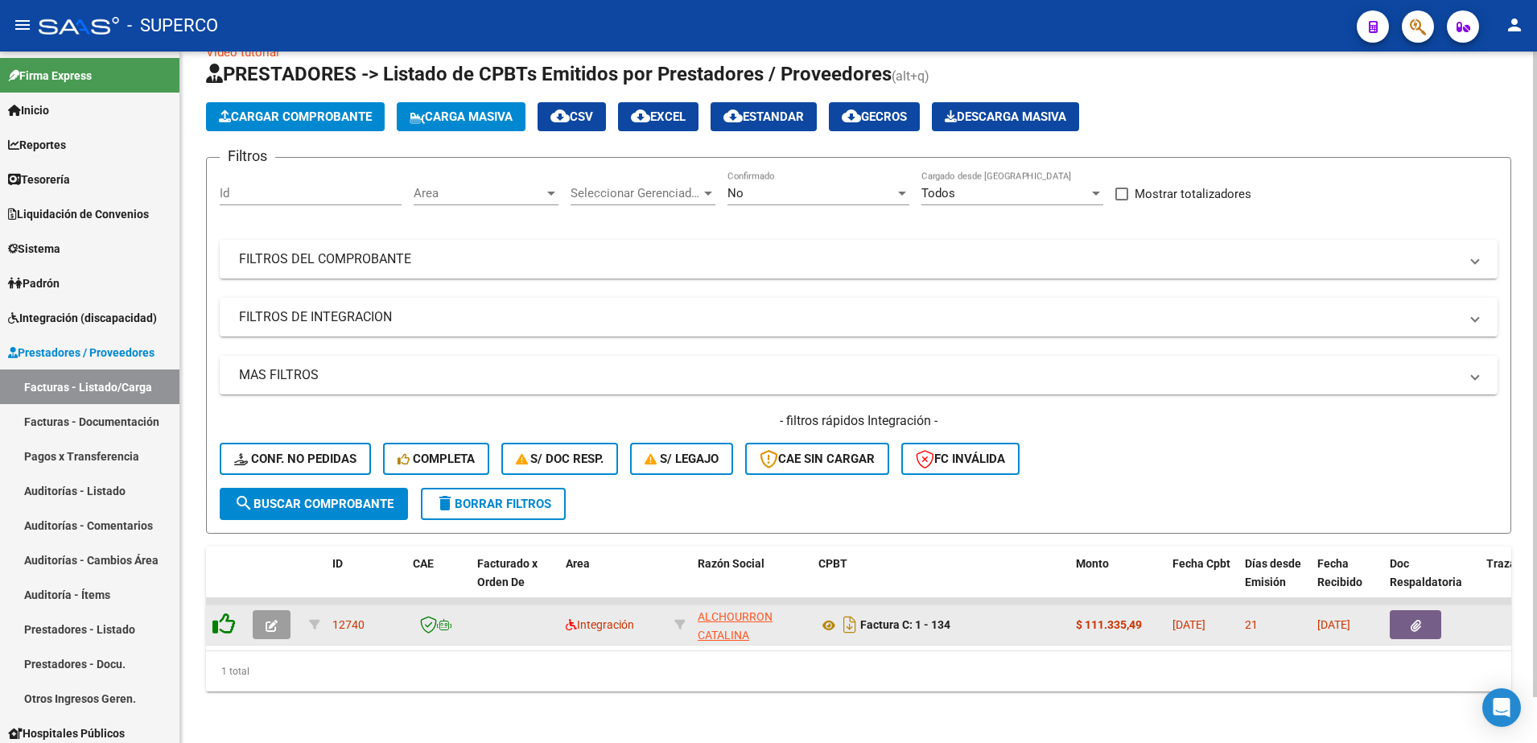
scroll to position [49, 0]
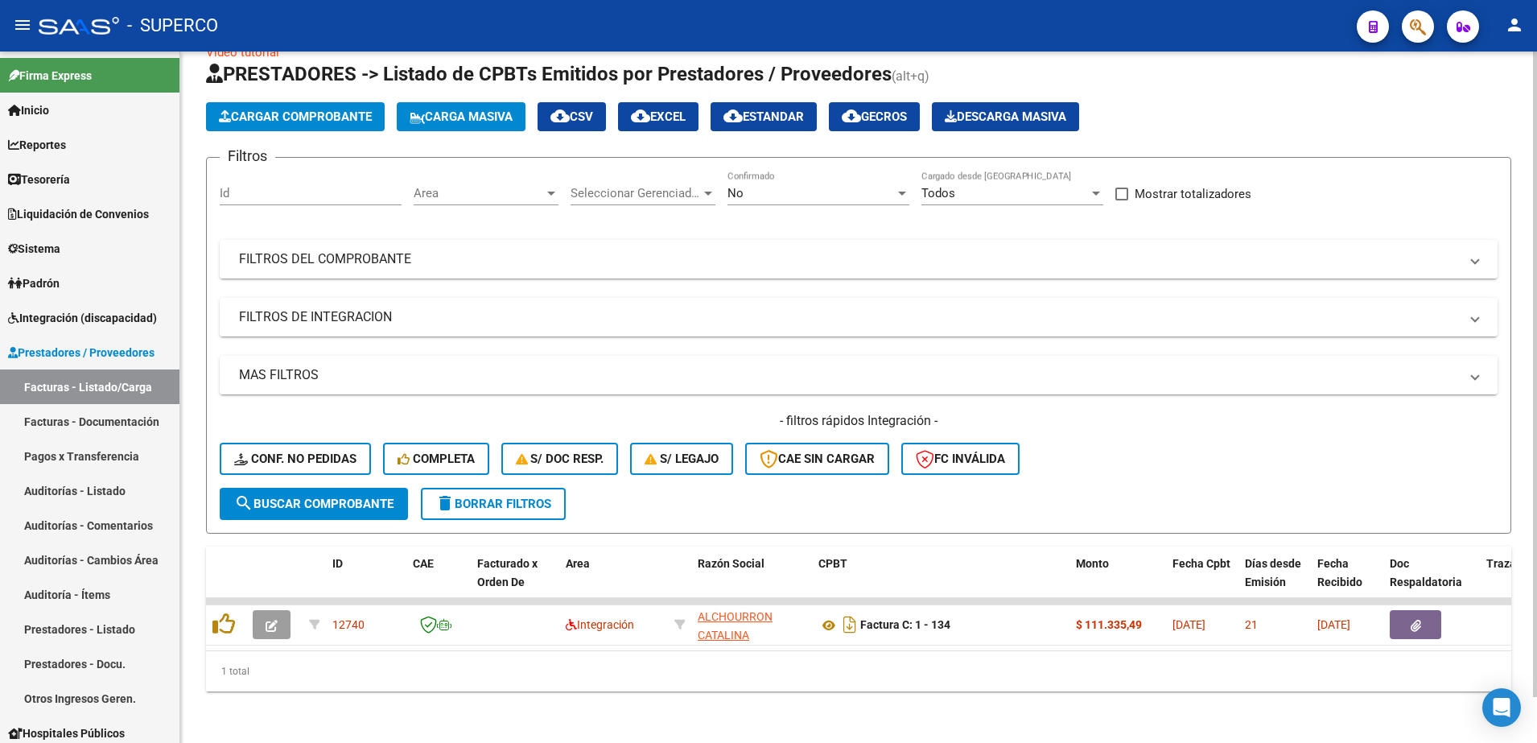
click at [472, 109] on span "Carga Masiva" at bounding box center [461, 116] width 103 height 14
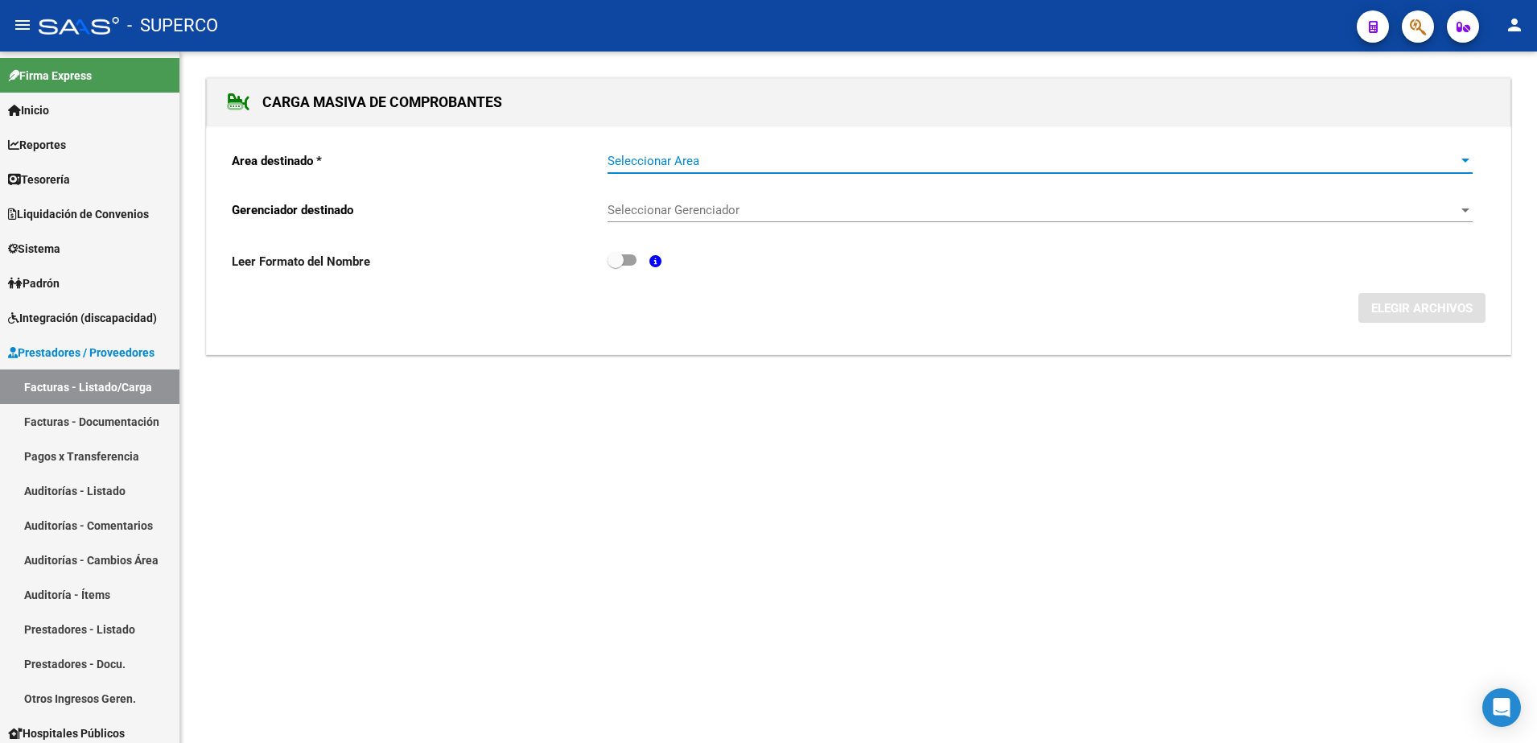
click at [954, 160] on span "Seleccionar Area" at bounding box center [1033, 161] width 851 height 14
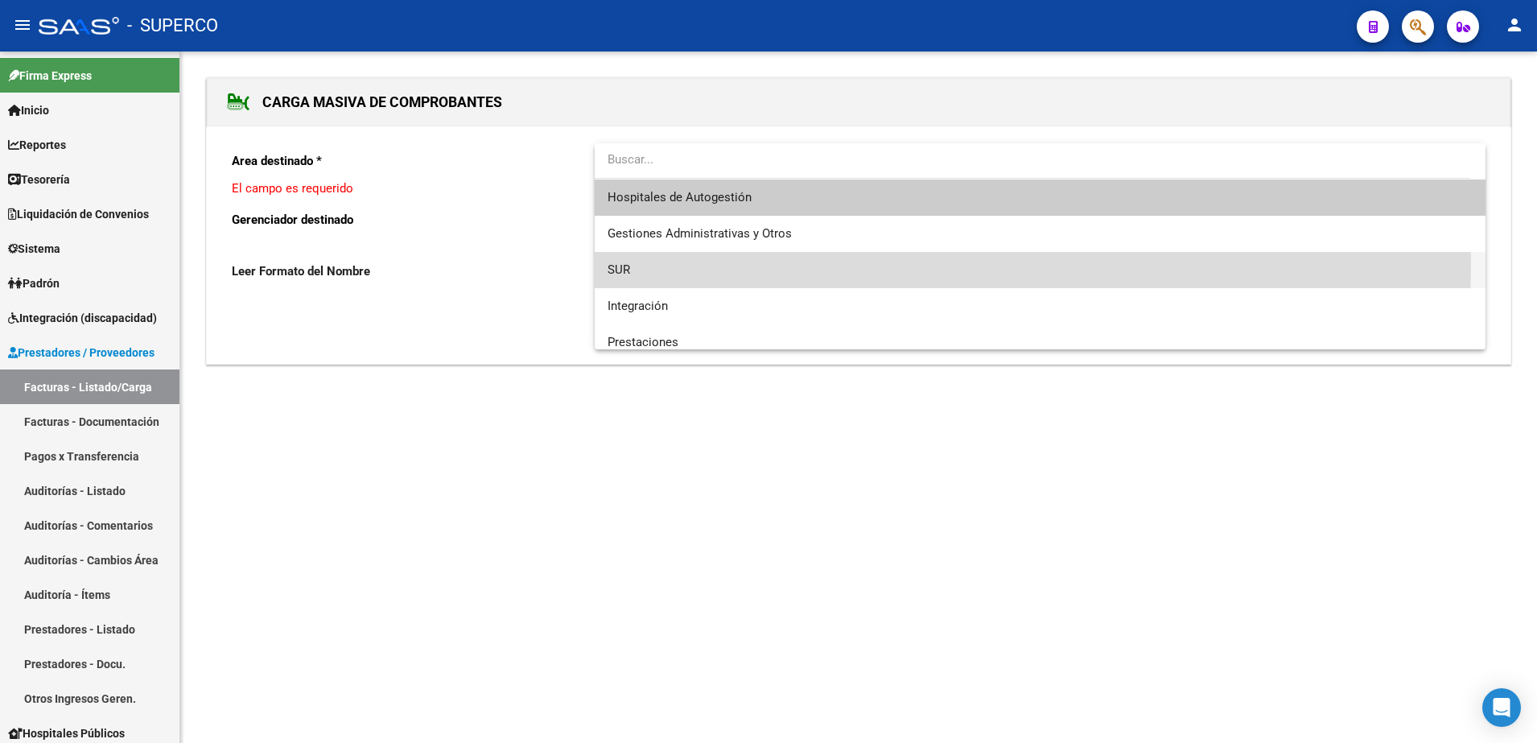
click at [727, 260] on span "SUR" at bounding box center [1040, 270] width 865 height 36
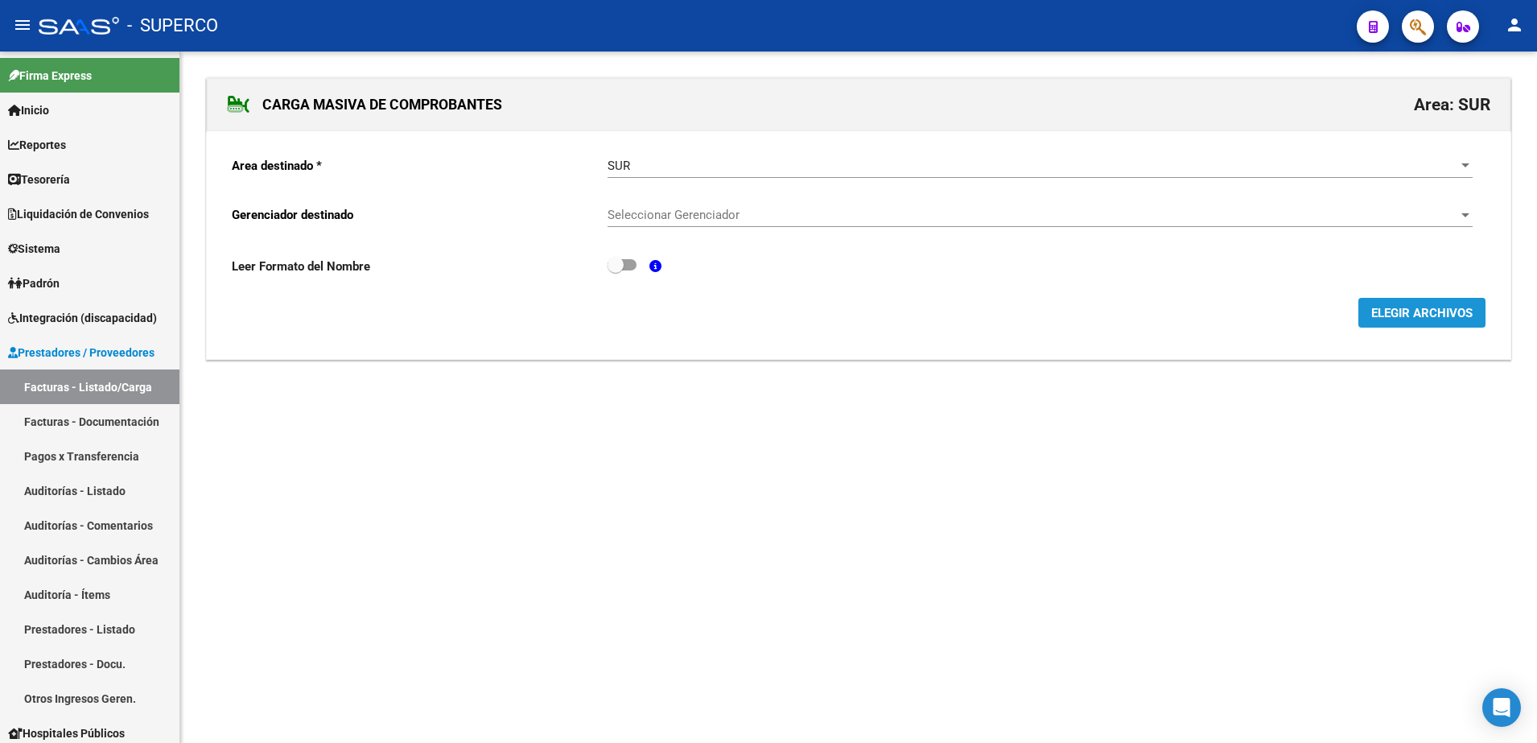
click at [1421, 318] on span "ELEGIR ARCHIVOS" at bounding box center [1422, 313] width 101 height 14
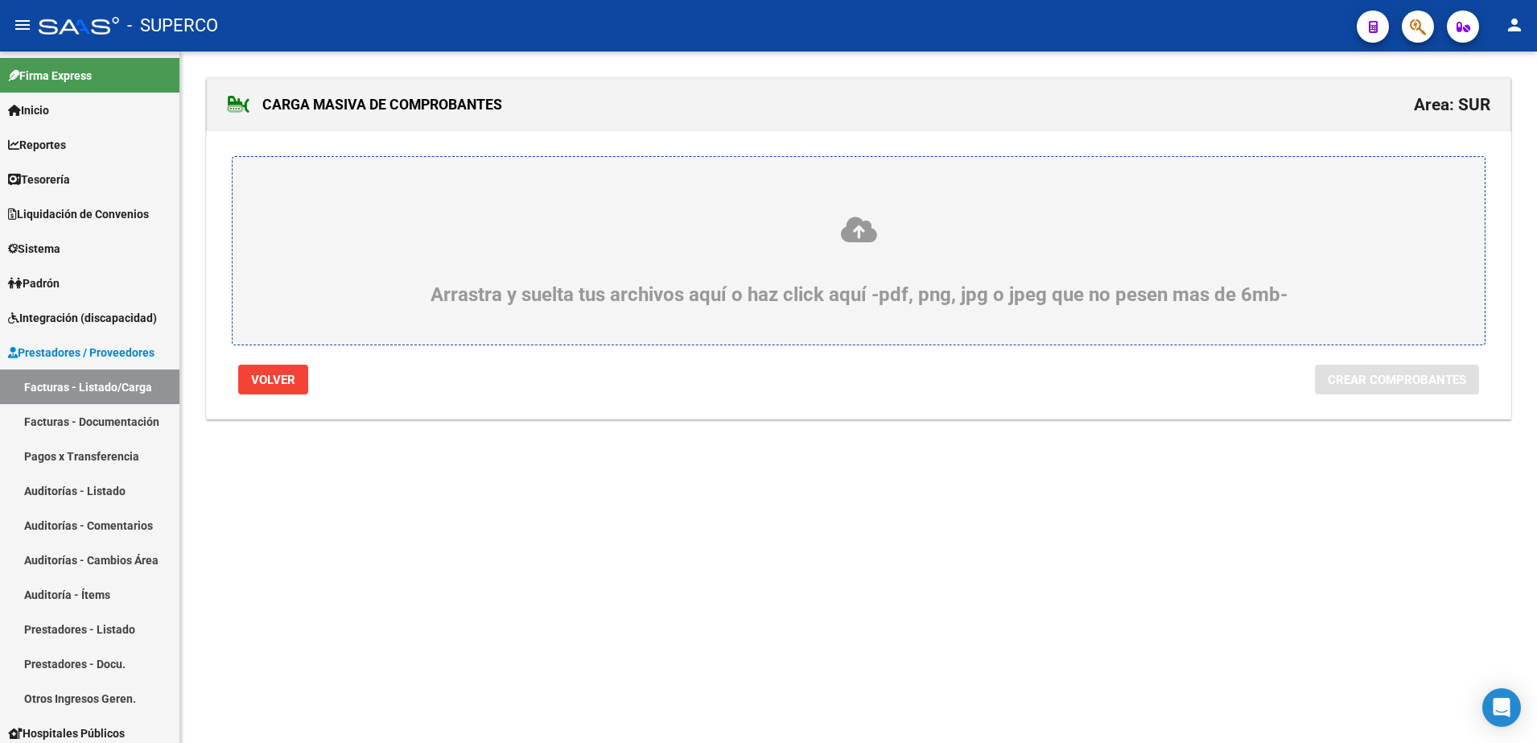
click at [446, 276] on div "Arrastra y suelta tus archivos aquí o haz click aquí -pdf, png, jpg o jpeg que …" at bounding box center [858, 260] width 1175 height 91
click at [0, 0] on input "Arrastra y suelta tus archivos aquí o haz click aquí -pdf, png, jpg o jpeg que …" at bounding box center [0, 0] width 0 height 0
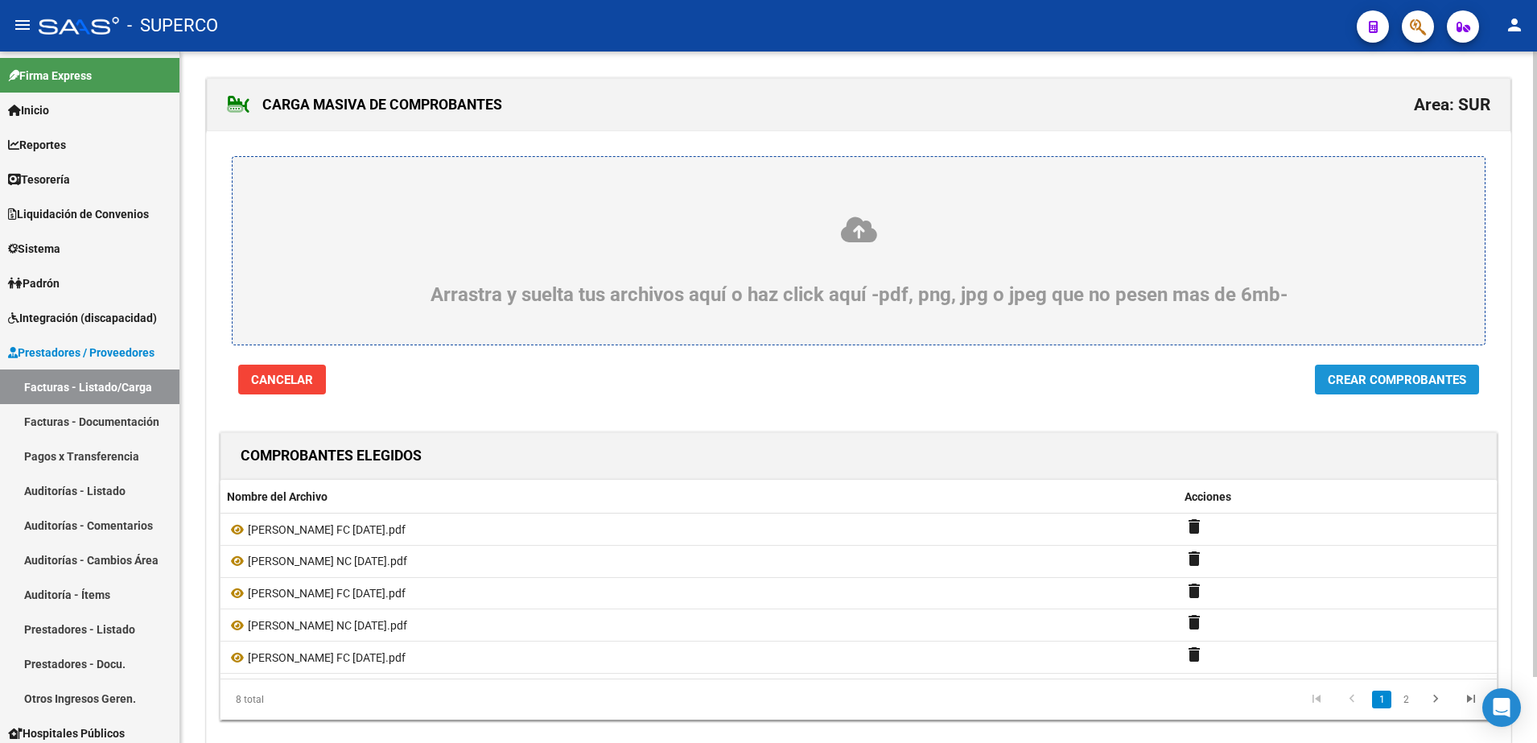
click at [1429, 376] on span "Crear Comprobantes" at bounding box center [1397, 380] width 138 height 14
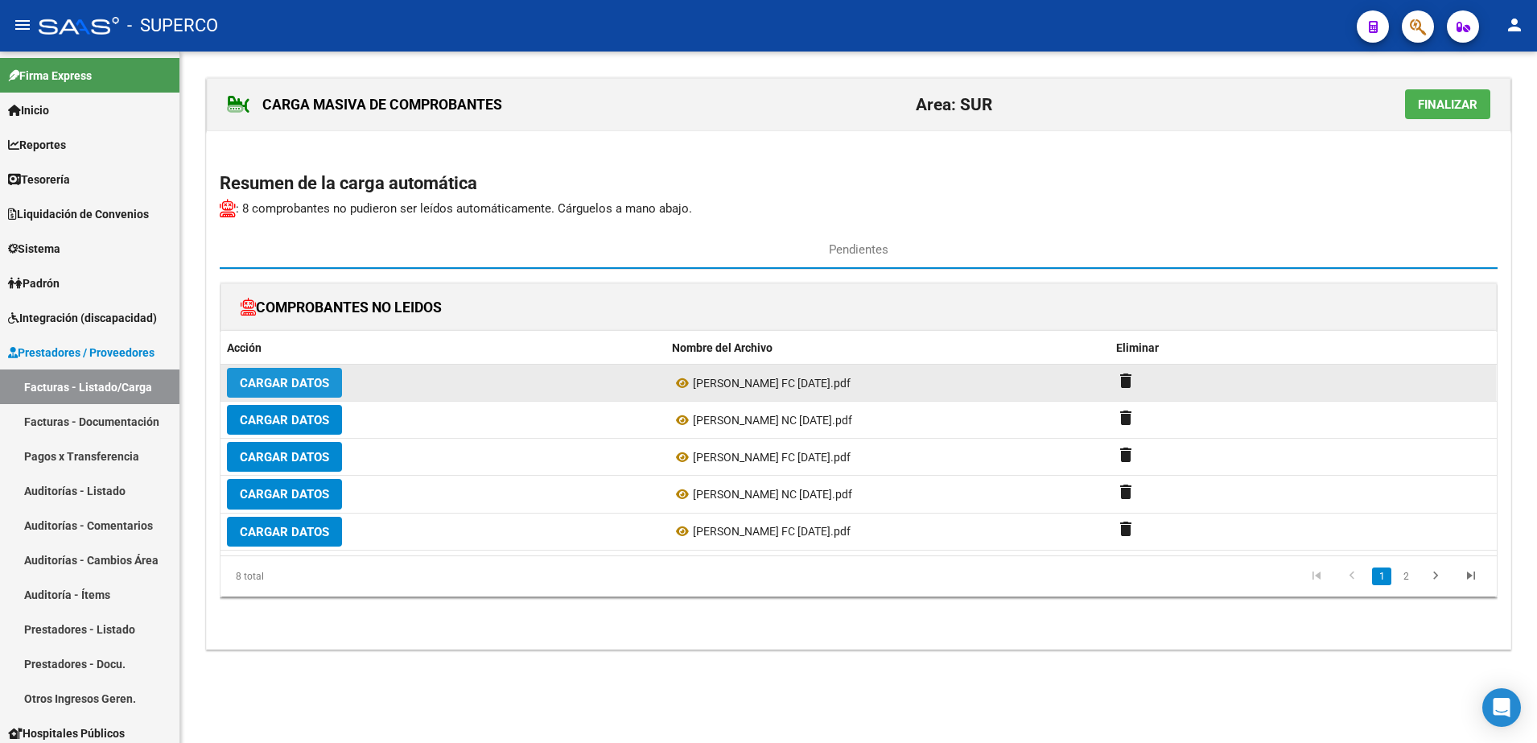
click at [300, 388] on span "Cargar Datos" at bounding box center [284, 383] width 89 height 14
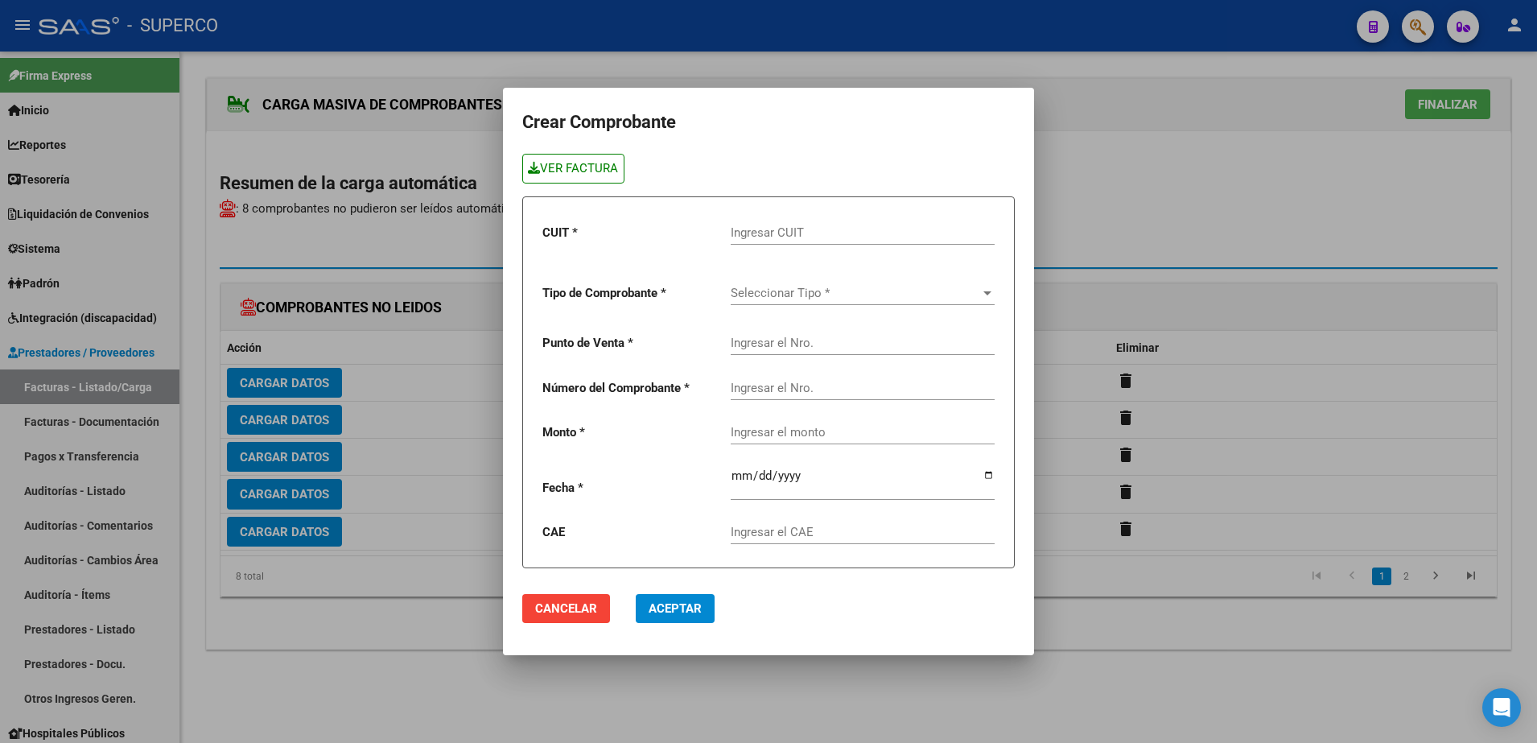
click at [588, 167] on link "VER FACTURA" at bounding box center [573, 169] width 102 height 30
click at [848, 229] on input "Ingresar CUIT" at bounding box center [863, 232] width 264 height 14
click at [893, 299] on span "Seleccionar Tipo *" at bounding box center [856, 293] width 250 height 14
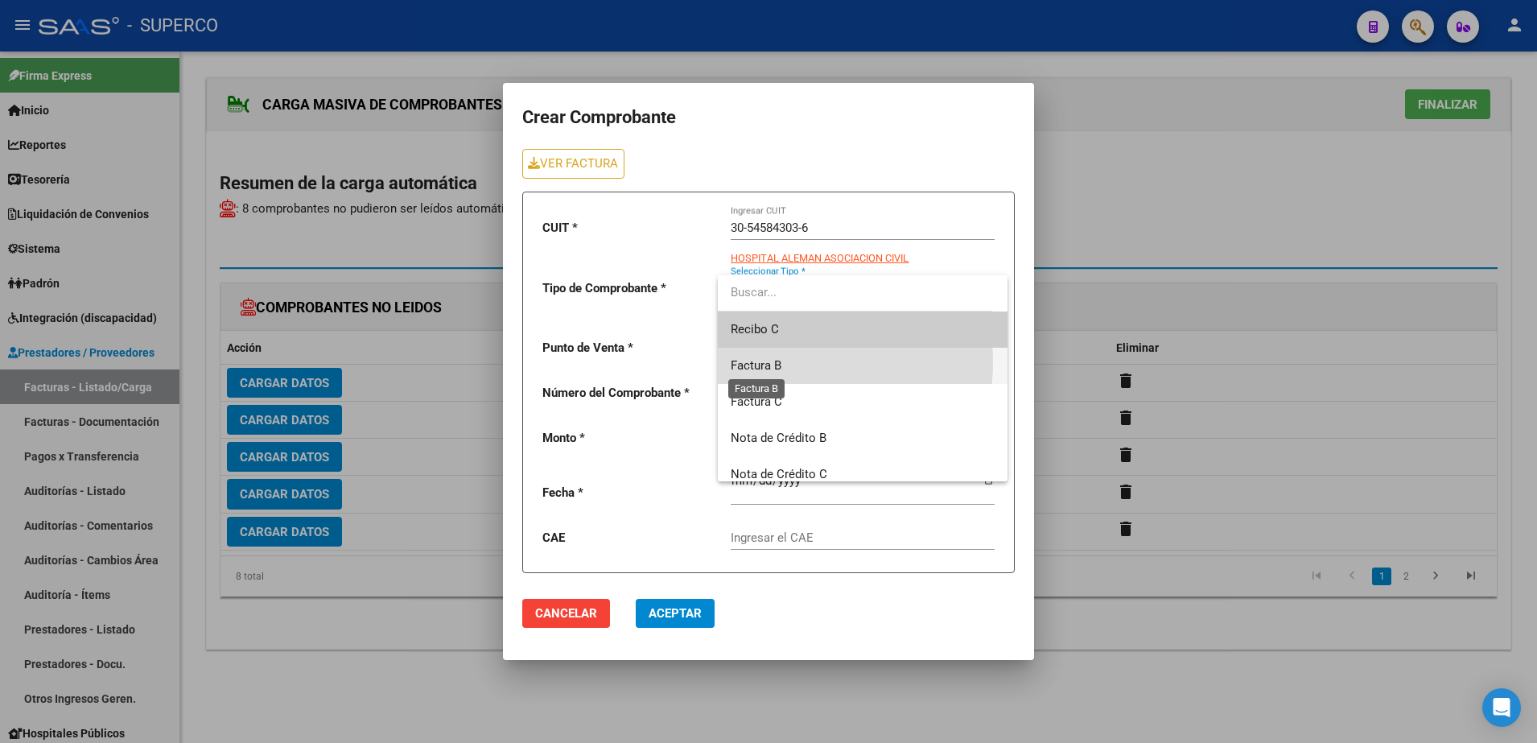
click at [775, 362] on span "Factura B" at bounding box center [756, 365] width 51 height 14
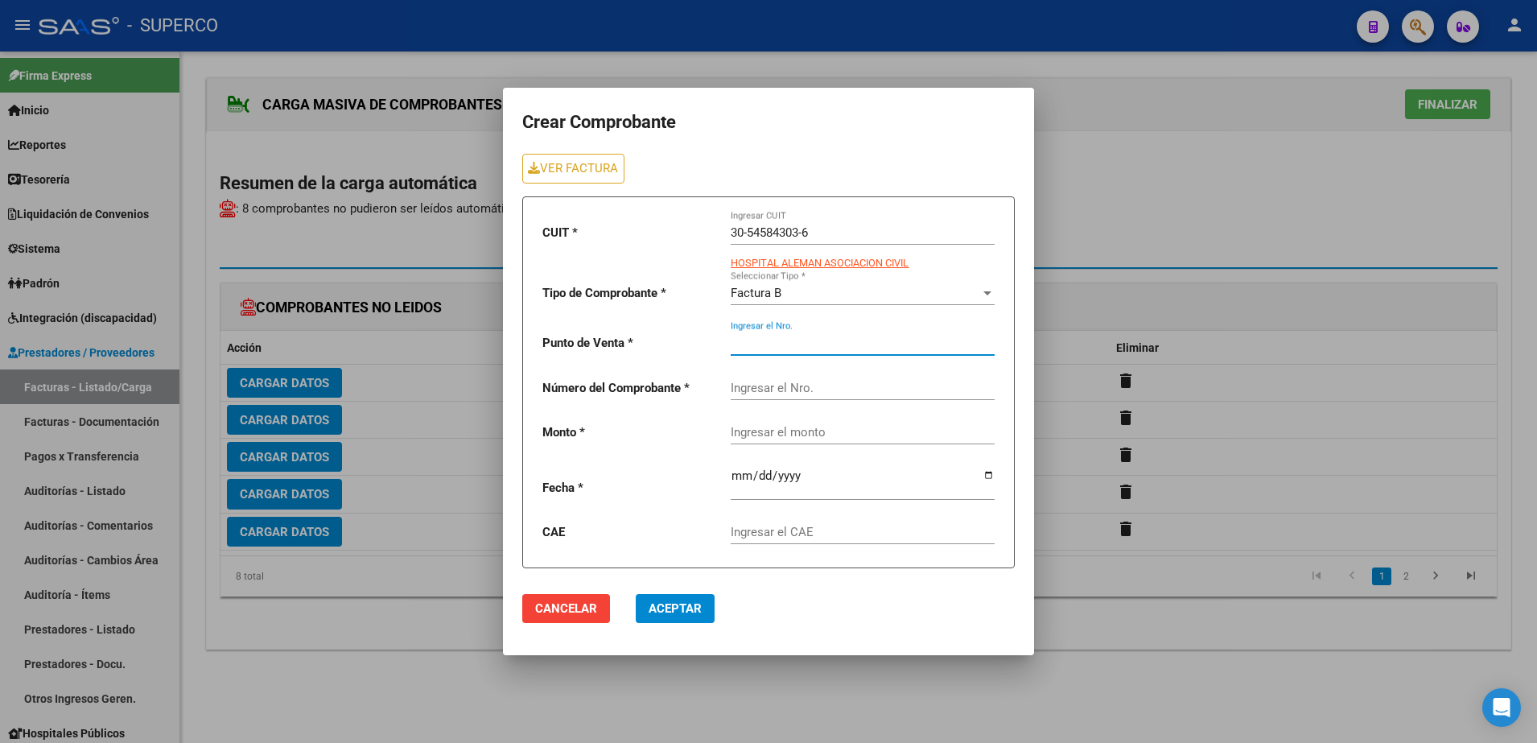
click at [761, 337] on input "Ingresar el Nro." at bounding box center [863, 343] width 264 height 14
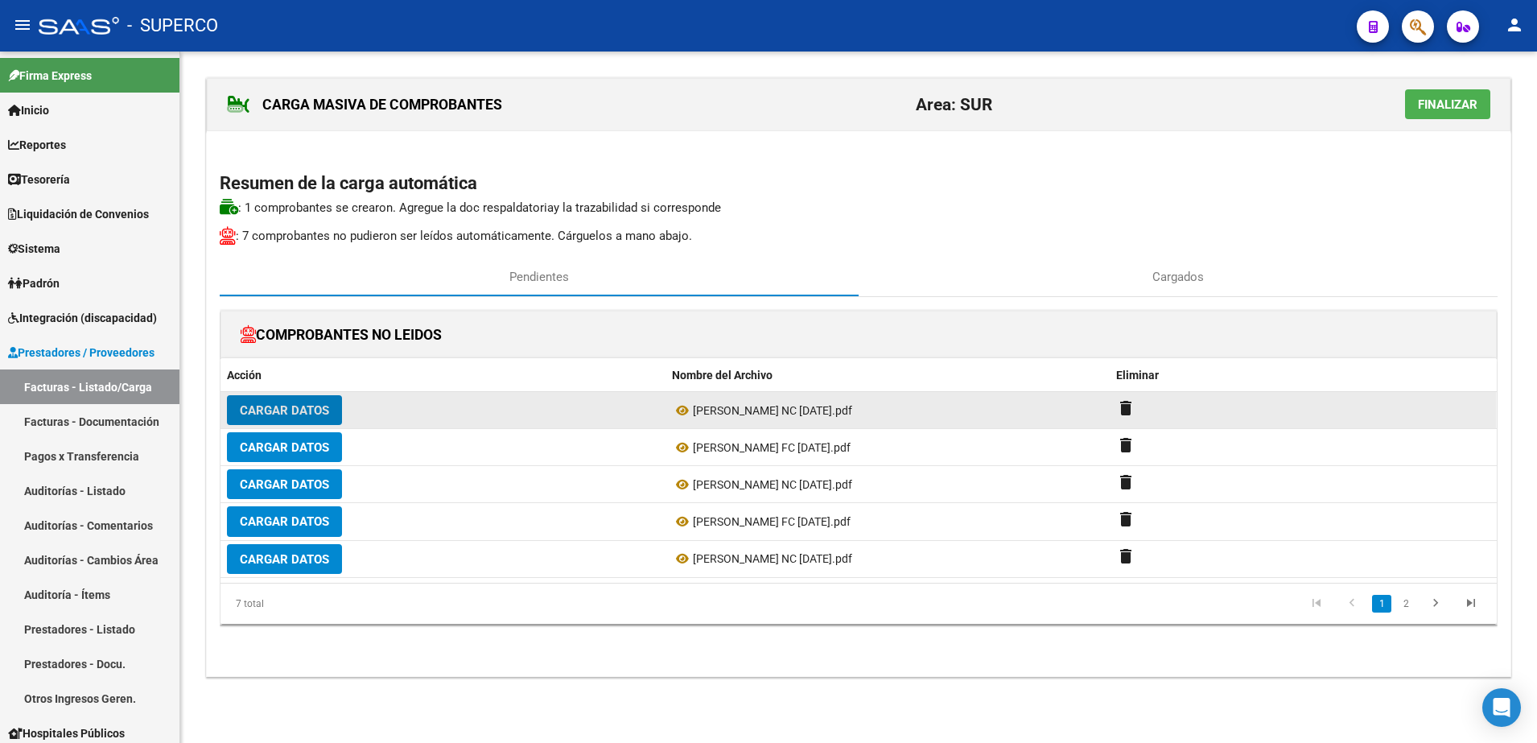
click at [280, 416] on span "Cargar Datos" at bounding box center [284, 410] width 89 height 14
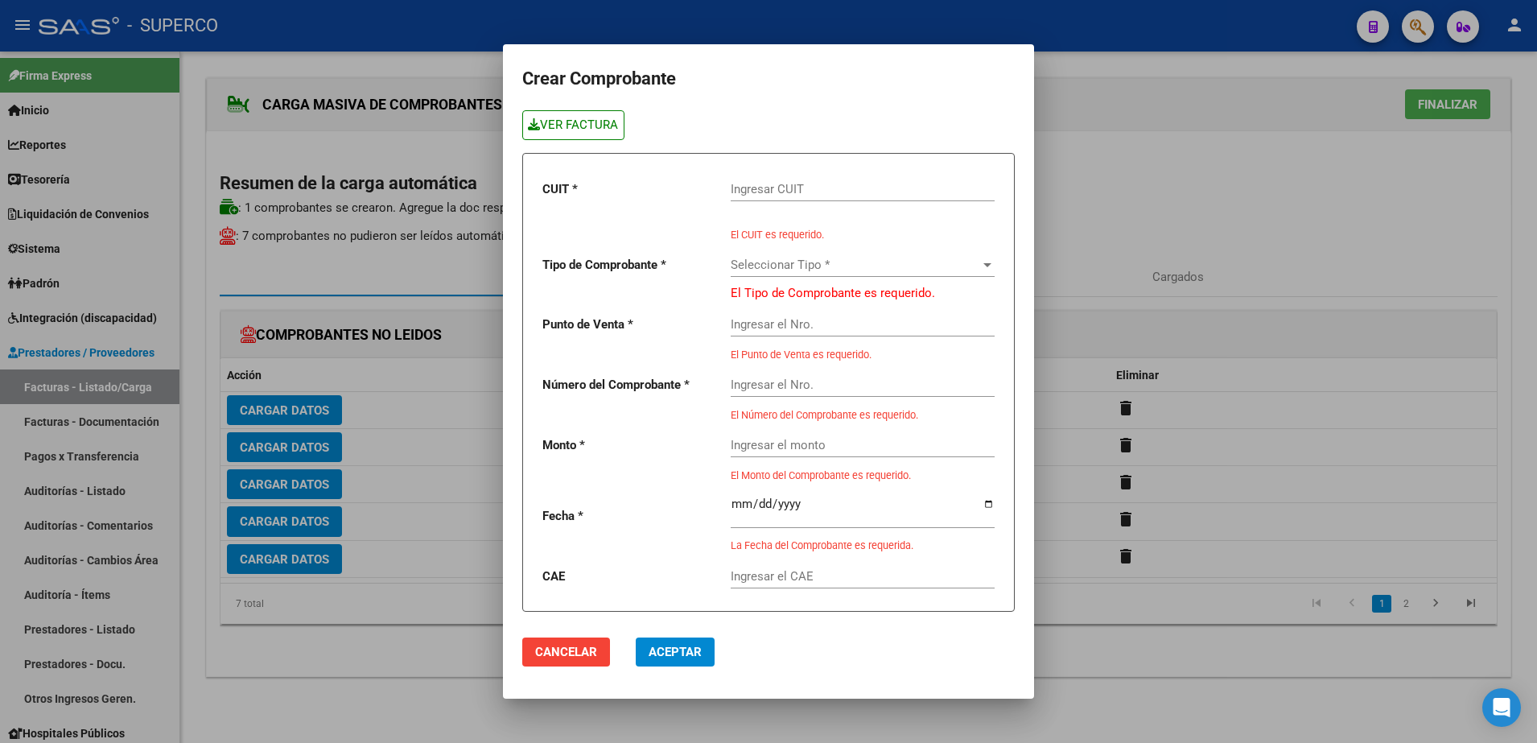
click at [543, 134] on link "VER FACTURA" at bounding box center [573, 125] width 102 height 30
click at [830, 192] on input "Ingresar CUIT" at bounding box center [863, 189] width 264 height 14
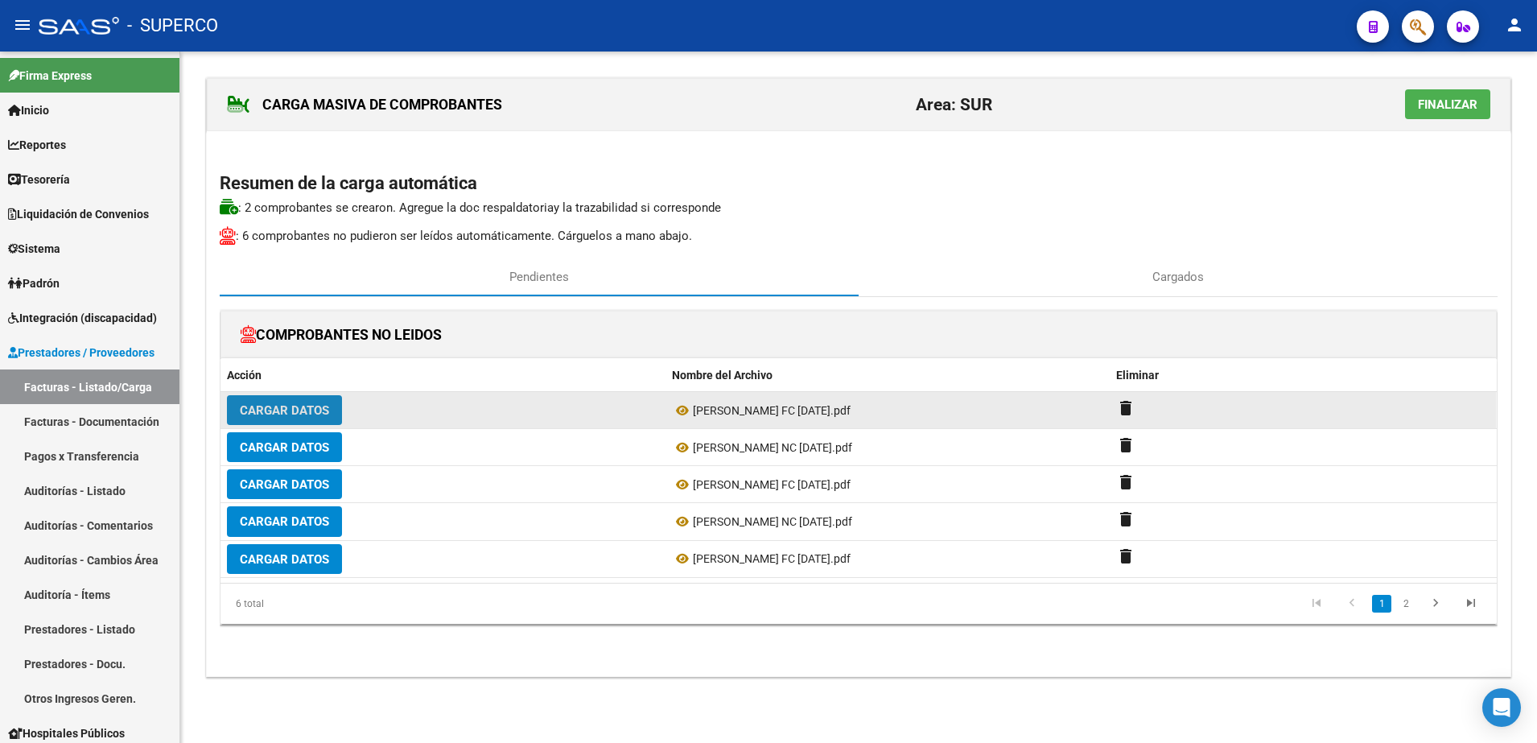
click at [277, 408] on span "Cargar Datos" at bounding box center [284, 410] width 89 height 14
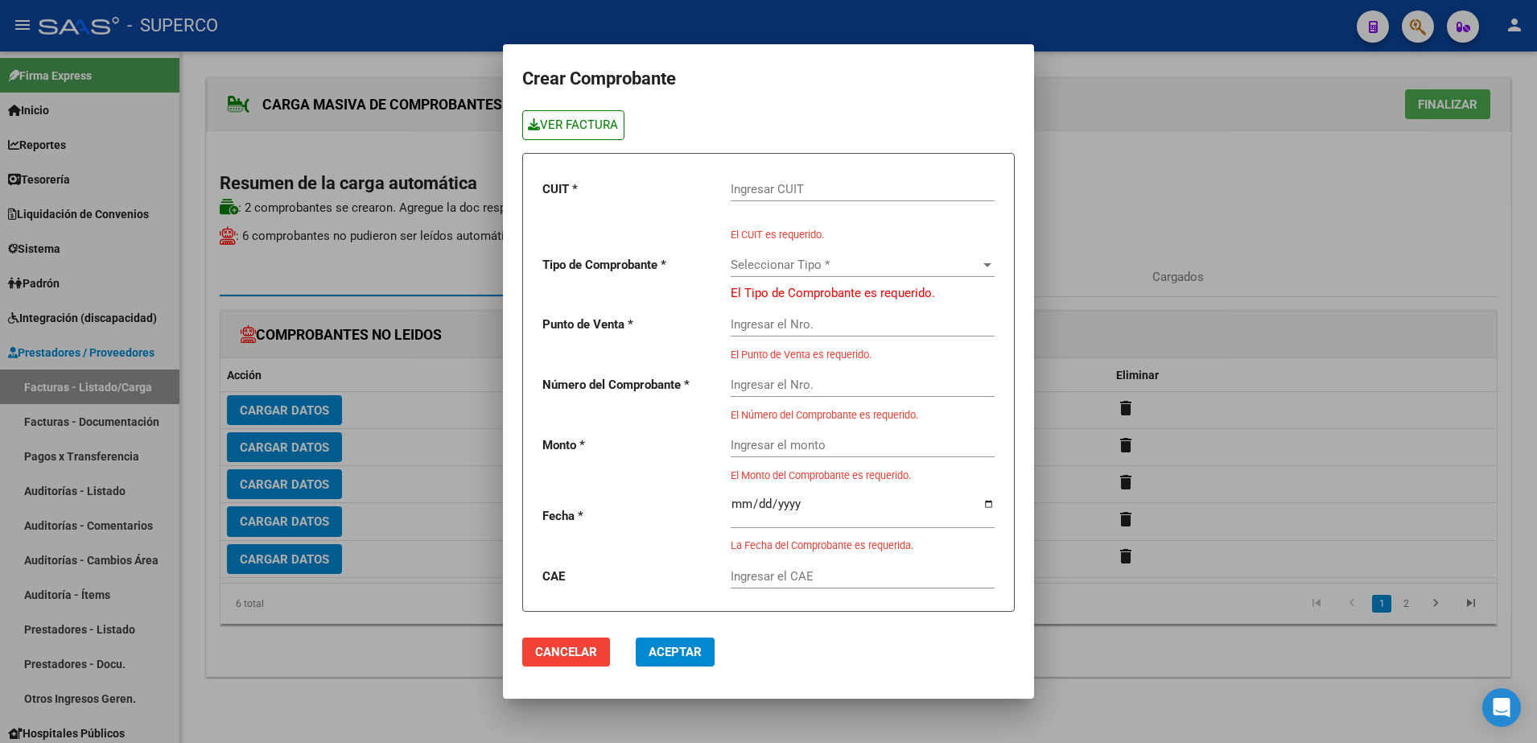
click at [603, 122] on link "VER FACTURA" at bounding box center [573, 125] width 102 height 30
click at [817, 186] on input "Ingresar CUIT" at bounding box center [863, 189] width 264 height 14
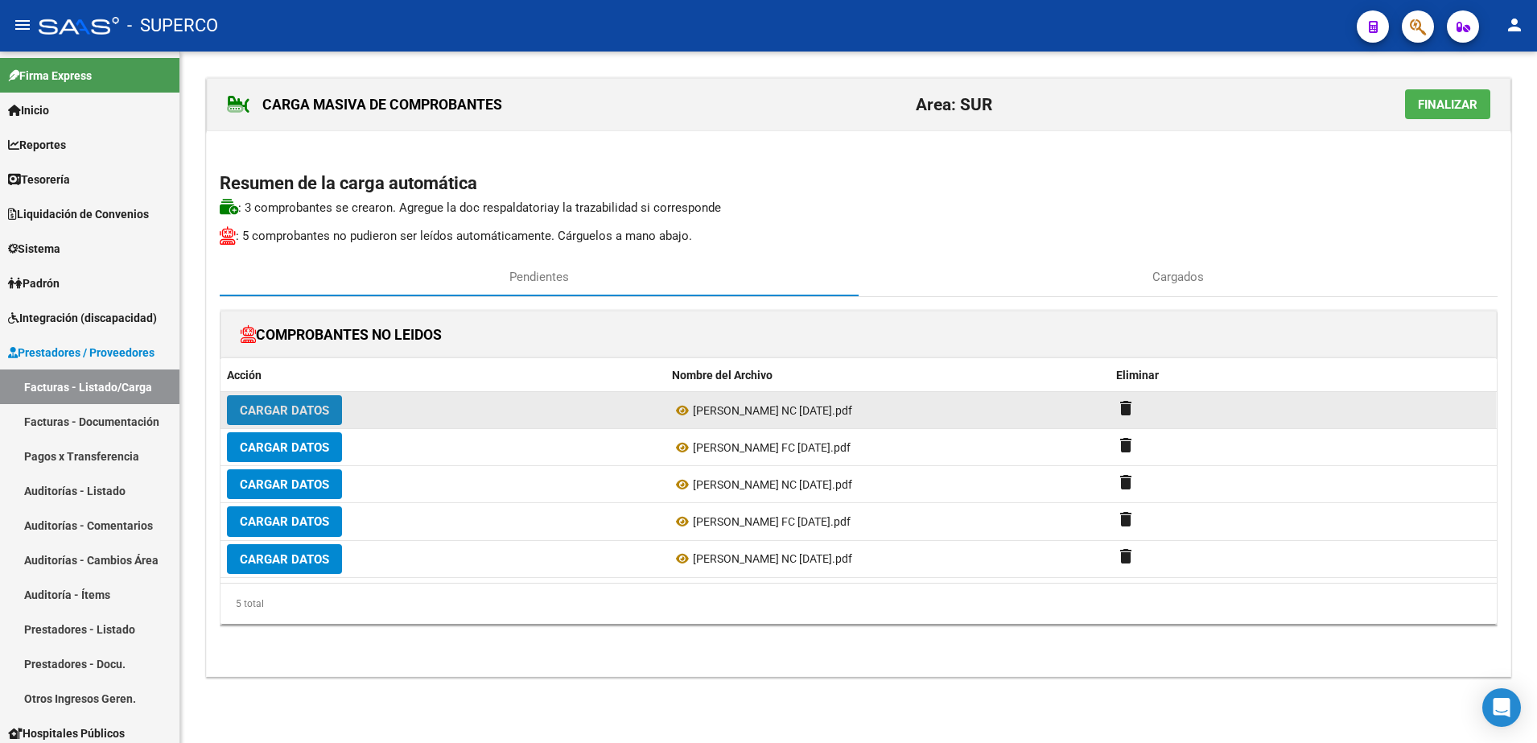
click at [265, 406] on span "Cargar Datos" at bounding box center [284, 410] width 89 height 14
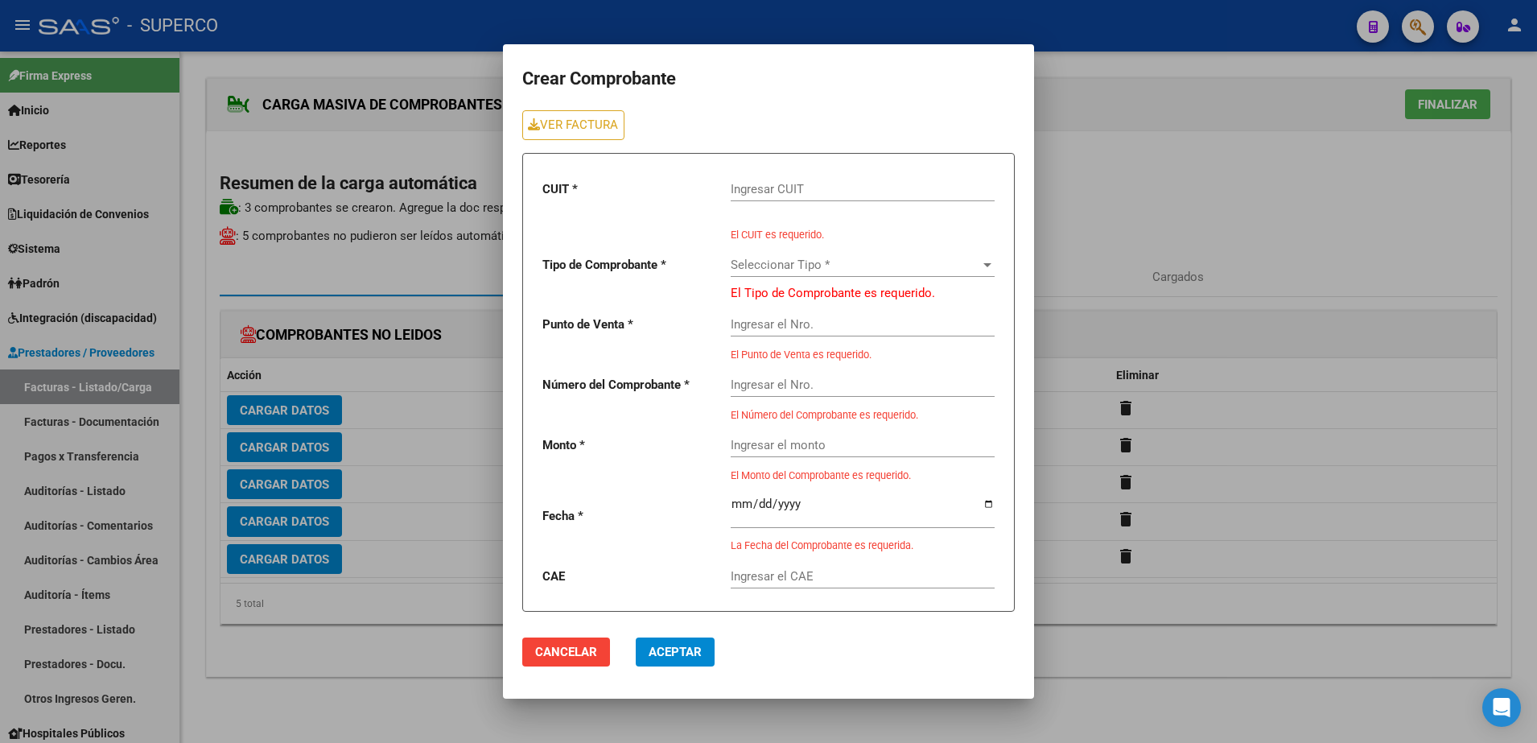
click at [855, 194] on input "Ingresar CUIT" at bounding box center [863, 189] width 264 height 14
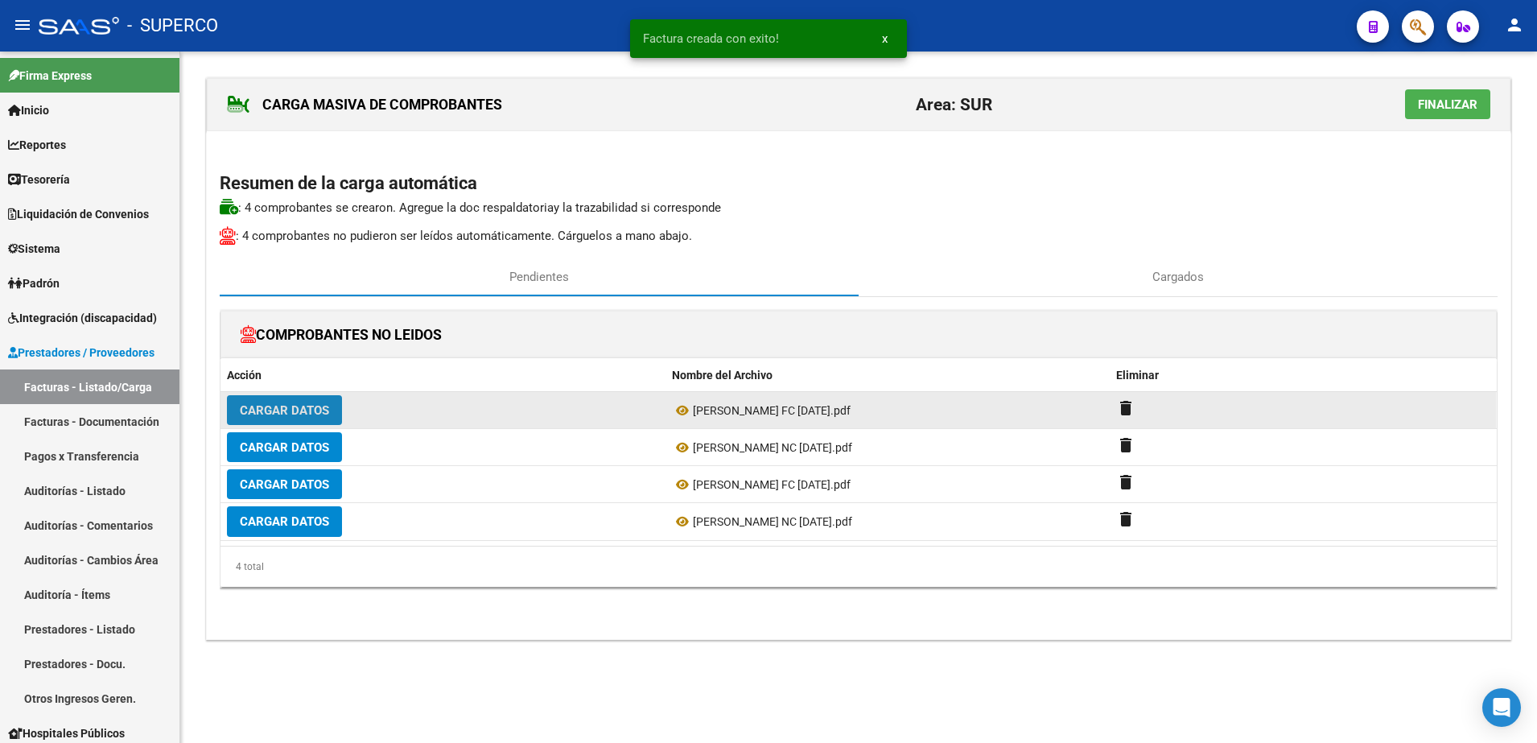
click at [316, 410] on span "Cargar Datos" at bounding box center [284, 410] width 89 height 14
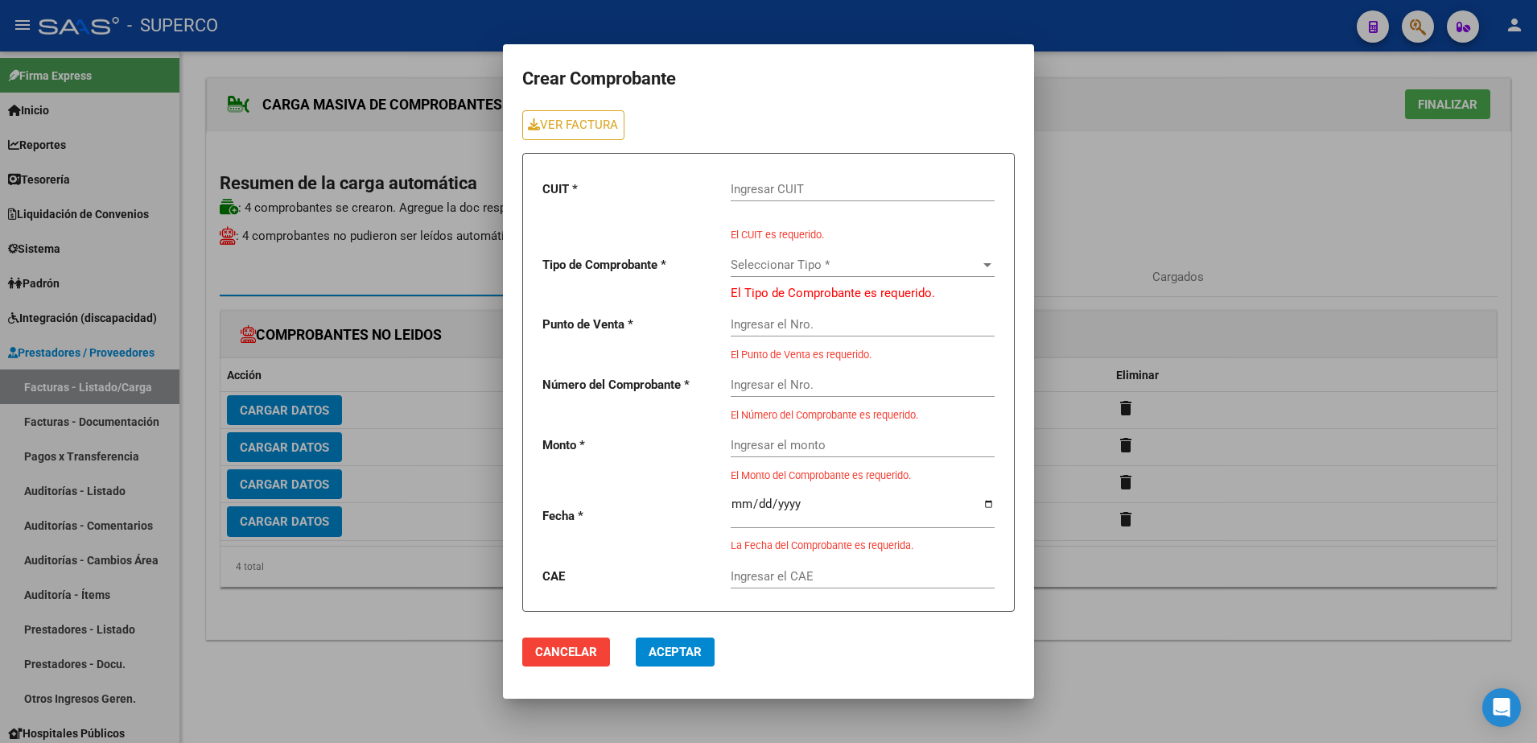
click at [876, 184] on input "Ingresar CUIT" at bounding box center [863, 189] width 264 height 14
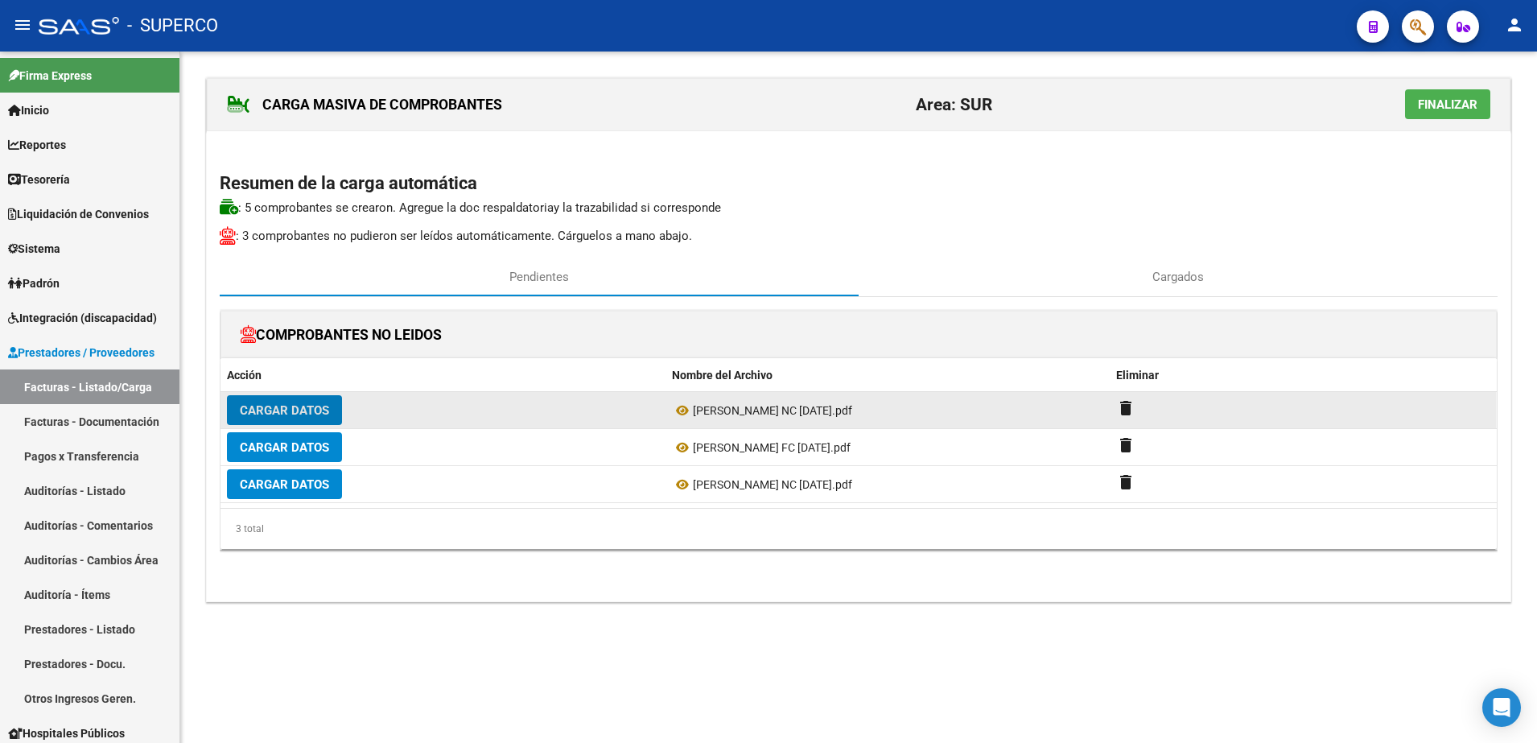
click at [278, 400] on button "Cargar Datos" at bounding box center [284, 410] width 115 height 30
click at [274, 421] on button "Cargar Datos" at bounding box center [284, 410] width 115 height 30
click at [279, 410] on span "Cargar Datos" at bounding box center [284, 410] width 89 height 14
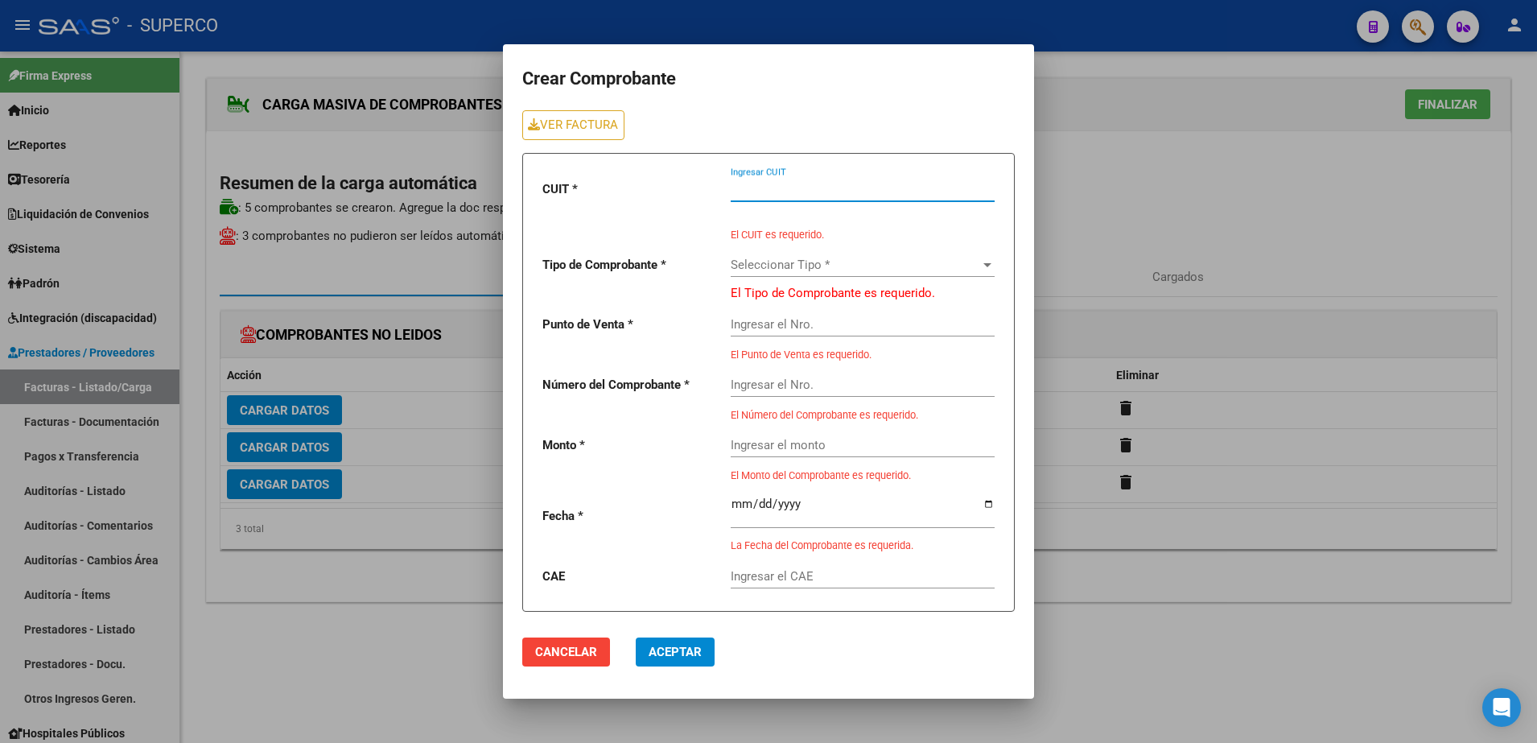
click at [853, 182] on input "Ingresar CUIT" at bounding box center [863, 189] width 264 height 14
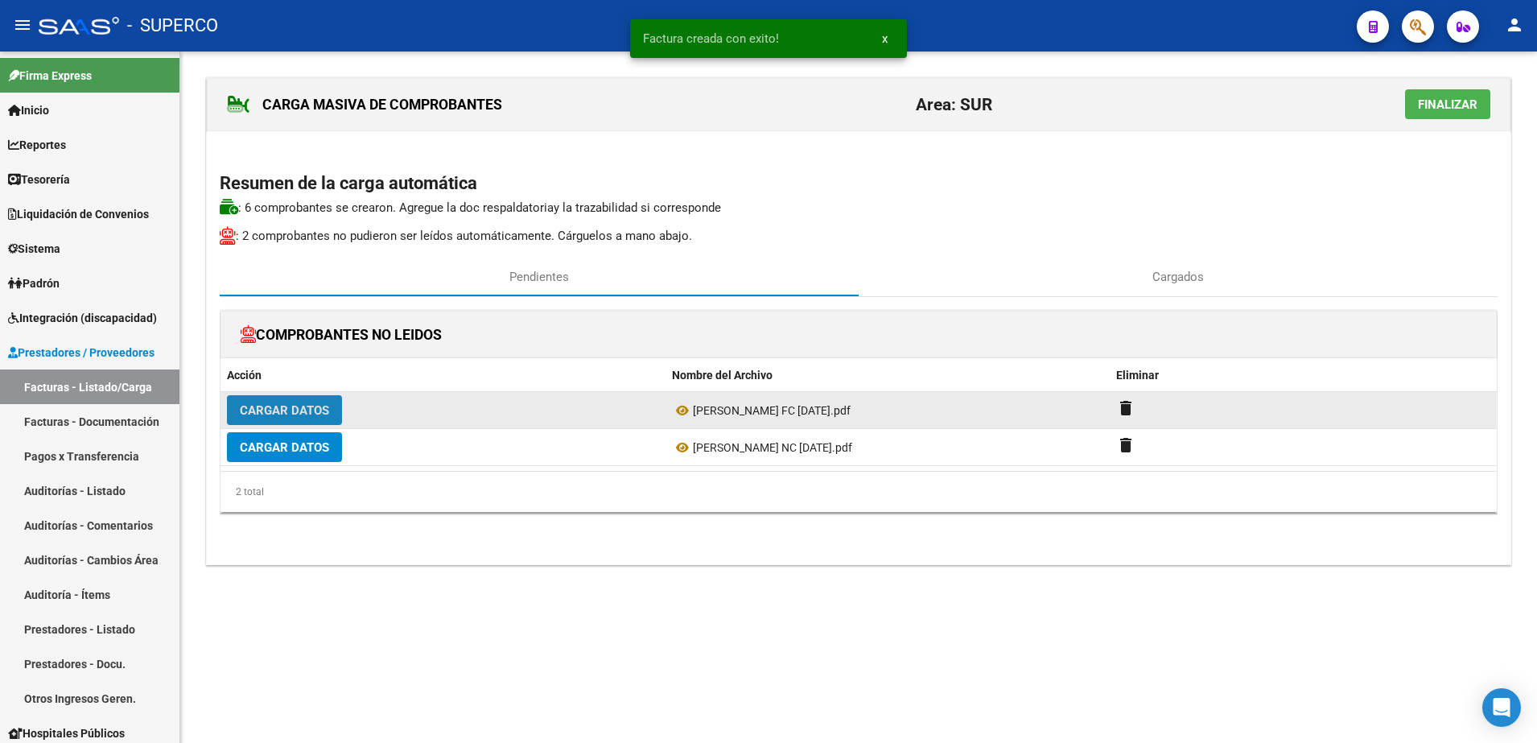
click at [314, 402] on span "Cargar Datos" at bounding box center [284, 409] width 89 height 14
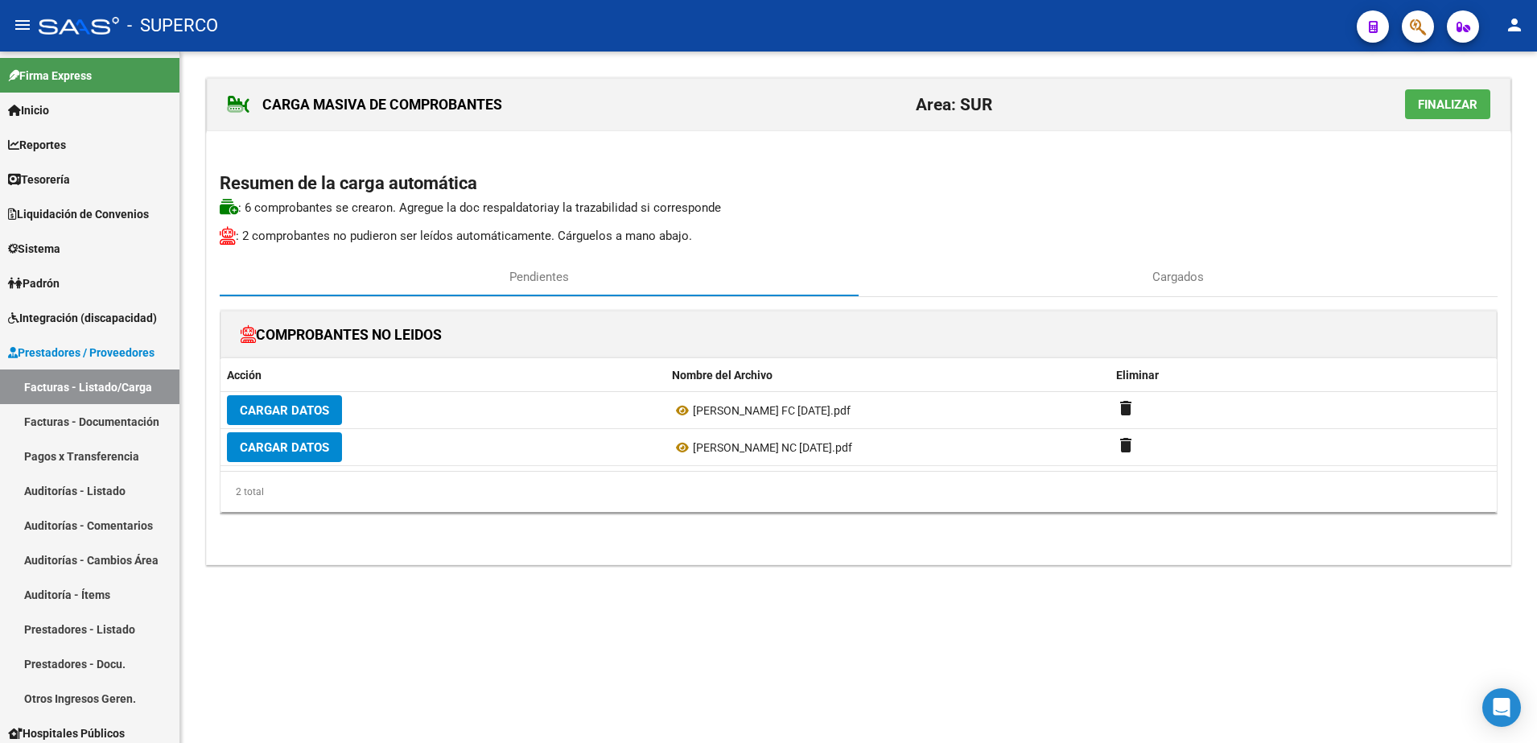
drag, startPoint x: 743, startPoint y: 284, endPoint x: 895, endPoint y: 200, distance: 174.0
click at [895, 200] on p ": 6 comprobantes se crearon. Agregue la doc respaldatoria y la trazabilidad si …" at bounding box center [859, 208] width 1278 height 18
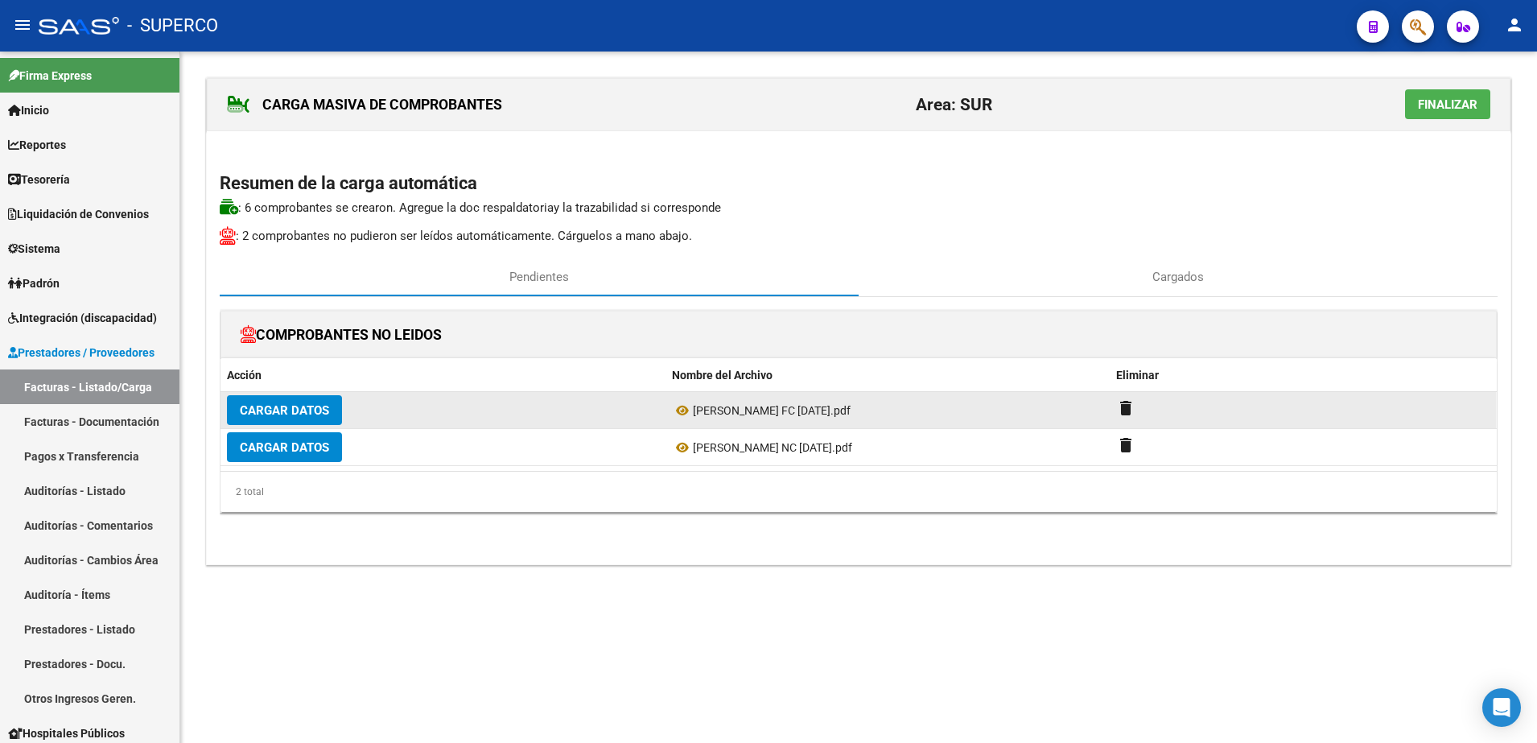
click at [299, 406] on span "Cargar Datos" at bounding box center [284, 410] width 89 height 14
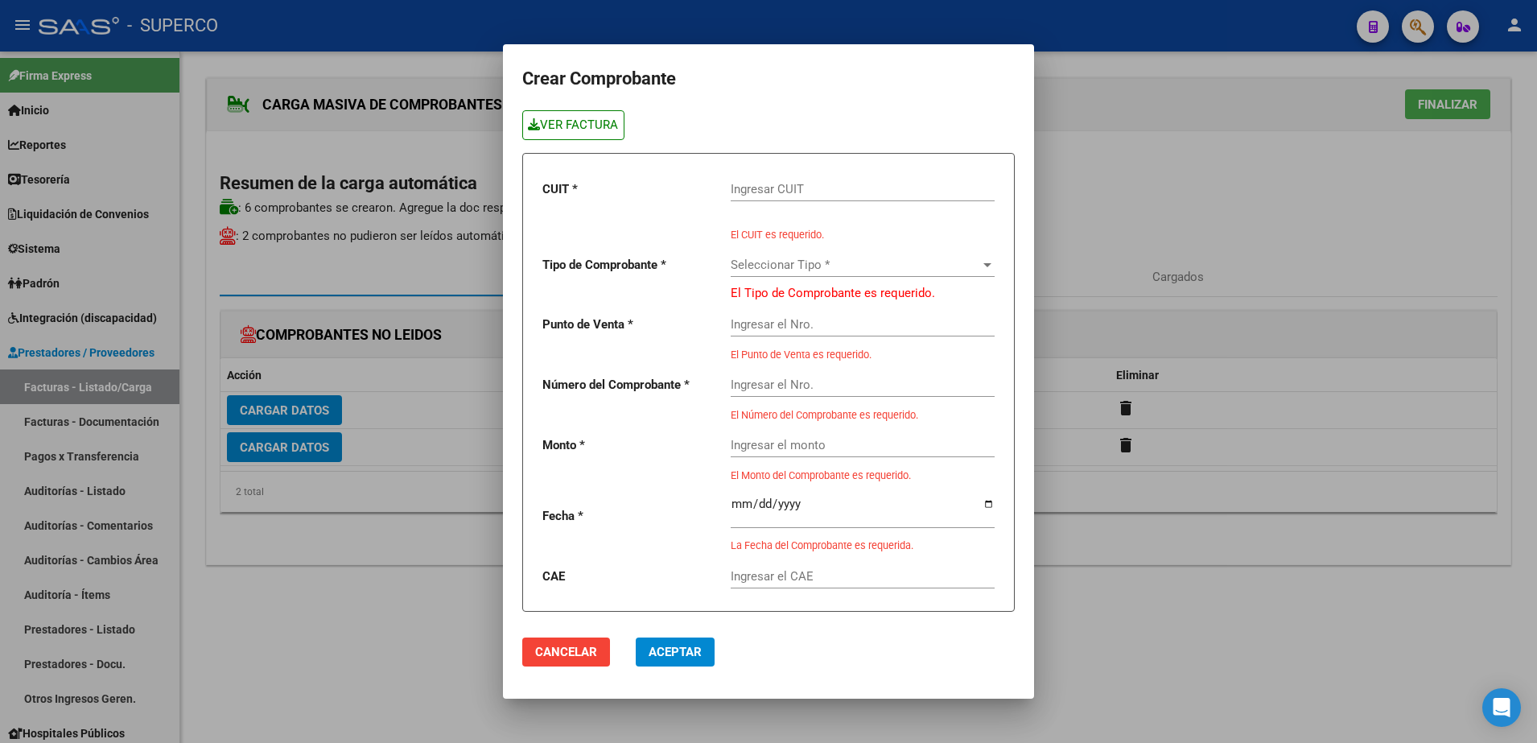
click at [606, 122] on link "VER FACTURA" at bounding box center [573, 125] width 102 height 30
click at [848, 198] on div "Ingresar CUIT" at bounding box center [863, 184] width 264 height 35
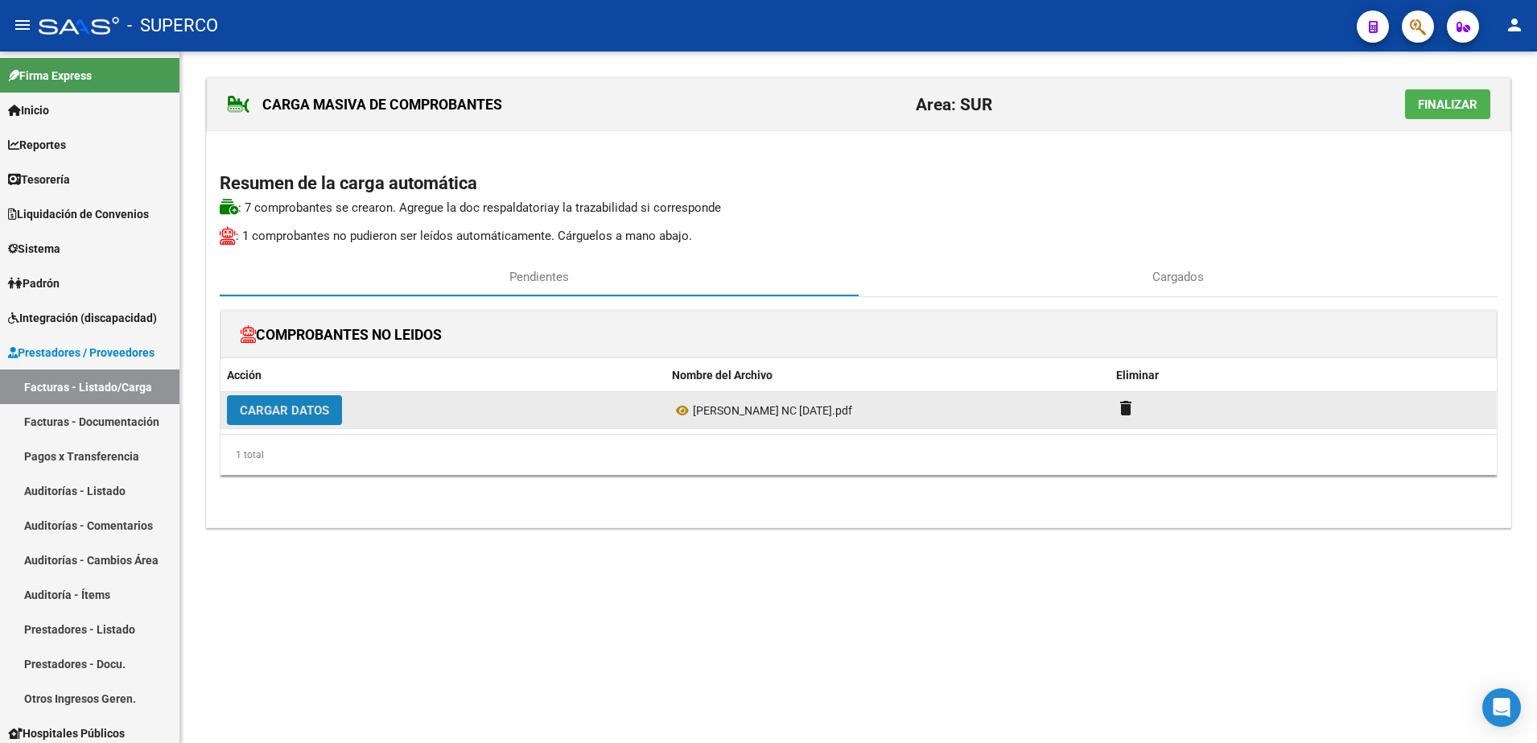
click at [312, 407] on span "Cargar Datos" at bounding box center [284, 410] width 89 height 14
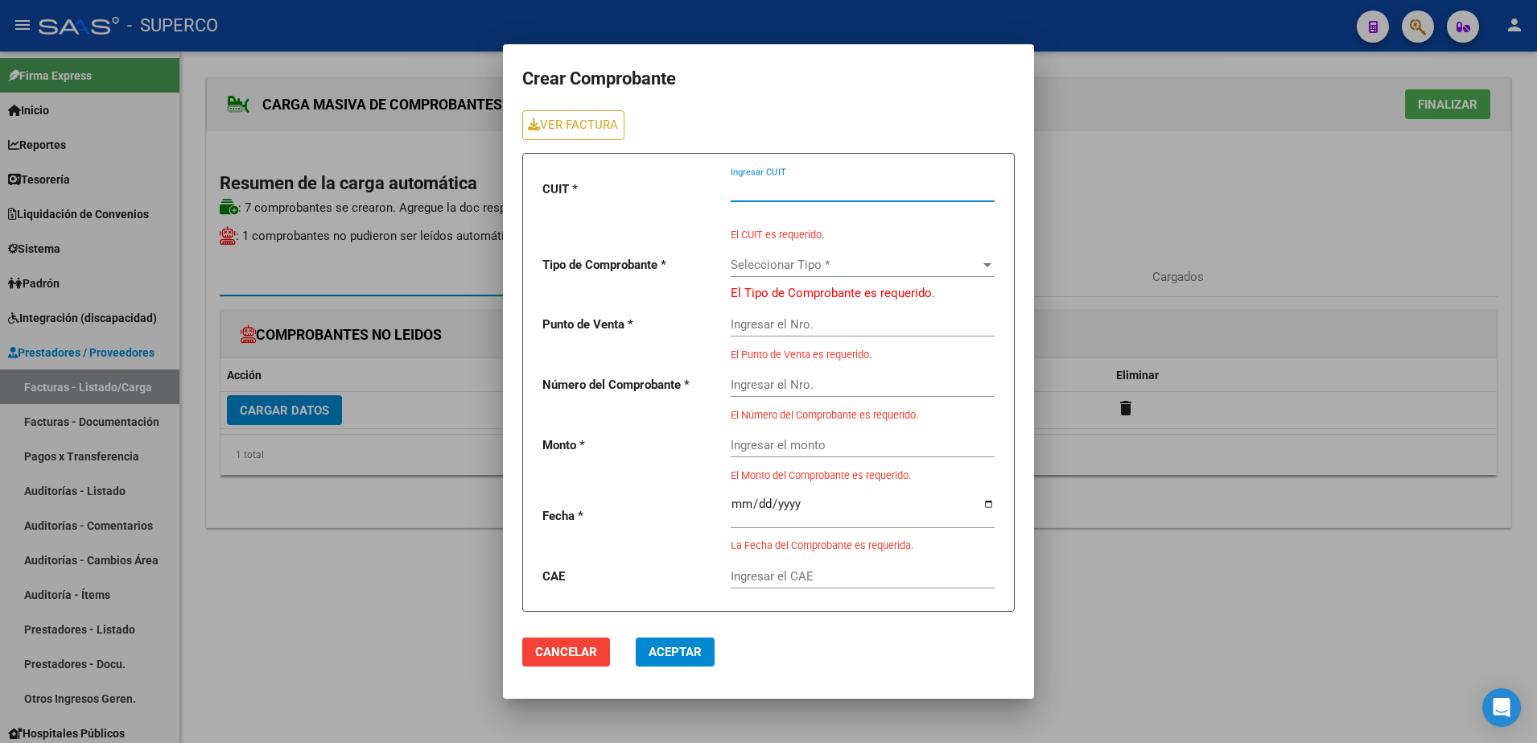
click at [902, 190] on input "Ingresar CUIT" at bounding box center [863, 189] width 264 height 14
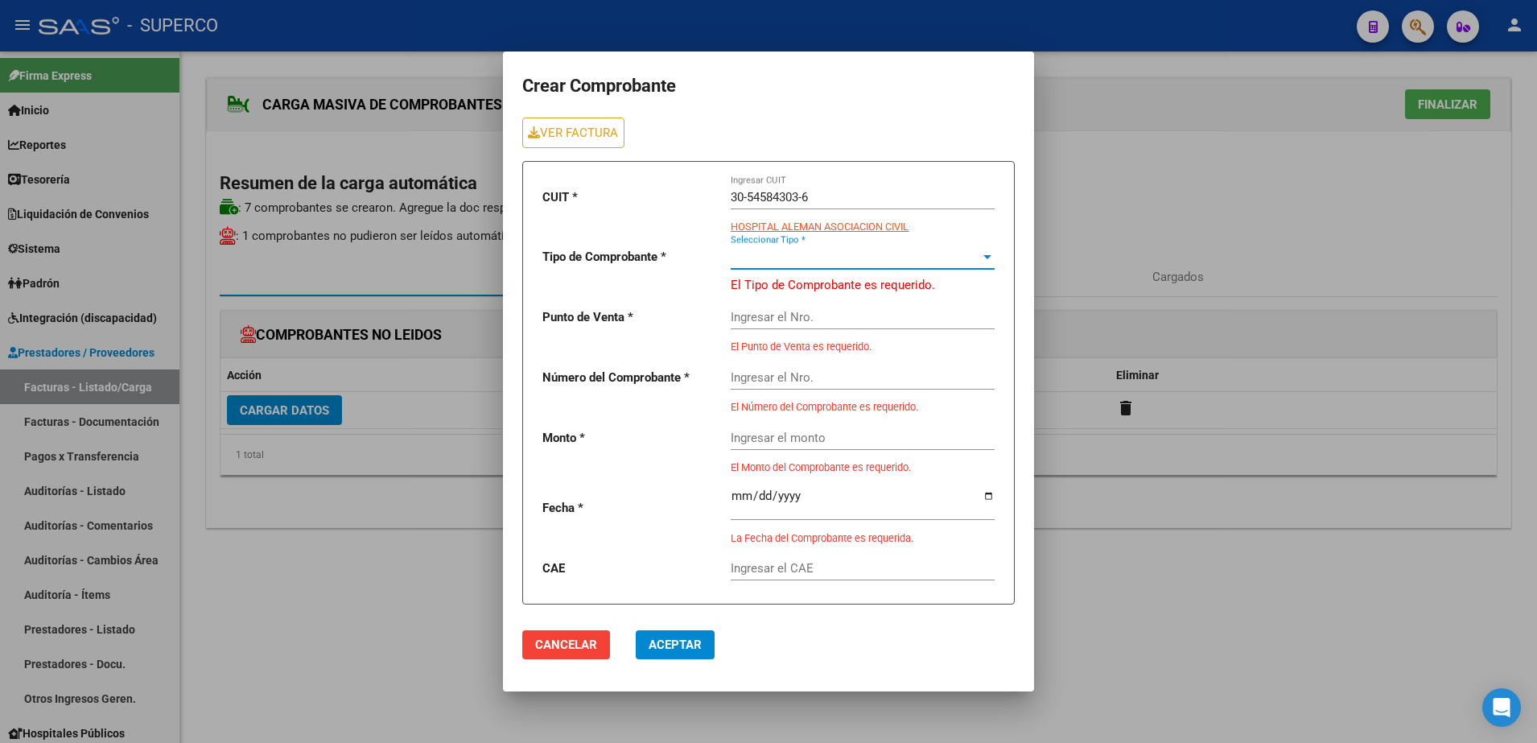
click at [946, 262] on span "Seleccionar Tipo *" at bounding box center [856, 257] width 250 height 14
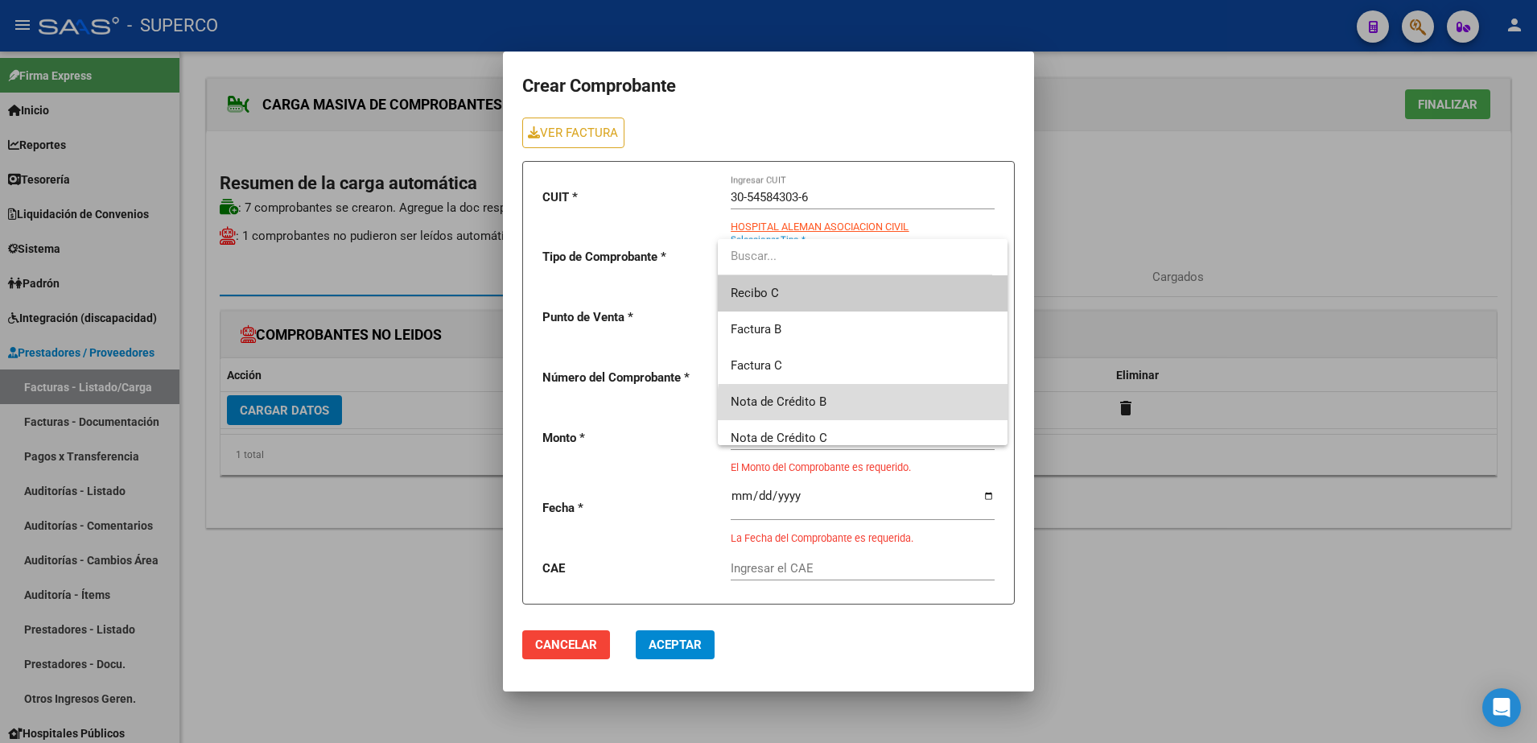
click at [867, 405] on span "Nota de Crédito B" at bounding box center [863, 402] width 264 height 36
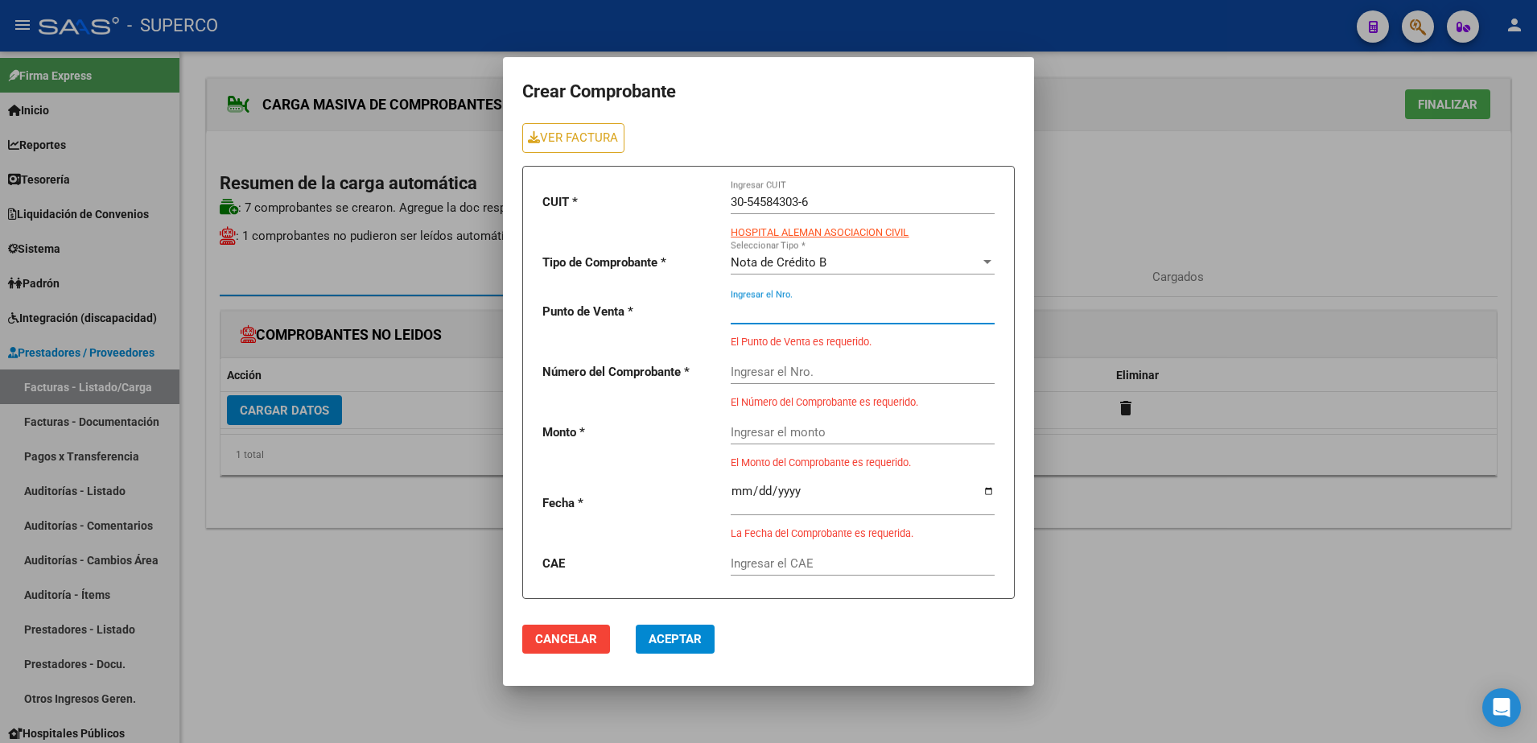
click at [878, 318] on input "Ingresar el Nro." at bounding box center [863, 311] width 264 height 14
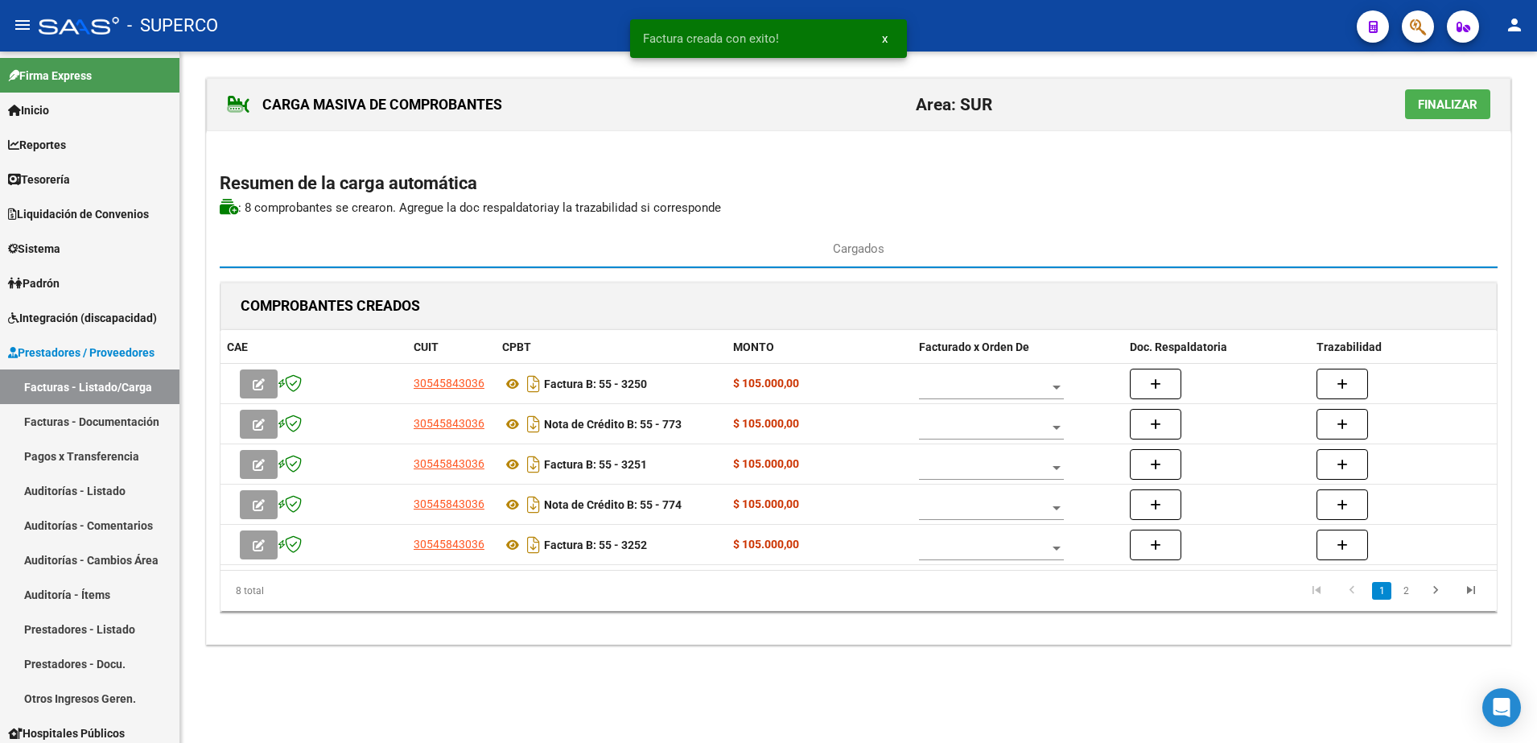
click at [1473, 102] on span "Finalizar" at bounding box center [1448, 104] width 60 height 14
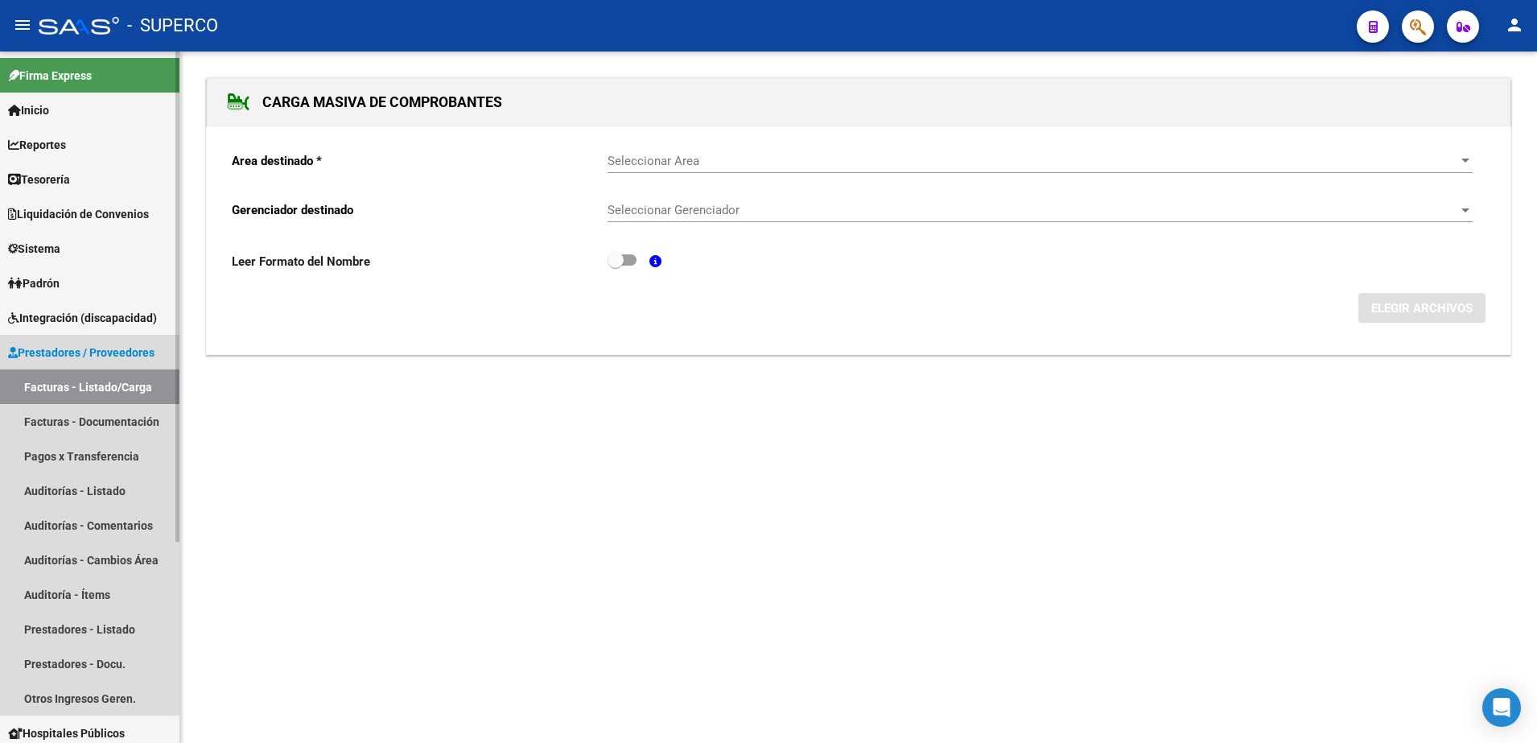
click at [82, 386] on link "Facturas - Listado/Carga" at bounding box center [90, 386] width 180 height 35
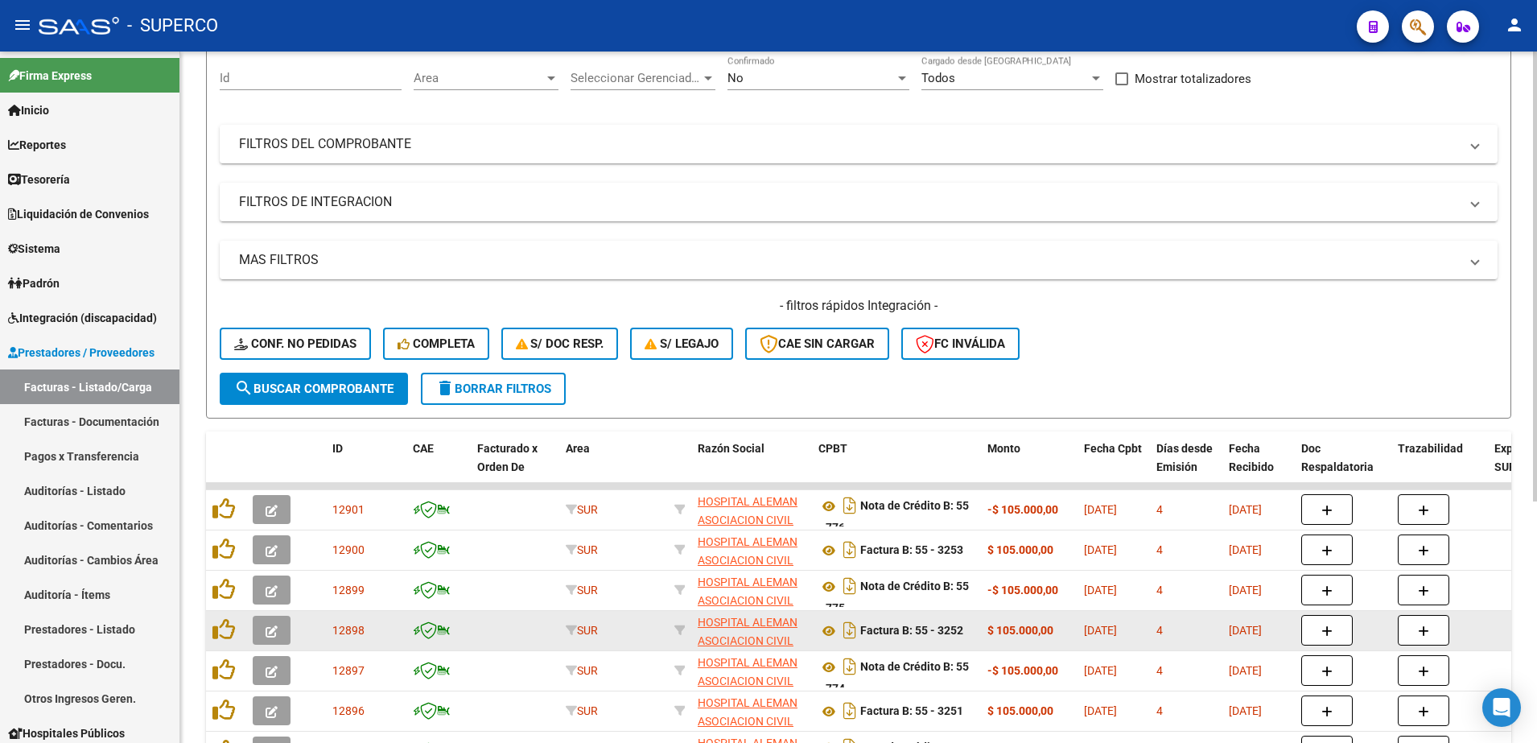
scroll to position [302, 0]
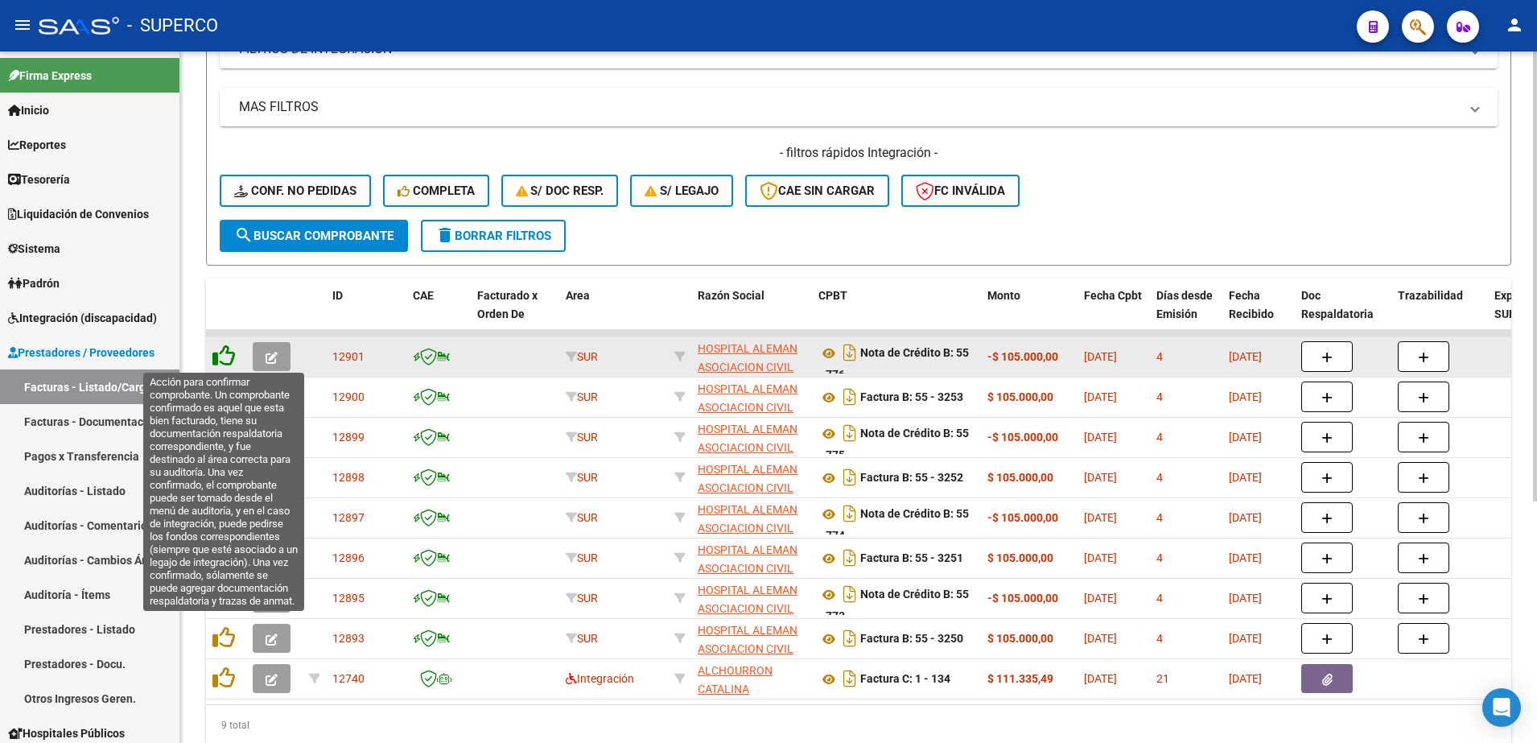
click at [221, 357] on icon at bounding box center [224, 356] width 23 height 23
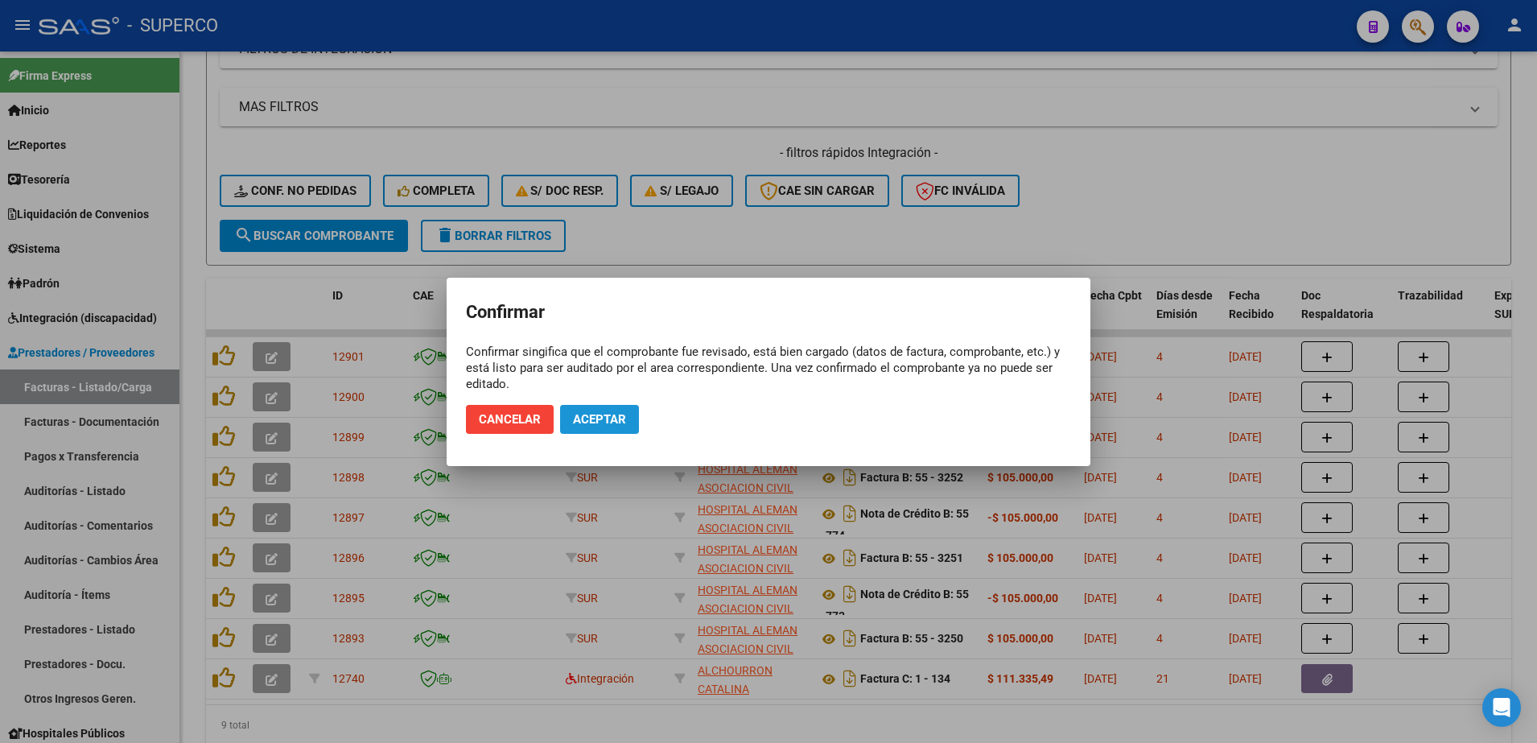
click at [599, 416] on span "Aceptar" at bounding box center [599, 419] width 53 height 14
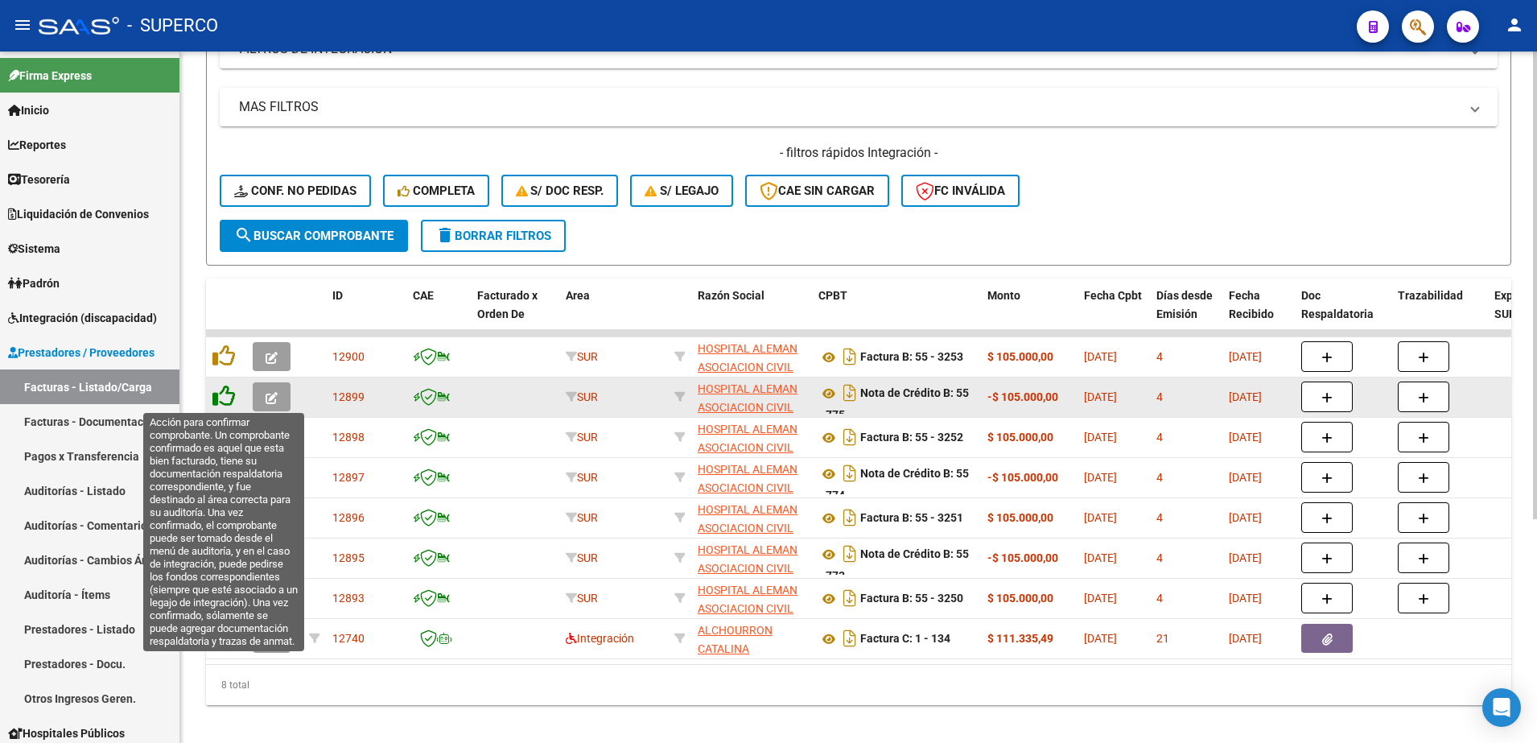
click at [221, 392] on icon at bounding box center [224, 396] width 23 height 23
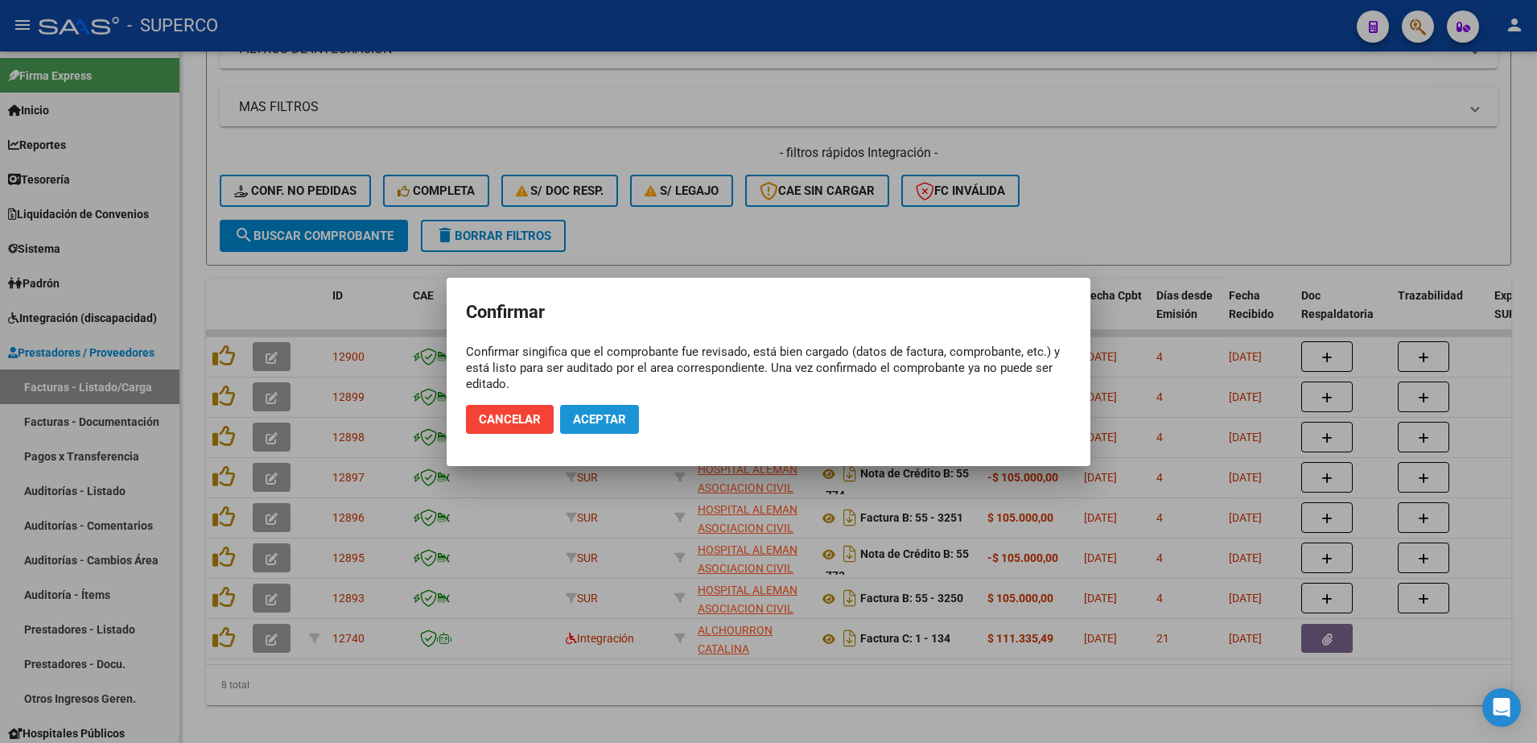
click at [599, 417] on span "Aceptar" at bounding box center [599, 419] width 53 height 14
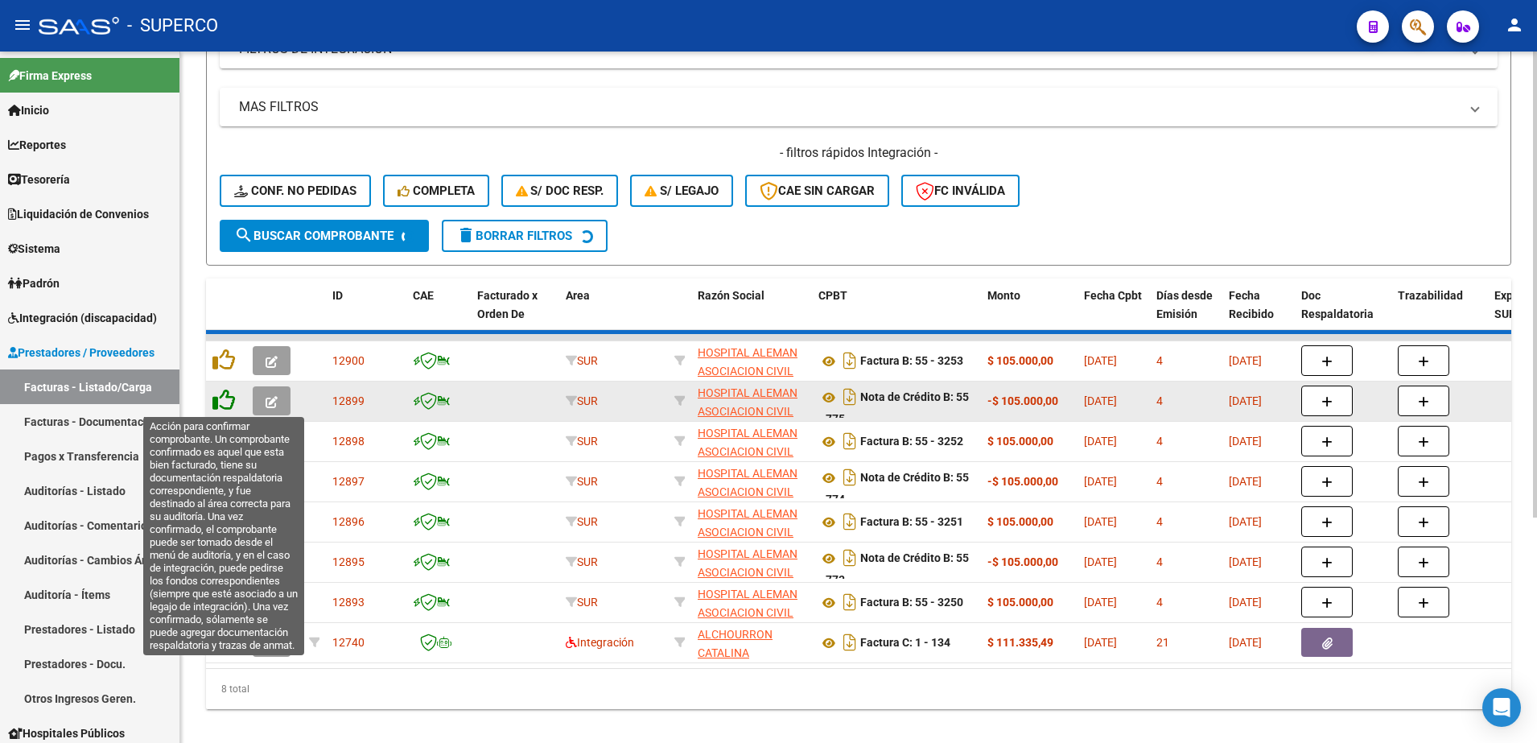
scroll to position [291, 0]
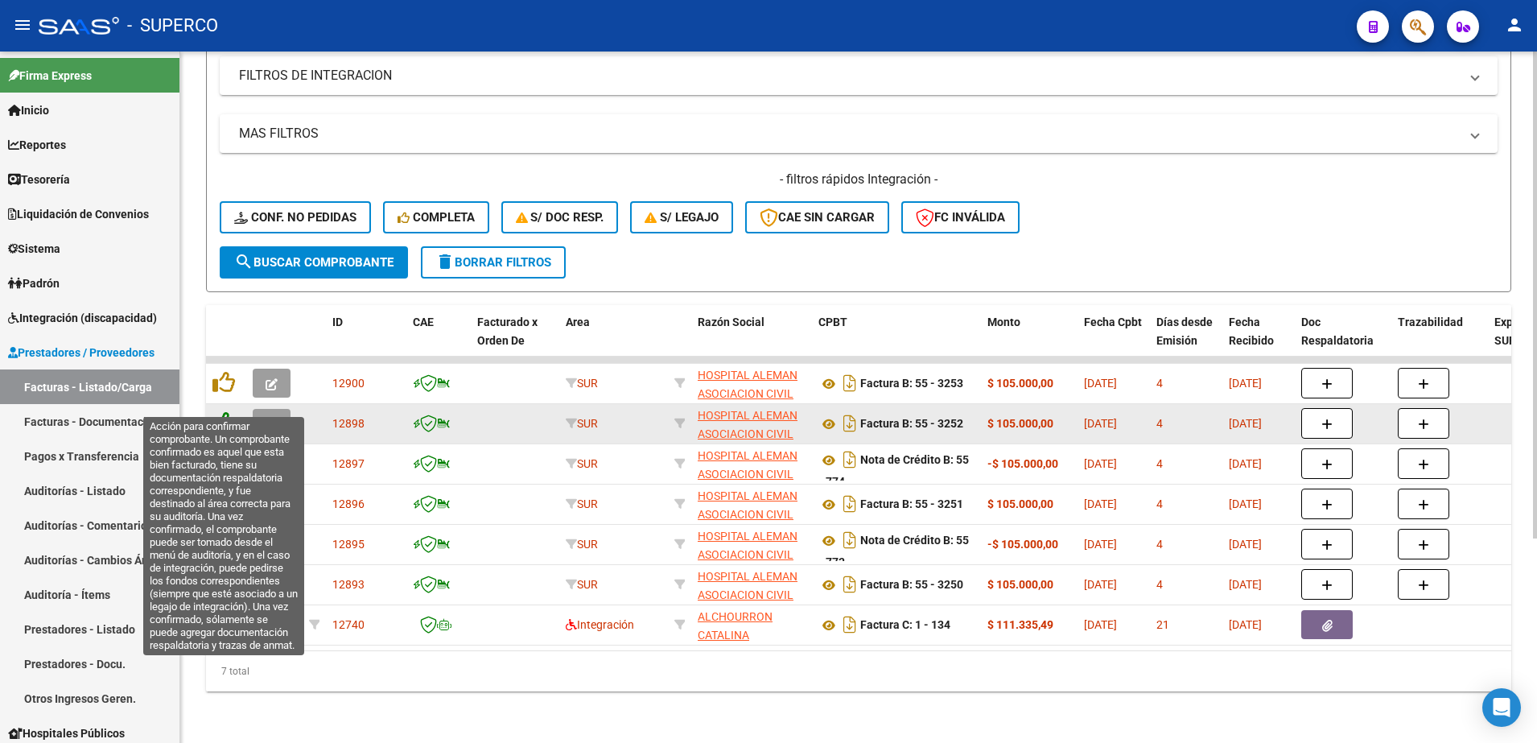
click at [222, 411] on icon at bounding box center [224, 422] width 23 height 23
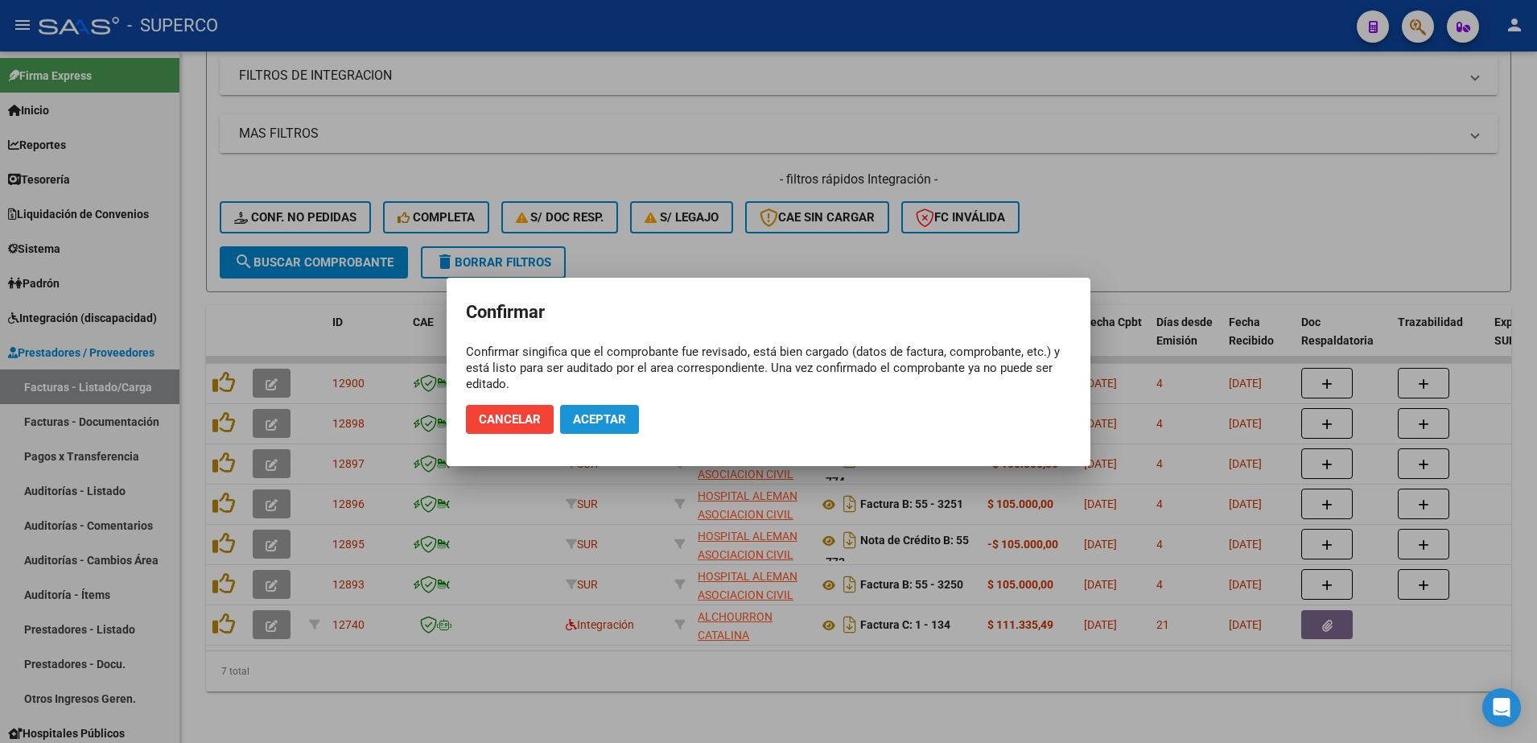
click at [602, 425] on span "Aceptar" at bounding box center [599, 419] width 53 height 14
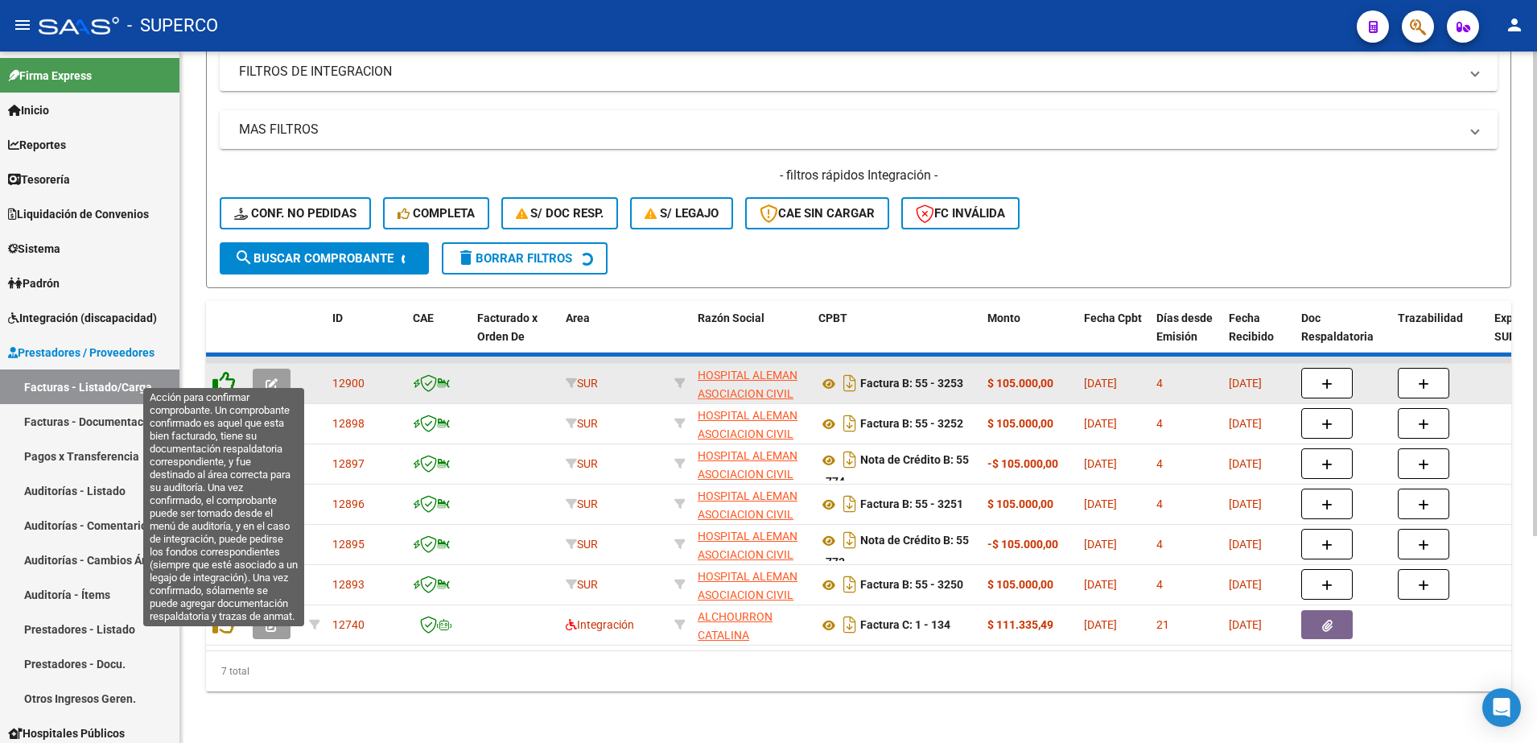
scroll to position [250, 0]
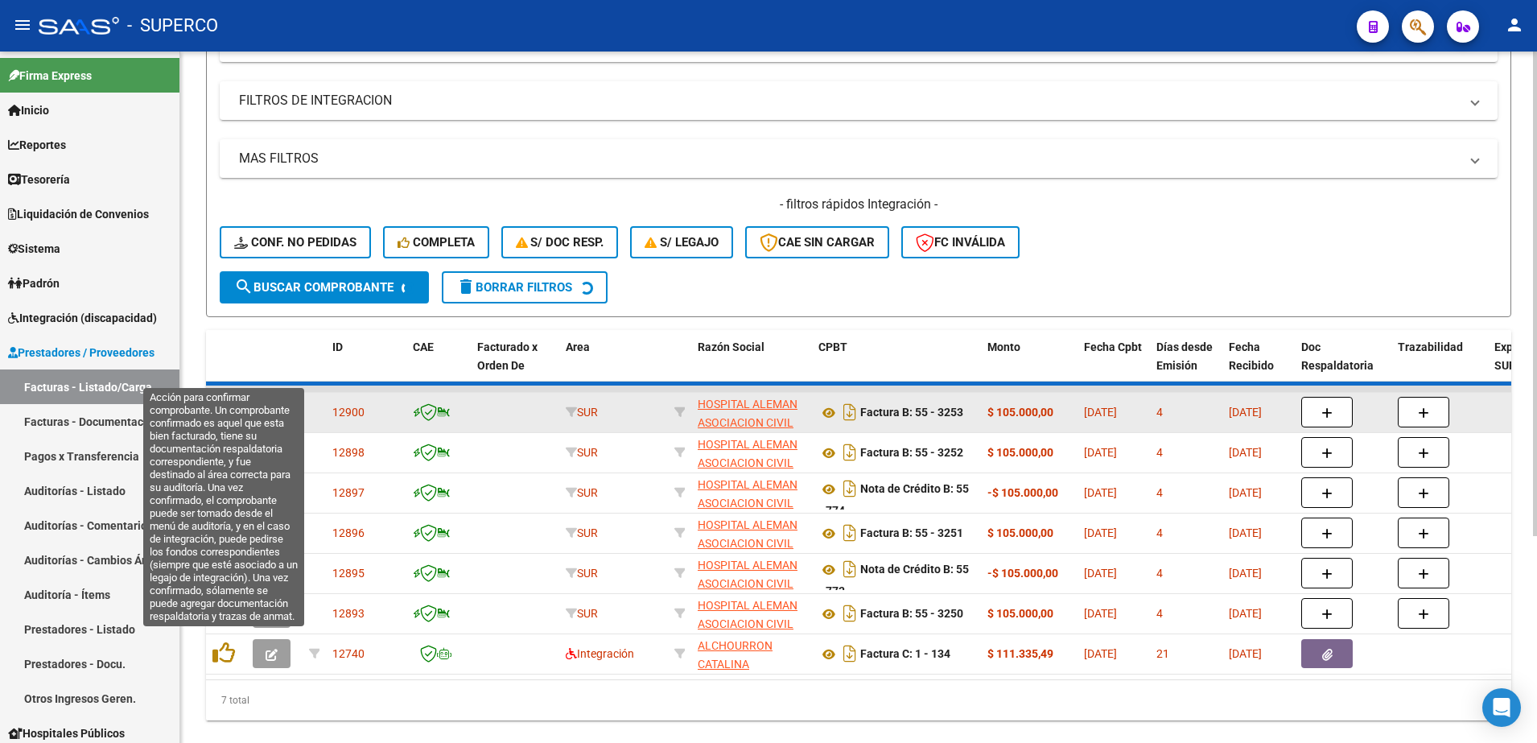
click at [229, 367] on datatable-header-cell at bounding box center [226, 365] width 40 height 71
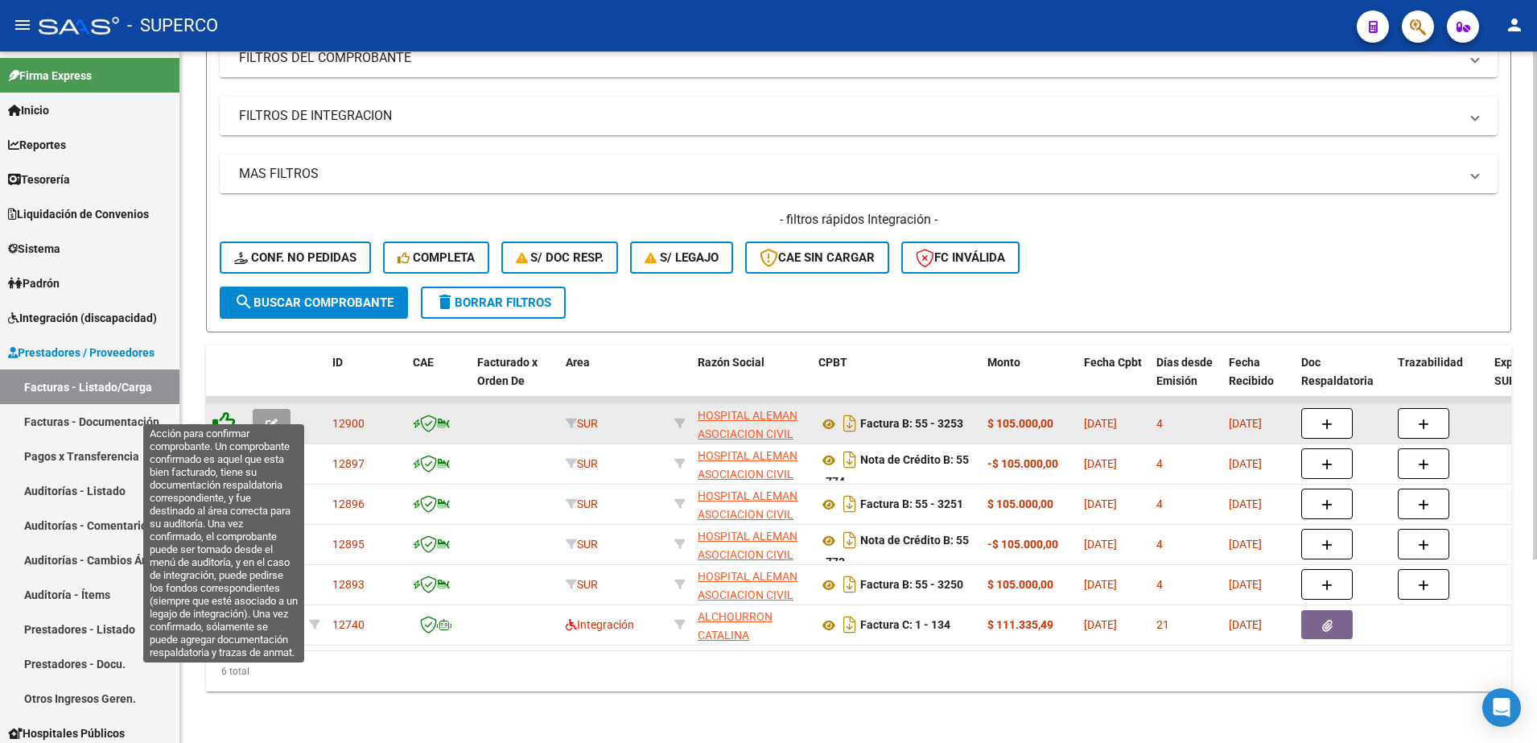
click at [232, 411] on icon at bounding box center [224, 422] width 23 height 23
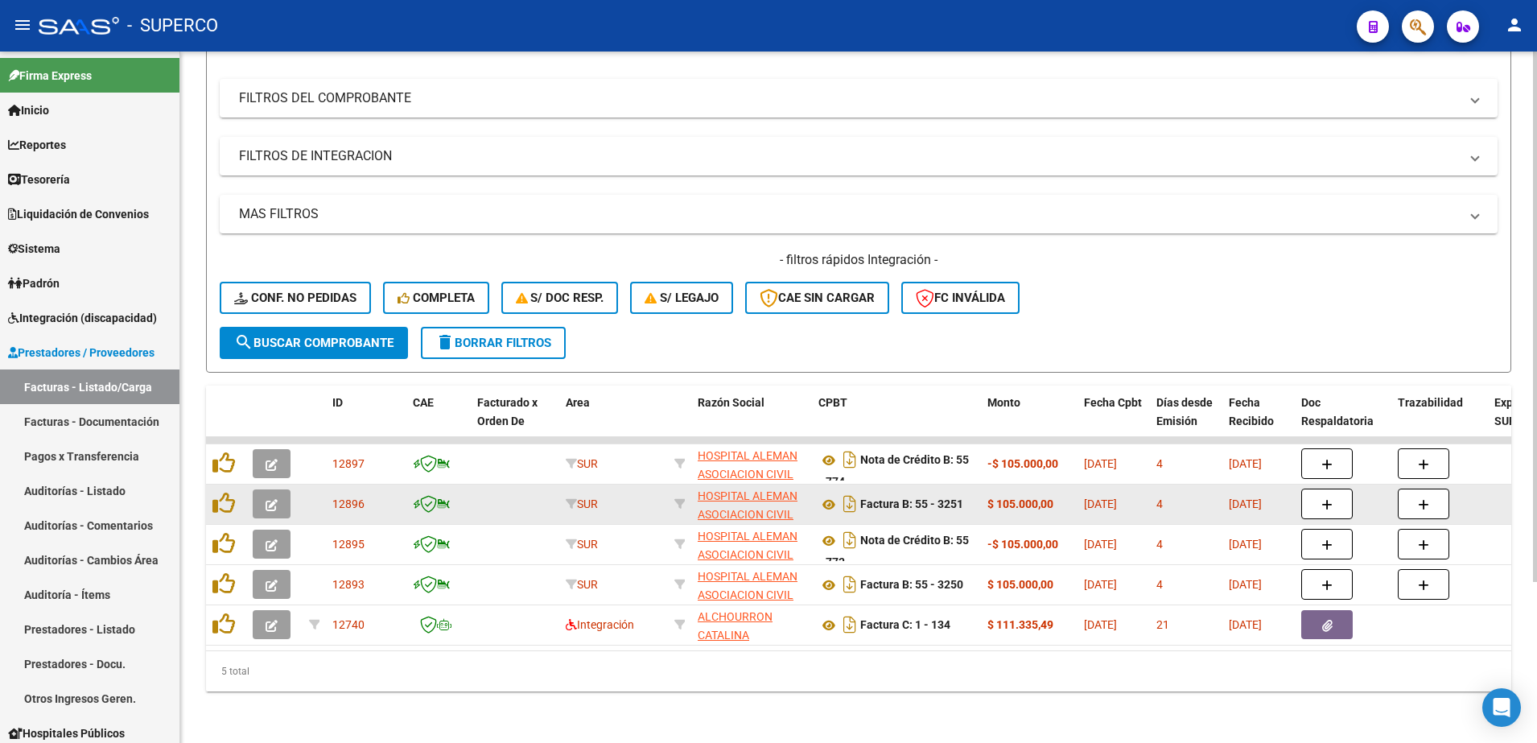
scroll to position [210, 0]
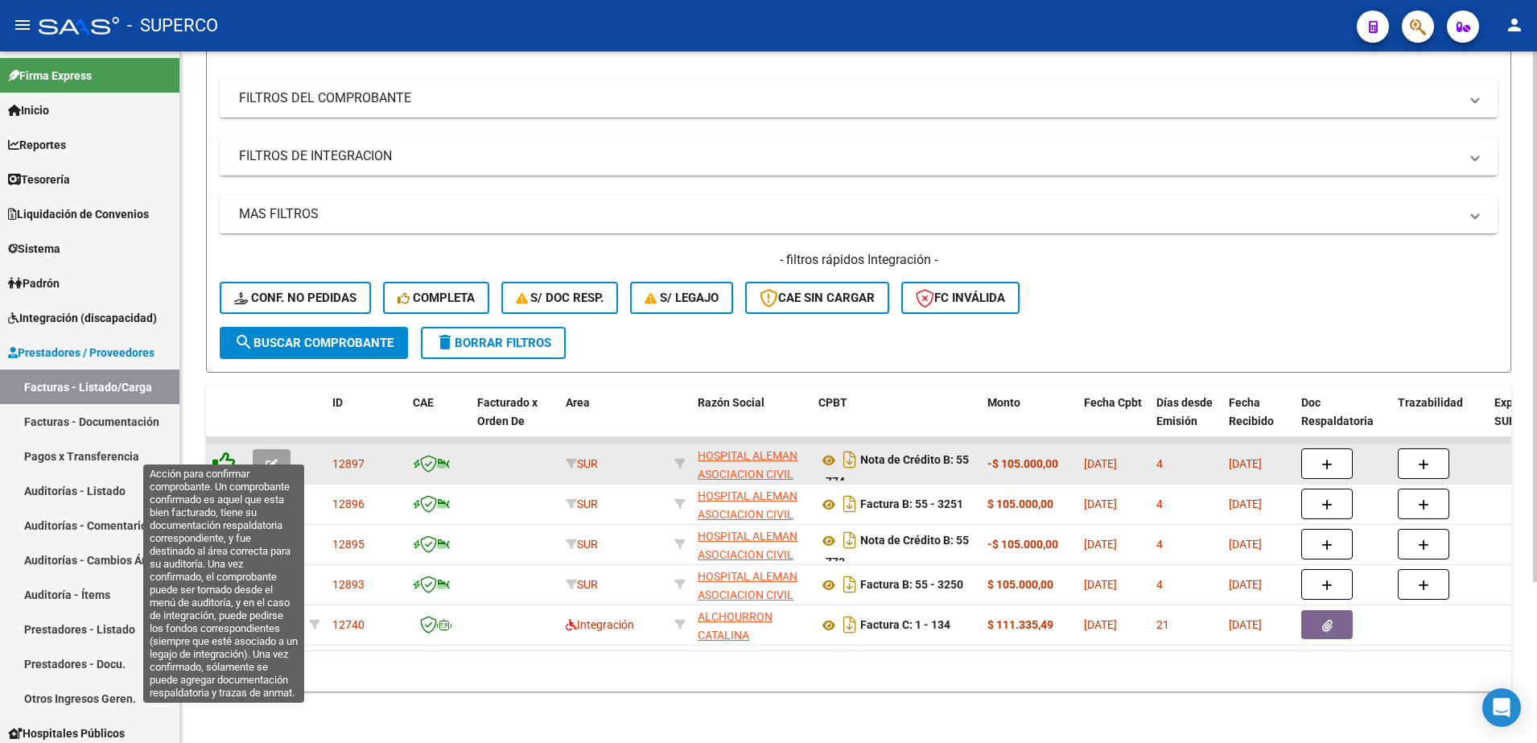
click at [219, 452] on icon at bounding box center [224, 463] width 23 height 23
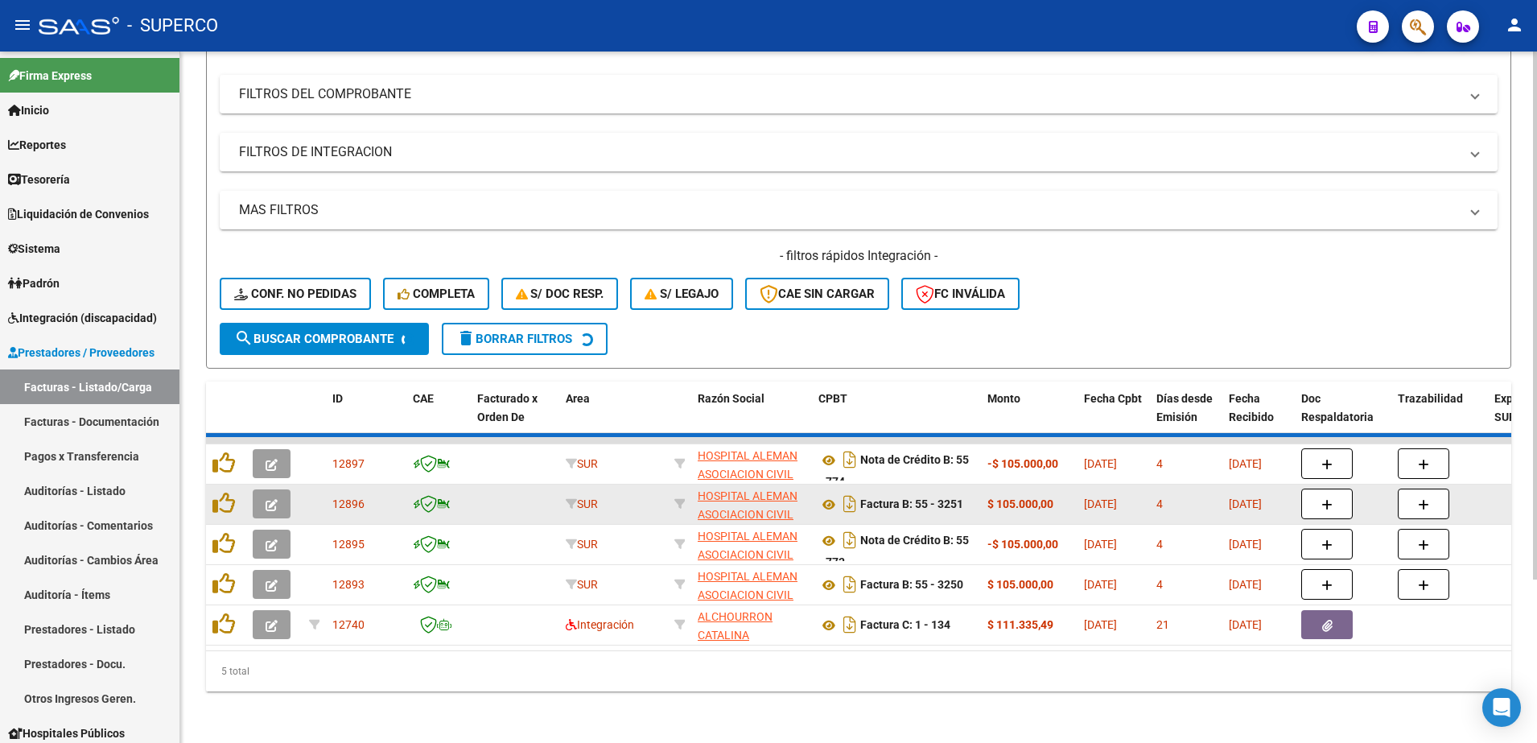
scroll to position [170, 0]
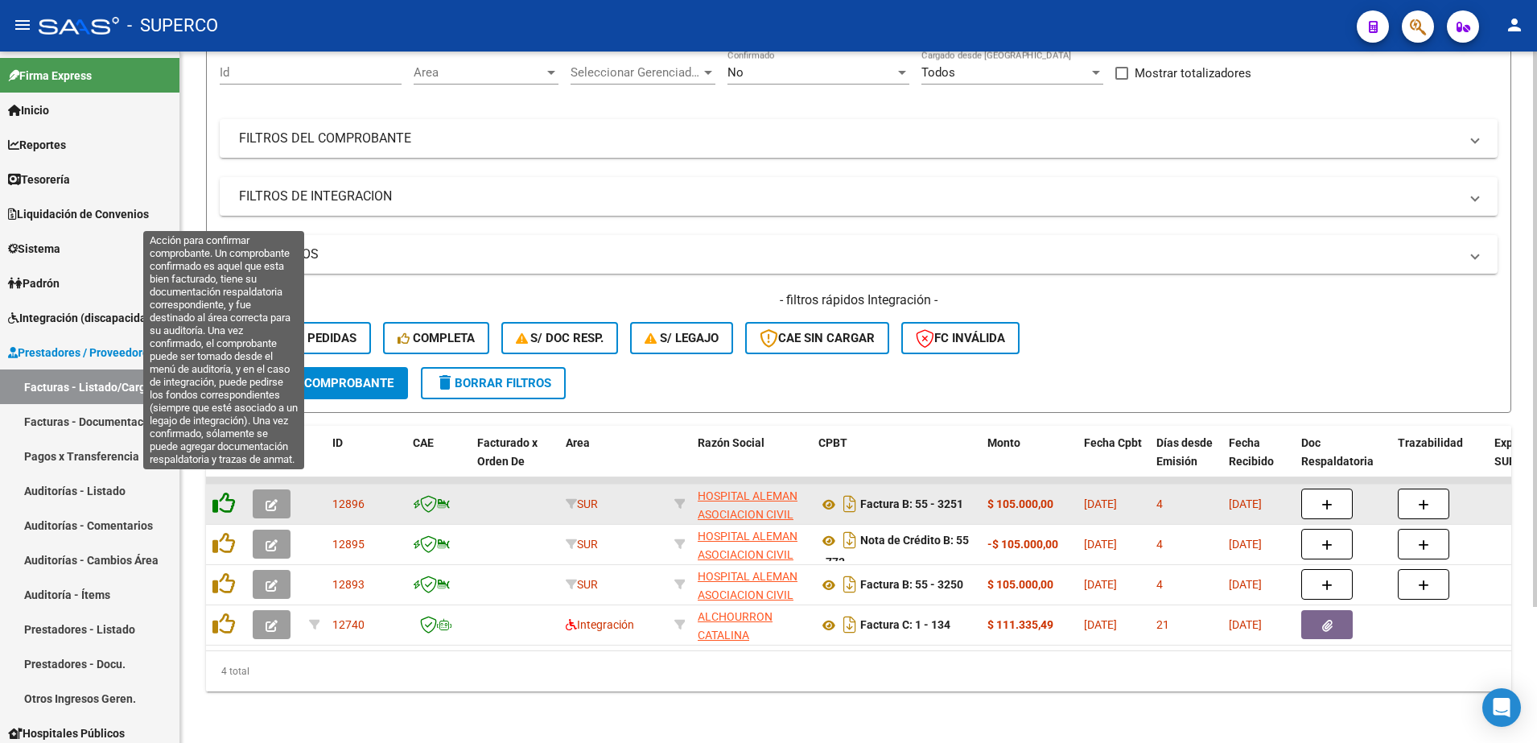
click at [225, 492] on icon at bounding box center [224, 503] width 23 height 23
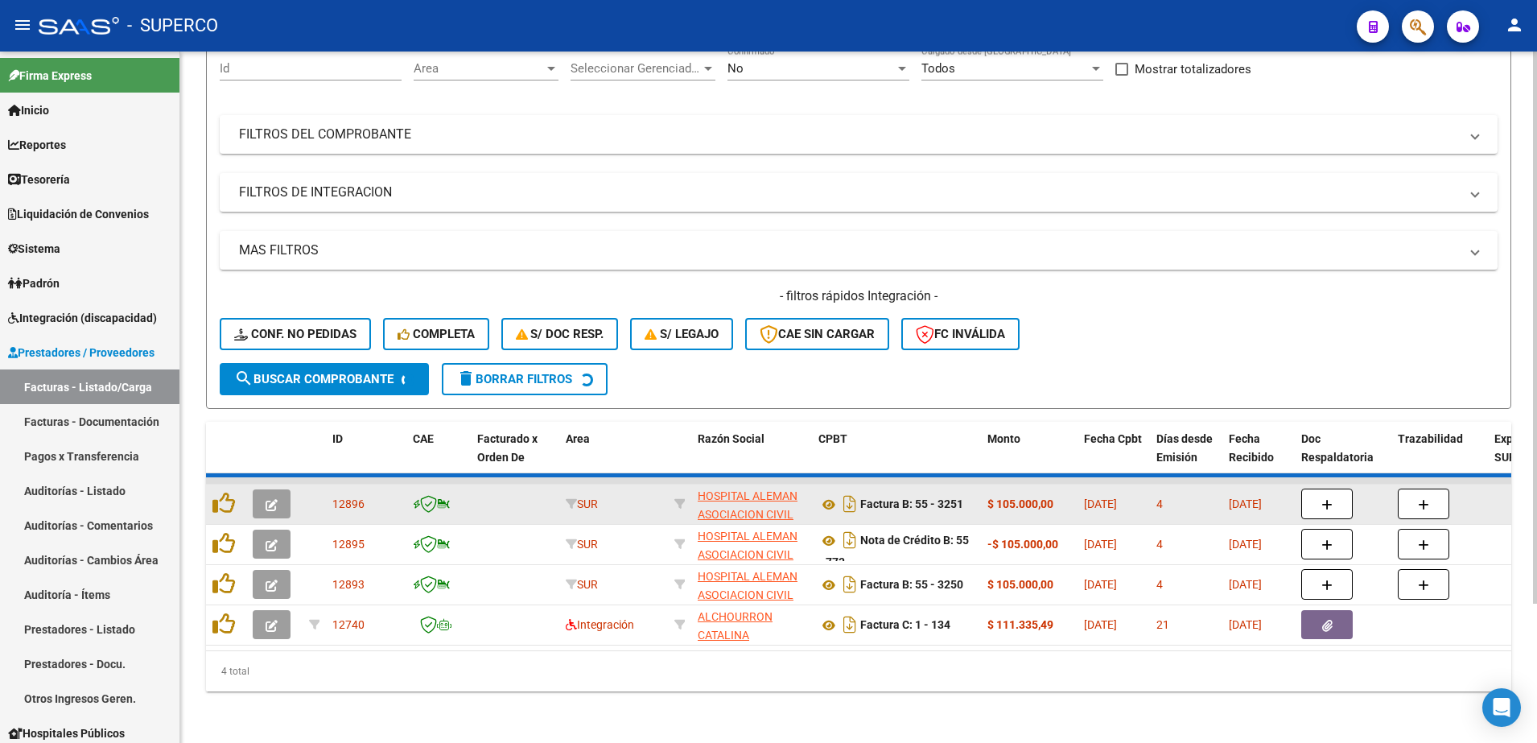
scroll to position [130, 0]
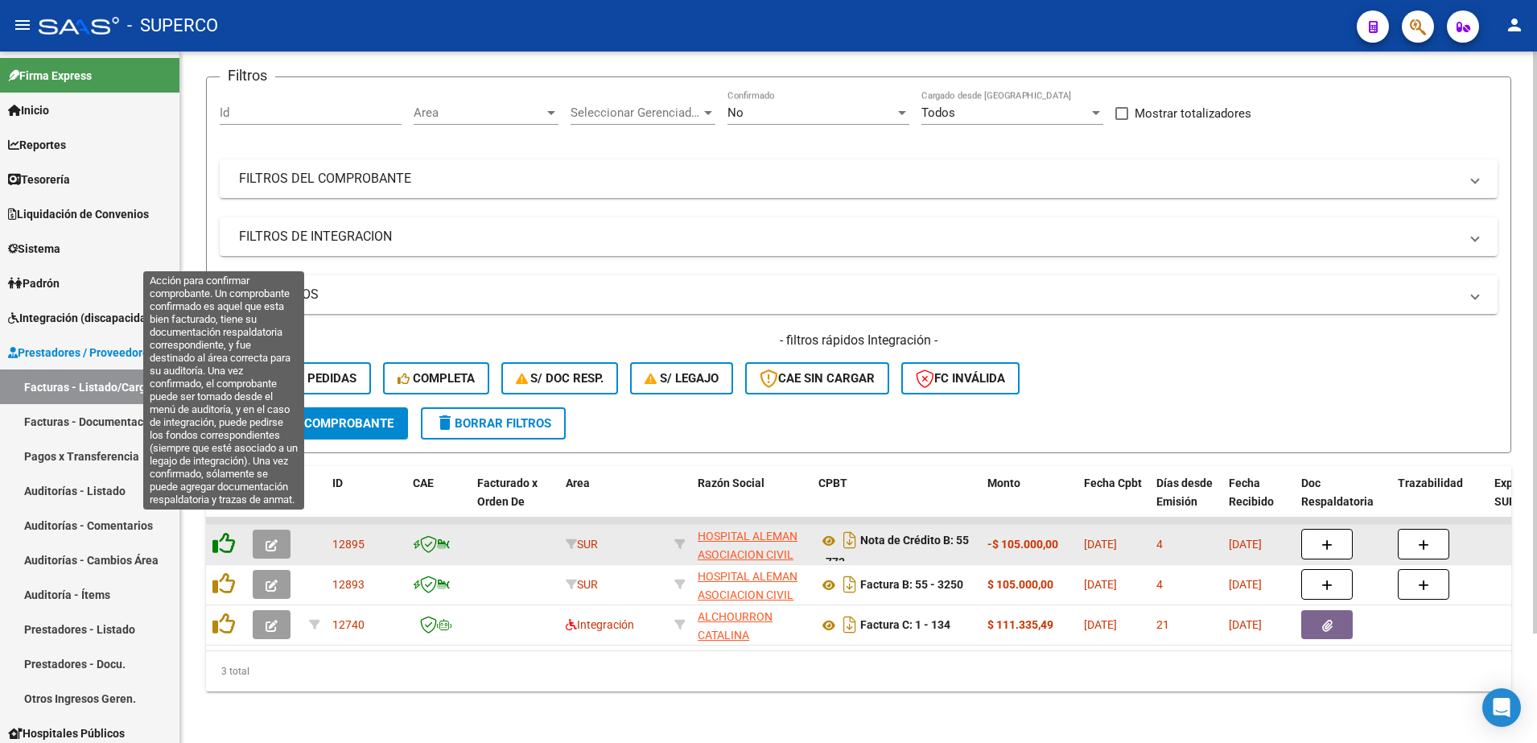
click at [229, 532] on icon at bounding box center [224, 543] width 23 height 23
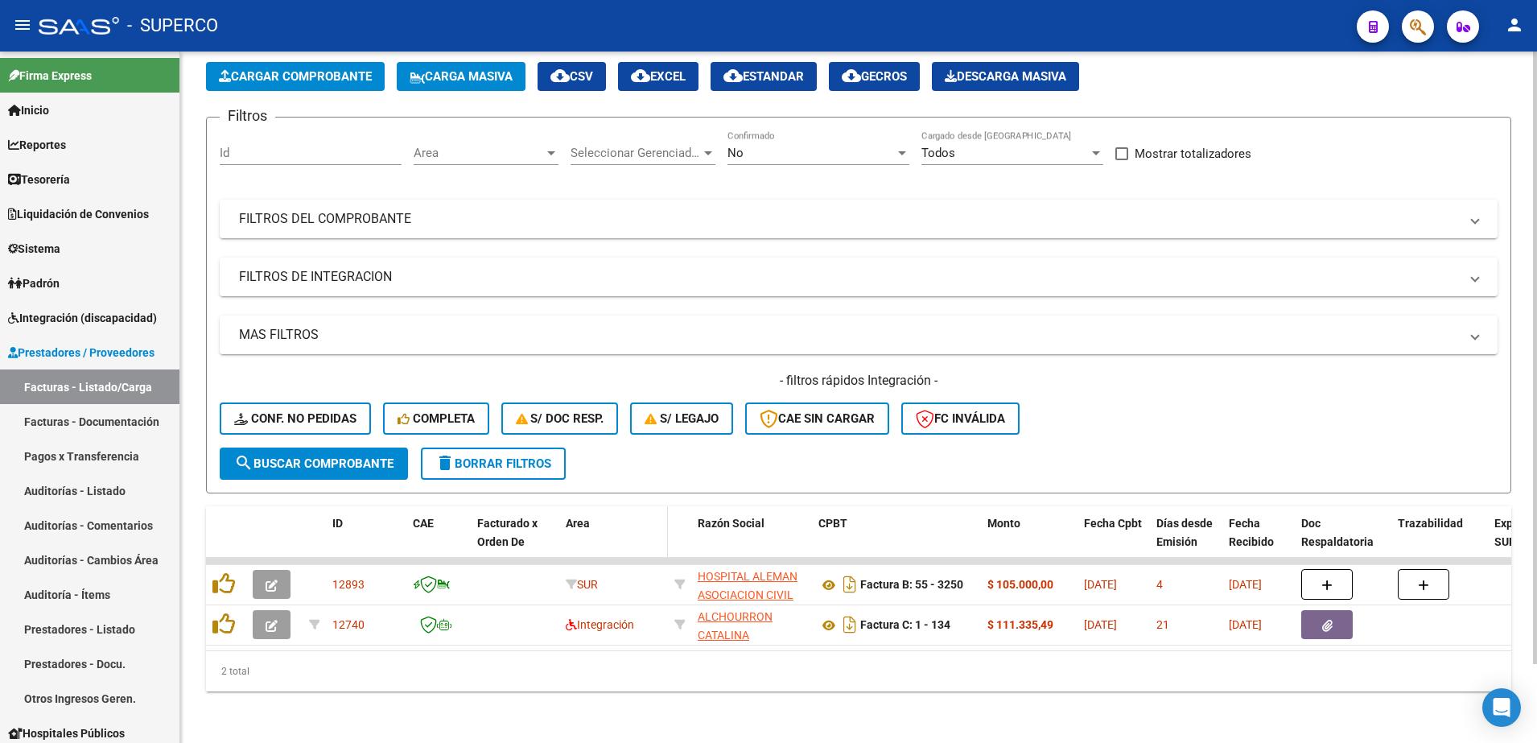
scroll to position [89, 0]
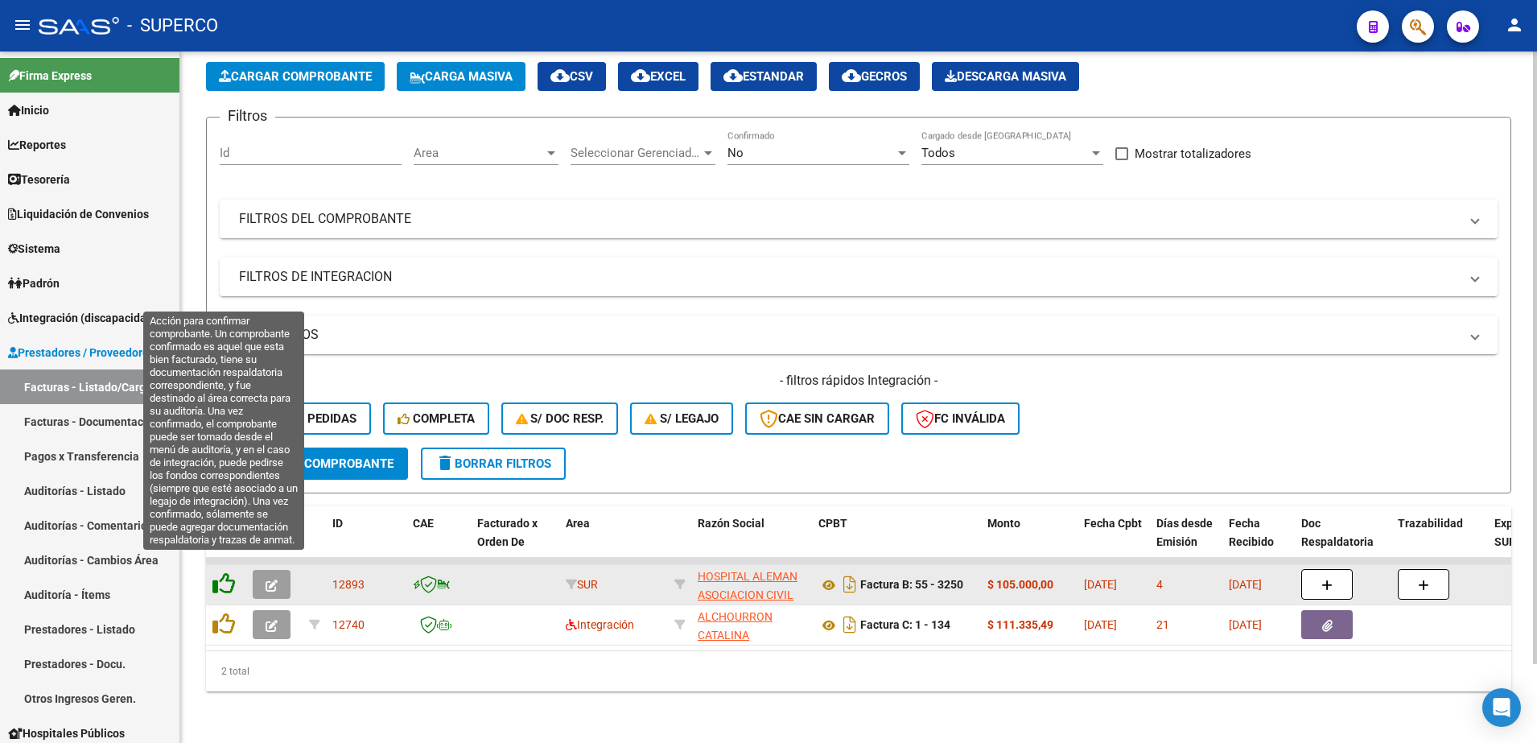
click at [220, 572] on icon at bounding box center [224, 583] width 23 height 23
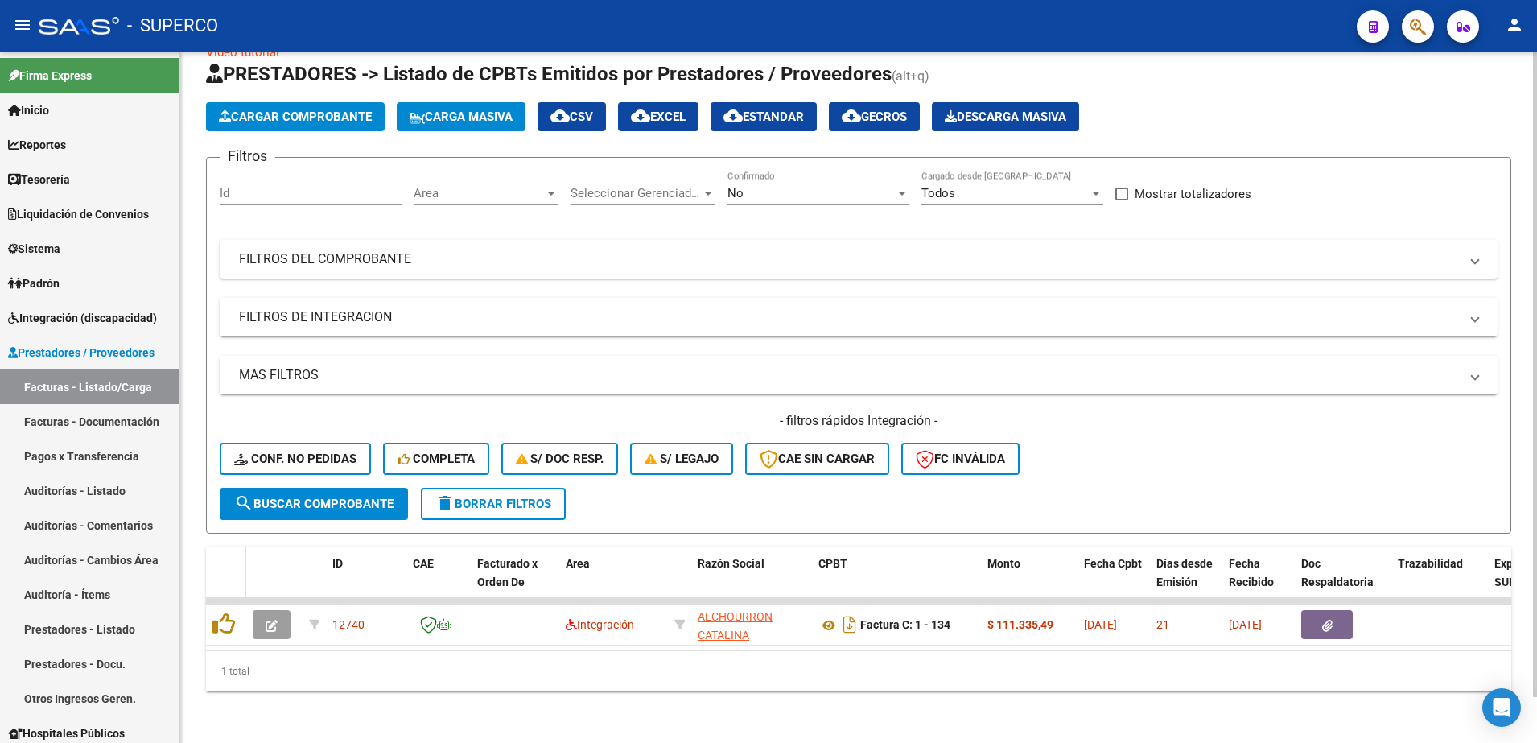
scroll to position [49, 0]
